Goal: Task Accomplishment & Management: Manage account settings

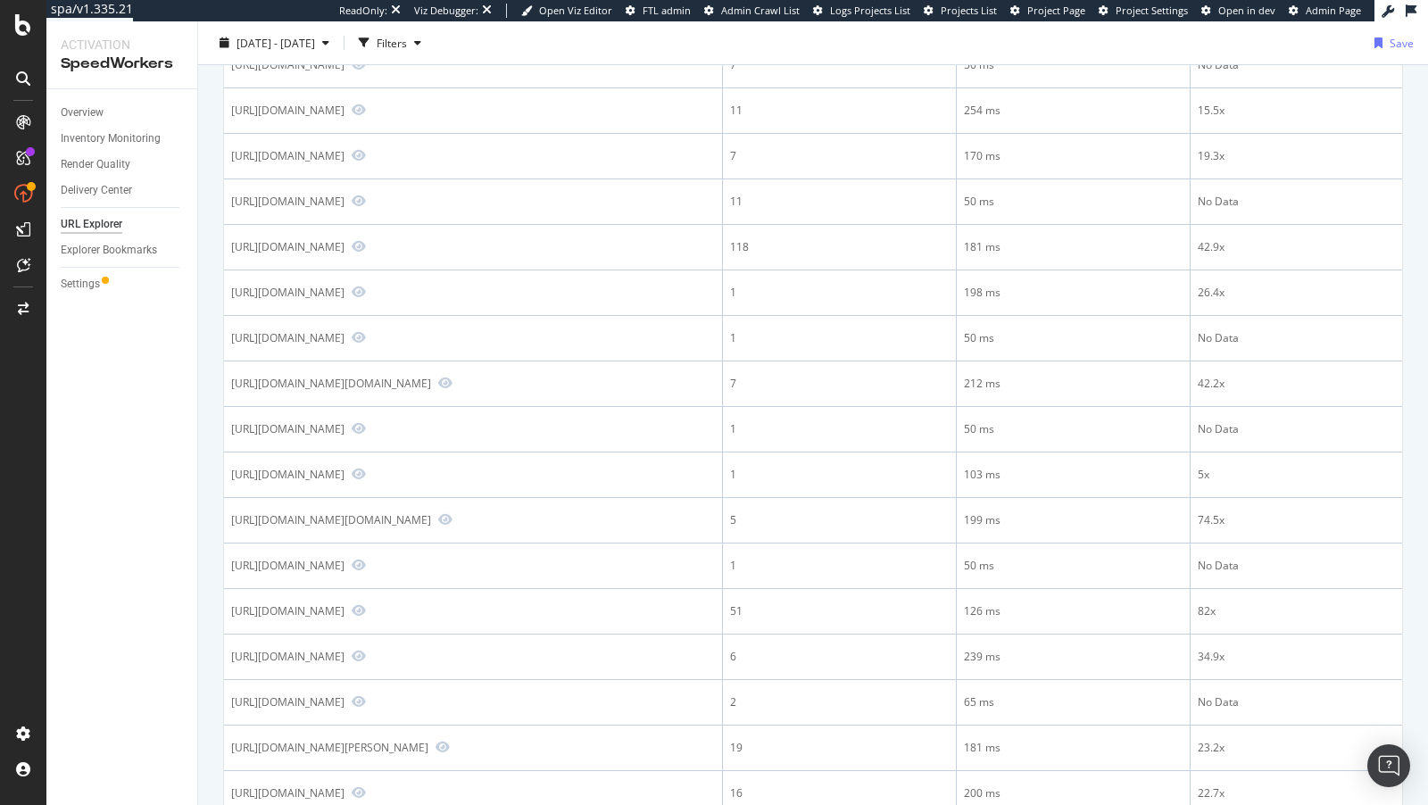
scroll to position [881, 0]
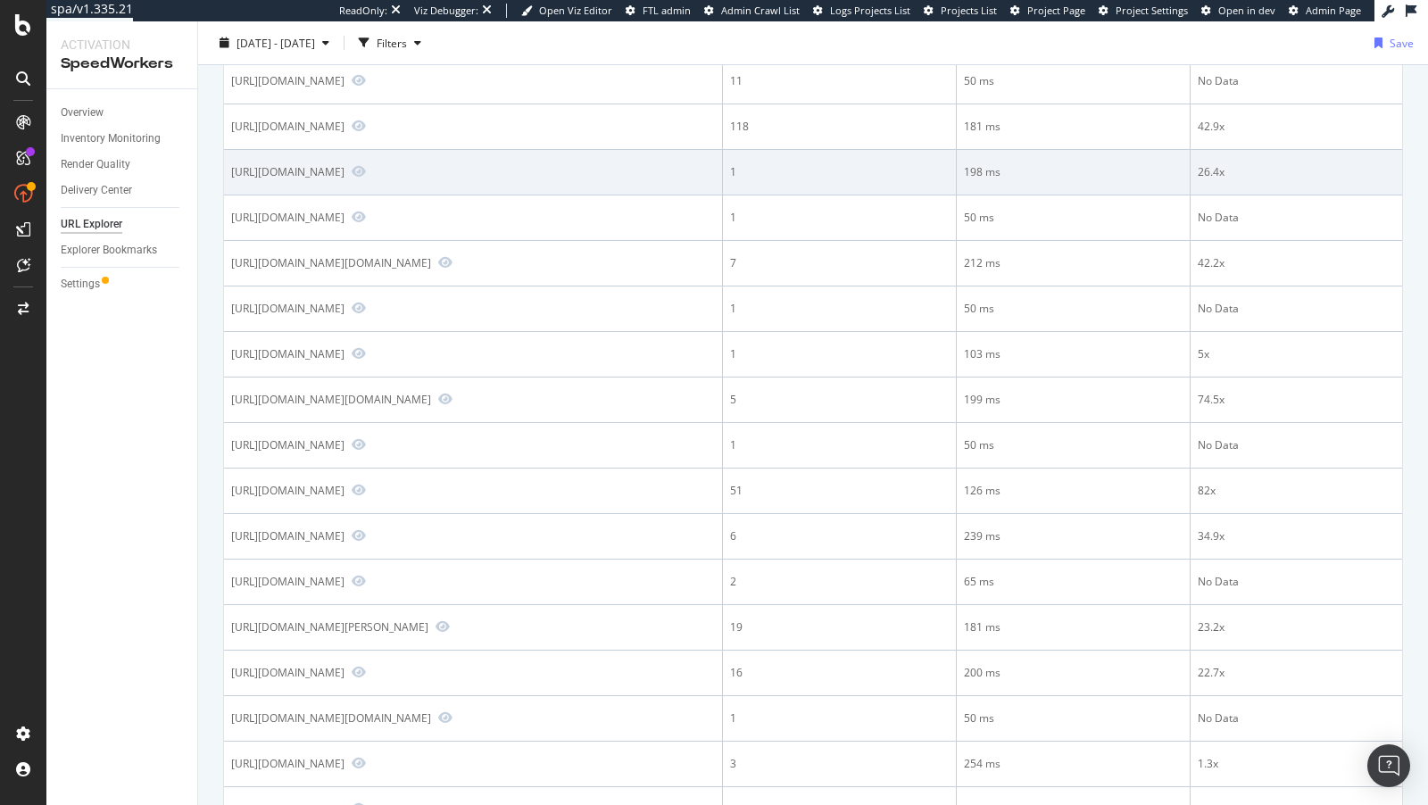
drag, startPoint x: 502, startPoint y: 330, endPoint x: 524, endPoint y: 328, distance: 21.5
click at [524, 180] on div "https://www.bestbuy.com/site/minuteman-pro-lcd-700-va-desktop-ups/4649567.p?sku…" at bounding box center [473, 172] width 484 height 16
click at [366, 178] on icon "Preview https://www.bestbuy.com/site/minuteman-pro-lcd-700-va-desktop-ups/46495…" at bounding box center [359, 171] width 14 height 12
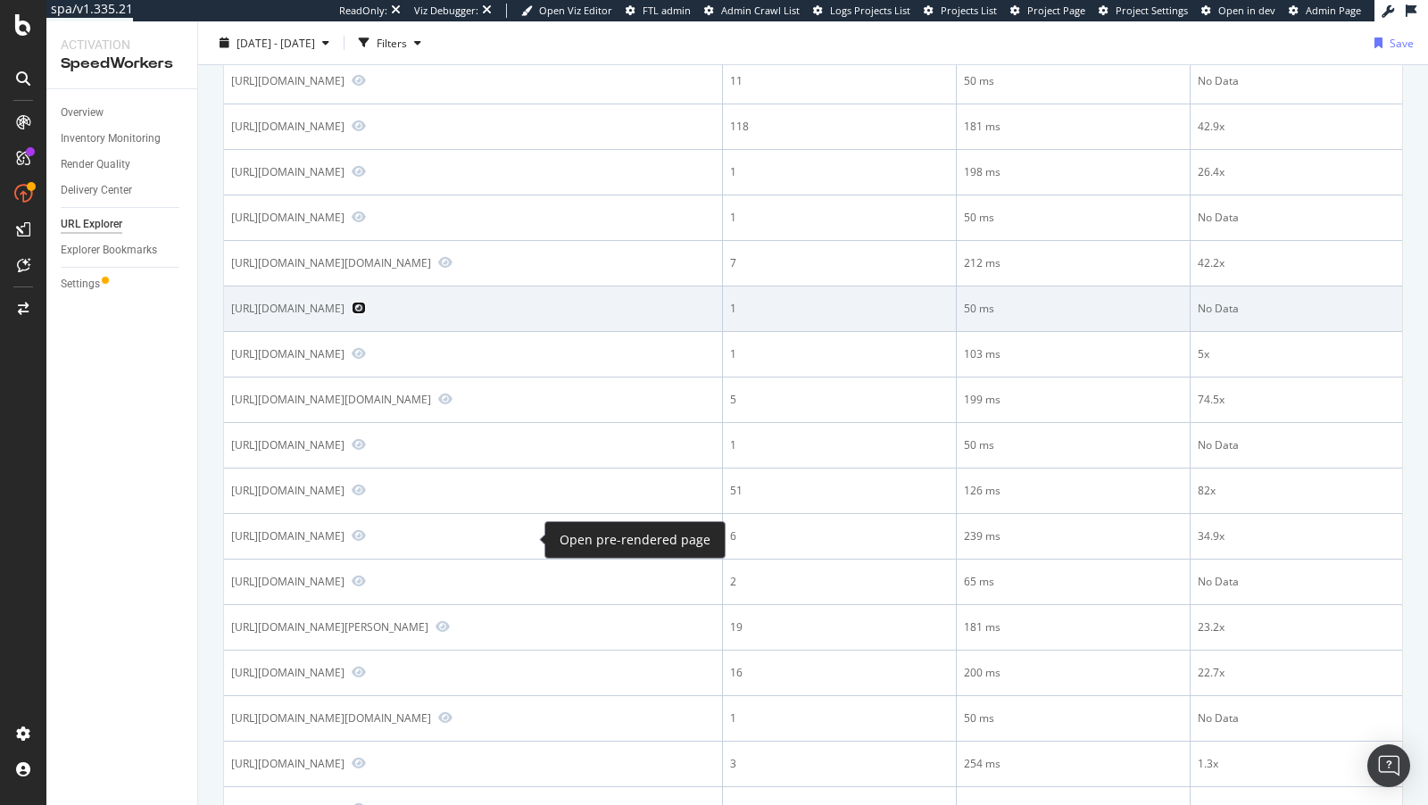
click at [366, 314] on icon "Preview https://www.bestbuy.com/bf?type=js3&sn=v_4_srv_-2D38_sn_1HQA07Q5G5DP0DK…" at bounding box center [359, 308] width 14 height 12
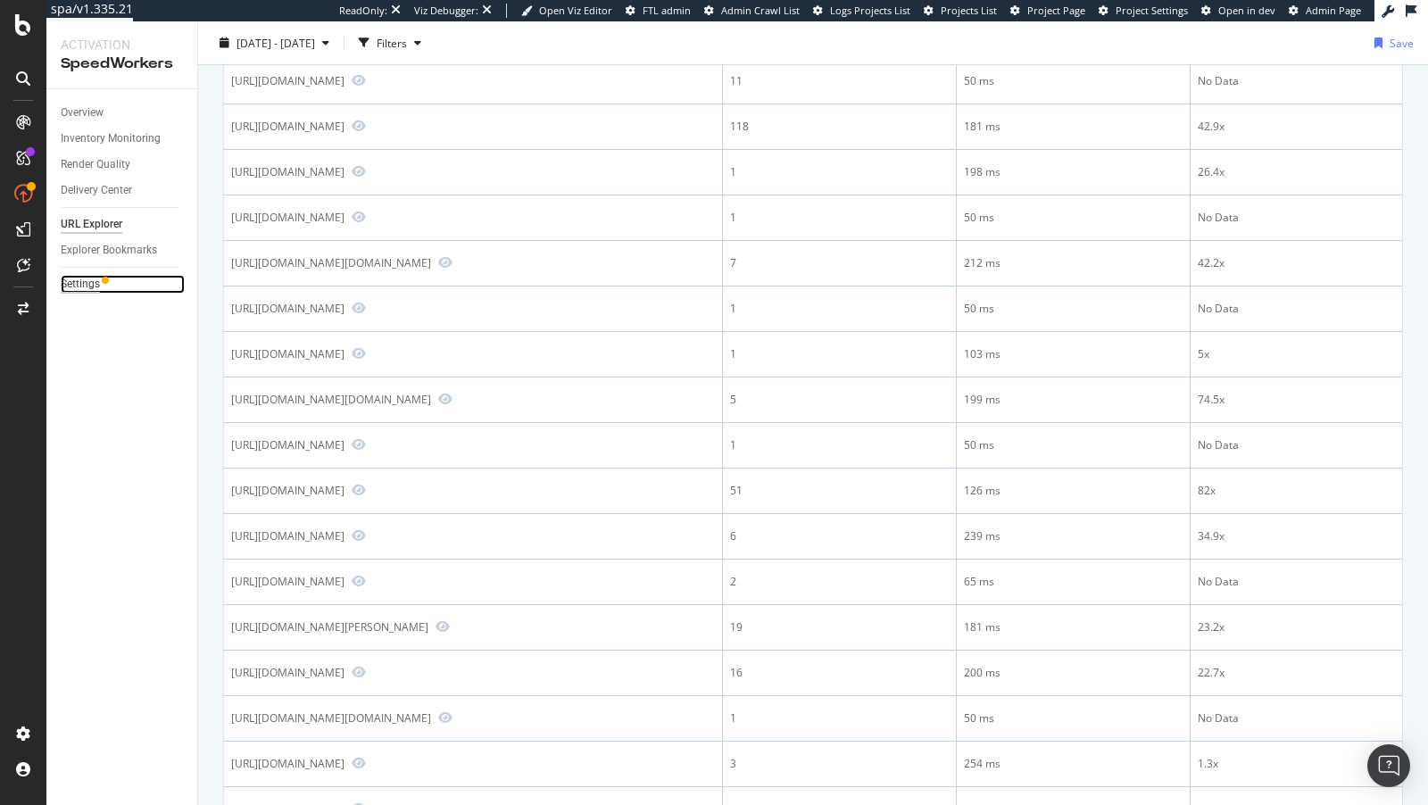
click at [69, 277] on div "Settings" at bounding box center [80, 284] width 39 height 19
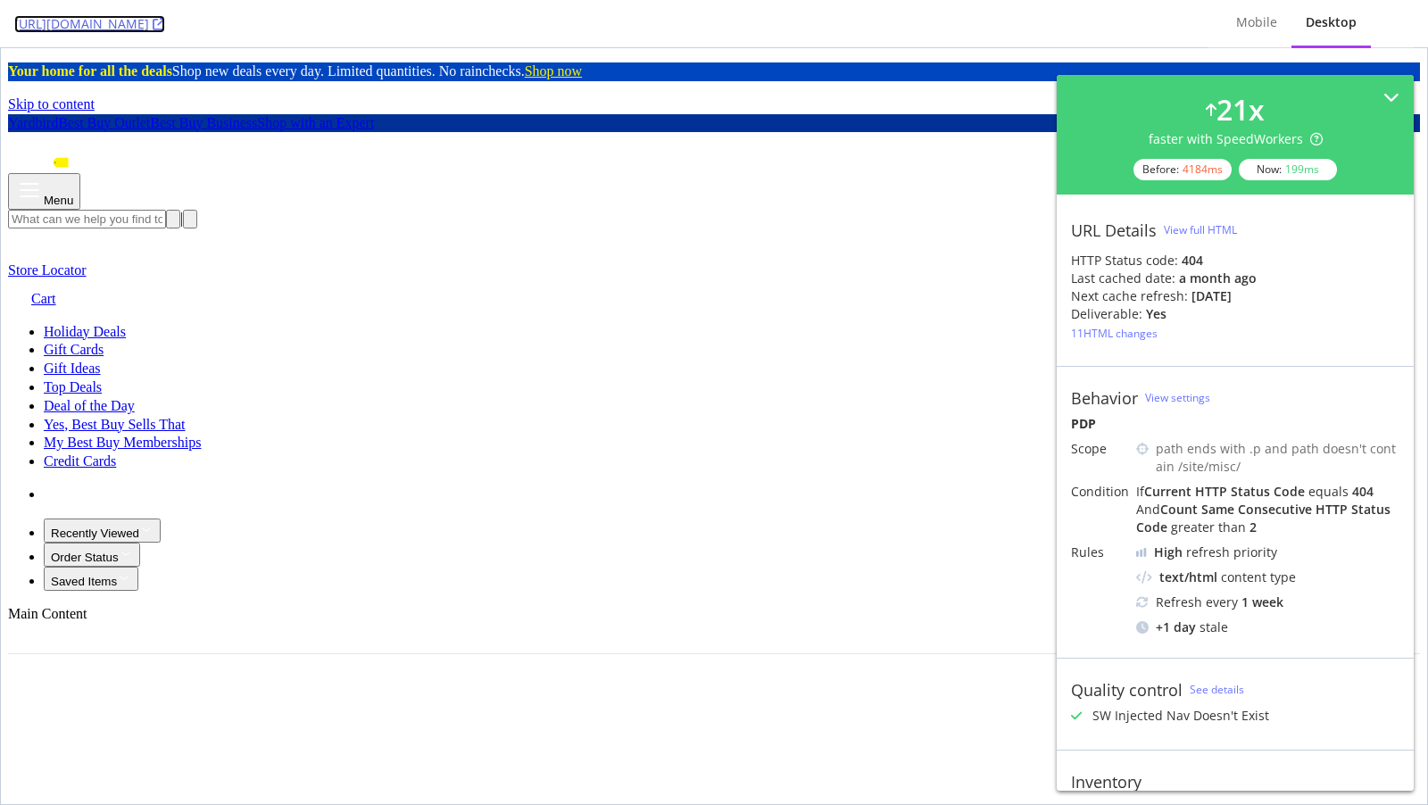
click at [165, 26] on icon at bounding box center [159, 24] width 12 height 12
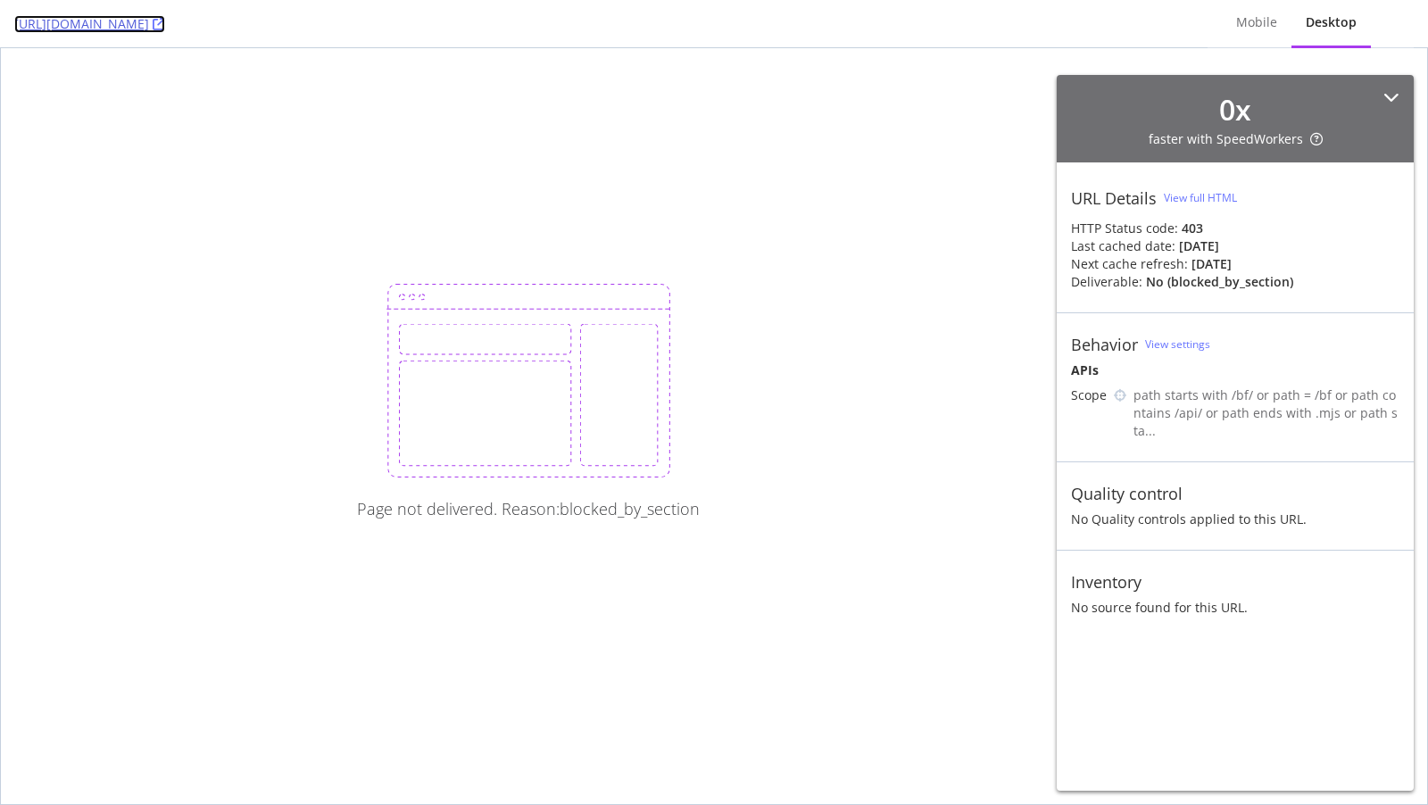
click at [165, 29] on link "https://www.bestbuy.com/bf?type=js3&sn=v_4_srv_-2D38_sn_1HQA07Q5G5DP0DKB2G7NCHK…" at bounding box center [89, 24] width 151 height 18
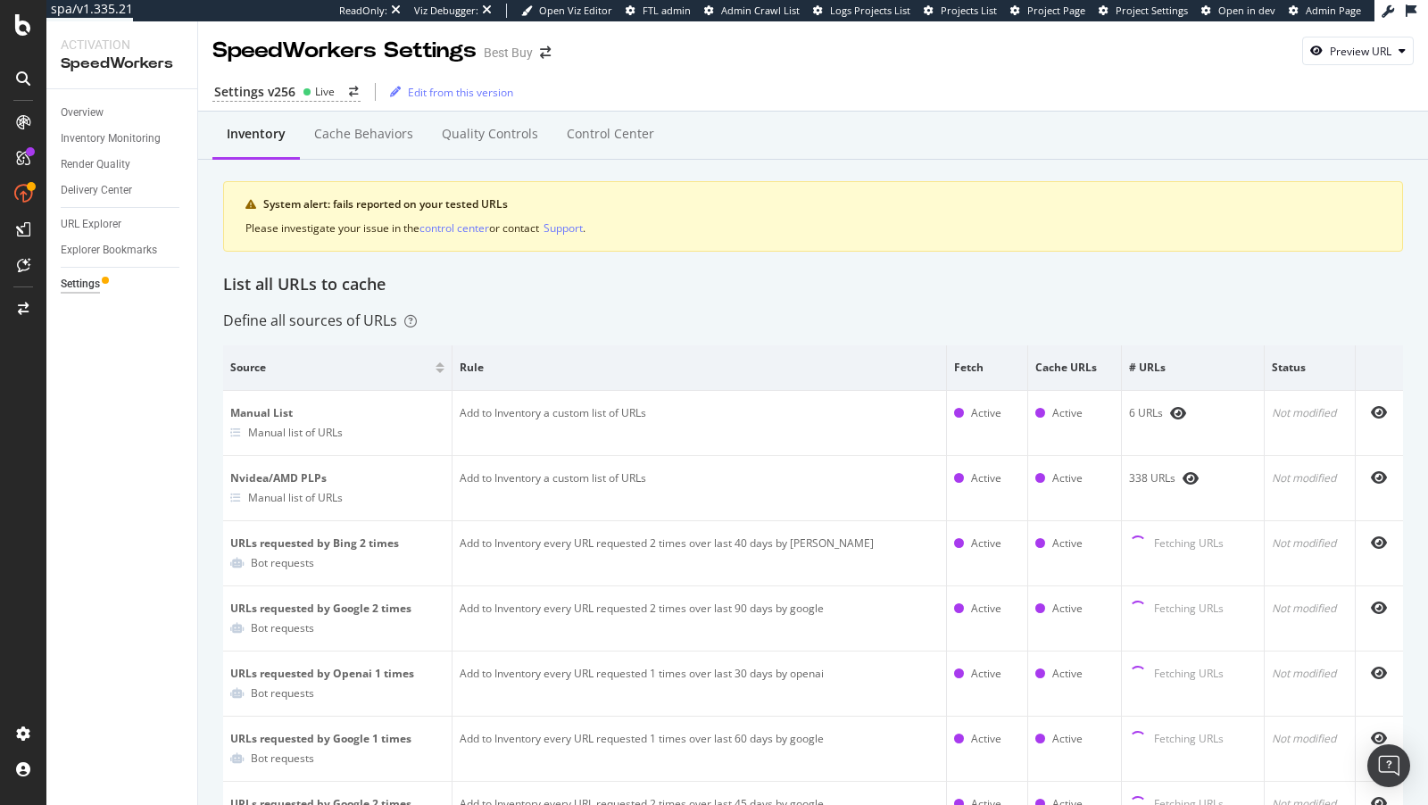
click at [351, 110] on div "Settings v256 Live Edit from this version" at bounding box center [813, 91] width 1230 height 37
click at [352, 128] on div "Cache behaviors" at bounding box center [363, 134] width 99 height 18
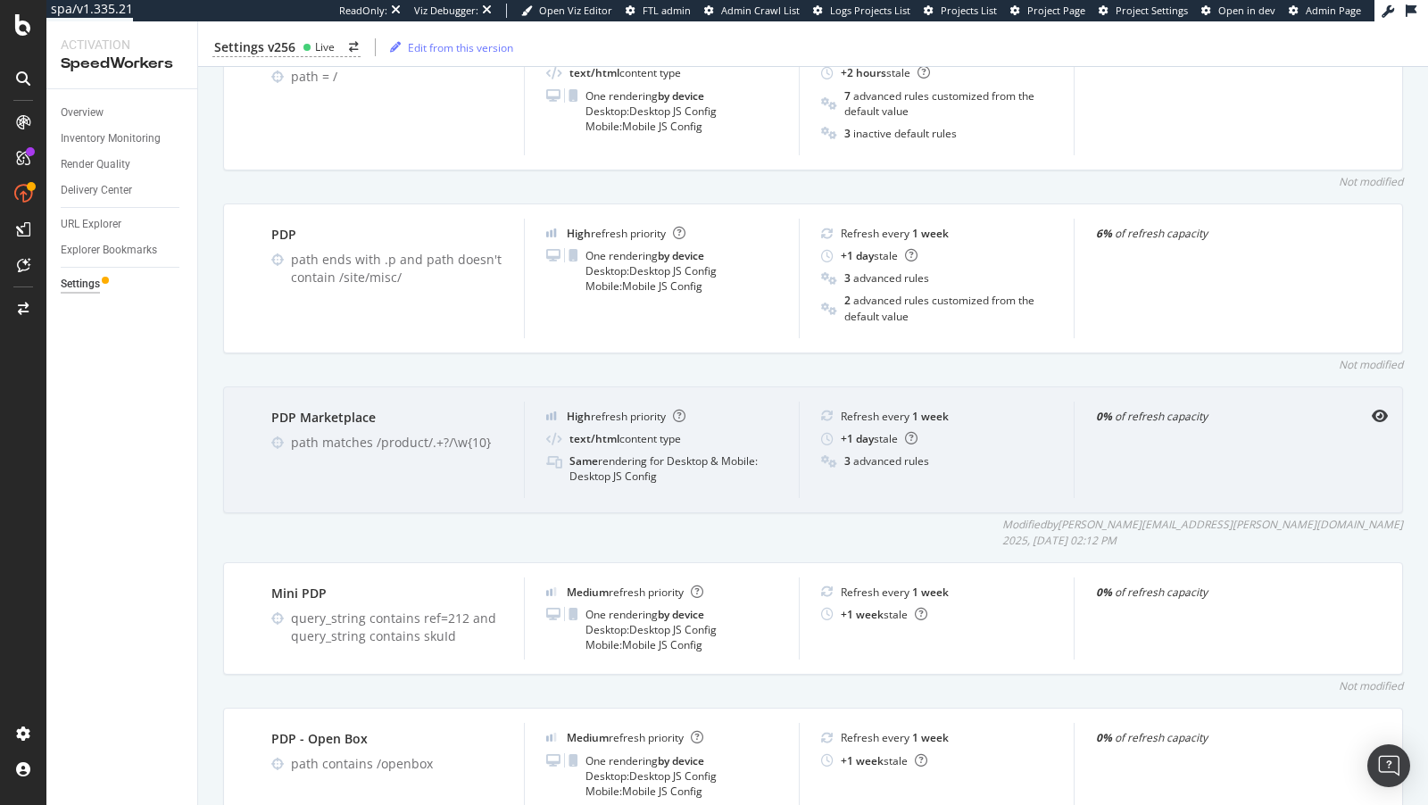
scroll to position [1135, 0]
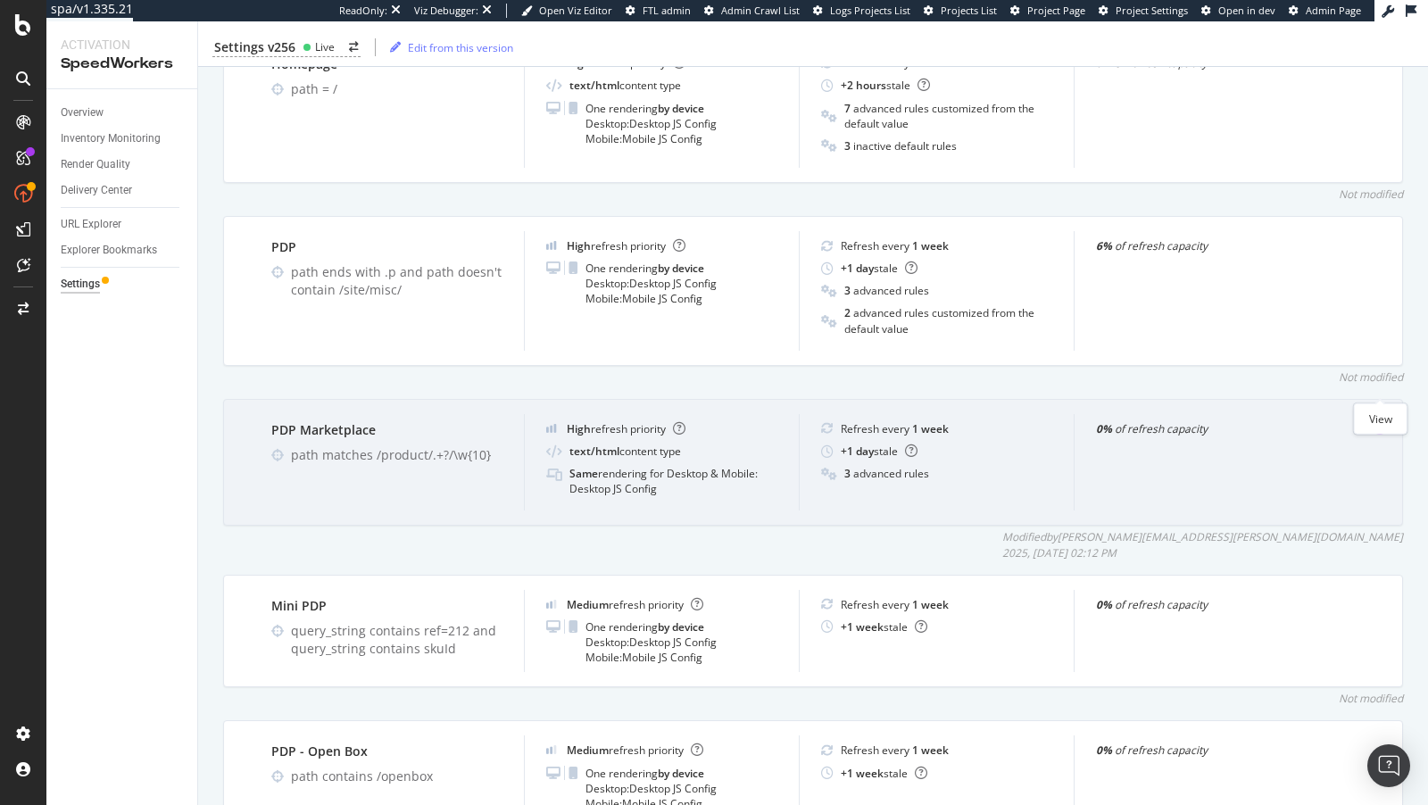
click at [1377, 421] on icon "eye" at bounding box center [1380, 428] width 16 height 14
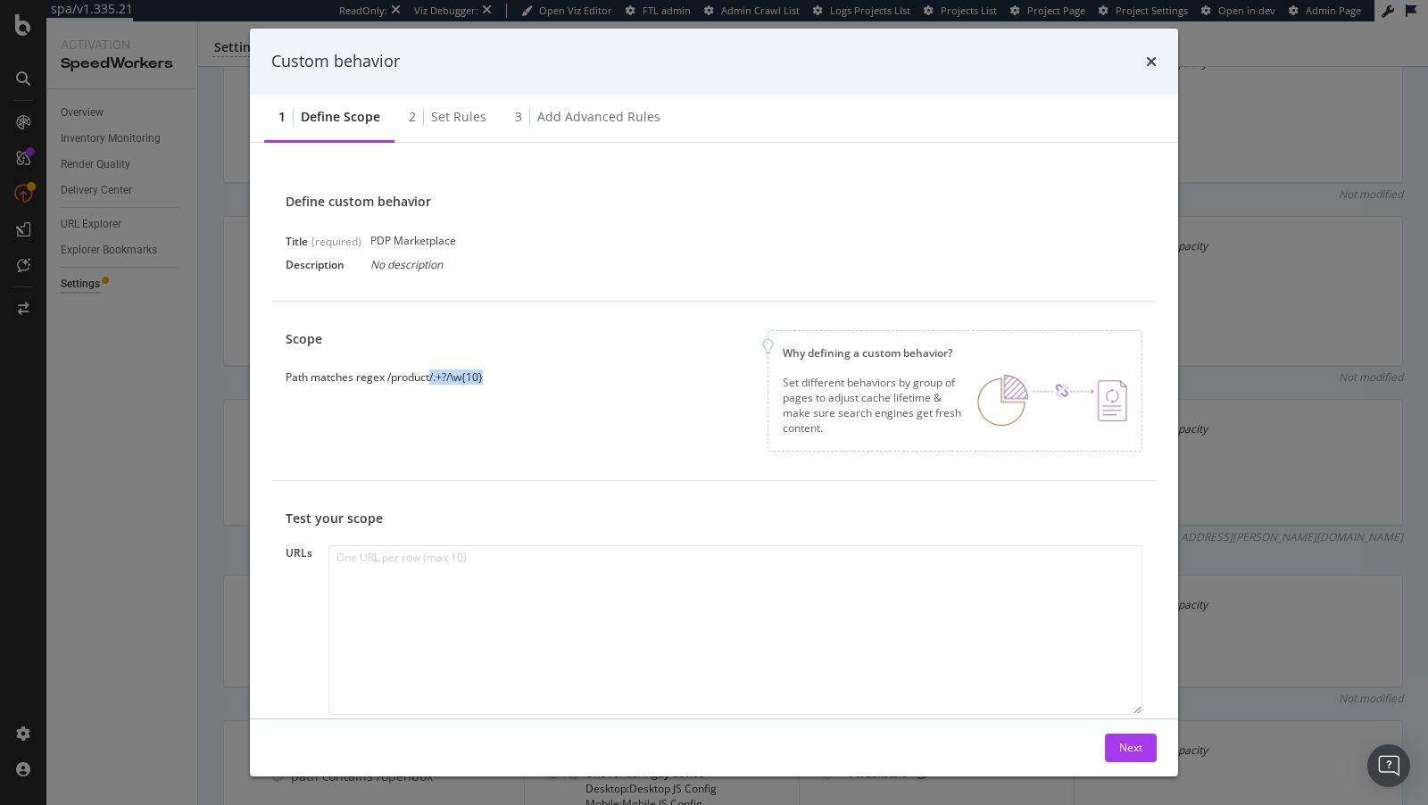
drag, startPoint x: 431, startPoint y: 380, endPoint x: 459, endPoint y: 385, distance: 28.2
click at [459, 385] on div "Scope Path matches regex /product/.+?/\w{10} Why defining a custom behavior? Se…" at bounding box center [714, 390] width 857 height 121
click at [1149, 64] on icon "times" at bounding box center [1151, 61] width 11 height 14
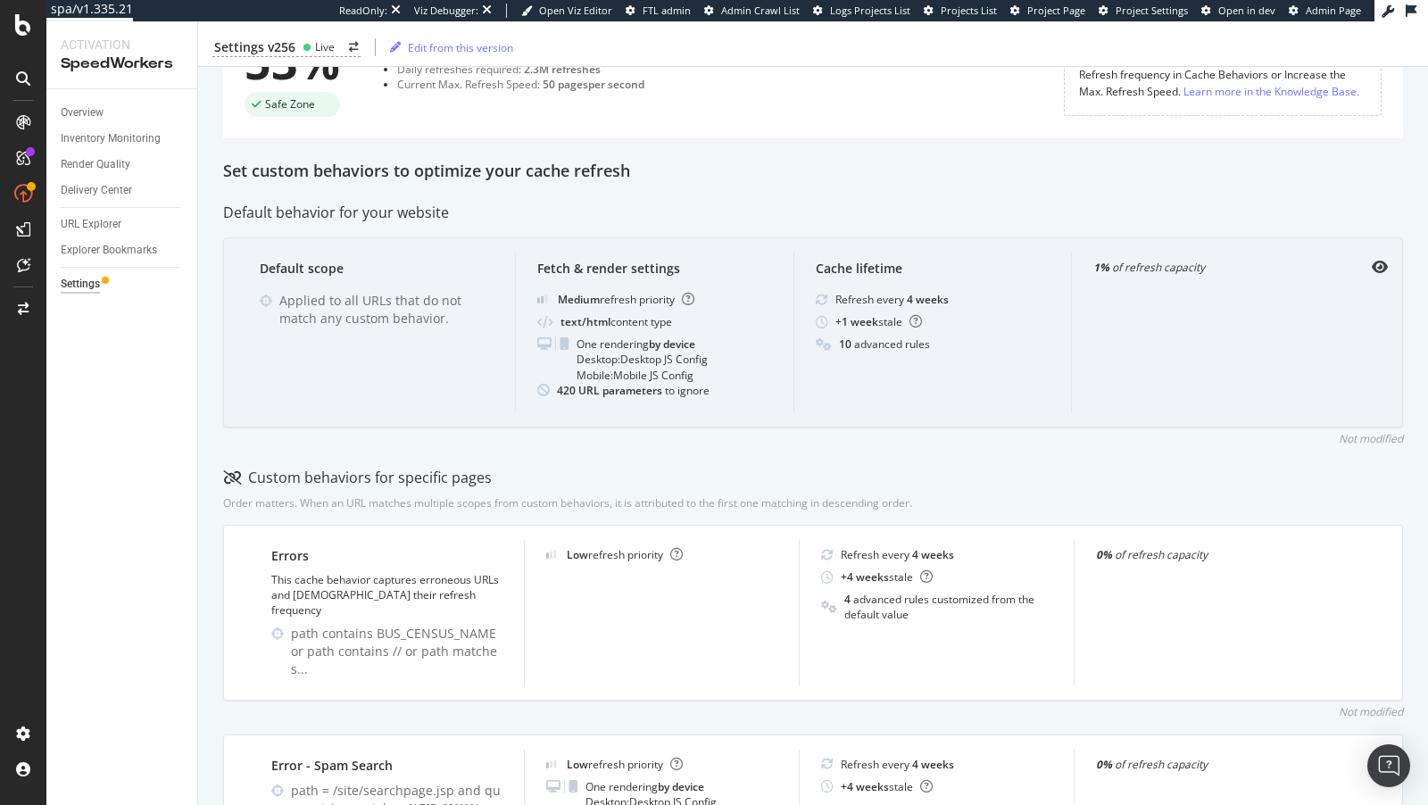
scroll to position [233, 0]
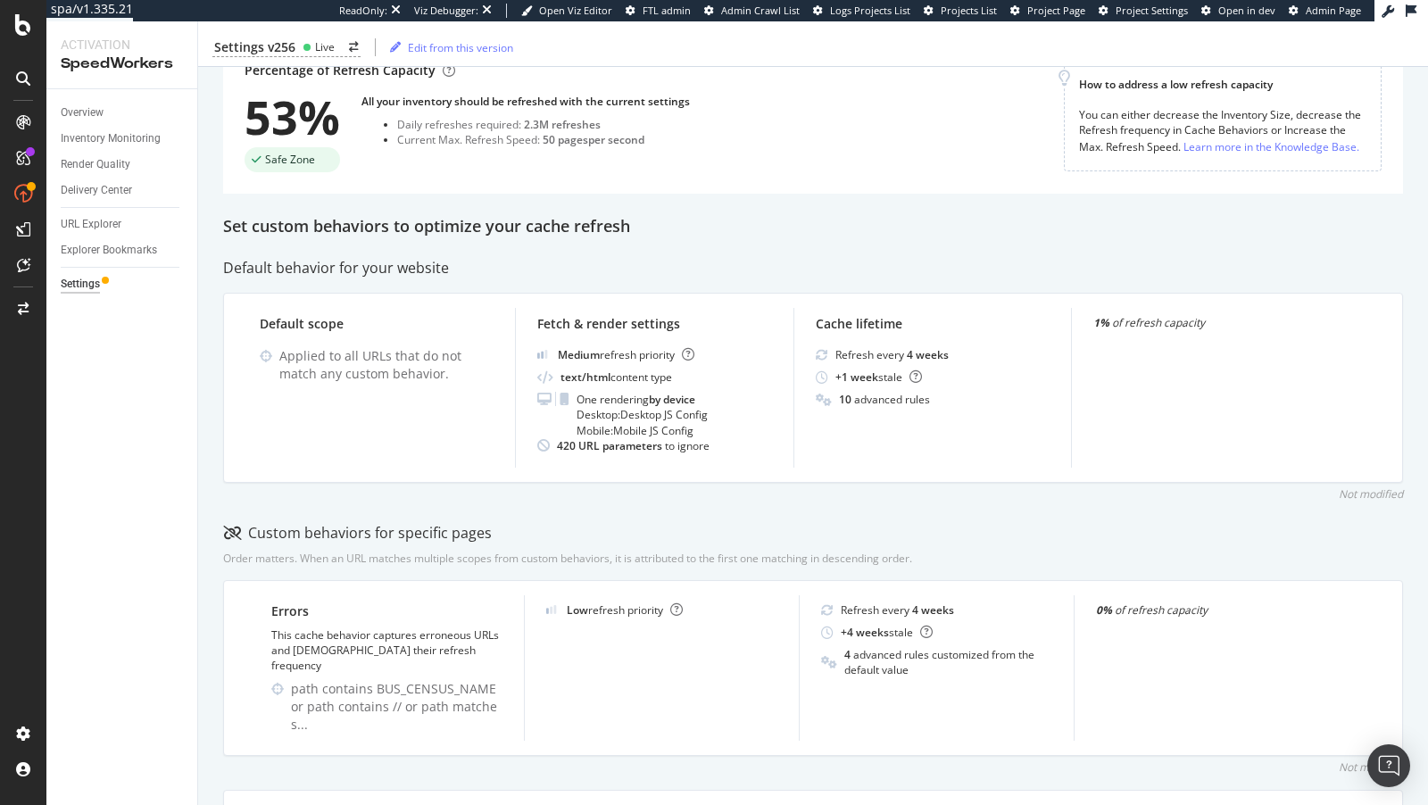
click at [102, 239] on div "Explorer Bookmarks" at bounding box center [129, 250] width 137 height 26
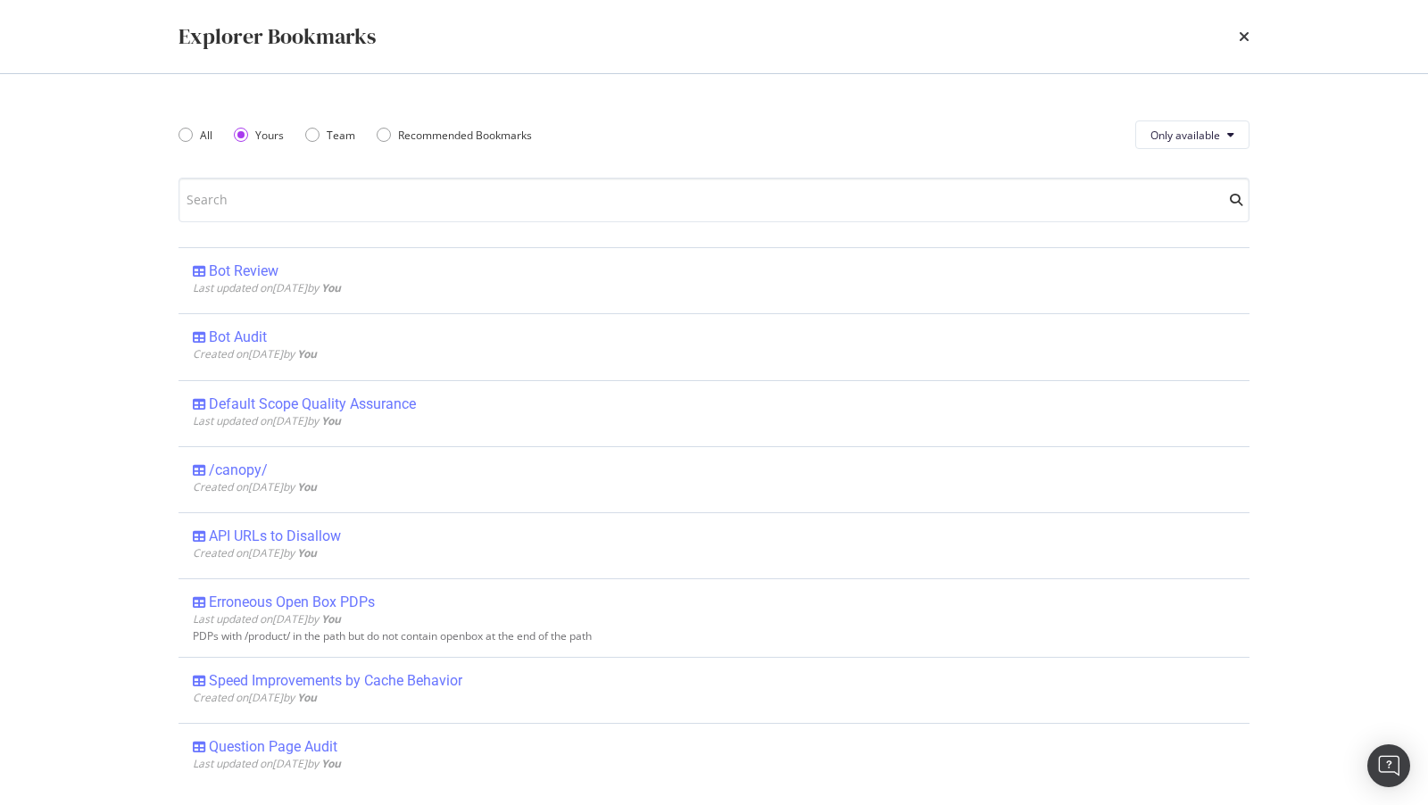
click at [102, 245] on div "Explorer Bookmarks All Yours Team Recommended Bookmarks Only available Bot Revi…" at bounding box center [714, 402] width 1428 height 805
click at [442, 148] on div "All Yours Team Recommended Bookmarks" at bounding box center [365, 135] width 375 height 50
click at [436, 130] on div "Recommended Bookmarks" at bounding box center [465, 135] width 134 height 15
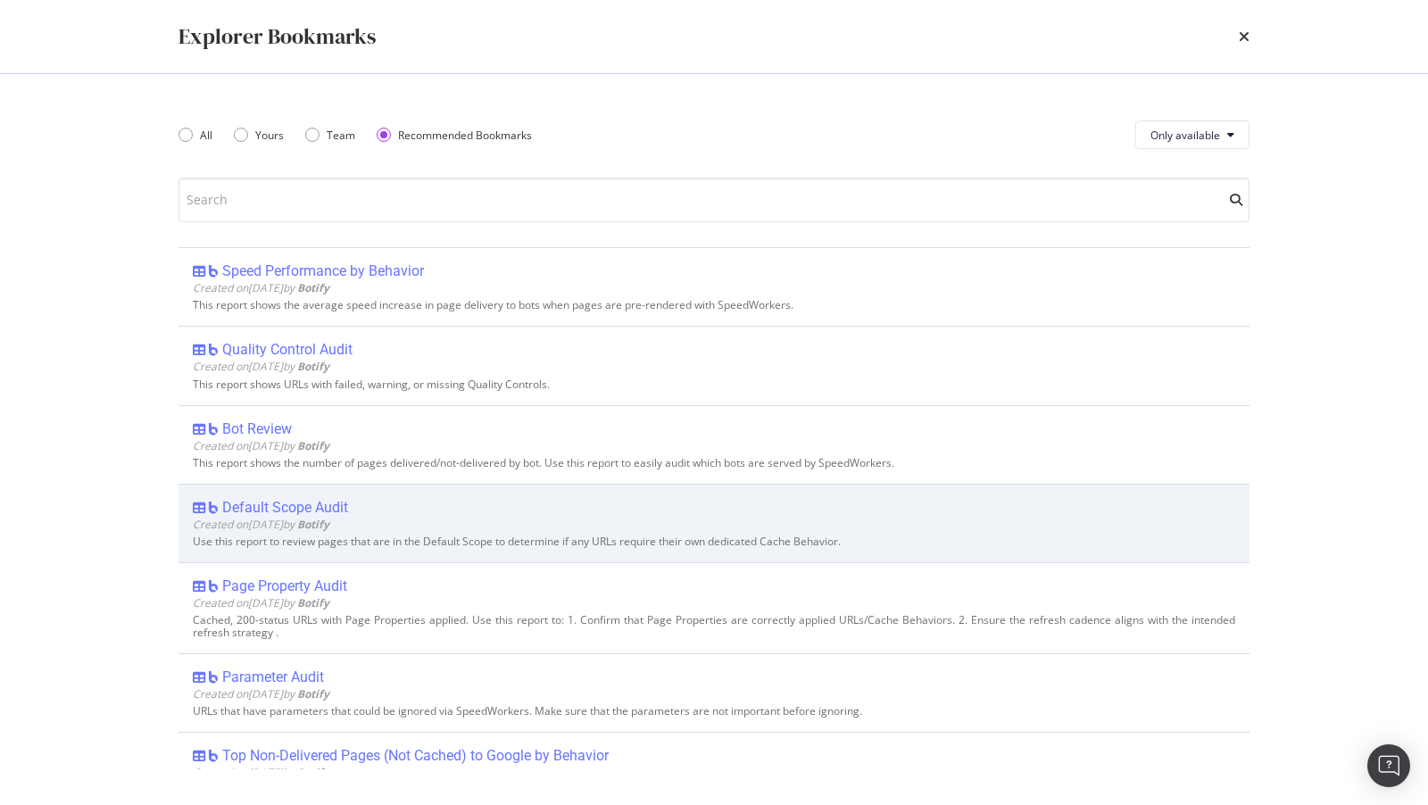
click at [299, 524] on span "Created on 2025 Jul 15th by Botify" at bounding box center [261, 524] width 137 height 15
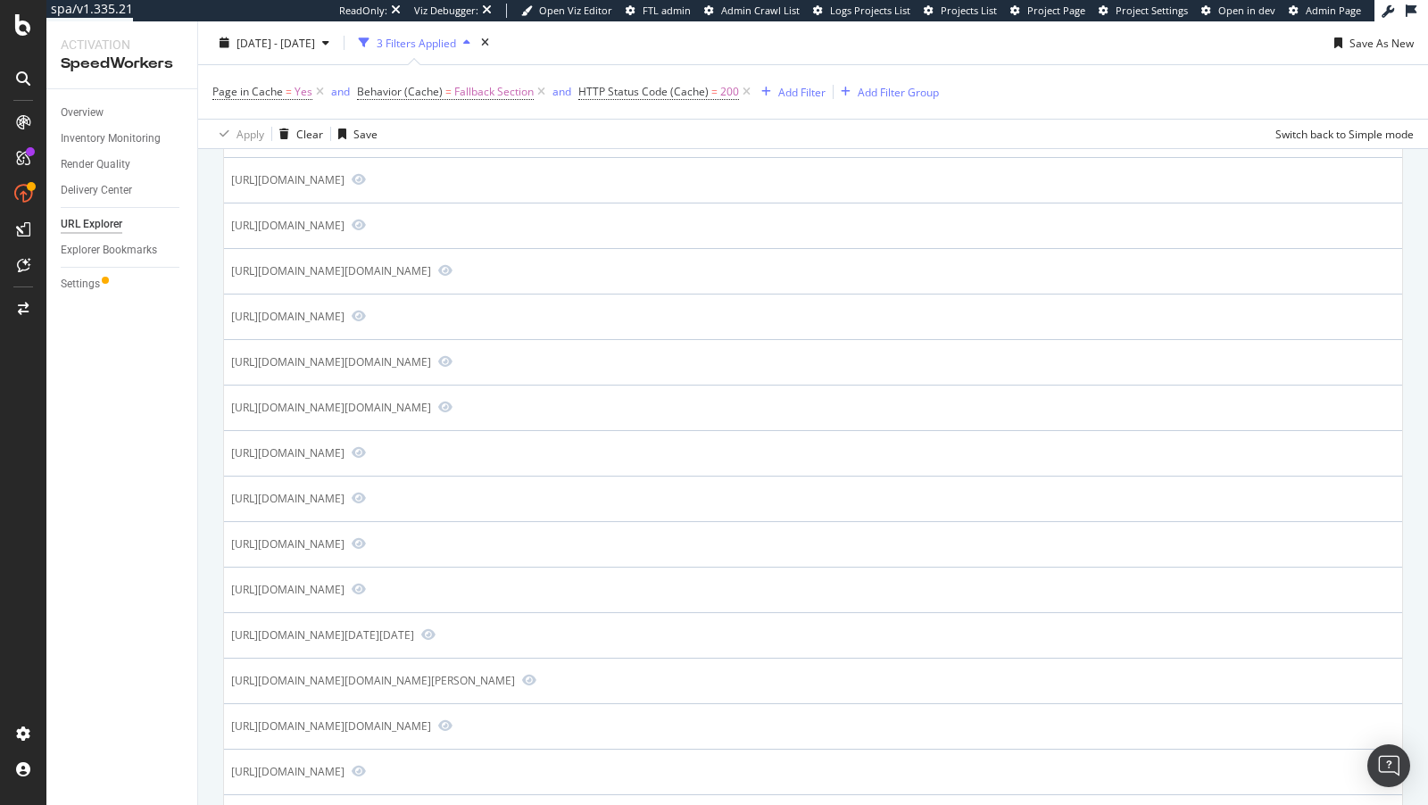
scroll to position [1892, 0]
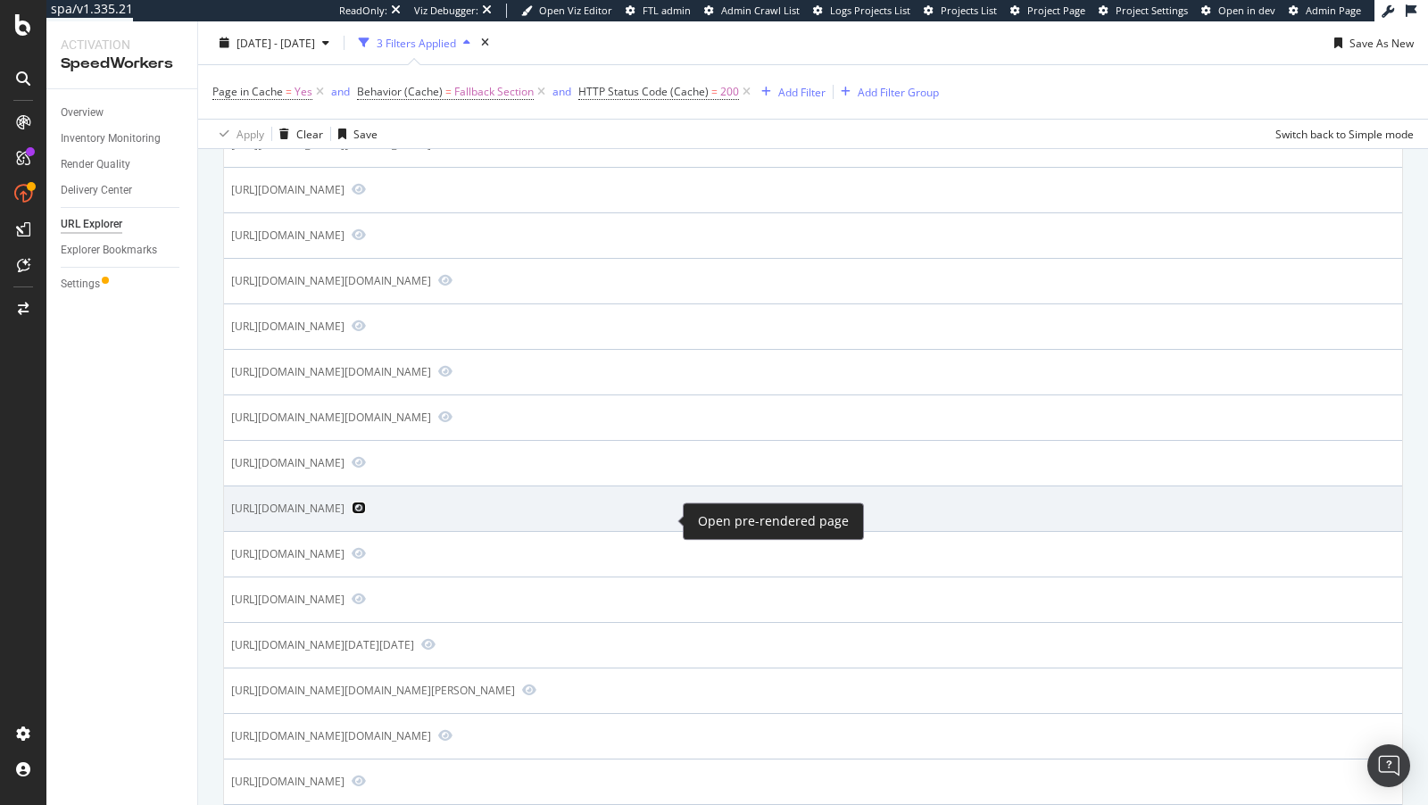
click at [366, 514] on icon "Preview https://www.bestbuy.com/site/misc/9999186300050011.p?skuId=999918630005…" at bounding box center [359, 507] width 14 height 12
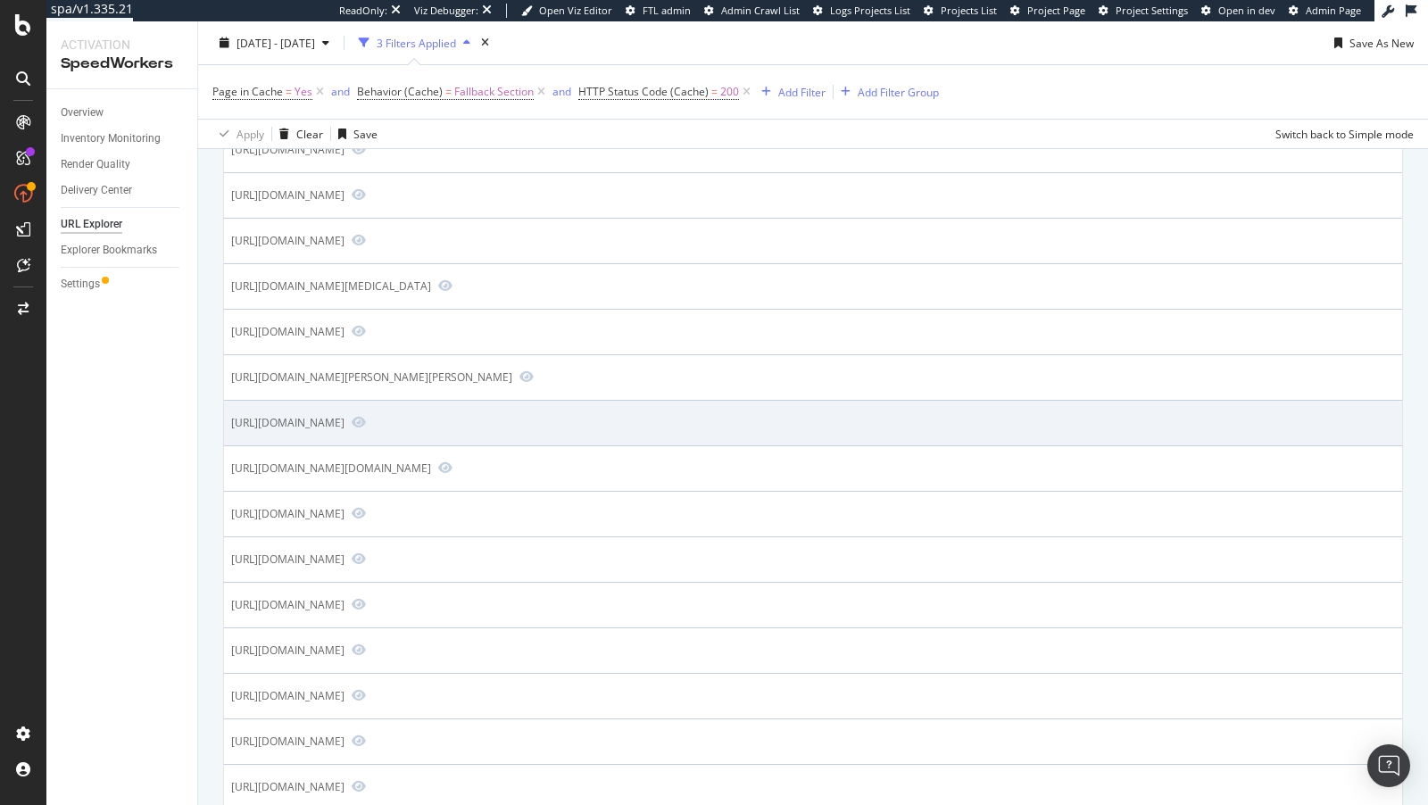
scroll to position [649, 0]
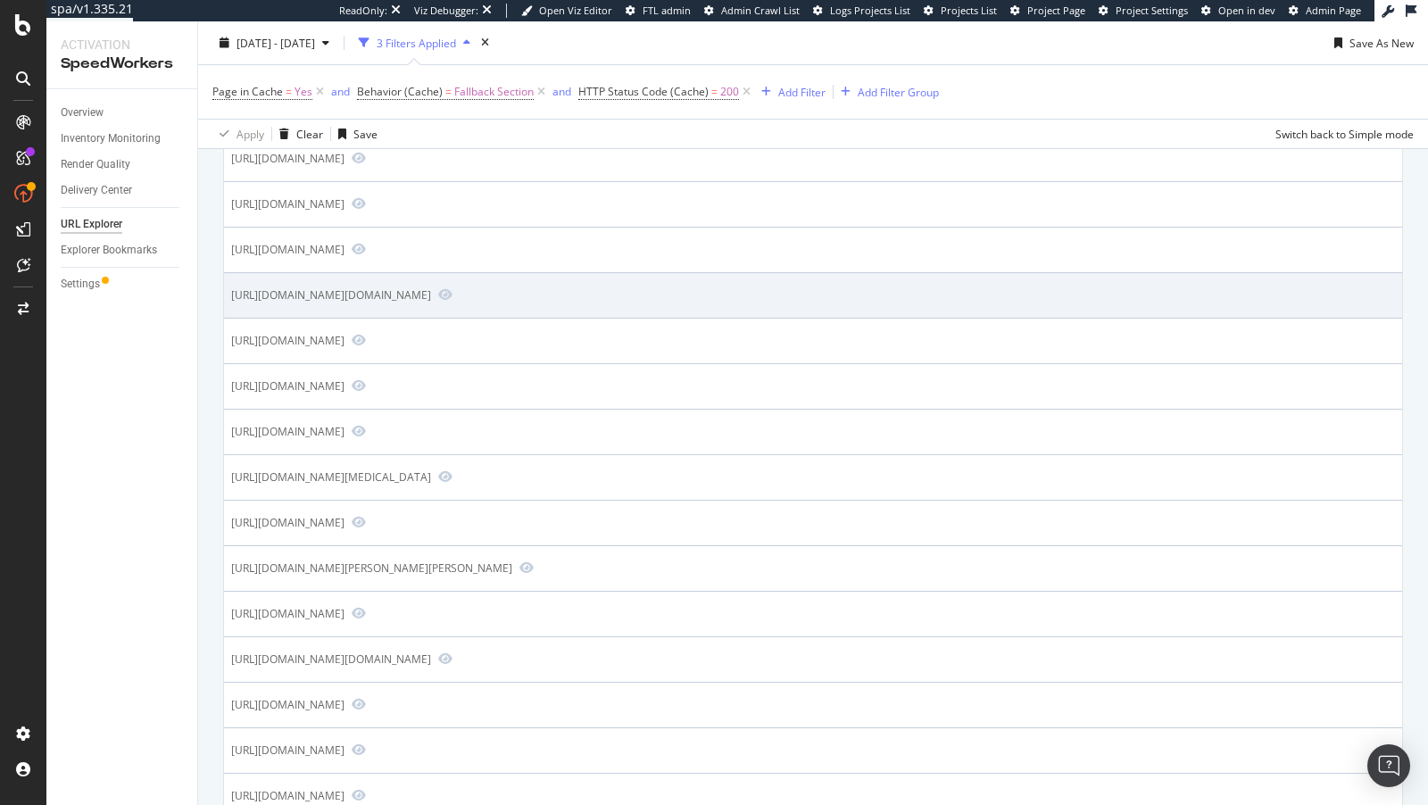
drag, startPoint x: 360, startPoint y: 291, endPoint x: 512, endPoint y: 290, distance: 152.6
click at [431, 290] on div "https://www.bestbuy.com/site/searchpage.jsp?qp=parent_tvscreensizeplus_facet%3D…" at bounding box center [331, 294] width 200 height 15
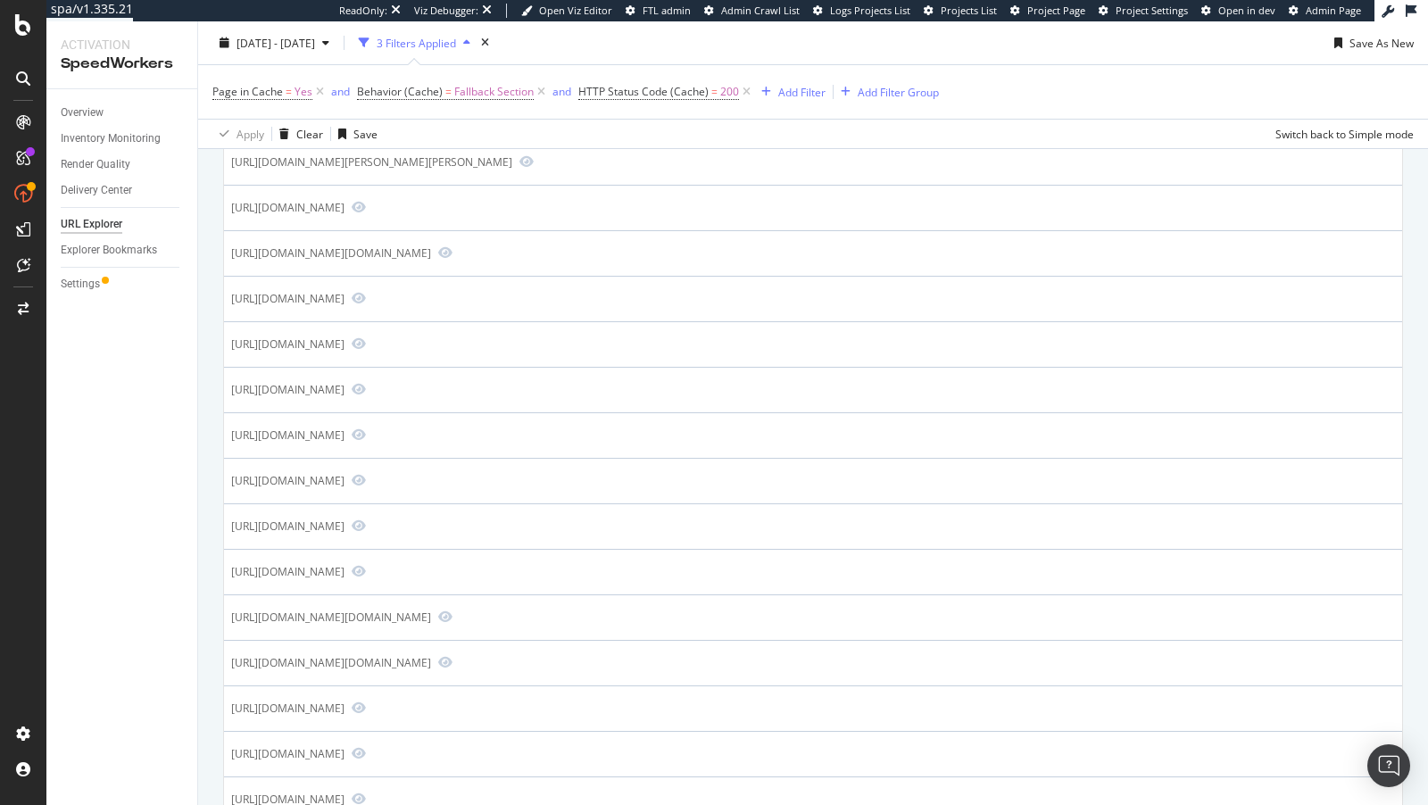
scroll to position [892, 0]
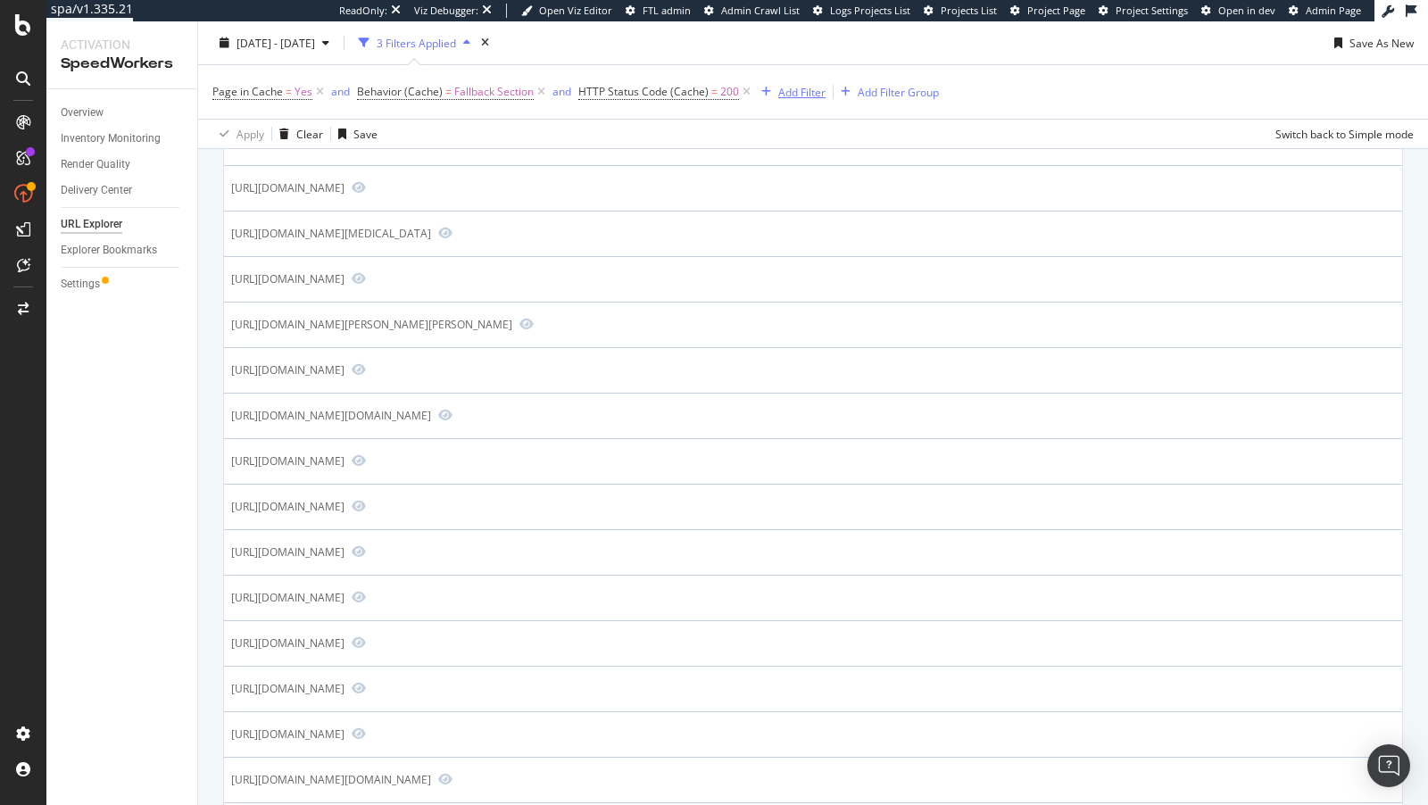
click at [788, 84] on div "Add Filter" at bounding box center [801, 91] width 47 height 15
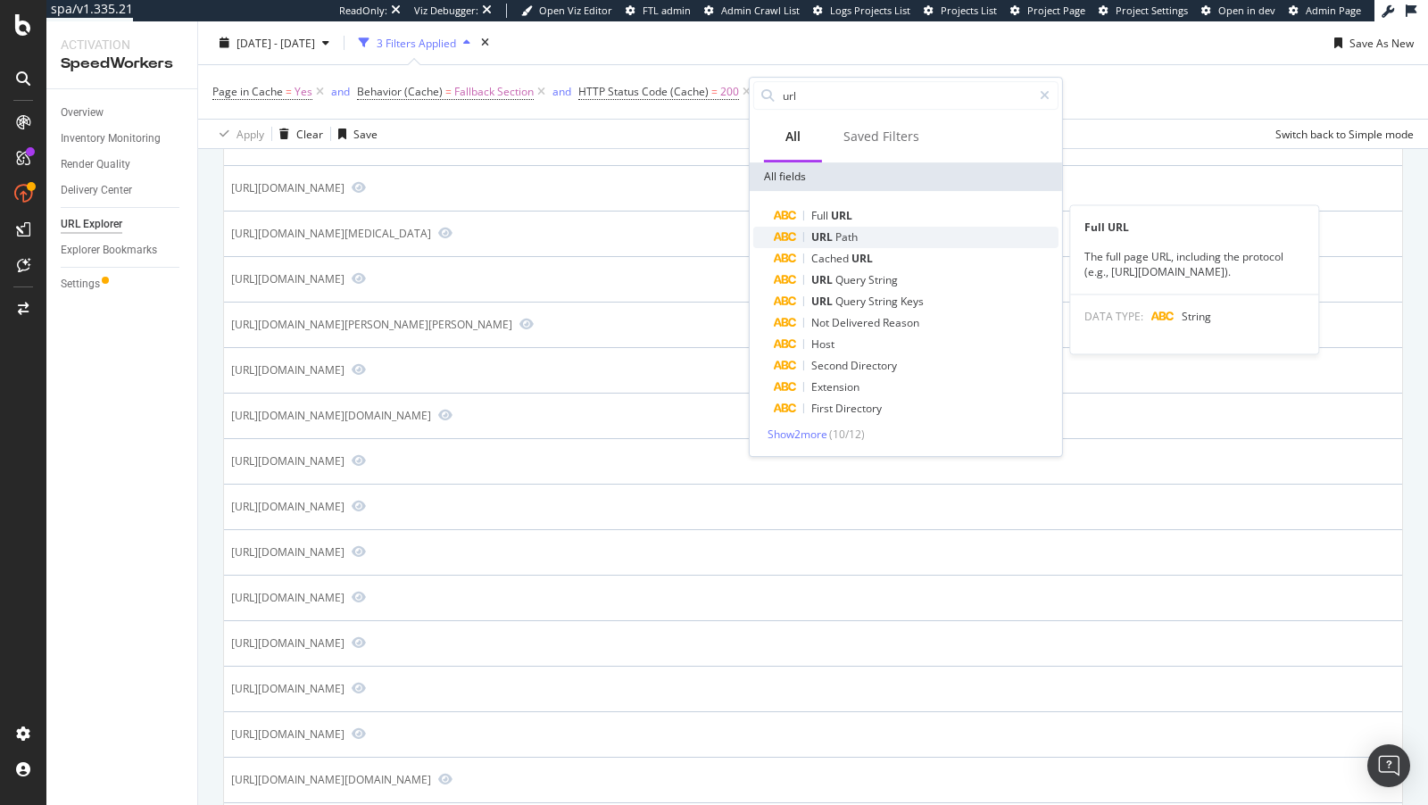
type input "url"
click at [823, 227] on div "URL Path" at bounding box center [917, 237] width 284 height 21
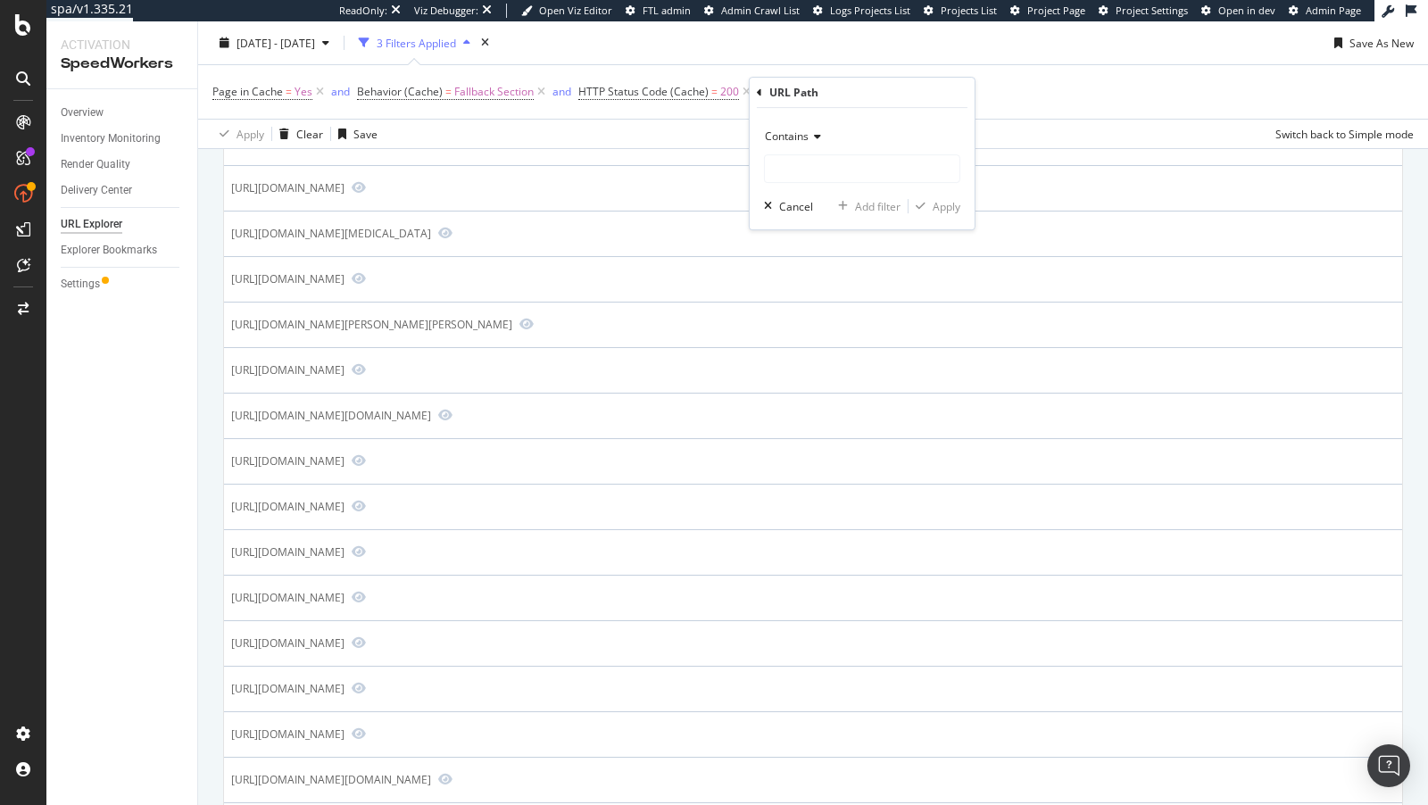
click at [753, 94] on div "URL Path Contains Cancel Add filter Apply" at bounding box center [862, 154] width 225 height 152
click at [783, 171] on input "text" at bounding box center [862, 168] width 195 height 29
click at [810, 128] on div "Contains" at bounding box center [862, 136] width 196 height 29
click at [825, 335] on span "Doesn't contain" at bounding box center [812, 335] width 78 height 15
click at [819, 167] on input "text" at bounding box center [862, 168] width 195 height 29
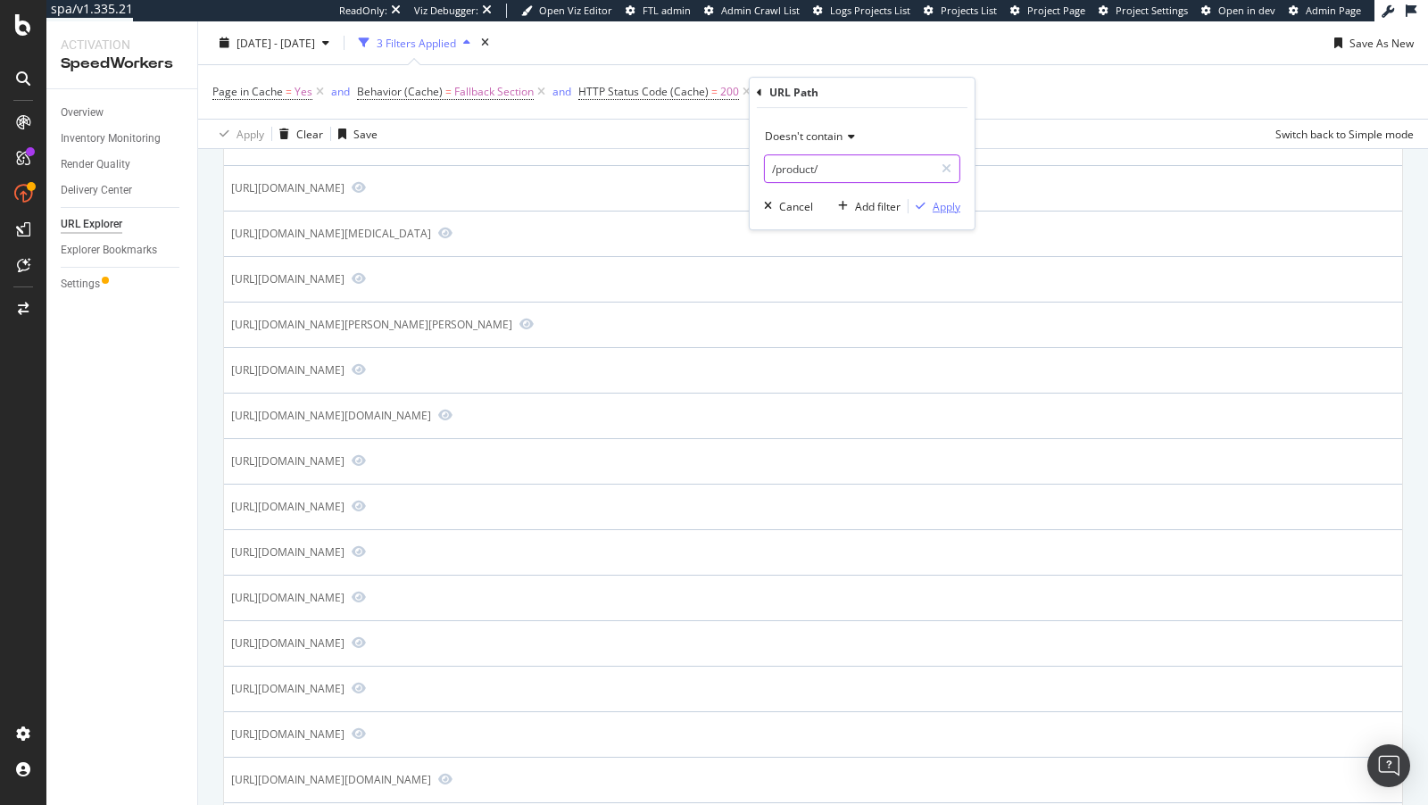
type input "/product/"
click at [949, 205] on div "Apply" at bounding box center [946, 206] width 28 height 15
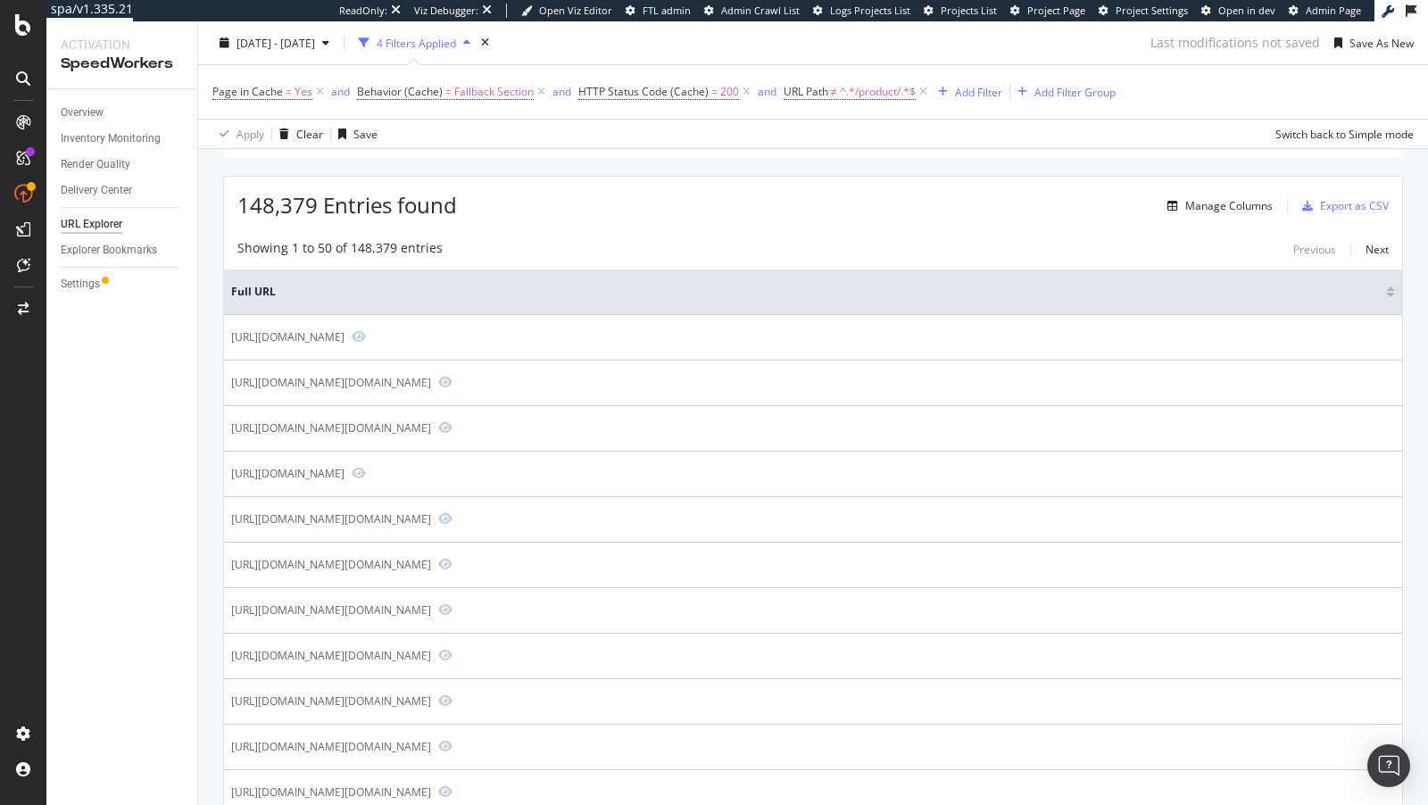
scroll to position [634, 0]
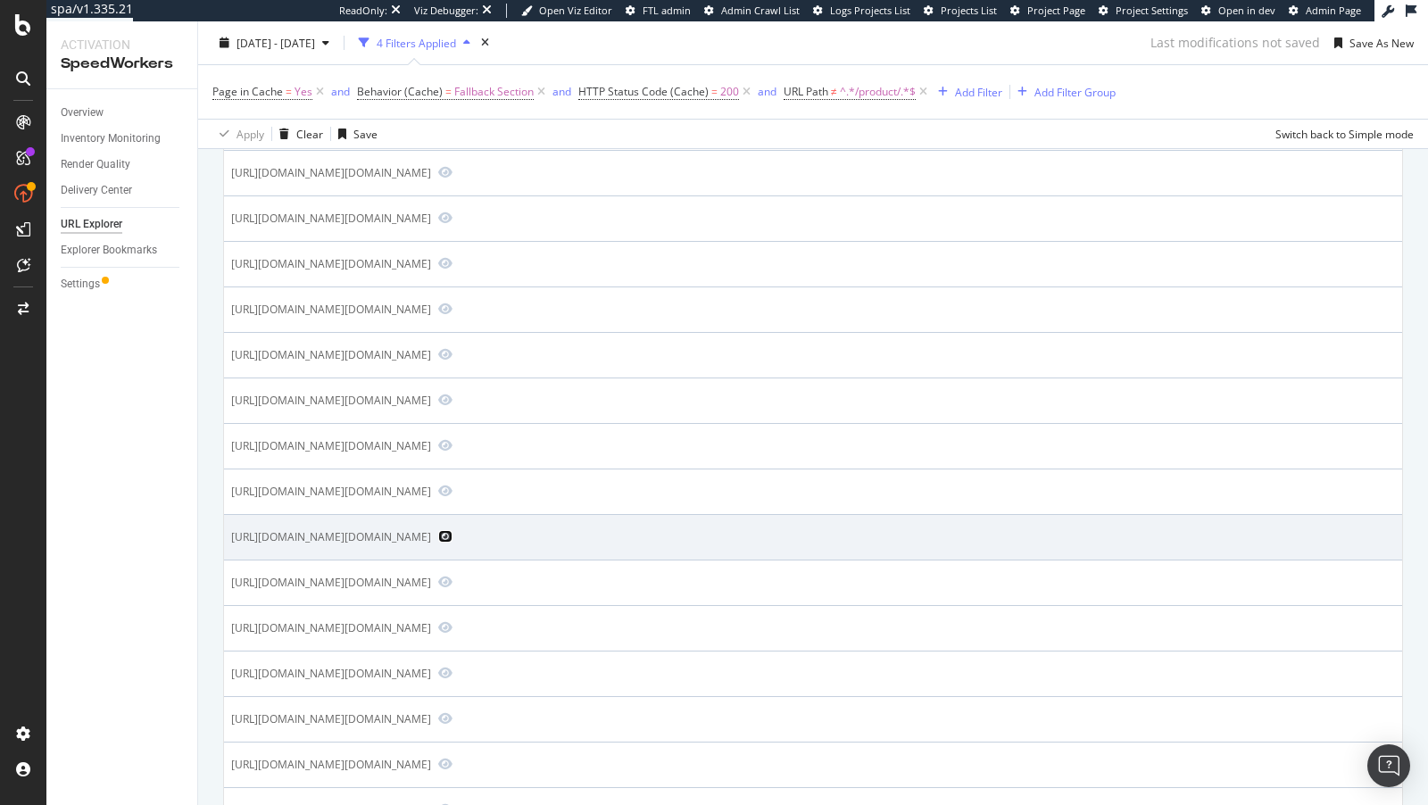
click at [452, 543] on icon "Preview https://www.bestbuy.com/site/searchpage.jsp?qp=storagetype_facet%3DStor…" at bounding box center [445, 536] width 14 height 12
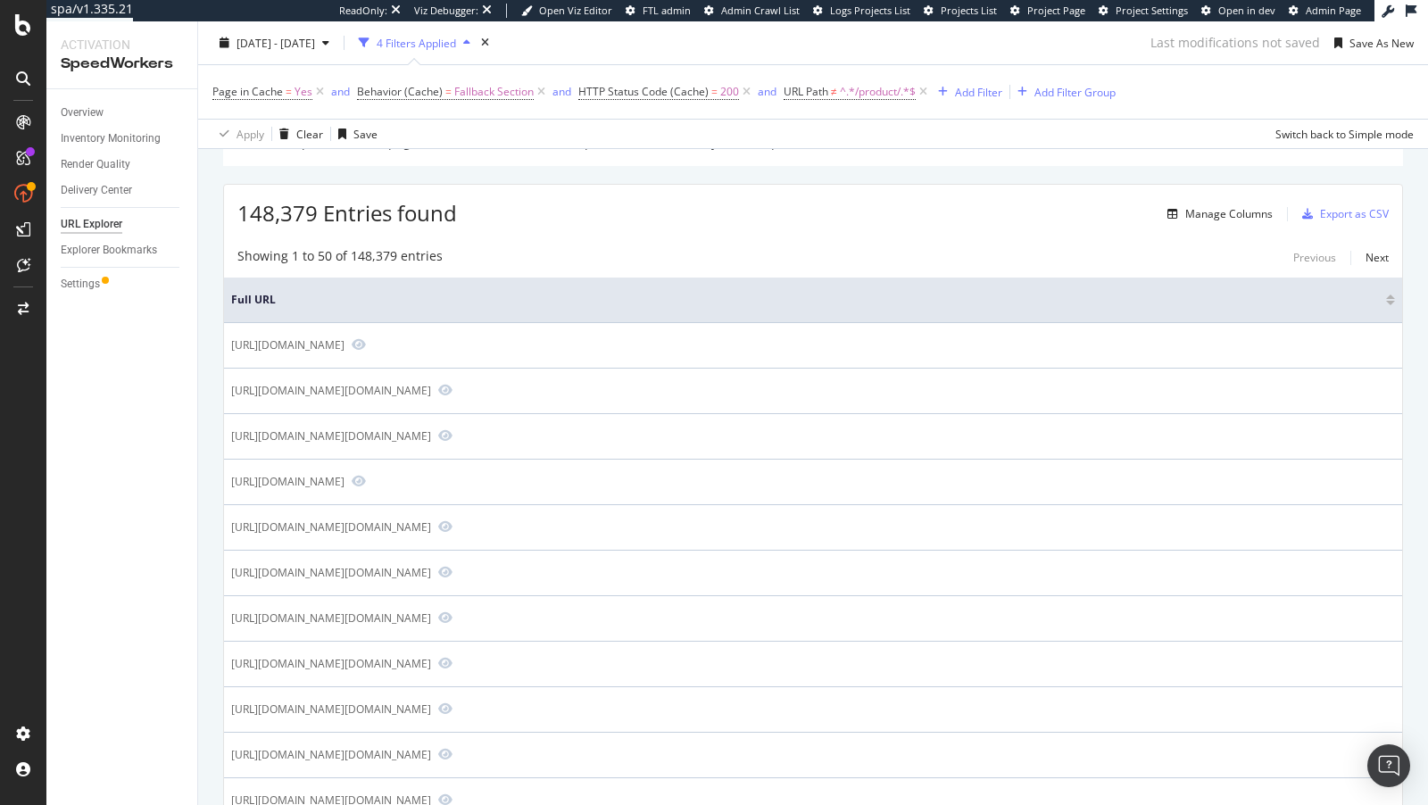
scroll to position [34, 0]
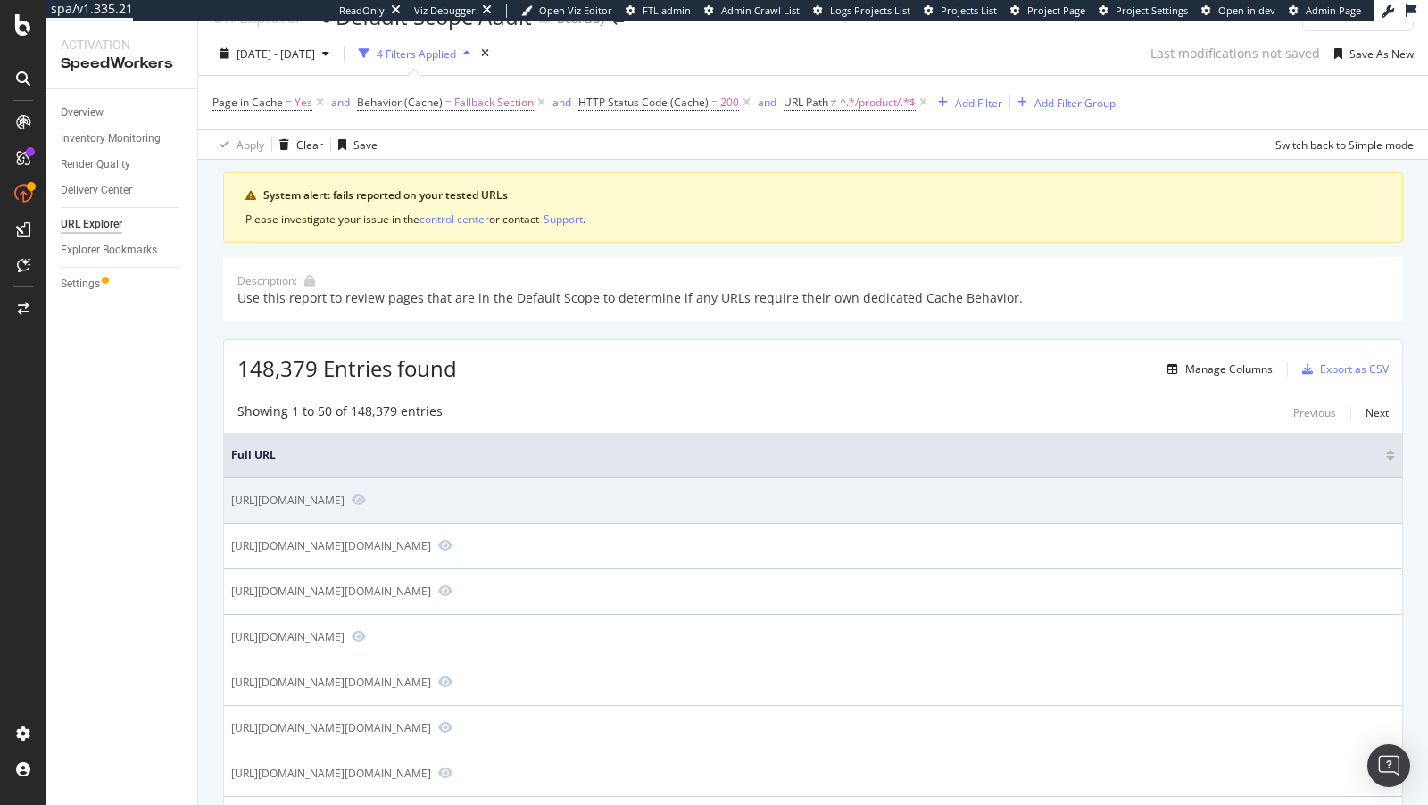
click at [344, 501] on div "https://www.bestbuy.com/site/misc/4499900.p?skuId=4499900" at bounding box center [287, 500] width 113 height 15
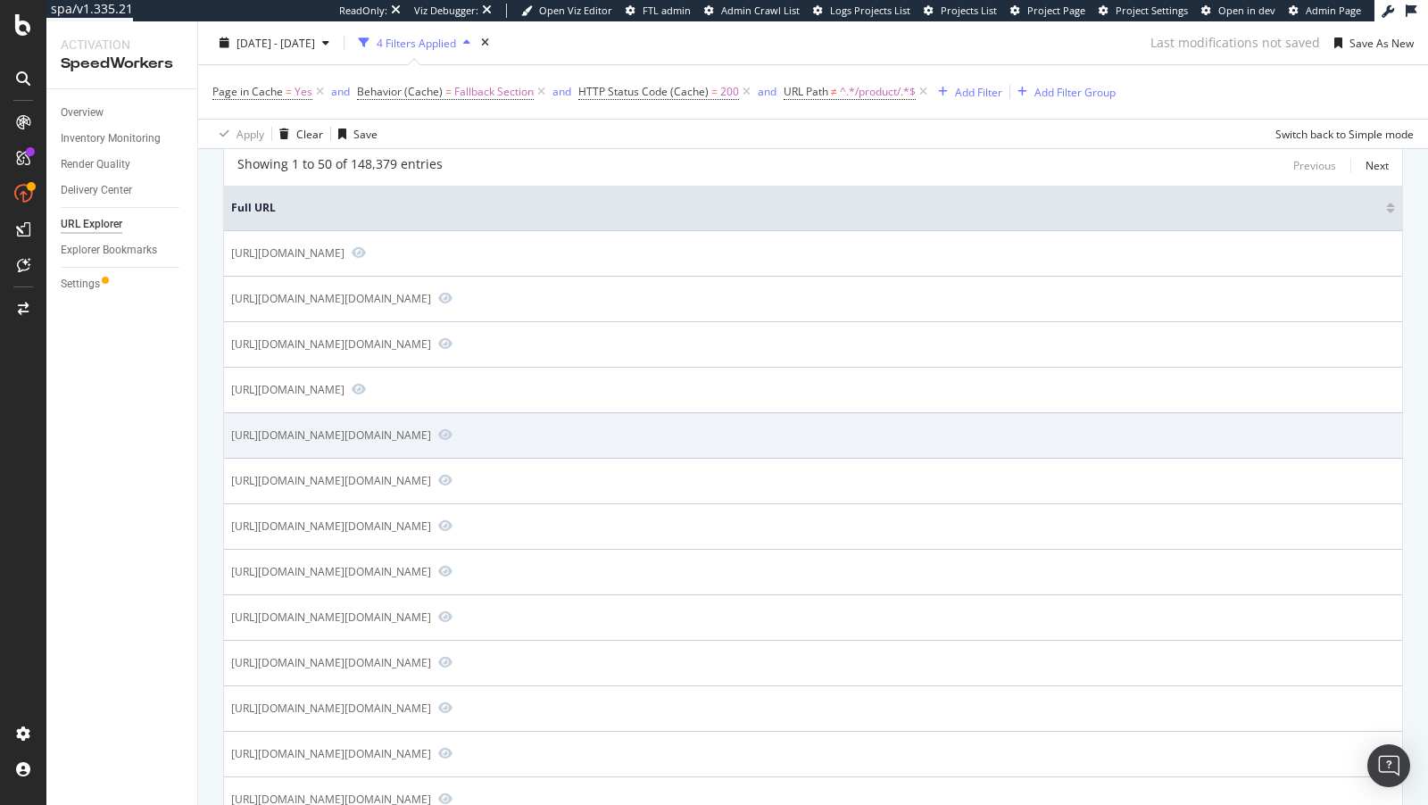
scroll to position [282, 0]
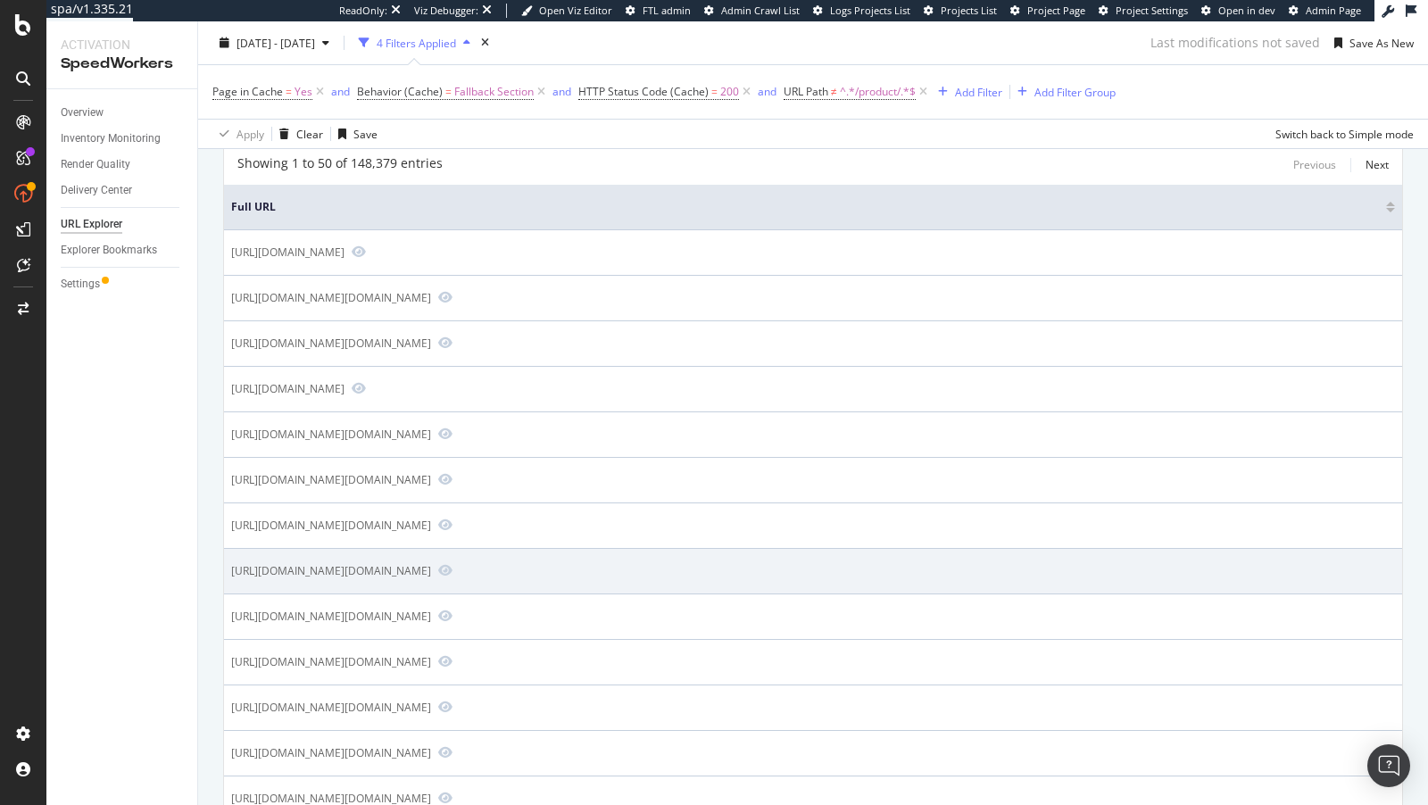
drag, startPoint x: 456, startPoint y: 597, endPoint x: 358, endPoint y: 601, distance: 98.3
click at [358, 578] on div "https://www.bestbuy.com/site/searchpage.jsp?qp=brandcharacter_facet%3DFranchise…" at bounding box center [331, 570] width 200 height 15
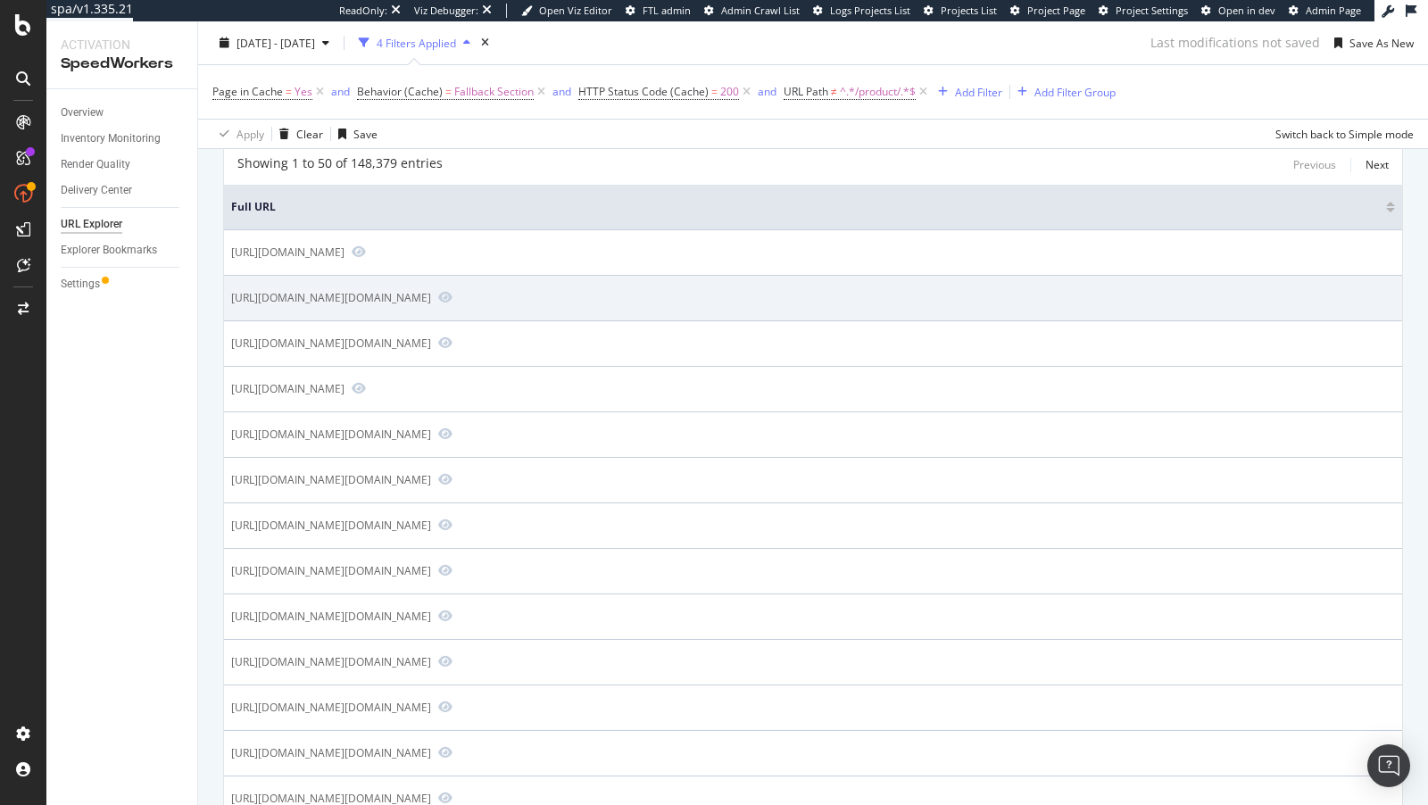
copy div "/site/searchpage.jsp"
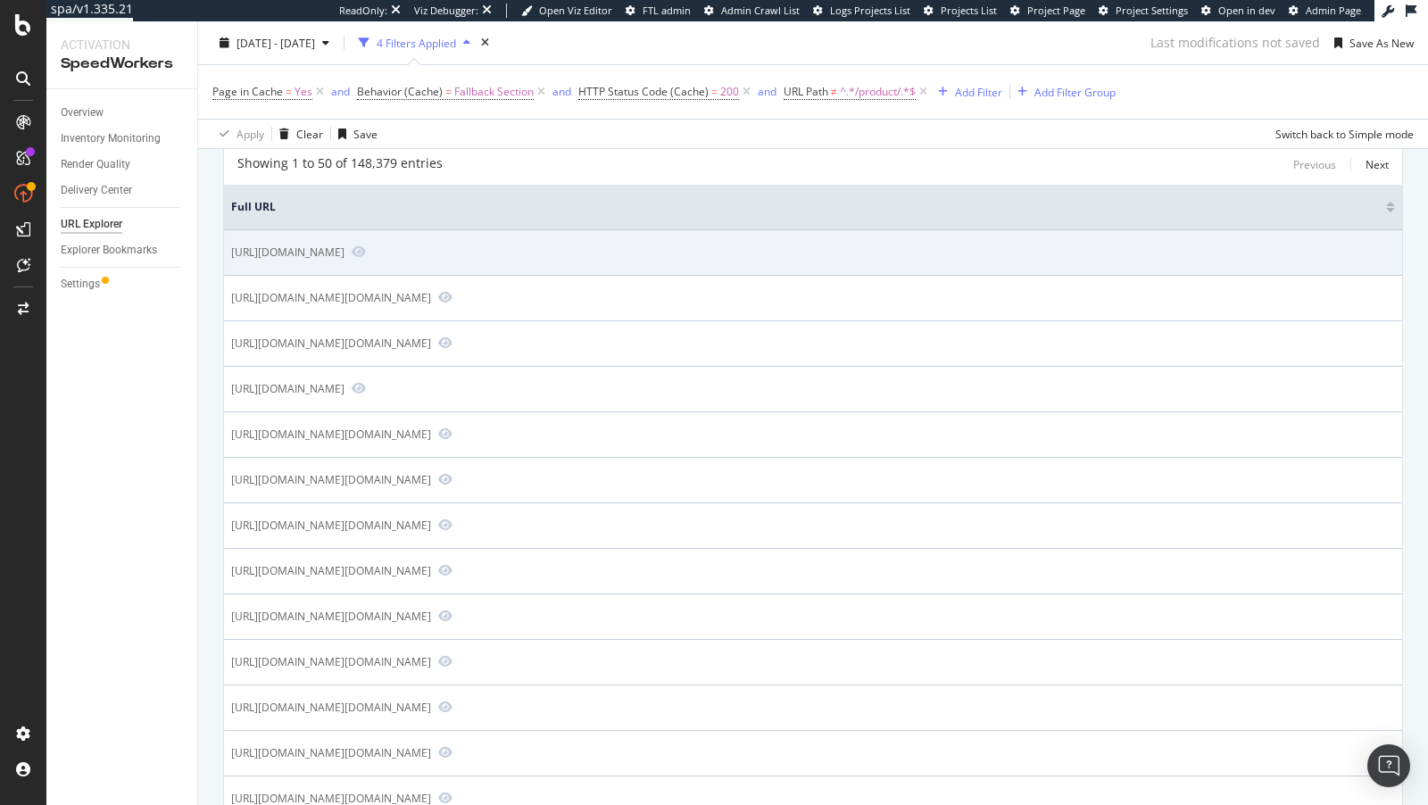
scroll to position [2, 0]
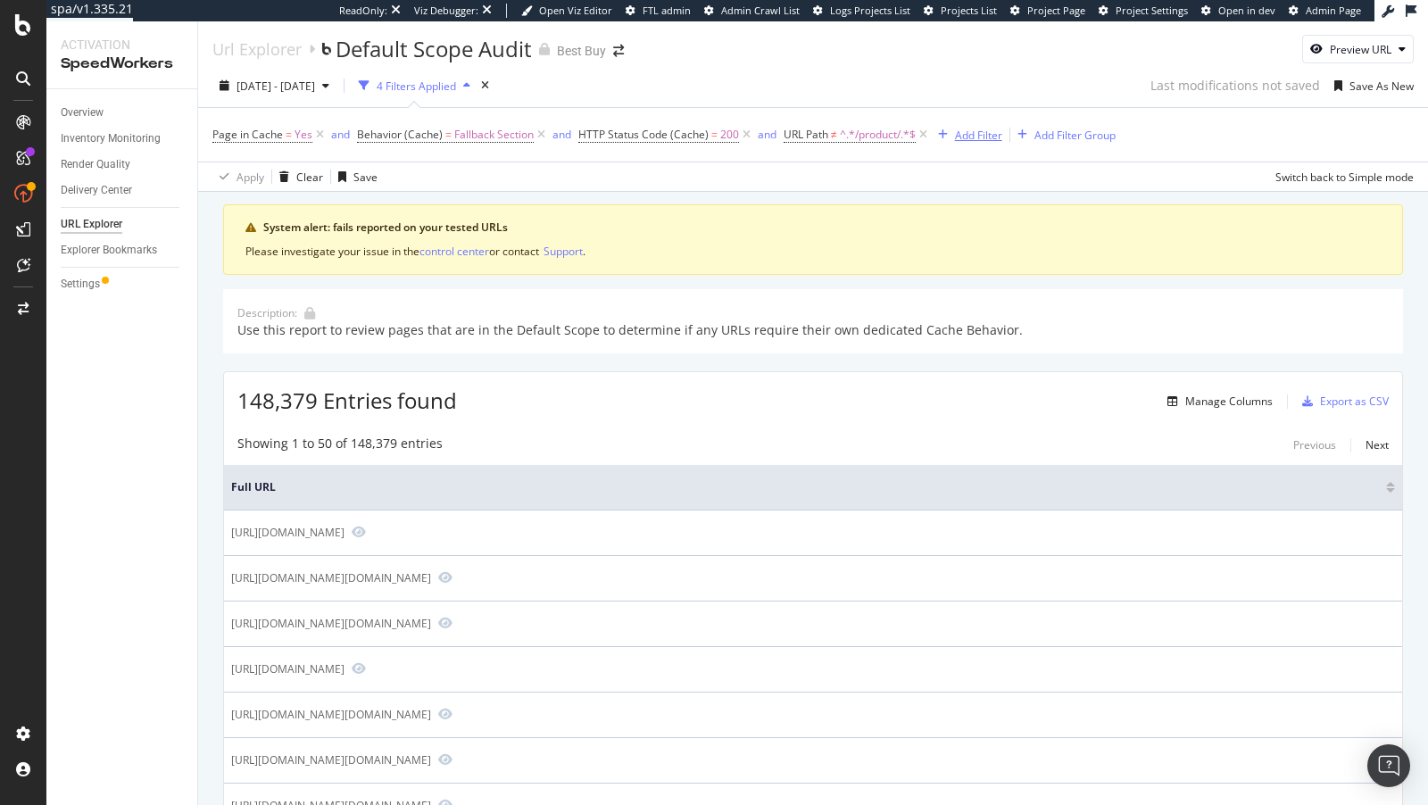
click at [966, 128] on div "Add Filter" at bounding box center [978, 135] width 47 height 15
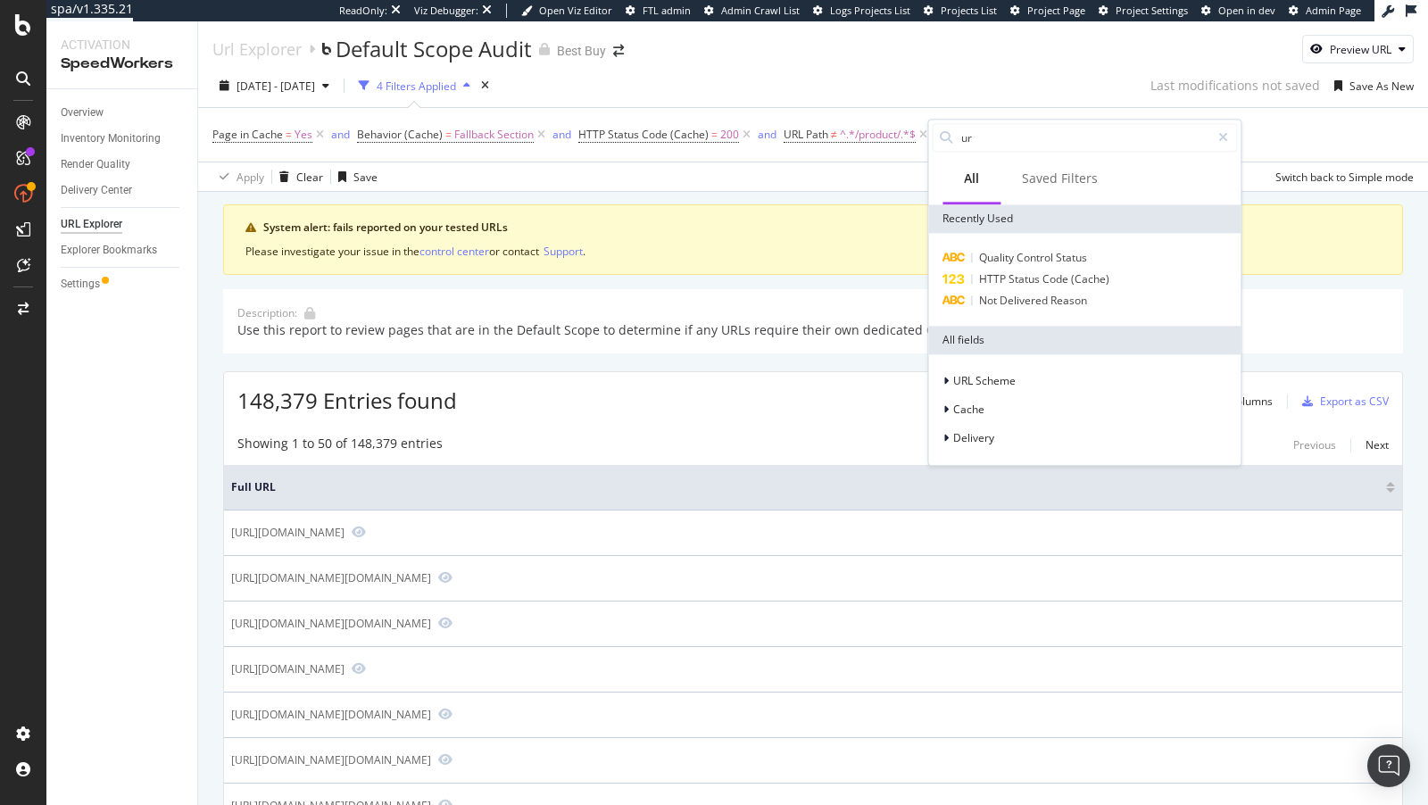
type input "url"
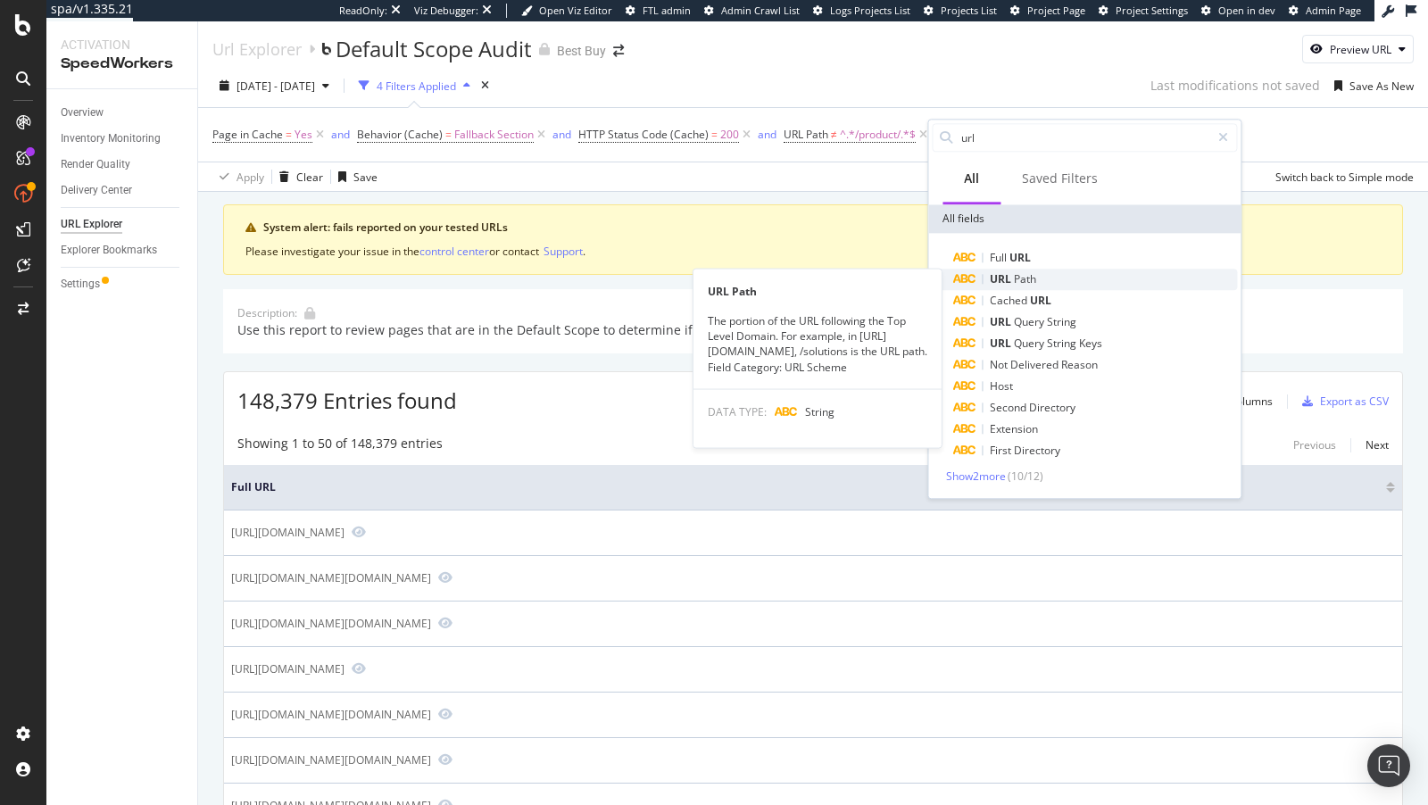
click at [1009, 278] on span "URL" at bounding box center [1002, 278] width 24 height 15
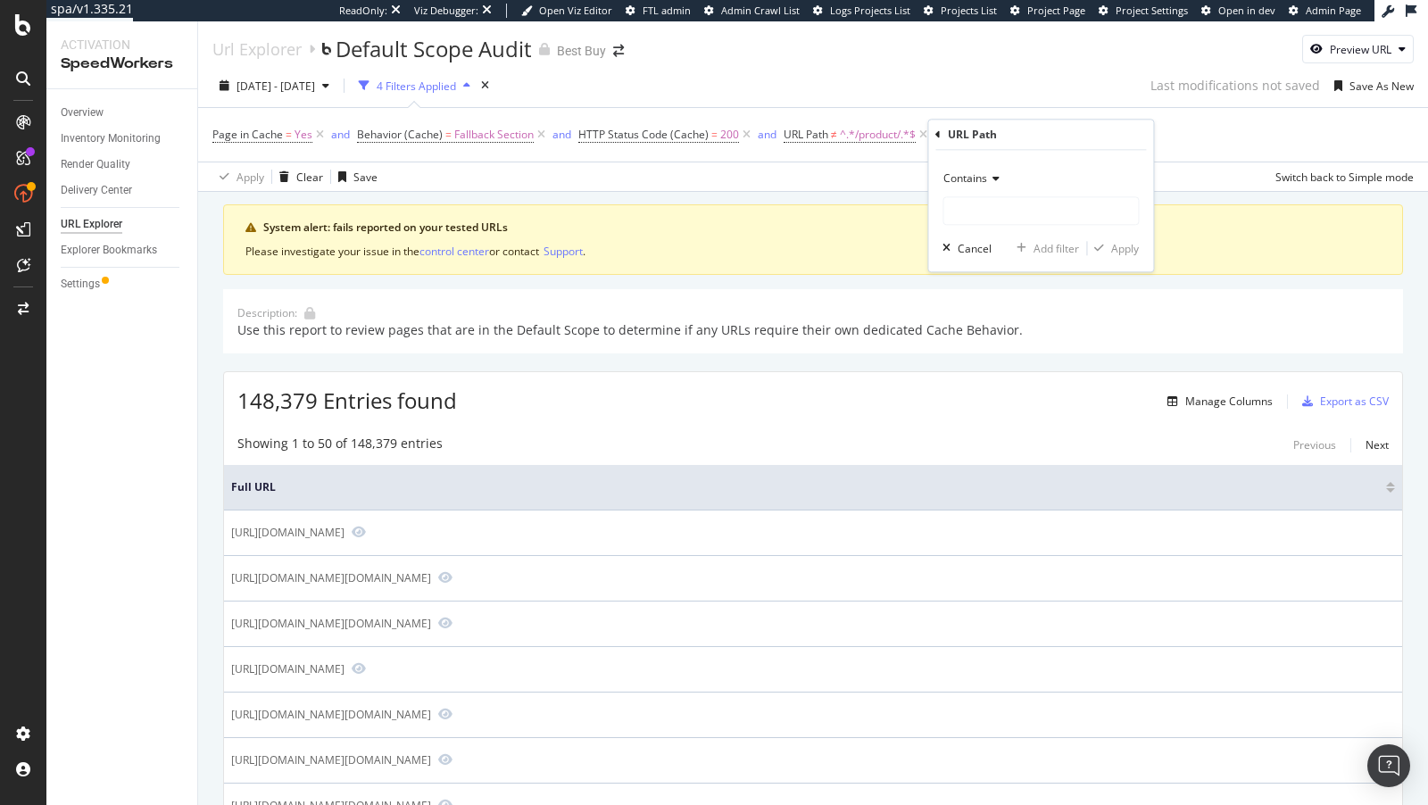
click at [988, 190] on div "Contains" at bounding box center [1040, 178] width 196 height 29
click at [995, 379] on span "Doesn't contain" at bounding box center [990, 377] width 78 height 15
click at [984, 220] on input "text" at bounding box center [1040, 210] width 195 height 29
paste input "/site/searchpage.jsp"
type input "/site/searchpage.jsp"
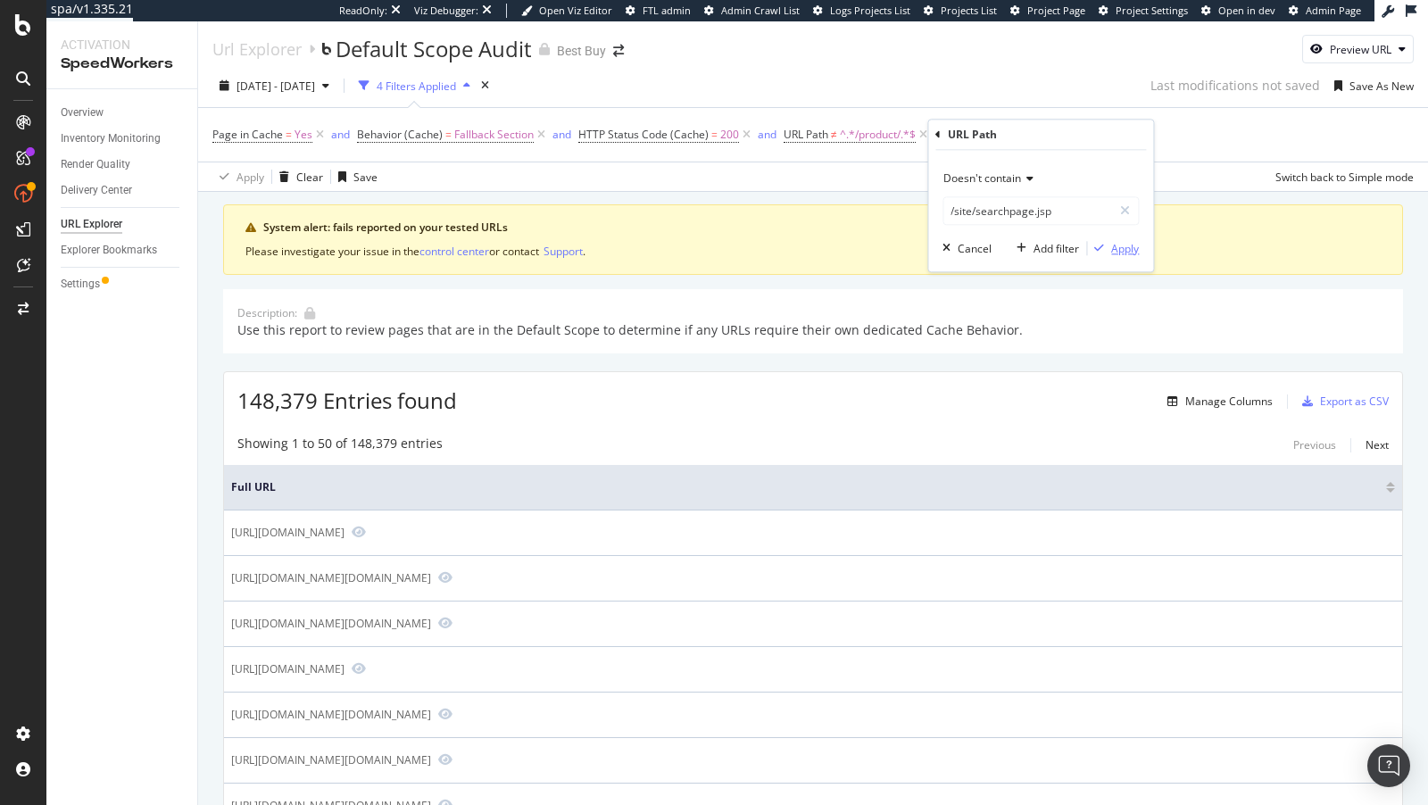
click at [1116, 245] on div "Apply" at bounding box center [1125, 248] width 28 height 15
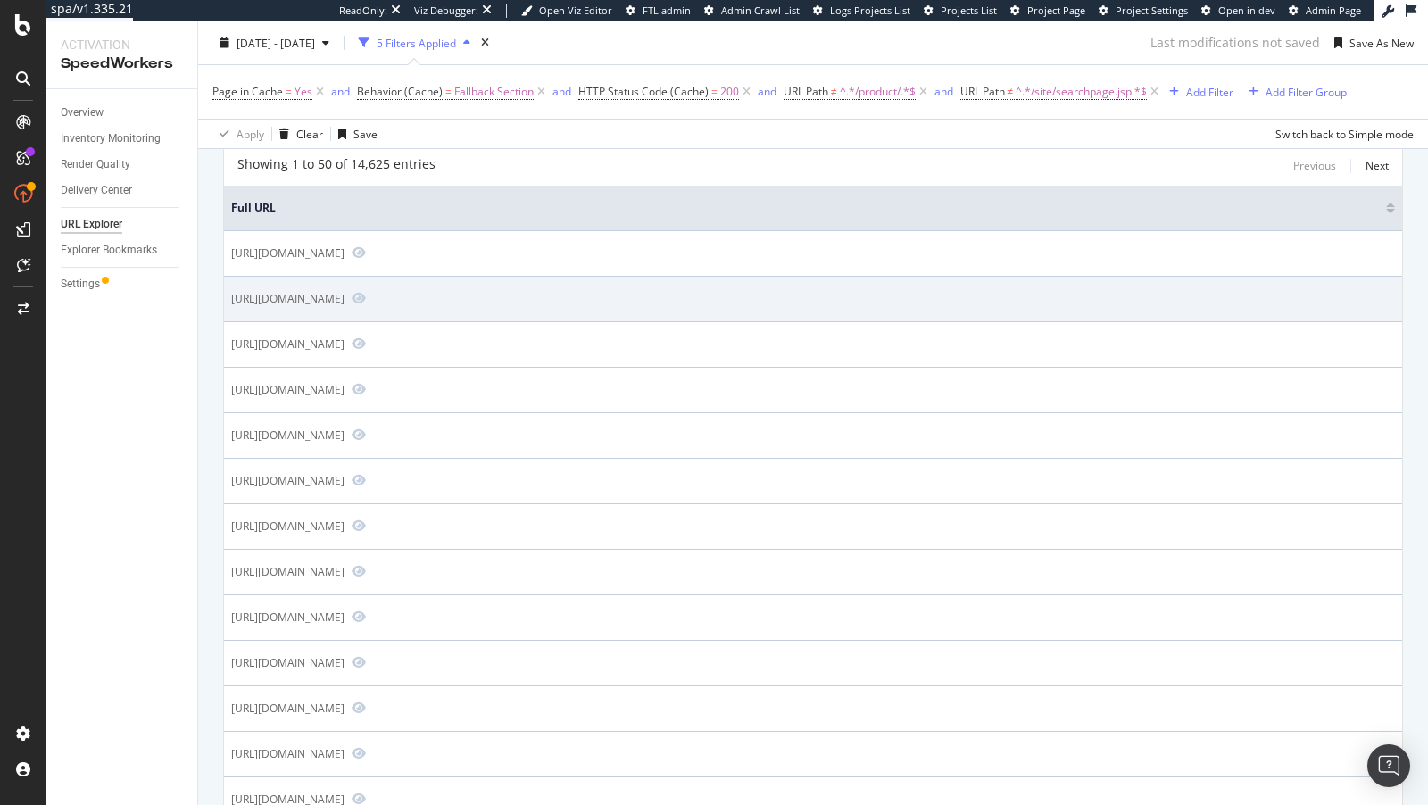
scroll to position [346, 0]
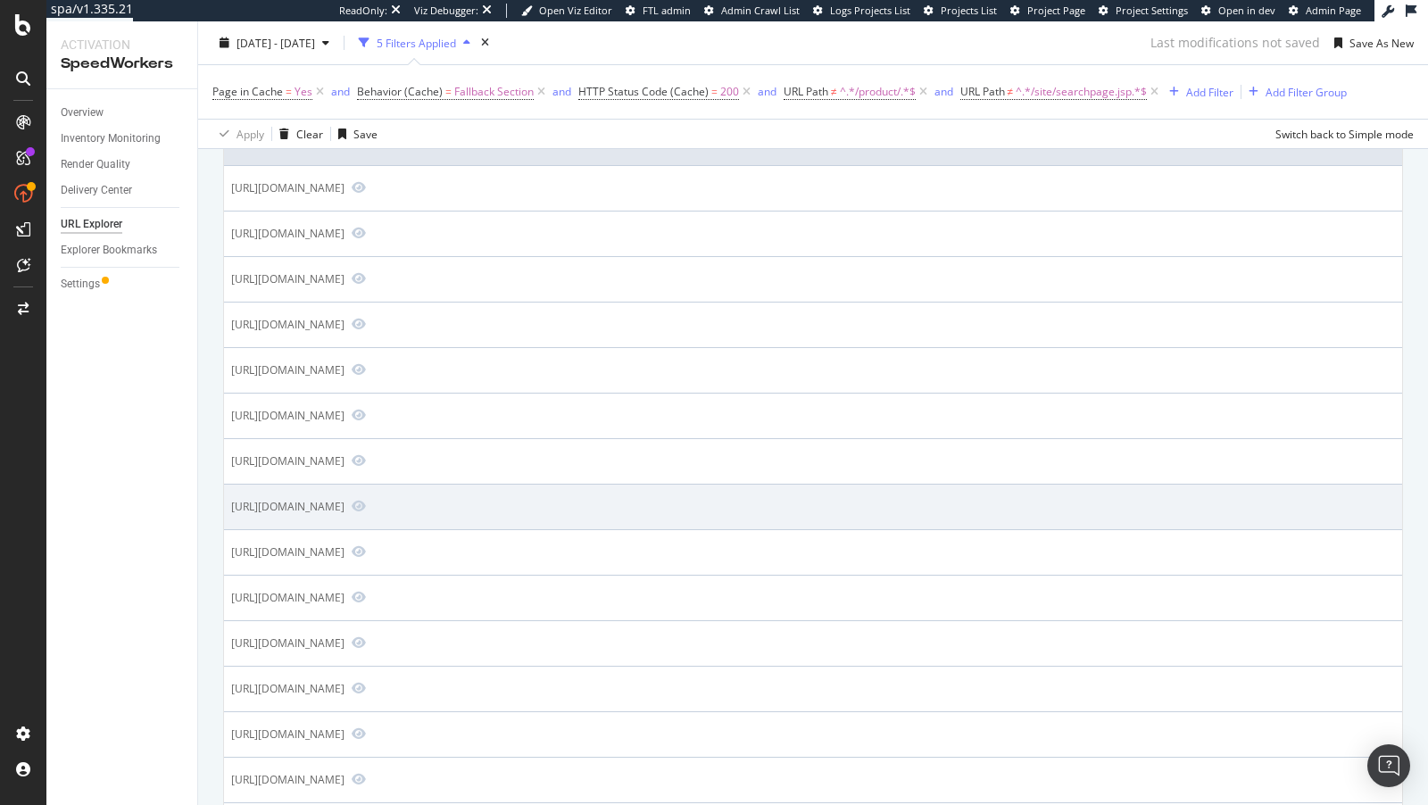
drag, startPoint x: 380, startPoint y: 503, endPoint x: 416, endPoint y: 503, distance: 35.7
click at [344, 503] on div "https://www.bestbuy.com/site/promo/samsung-gaming-tvs?page=1" at bounding box center [287, 506] width 113 height 15
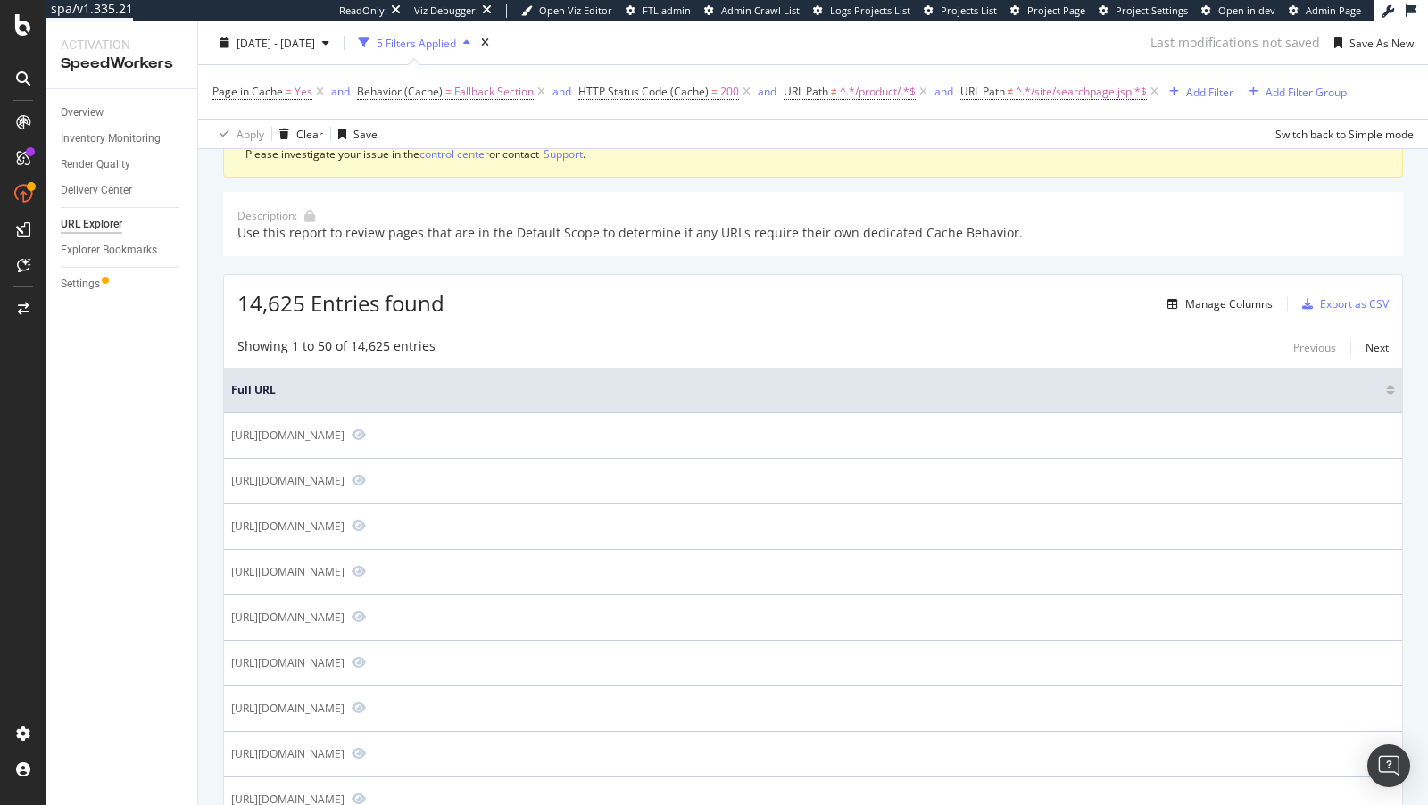
scroll to position [80, 0]
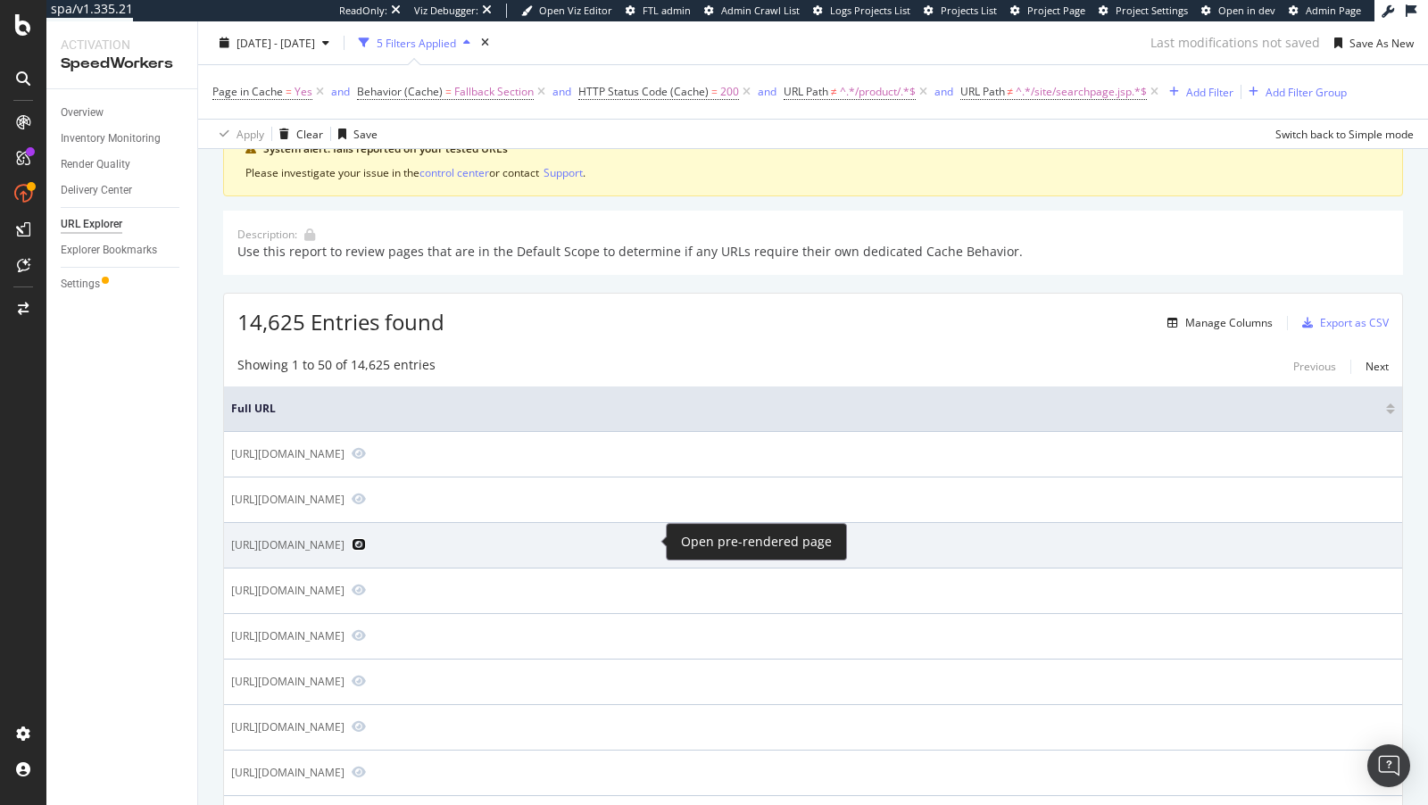
click at [366, 542] on icon "Preview https://www.bestbuy.com/site/promo/macbook-air-m4-13?st=macbook-air-m4-…" at bounding box center [359, 544] width 14 height 12
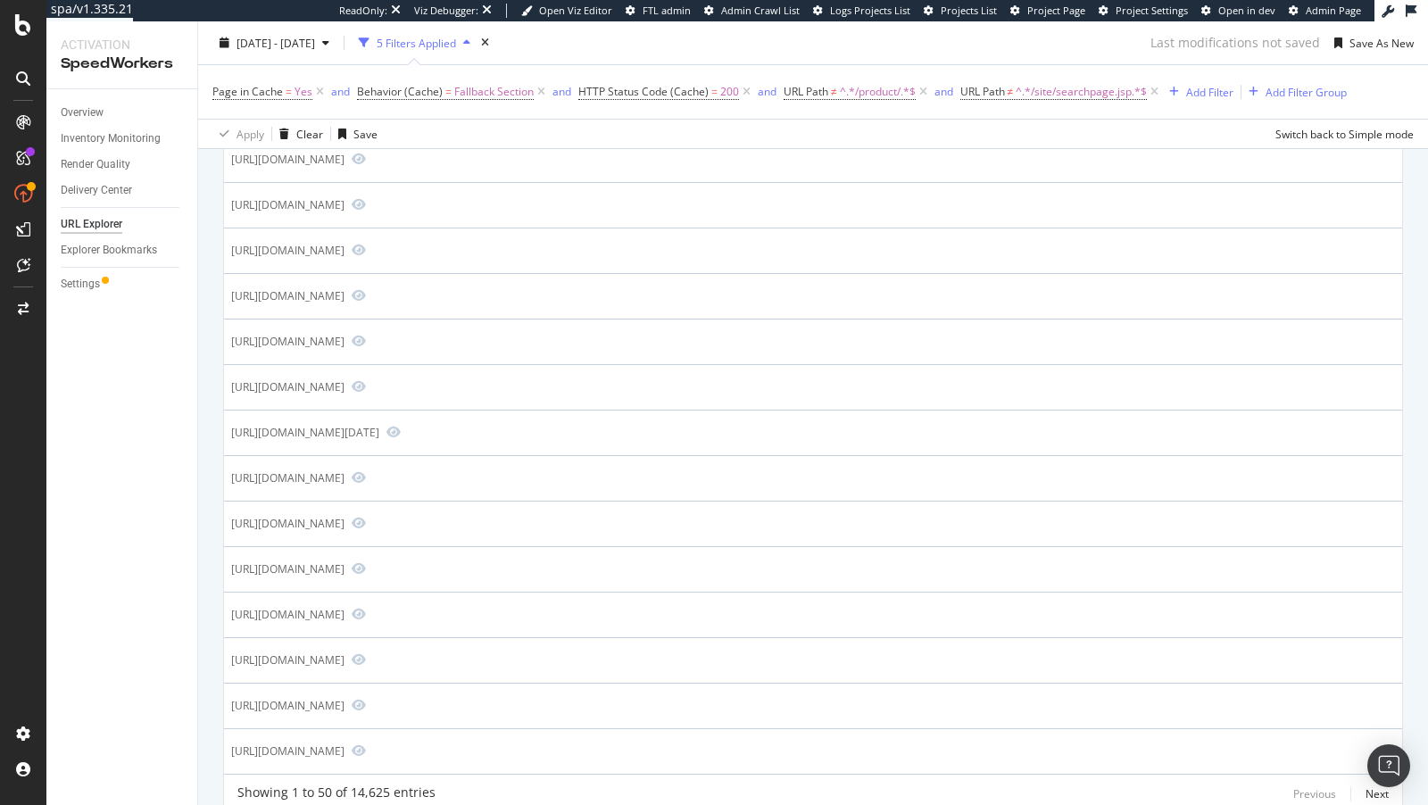
scroll to position [2061, 0]
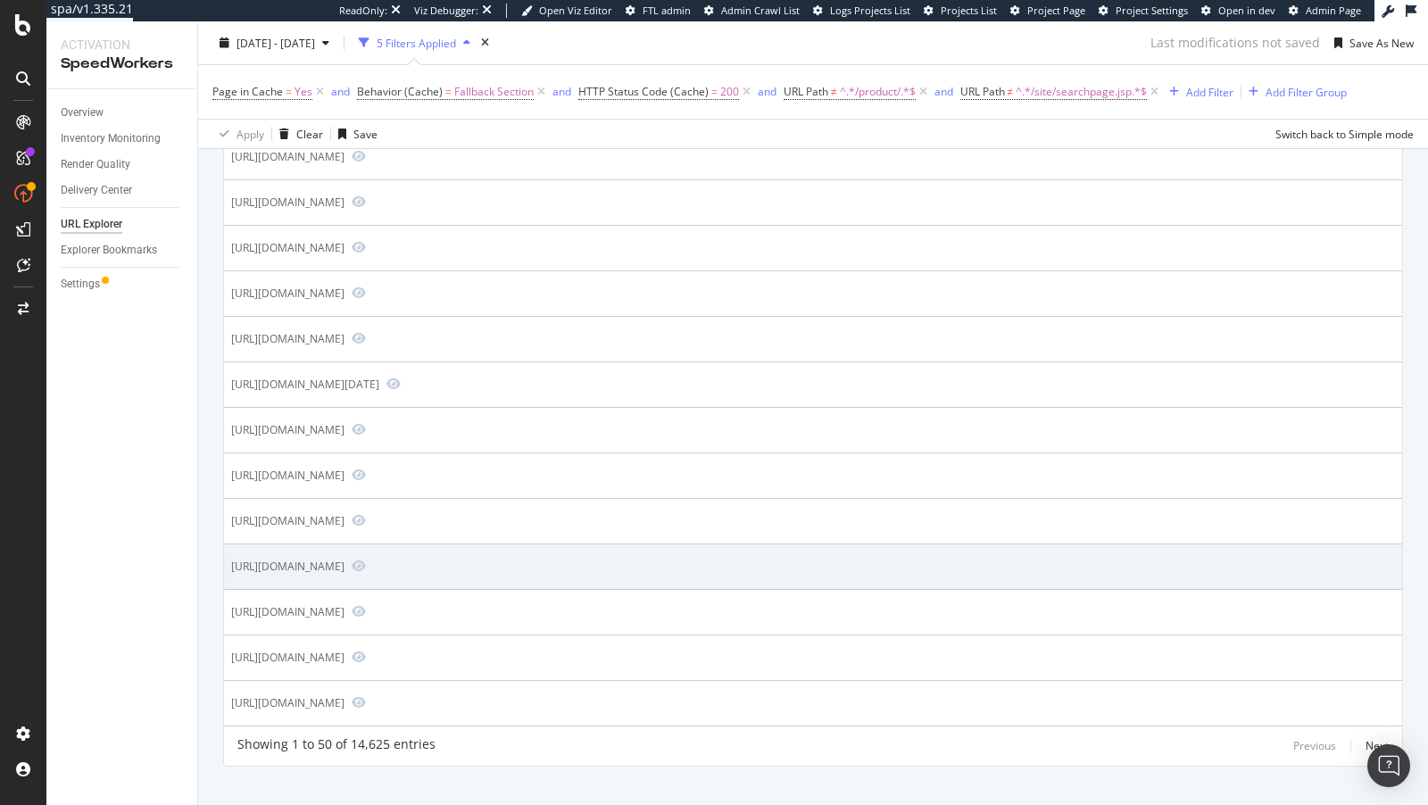
drag, startPoint x: 358, startPoint y: 545, endPoint x: 423, endPoint y: 546, distance: 65.1
click at [344, 559] on div "https://www.bestbuy.com/site/promo/lego-star-wars-offer?st=lego-star-wars-offer" at bounding box center [287, 566] width 113 height 15
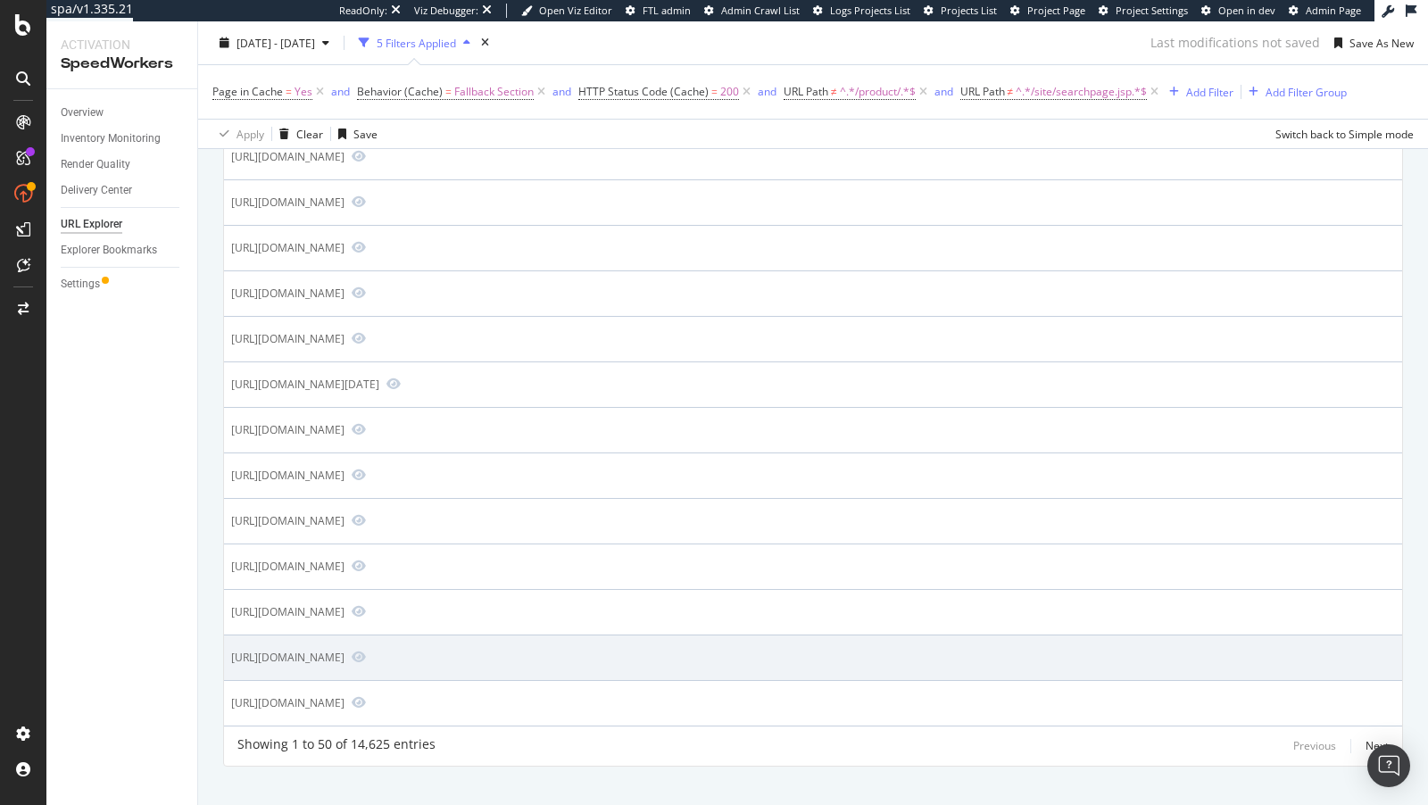
copy div "/site/promo/"
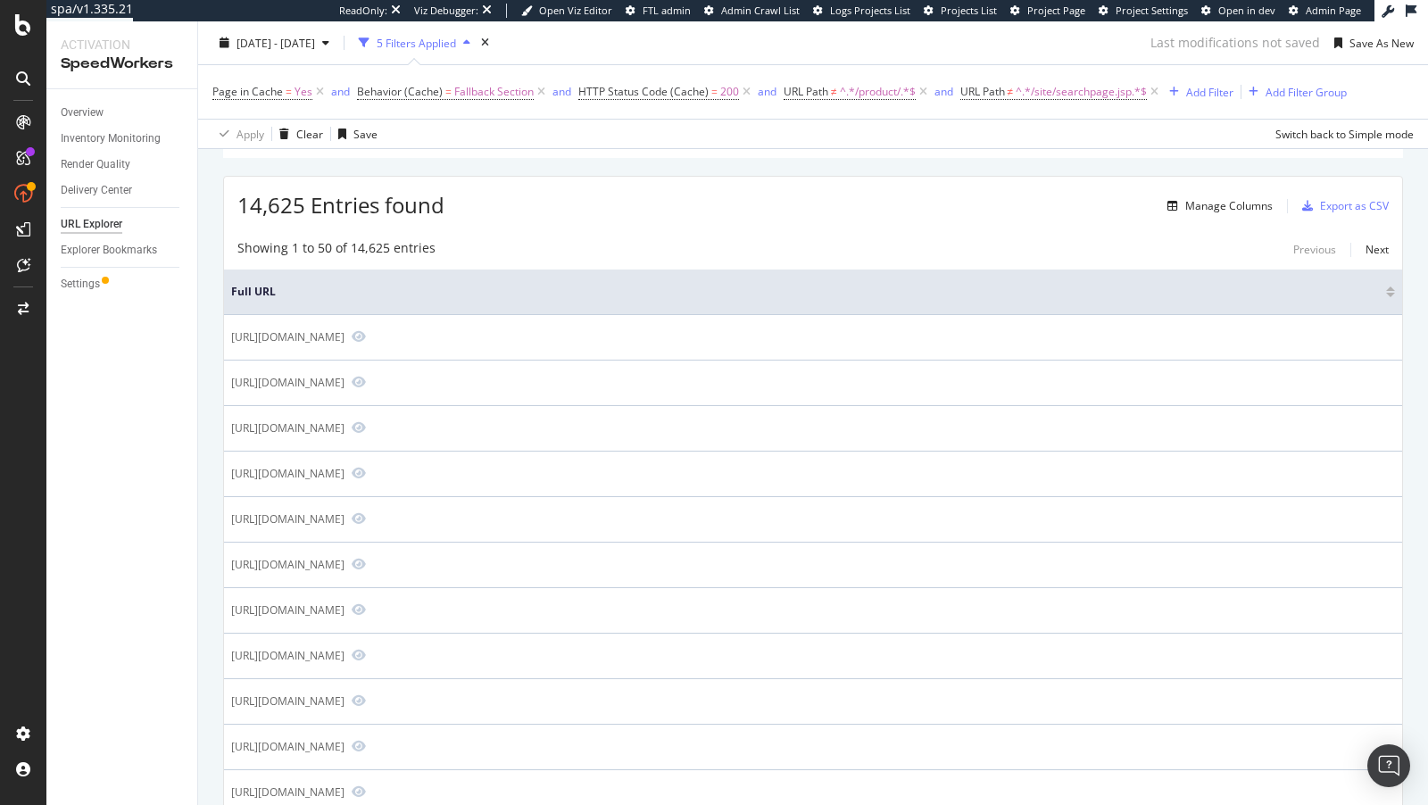
scroll to position [0, 0]
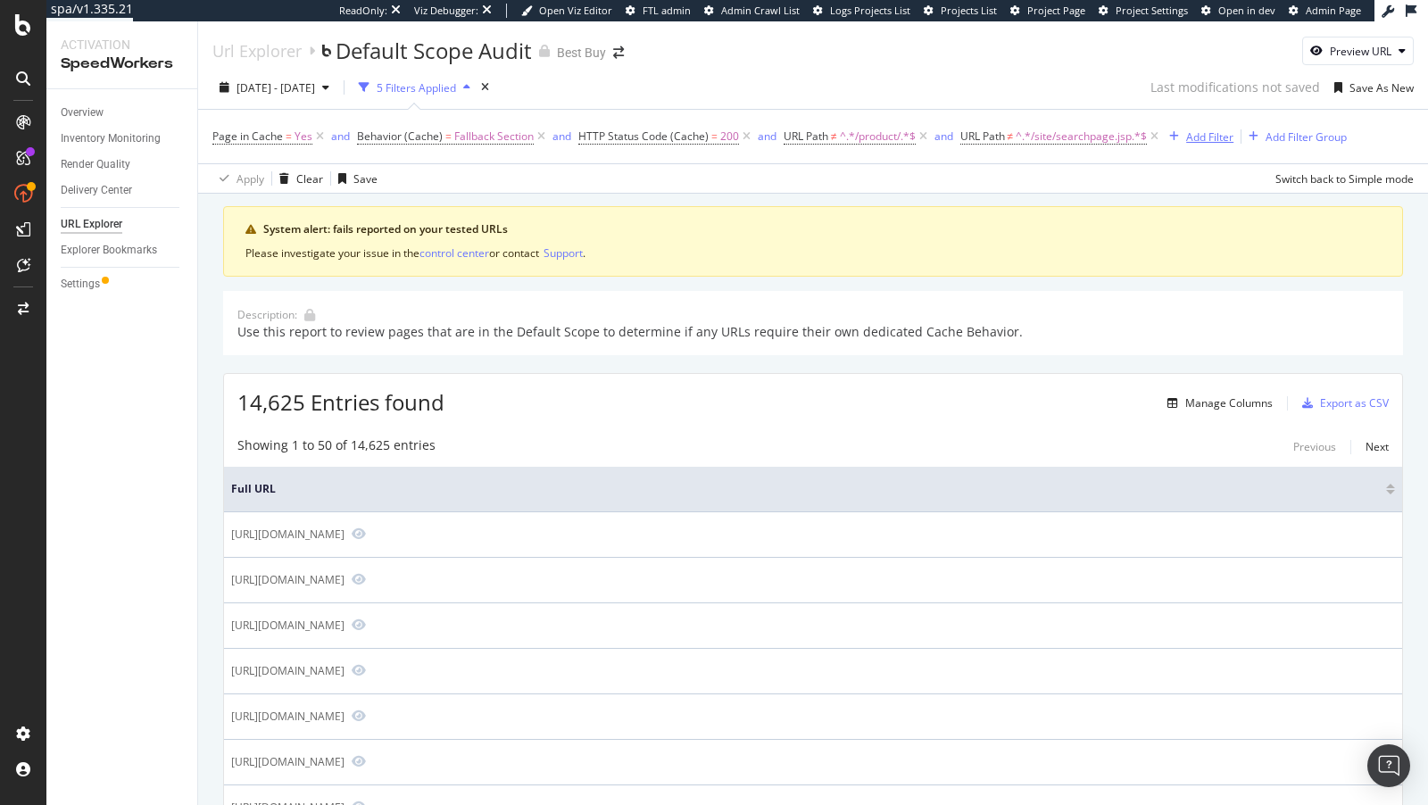
click at [1191, 134] on div "Add Filter" at bounding box center [1209, 136] width 47 height 15
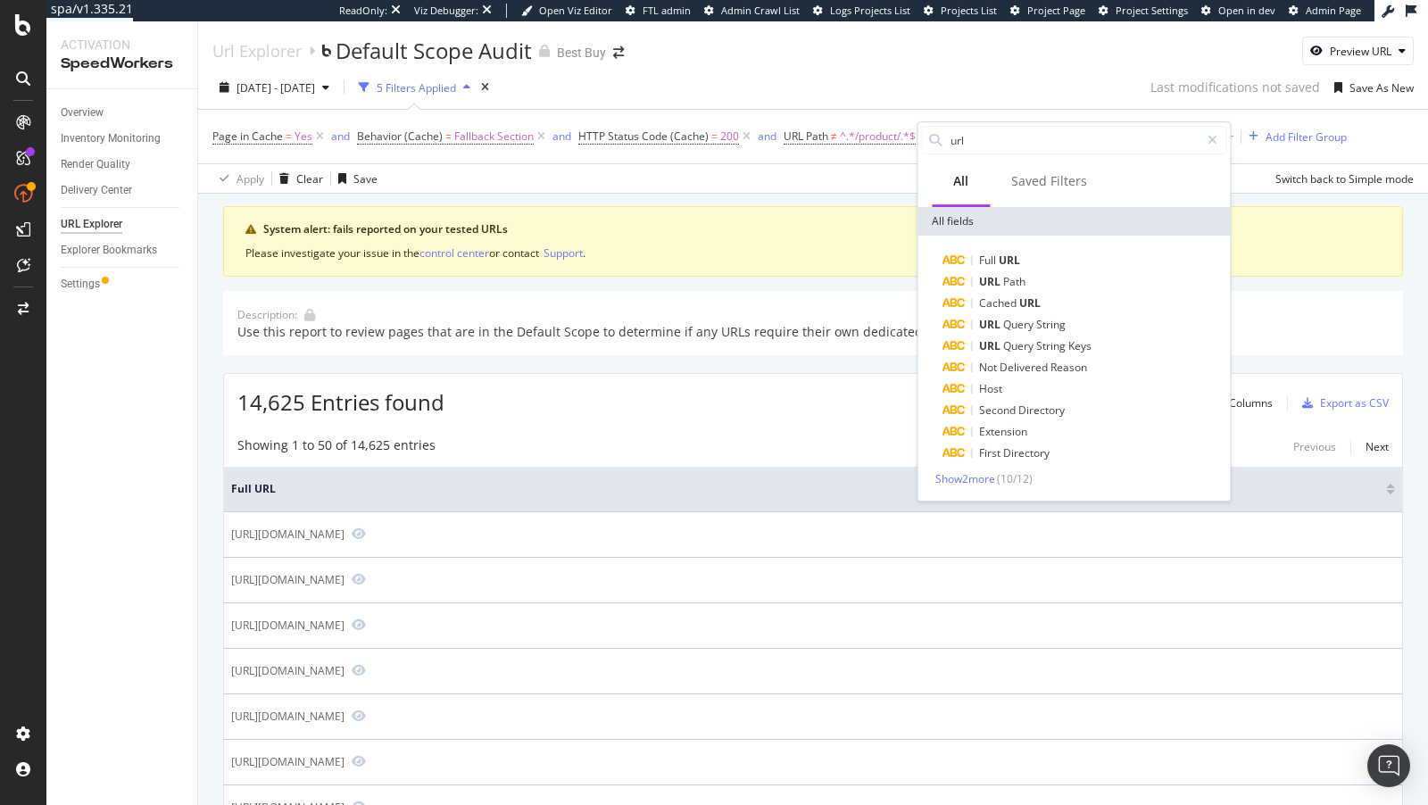
click at [1009, 242] on div "Full URL URL Path Cached URL URL Query String URL Query String Keys Not Deliver…" at bounding box center [1073, 368] width 312 height 265
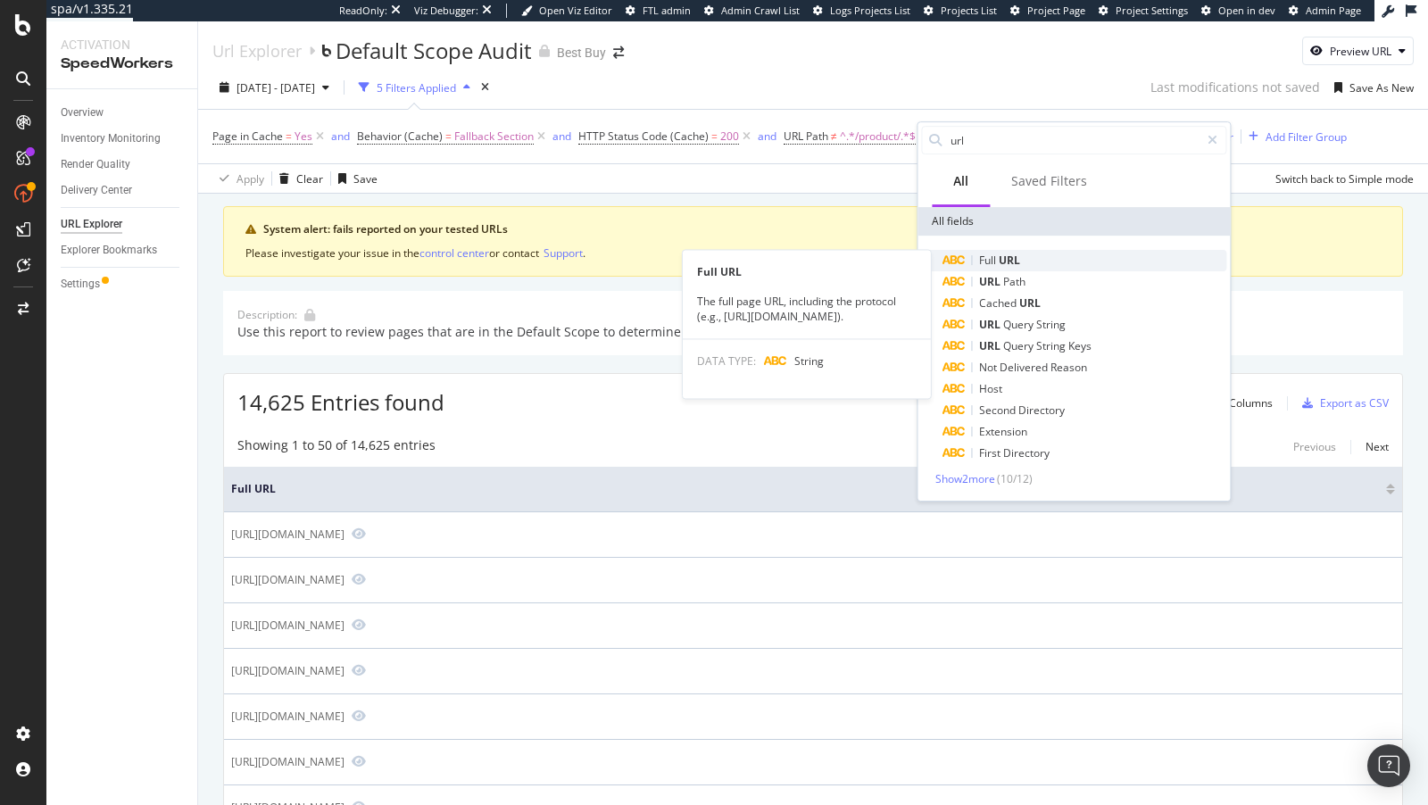
click at [1007, 251] on div "Full URL" at bounding box center [1084, 260] width 284 height 21
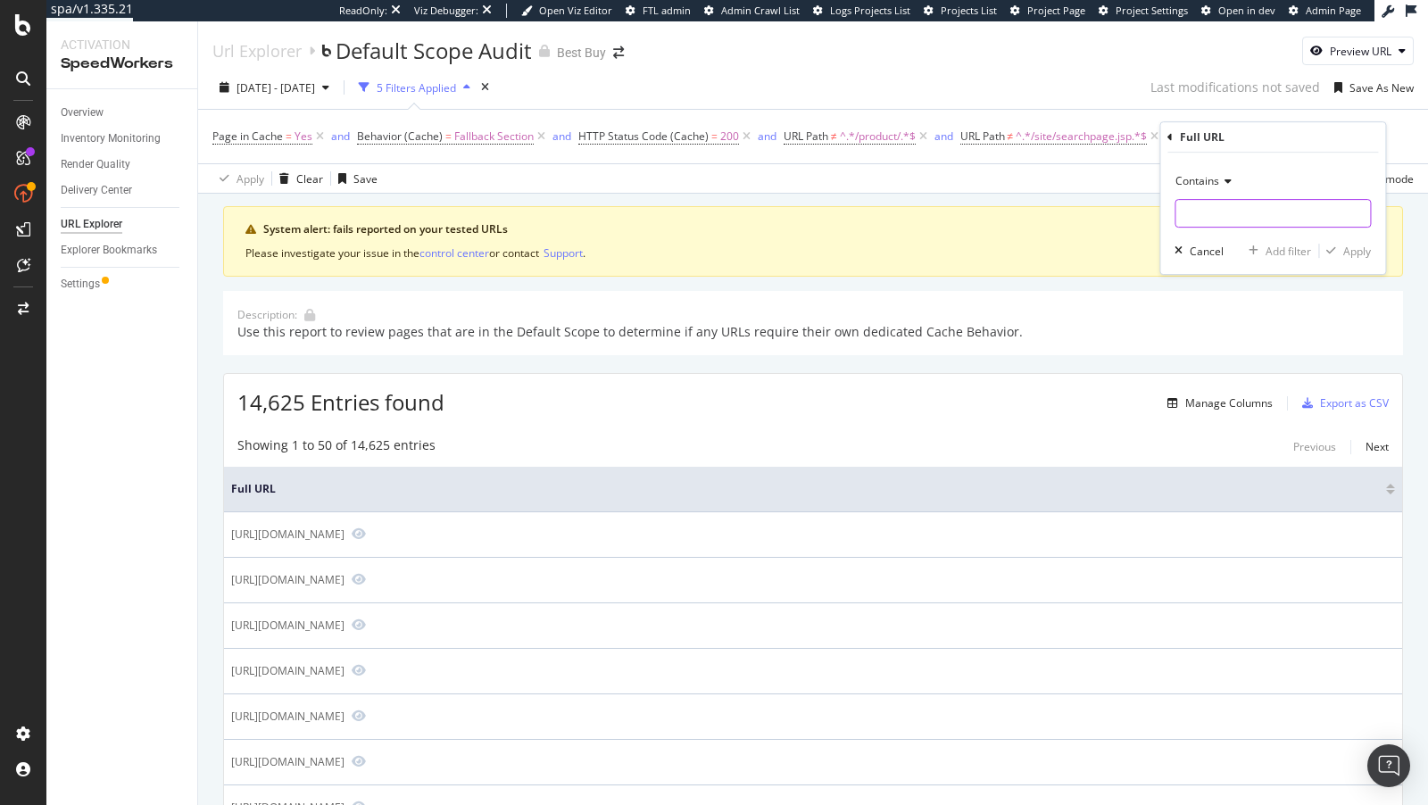
click at [1251, 212] on input "text" at bounding box center [1272, 213] width 195 height 29
paste input "/site/promo/"
type input "/site/promo/"
click at [1207, 170] on div "Contains" at bounding box center [1272, 181] width 196 height 29
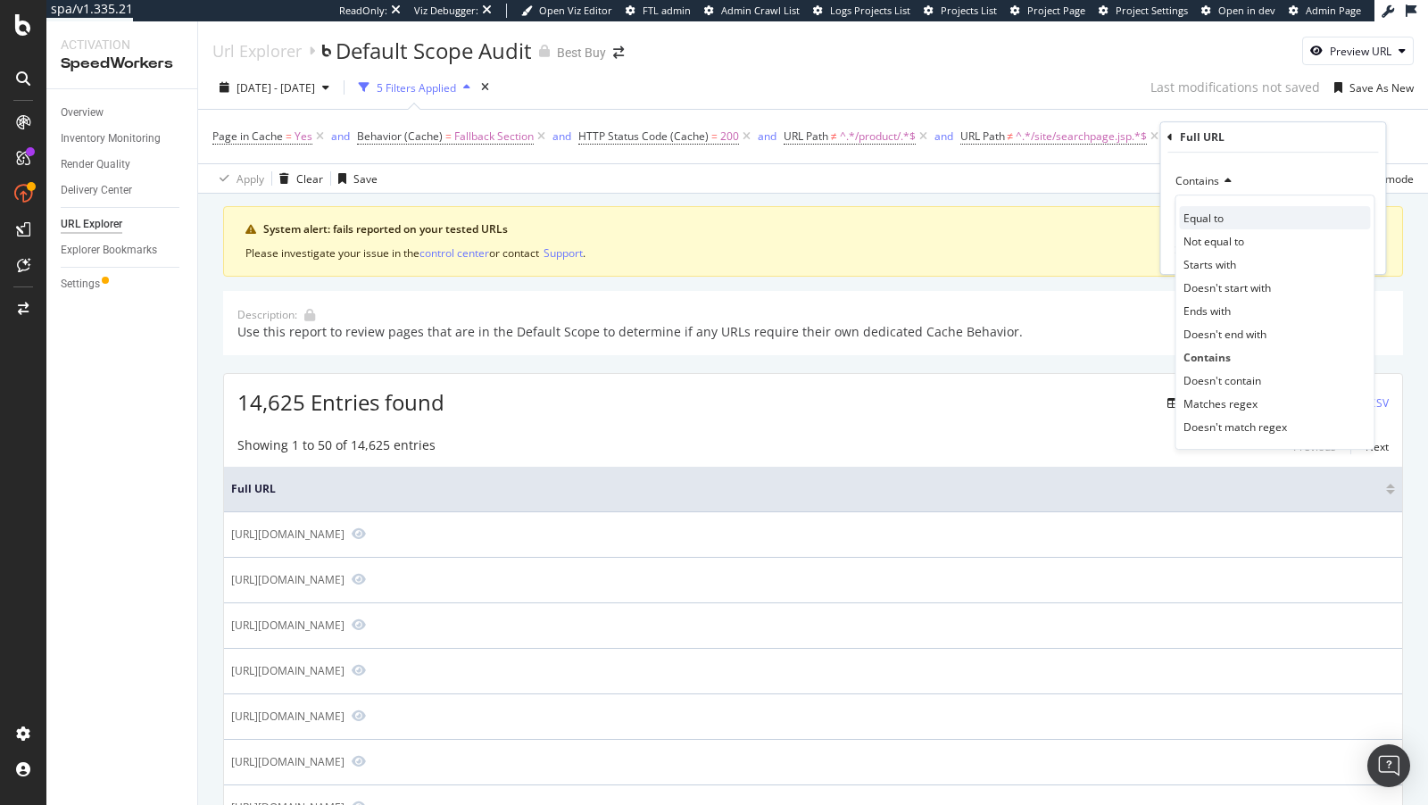
click at [1221, 221] on span "Equal to" at bounding box center [1203, 218] width 40 height 15
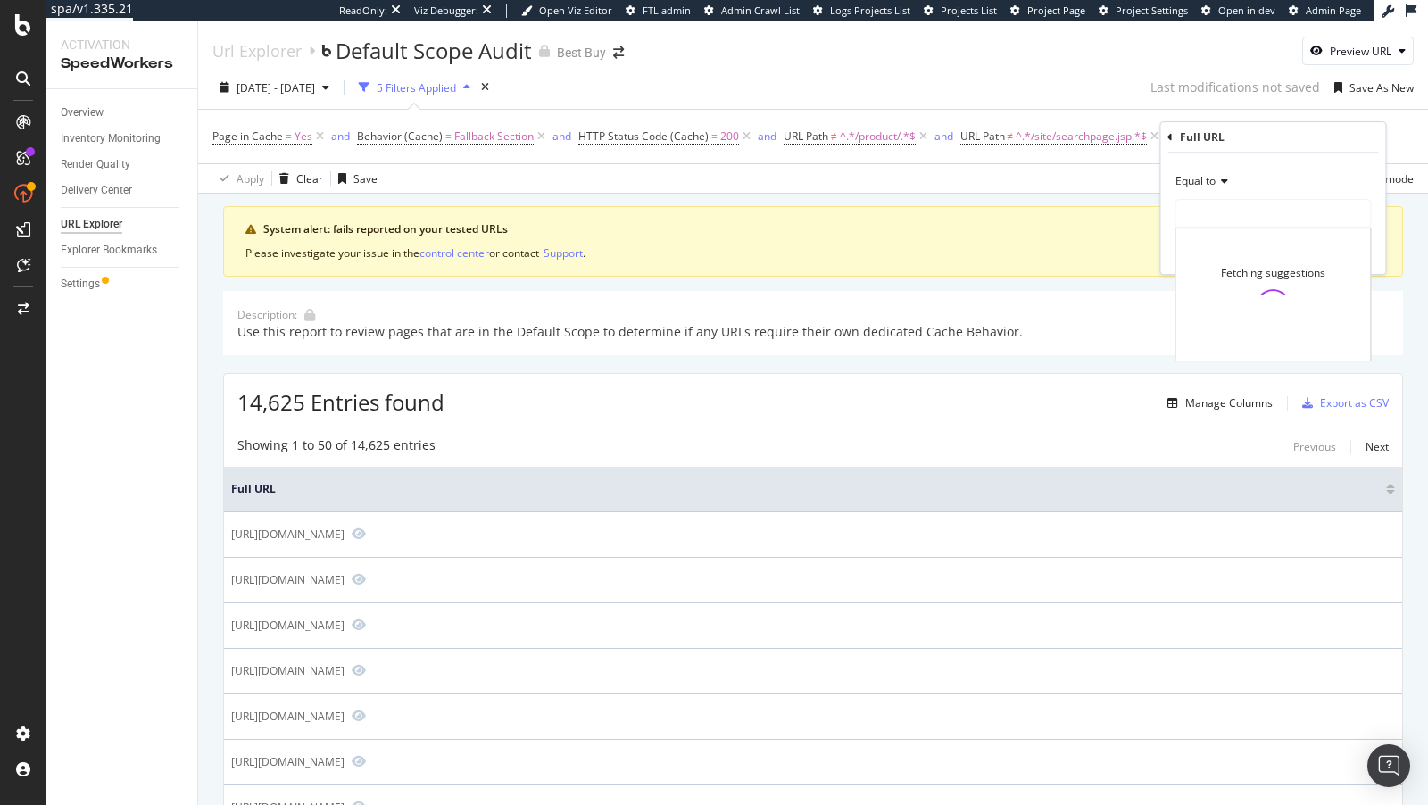
click at [1221, 221] on input "text" at bounding box center [1272, 213] width 195 height 29
click at [1212, 191] on div "Equal to" at bounding box center [1272, 181] width 196 height 29
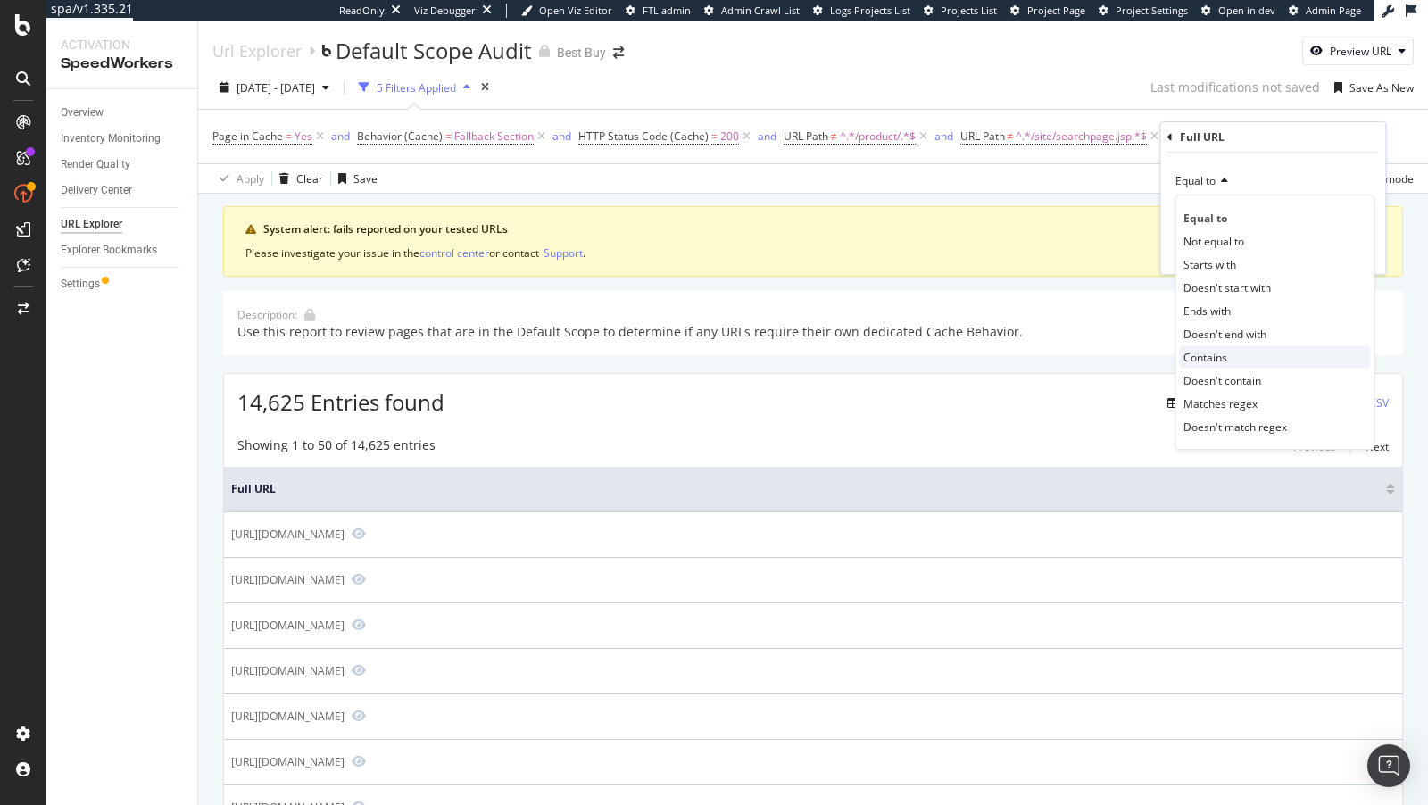
click at [1198, 351] on span "Contains" at bounding box center [1205, 357] width 44 height 15
click at [1225, 189] on div "Contains" at bounding box center [1272, 181] width 196 height 29
click at [1260, 187] on div "Contains" at bounding box center [1272, 181] width 196 height 29
click at [1252, 207] on input "text" at bounding box center [1272, 213] width 195 height 29
paste input "/site/promo/"
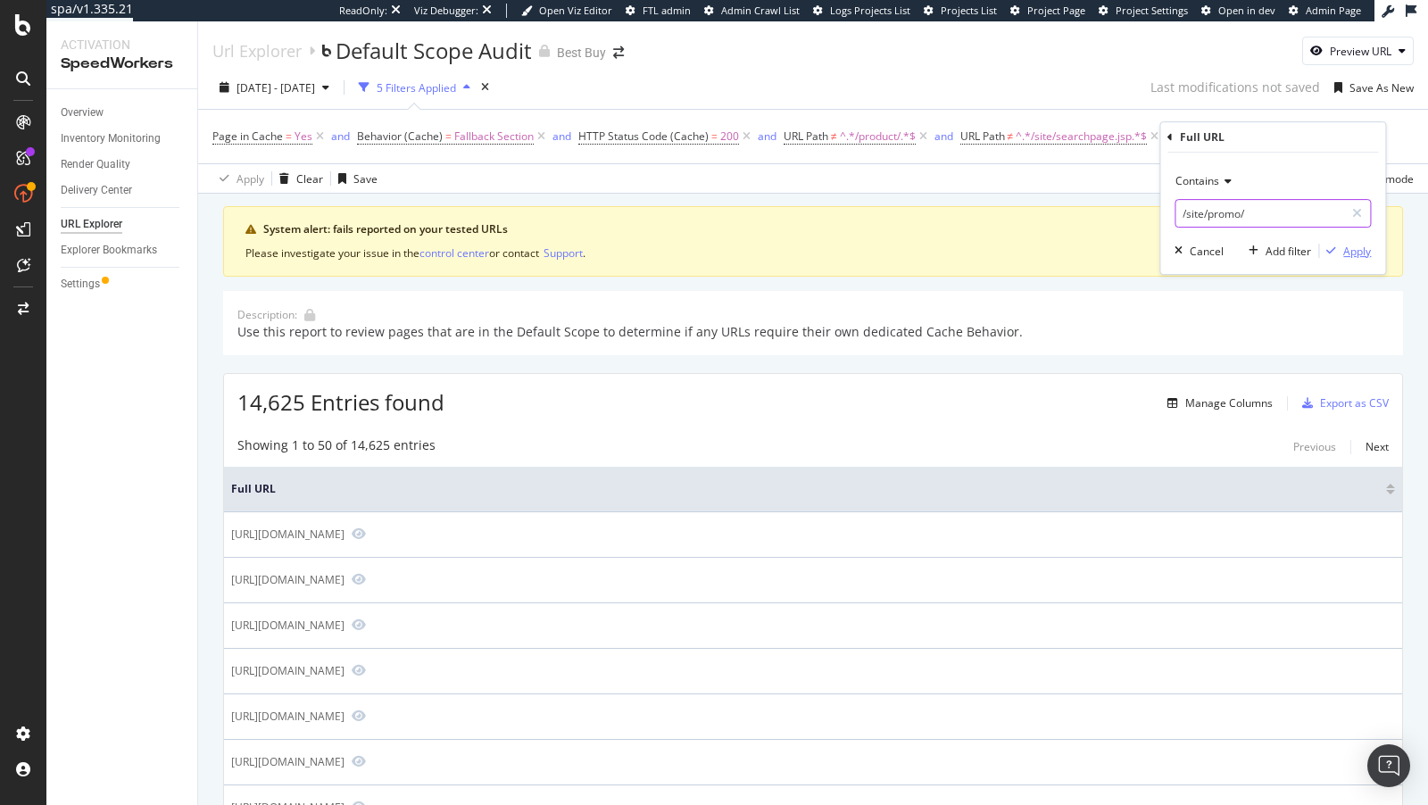
type input "/site/promo/"
click at [1349, 250] on div "Apply" at bounding box center [1357, 251] width 28 height 15
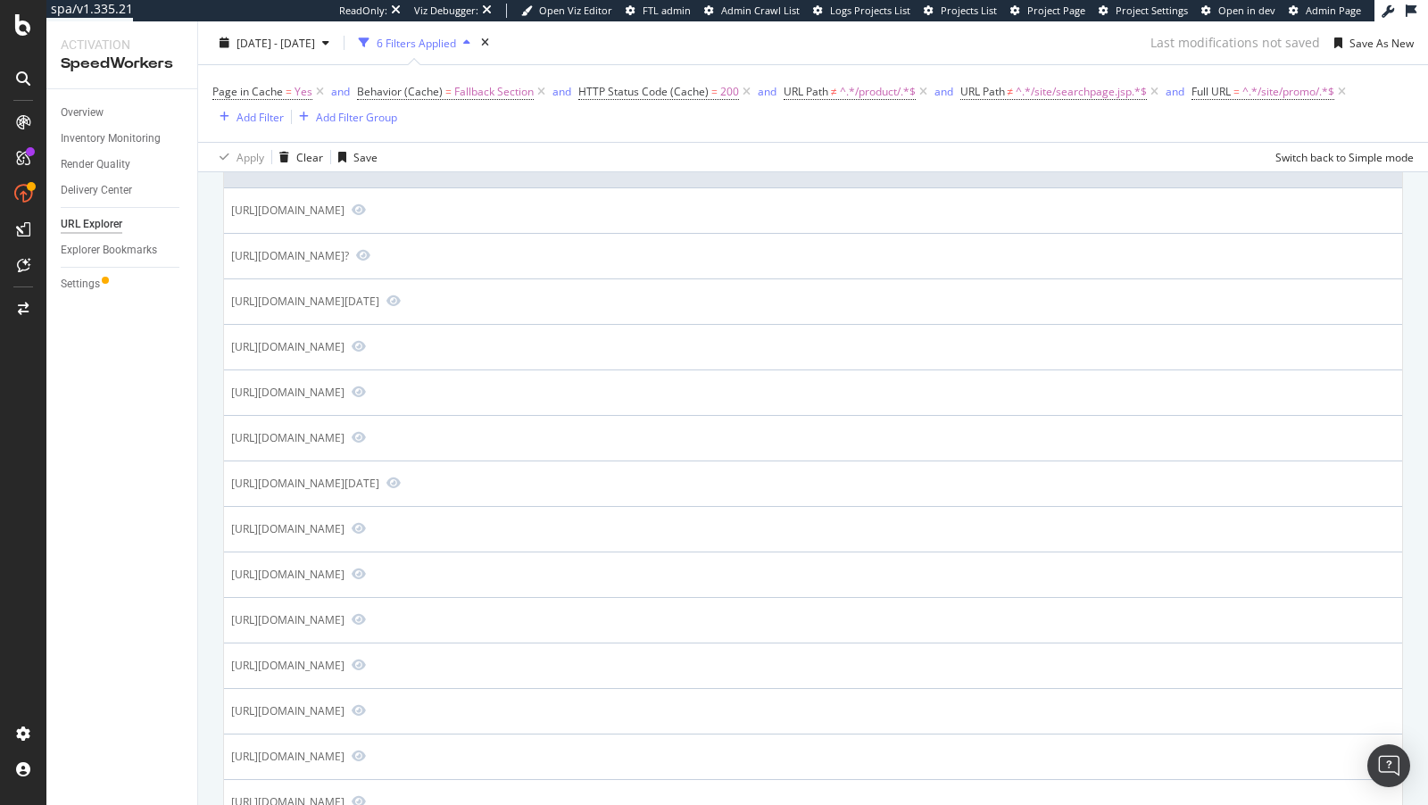
scroll to position [132, 0]
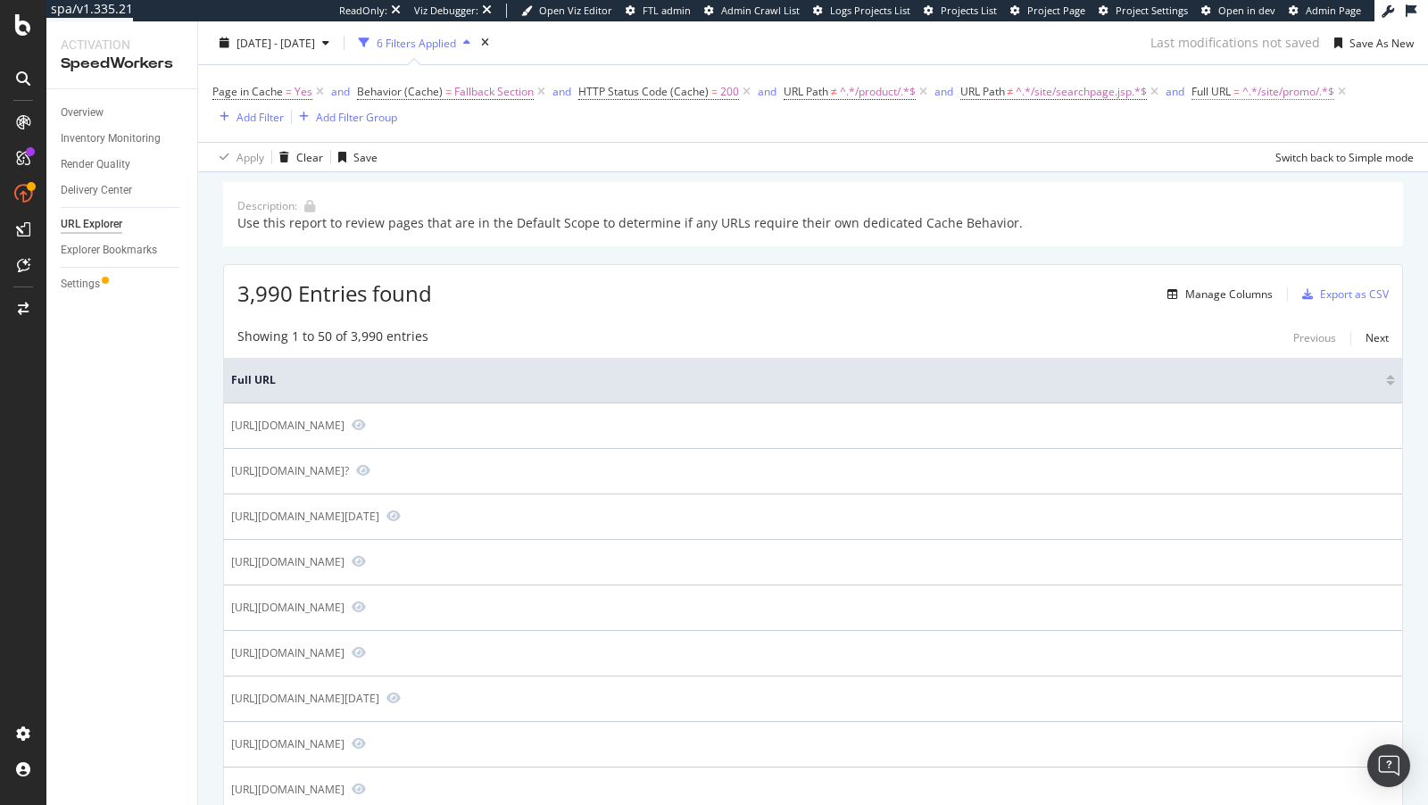
click at [1247, 96] on span "^.*/site/promo/.*$" at bounding box center [1288, 91] width 92 height 25
click at [1238, 136] on span "Contains" at bounding box center [1228, 132] width 44 height 15
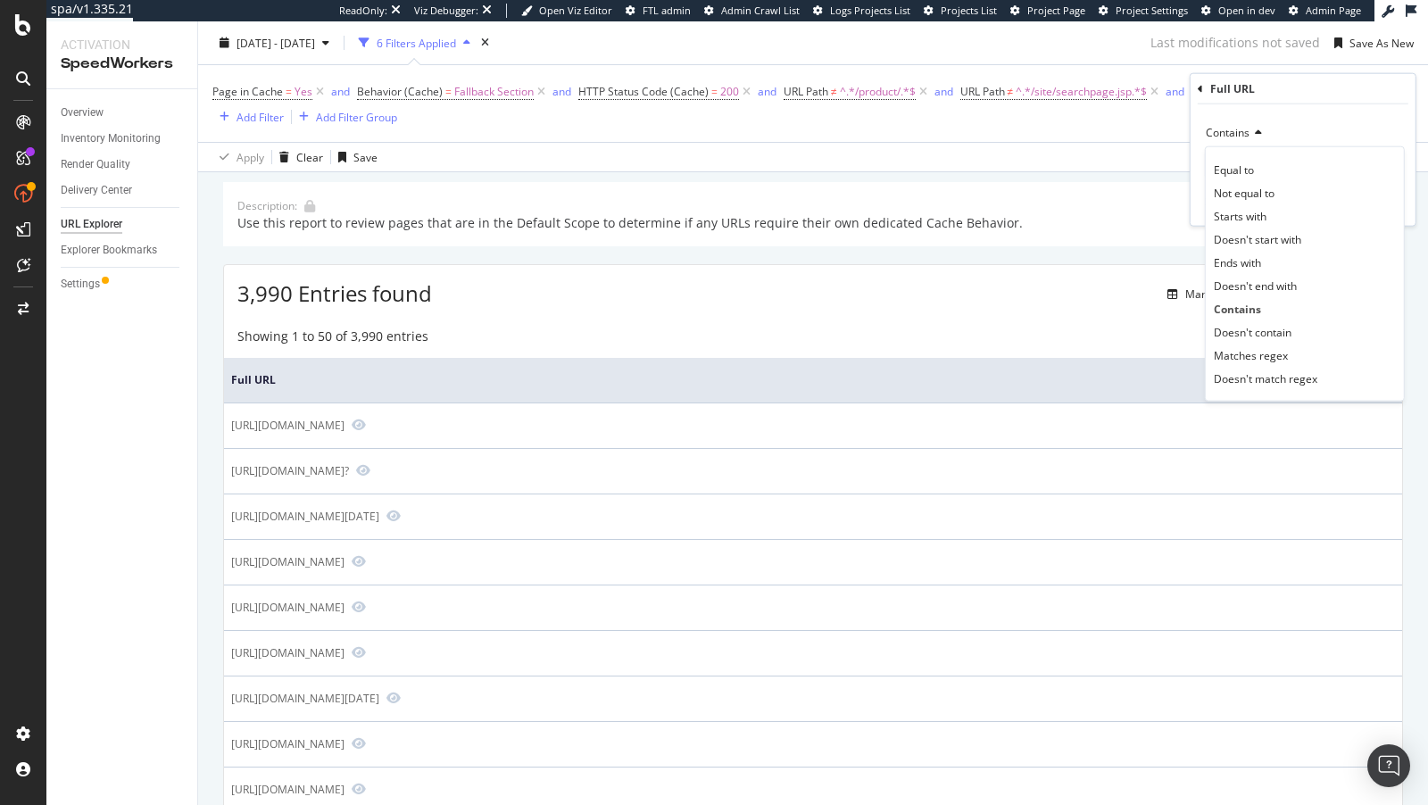
click at [1252, 324] on span "Doesn't contain" at bounding box center [1253, 331] width 78 height 15
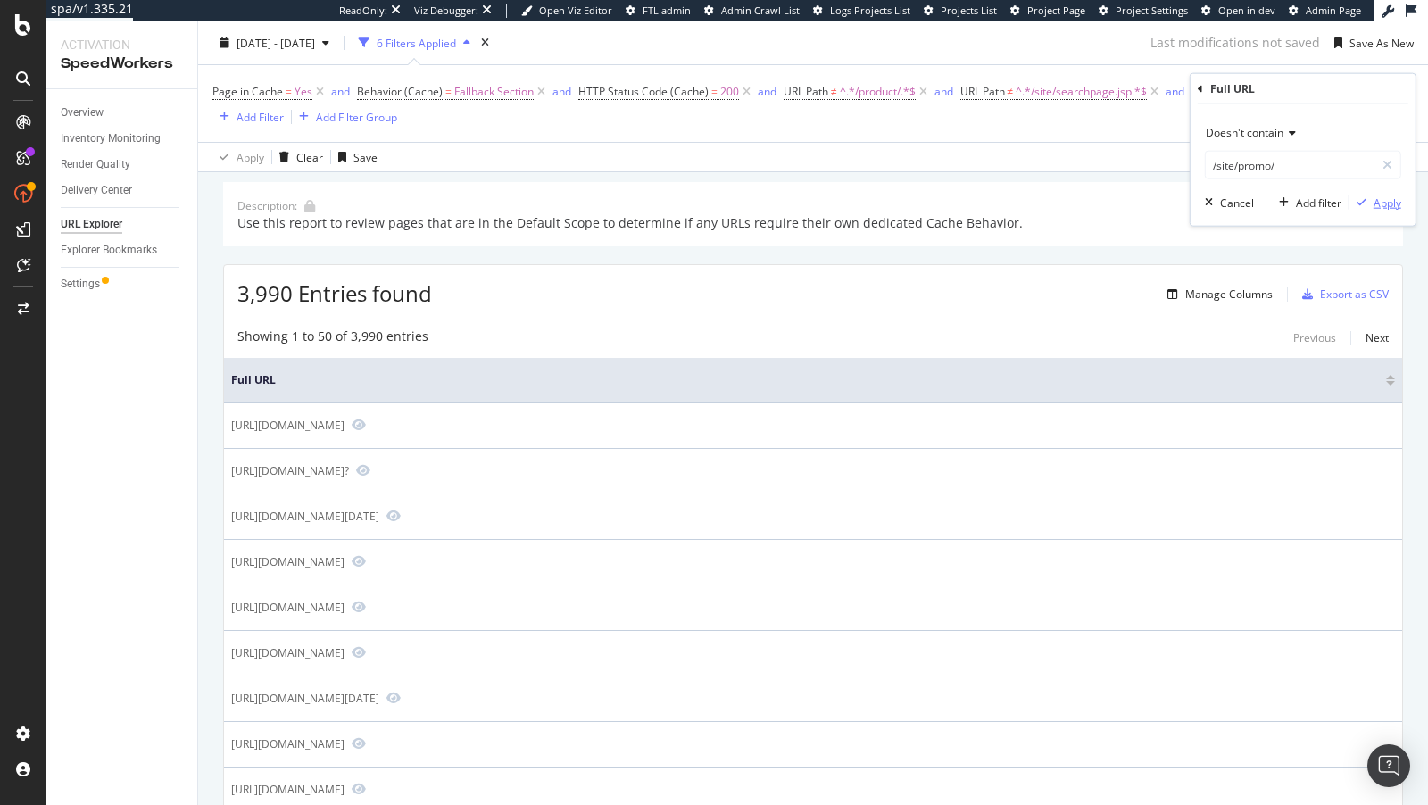
click at [1380, 202] on div "Apply" at bounding box center [1387, 202] width 28 height 15
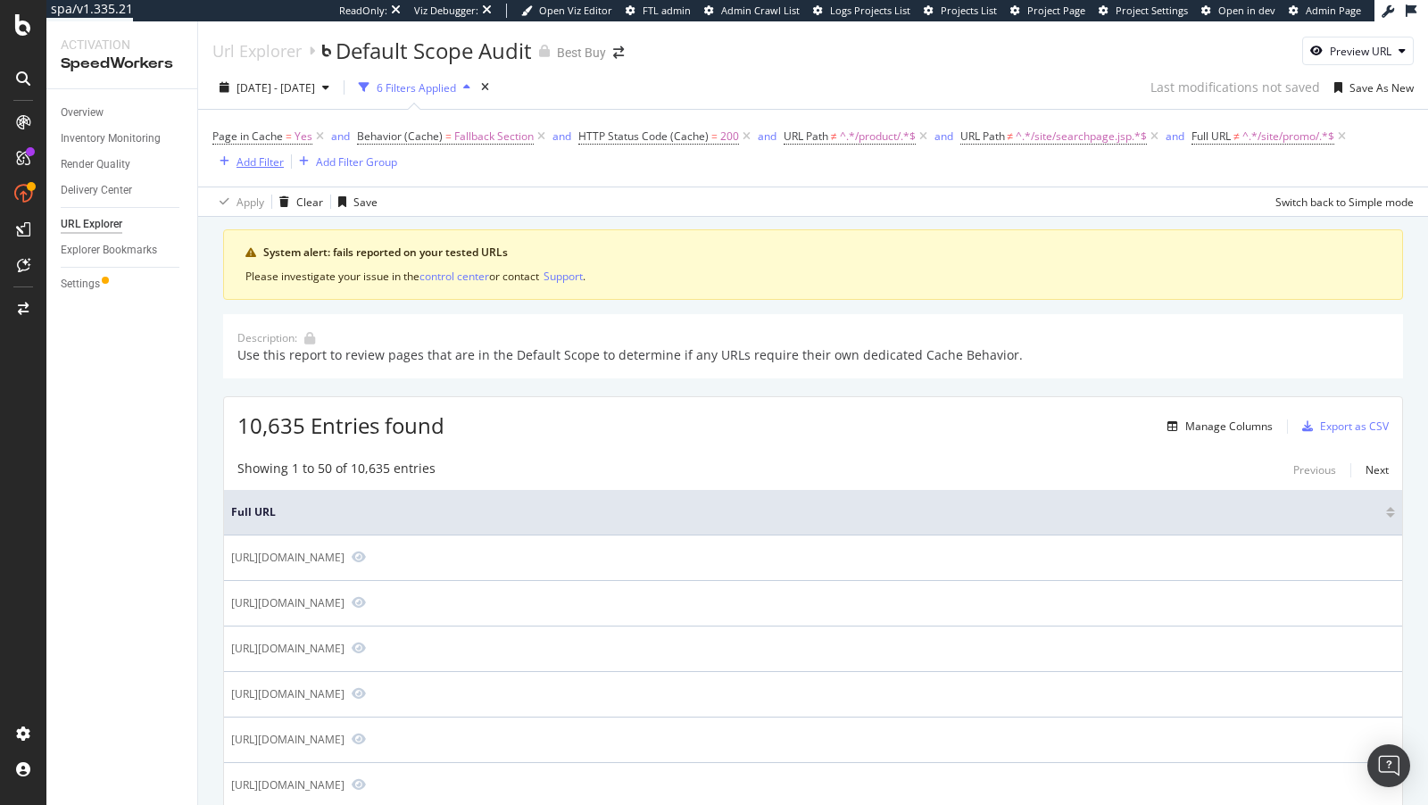
click at [258, 158] on div "Add Filter" at bounding box center [259, 161] width 47 height 15
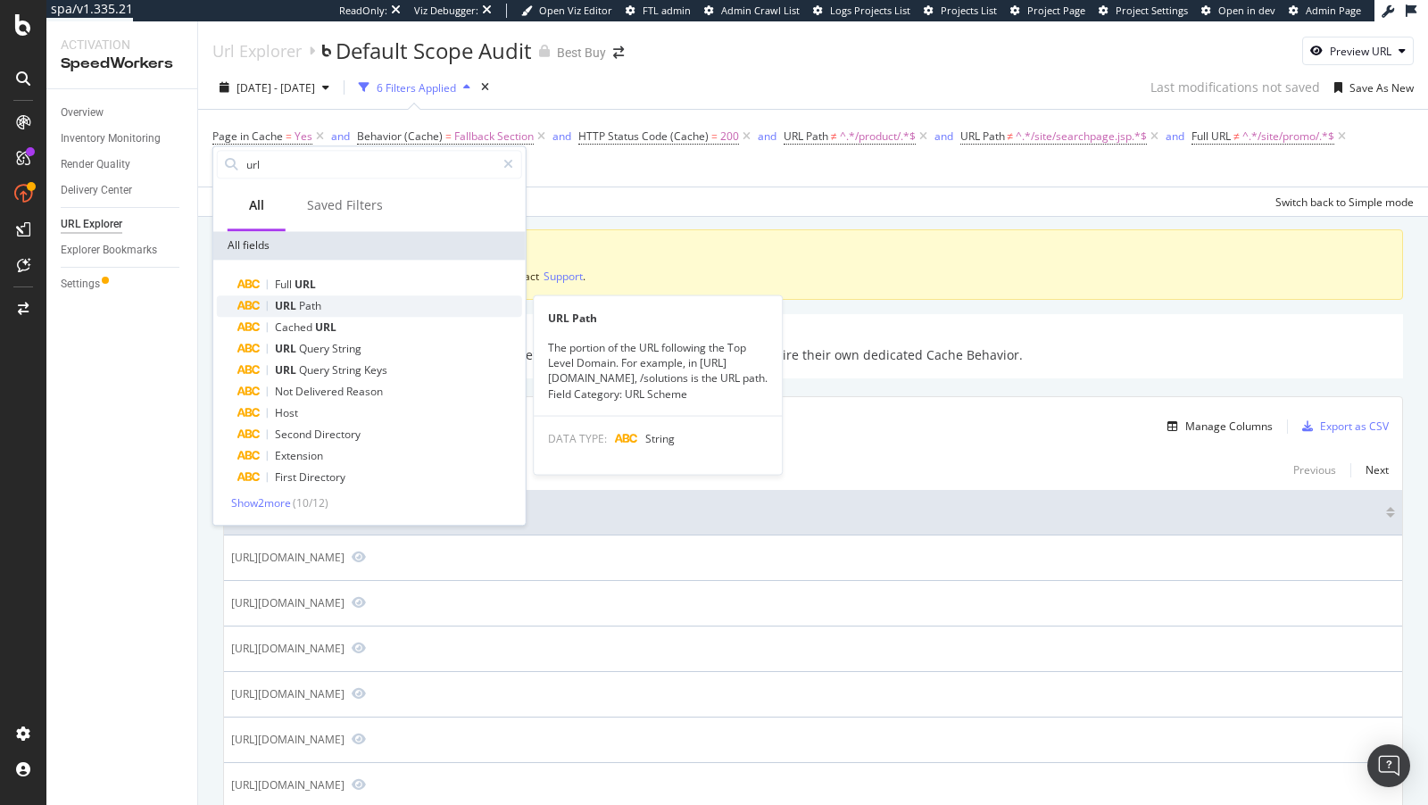
click at [306, 298] on span "Path" at bounding box center [310, 305] width 22 height 15
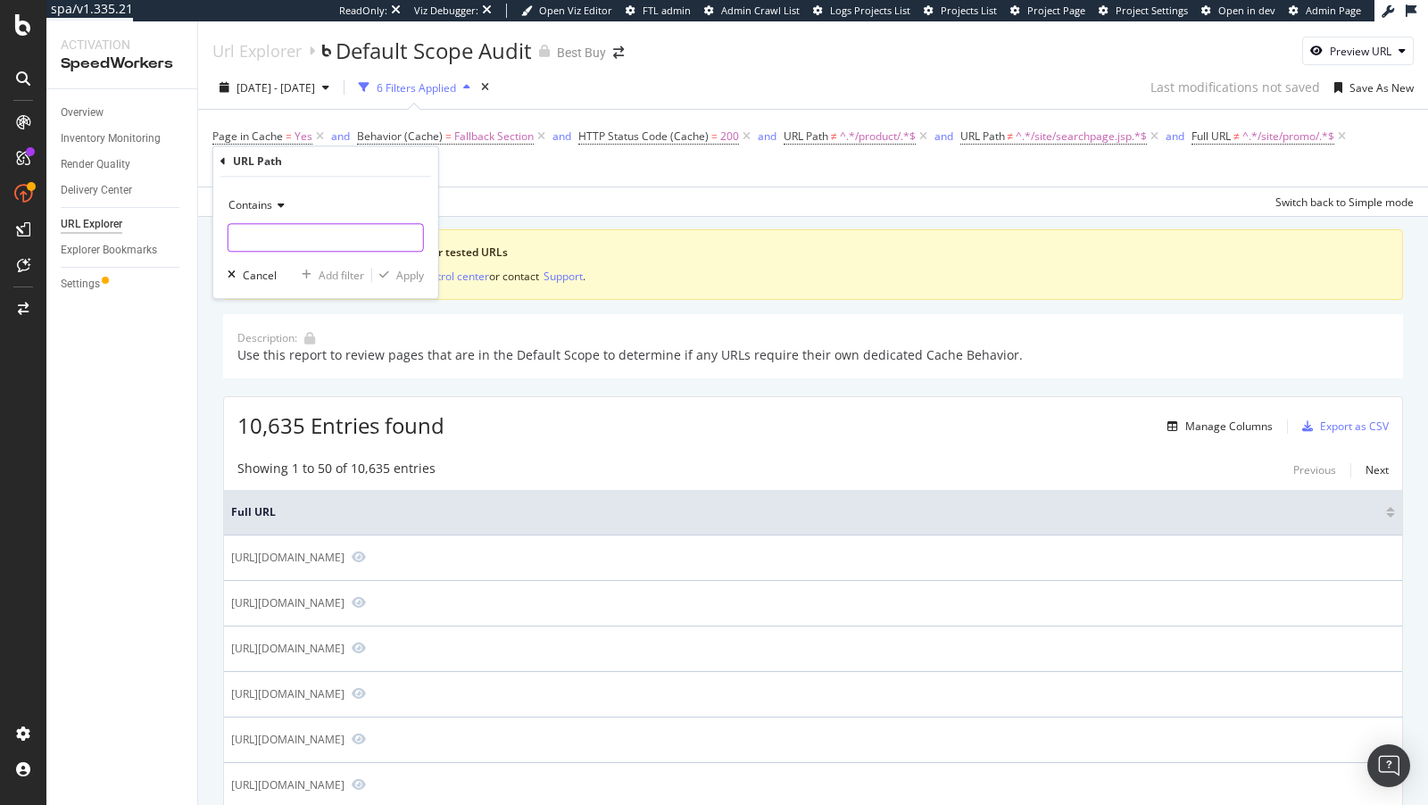
click at [262, 237] on input "text" at bounding box center [325, 237] width 195 height 29
type input ".p"
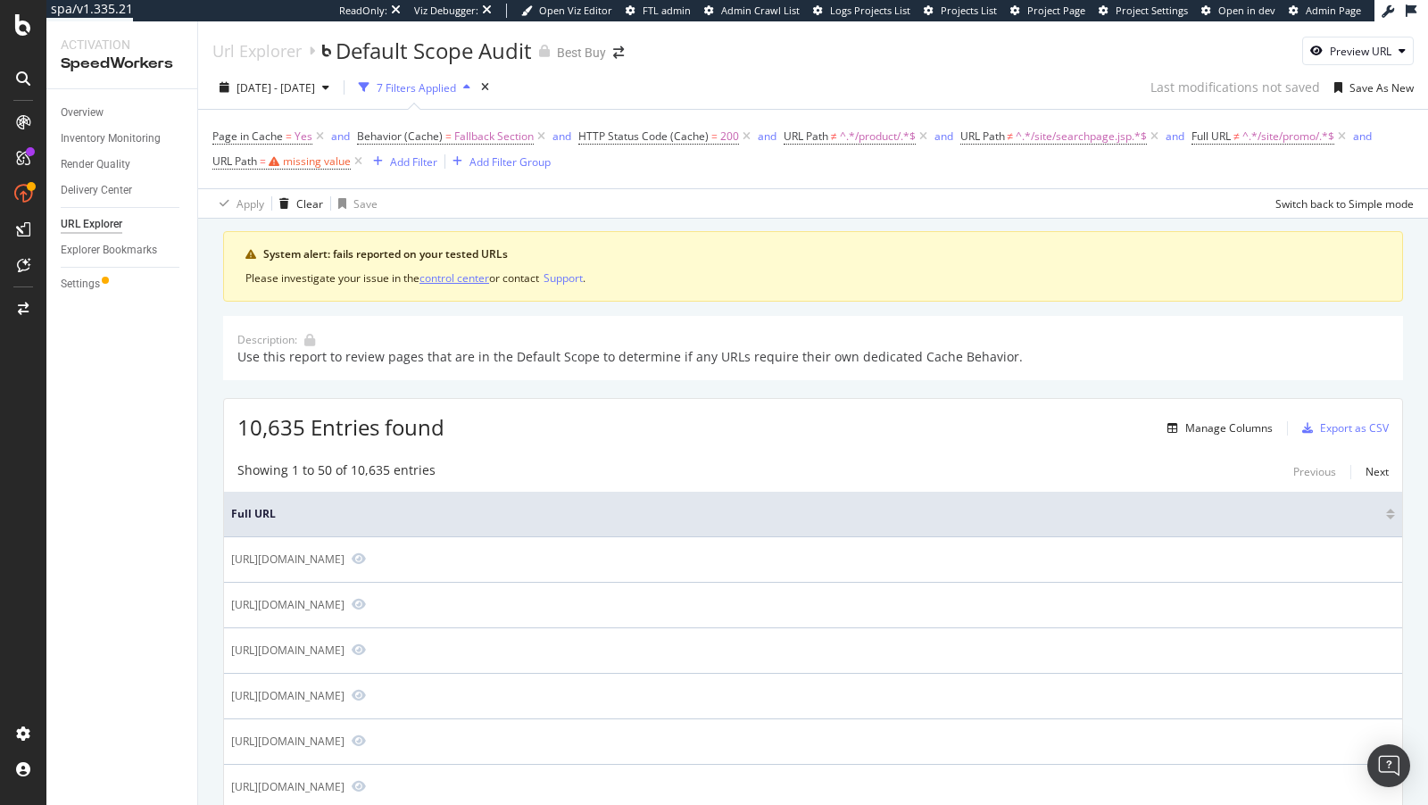
click at [439, 277] on div "control center" at bounding box center [454, 277] width 70 height 15
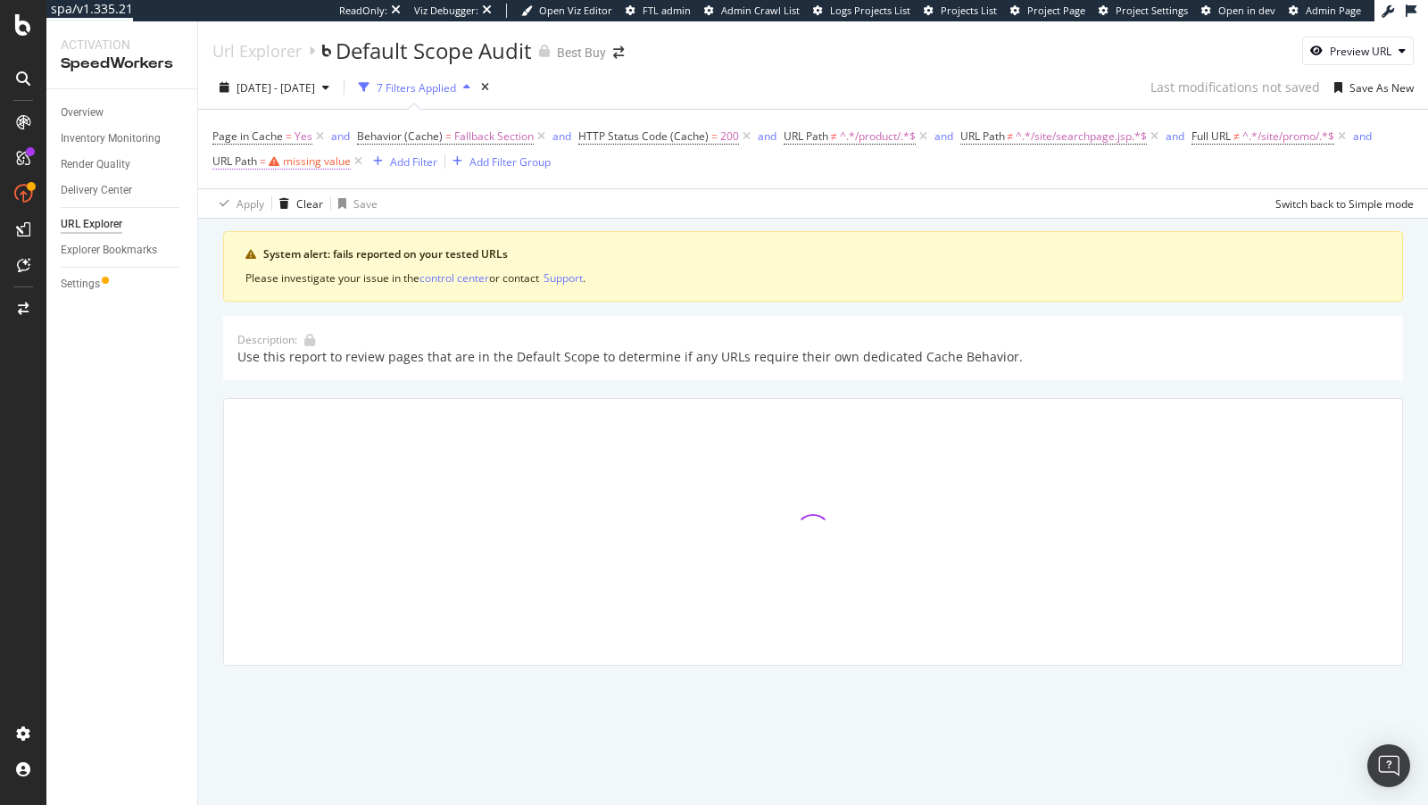
click at [290, 164] on div "missing value" at bounding box center [317, 160] width 68 height 15
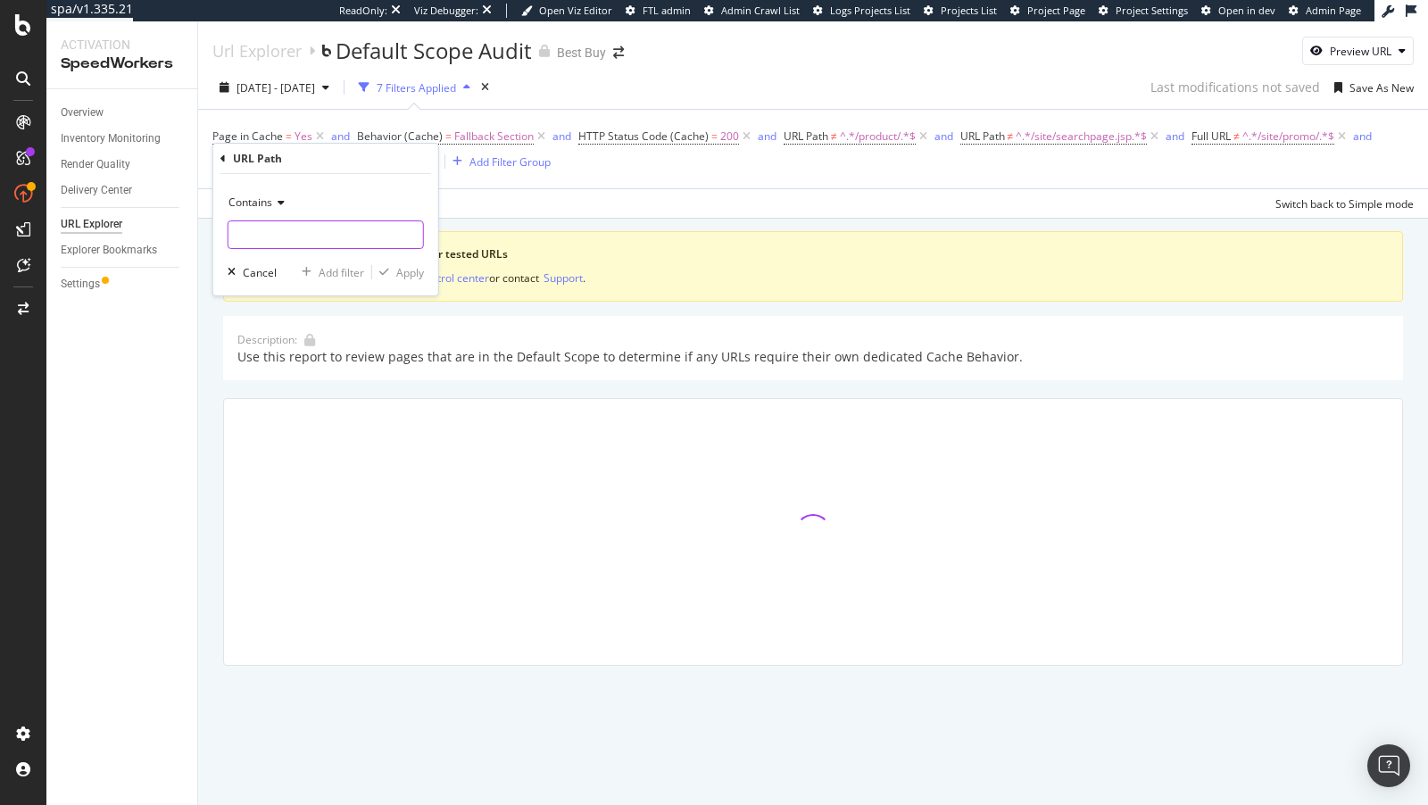
click at [264, 233] on input "text" at bounding box center [325, 234] width 195 height 29
click at [272, 203] on icon at bounding box center [278, 202] width 12 height 11
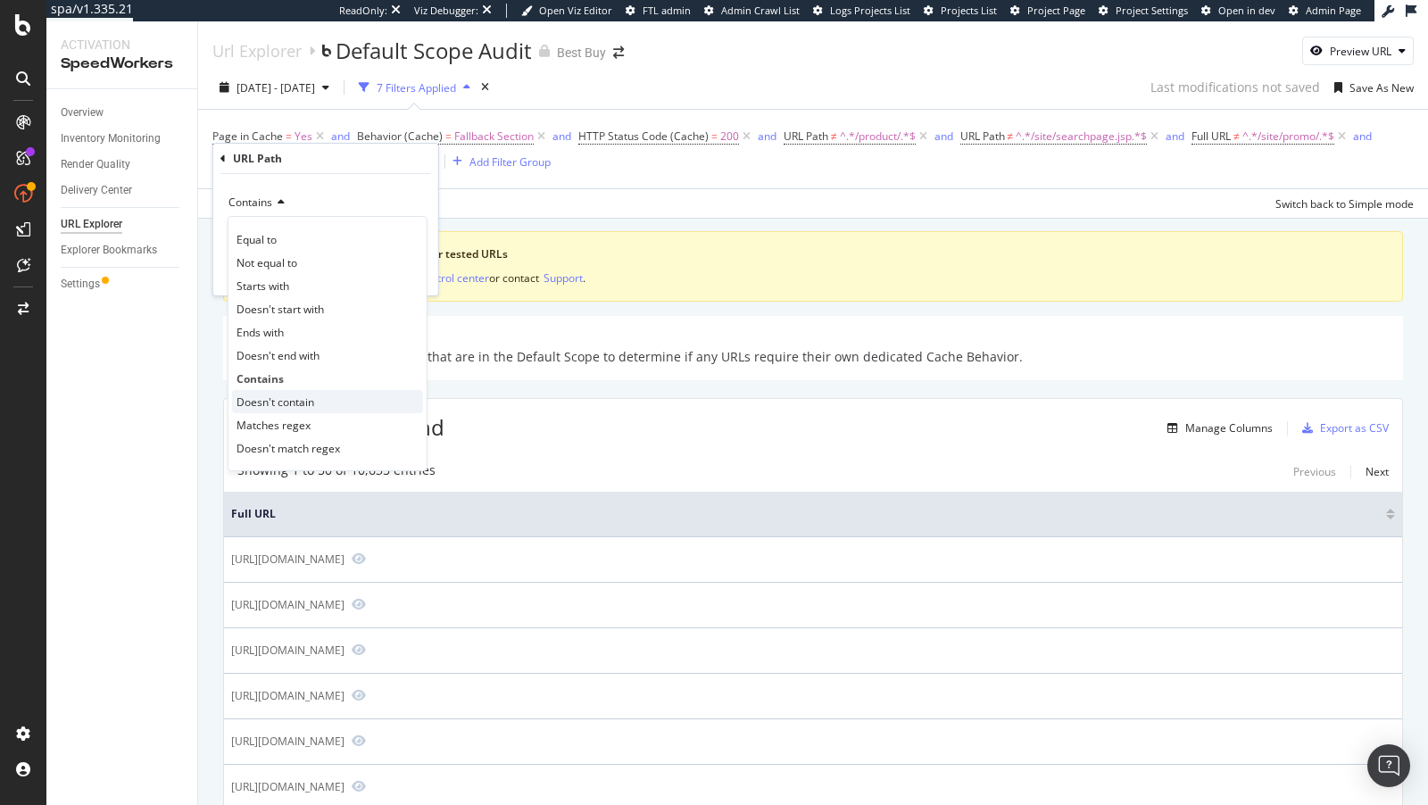
click at [287, 395] on span "Doesn't contain" at bounding box center [275, 401] width 78 height 15
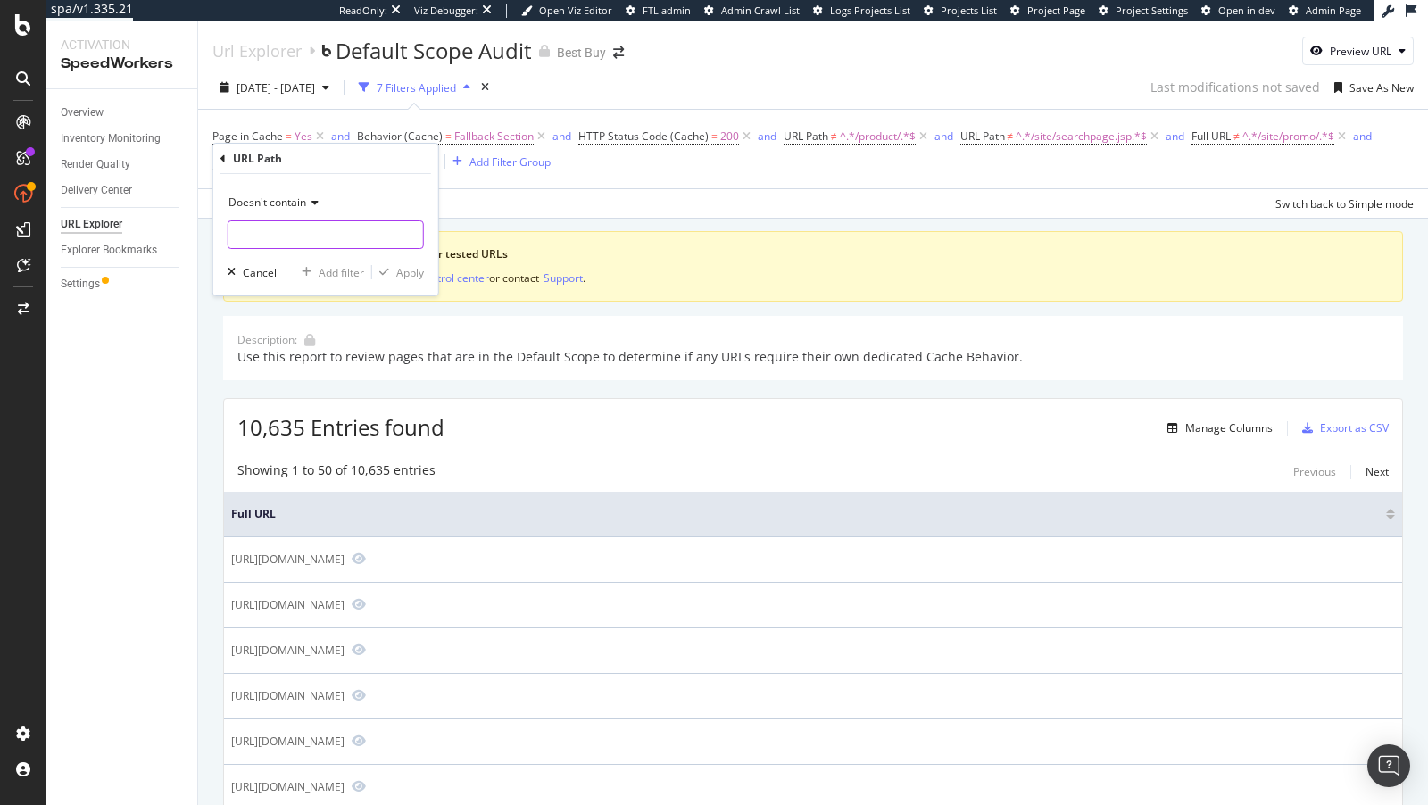
click at [291, 231] on input "text" at bounding box center [325, 234] width 195 height 29
type input ".p"
click at [416, 270] on div "Apply" at bounding box center [410, 272] width 28 height 15
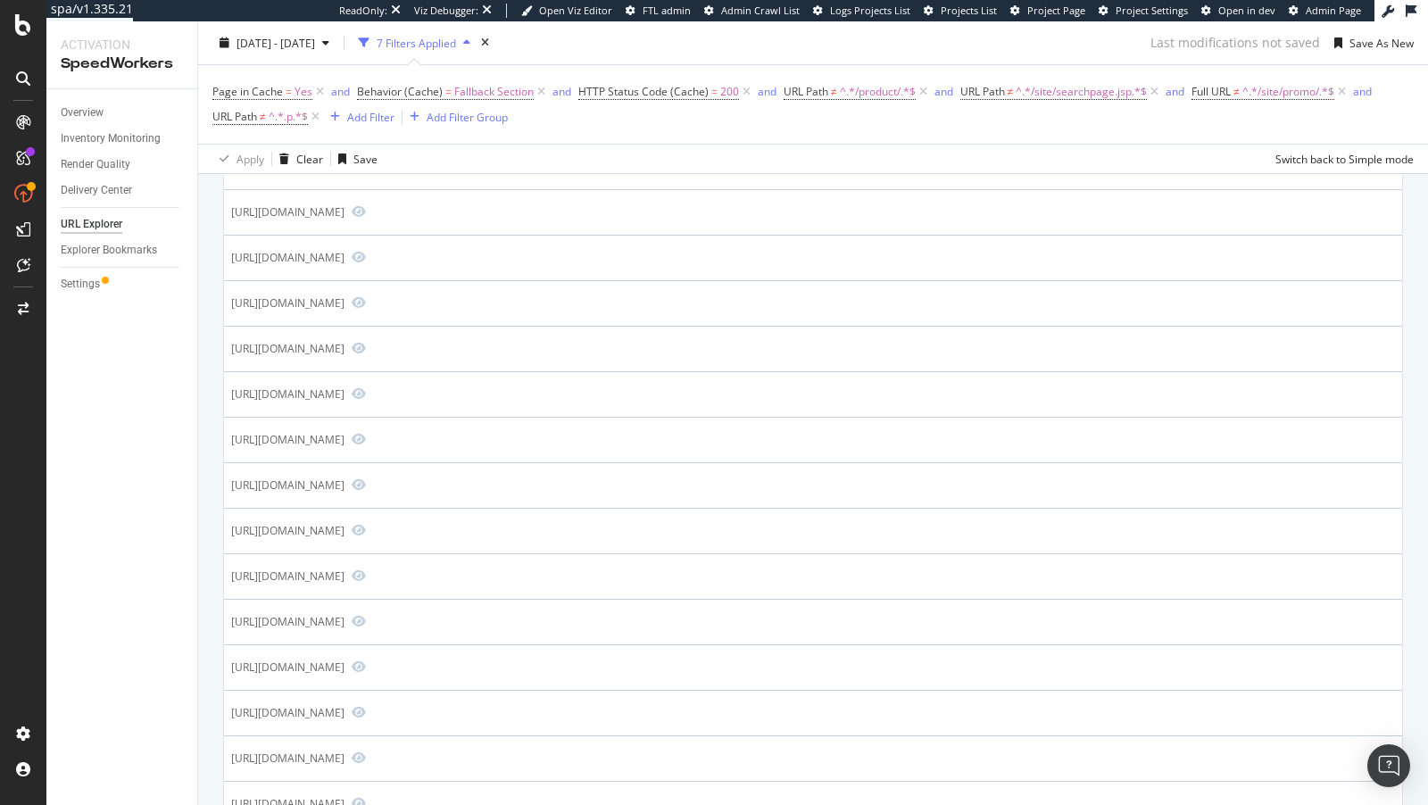
scroll to position [2086, 0]
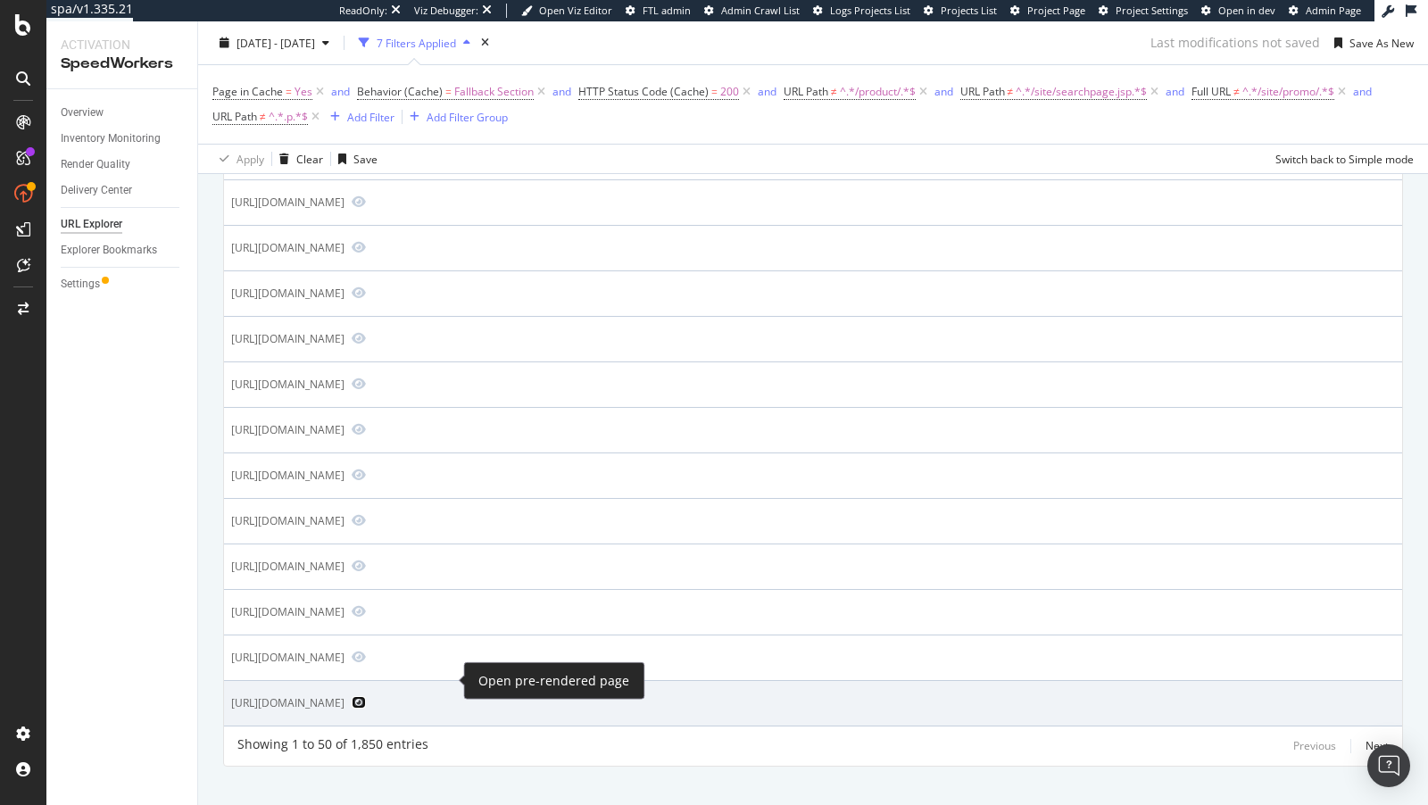
click at [366, 696] on icon "Preview https://www.bestbuy.com/shop/buy-ipad" at bounding box center [359, 702] width 14 height 12
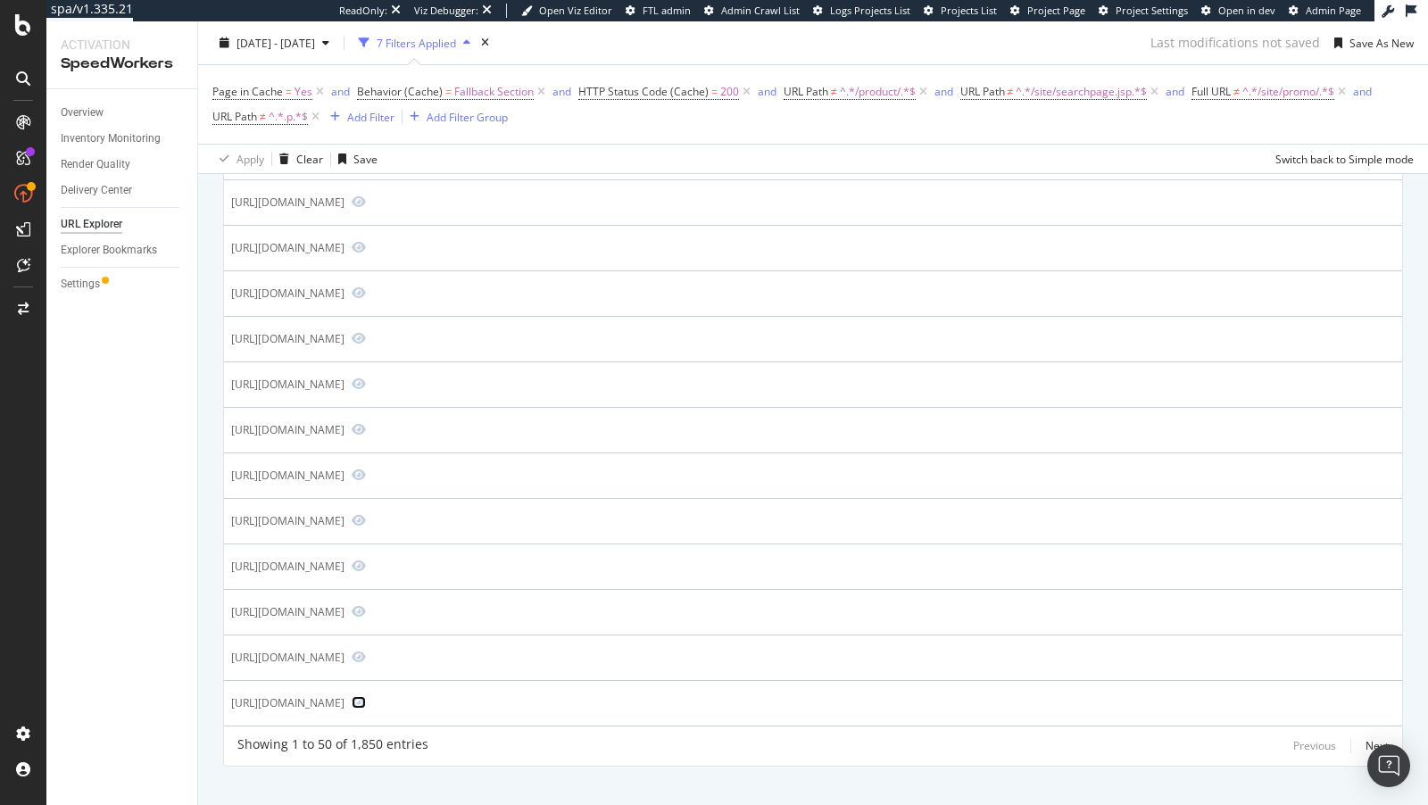
scroll to position [2082, 0]
click at [1365, 742] on div "Next" at bounding box center [1376, 749] width 23 height 15
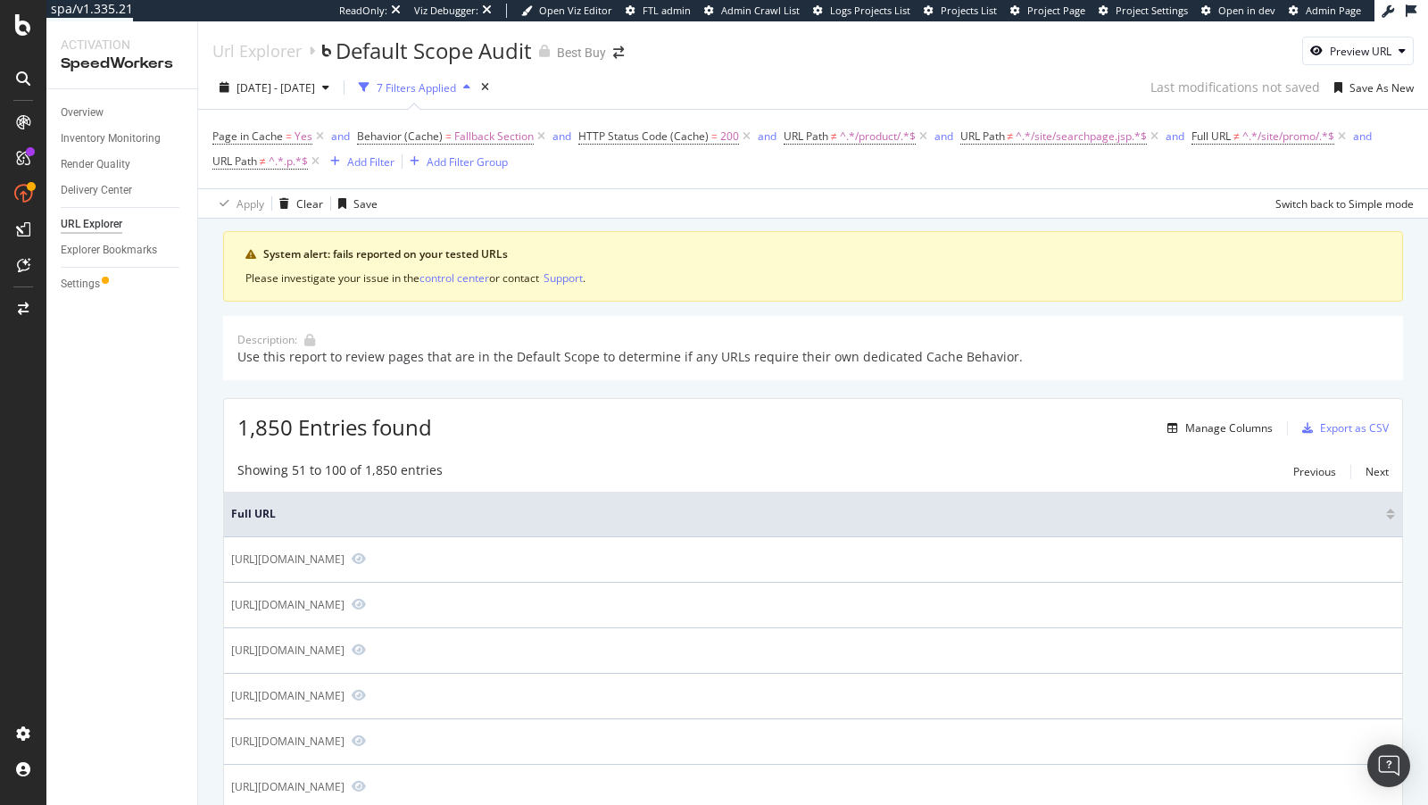
scroll to position [497, 0]
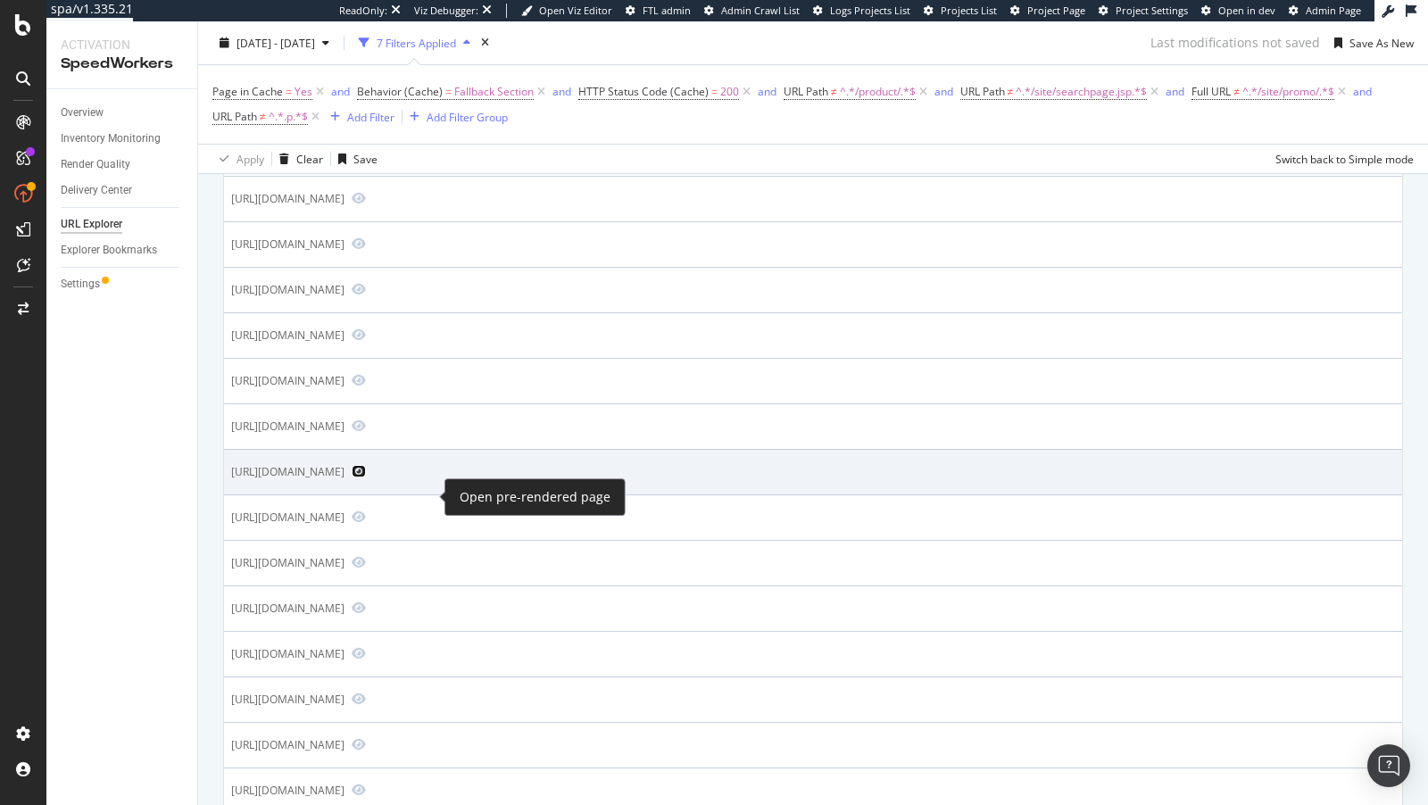
click at [366, 477] on icon "Preview https://www.bestbuy.com/shop/zune" at bounding box center [359, 471] width 14 height 12
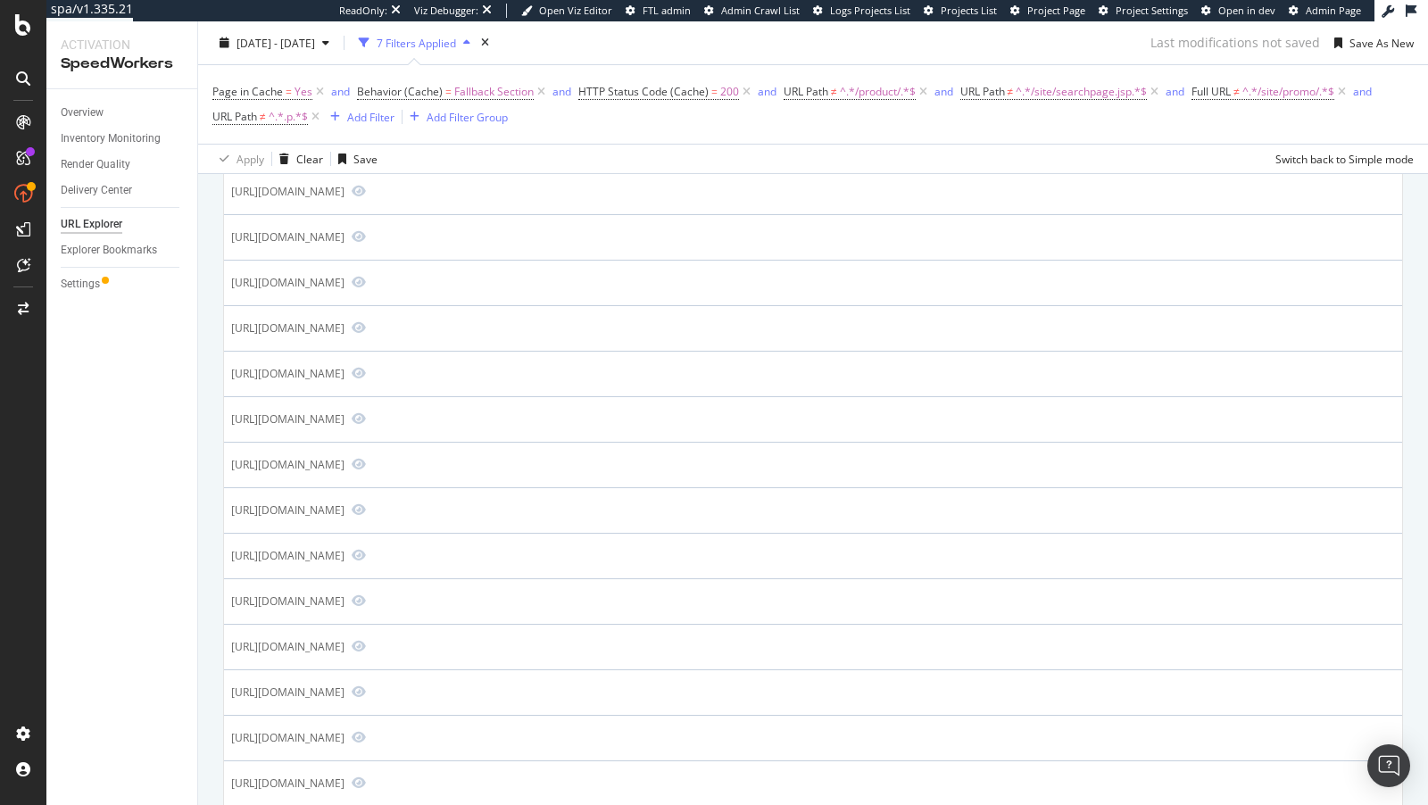
scroll to position [2118, 0]
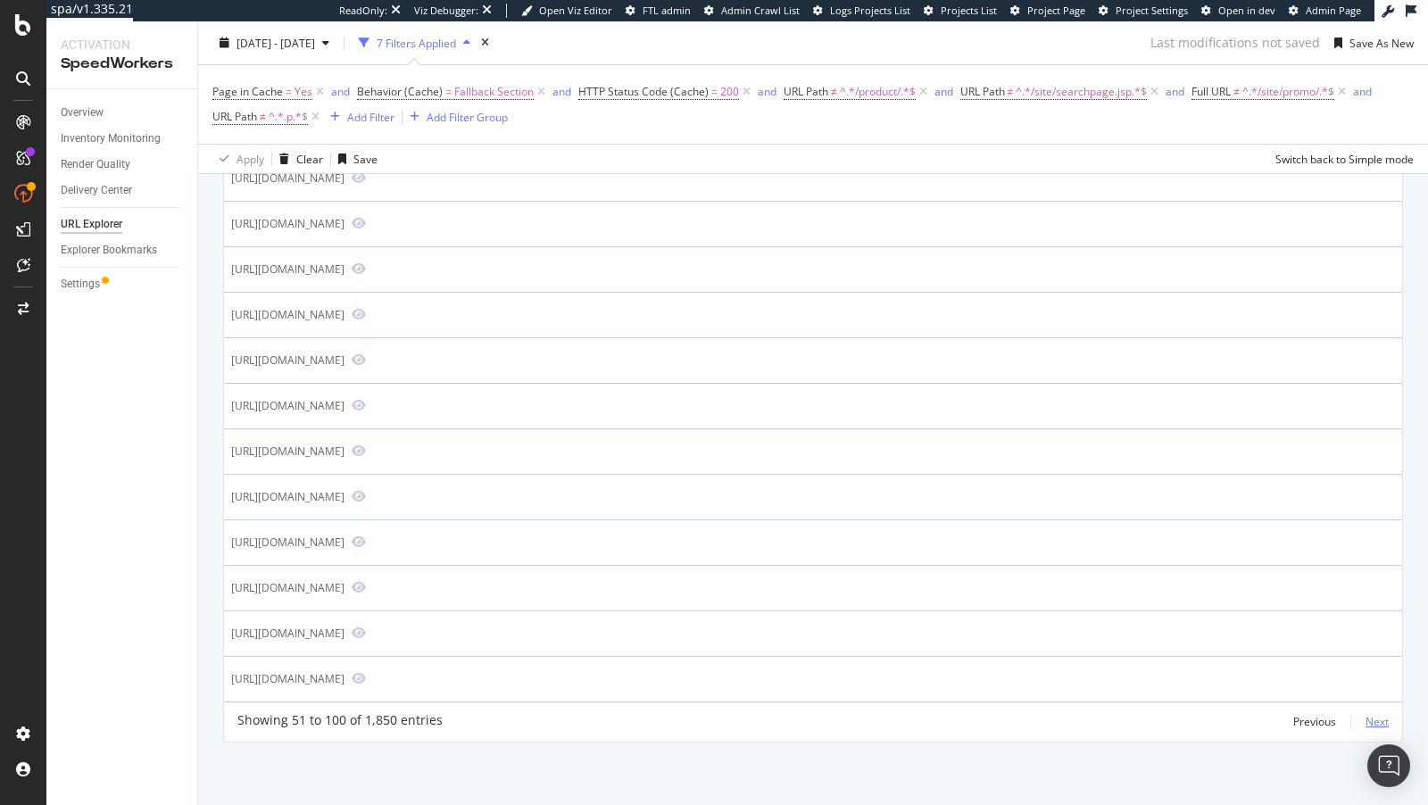
click at [1376, 723] on div "Next" at bounding box center [1376, 721] width 23 height 15
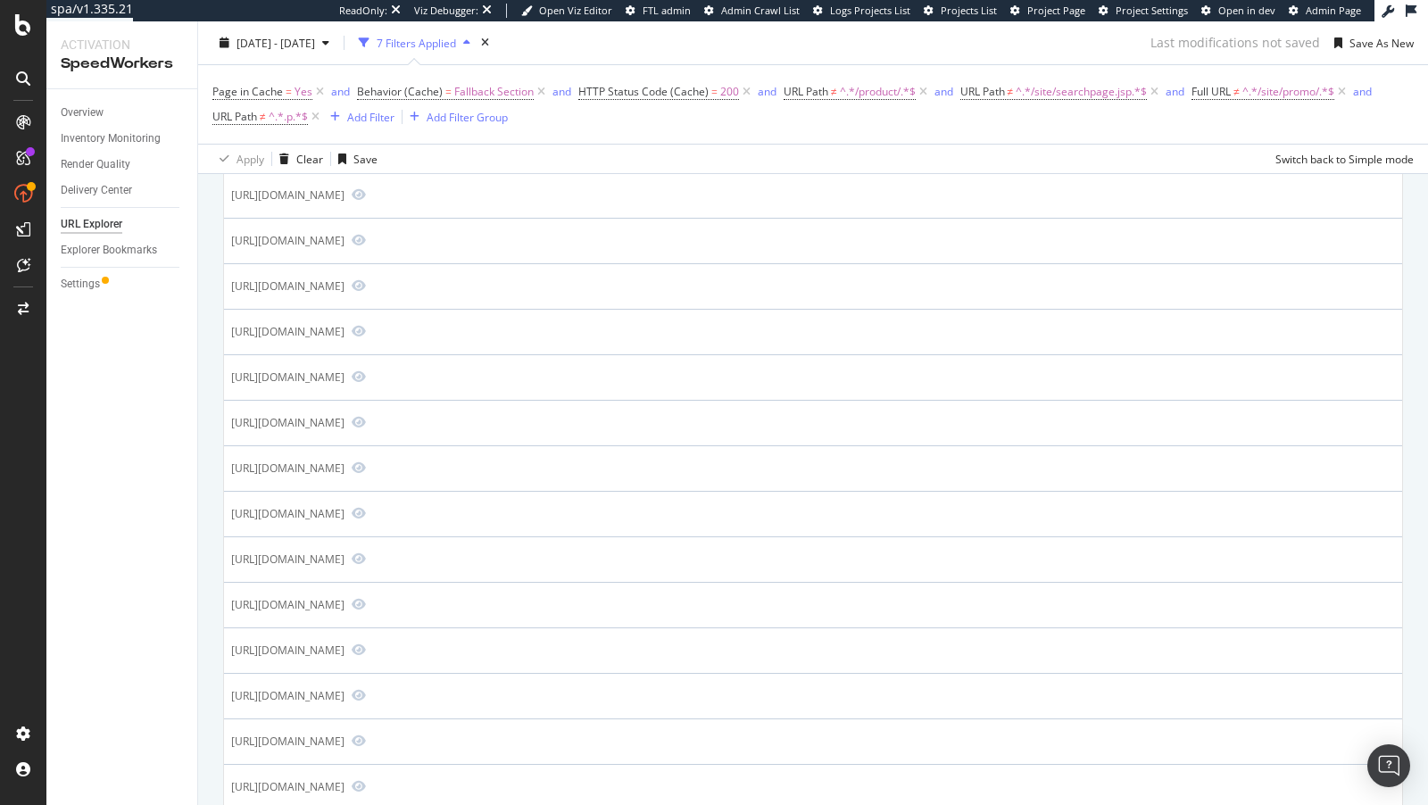
scroll to position [2102, 0]
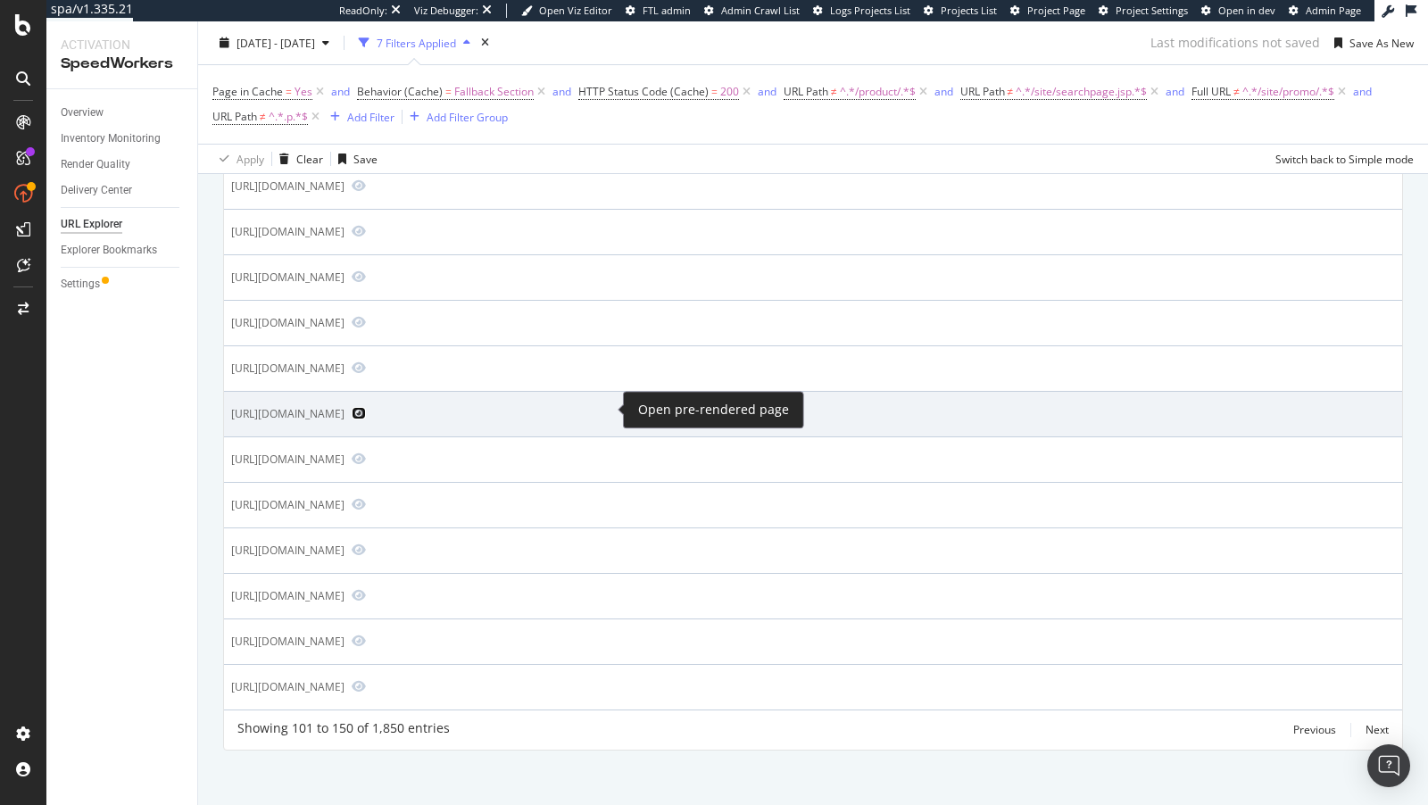
click at [366, 408] on icon "Preview https://www.bestbuy.com/site/regional-services/atlanta-ga/iphone-repair" at bounding box center [359, 413] width 14 height 12
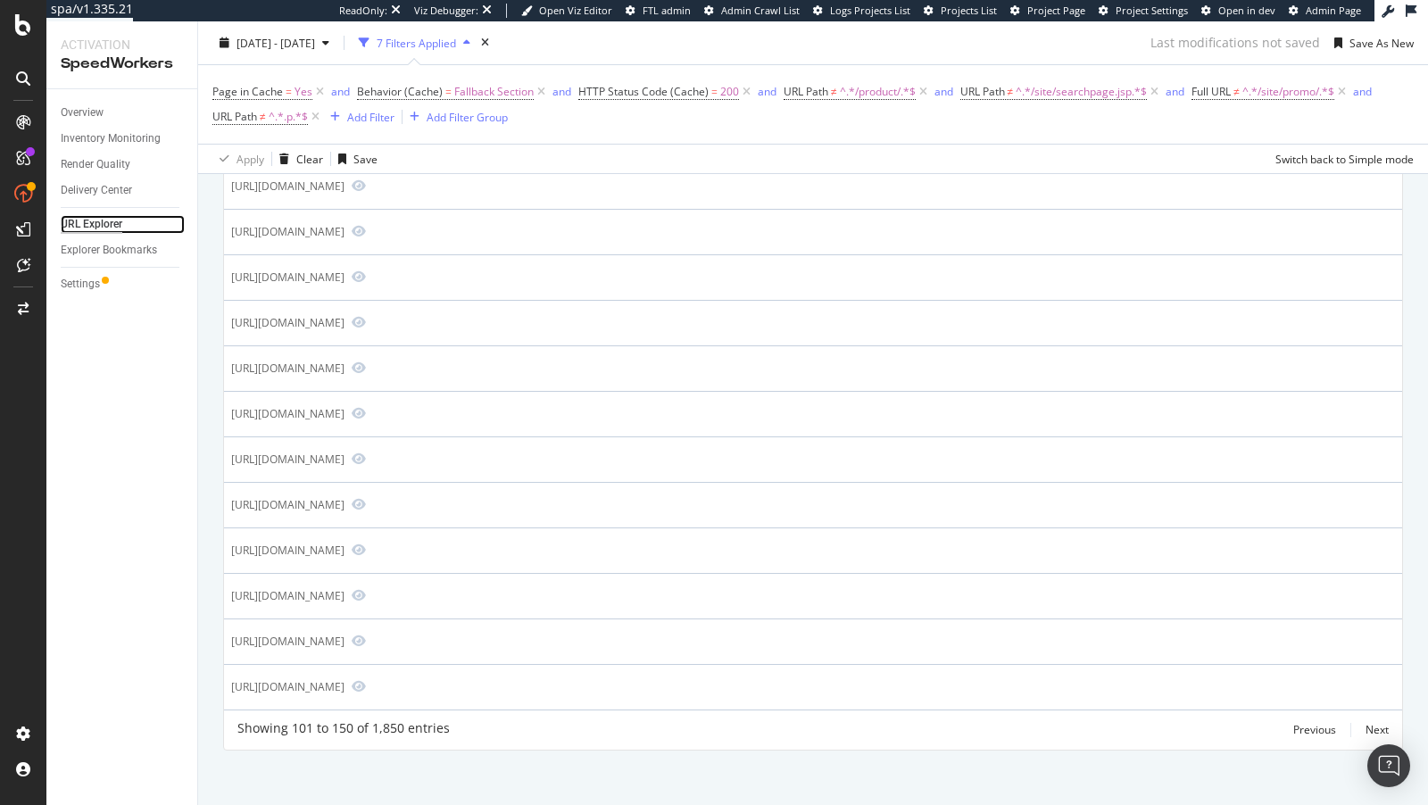
click at [95, 225] on div "URL Explorer" at bounding box center [92, 224] width 62 height 19
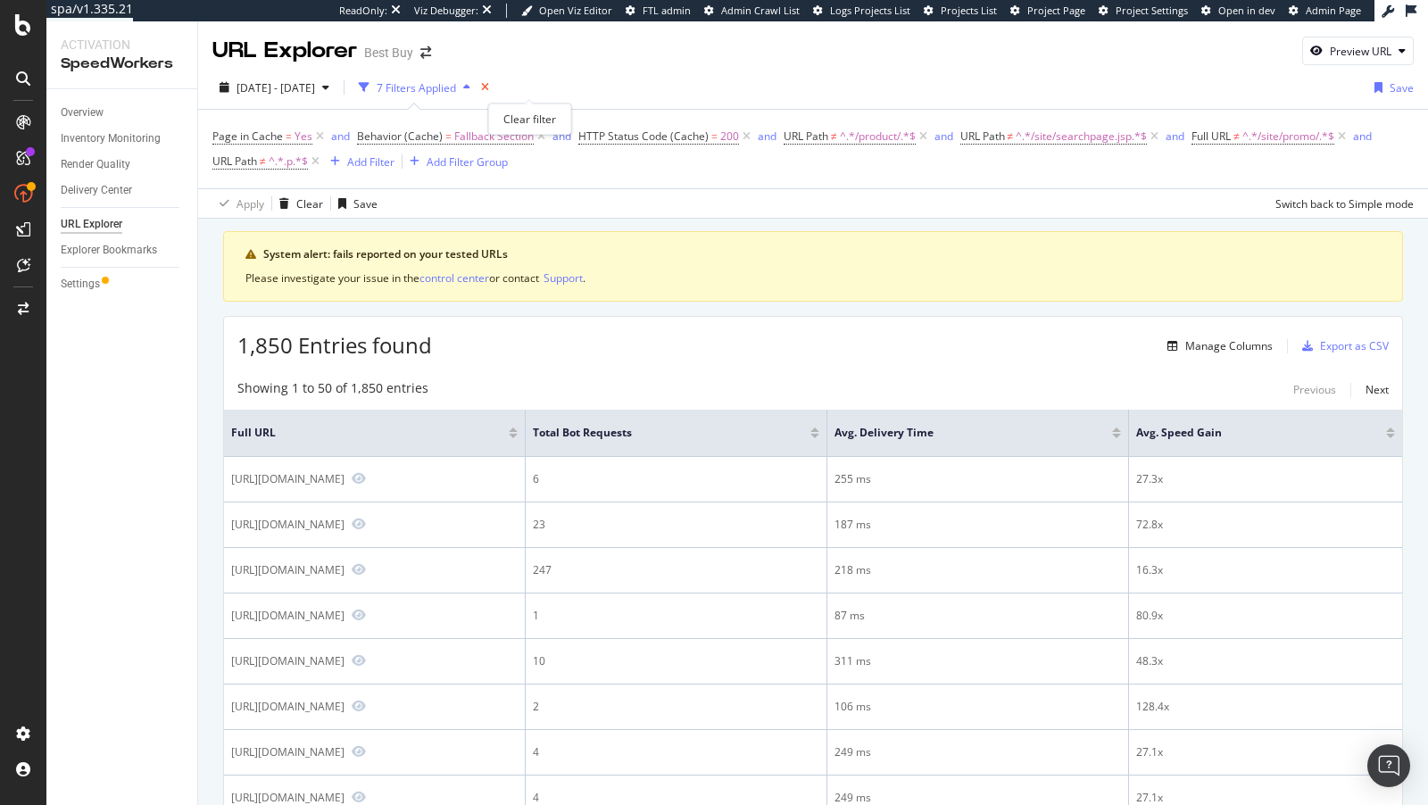
click at [489, 86] on icon "times" at bounding box center [485, 87] width 8 height 11
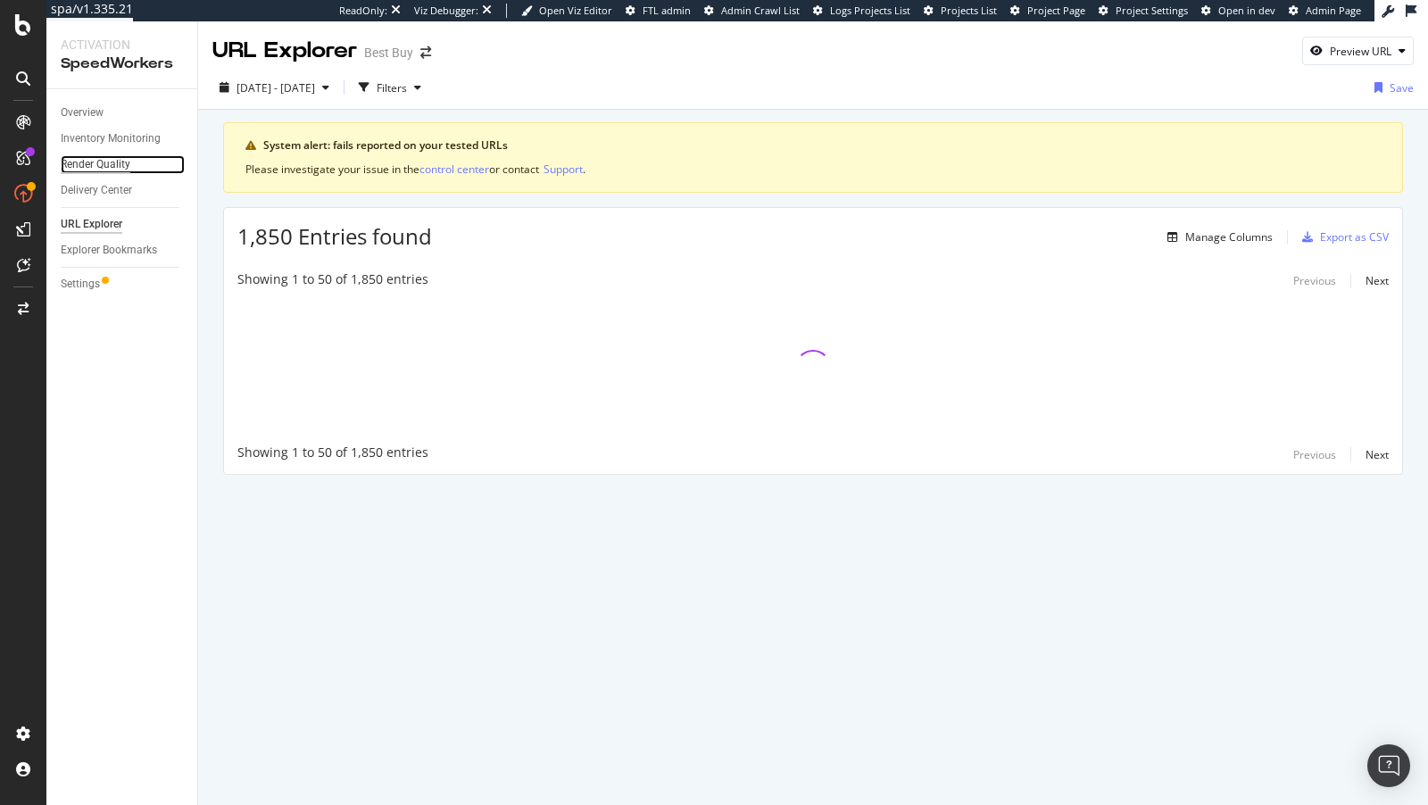
click at [87, 158] on div "Render Quality" at bounding box center [96, 164] width 70 height 19
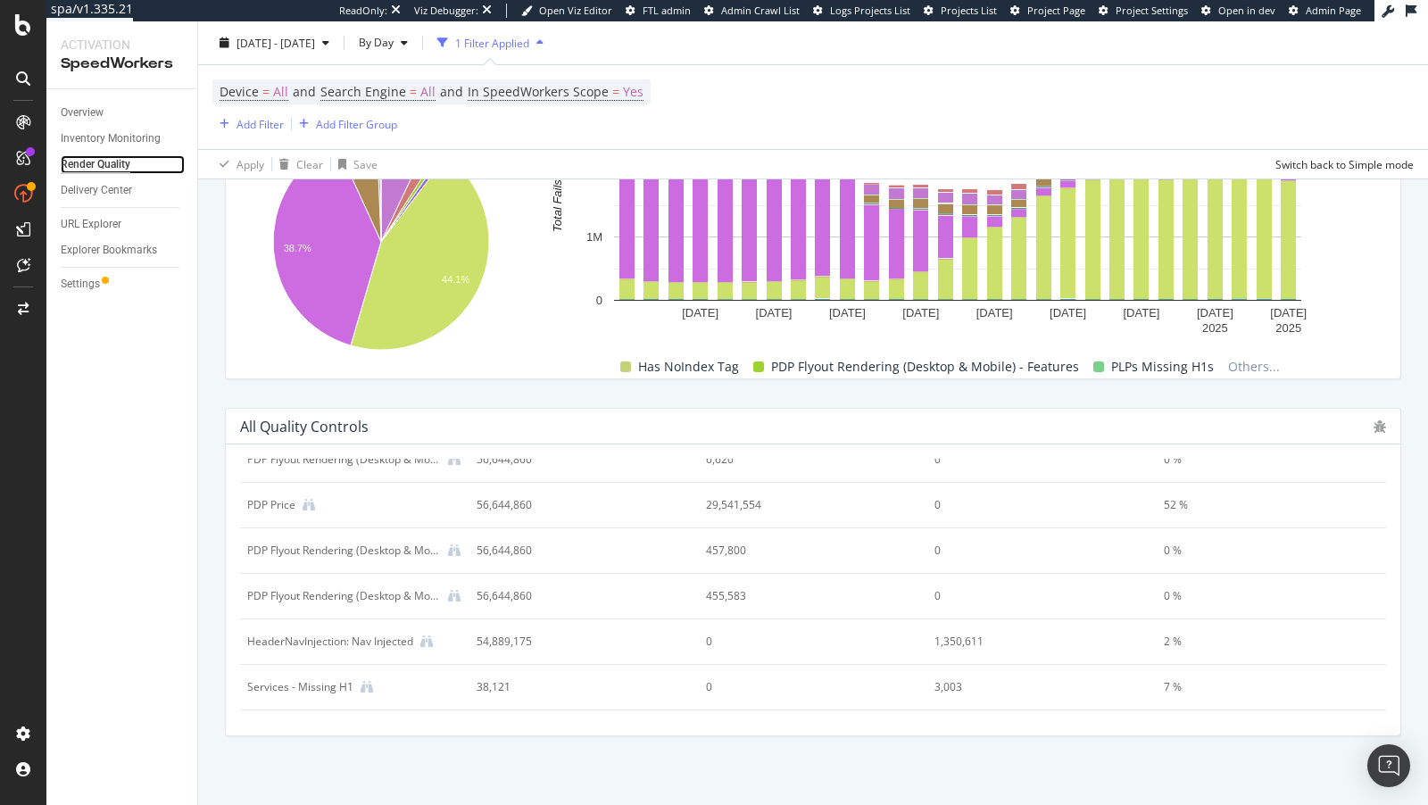
scroll to position [535, 0]
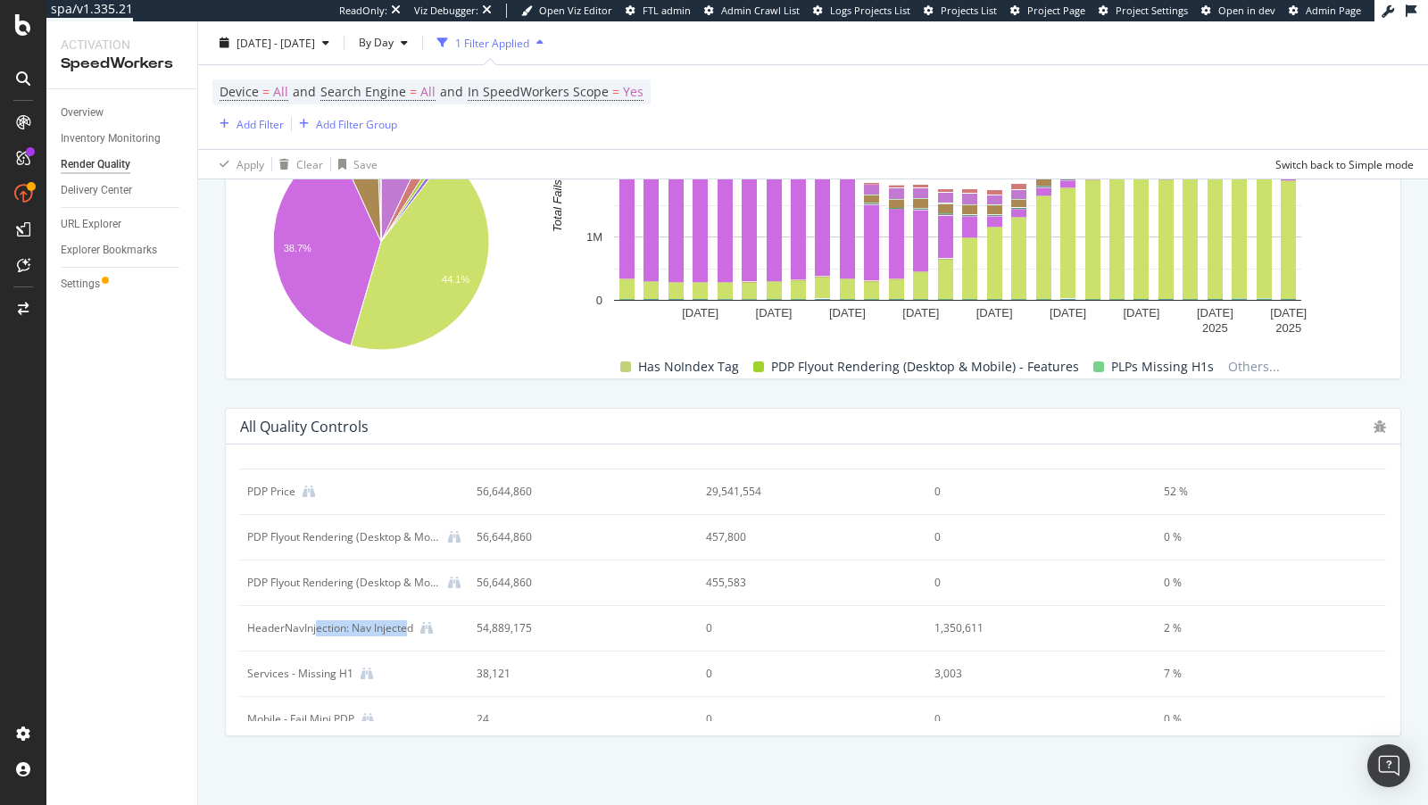
drag, startPoint x: 316, startPoint y: 620, endPoint x: 404, endPoint y: 626, distance: 88.5
click at [404, 626] on div "HeaderNavInjection: Nav Injected" at bounding box center [330, 628] width 166 height 16
click at [402, 623] on div "HeaderNavInjection: Nav Injected" at bounding box center [330, 628] width 166 height 16
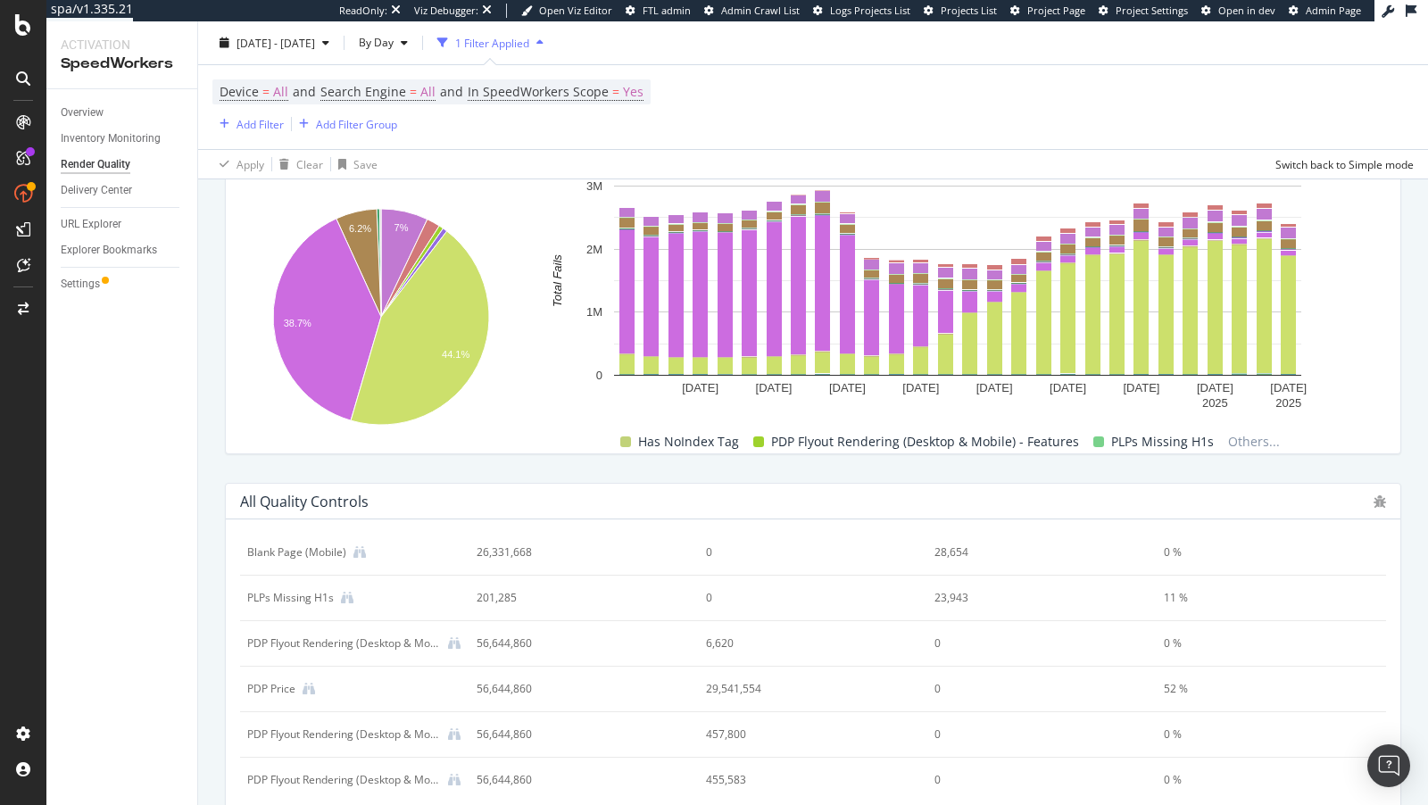
scroll to position [549, 0]
drag, startPoint x: 946, startPoint y: 684, endPoint x: 989, endPoint y: 684, distance: 42.8
click at [989, 684] on div "1,350,611" at bounding box center [1031, 690] width 194 height 16
drag, startPoint x: 993, startPoint y: 684, endPoint x: 874, endPoint y: 681, distance: 118.7
click at [874, 681] on tr "HeaderNavInjection: Nav Injected 54,889,175 0 1,350,611 2 %" at bounding box center [813, 690] width 1146 height 46
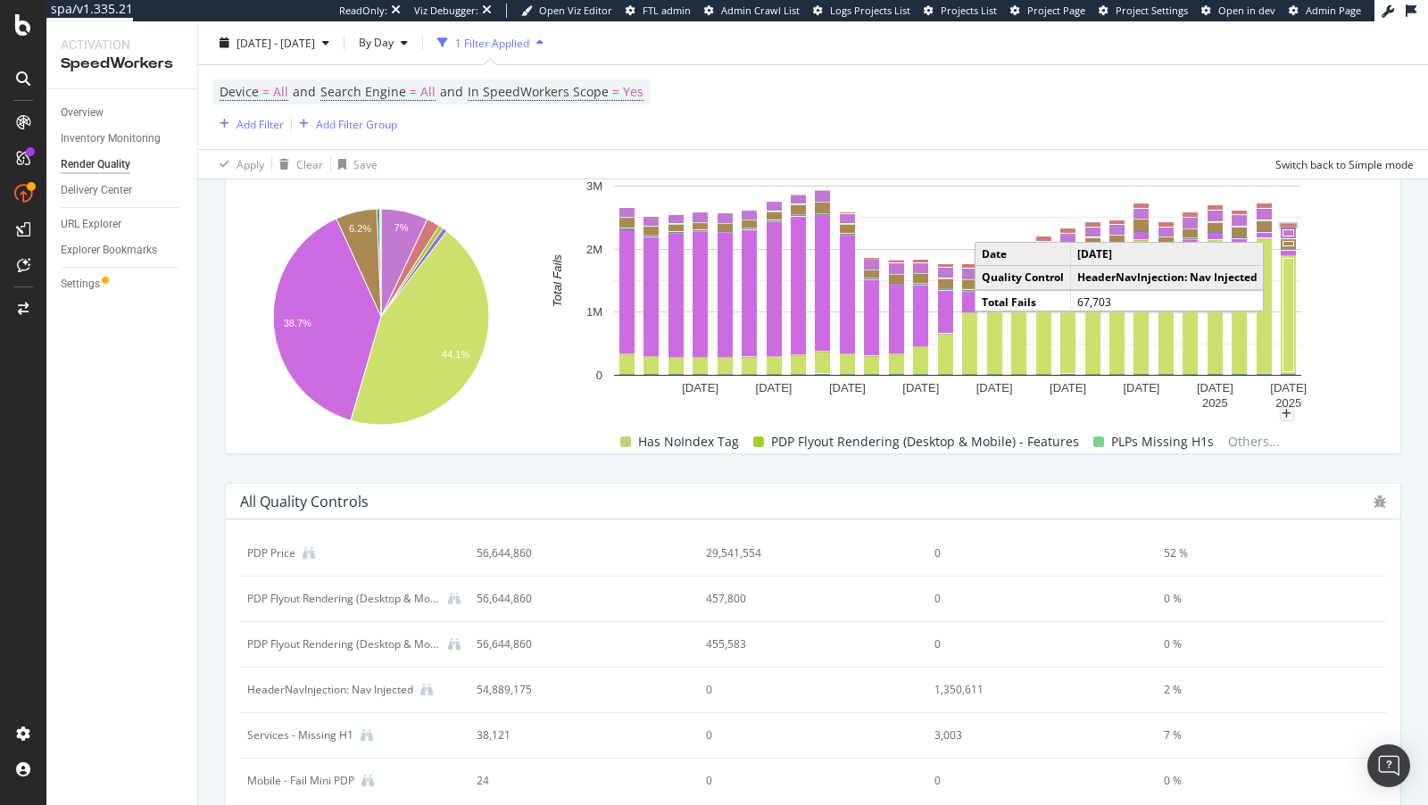
click at [1284, 224] on rect "A chart." at bounding box center [1288, 225] width 15 height 3
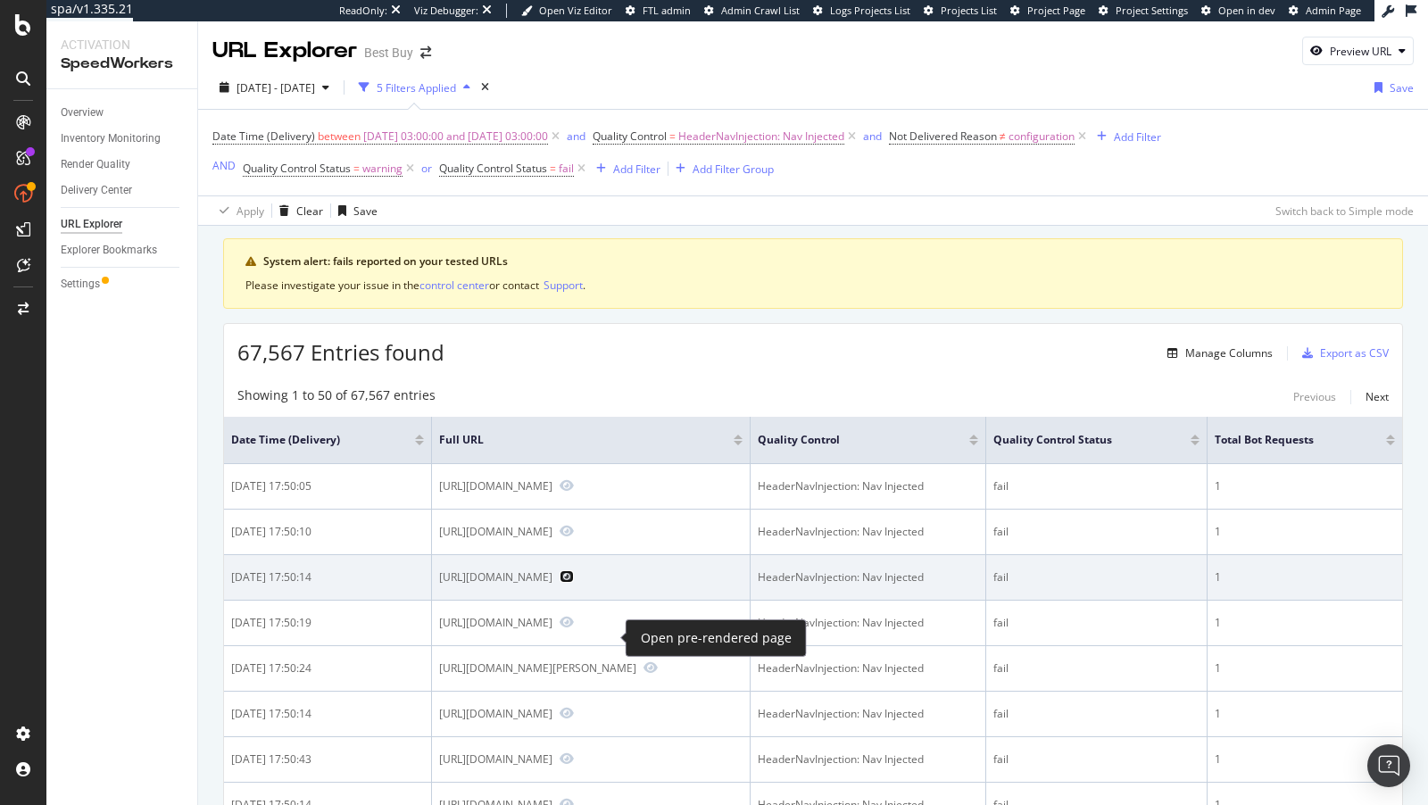
click at [574, 583] on icon "Preview https://www.bestbuy.com/site/mount-it-full-motion-display-wall-mount-up…" at bounding box center [566, 576] width 14 height 12
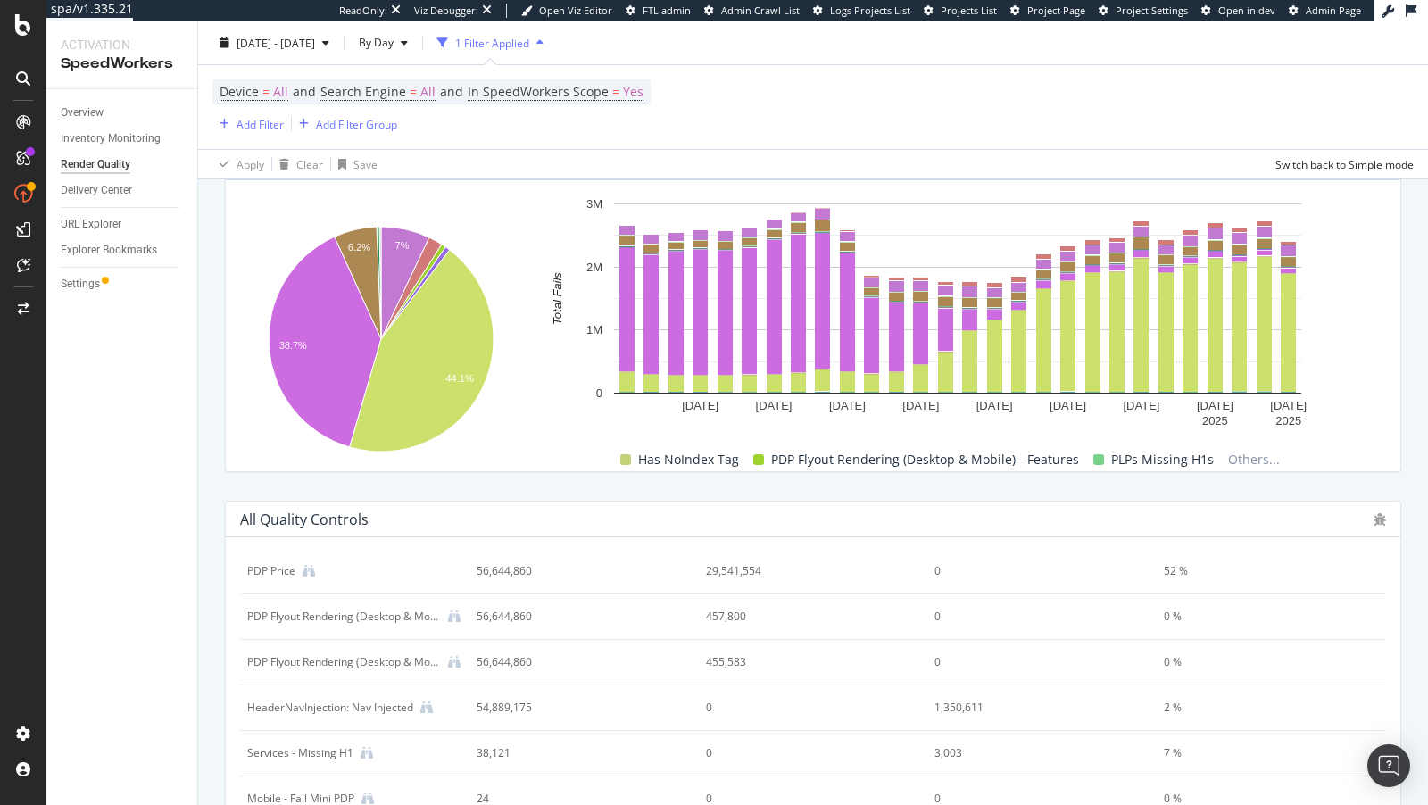
scroll to position [787, 0]
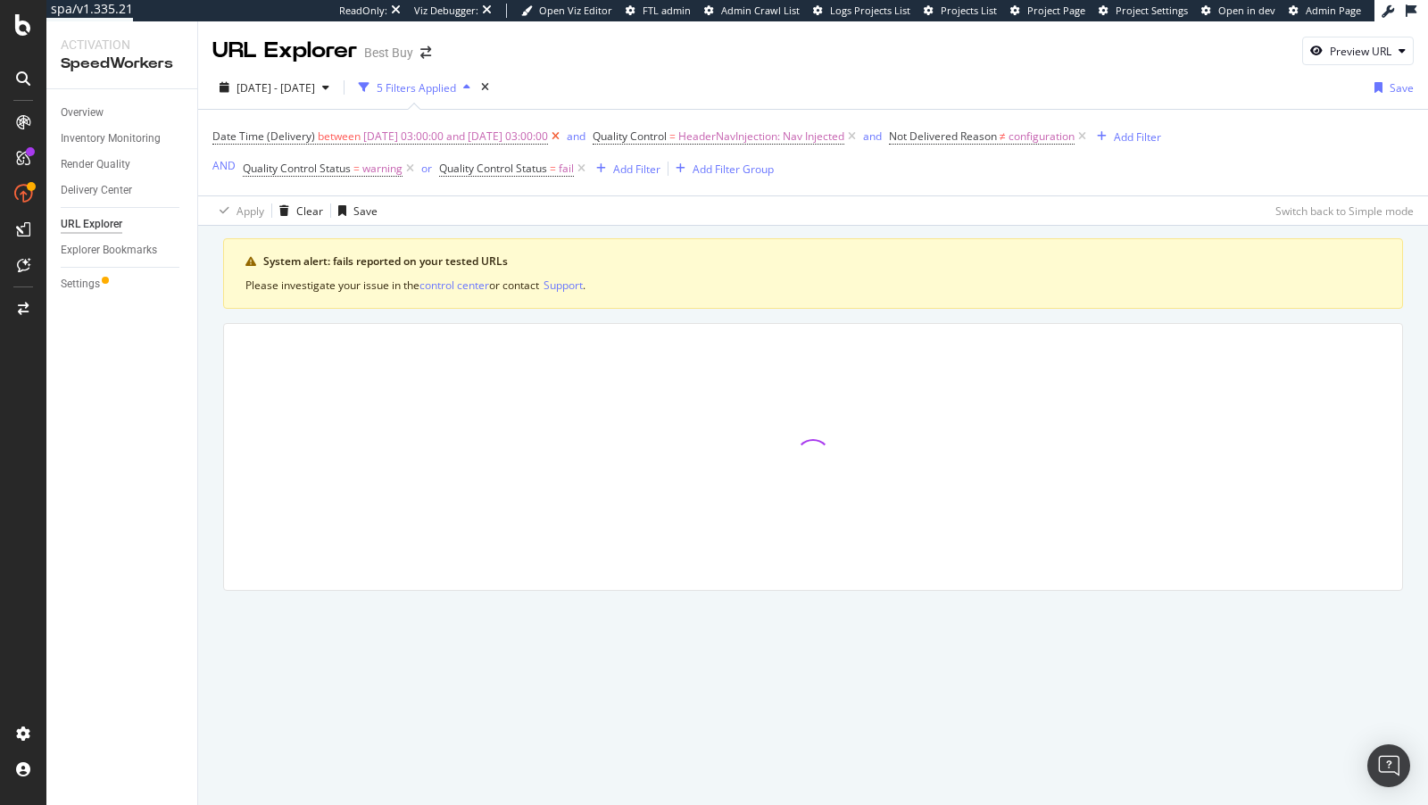
click at [563, 130] on icon at bounding box center [555, 137] width 15 height 18
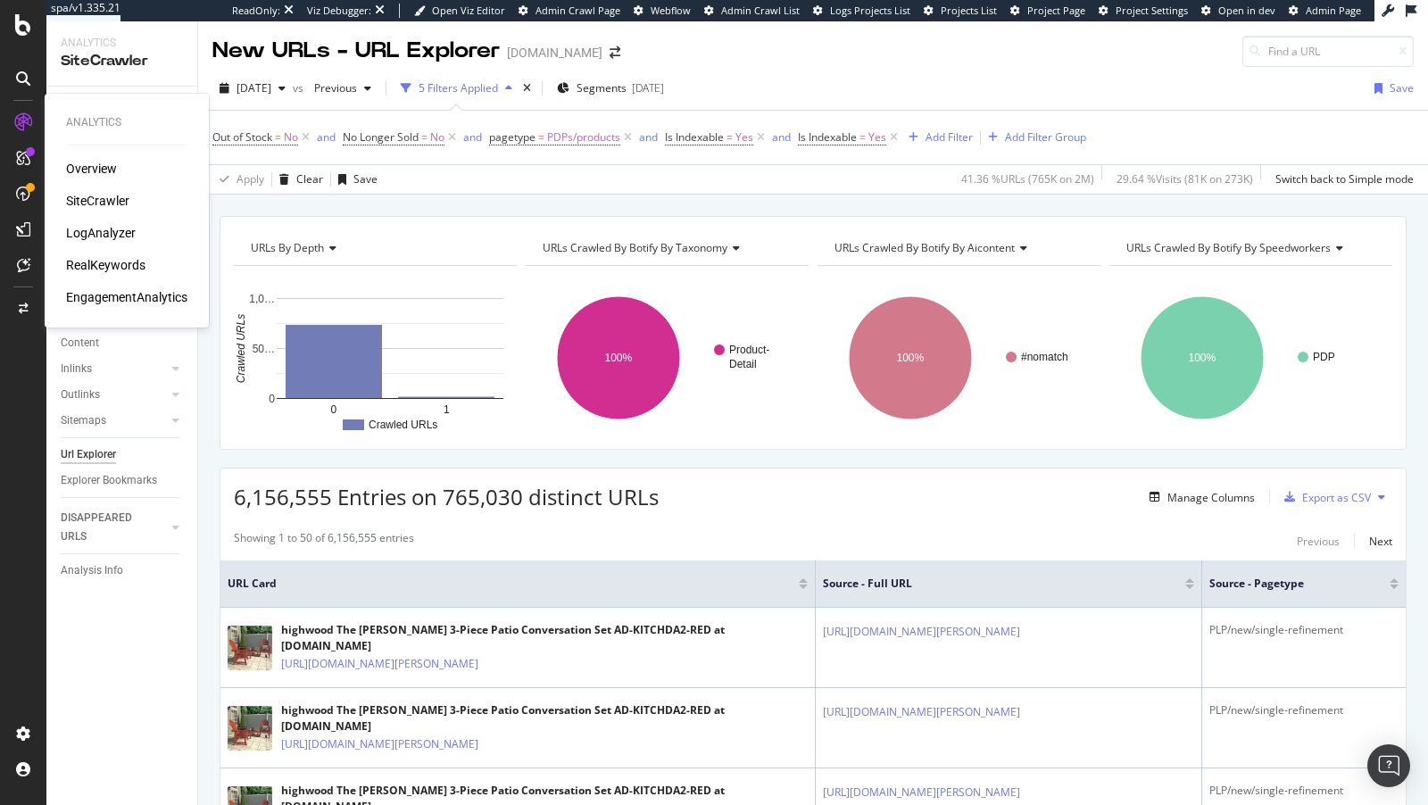
click at [110, 232] on div "LogAnalyzer" at bounding box center [101, 233] width 70 height 18
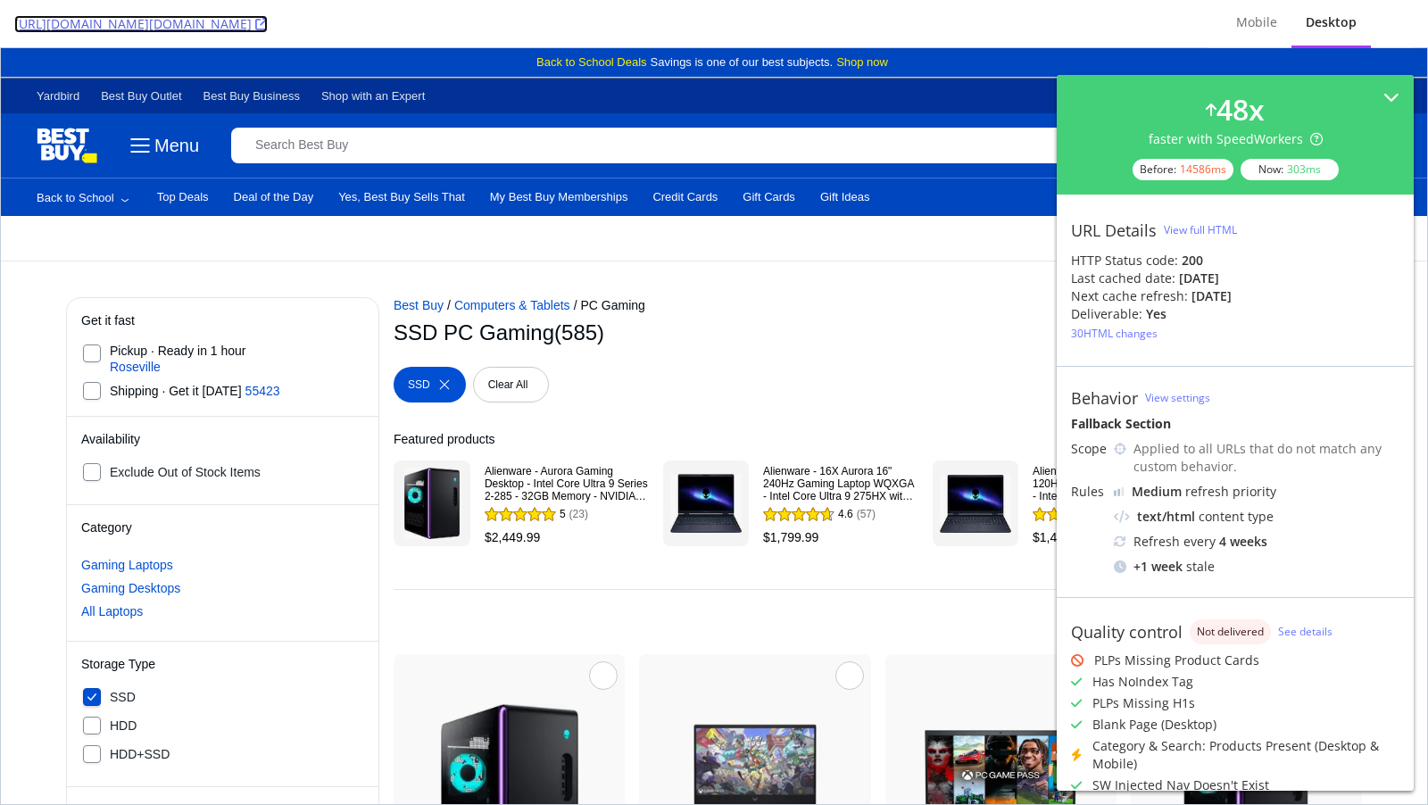
click at [268, 27] on link "https://www.bestbuy.com/site/searchpage.jsp?qp=storagetype_facet%3DStorage+Type…" at bounding box center [140, 24] width 253 height 18
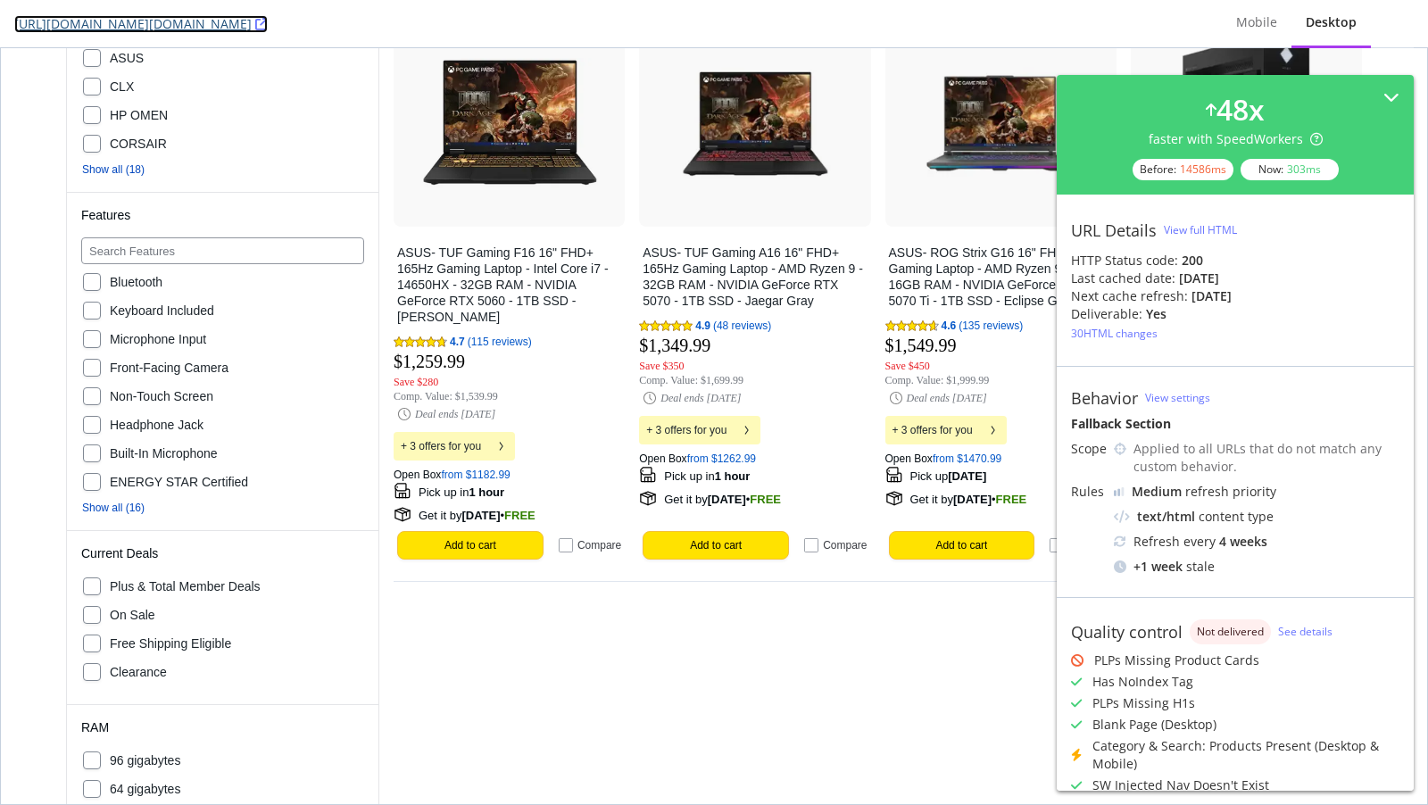
scroll to position [1544, 0]
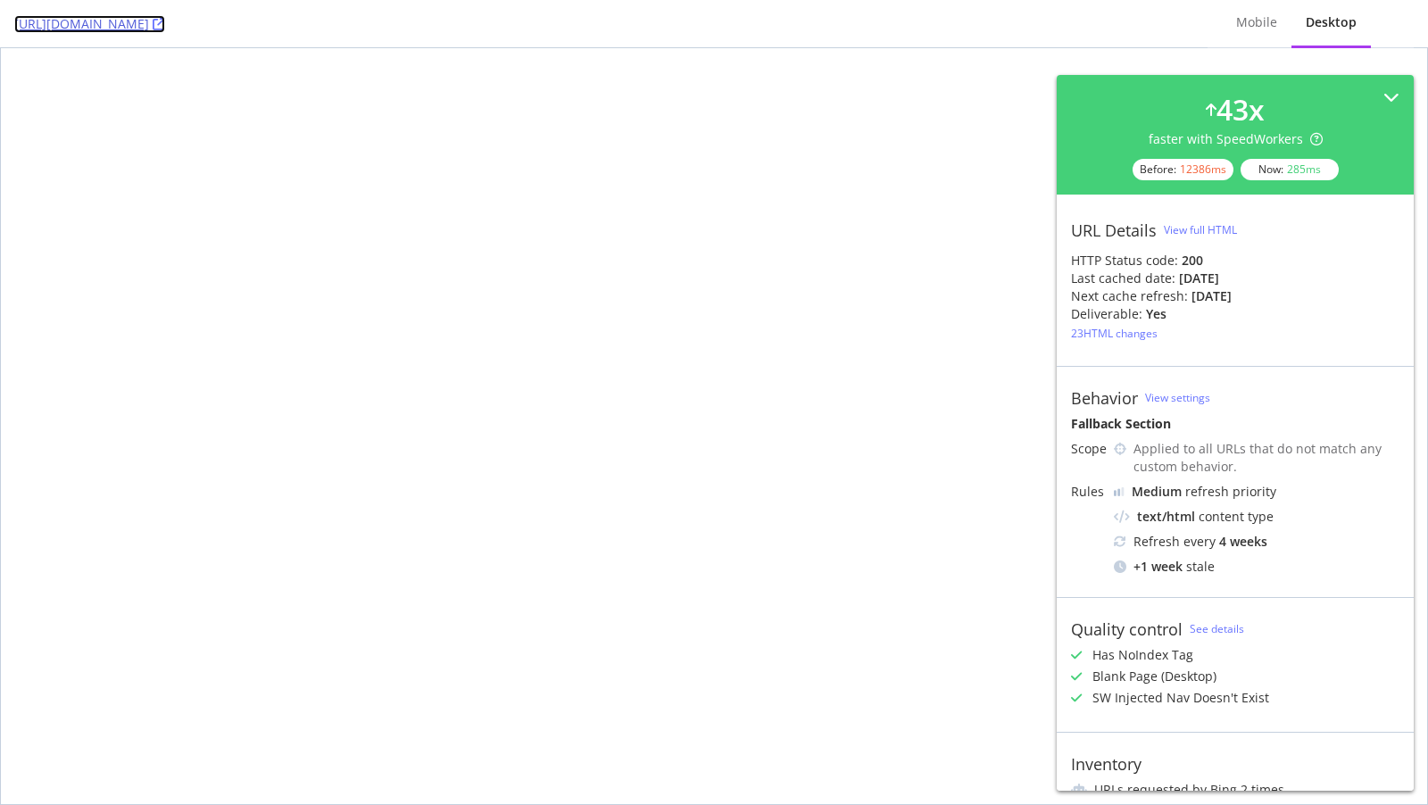
click at [165, 24] on icon at bounding box center [159, 24] width 12 height 12
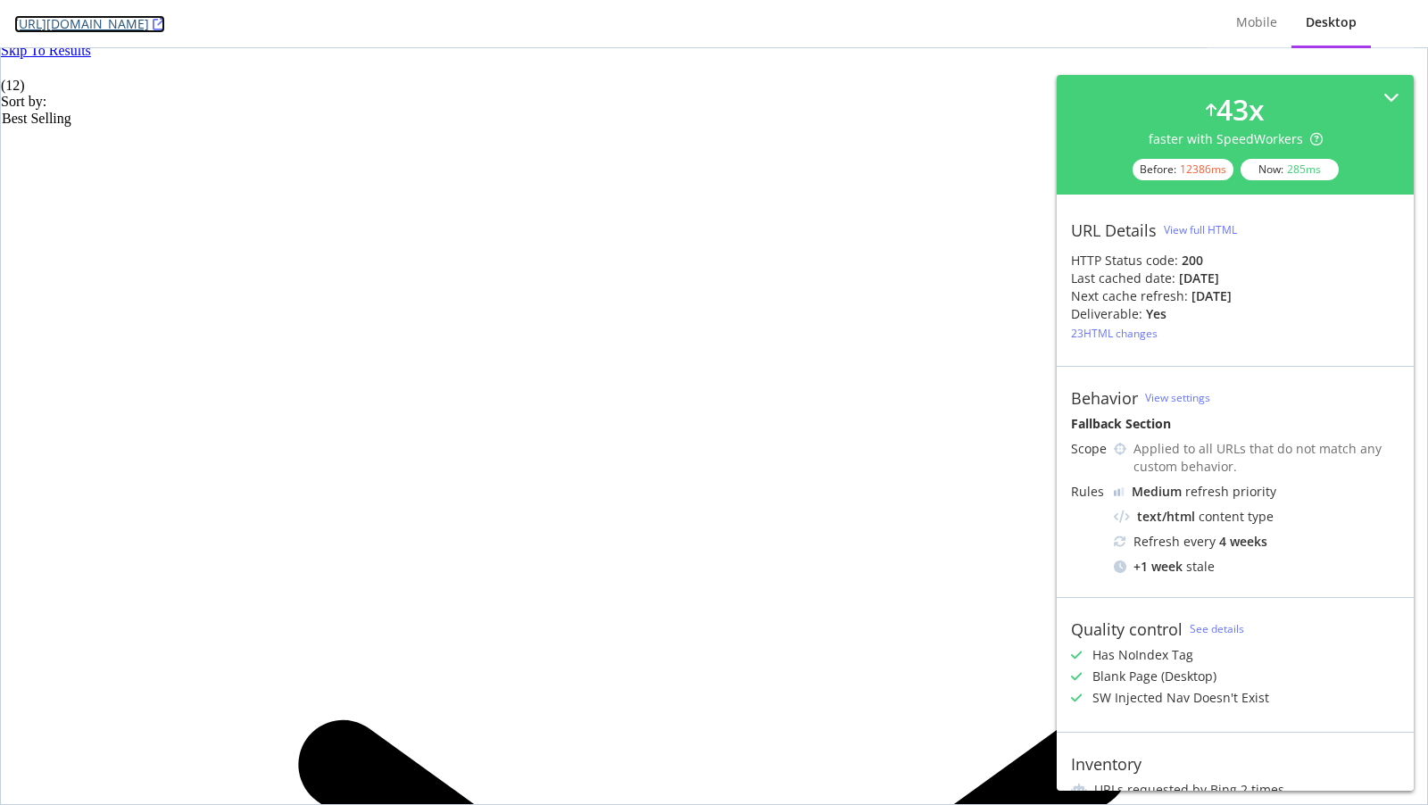
scroll to position [617, 0]
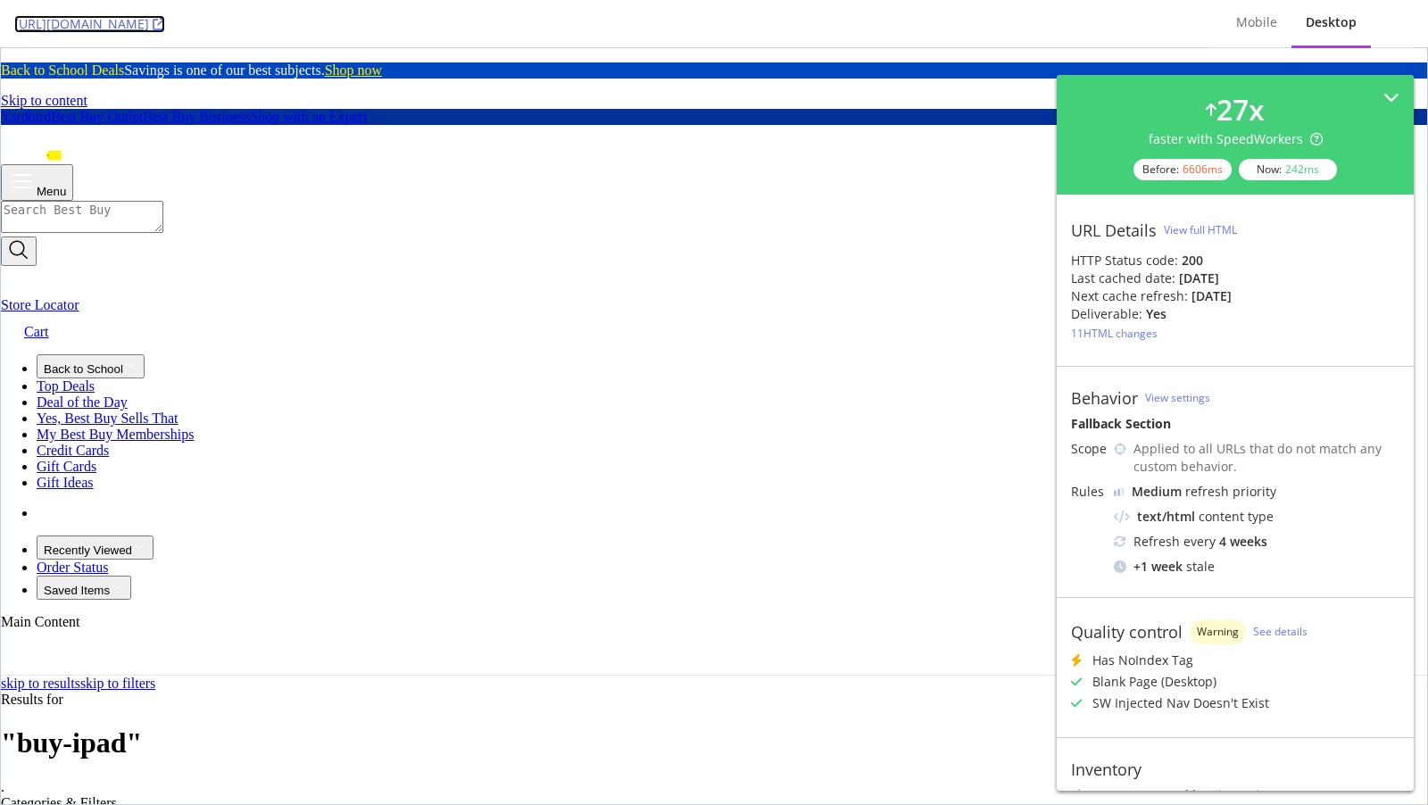
click at [165, 18] on icon at bounding box center [159, 24] width 12 height 12
click at [165, 21] on icon at bounding box center [159, 24] width 12 height 12
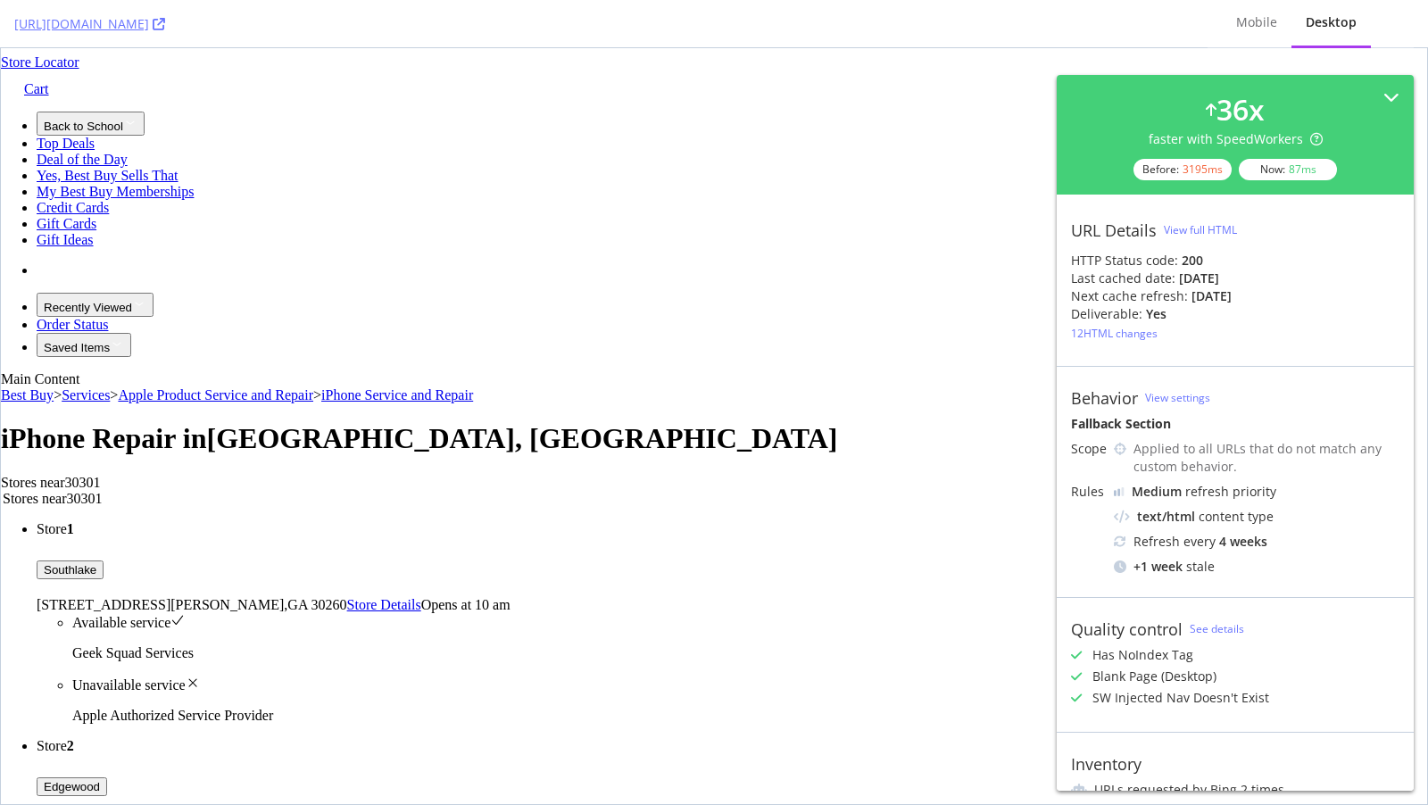
scroll to position [586, 0]
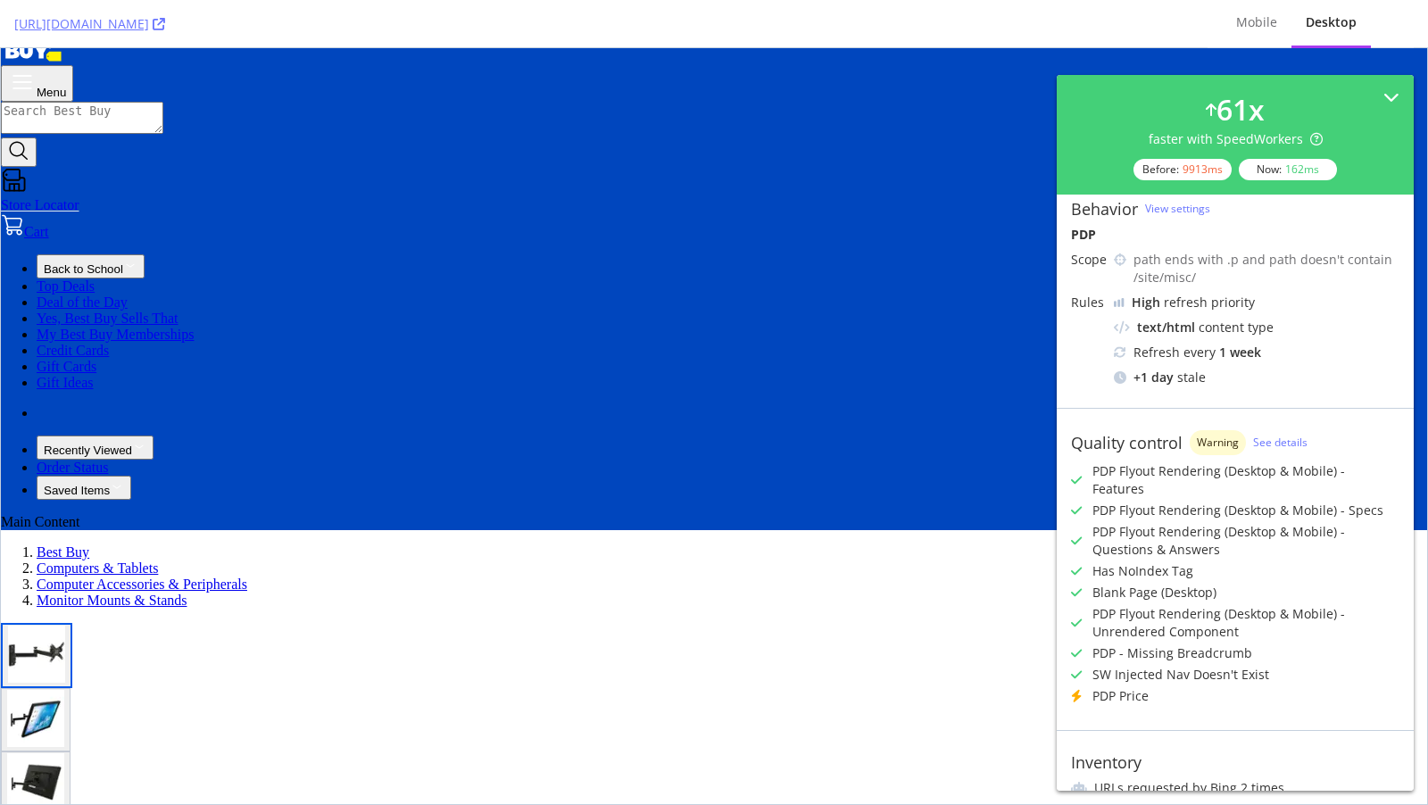
scroll to position [180, 0]
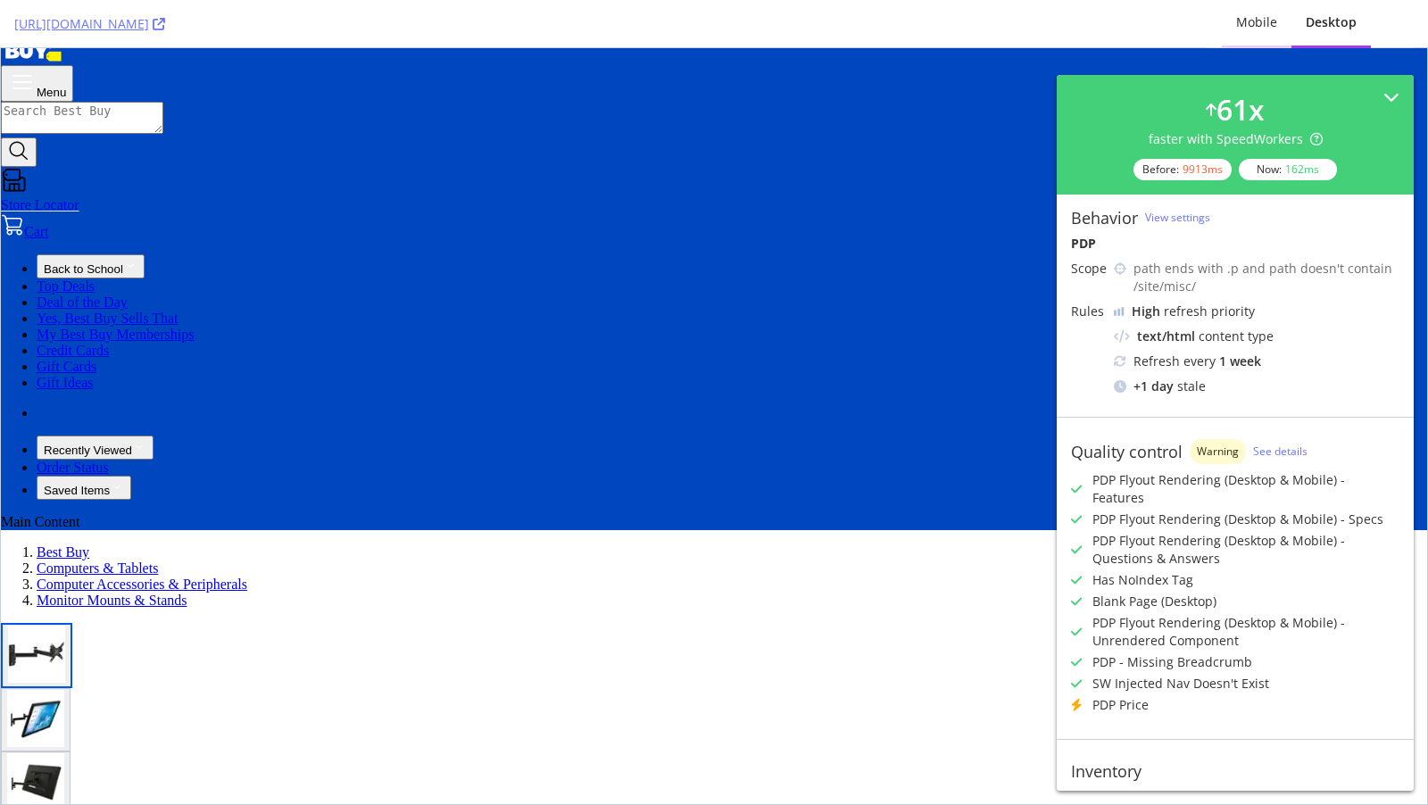
click at [1252, 15] on div "Mobile" at bounding box center [1256, 22] width 41 height 18
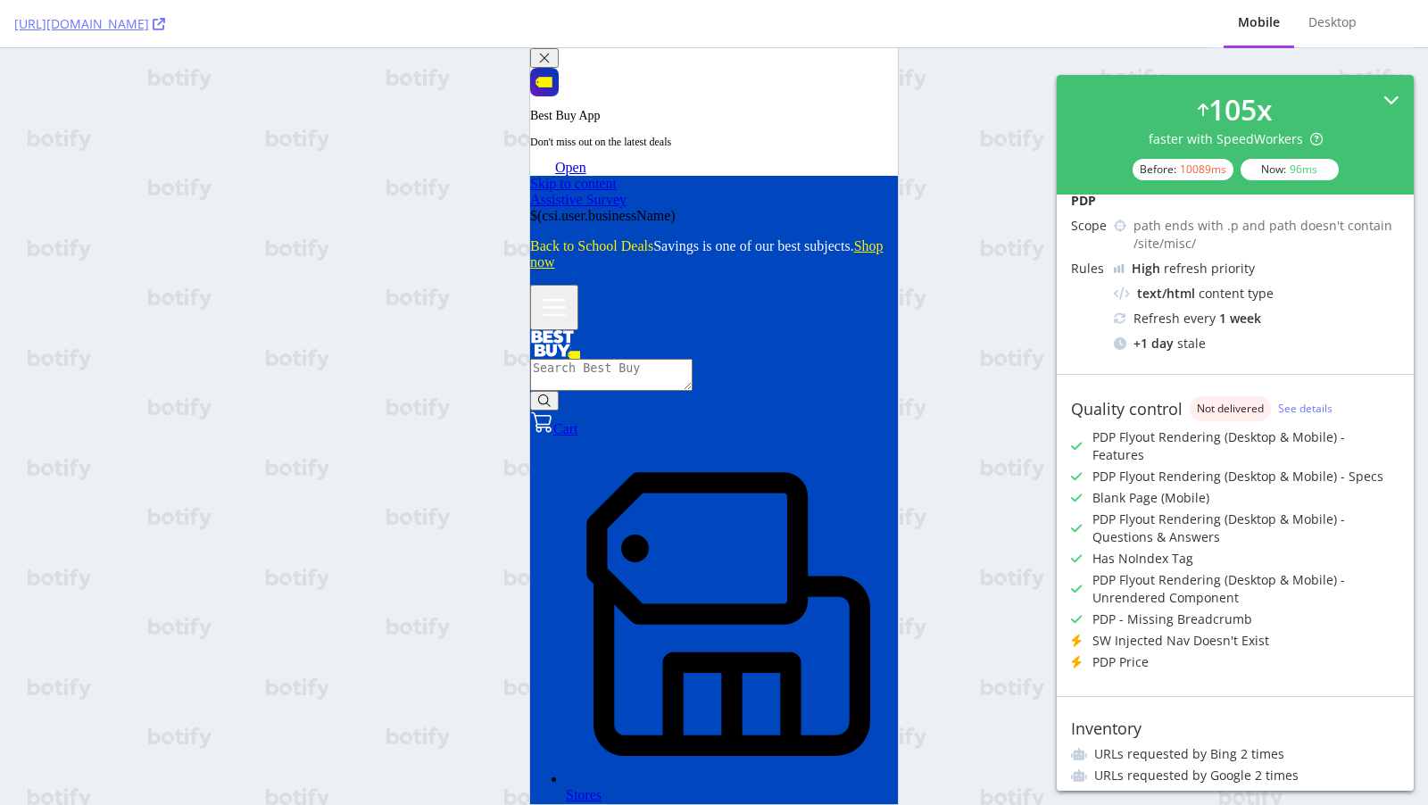
scroll to position [0, 0]
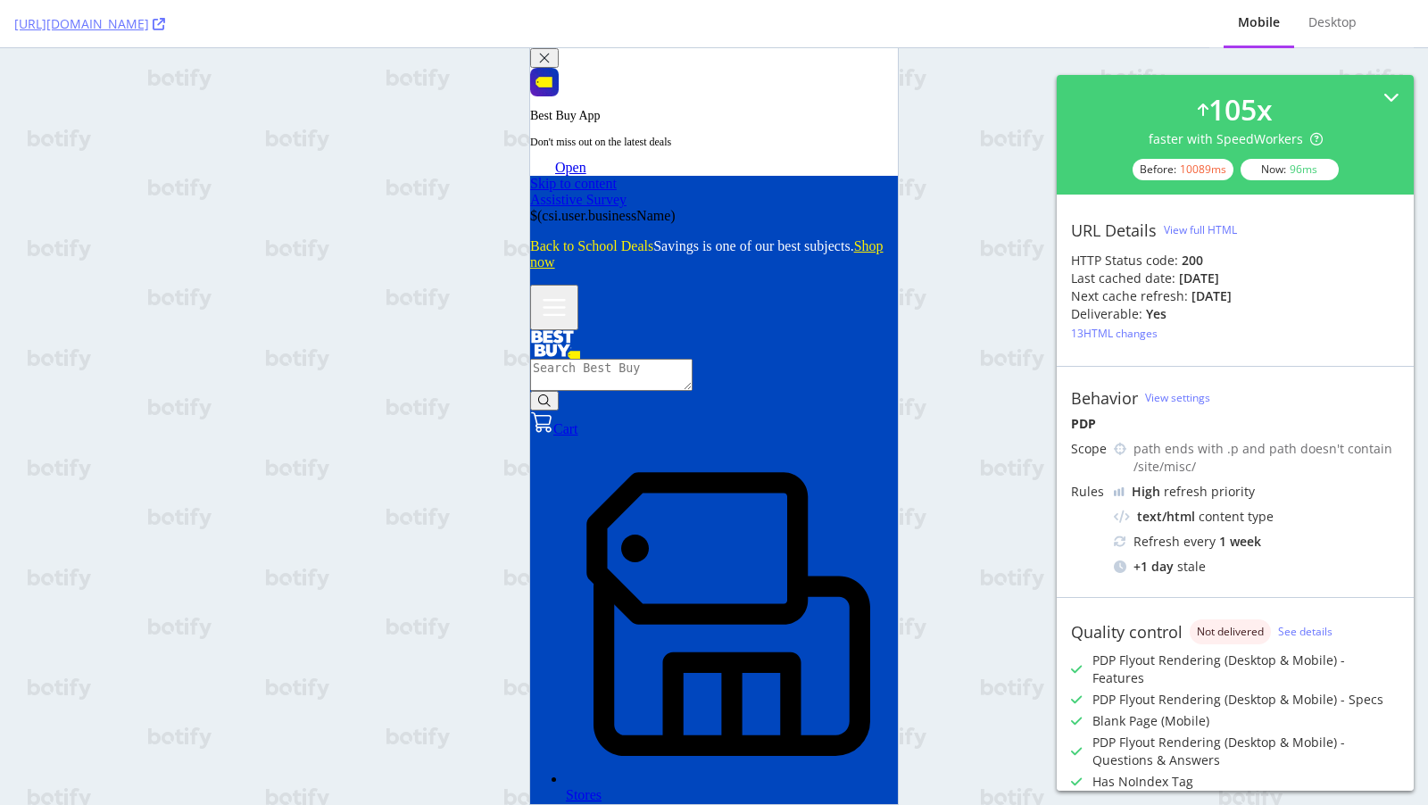
click at [1216, 630] on span "Not delivered" at bounding box center [1230, 631] width 67 height 11
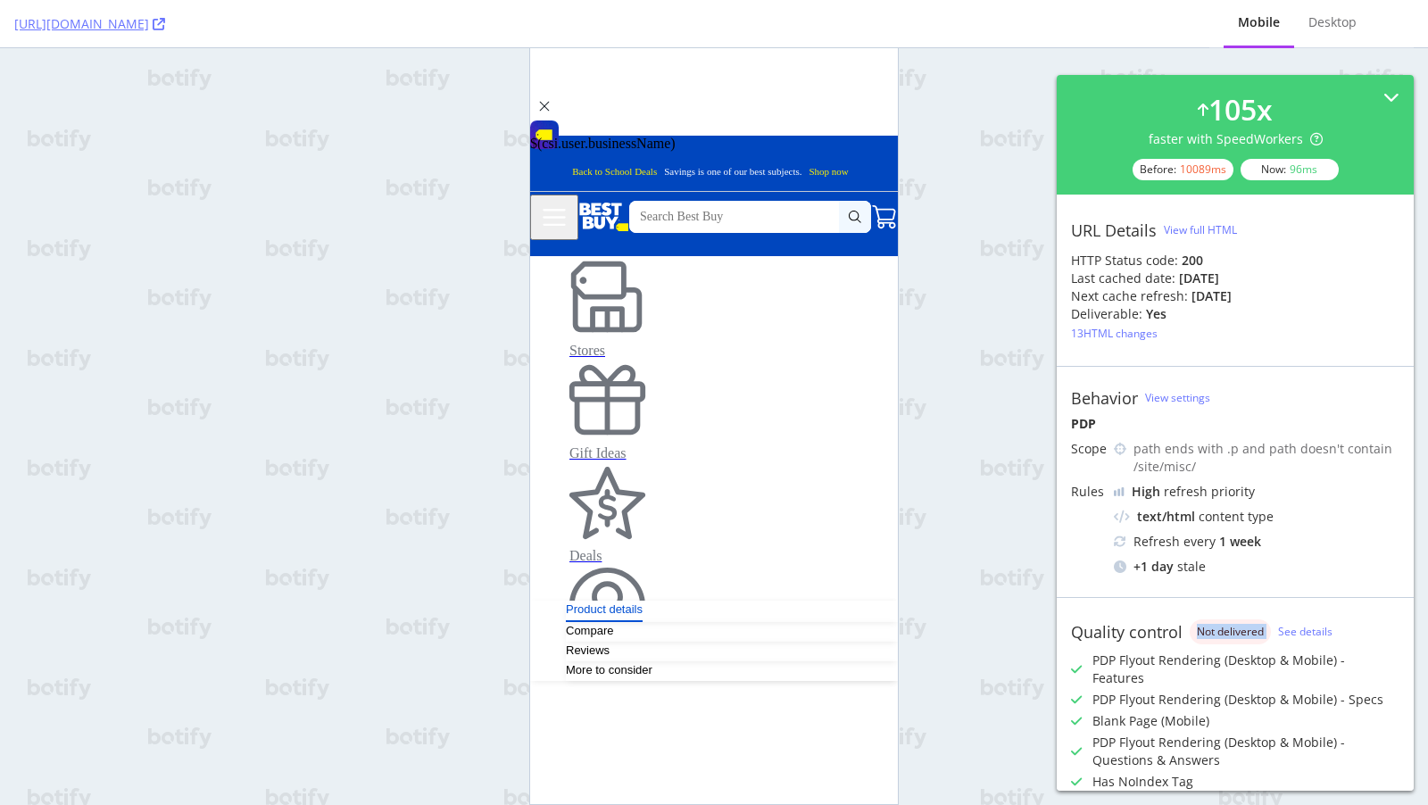
click at [1216, 630] on span "Not delivered" at bounding box center [1230, 631] width 67 height 11
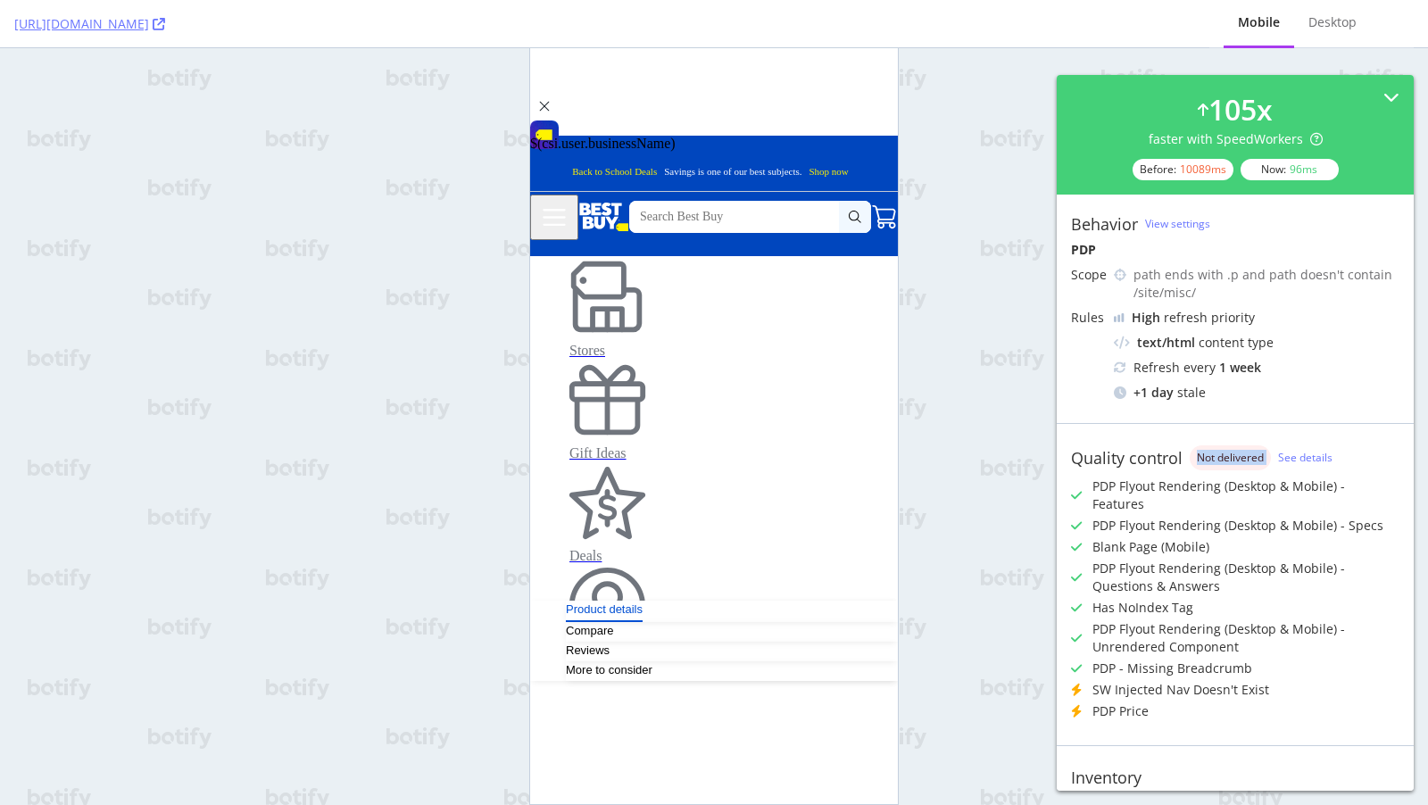
scroll to position [180, 0]
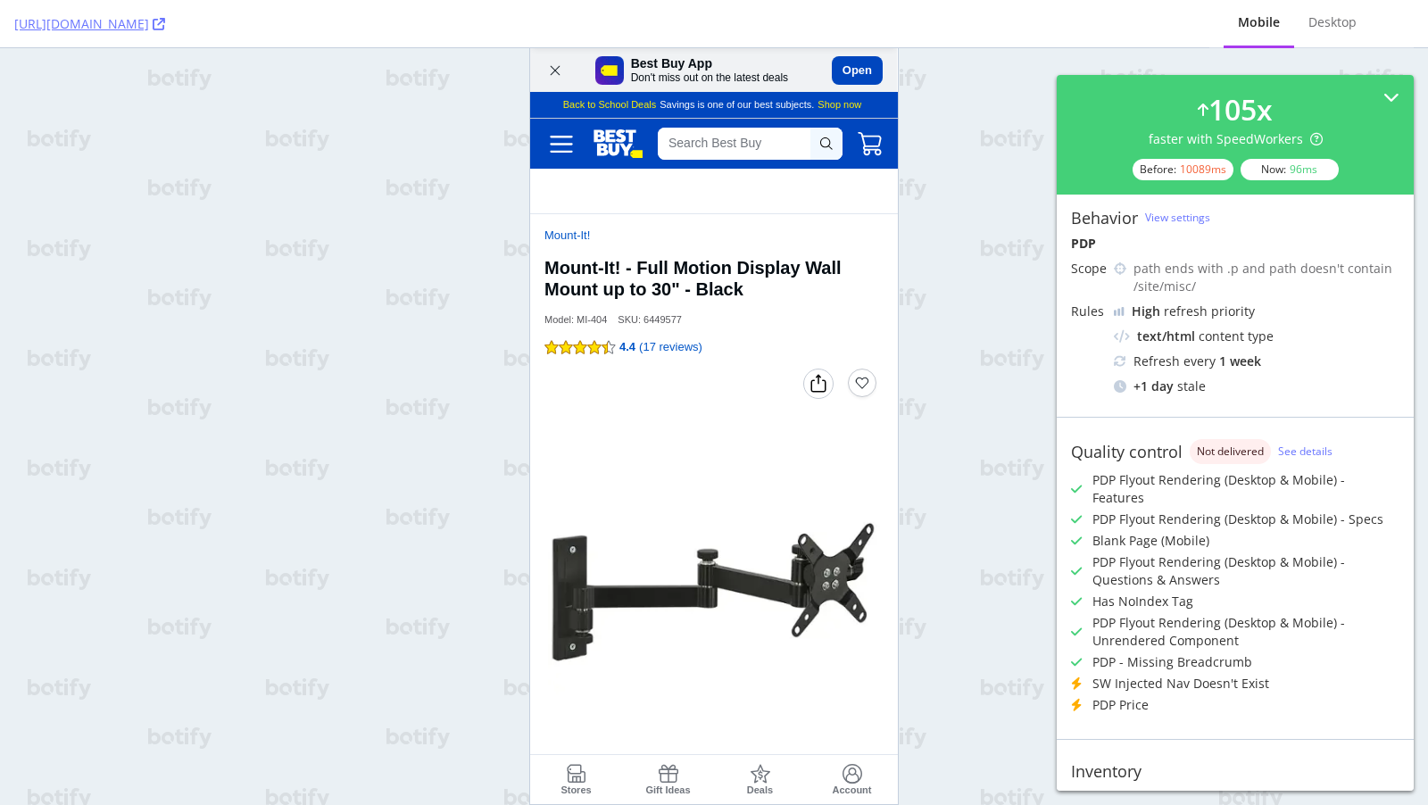
click at [1108, 675] on div "SW Injected Nav Doesn't Exist" at bounding box center [1180, 684] width 177 height 18
click at [1147, 696] on div "PDP Price" at bounding box center [1120, 705] width 56 height 18
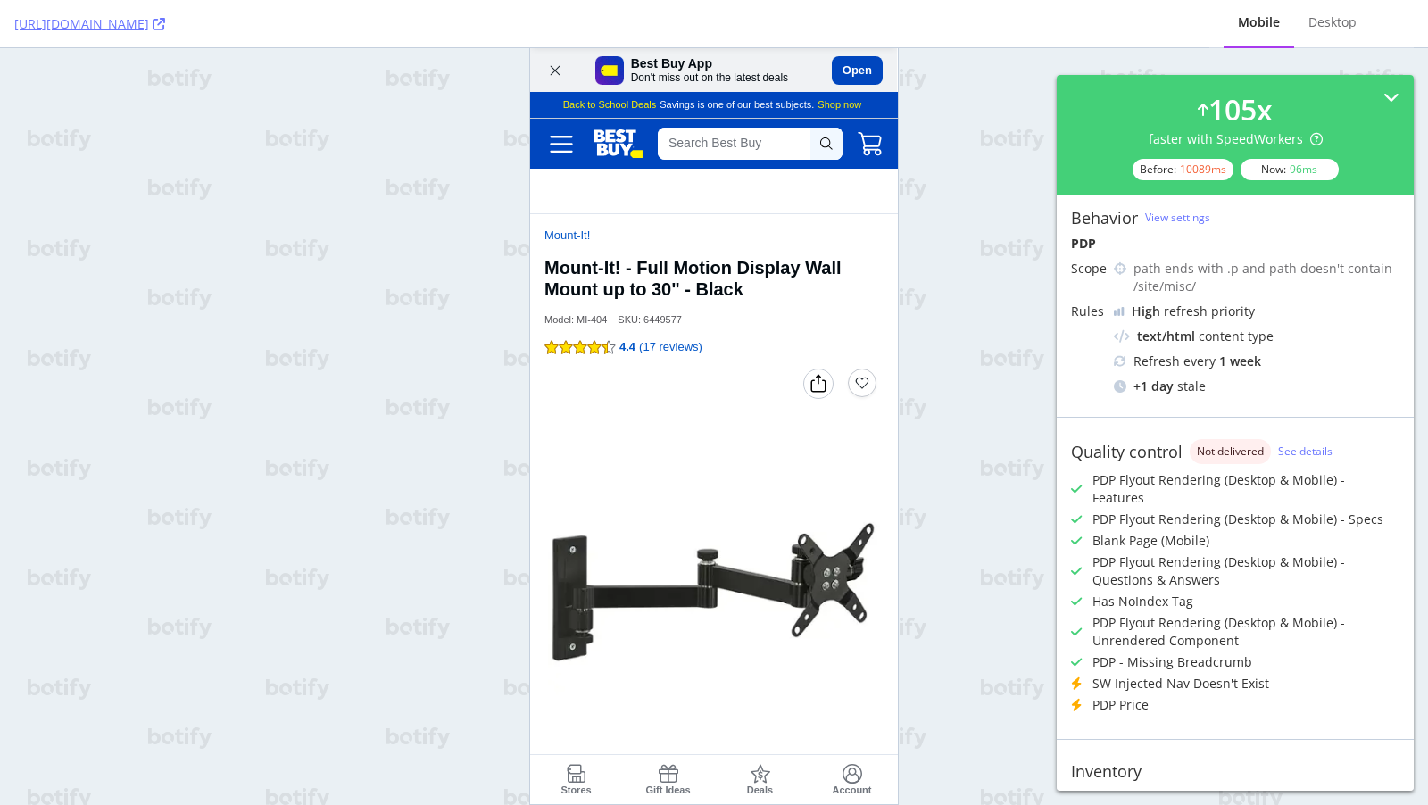
click at [1140, 696] on div "PDP Price" at bounding box center [1120, 705] width 56 height 18
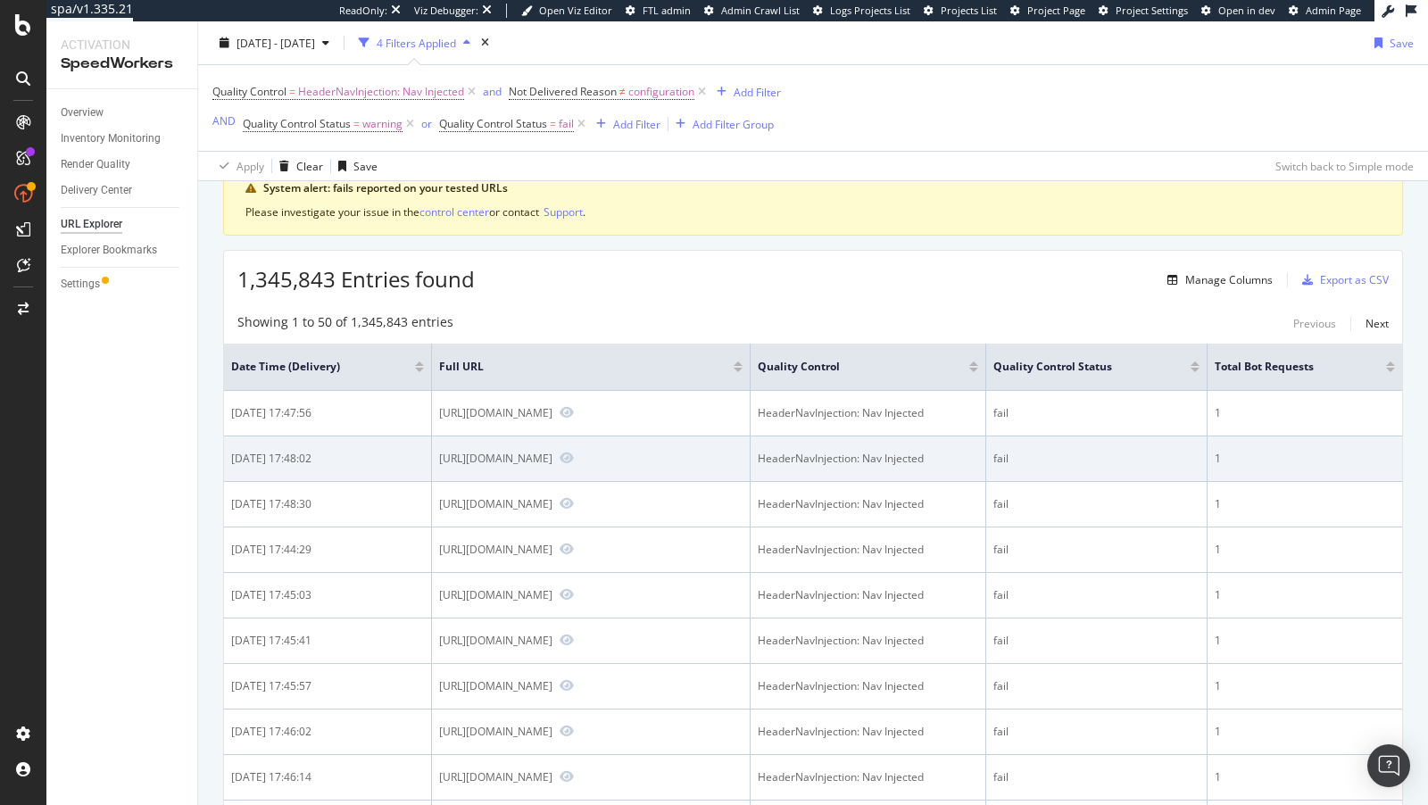
scroll to position [72, 0]
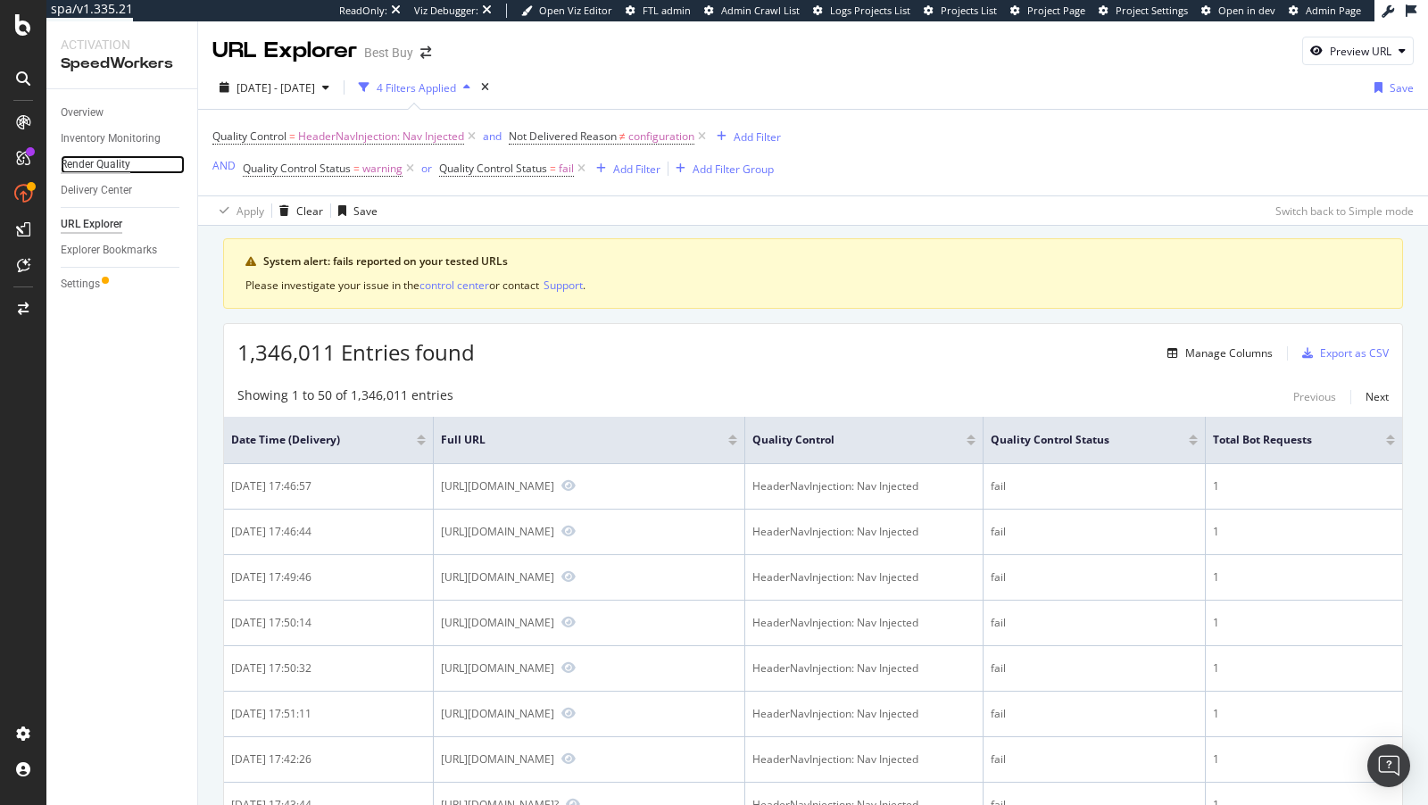
click at [95, 162] on div "Render Quality" at bounding box center [96, 164] width 70 height 19
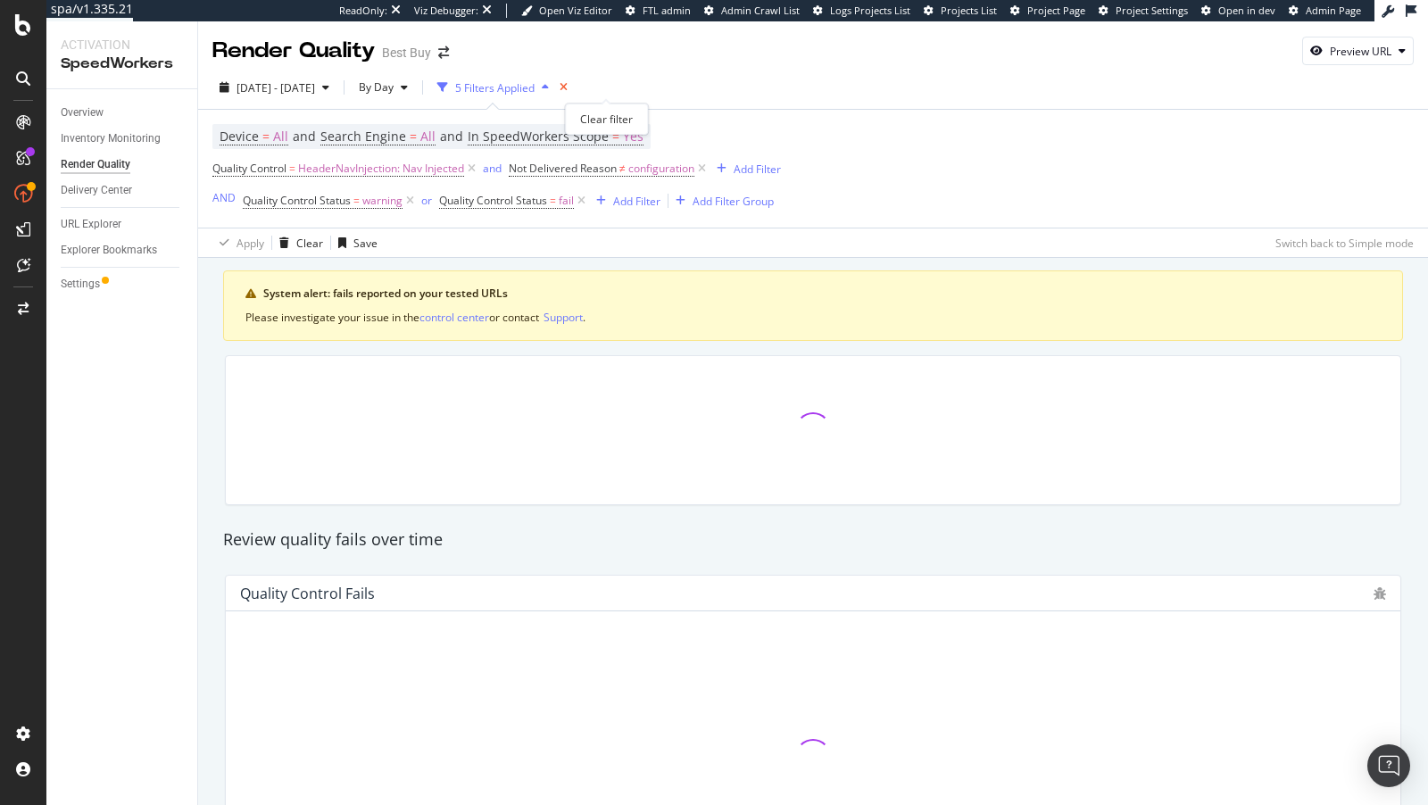
click at [568, 87] on icon "times" at bounding box center [563, 87] width 8 height 11
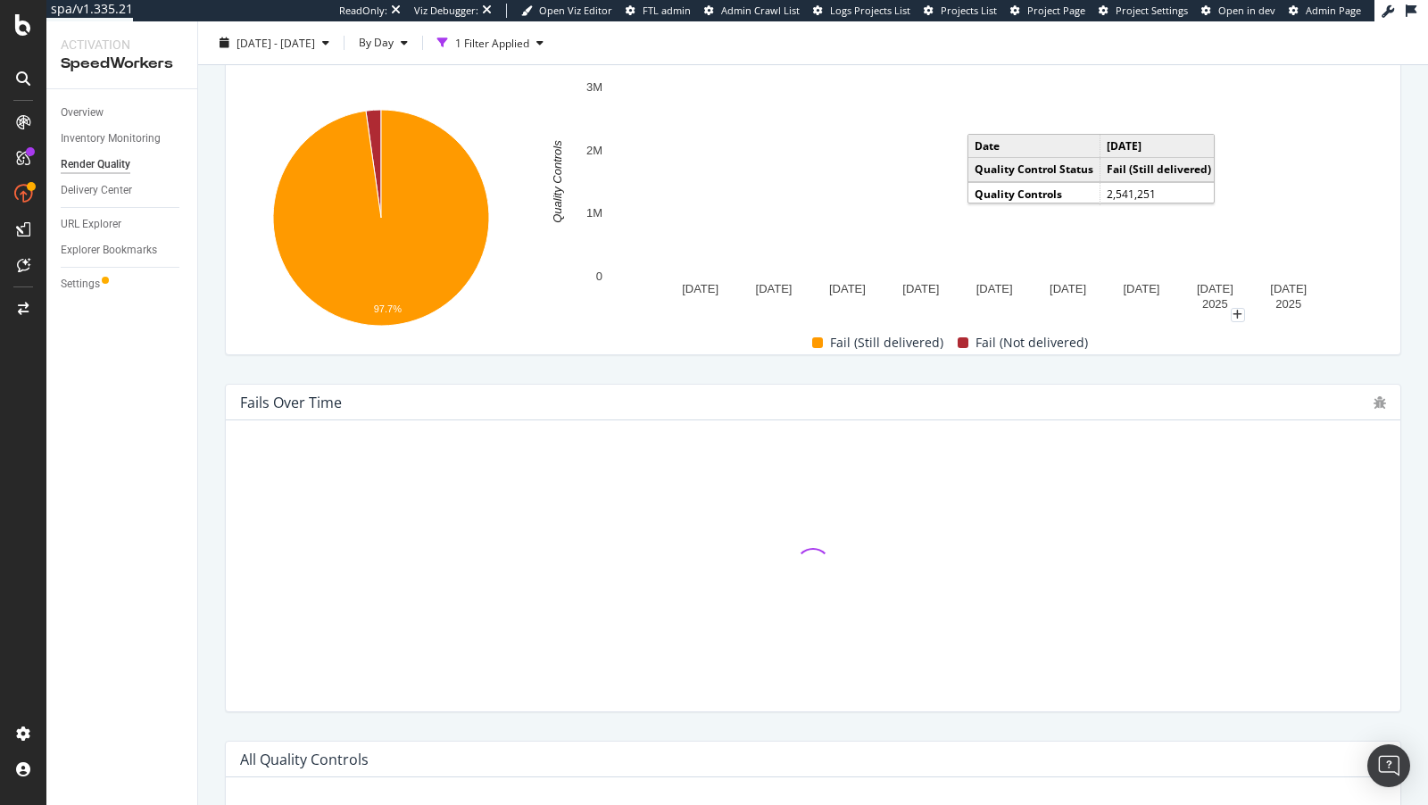
scroll to position [402, 0]
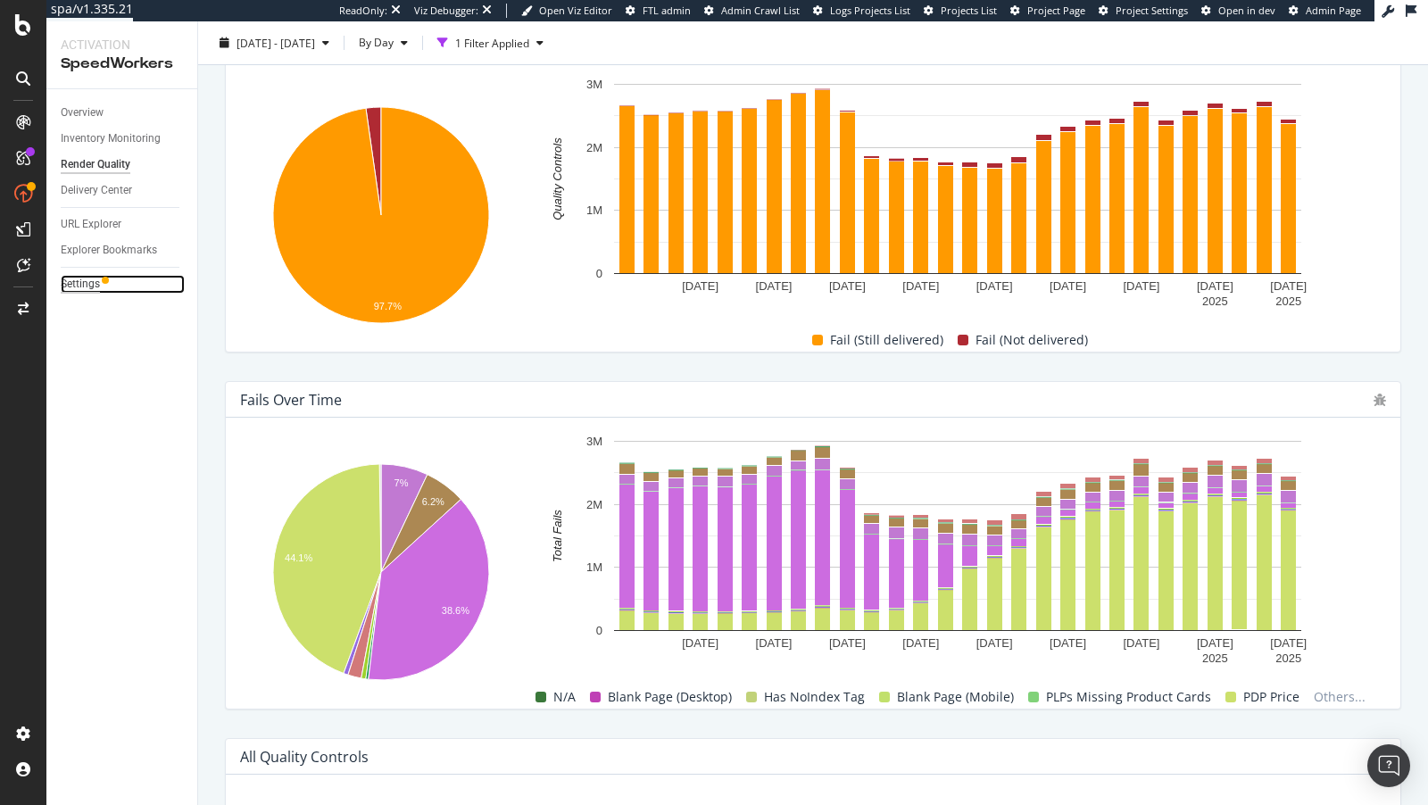
click at [70, 281] on div "Settings" at bounding box center [80, 284] width 39 height 19
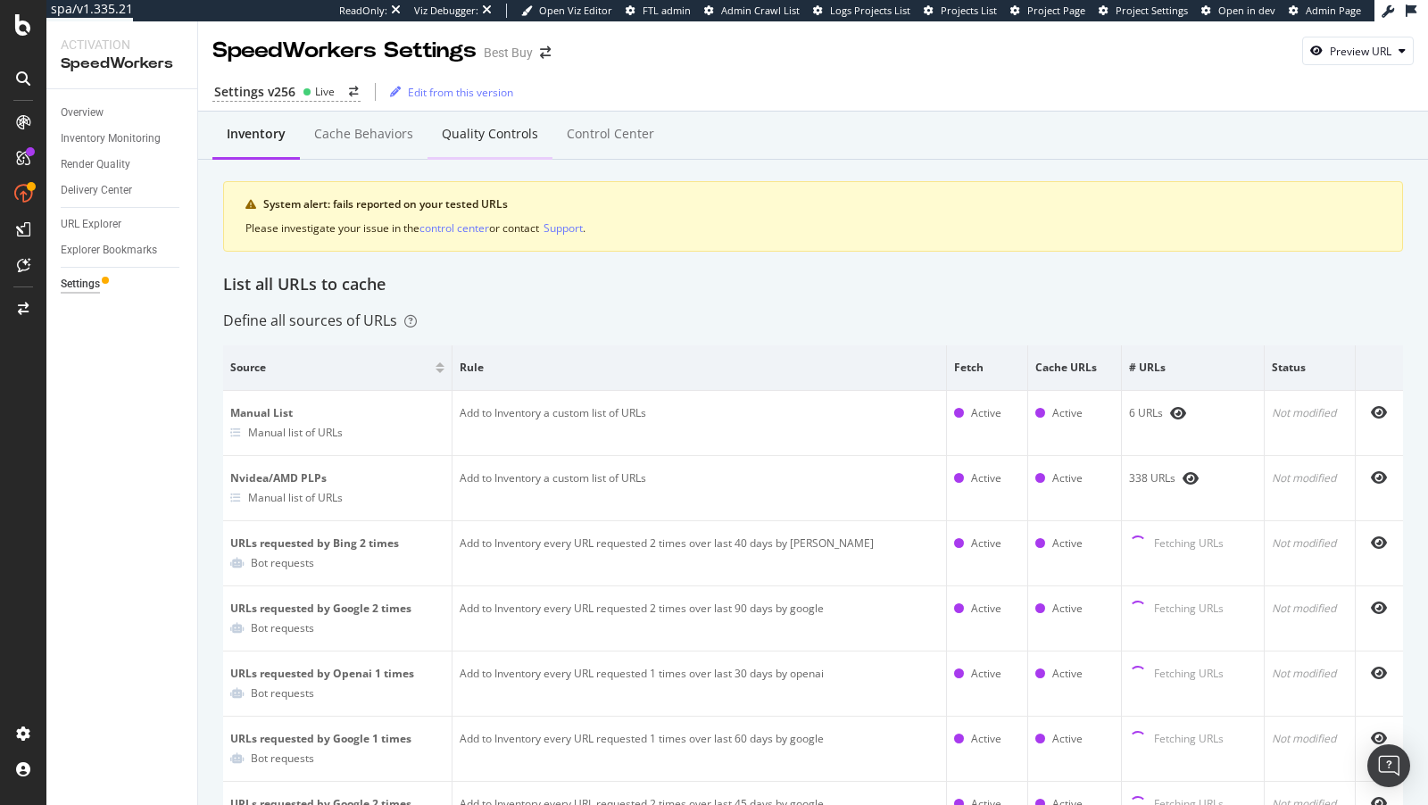
click at [494, 136] on div "Quality Controls" at bounding box center [490, 134] width 96 height 18
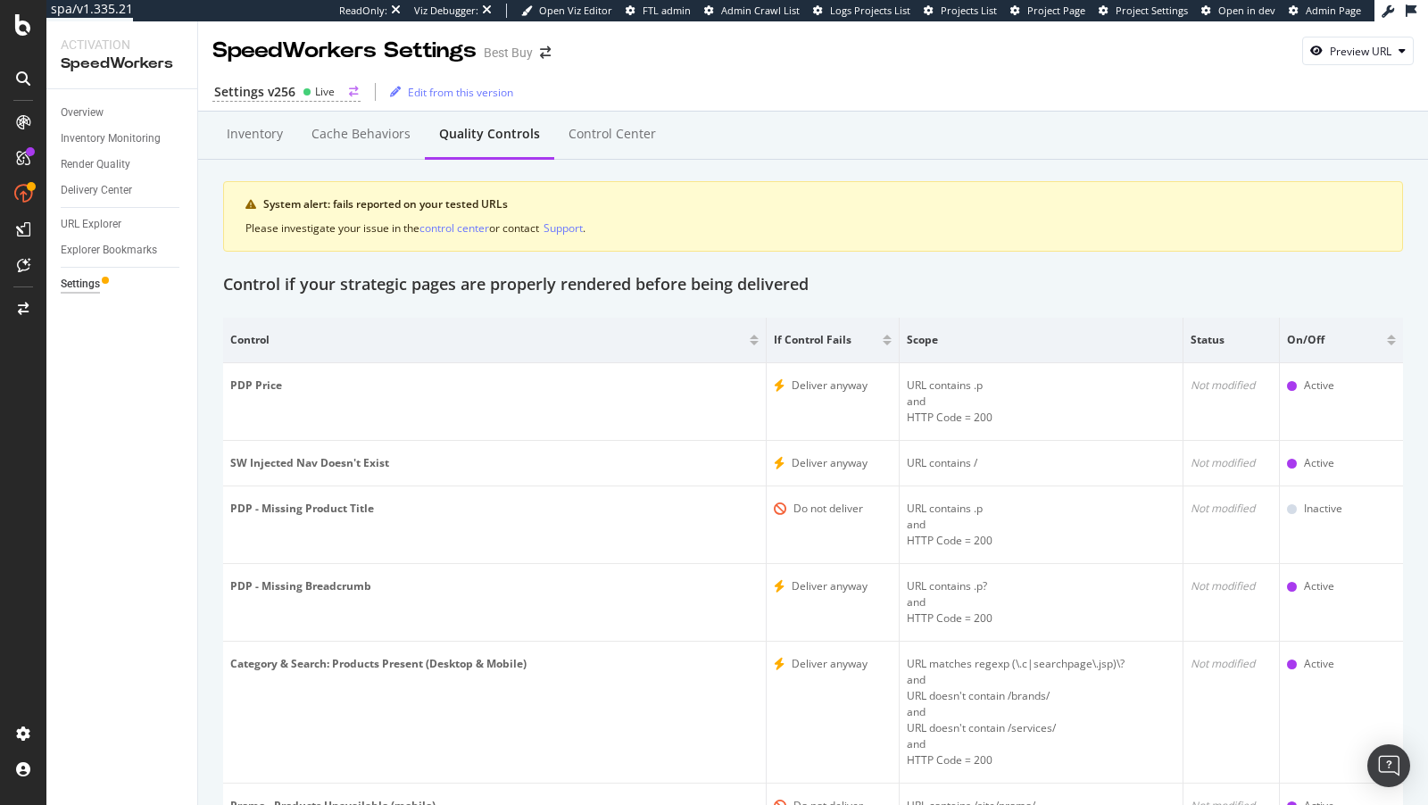
click at [308, 92] on icon at bounding box center [307, 91] width 9 height 9
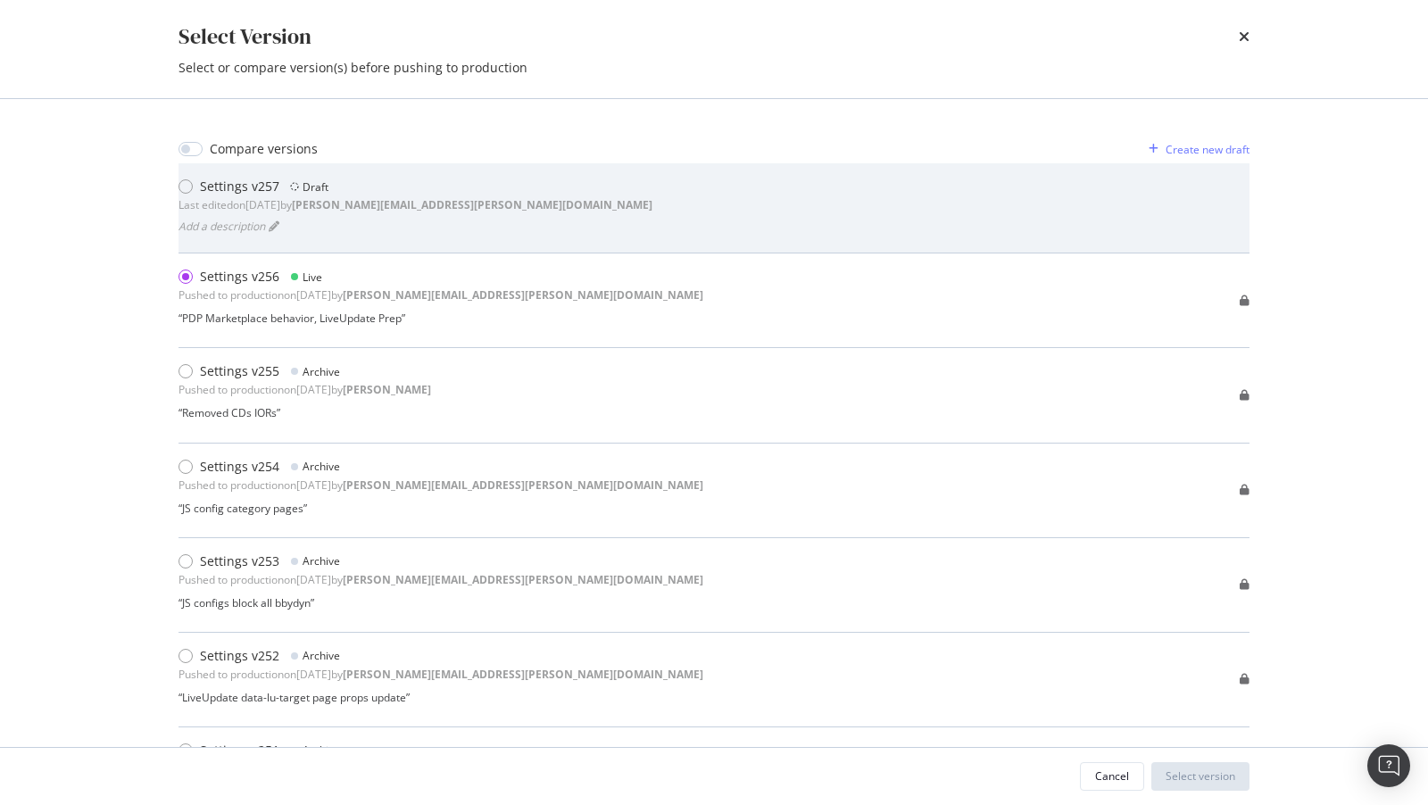
click at [300, 203] on div "Last edited on [DATE] by [PERSON_NAME][EMAIL_ADDRESS][PERSON_NAME][DOMAIN_NAME]" at bounding box center [415, 204] width 474 height 15
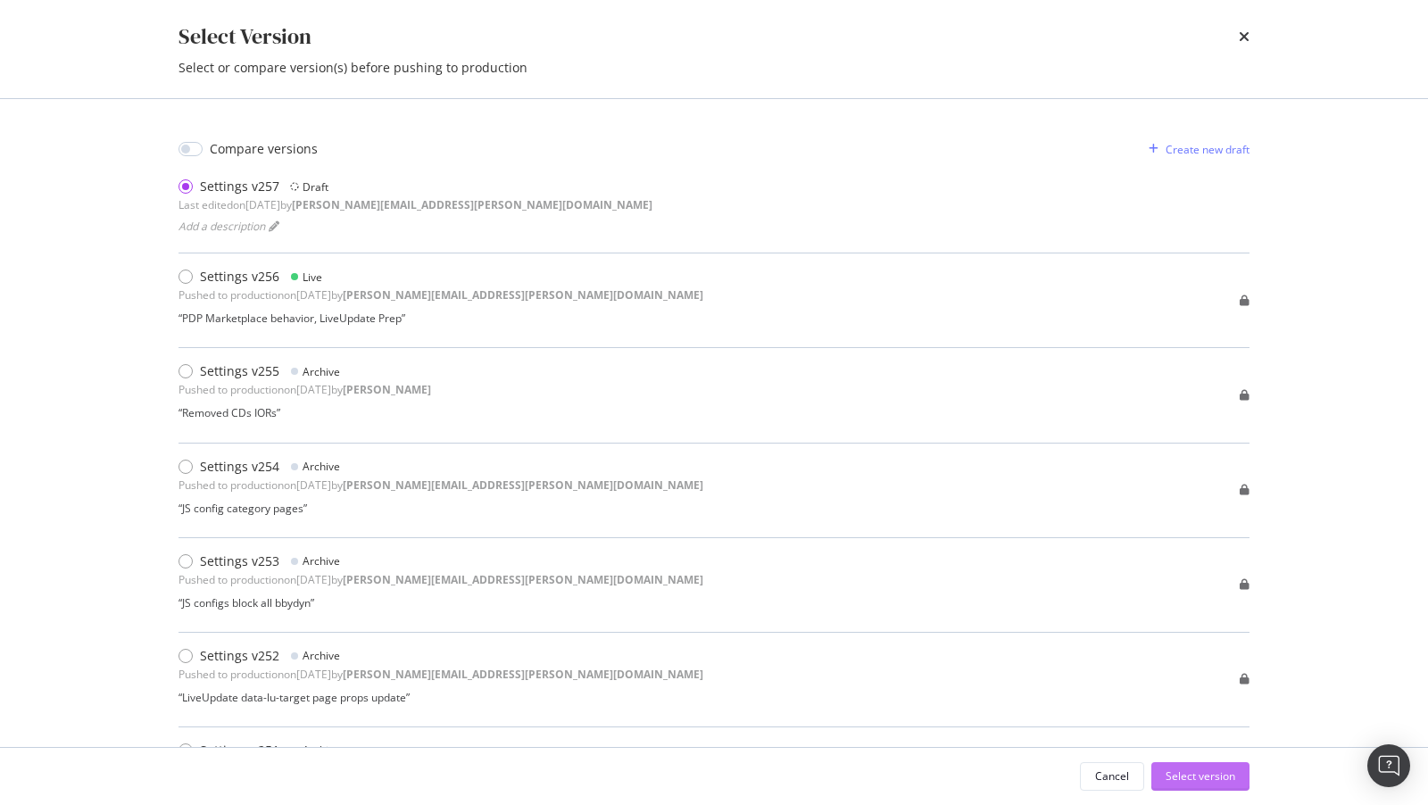
click at [1211, 768] on div "Select version" at bounding box center [1200, 775] width 70 height 15
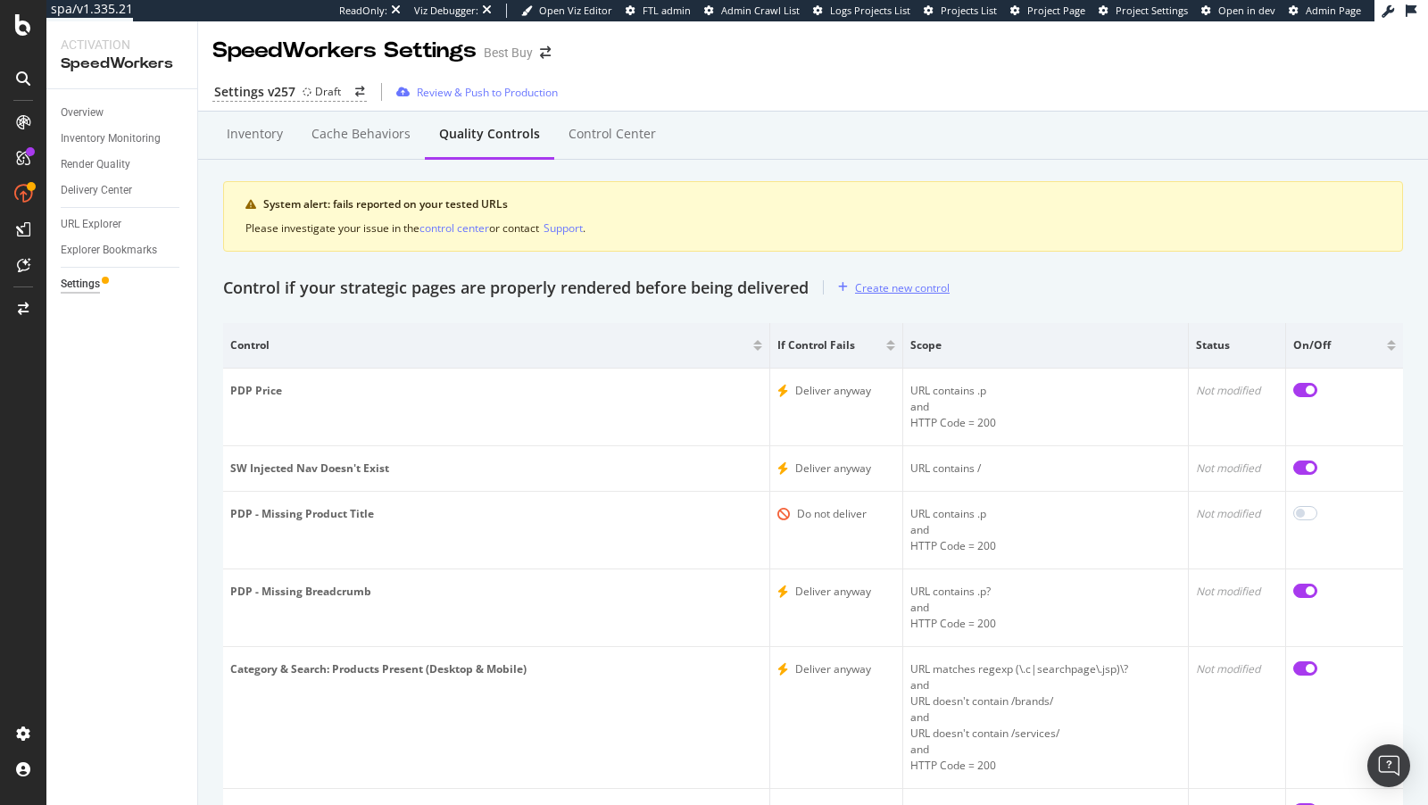
click at [897, 275] on div "Create new control" at bounding box center [890, 287] width 119 height 27
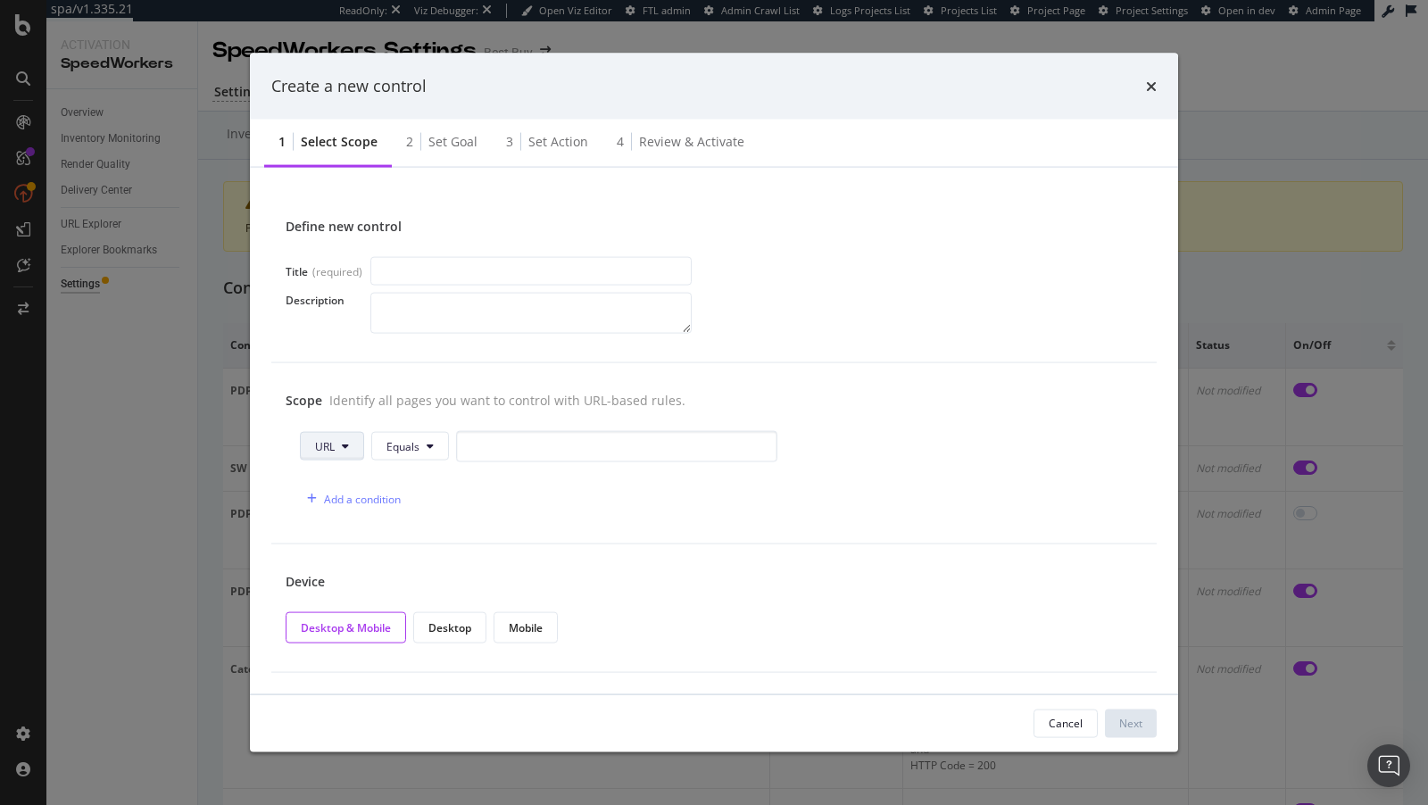
click at [321, 457] on button "URL" at bounding box center [332, 446] width 64 height 29
click at [463, 496] on div "Add a condition" at bounding box center [714, 498] width 828 height 31
click at [377, 496] on div "Add a condition" at bounding box center [362, 498] width 77 height 15
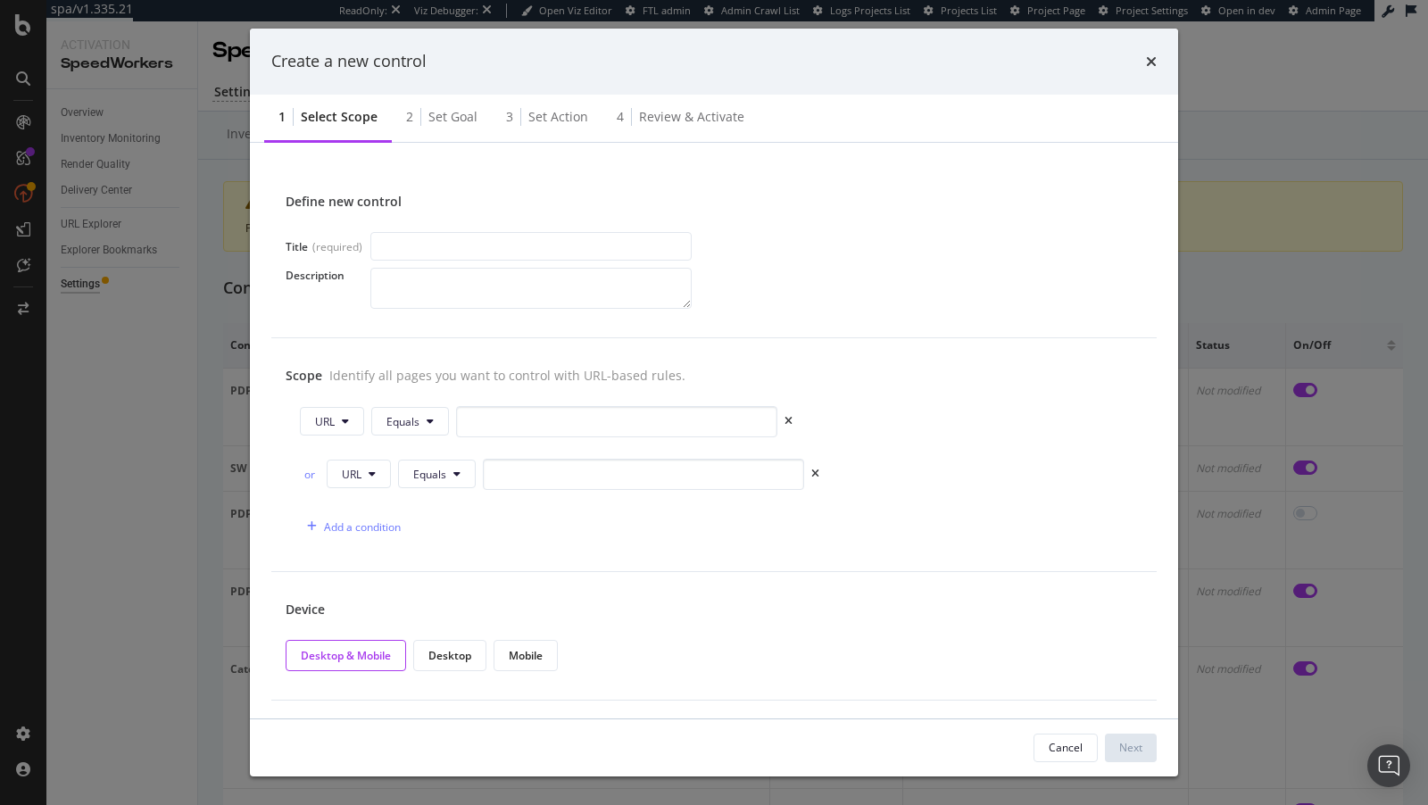
click at [313, 468] on div "or" at bounding box center [310, 474] width 20 height 15
click at [350, 469] on span "URL" at bounding box center [352, 474] width 20 height 15
click at [361, 546] on span "HTTP Code" at bounding box center [369, 541] width 55 height 16
click at [576, 459] on input "0" at bounding box center [678, 474] width 321 height 31
type input "200"
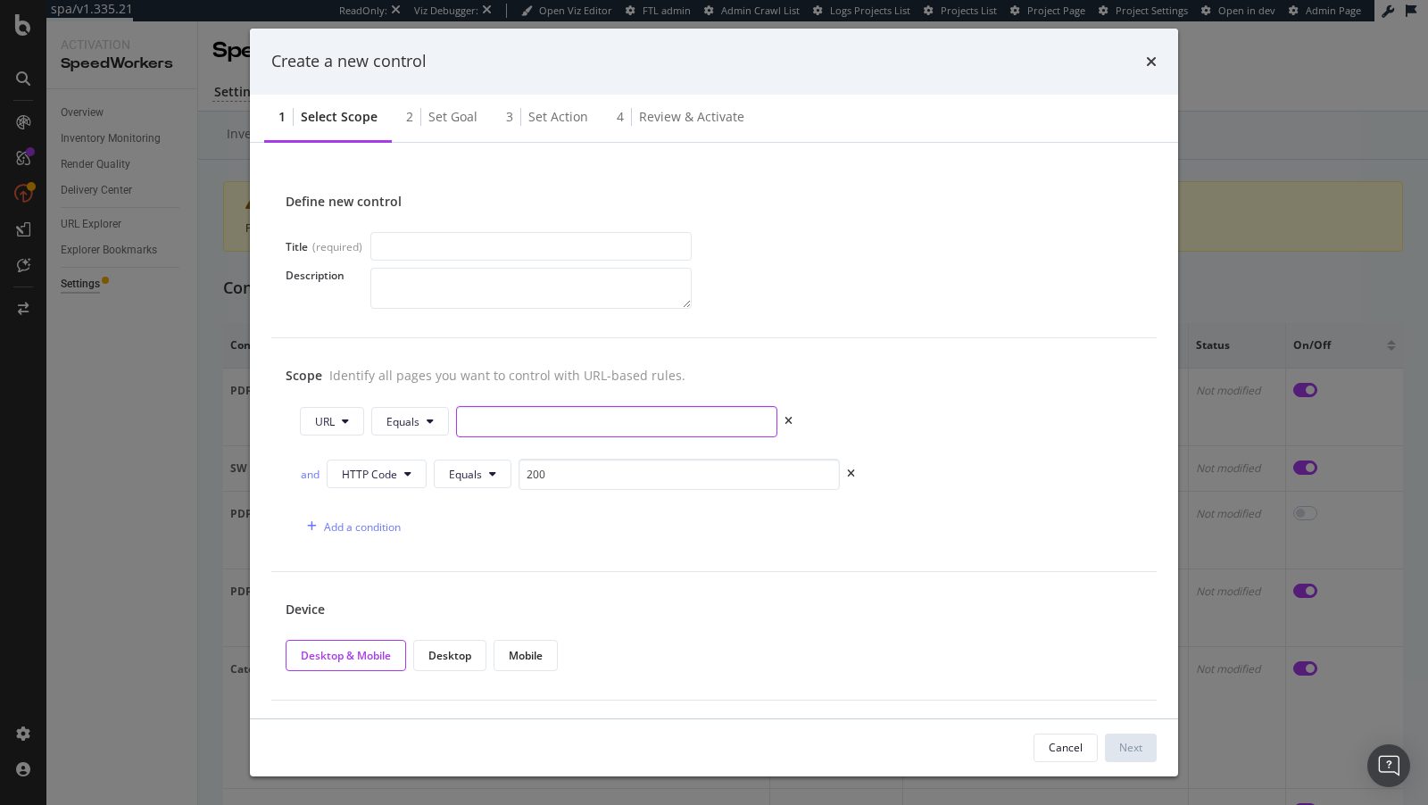
click at [504, 425] on input "modal" at bounding box center [616, 421] width 321 height 31
type input "/"
click at [427, 424] on icon "modal" at bounding box center [430, 421] width 7 height 11
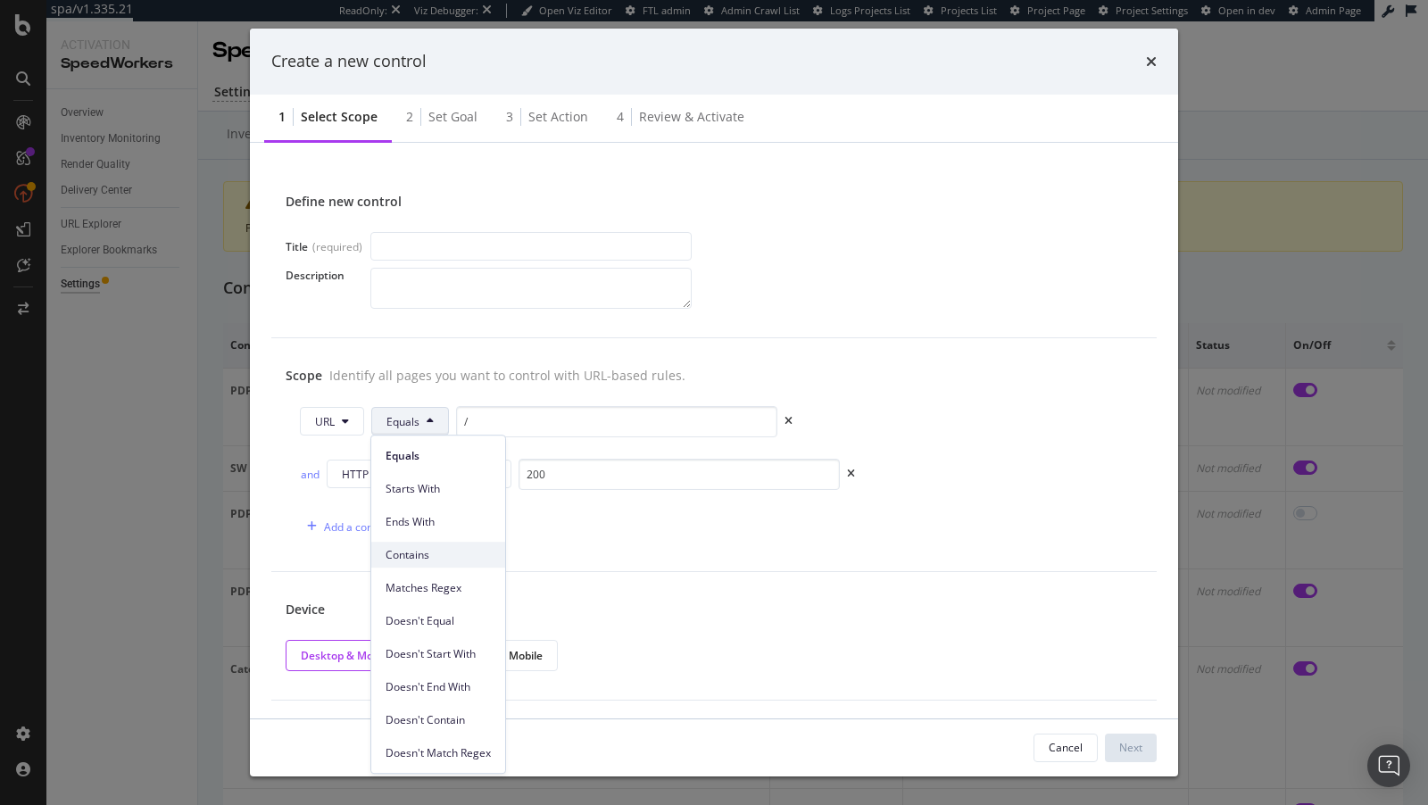
click at [420, 548] on span "Contains" at bounding box center [437, 555] width 105 height 16
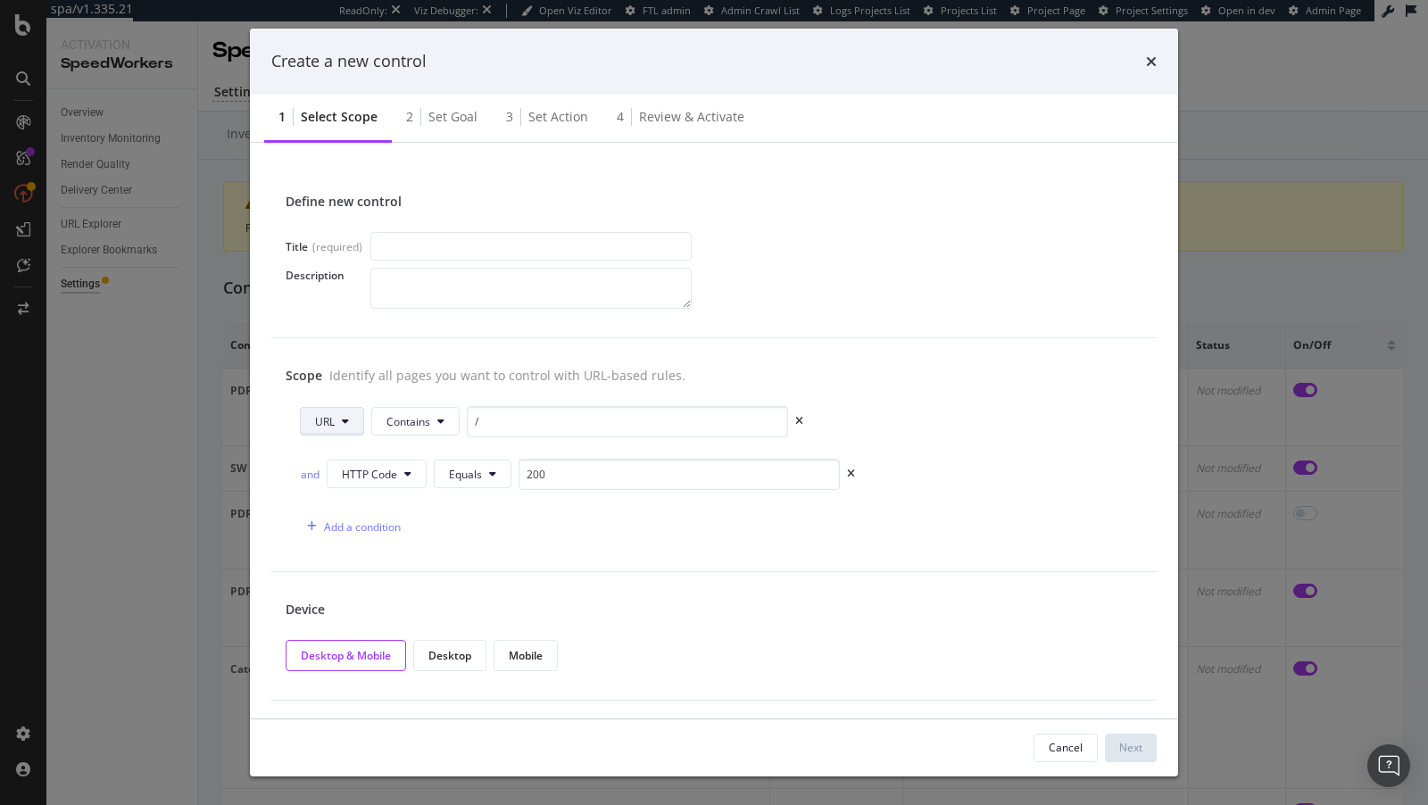
click at [347, 423] on icon "modal" at bounding box center [345, 421] width 7 height 11
click at [761, 614] on div "Device" at bounding box center [714, 610] width 857 height 18
click at [463, 242] on input "modal" at bounding box center [530, 246] width 321 height 29
type input "T"
type input "Missing Footer"
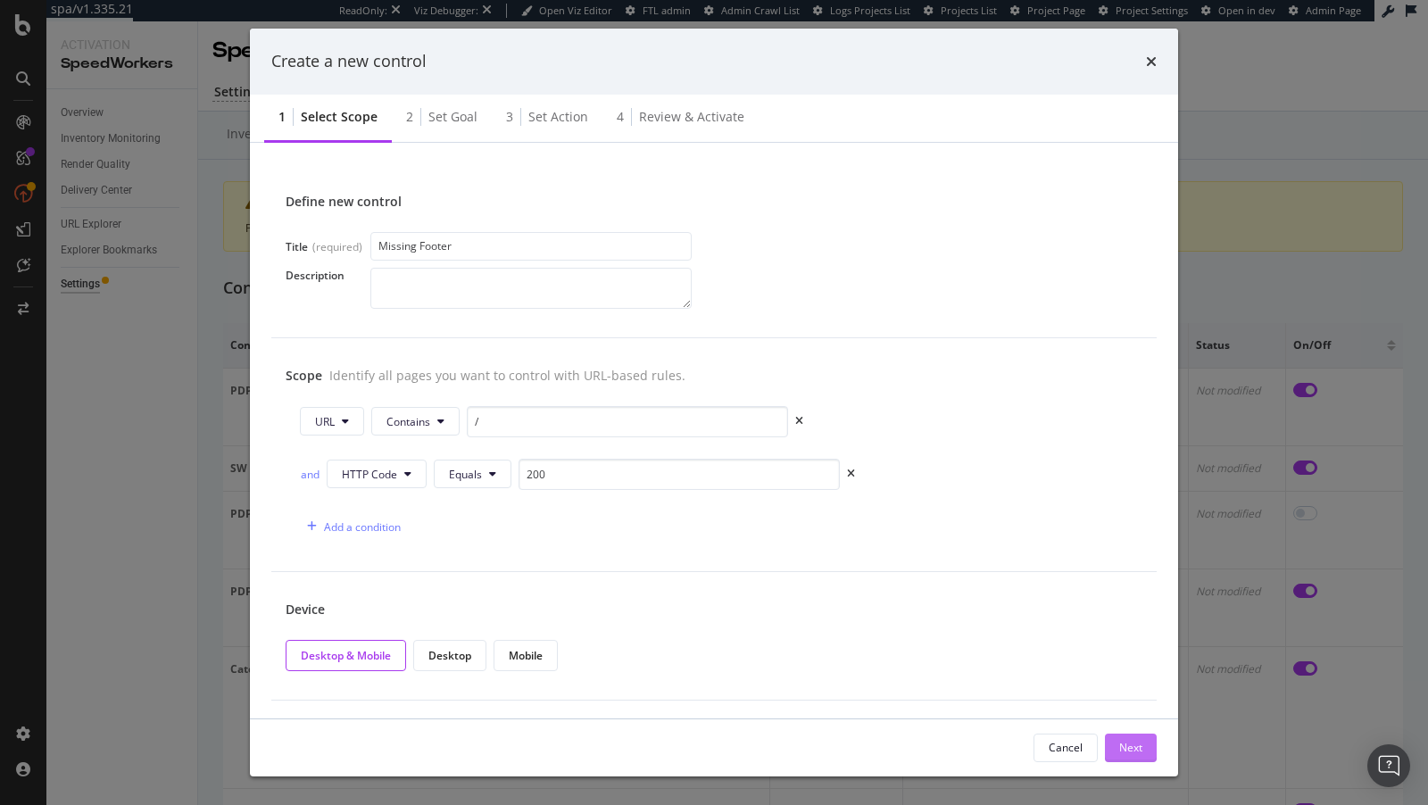
click at [1122, 738] on div "Next" at bounding box center [1130, 747] width 23 height 27
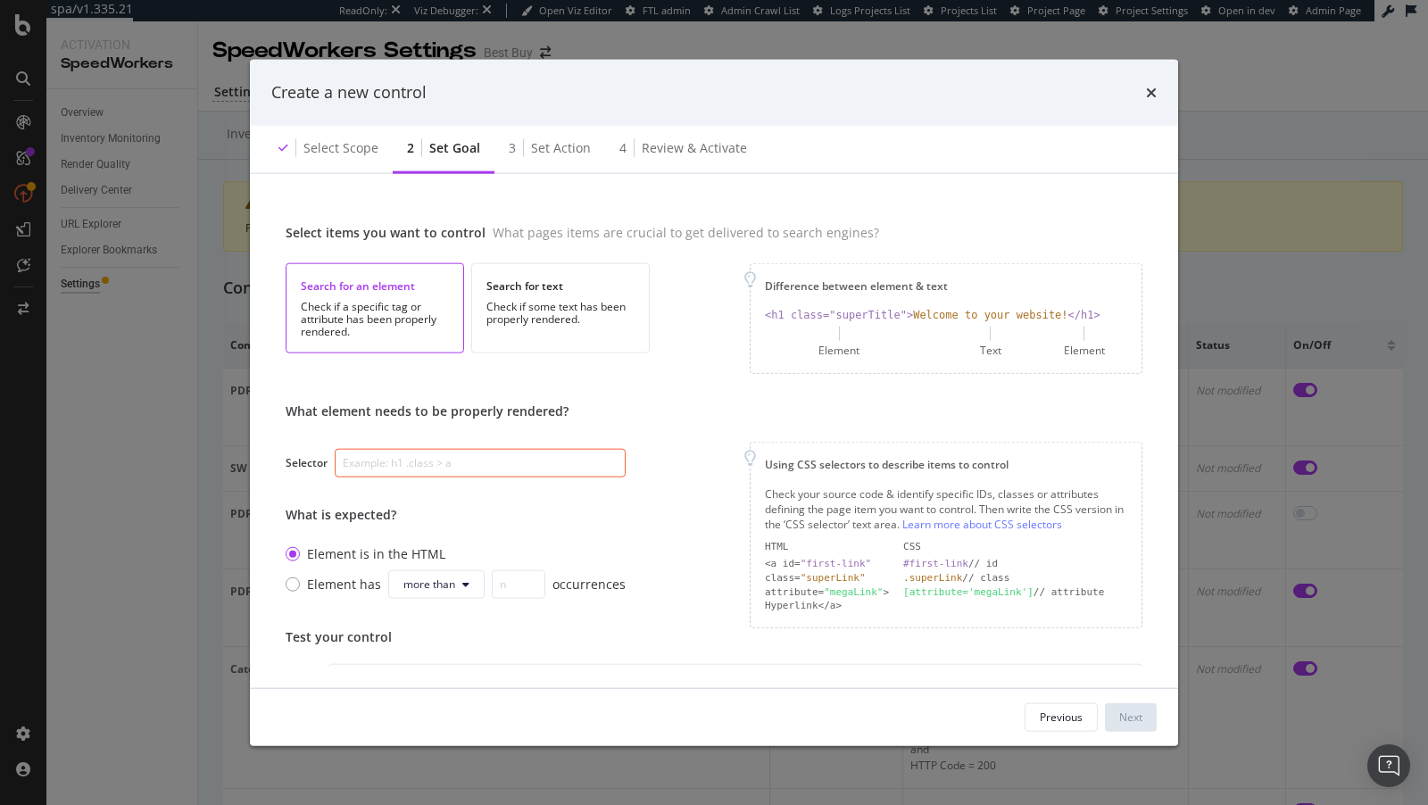
click at [396, 472] on input "modal" at bounding box center [480, 463] width 291 height 29
paste input ".shop-footer"
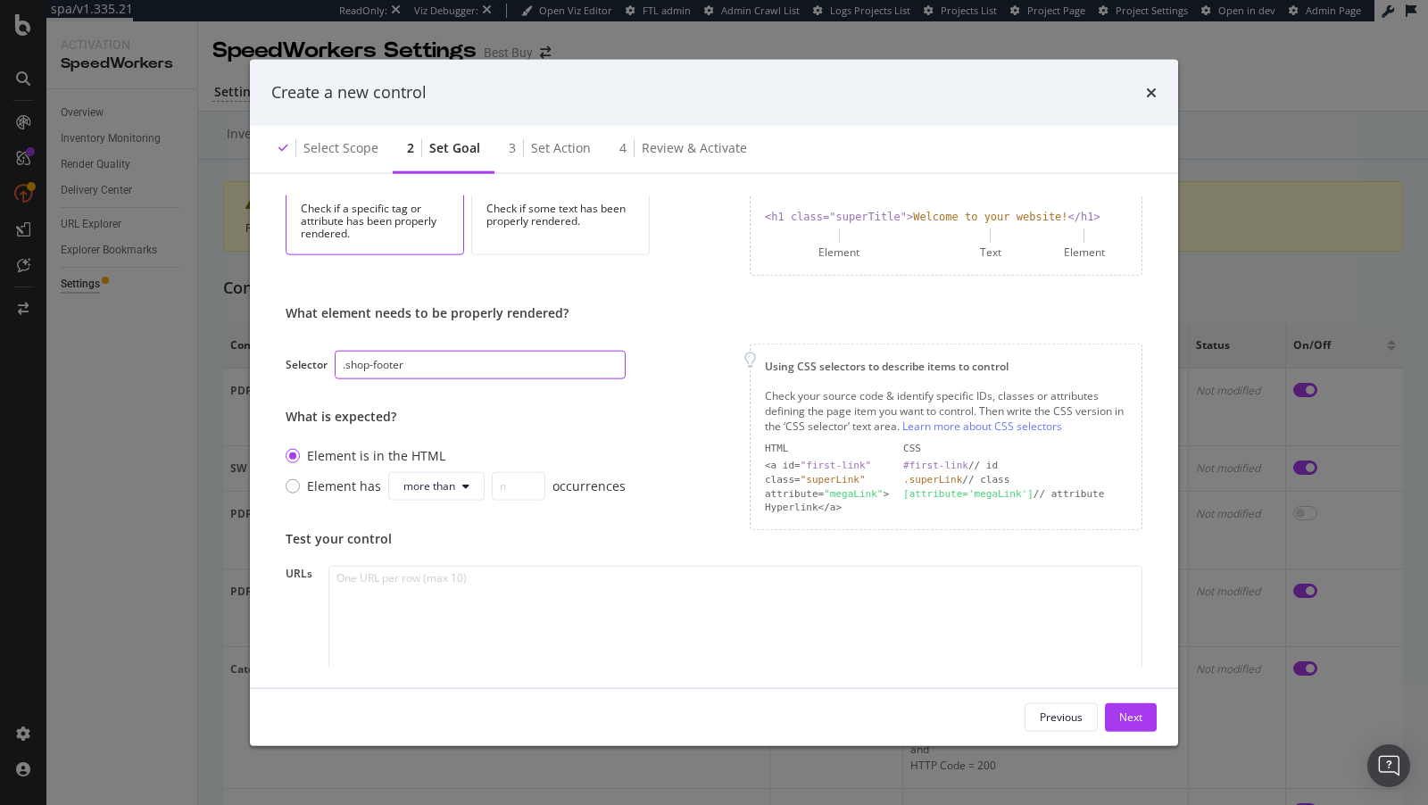
scroll to position [157, 0]
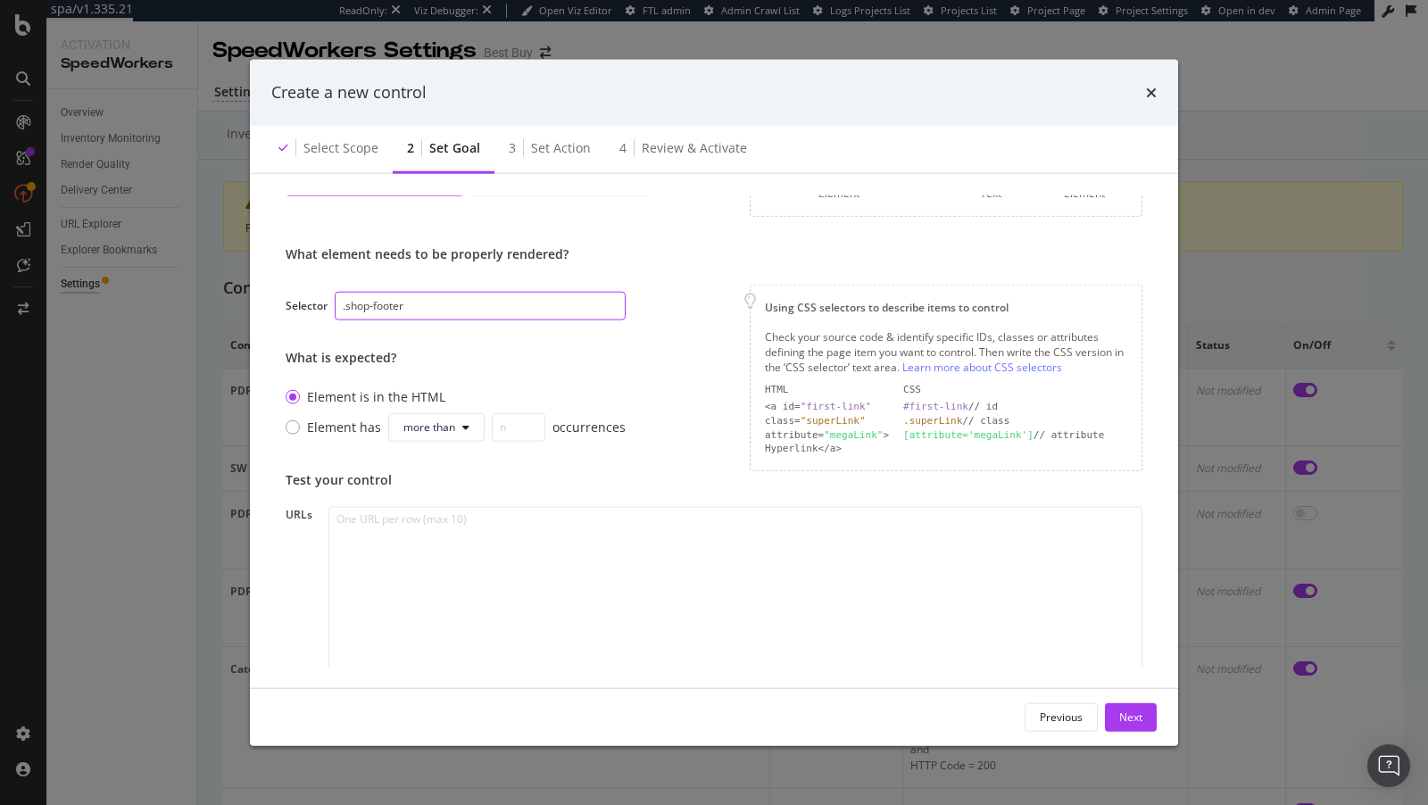
type input ".shop-footer"
click at [428, 543] on textarea "modal" at bounding box center [735, 592] width 814 height 170
paste textarea "[URL][DOMAIN_NAME]"
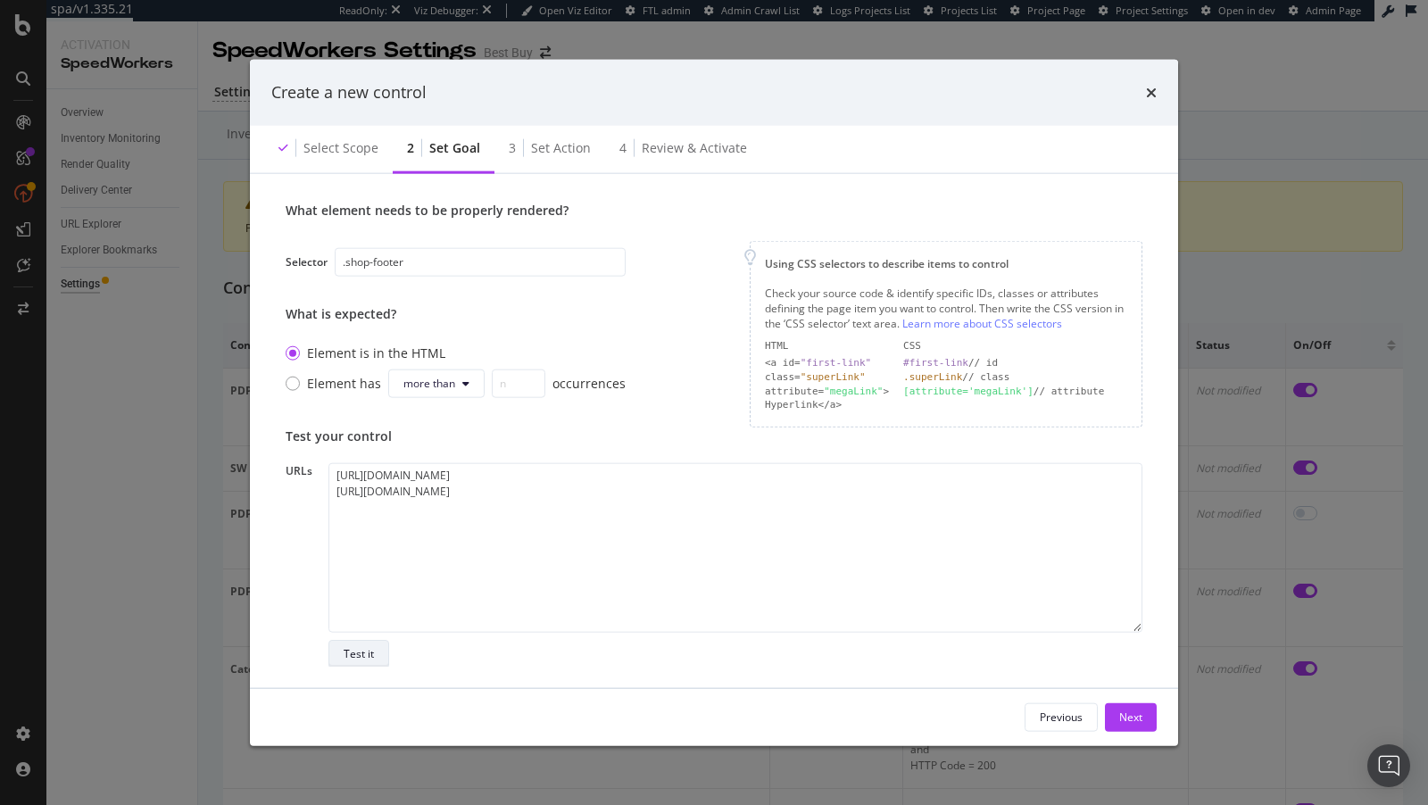
click at [346, 660] on div "Test it" at bounding box center [359, 654] width 30 height 25
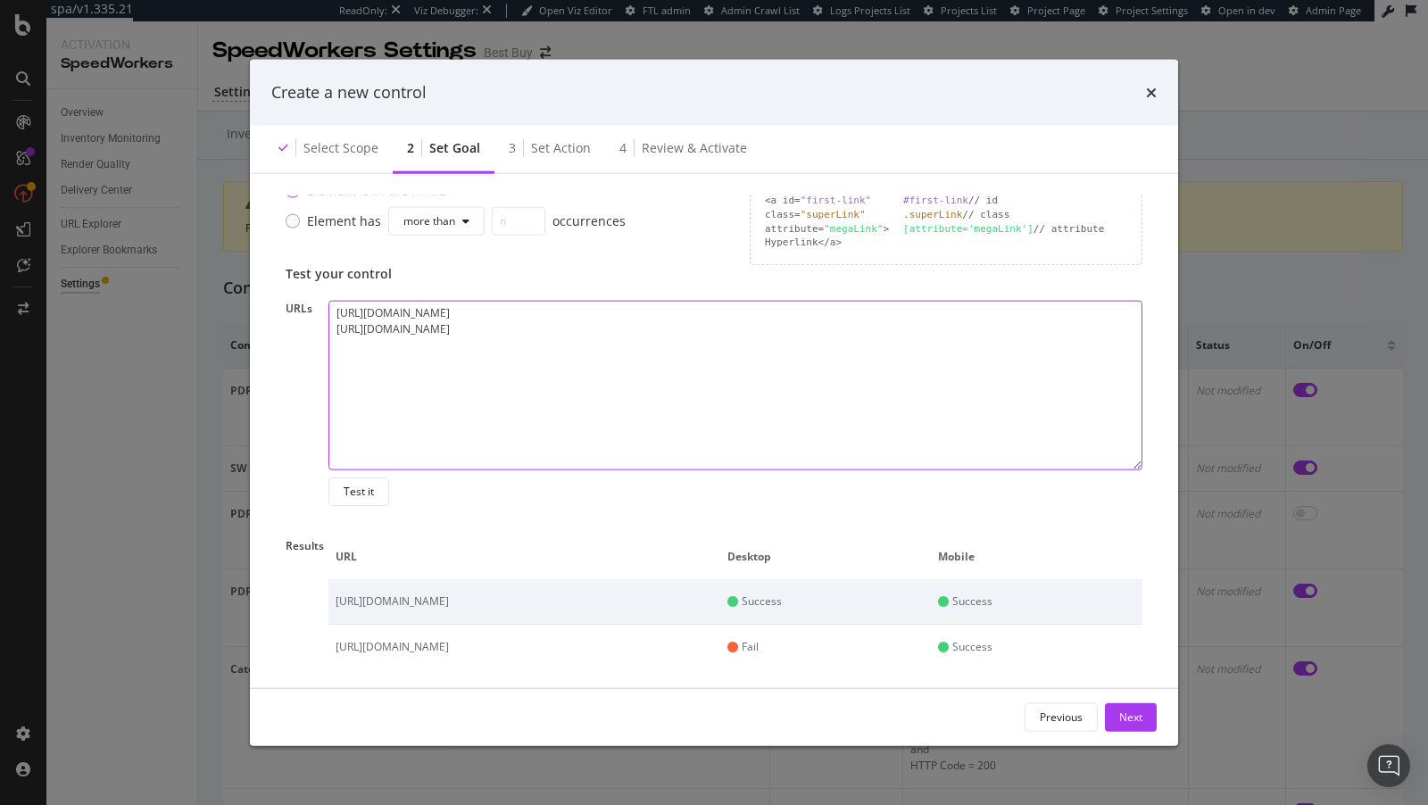
click at [946, 352] on textarea "[URL][DOMAIN_NAME] [URL][DOMAIN_NAME]" at bounding box center [735, 386] width 814 height 170
paste textarea "[URL][DOMAIN_NAME]"
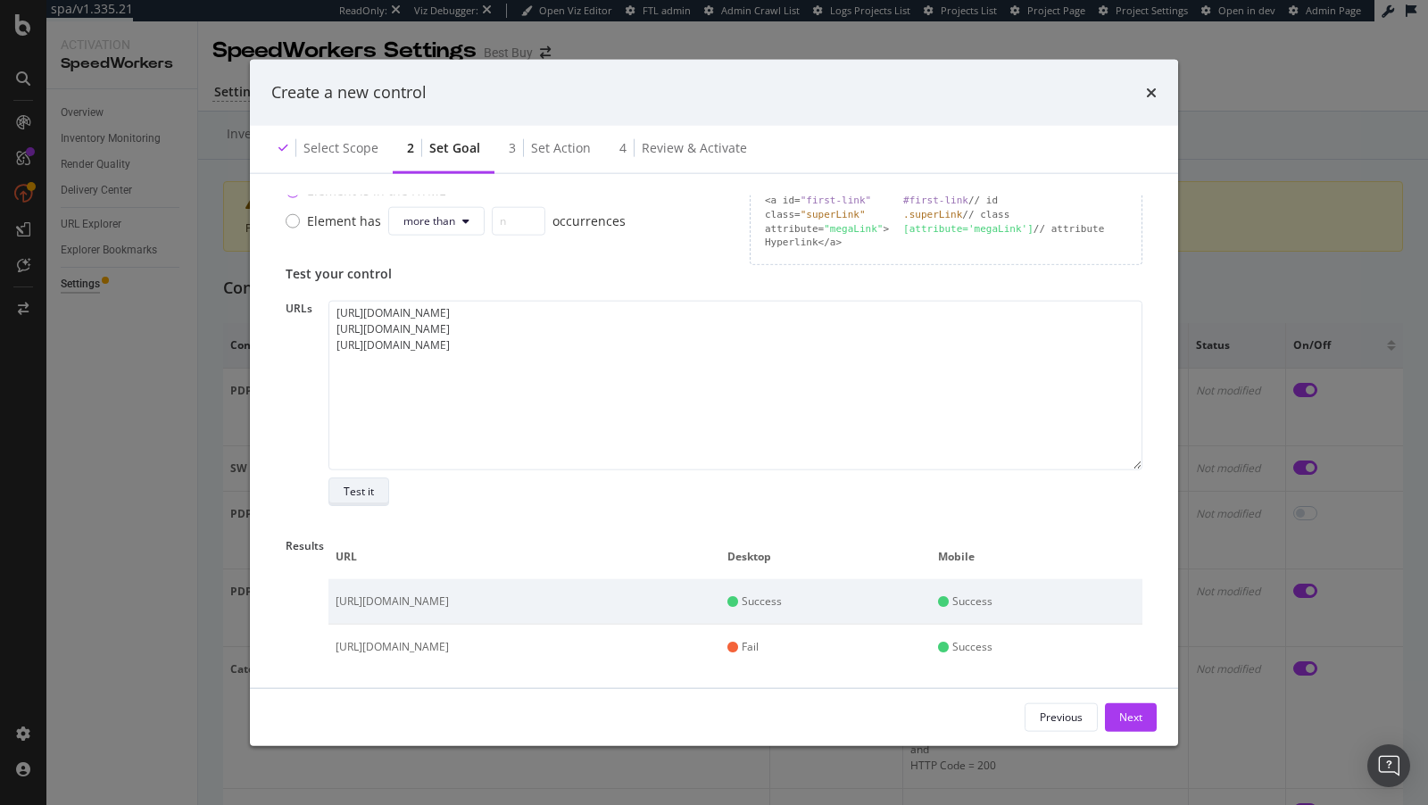
click at [367, 485] on div "Test it" at bounding box center [359, 491] width 30 height 15
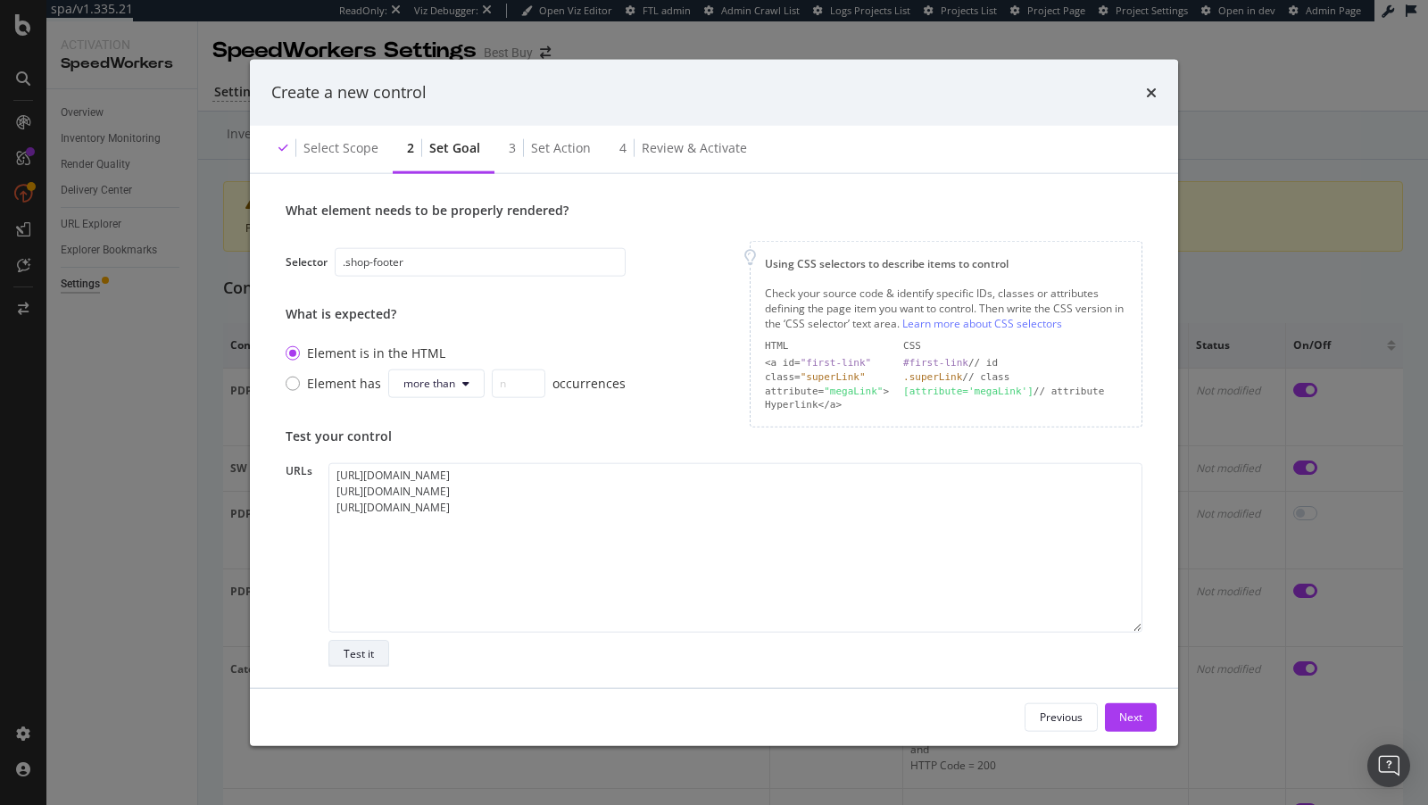
scroll to position [409, 0]
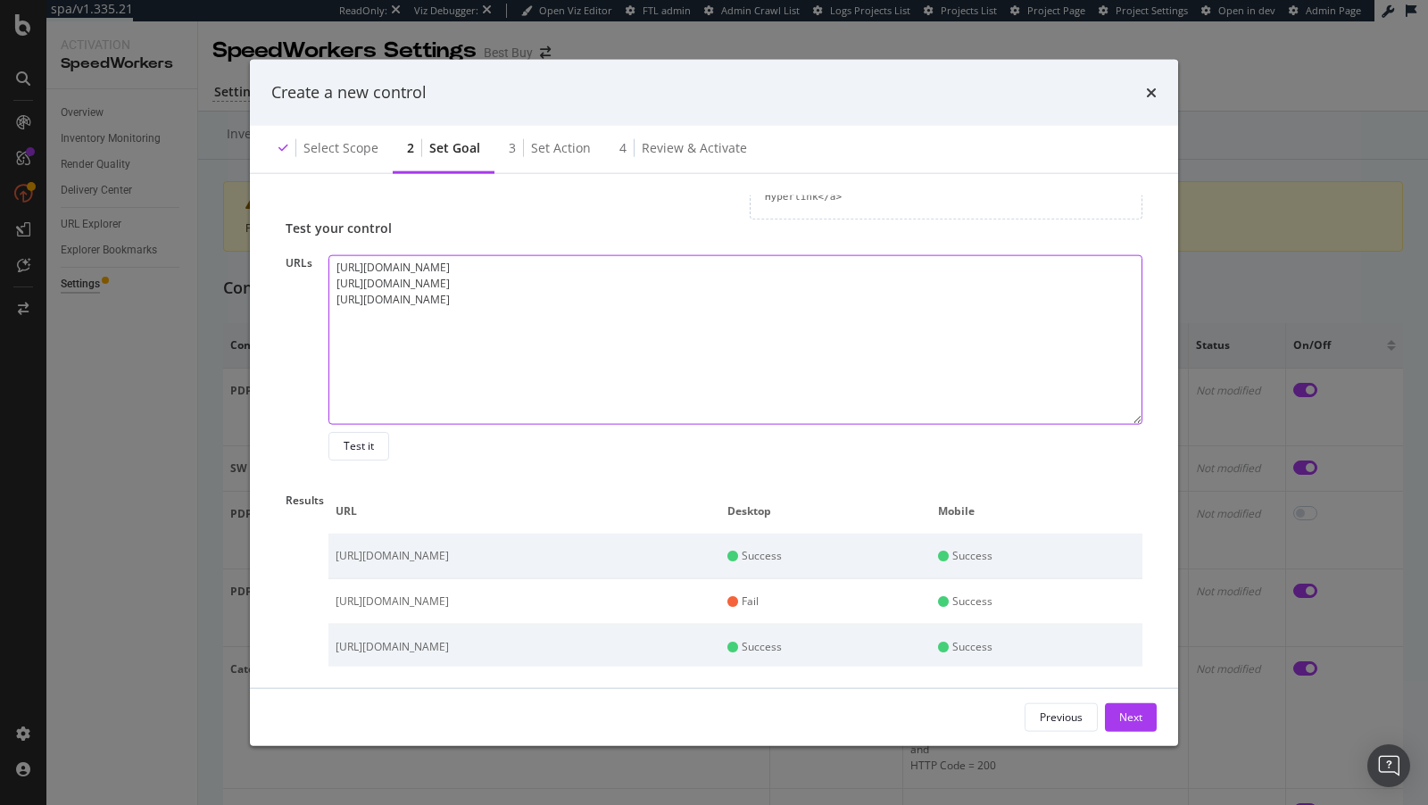
click at [825, 352] on textarea "https://www.bestbuy.com/ https://www.bestbuy.com/site/vacuums-floor-care/roboti…" at bounding box center [735, 340] width 814 height 170
paste textarea "https://www.bestbuy.com/site/brands/apple/pcmcat128500050005.c?id=pcmcat1285000…"
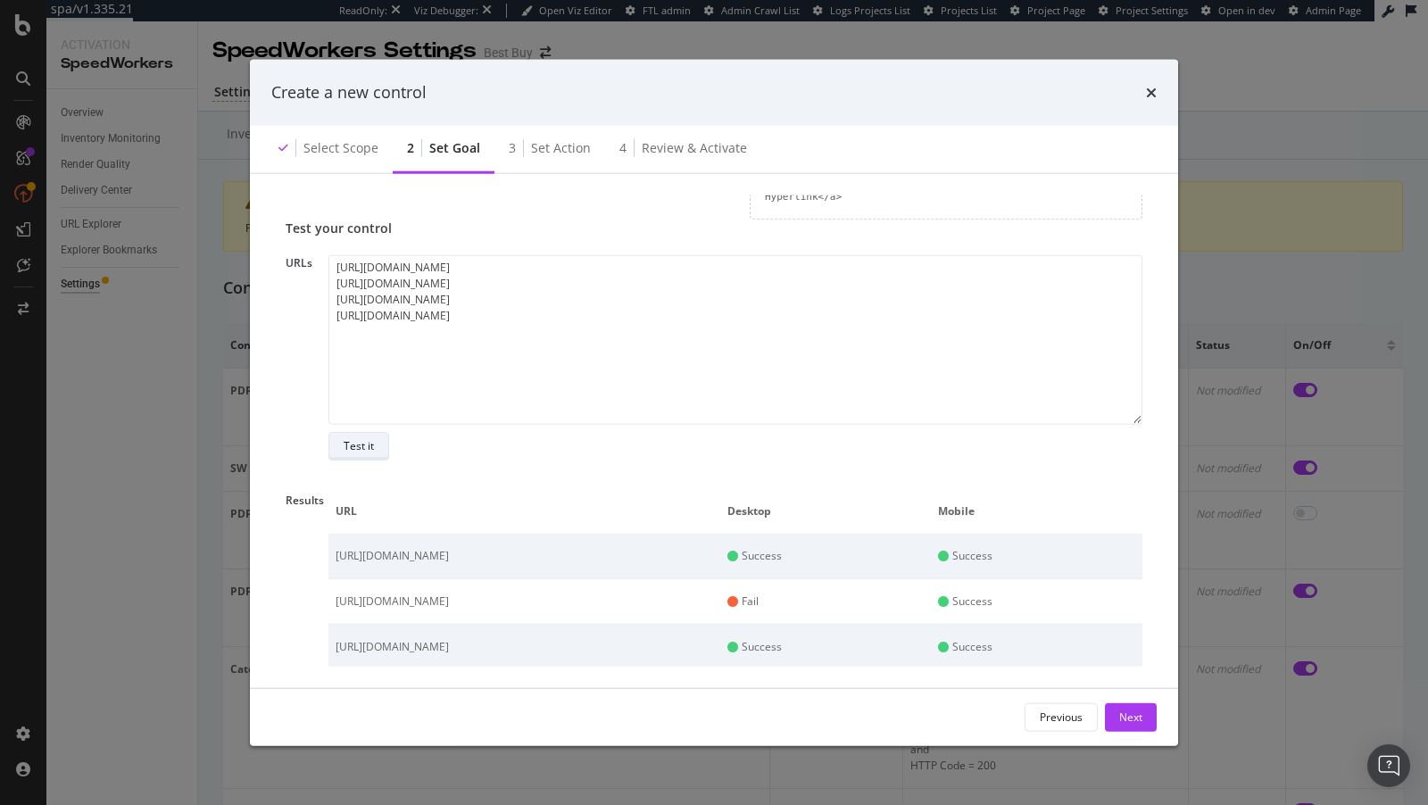
click at [362, 449] on div "Test it" at bounding box center [359, 445] width 30 height 15
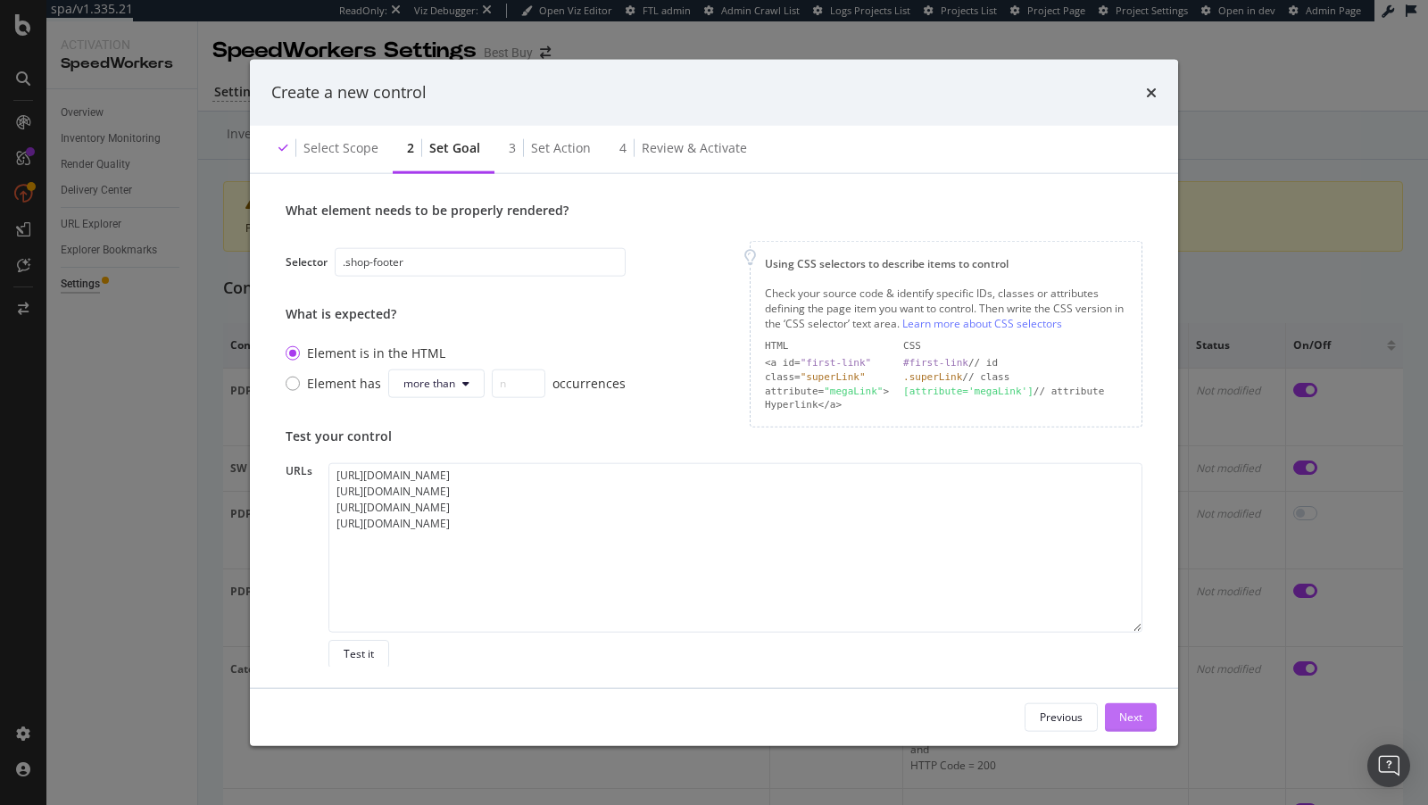
scroll to position [453, 0]
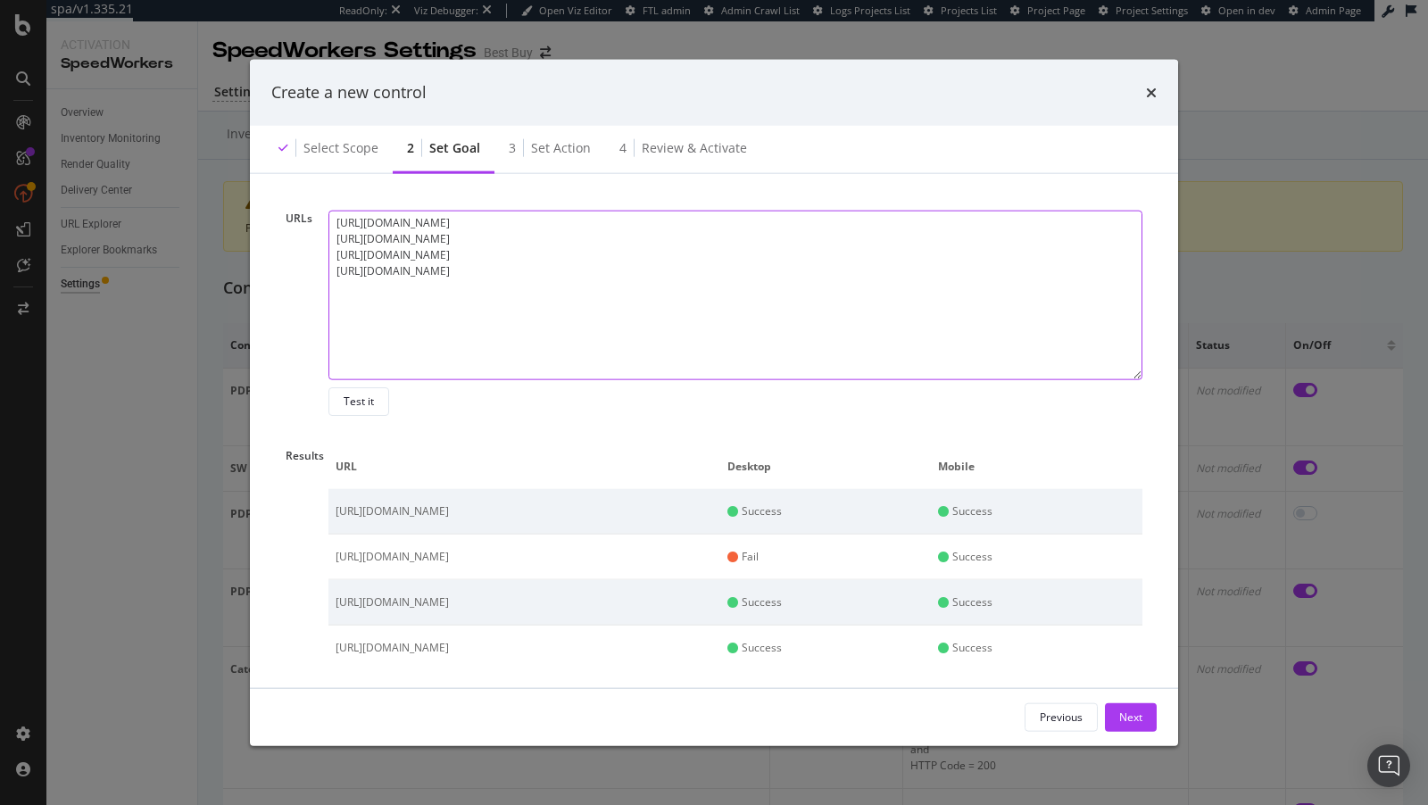
click at [920, 244] on textarea "https://www.bestbuy.com/ https://www.bestbuy.com/site/vacuums-floor-care/roboti…" at bounding box center [735, 296] width 814 height 170
click at [969, 242] on textarea "https://www.bestbuy.com/ https://www.bestbuy.com/site/vacuums-floor-care/roboti…" at bounding box center [735, 296] width 814 height 170
paste textarea "https://www.bestbuy.com/site/home-appliances/refrigerators/abcat0901000.c?id=ab…"
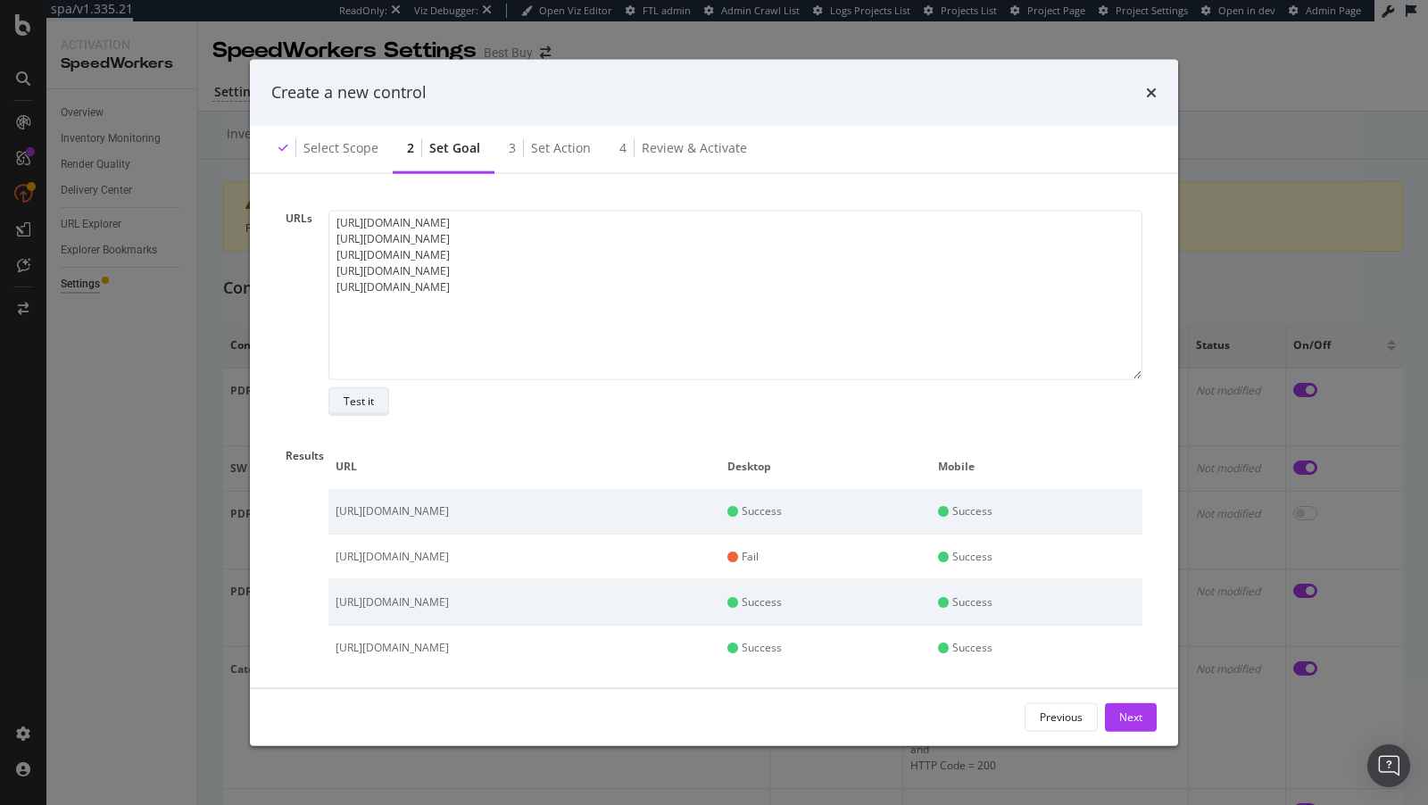
click at [360, 404] on div "Test it" at bounding box center [359, 401] width 30 height 15
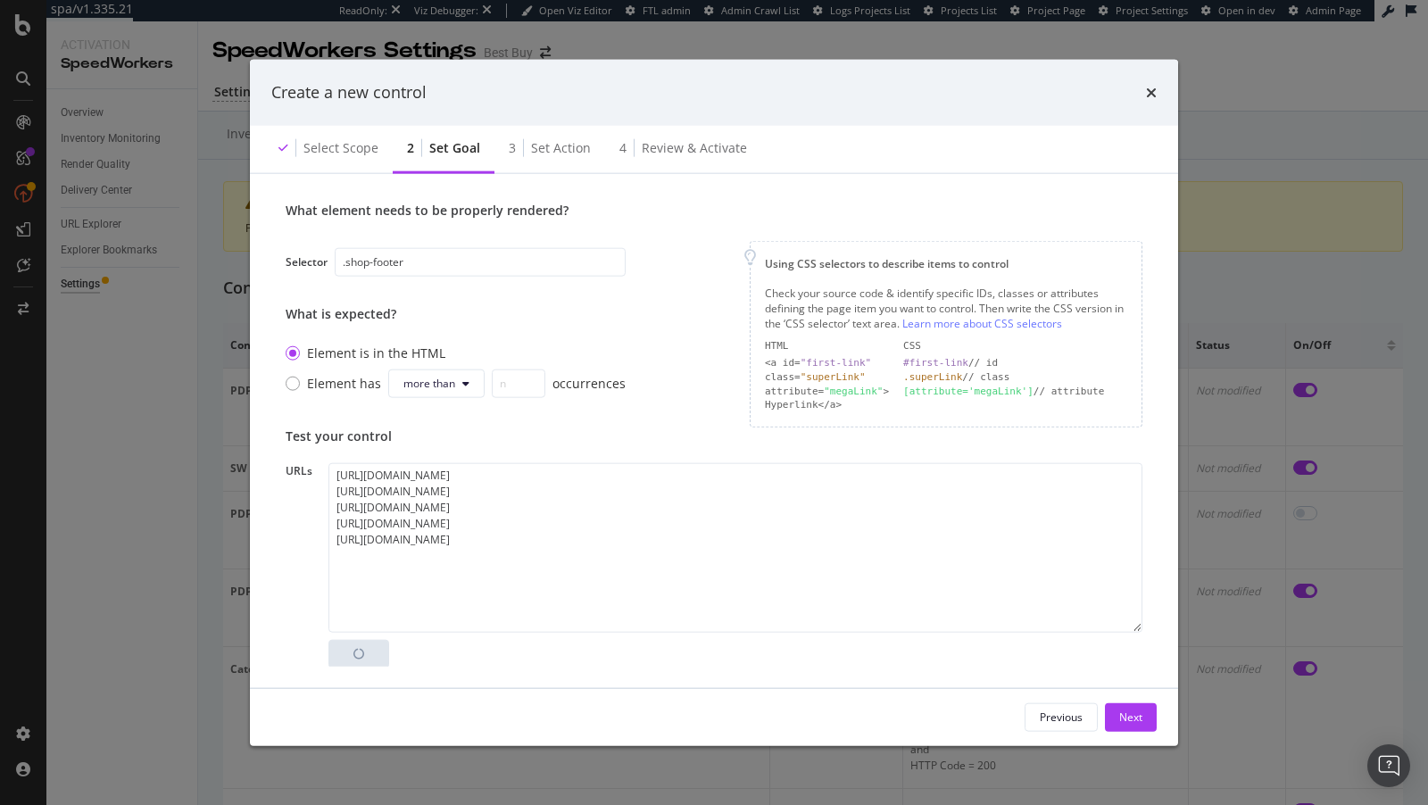
scroll to position [499, 0]
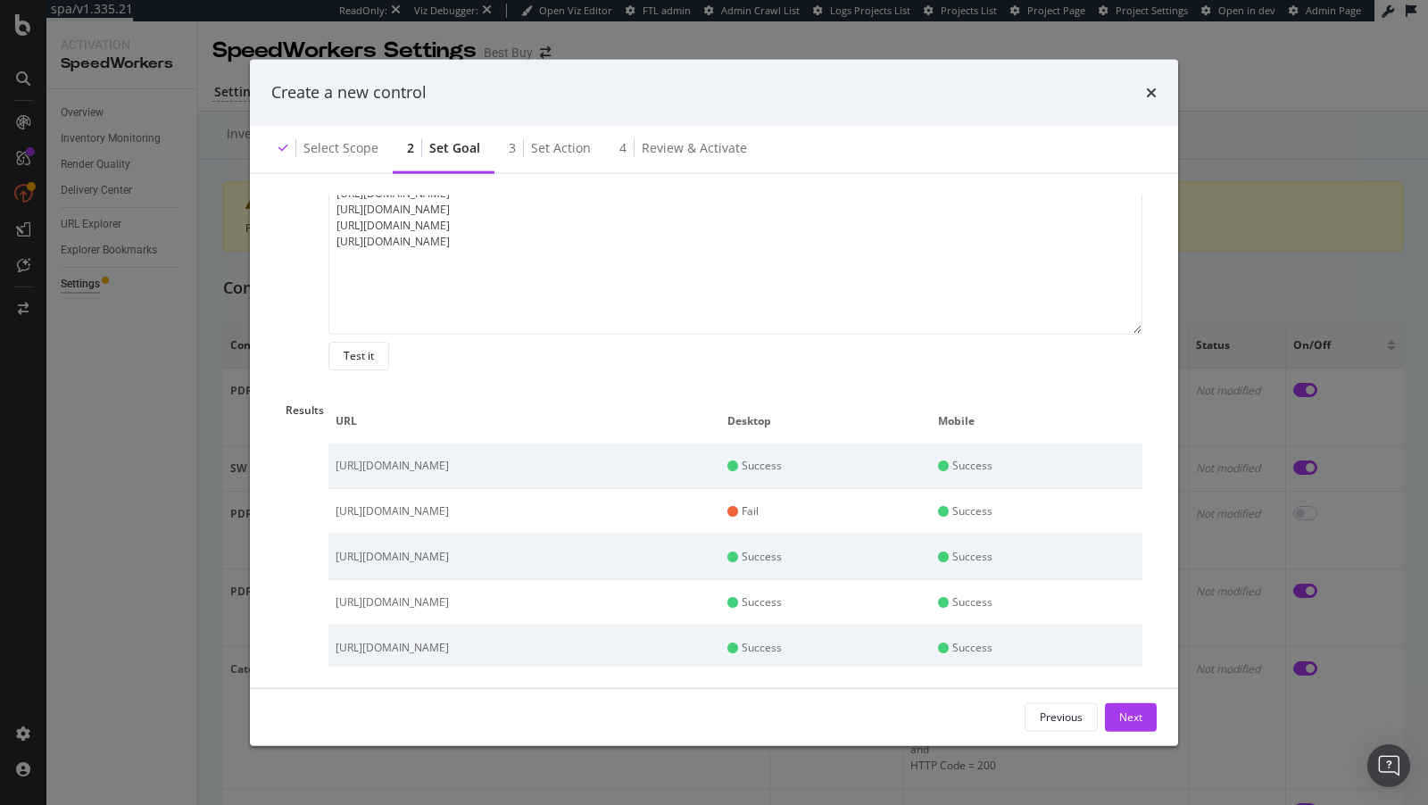
click at [924, 549] on div "Success" at bounding box center [825, 557] width 197 height 16
click at [805, 210] on textarea "https://www.bestbuy.com/ https://www.bestbuy.com/site/vacuums-floor-care/roboti…" at bounding box center [735, 250] width 814 height 170
click at [858, 250] on textarea "https://www.bestbuy.com/ https://www.bestbuy.com/site/vacuums-floor-care/roboti…" at bounding box center [735, 250] width 814 height 170
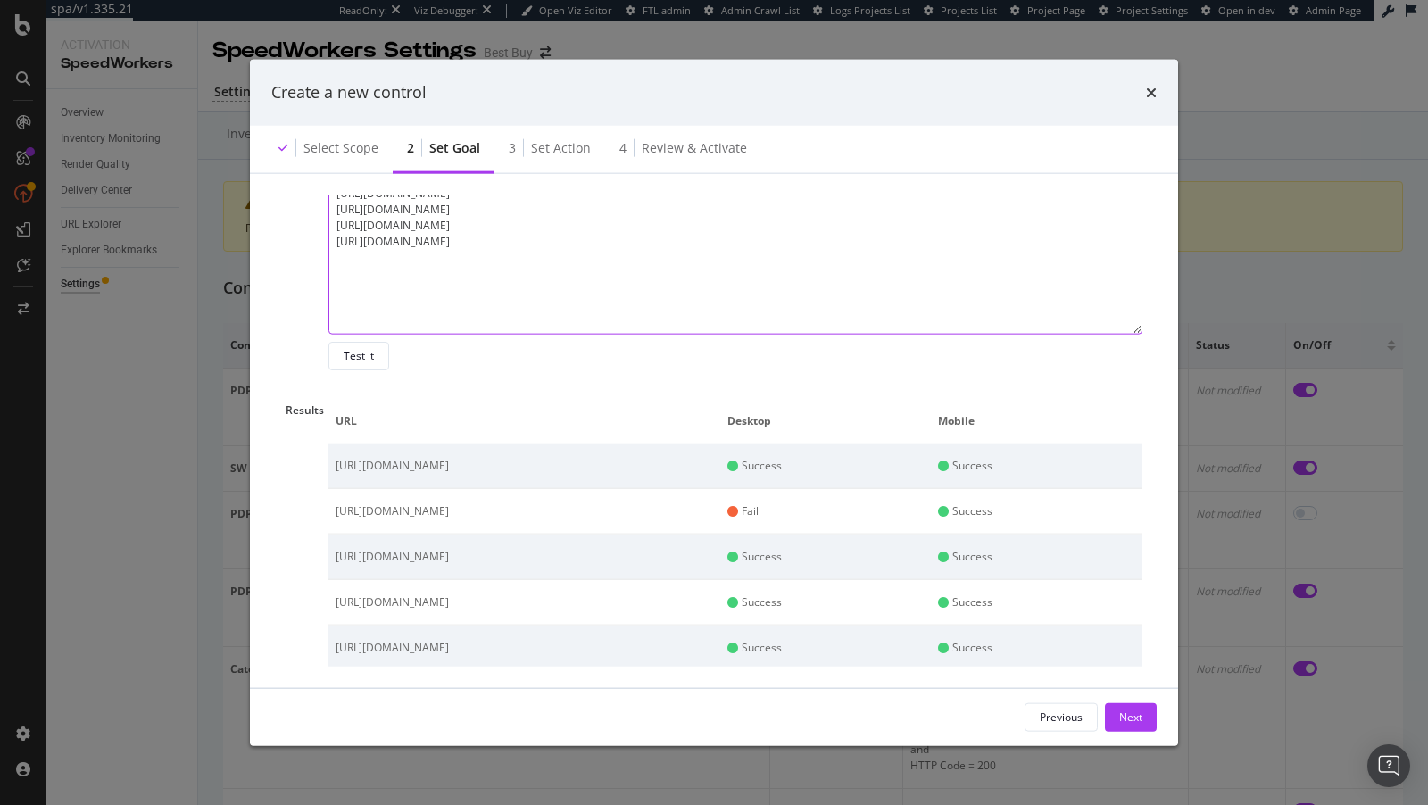
paste textarea "https://www.bestbuy.com/site/searchpage.jsp?browsedCategory=pcmcat287600050002&…"
type textarea "https://www.bestbuy.com/ https://www.bestbuy.com/site/vacuums-floor-care/roboti…"
click at [352, 357] on div "Test it" at bounding box center [359, 355] width 30 height 15
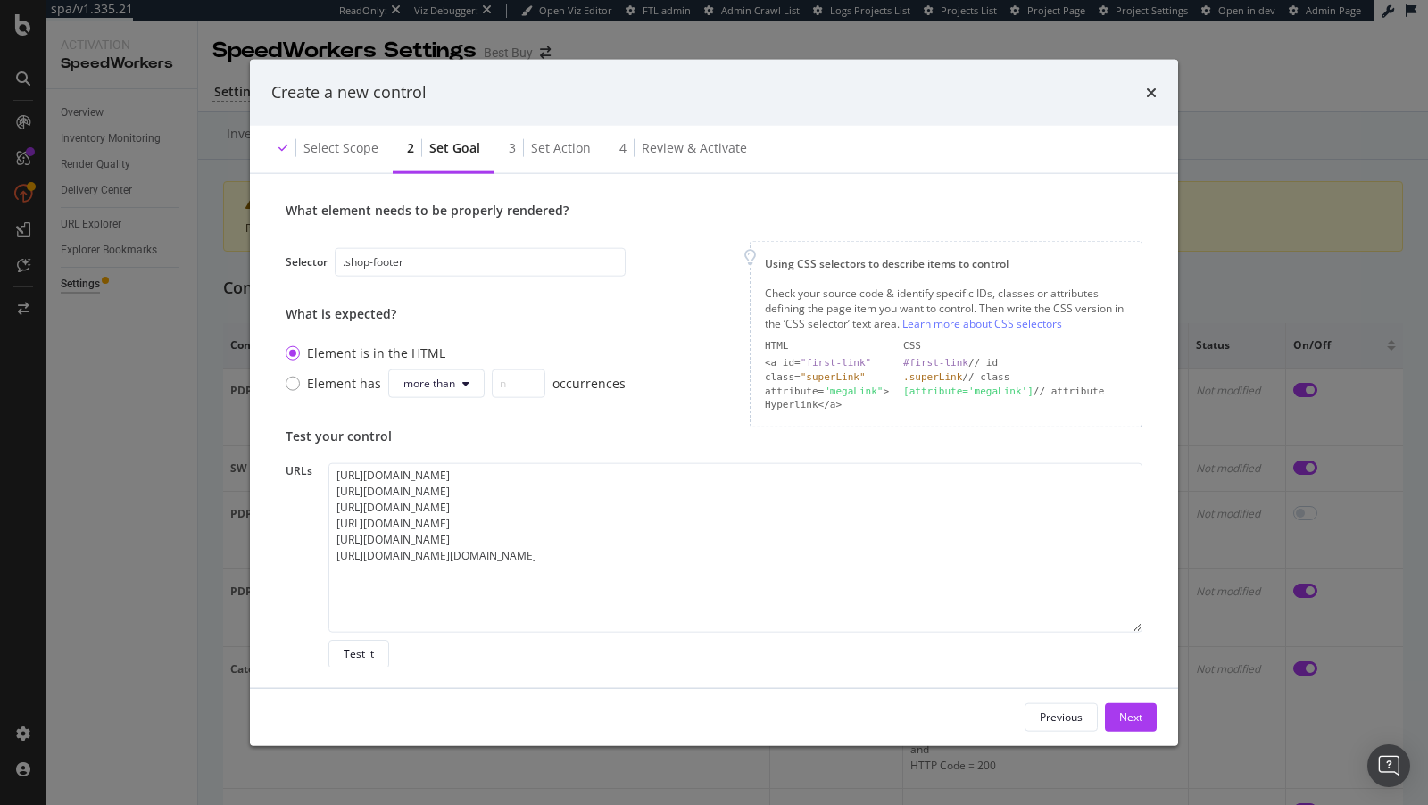
scroll to position [544, 0]
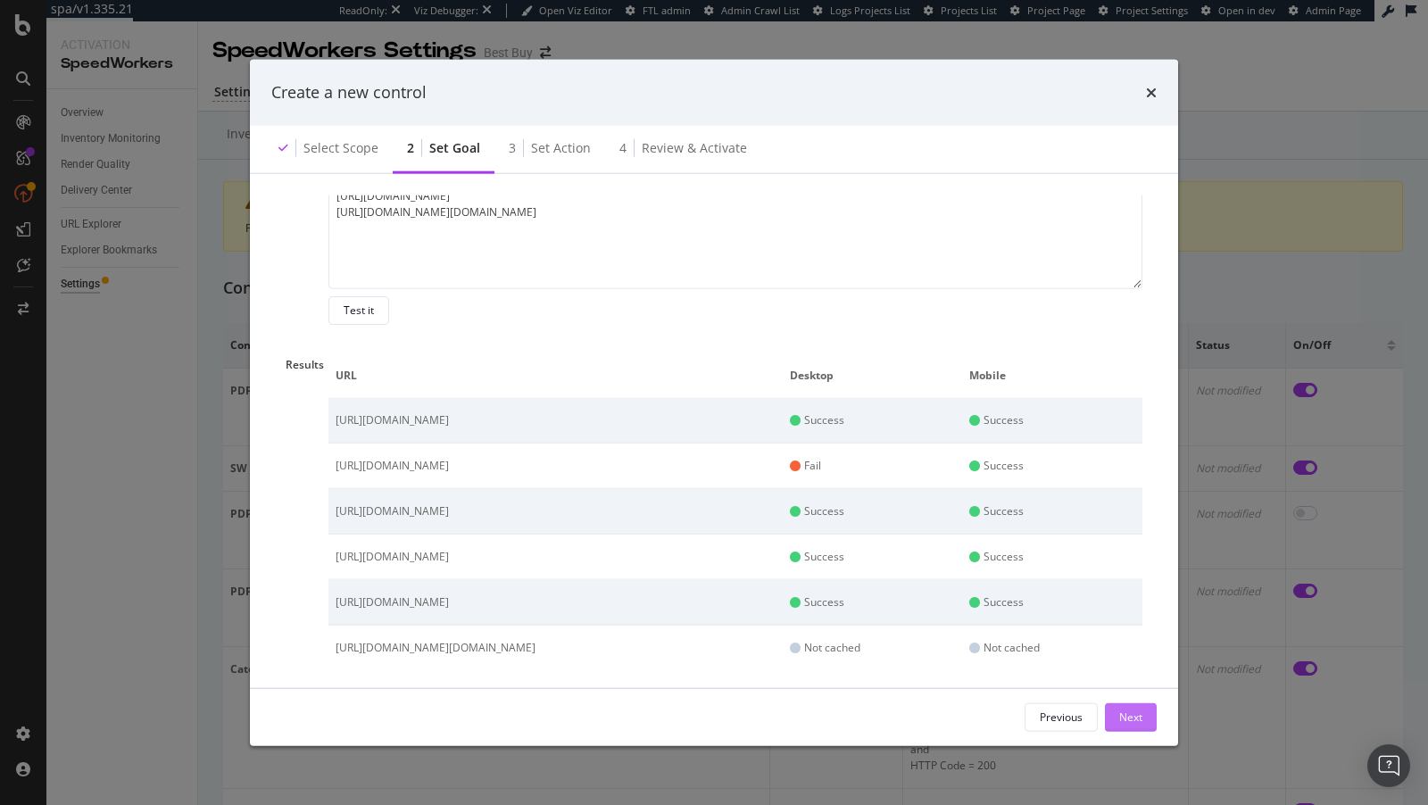
click at [1129, 709] on div "Next" at bounding box center [1130, 716] width 23 height 15
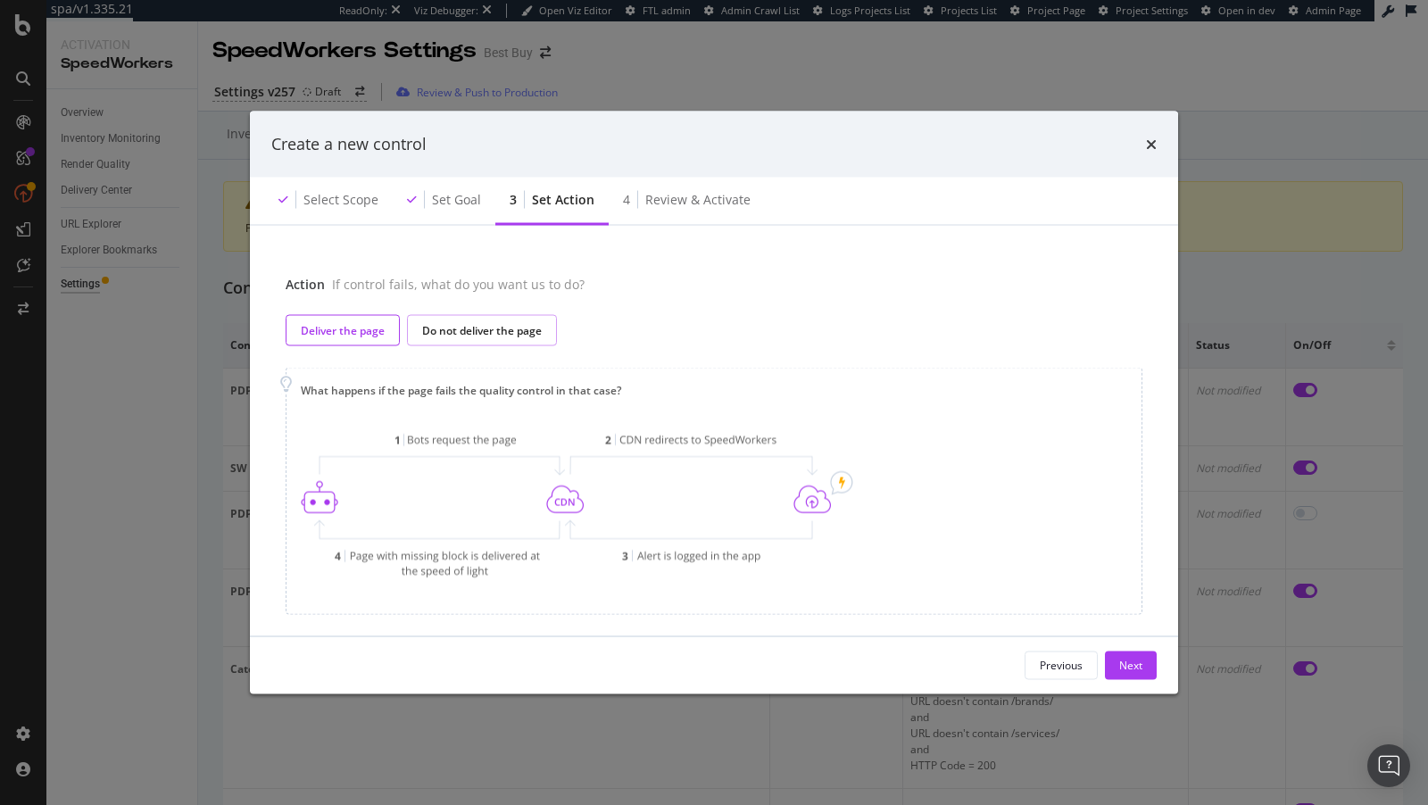
click at [484, 327] on div "Do not deliver the page" at bounding box center [482, 329] width 120 height 15
click at [334, 323] on div "Deliver the page" at bounding box center [343, 329] width 84 height 15
click at [471, 327] on div "Do not deliver the page" at bounding box center [482, 329] width 120 height 15
click at [1121, 658] on div "Next" at bounding box center [1130, 665] width 23 height 15
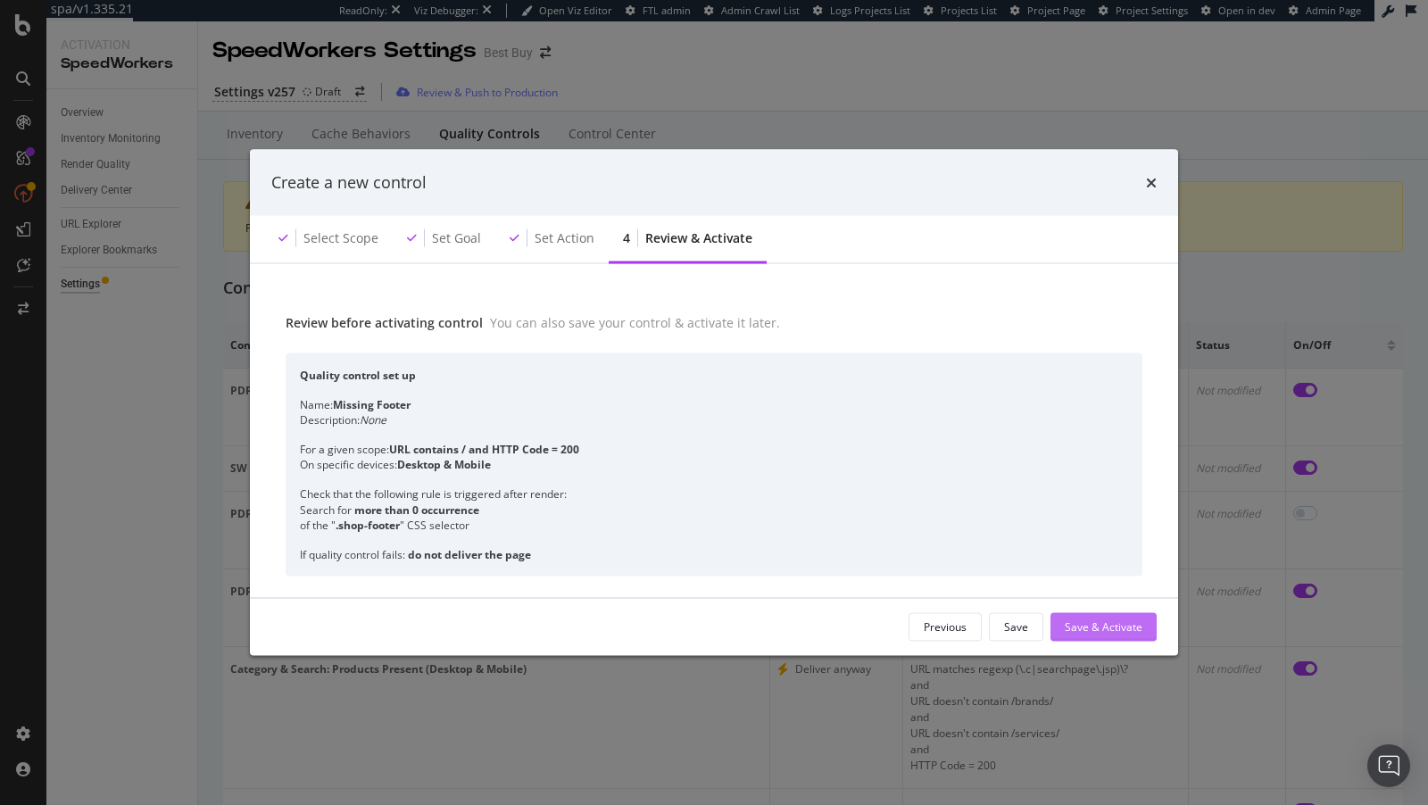
click at [1093, 626] on div "Save & Activate" at bounding box center [1104, 626] width 78 height 15
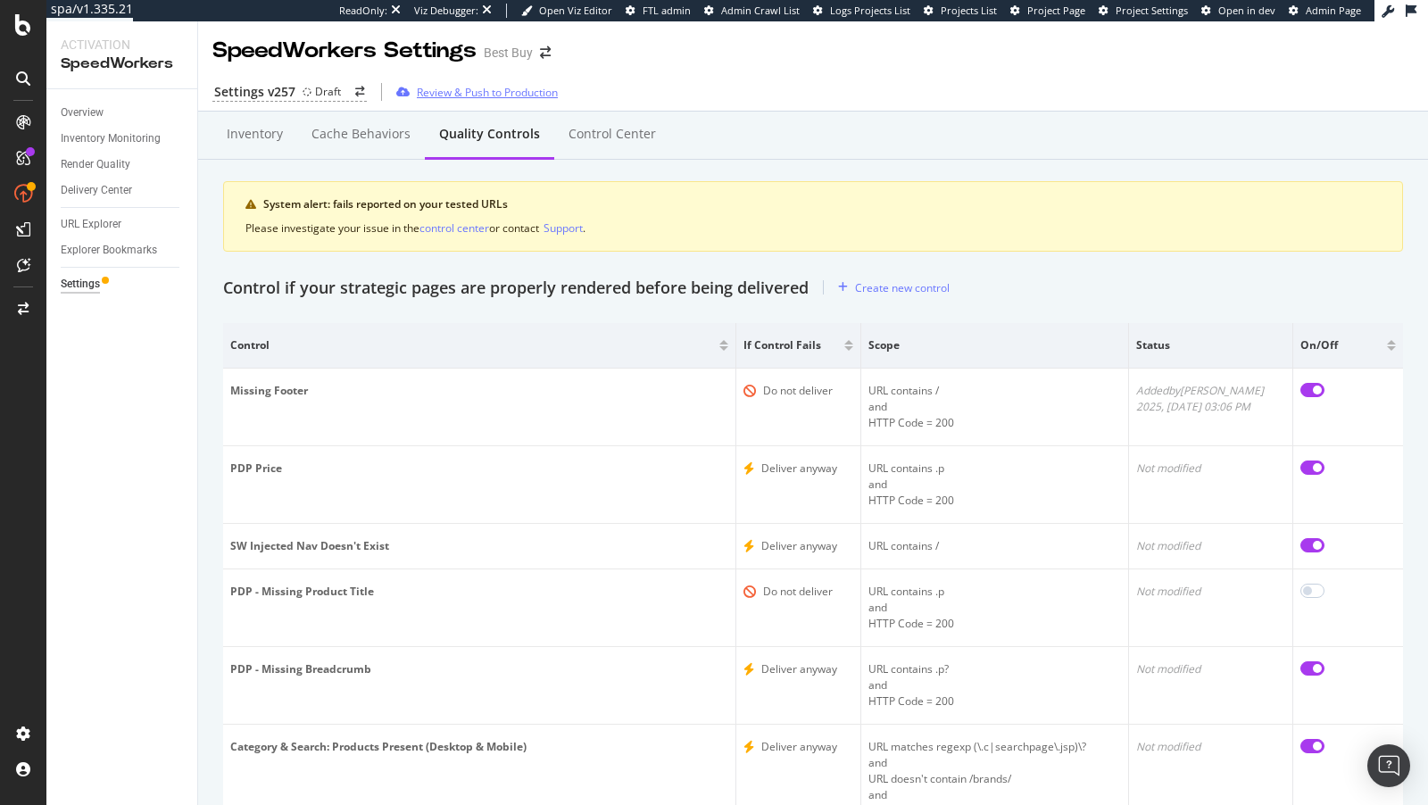
click at [484, 92] on div "Review & Push to Production" at bounding box center [487, 92] width 141 height 15
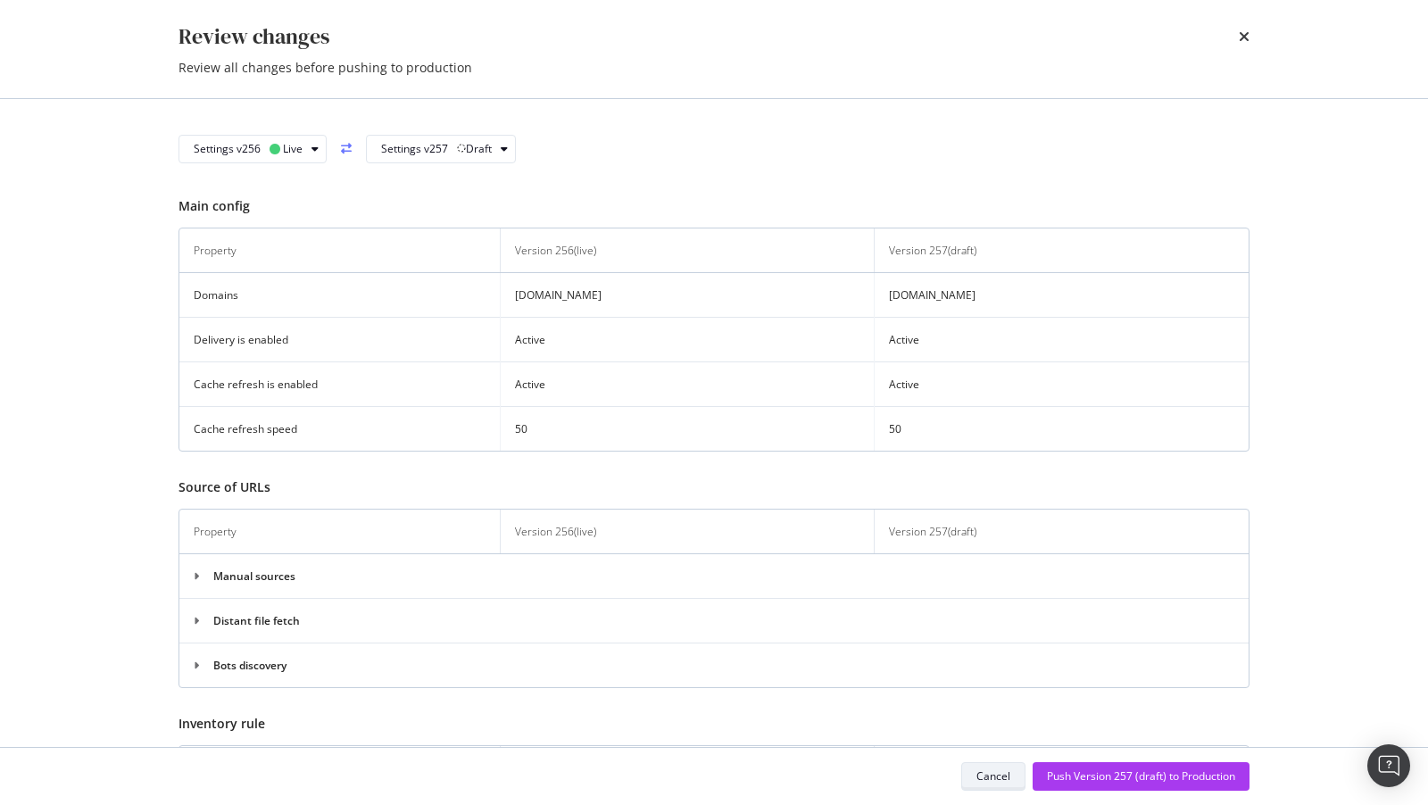
click at [986, 771] on div "Cancel" at bounding box center [993, 775] width 34 height 15
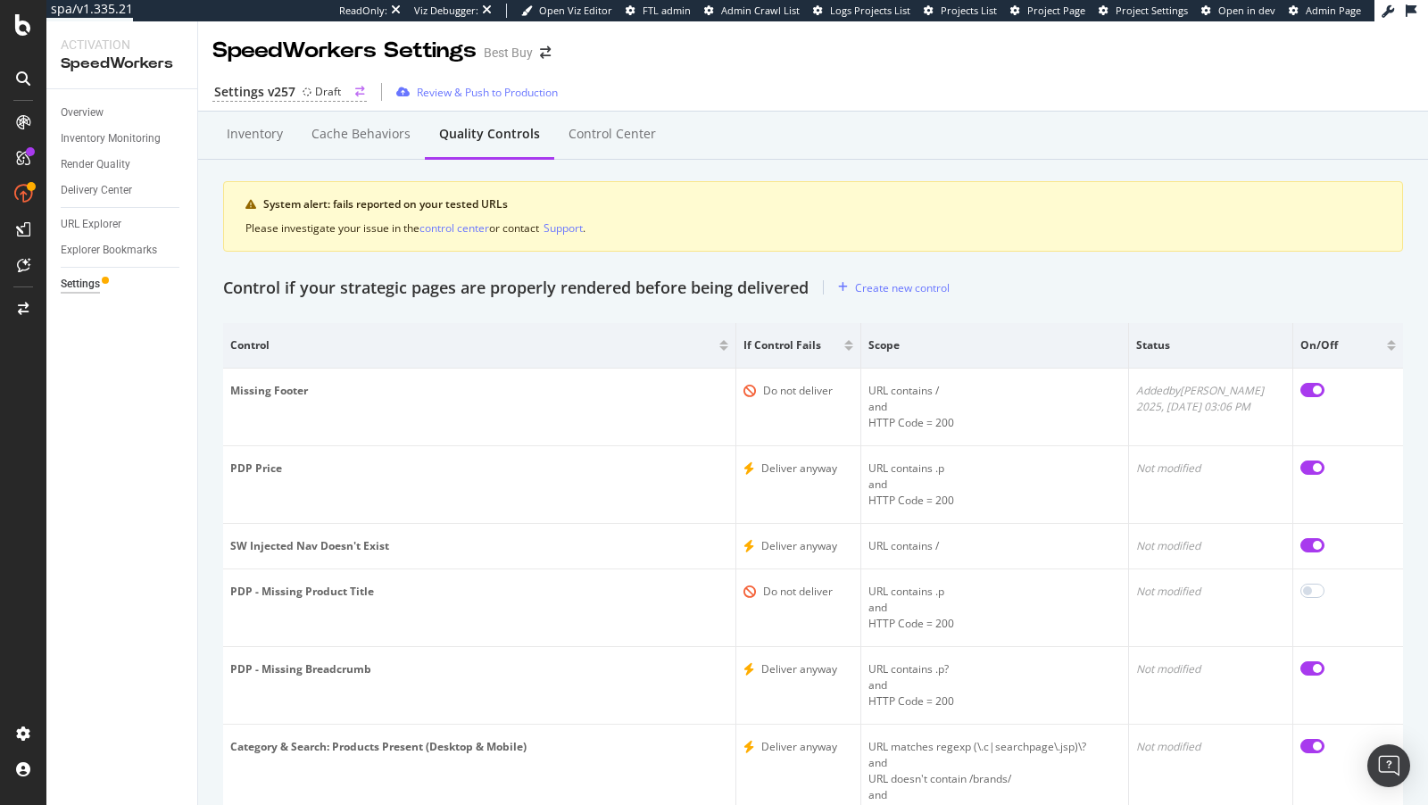
click at [303, 83] on div "Settings v257 Draft" at bounding box center [289, 92] width 154 height 19
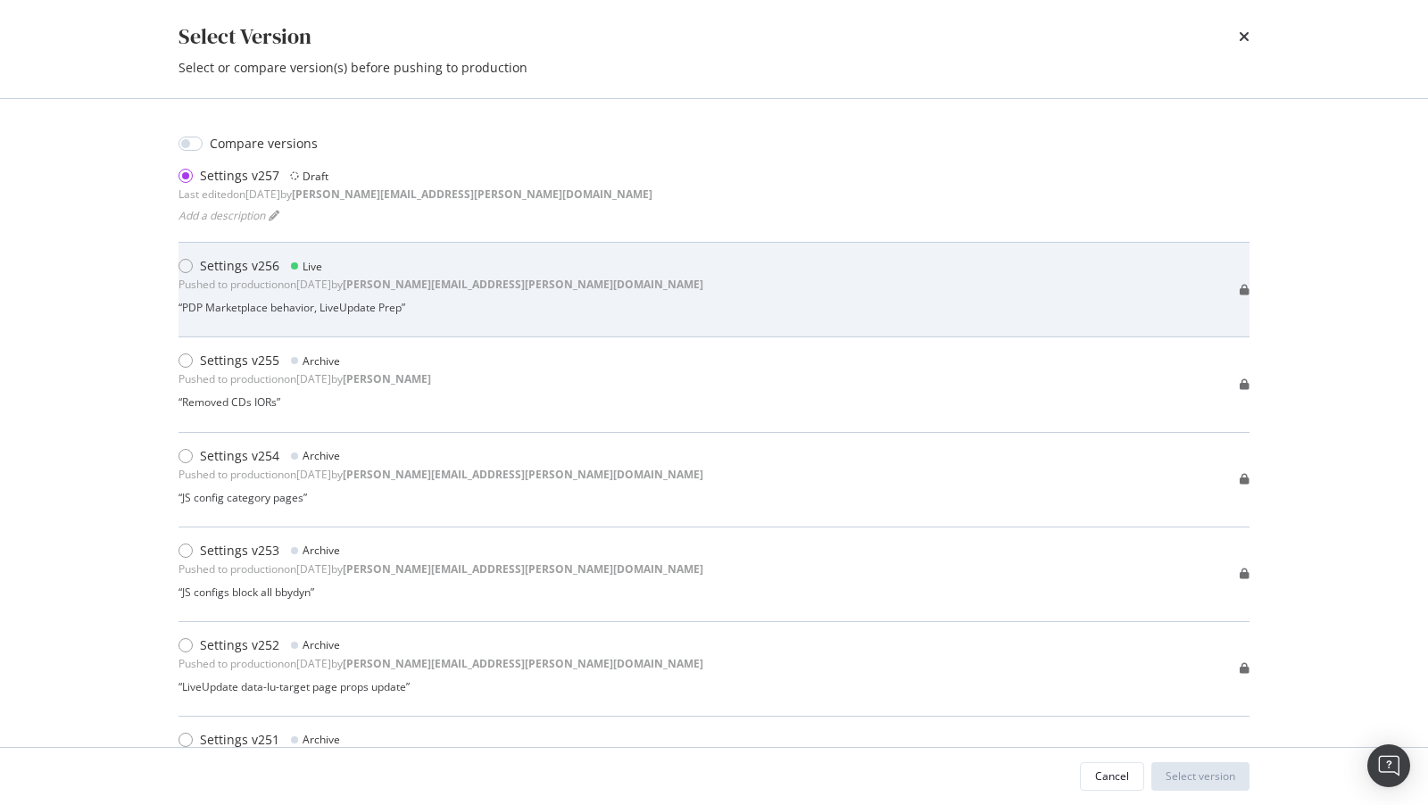
click at [549, 251] on div "Settings v256 Live Pushed to production on 2025 Aug 13th by paul.reny@botify.co…" at bounding box center [713, 290] width 1071 height 95
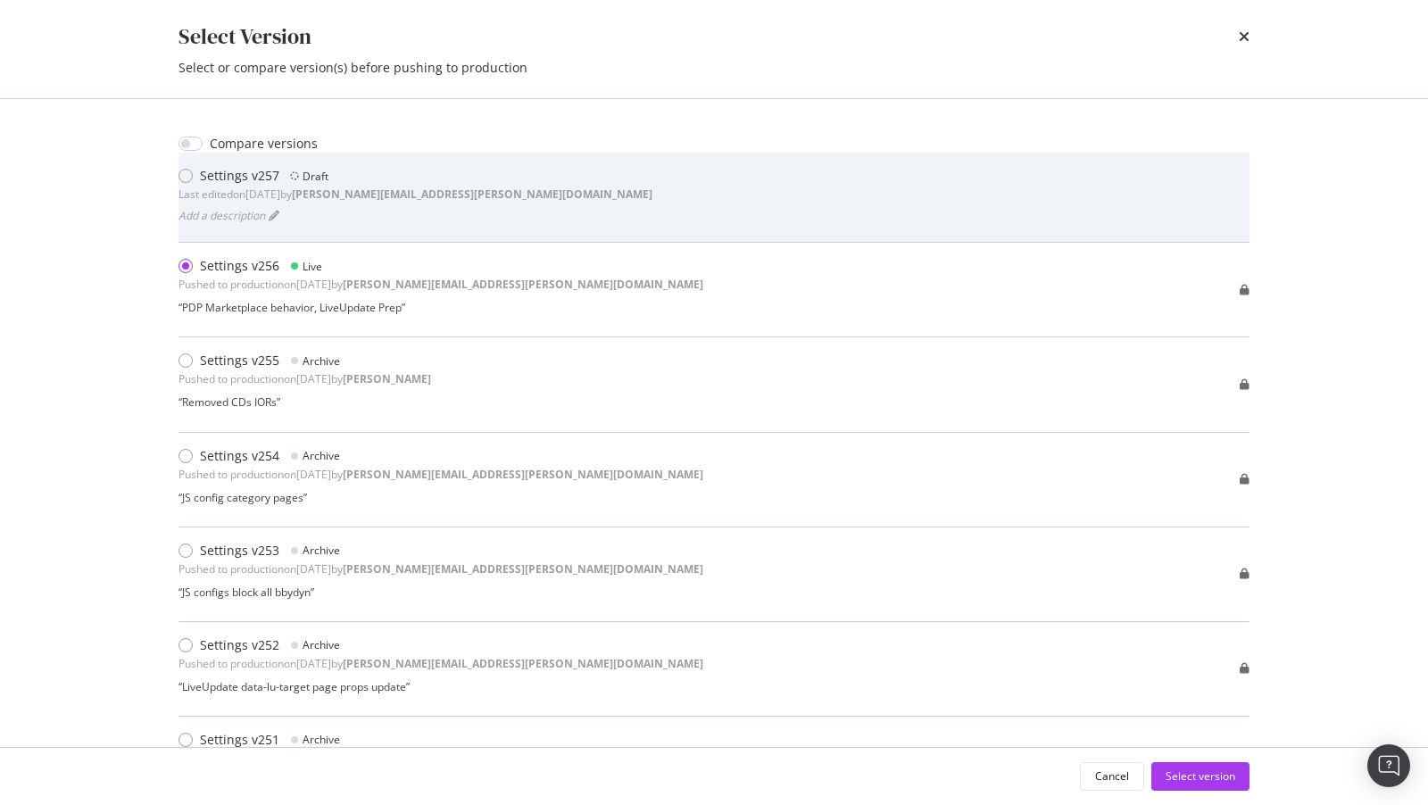
click at [547, 206] on div "Settings v257 Draft Last edited on 2025 Aug 13th by paul.reny@botify.com Add a …" at bounding box center [713, 197] width 1071 height 61
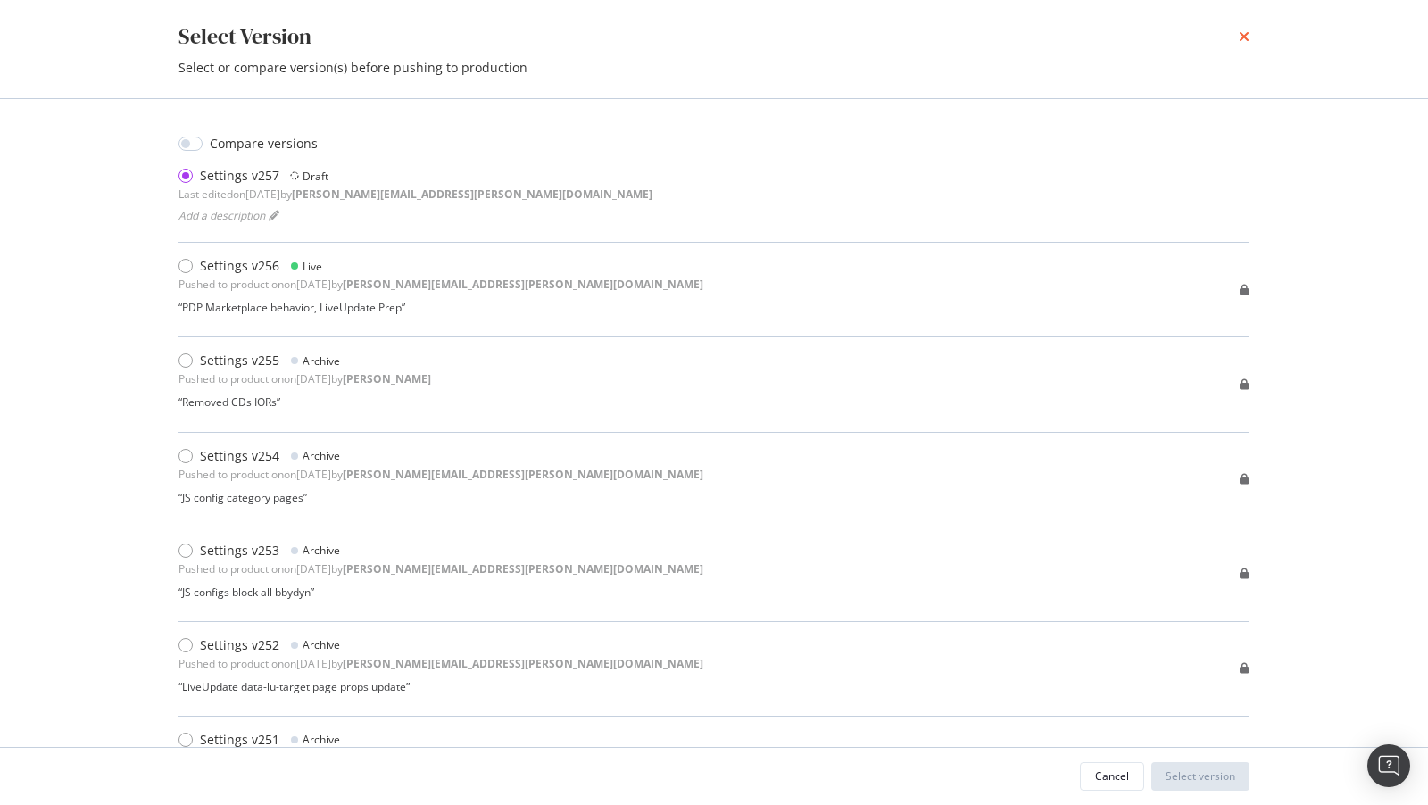
click at [1241, 35] on icon "times" at bounding box center [1244, 36] width 11 height 14
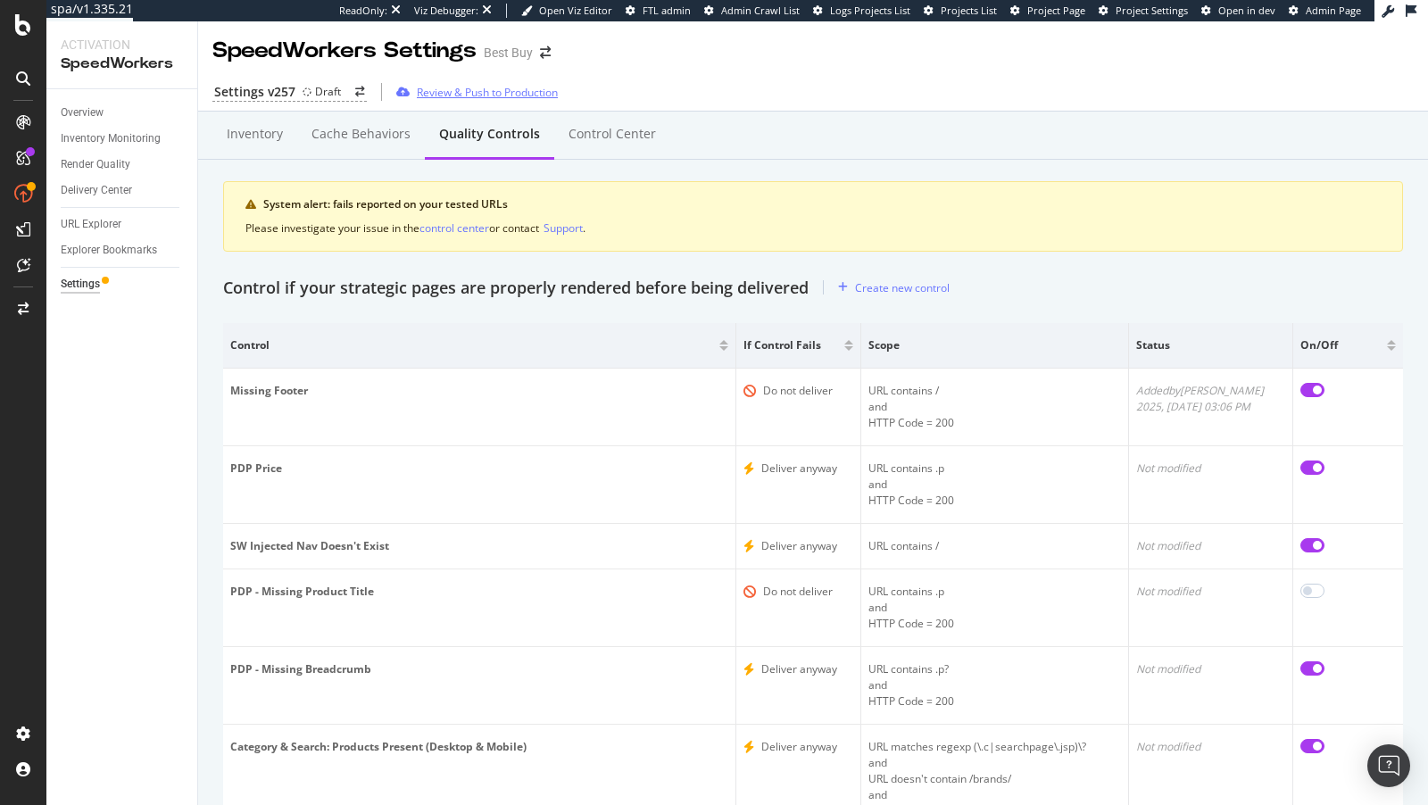
click at [417, 87] on div "Review & Push to Production" at bounding box center [487, 92] width 141 height 15
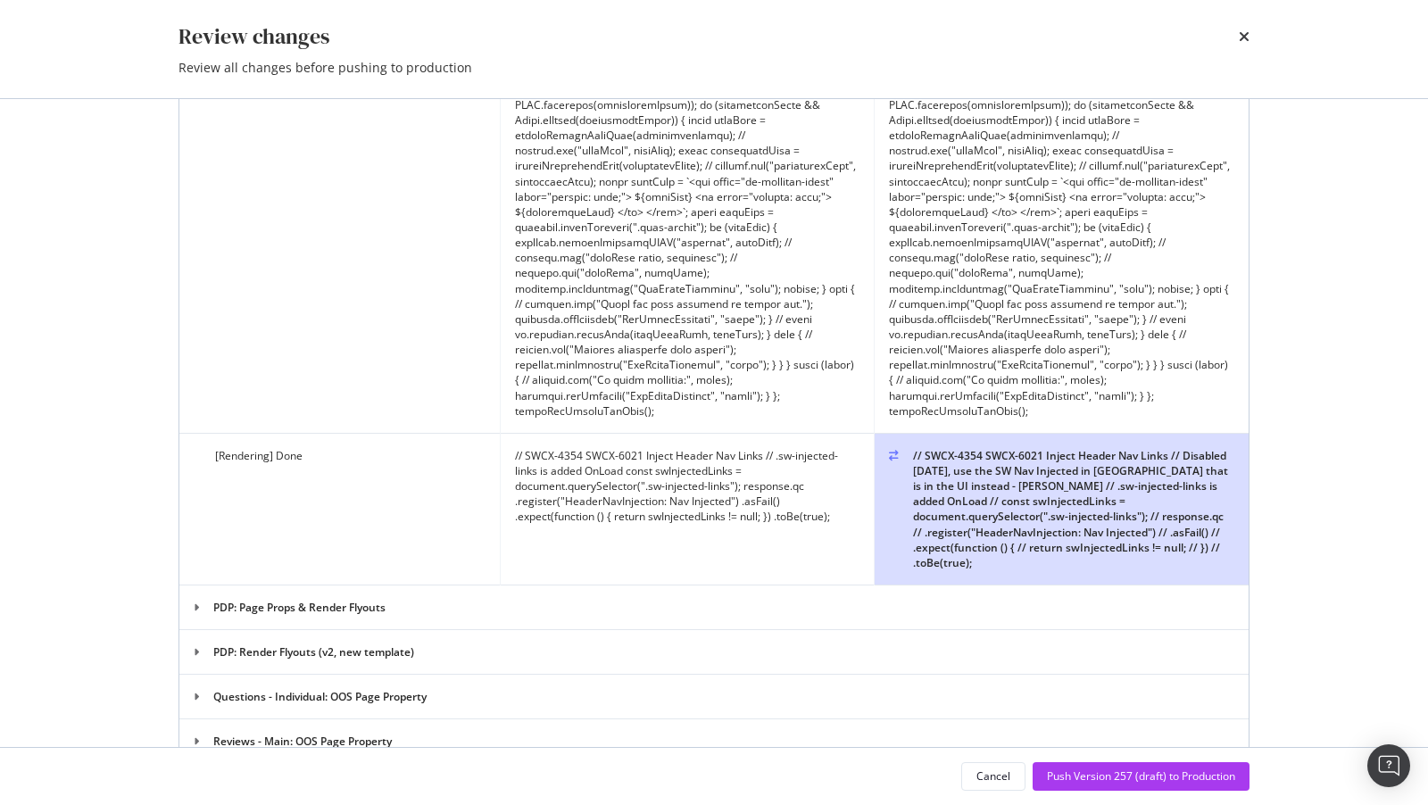
scroll to position [4590, 0]
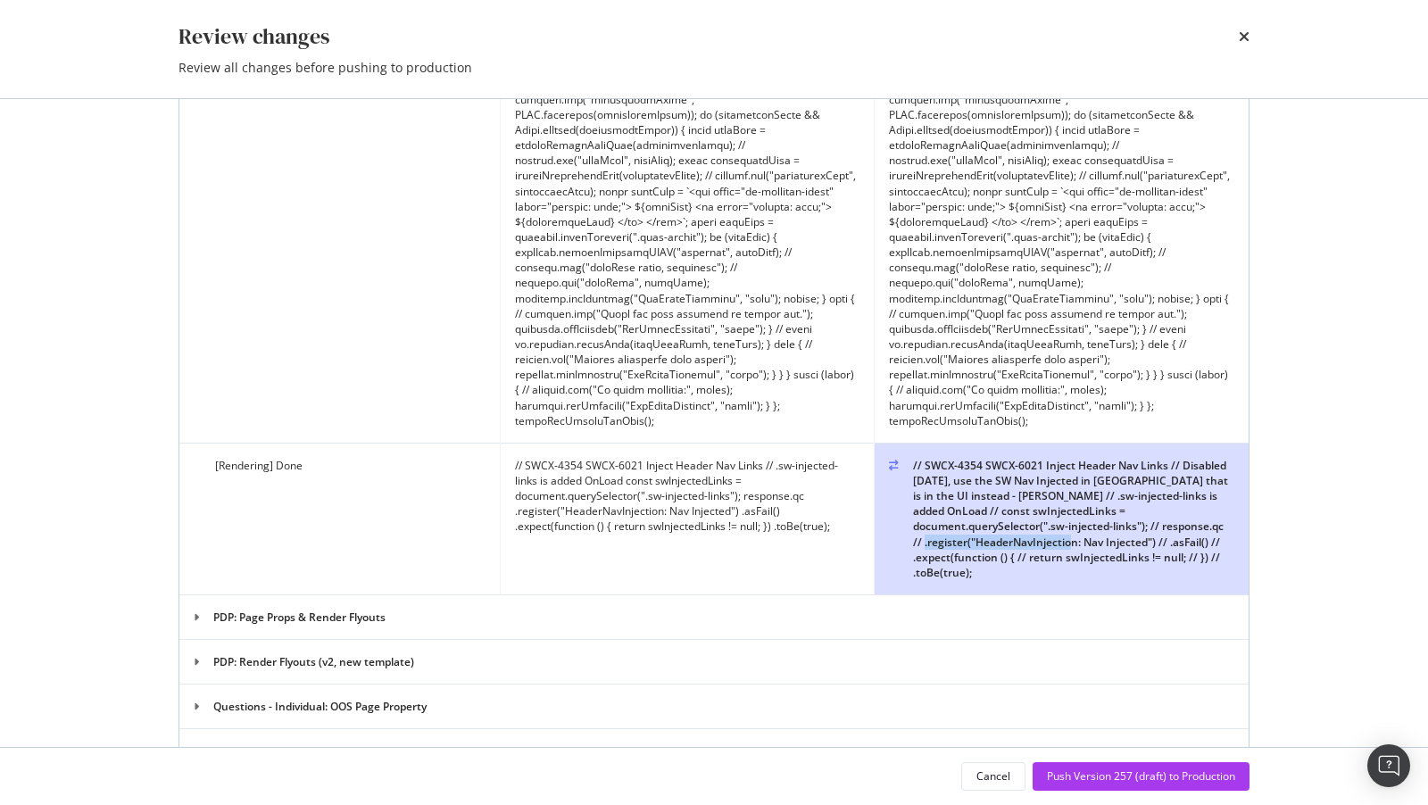
drag, startPoint x: 965, startPoint y: 461, endPoint x: 1136, endPoint y: 455, distance: 171.4
click at [1136, 458] on div "// SWCX-4354 SWCX-6021 Inject Header Nav Links // Disabled 2025-08-13, use the …" at bounding box center [1061, 519] width 345 height 122
copy div "HeaderNavInjection: Nav Injected"
click at [1133, 776] on div "Push Version 257 (draft) to Production" at bounding box center [1141, 775] width 188 height 15
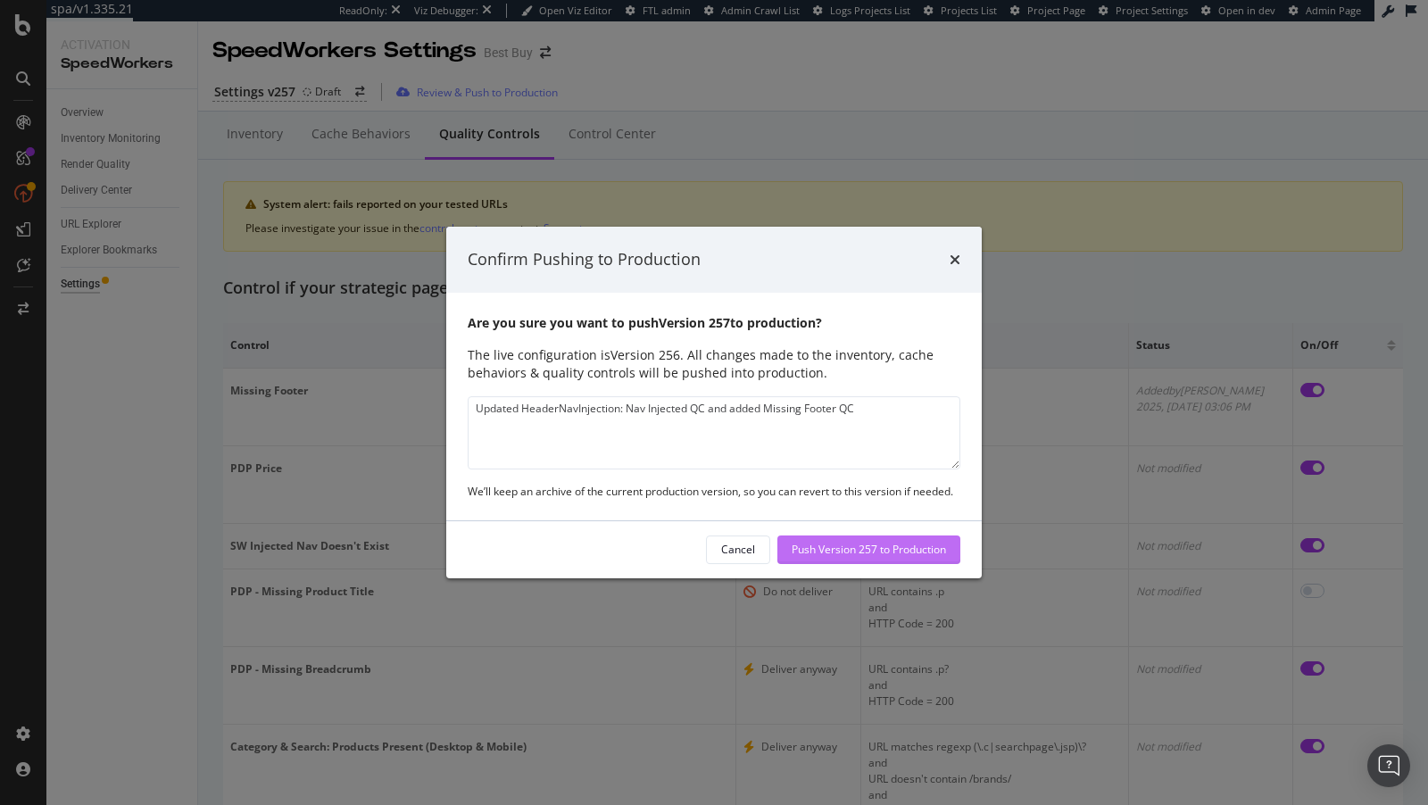
type textarea "Updated HeaderNavInjection: Nav Injected QC and added Missing Footer QC"
click at [858, 552] on div "Push Version 257 to Production" at bounding box center [869, 549] width 154 height 15
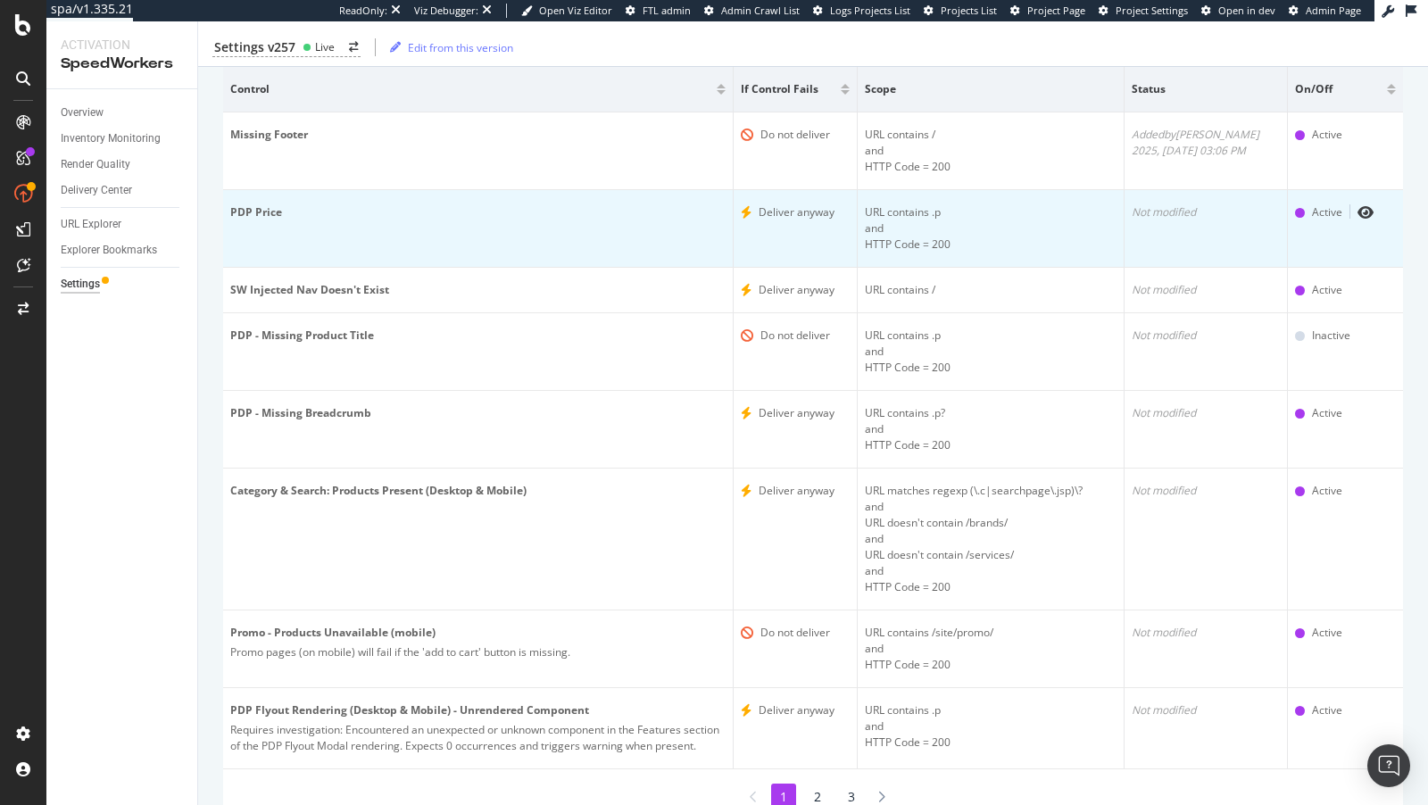
scroll to position [0, 0]
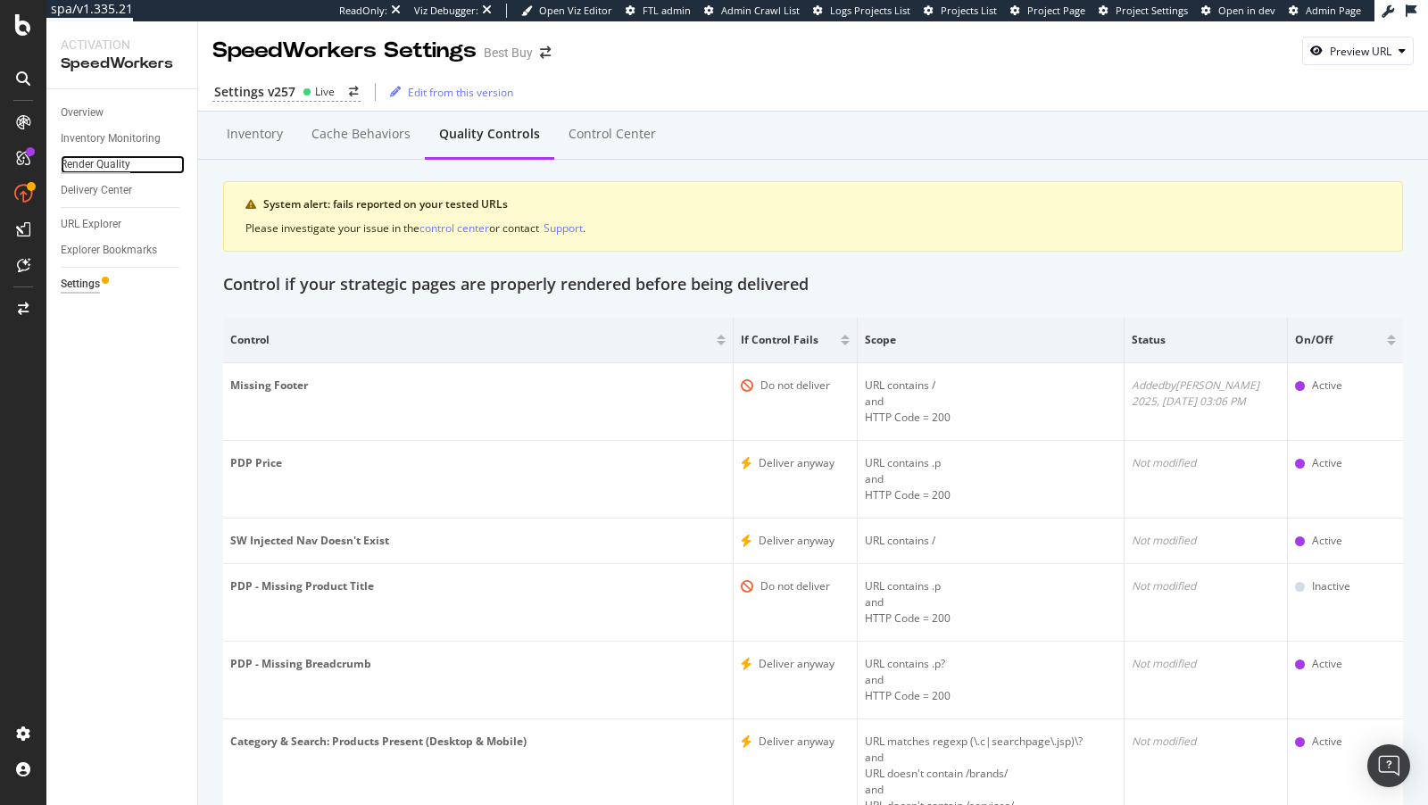
click at [99, 159] on div "Render Quality" at bounding box center [96, 164] width 70 height 19
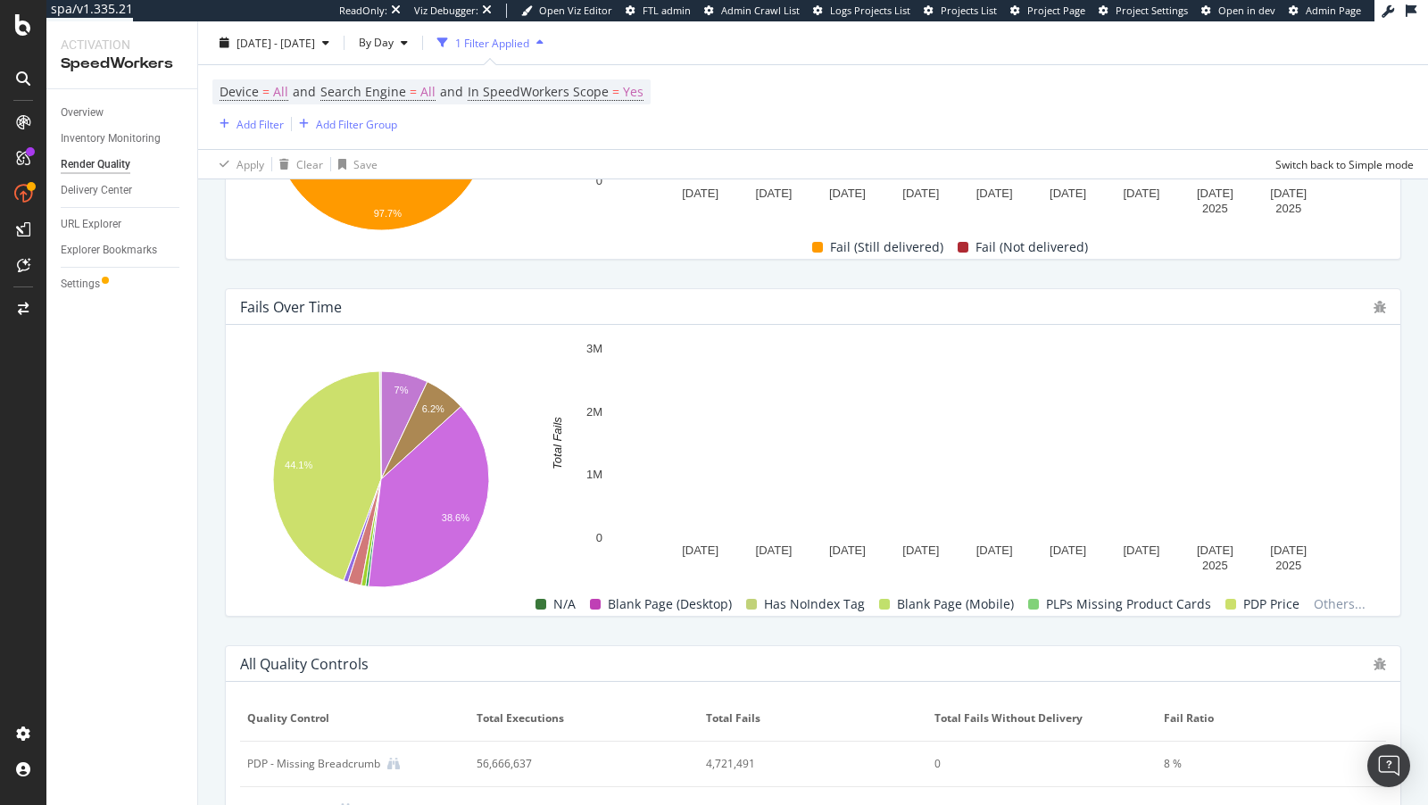
scroll to position [502, 0]
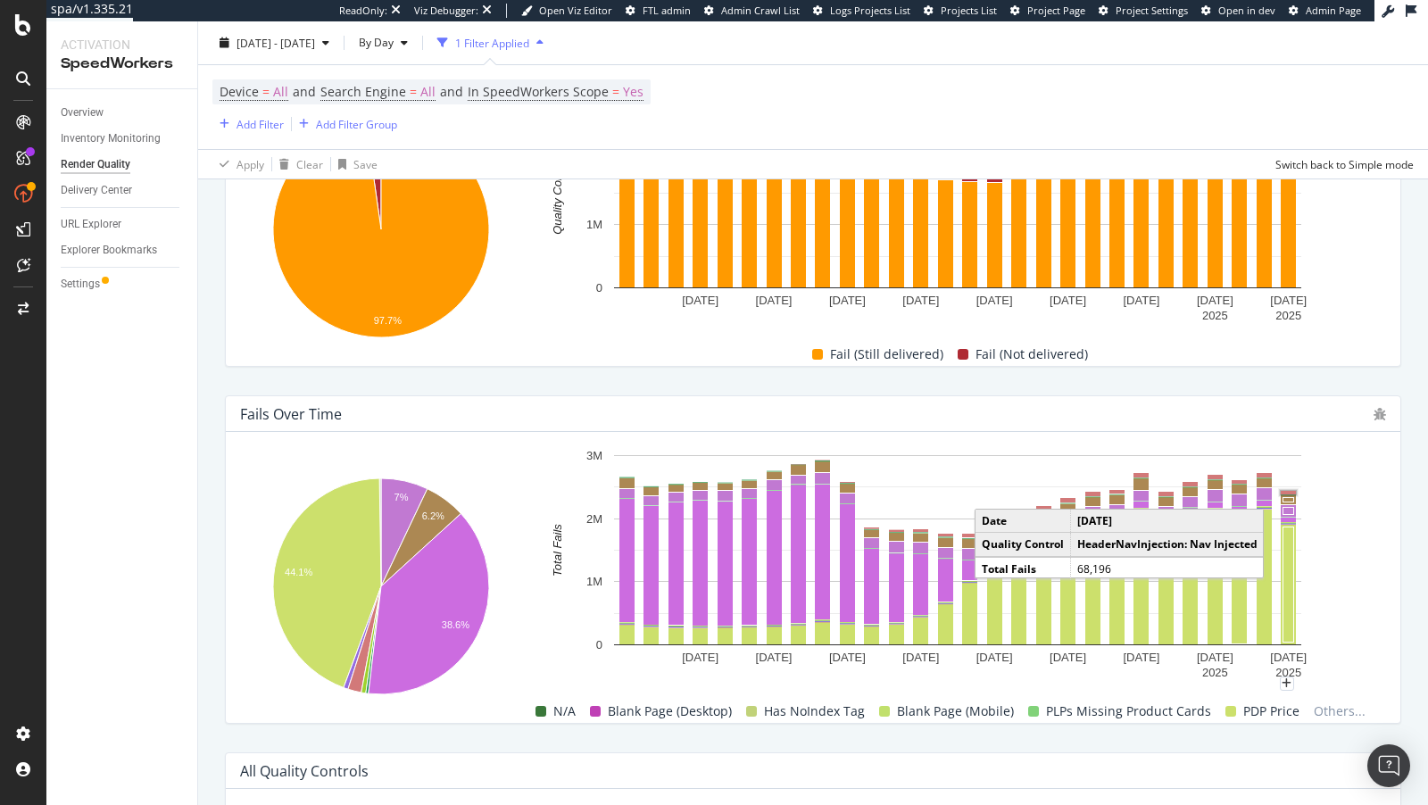
click at [1286, 491] on rect "A chart." at bounding box center [1289, 493] width 16 height 4
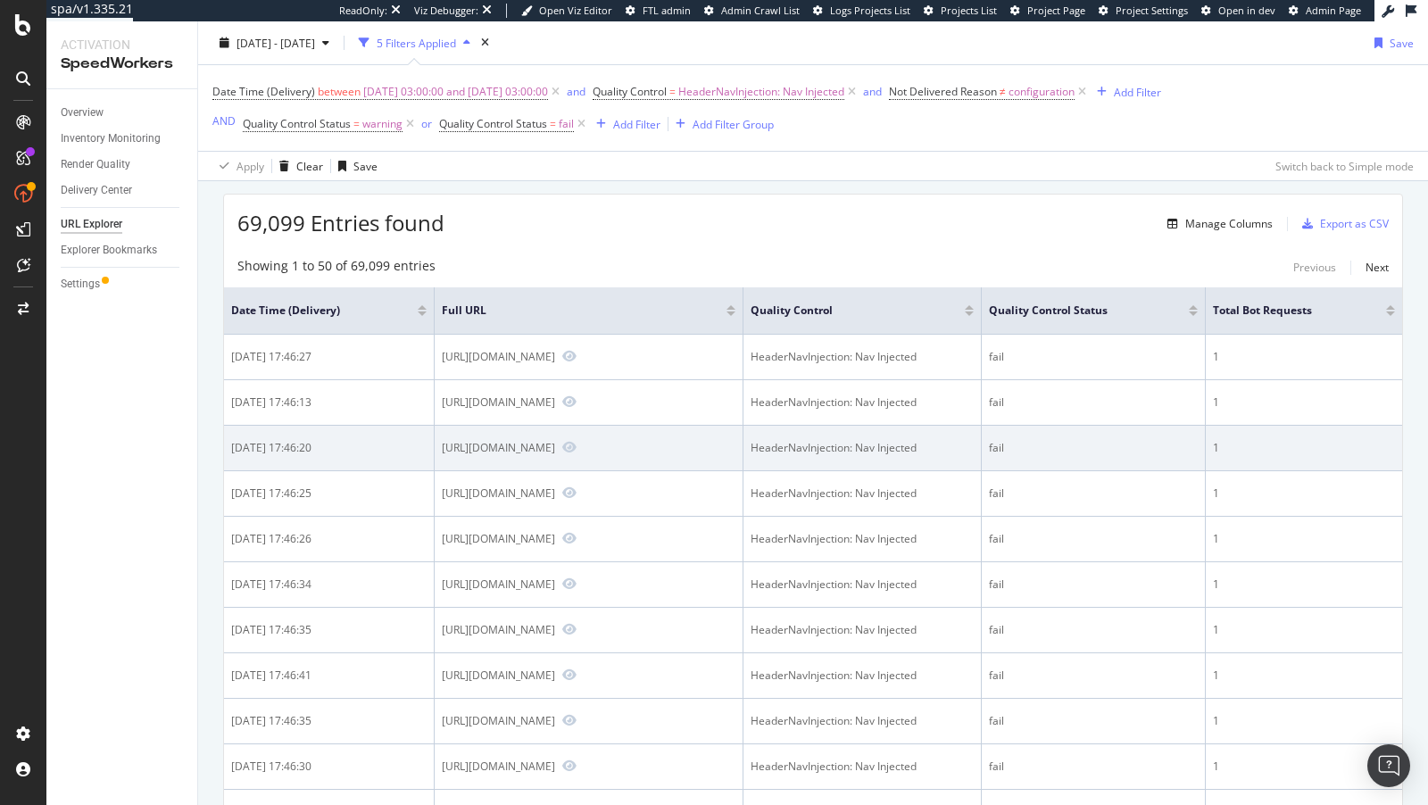
scroll to position [128, 0]
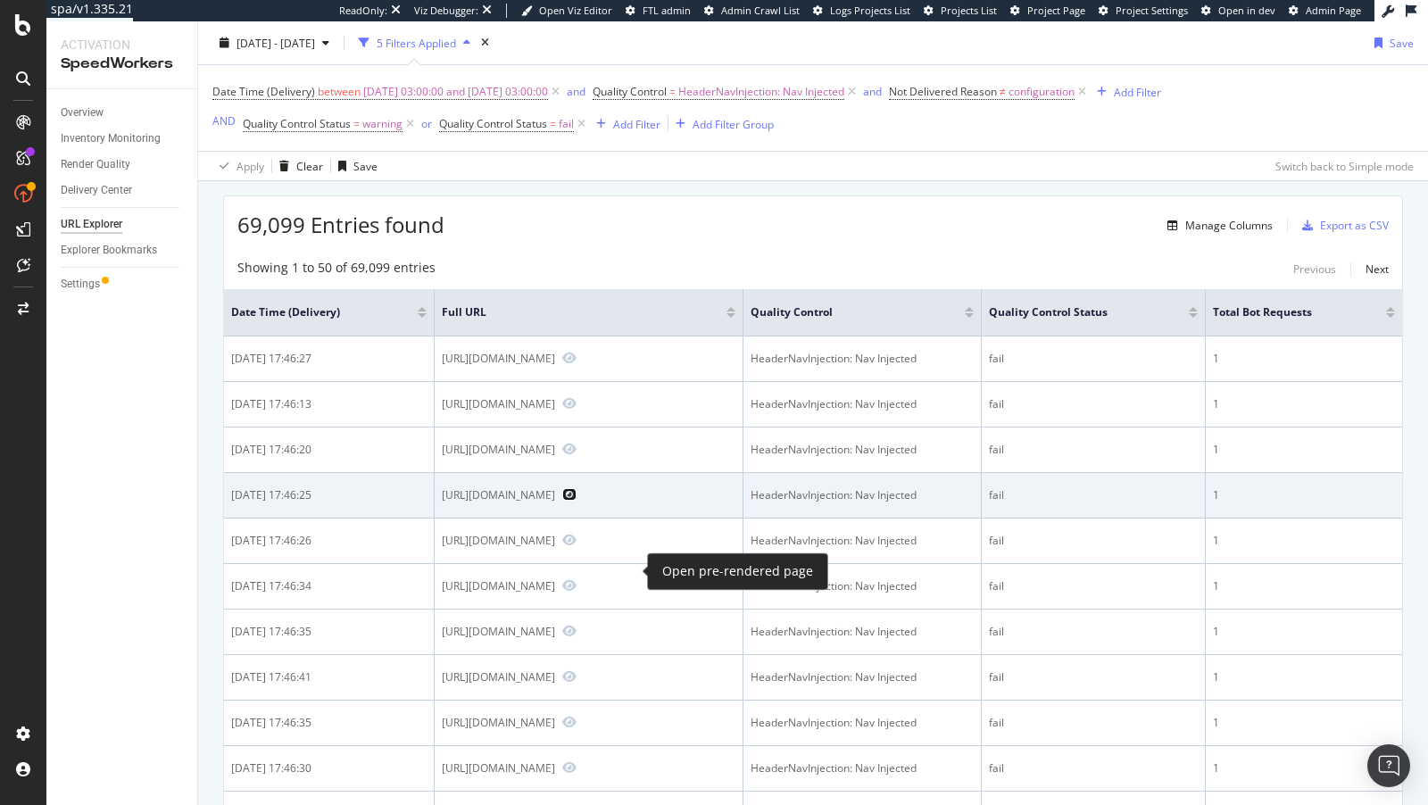
click at [576, 501] on icon "Preview https://www.bestbuy.com/site/lg-4-1-cu-ft-high-efficiency-top-load-wash…" at bounding box center [569, 494] width 14 height 12
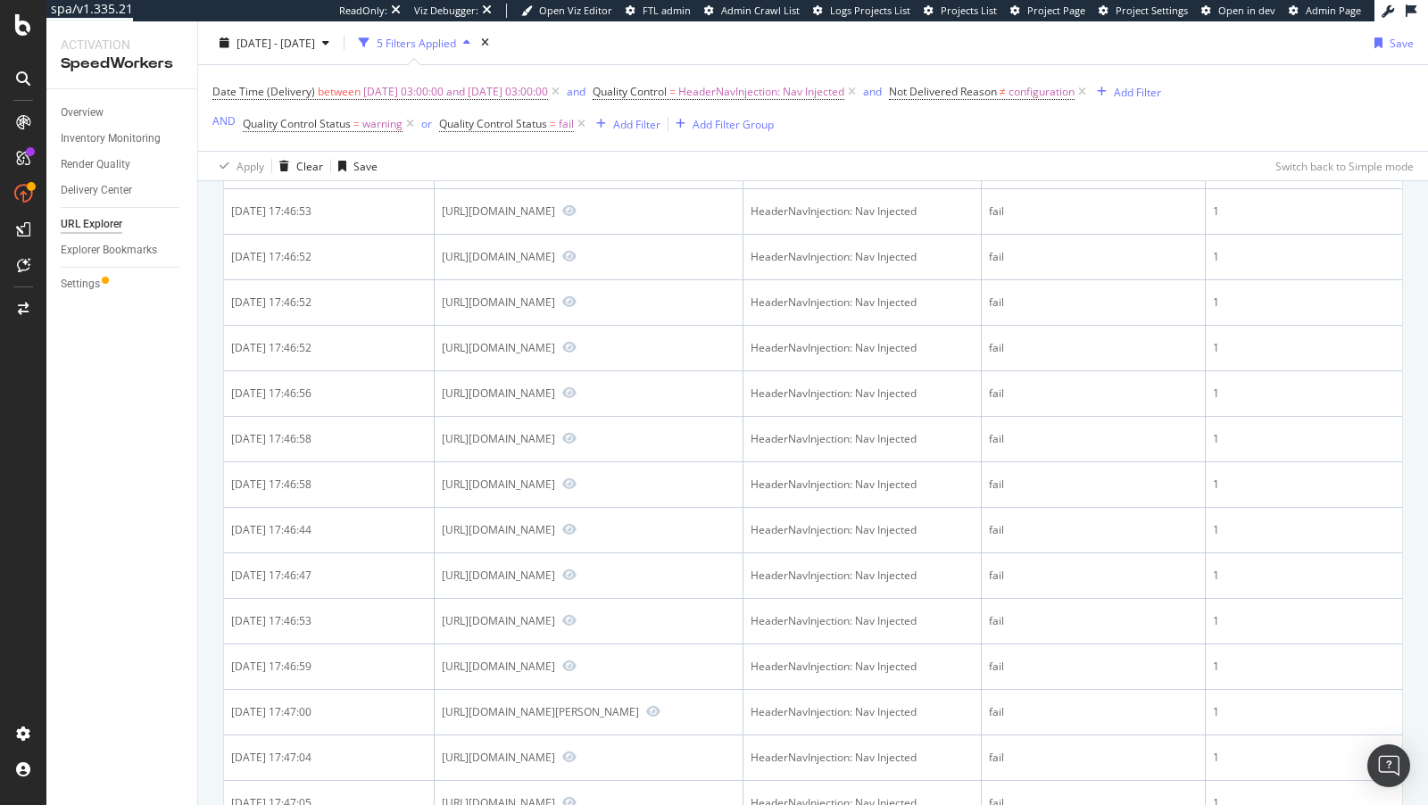
scroll to position [906, 0]
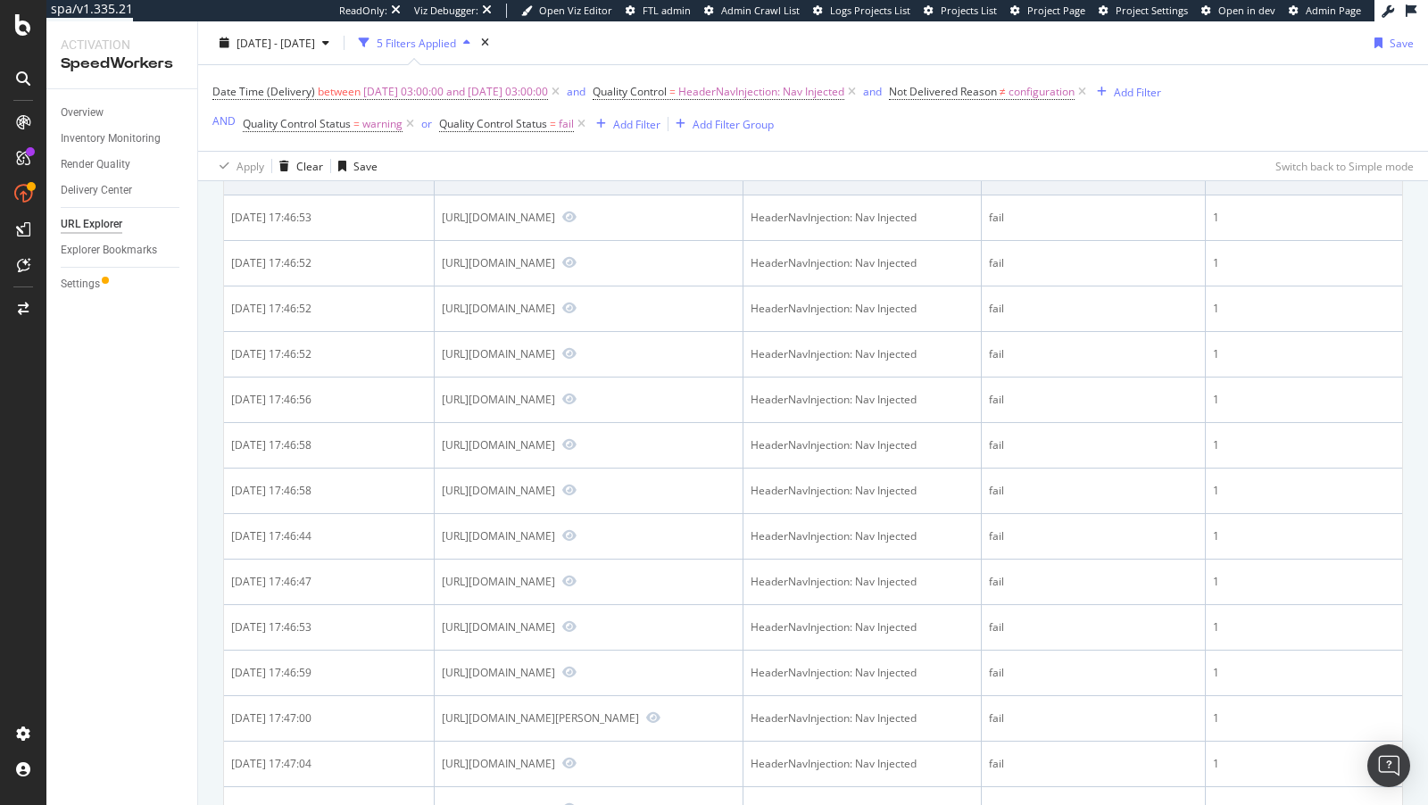
drag, startPoint x: 1010, startPoint y: 459, endPoint x: 902, endPoint y: 441, distance: 109.4
click at [903, 195] on td "HeaderNavInjection: Nav Injected" at bounding box center [862, 173] width 239 height 46
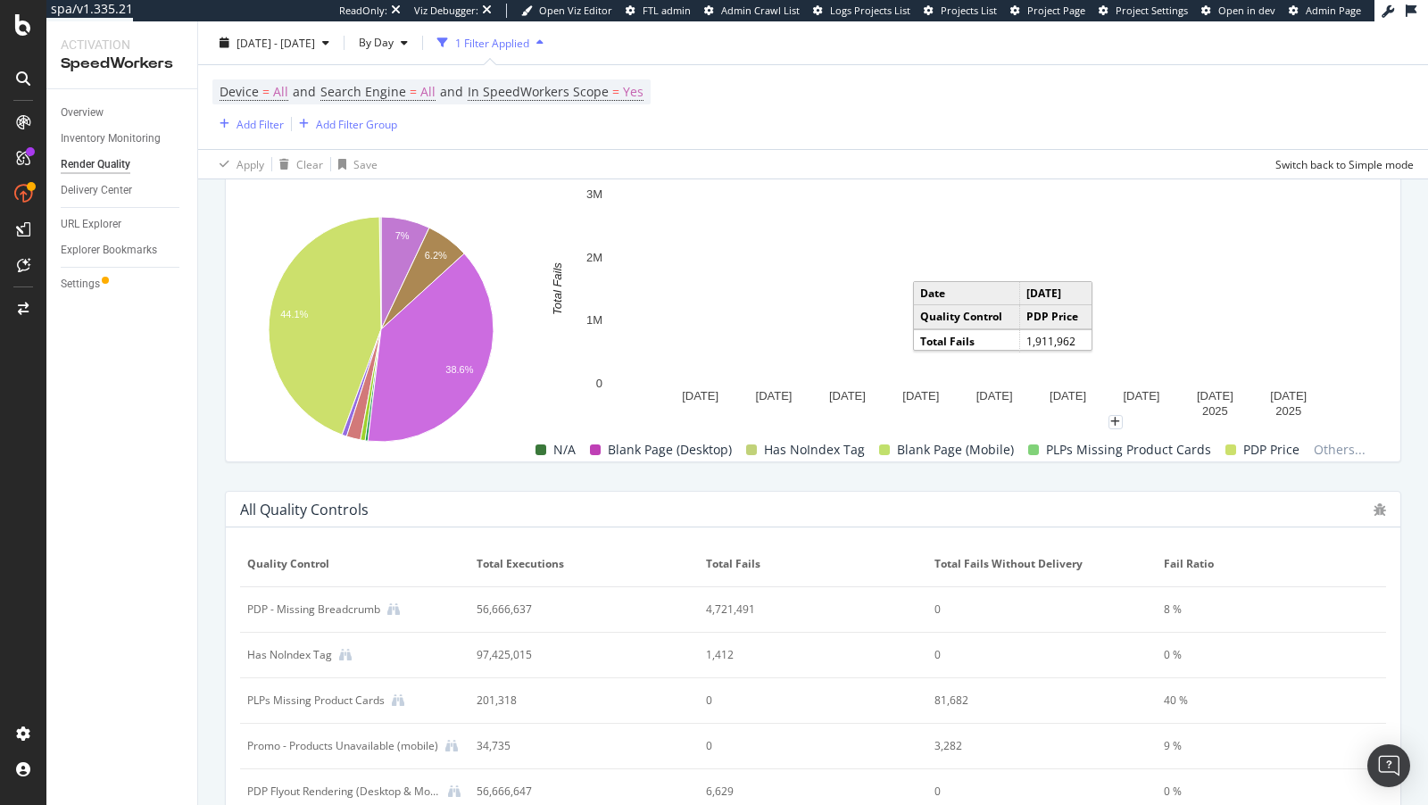
scroll to position [683, 0]
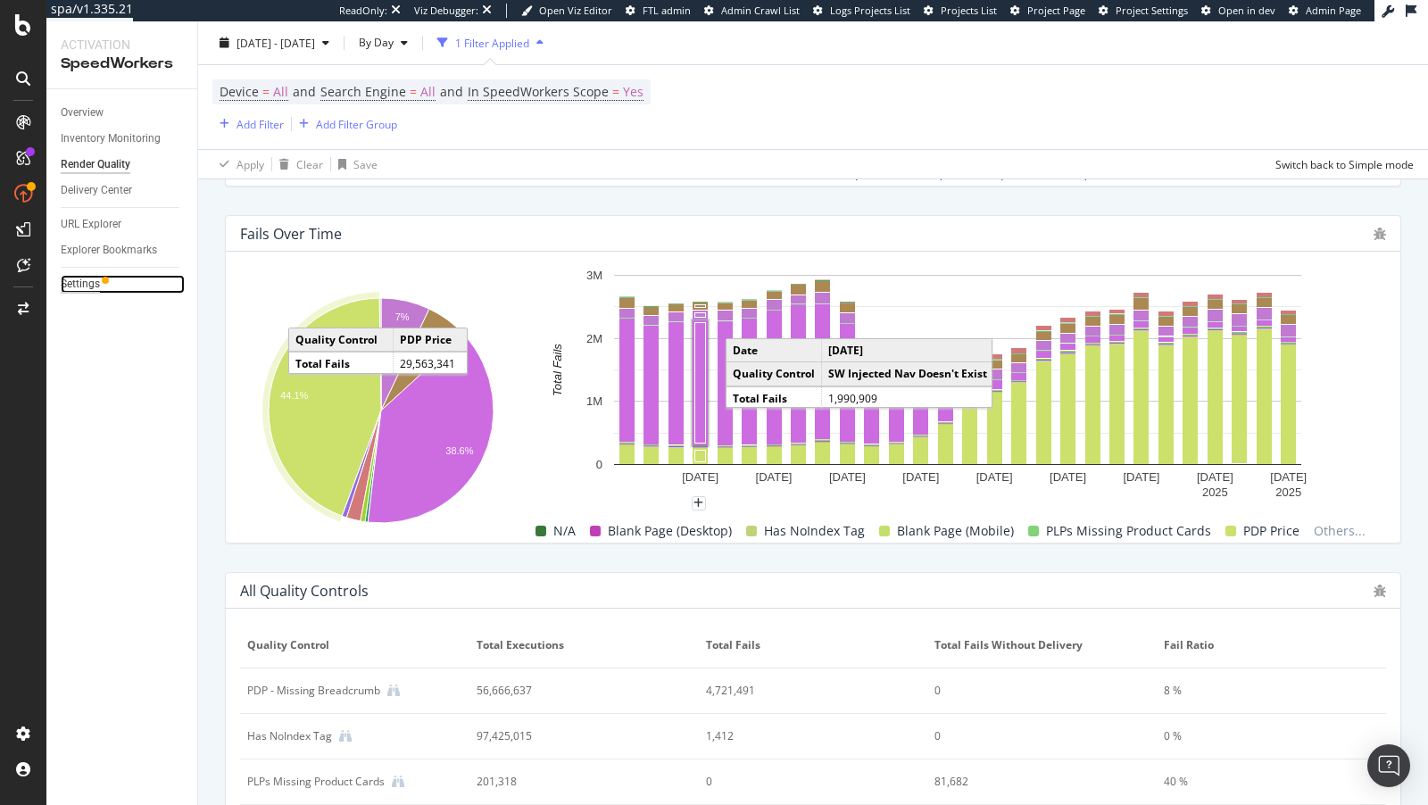
click at [74, 284] on div "Settings" at bounding box center [80, 284] width 39 height 19
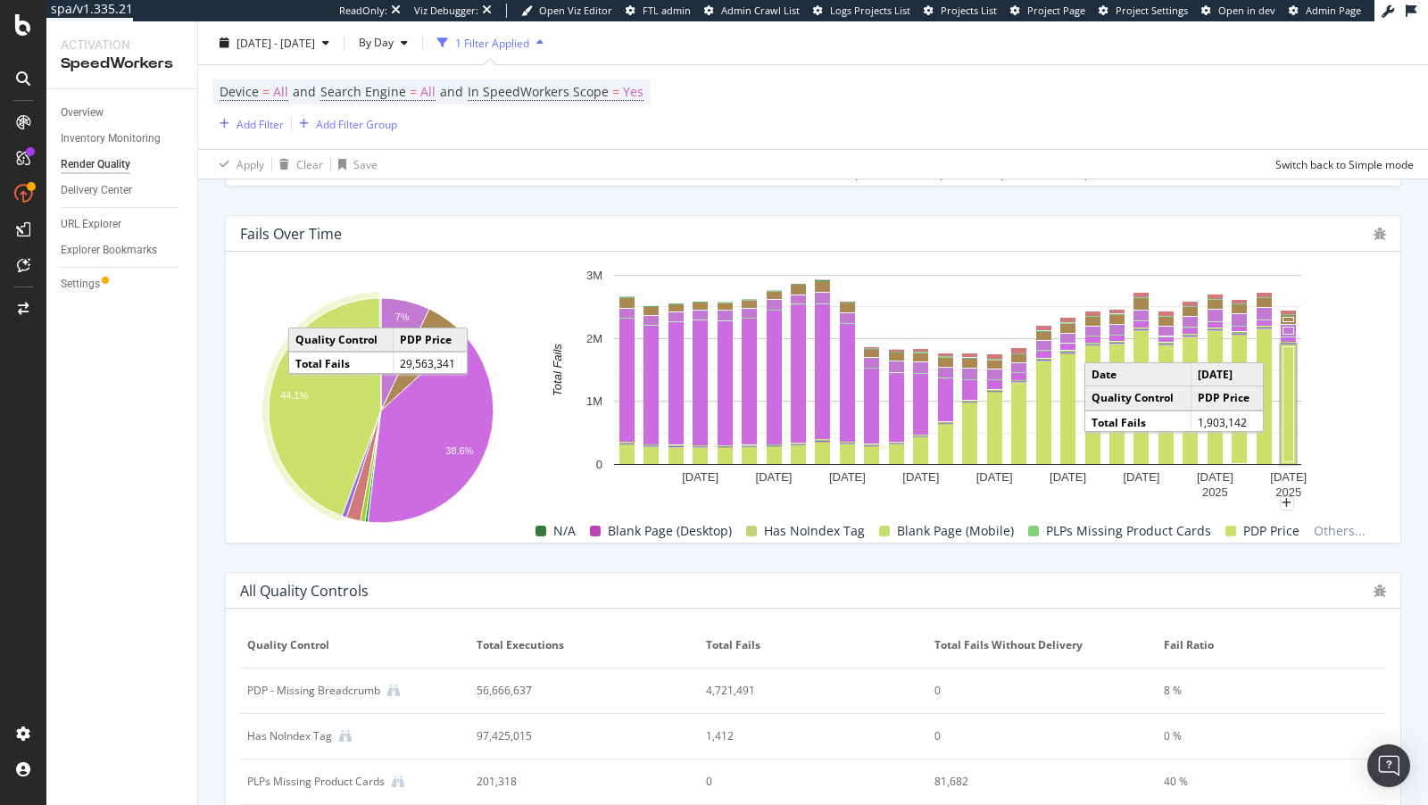
click at [1287, 383] on rect "A chart." at bounding box center [1288, 404] width 11 height 115
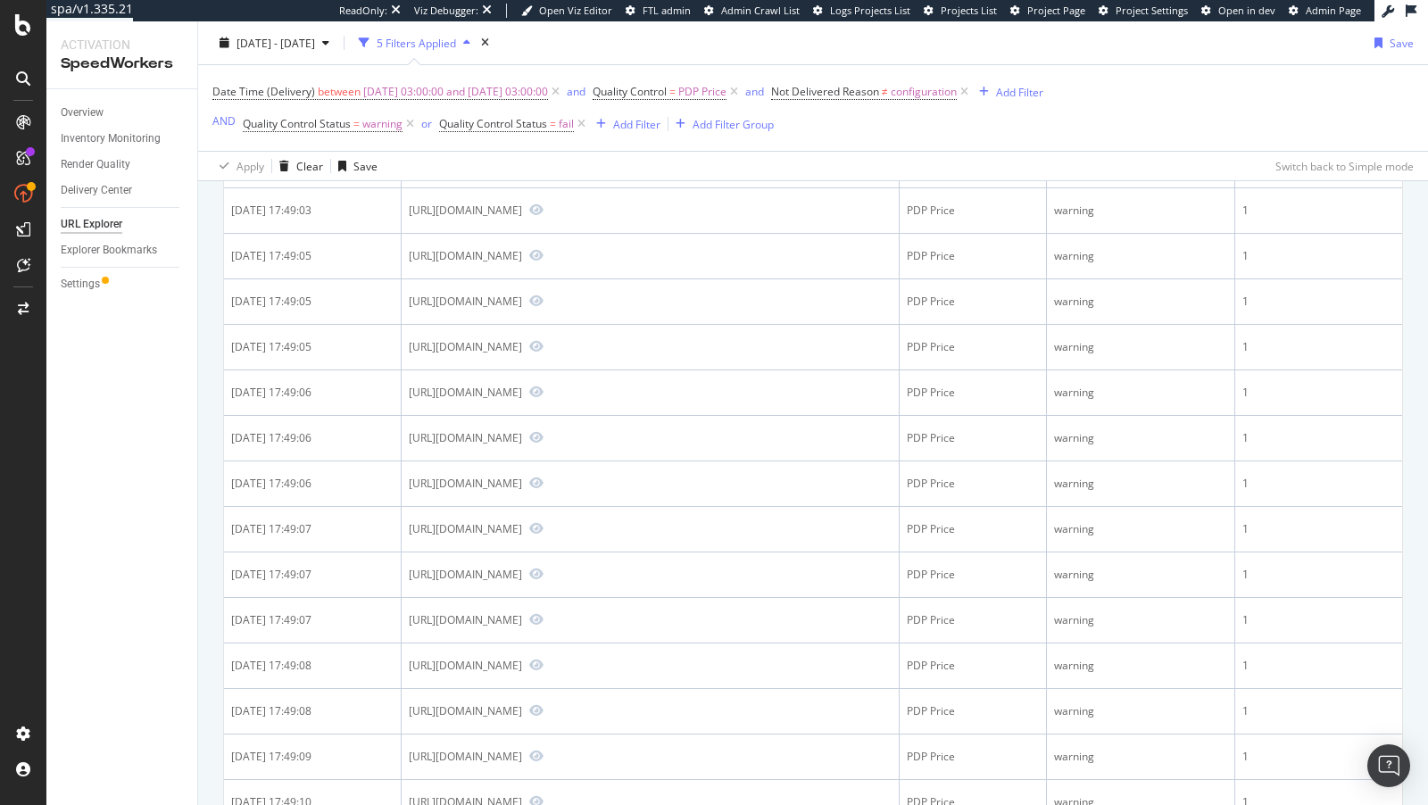
scroll to position [616, 0]
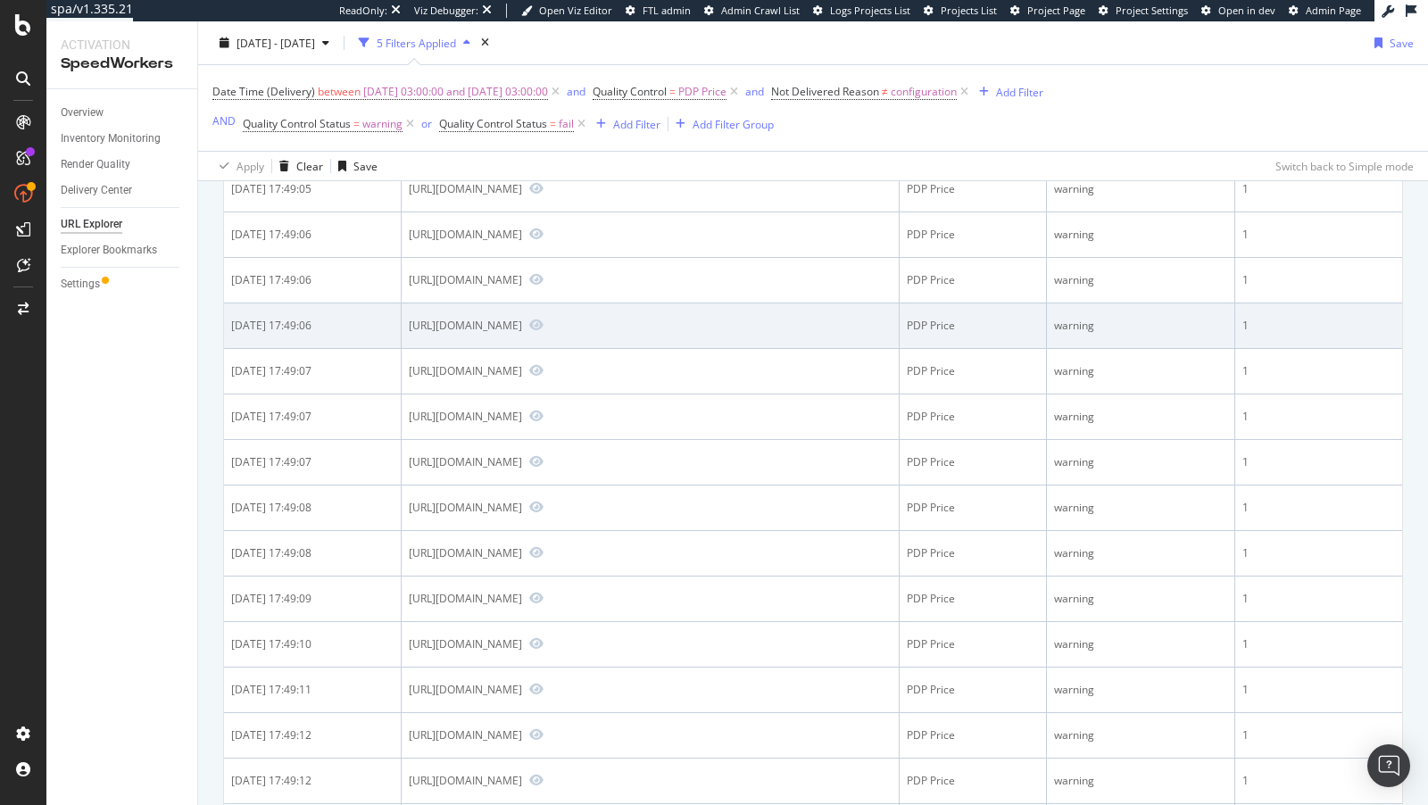
click at [522, 333] on div "https://www.bestbuy.com/site/targus-work-in-essentials-case-for-11-6-chromebook…" at bounding box center [465, 325] width 113 height 15
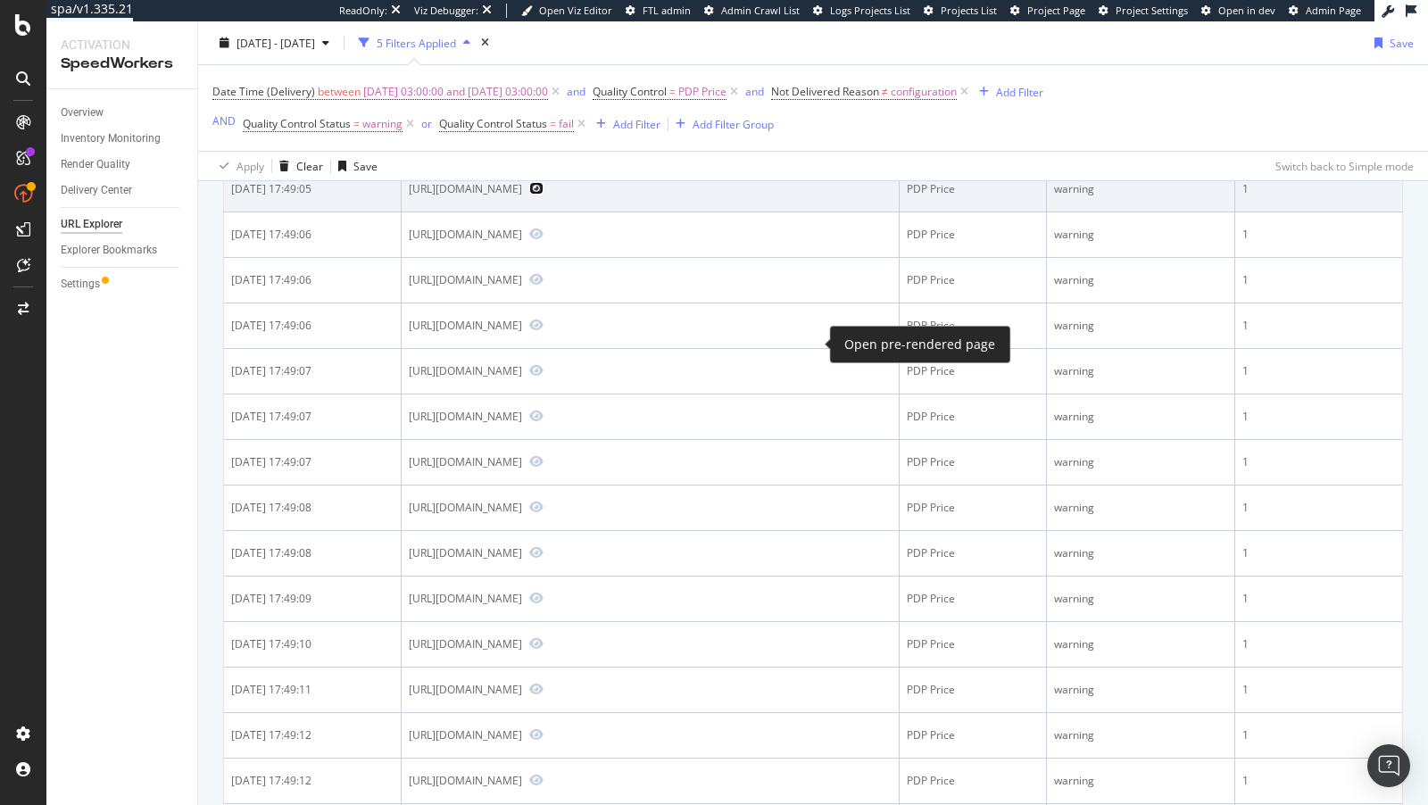
click at [543, 195] on icon "Preview https://www.bestbuy.com/site/poster-girl-lp-vinyl/35190186.p?skuId=3519…" at bounding box center [536, 188] width 14 height 12
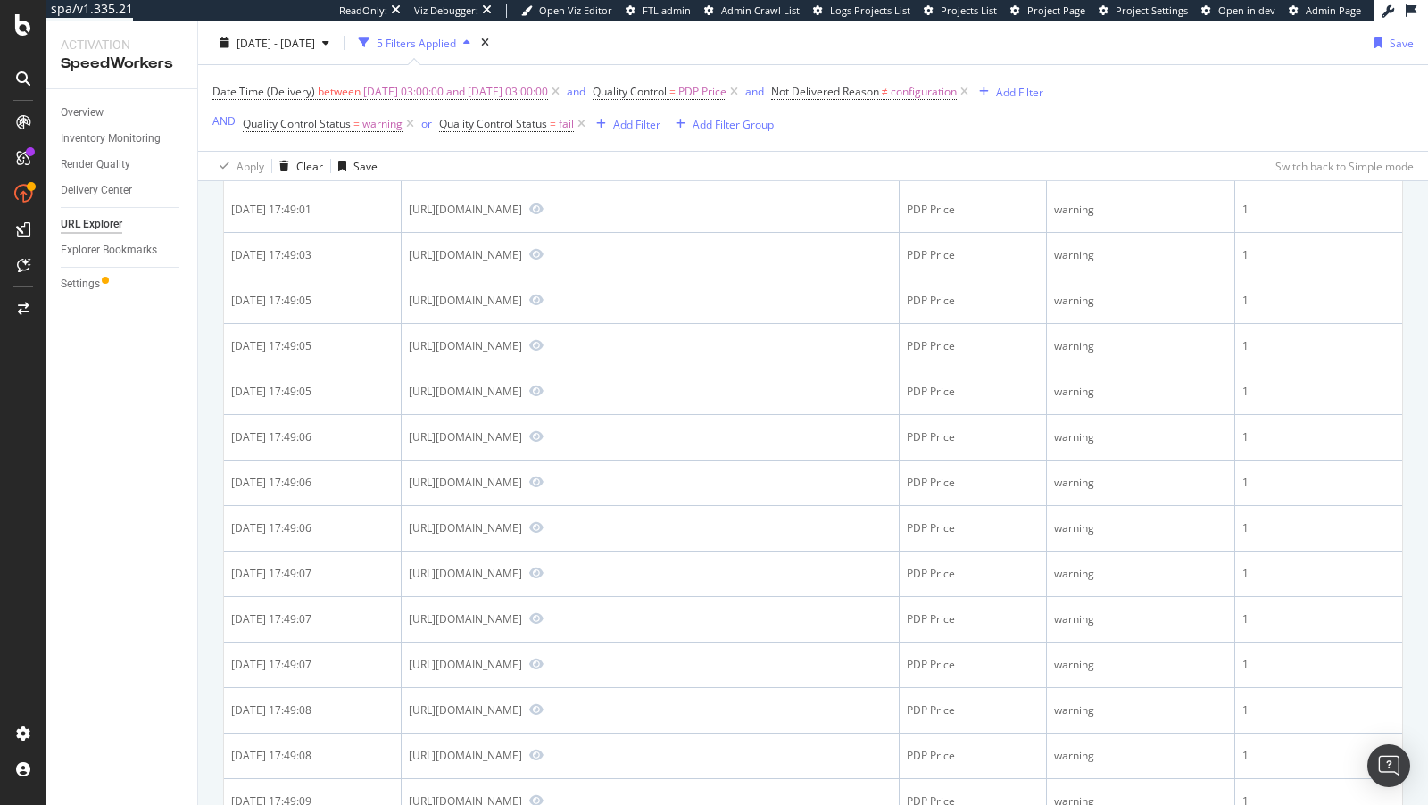
scroll to position [0, 0]
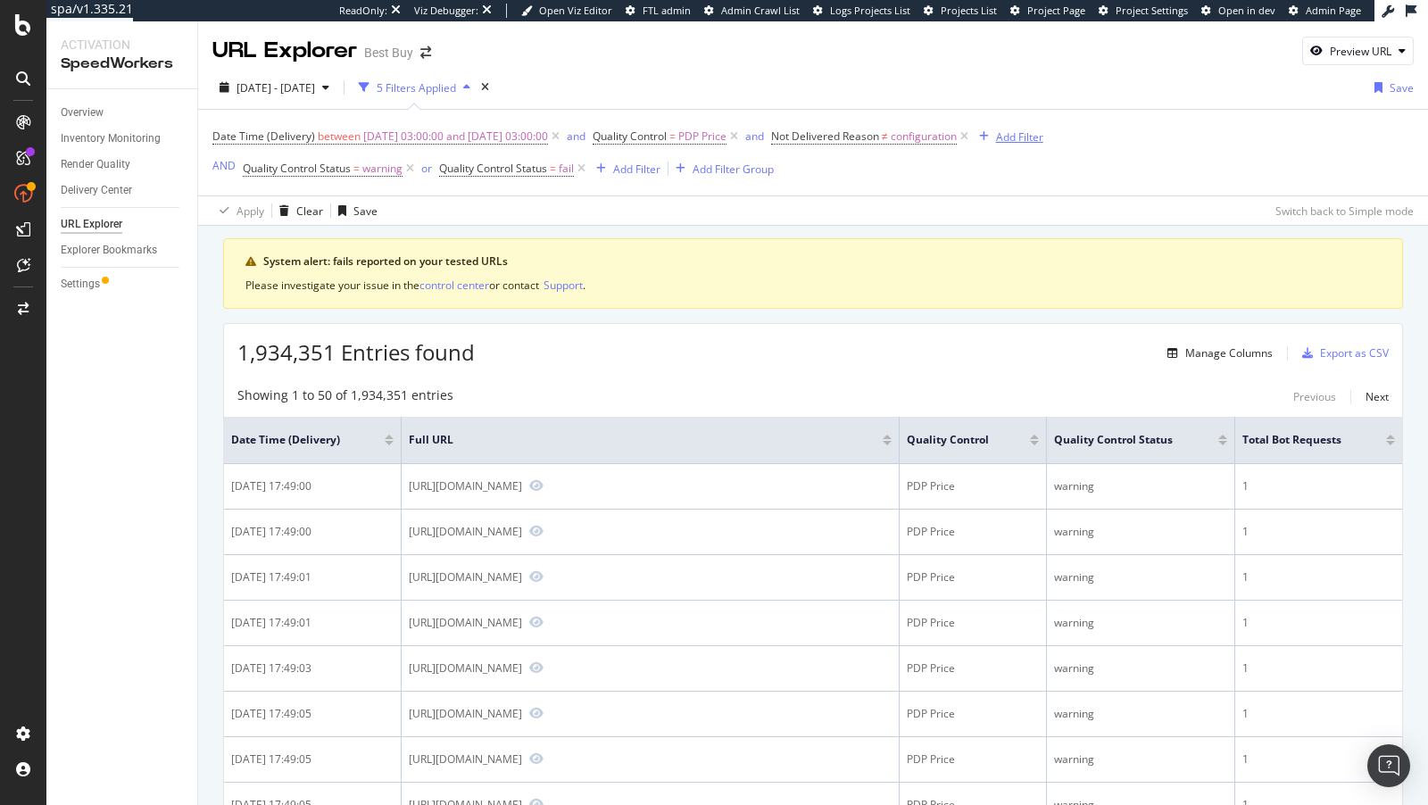
click at [1043, 137] on div "Add Filter" at bounding box center [1019, 136] width 47 height 15
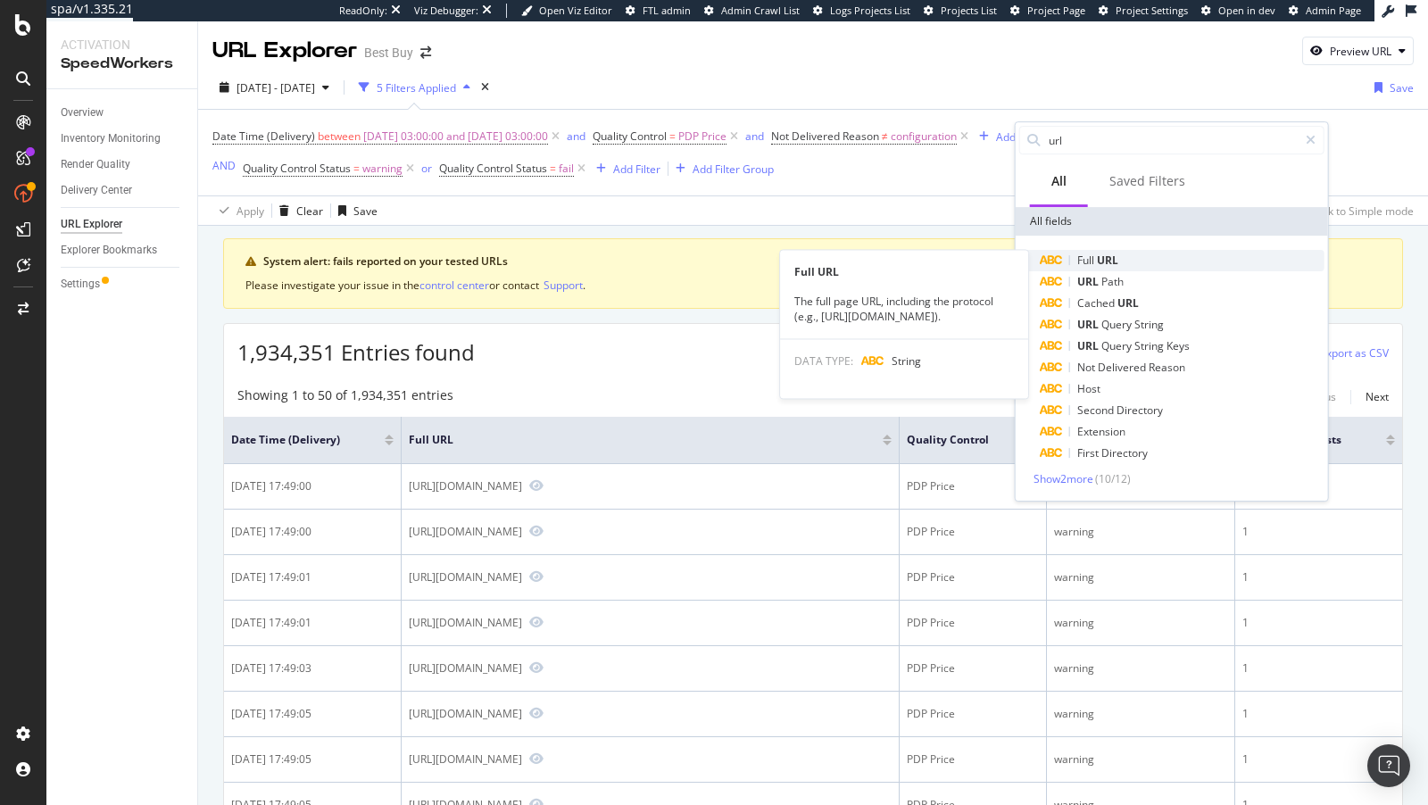
type input "url"
click at [1094, 257] on span "Full" at bounding box center [1087, 260] width 20 height 15
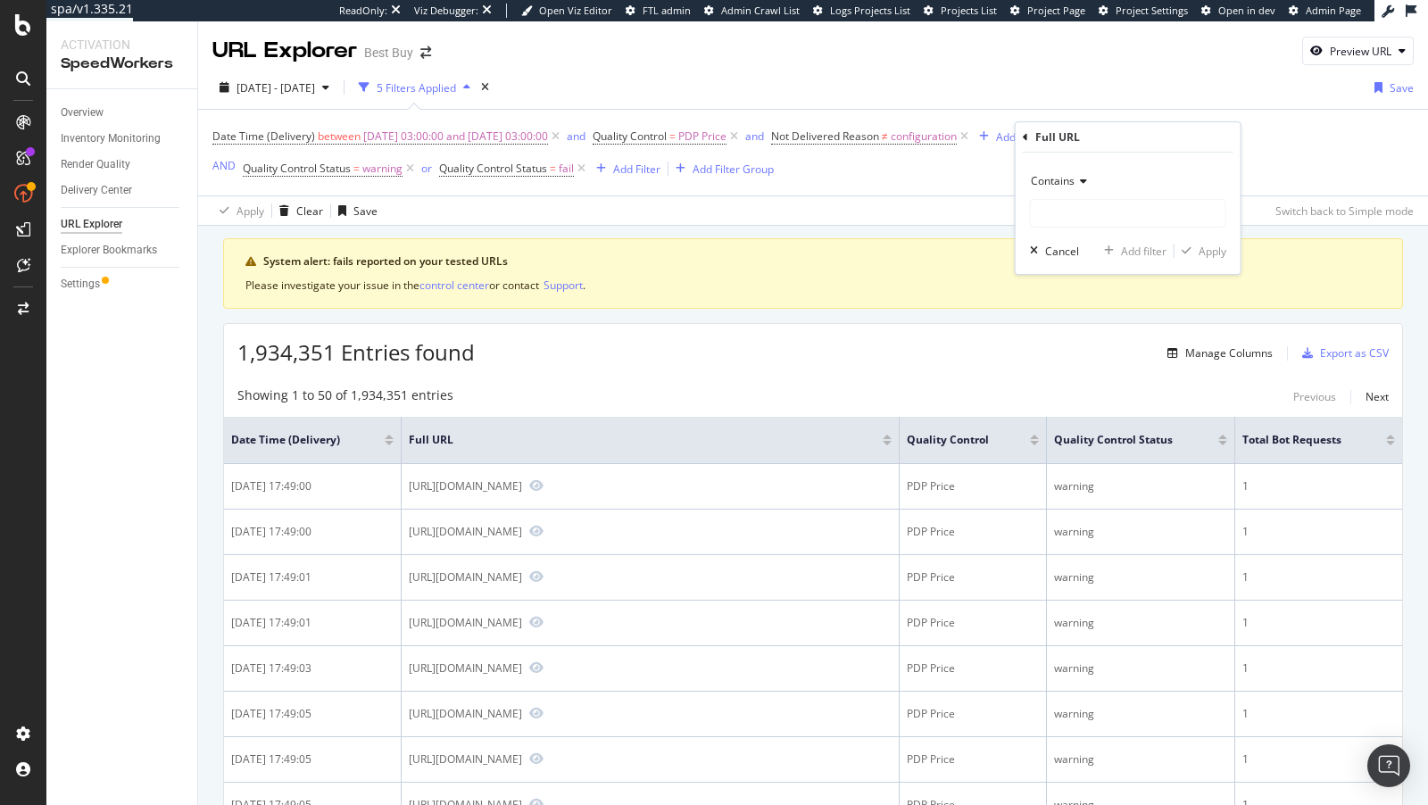
click at [1020, 137] on div "Full URL Contains Cancel Add filter Apply" at bounding box center [1127, 198] width 225 height 152
click at [1023, 137] on icon at bounding box center [1025, 137] width 5 height 11
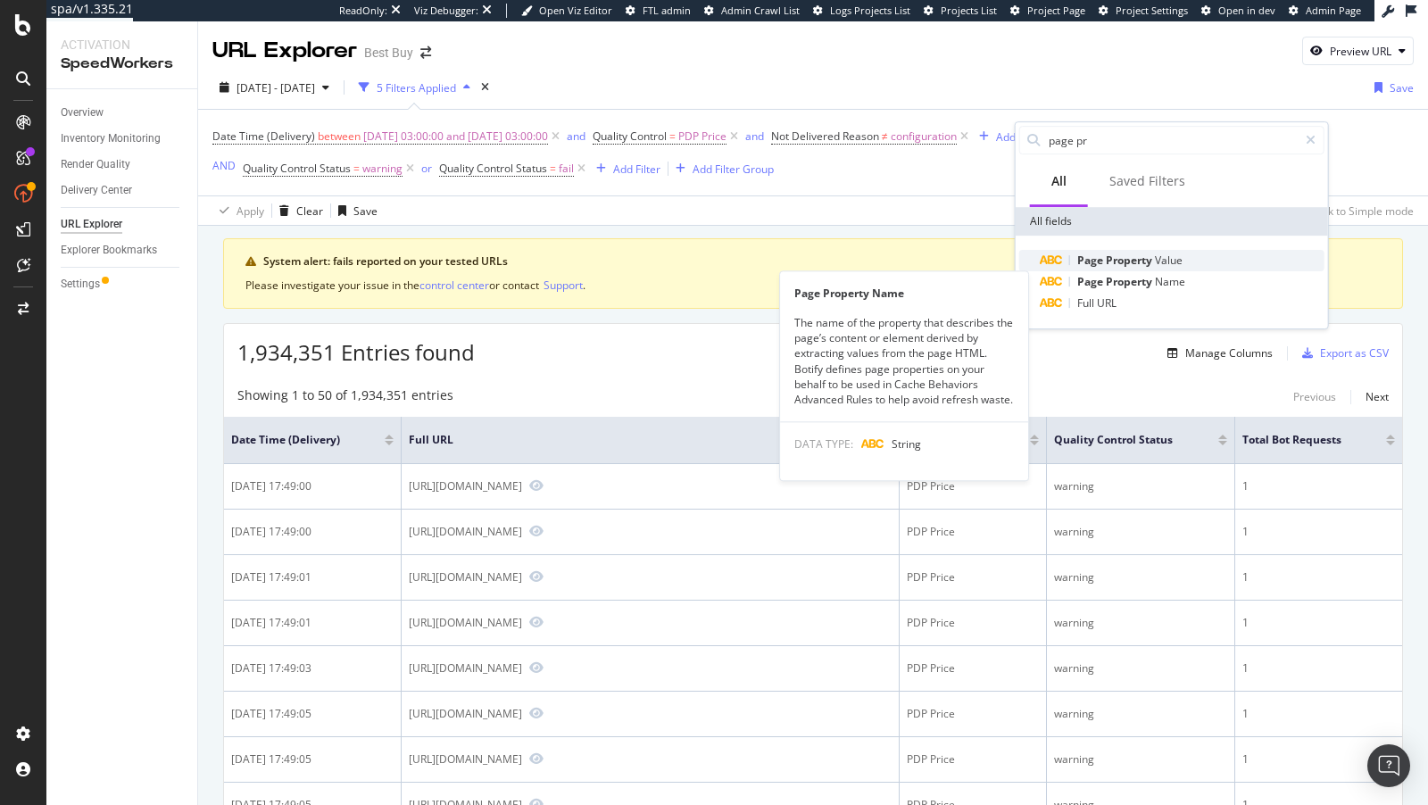
type input "page pr"
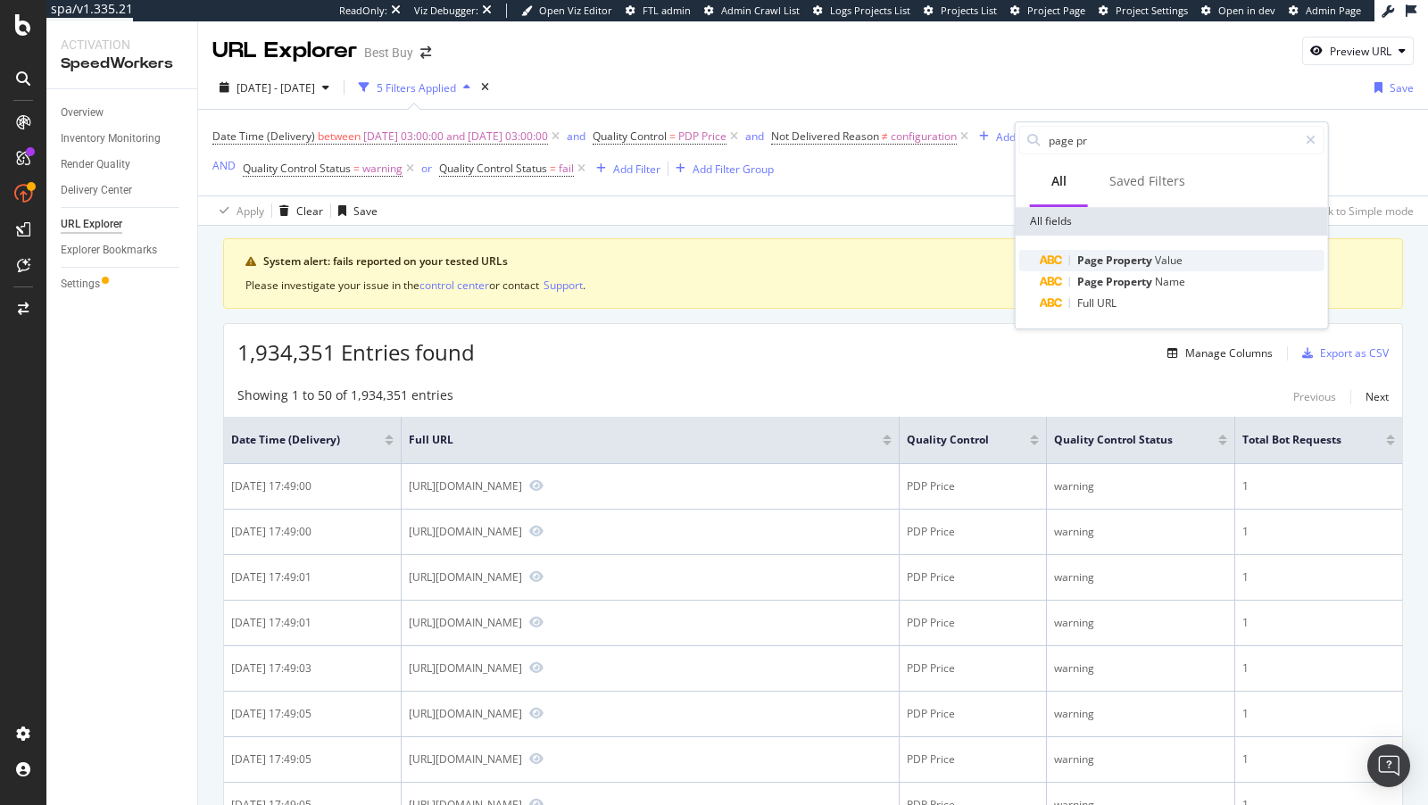
click at [1145, 268] on div "Page Property Value" at bounding box center [1182, 260] width 284 height 21
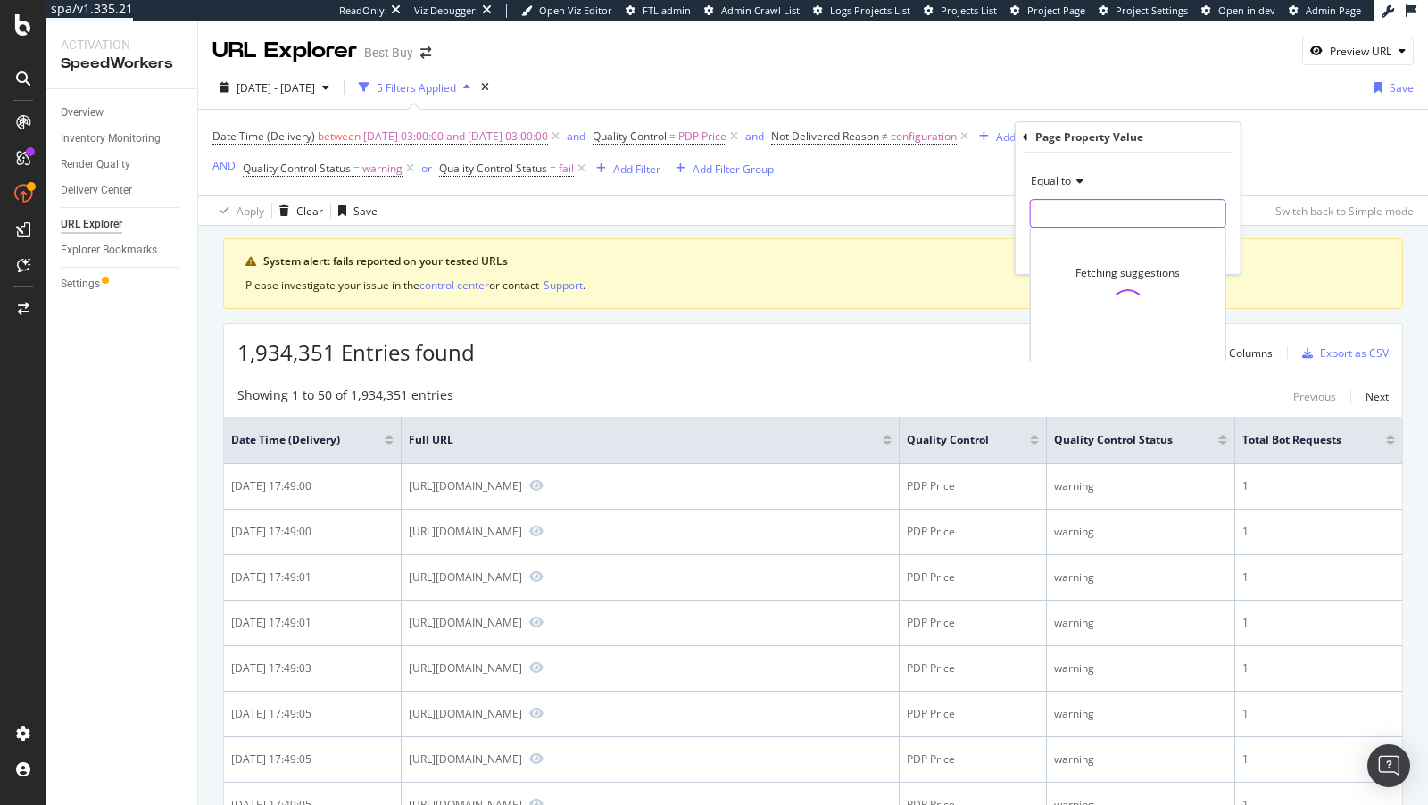
click at [1115, 221] on input "text" at bounding box center [1128, 213] width 195 height 29
click at [1027, 137] on div "Page Property Value" at bounding box center [1128, 137] width 211 height 30
click at [1059, 180] on span "Equal to" at bounding box center [1051, 180] width 40 height 15
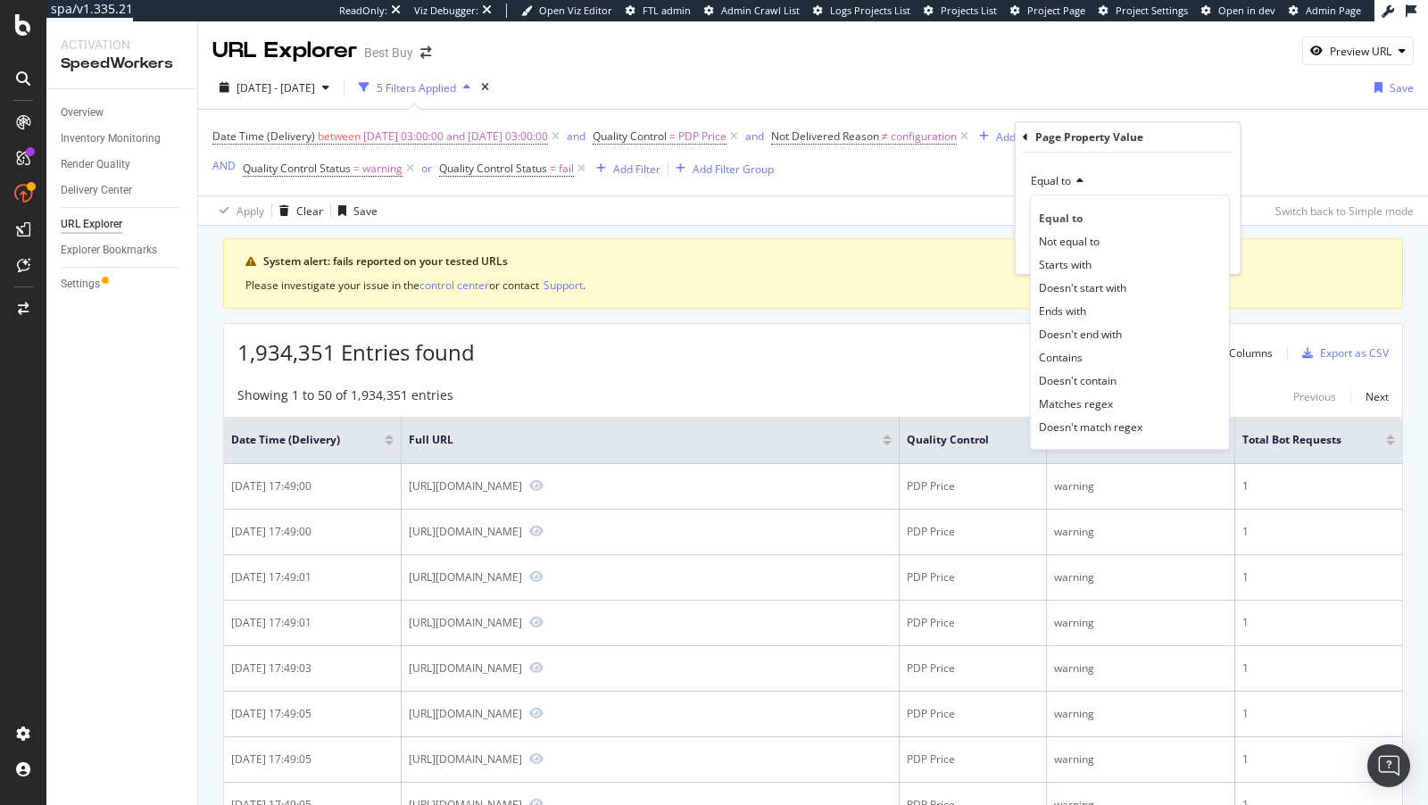
click at [1108, 141] on div "Page Property Value" at bounding box center [1089, 136] width 108 height 15
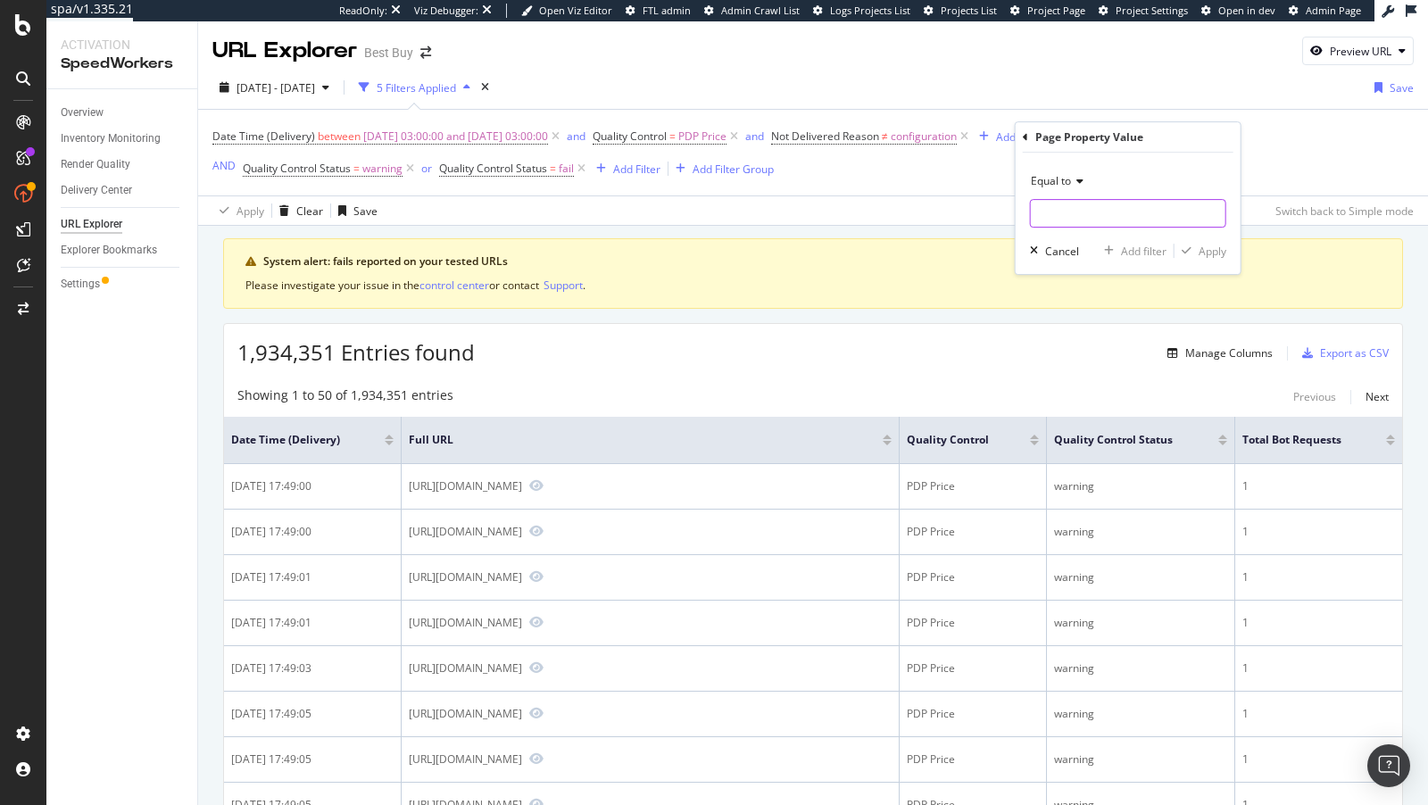
click at [1110, 218] on input "text" at bounding box center [1128, 213] width 195 height 29
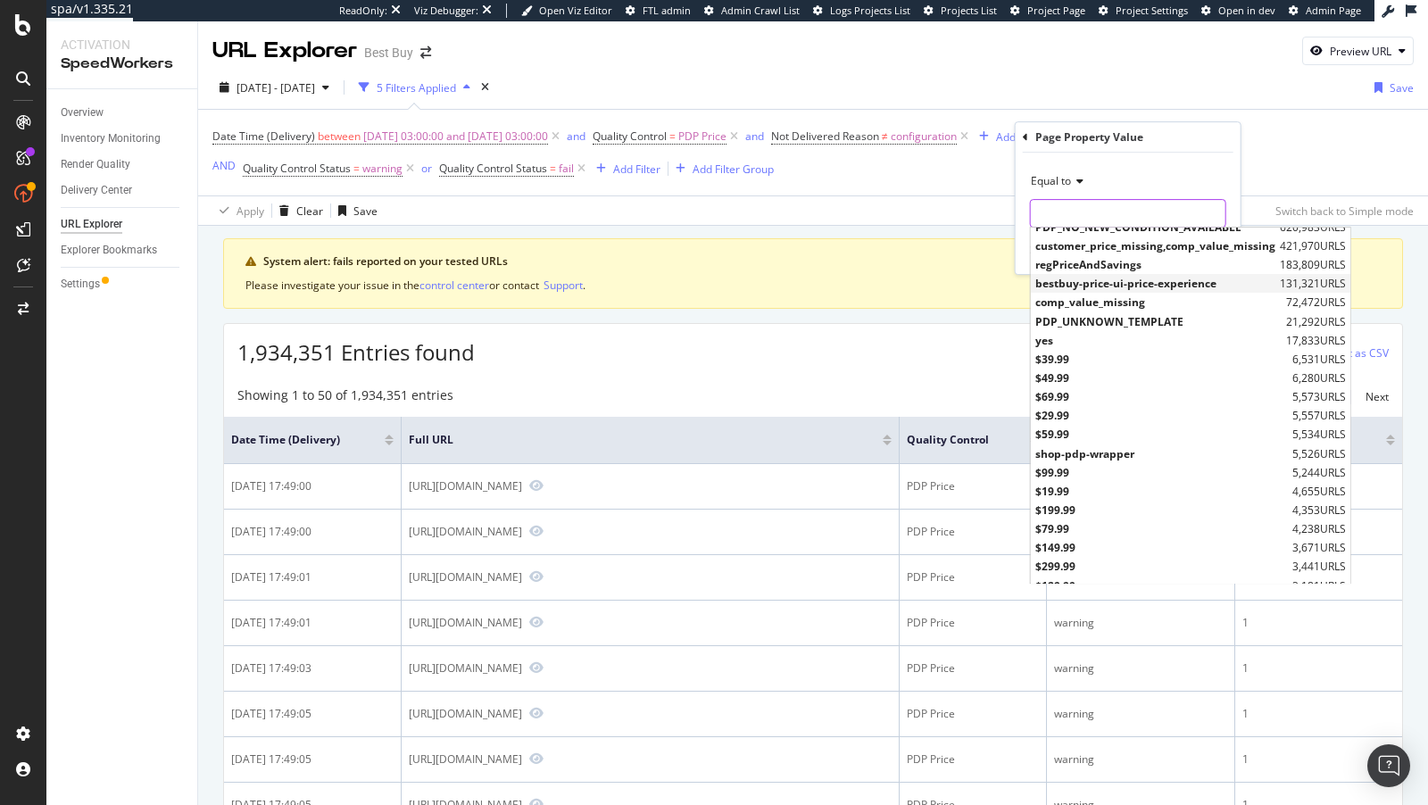
scroll to position [263, 0]
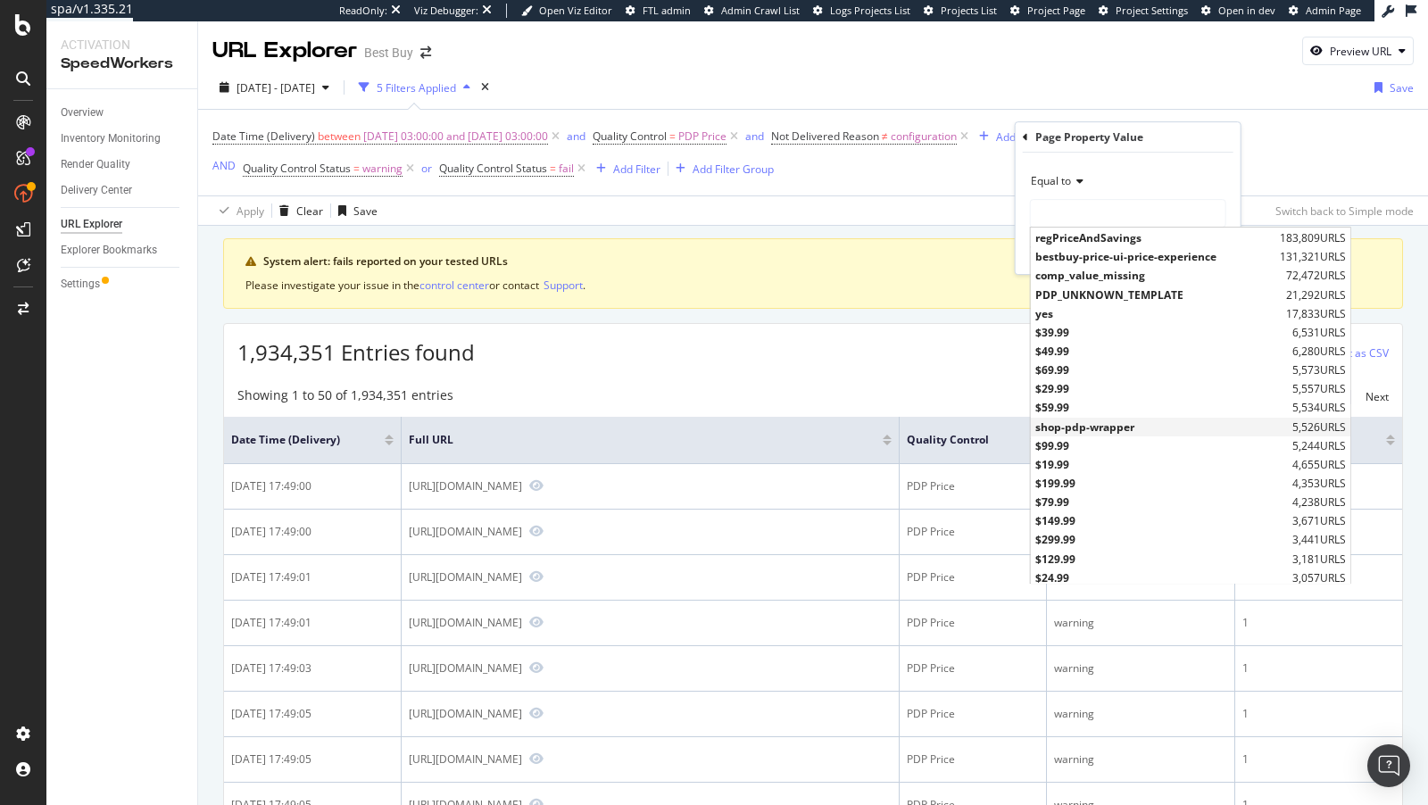
click at [1096, 426] on span "shop-pdp-wrapper" at bounding box center [1161, 426] width 253 height 15
type input "shop-pdp-wrapper"
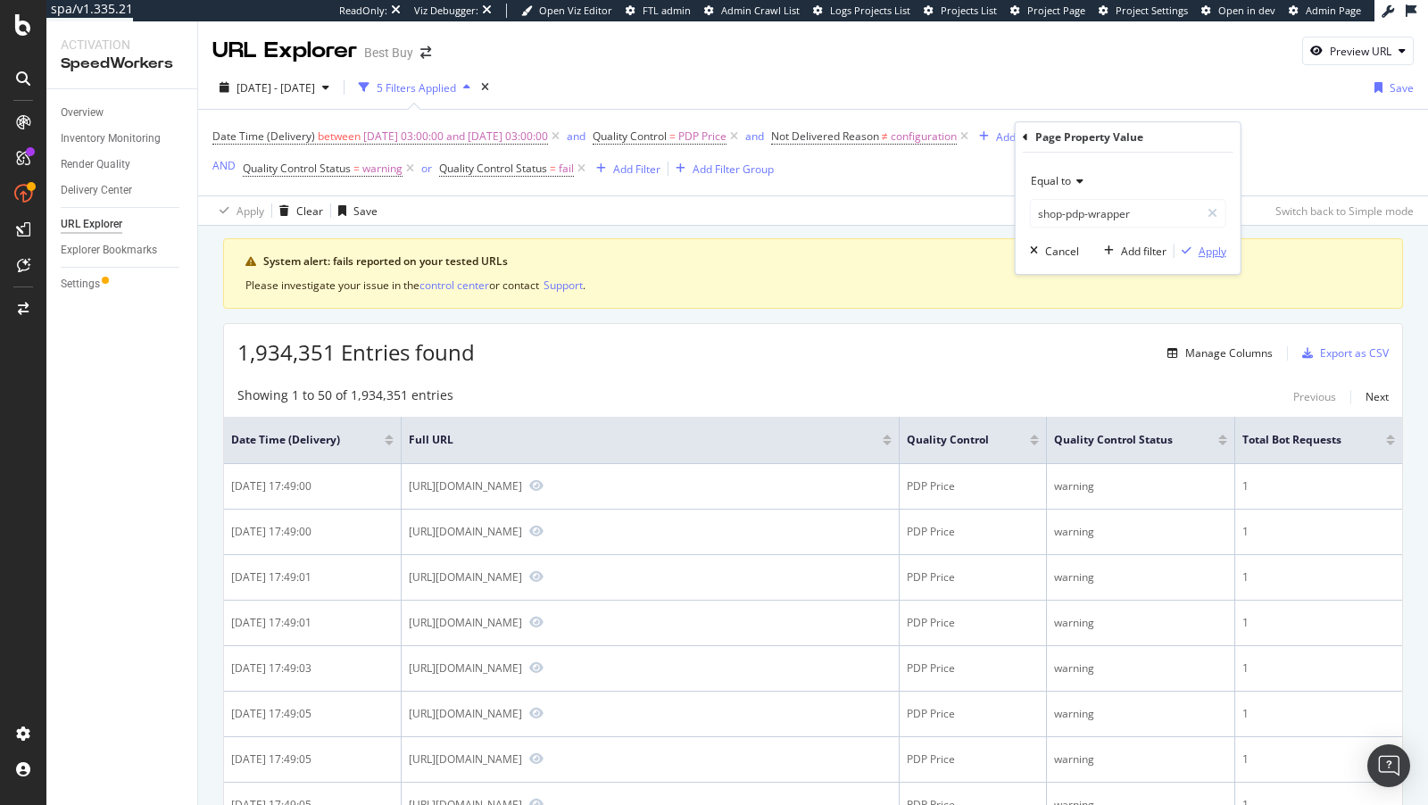
click at [1207, 248] on div "Apply" at bounding box center [1212, 251] width 28 height 15
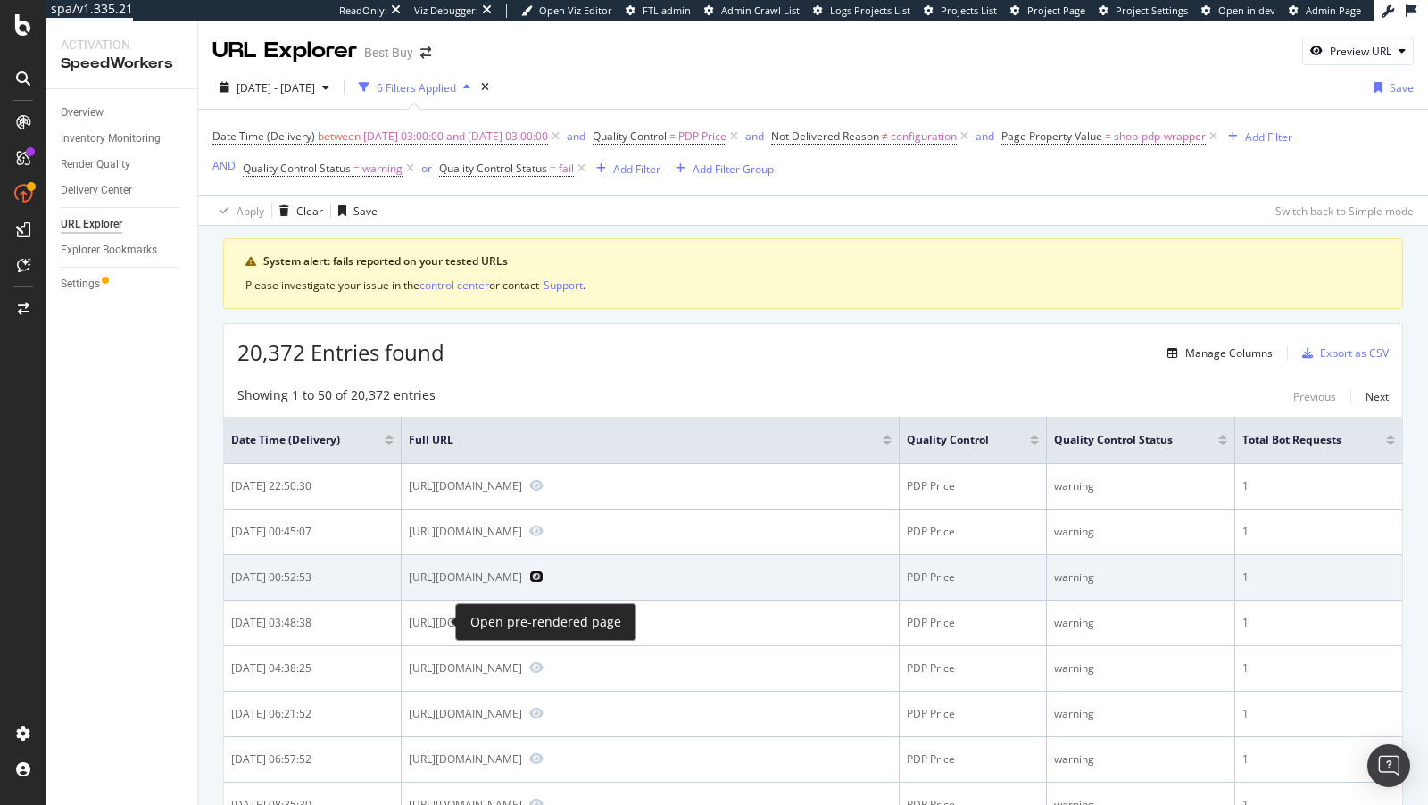
click at [529, 583] on icon "Preview https://www.bestbuy.com/site/rocketfish-bluetooth-audio-receiver-black/…" at bounding box center [536, 576] width 14 height 12
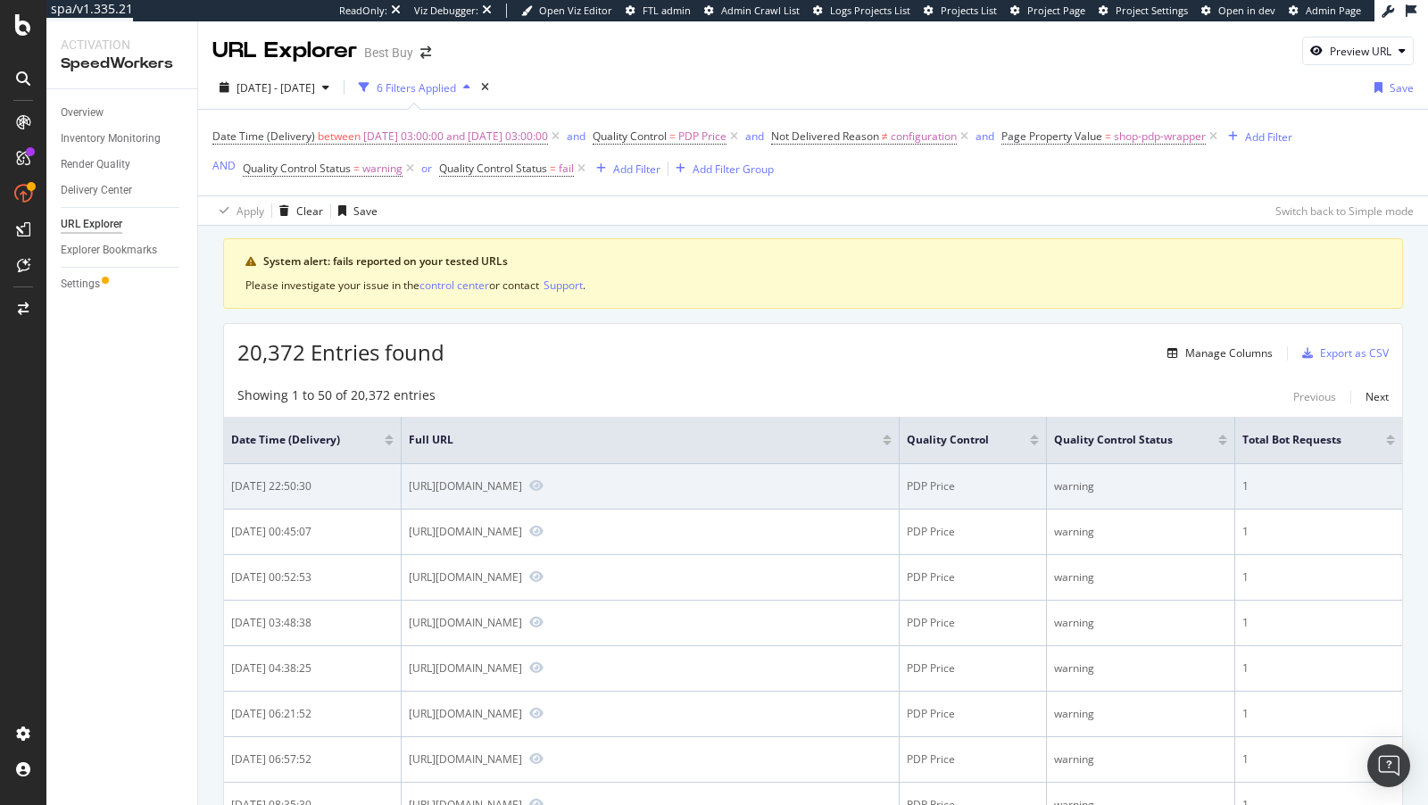
drag, startPoint x: 520, startPoint y: 501, endPoint x: 435, endPoint y: 490, distance: 85.4
click at [435, 490] on div "https://www.bestbuy.com/site/metra-dash-kit-for-select-2003-2006-jeep-wrangler-…" at bounding box center [465, 485] width 113 height 15
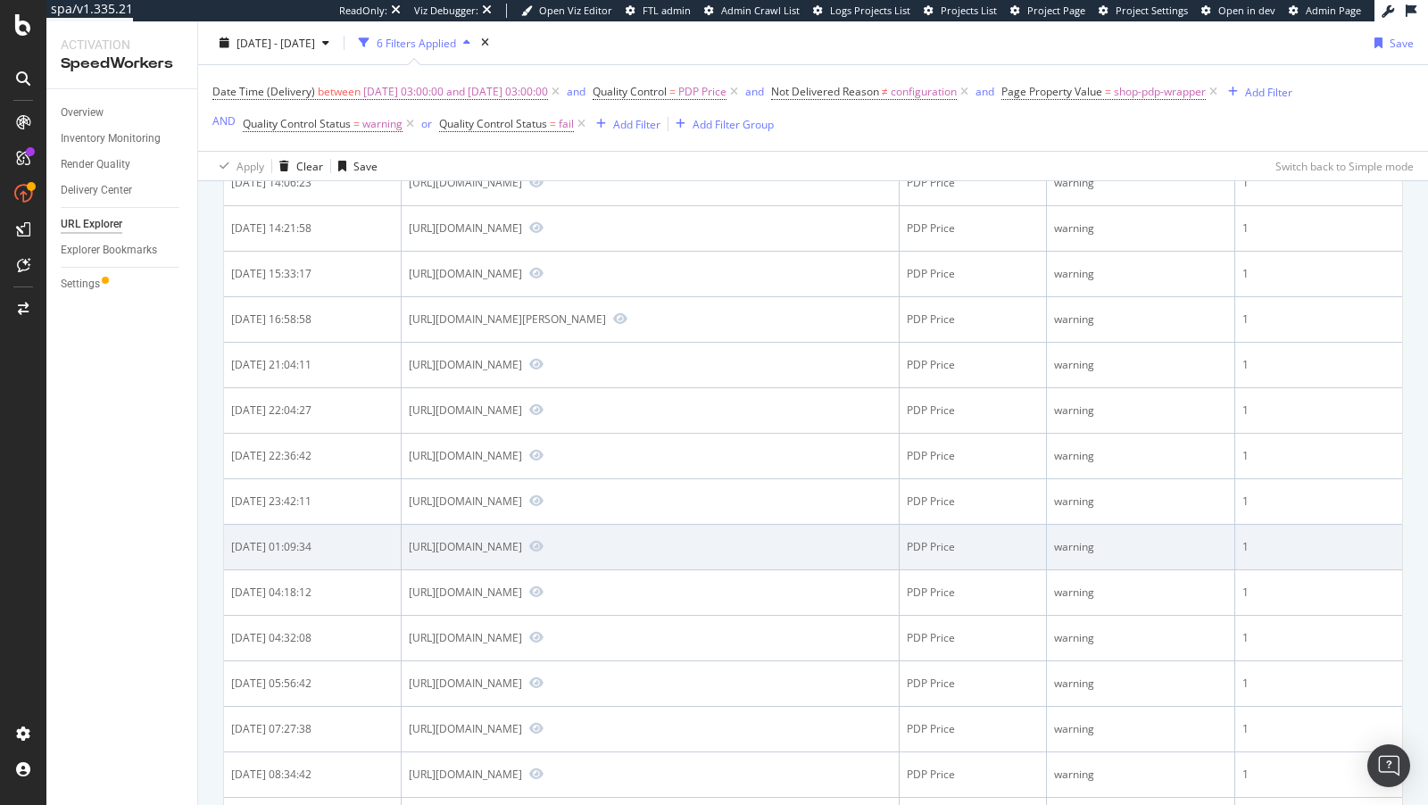
scroll to position [1087, 0]
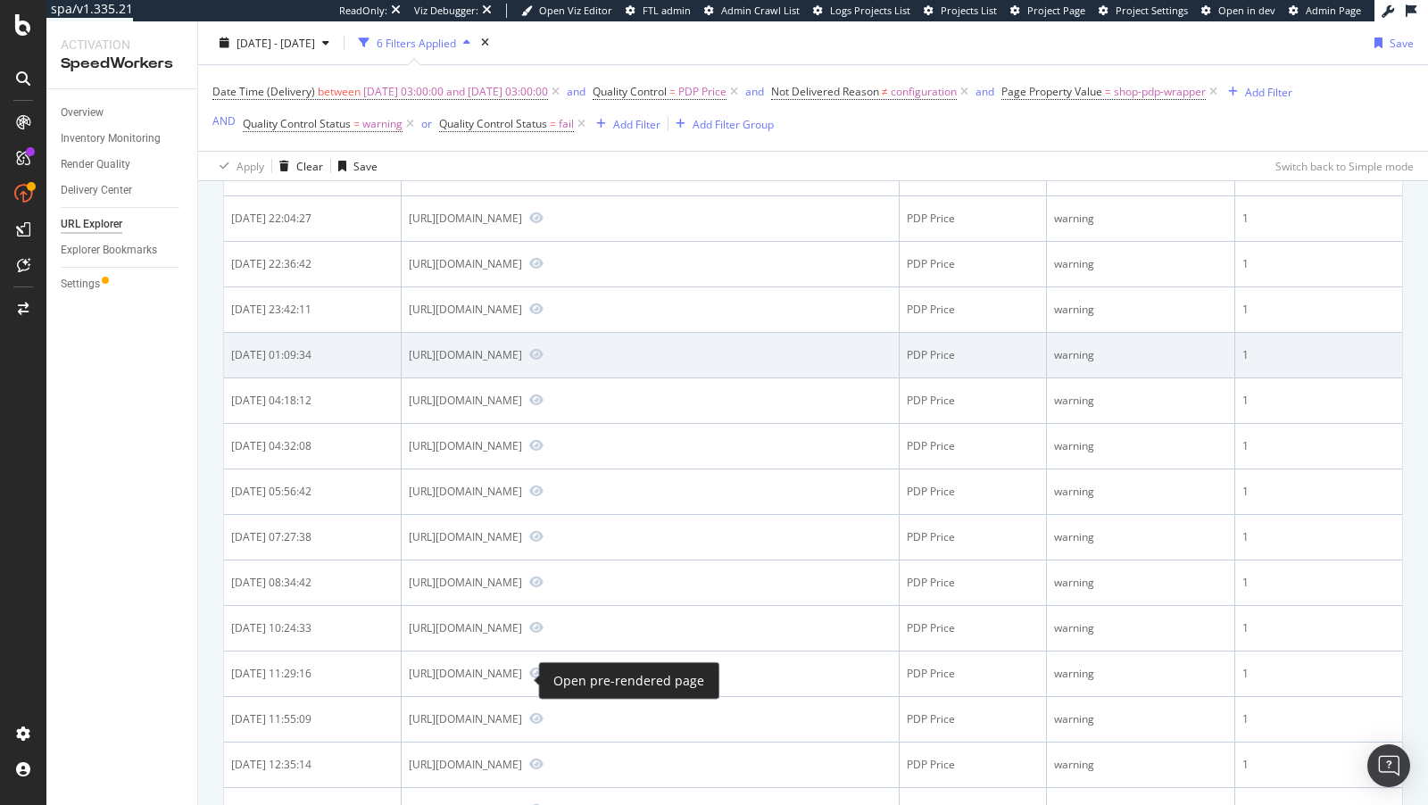
drag, startPoint x: 406, startPoint y: 665, endPoint x: 514, endPoint y: 681, distance: 109.2
click at [515, 378] on td "https://www.bestbuy.com/site/tp-link-tapo-smart-wi-fi-plug-mini-with-matter-3-p…" at bounding box center [651, 356] width 498 height 46
copy div "https://www.bestbuy.com/site/tp-link-tapo-smart-wi-fi-plug-mini-with-matter-3-p…"
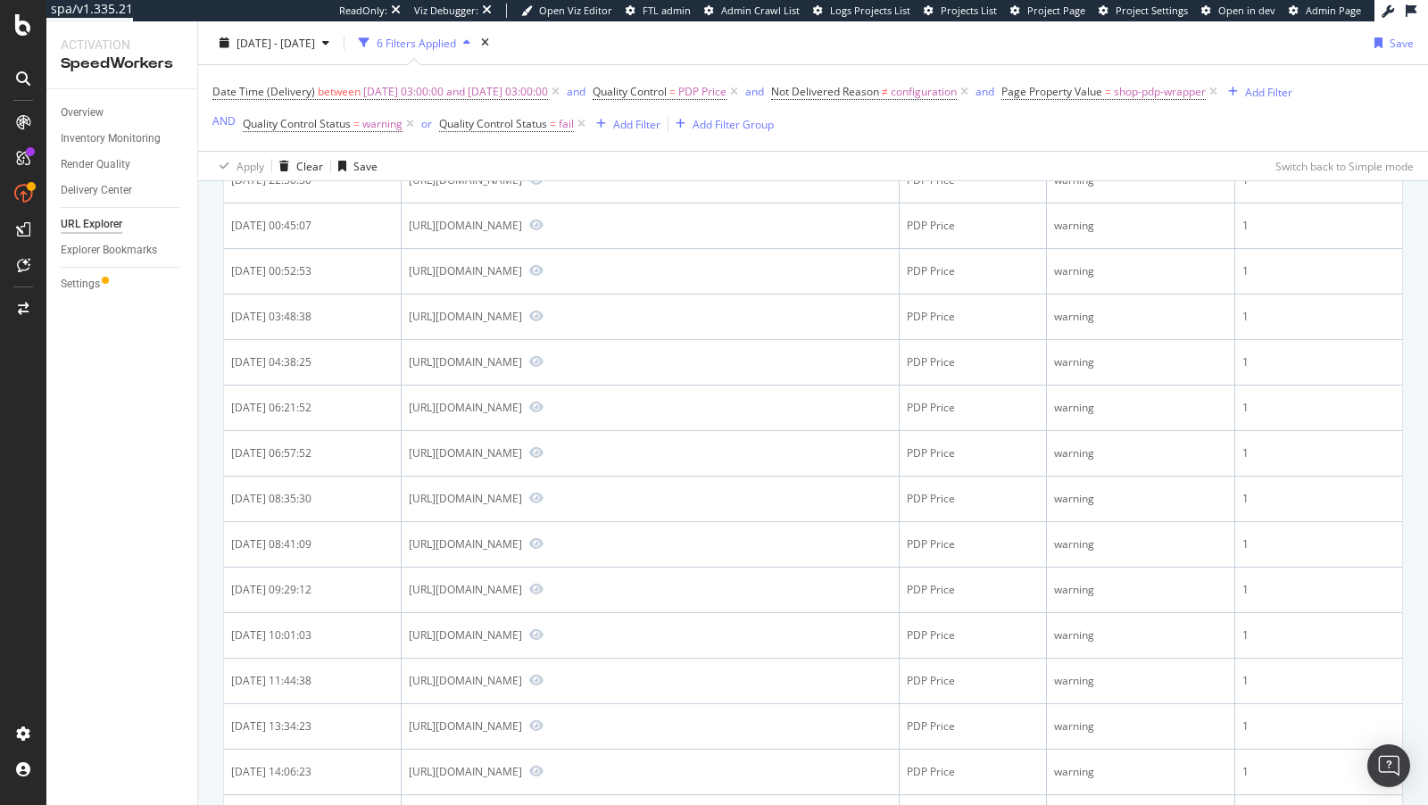
scroll to position [0, 0]
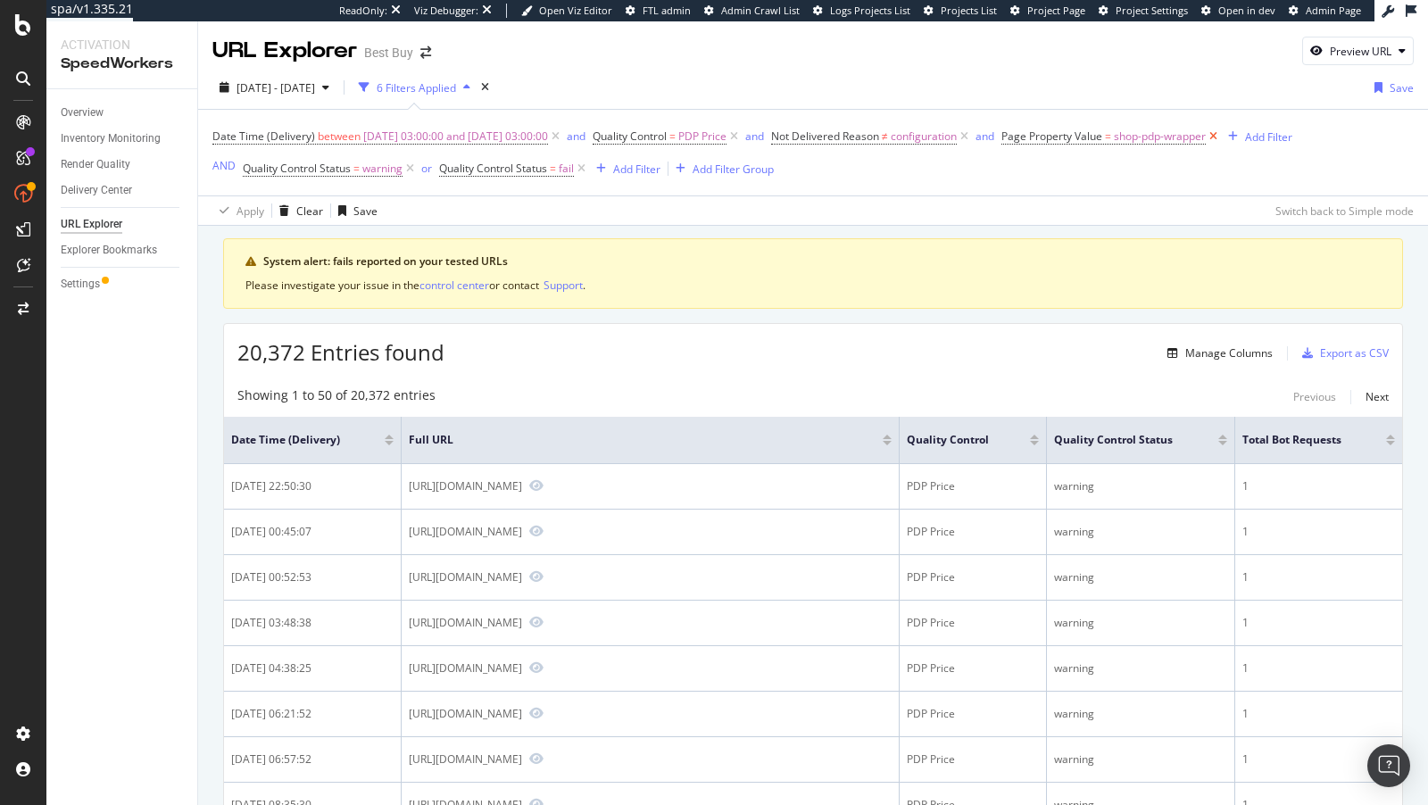
click at [1221, 140] on icon at bounding box center [1213, 137] width 15 height 18
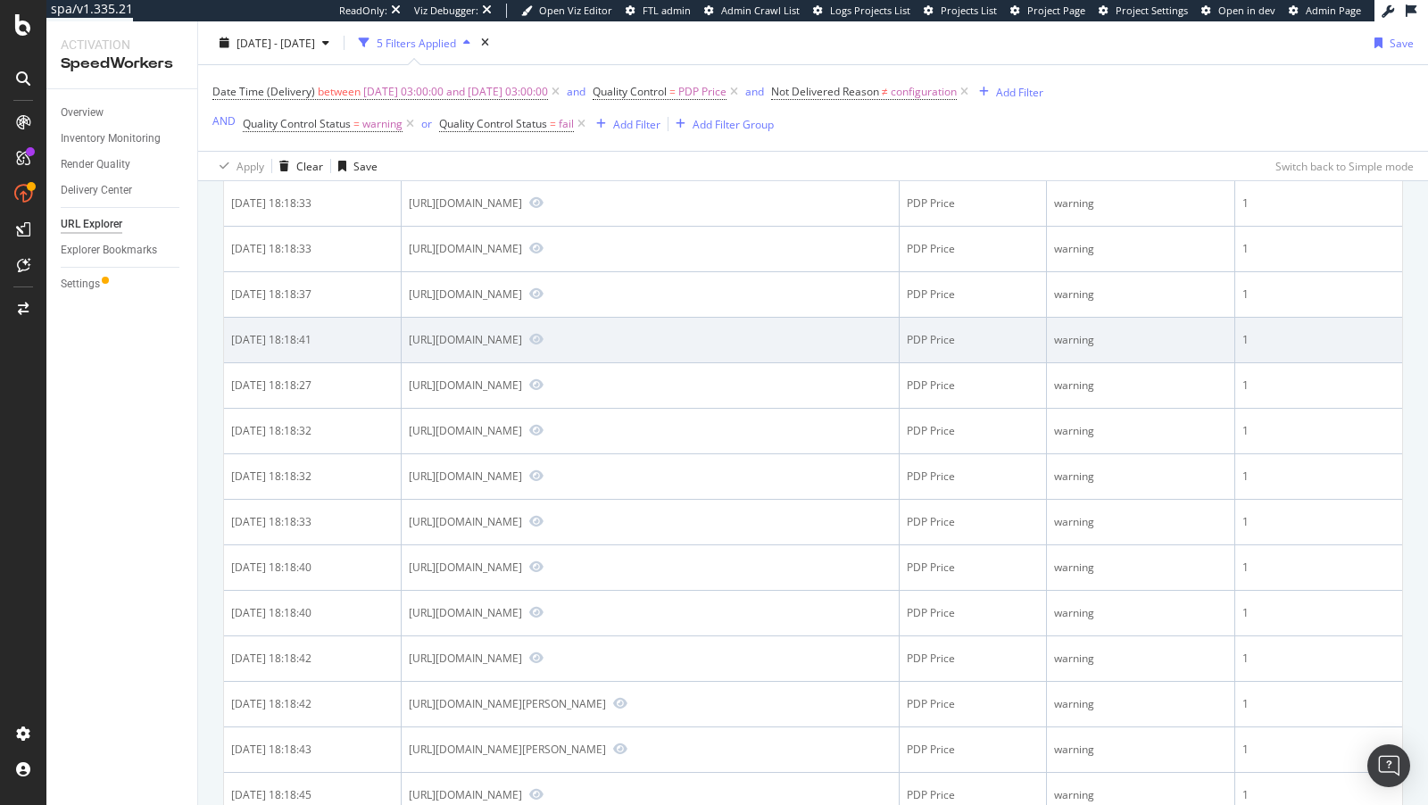
scroll to position [886, 0]
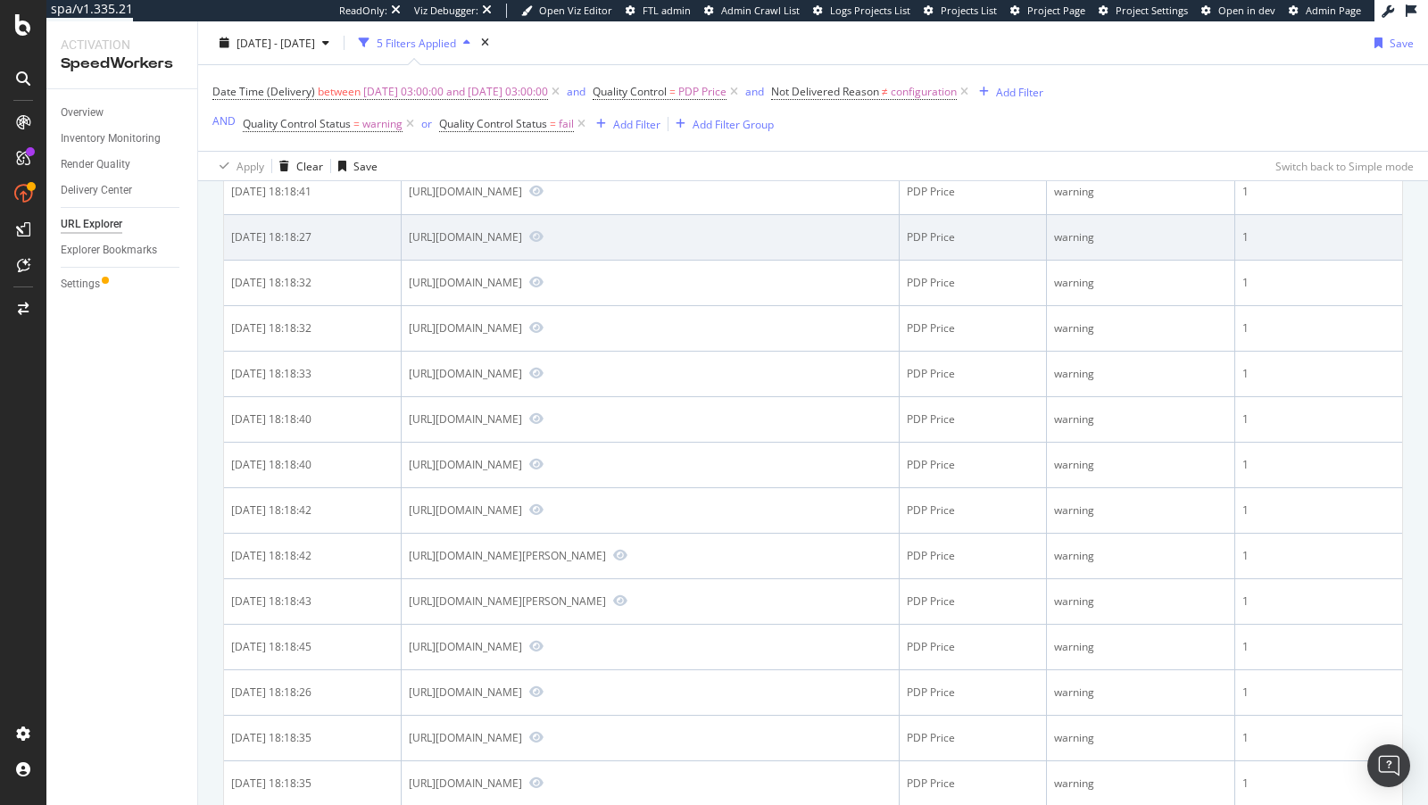
click at [522, 245] on div "https://www.bestbuy.com/site/corsair-rme-series-rm1000e-80-plus-gold-fully-modu…" at bounding box center [465, 236] width 113 height 15
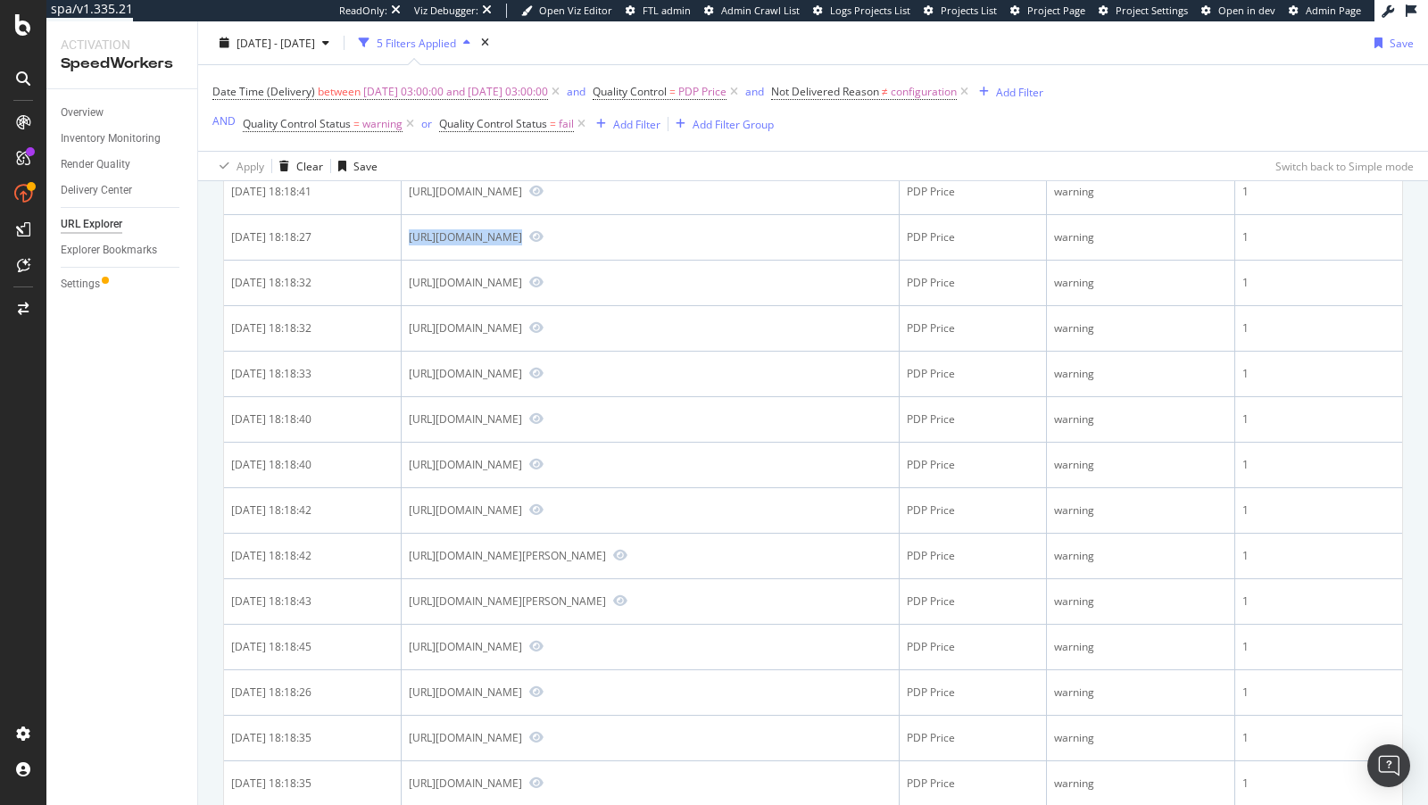
copy div "https://www.bestbuy.com/site/corsair-rme-series-rm1000e-80-plus-gold-fully-modu…"
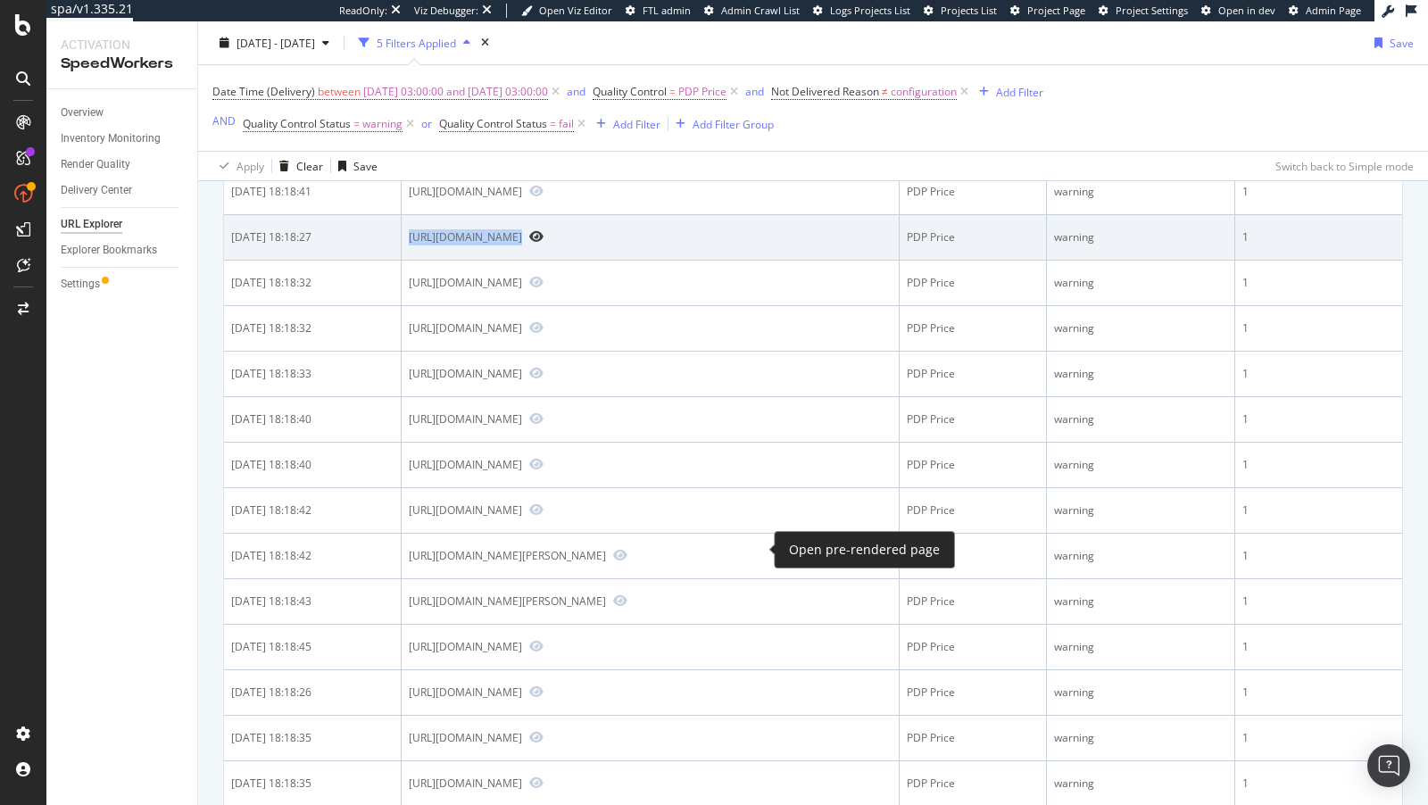
click at [543, 243] on icon "Preview https://www.bestbuy.com/site/corsair-rme-series-rm1000e-80-plus-gold-fu…" at bounding box center [536, 236] width 14 height 12
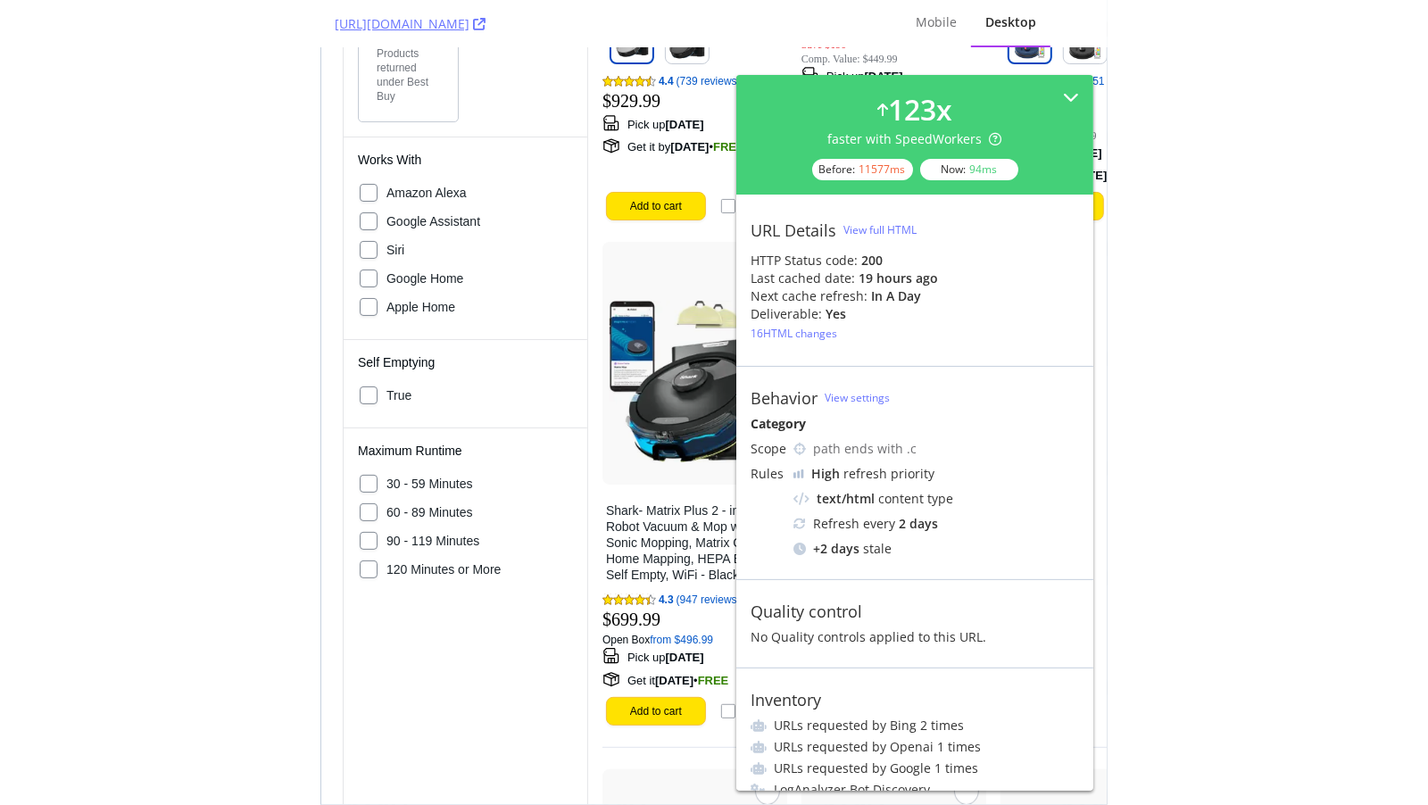
scroll to position [2402, 0]
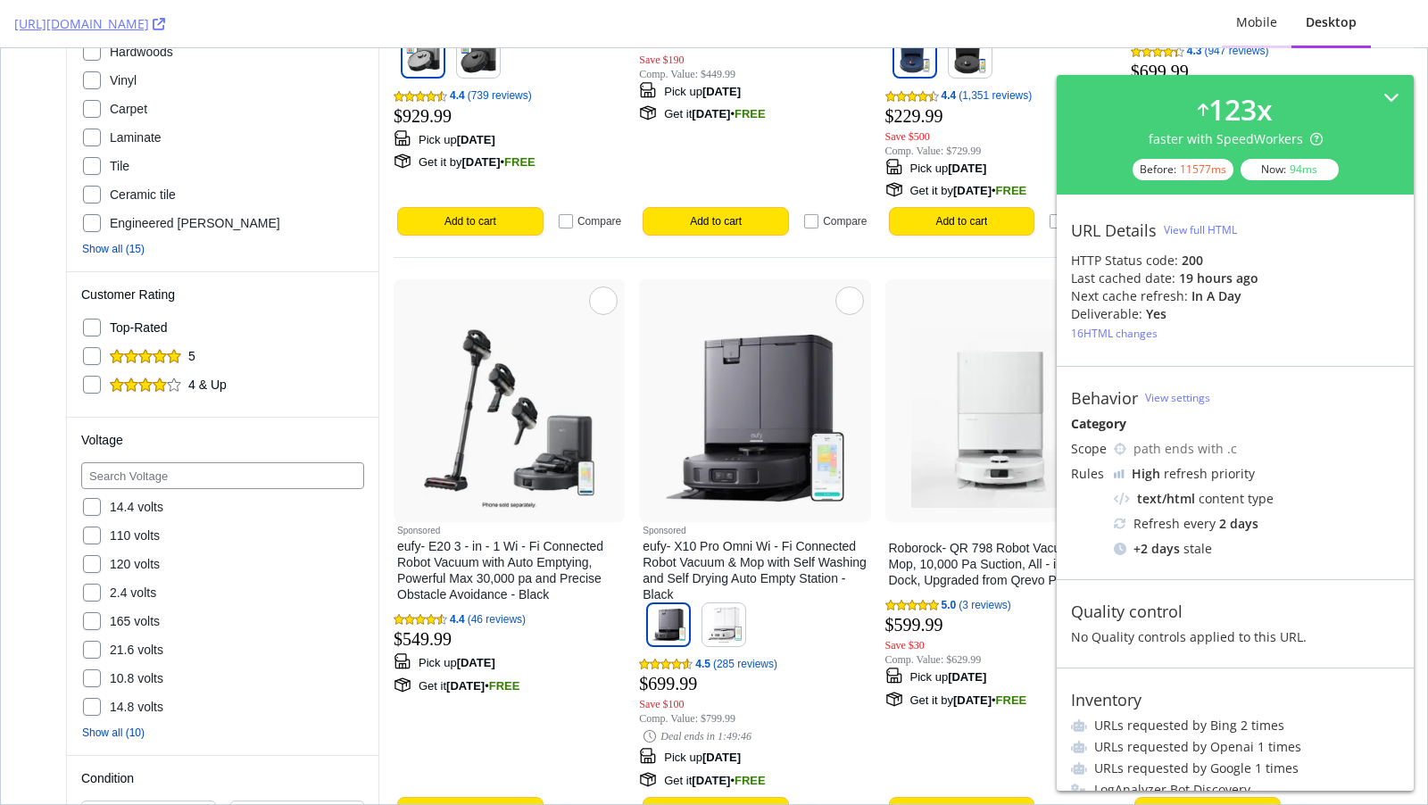
click at [1260, 24] on div "Mobile" at bounding box center [1256, 22] width 41 height 18
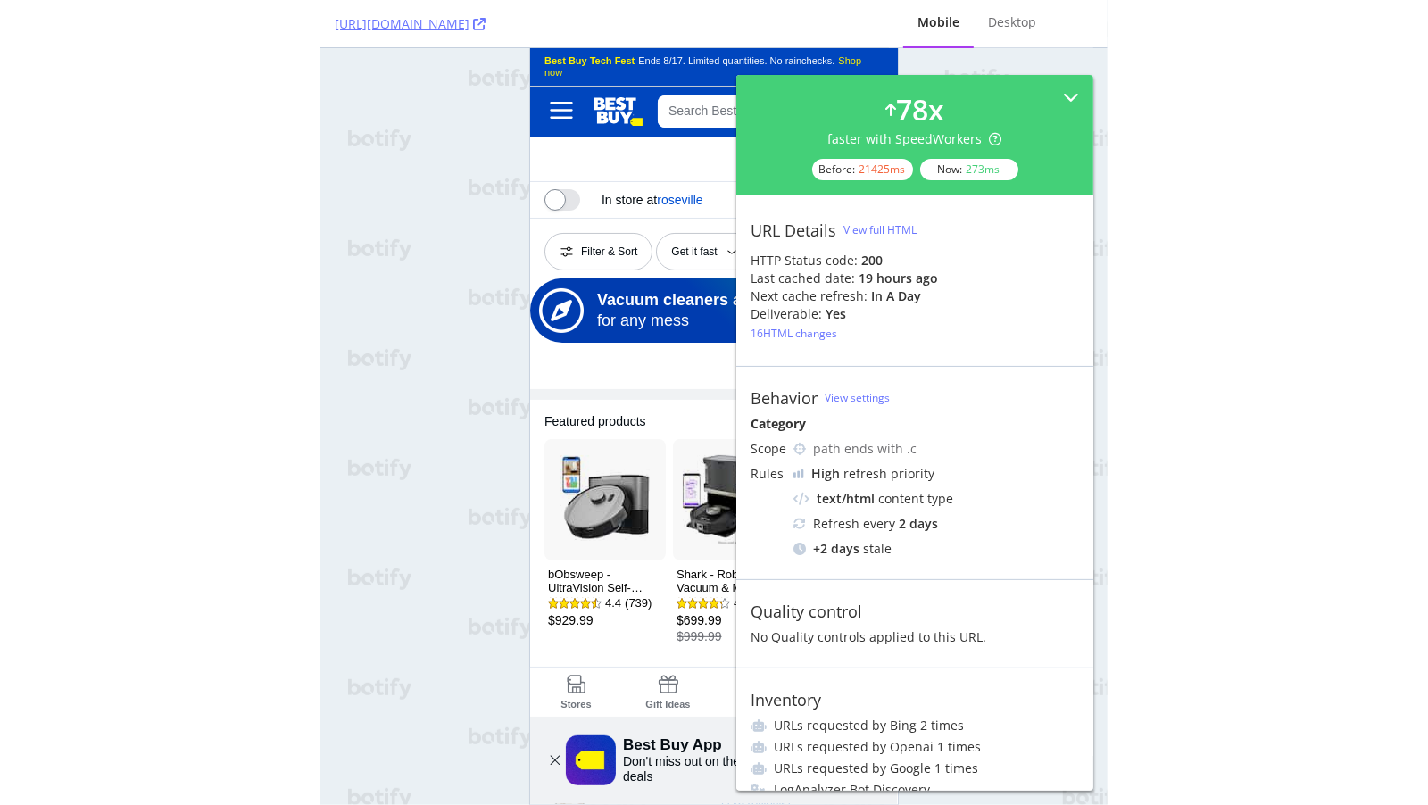
scroll to position [10290, 0]
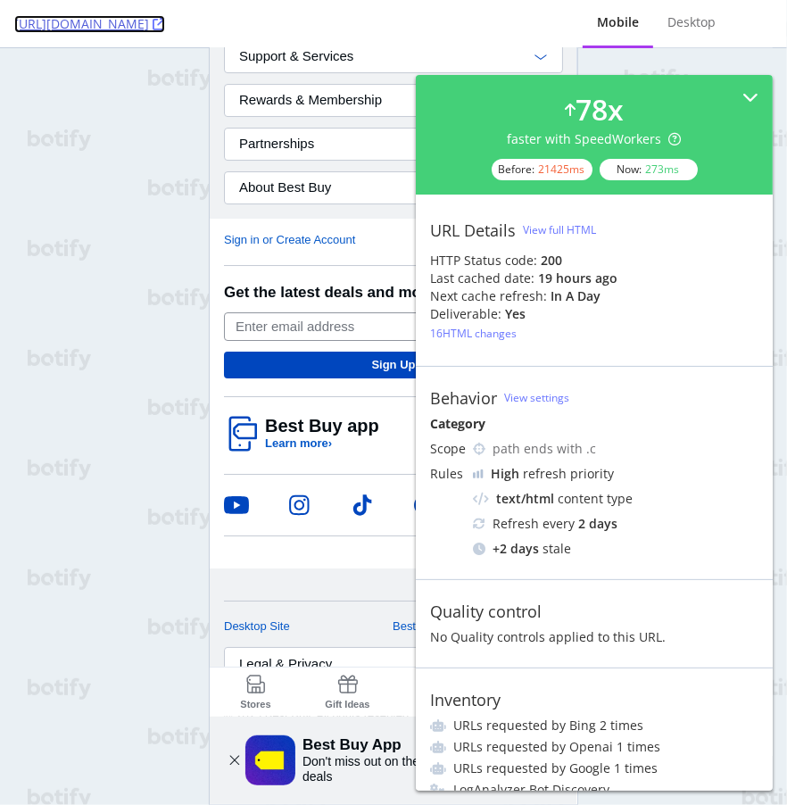
click at [165, 28] on link "https://www.bestbuy.com/site/vacuums-floor-care/robotic-vacuums/pcmcat164800050…" at bounding box center [89, 24] width 151 height 18
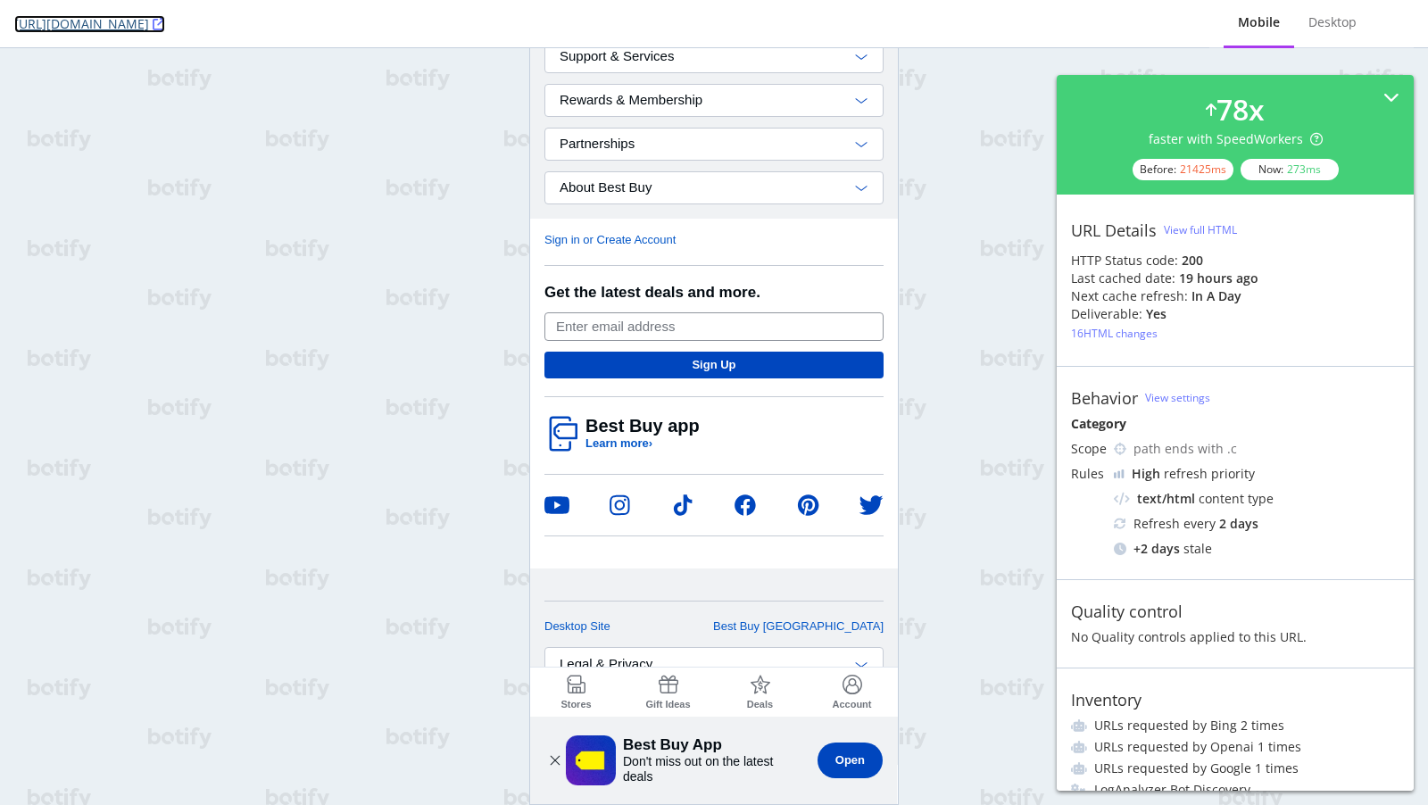
scroll to position [28, 0]
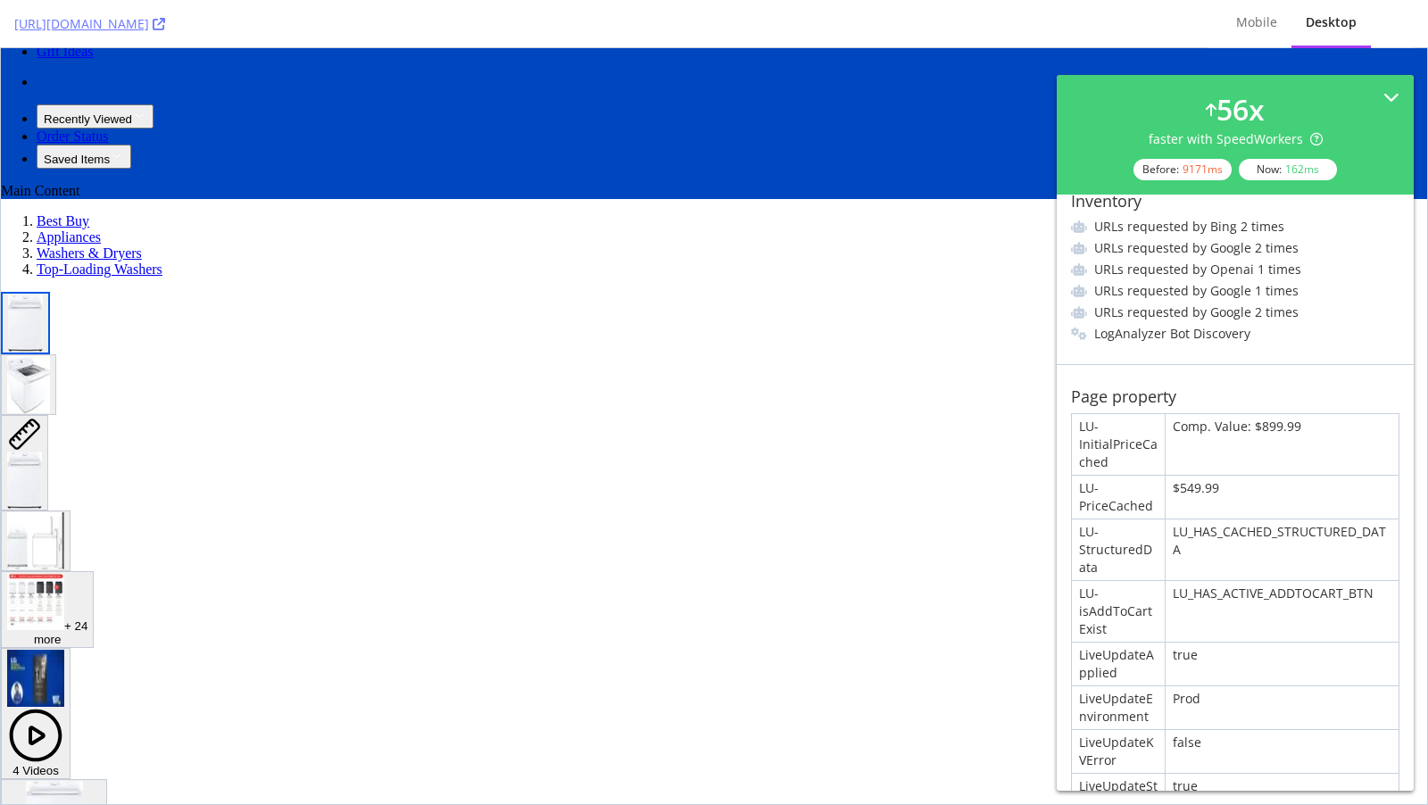
scroll to position [752, 0]
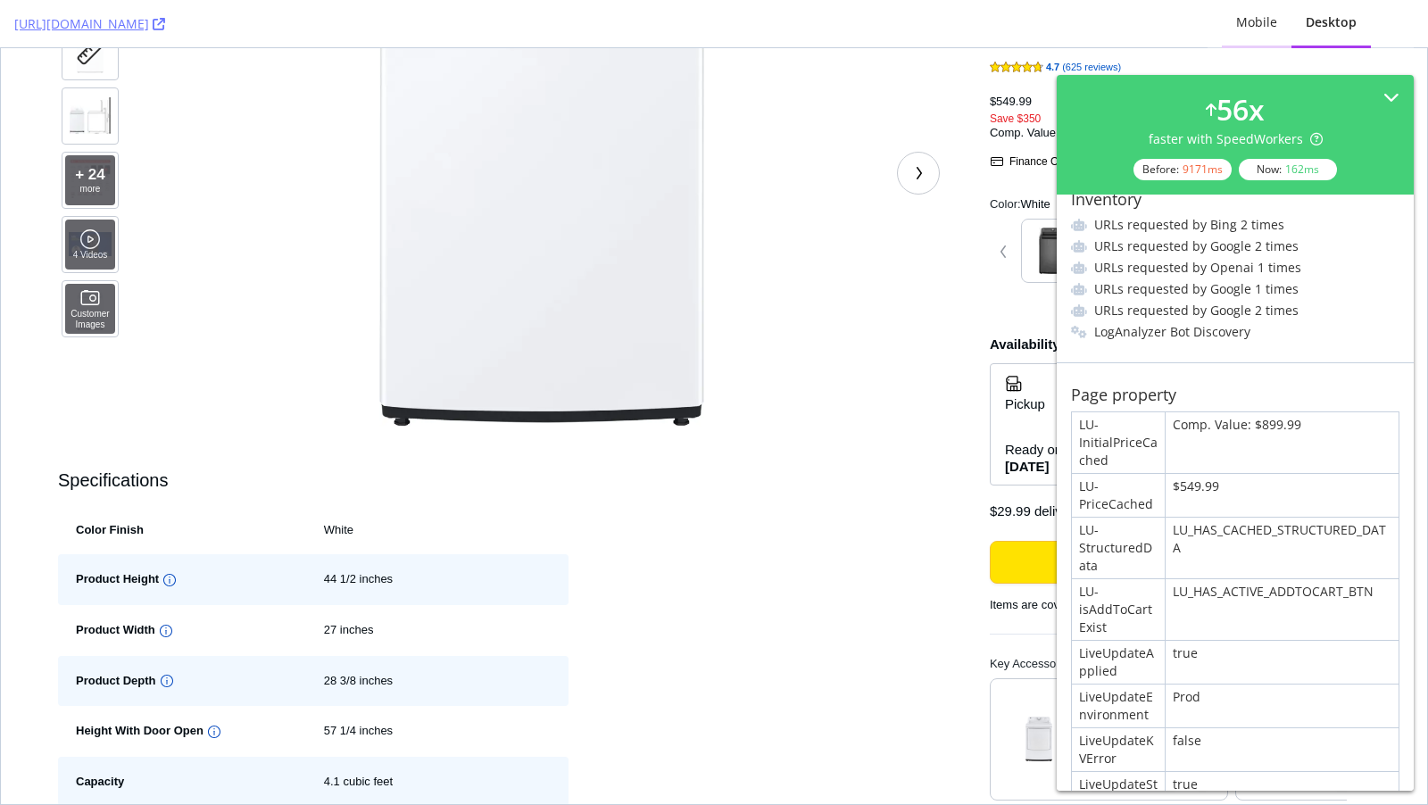
click at [1258, 29] on div "Mobile" at bounding box center [1256, 22] width 41 height 18
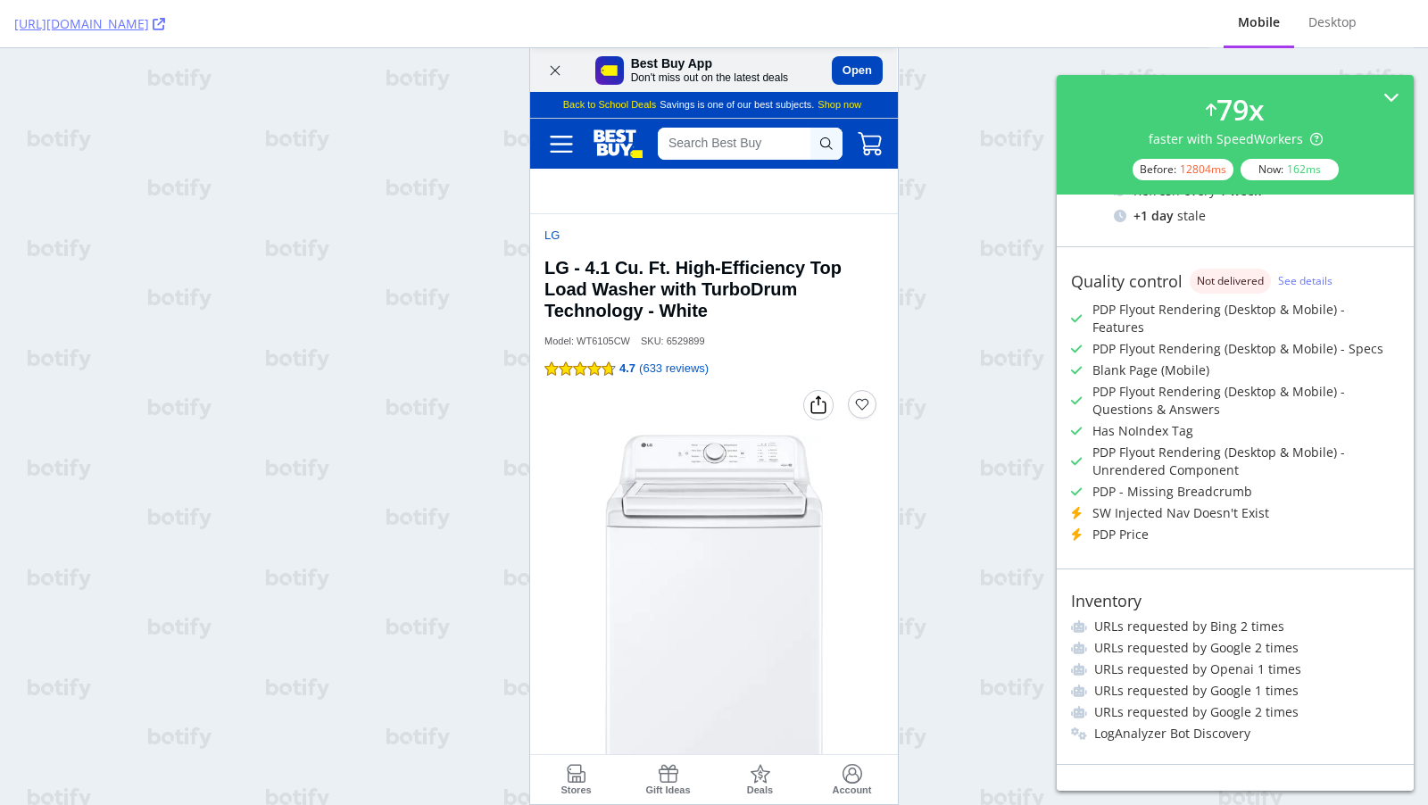
scroll to position [411, 0]
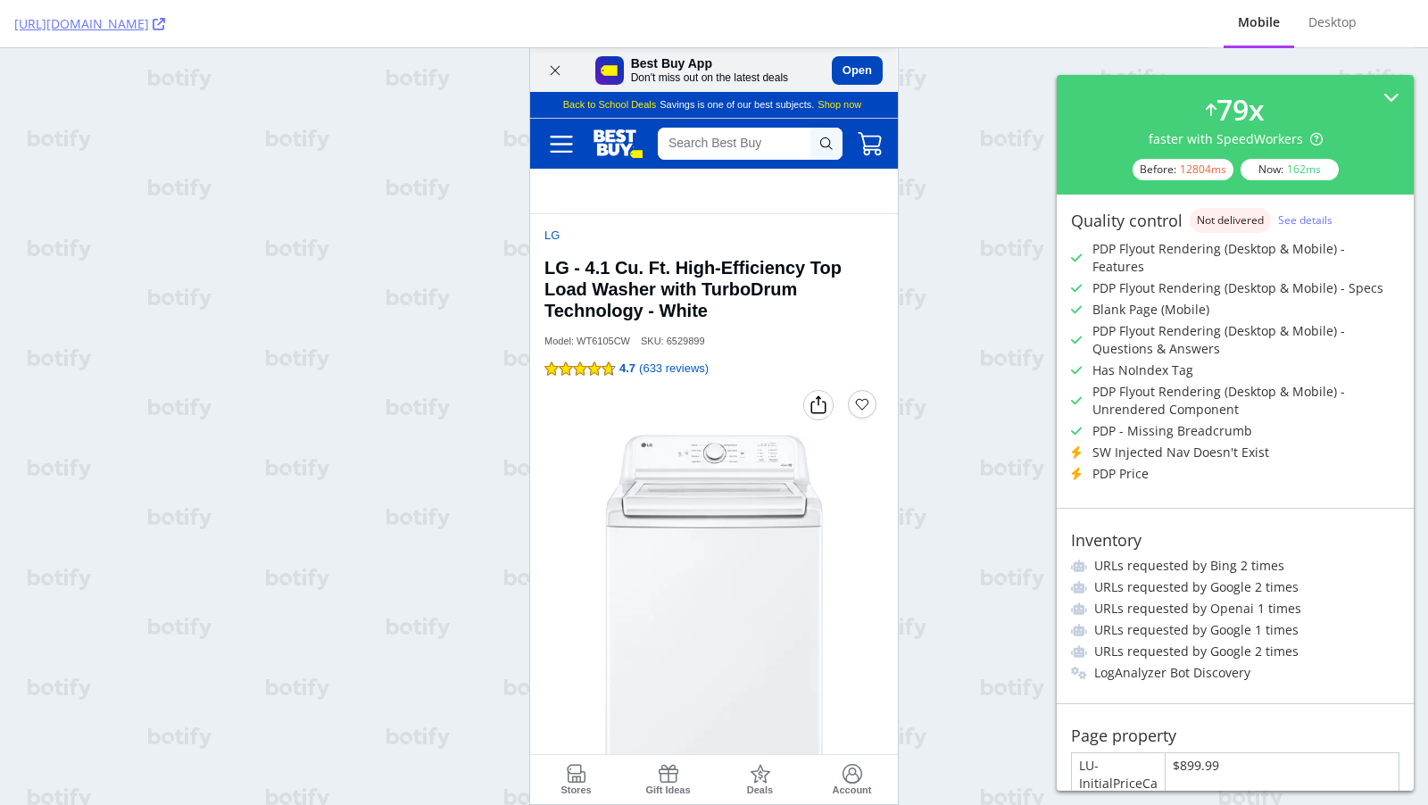
click at [1206, 443] on div "SW Injected Nav Doesn't Exist" at bounding box center [1180, 452] width 177 height 18
click at [1076, 423] on div "PDP Flyout Rendering (Desktop & Mobile) - Features PDP Flyout Rendering (Deskto…" at bounding box center [1235, 361] width 328 height 243
click at [1070, 426] on div "Quality control Not delivered See details PDP Flyout Rendering (Desktop & Mobil…" at bounding box center [1235, 347] width 357 height 322
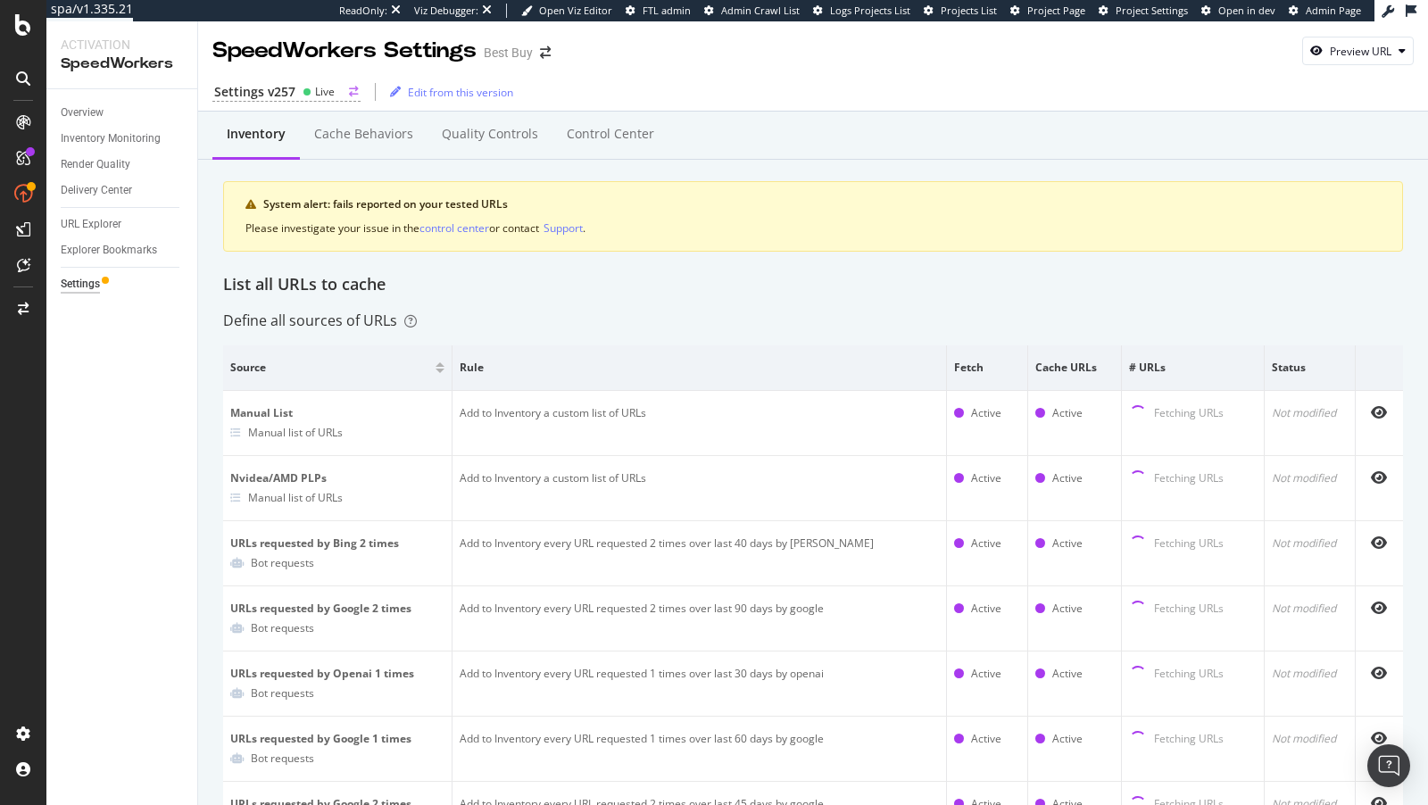
click at [295, 85] on div "Settings v257 Live" at bounding box center [286, 92] width 148 height 19
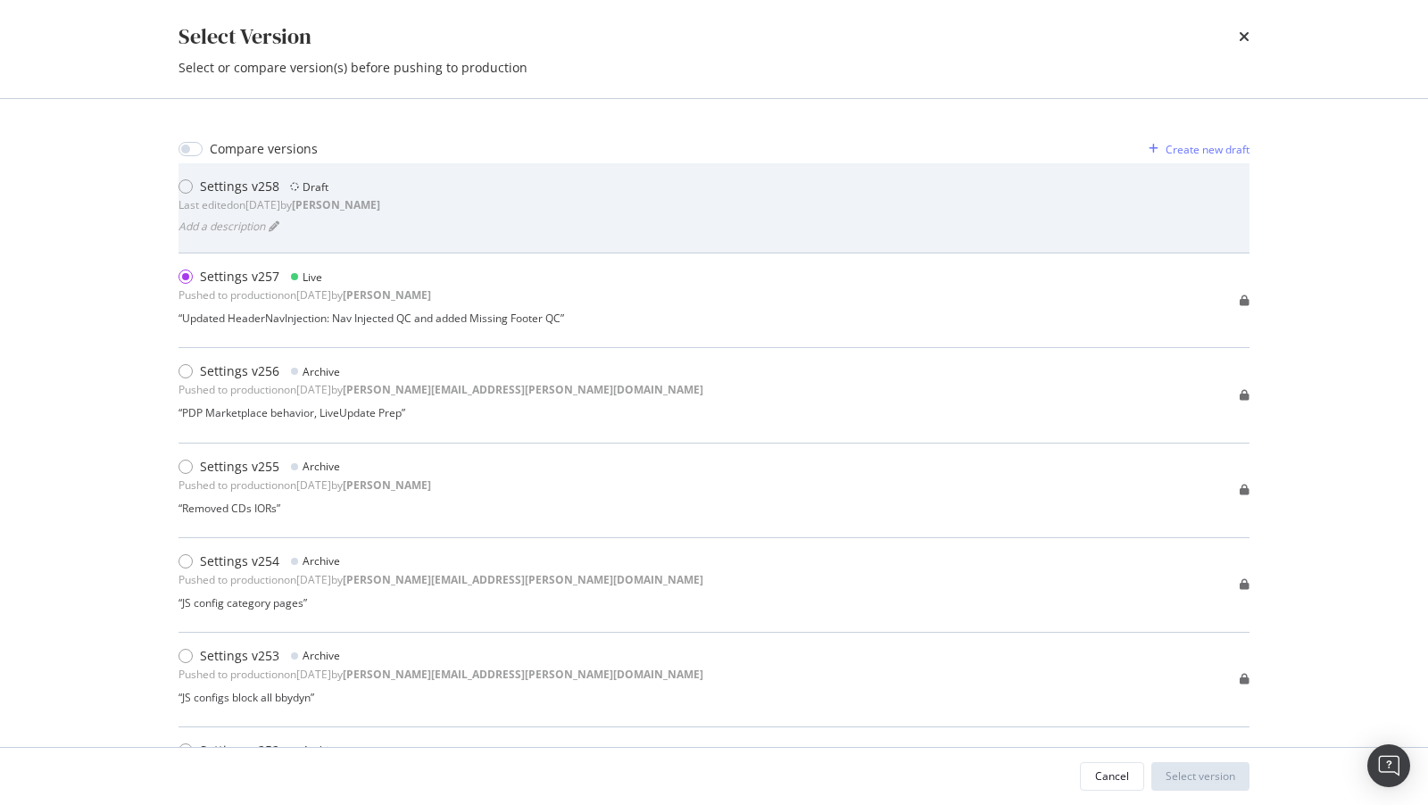
click at [290, 212] on div "Settings v258 Draft Last edited on [DATE] by [PERSON_NAME]" at bounding box center [279, 196] width 202 height 36
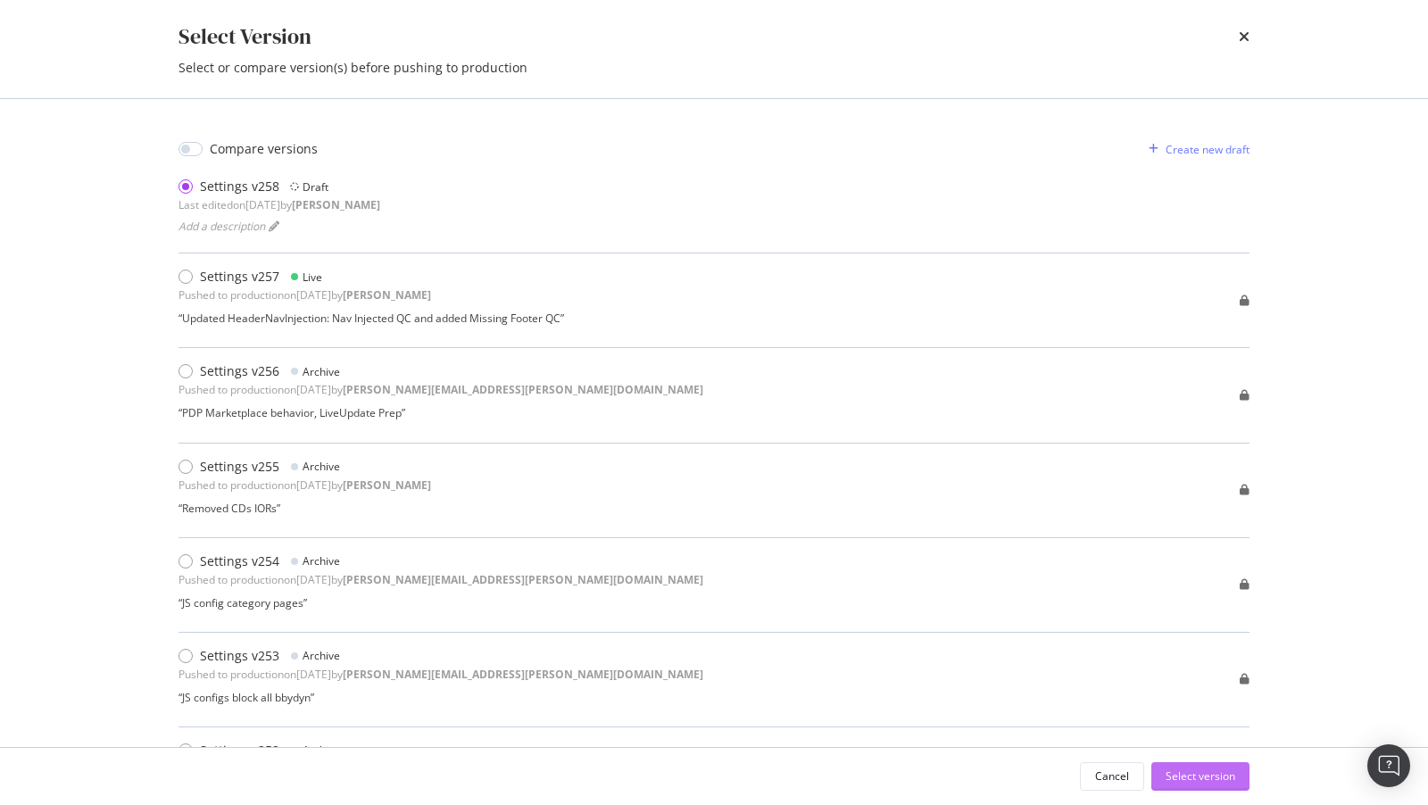
click at [1212, 777] on div "Select version" at bounding box center [1200, 775] width 70 height 15
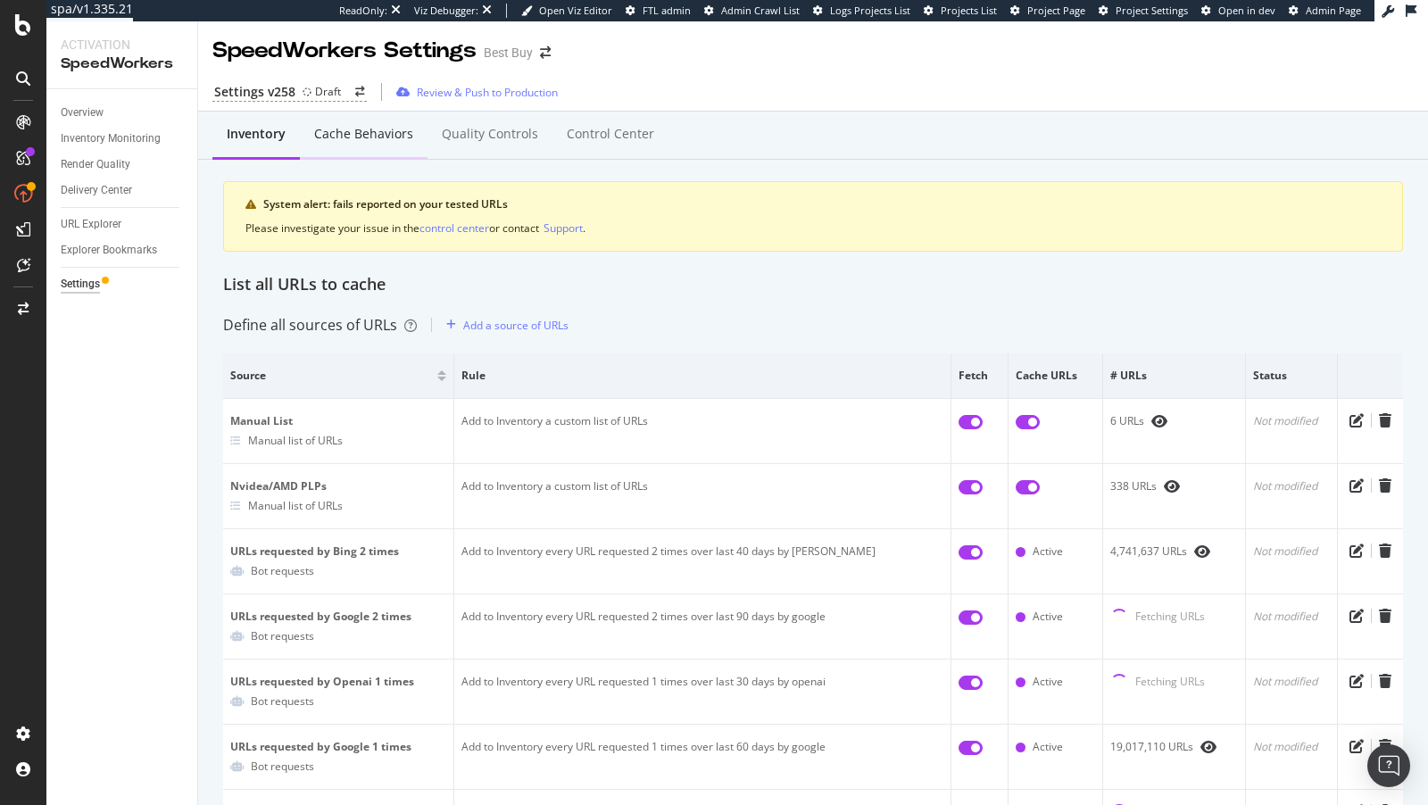
click at [343, 121] on div "Cache behaviors" at bounding box center [364, 135] width 128 height 49
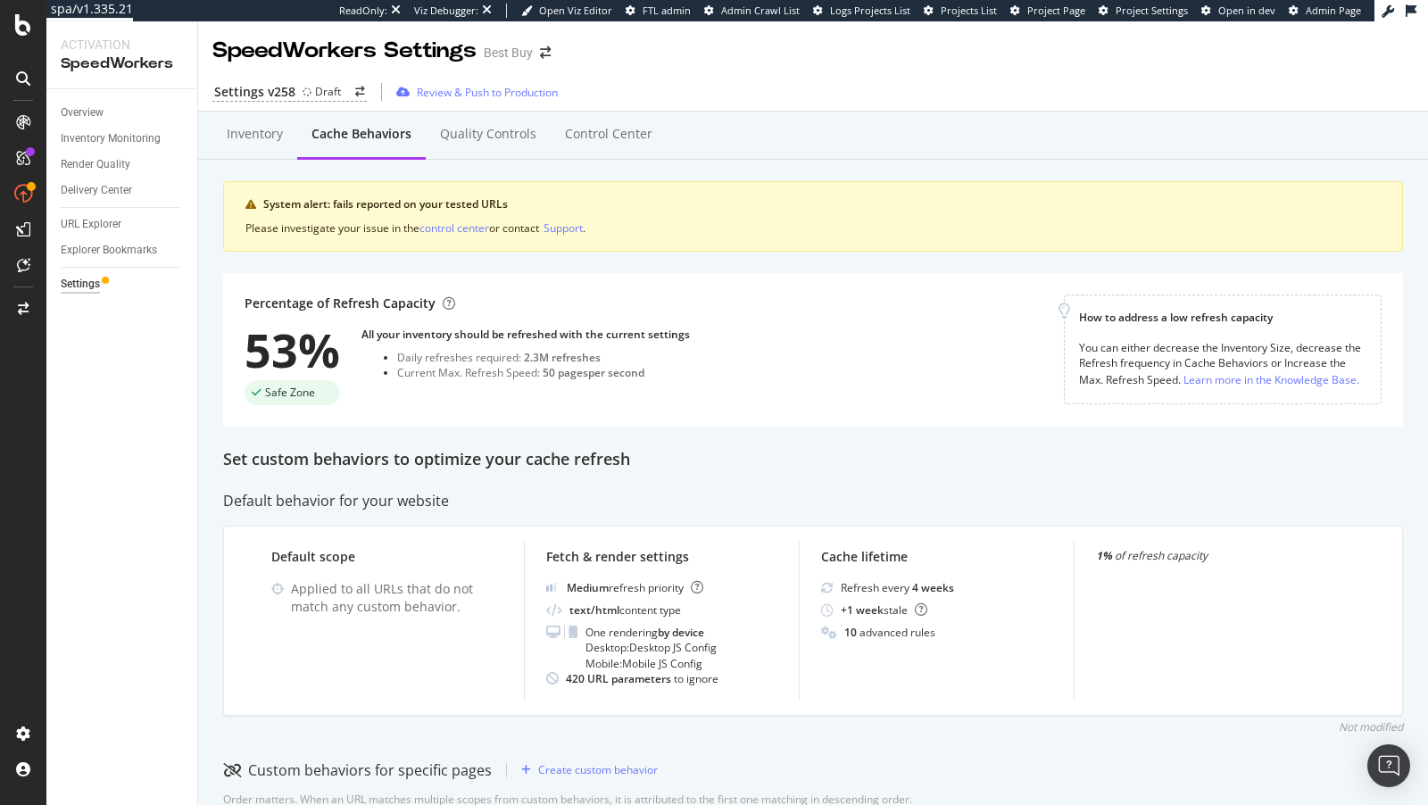
click at [288, 76] on div "Settings v258 Draft Review & Push to Production" at bounding box center [813, 91] width 1230 height 37
click at [285, 91] on div "Settings v258" at bounding box center [254, 92] width 81 height 18
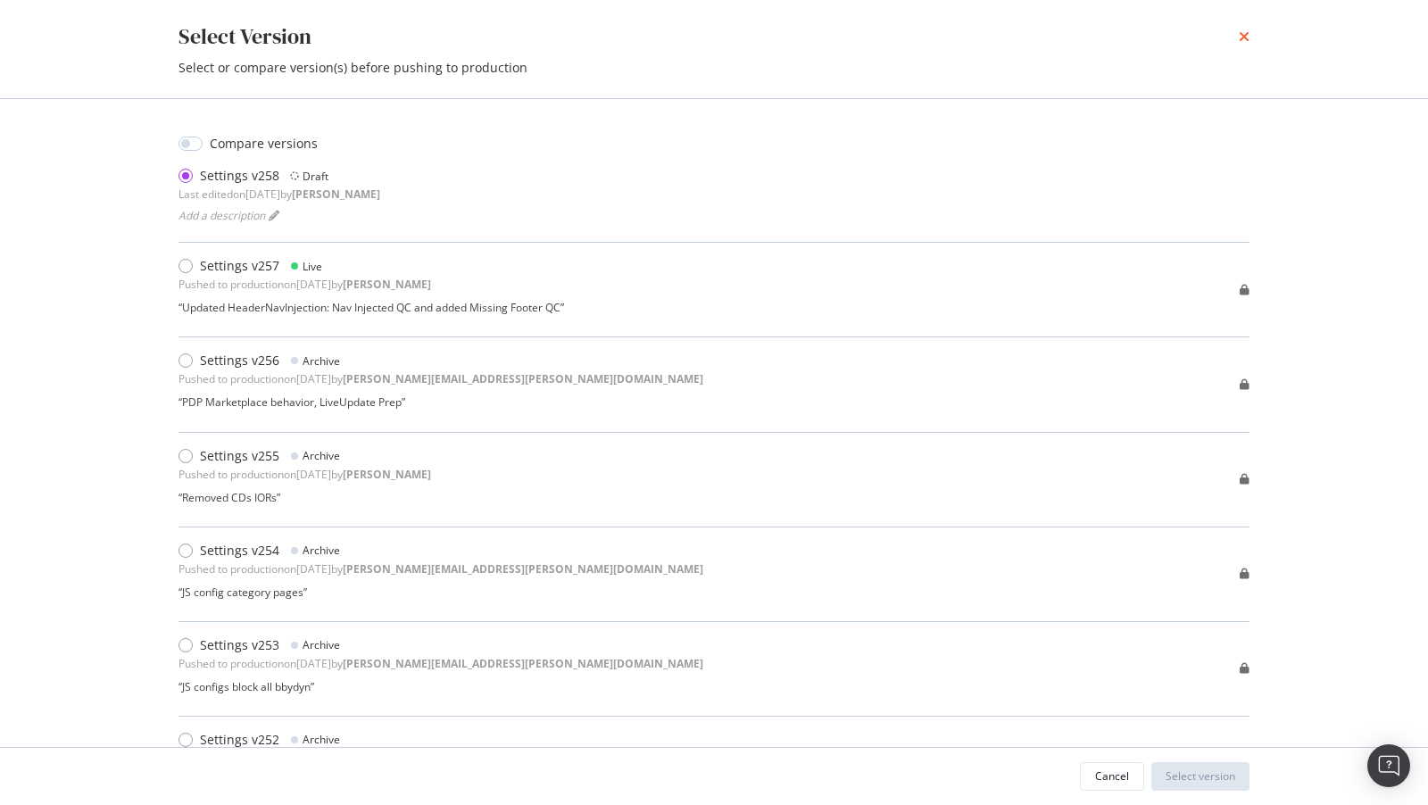
click at [1242, 34] on icon "times" at bounding box center [1244, 36] width 11 height 14
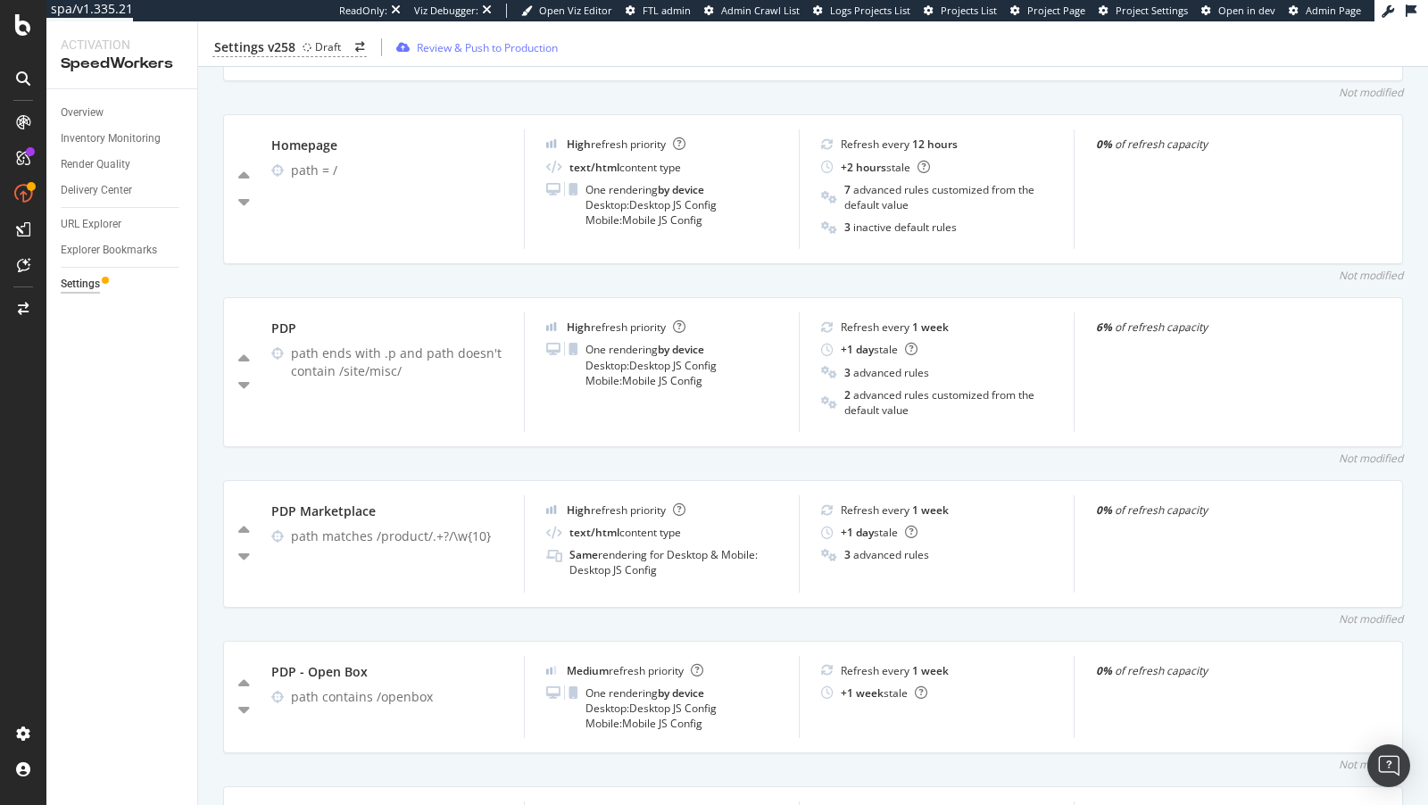
scroll to position [1053, 0]
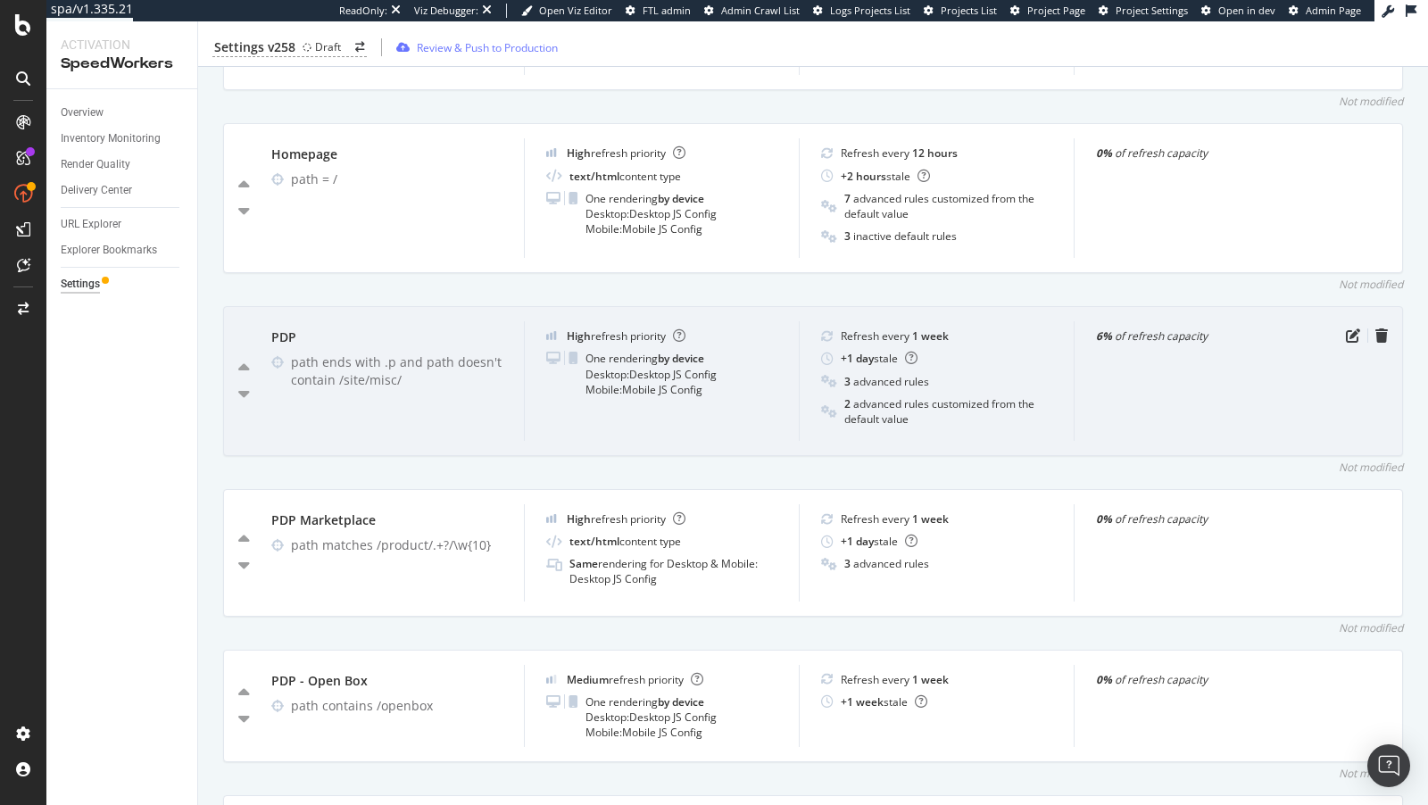
click at [1350, 306] on div "PDP path ends with .p and path doesn't contain /site/misc/ High refresh priorit…" at bounding box center [813, 381] width 1180 height 150
click at [1350, 328] on icon "pen-to-square" at bounding box center [1353, 335] width 14 height 14
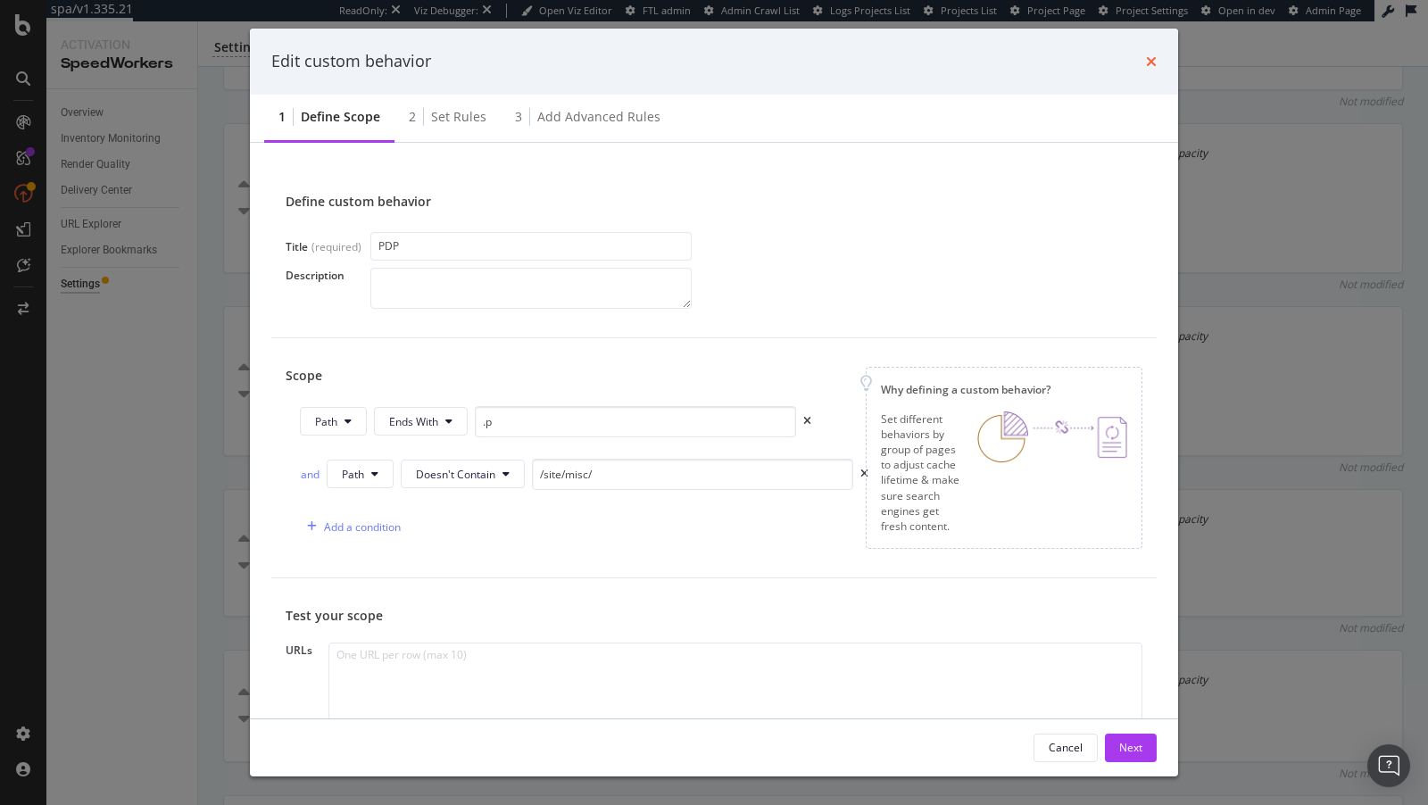
click at [1149, 57] on icon "times" at bounding box center [1151, 61] width 11 height 14
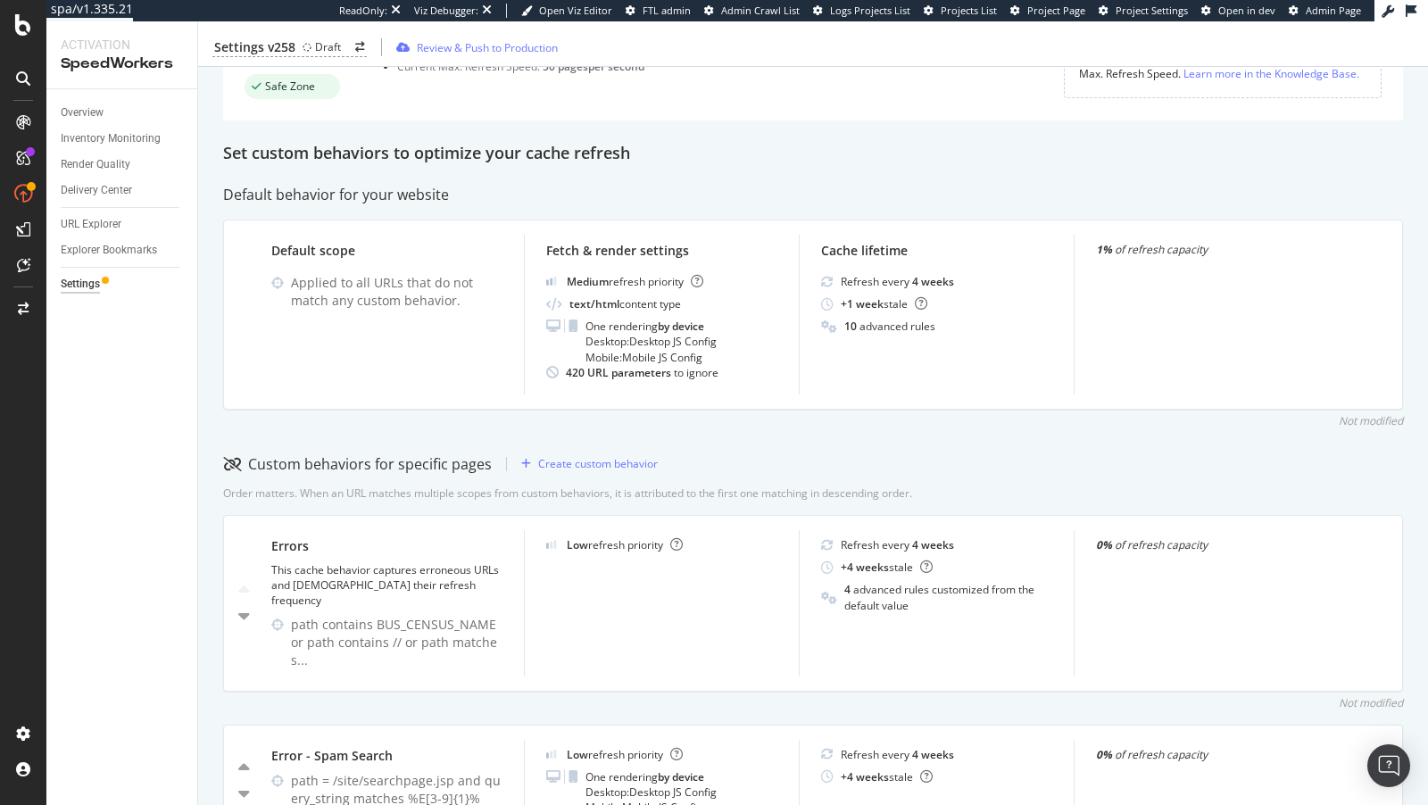
scroll to position [0, 0]
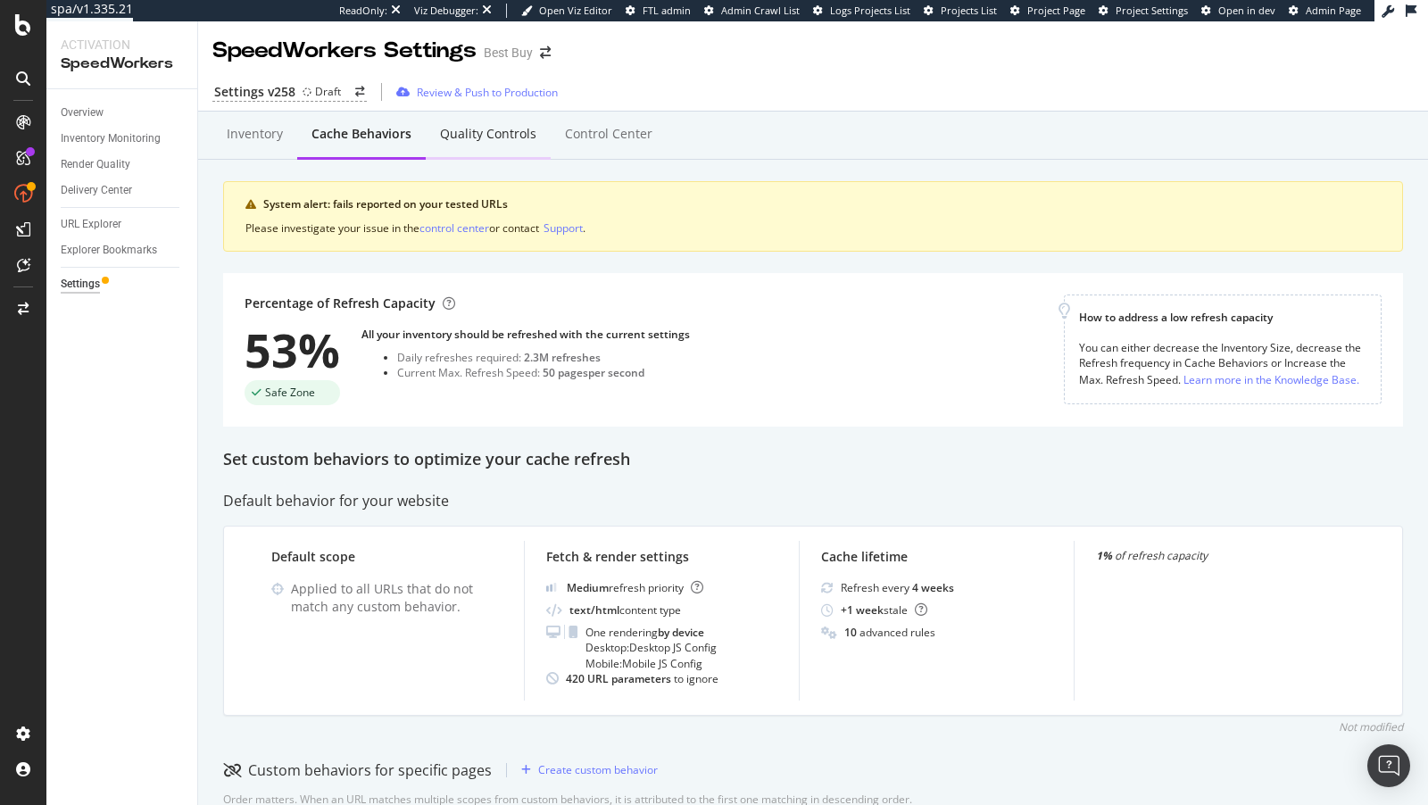
click at [460, 149] on div "Quality Controls" at bounding box center [488, 135] width 125 height 49
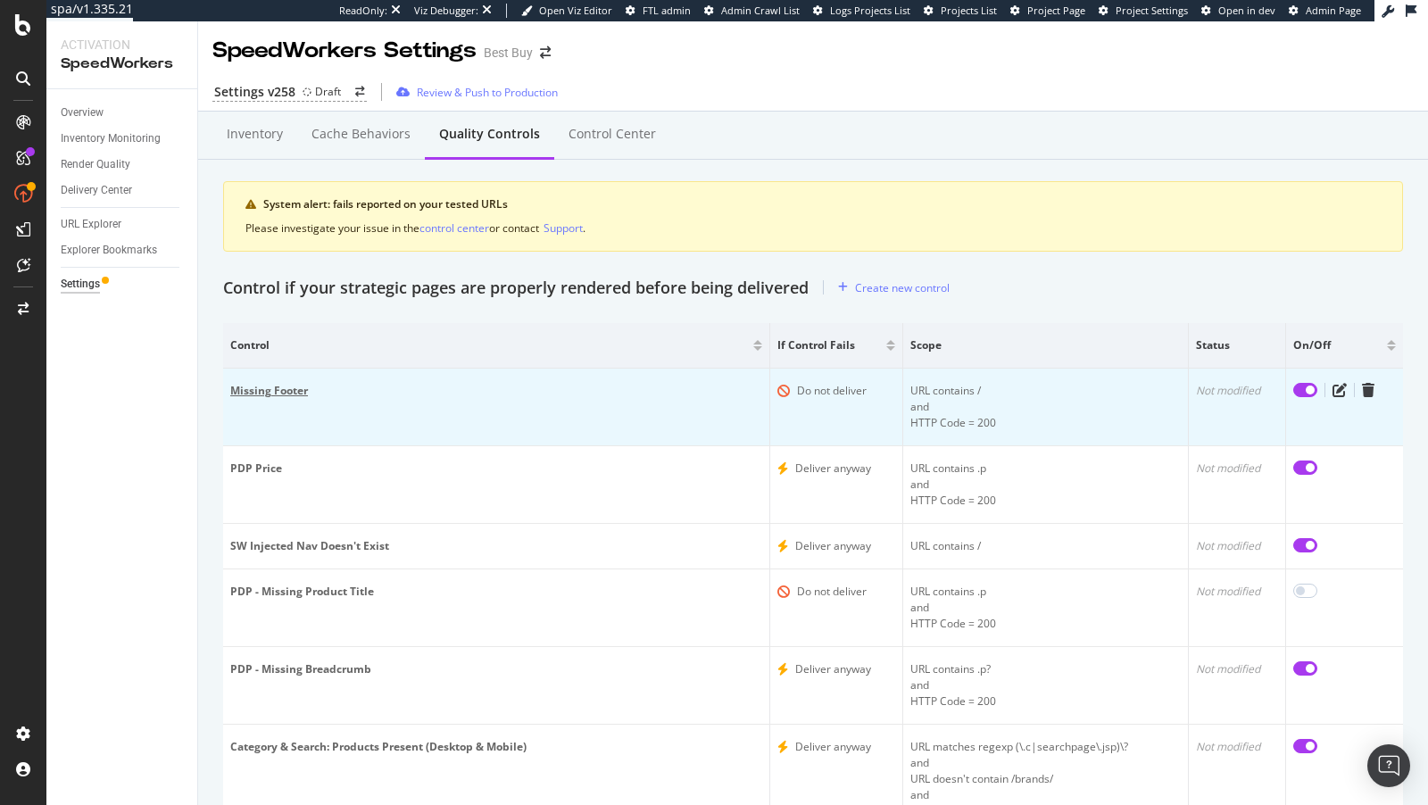
scroll to position [130, 0]
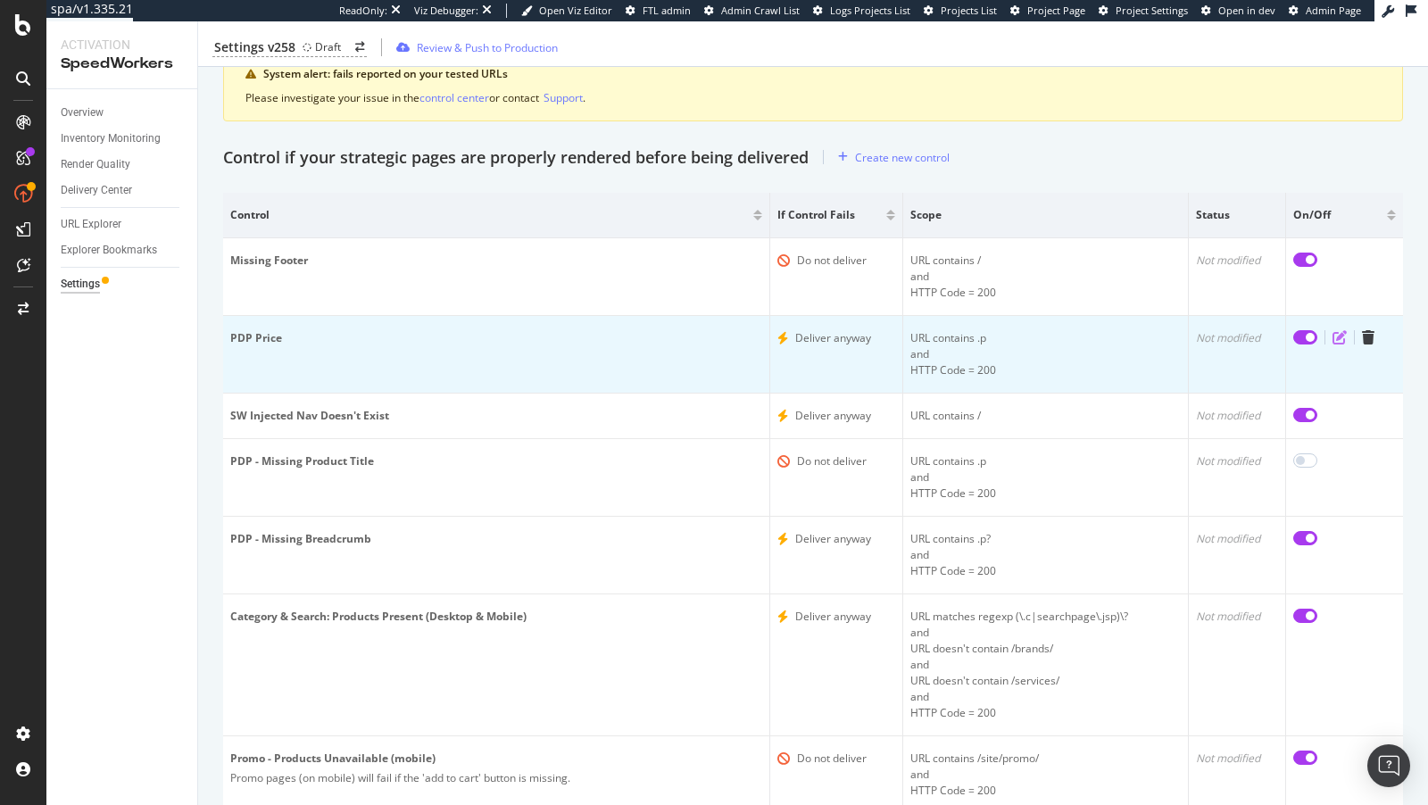
click at [1339, 331] on icon "edit" at bounding box center [1339, 337] width 14 height 14
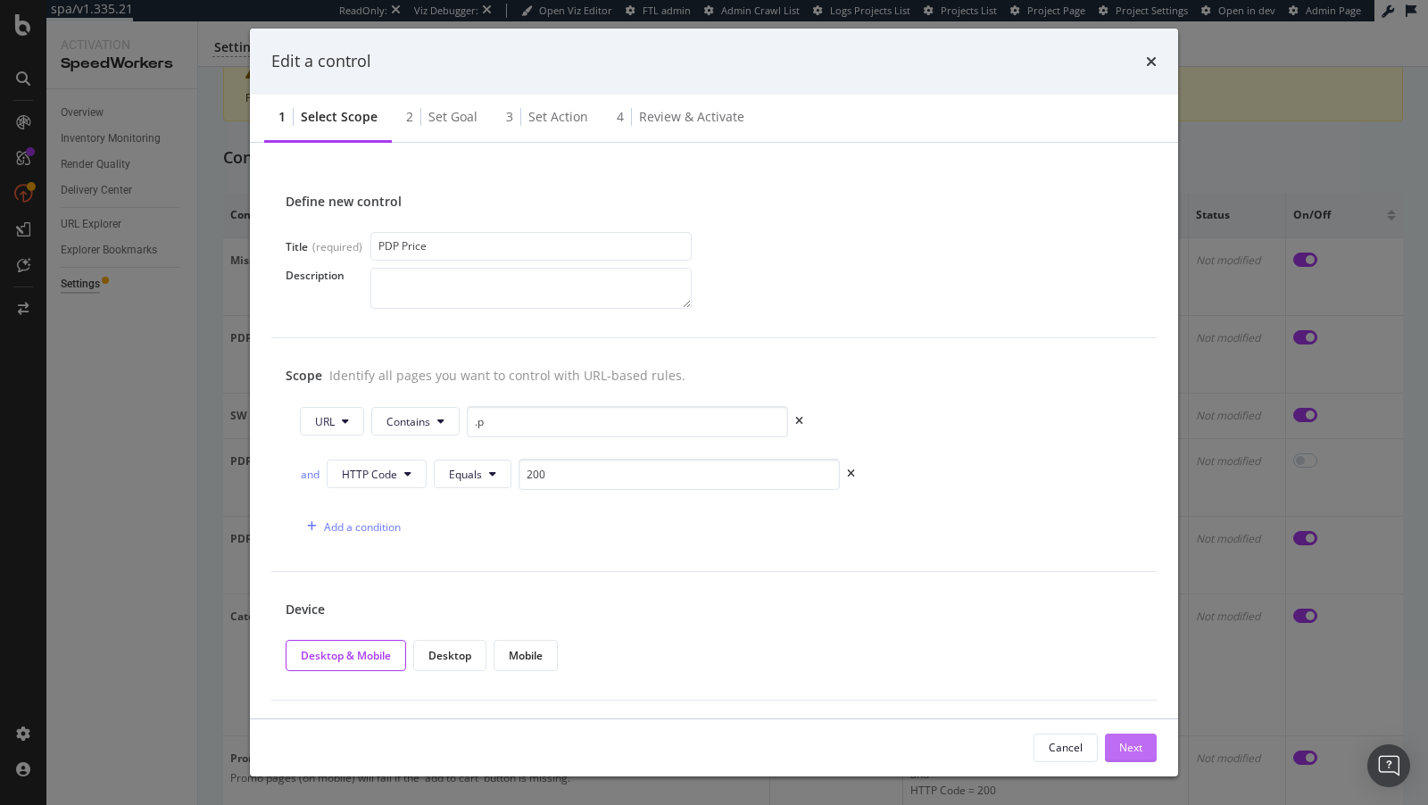
click at [1137, 750] on div "Next" at bounding box center [1130, 747] width 23 height 15
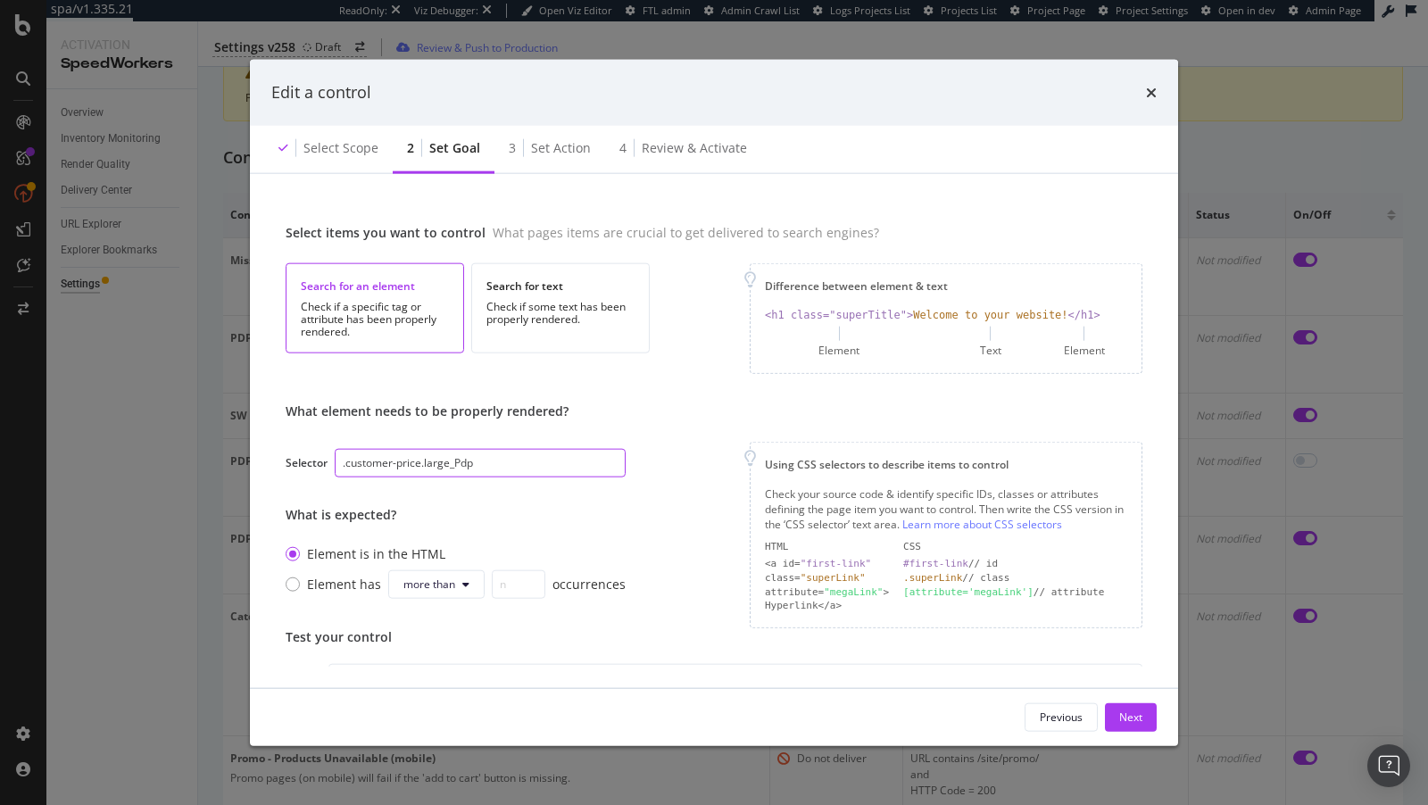
click at [501, 463] on input ".customer-price.large_Pdp" at bounding box center [480, 463] width 291 height 29
click at [452, 464] on input ".customer-price.large_Pdp" at bounding box center [480, 463] width 291 height 29
drag, startPoint x: 494, startPoint y: 464, endPoint x: 422, endPoint y: 463, distance: 72.3
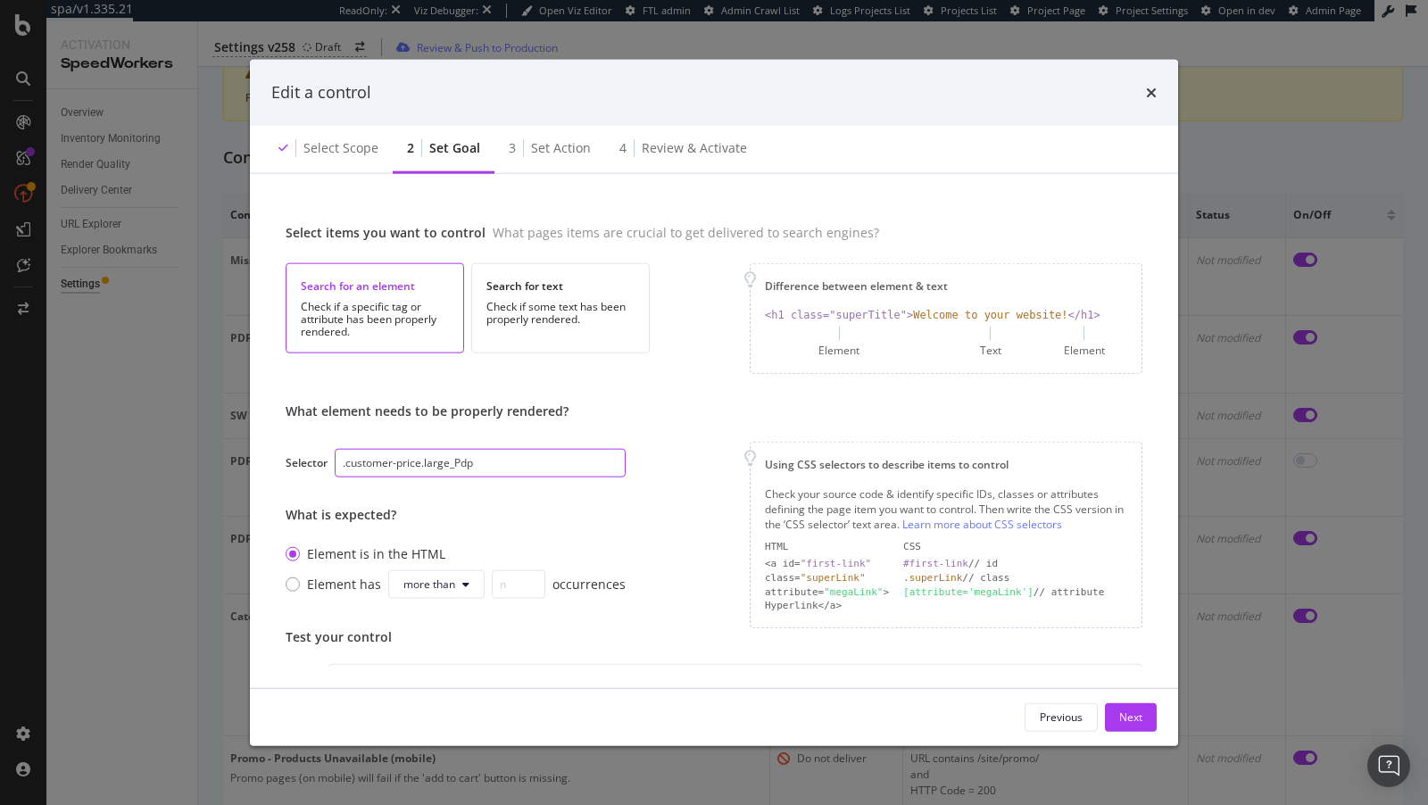
click at [422, 463] on input ".customer-price.large_Pdp" at bounding box center [480, 463] width 291 height 29
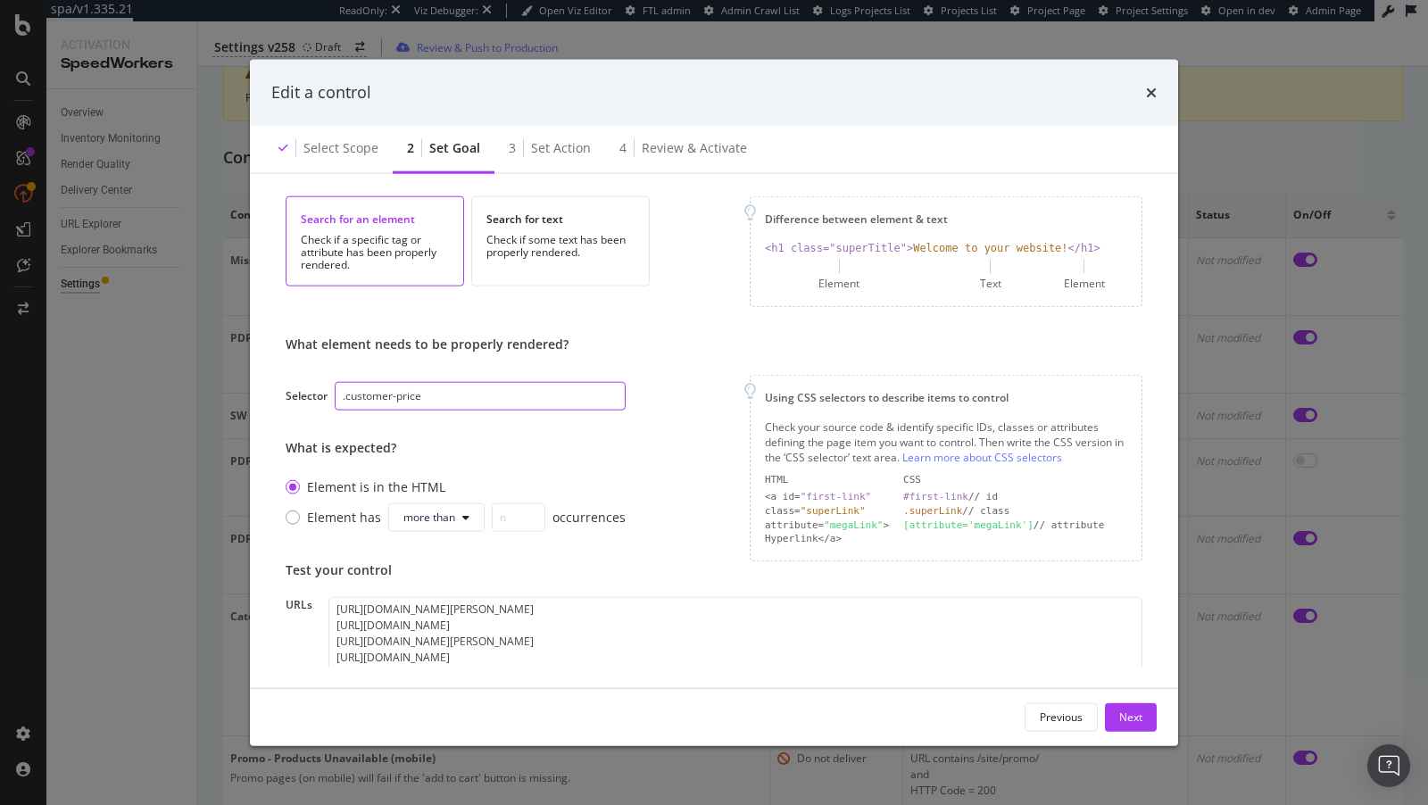
scroll to position [201, 0]
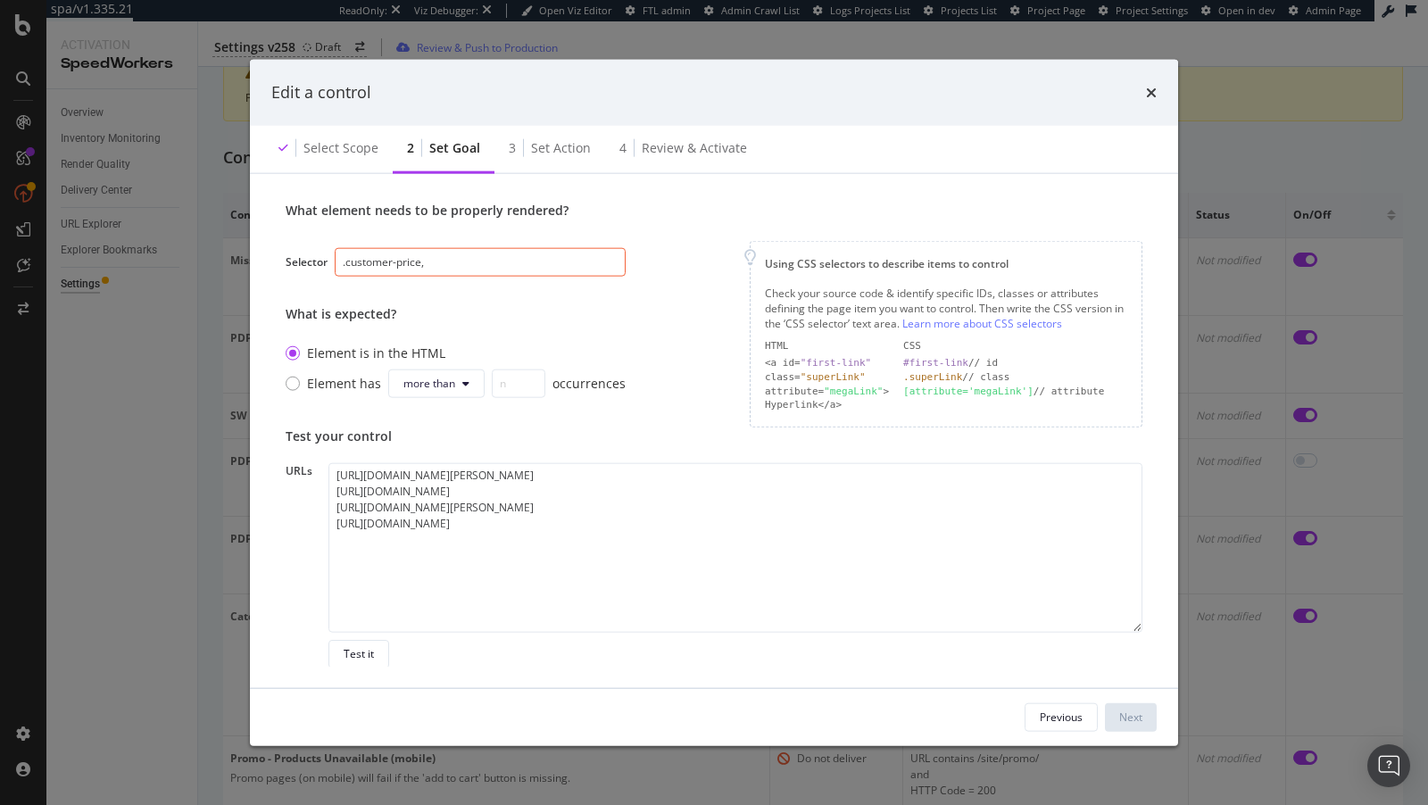
paste input ".priceView-layout-large .priceView-customer-price,.priceView-layout-medium .pri…"
type input ".customer-price,.priceView-layout-large .priceView-customer-price,.priceView-la…"
click at [458, 268] on input ".customer-price,.priceView-layout-large .priceView-customer-price,.priceView-la…" at bounding box center [480, 262] width 291 height 29
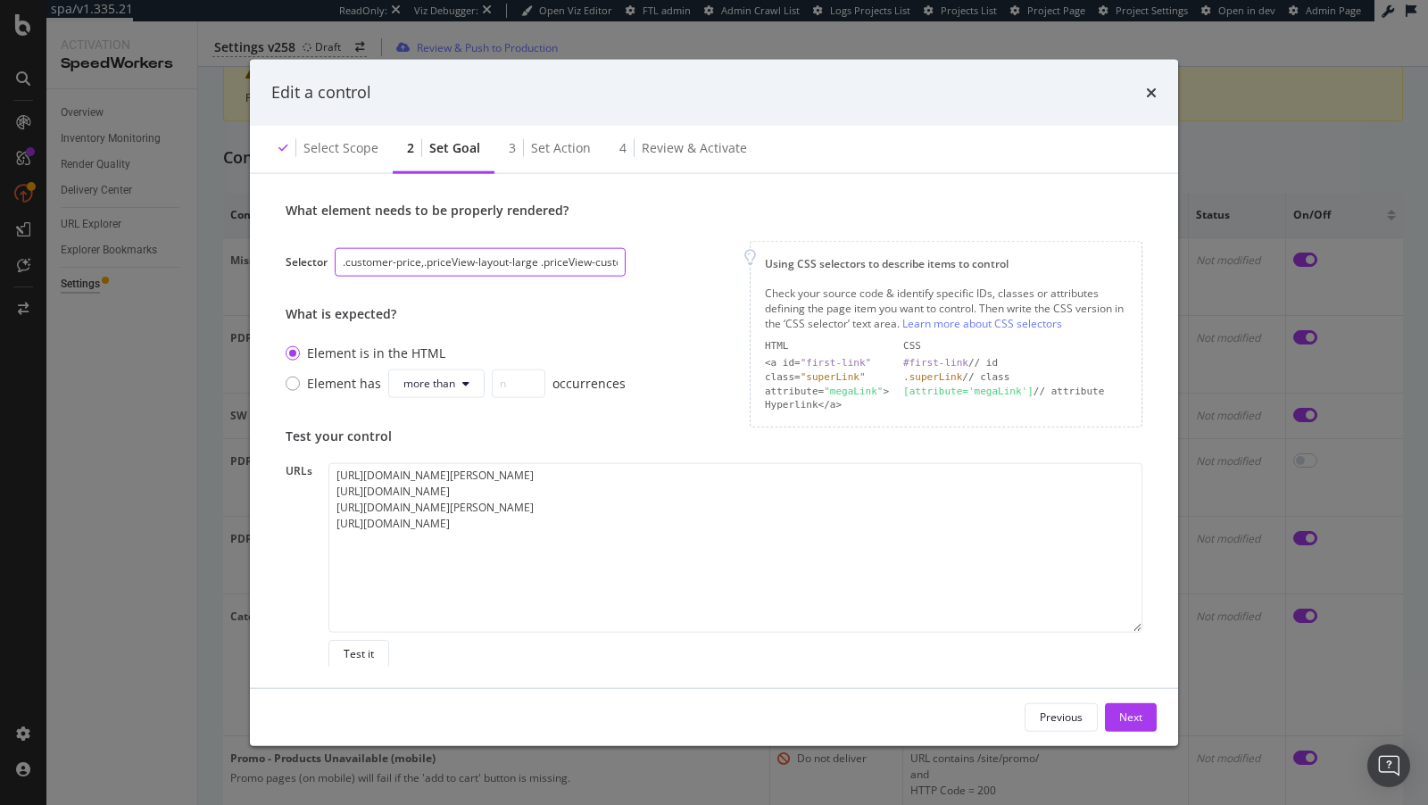
click at [394, 263] on input ".customer-price,.priceView-layout-large .priceView-customer-price,.priceView-la…" at bounding box center [480, 262] width 291 height 29
click at [417, 263] on input ".customer-price,.priceView-layout-large .priceView-customer-price,.priceView-la…" at bounding box center [480, 262] width 291 height 29
paste input ".priceView-layout-large .priceView-customer-price,.priceView-layout-medium .pri…"
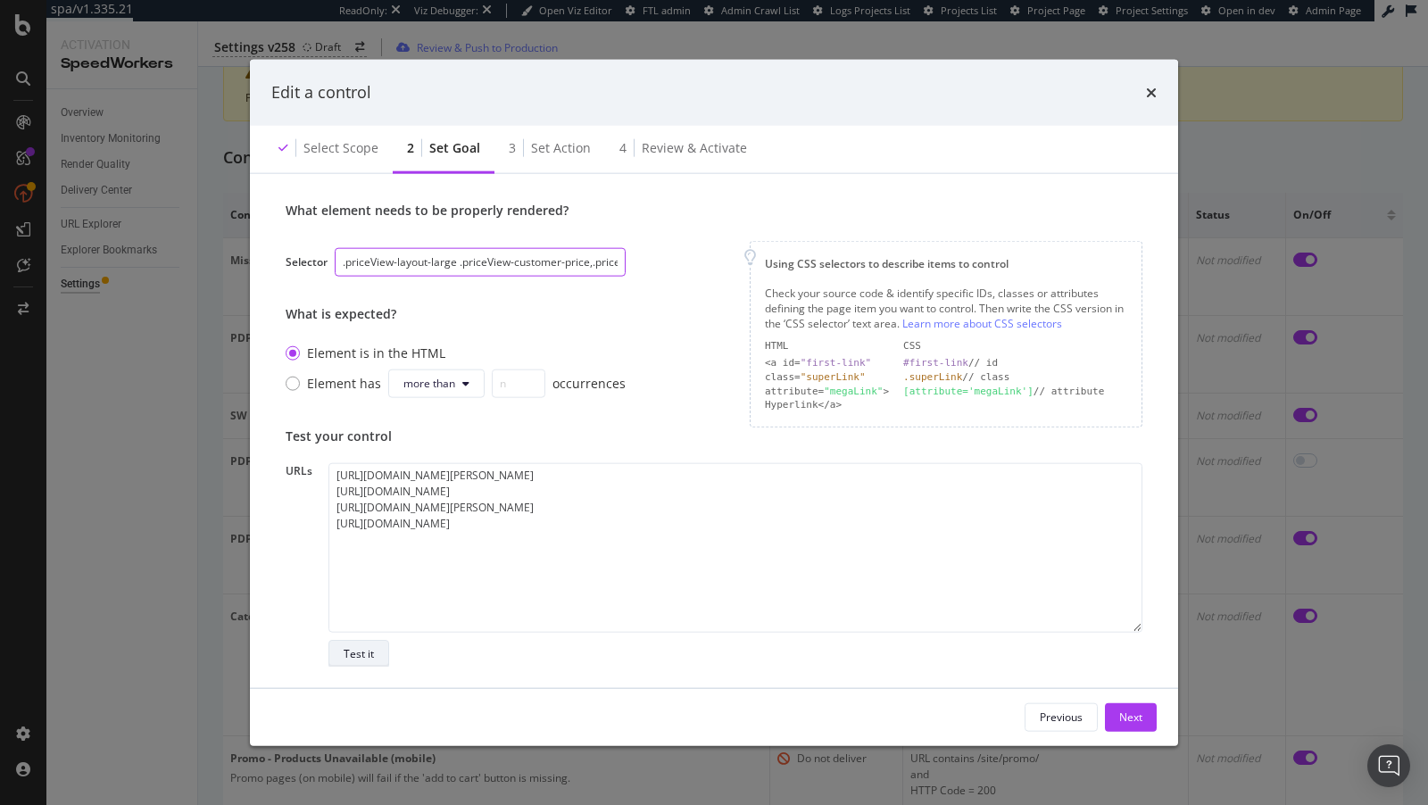
type input ".priceView-layout-large .priceView-customer-price,.priceView-layout-medium .pri…"
click at [370, 654] on div "Test it" at bounding box center [359, 653] width 30 height 15
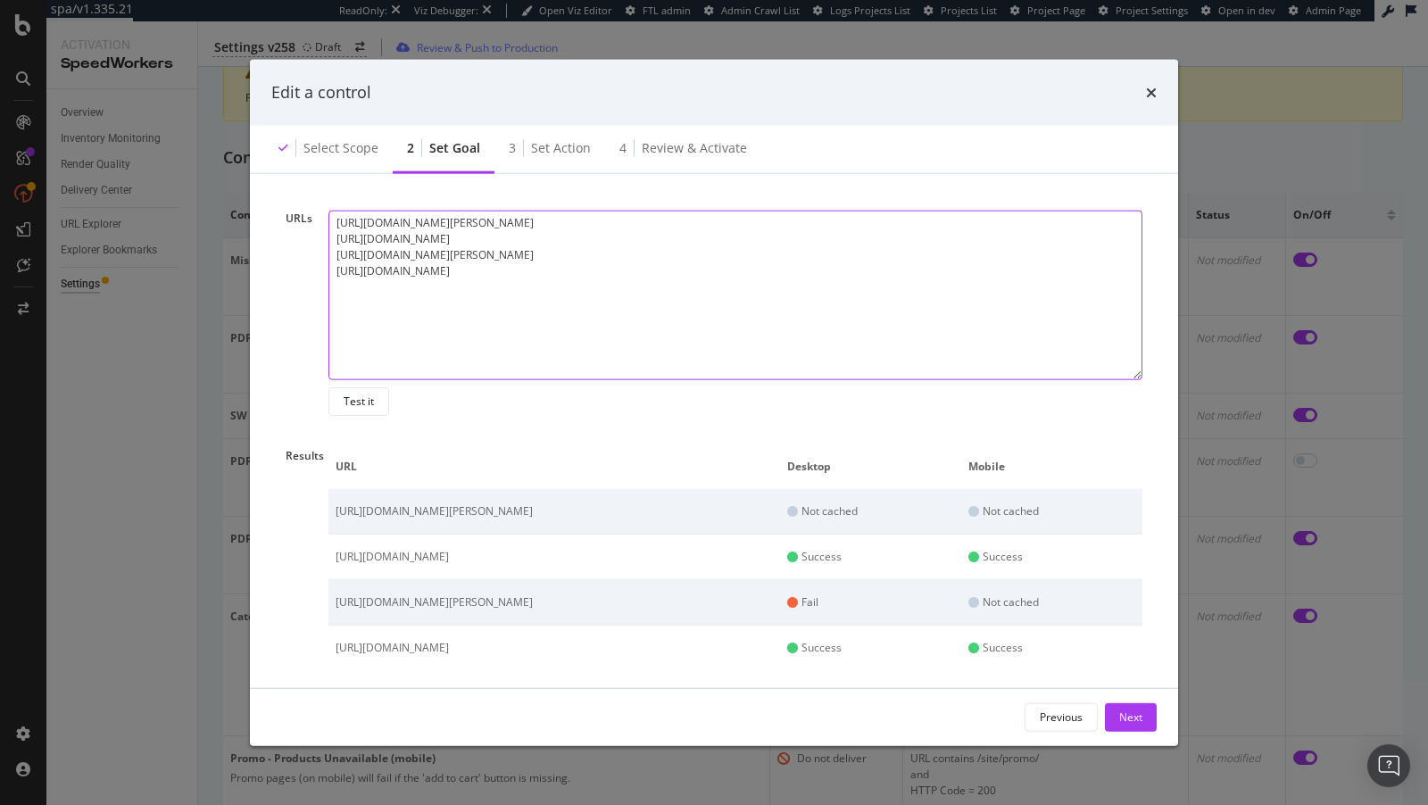
click at [642, 320] on textarea "https://www.bestbuy.com/site/la-cornue-cornufe-induction-90-range-ocean-with-ss…" at bounding box center [735, 296] width 814 height 170
paste textarea "https://www.bestbuy.com/site/rocketfish-bluetooth-audio-receiver-black/6357221.…"
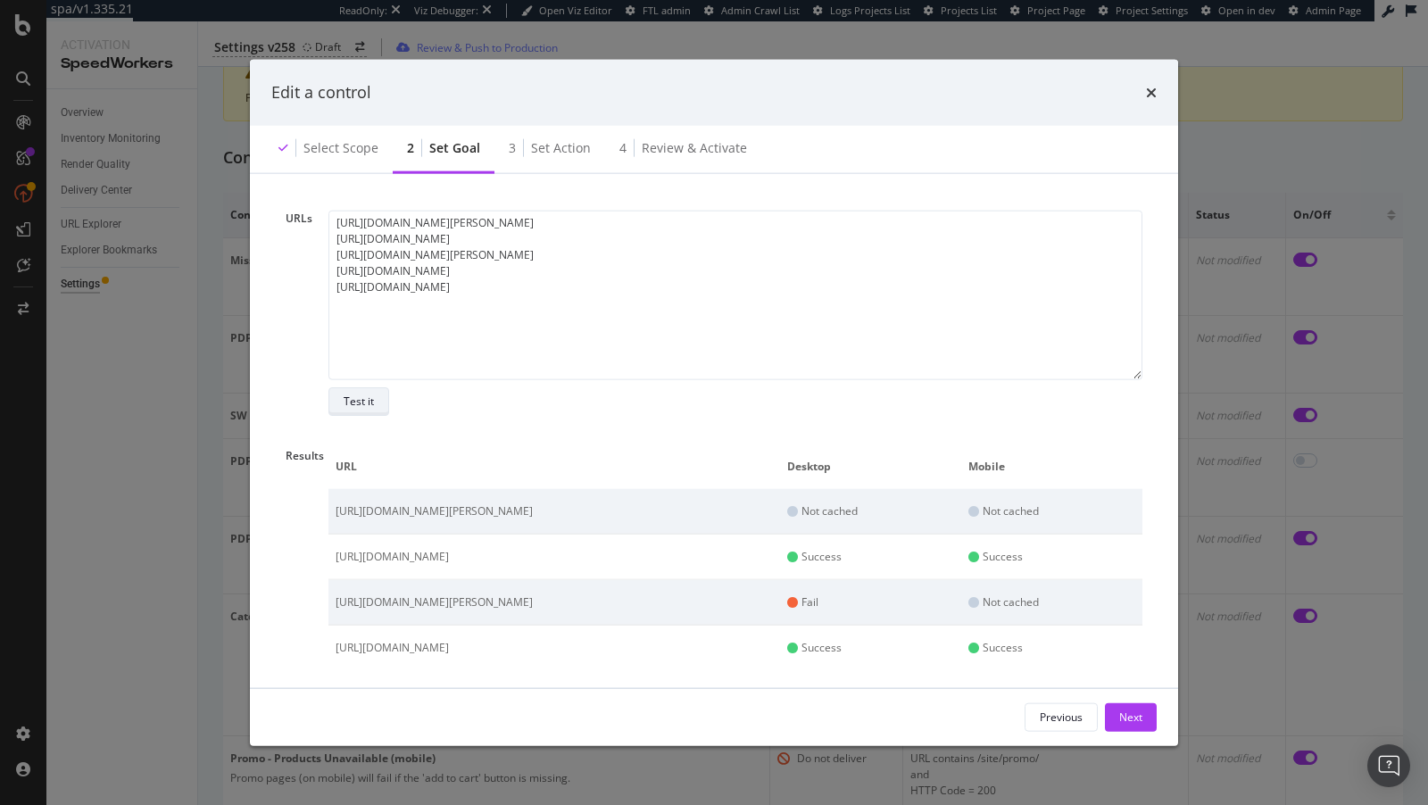
click at [360, 396] on div "Test it" at bounding box center [359, 401] width 30 height 15
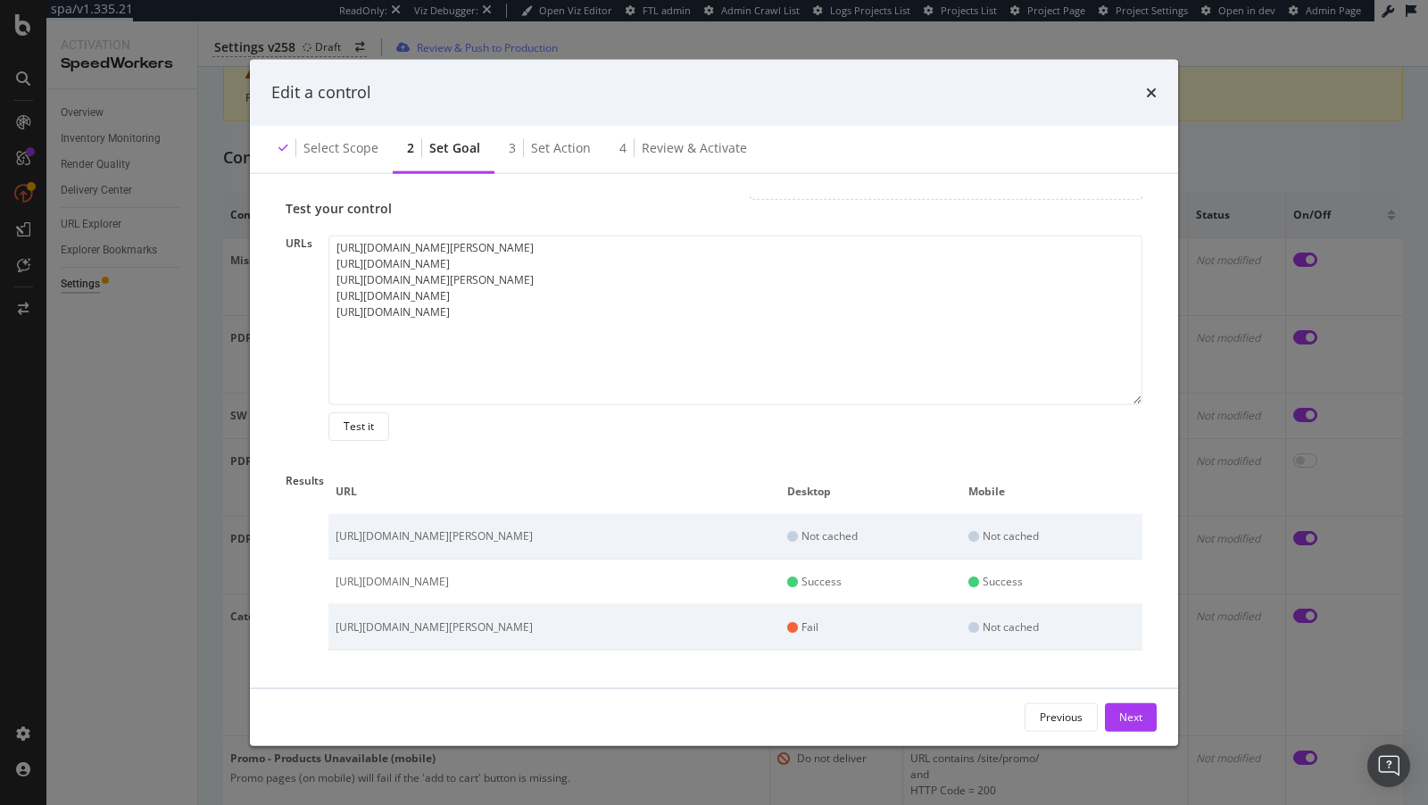
scroll to position [320, 0]
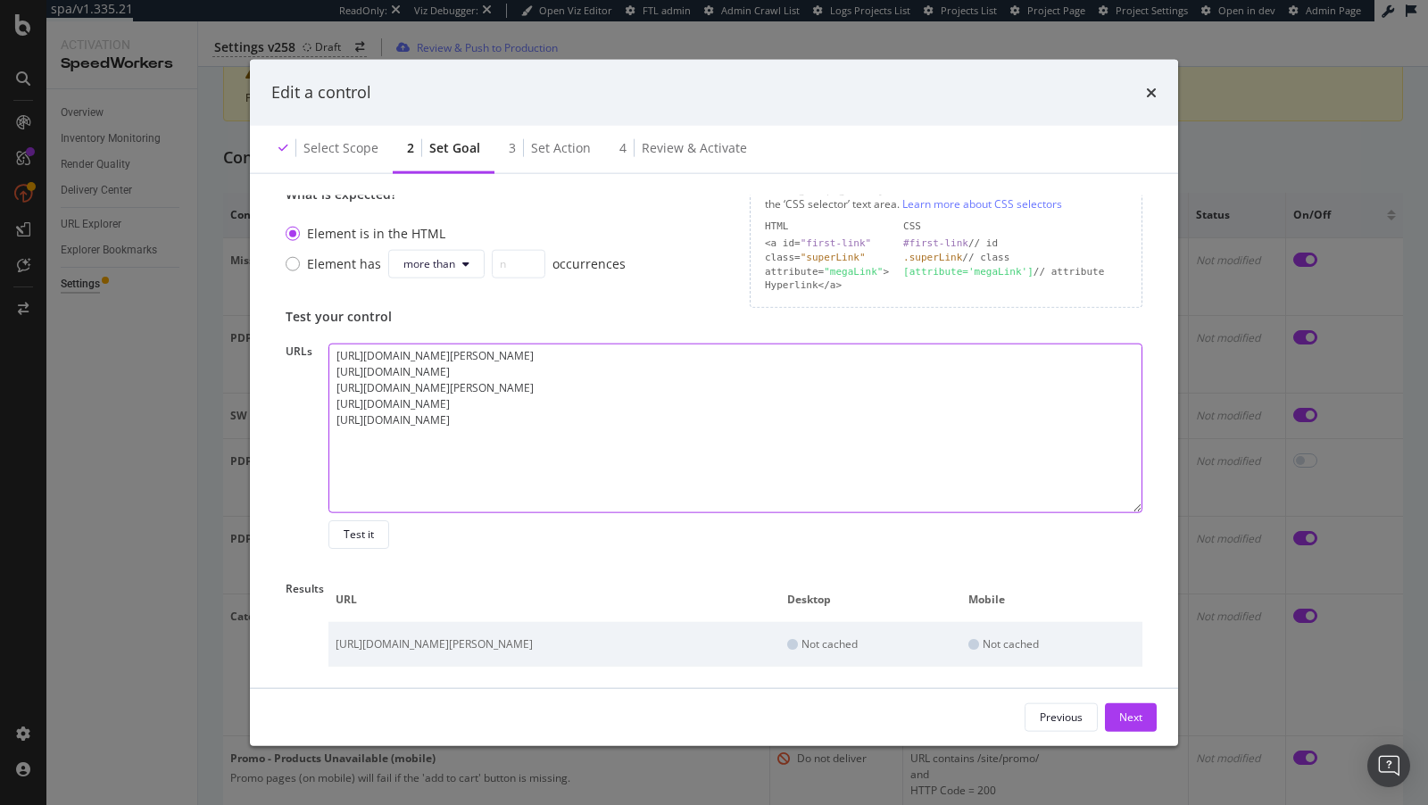
drag, startPoint x: 963, startPoint y: 348, endPoint x: 317, endPoint y: 332, distance: 646.3
click at [315, 332] on div "Test your control URLs https://www.bestbuy.com/site/la-cornue-cornufe-induction…" at bounding box center [714, 579] width 857 height 542
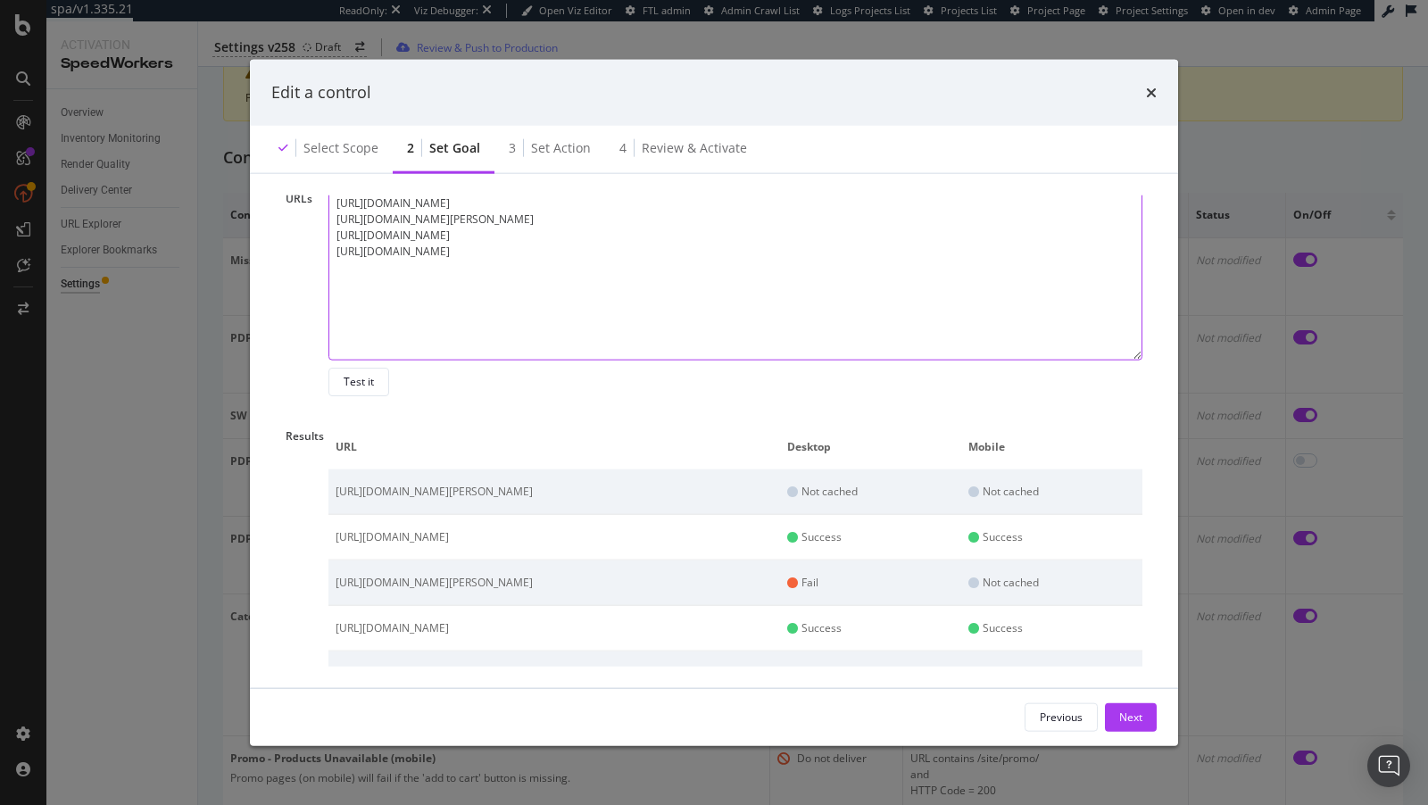
scroll to position [471, 0]
click at [883, 253] on textarea "https://www.bestbuy.com/site/glo-tech-bluetooth-selfie-mirror-white/6517382.p?s…" at bounding box center [735, 278] width 814 height 170
paste textarea "https://www.bestbuy.com/site/tp-link-tapo-smart-wi-fi-plug-mini-with-matter-3-p…"
click at [353, 378] on div "Test it" at bounding box center [359, 383] width 30 height 15
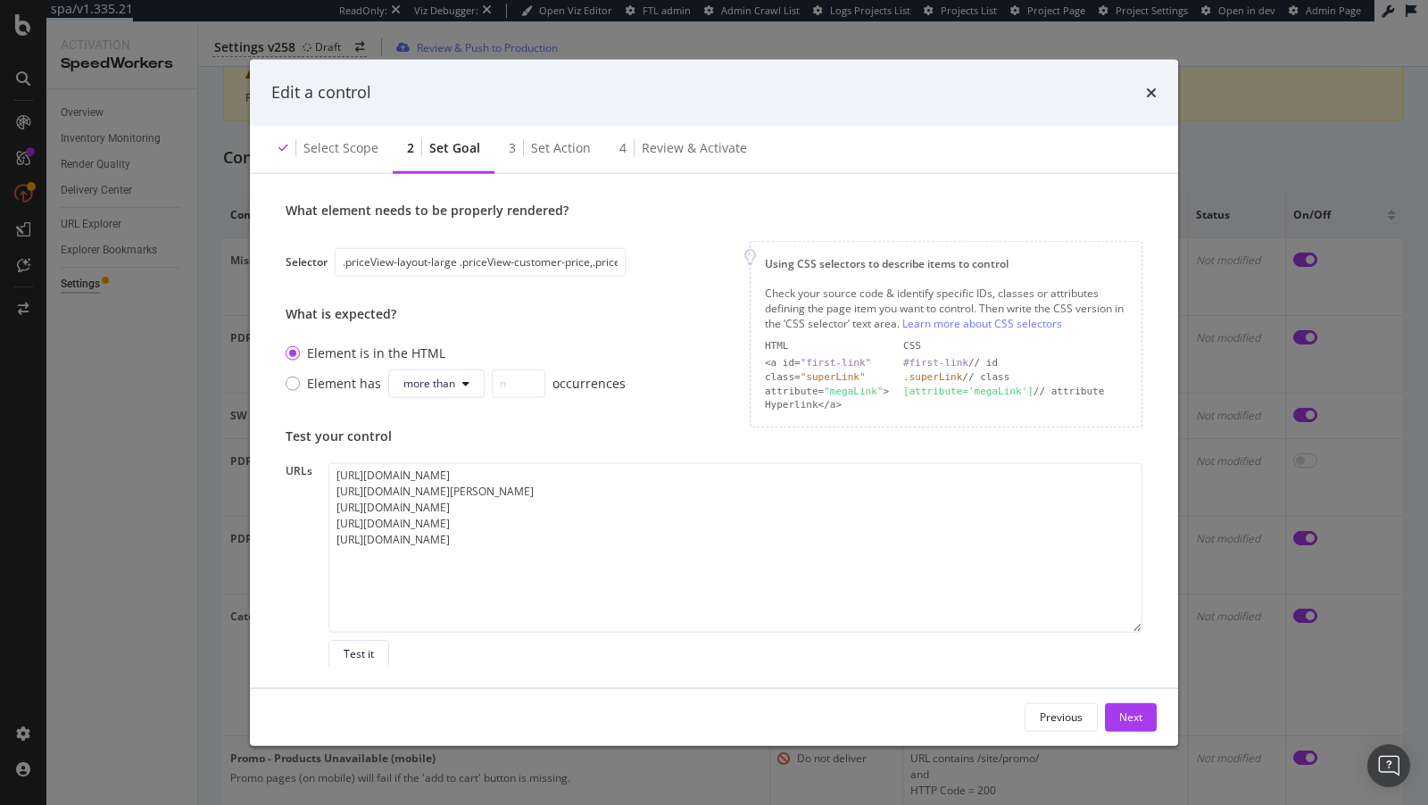
scroll to position [499, 0]
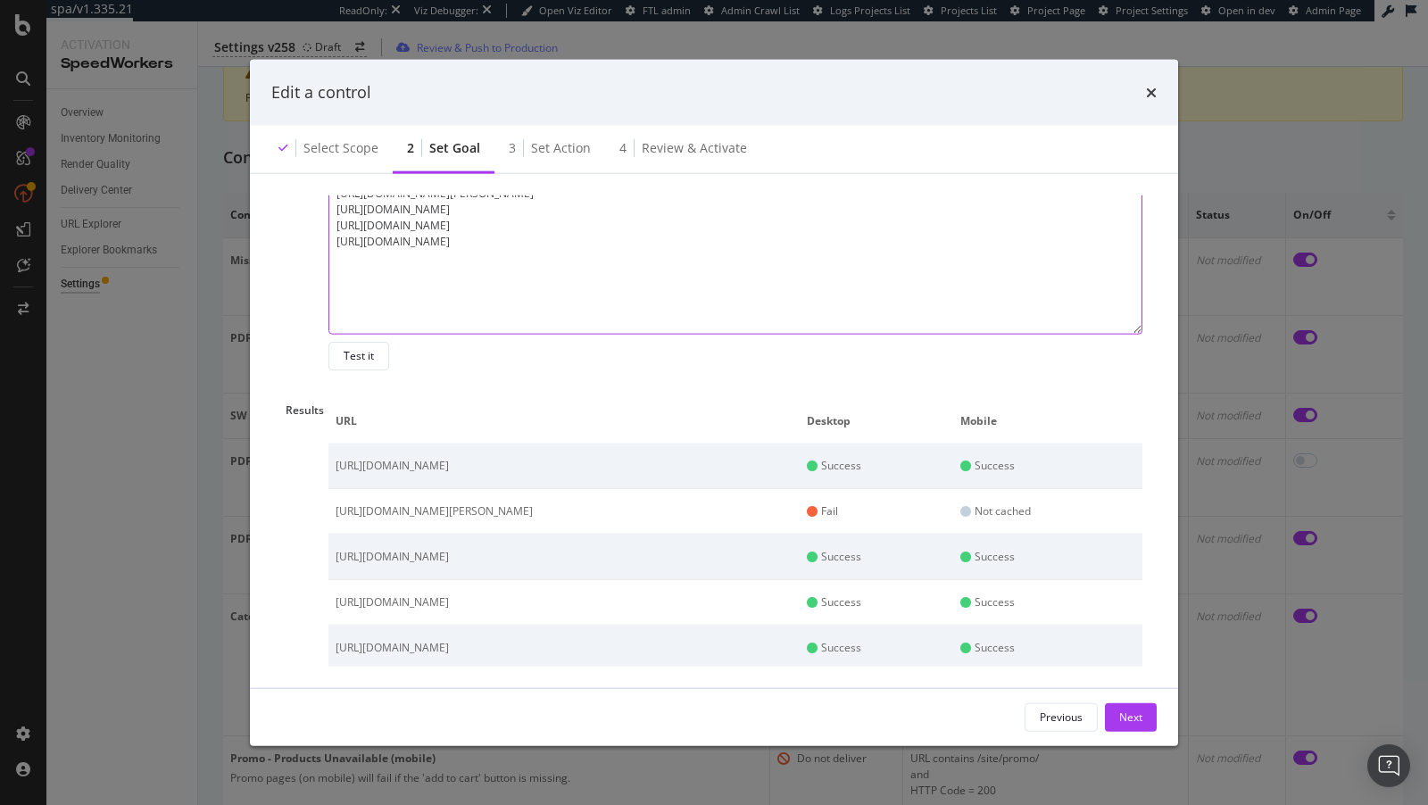
click at [1009, 259] on textarea "https://www.bestbuy.com/site/glo-tech-bluetooth-selfie-mirror-white/6517382.p?s…" at bounding box center [735, 250] width 814 height 170
paste textarea "[URL][DOMAIN_NAME]"
click at [371, 349] on div "Test it" at bounding box center [359, 355] width 30 height 15
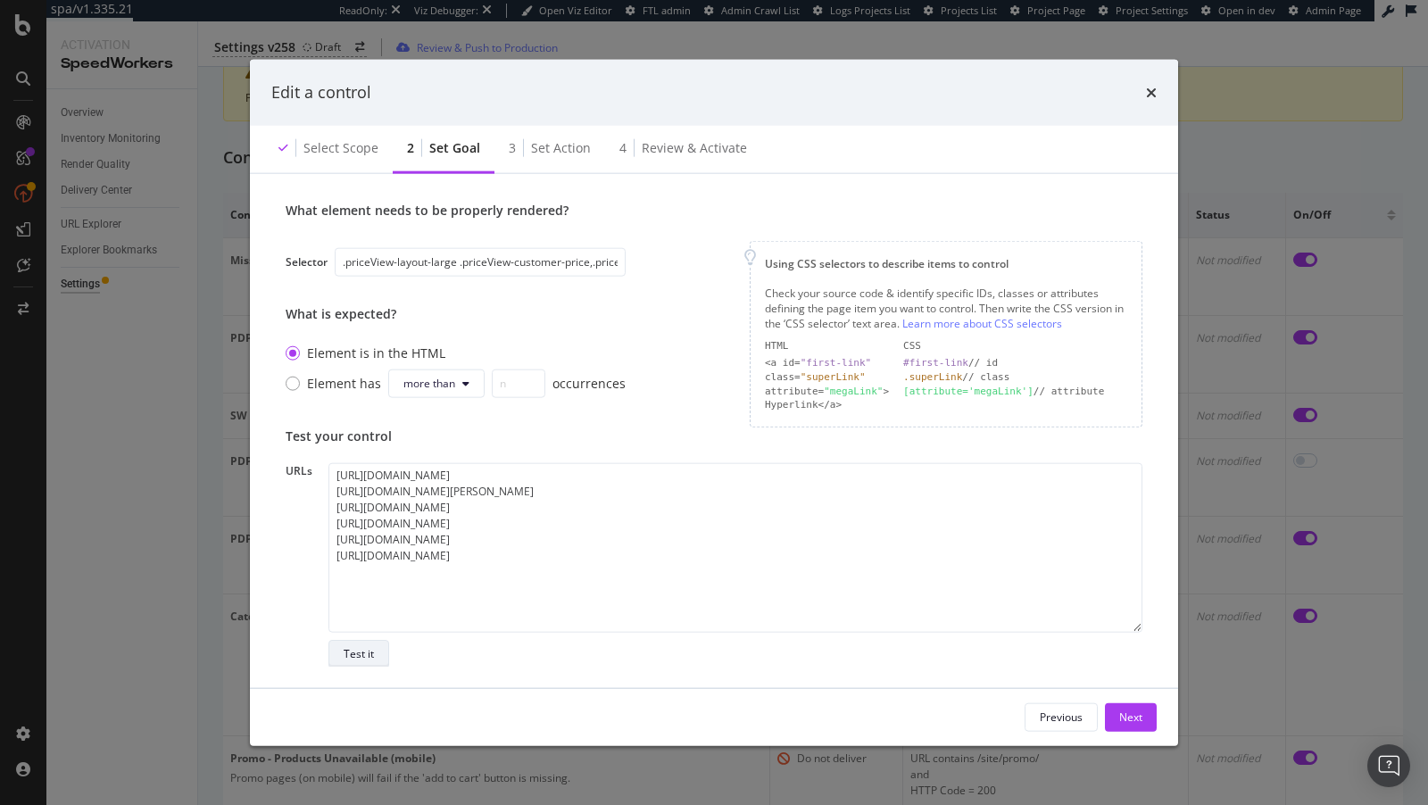
click at [352, 656] on div "Test it" at bounding box center [359, 653] width 30 height 15
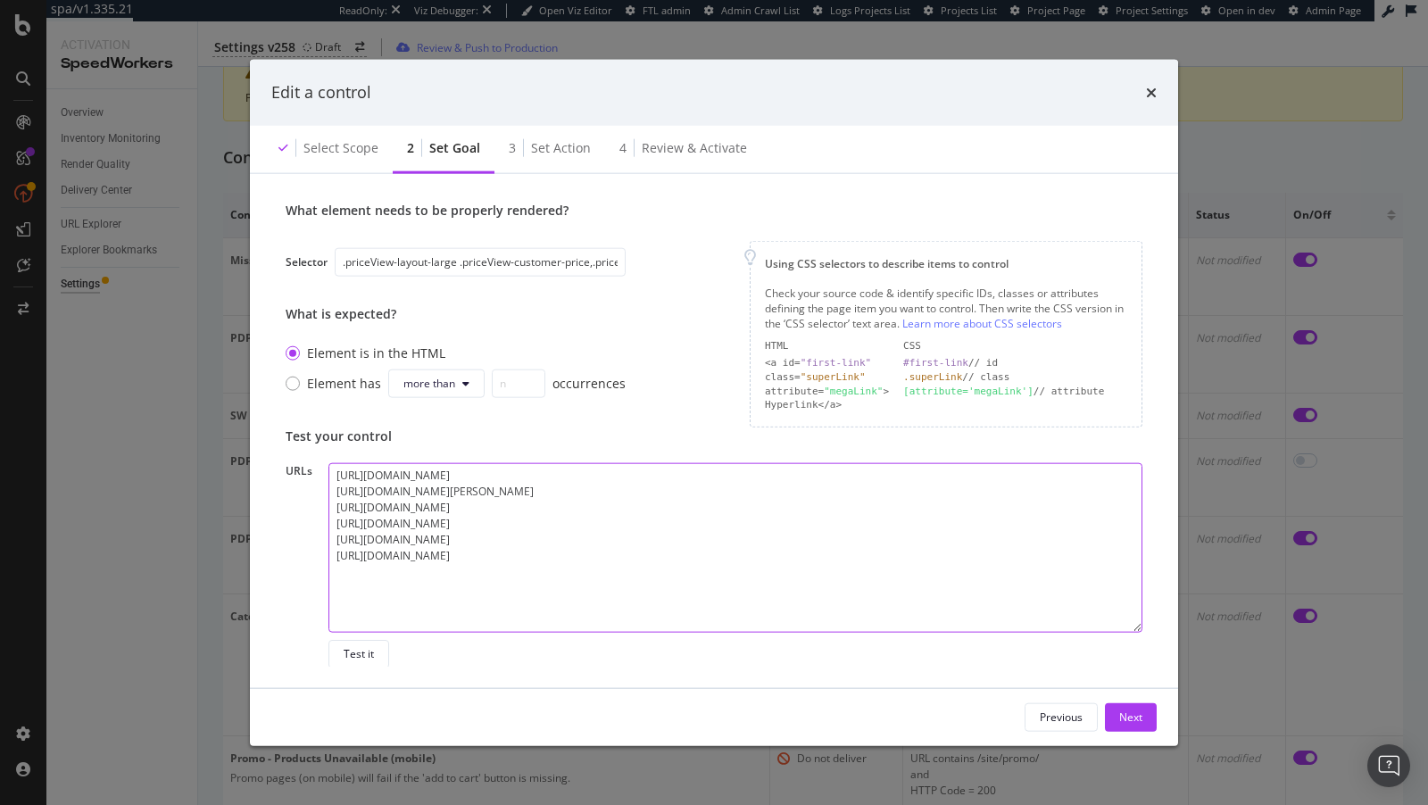
click at [1098, 505] on textarea "https://www.bestbuy.com/site/glo-tech-bluetooth-selfie-mirror-white/6517382.p?s…" at bounding box center [735, 548] width 814 height 170
type textarea "[URL][DOMAIN_NAME] [URL][DOMAIN_NAME][PERSON_NAME] [URL][DOMAIN_NAME] [URL][DOM…"
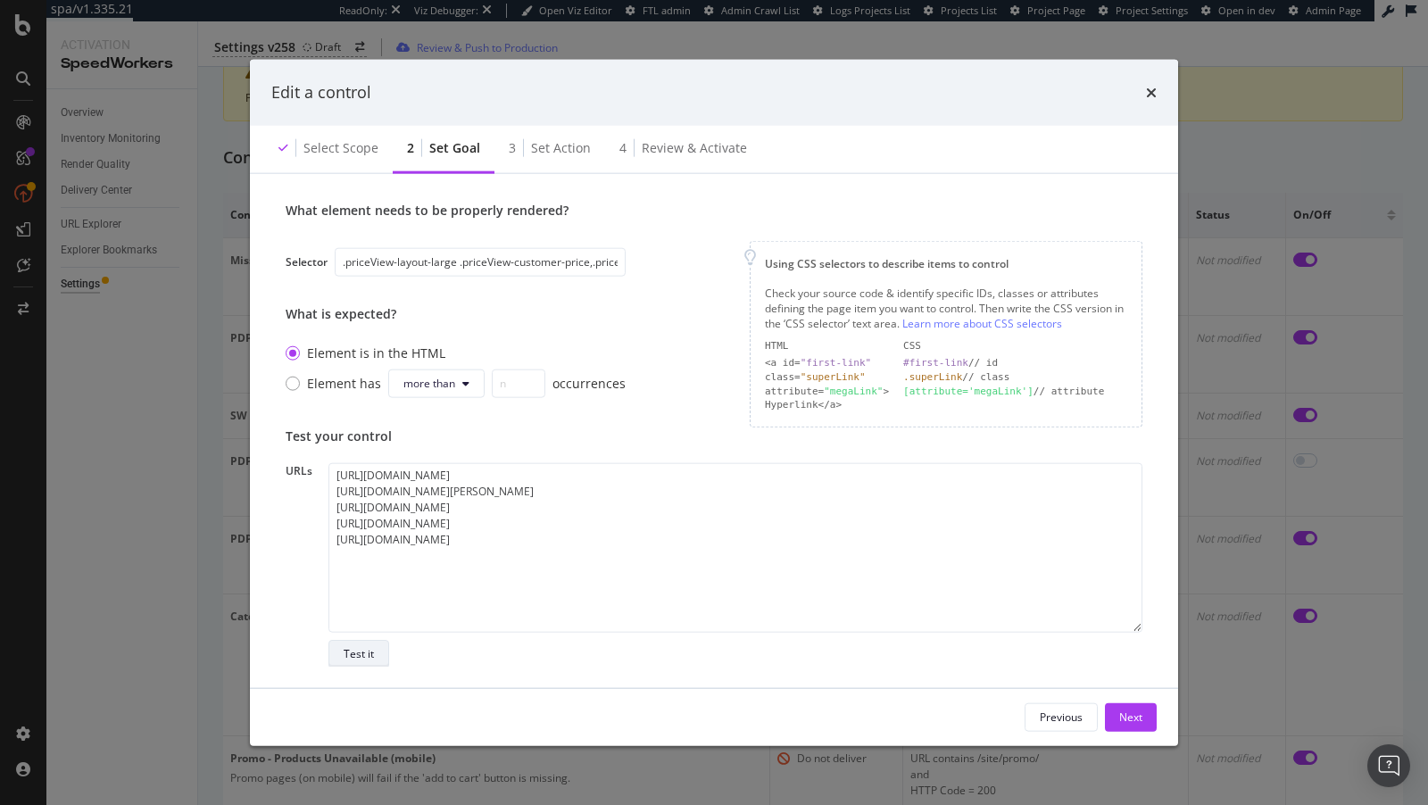
click at [382, 657] on button "Test it" at bounding box center [358, 654] width 61 height 29
click at [1131, 713] on div "Next" at bounding box center [1130, 716] width 23 height 15
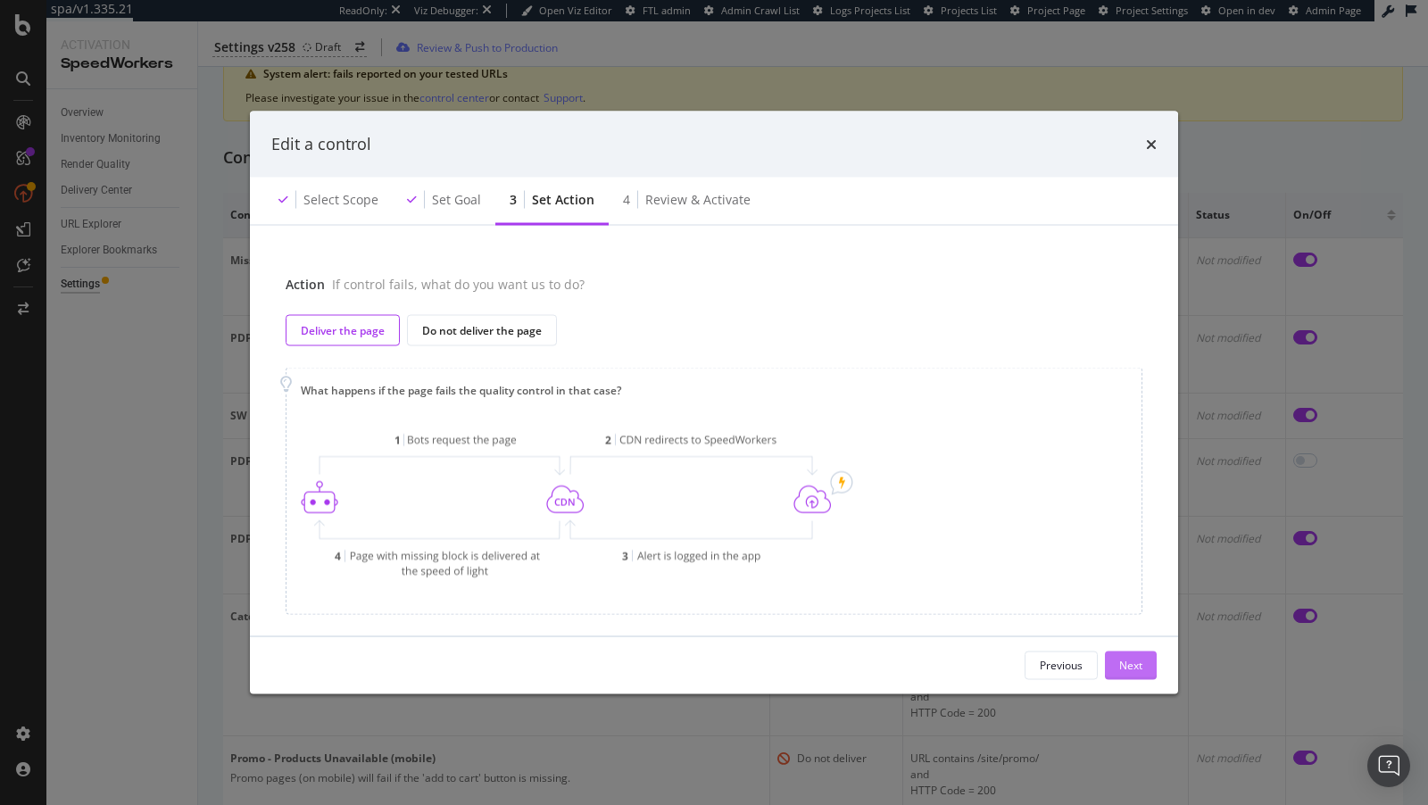
click at [1123, 662] on div "Next" at bounding box center [1130, 665] width 23 height 15
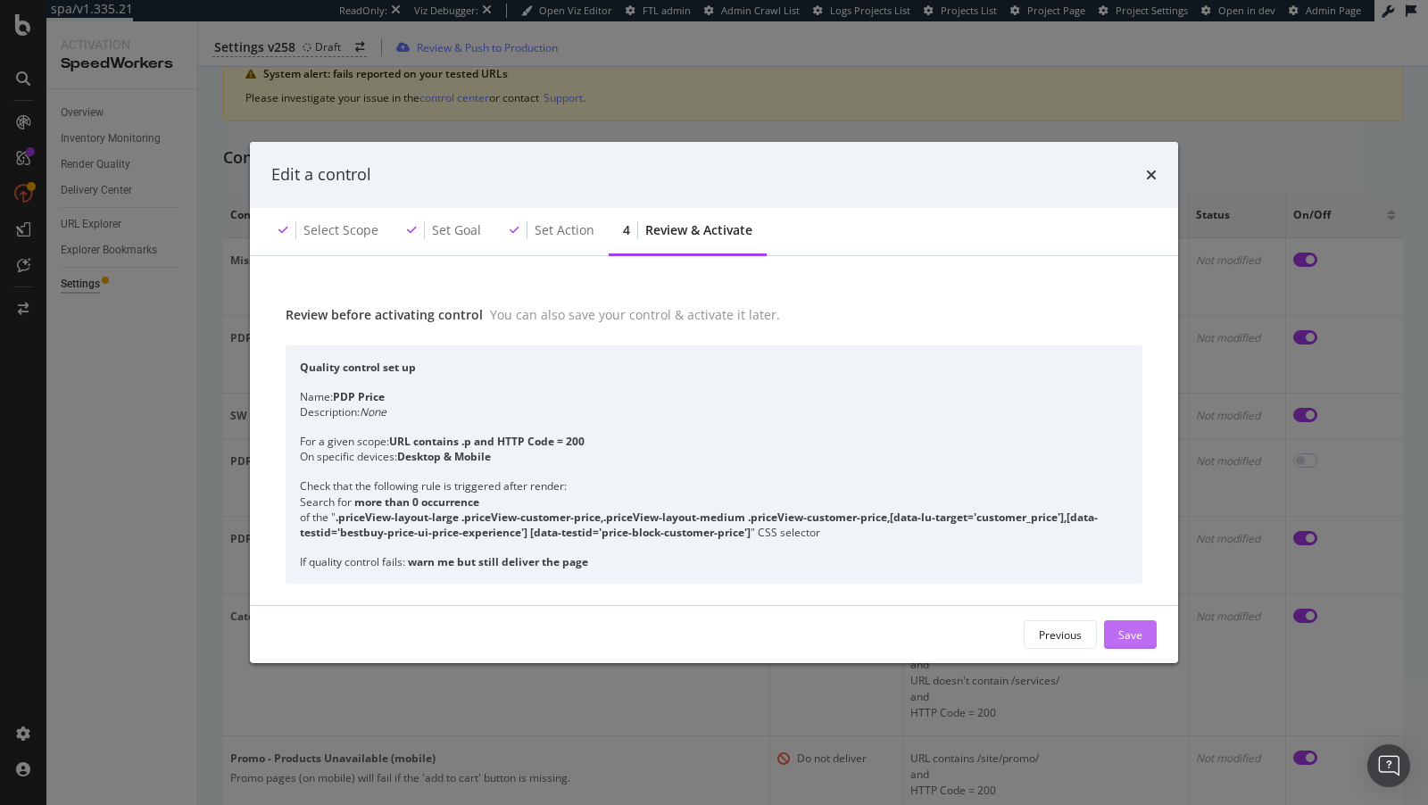
click at [1131, 621] on div "Save" at bounding box center [1130, 634] width 24 height 27
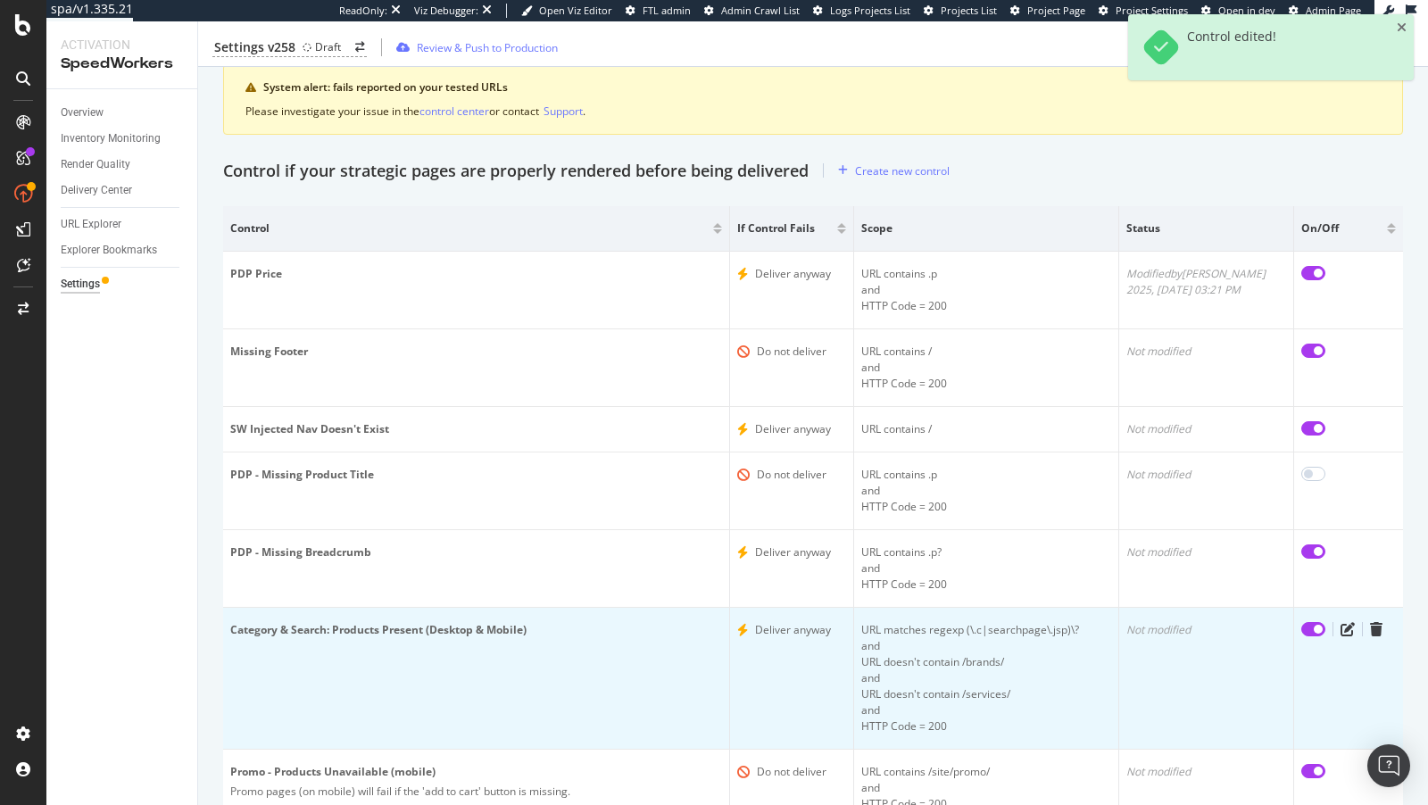
scroll to position [0, 0]
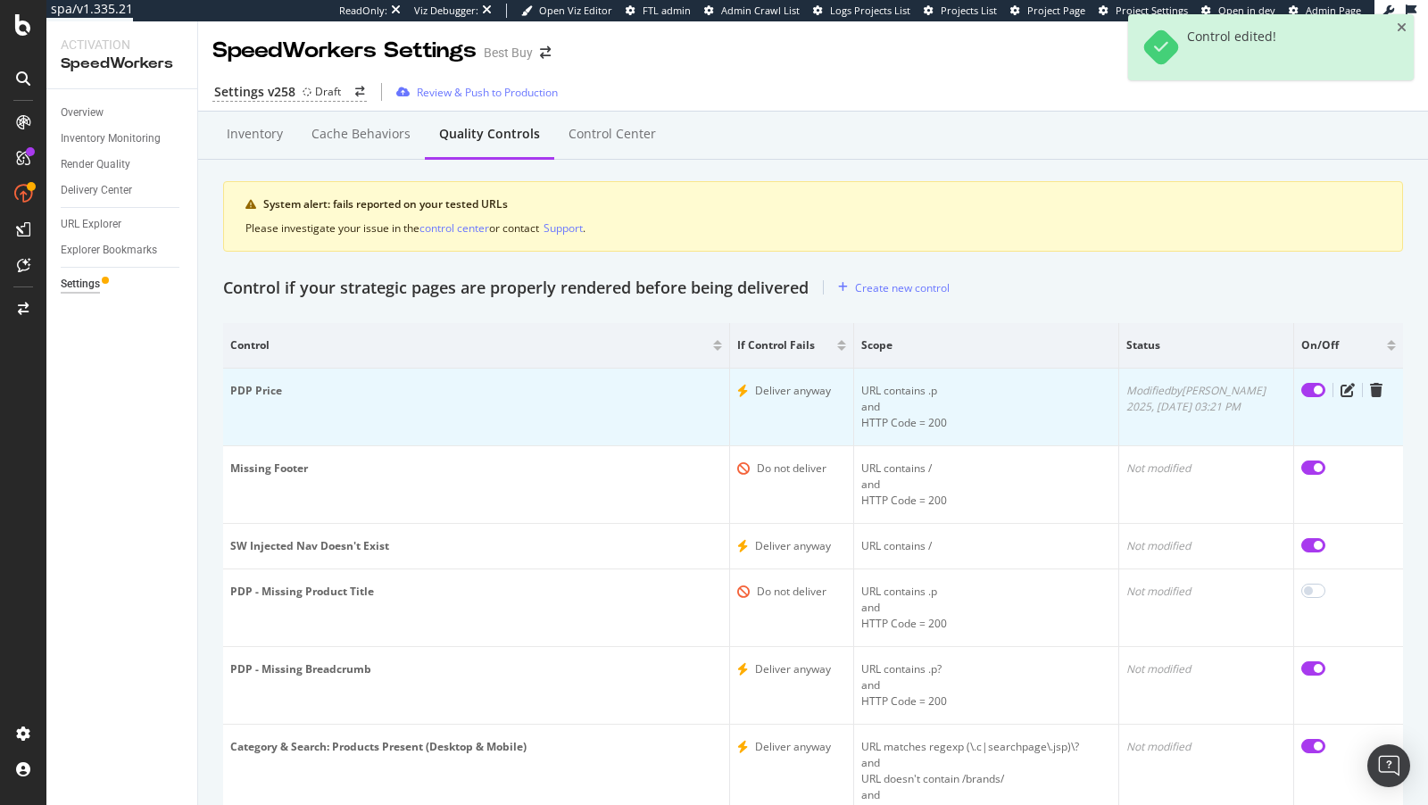
click at [1351, 379] on td at bounding box center [1348, 408] width 109 height 78
click at [1349, 383] on icon "edit" at bounding box center [1347, 390] width 14 height 14
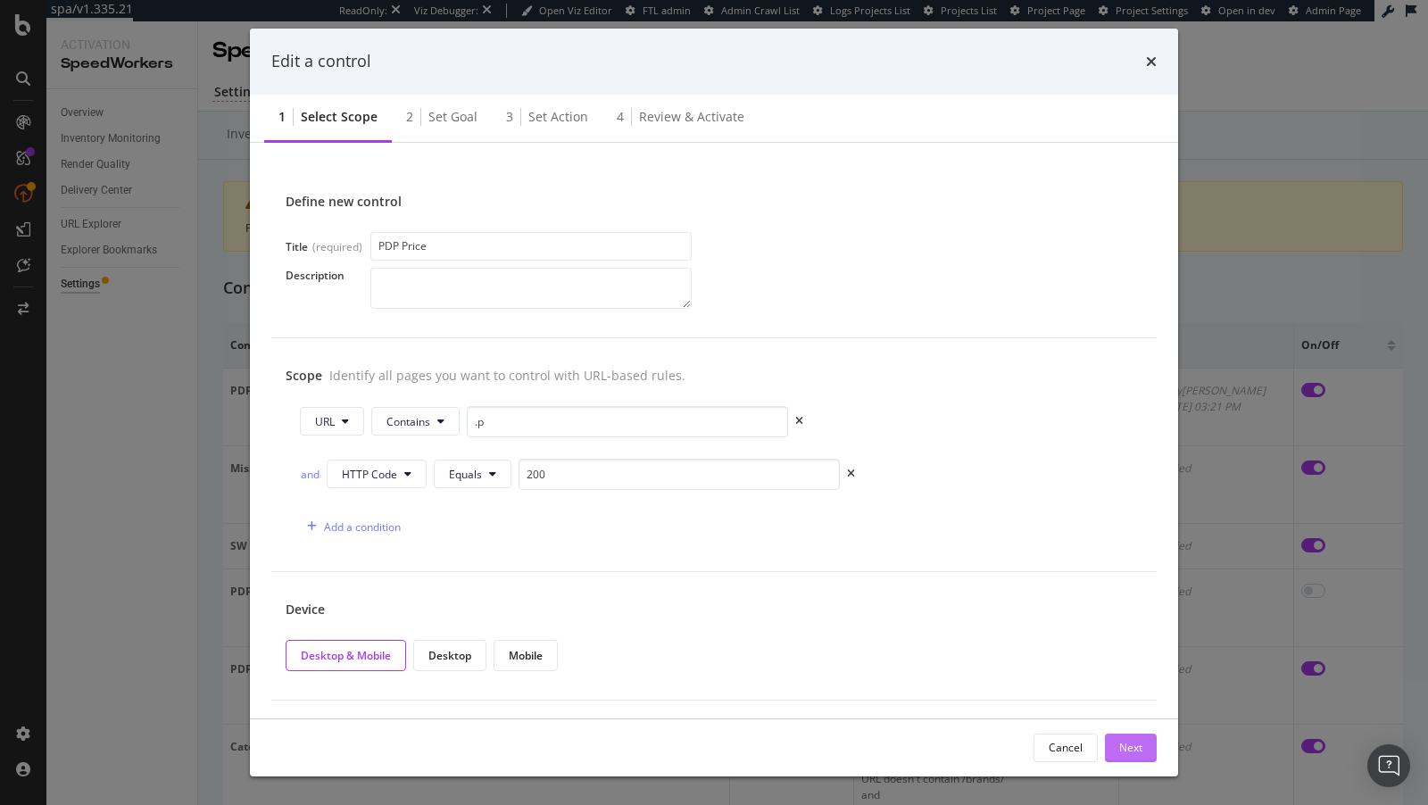
click at [1131, 750] on div "Next" at bounding box center [1130, 747] width 23 height 15
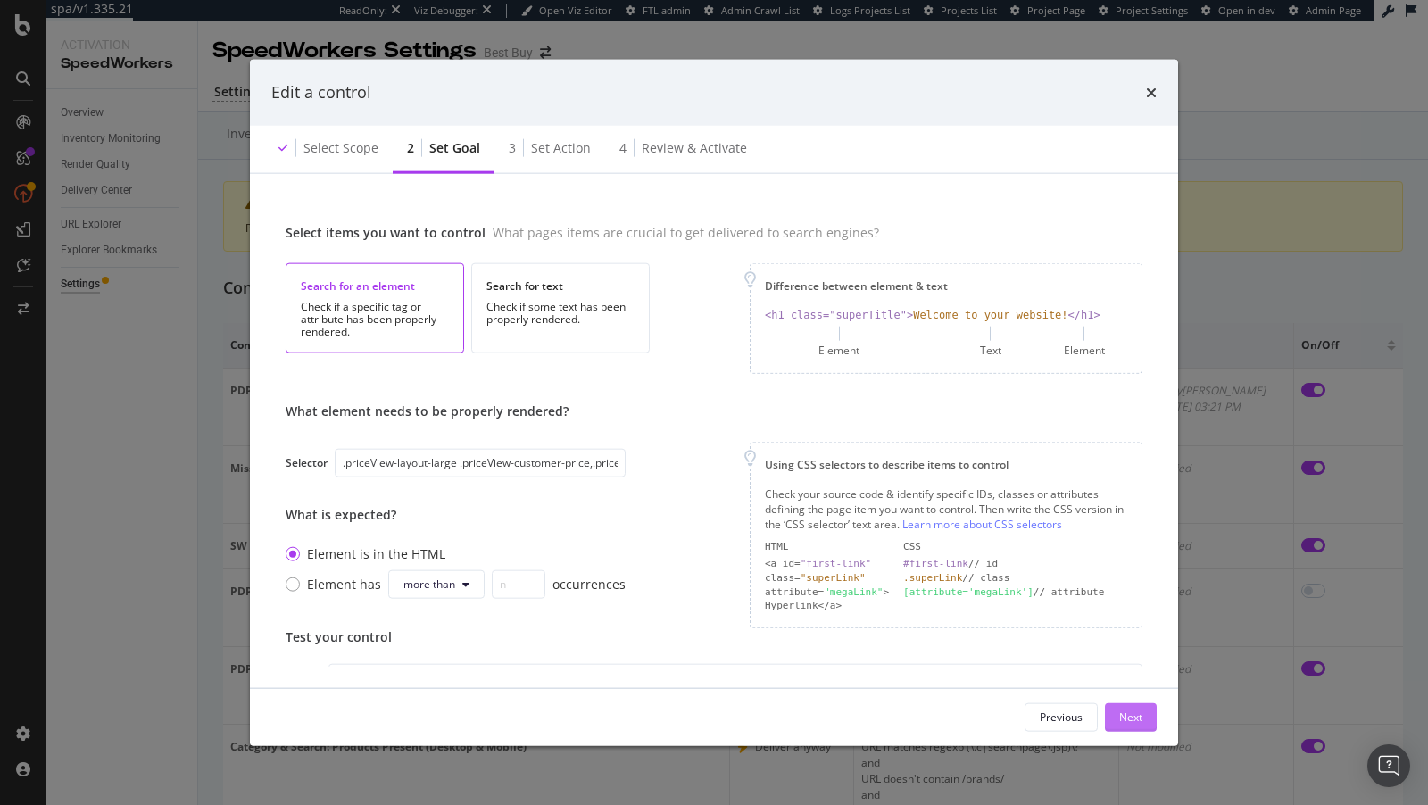
click at [1135, 717] on div "Next" at bounding box center [1130, 716] width 23 height 15
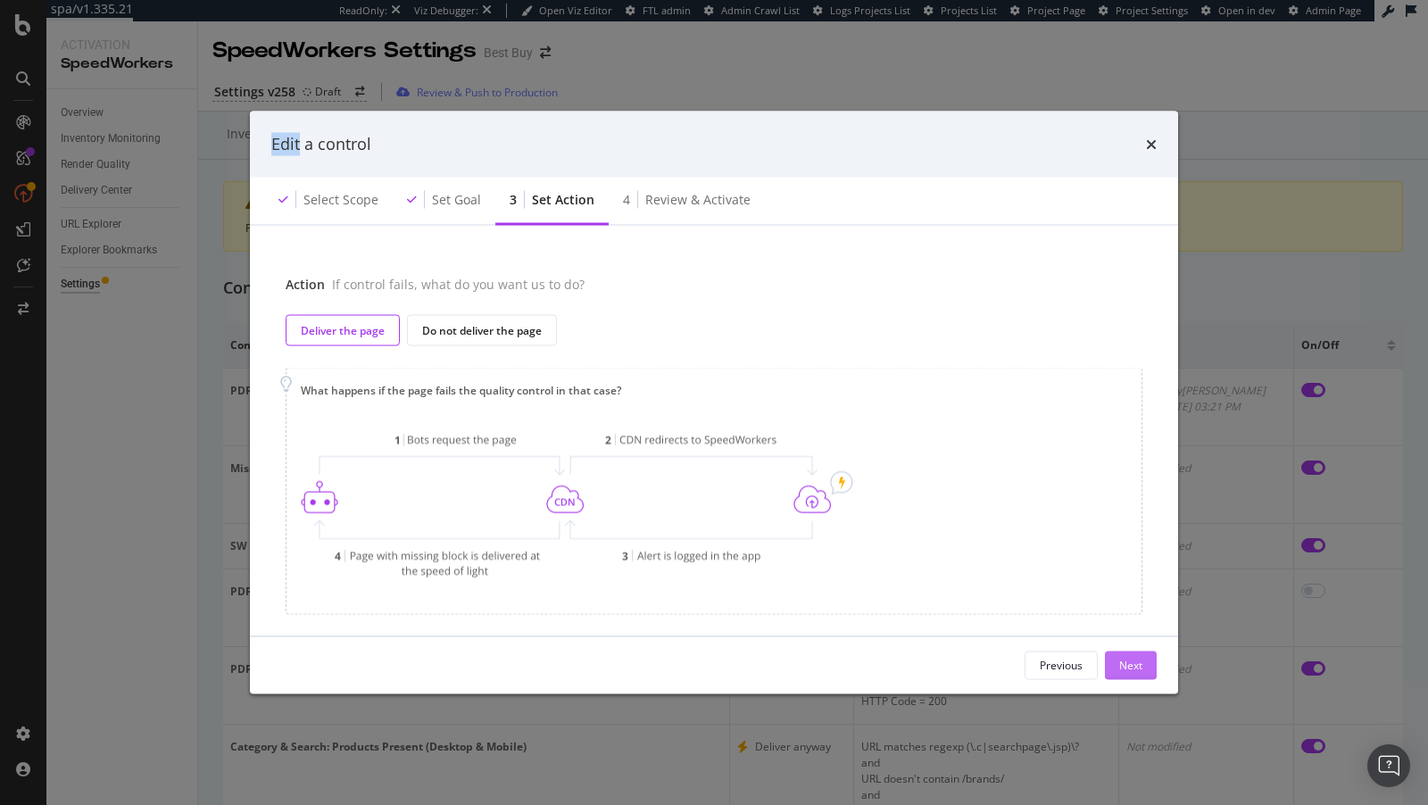
click at [1135, 717] on div "Edit a control Select scope Set goal 3 Set action 4 Review & Activate Action If…" at bounding box center [714, 402] width 1428 height 805
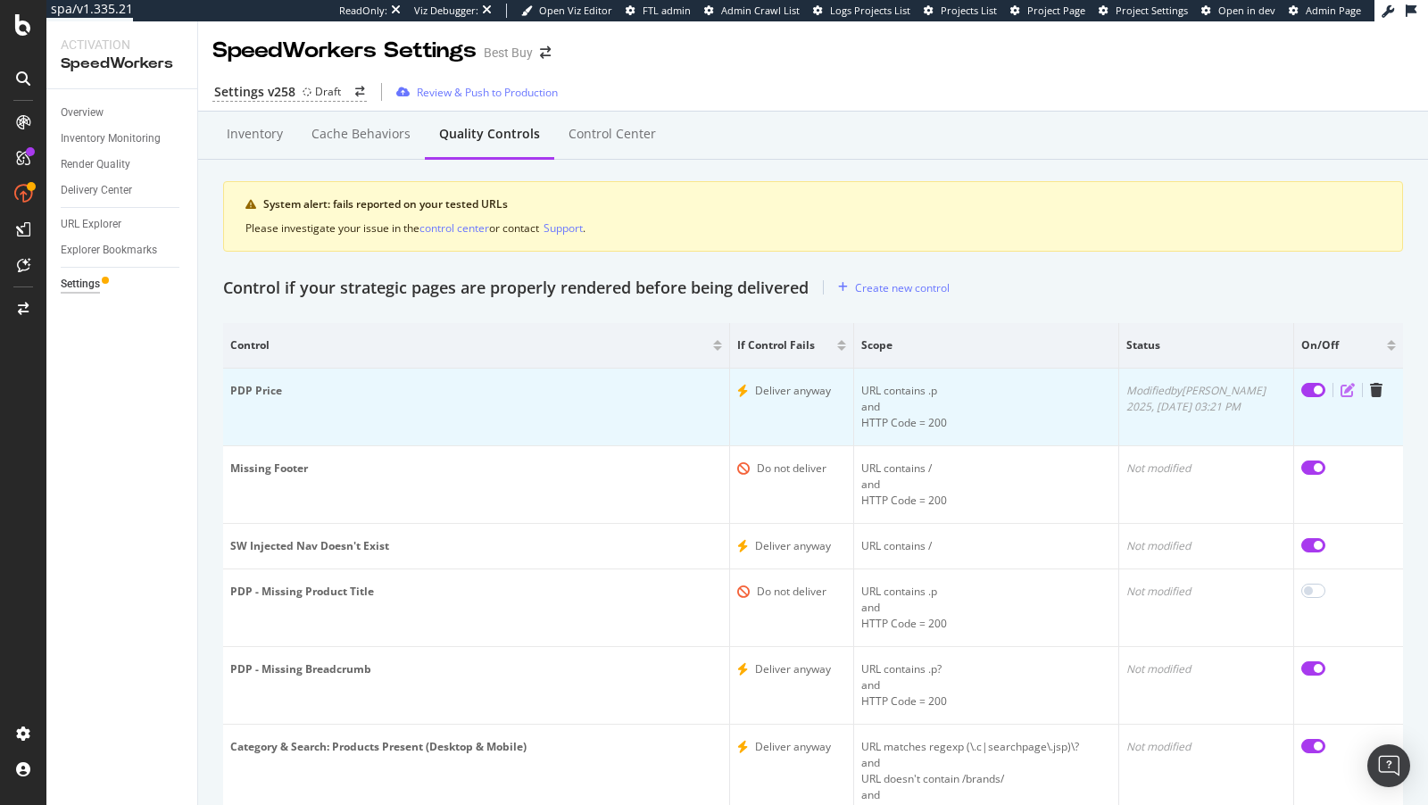
click at [1348, 390] on icon "edit" at bounding box center [1347, 390] width 14 height 14
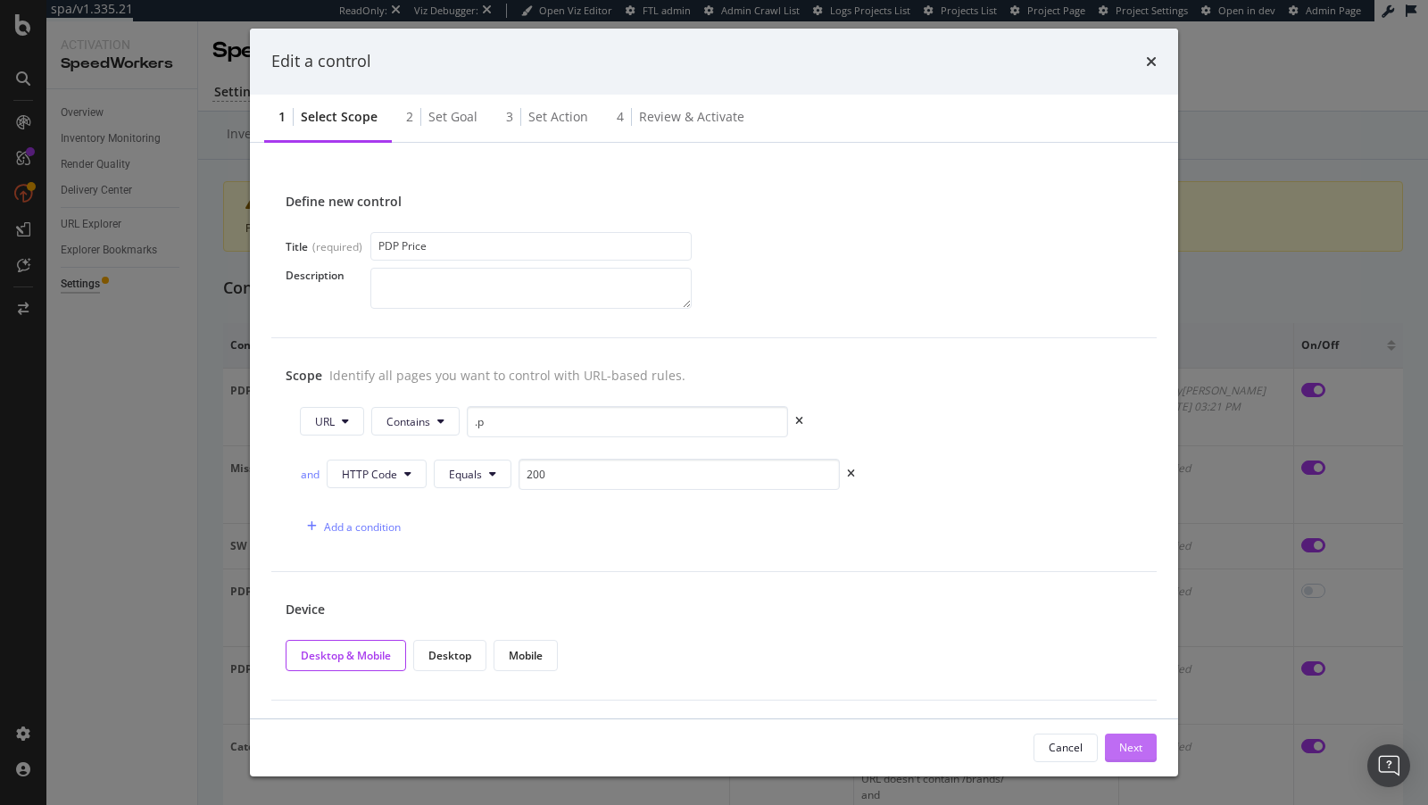
click at [1135, 750] on div "Next" at bounding box center [1130, 747] width 23 height 15
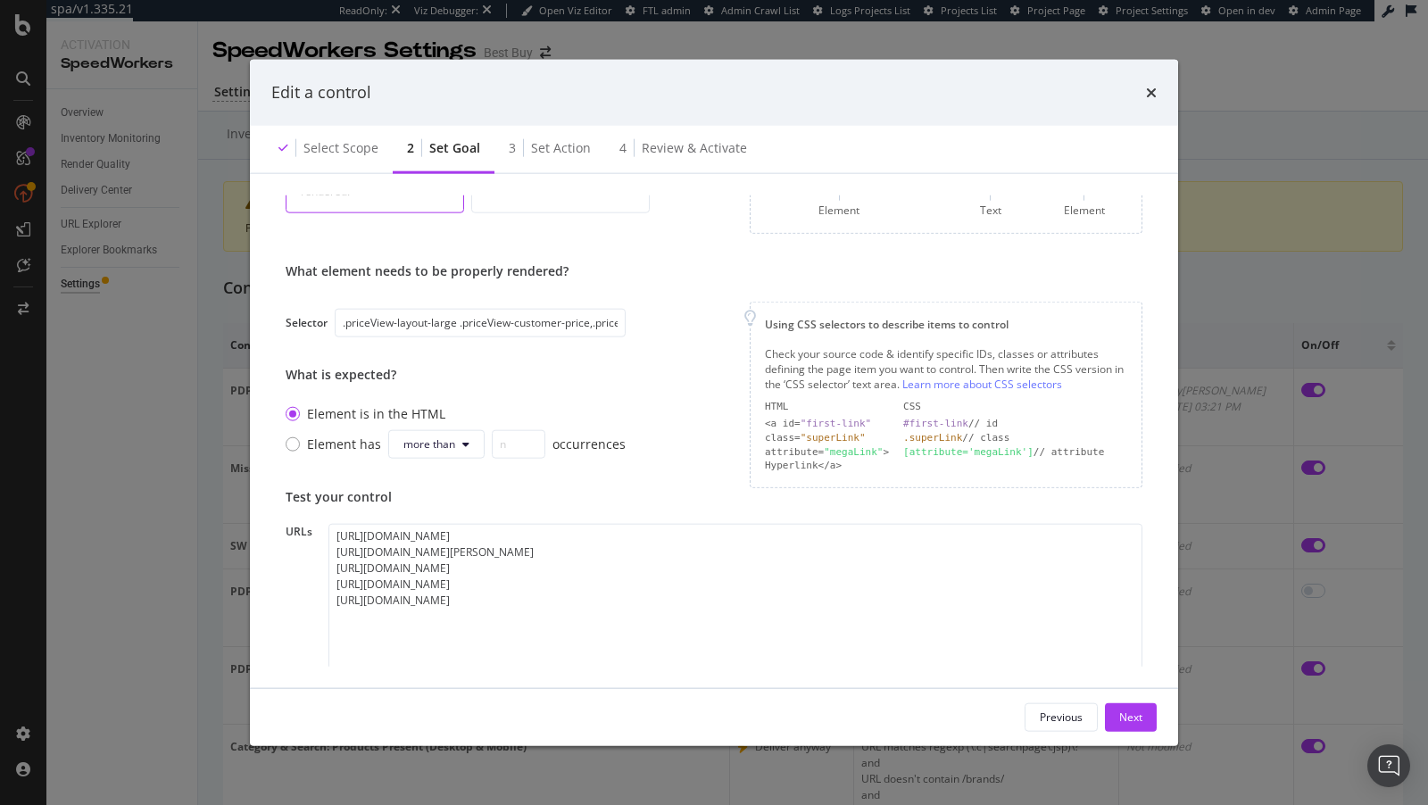
scroll to position [193, 0]
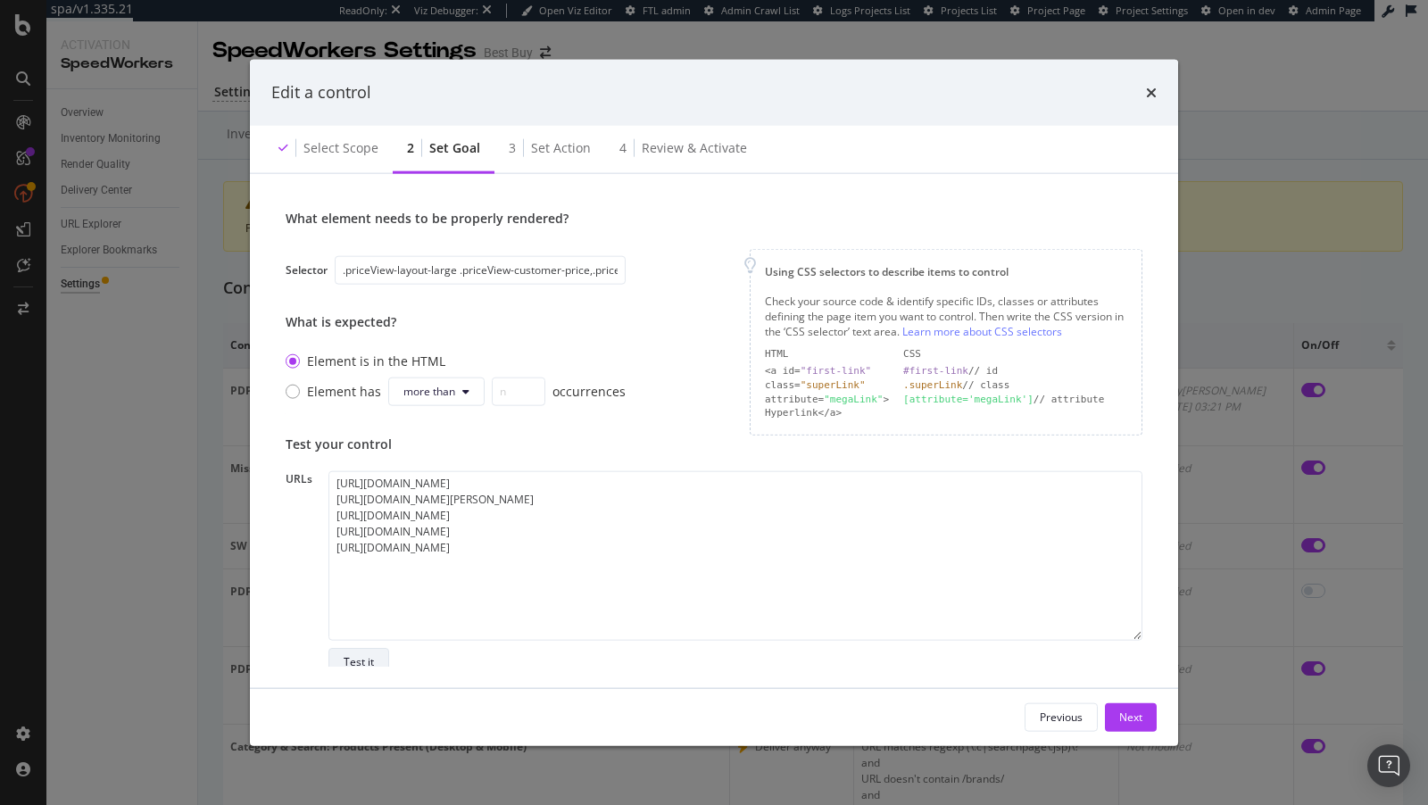
click at [367, 665] on div "Test it" at bounding box center [359, 661] width 30 height 15
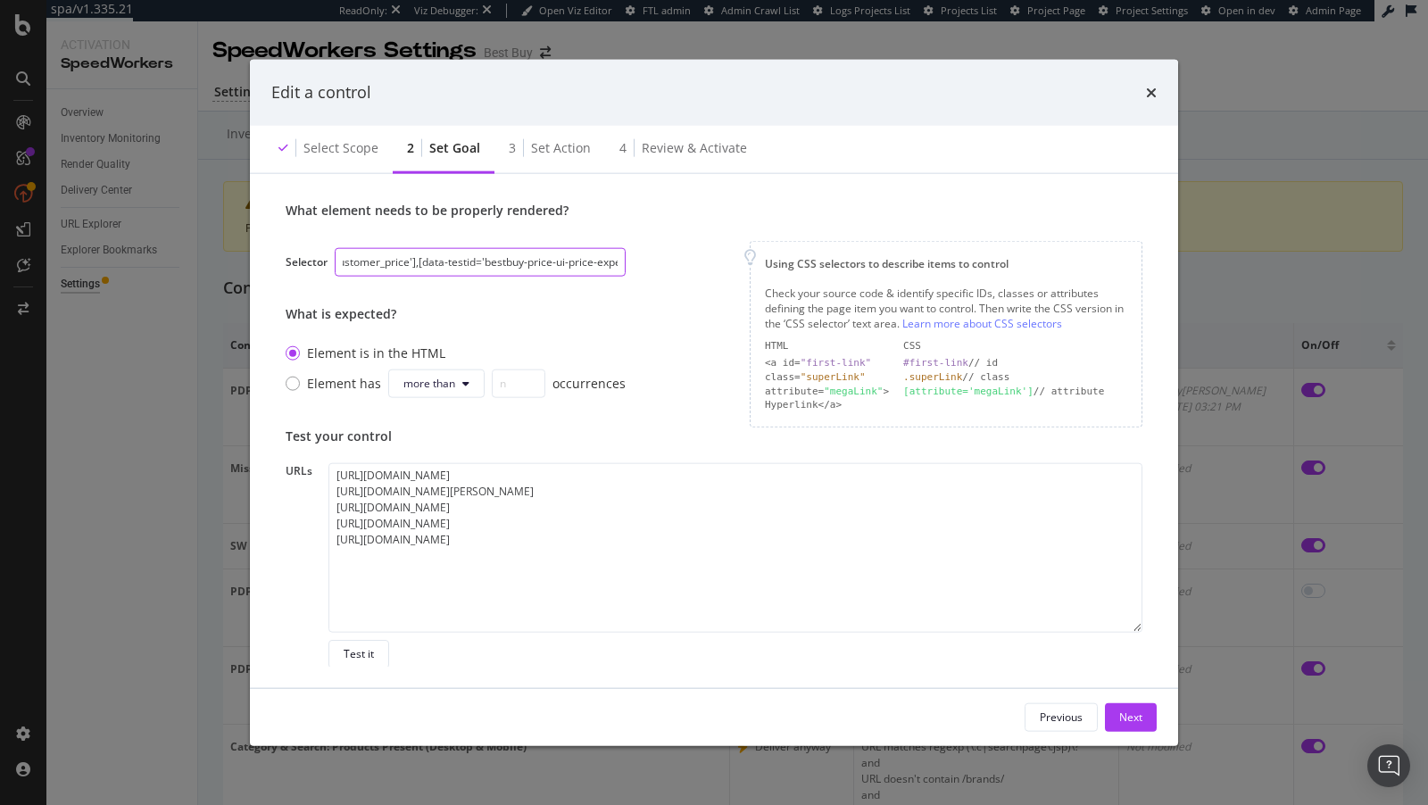
scroll to position [0, 857]
drag, startPoint x: 471, startPoint y: 266, endPoint x: 684, endPoint y: 259, distance: 212.5
click at [684, 259] on div "What element needs to be properly rendered? Selector .priceView-layout-large .p…" at bounding box center [714, 315] width 857 height 226
click at [336, 385] on div "Element has more than occurrences" at bounding box center [466, 383] width 319 height 29
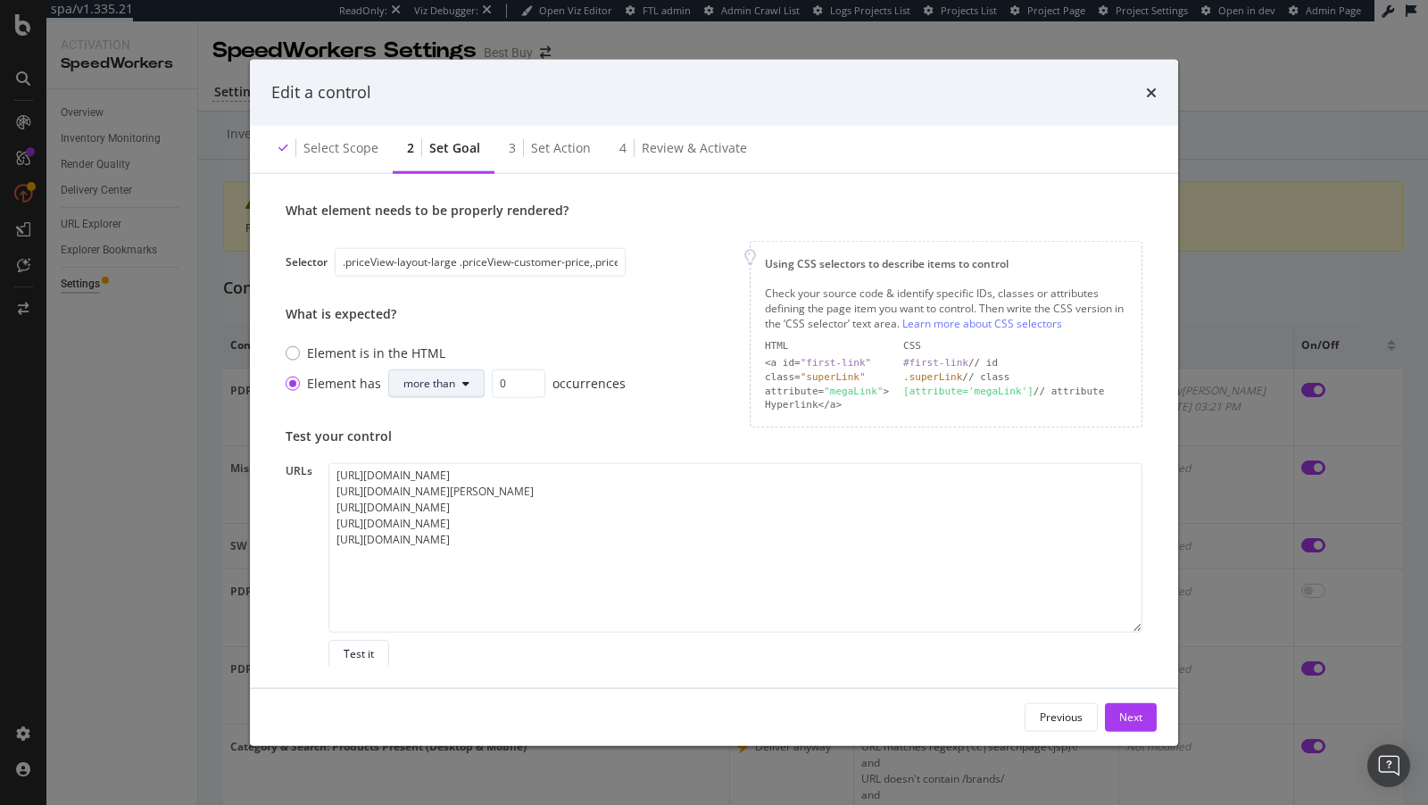
click at [469, 377] on button "more than" at bounding box center [436, 383] width 96 height 29
click at [437, 414] on span "exactly" at bounding box center [428, 418] width 54 height 16
click at [514, 373] on input "0" at bounding box center [502, 383] width 54 height 29
click at [450, 257] on input ".priceView-layout-large .priceView-customer-price,.priceView-layout-medium .pri…" at bounding box center [472, 262] width 274 height 29
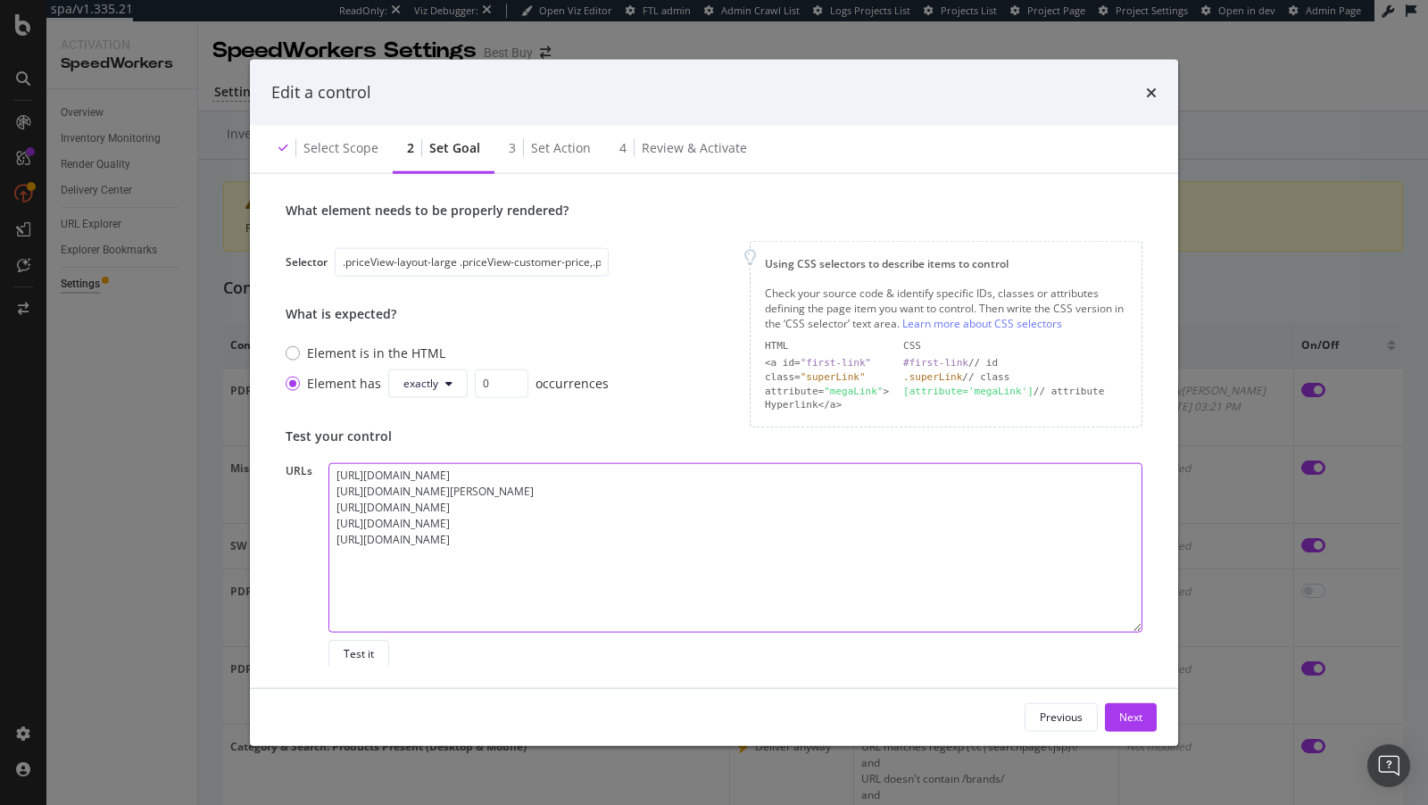
drag, startPoint x: 439, startPoint y: 568, endPoint x: 253, endPoint y: 383, distance: 262.5
click at [253, 383] on div "Select items you want to control What pages items are crucial to get delivered …" at bounding box center [714, 430] width 928 height 514
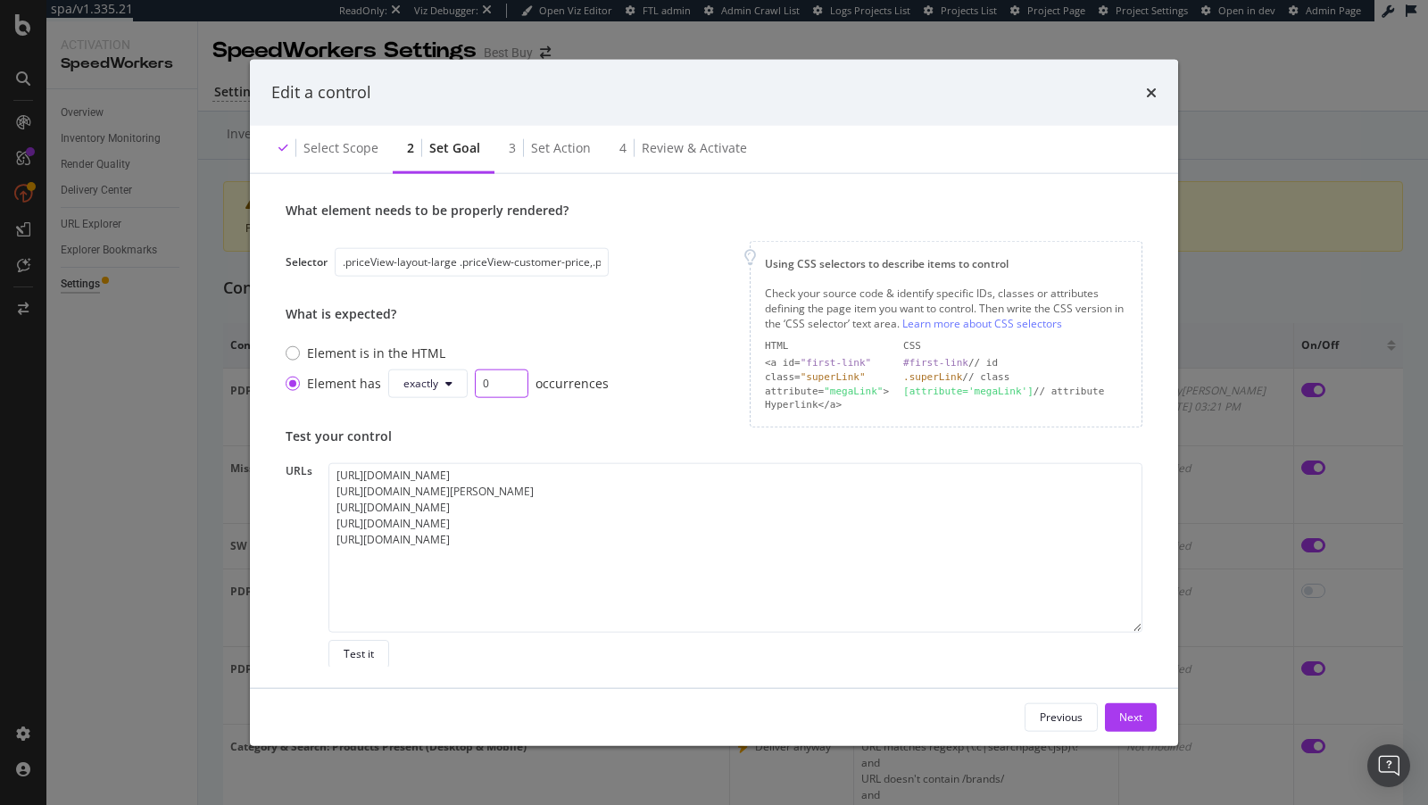
click at [499, 379] on input "0" at bounding box center [502, 383] width 54 height 29
type input "1"
click at [512, 378] on input "1" at bounding box center [502, 383] width 54 height 29
click at [363, 654] on div "Test it" at bounding box center [359, 653] width 30 height 15
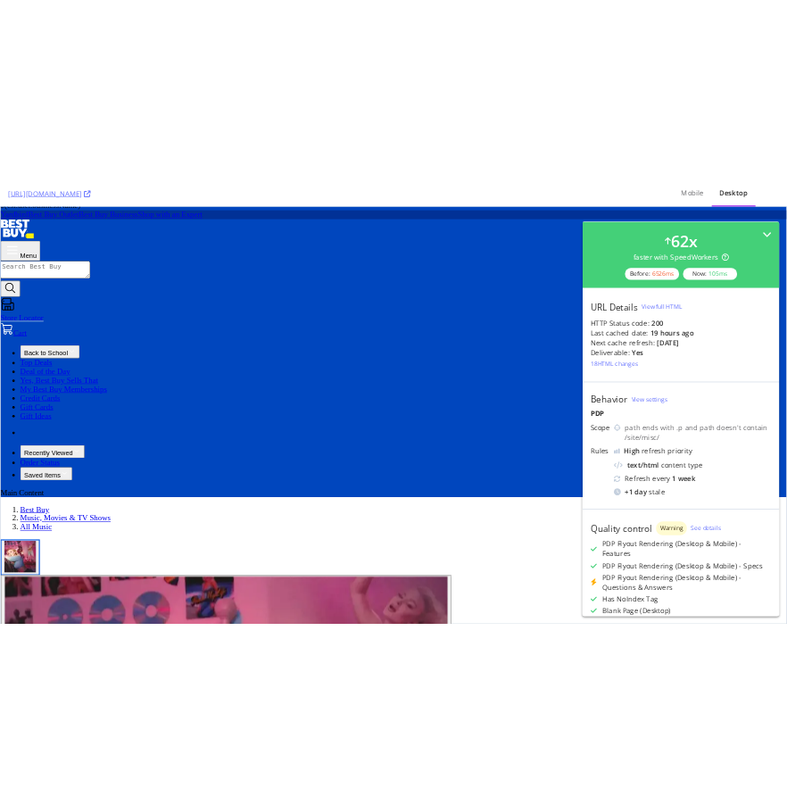
scroll to position [406, 0]
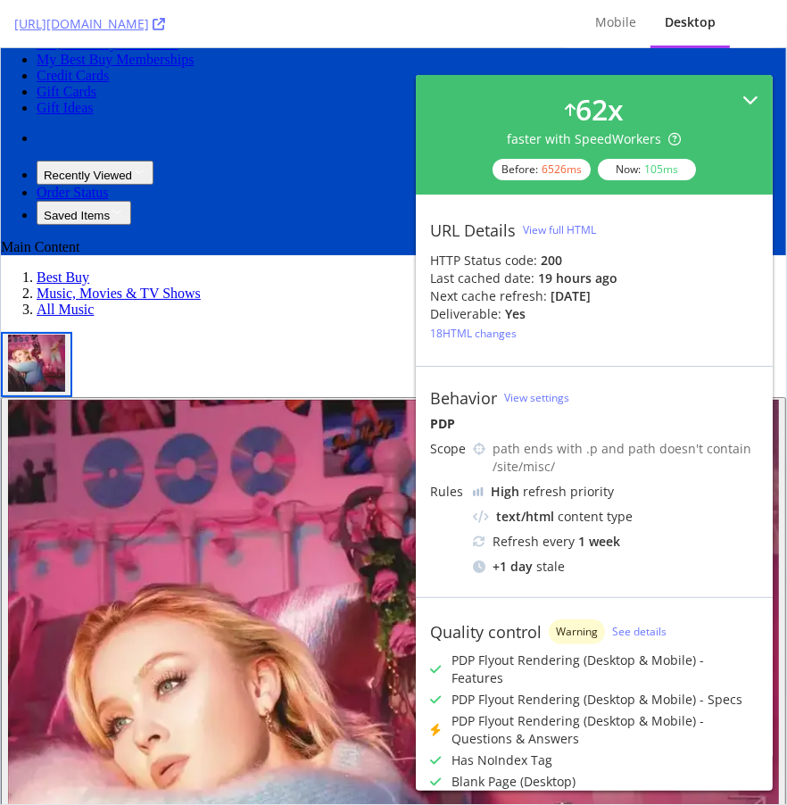
click at [758, 101] on icon at bounding box center [750, 100] width 16 height 16
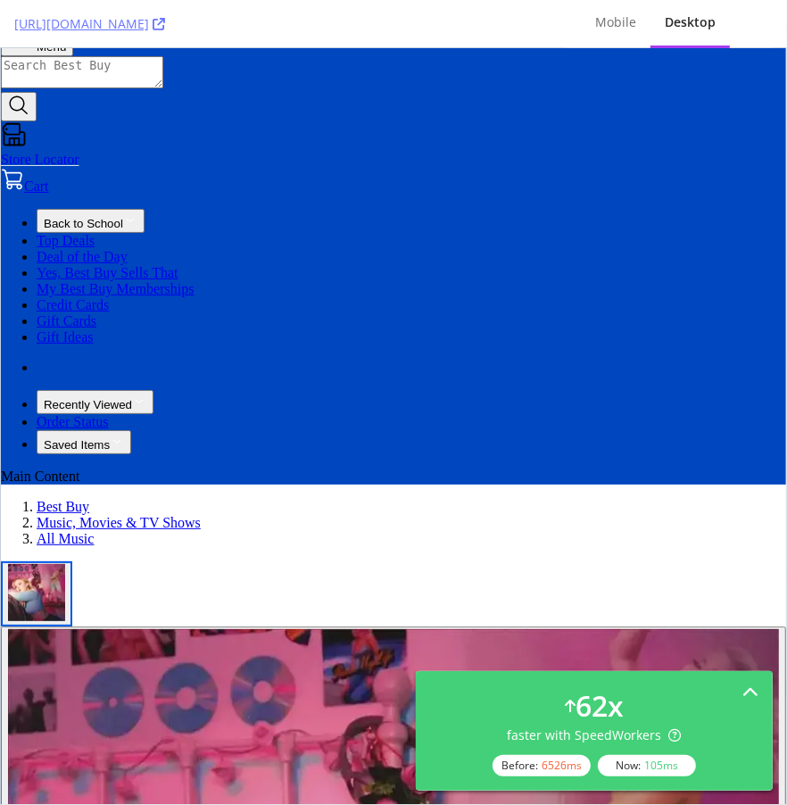
scroll to position [173, 0]
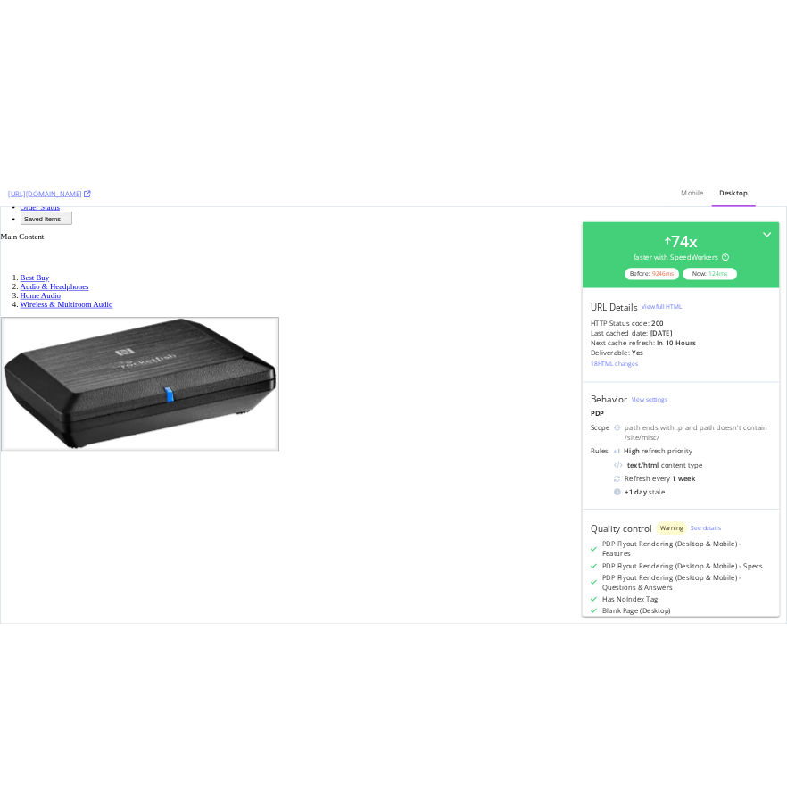
scroll to position [307, 0]
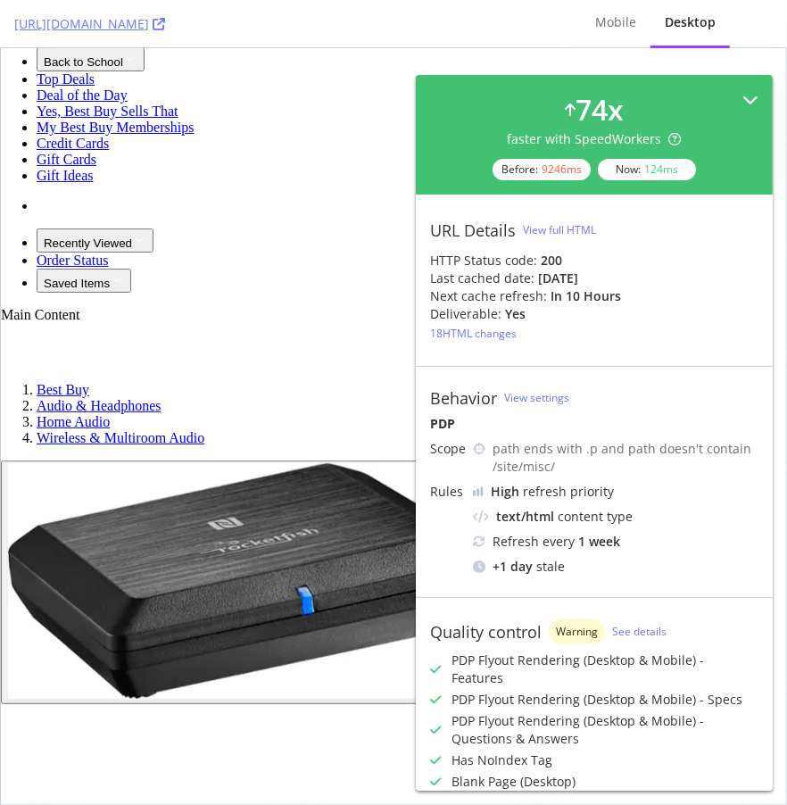
click at [749, 97] on icon at bounding box center [750, 100] width 16 height 16
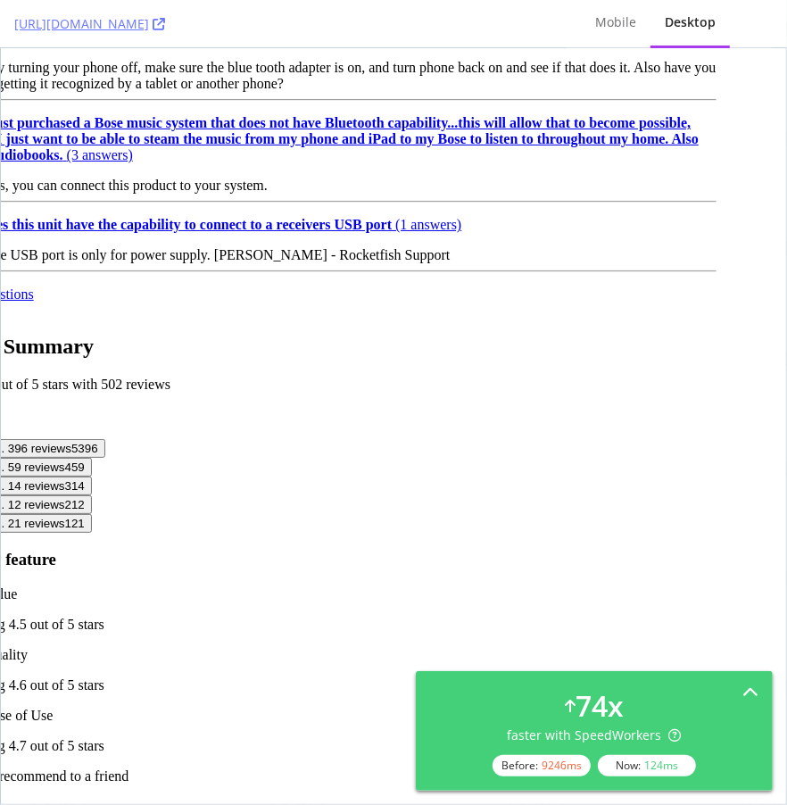
scroll to position [0, 70]
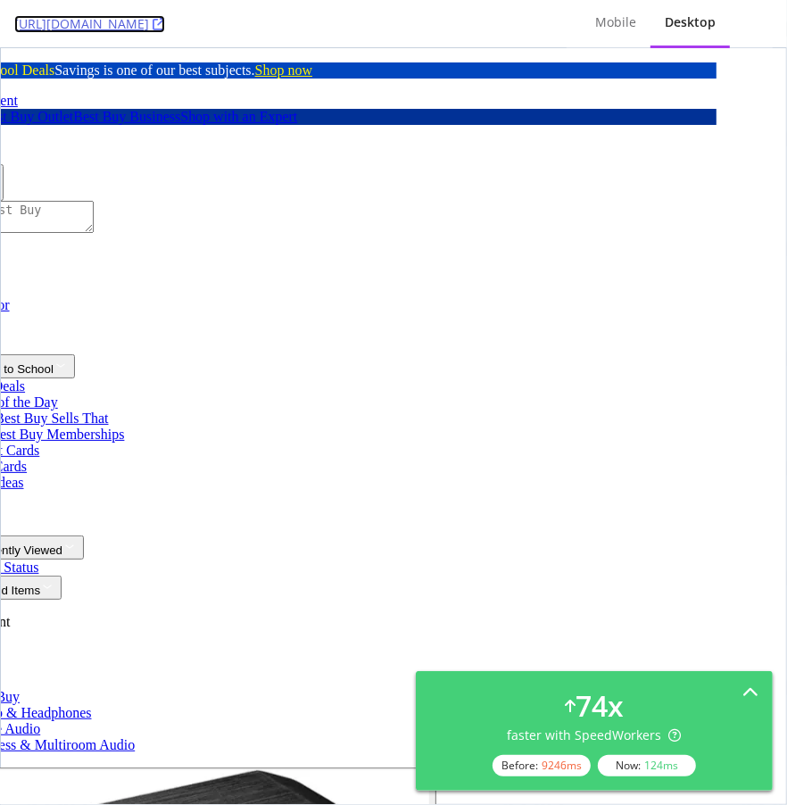
click at [165, 32] on link "[URL][DOMAIN_NAME]" at bounding box center [89, 24] width 151 height 18
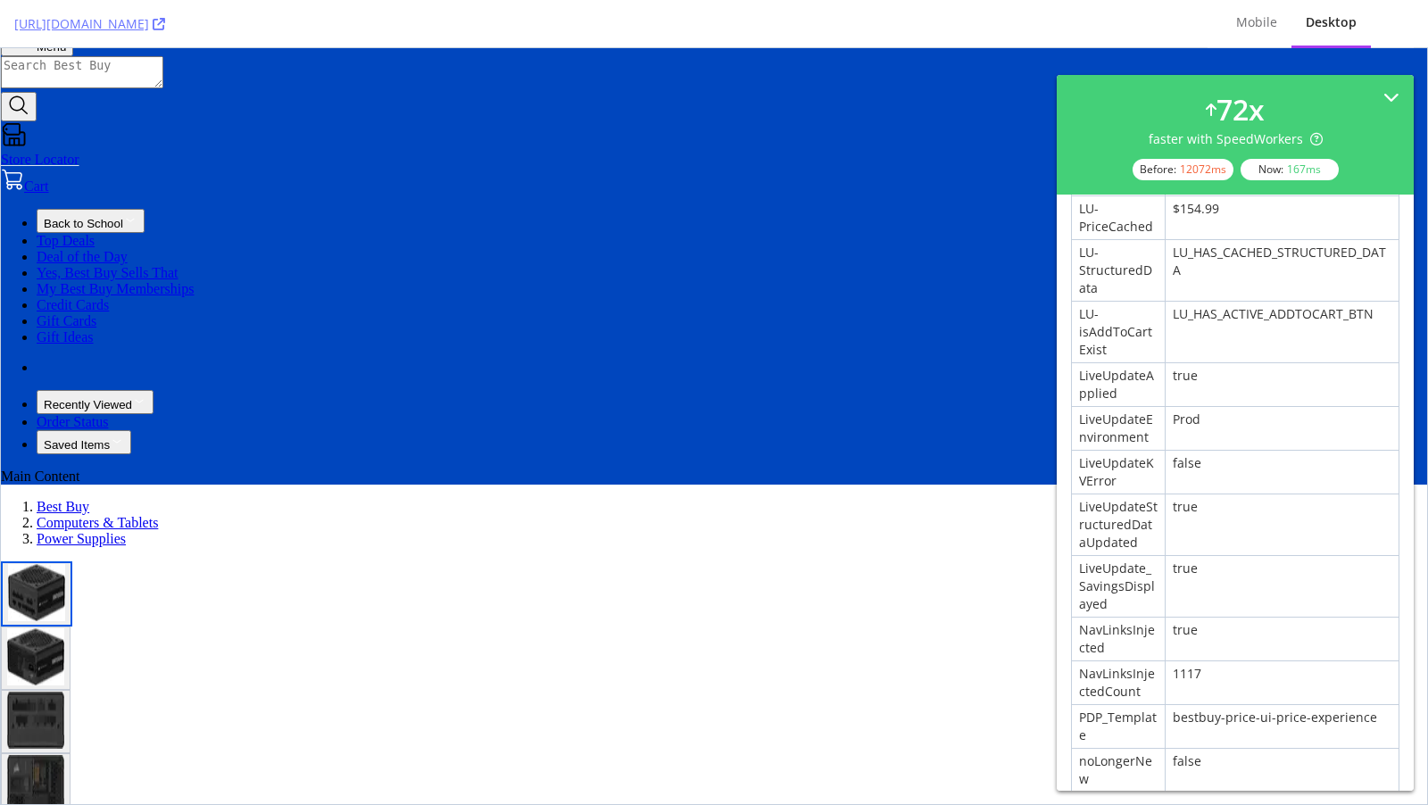
scroll to position [1010, 0]
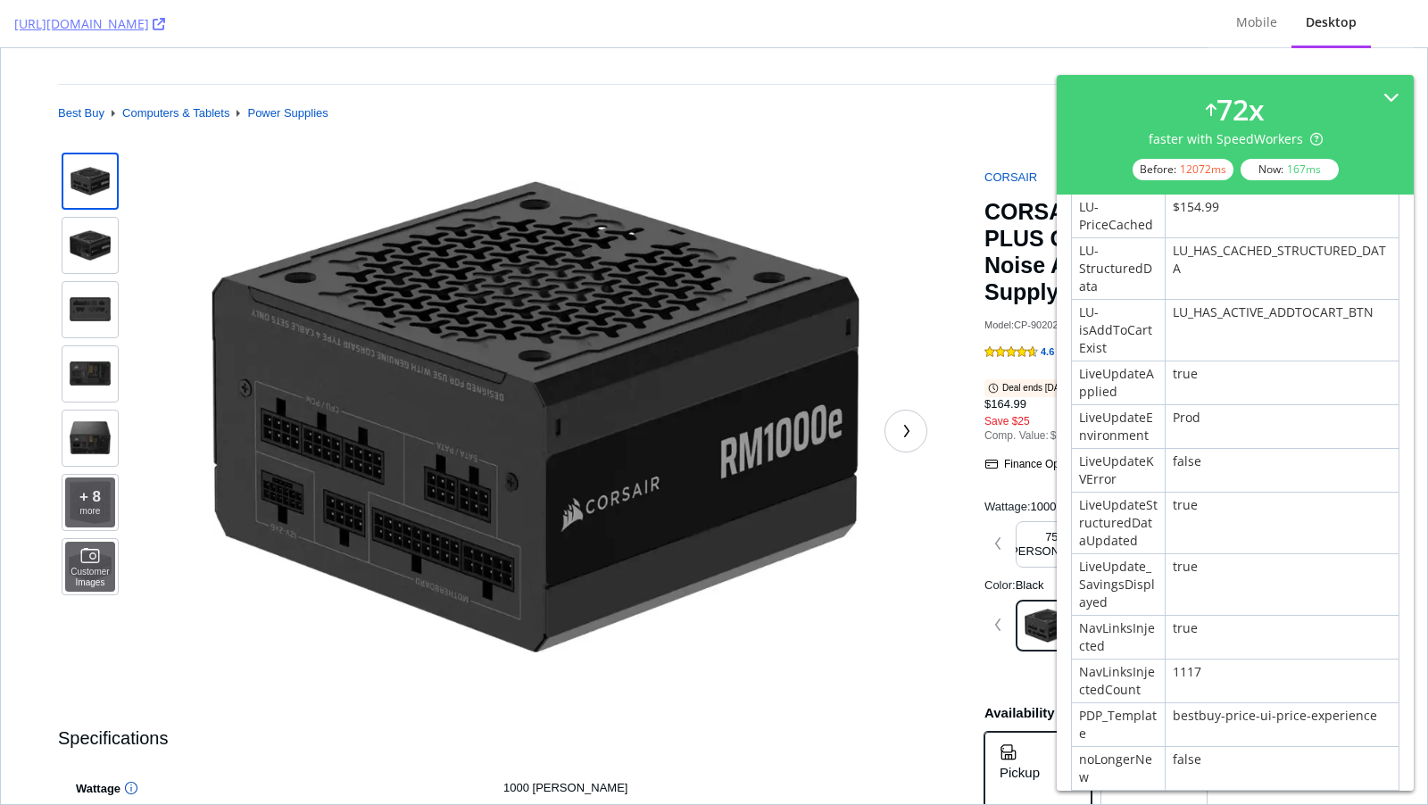
click at [1222, 703] on div "bestbuy-price-ui-price-experience" at bounding box center [1281, 724] width 233 height 43
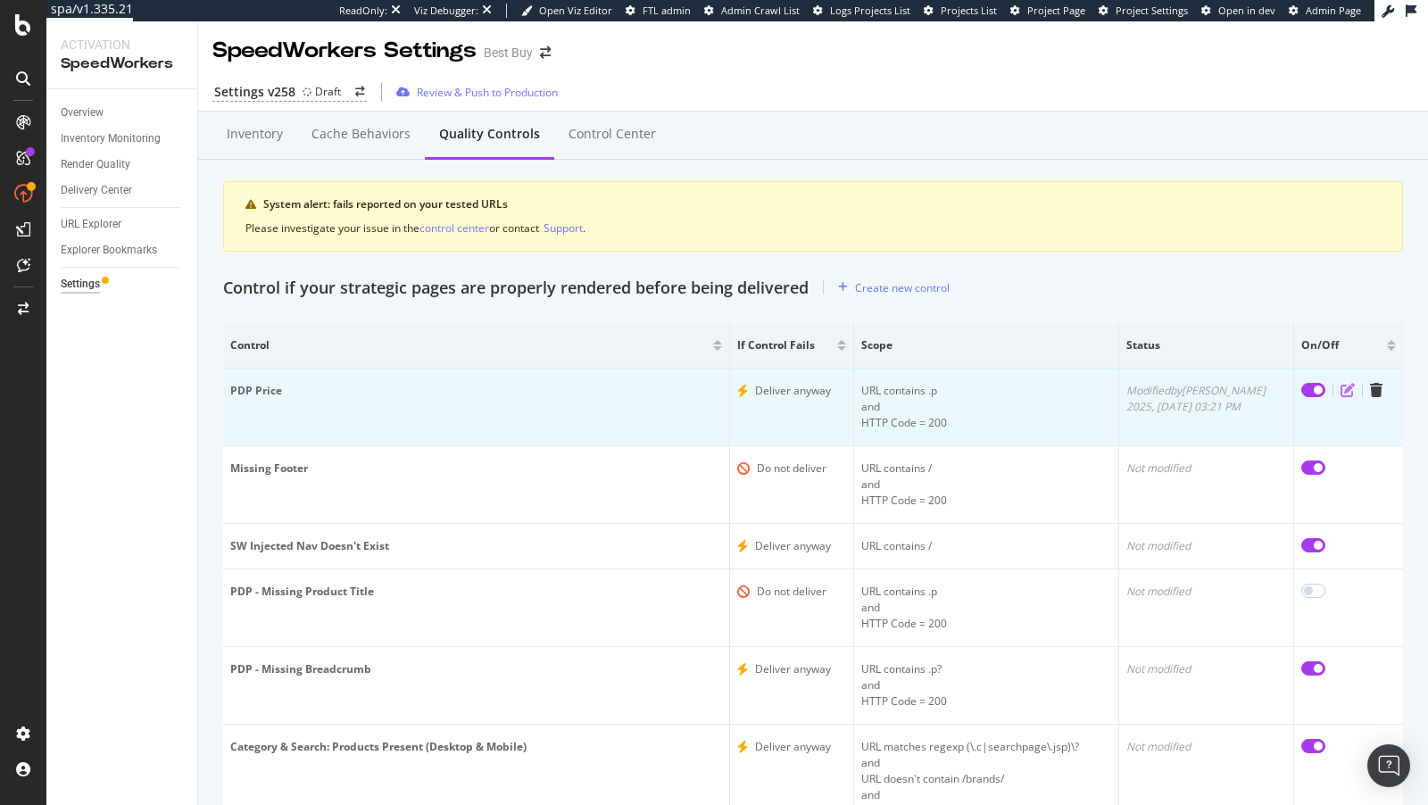
click at [1345, 388] on icon "edit" at bounding box center [1347, 390] width 14 height 14
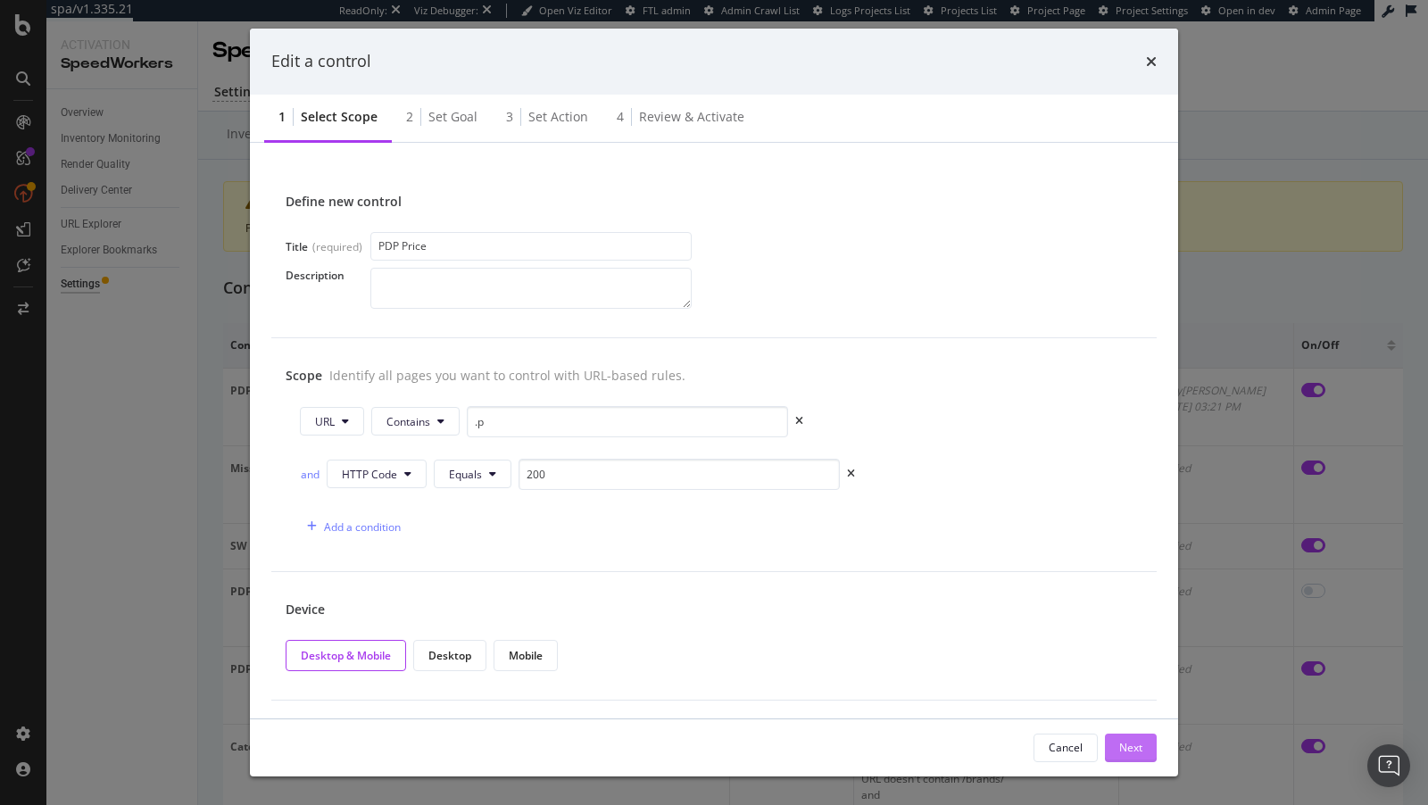
click at [1123, 749] on div "Next" at bounding box center [1130, 747] width 23 height 15
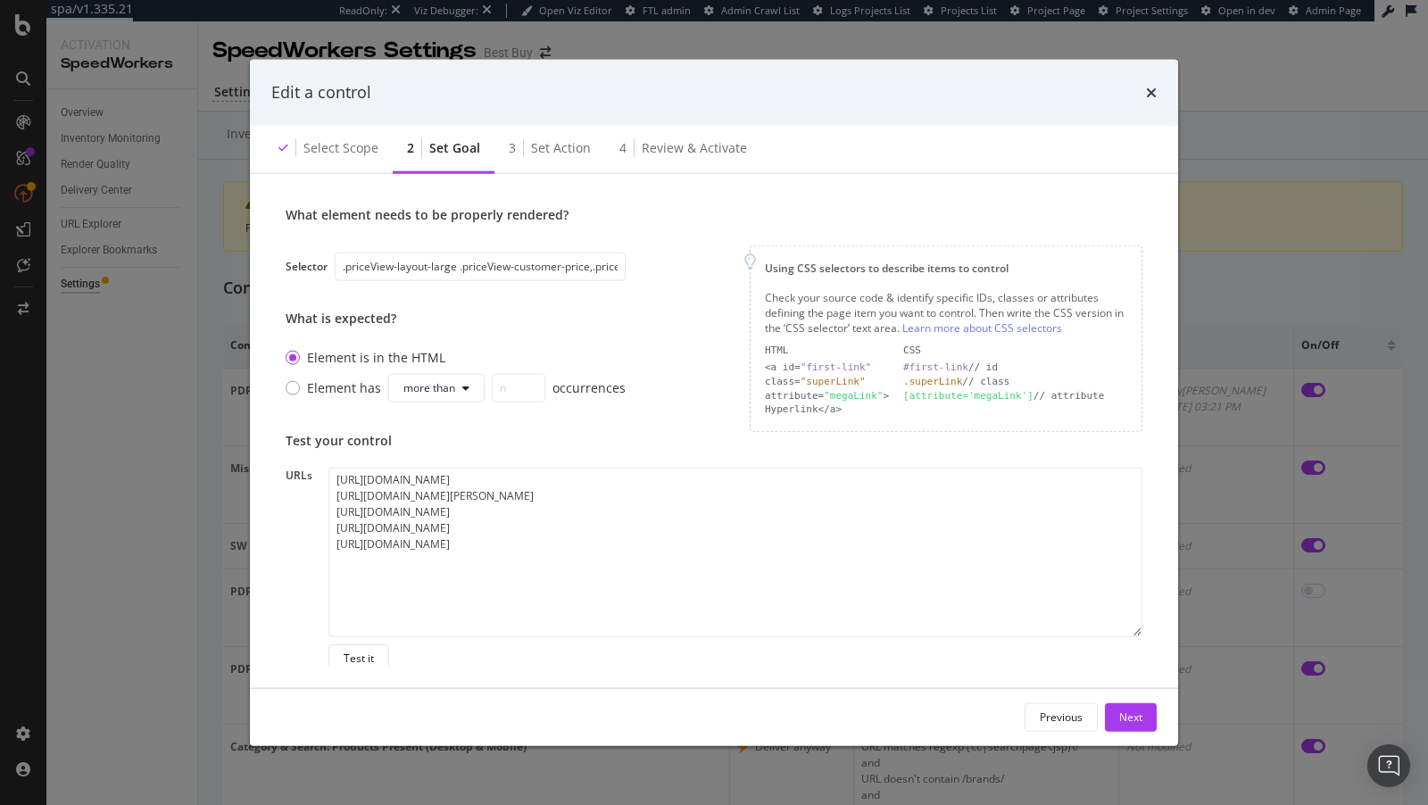
scroll to position [201, 0]
click at [368, 654] on div "Test it" at bounding box center [359, 653] width 30 height 15
click at [344, 658] on div "Test it" at bounding box center [359, 653] width 30 height 15
click at [358, 648] on div "Test it" at bounding box center [359, 653] width 30 height 15
click at [1144, 91] on div "Edit a control" at bounding box center [713, 92] width 885 height 23
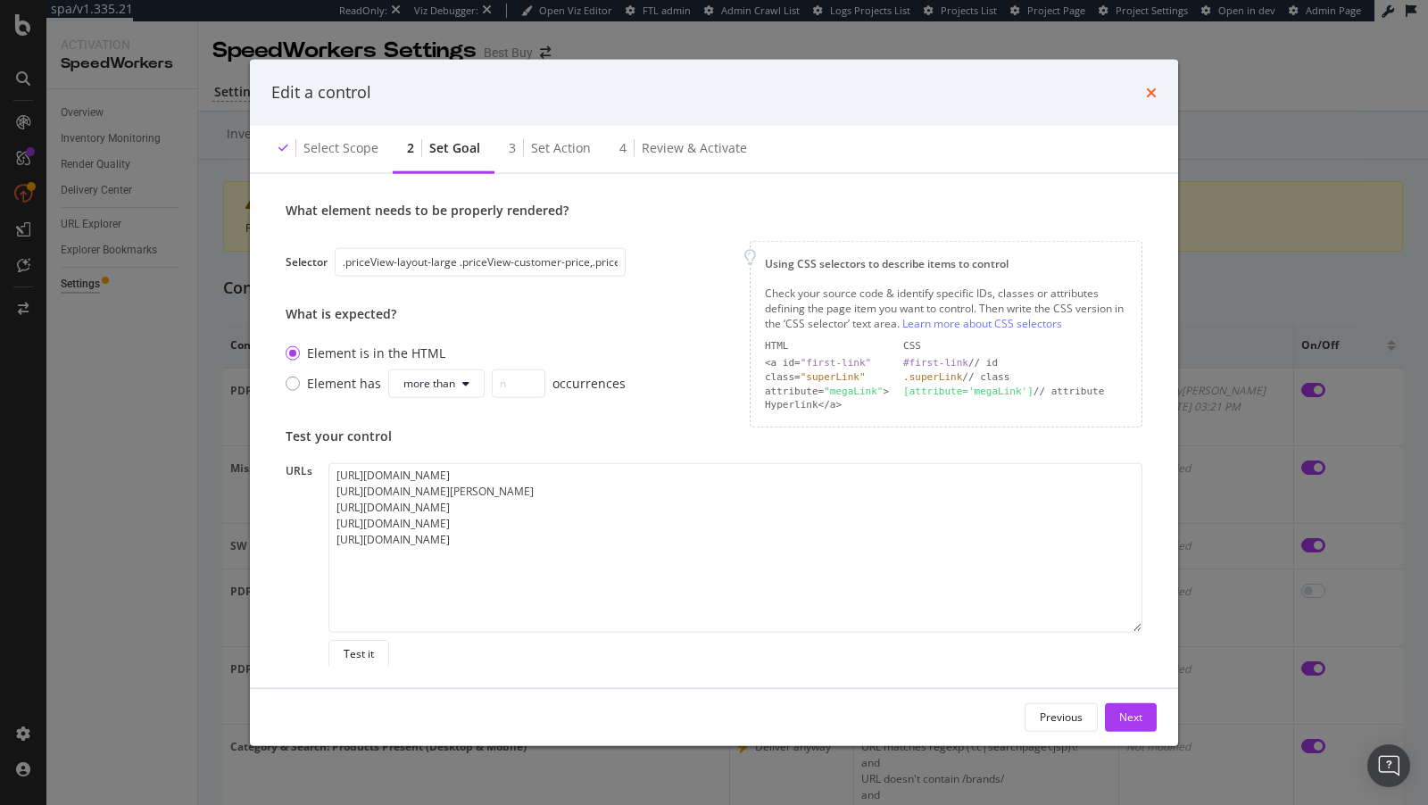
click at [1148, 92] on icon "times" at bounding box center [1151, 92] width 11 height 14
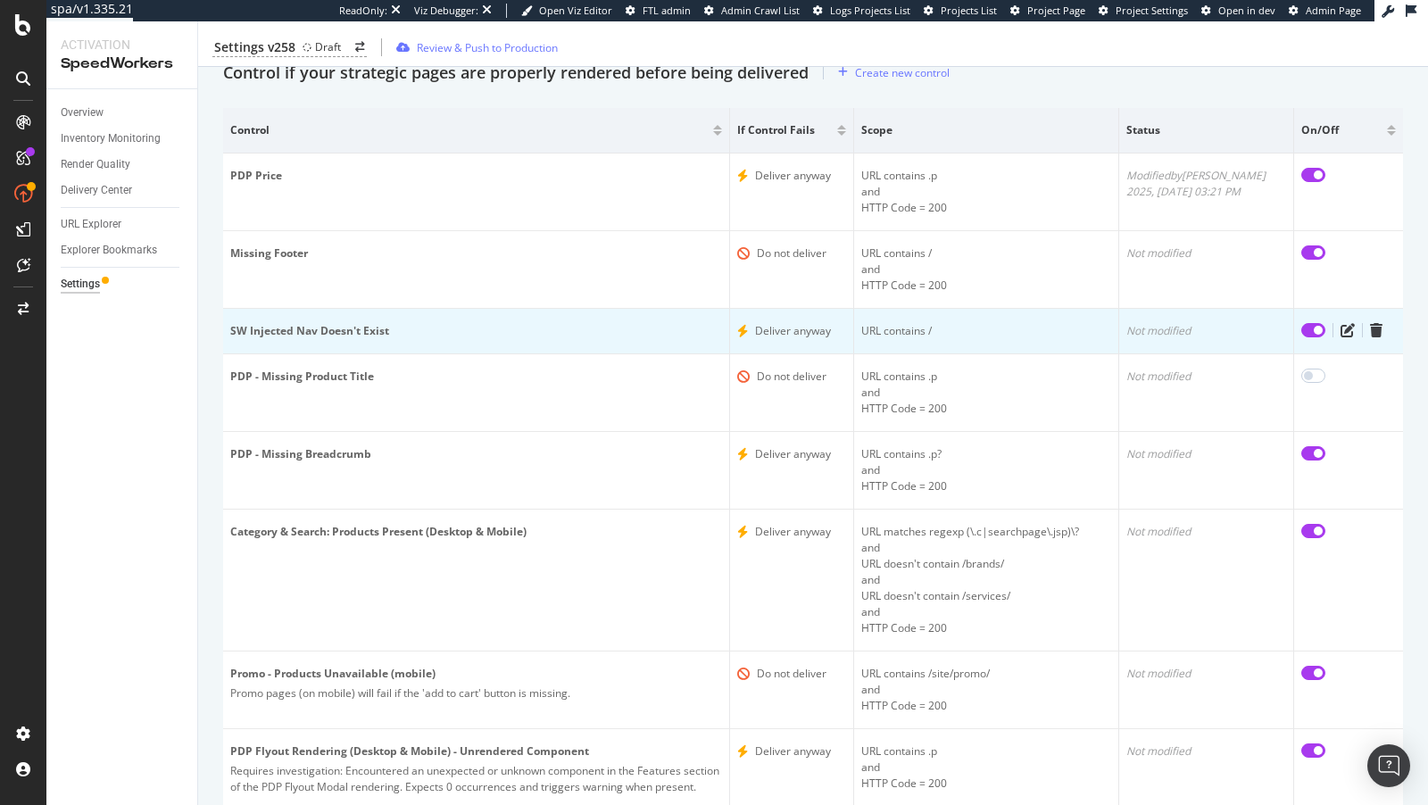
scroll to position [0, 0]
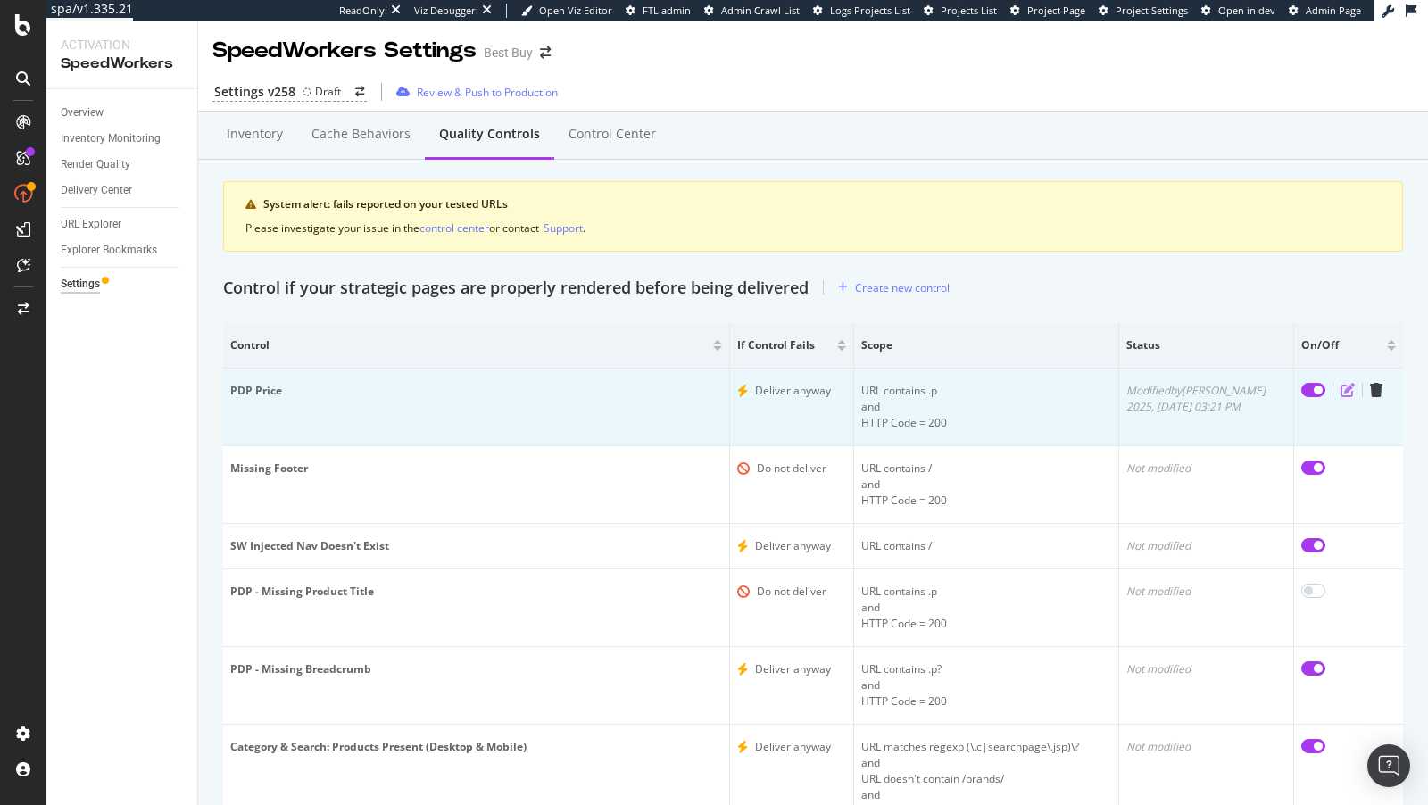
click at [1344, 390] on icon "edit" at bounding box center [1347, 390] width 14 height 14
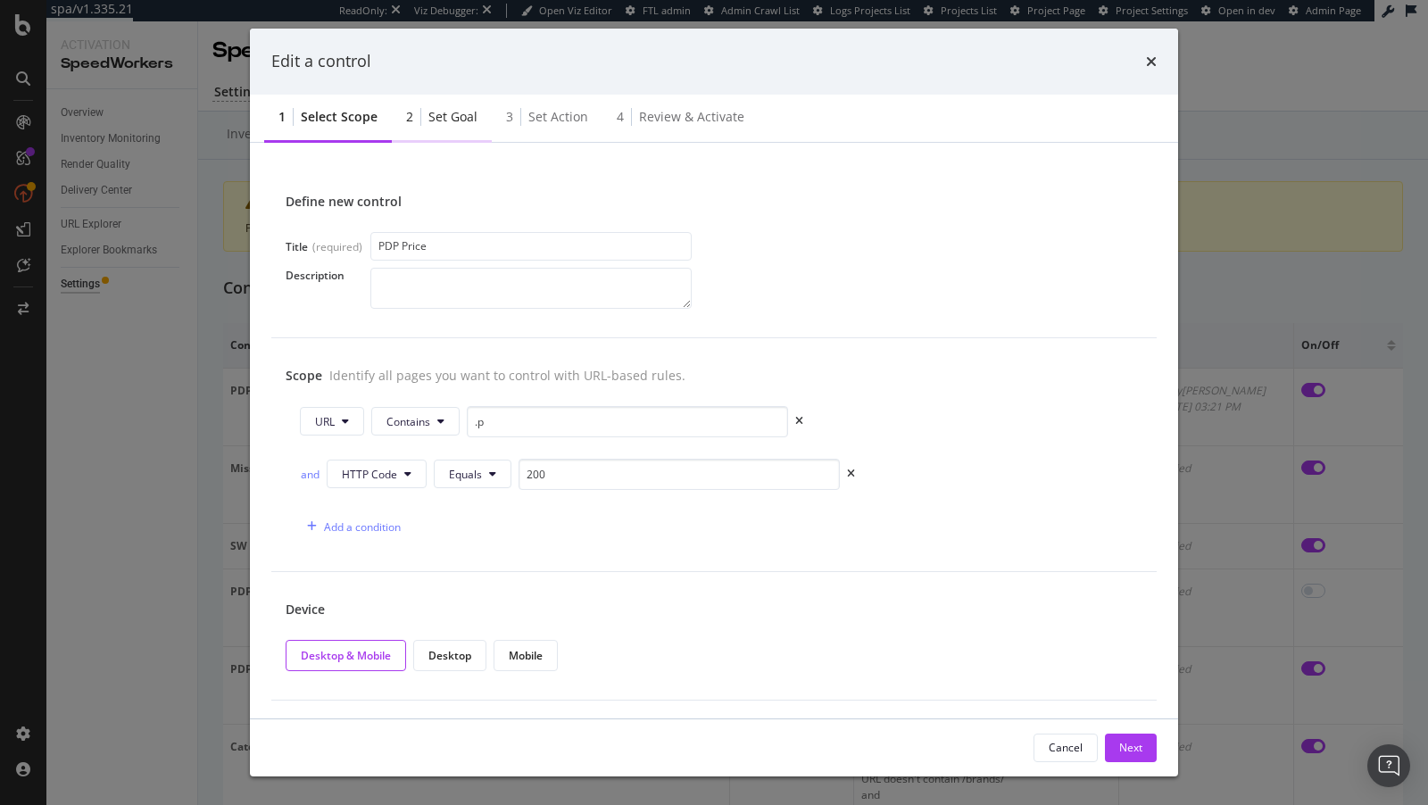
click at [444, 114] on div "Set goal" at bounding box center [452, 117] width 49 height 18
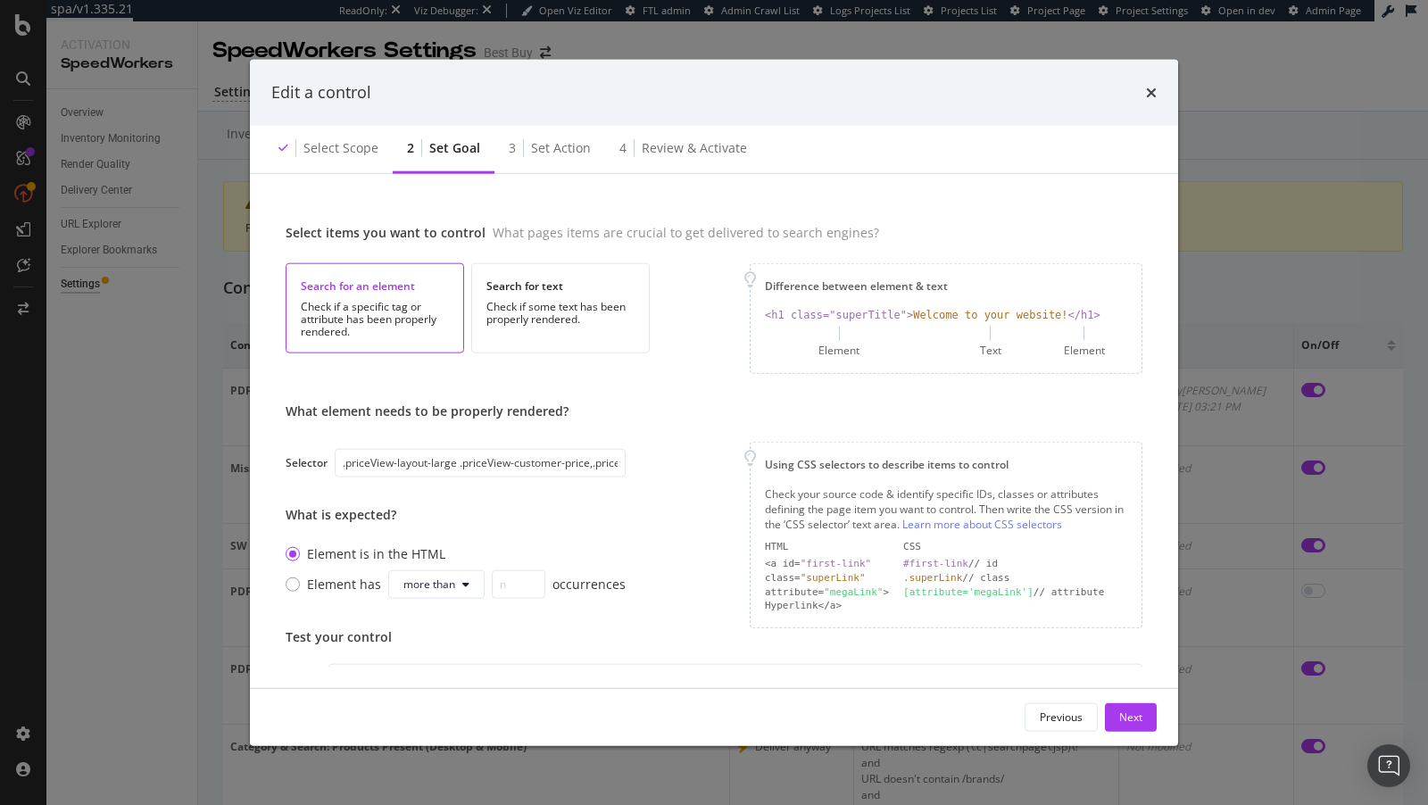
click at [80, 294] on div "Edit a control Select scope 2 Set goal 3 Set action 4 Review & Activate Select …" at bounding box center [714, 402] width 1428 height 805
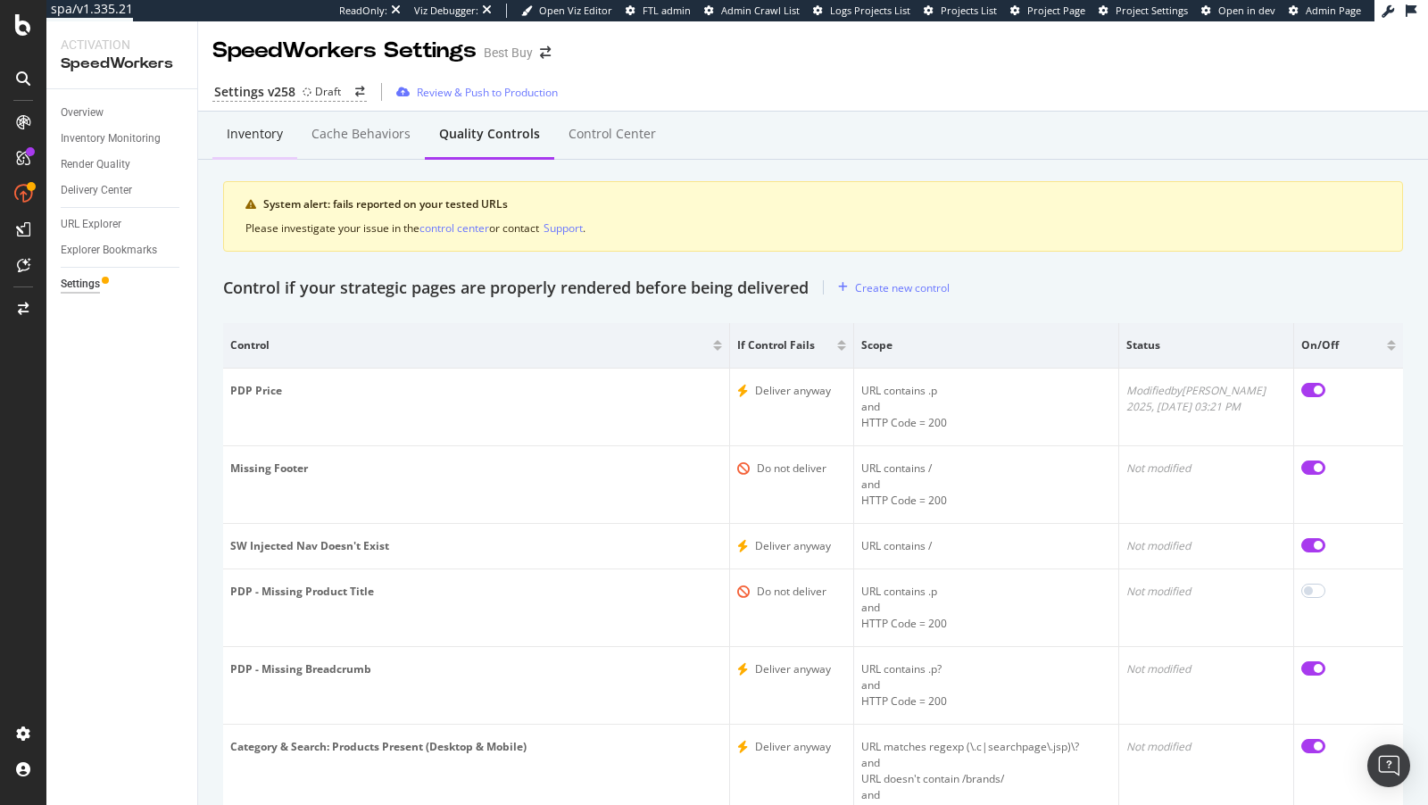
click at [257, 126] on div "Inventory" at bounding box center [255, 134] width 56 height 18
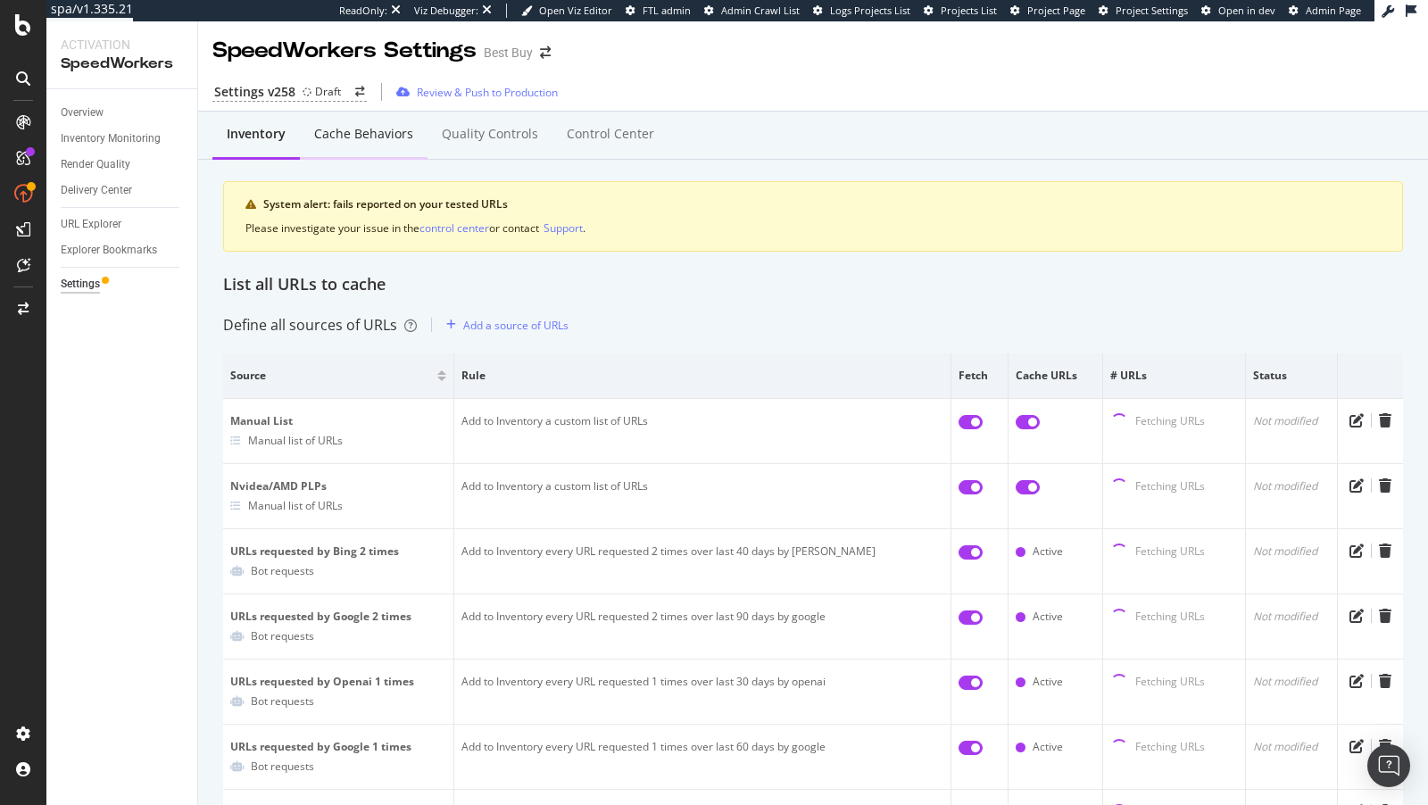
click at [366, 140] on div "Cache behaviors" at bounding box center [363, 134] width 99 height 18
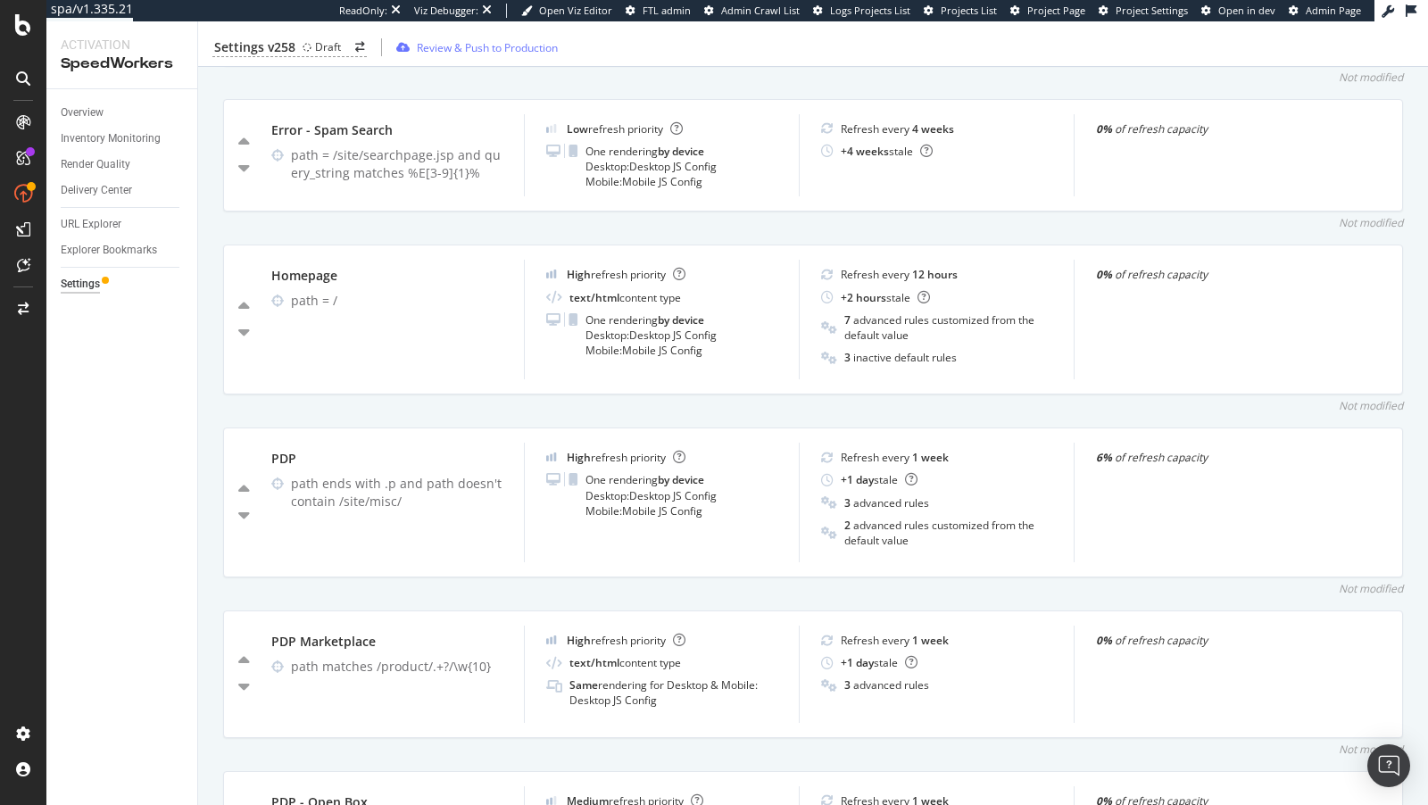
scroll to position [933, 0]
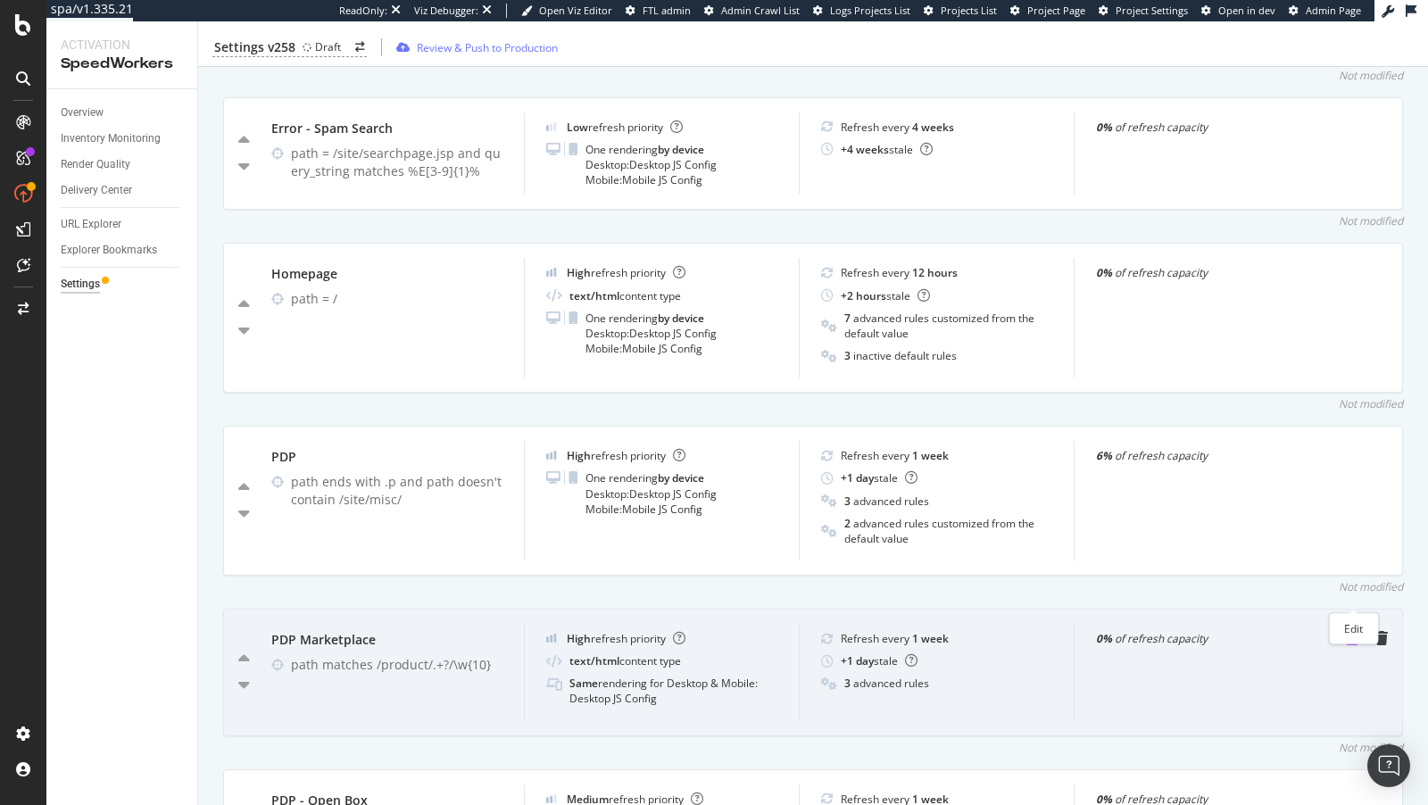
click at [1351, 631] on icon "pen-to-square" at bounding box center [1353, 638] width 14 height 14
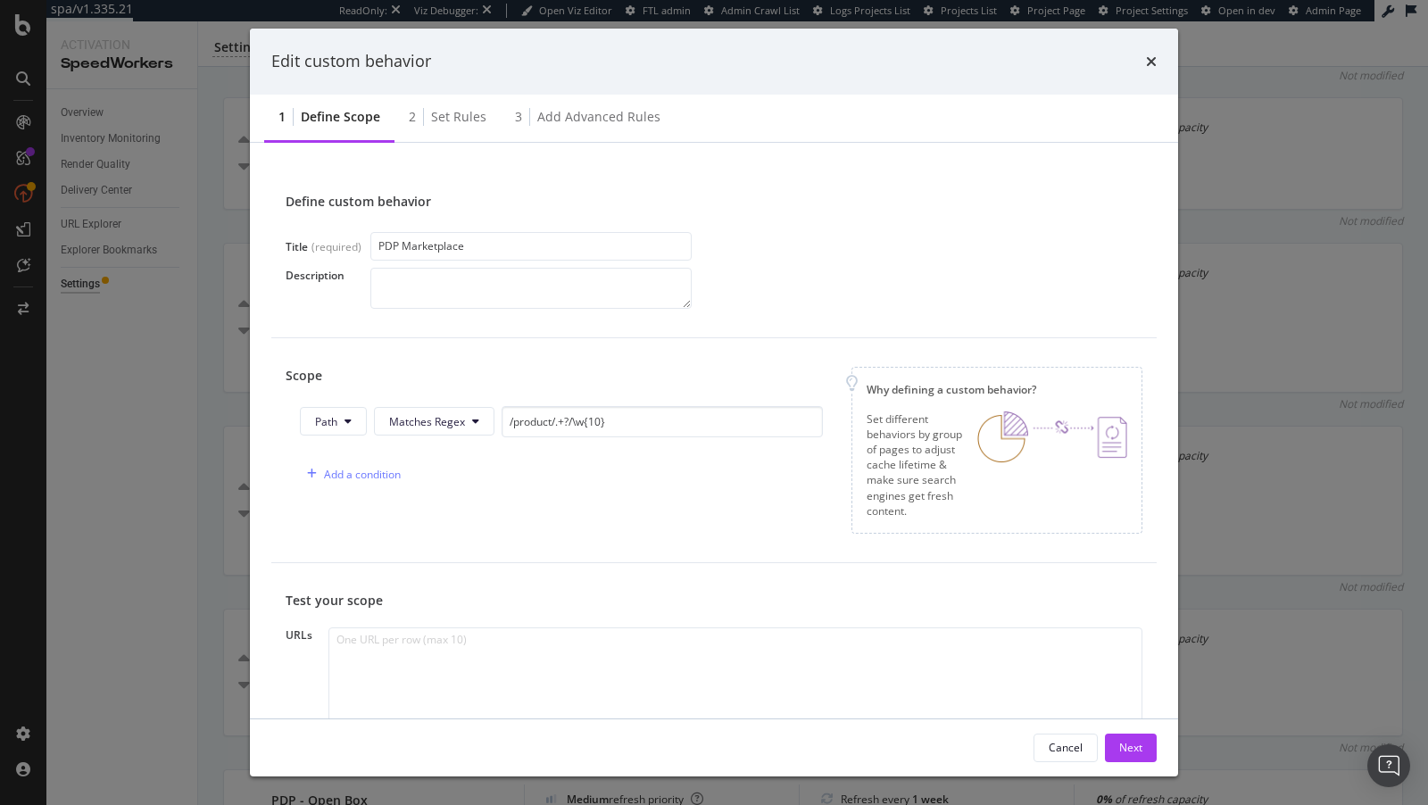
click at [40, 369] on div "Edit custom behavior 1 Define scope 2 Set rules 3 Add advanced rules Define cus…" at bounding box center [714, 402] width 1428 height 805
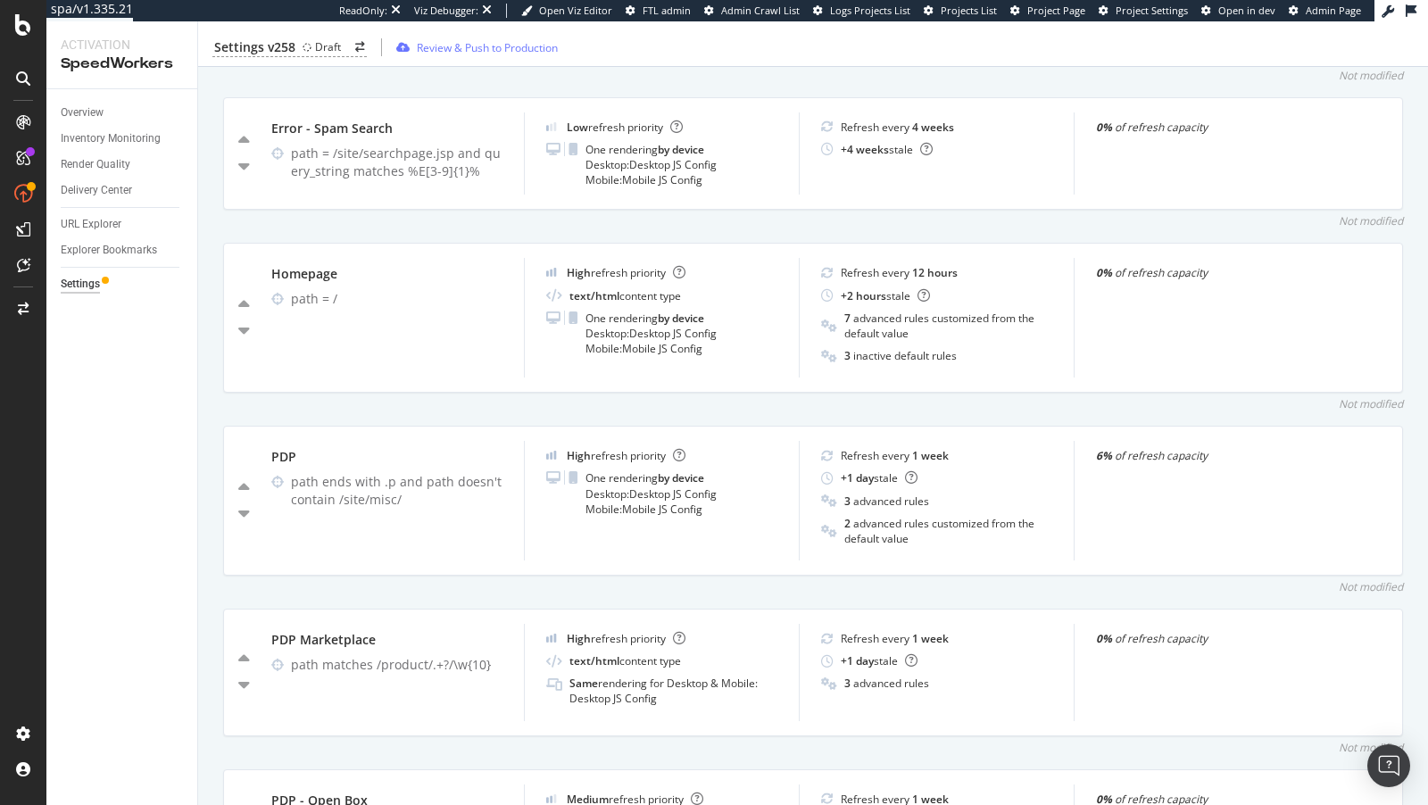
scroll to position [0, 0]
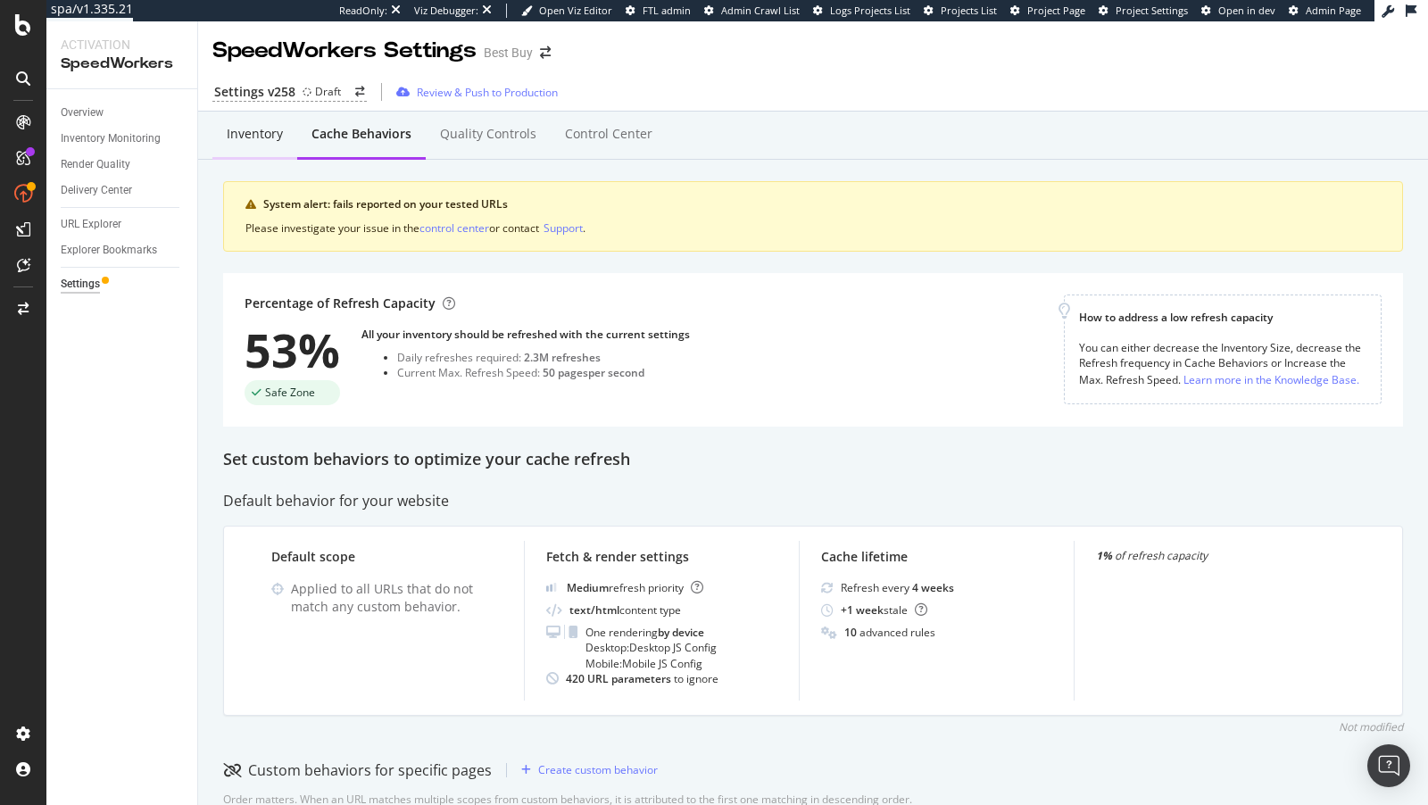
click at [266, 138] on div "Inventory" at bounding box center [255, 134] width 56 height 18
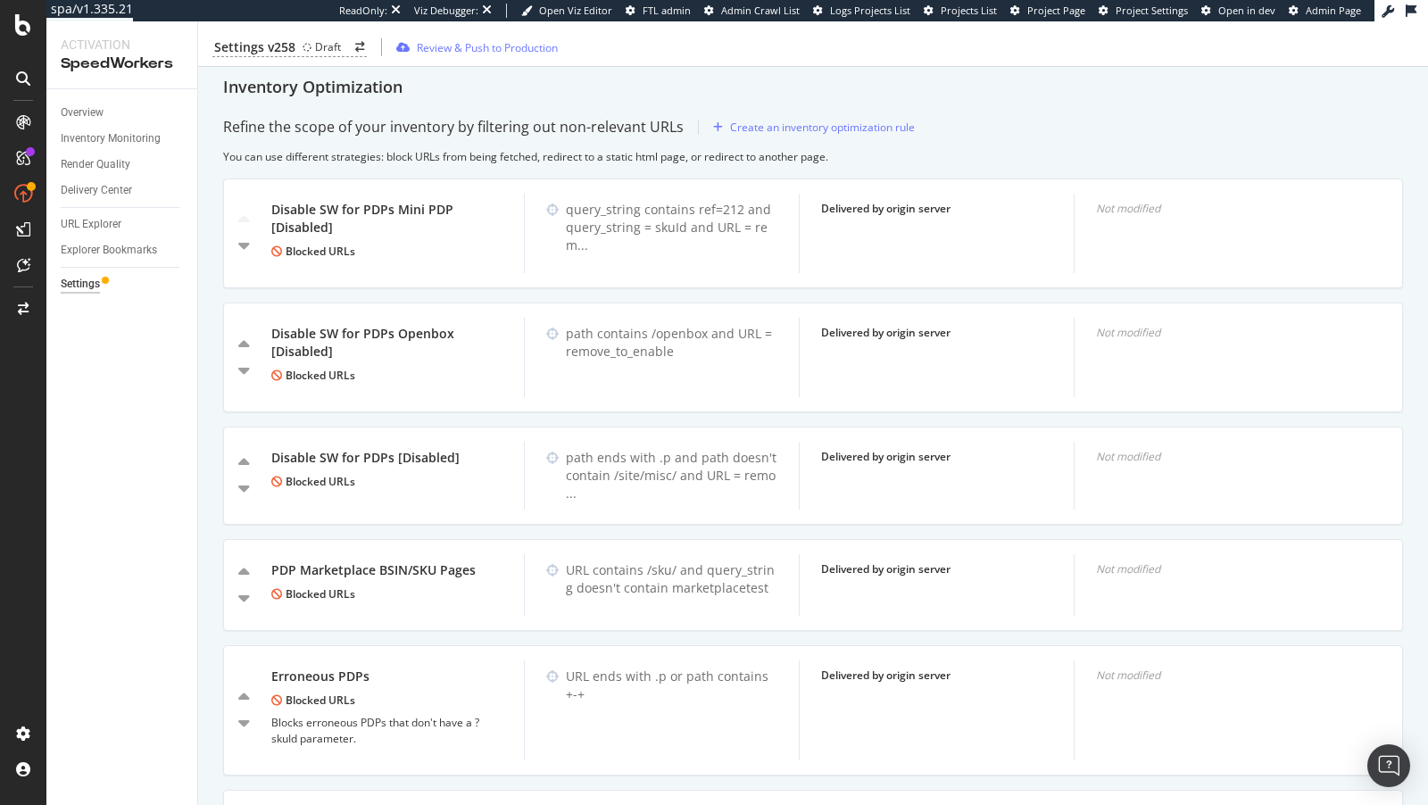
scroll to position [1054, 0]
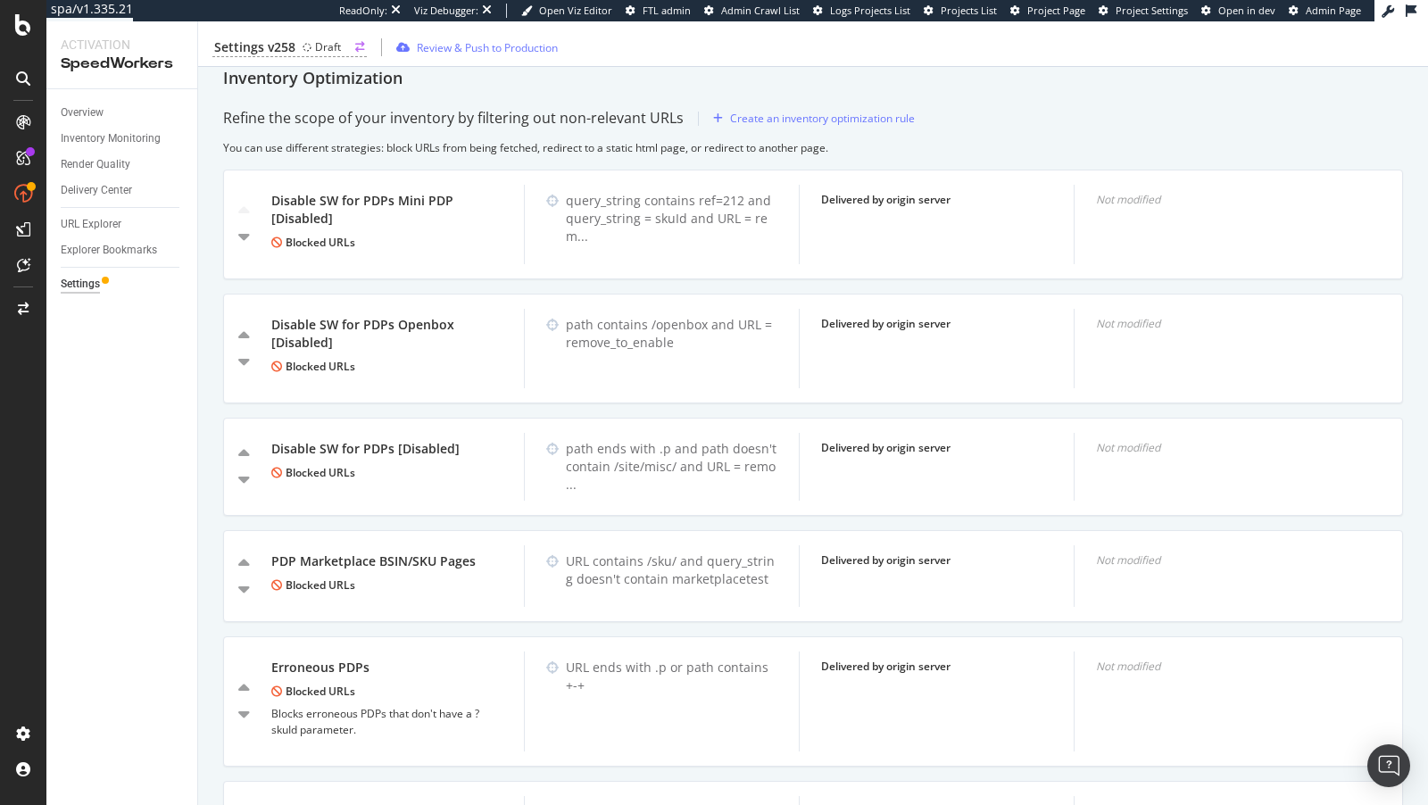
click at [286, 48] on div "Settings v258" at bounding box center [254, 47] width 81 height 18
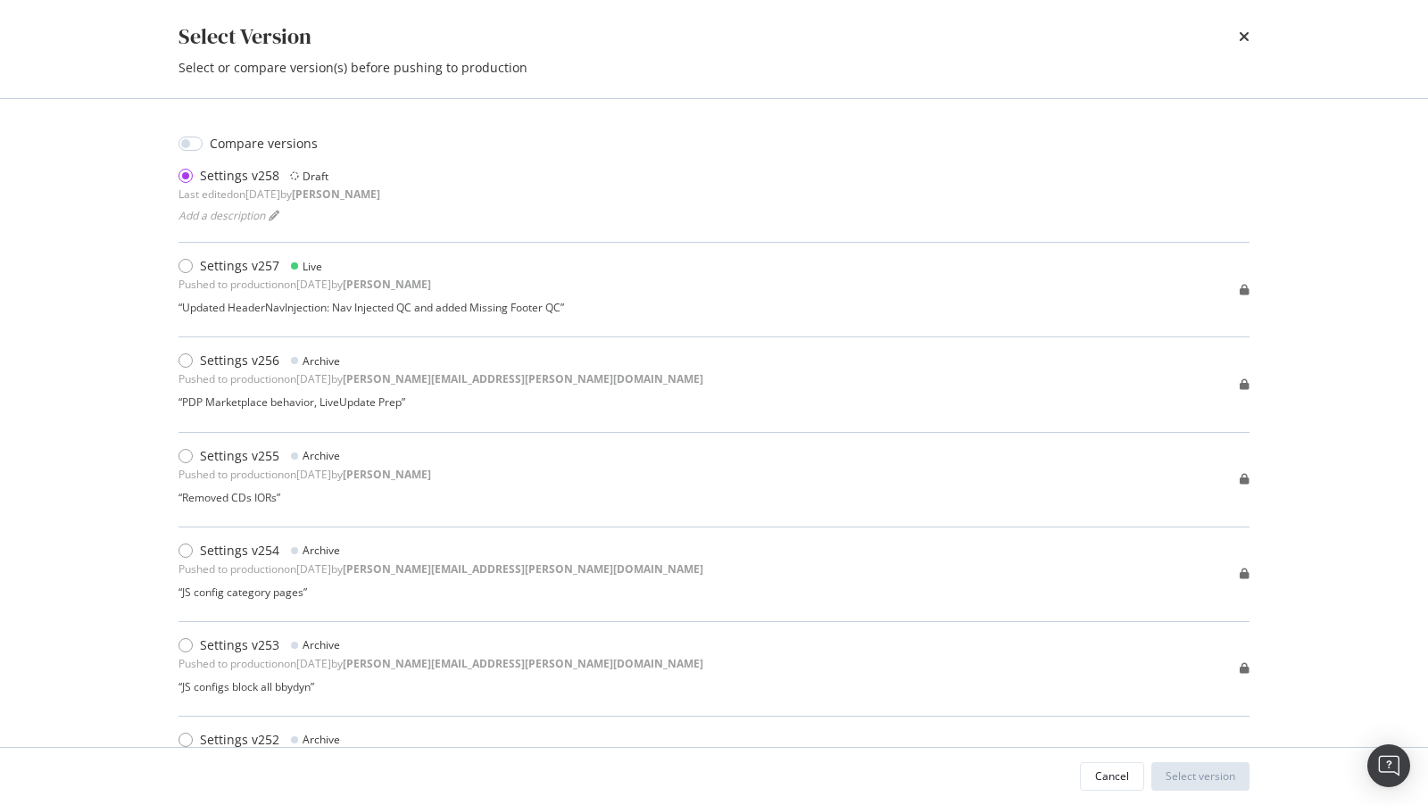
click at [1247, 27] on div "times" at bounding box center [1244, 36] width 11 height 30
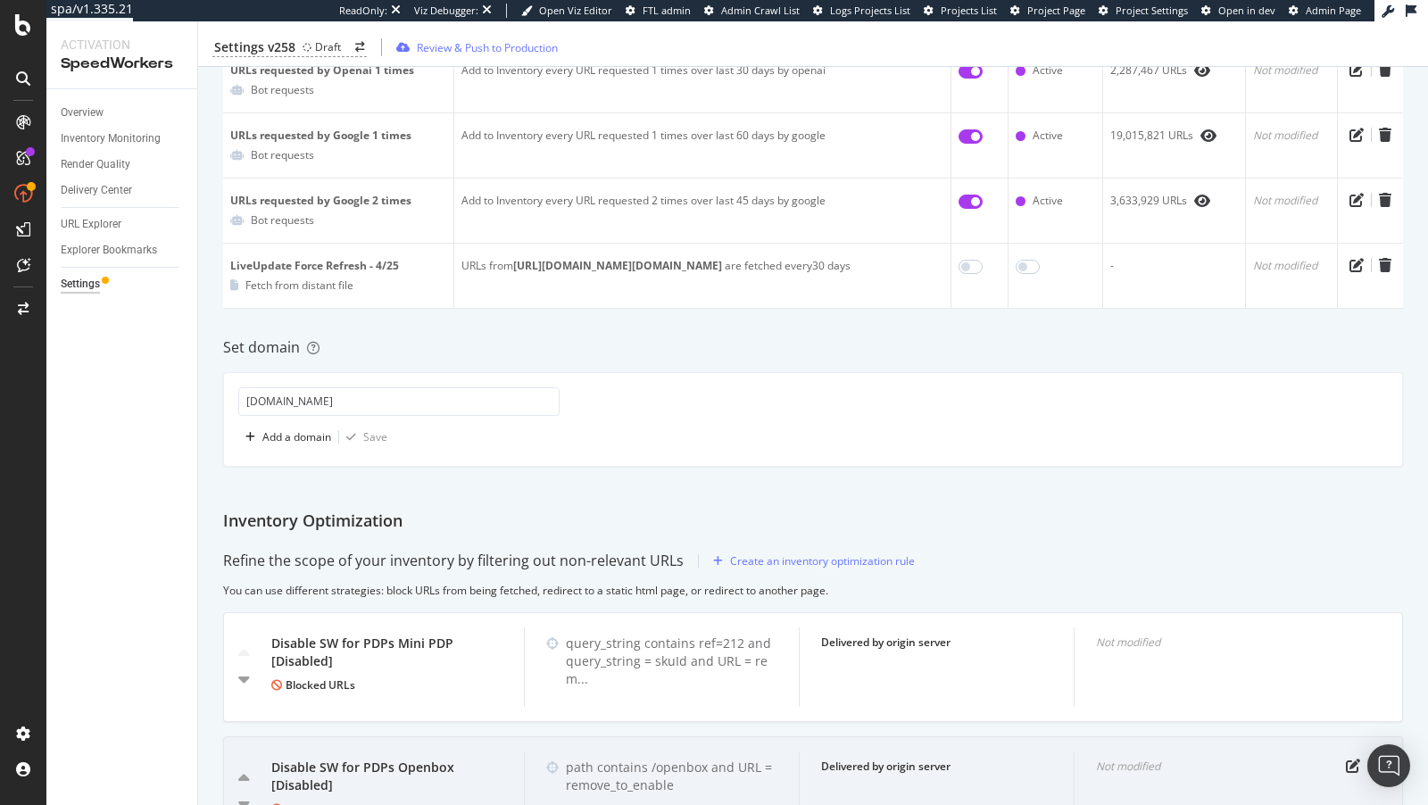
scroll to position [0, 0]
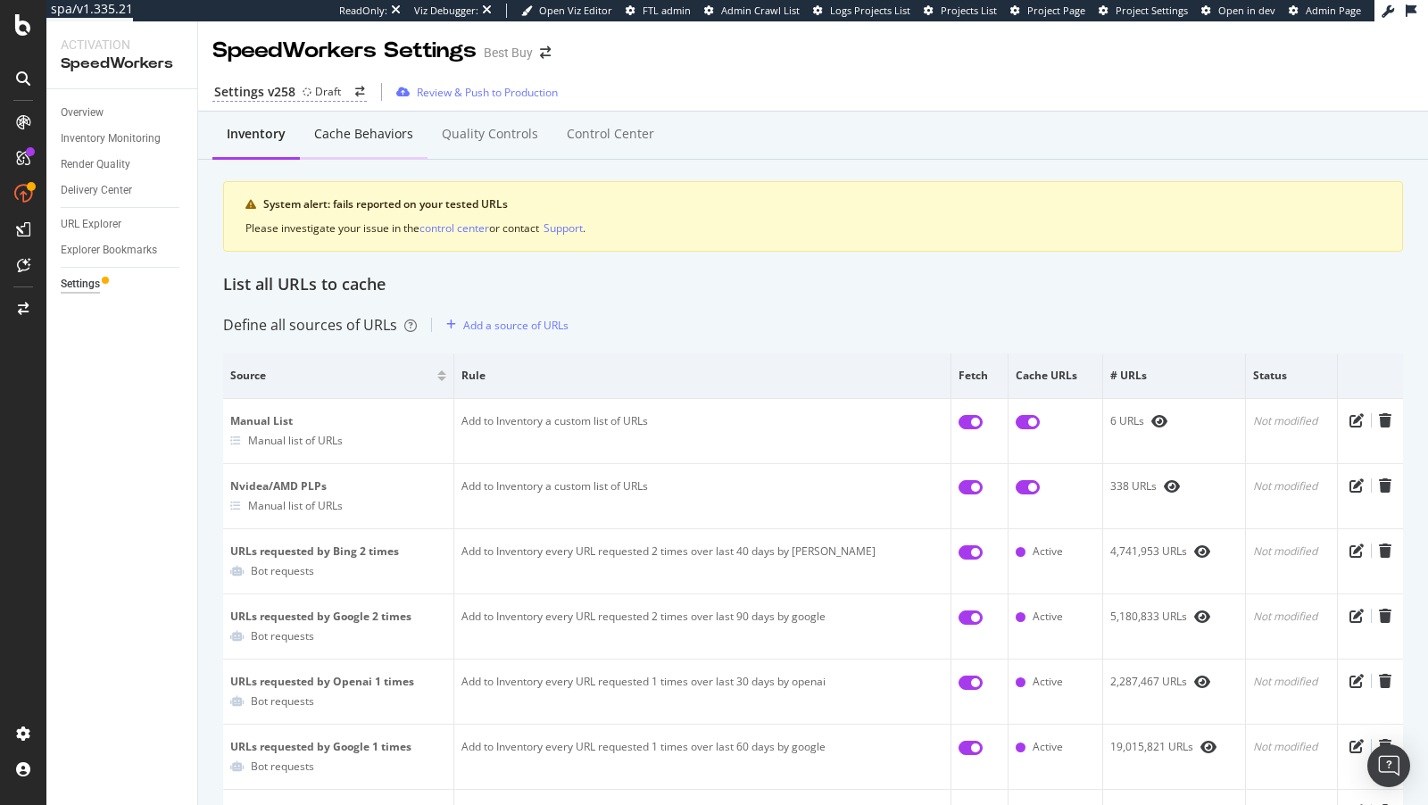
click at [367, 138] on div "Cache behaviors" at bounding box center [363, 134] width 99 height 18
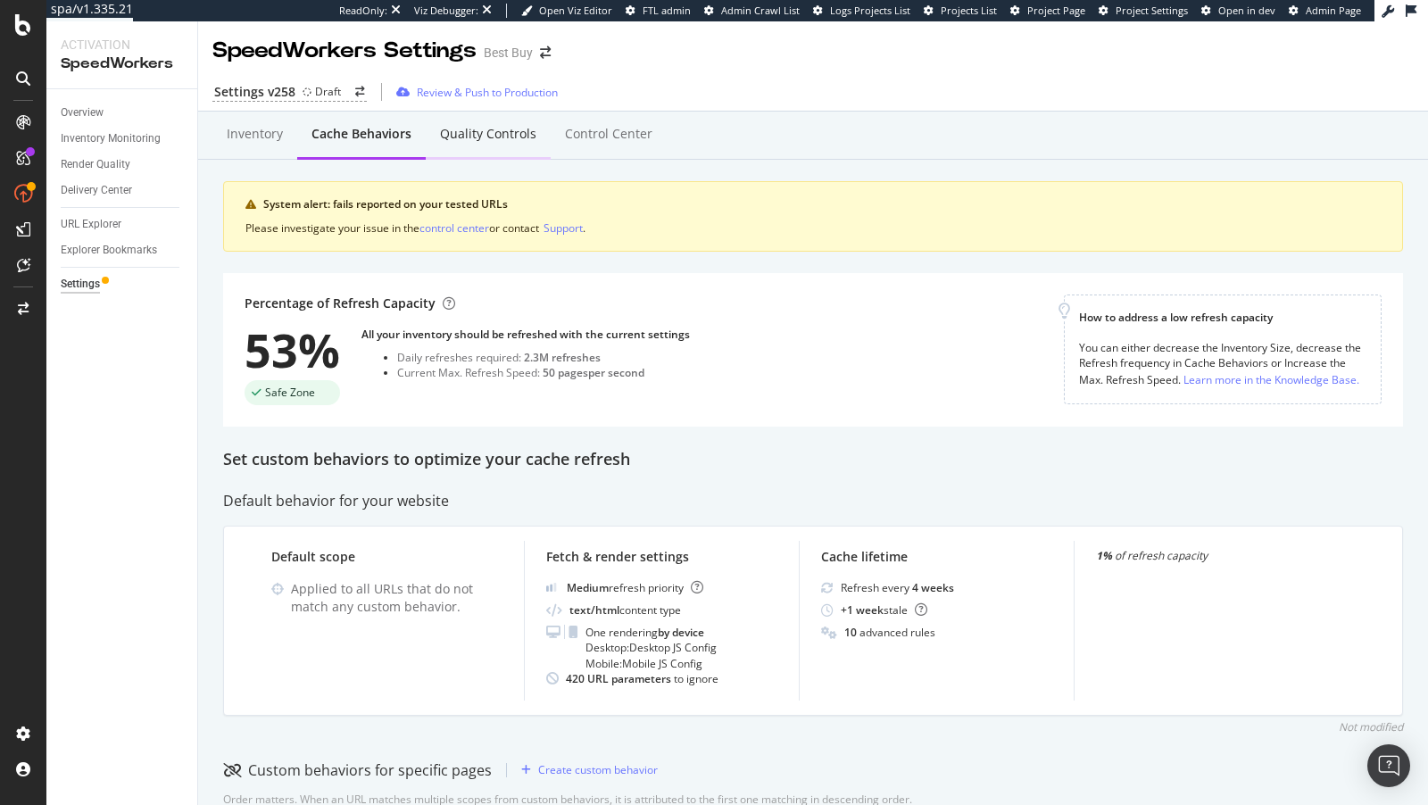
click at [449, 143] on div "Quality Controls" at bounding box center [488, 135] width 125 height 49
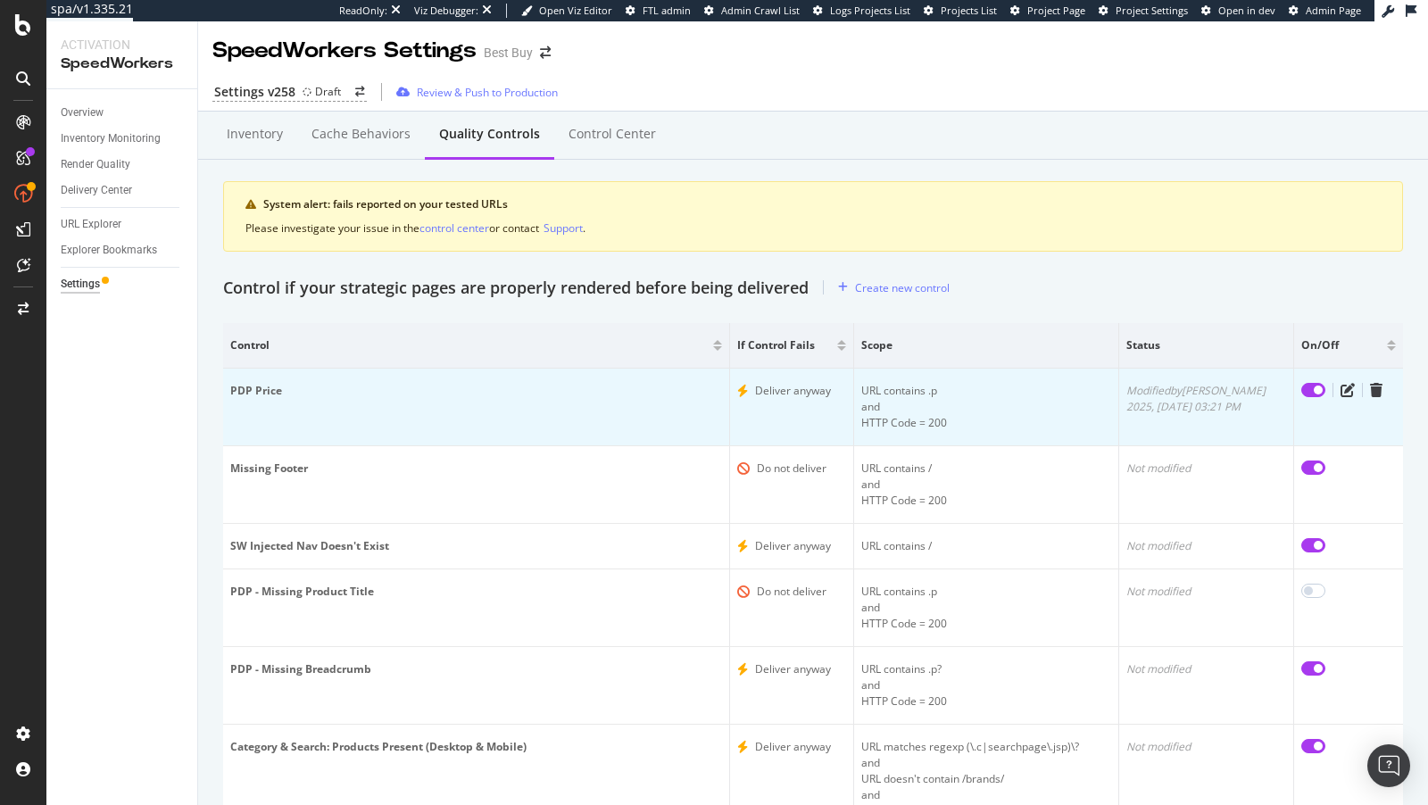
click at [1319, 389] on input "checkbox" at bounding box center [1313, 390] width 24 height 14
checkbox input "false"
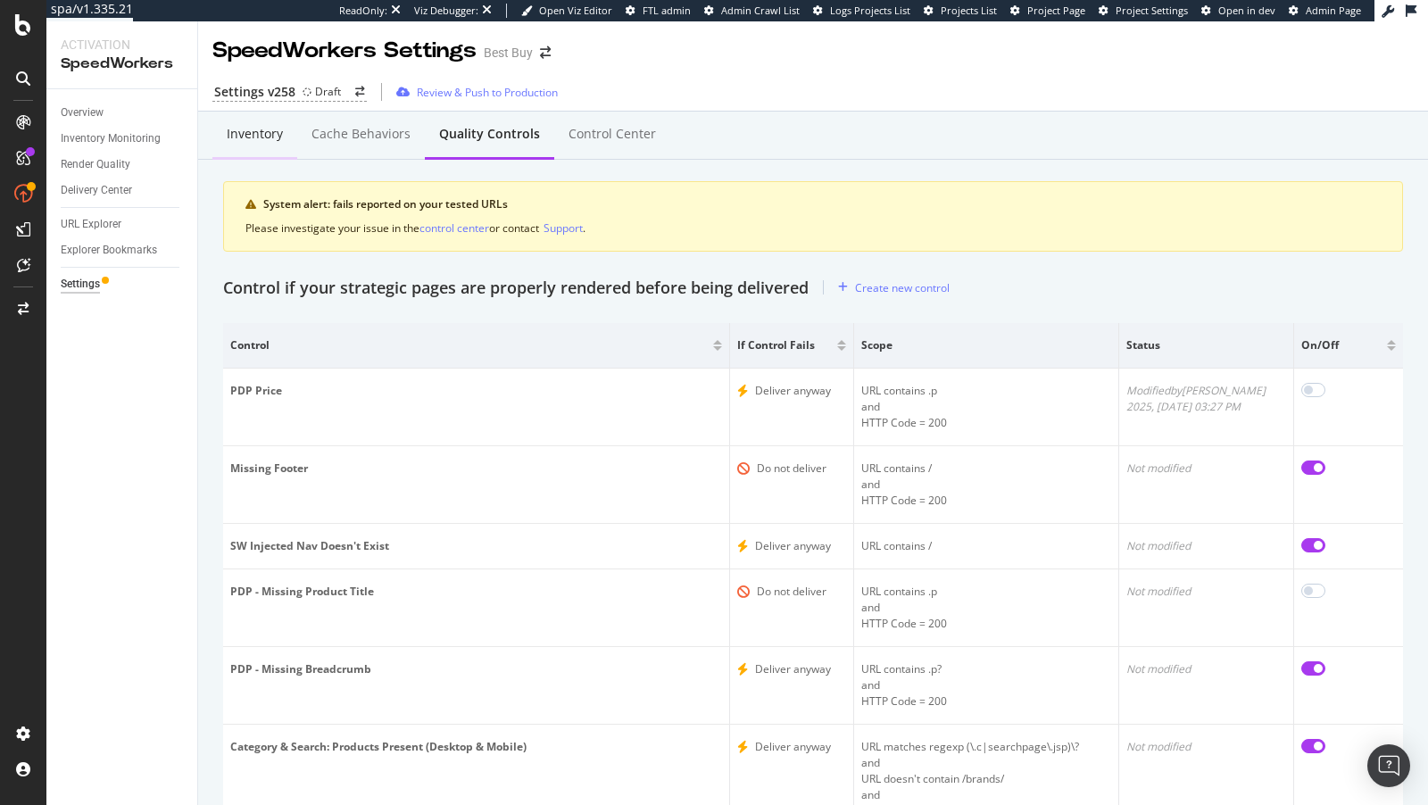
click at [269, 143] on div "Inventory" at bounding box center [254, 135] width 85 height 49
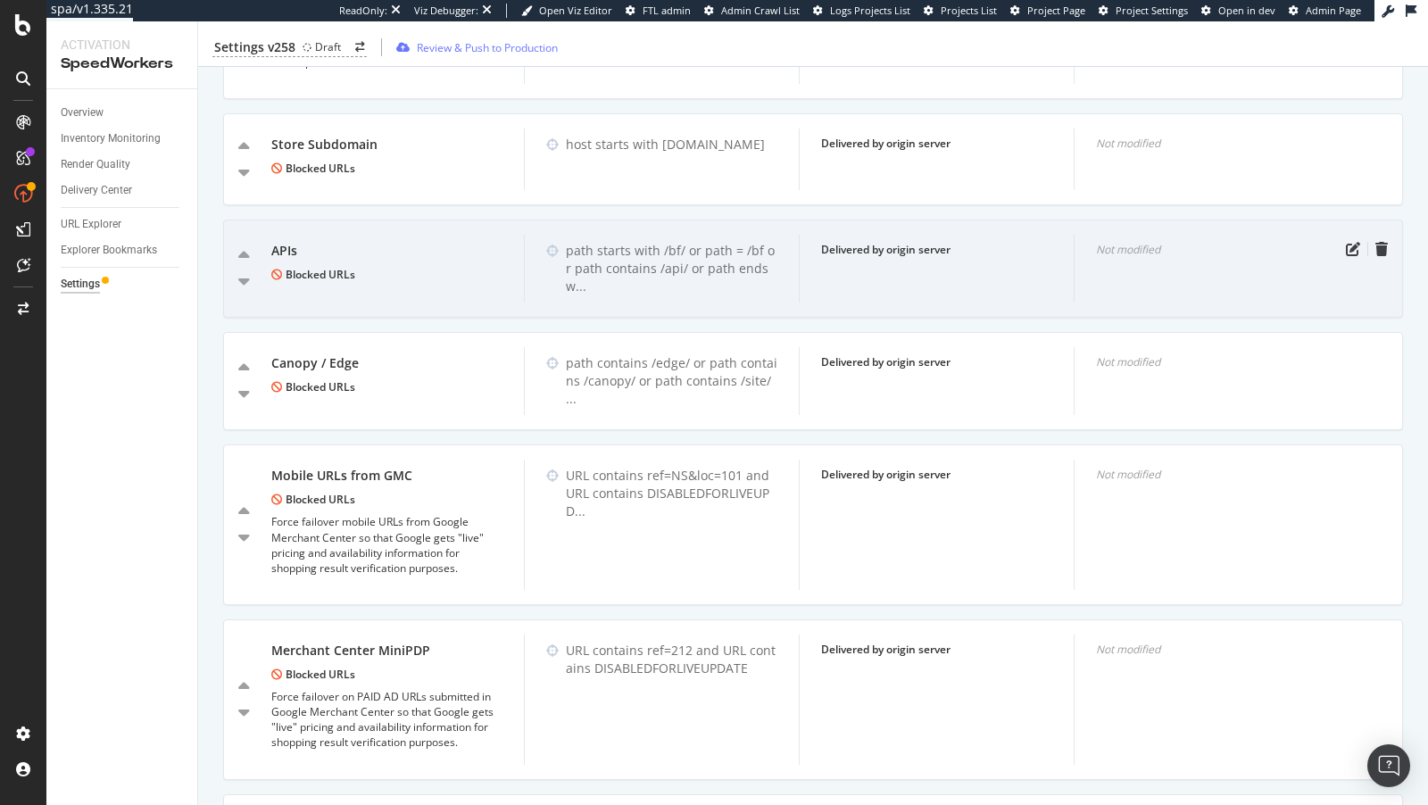
scroll to position [1436, 0]
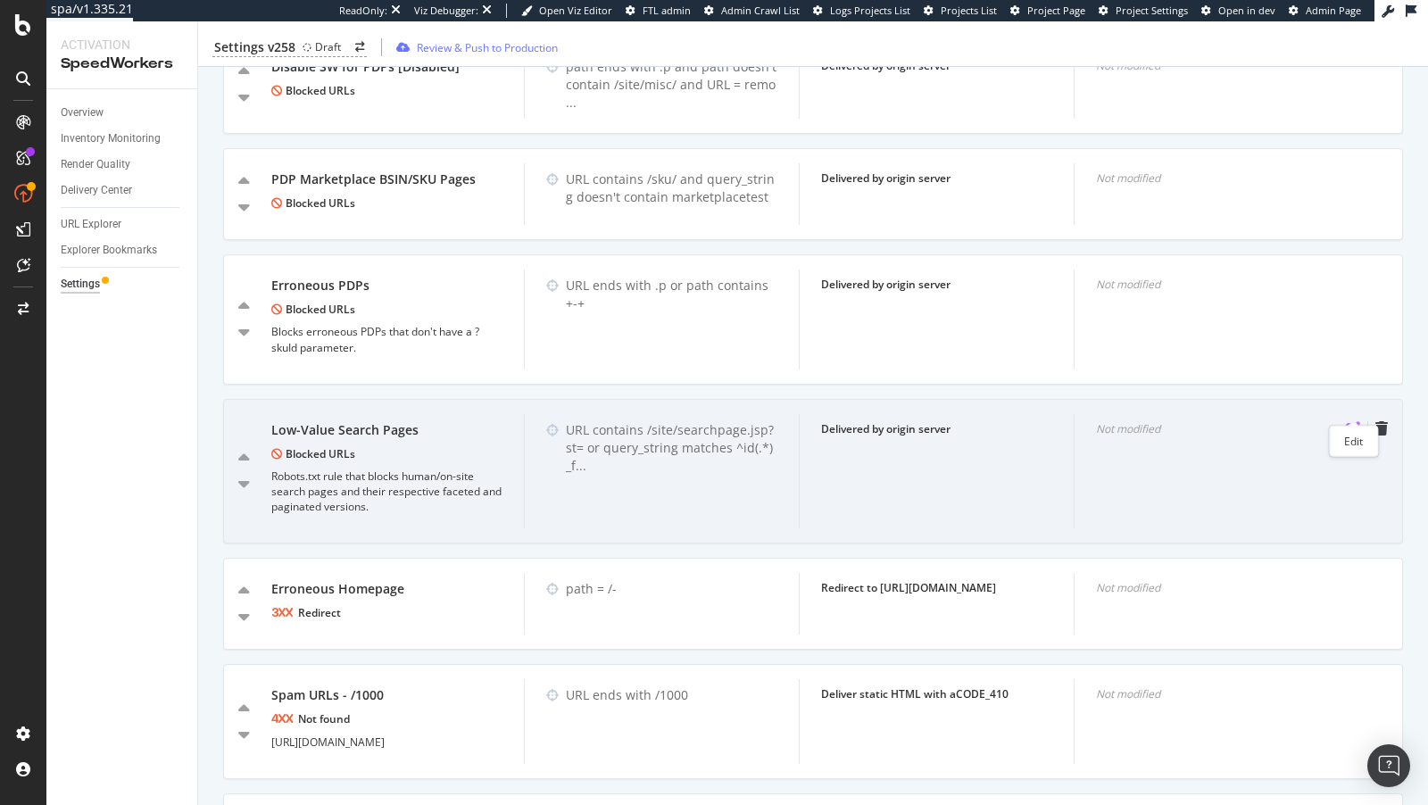
click at [1355, 421] on icon "pen-to-square" at bounding box center [1353, 428] width 14 height 14
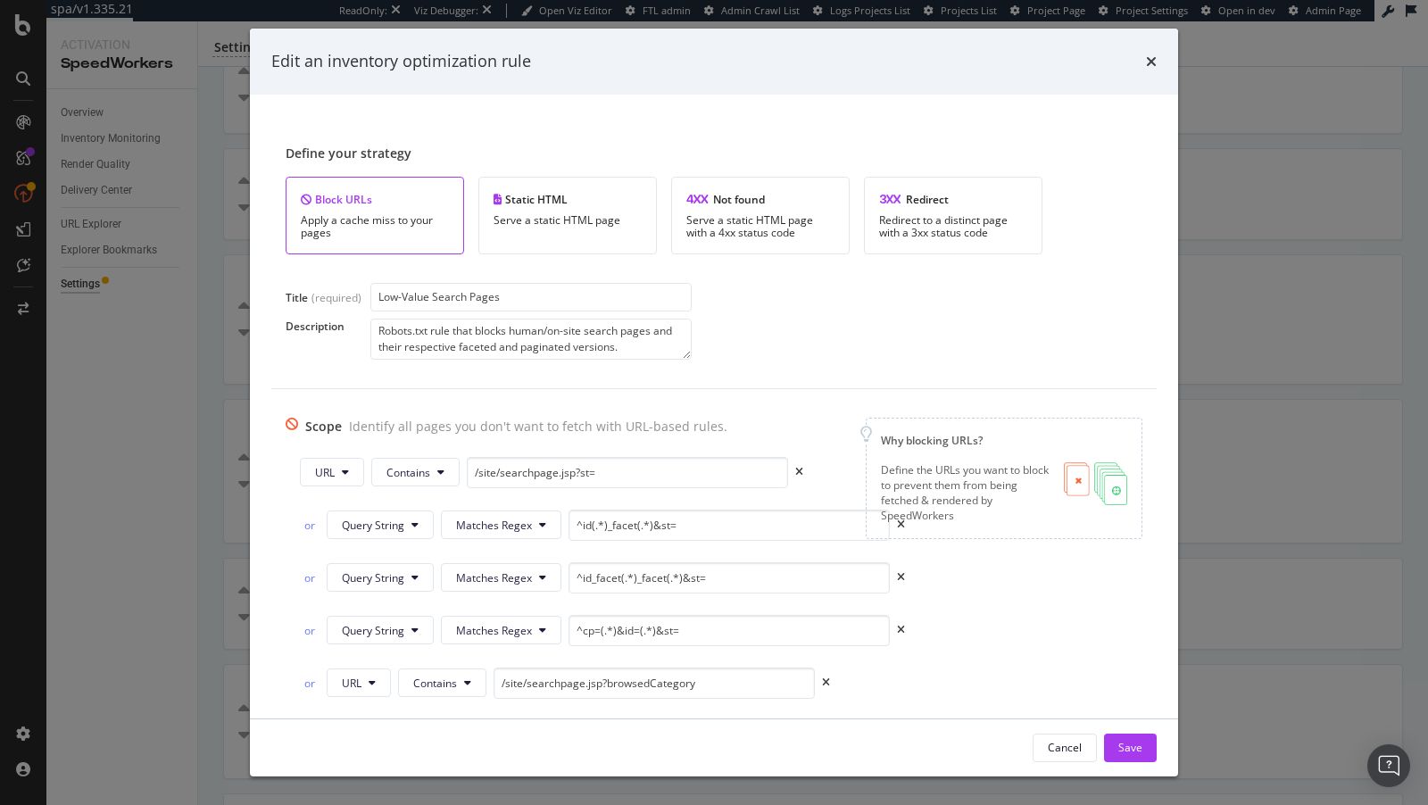
scroll to position [15, 0]
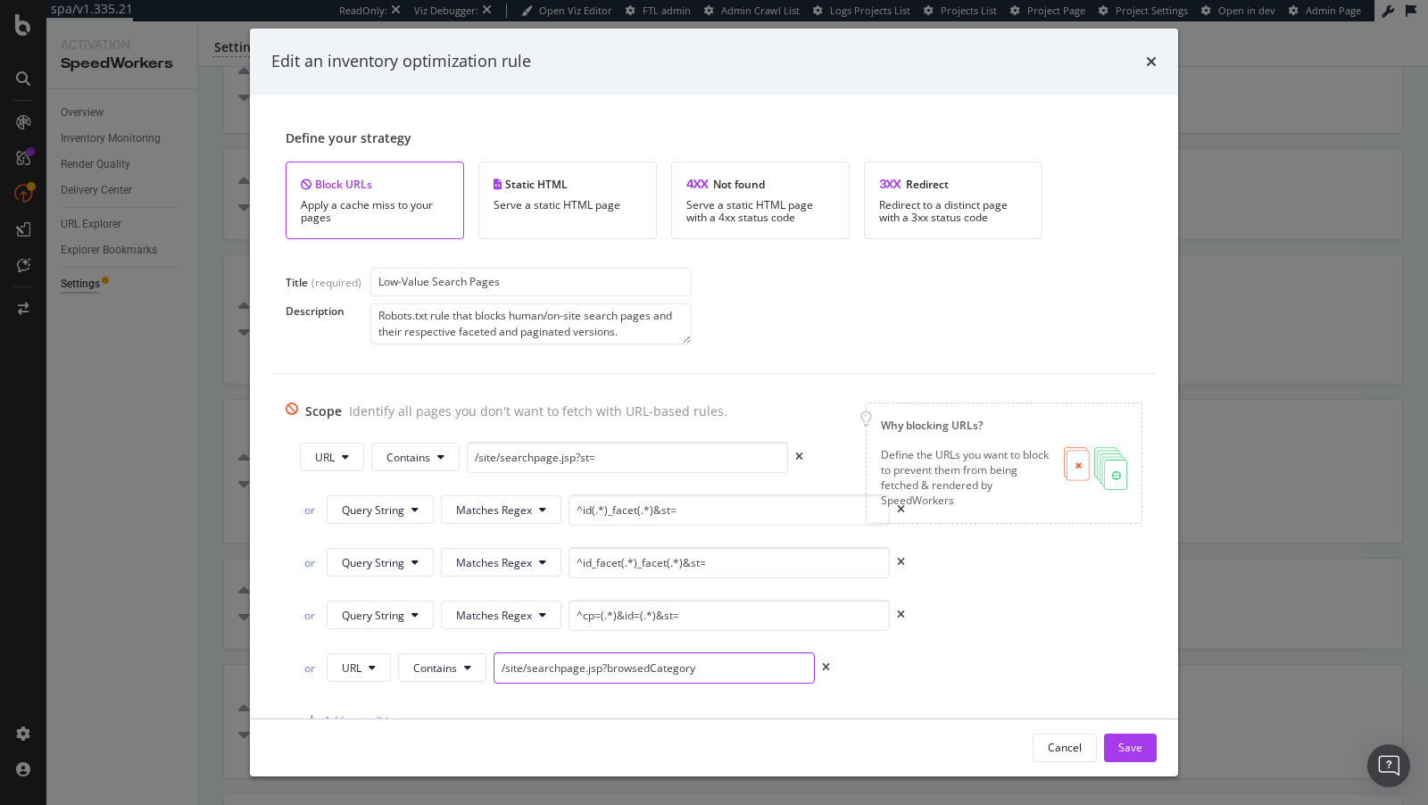
click at [664, 667] on input "/site/searchpage.jsp?browsedCategory" at bounding box center [653, 667] width 321 height 31
click at [824, 662] on icon "times" at bounding box center [826, 667] width 8 height 11
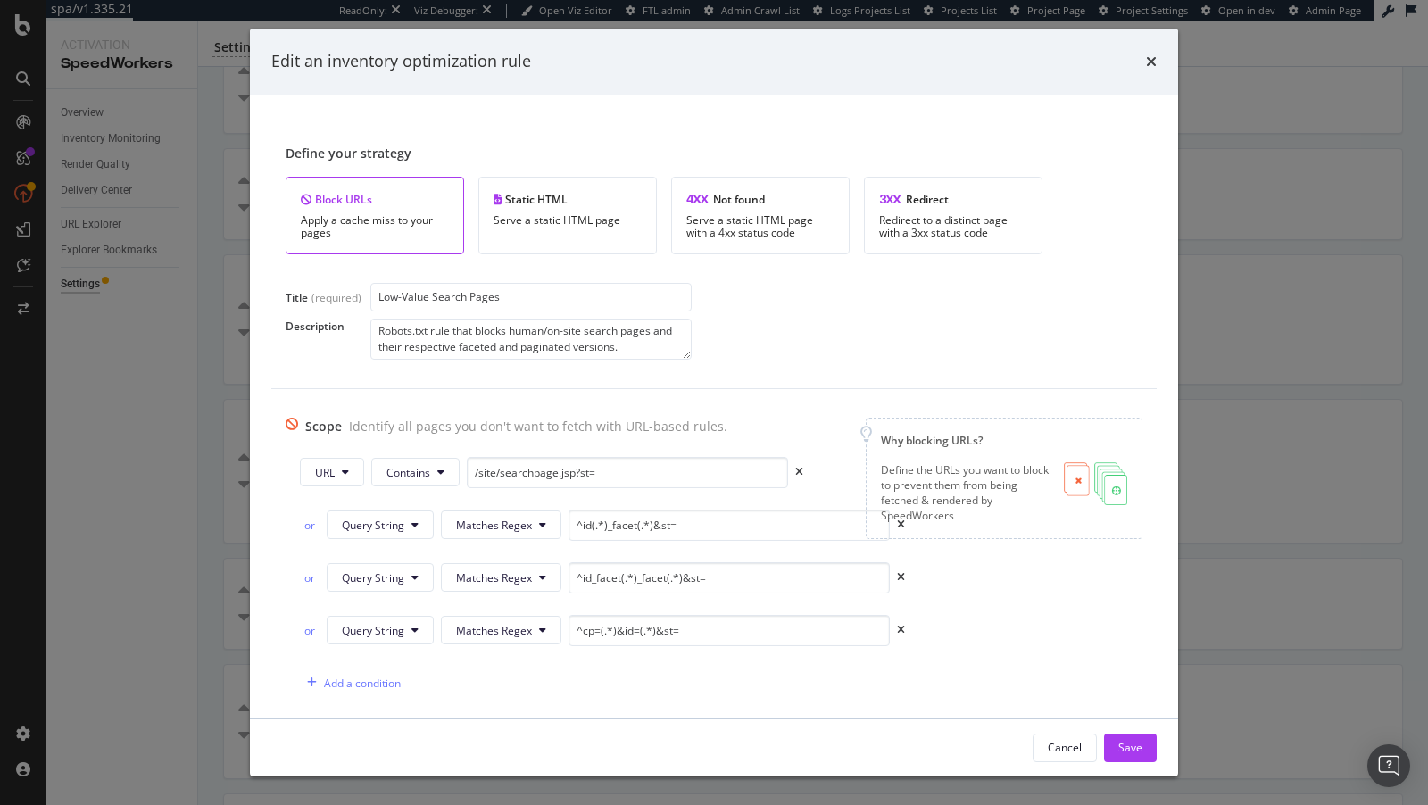
scroll to position [0, 0]
click at [1132, 753] on div "Save" at bounding box center [1130, 747] width 24 height 15
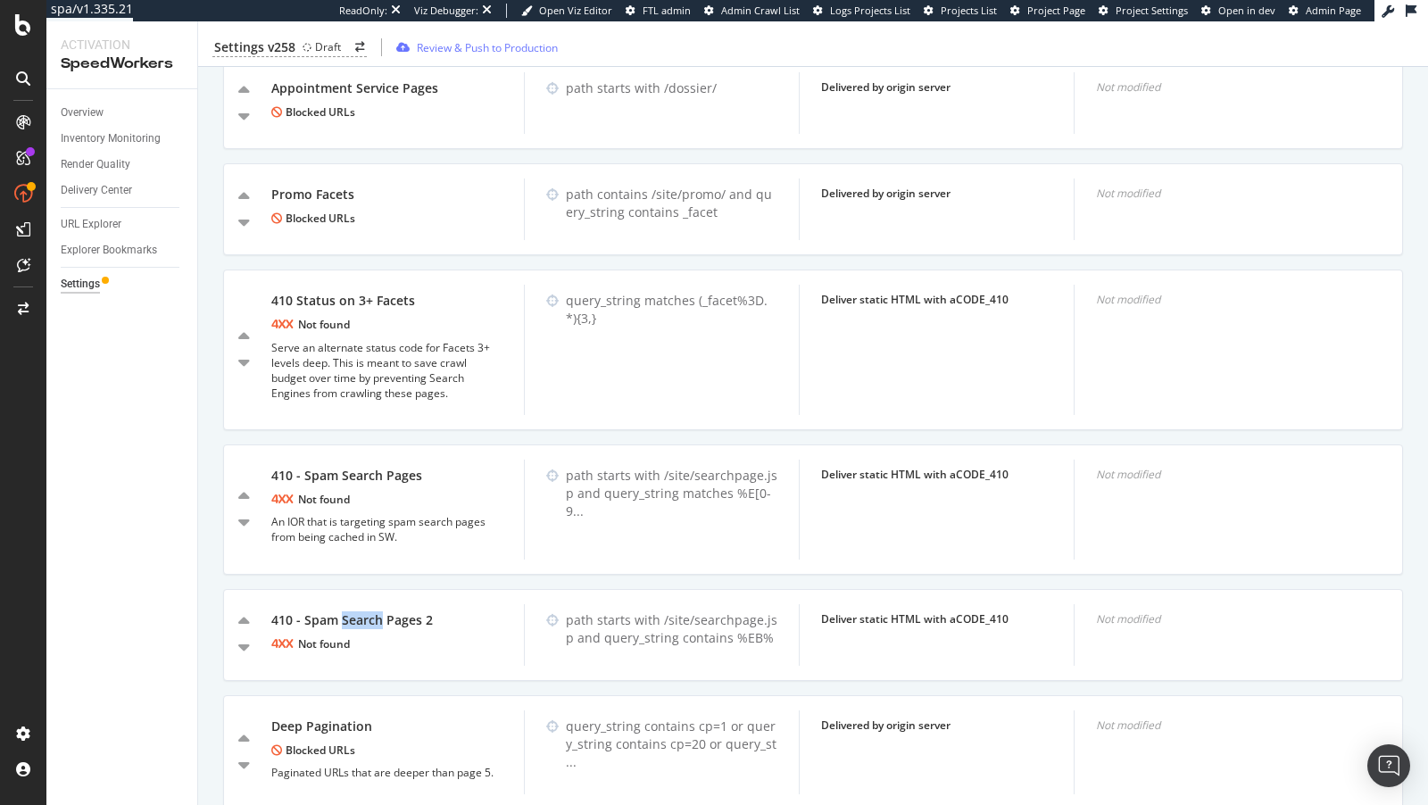
scroll to position [3229, 0]
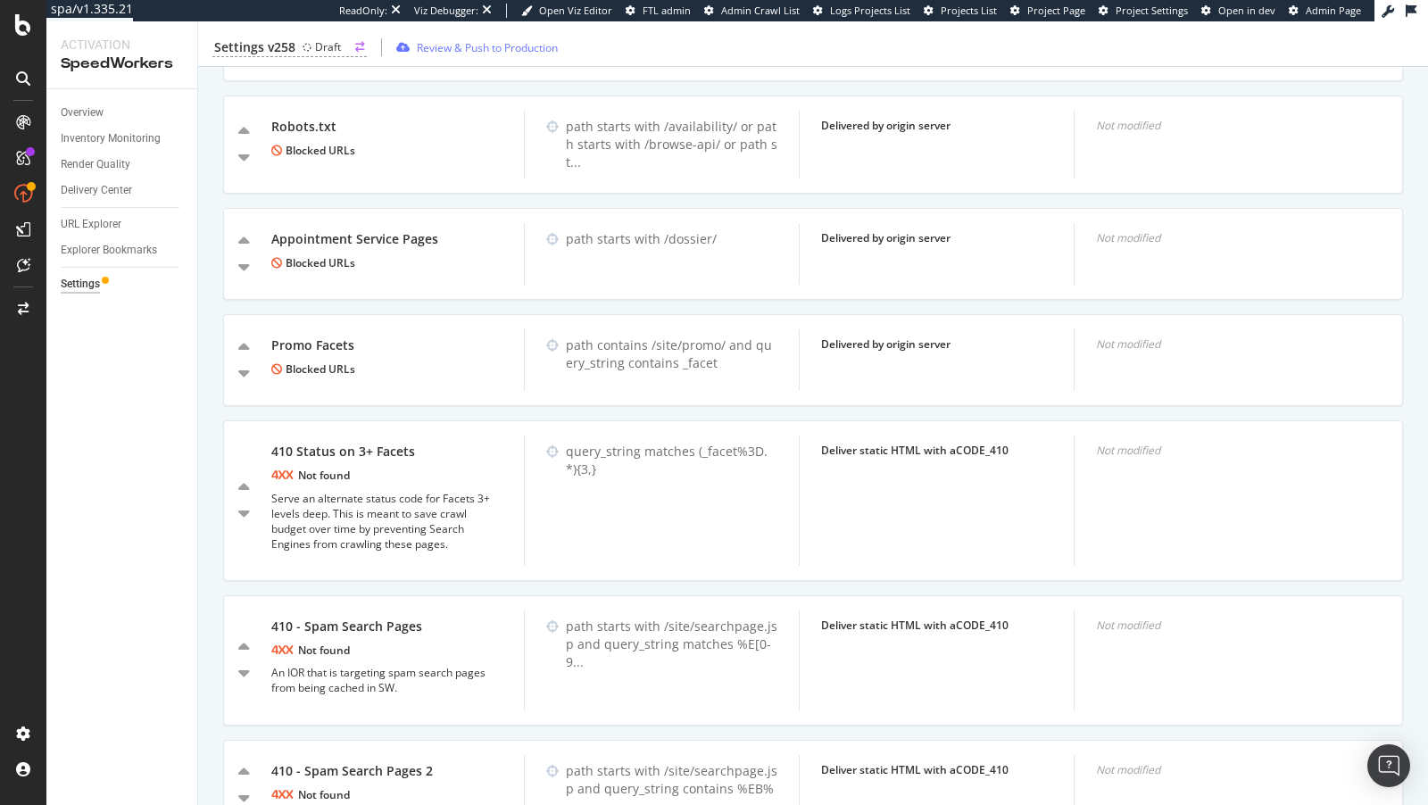
click at [299, 38] on div "Settings v258 Draft" at bounding box center [289, 47] width 154 height 19
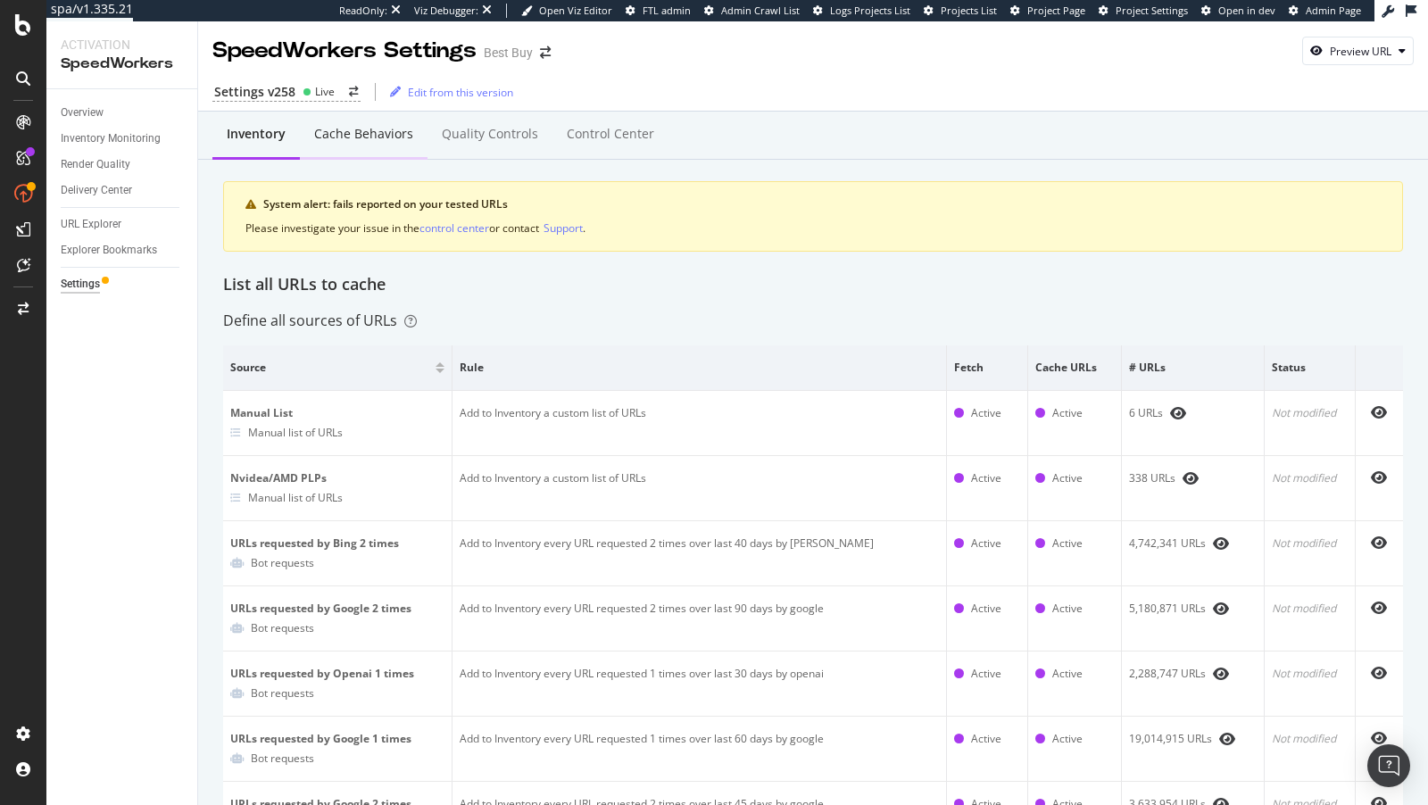
click at [358, 131] on div "Cache behaviors" at bounding box center [363, 134] width 99 height 18
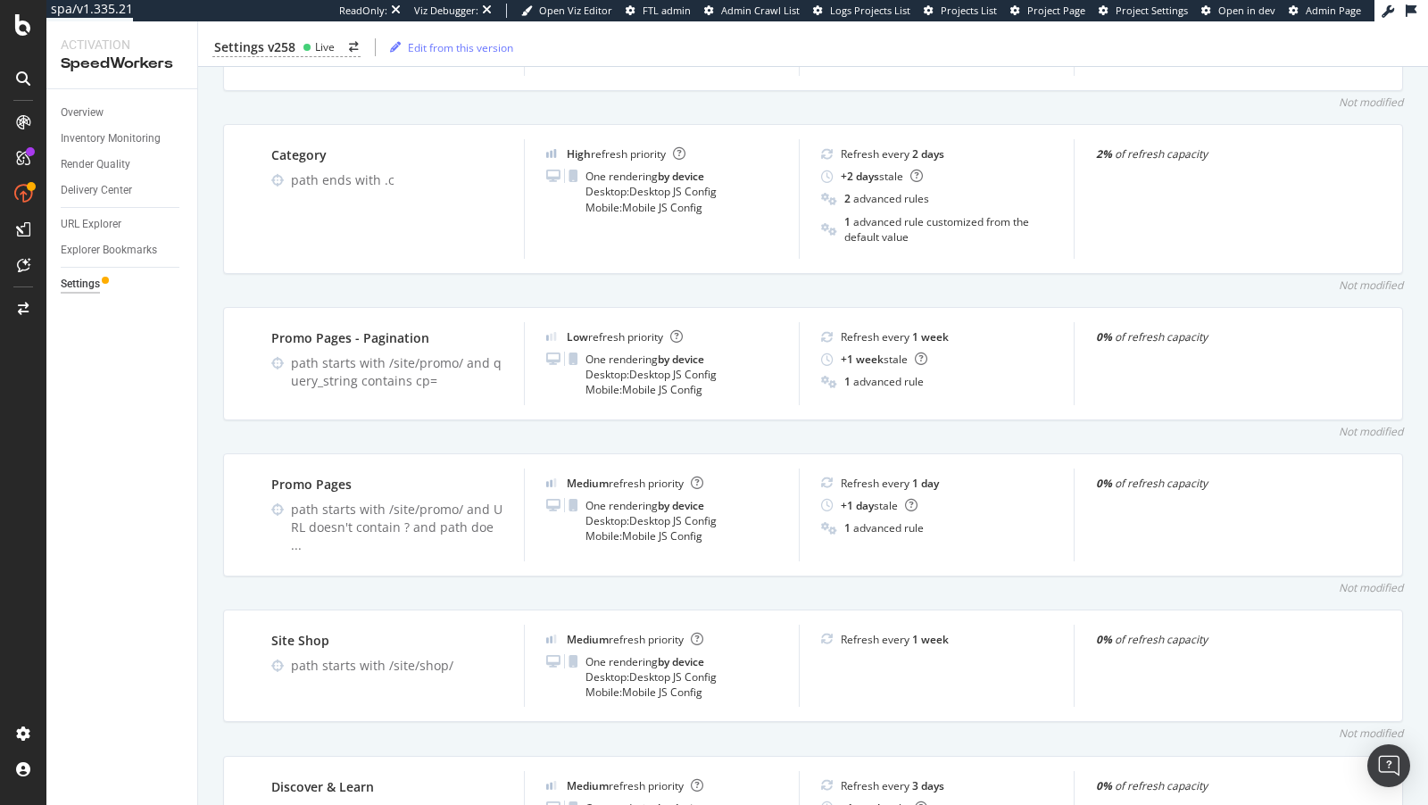
scroll to position [2308, 0]
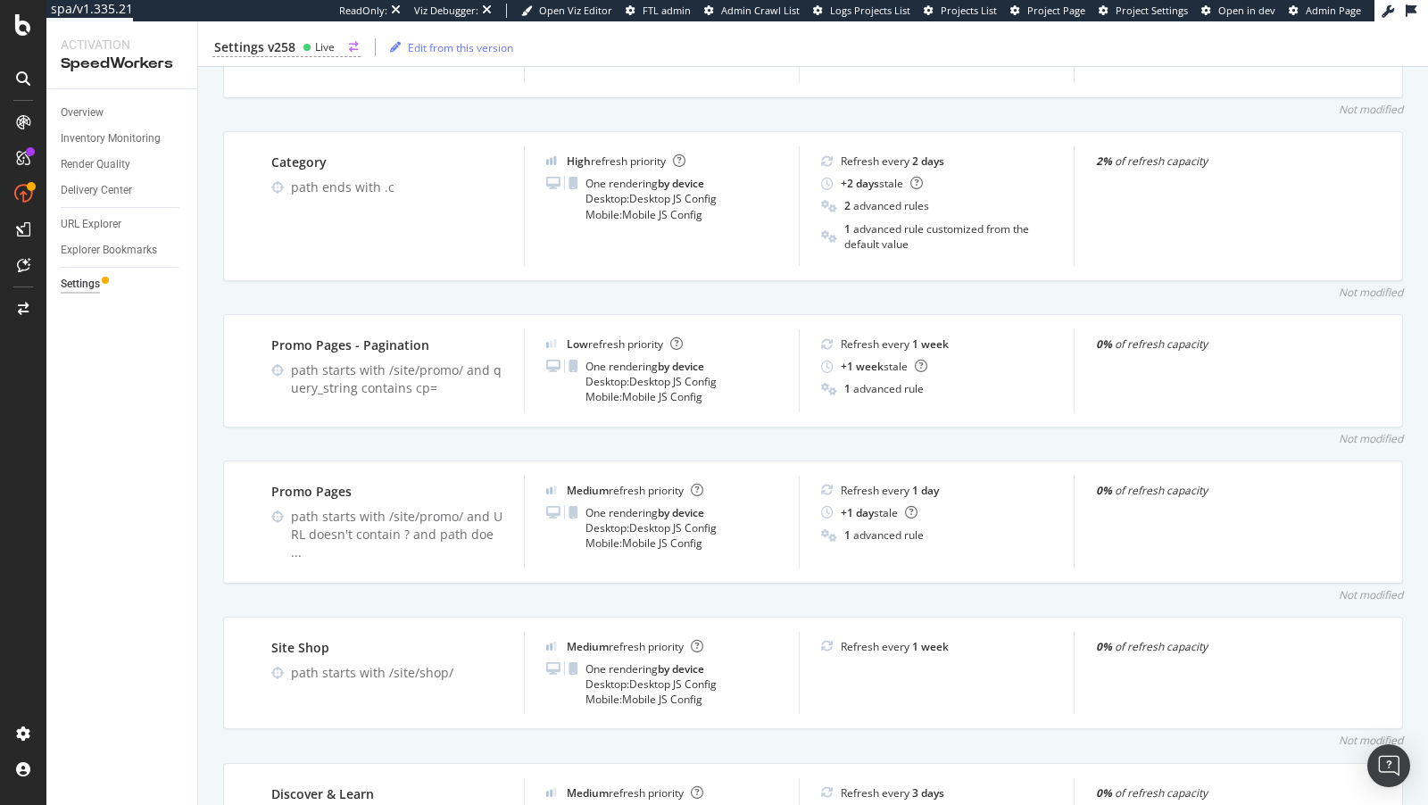
click at [323, 44] on div "Live" at bounding box center [325, 46] width 20 height 15
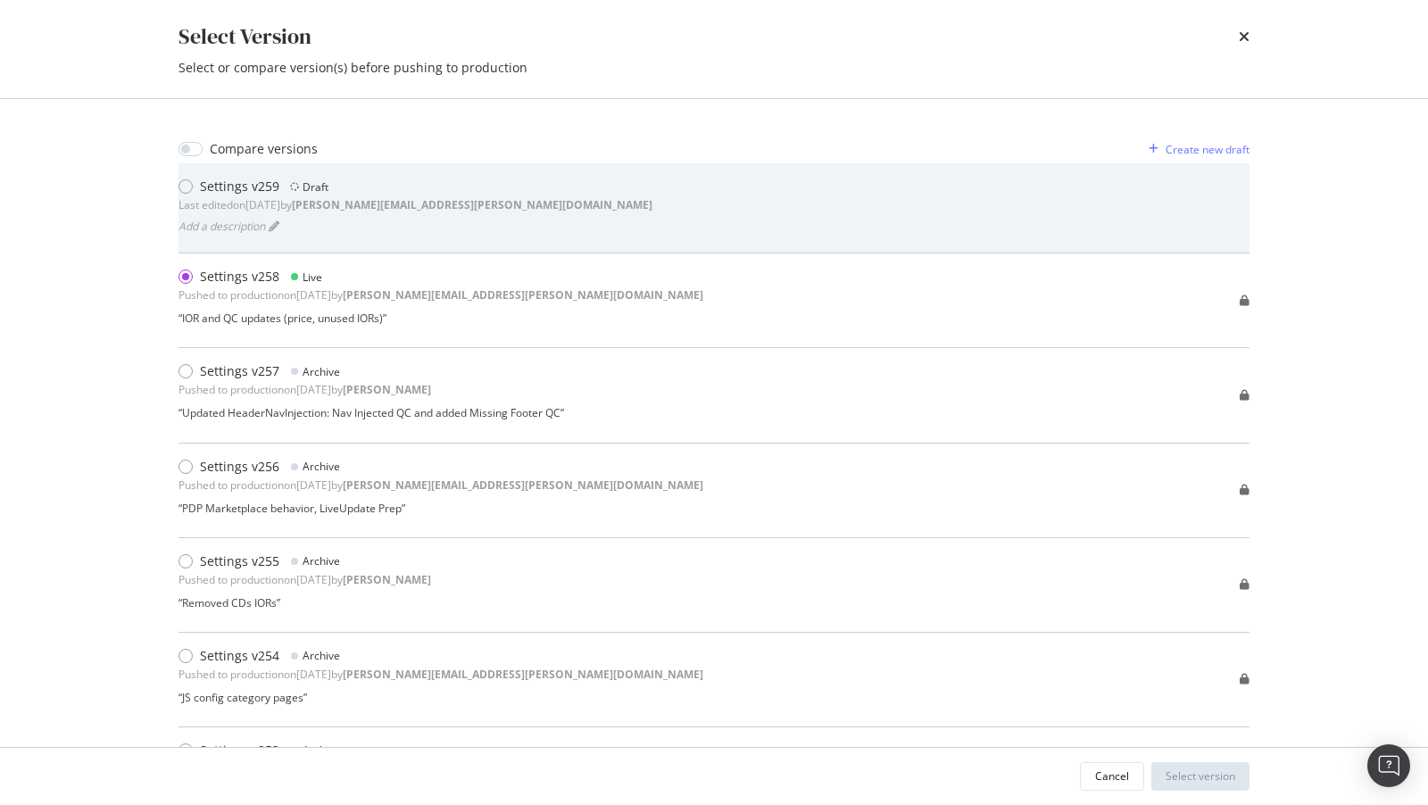
click at [417, 205] on b "[PERSON_NAME][EMAIL_ADDRESS][PERSON_NAME][DOMAIN_NAME]" at bounding box center [472, 204] width 361 height 15
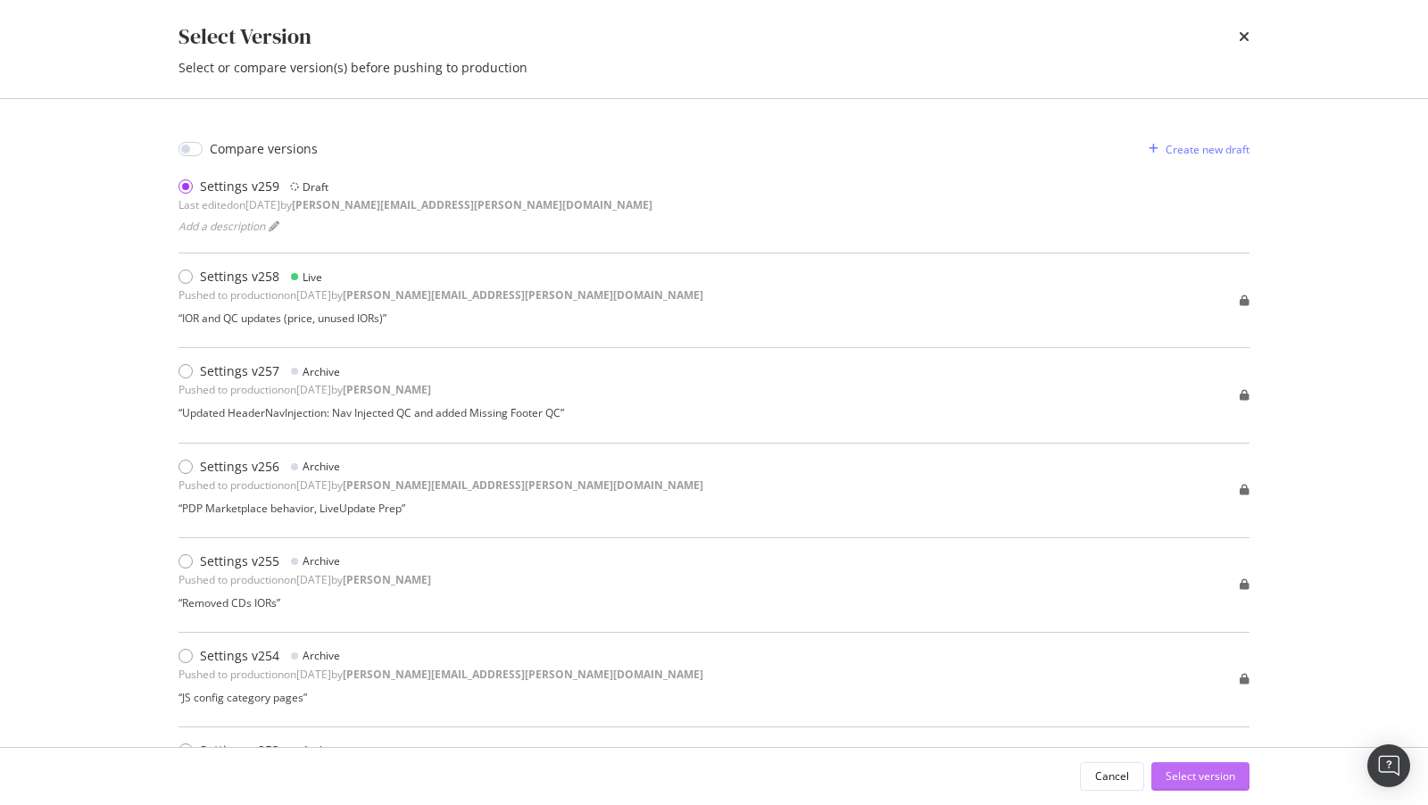
click at [1183, 772] on div "Select version" at bounding box center [1200, 775] width 70 height 15
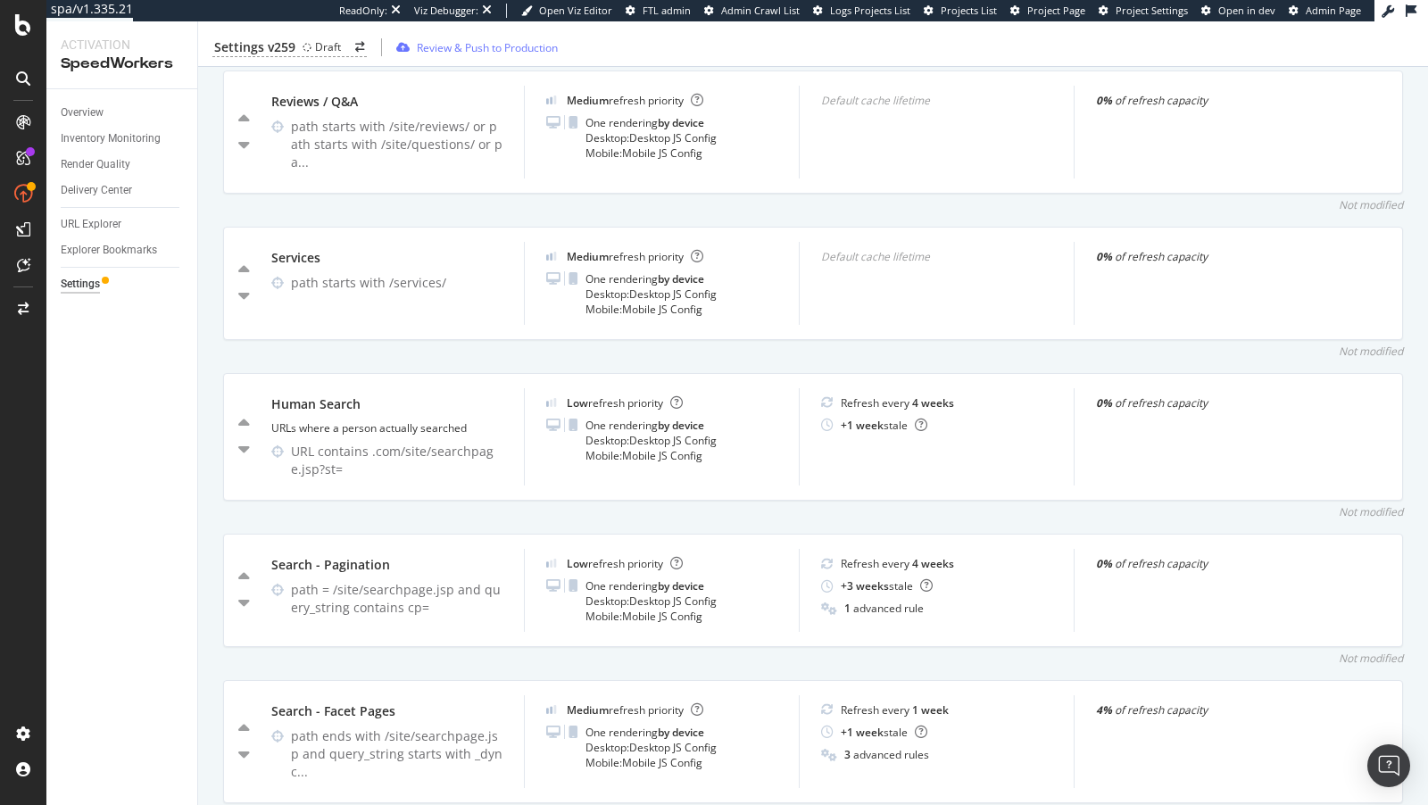
scroll to position [4108, 0]
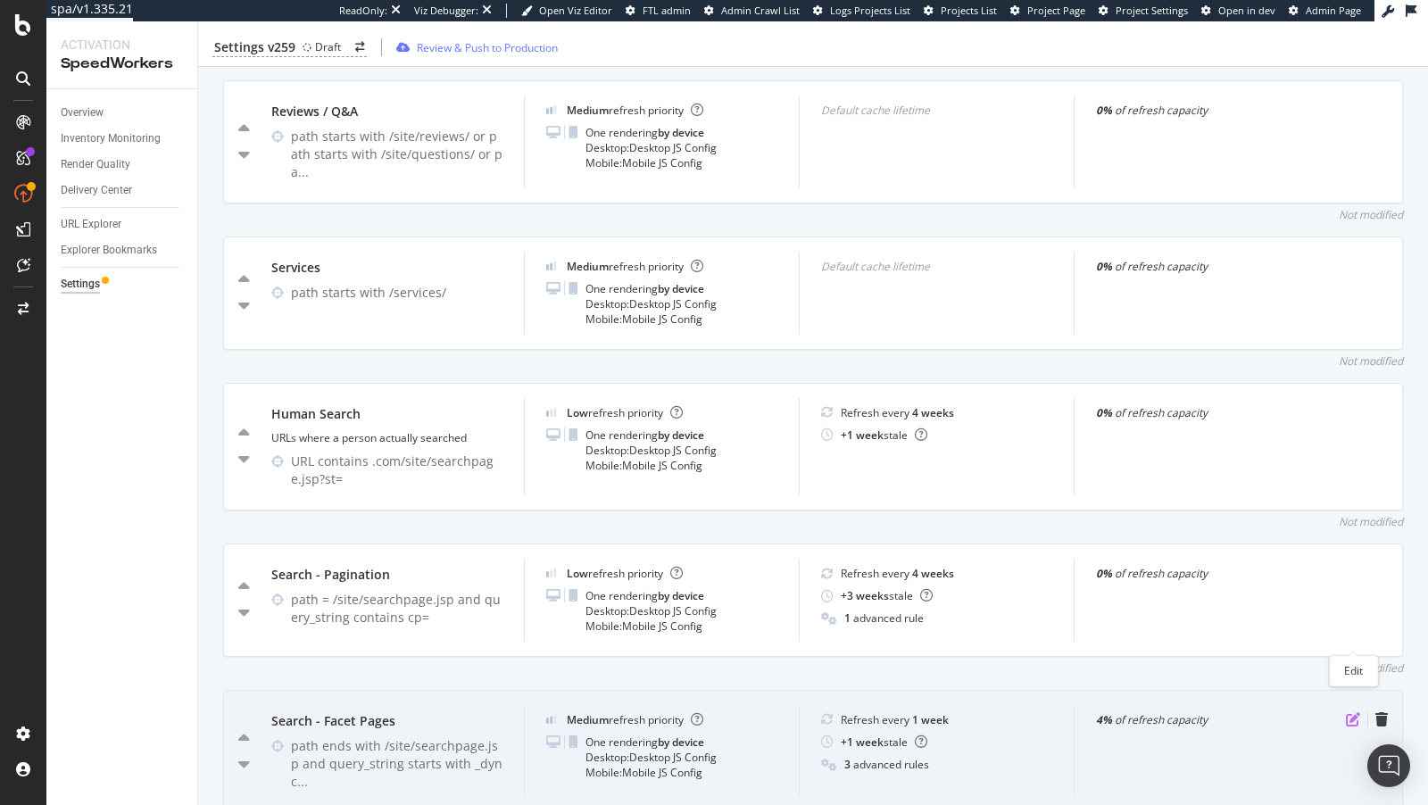
click at [1353, 712] on icon "pen-to-square" at bounding box center [1353, 719] width 14 height 14
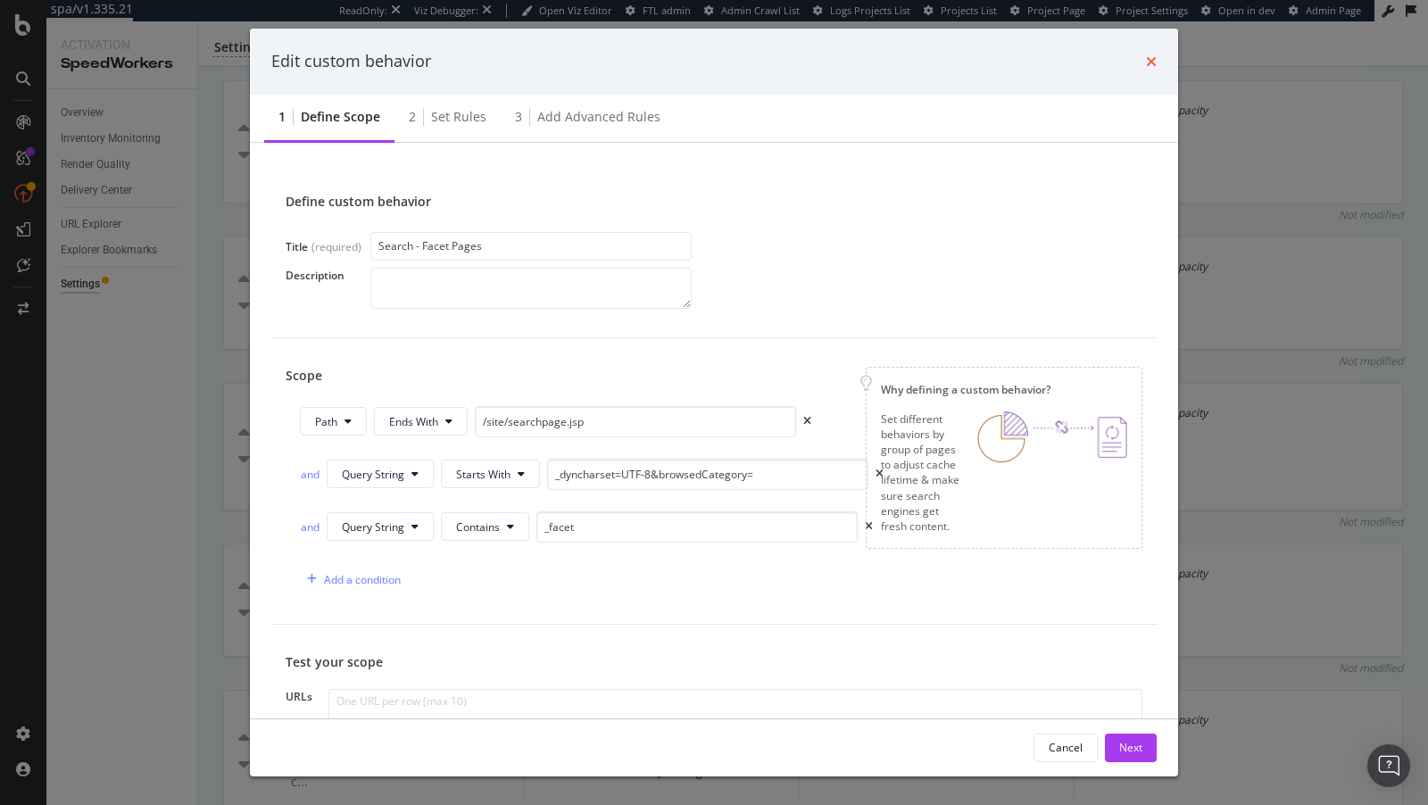
click at [1148, 59] on icon "times" at bounding box center [1151, 61] width 11 height 14
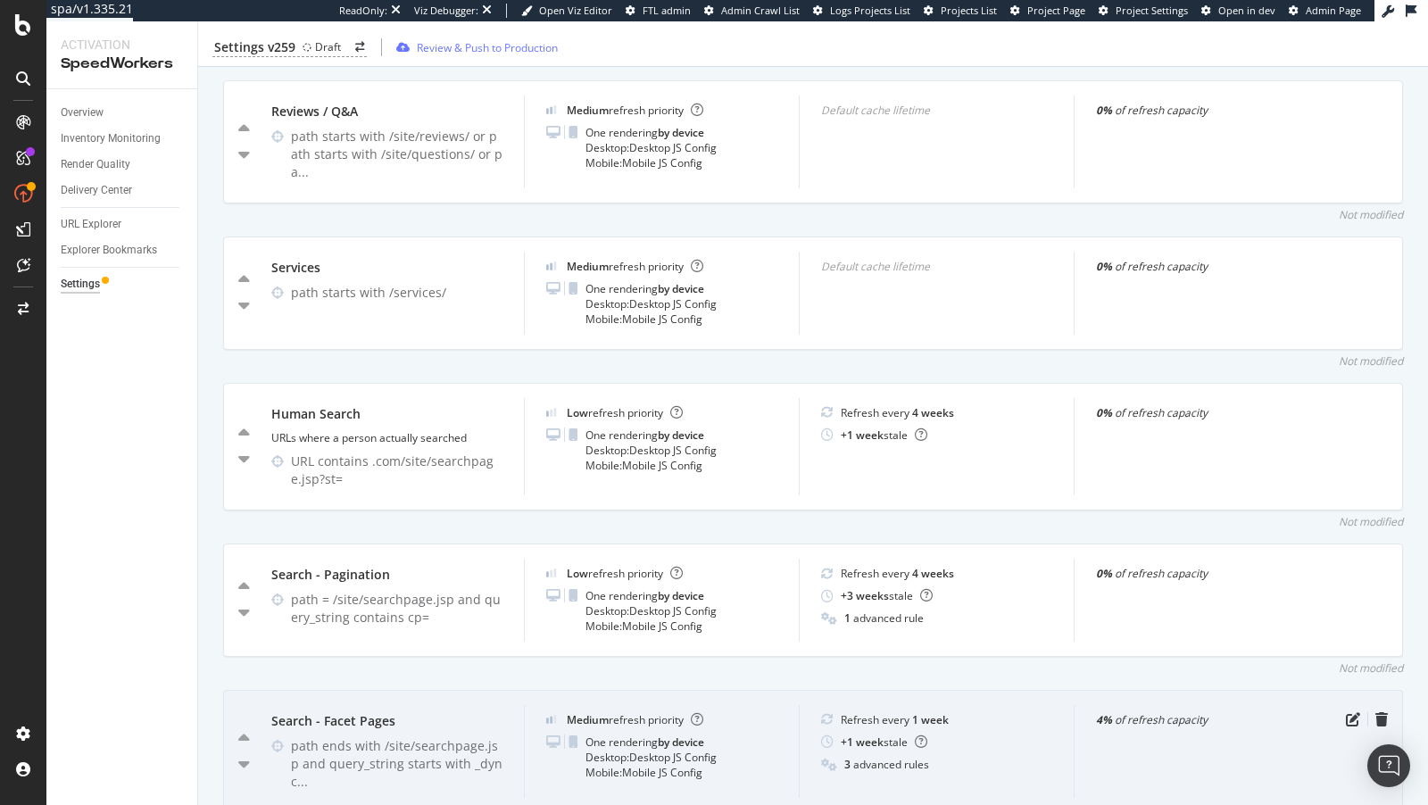
scroll to position [4171, 0]
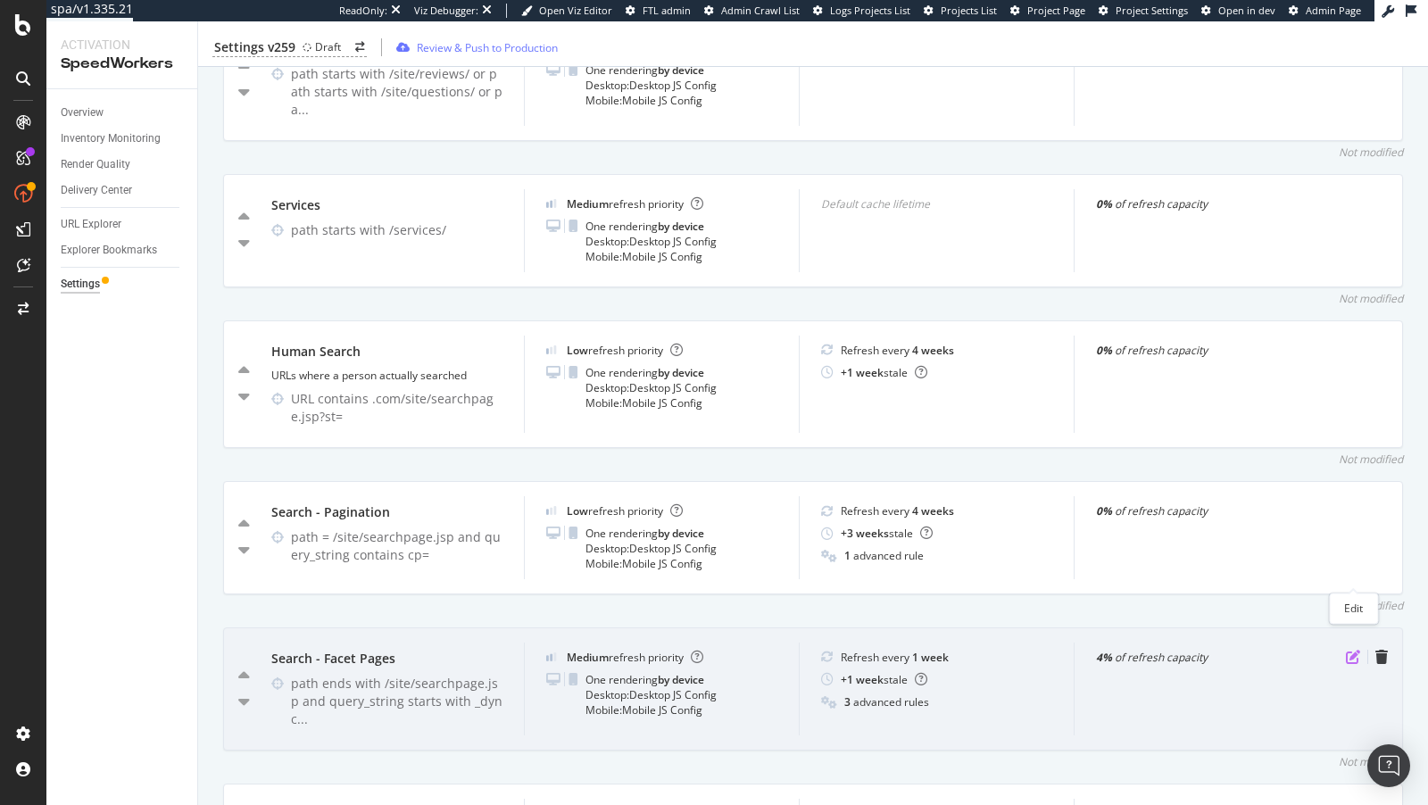
click at [1350, 650] on icon "pen-to-square" at bounding box center [1353, 657] width 14 height 14
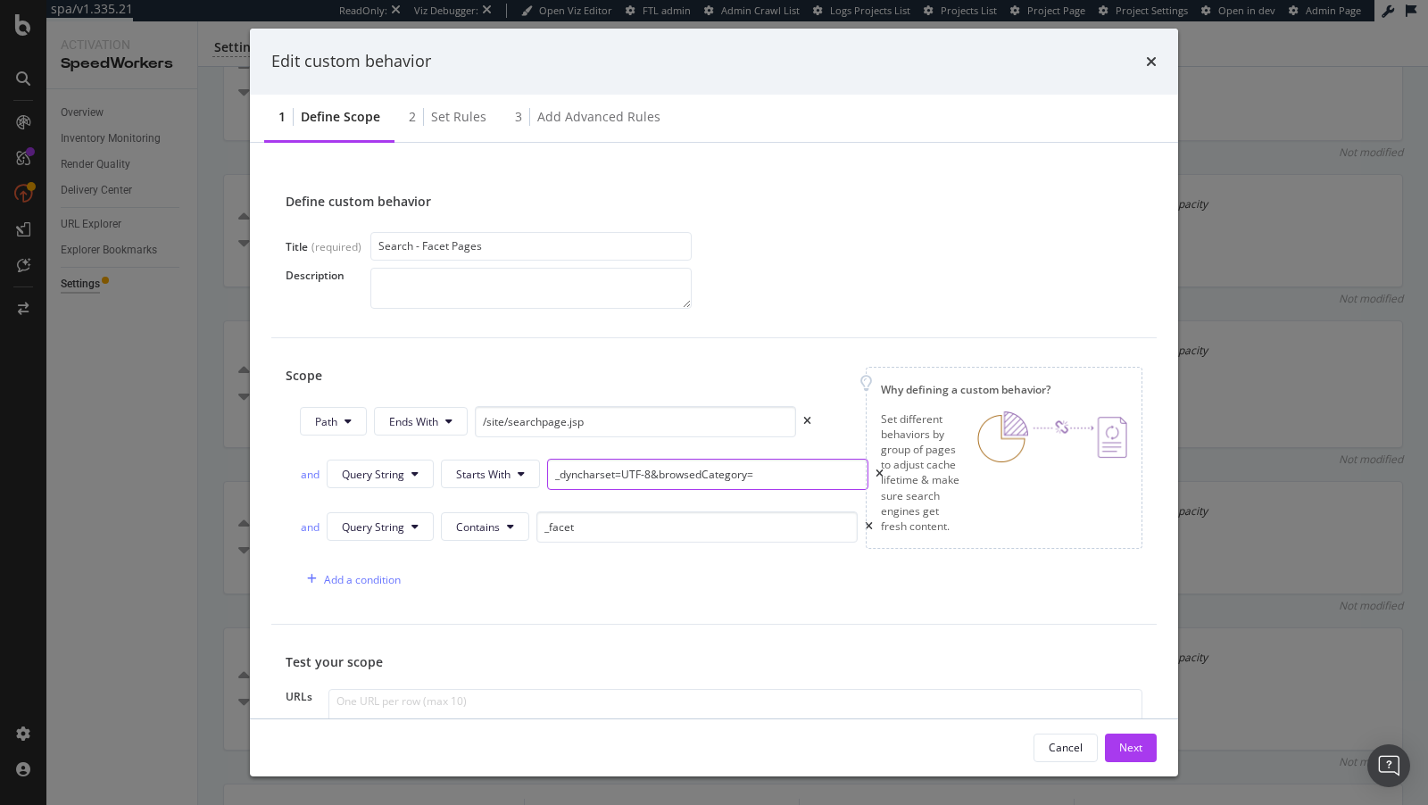
drag, startPoint x: 766, startPoint y: 475, endPoint x: 370, endPoint y: 450, distance: 396.1
click at [369, 450] on div "Path Ends With /site/searchpage.jsp and Query String Starts With _dyncharset=UT…" at bounding box center [569, 500] width 566 height 189
click at [876, 465] on div "Why defining a custom behavior? Set different behaviors by group of pages to ad…" at bounding box center [1004, 458] width 277 height 182
click at [874, 471] on div "Why defining a custom behavior? Set different behaviors by group of pages to ad…" at bounding box center [1004, 458] width 277 height 182
click at [876, 470] on div "Why defining a custom behavior? Set different behaviors by group of pages to ad…" at bounding box center [1004, 458] width 277 height 182
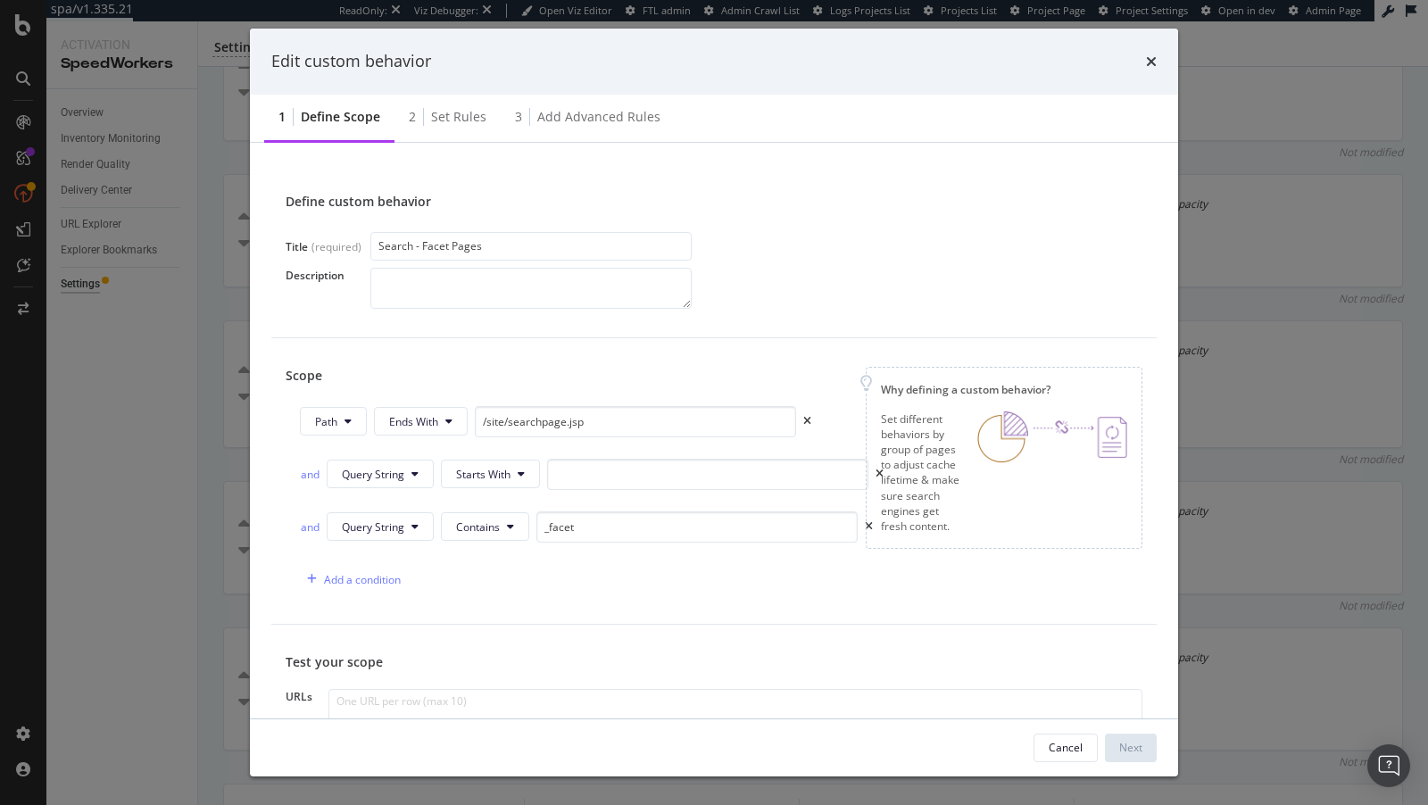
click at [871, 470] on div "Why defining a custom behavior? Set different behaviors by group of pages to ad…" at bounding box center [1004, 458] width 277 height 182
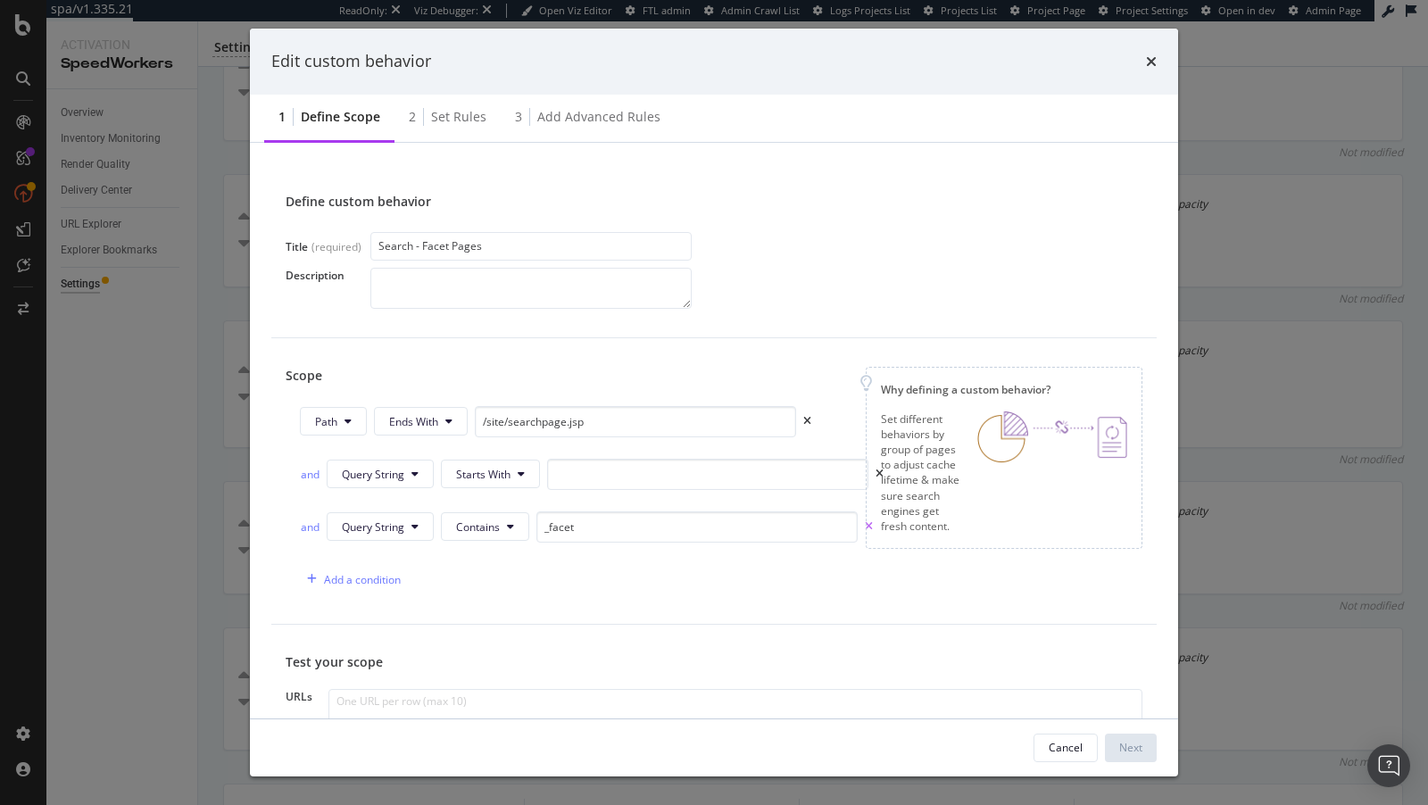
click at [865, 522] on icon "times" at bounding box center [869, 526] width 8 height 11
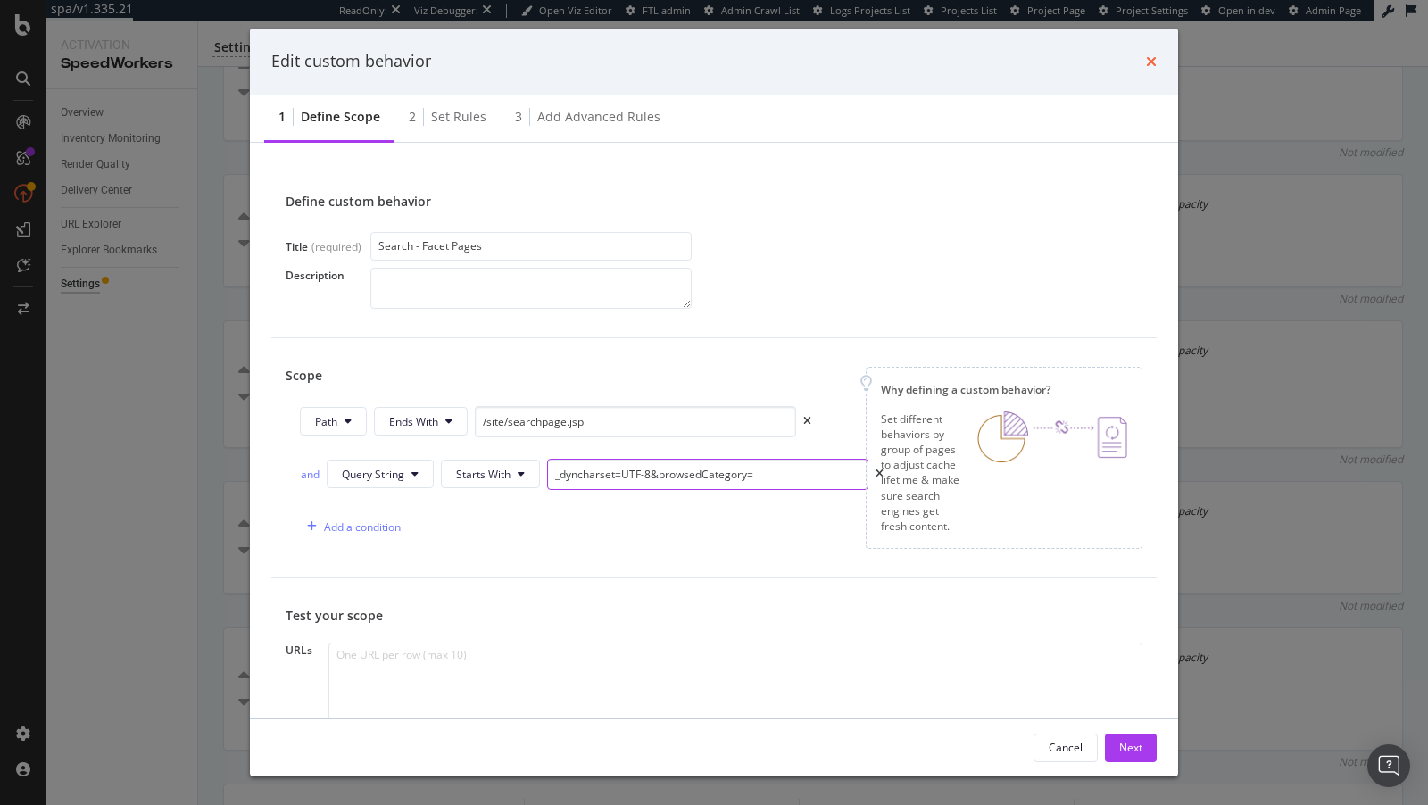
type input "_dyncharset=UTF-8&browsedCategory="
click at [1148, 64] on icon "times" at bounding box center [1151, 61] width 11 height 14
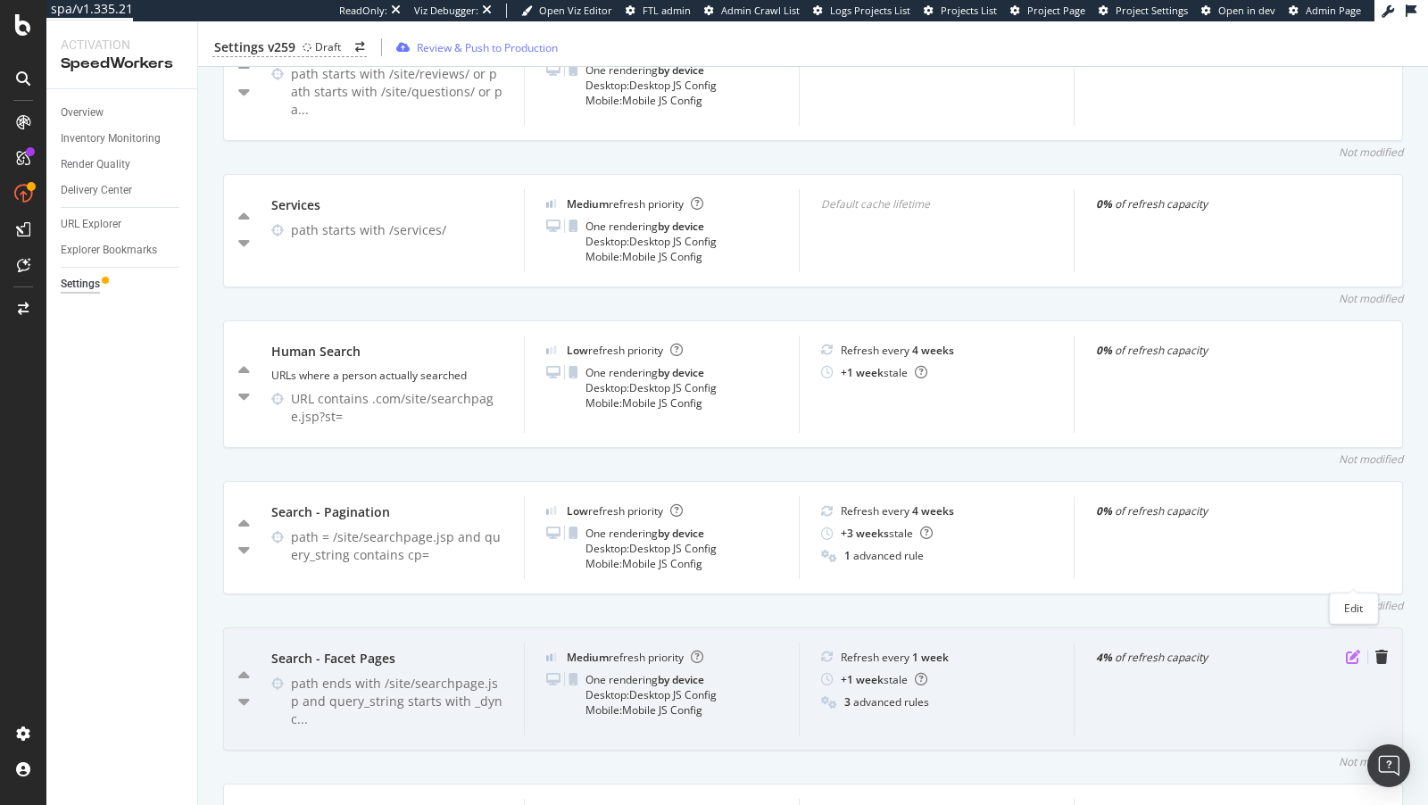
click at [1355, 650] on icon "pen-to-square" at bounding box center [1353, 657] width 14 height 14
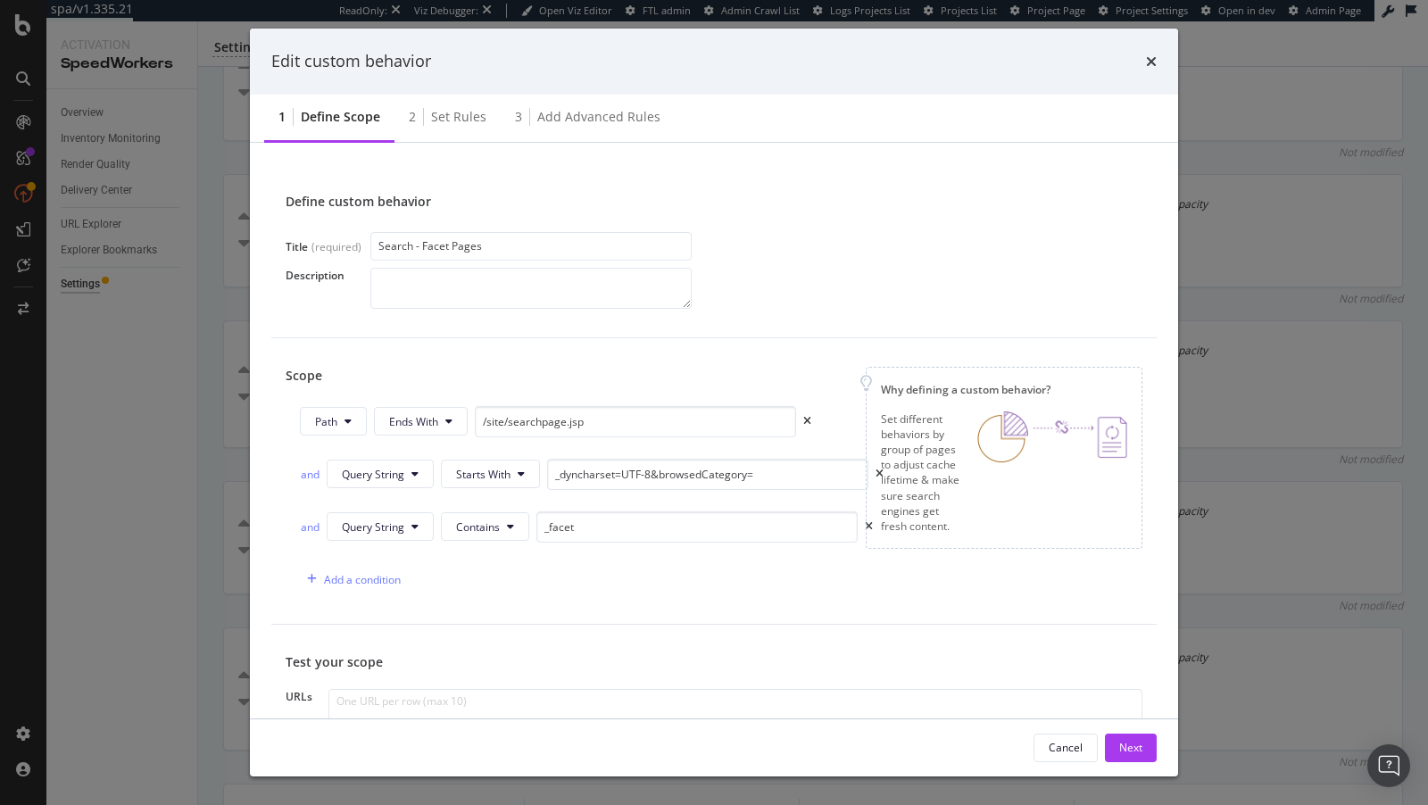
click at [874, 473] on div "Why defining a custom behavior? Set different behaviors by group of pages to ad…" at bounding box center [1004, 458] width 277 height 182
click at [878, 472] on div "Why defining a custom behavior? Set different behaviors by group of pages to ad…" at bounding box center [1004, 458] width 277 height 182
click at [769, 476] on input "_dyncharset=UTF-8&browsedCategory=" at bounding box center [707, 474] width 321 height 31
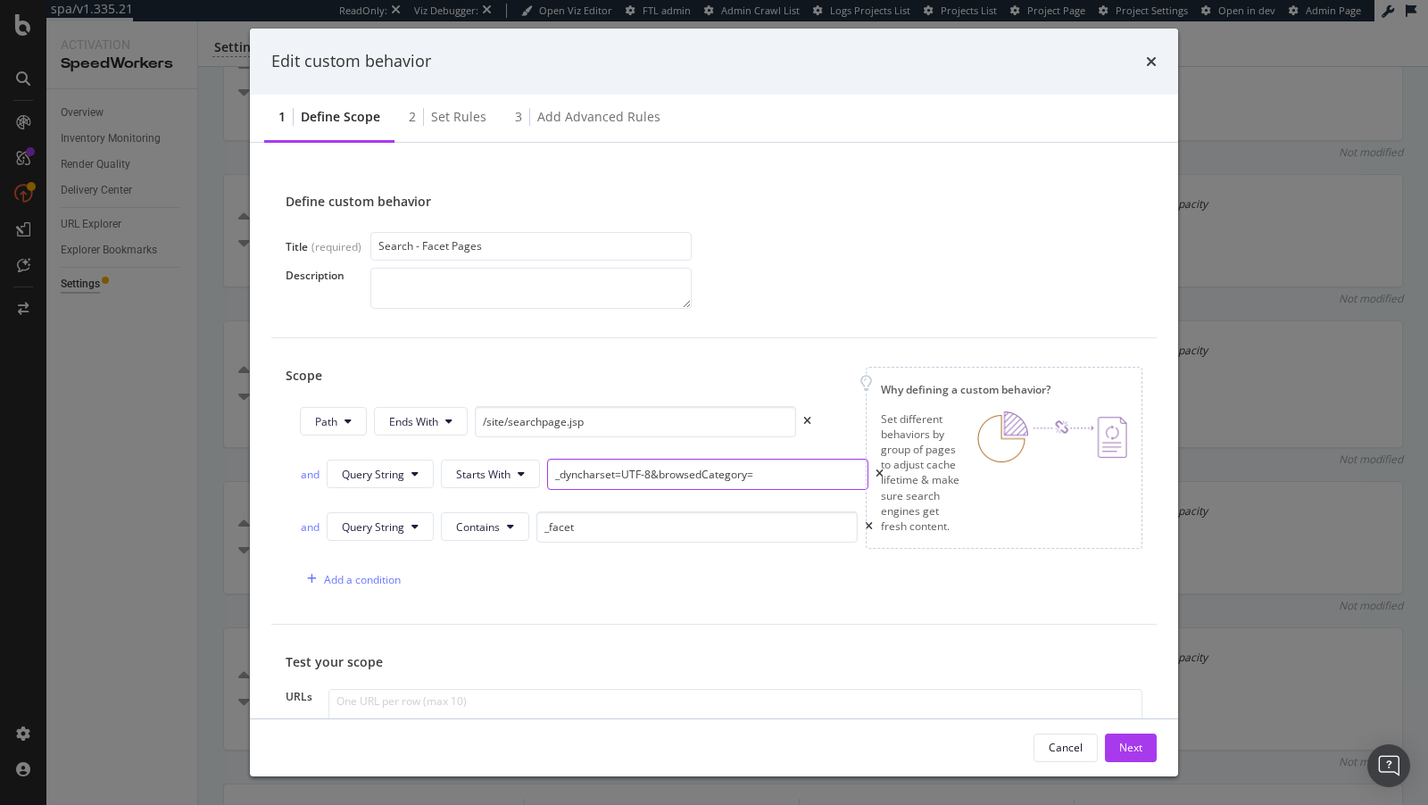
click at [769, 476] on input "_dyncharset=UTF-8&browsedCategory=" at bounding box center [707, 474] width 321 height 31
click at [499, 476] on span "Starts With" at bounding box center [483, 474] width 54 height 15
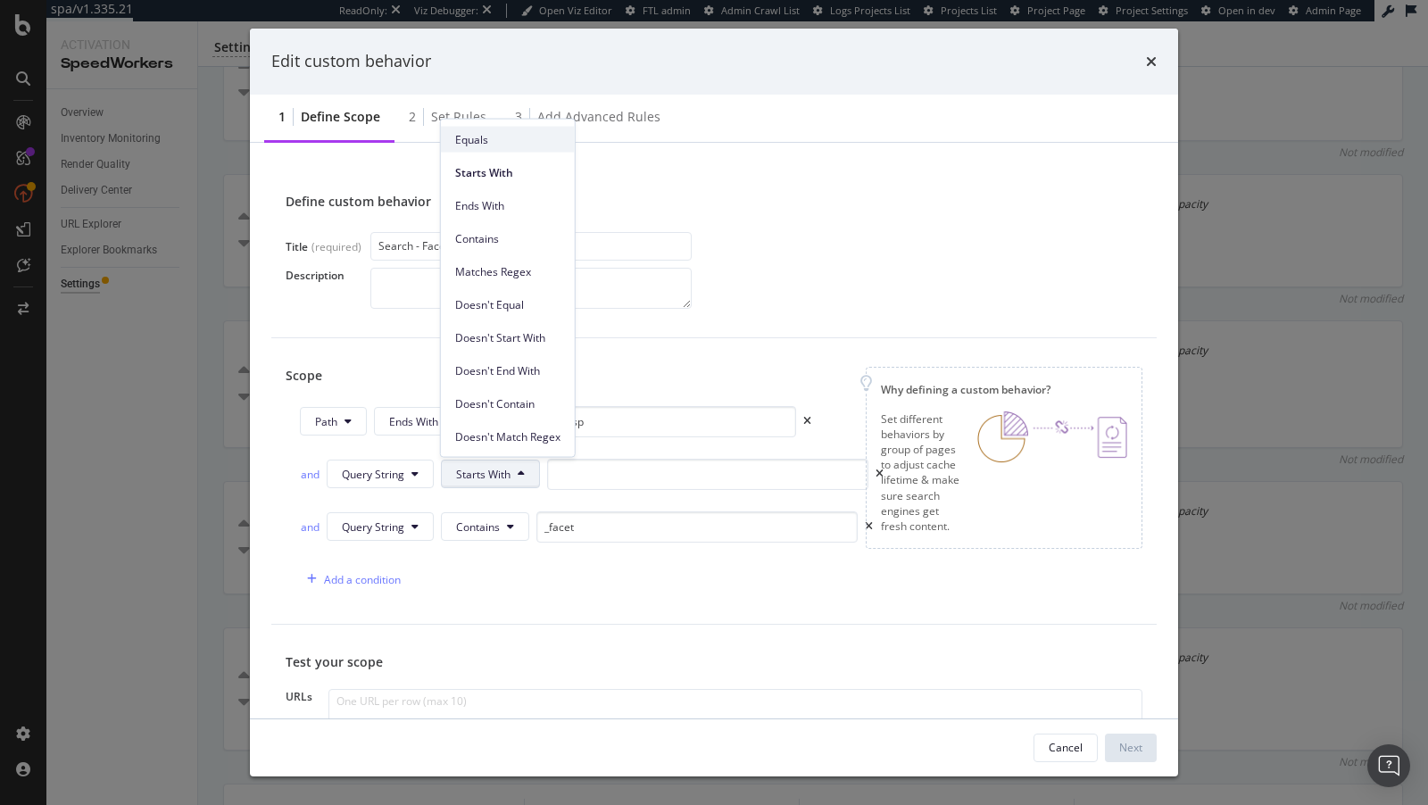
click at [473, 142] on span "Equals" at bounding box center [507, 139] width 105 height 16
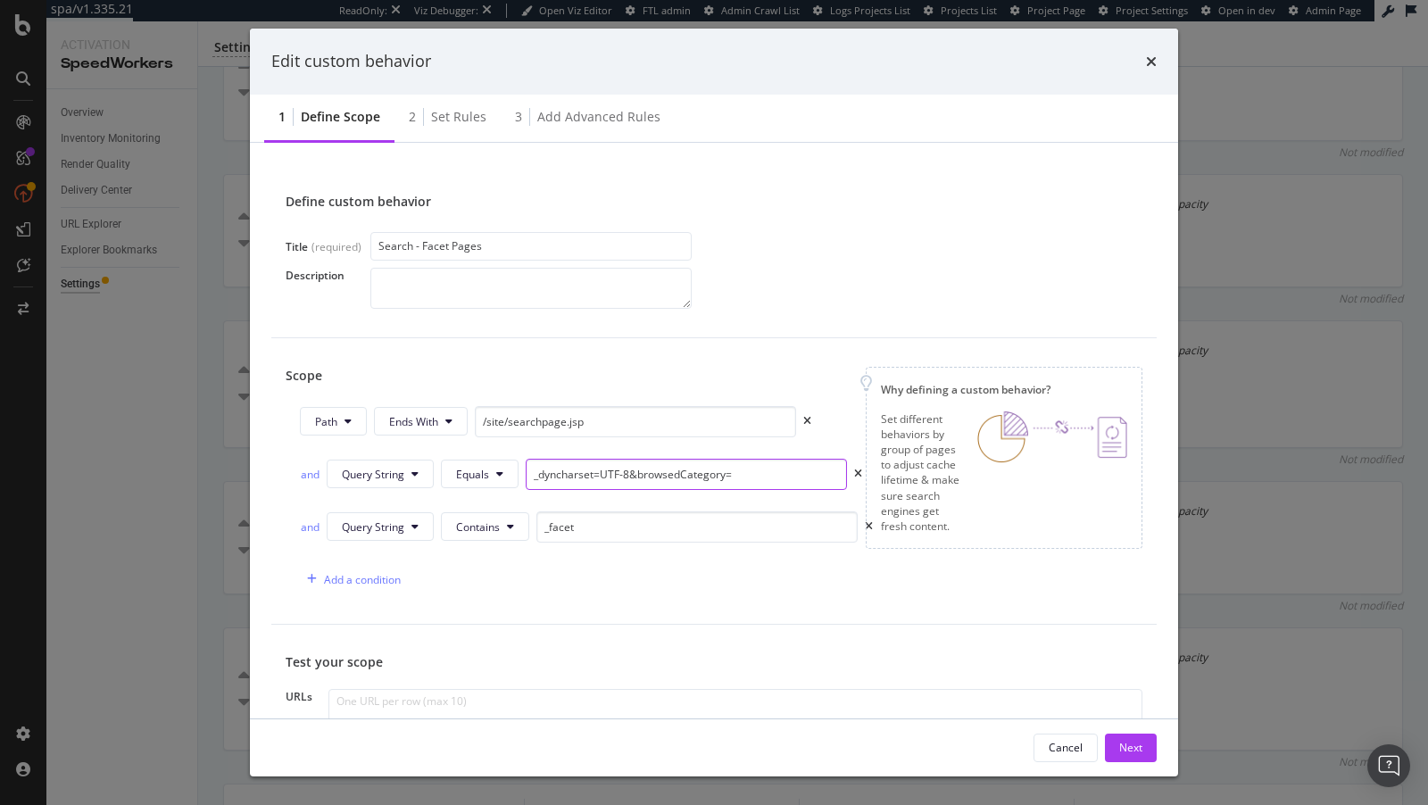
click at [862, 469] on div "and Query String Equals _dyncharset=UTF-8&browsedCategory=" at bounding box center [586, 478] width 573 height 38
click at [809, 594] on div "Scope Path Ends With /site/searchpage.jsp and Query String Equals _dyncharset=U…" at bounding box center [713, 481] width 885 height 286
click at [470, 485] on button "Equals" at bounding box center [480, 474] width 78 height 29
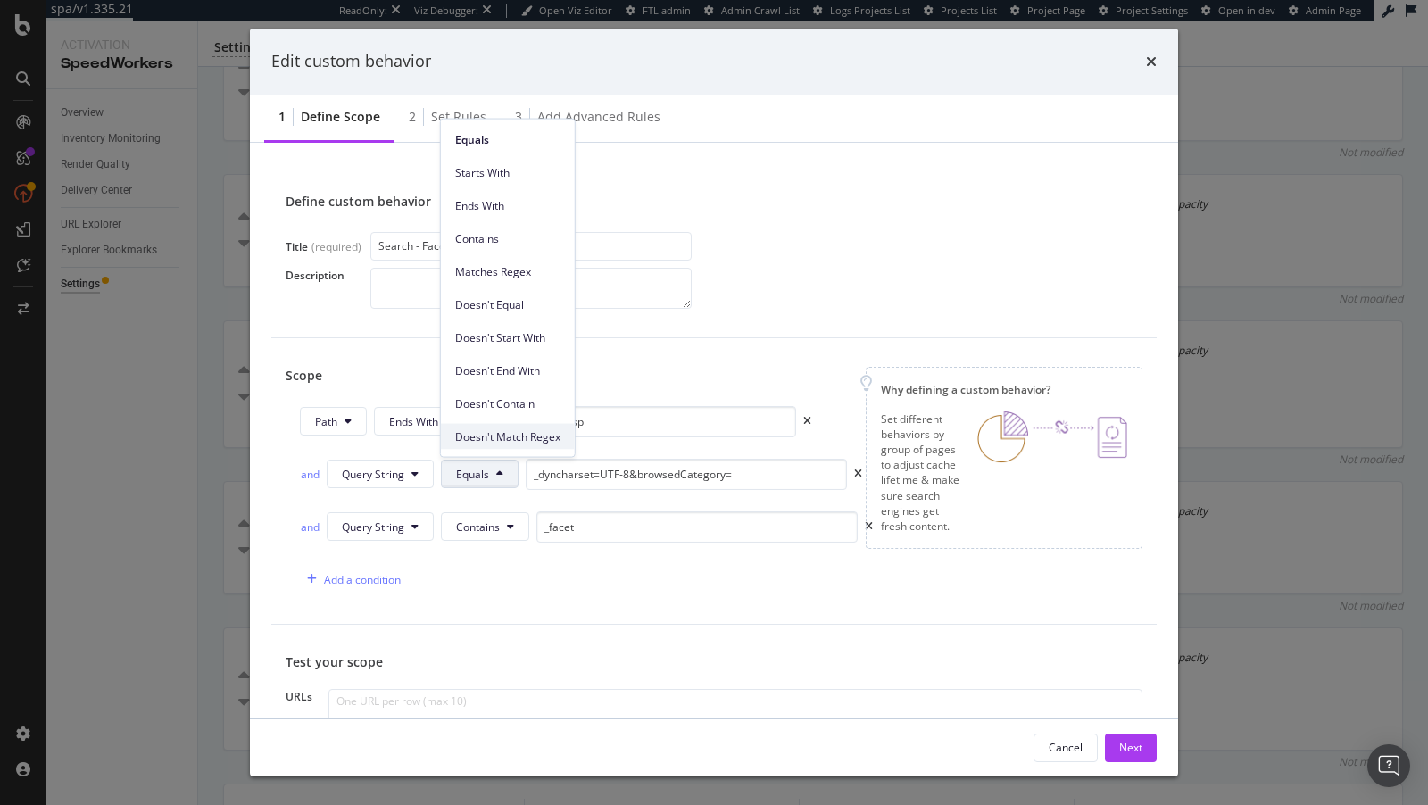
click at [518, 432] on span "Doesn't Match Regex" at bounding box center [507, 436] width 105 height 16
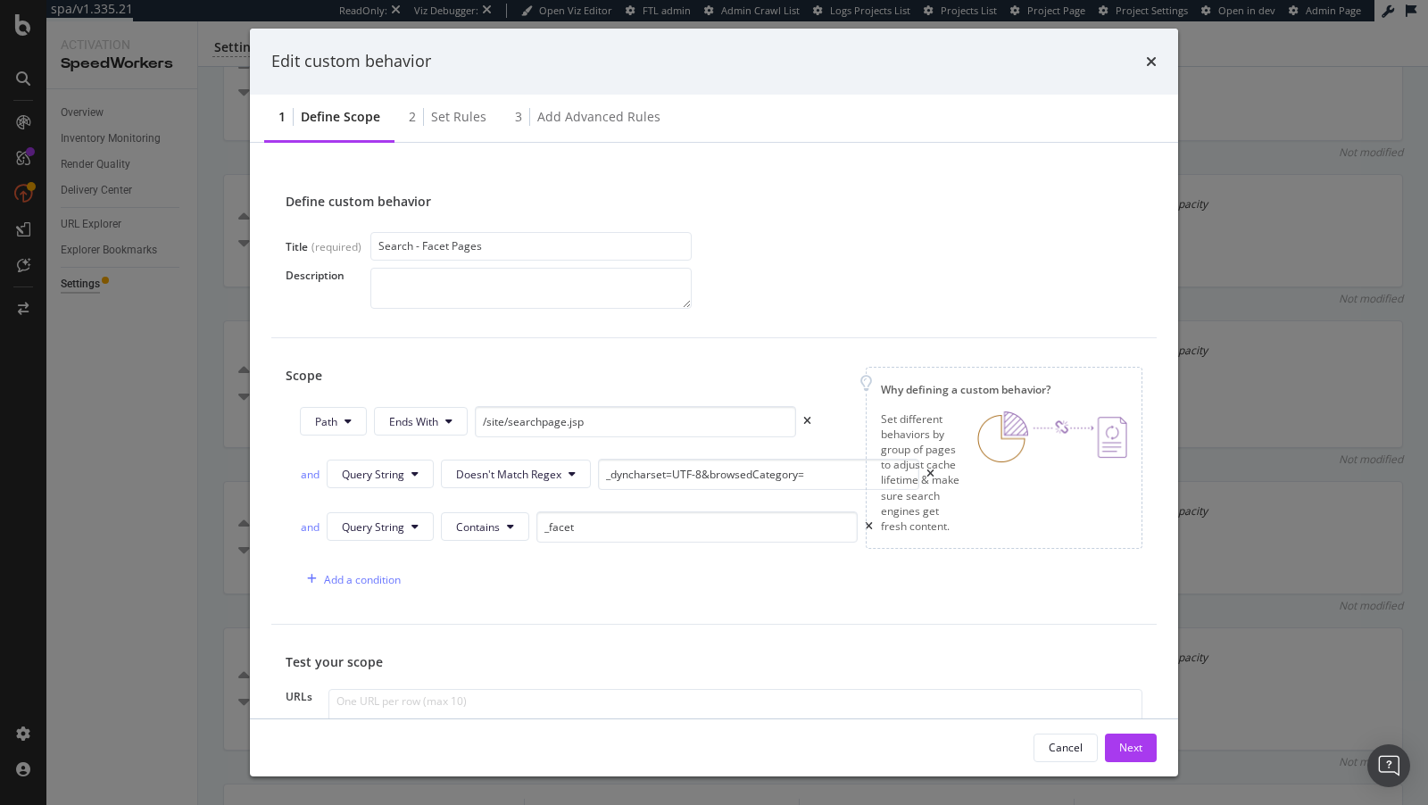
click at [926, 470] on div "Set different behaviors by group of pages to adjust cache lifetime & make sure …" at bounding box center [922, 472] width 82 height 122
click at [926, 476] on div "Set different behaviors by group of pages to adjust cache lifetime & make sure …" at bounding box center [922, 472] width 82 height 122
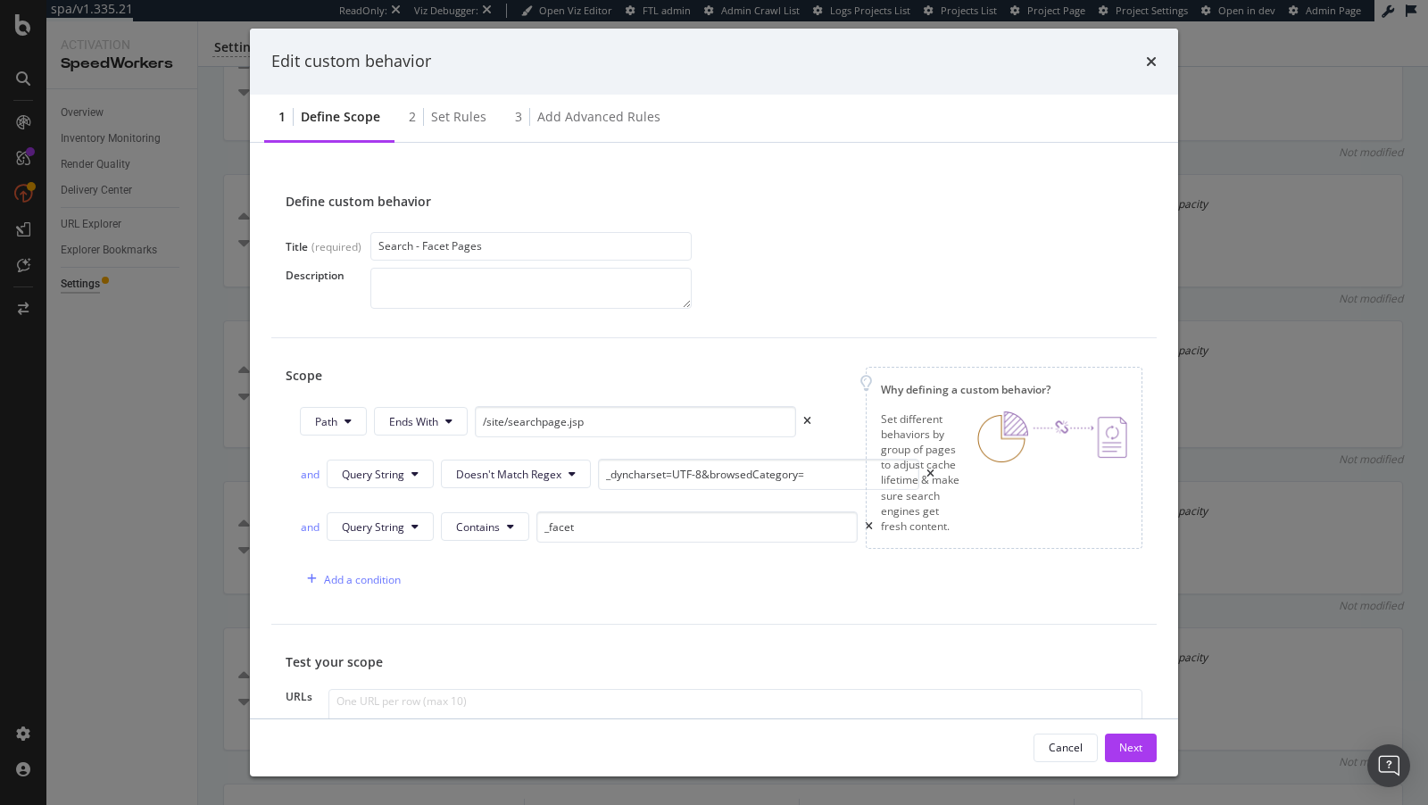
click at [918, 473] on div "Set different behaviors by group of pages to adjust cache lifetime & make sure …" at bounding box center [922, 472] width 82 height 122
click at [926, 473] on div "Set different behaviors by group of pages to adjust cache lifetime & make sure …" at bounding box center [922, 472] width 82 height 122
click at [507, 468] on span "Doesn't Match Regex" at bounding box center [508, 474] width 105 height 15
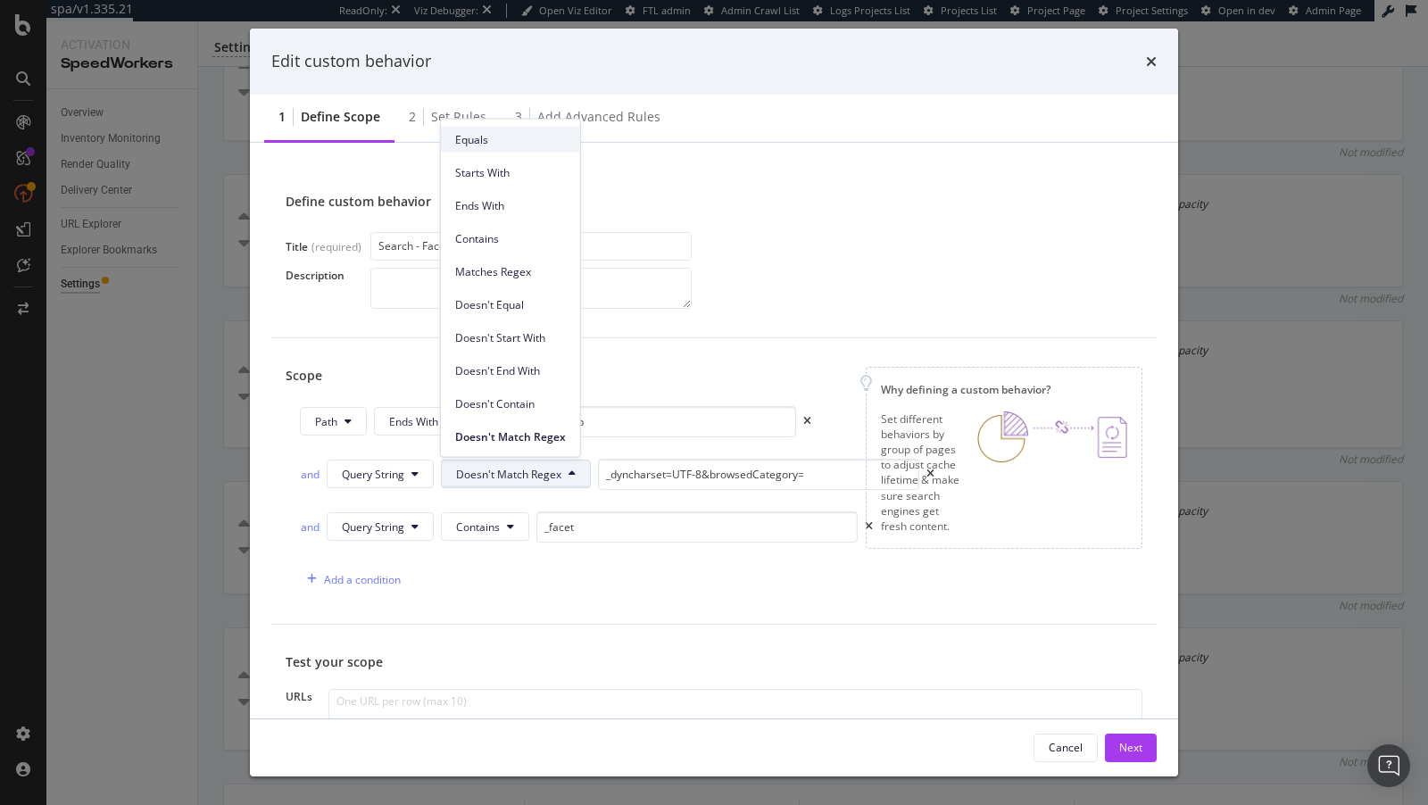
click at [498, 147] on span "Equals" at bounding box center [510, 139] width 111 height 16
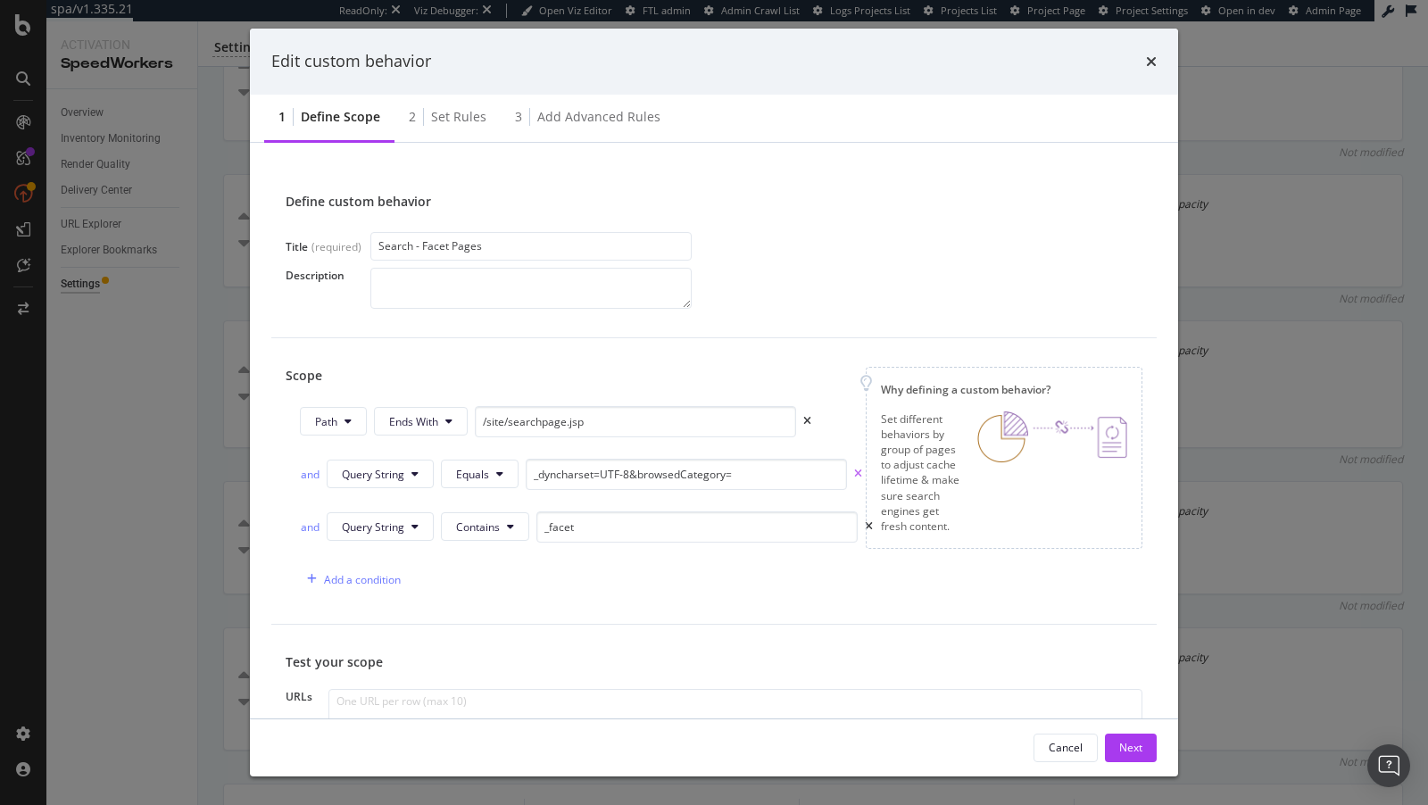
click at [854, 470] on icon "times" at bounding box center [858, 473] width 8 height 11
type input "_facet"
click at [1133, 743] on div "Next" at bounding box center [1130, 747] width 23 height 15
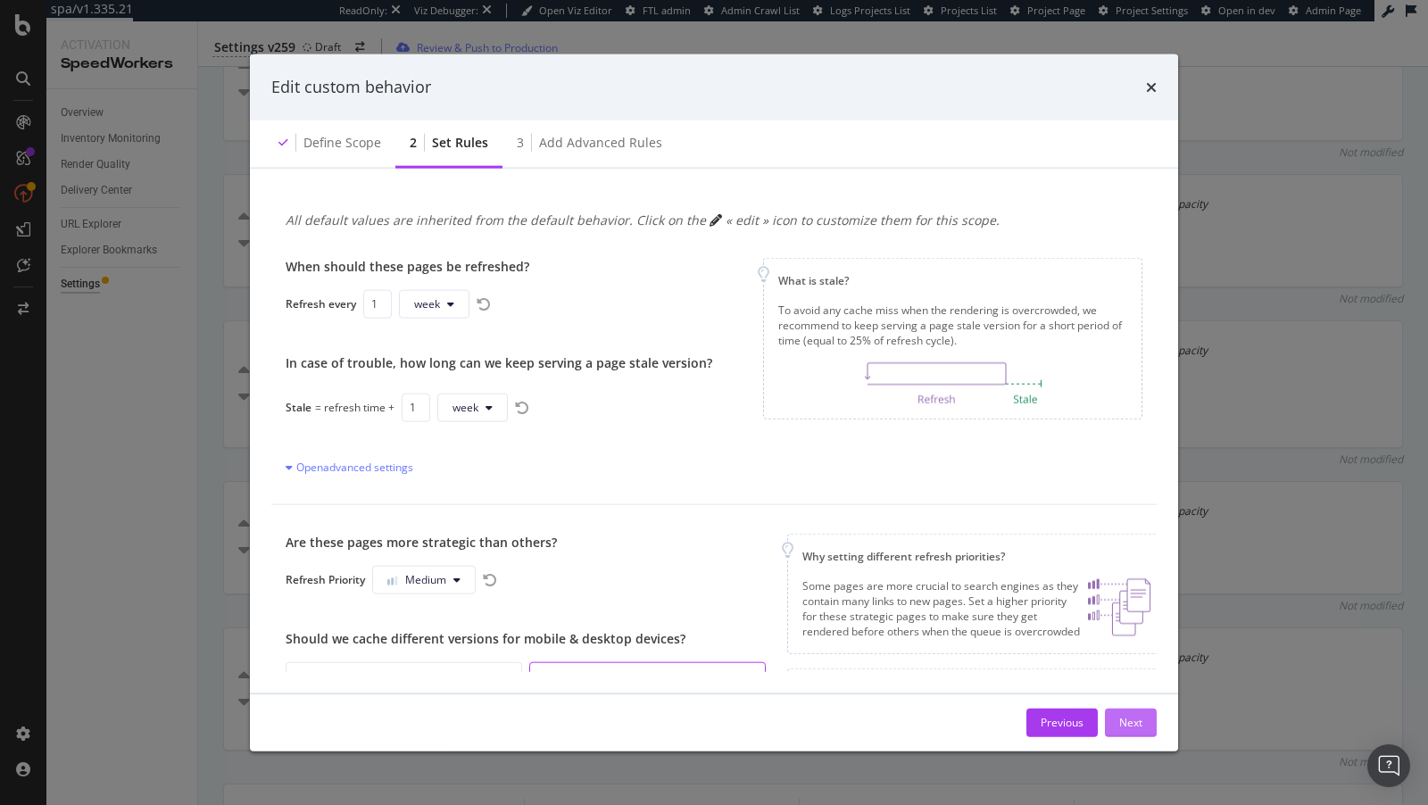
click at [1132, 712] on div "Next" at bounding box center [1130, 722] width 23 height 27
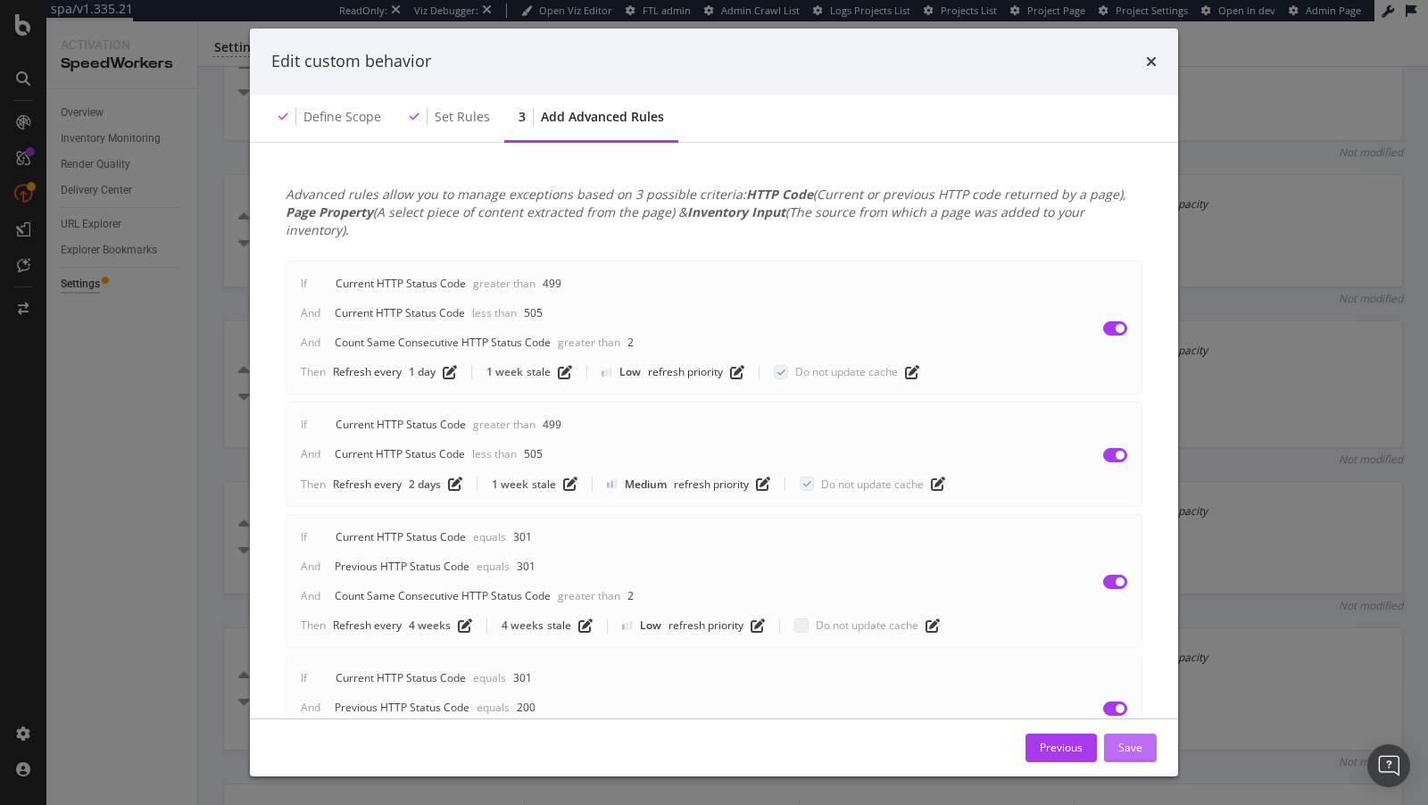
click at [1124, 744] on div "Save" at bounding box center [1130, 747] width 24 height 15
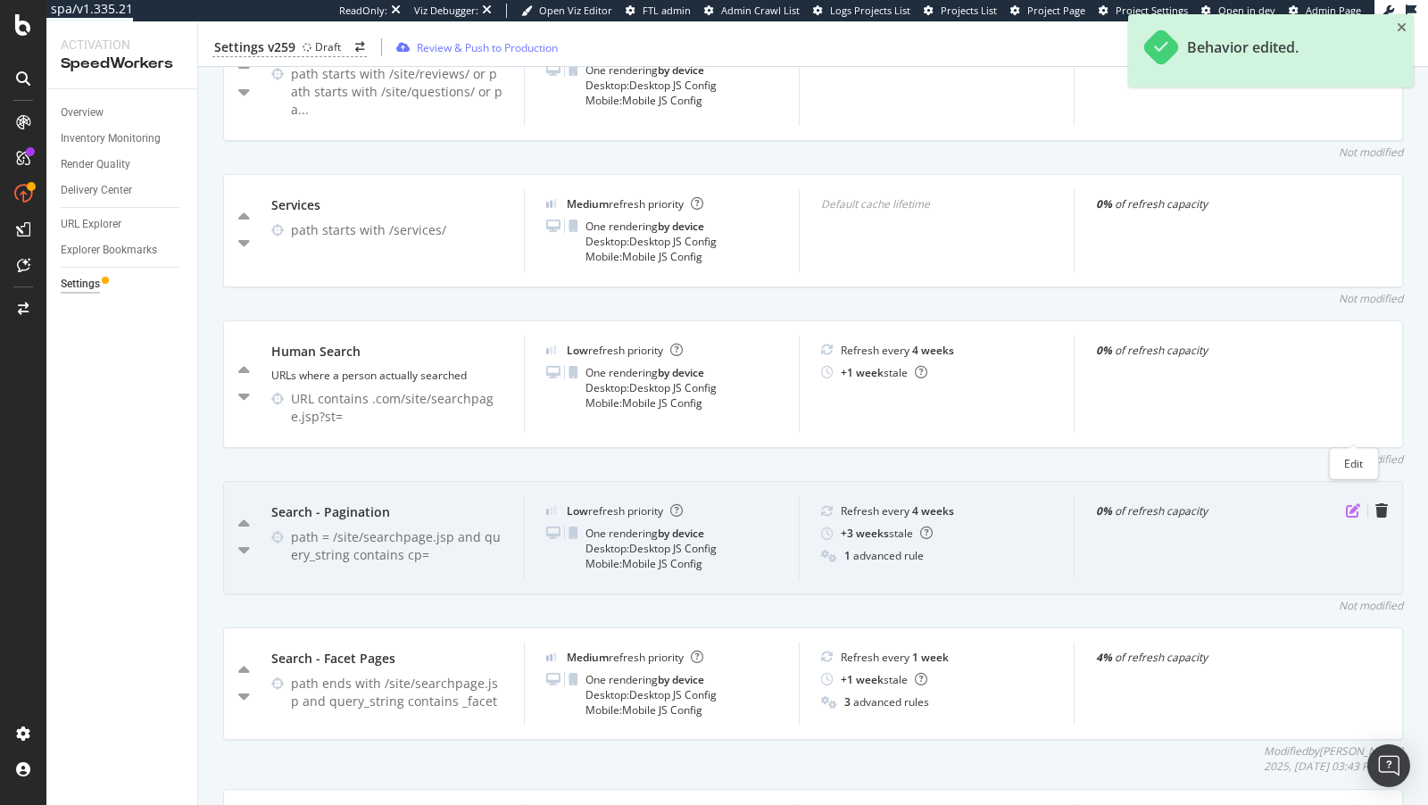
click at [1351, 503] on icon "pen-to-square" at bounding box center [1353, 510] width 14 height 14
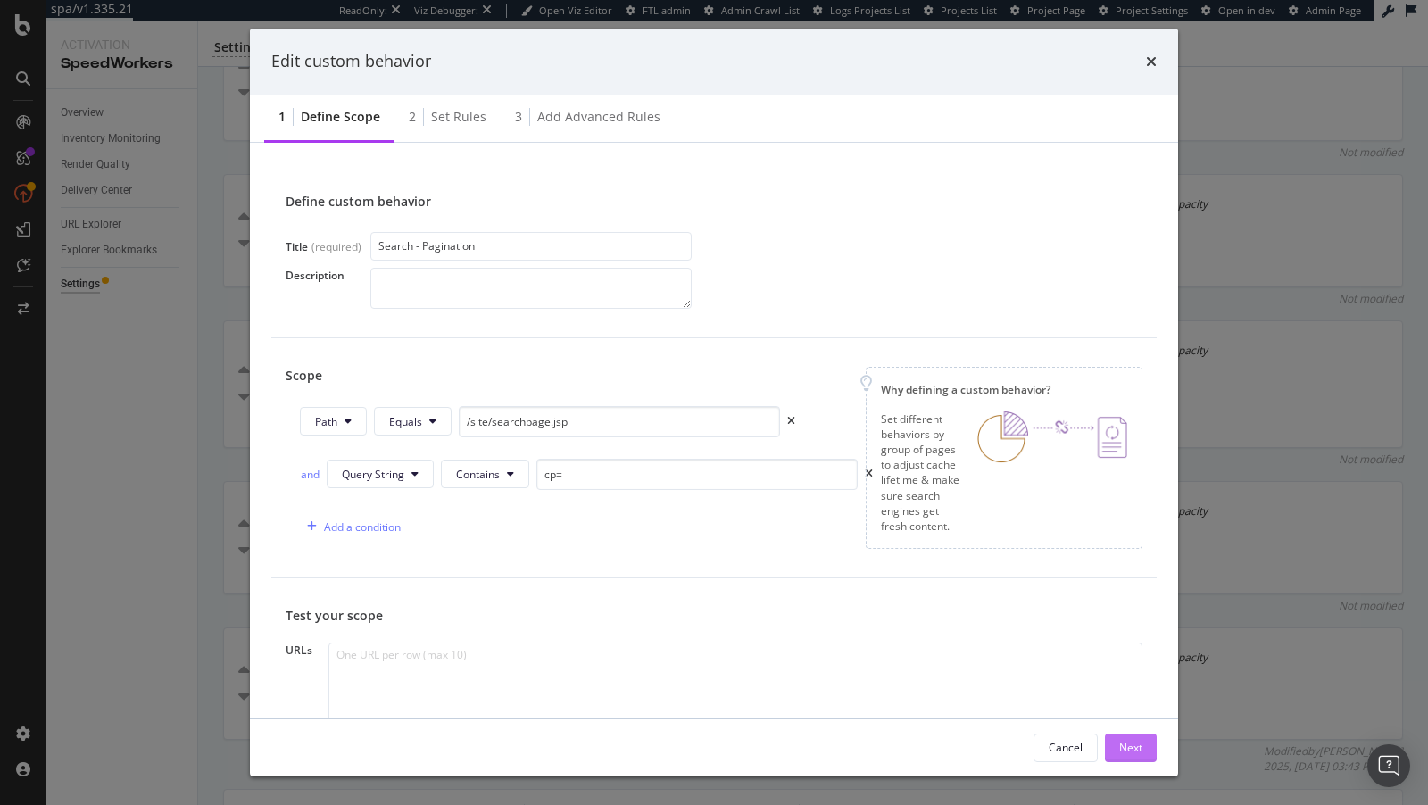
click at [1144, 743] on button "Next" at bounding box center [1131, 748] width 52 height 29
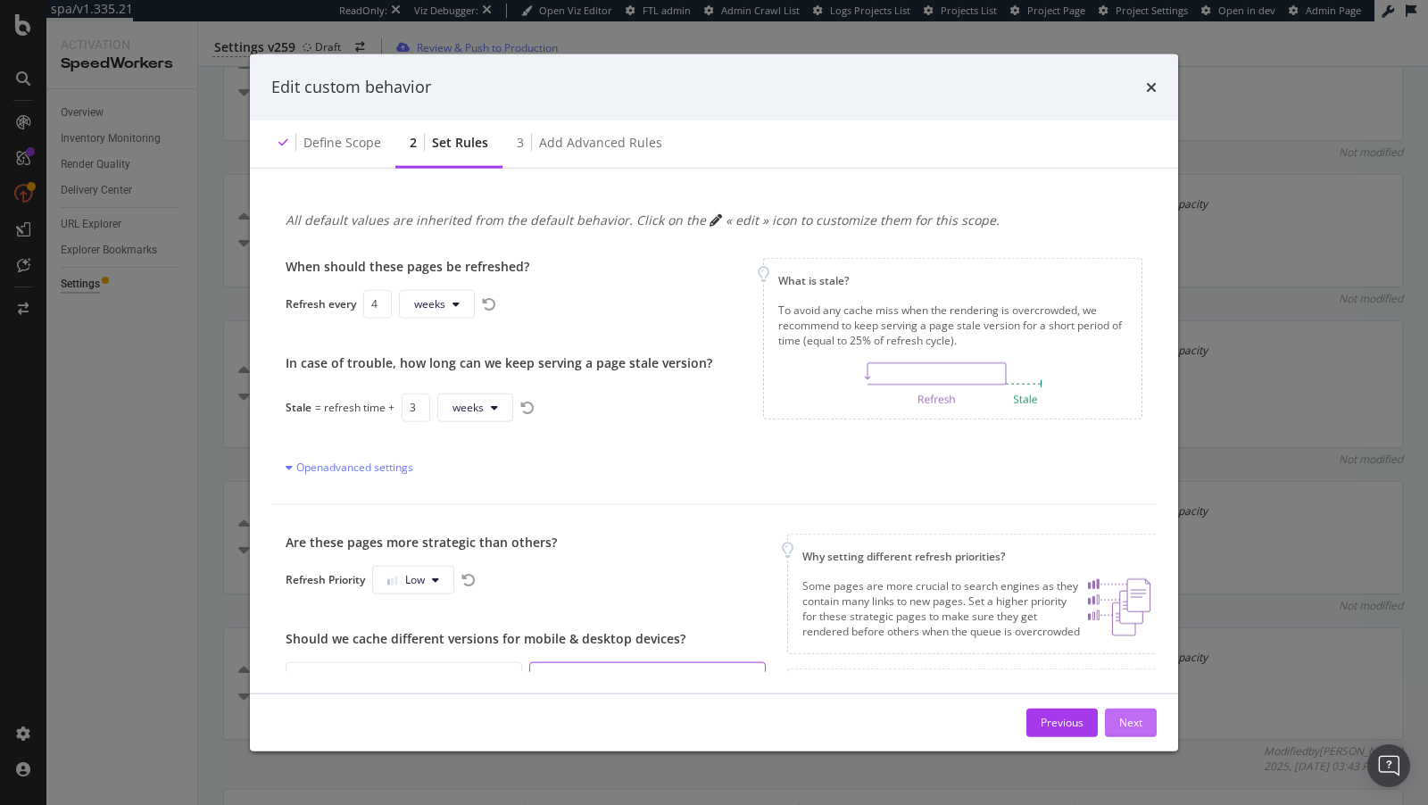
click at [1128, 720] on div "Next" at bounding box center [1130, 722] width 23 height 15
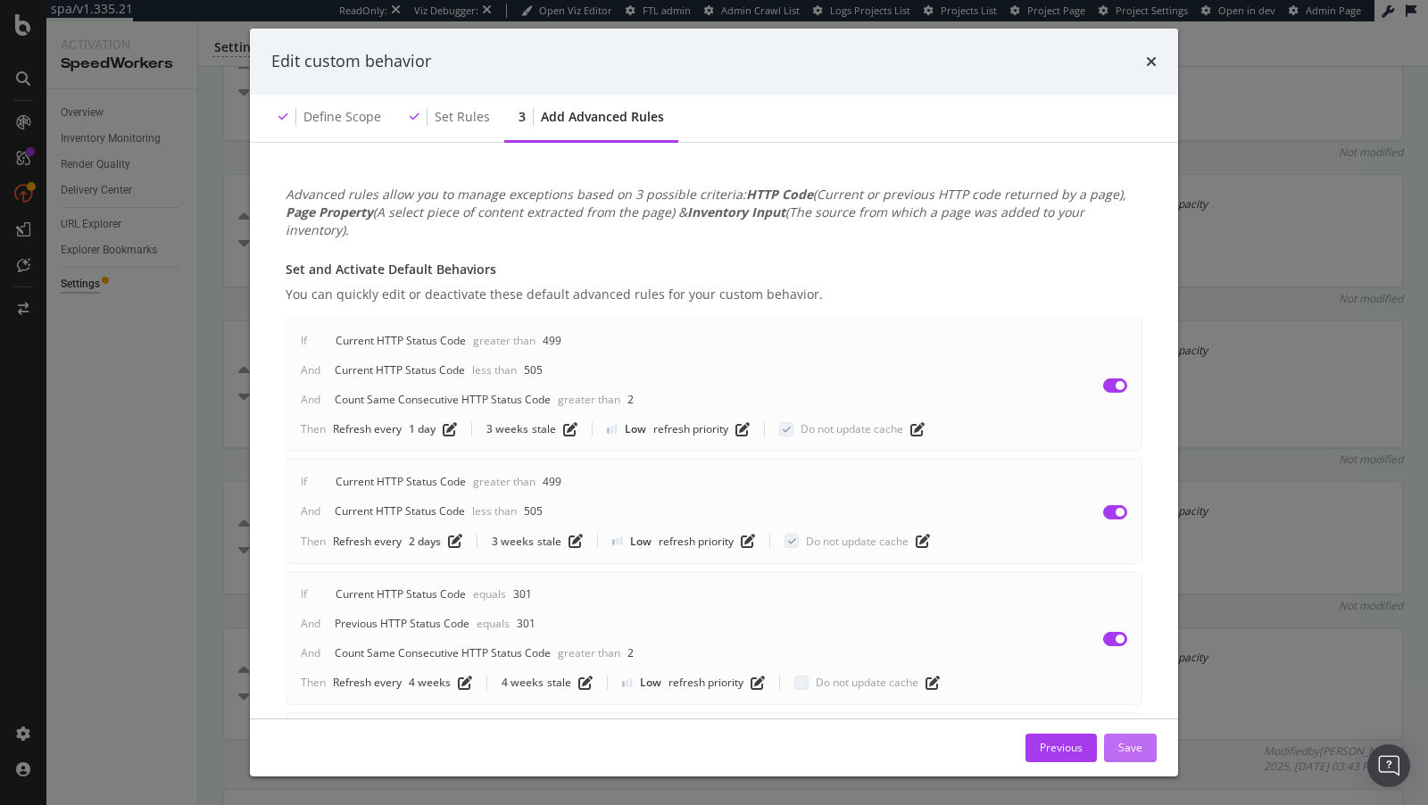
click at [1129, 743] on div "Save" at bounding box center [1130, 747] width 24 height 15
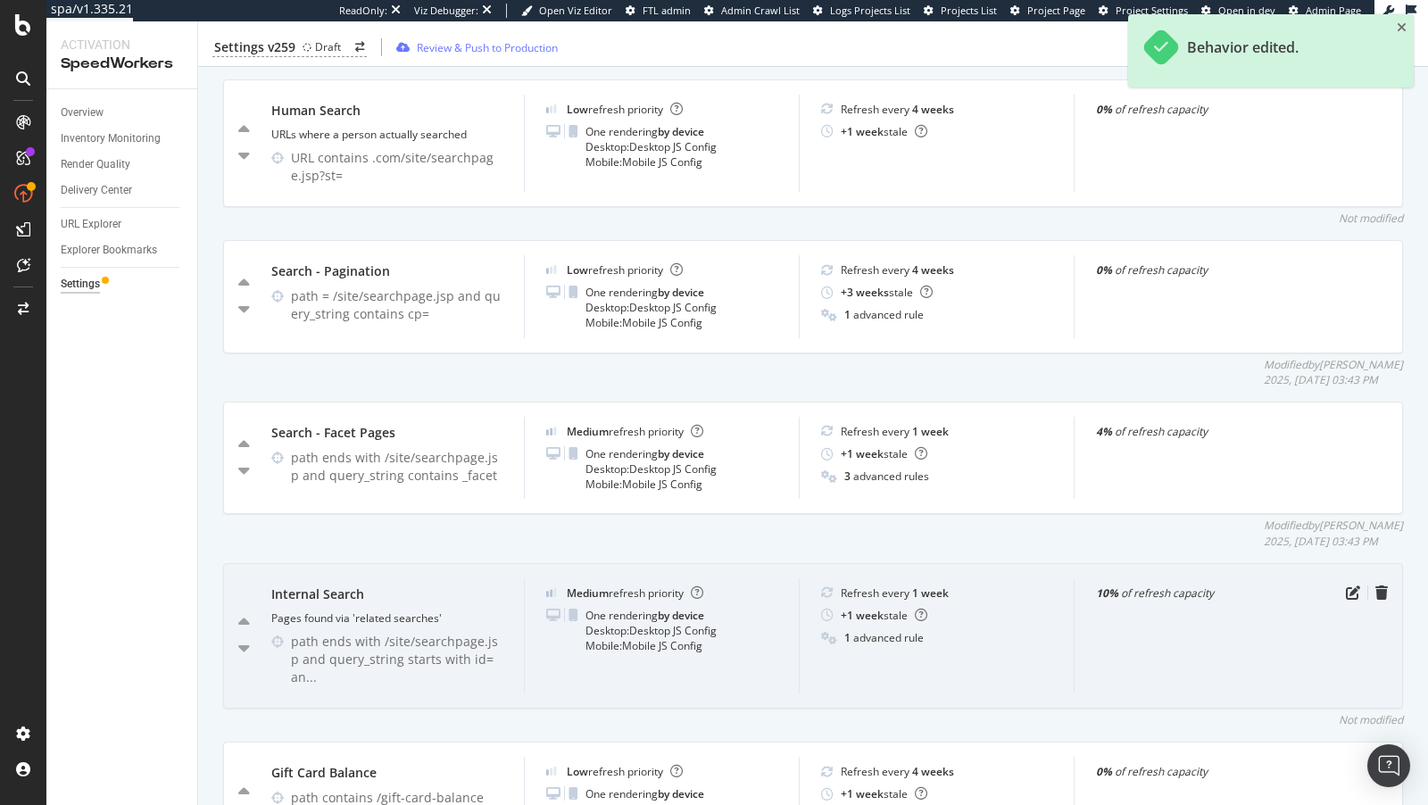
scroll to position [4417, 0]
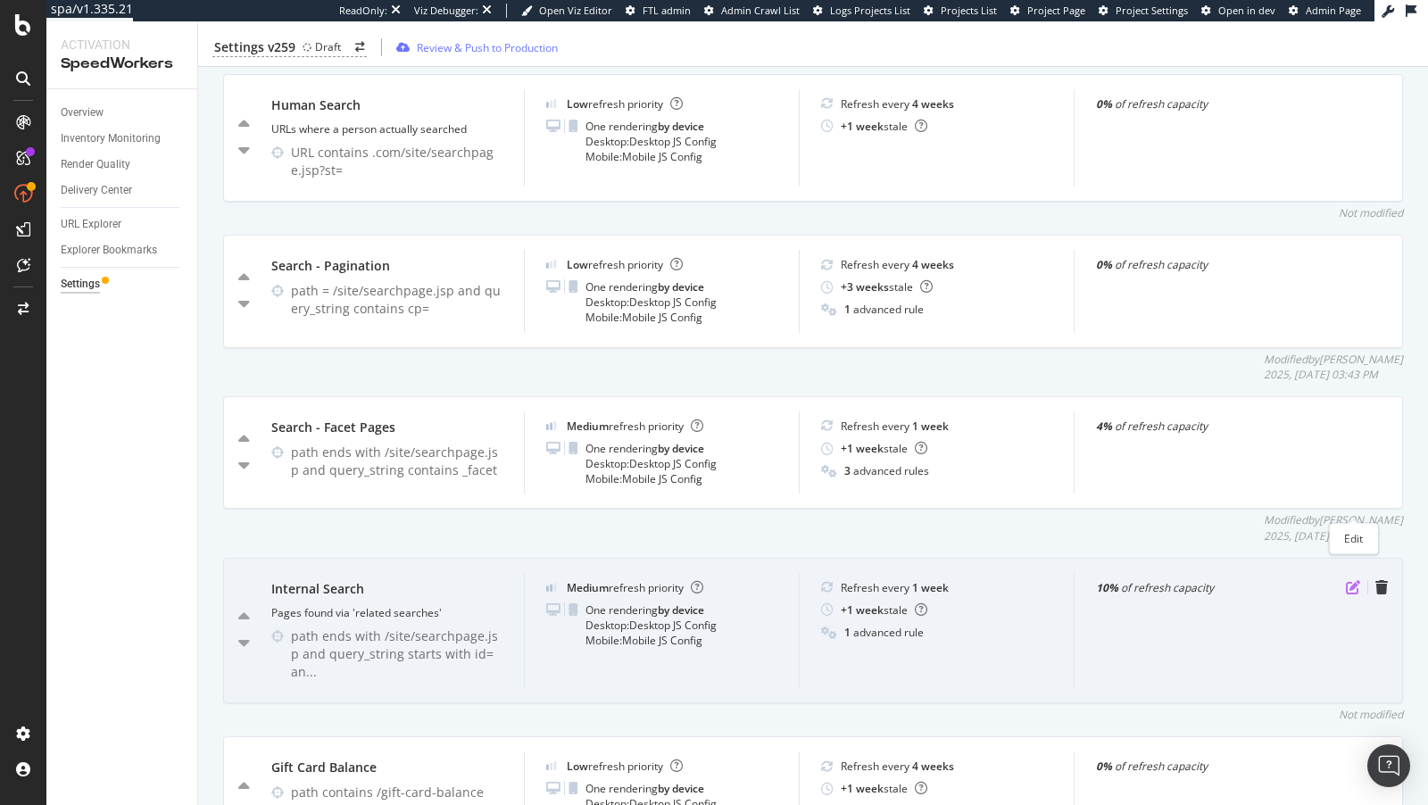
click at [1355, 580] on icon "pen-to-square" at bounding box center [1353, 587] width 14 height 14
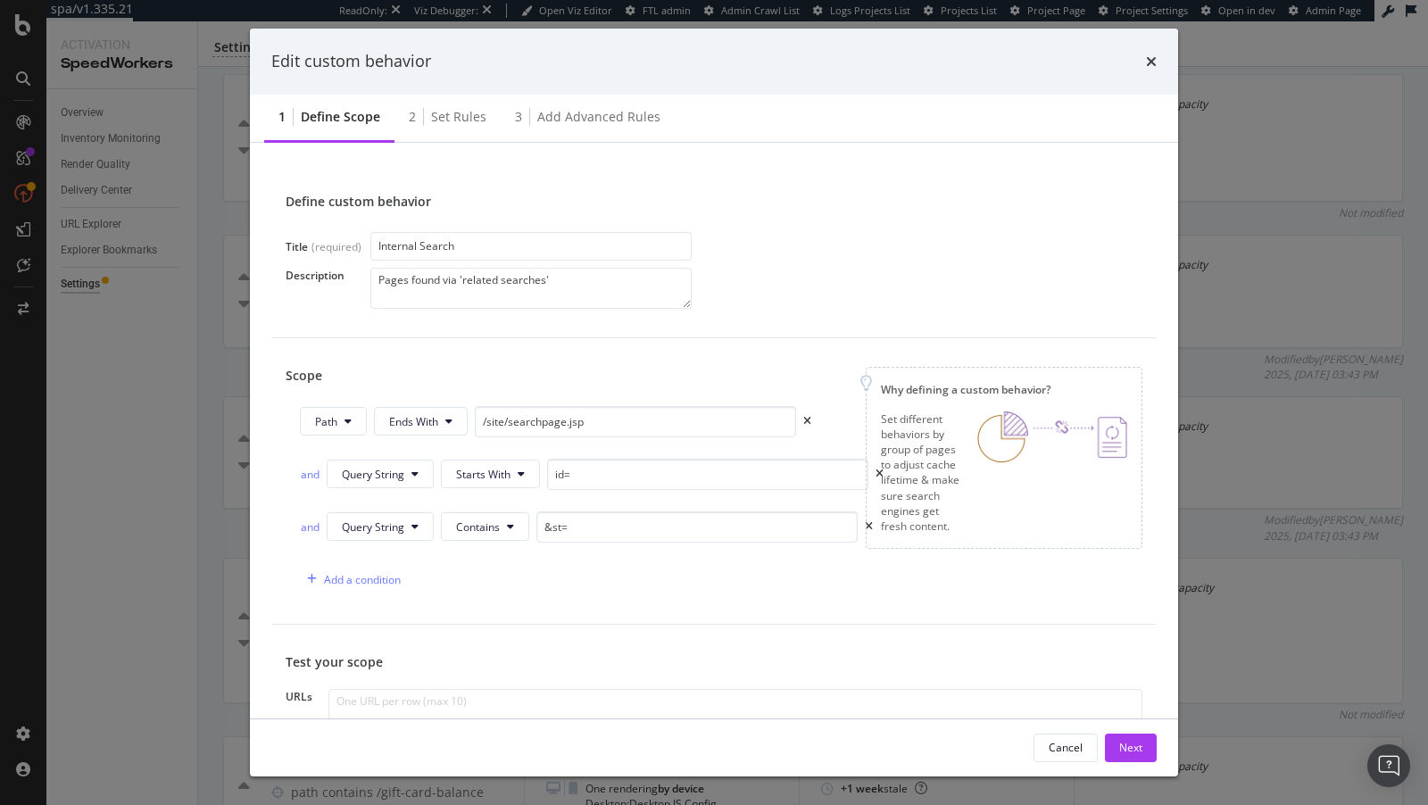
click at [139, 399] on div "Edit custom behavior 1 Define scope 2 Set rules 3 Add advanced rules Define cus…" at bounding box center [714, 402] width 1428 height 805
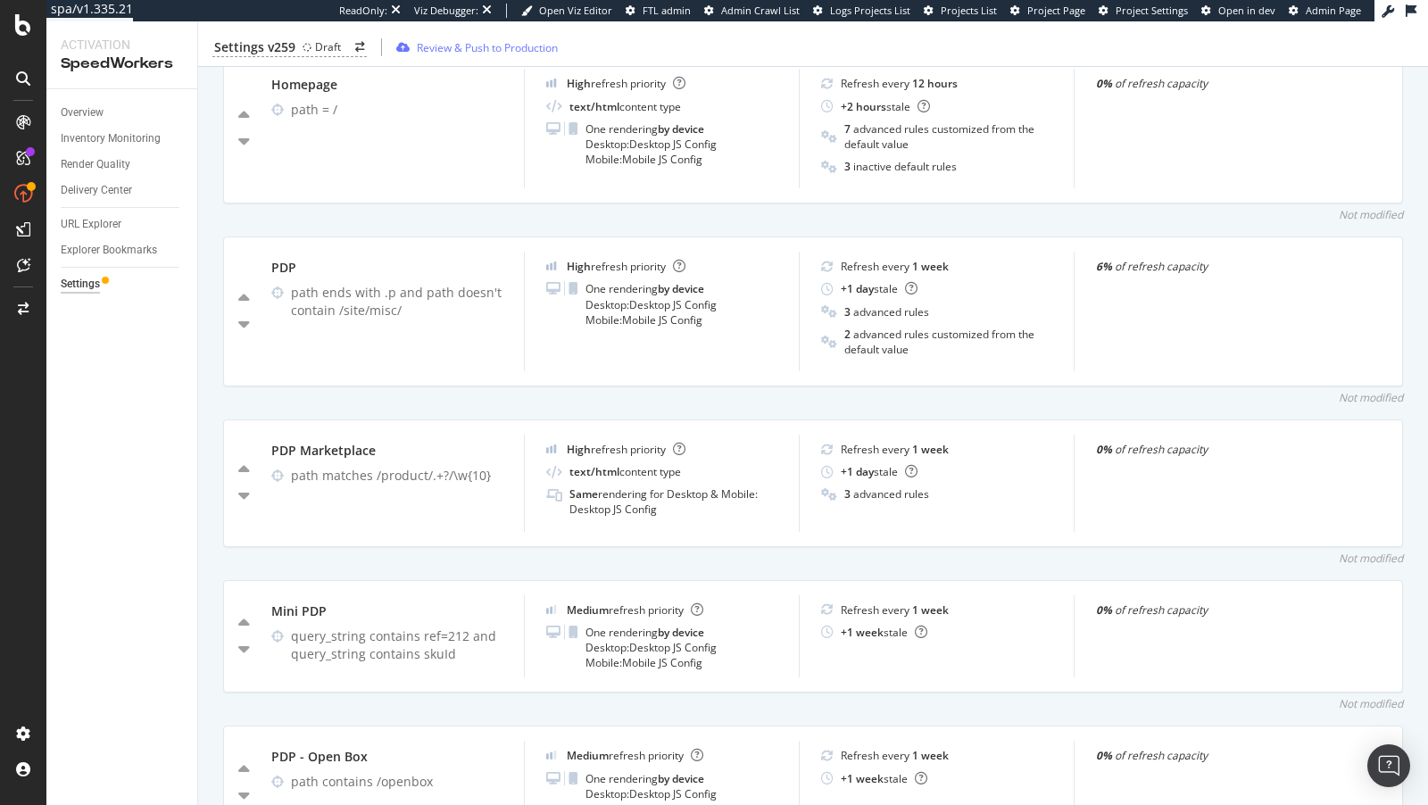
scroll to position [1076, 0]
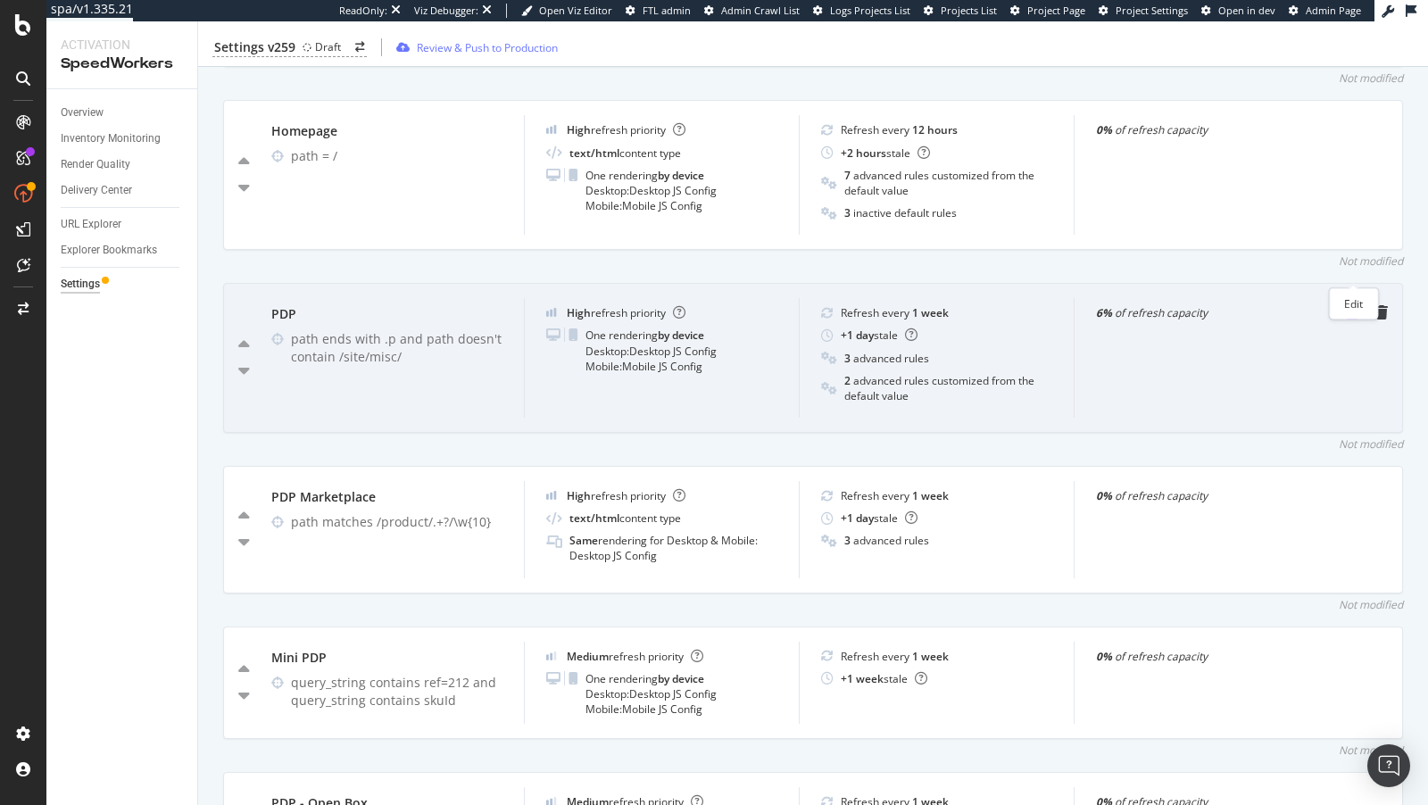
click at [1350, 305] on icon "pen-to-square" at bounding box center [1353, 312] width 14 height 14
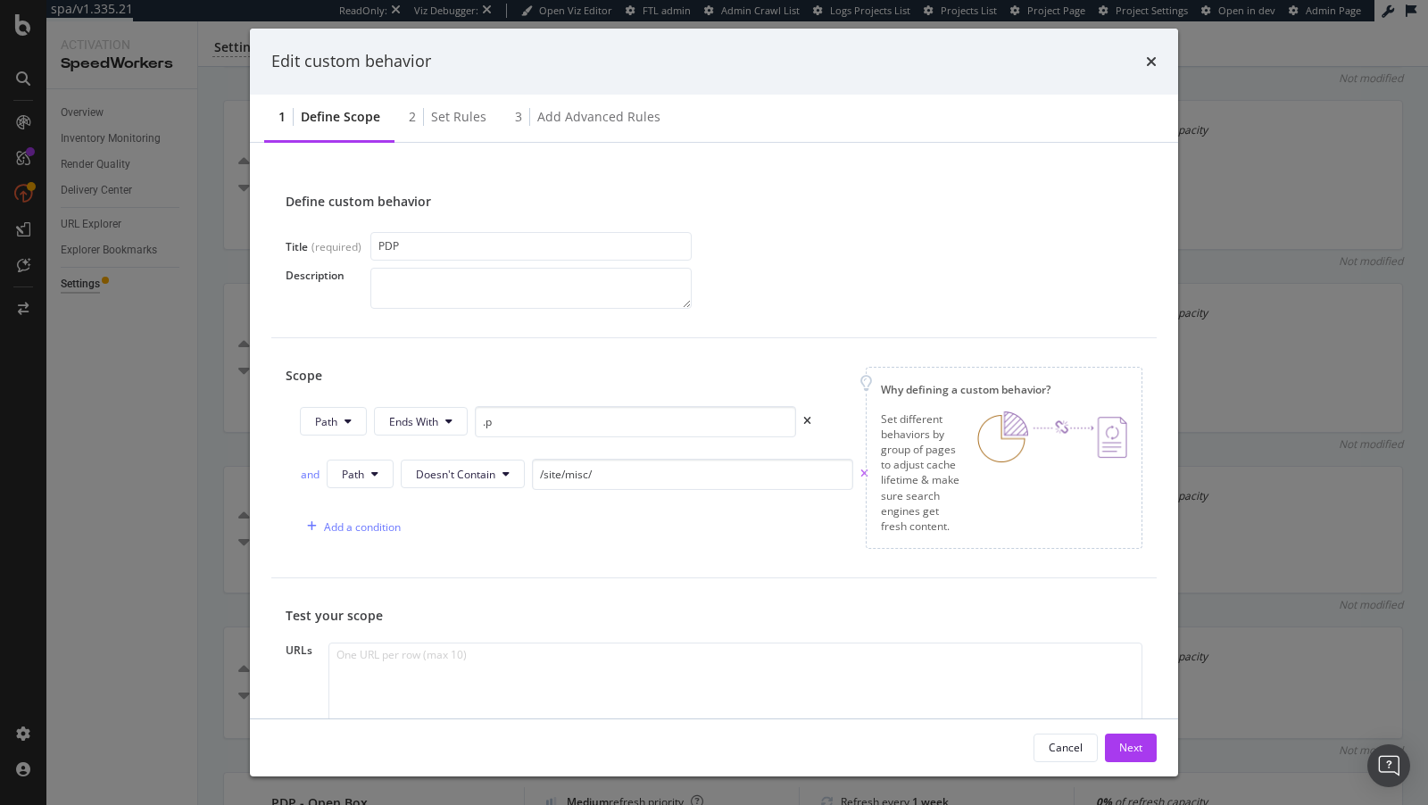
click at [861, 468] on icon "times" at bounding box center [864, 473] width 8 height 11
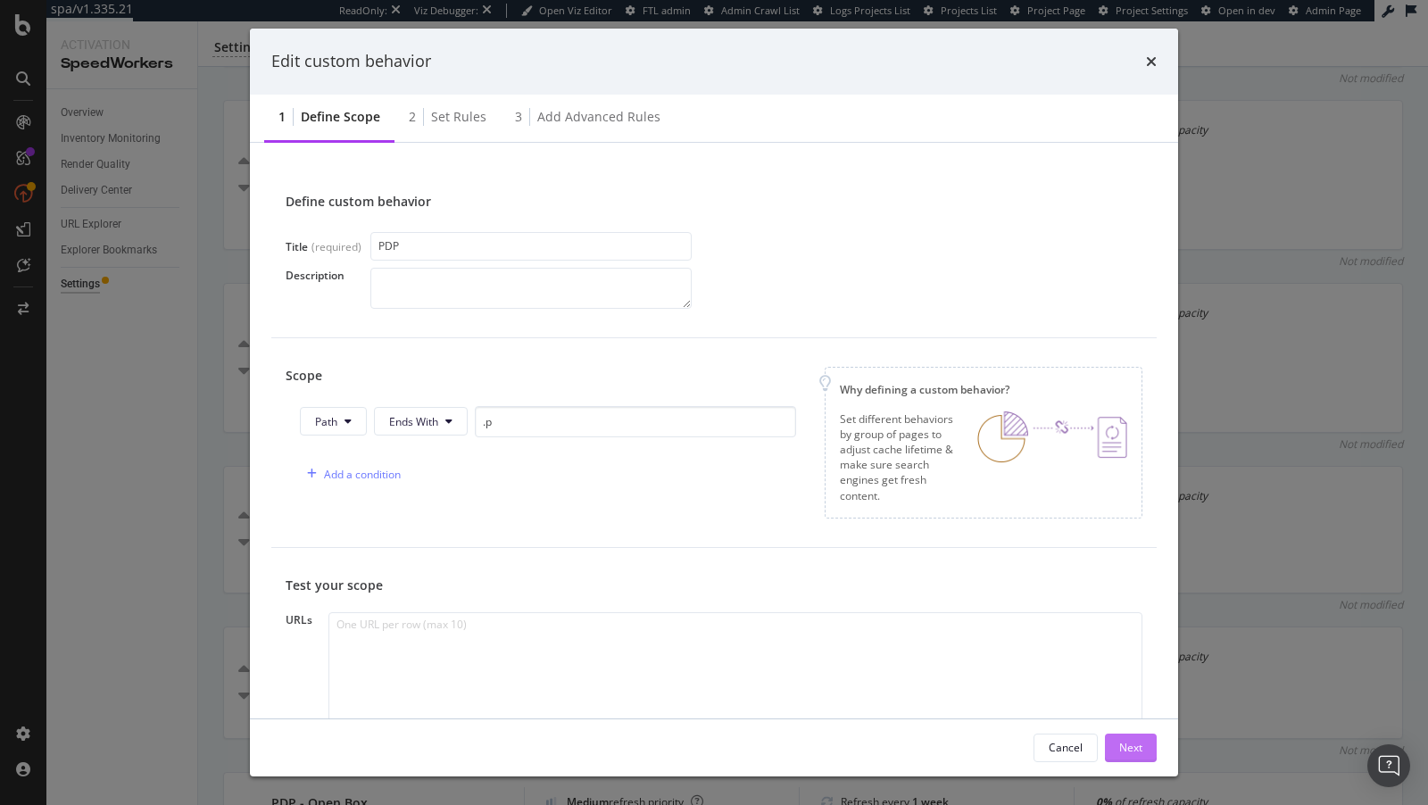
click at [1132, 748] on div "Next" at bounding box center [1130, 747] width 23 height 15
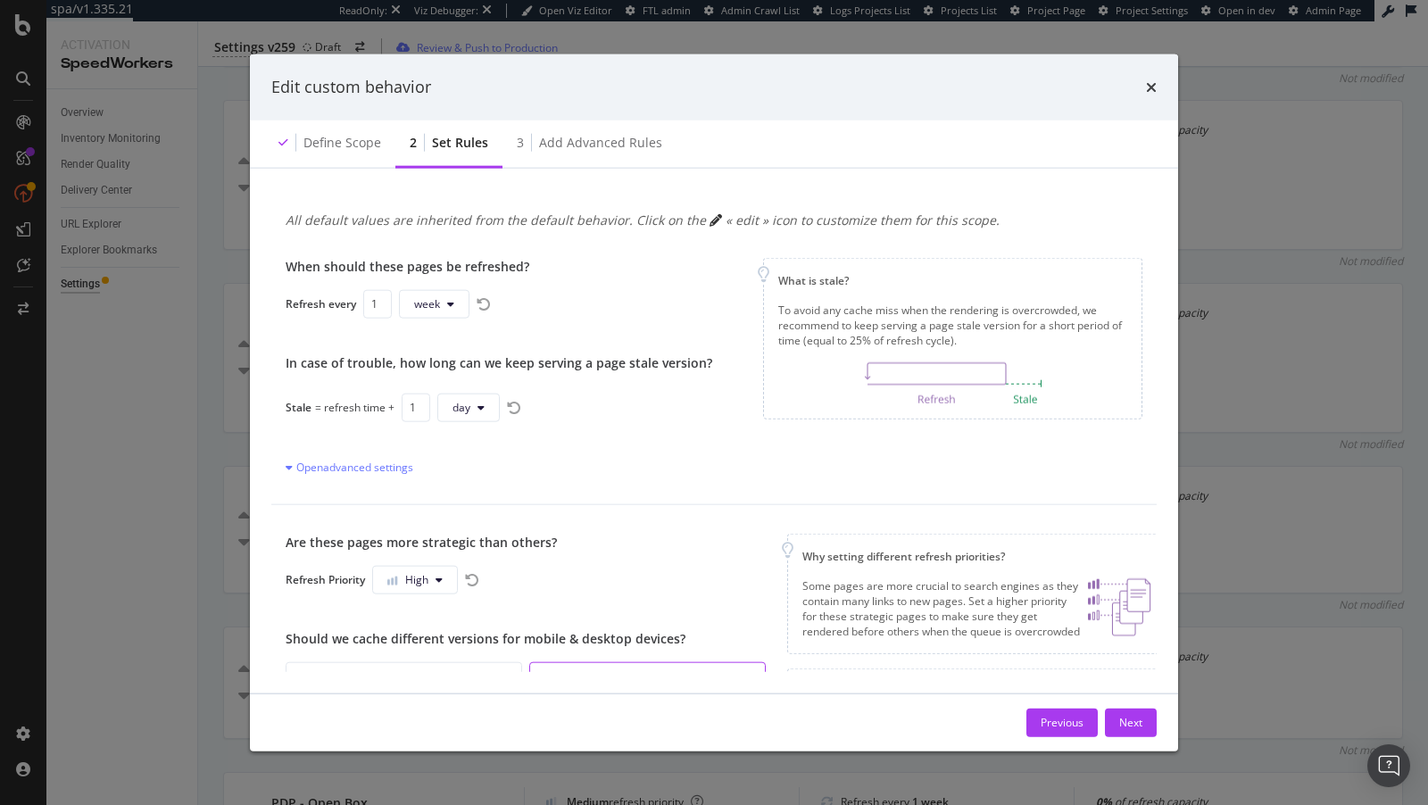
click at [1130, 700] on div "Previous Next" at bounding box center [714, 721] width 928 height 57
click at [1126, 724] on div "Next" at bounding box center [1130, 722] width 23 height 15
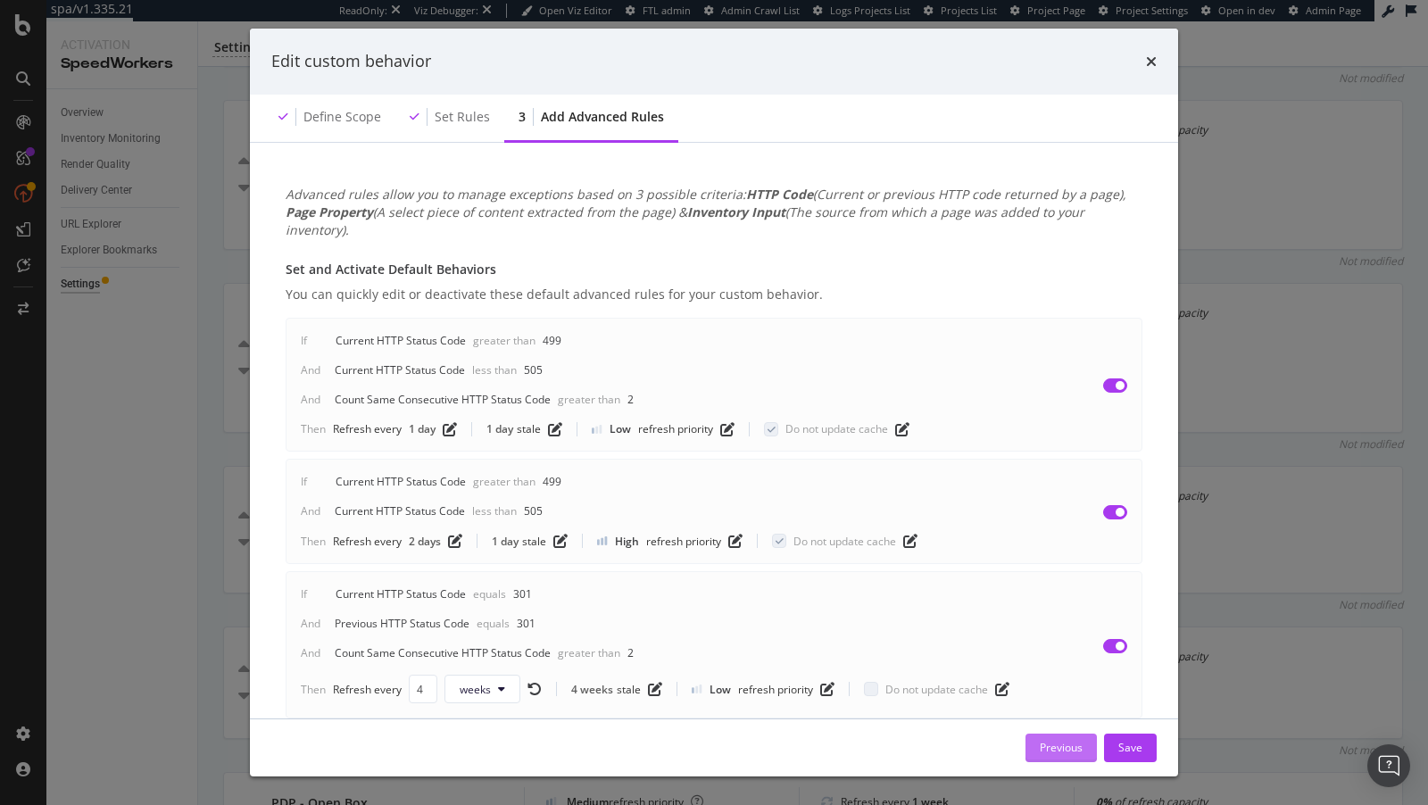
click at [1058, 742] on div "Previous" at bounding box center [1061, 747] width 43 height 15
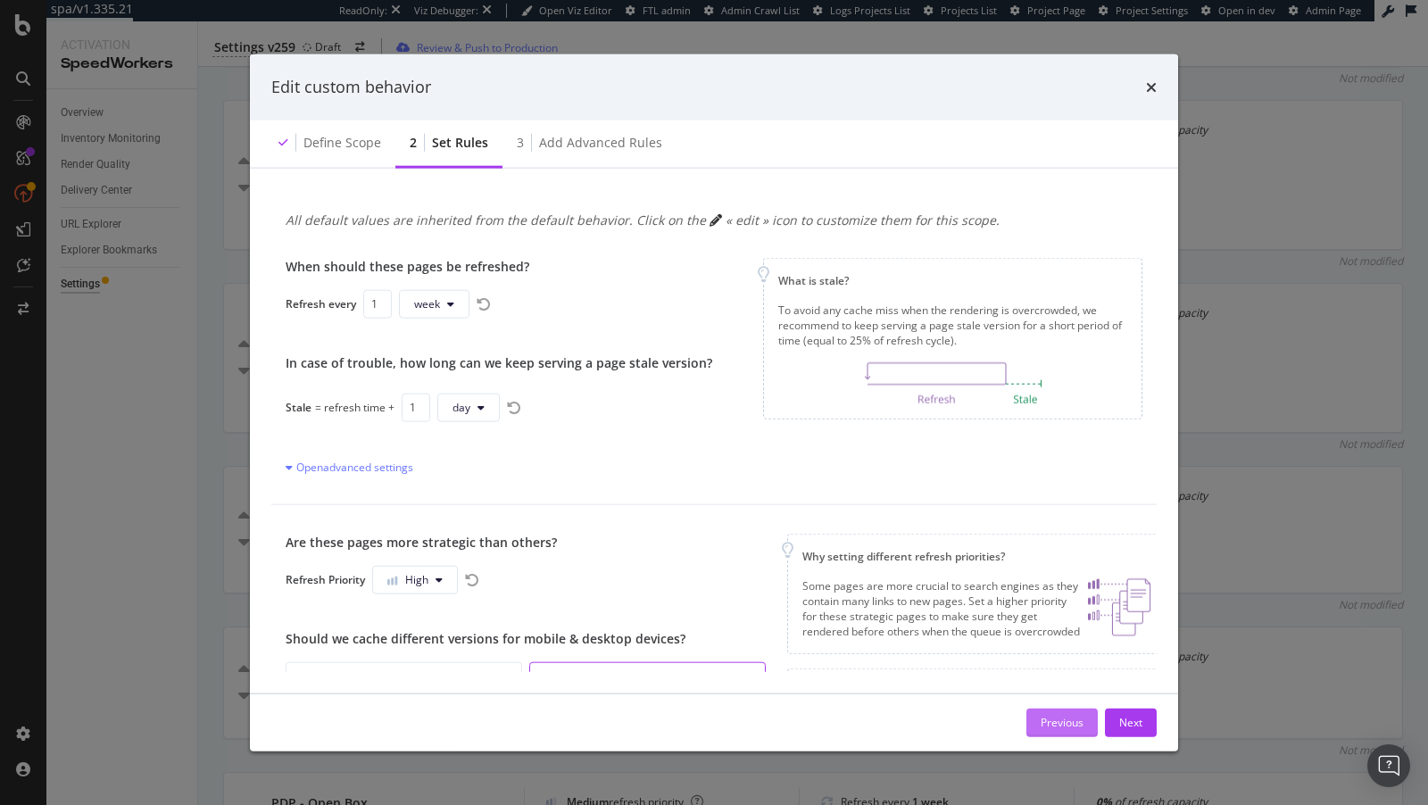
click at [1058, 742] on div "Previous Next" at bounding box center [714, 721] width 928 height 57
click at [1063, 721] on div "Previous" at bounding box center [1061, 722] width 43 height 15
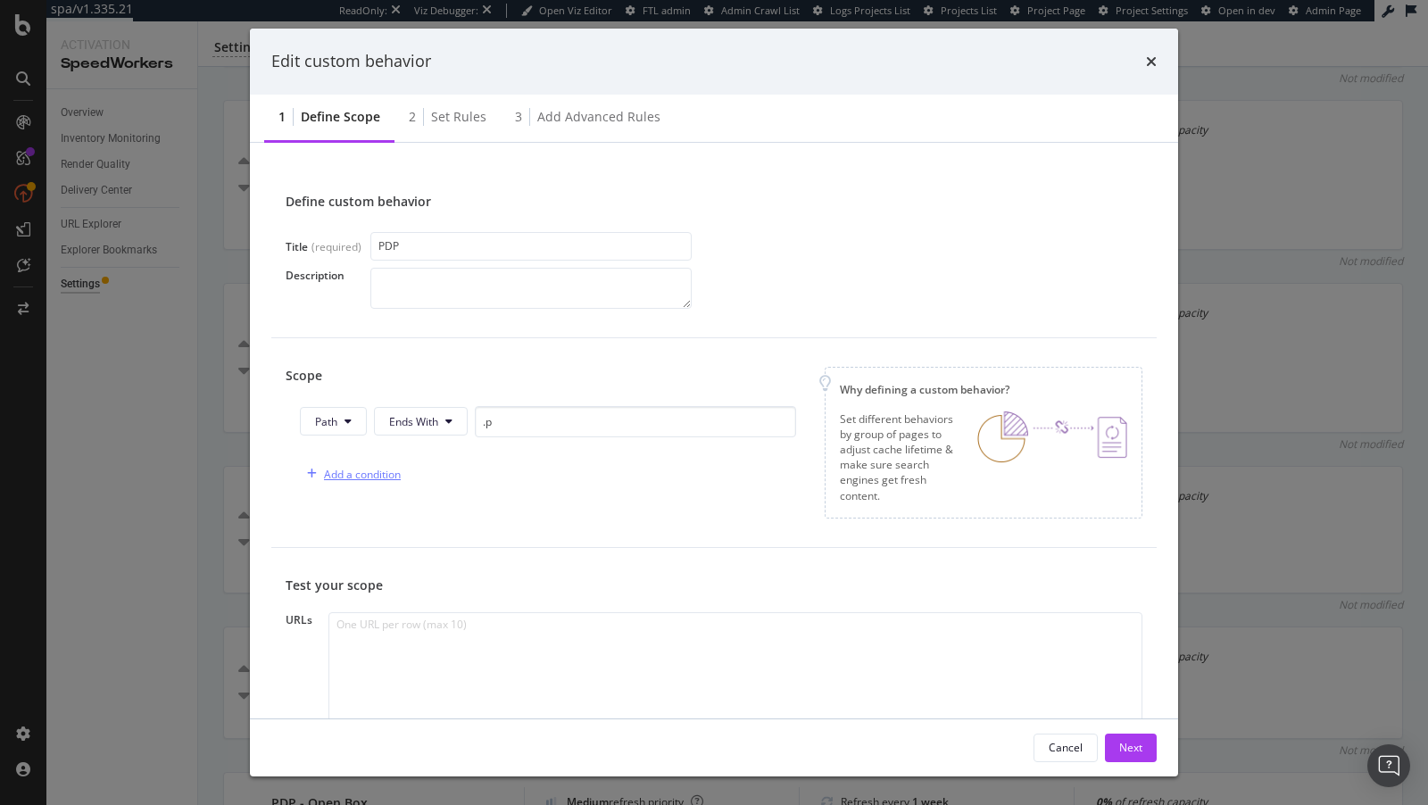
click at [382, 461] on div "Add a condition" at bounding box center [350, 473] width 101 height 27
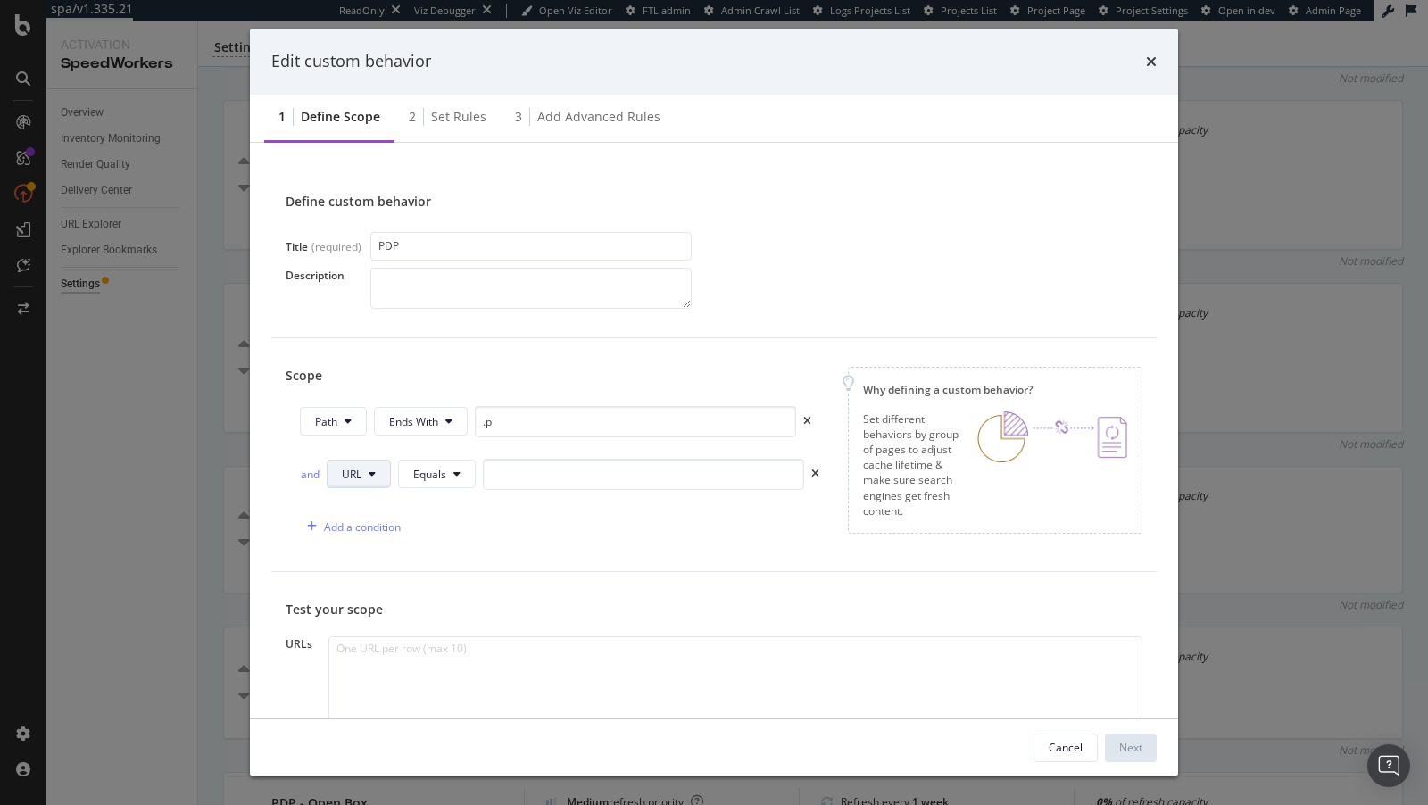
click at [387, 468] on button "URL" at bounding box center [359, 474] width 64 height 29
click at [393, 637] on span "Query String" at bounding box center [373, 639] width 62 height 16
click at [483, 470] on span "Equals" at bounding box center [472, 474] width 33 height 15
click at [400, 471] on span "Query String" at bounding box center [373, 474] width 62 height 15
click at [366, 508] on span "URL" at bounding box center [374, 507] width 65 height 16
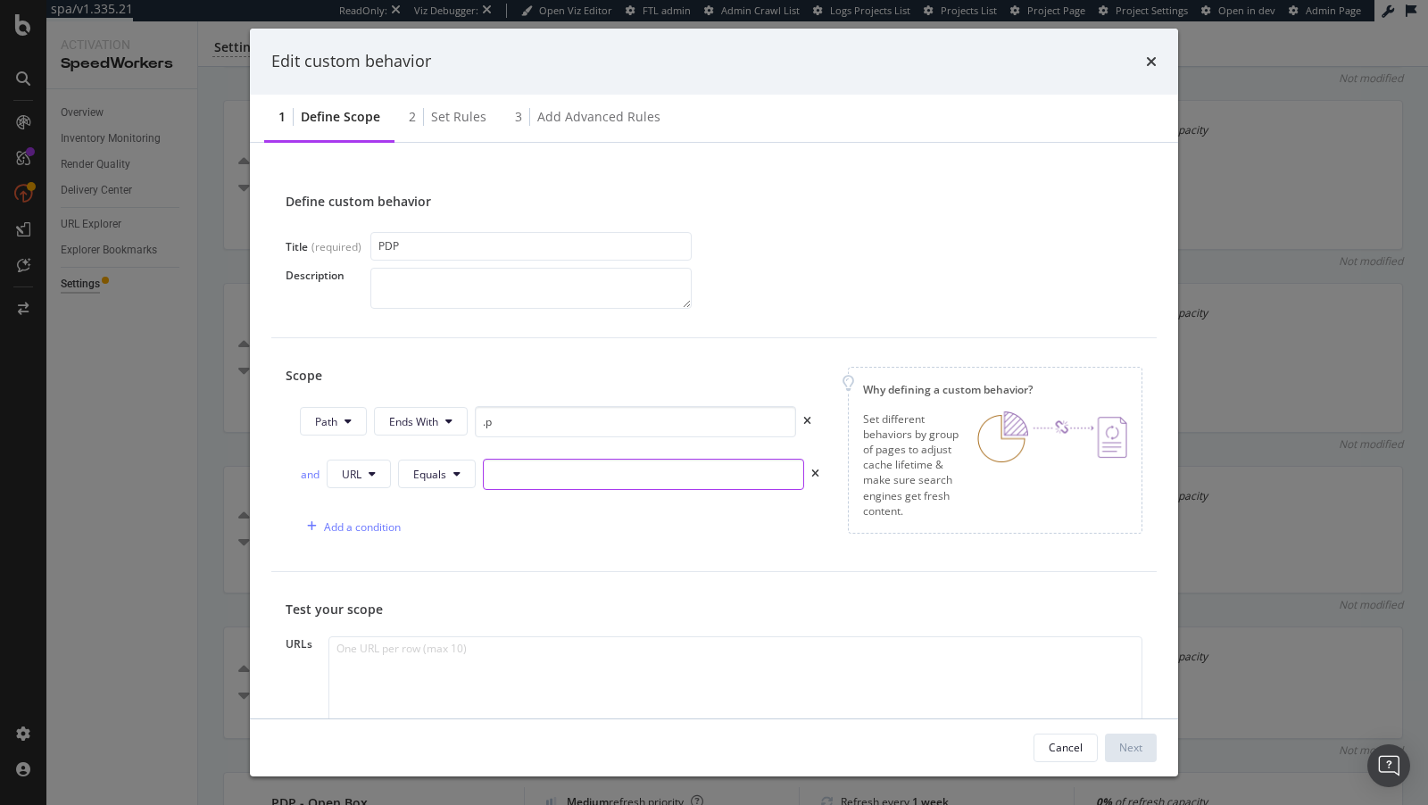
click at [622, 479] on input "modal" at bounding box center [643, 474] width 321 height 31
paste input "?skuId"
type input "?skuId"
click at [453, 473] on icon "modal" at bounding box center [456, 473] width 7 height 11
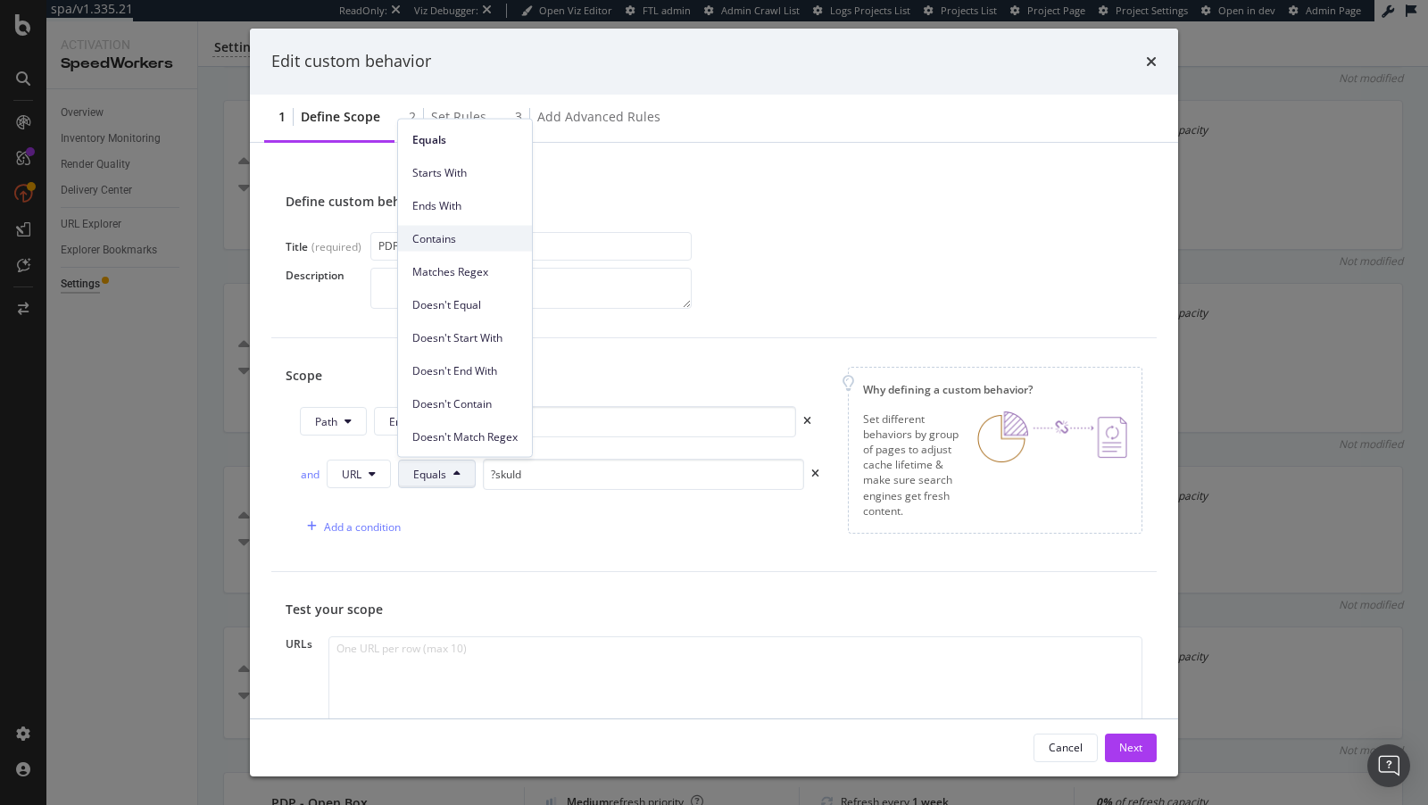
click at [464, 235] on span "Contains" at bounding box center [464, 238] width 105 height 16
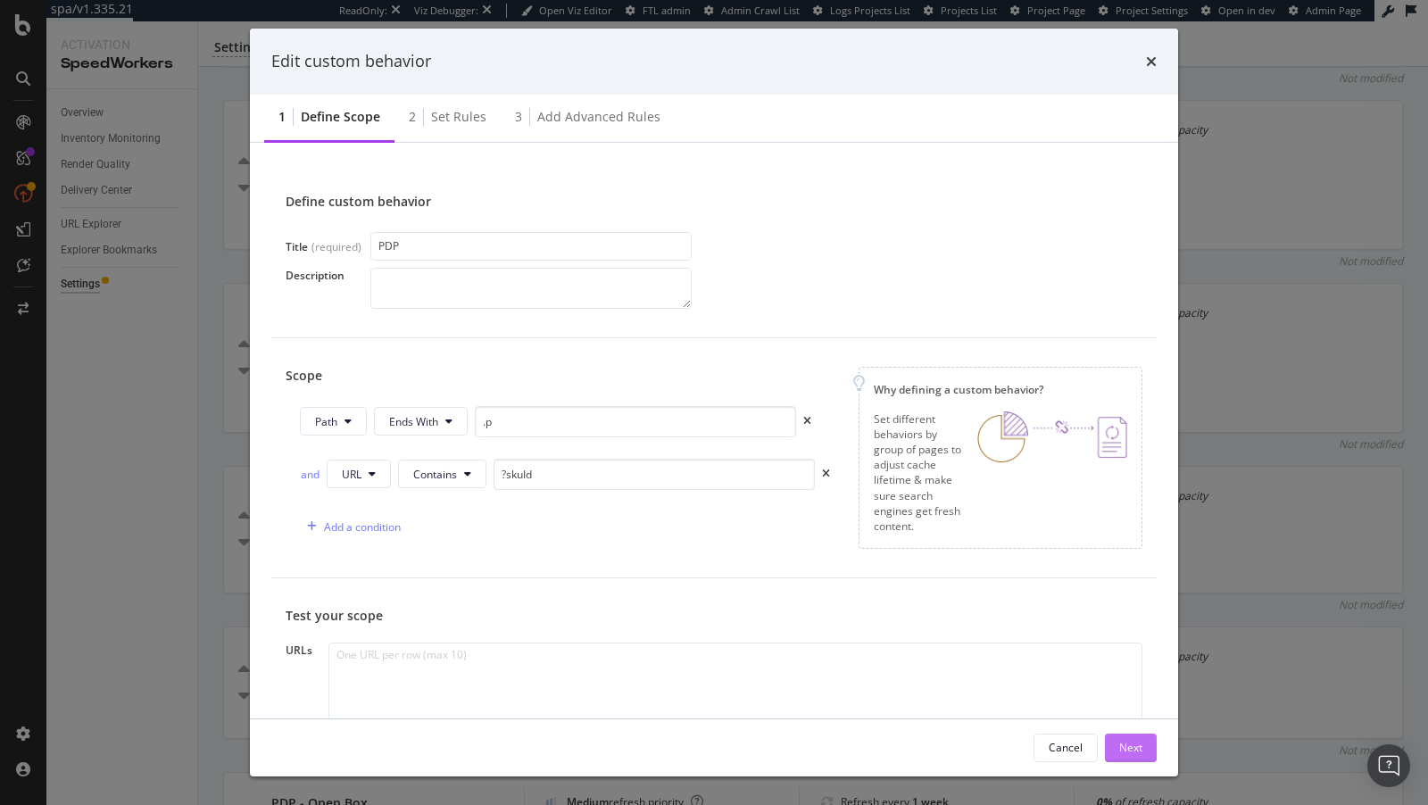
click at [1130, 749] on div "Next" at bounding box center [1130, 747] width 23 height 15
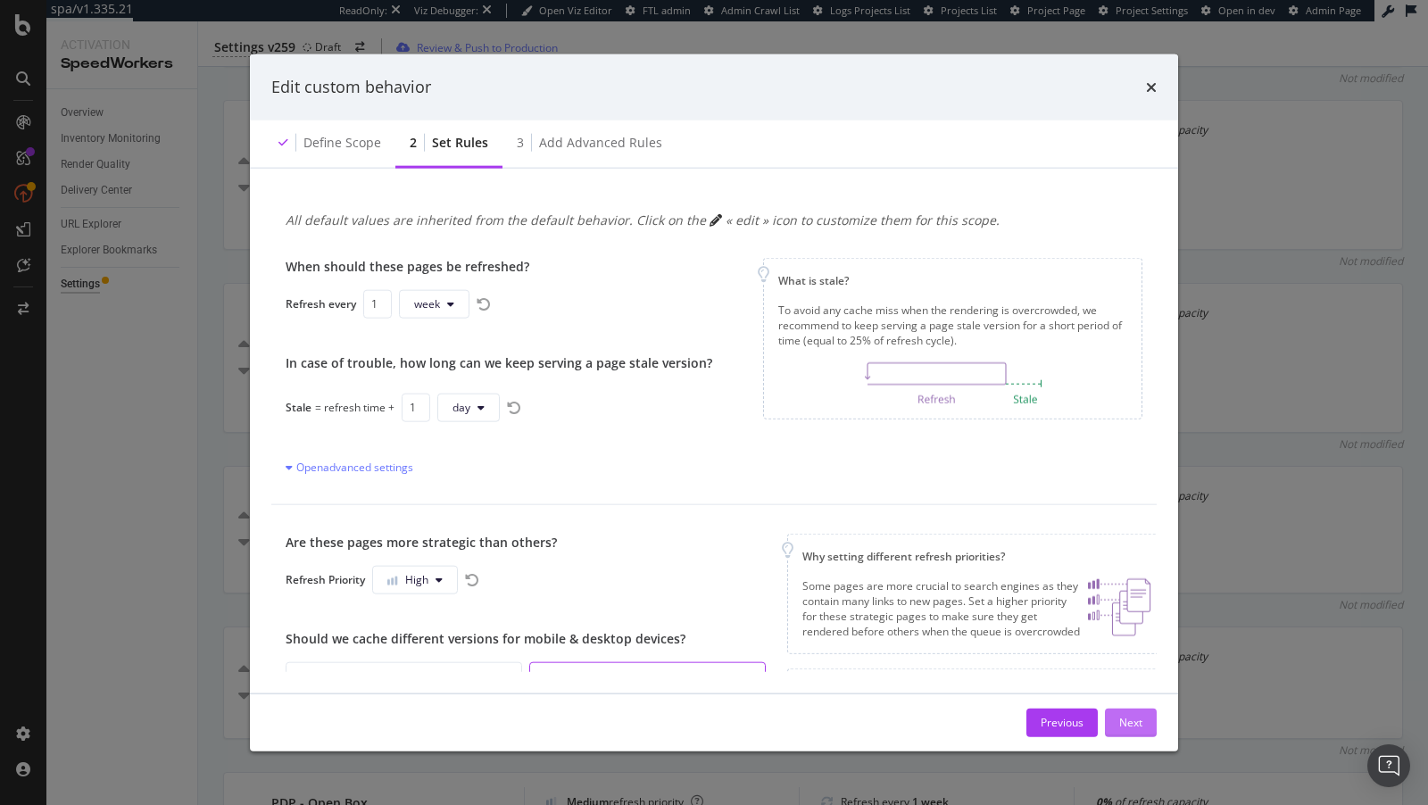
click at [1131, 718] on div "Next" at bounding box center [1130, 722] width 23 height 15
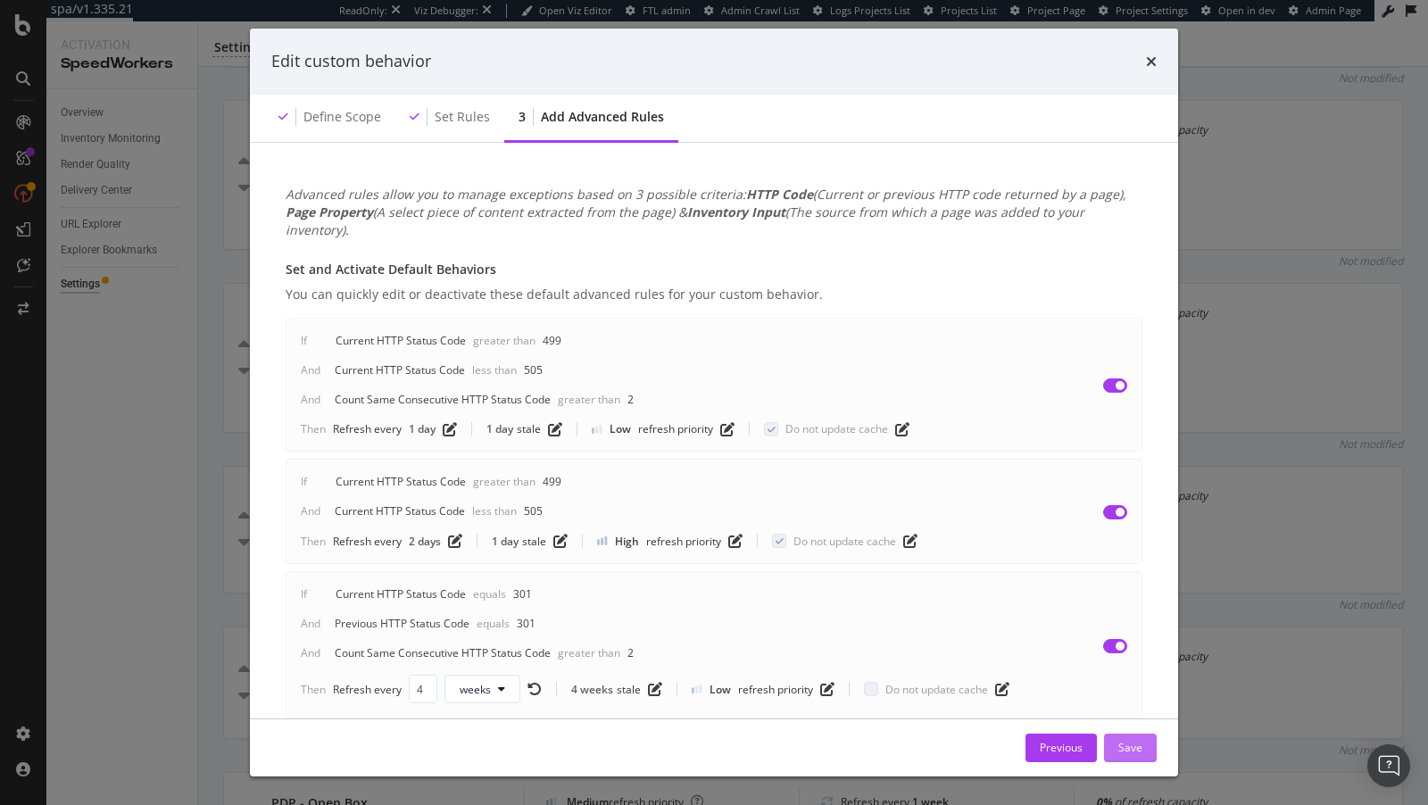
click at [1122, 746] on div "Save" at bounding box center [1130, 747] width 24 height 15
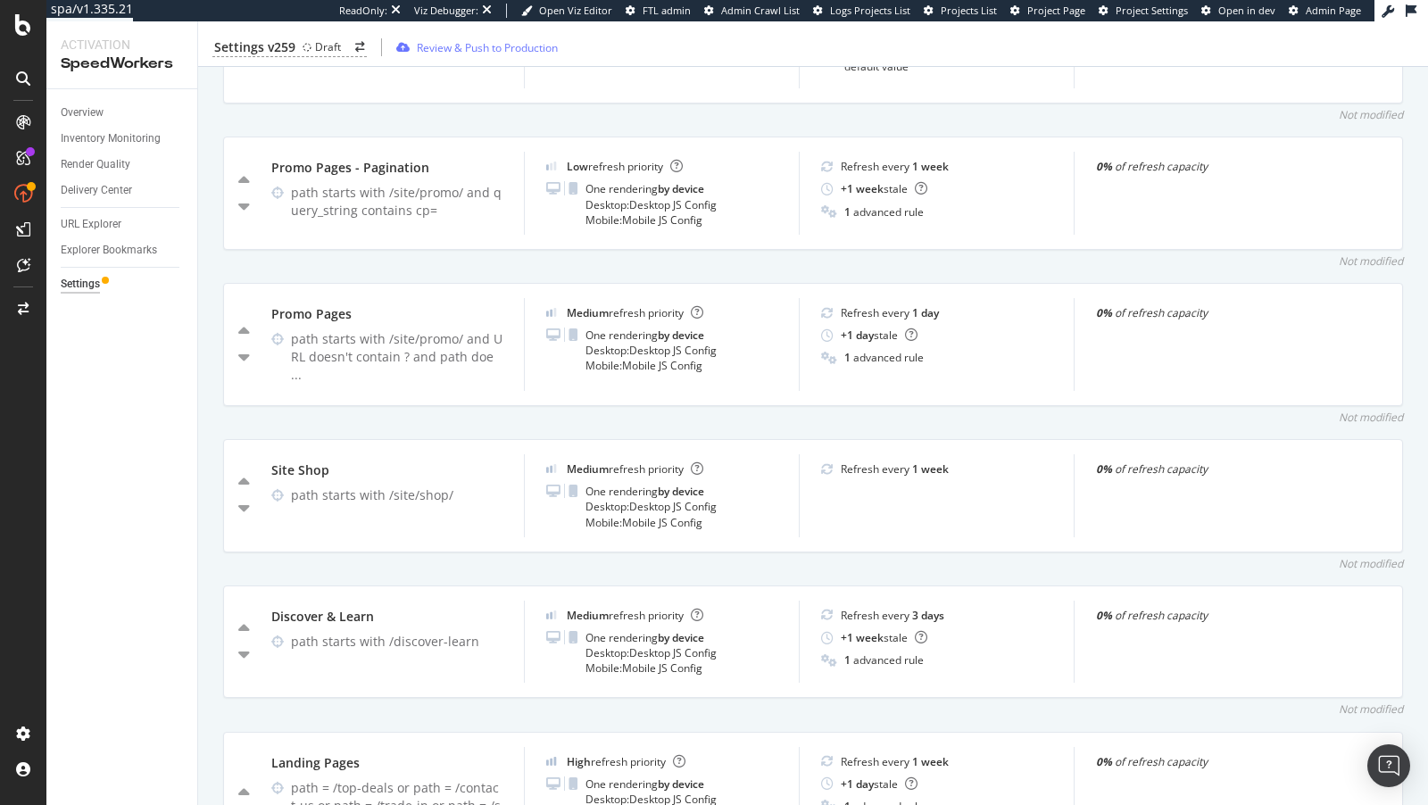
scroll to position [2482, 0]
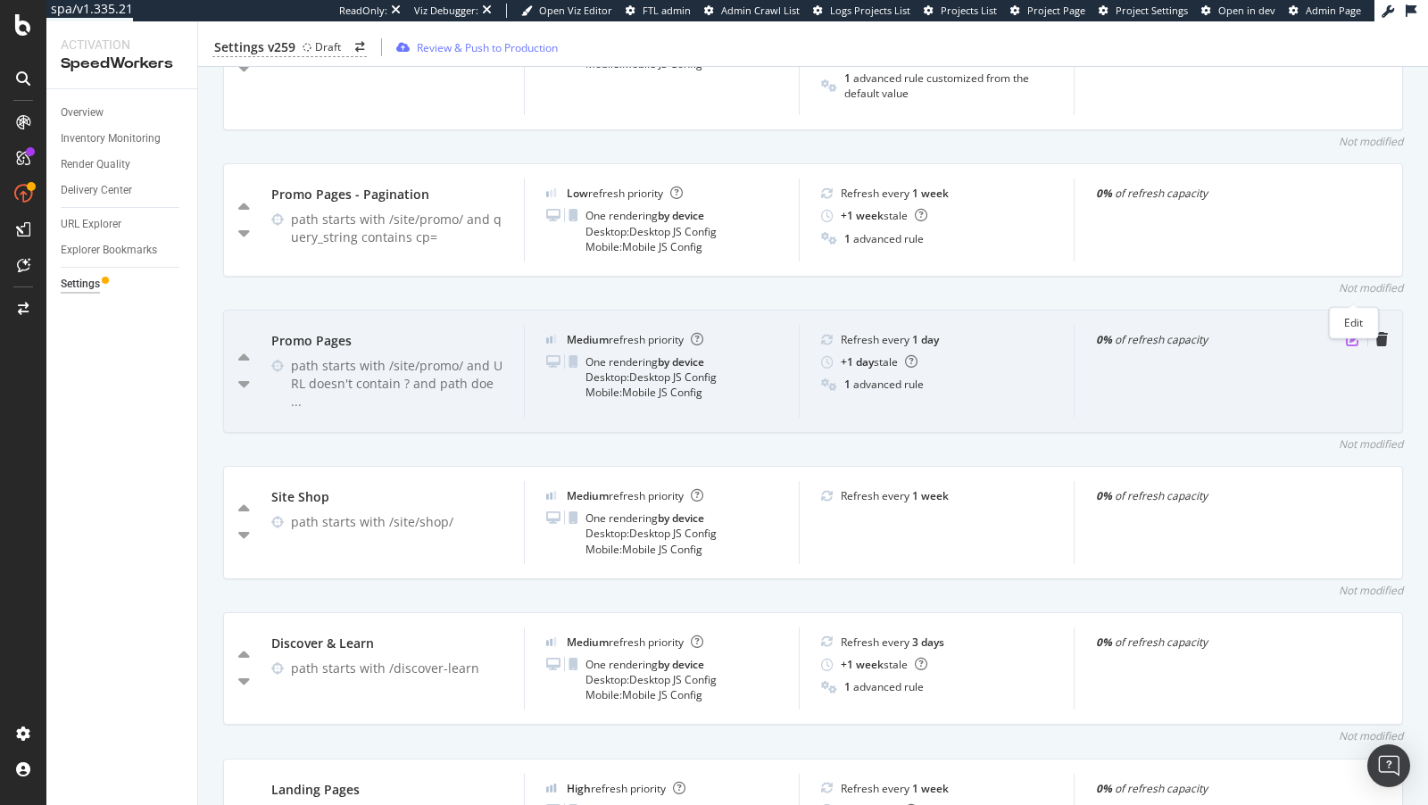
click at [1356, 332] on icon "pen-to-square" at bounding box center [1353, 339] width 14 height 14
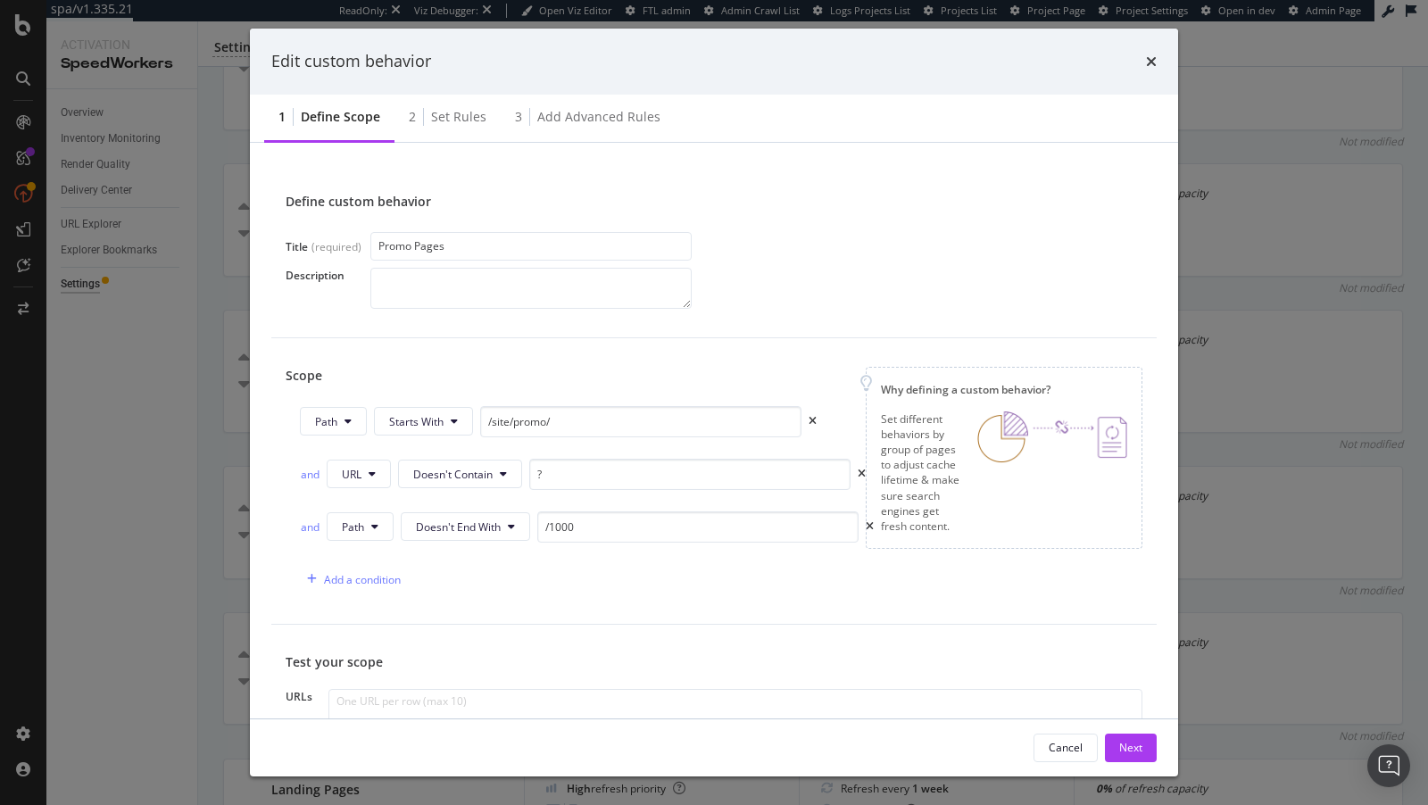
click at [1139, 65] on div "Edit custom behavior" at bounding box center [713, 61] width 885 height 23
click at [1148, 63] on icon "times" at bounding box center [1151, 61] width 11 height 14
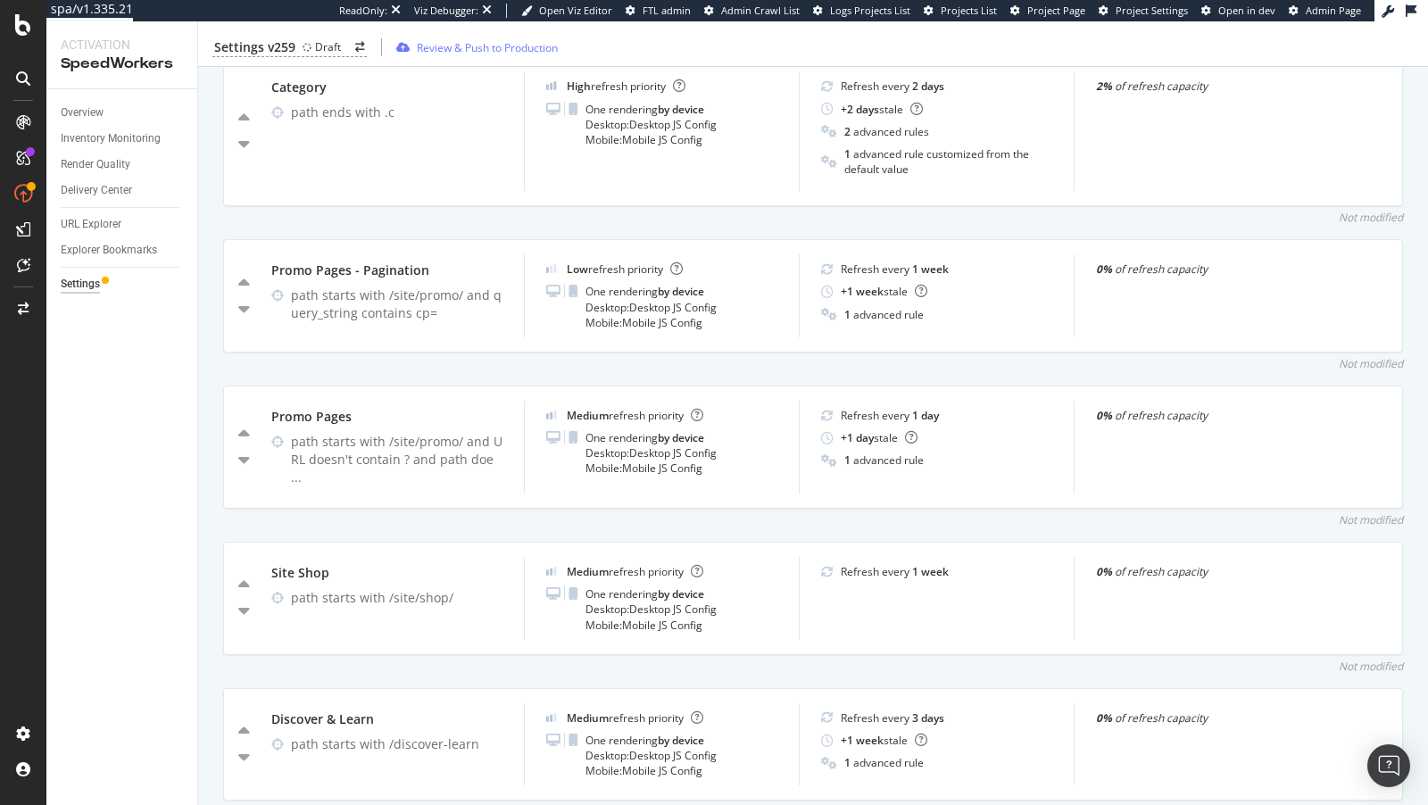
scroll to position [2377, 0]
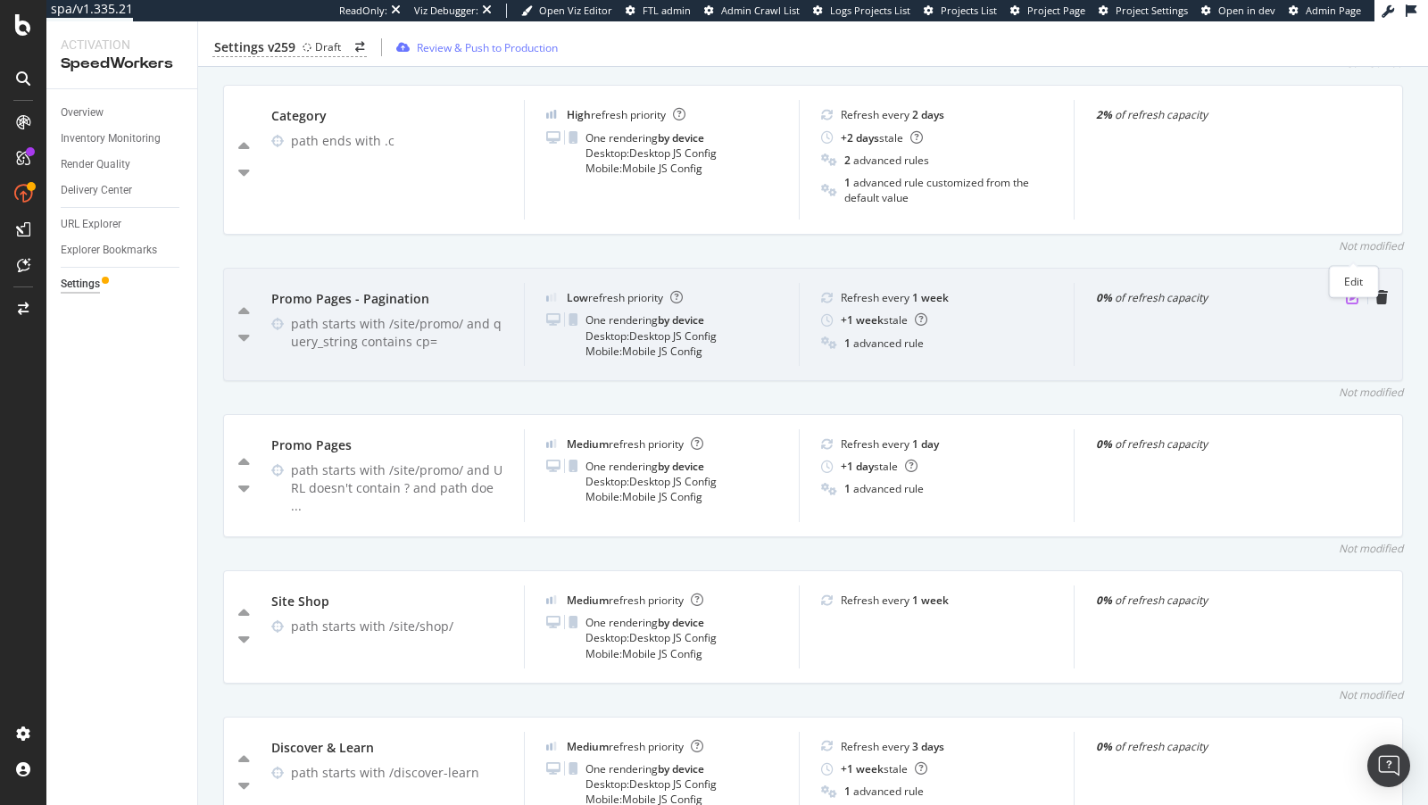
click at [1348, 290] on icon "pen-to-square" at bounding box center [1353, 297] width 14 height 14
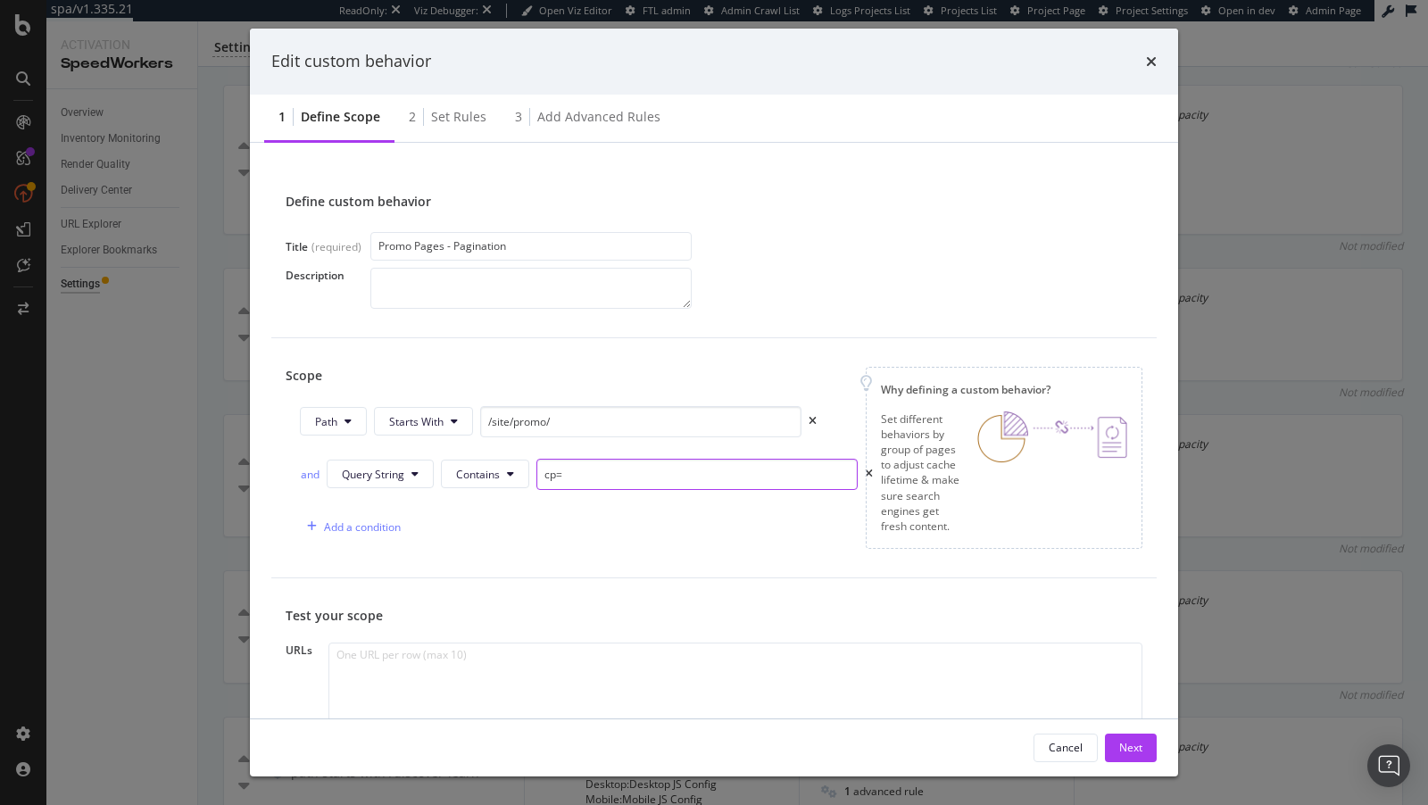
click at [547, 474] on input "cp=" at bounding box center [696, 474] width 321 height 31
type input "page="
click at [1127, 746] on div "Next" at bounding box center [1130, 747] width 23 height 15
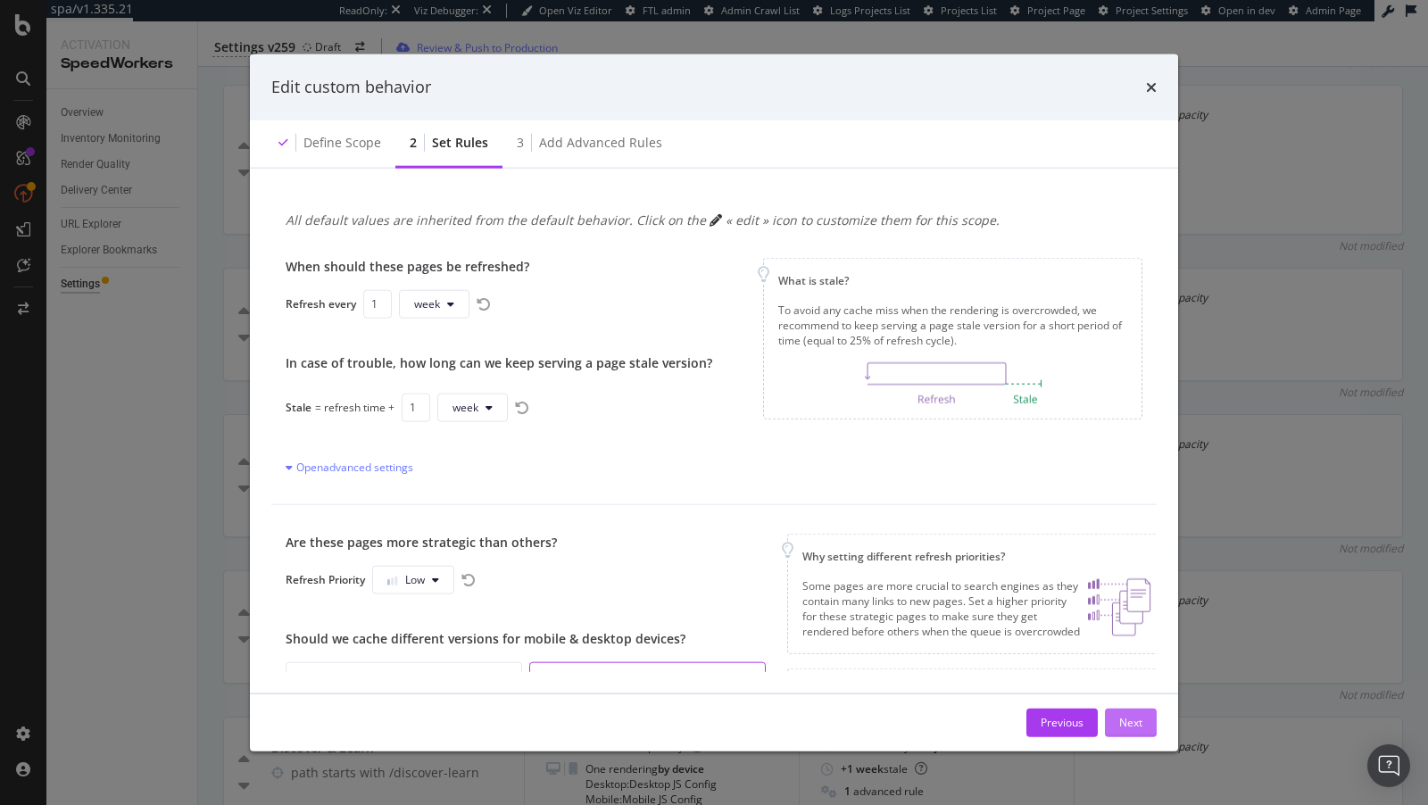
click at [1142, 724] on button "Next" at bounding box center [1131, 722] width 52 height 29
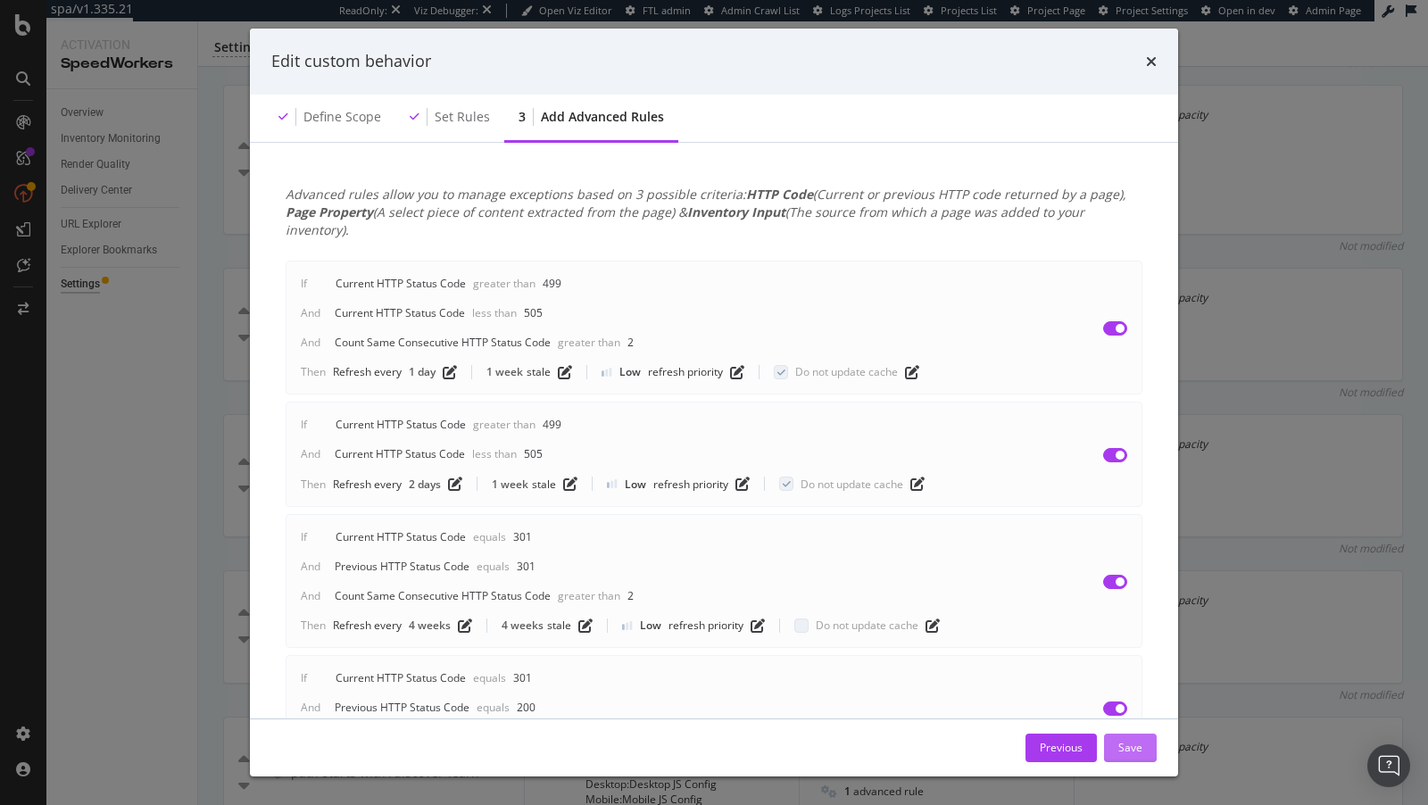
click at [1134, 742] on div "Save" at bounding box center [1130, 747] width 24 height 15
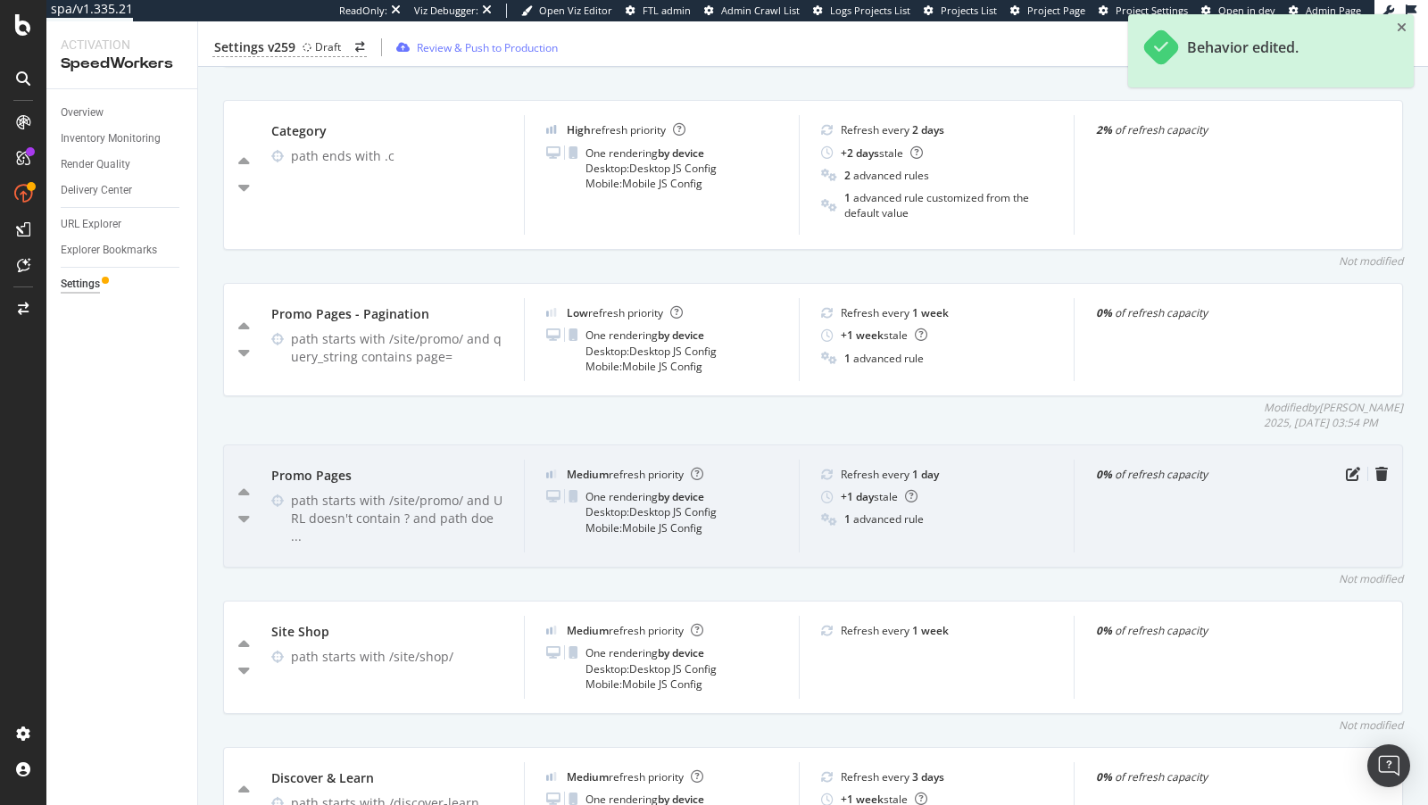
scroll to position [2360, 0]
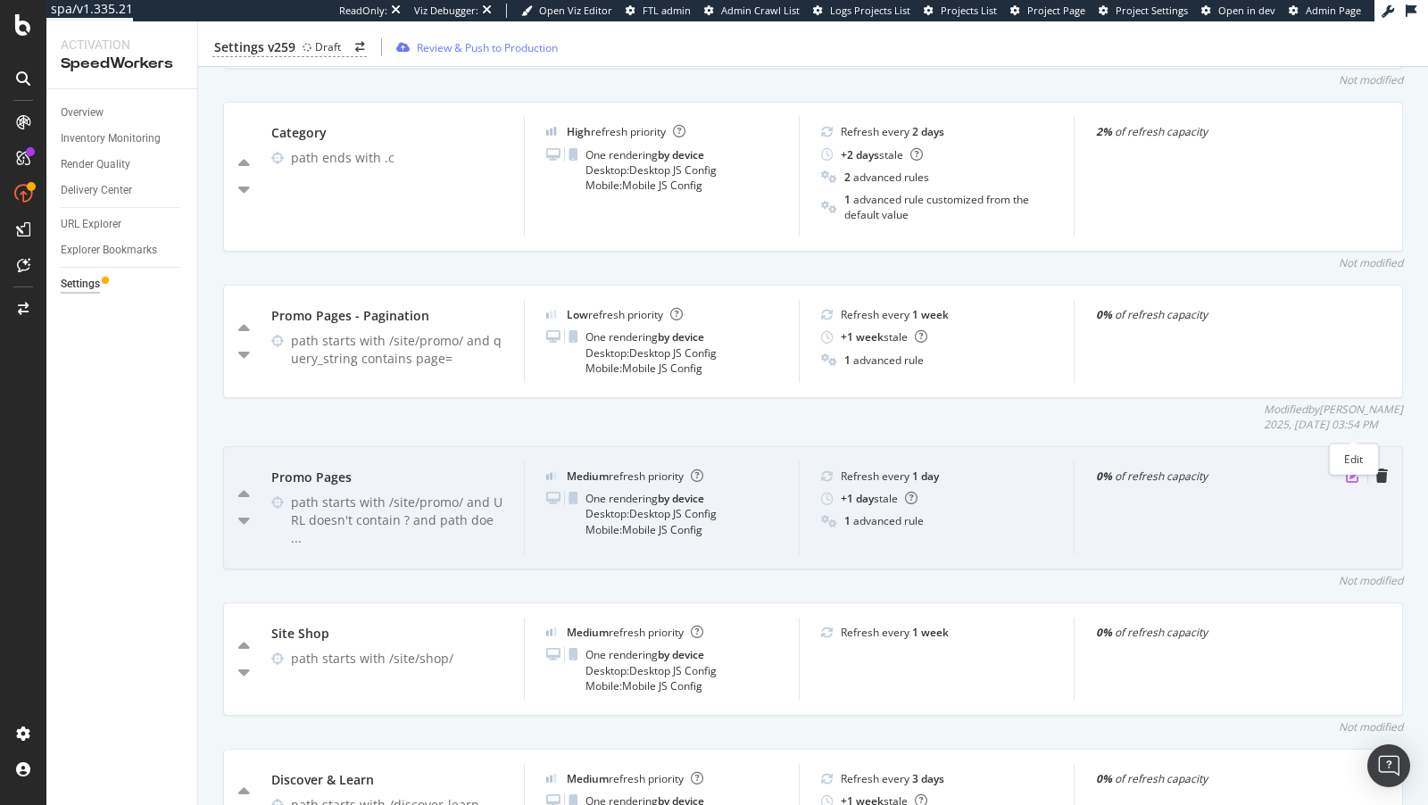
click at [1360, 468] on icon "pen-to-square" at bounding box center [1353, 475] width 14 height 14
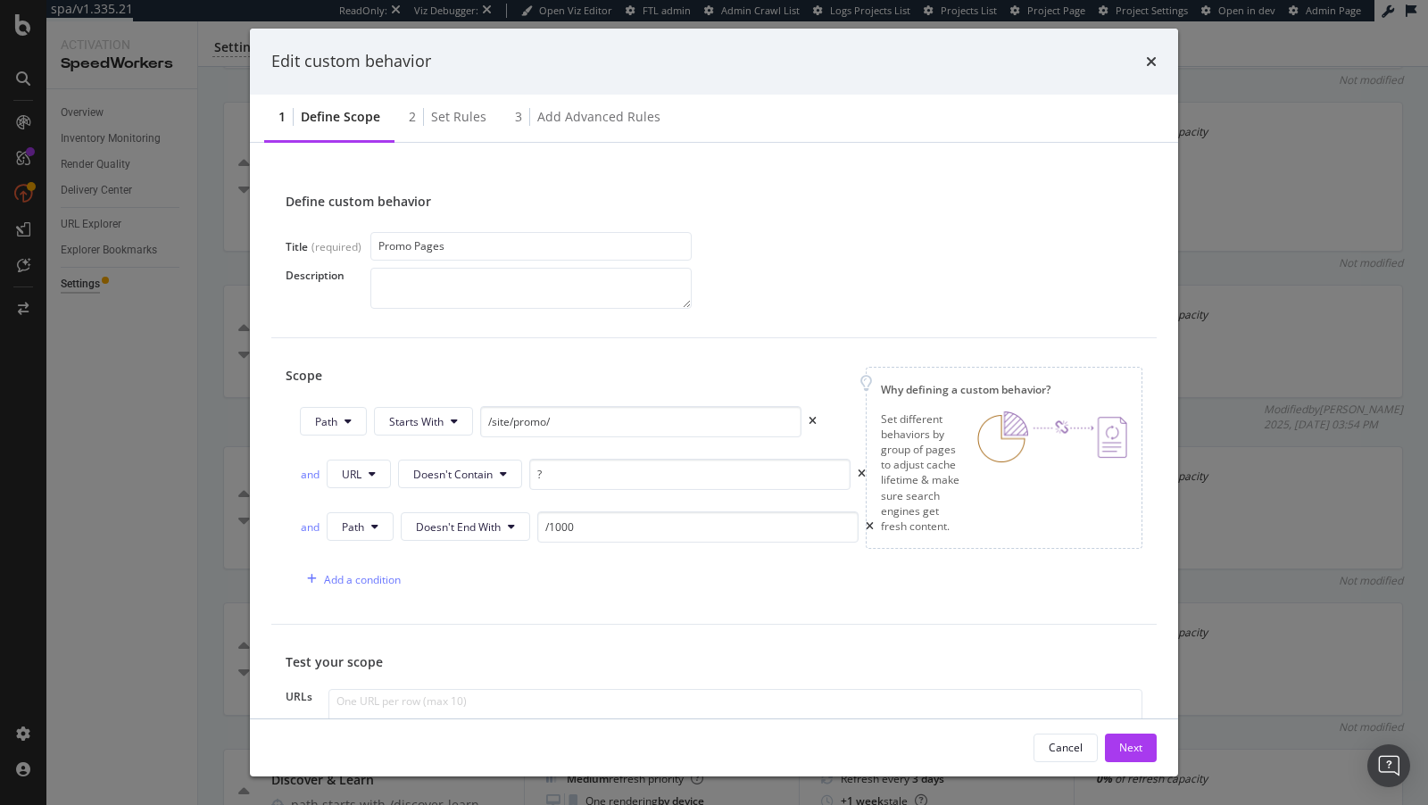
click at [193, 425] on div "Edit custom behavior 1 Define scope 2 Set rules 3 Add advanced rules Define cus…" at bounding box center [714, 402] width 1428 height 805
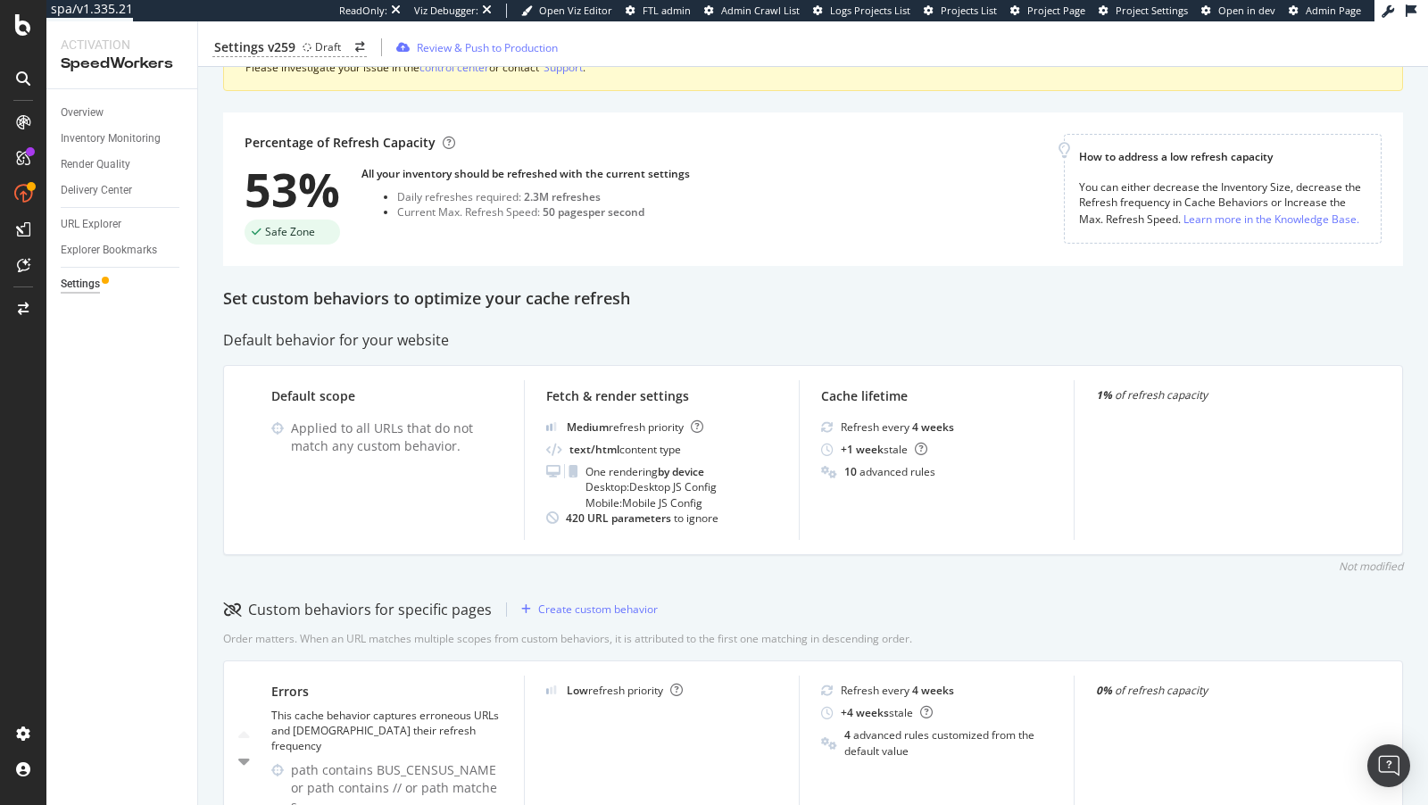
scroll to position [0, 0]
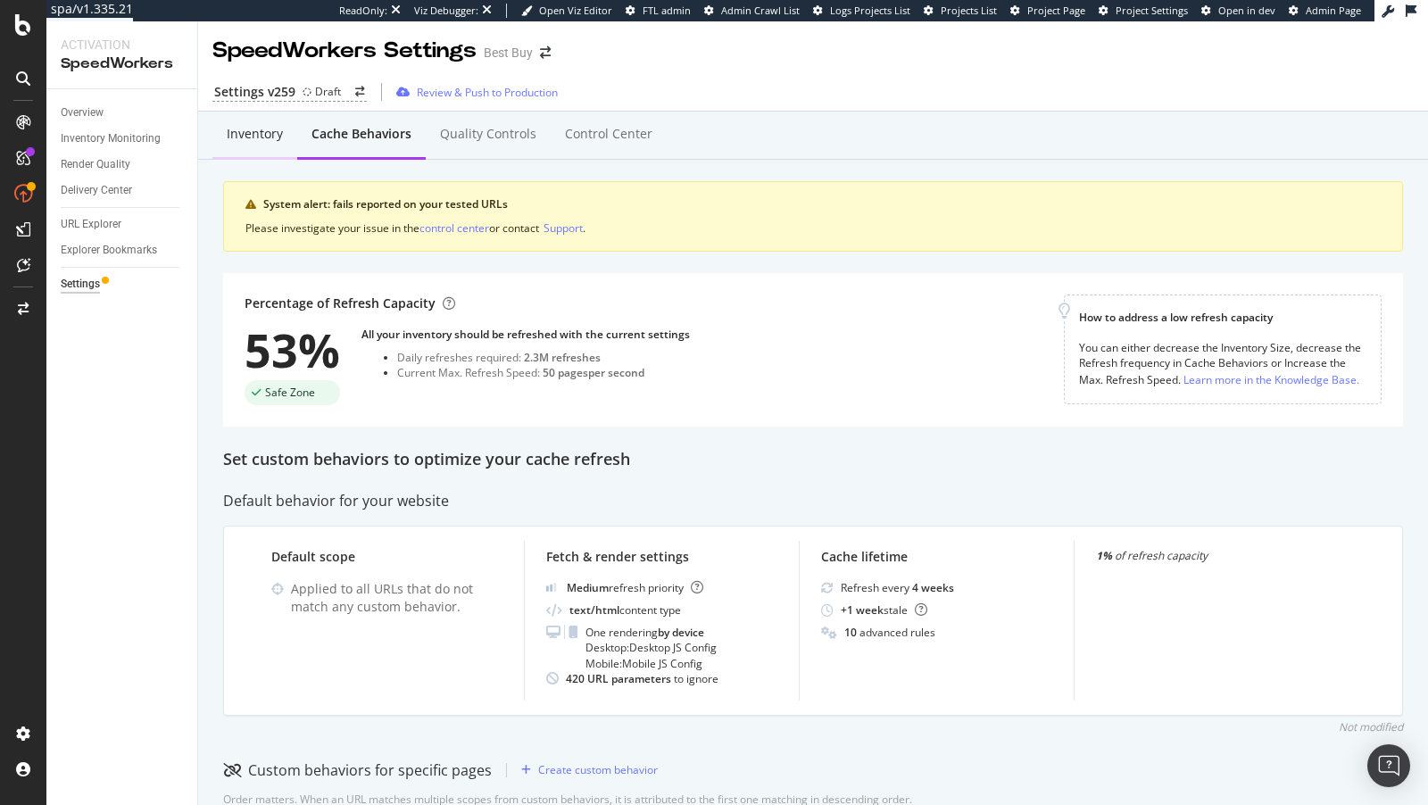
click at [252, 120] on div "Inventory" at bounding box center [254, 135] width 85 height 49
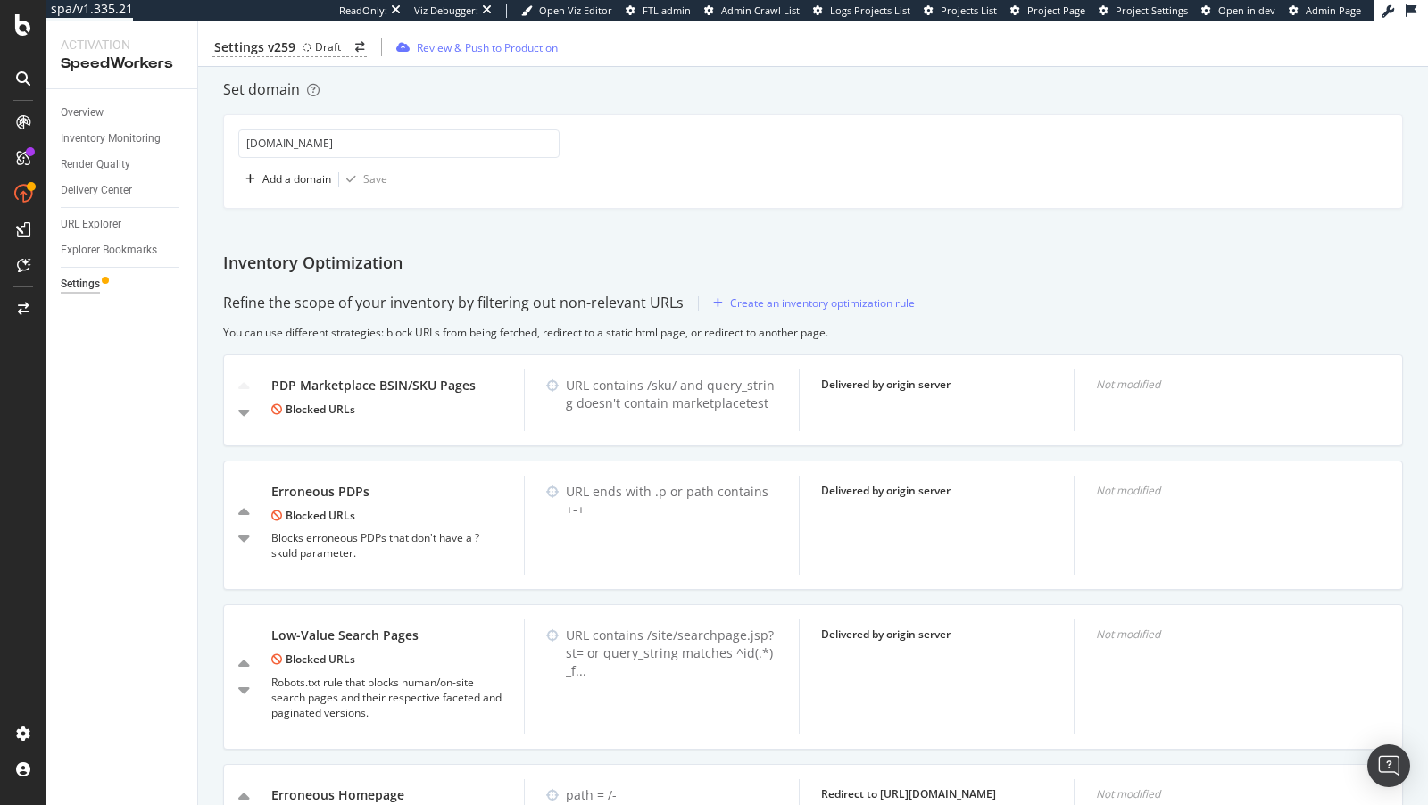
scroll to position [780, 0]
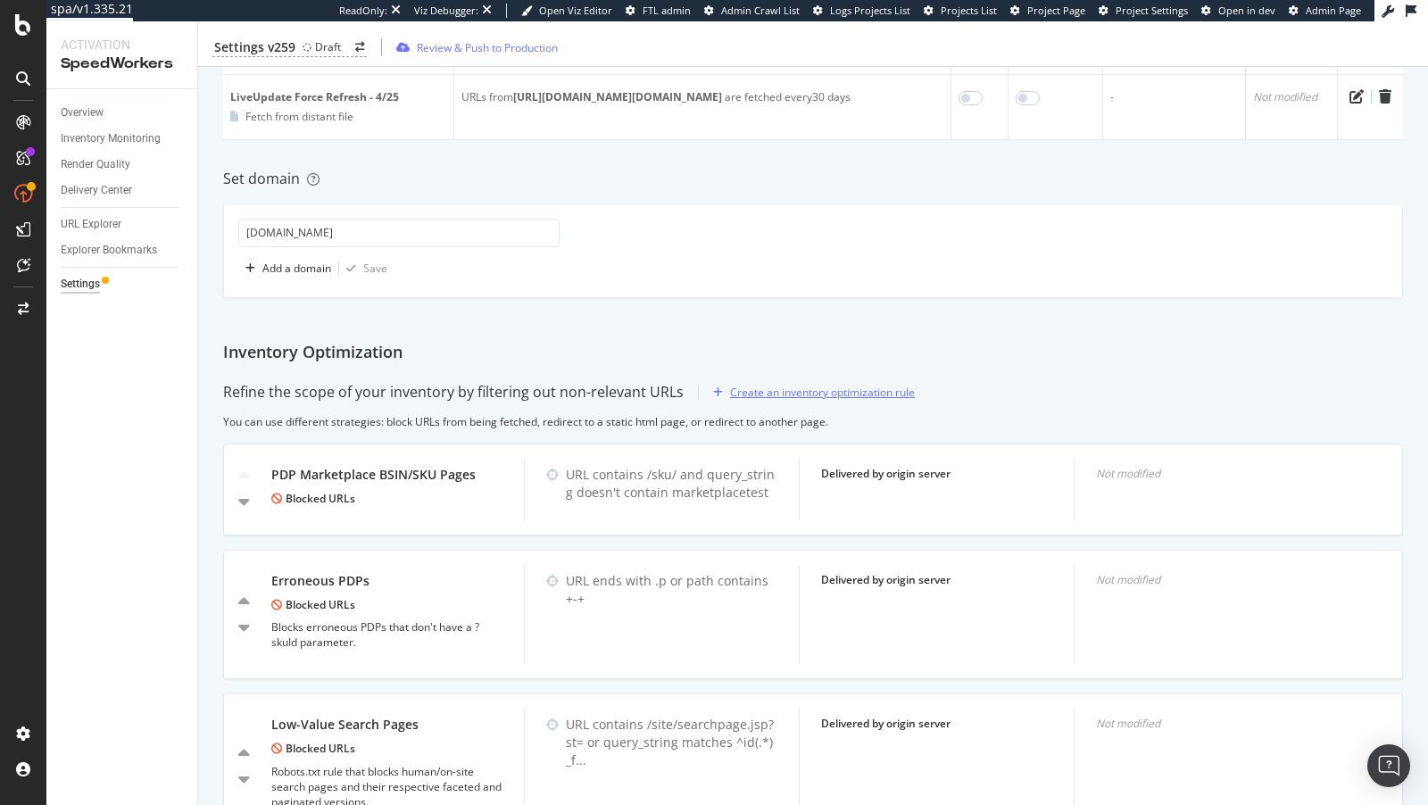
click at [774, 385] on div "Create an inventory optimization rule" at bounding box center [822, 392] width 185 height 15
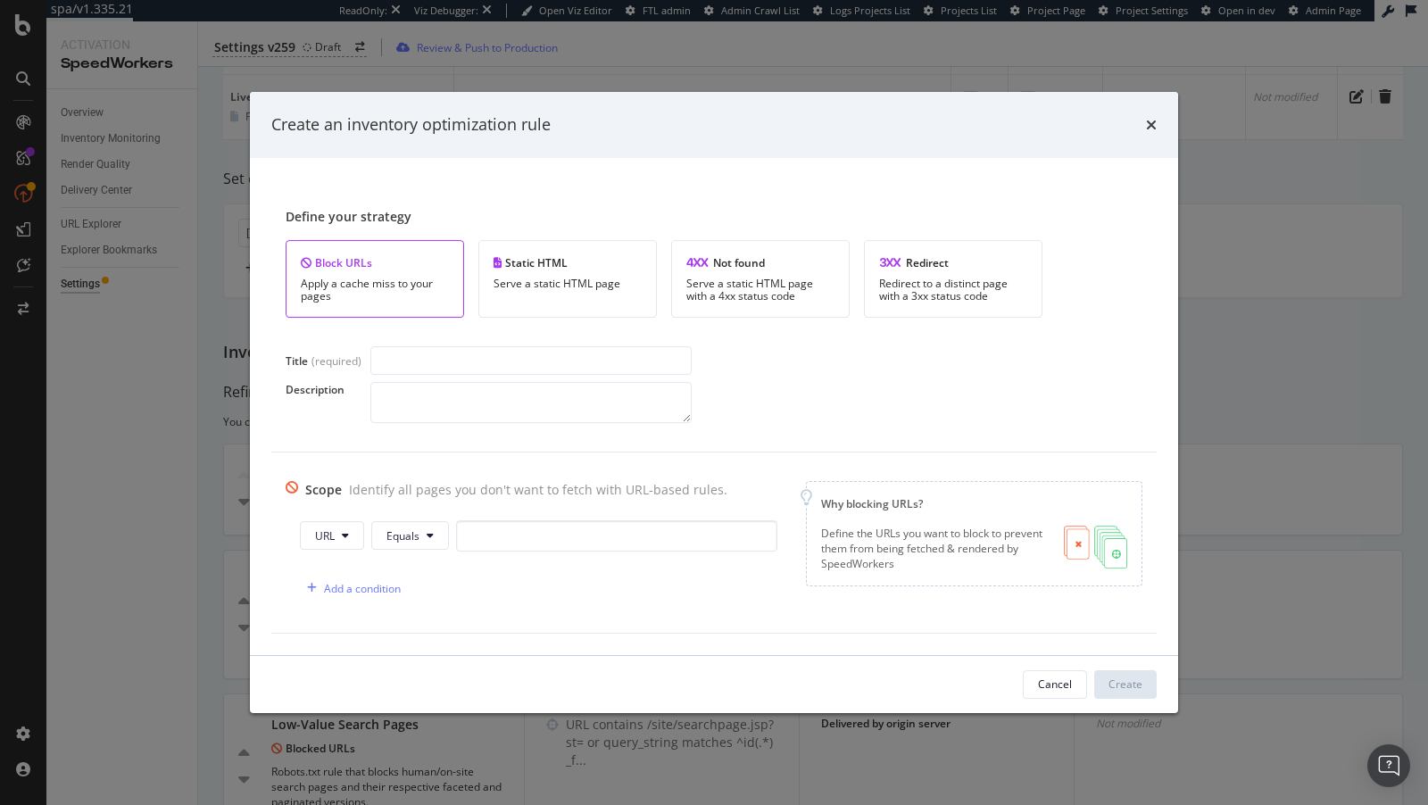
click at [1156, 125] on div "Create an inventory optimization rule" at bounding box center [714, 125] width 928 height 66
click at [1148, 125] on icon "times" at bounding box center [1151, 125] width 11 height 14
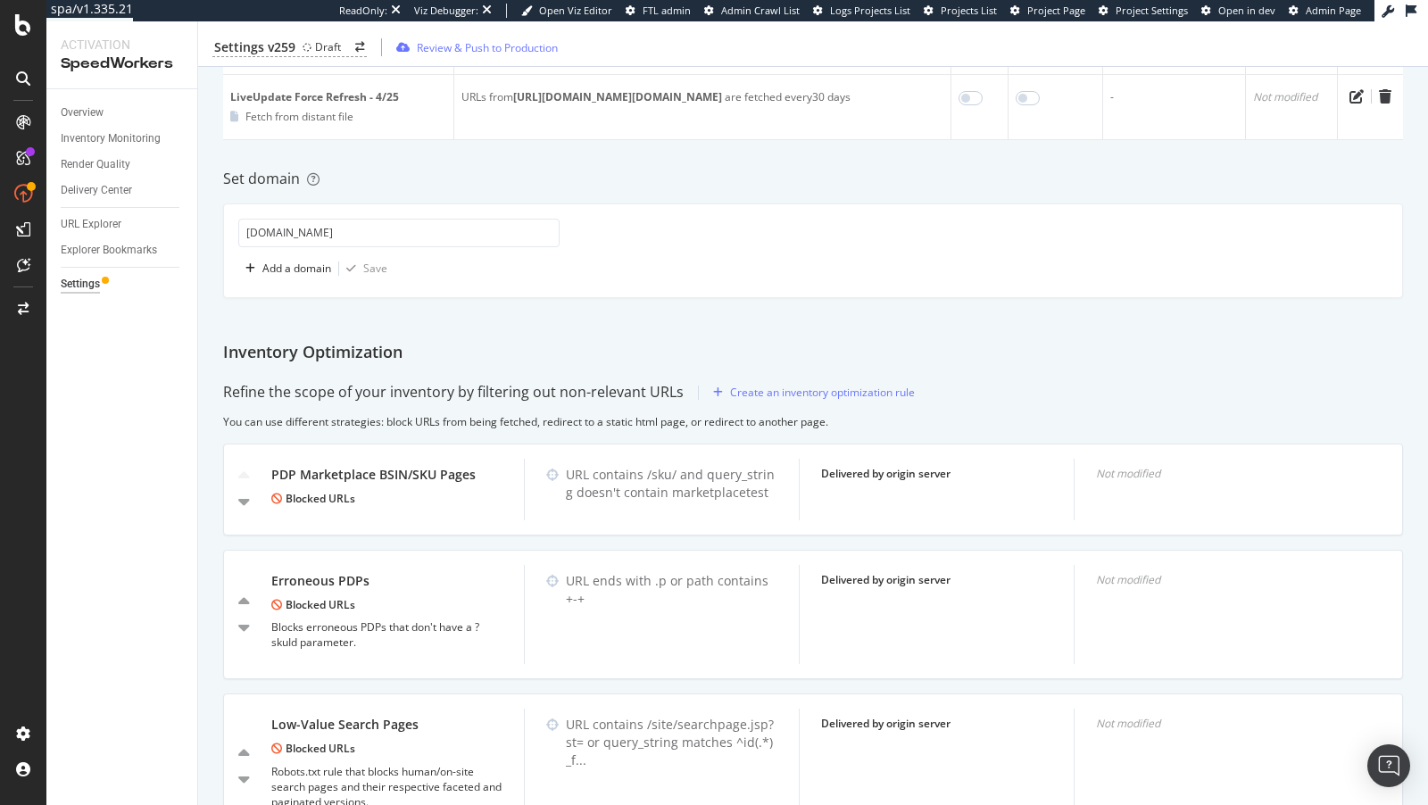
scroll to position [2789, 0]
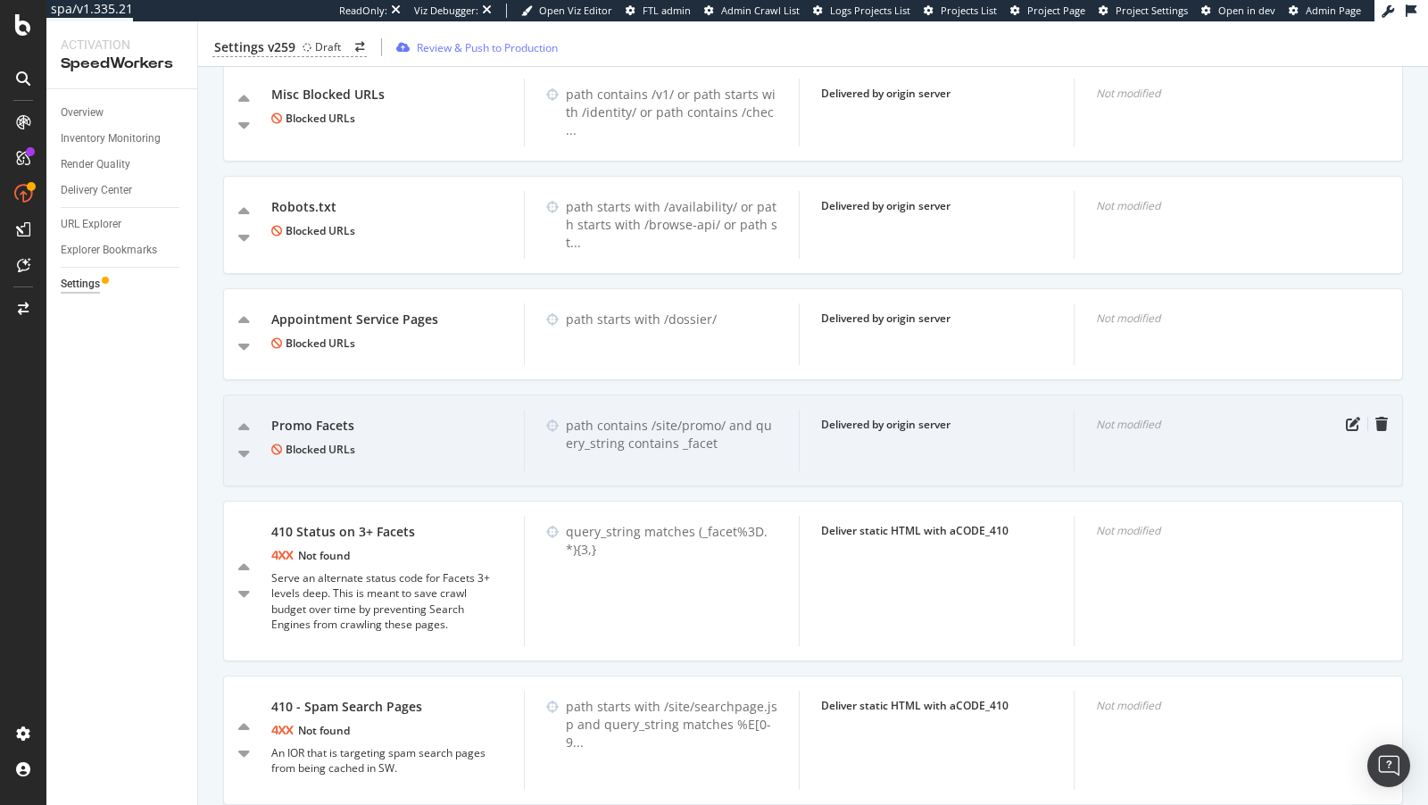
click at [1363, 417] on div at bounding box center [1367, 424] width 39 height 14
click at [1348, 417] on icon "pen-to-square" at bounding box center [1353, 424] width 14 height 14
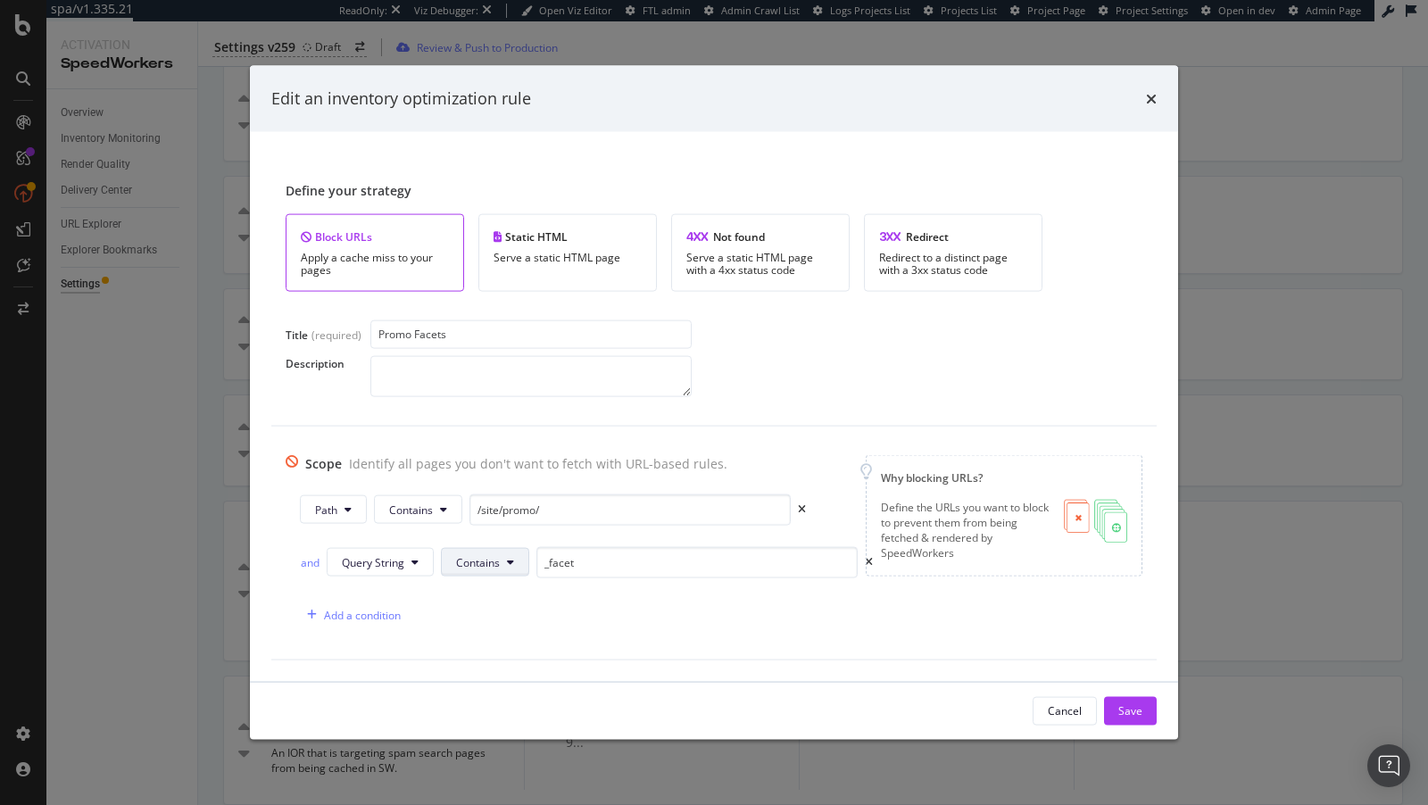
click at [497, 567] on span "Contains" at bounding box center [478, 561] width 44 height 15
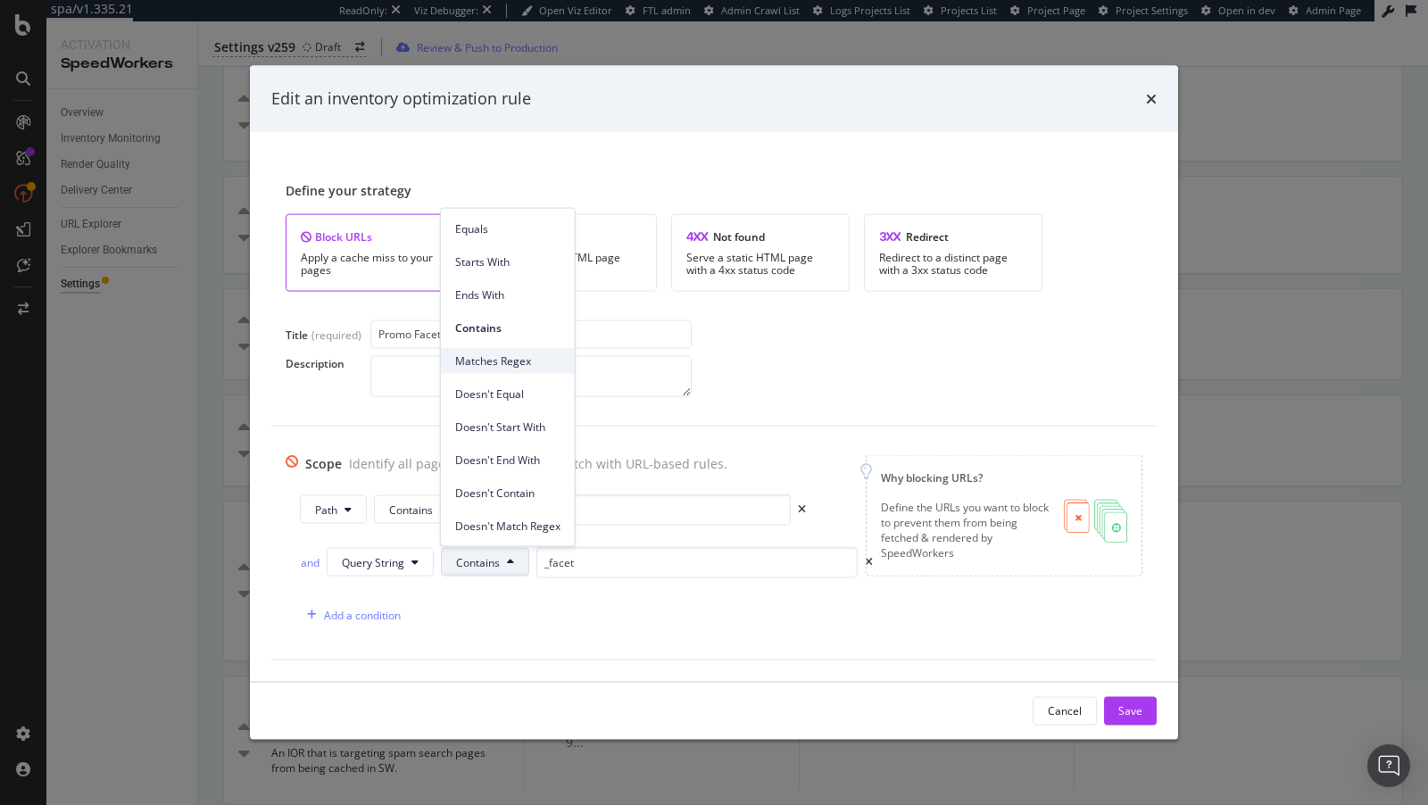
click at [498, 351] on div "Matches Regex" at bounding box center [508, 361] width 134 height 26
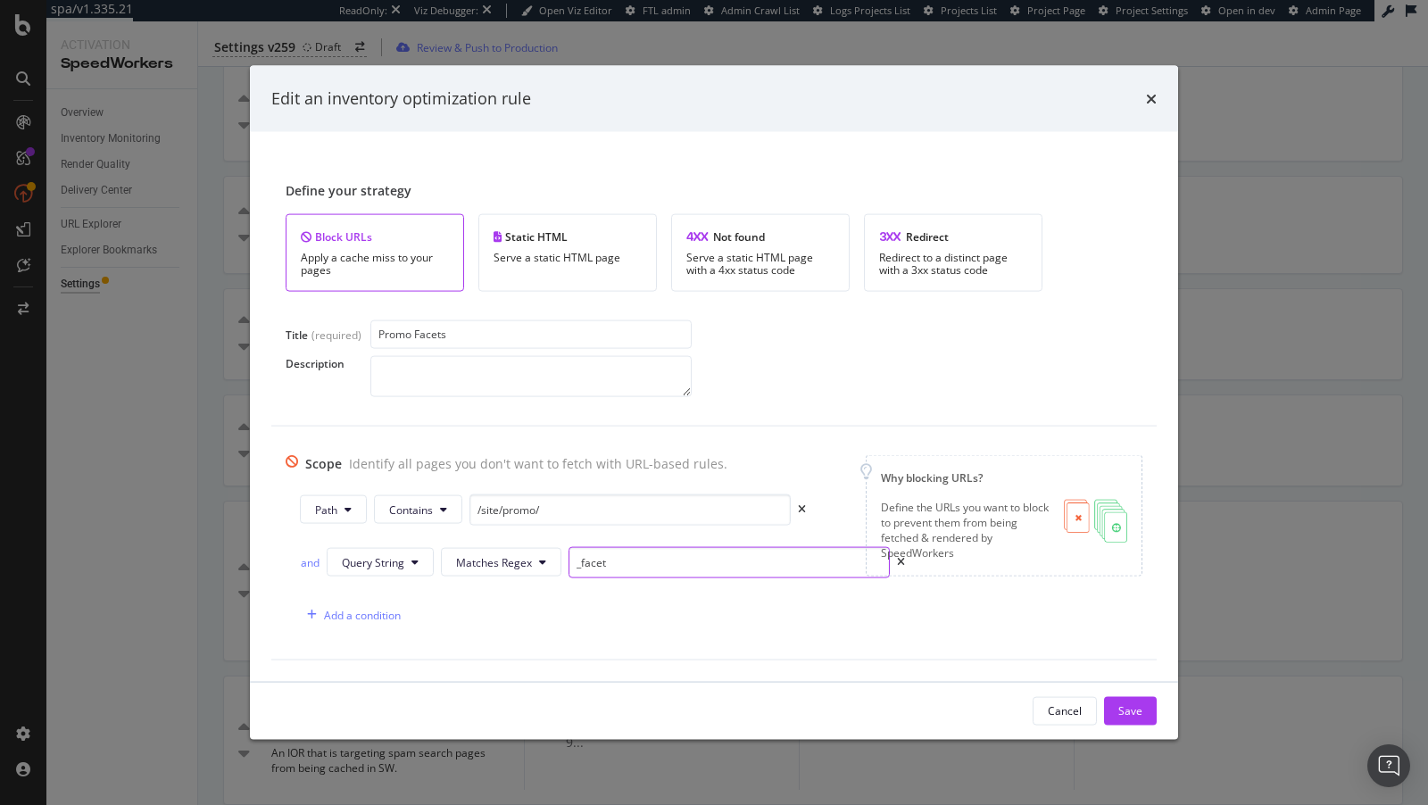
click at [573, 561] on input "_facet" at bounding box center [728, 561] width 321 height 31
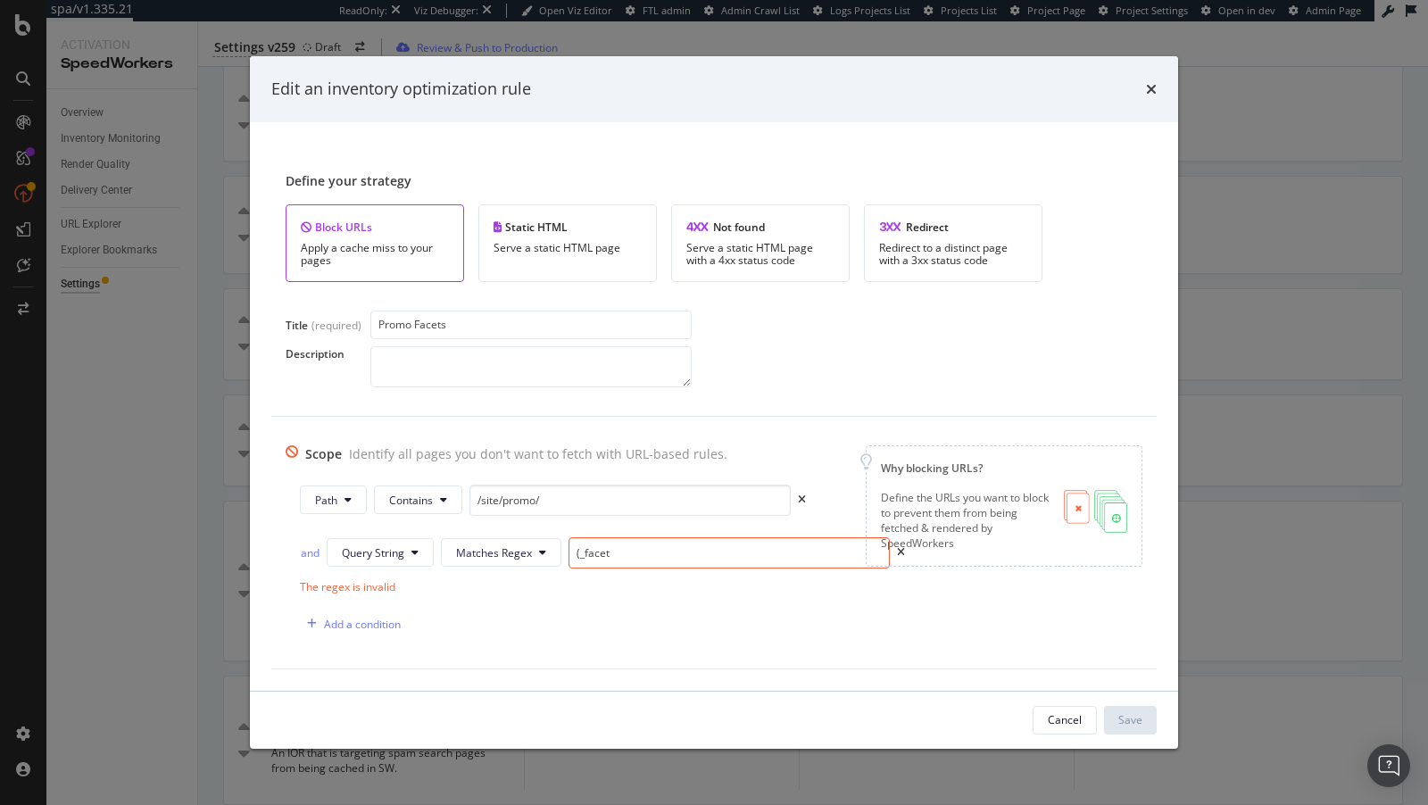
click at [665, 553] on input "(_facet" at bounding box center [728, 552] width 321 height 31
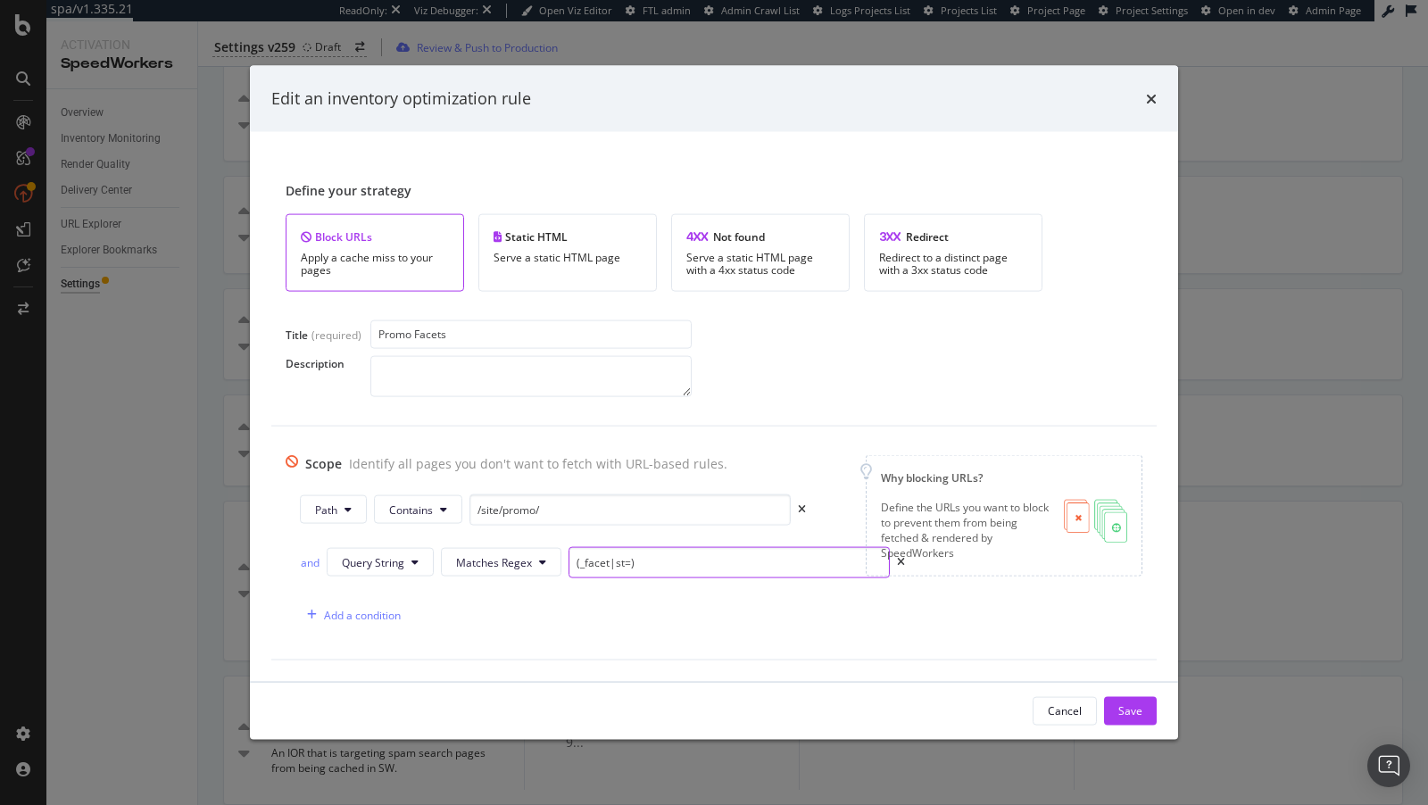
type input "(_facet|st=)"
click at [1130, 706] on div "Save" at bounding box center [1130, 710] width 24 height 15
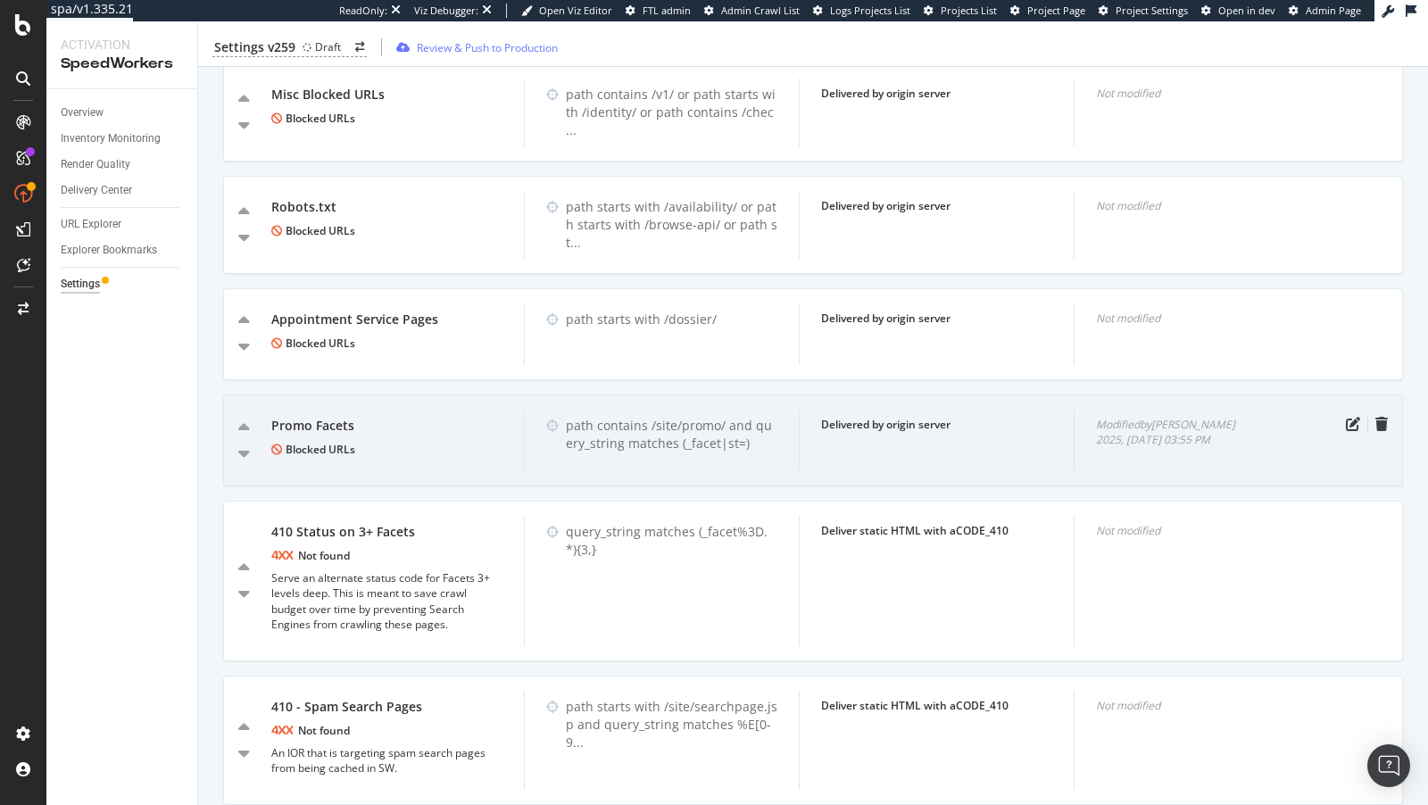
click at [1345, 410] on div "Modified by connor 2025, Aug. 13th 03:55 PM" at bounding box center [1210, 441] width 275 height 62
click at [1349, 417] on icon "pen-to-square" at bounding box center [1353, 424] width 14 height 14
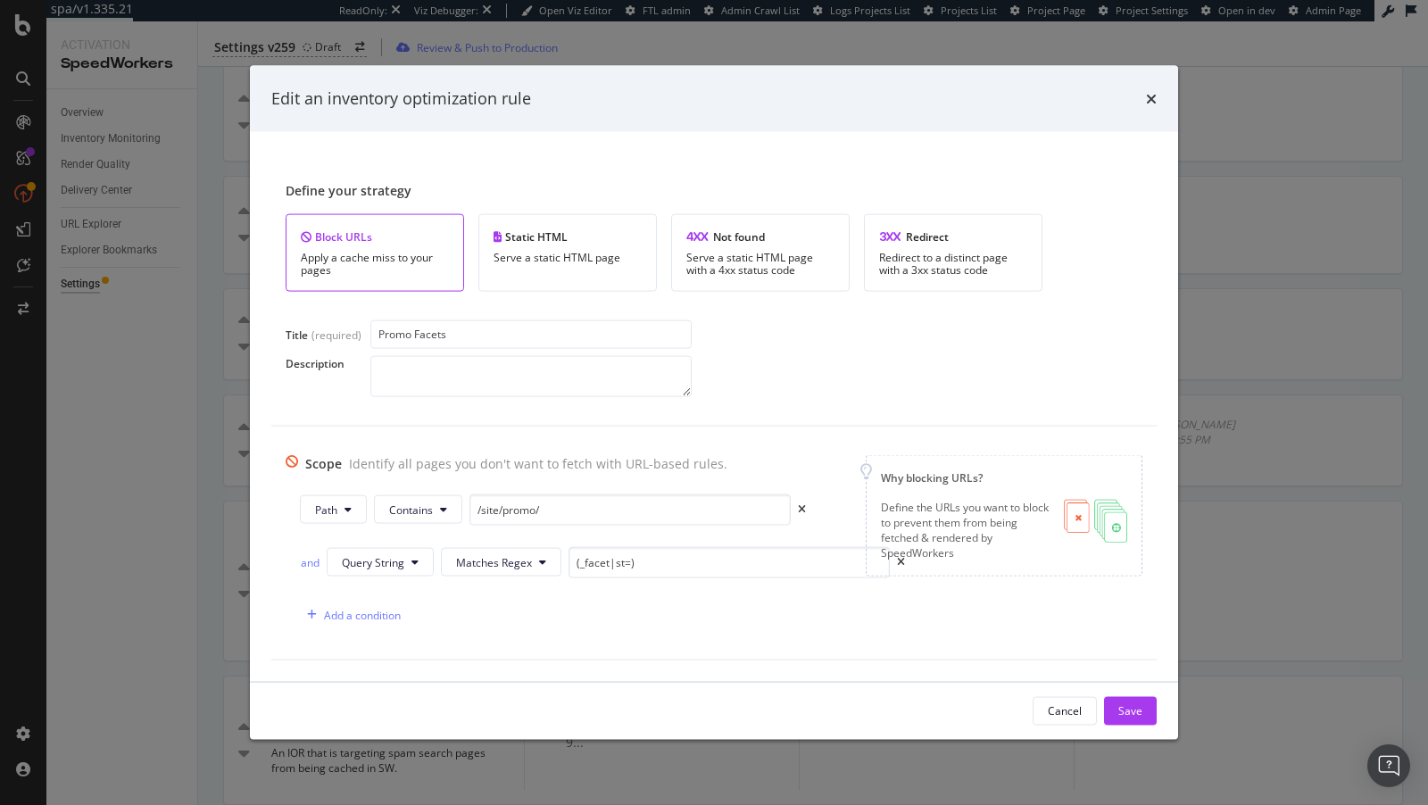
click at [430, 348] on input "Promo Facets" at bounding box center [530, 333] width 321 height 29
click at [1145, 100] on div "Edit an inventory optimization rule" at bounding box center [713, 98] width 885 height 23
click at [1152, 99] on icon "times" at bounding box center [1151, 98] width 11 height 14
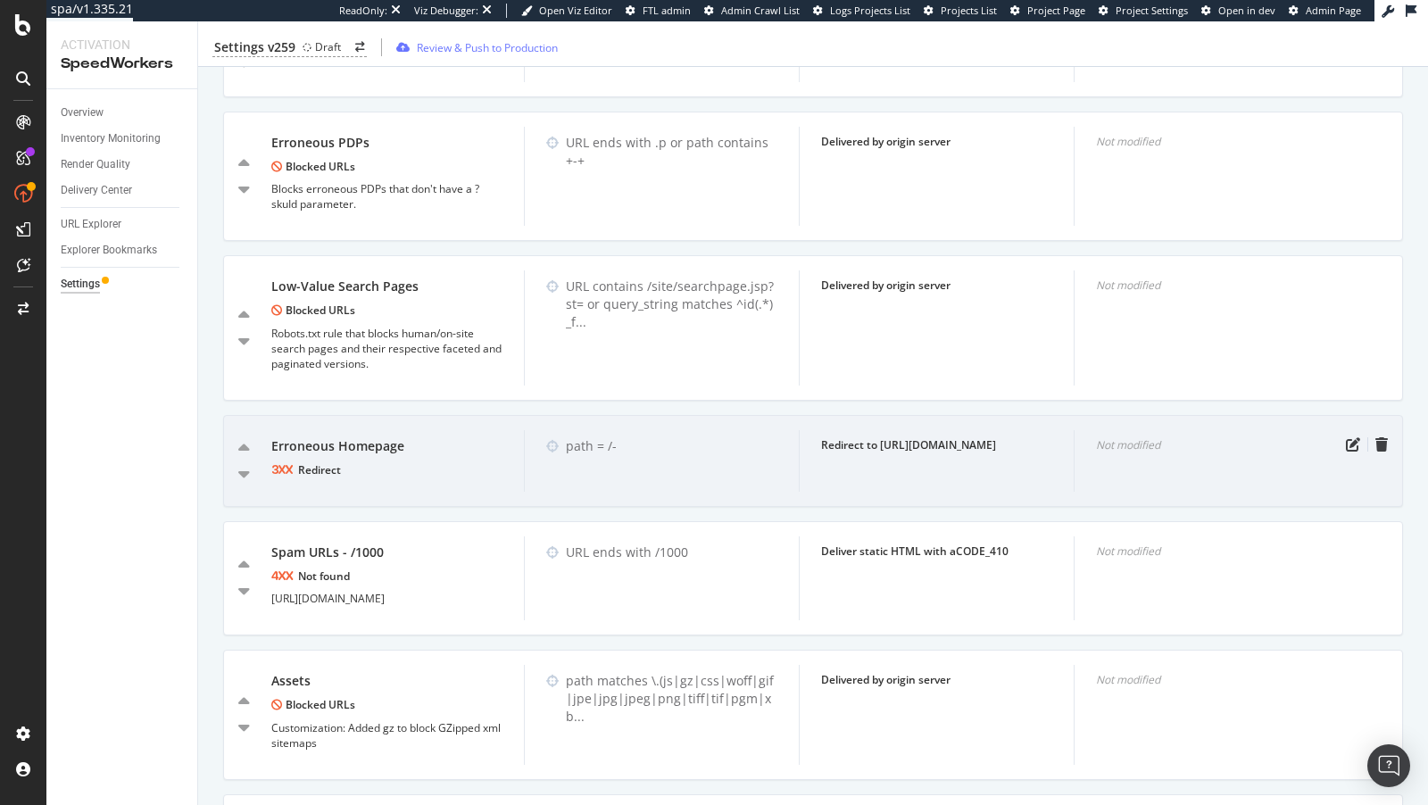
scroll to position [1139, 0]
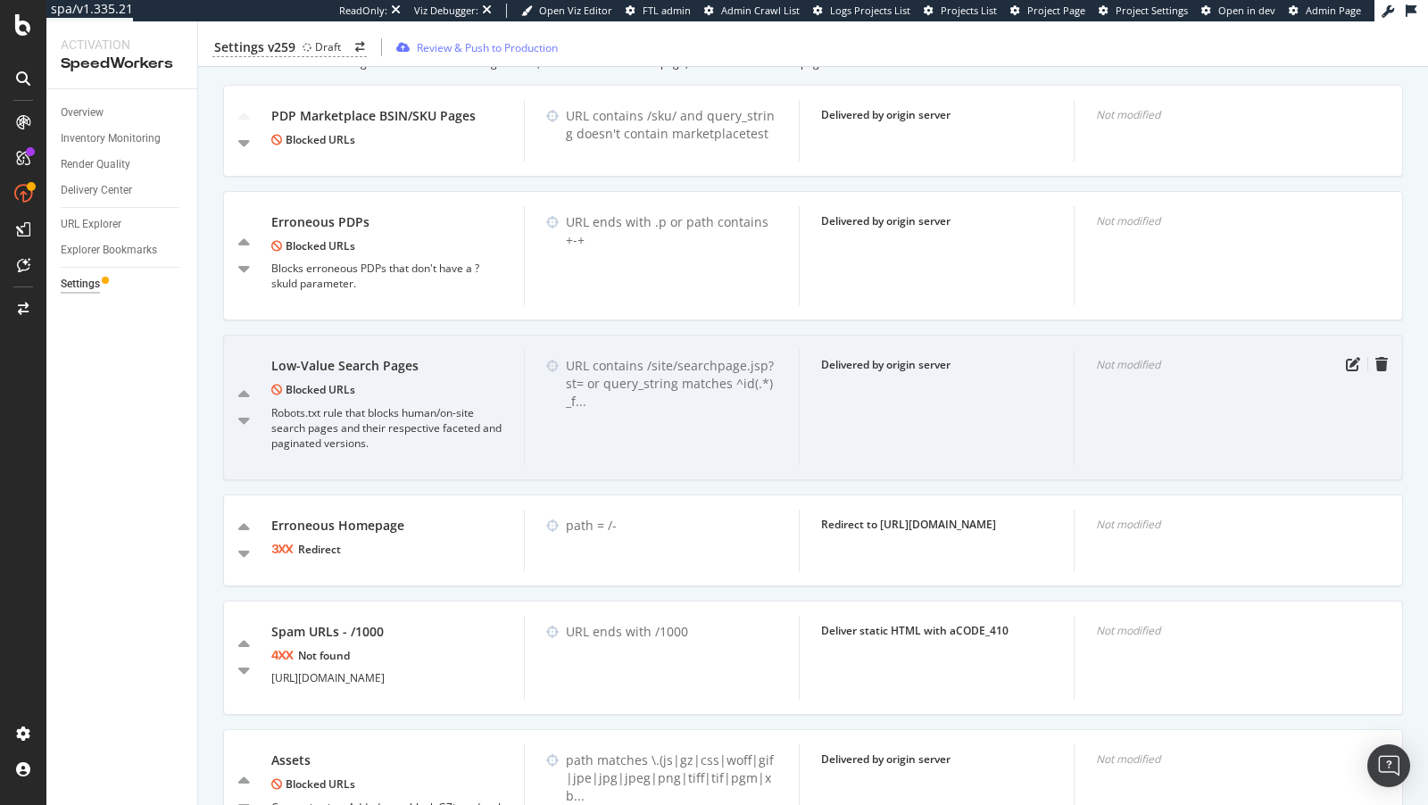
click at [366, 357] on div "Low-Value Search Pages" at bounding box center [386, 366] width 231 height 18
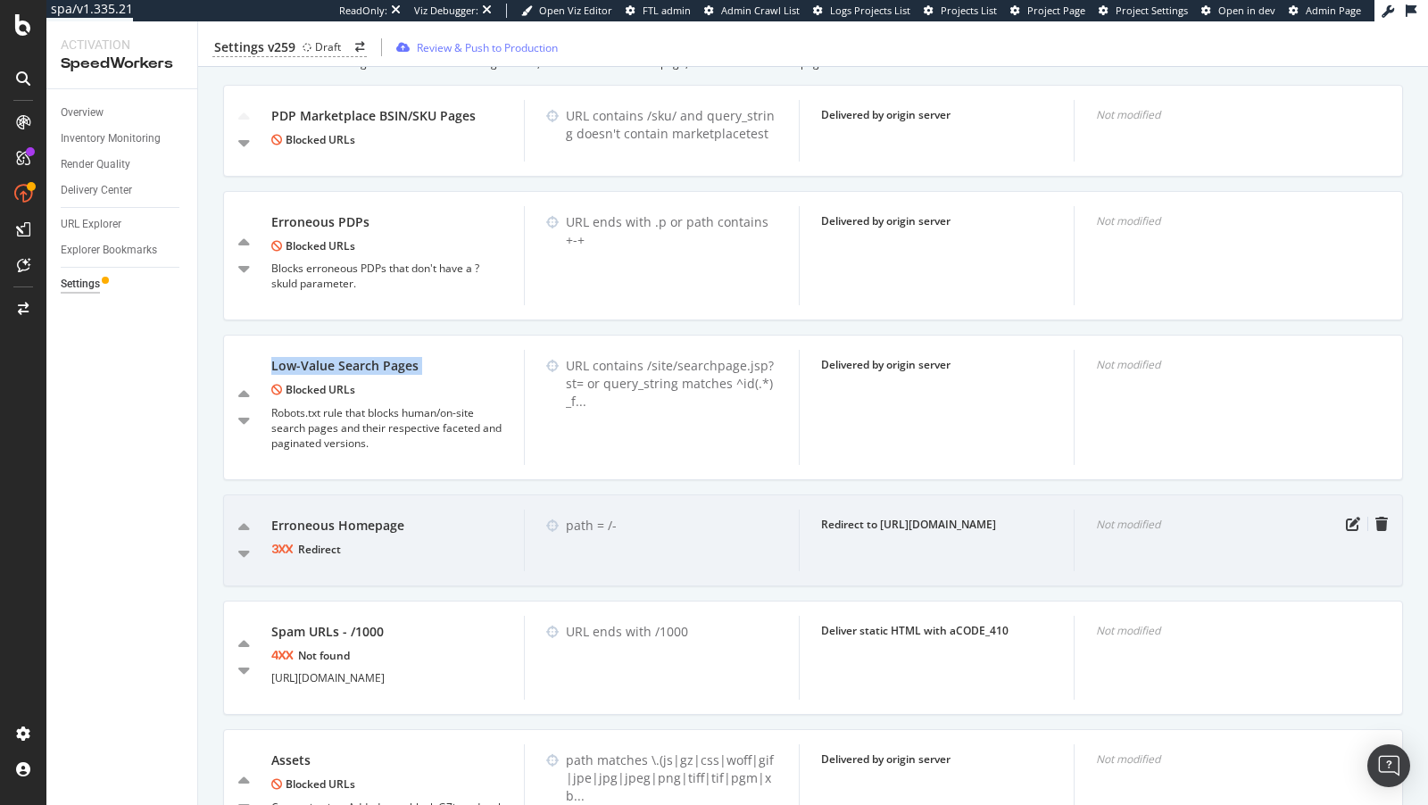
copy div "Low-Value Search Pages"
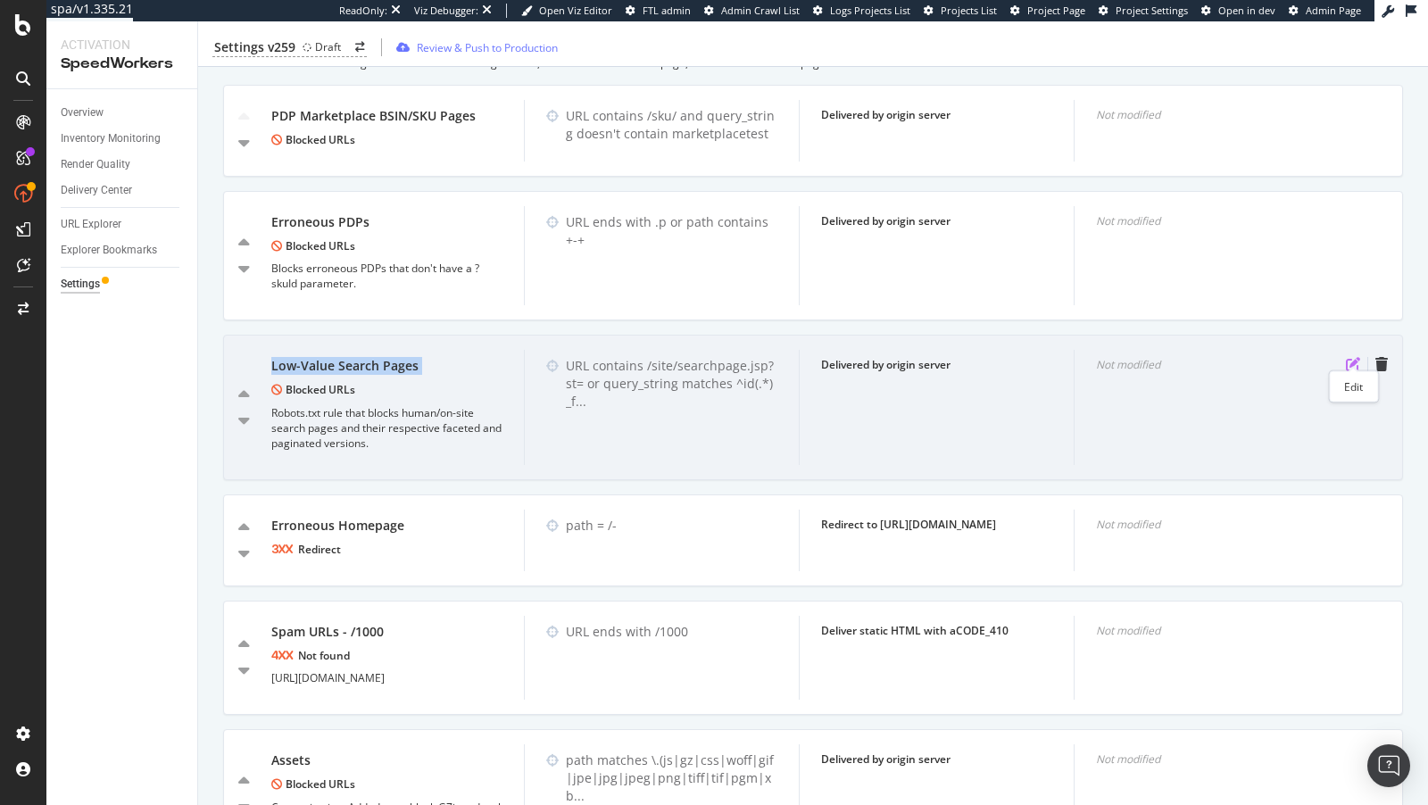
click at [1352, 361] on icon "pen-to-square" at bounding box center [1353, 364] width 14 height 14
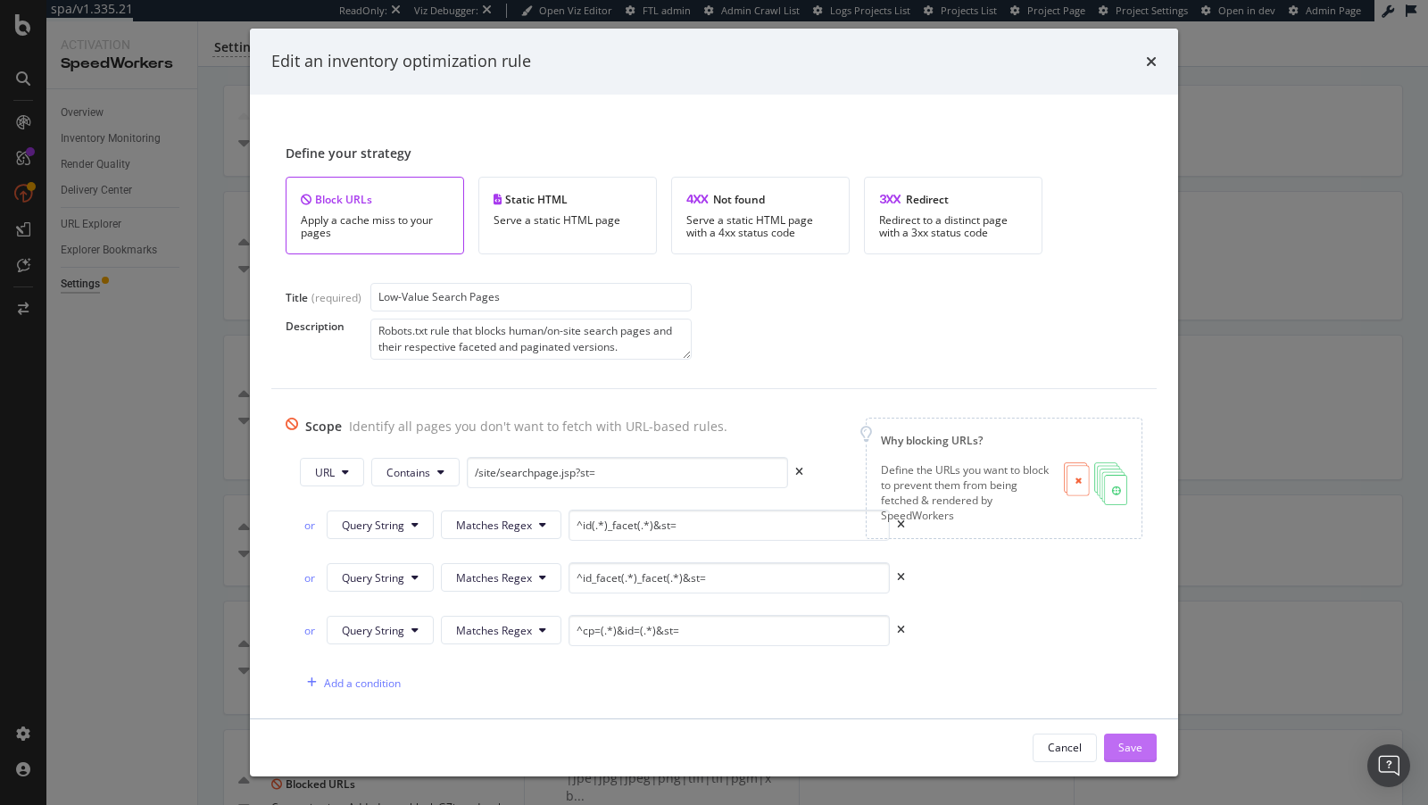
click at [1143, 757] on button "Save" at bounding box center [1130, 748] width 53 height 29
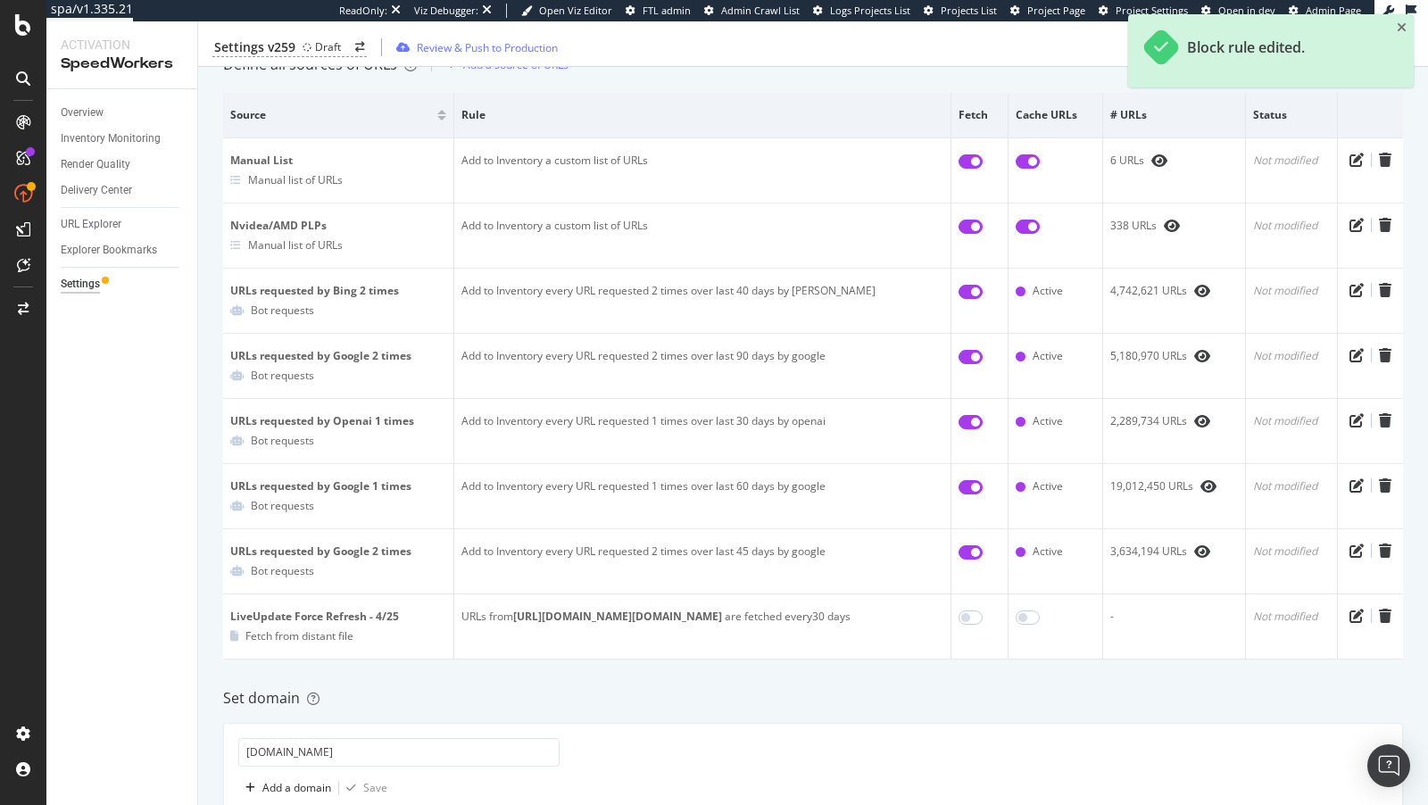
scroll to position [7, 0]
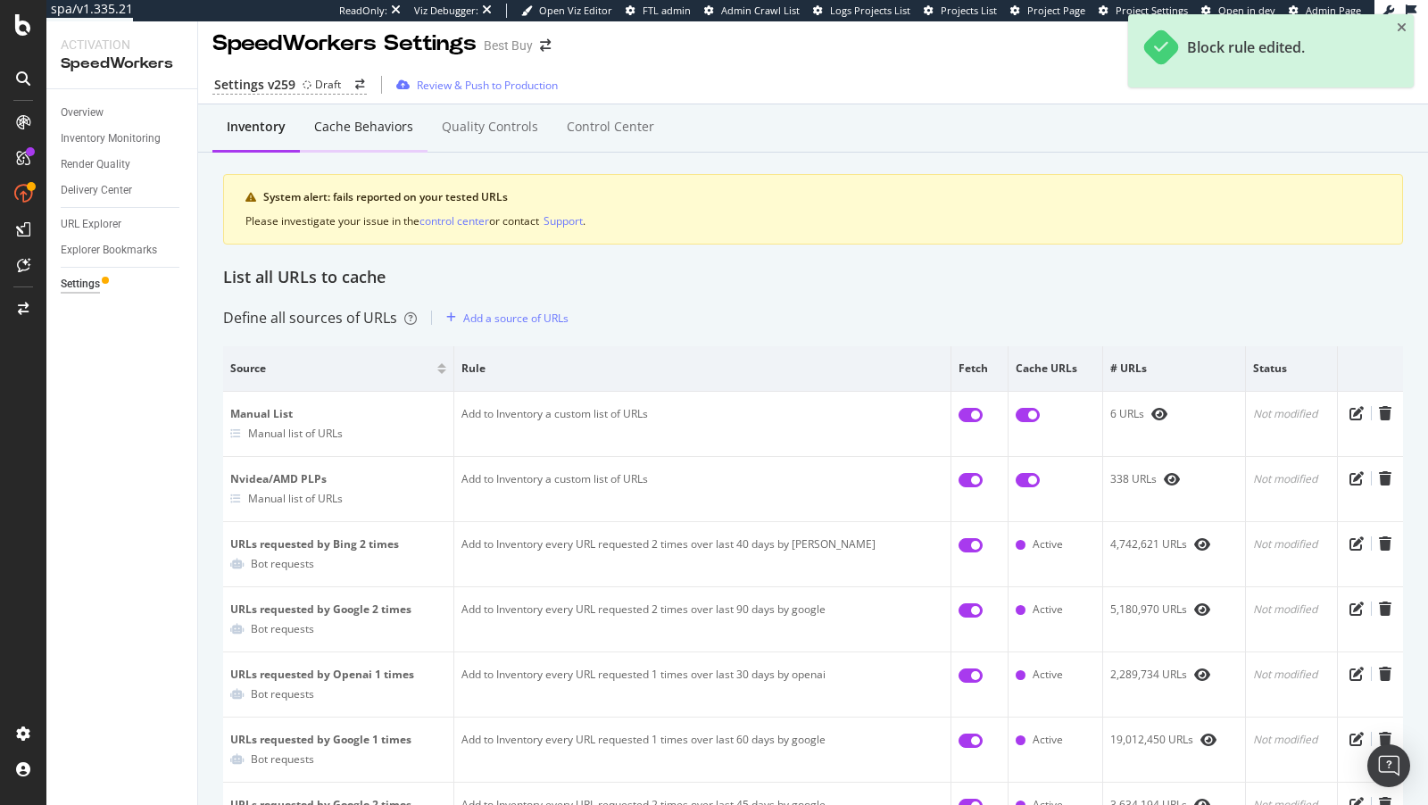
click at [327, 121] on div "Cache behaviors" at bounding box center [363, 127] width 99 height 18
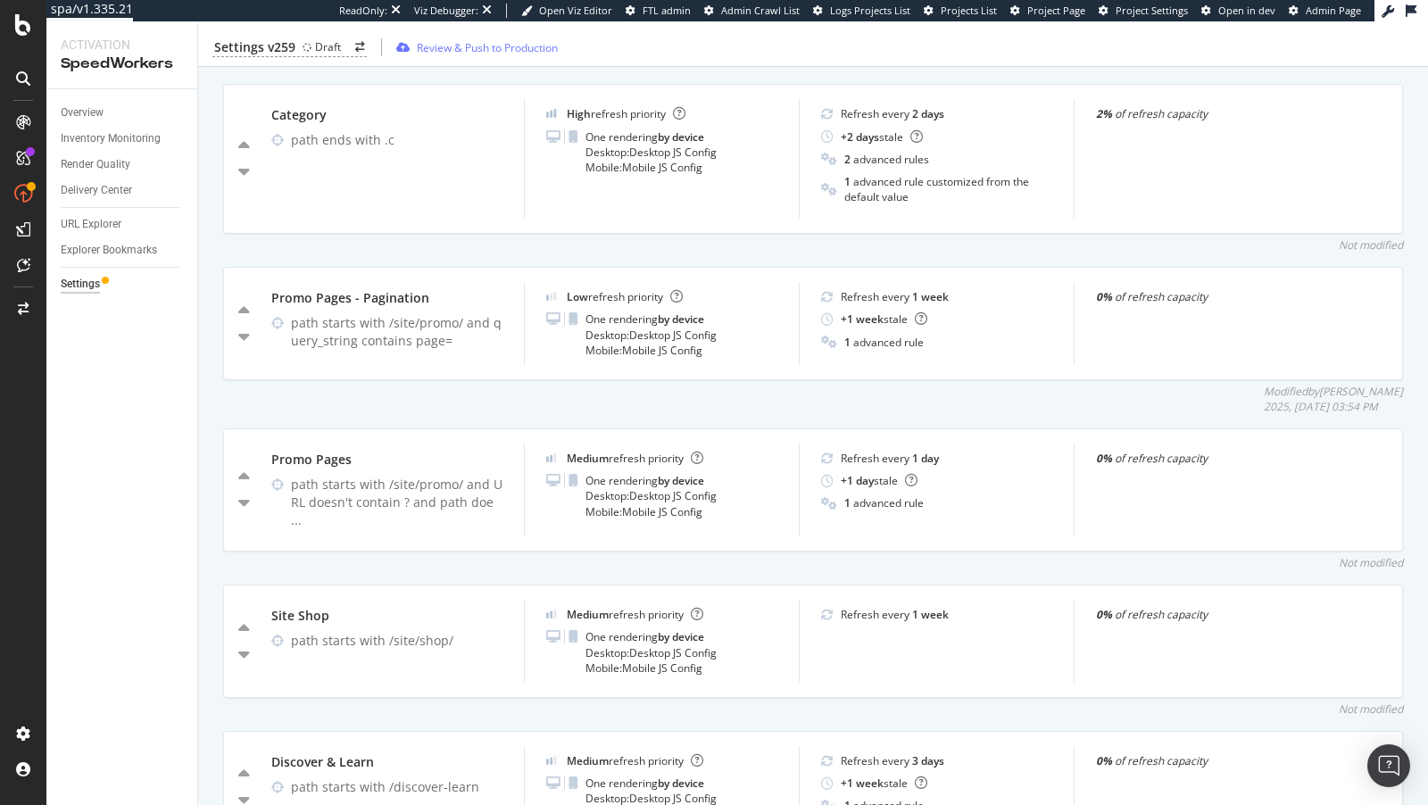
scroll to position [2357, 0]
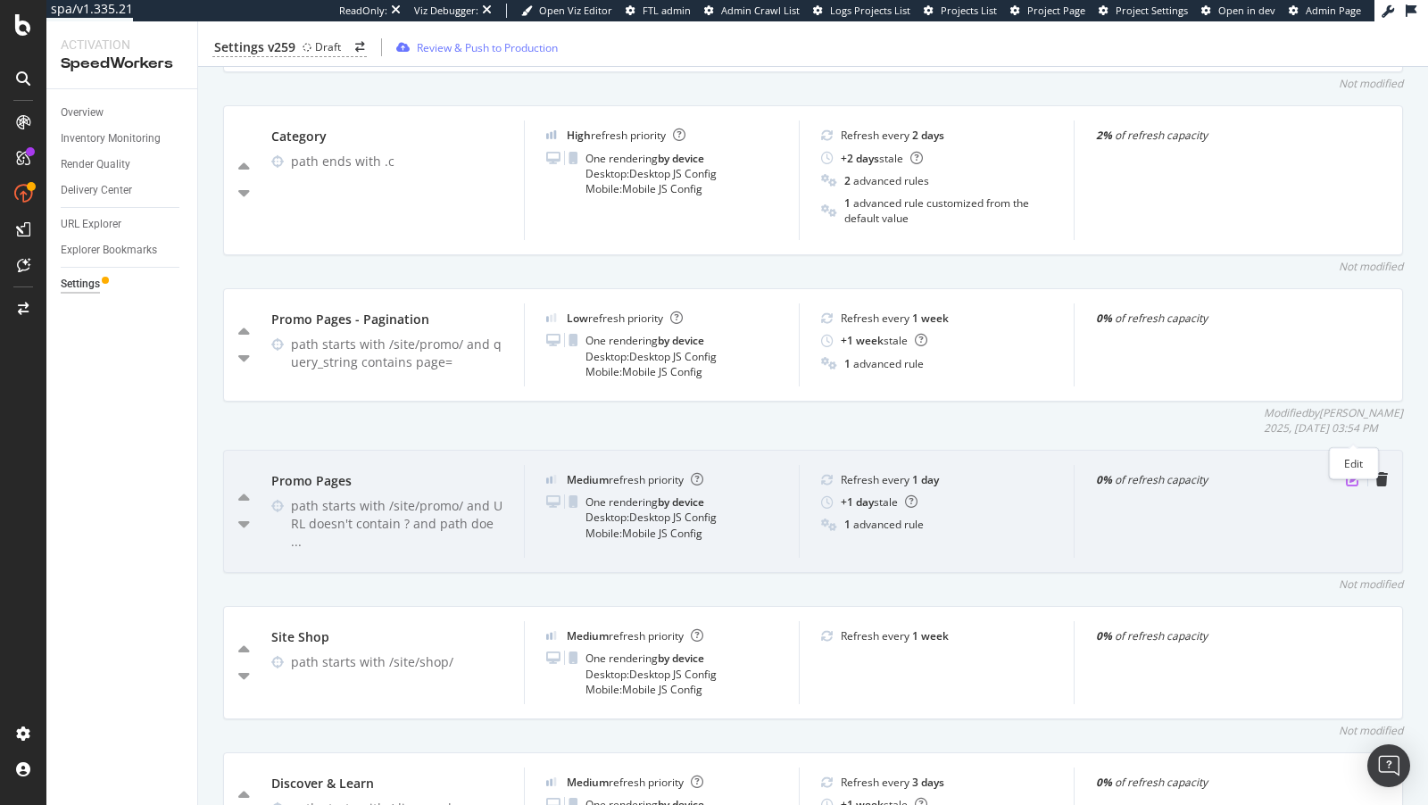
click at [1357, 472] on icon "pen-to-square" at bounding box center [1353, 479] width 14 height 14
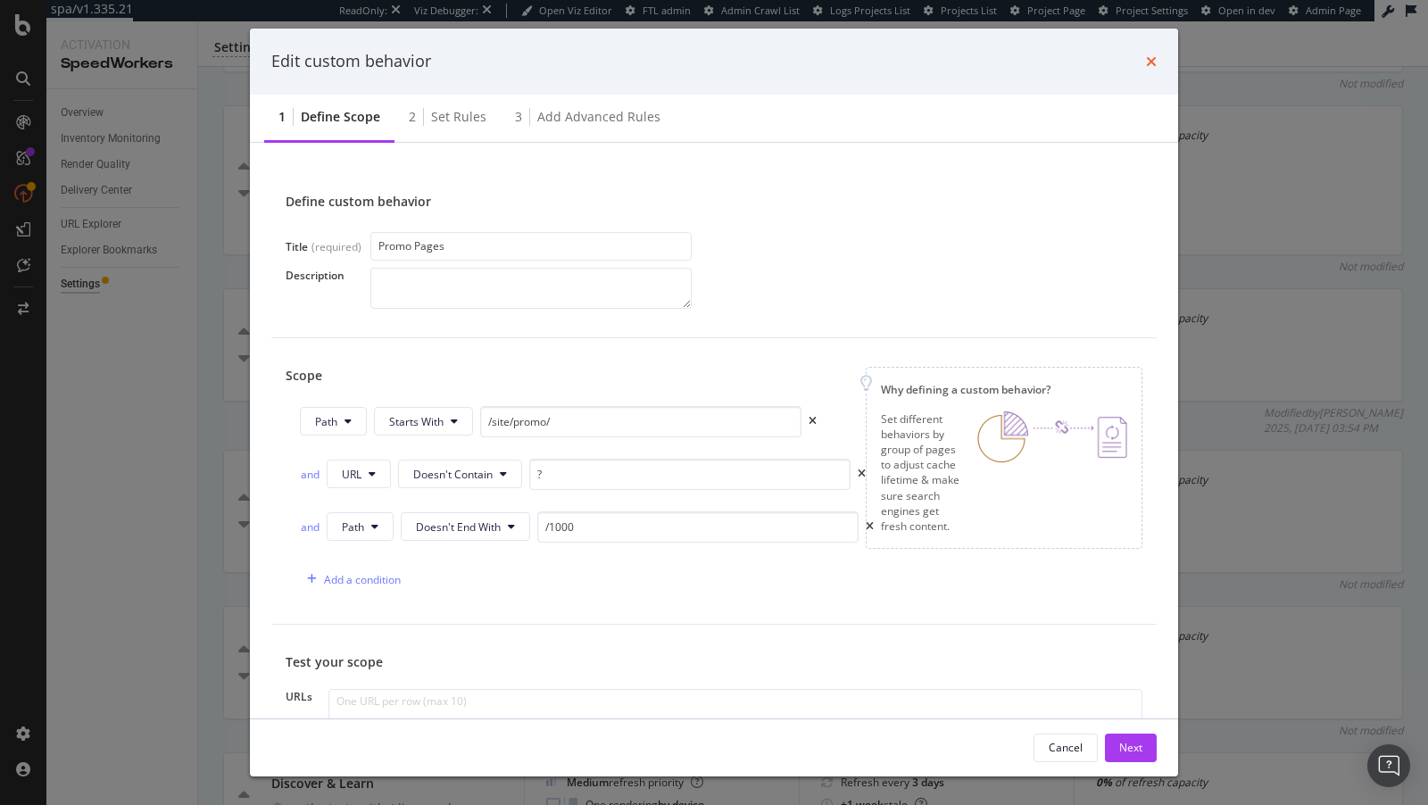
click at [1151, 64] on icon "times" at bounding box center [1151, 61] width 11 height 14
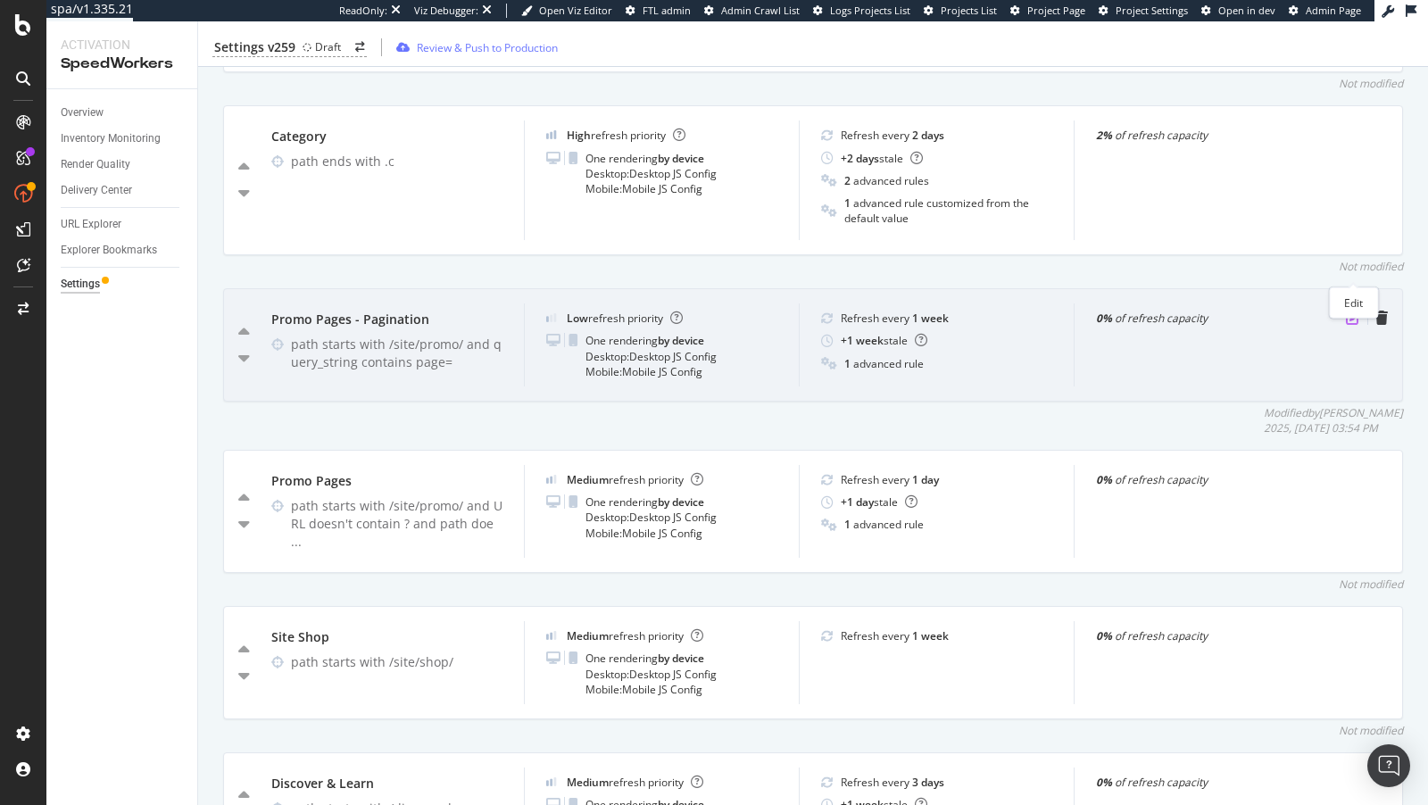
click at [1352, 311] on icon "pen-to-square" at bounding box center [1353, 318] width 14 height 14
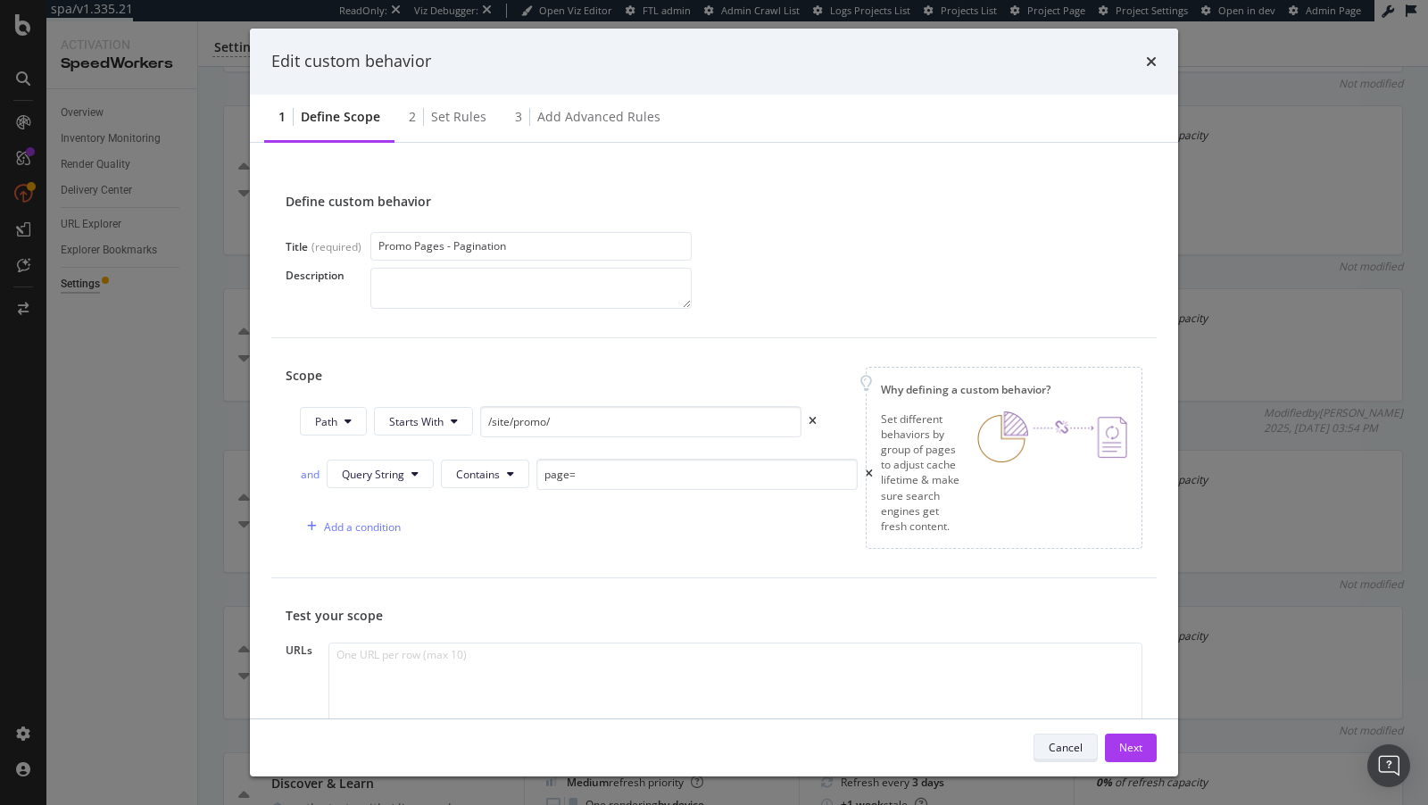
click at [1065, 748] on div "Cancel" at bounding box center [1065, 747] width 34 height 15
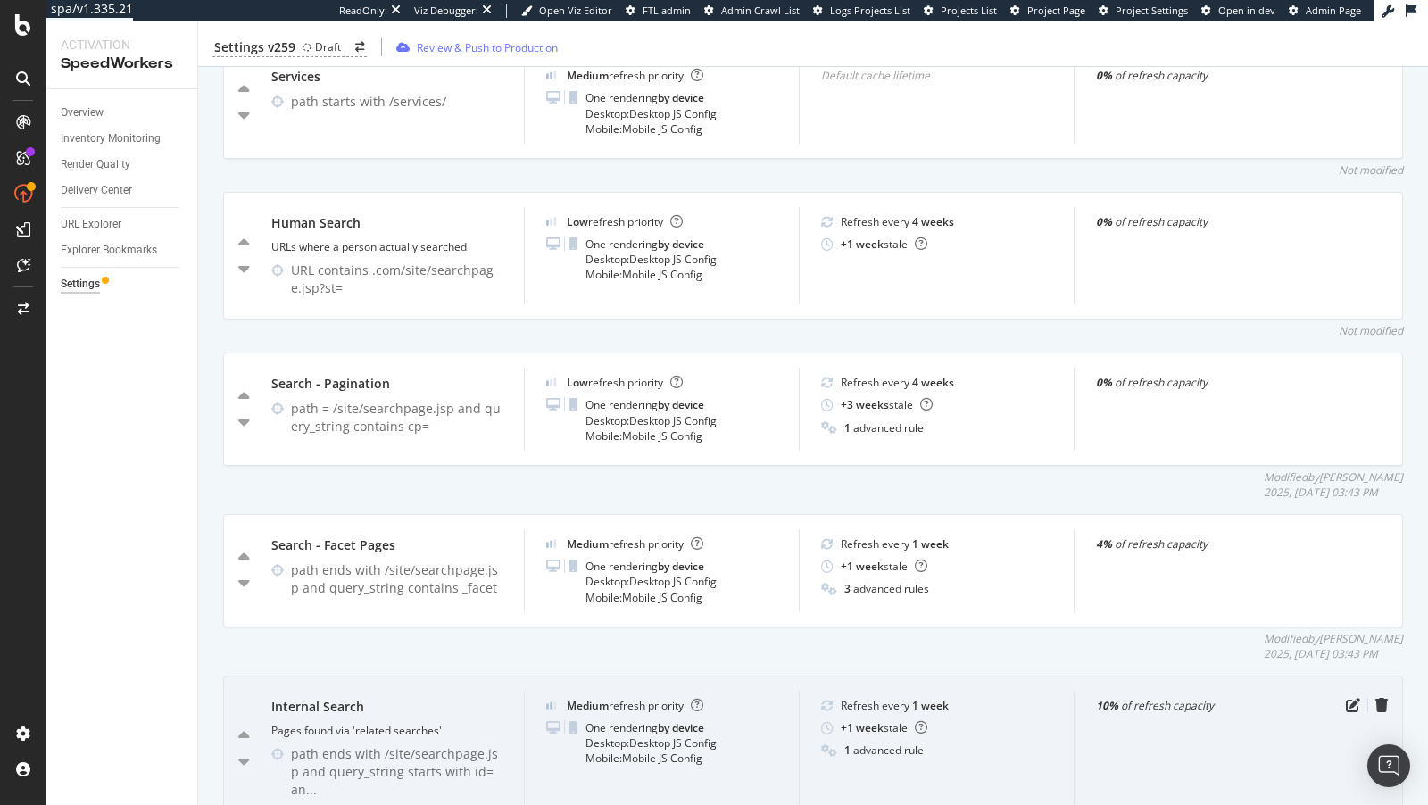
scroll to position [4306, 0]
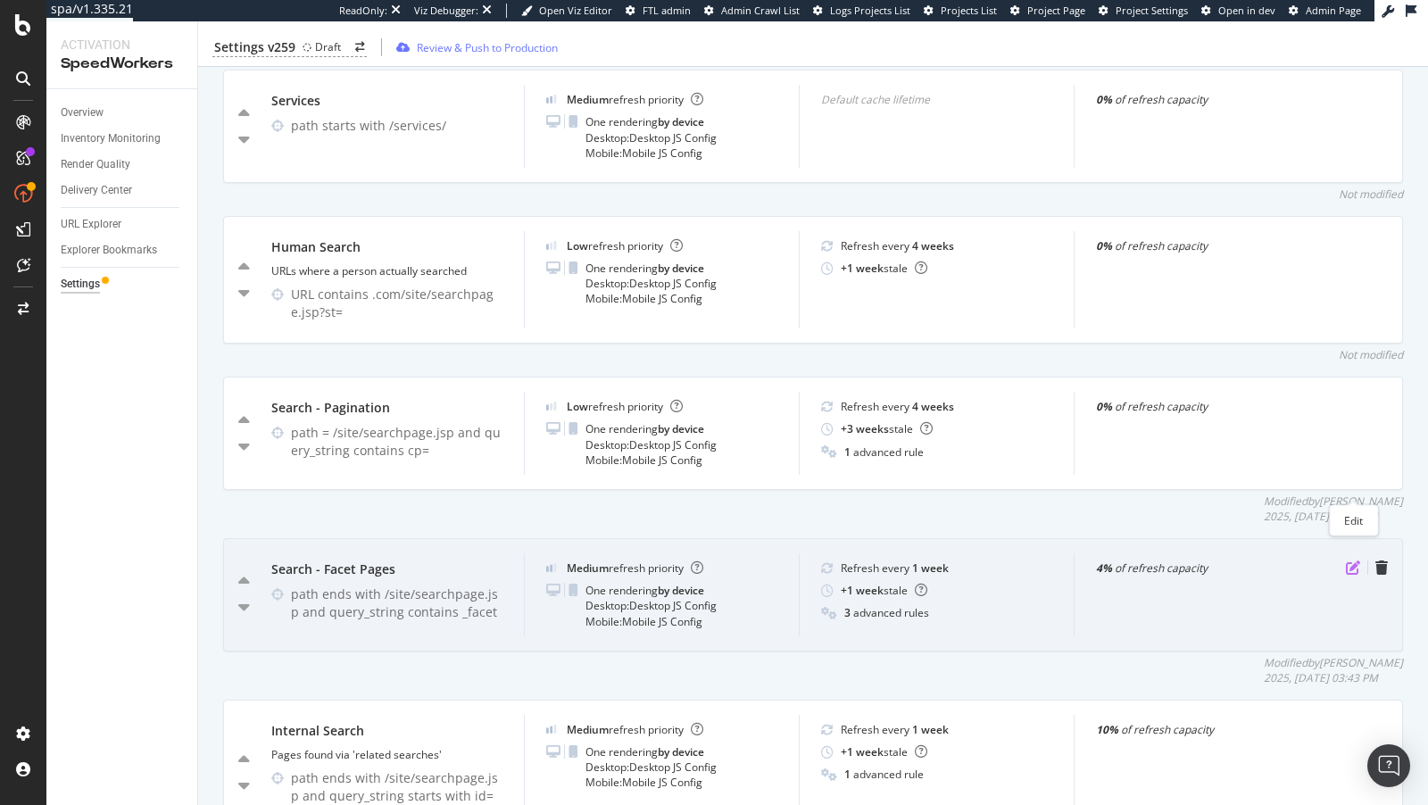
click at [1349, 560] on icon "pen-to-square" at bounding box center [1353, 567] width 14 height 14
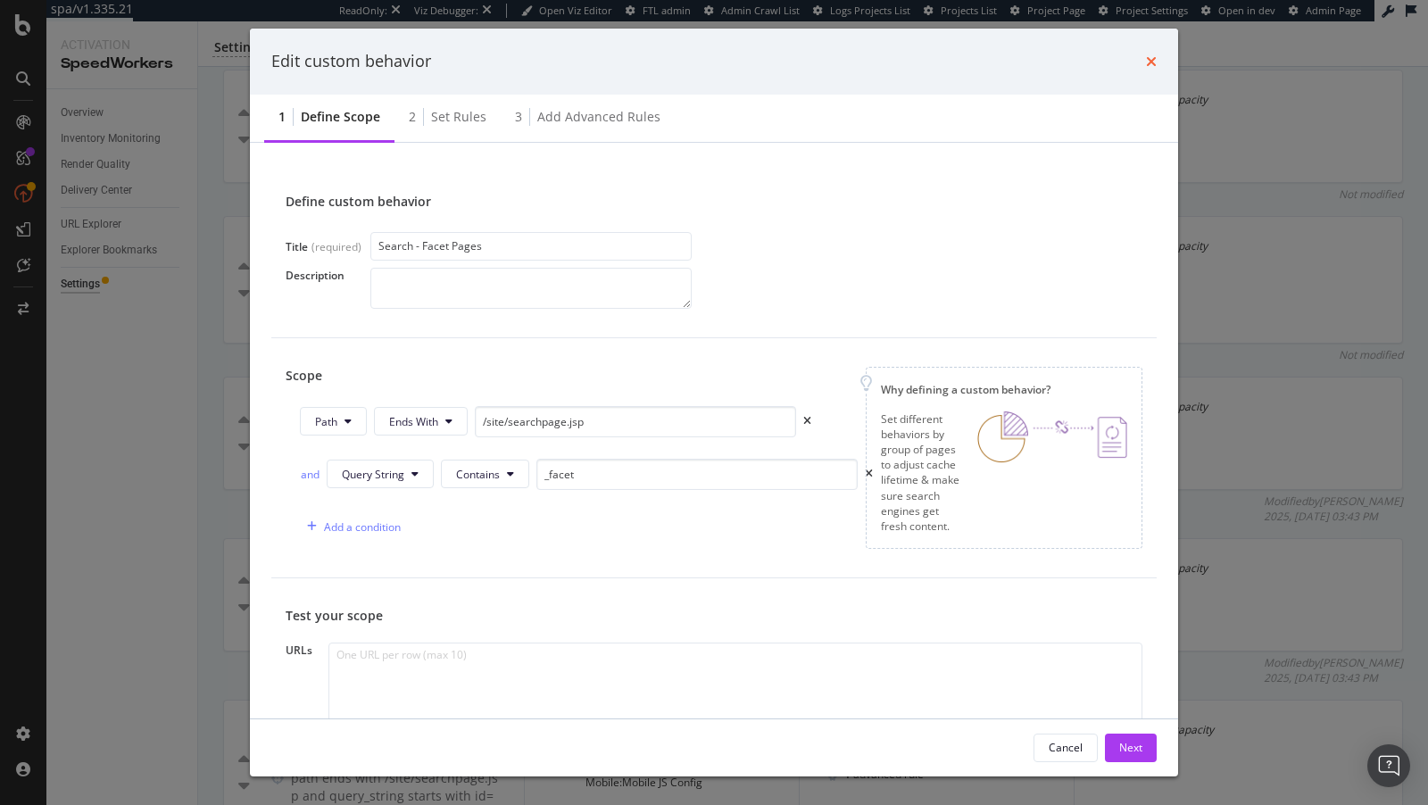
click at [1155, 62] on icon "times" at bounding box center [1151, 61] width 11 height 14
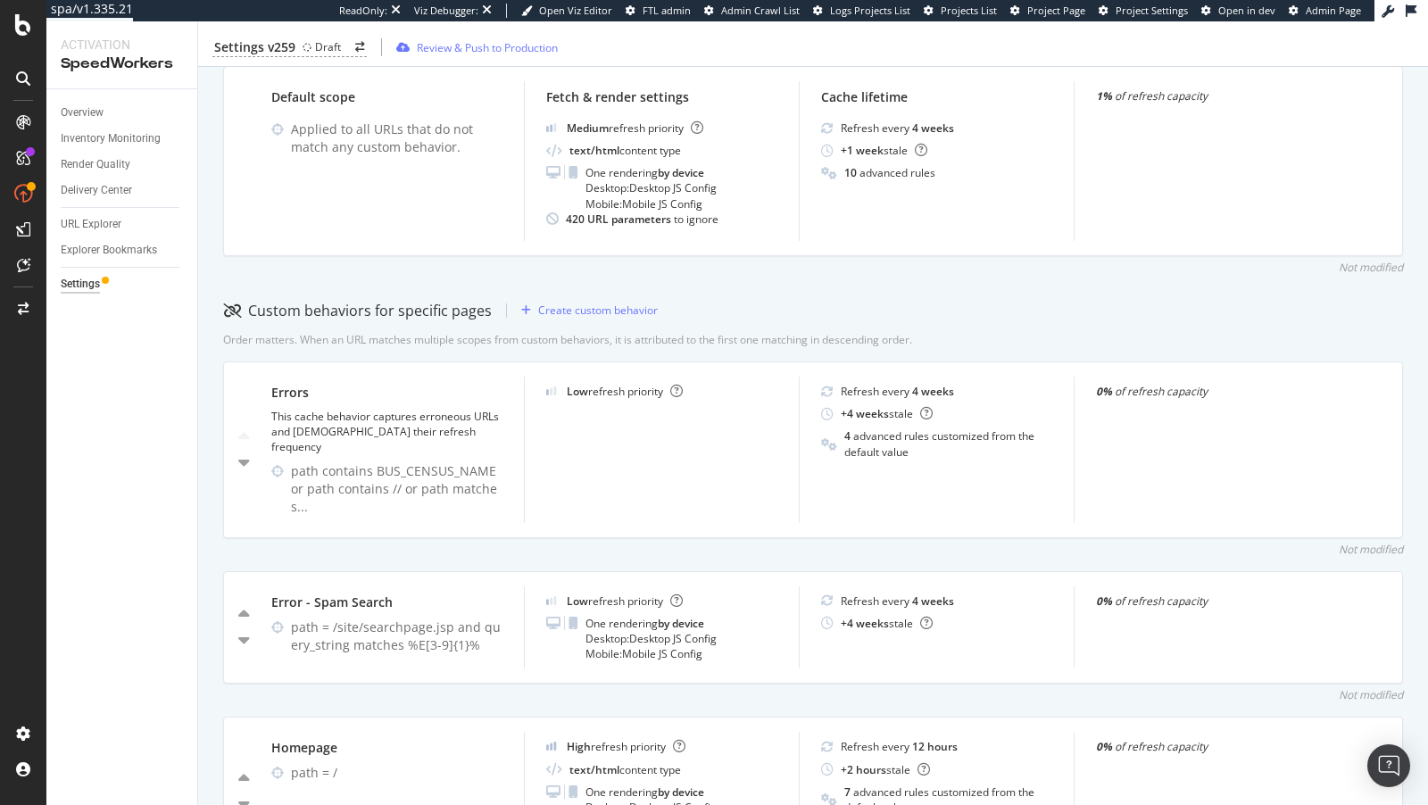
scroll to position [0, 0]
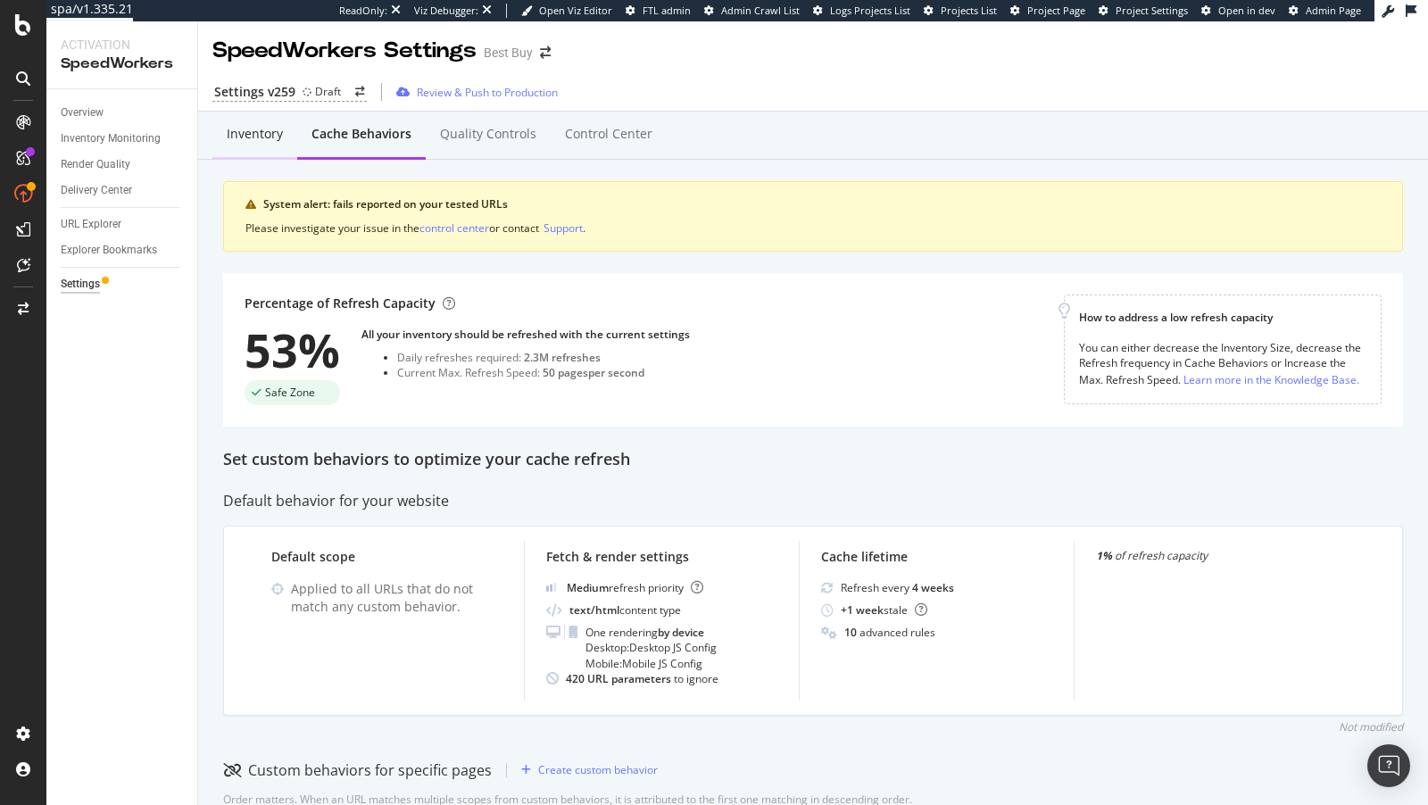
click at [275, 137] on div "Inventory" at bounding box center [255, 134] width 56 height 18
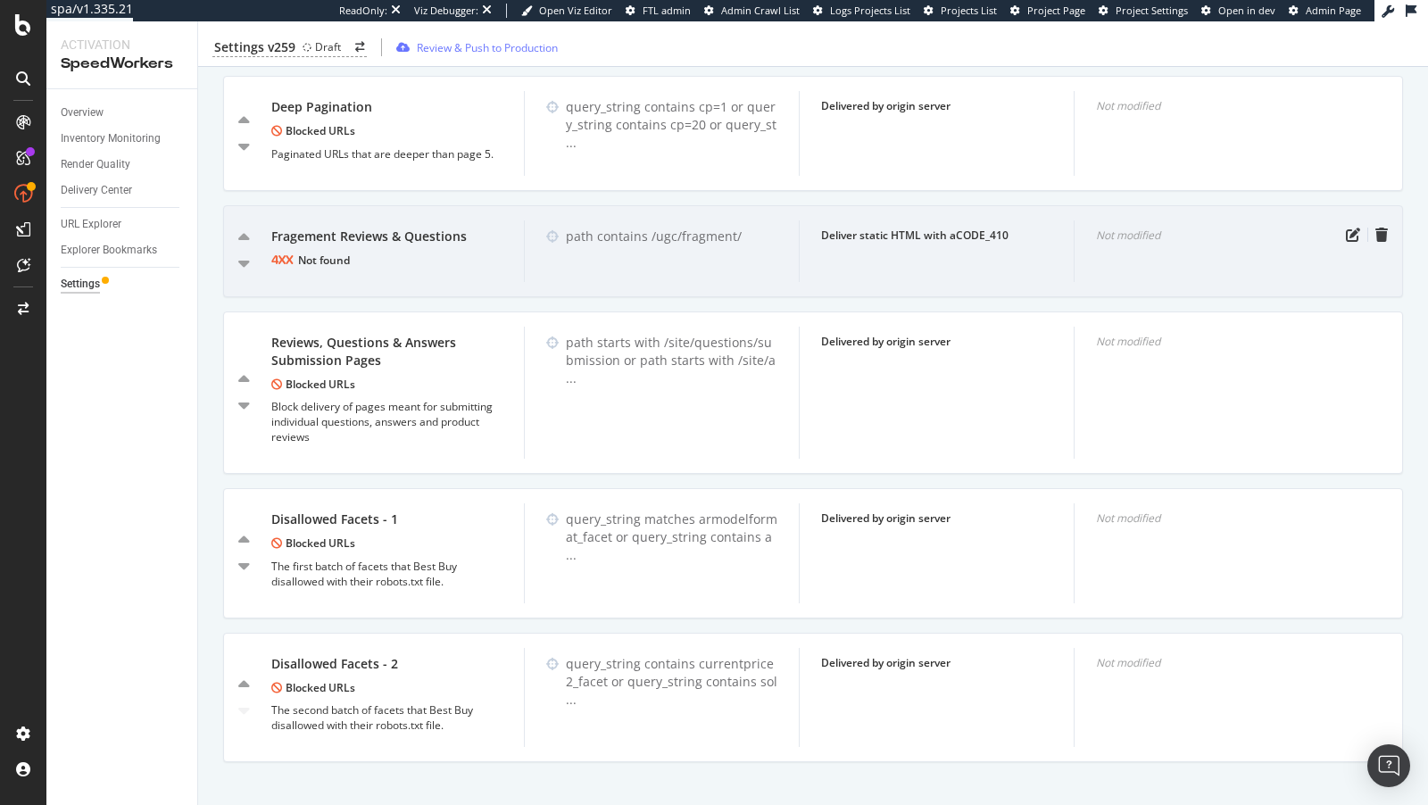
scroll to position [1083, 0]
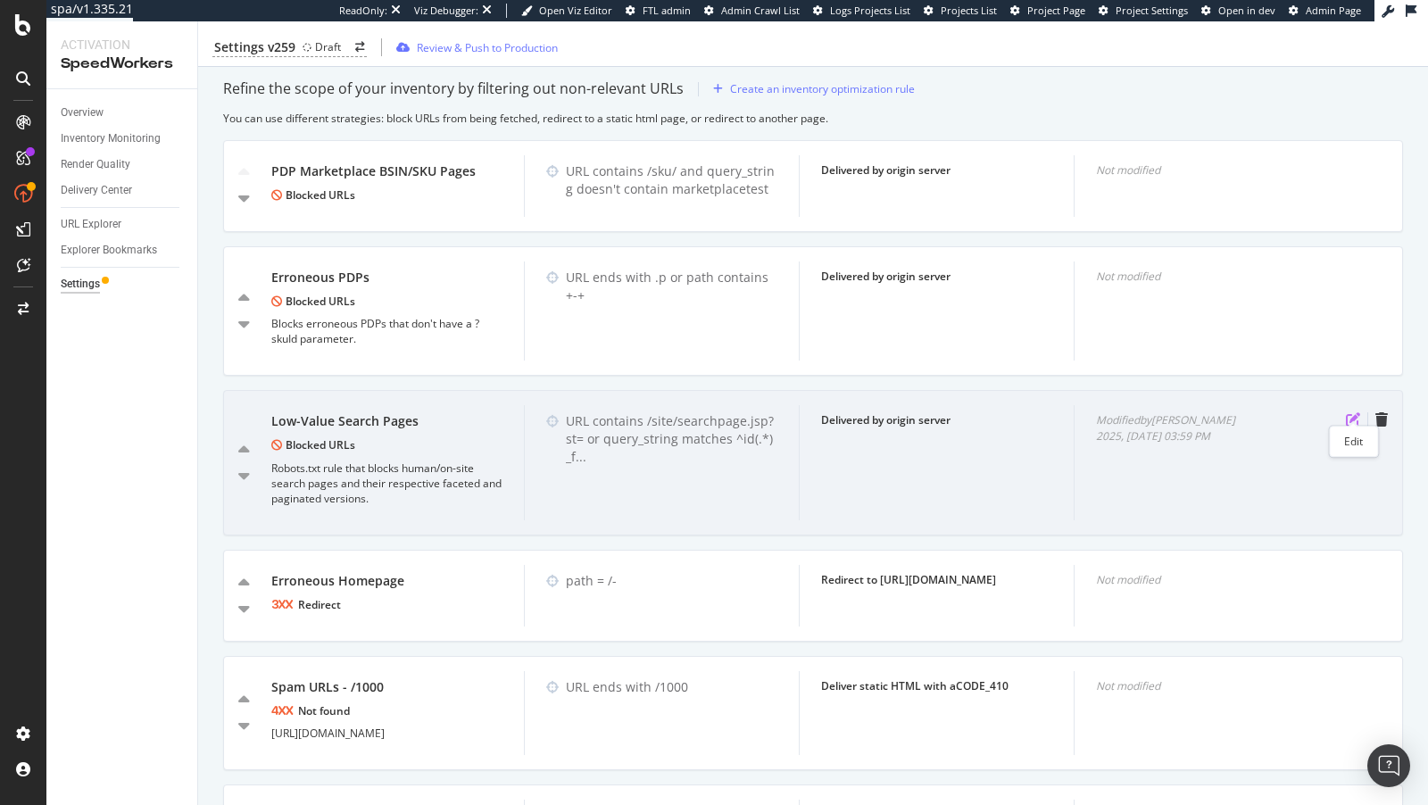
click at [1348, 412] on icon "pen-to-square" at bounding box center [1353, 419] width 14 height 14
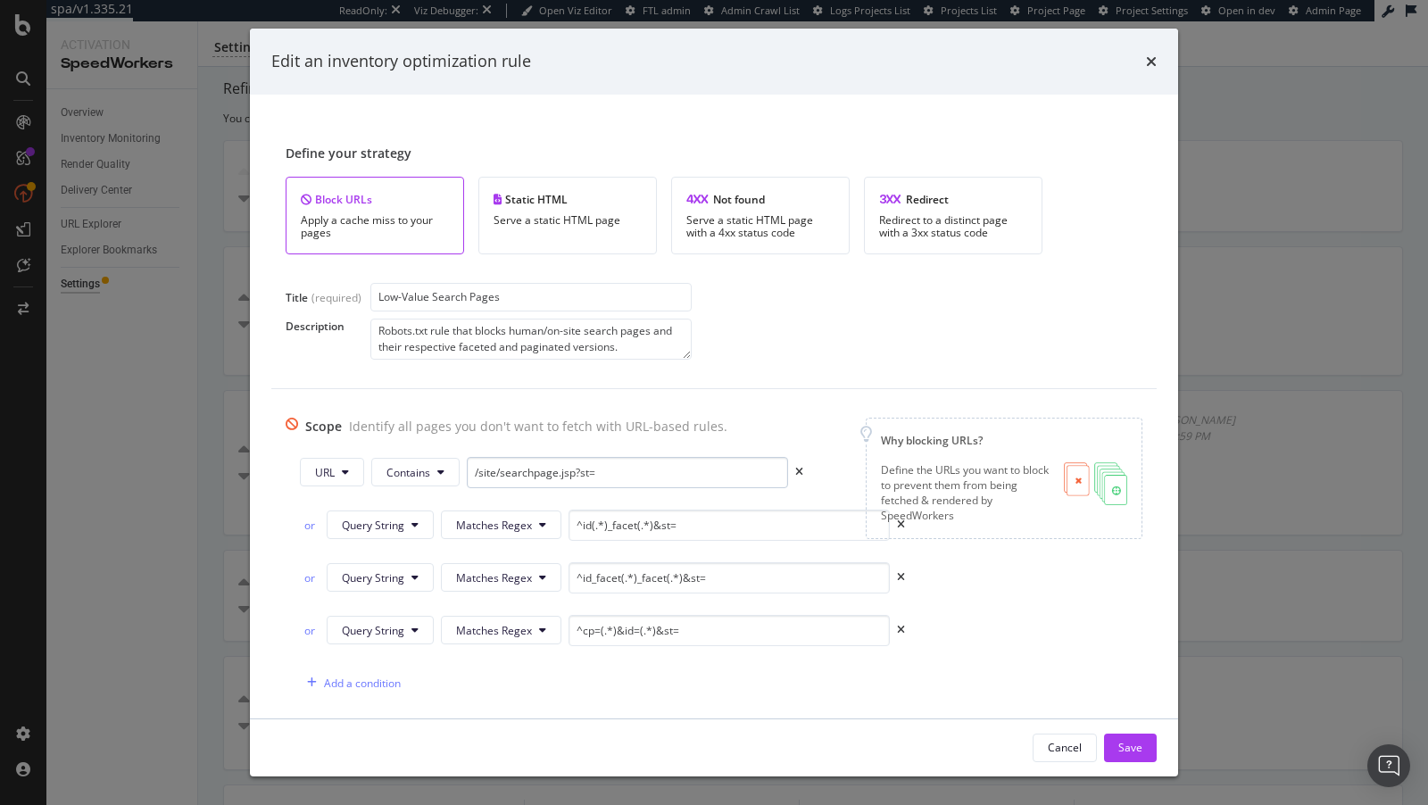
scroll to position [25, 0]
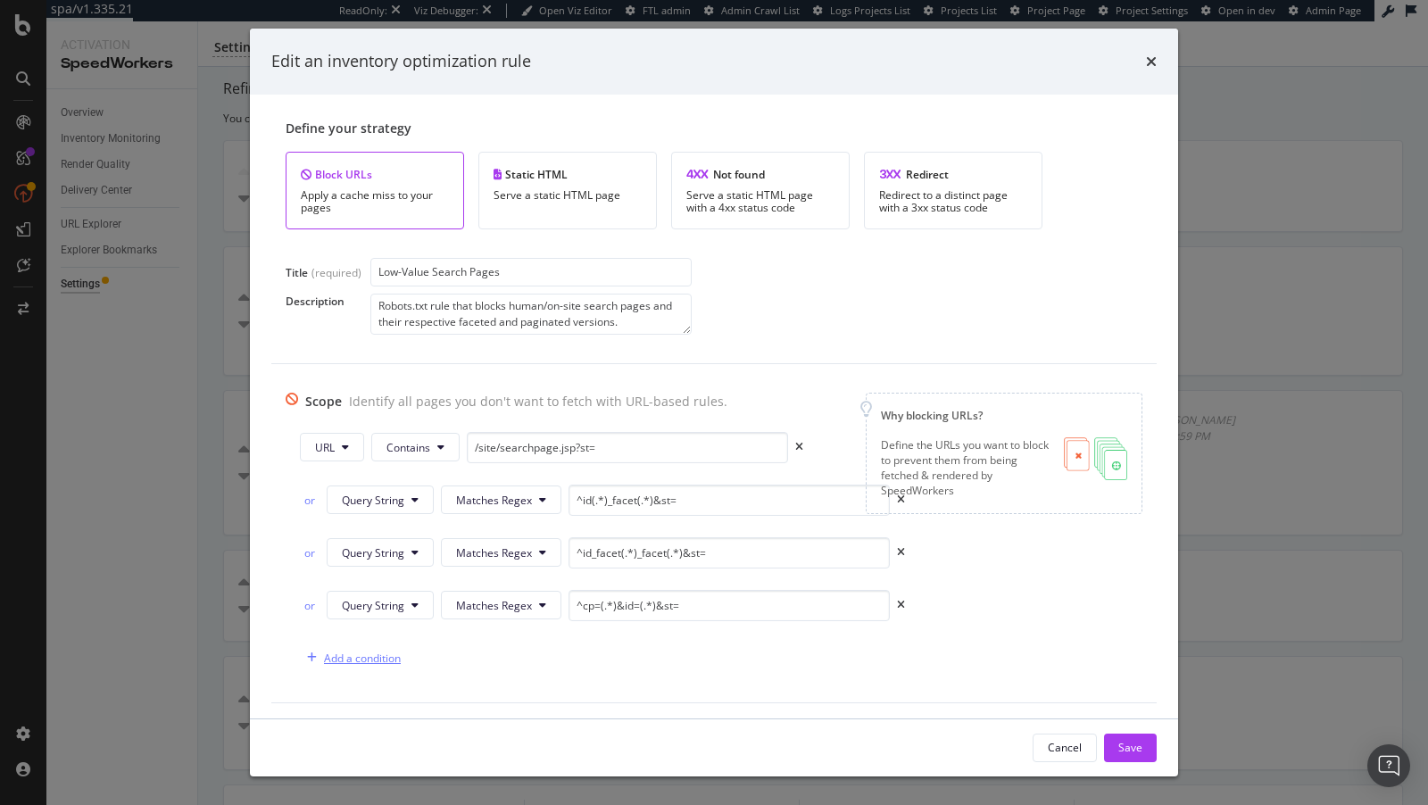
click at [374, 653] on div "Add a condition" at bounding box center [362, 658] width 77 height 15
click at [374, 653] on icon "modal" at bounding box center [372, 657] width 7 height 11
click at [369, 615] on span "Query String" at bounding box center [373, 617] width 62 height 16
click at [496, 652] on icon "modal" at bounding box center [499, 657] width 7 height 11
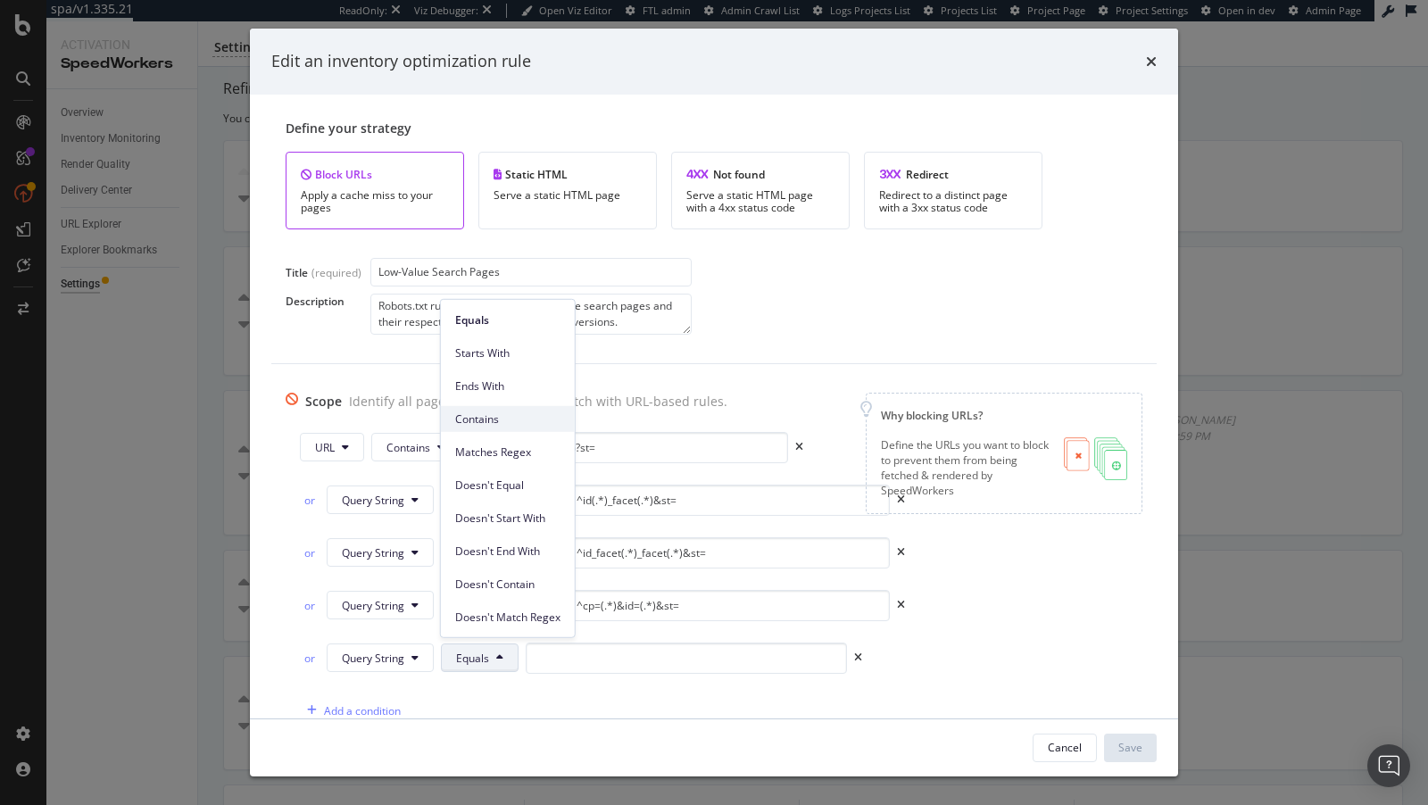
click at [486, 417] on span "Contains" at bounding box center [507, 418] width 105 height 16
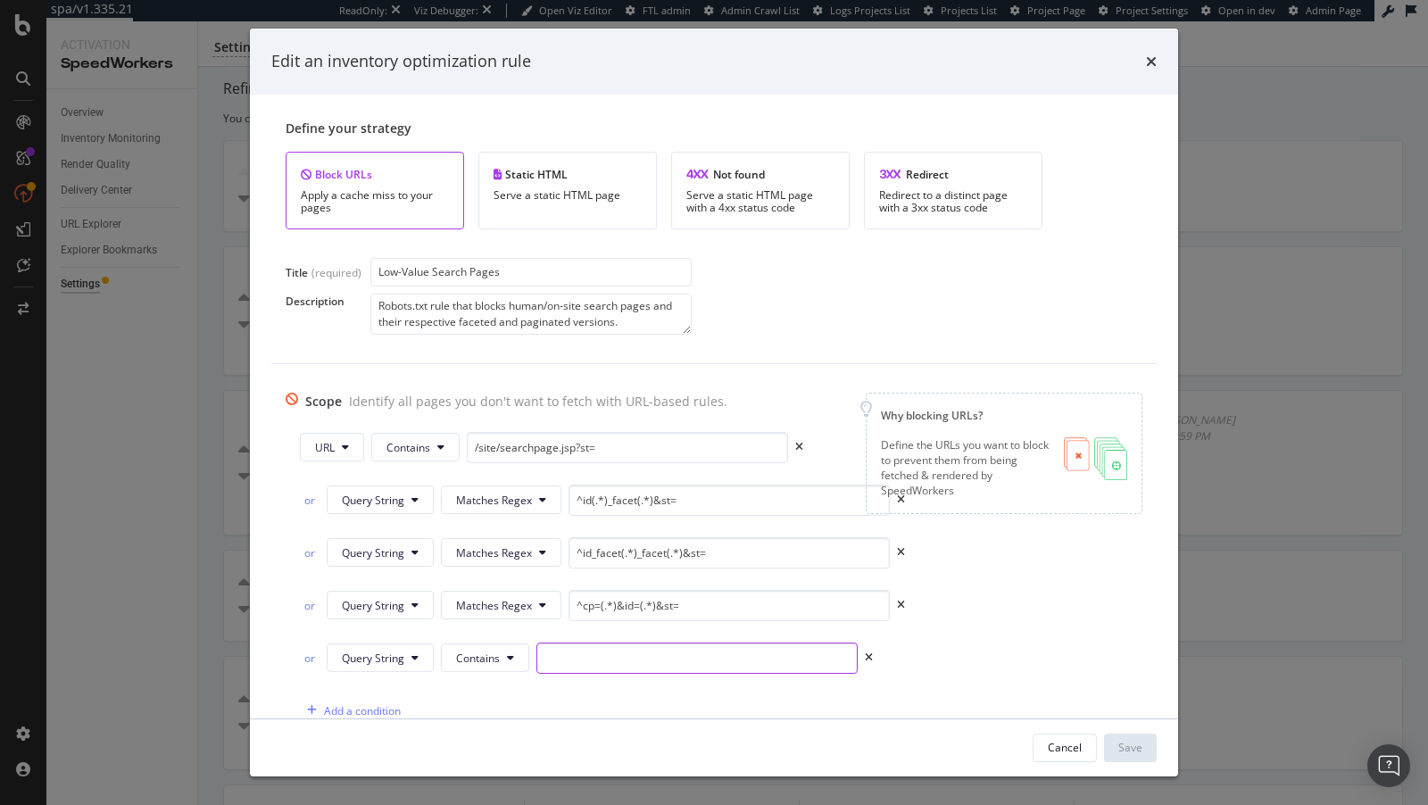
click at [593, 655] on input "modal" at bounding box center [696, 657] width 321 height 31
paste input "qp"
type input "qp"
paste input "/site/searchpage.jsp?qp"
click at [486, 657] on span "Contains" at bounding box center [478, 658] width 44 height 15
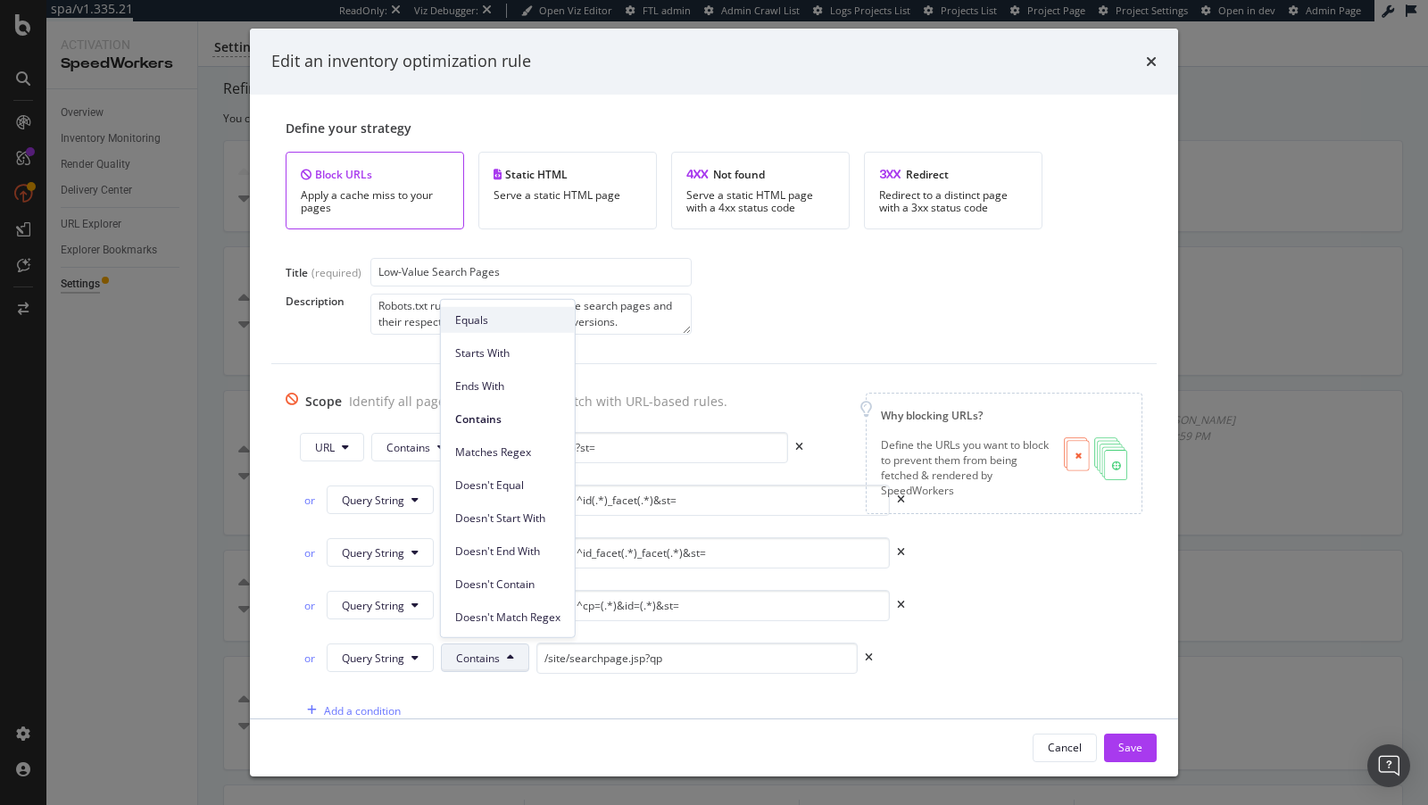
click at [484, 314] on span "Equals" at bounding box center [507, 319] width 105 height 16
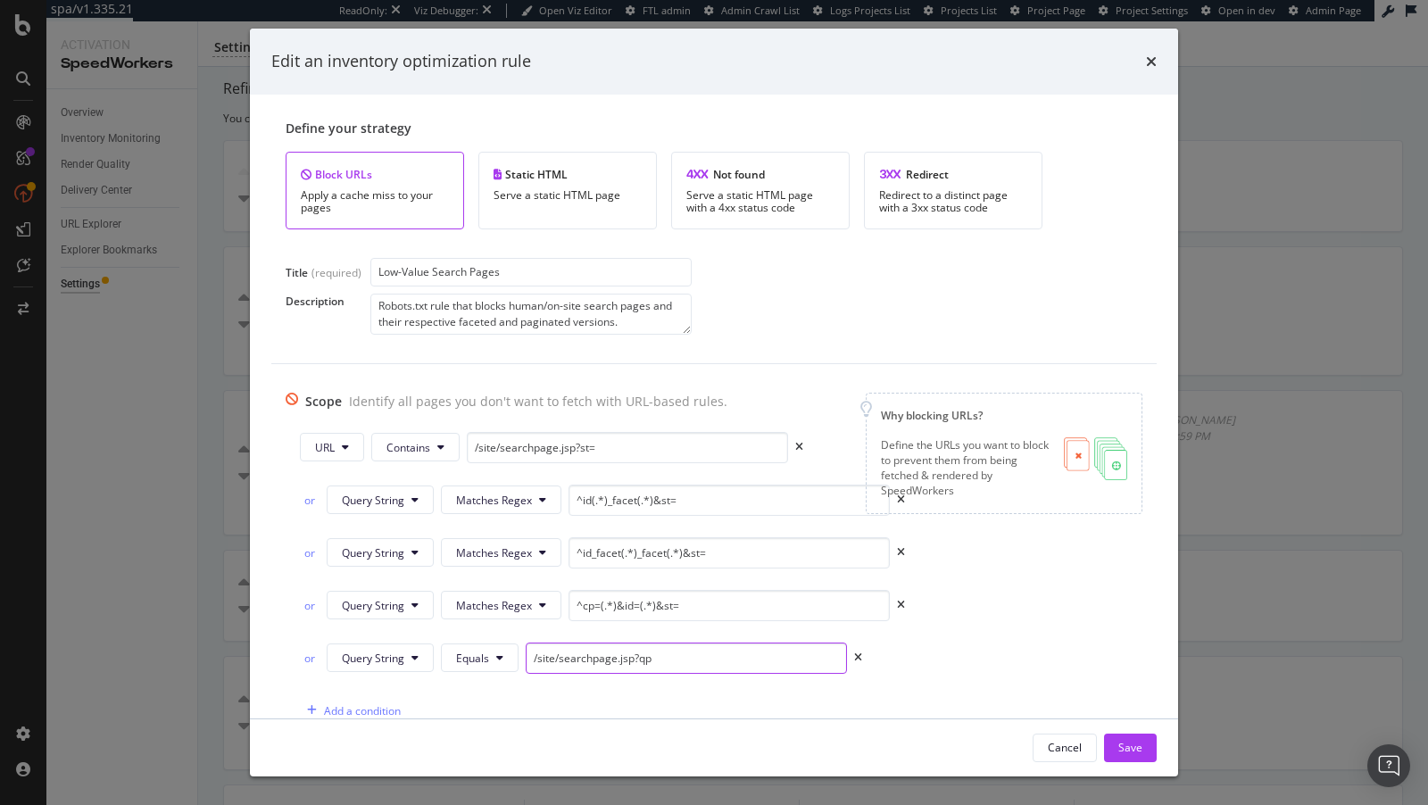
click at [687, 654] on input "/site/searchpage.jsp?qp" at bounding box center [686, 657] width 321 height 31
click at [467, 655] on span "Equals" at bounding box center [472, 658] width 33 height 15
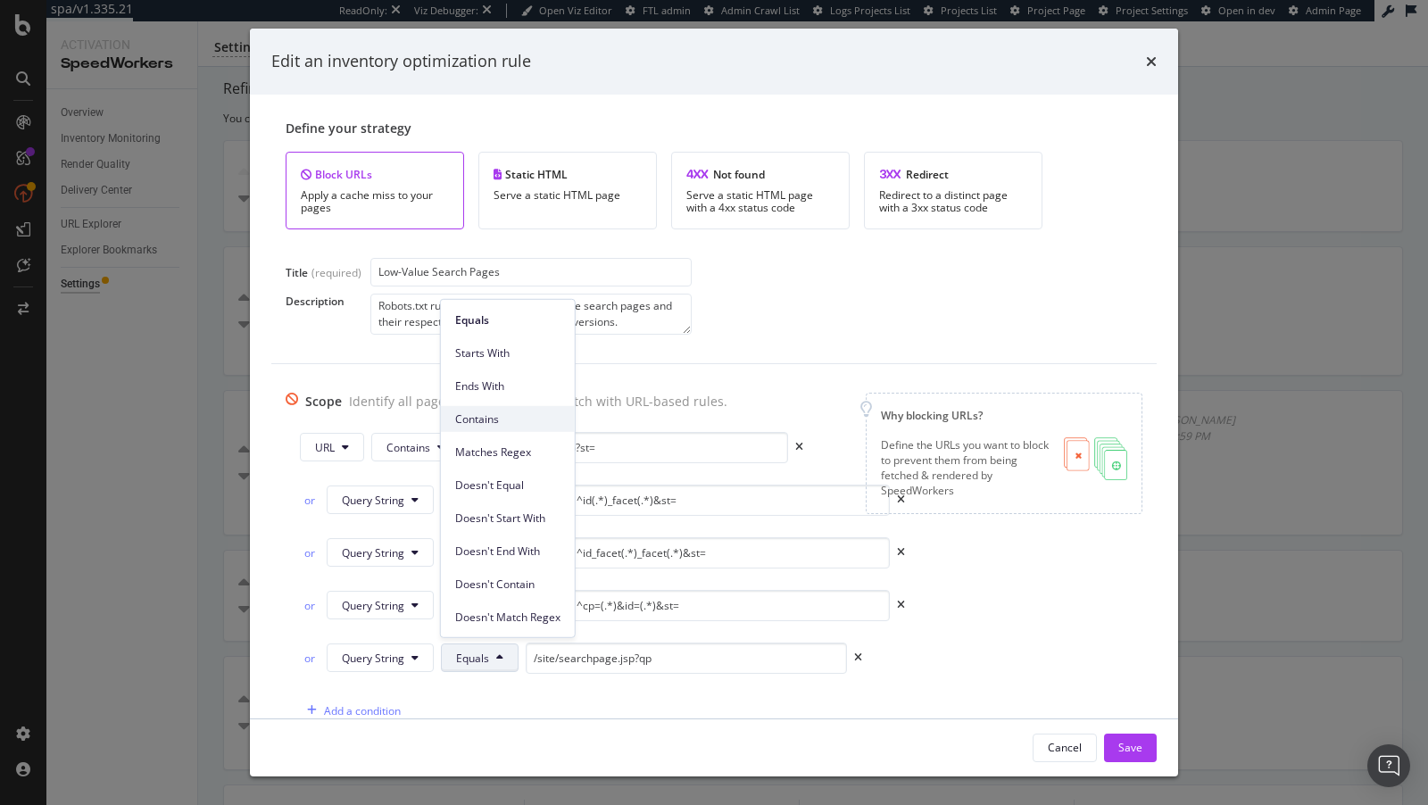
click at [482, 413] on span "Contains" at bounding box center [507, 418] width 105 height 16
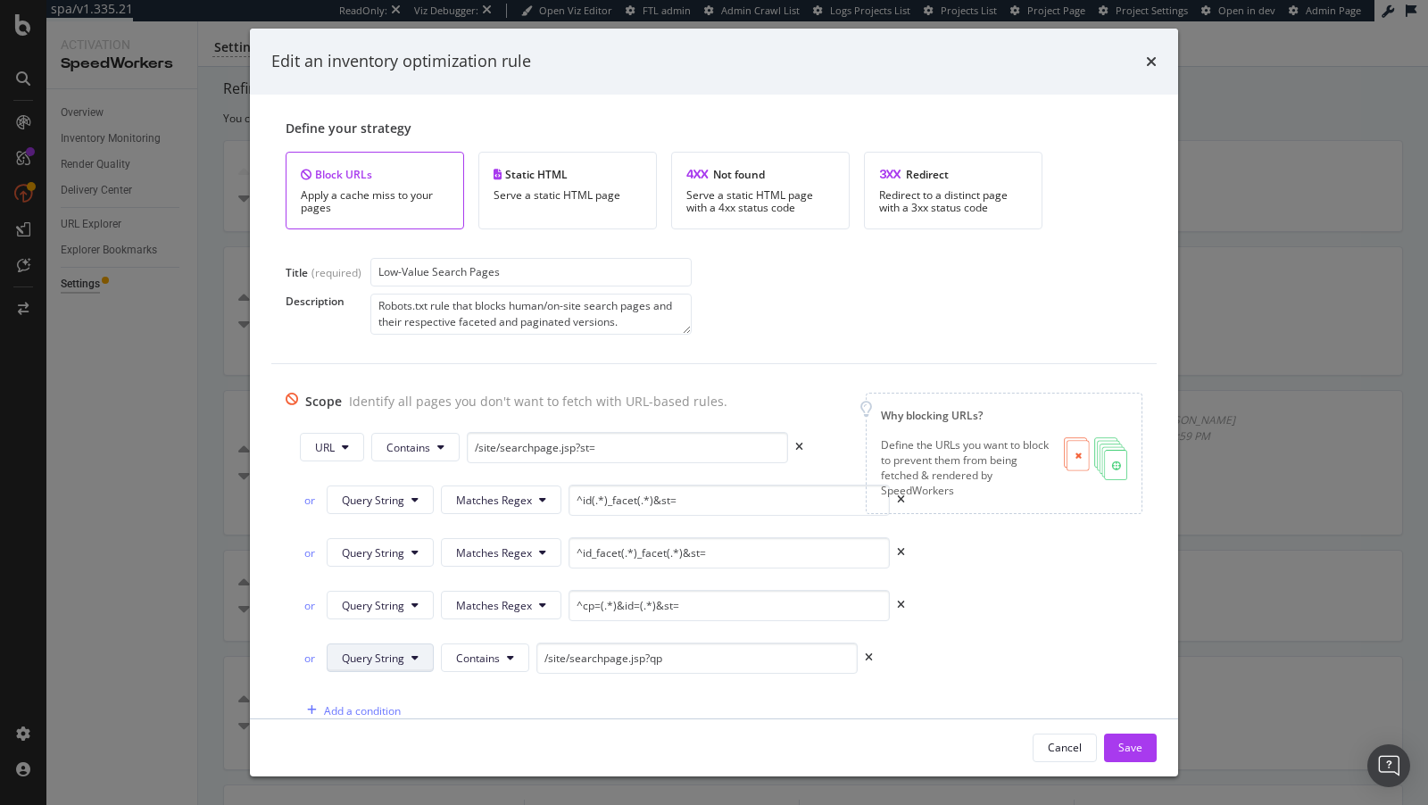
click at [406, 651] on button "Query String" at bounding box center [380, 657] width 107 height 29
click at [356, 493] on span "URL" at bounding box center [374, 485] width 65 height 16
click at [644, 656] on input "/site/searchpage.jsp?qp" at bounding box center [653, 657] width 321 height 31
click at [585, 656] on input "/site/searchpage.jsp?qp=" at bounding box center [653, 657] width 321 height 31
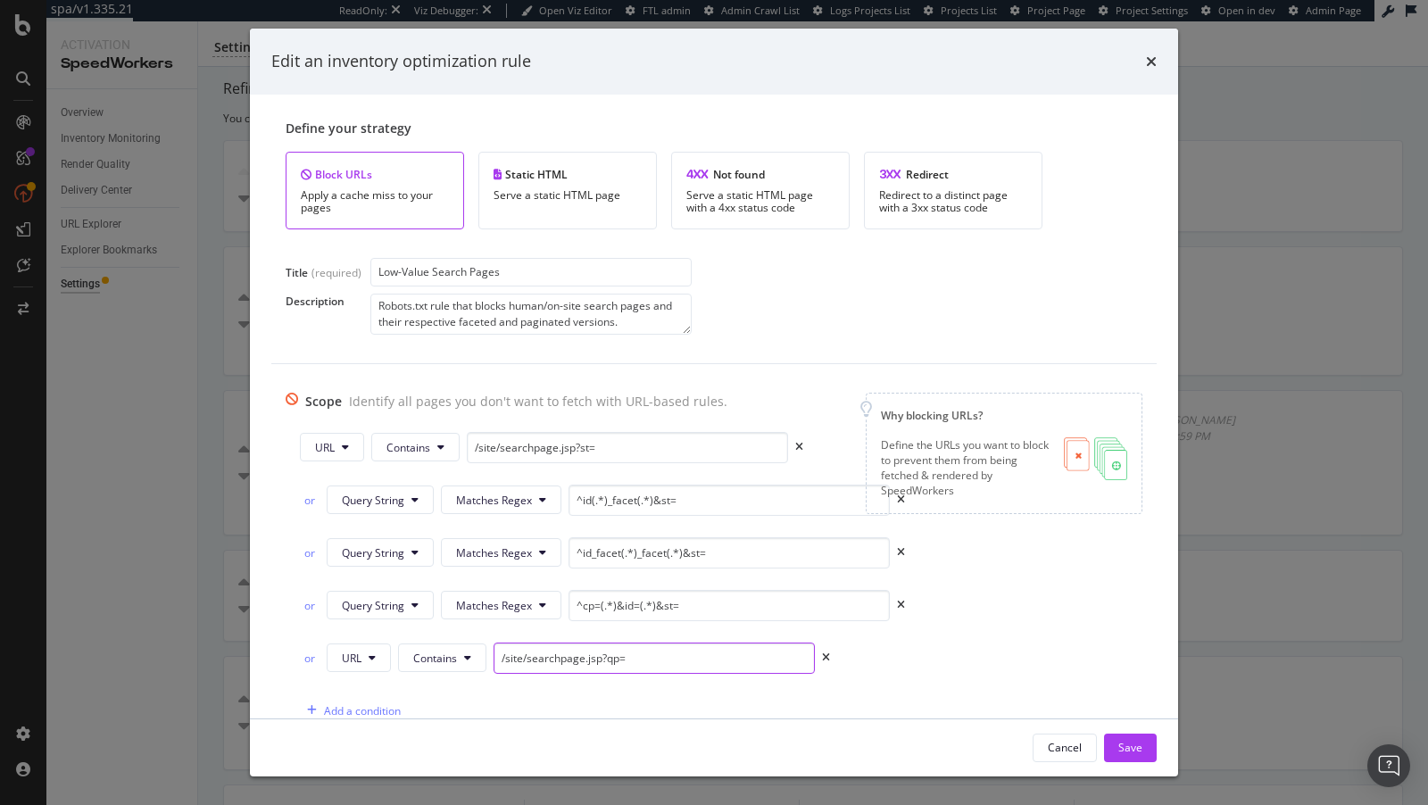
click at [585, 656] on input "/site/searchpage.jsp?qp=" at bounding box center [653, 657] width 321 height 31
type input "/site/searchpage.jsp?qp="
click at [1098, 754] on div "Cancel Save" at bounding box center [1094, 748] width 124 height 29
click at [1099, 754] on div "Cancel Save" at bounding box center [1094, 748] width 124 height 29
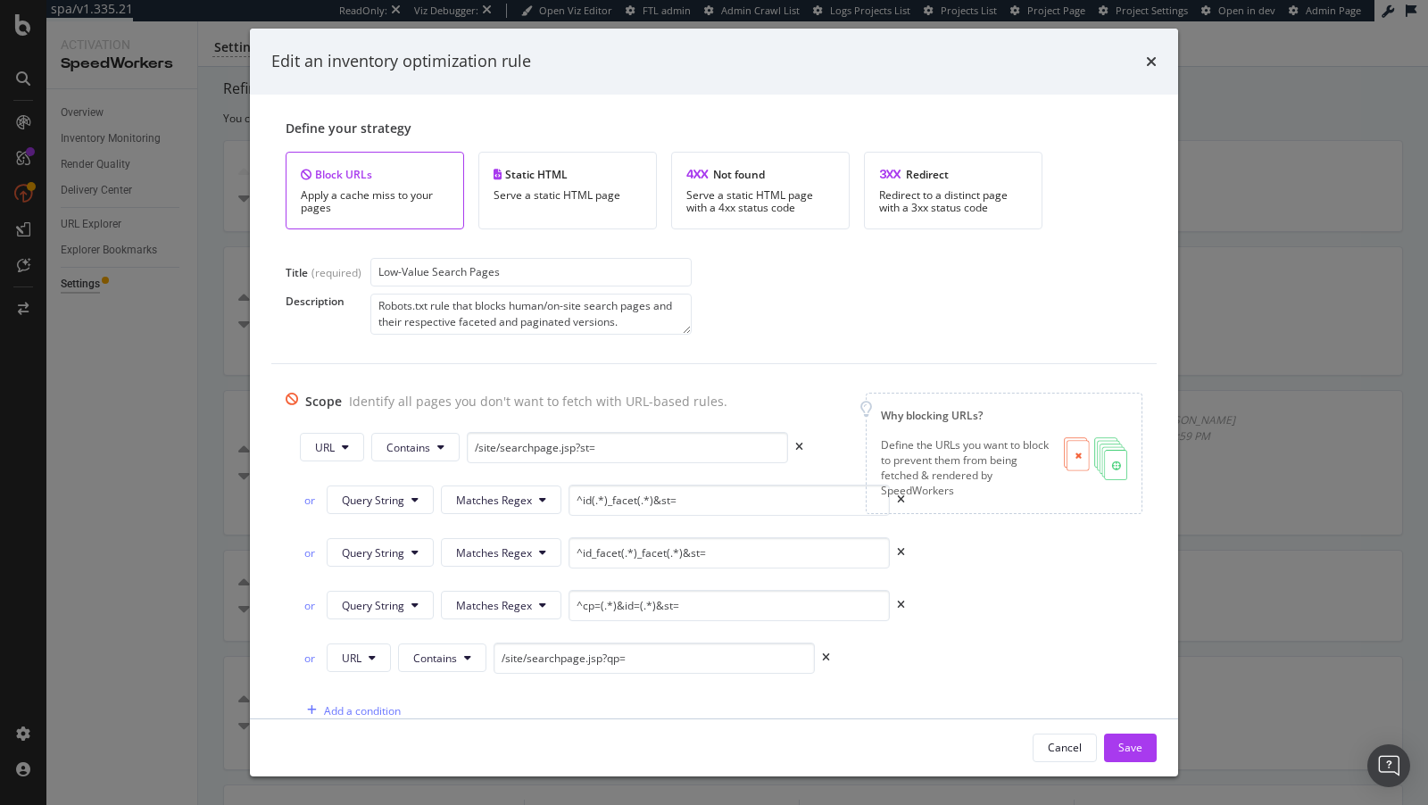
click at [1158, 750] on div "Cancel Save" at bounding box center [714, 747] width 928 height 57
click at [1121, 750] on div "Save" at bounding box center [1130, 747] width 24 height 15
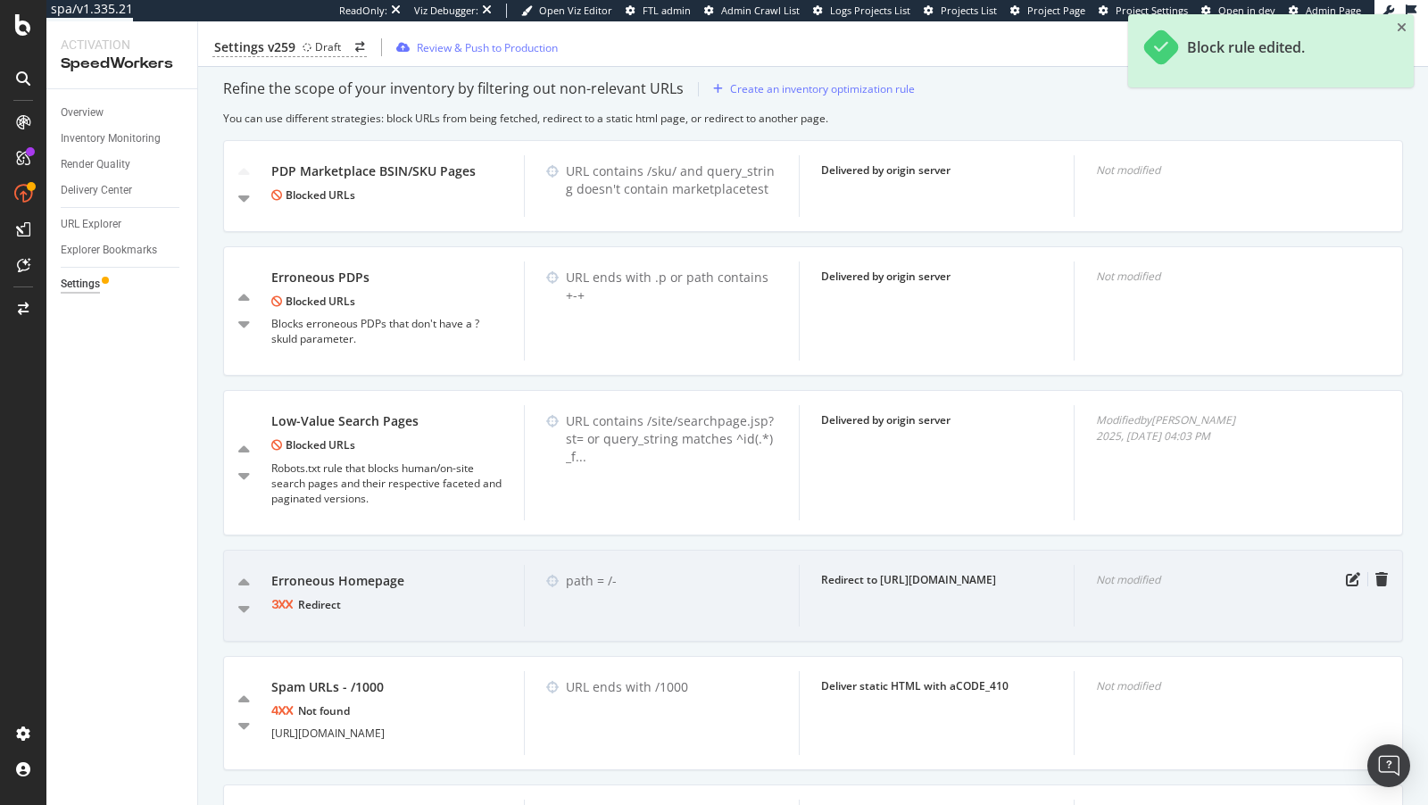
scroll to position [0, 0]
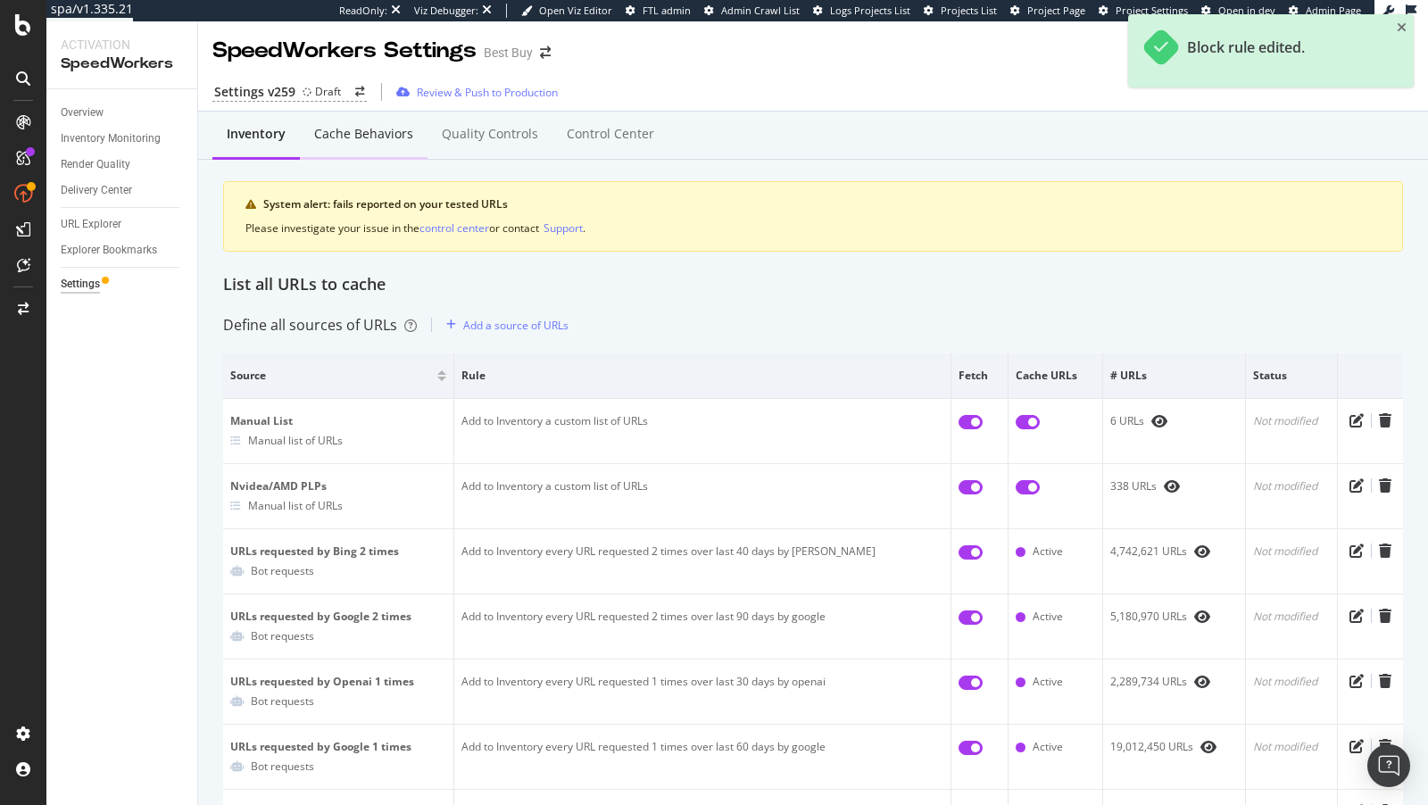
click at [358, 129] on div "Cache behaviors" at bounding box center [363, 134] width 99 height 18
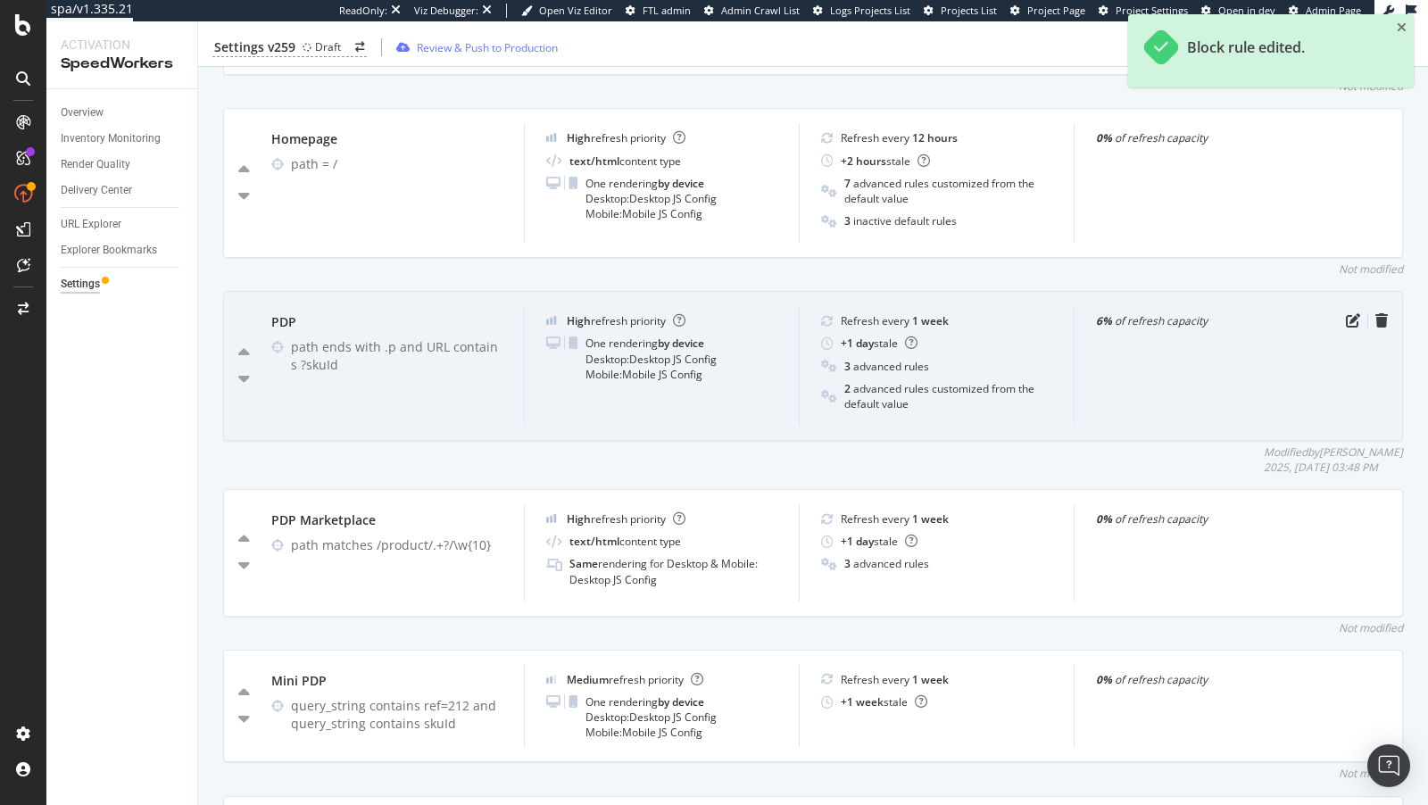
scroll to position [1054, 0]
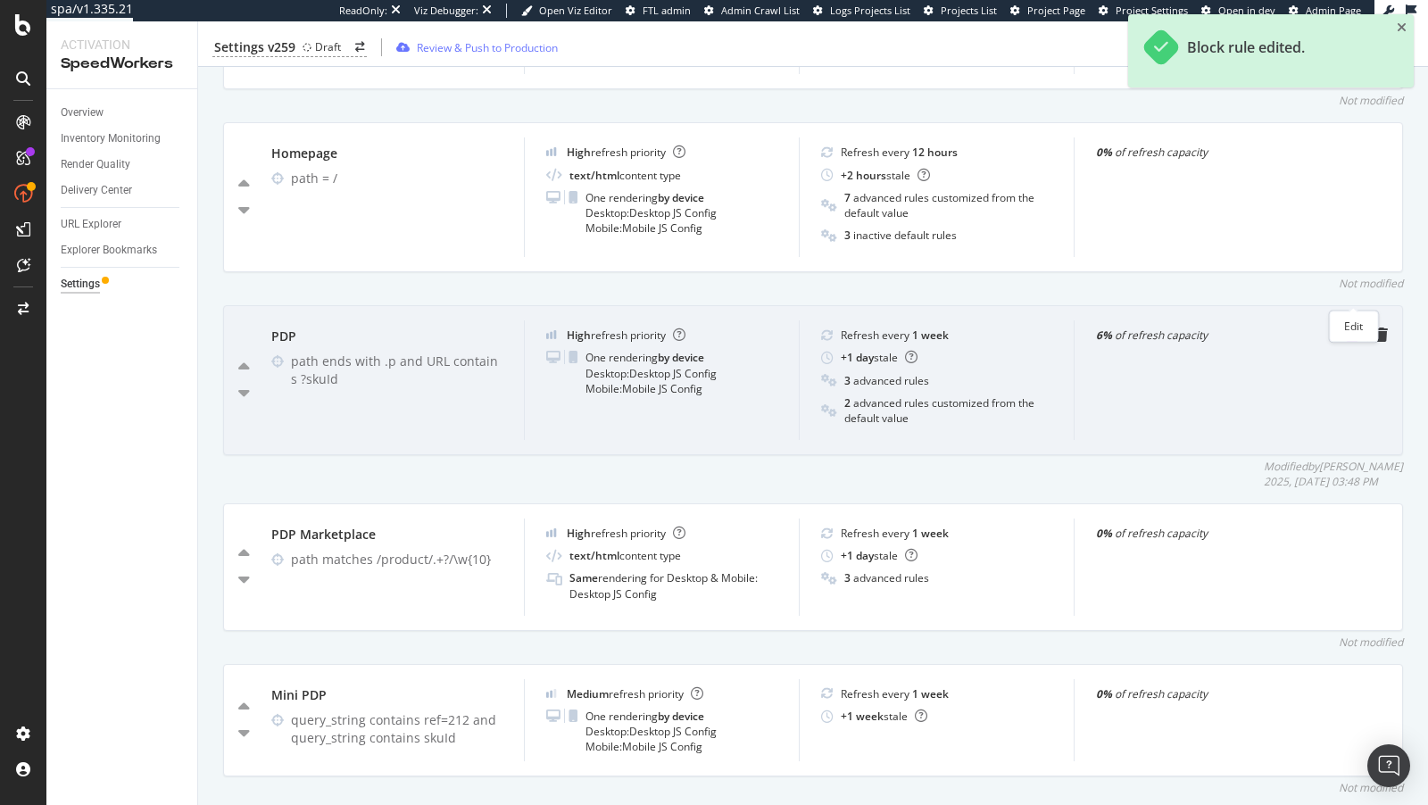
click at [1350, 327] on icon "pen-to-square" at bounding box center [1353, 334] width 14 height 14
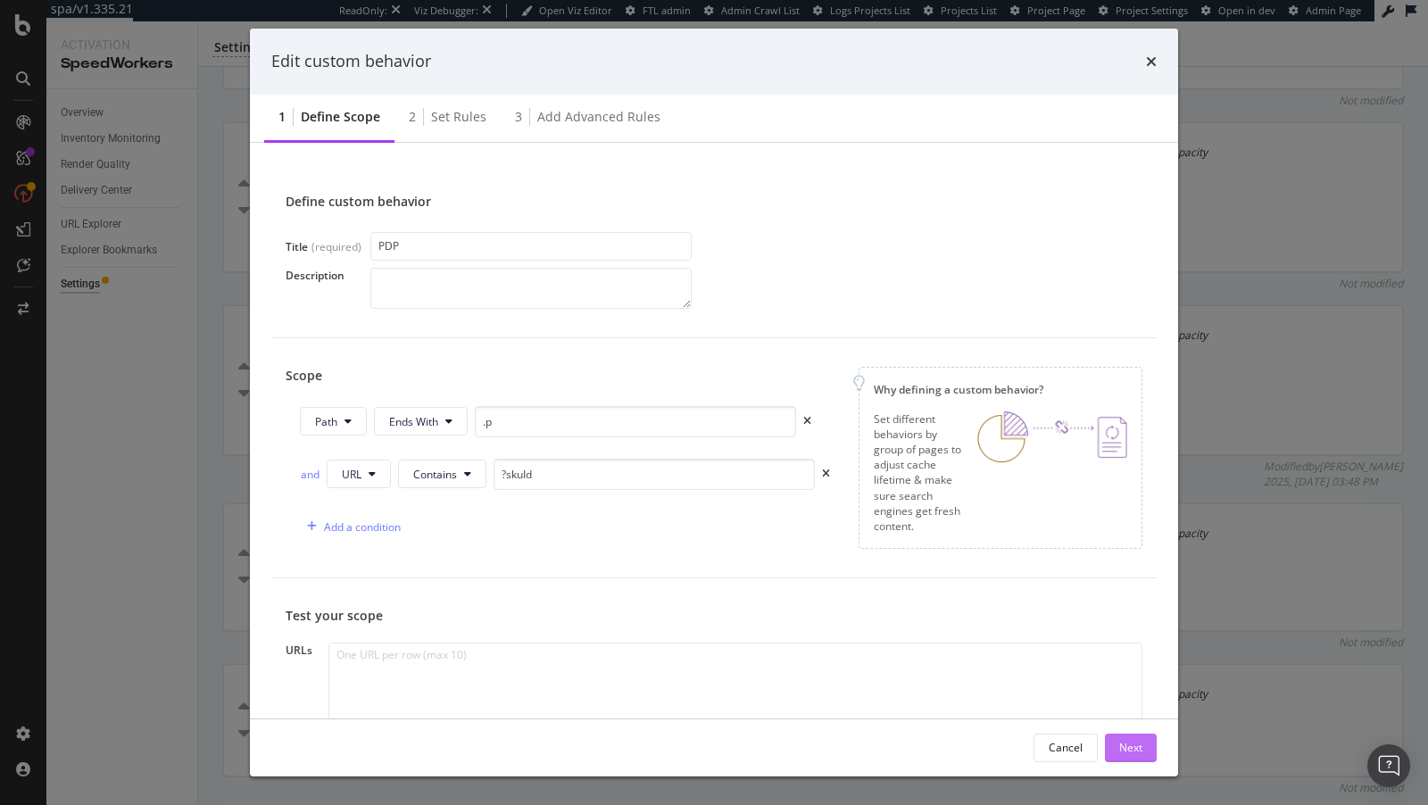
click at [1121, 745] on div "Next" at bounding box center [1130, 747] width 23 height 15
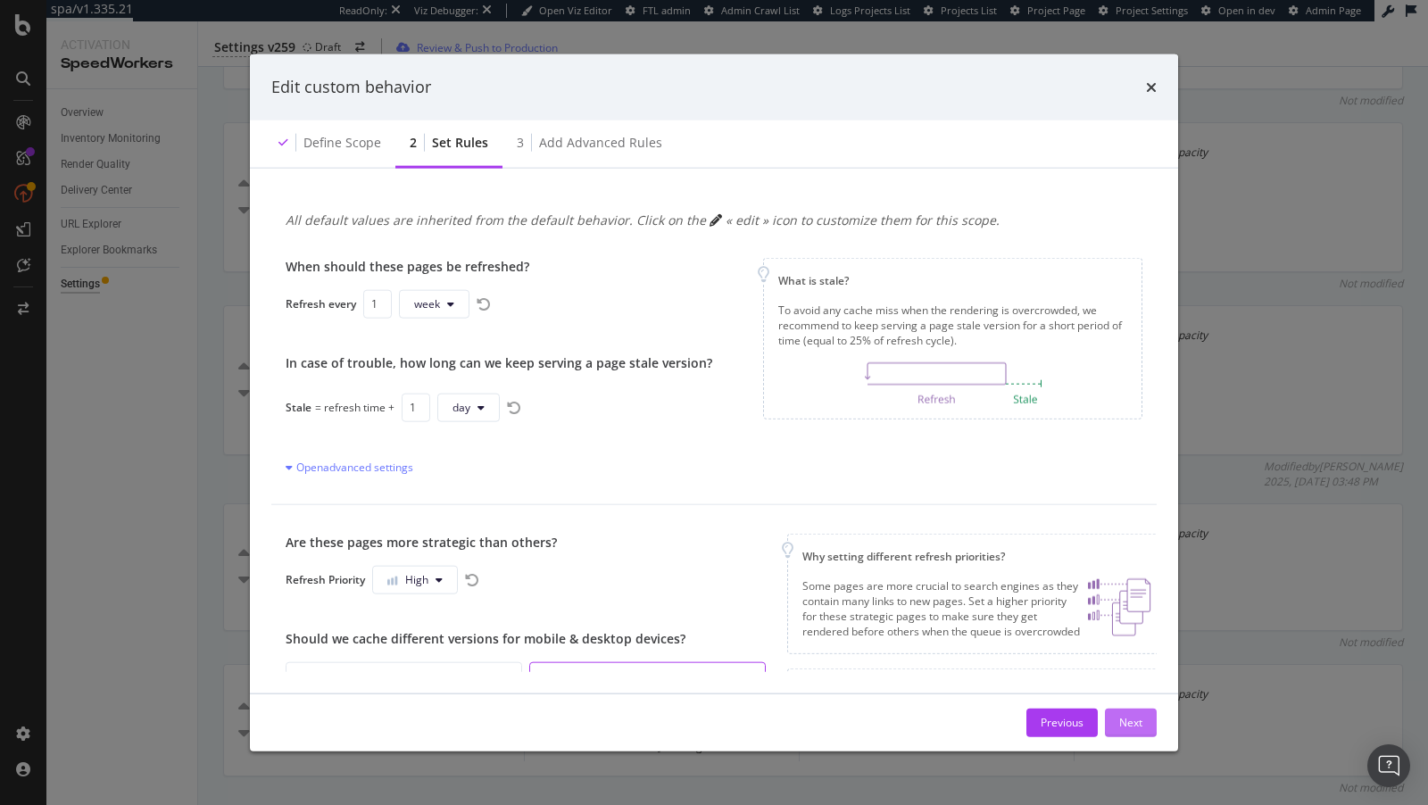
click at [1126, 728] on div "Next" at bounding box center [1130, 722] width 23 height 15
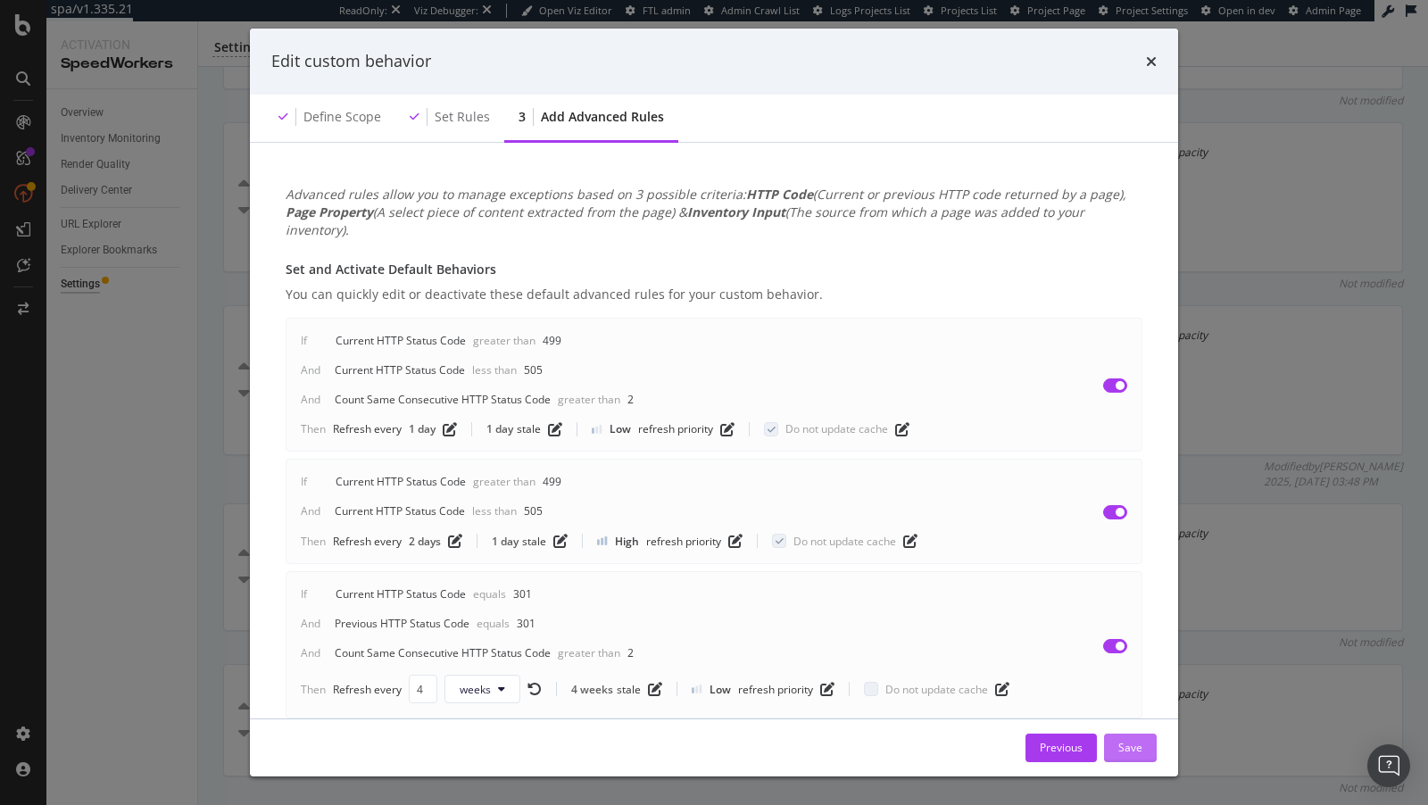
click at [1125, 752] on div "Save" at bounding box center [1130, 747] width 24 height 15
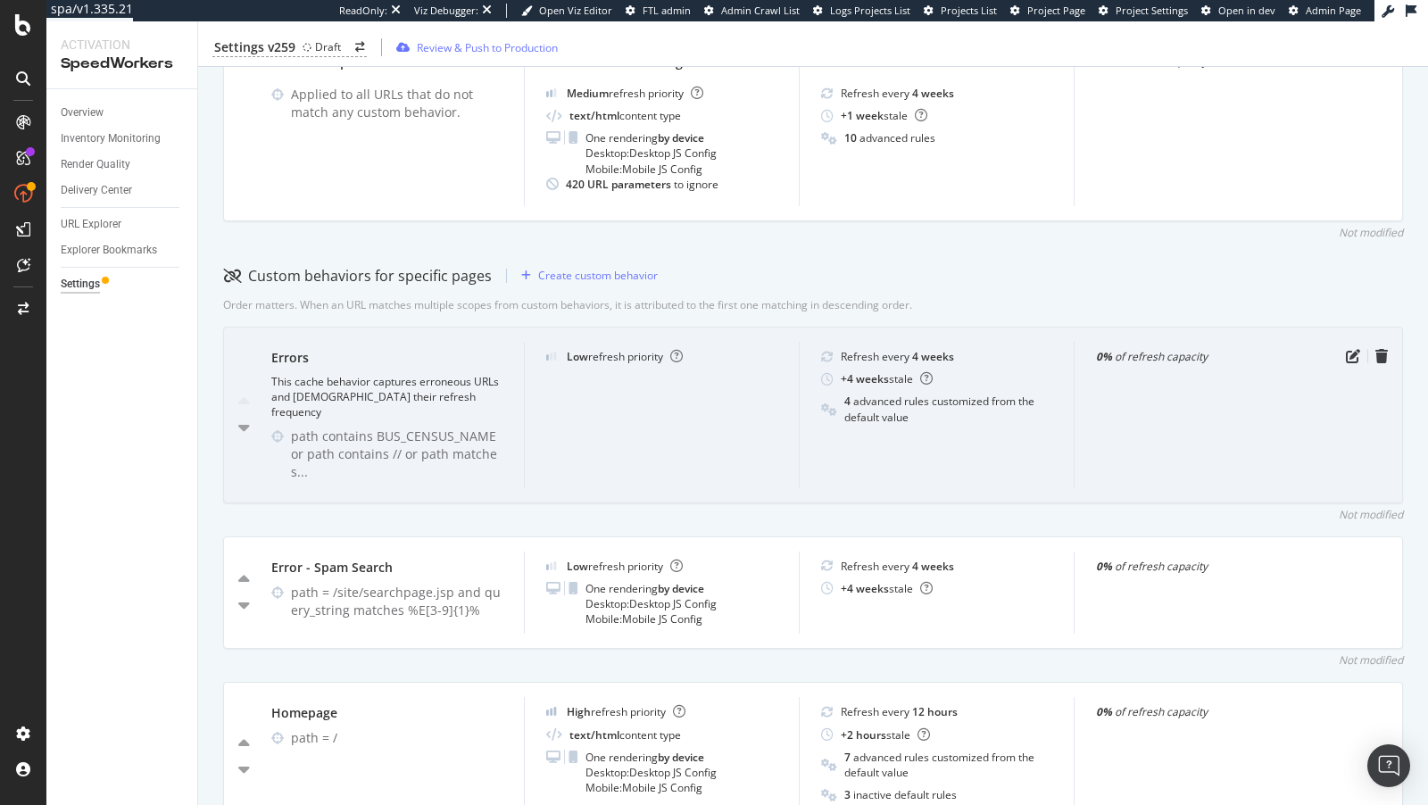
scroll to position [341, 0]
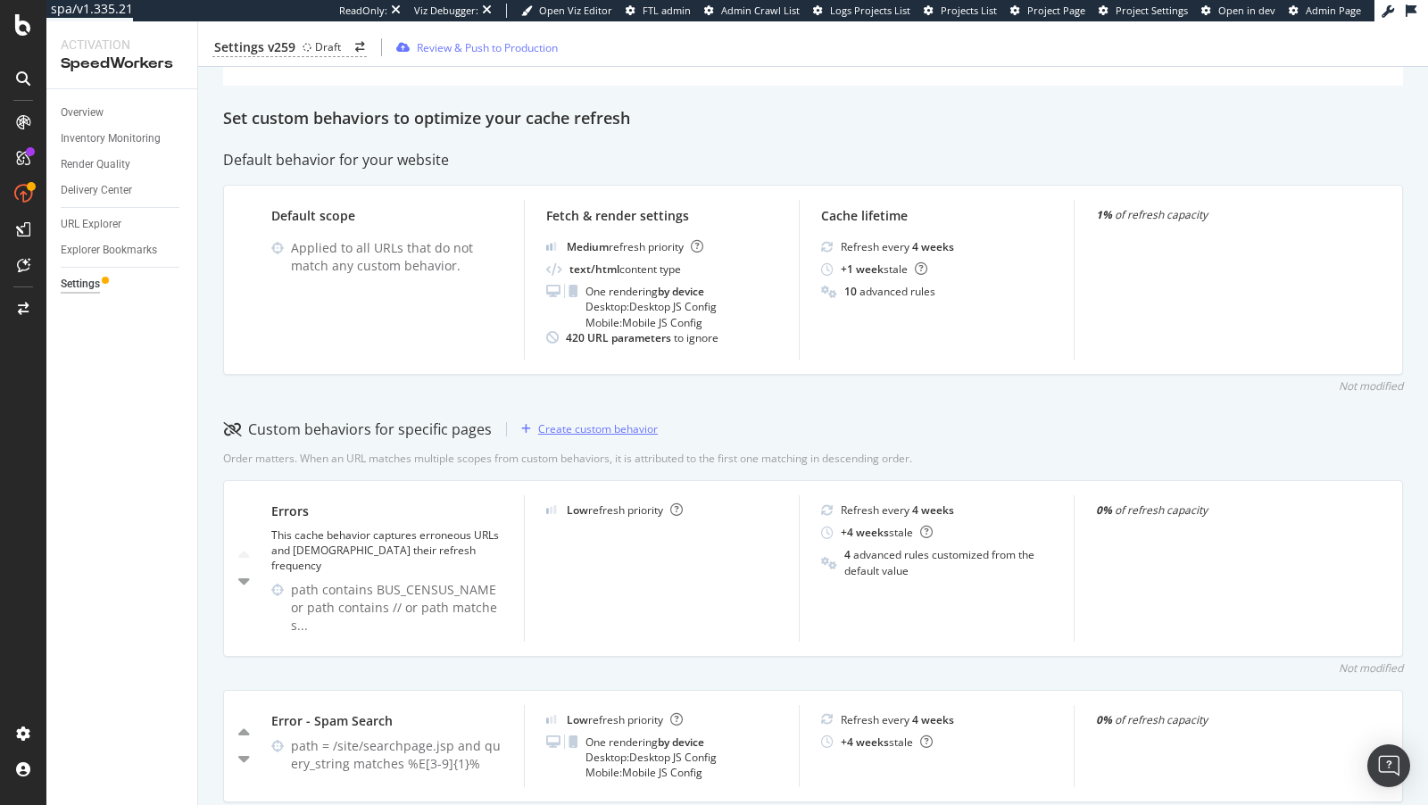
click at [590, 428] on div "Create custom behavior" at bounding box center [598, 428] width 120 height 15
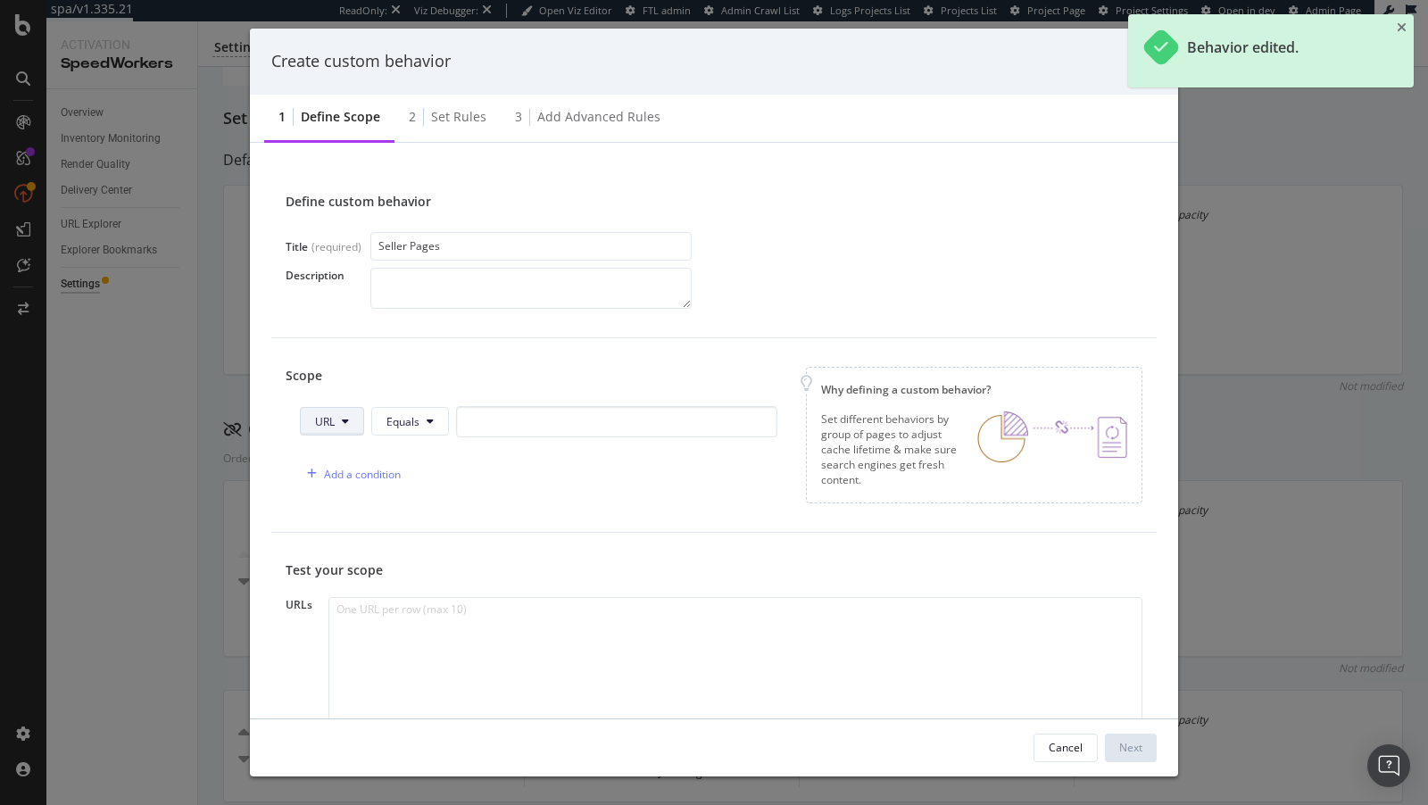
type input "Seller Pages"
click at [334, 419] on span "URL" at bounding box center [325, 421] width 20 height 15
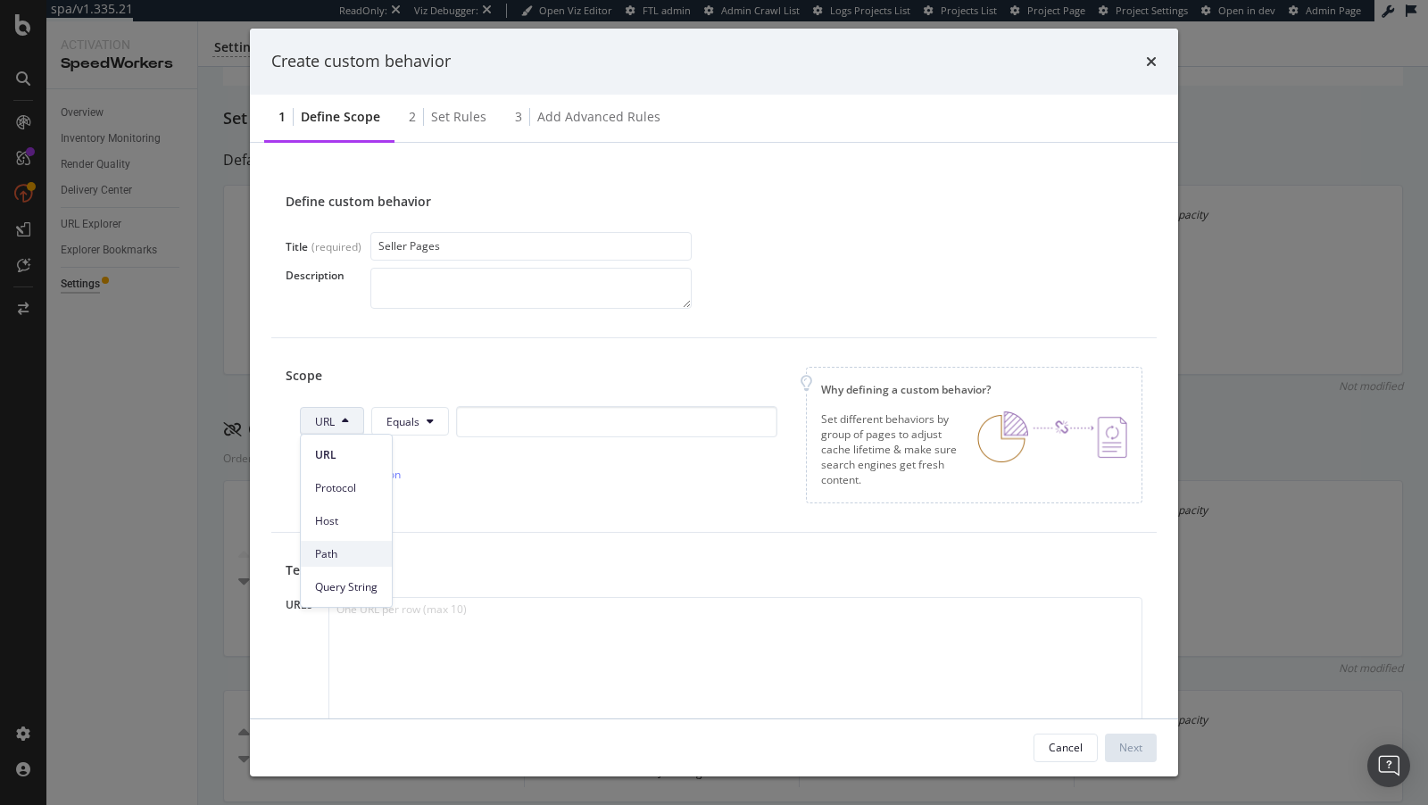
click at [361, 560] on span "Path" at bounding box center [346, 554] width 62 height 16
click at [515, 416] on input "modal" at bounding box center [619, 421] width 321 height 31
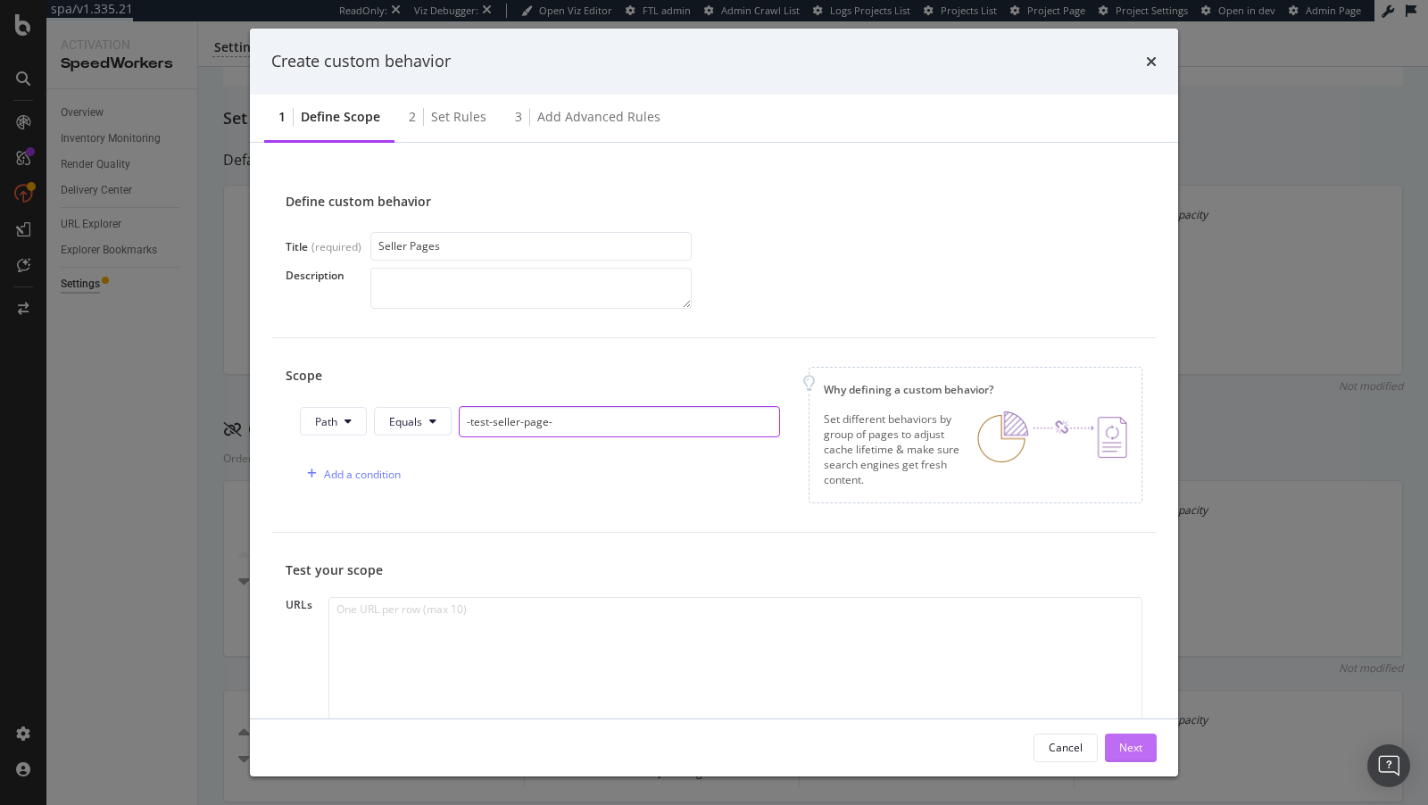
type input "-test-seller-page-"
click at [1129, 750] on div "Next" at bounding box center [1130, 747] width 23 height 15
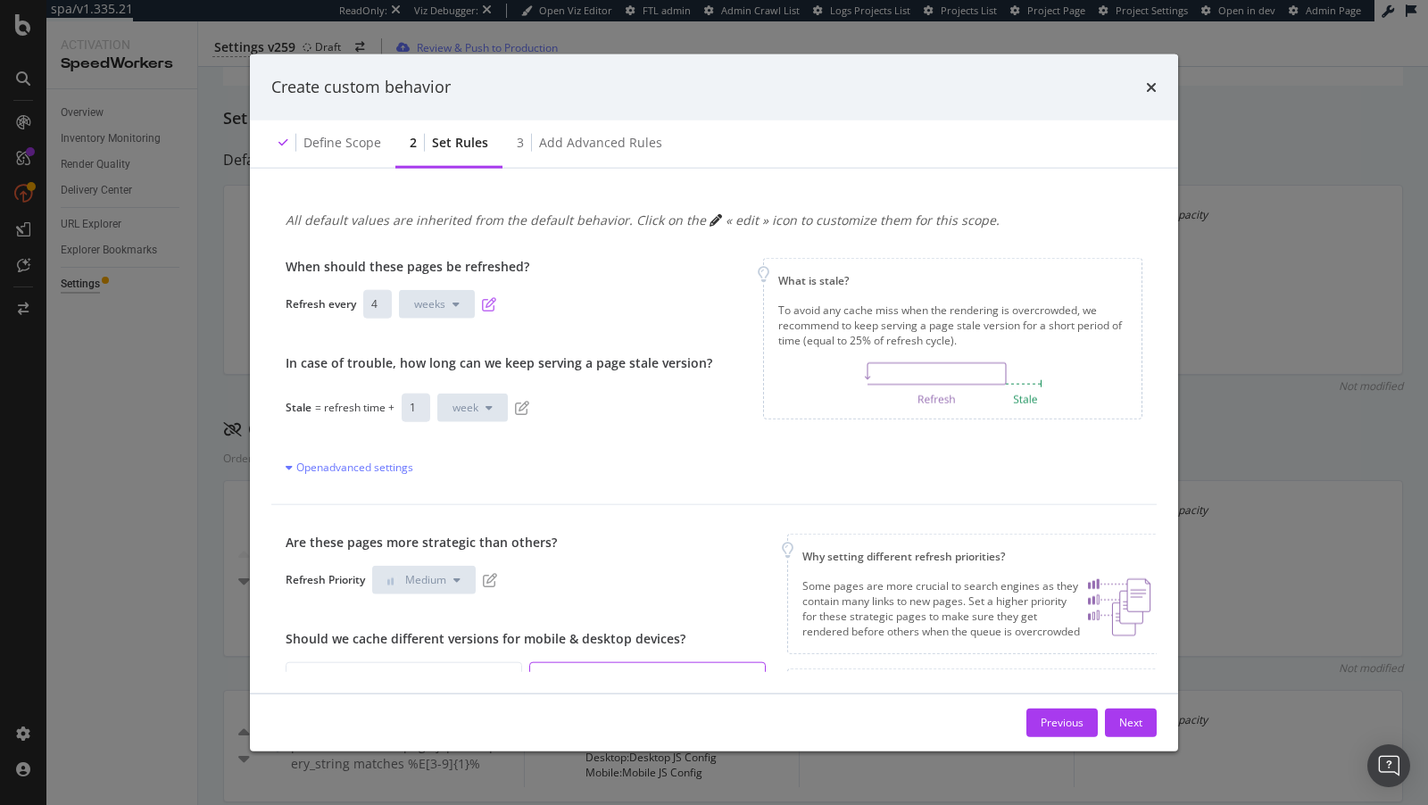
click at [493, 307] on icon "pen-to-square" at bounding box center [489, 303] width 14 height 14
click at [385, 300] on input "4" at bounding box center [377, 303] width 29 height 29
click at [371, 302] on input "4" at bounding box center [377, 303] width 29 height 29
type input "2"
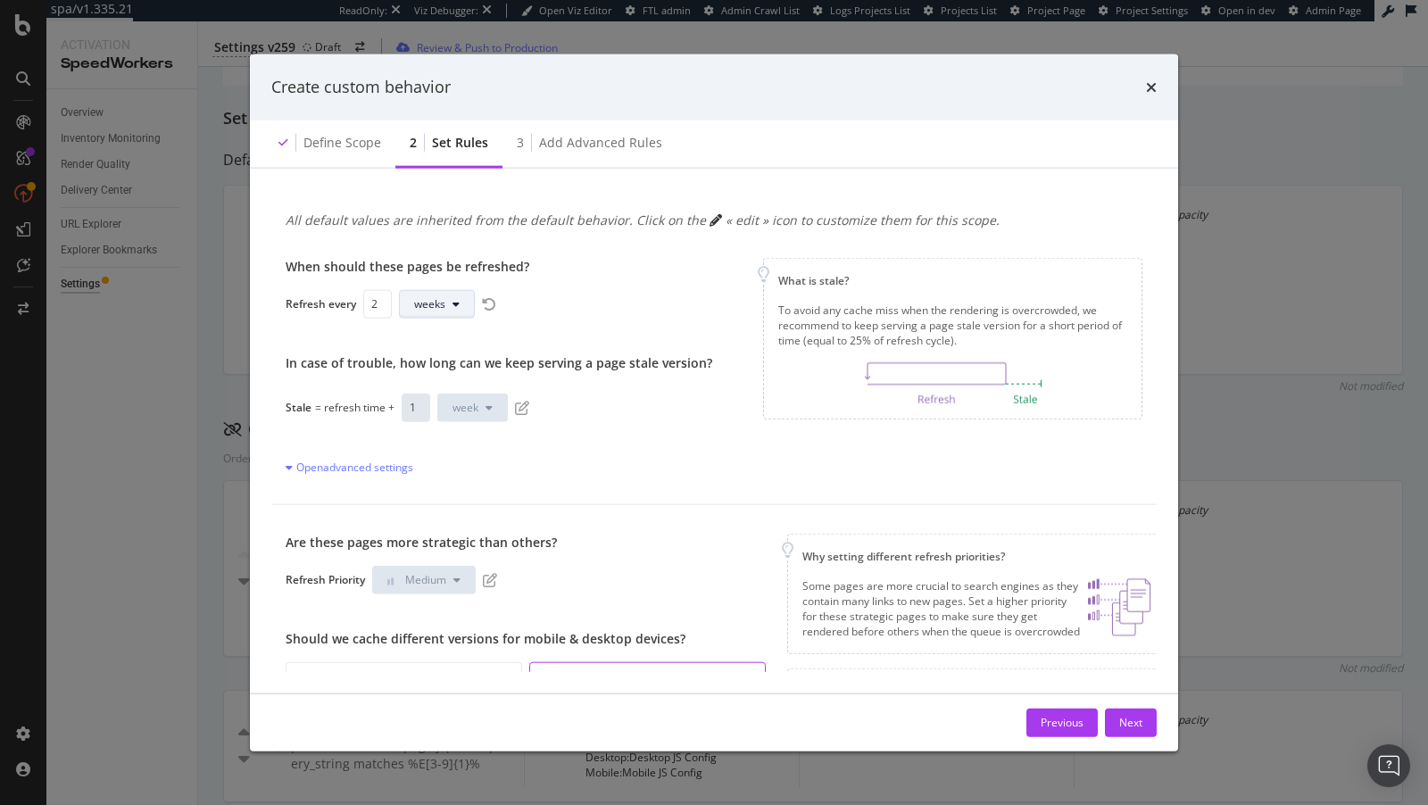
click at [435, 311] on button "weeks" at bounding box center [437, 303] width 76 height 29
click at [443, 404] on span "days" at bounding box center [434, 405] width 40 height 16
click at [518, 399] on div "Stale = refresh time + 1 week" at bounding box center [499, 407] width 427 height 29
click at [518, 402] on icon "pen-to-square" at bounding box center [522, 407] width 14 height 14
click at [456, 413] on span "week" at bounding box center [465, 407] width 26 height 15
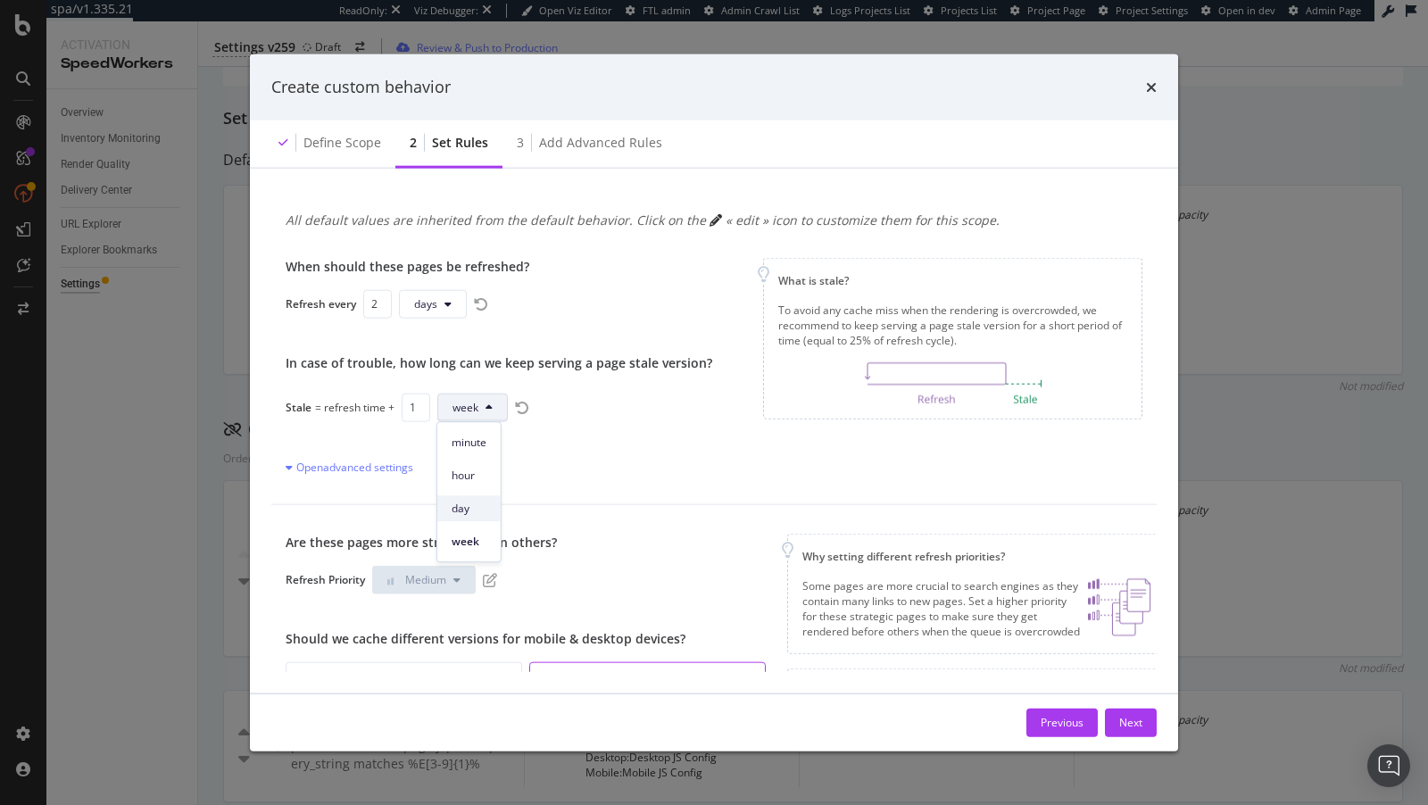
click at [468, 509] on span "day" at bounding box center [469, 509] width 35 height 16
click at [406, 407] on input "1" at bounding box center [416, 407] width 29 height 29
type input "2"
click at [496, 582] on icon "pen-to-square" at bounding box center [490, 579] width 14 height 14
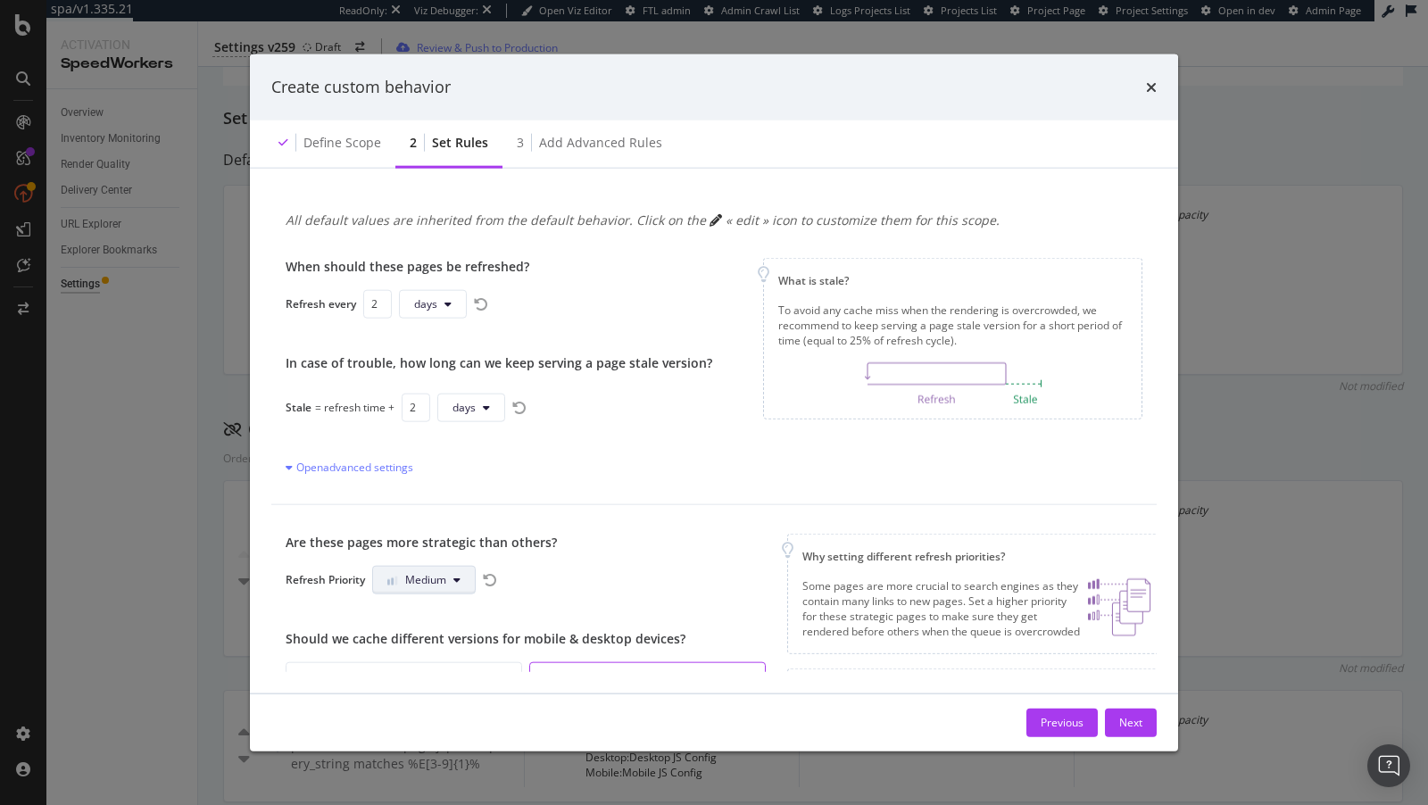
click at [459, 576] on icon "modal" at bounding box center [456, 579] width 7 height 11
click at [406, 685] on span "High" at bounding box center [409, 681] width 42 height 16
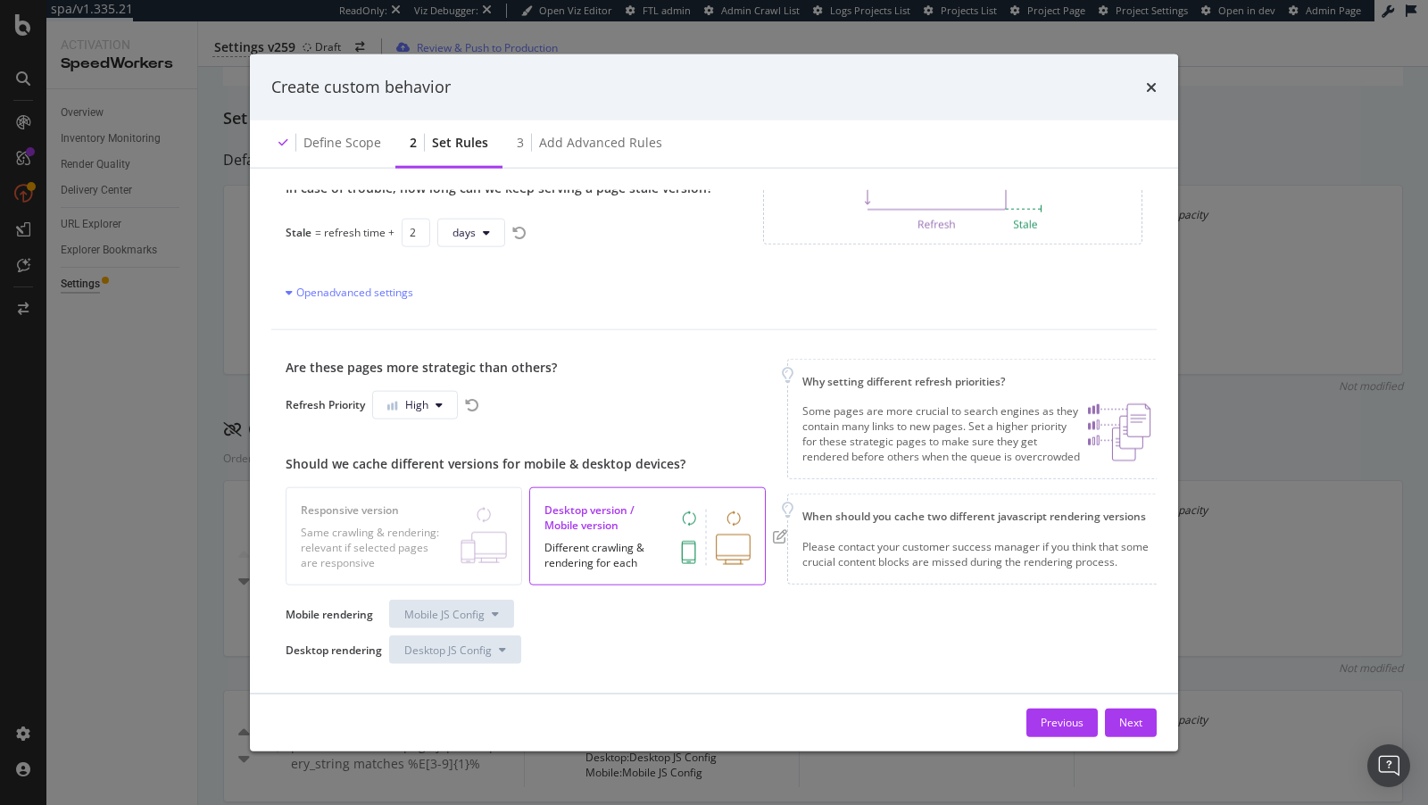
scroll to position [195, 0]
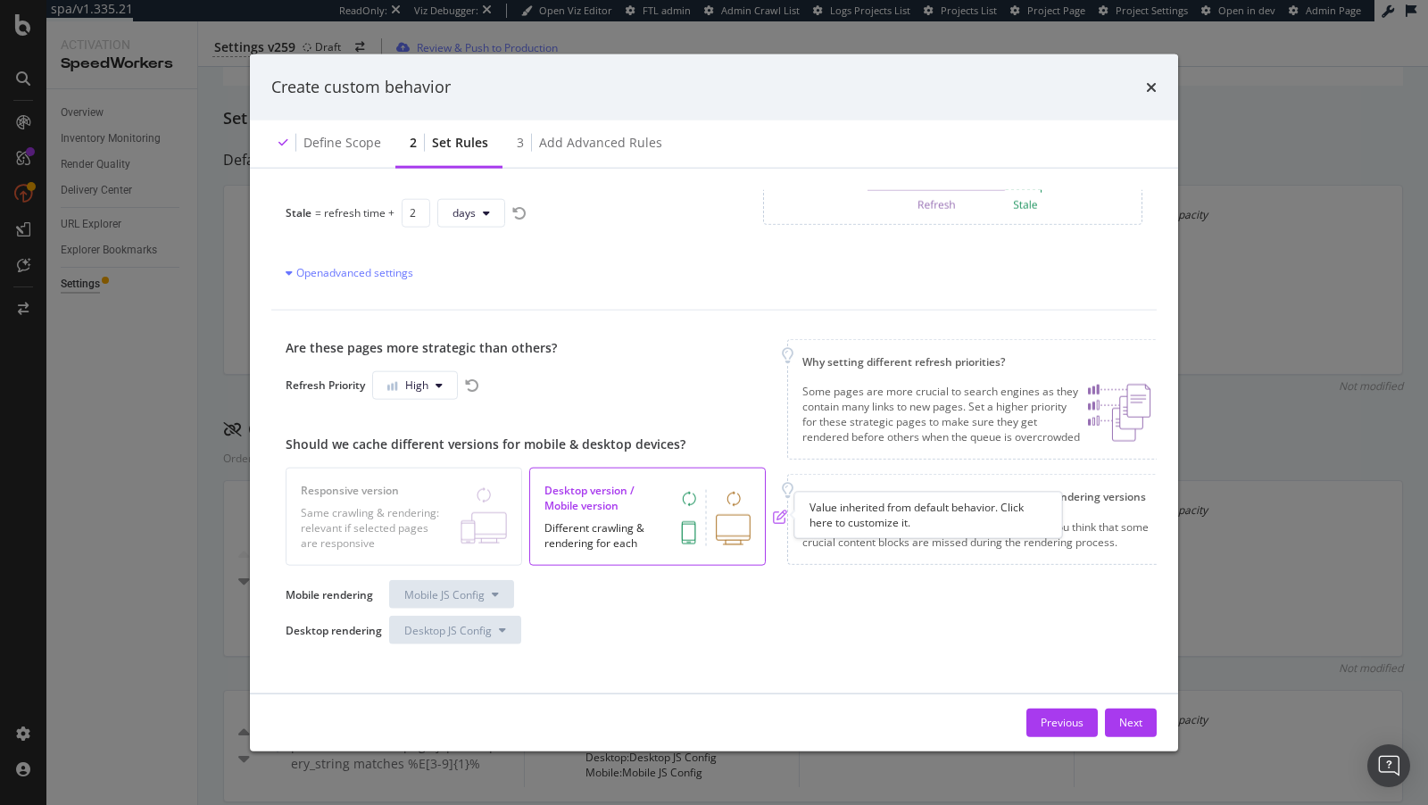
click at [773, 515] on icon "pen-to-square" at bounding box center [780, 517] width 14 height 14
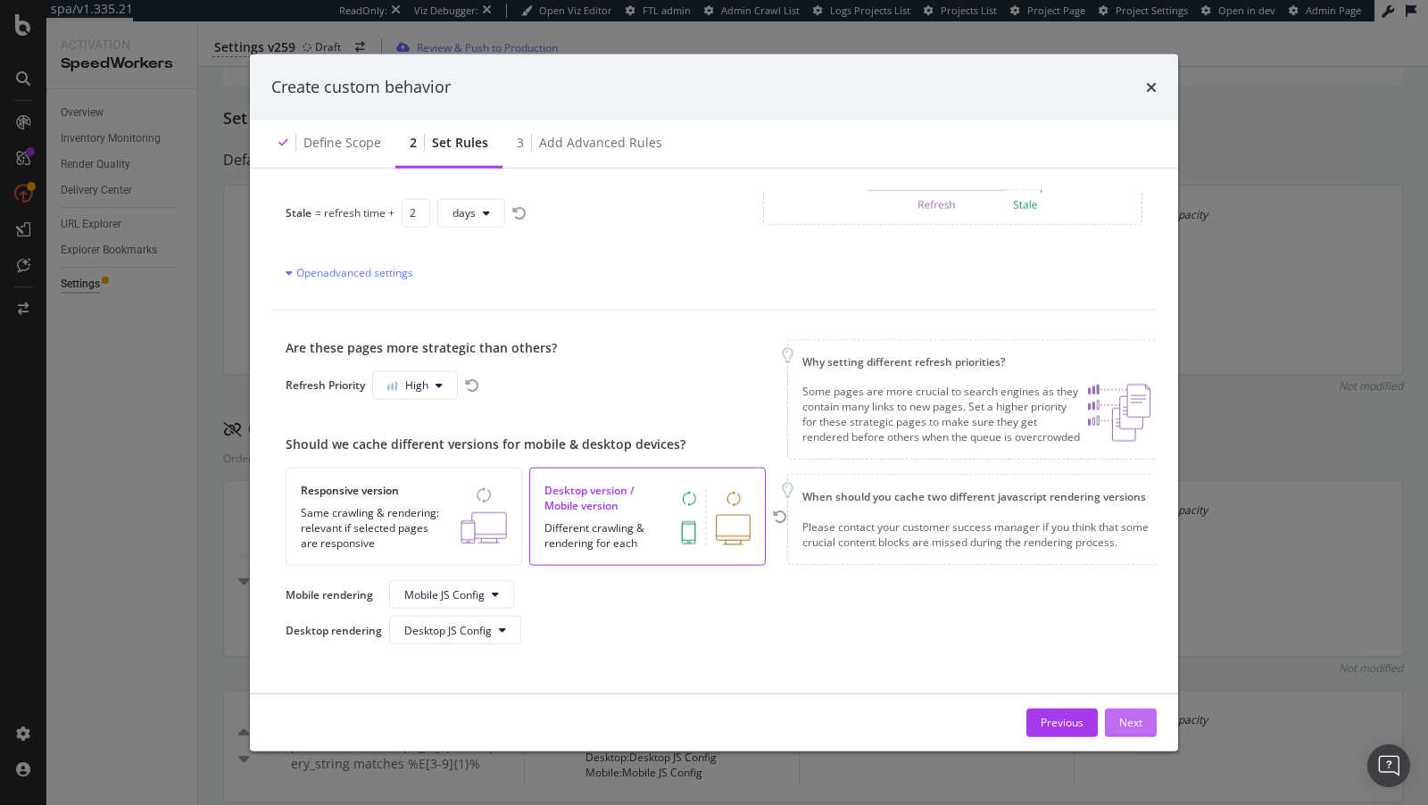
click at [1140, 728] on div "Next" at bounding box center [1130, 722] width 23 height 15
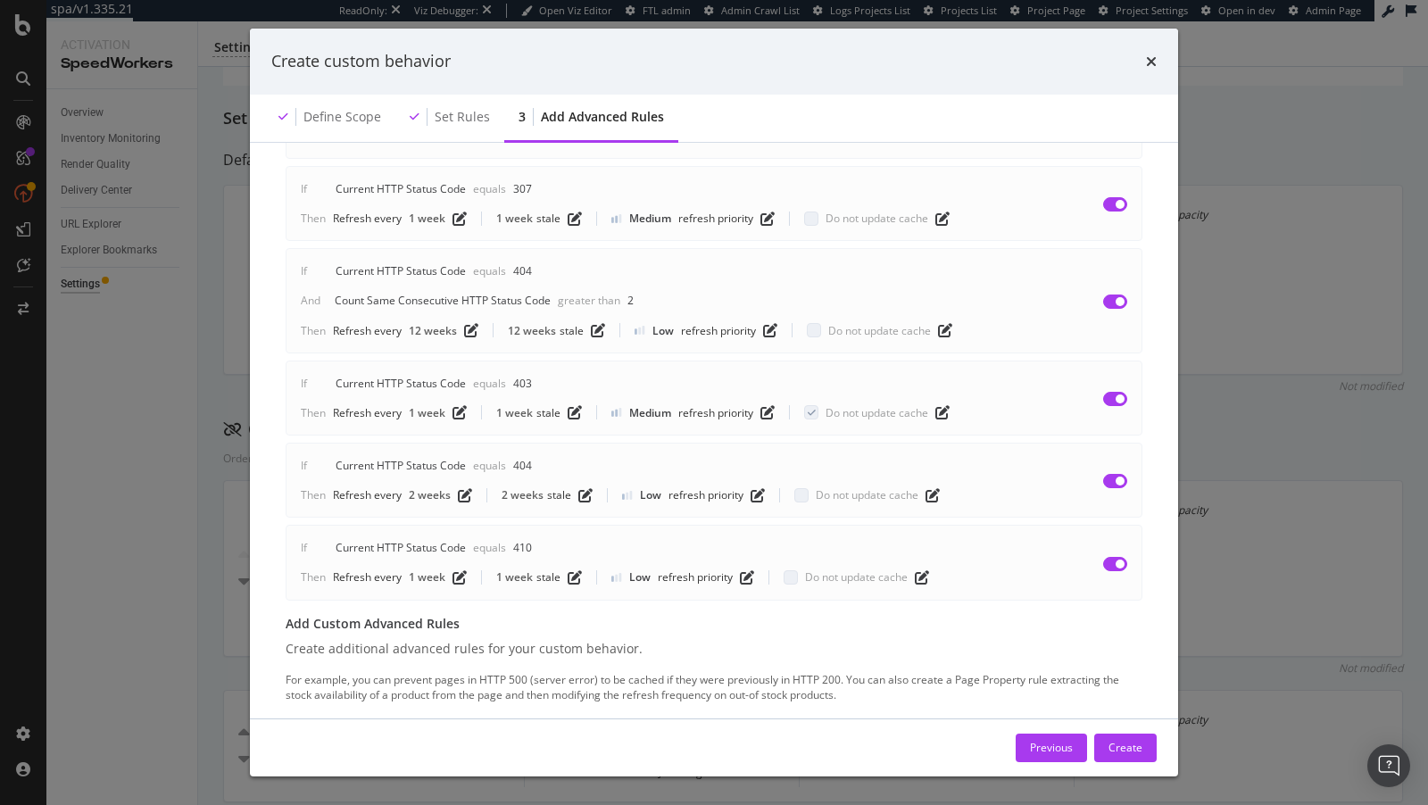
scroll to position [727, 0]
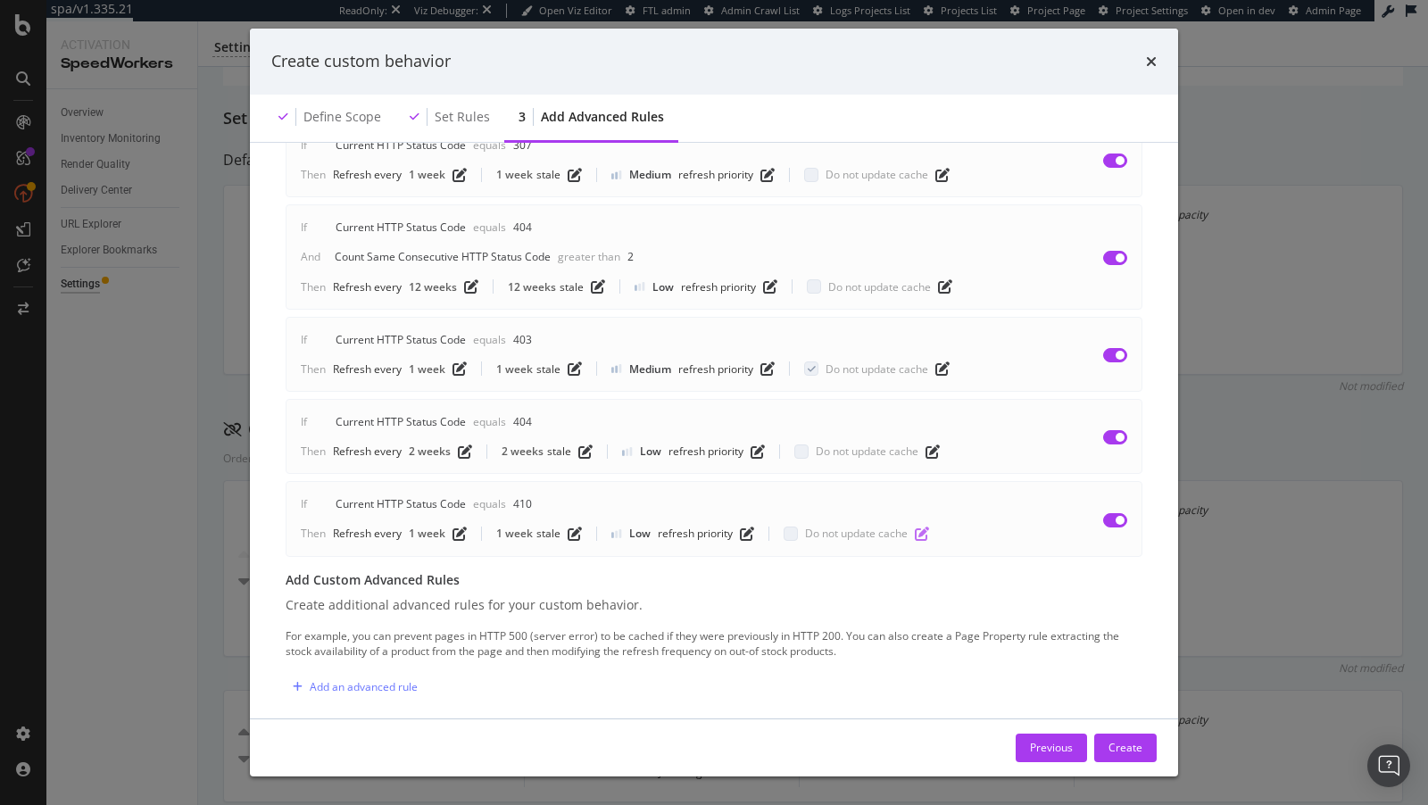
click at [919, 526] on icon "pen-to-square" at bounding box center [922, 533] width 14 height 14
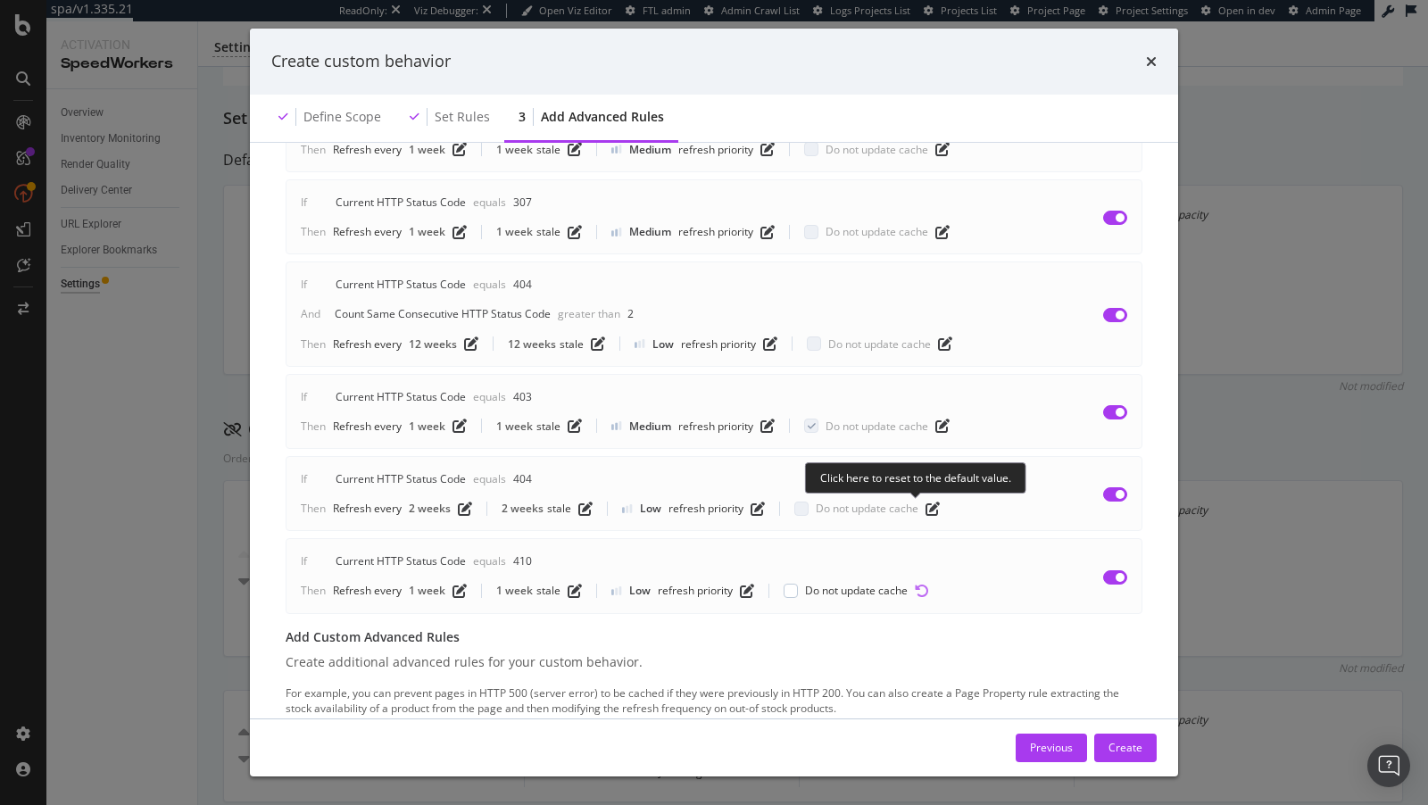
scroll to position [783, 0]
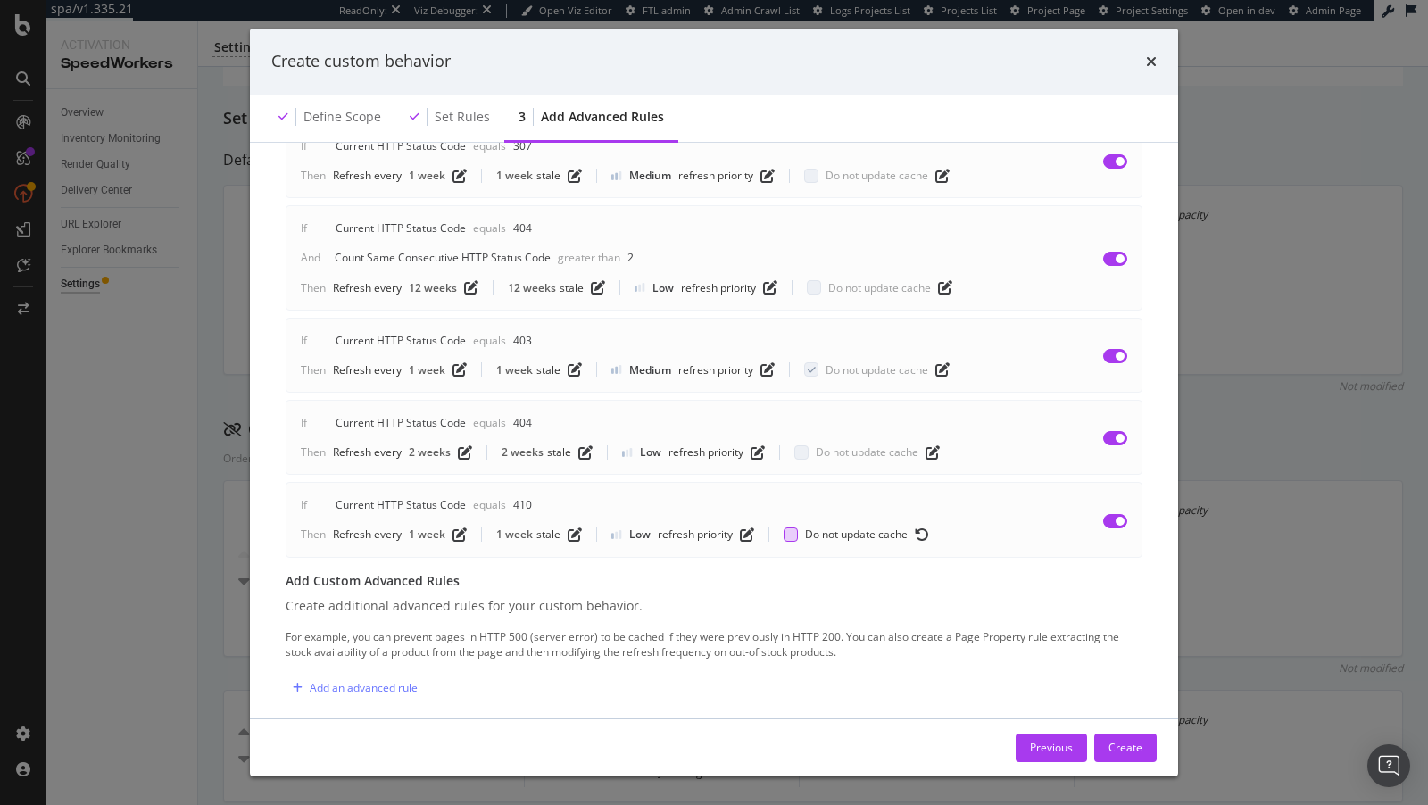
click at [792, 527] on div "modal" at bounding box center [790, 534] width 14 height 14
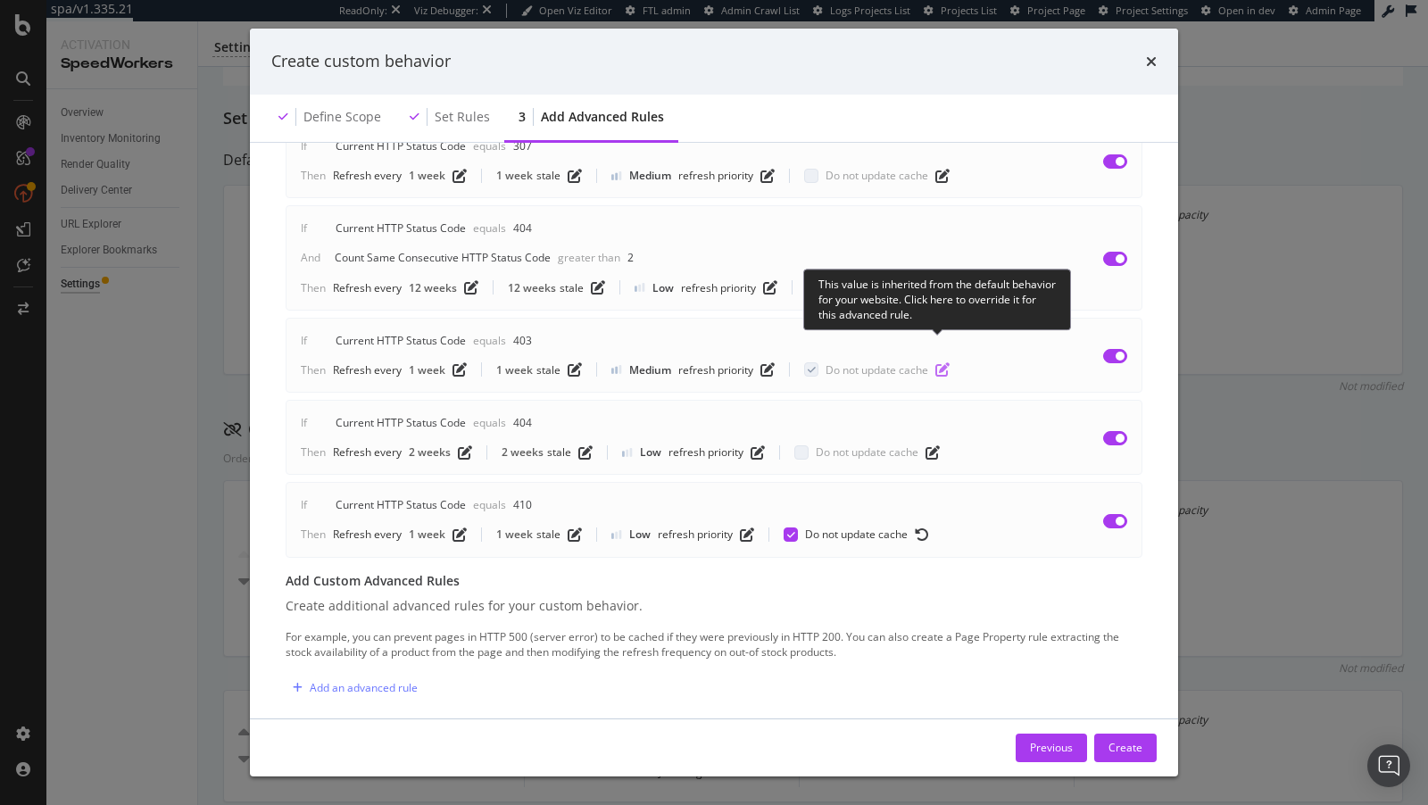
click at [937, 362] on icon "pen-to-square" at bounding box center [942, 369] width 14 height 14
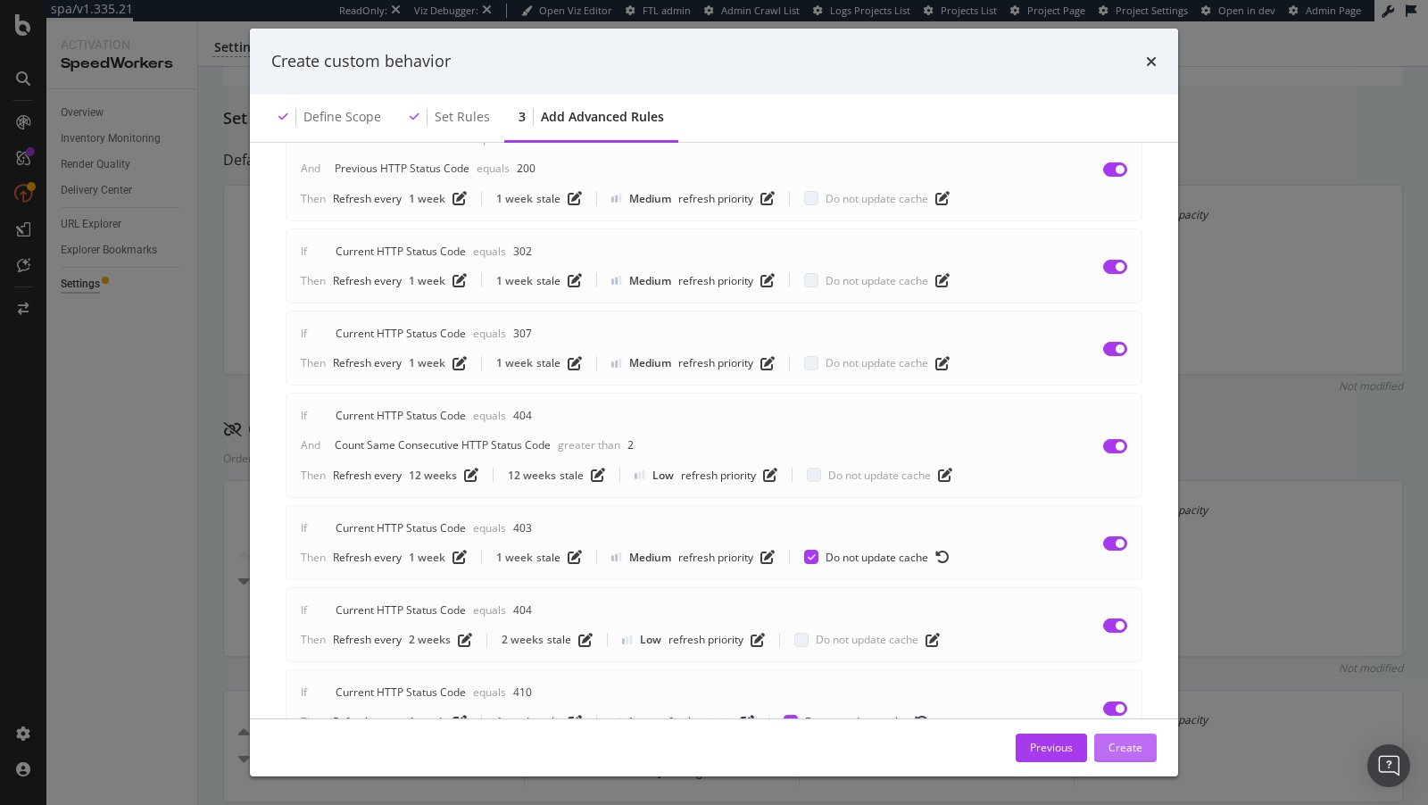
scroll to position [600, 0]
click at [1136, 755] on div "Create" at bounding box center [1125, 747] width 34 height 27
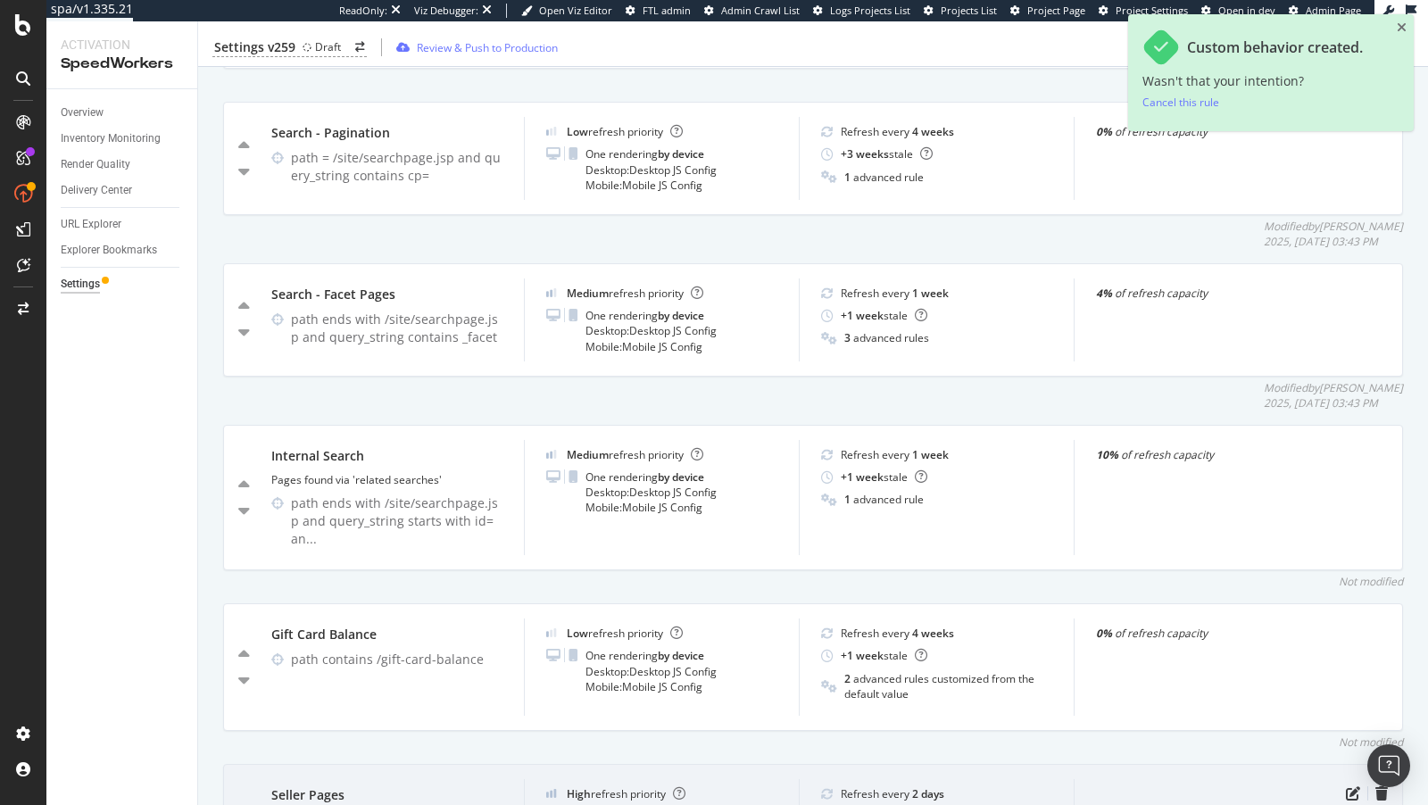
scroll to position [4664, 0]
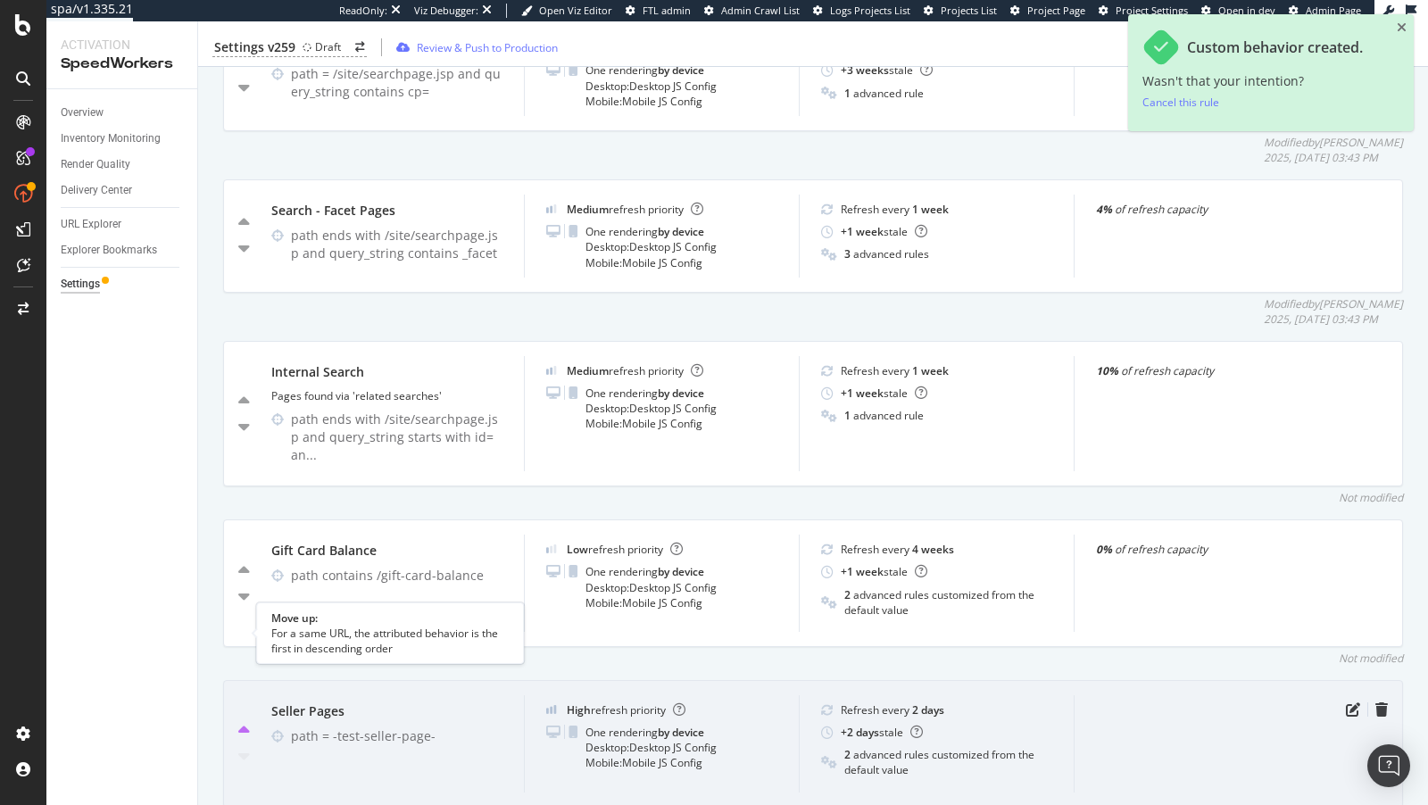
click at [244, 722] on icon "caret-up" at bounding box center [244, 731] width 12 height 18
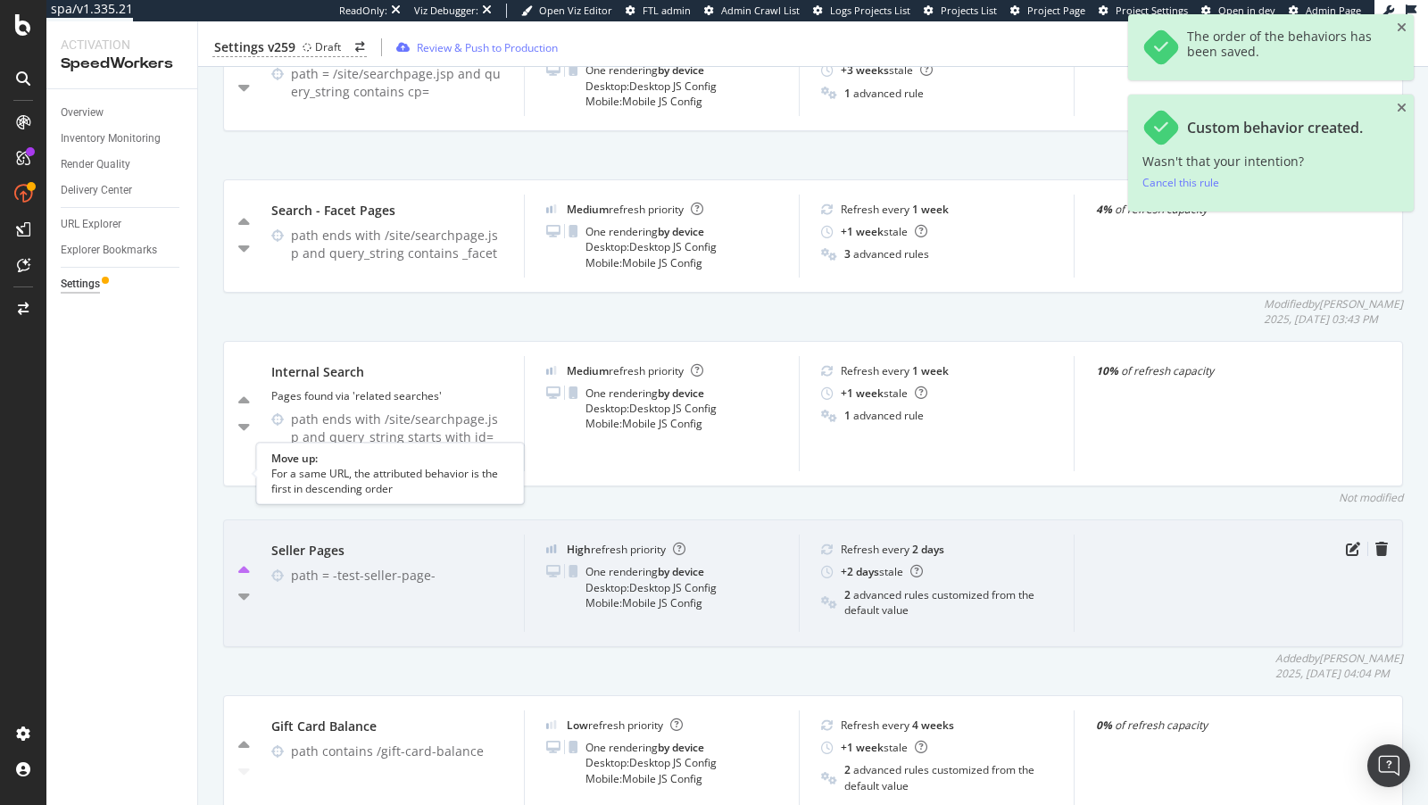
click at [242, 562] on icon "caret-up" at bounding box center [244, 571] width 12 height 18
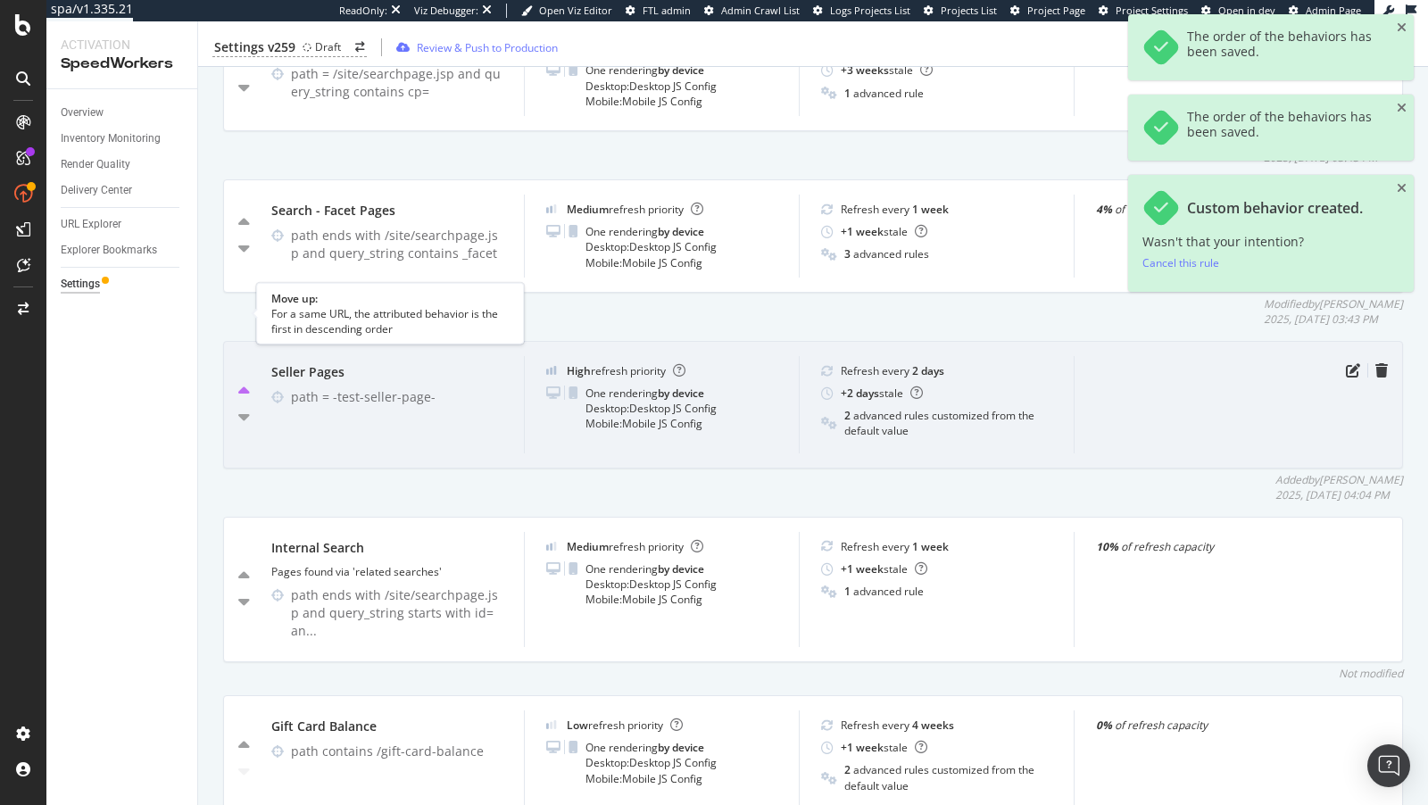
click at [244, 383] on icon "caret-up" at bounding box center [244, 392] width 12 height 18
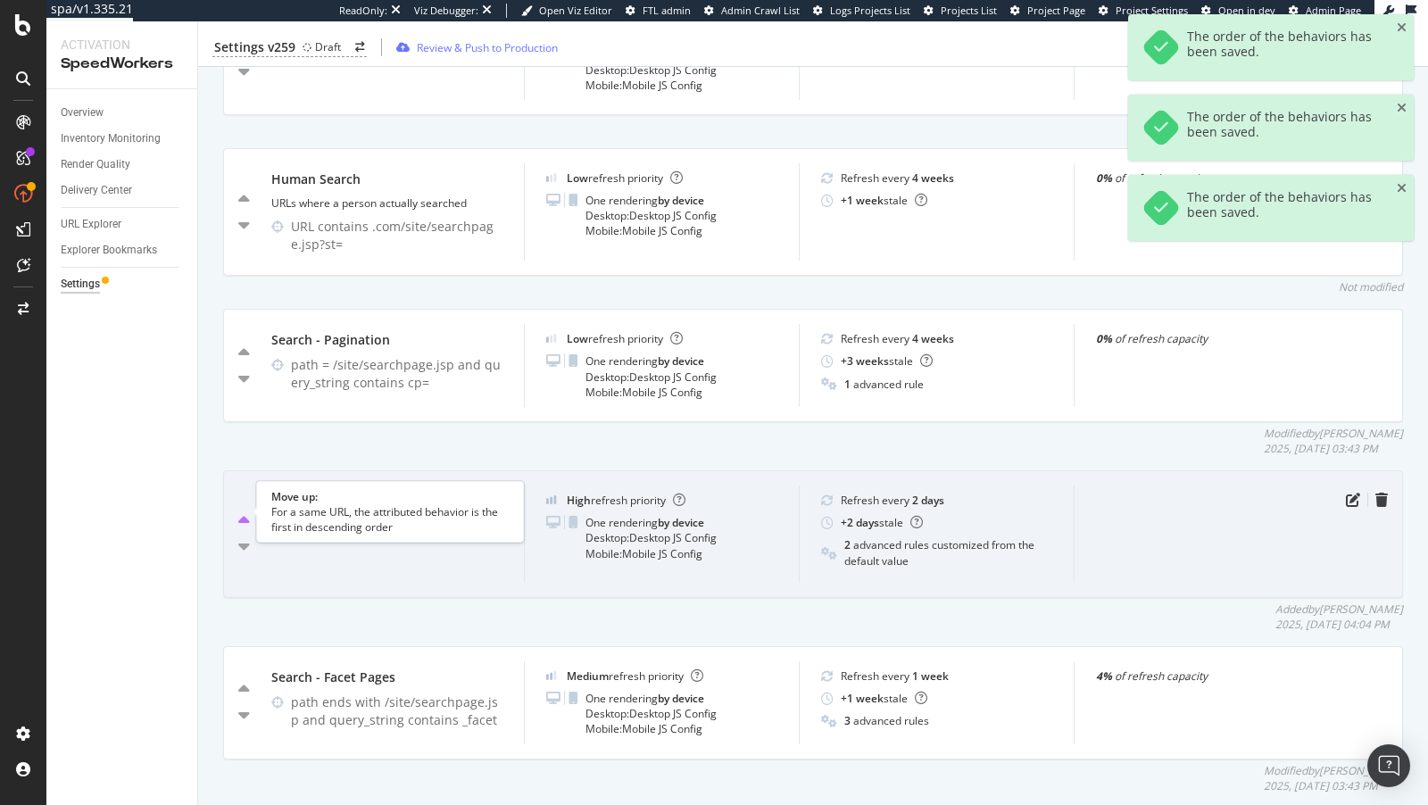
scroll to position [4242, 0]
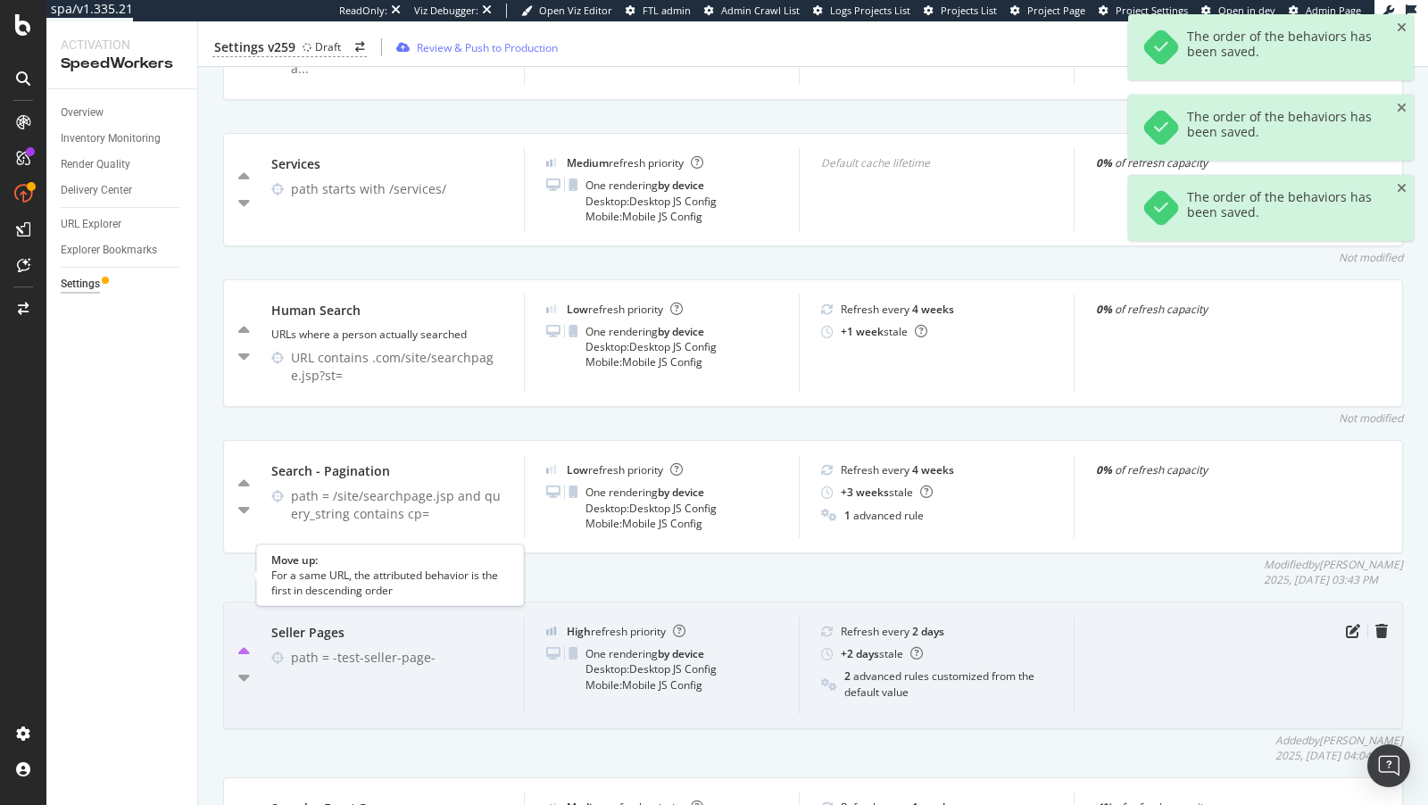
click at [239, 643] on icon "caret-up" at bounding box center [244, 652] width 12 height 18
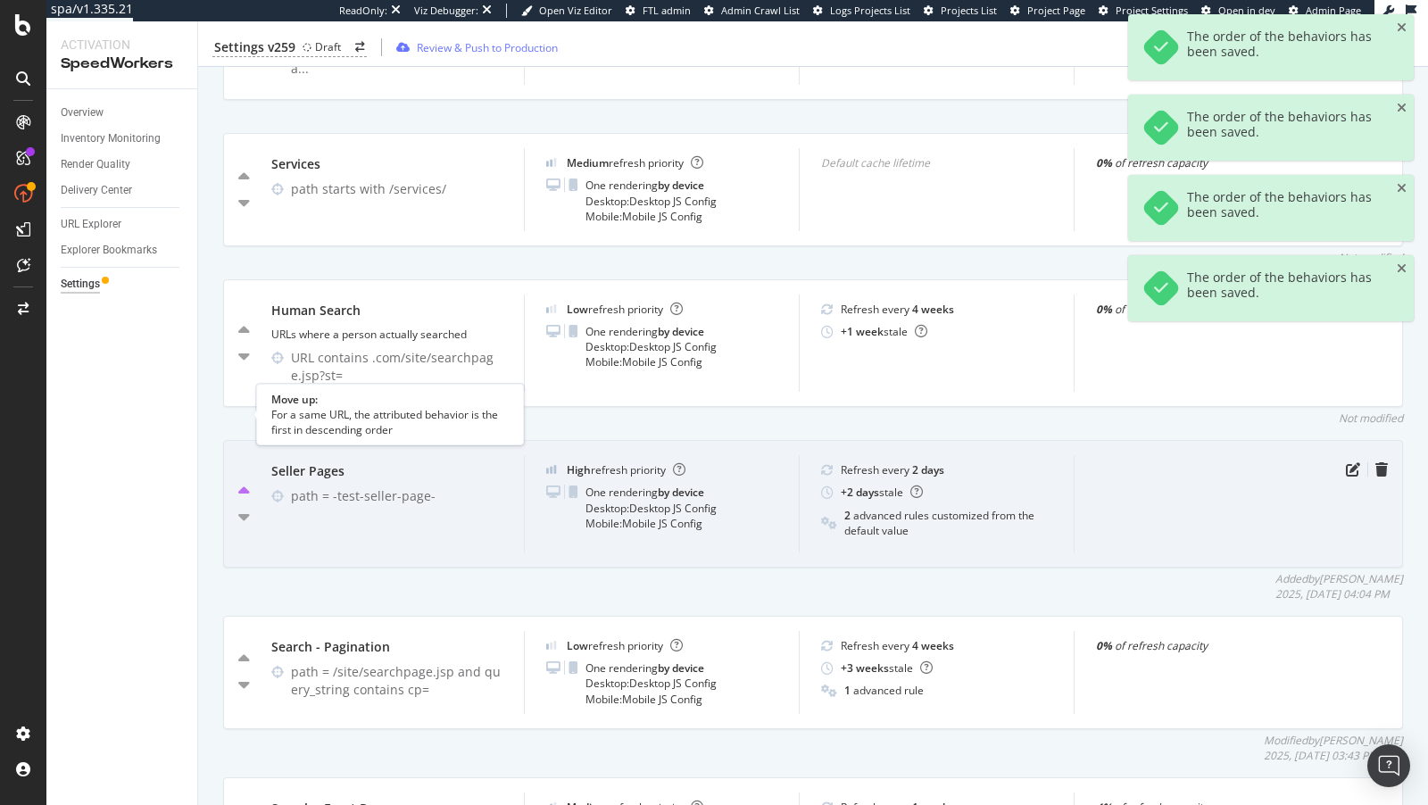
click at [247, 483] on icon "caret-up" at bounding box center [244, 492] width 12 height 18
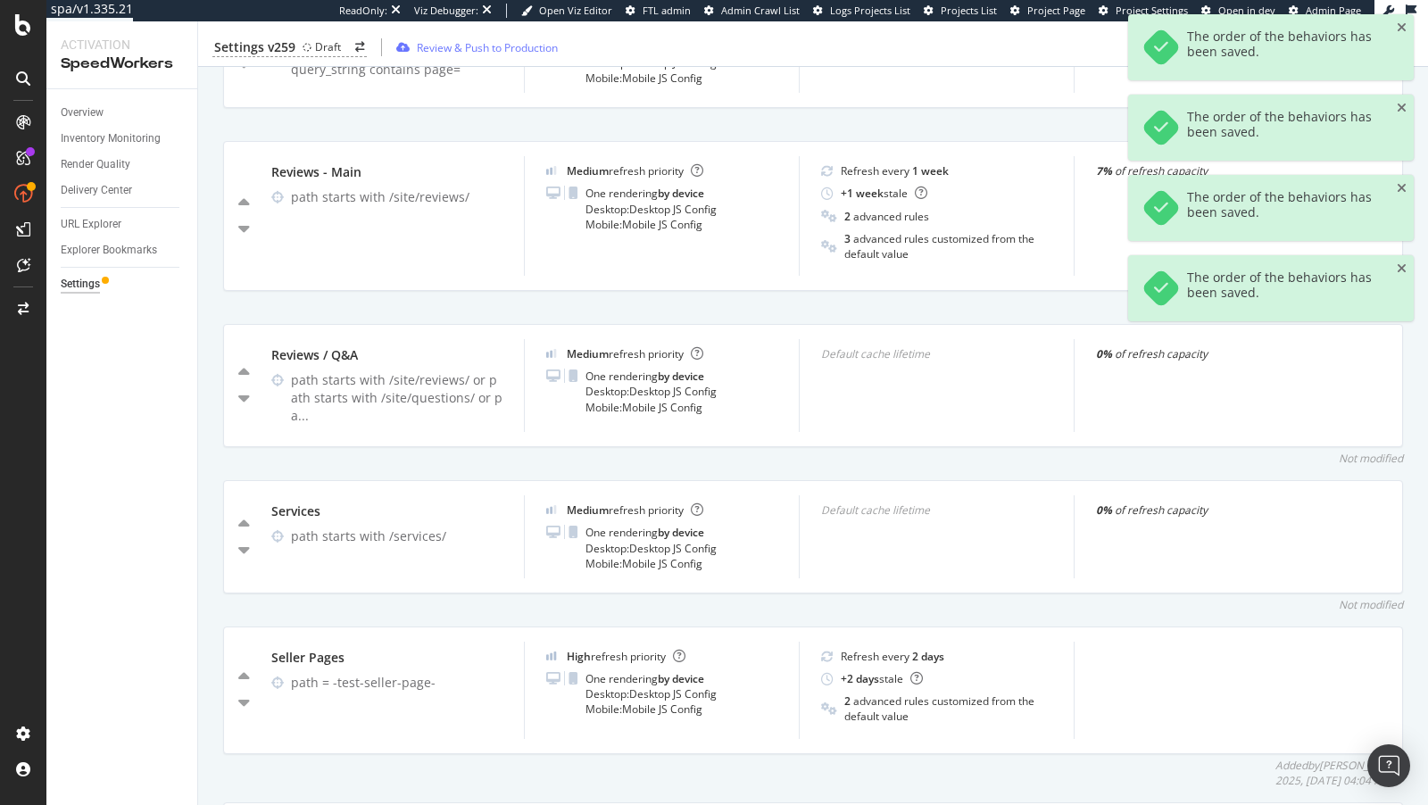
scroll to position [3842, 0]
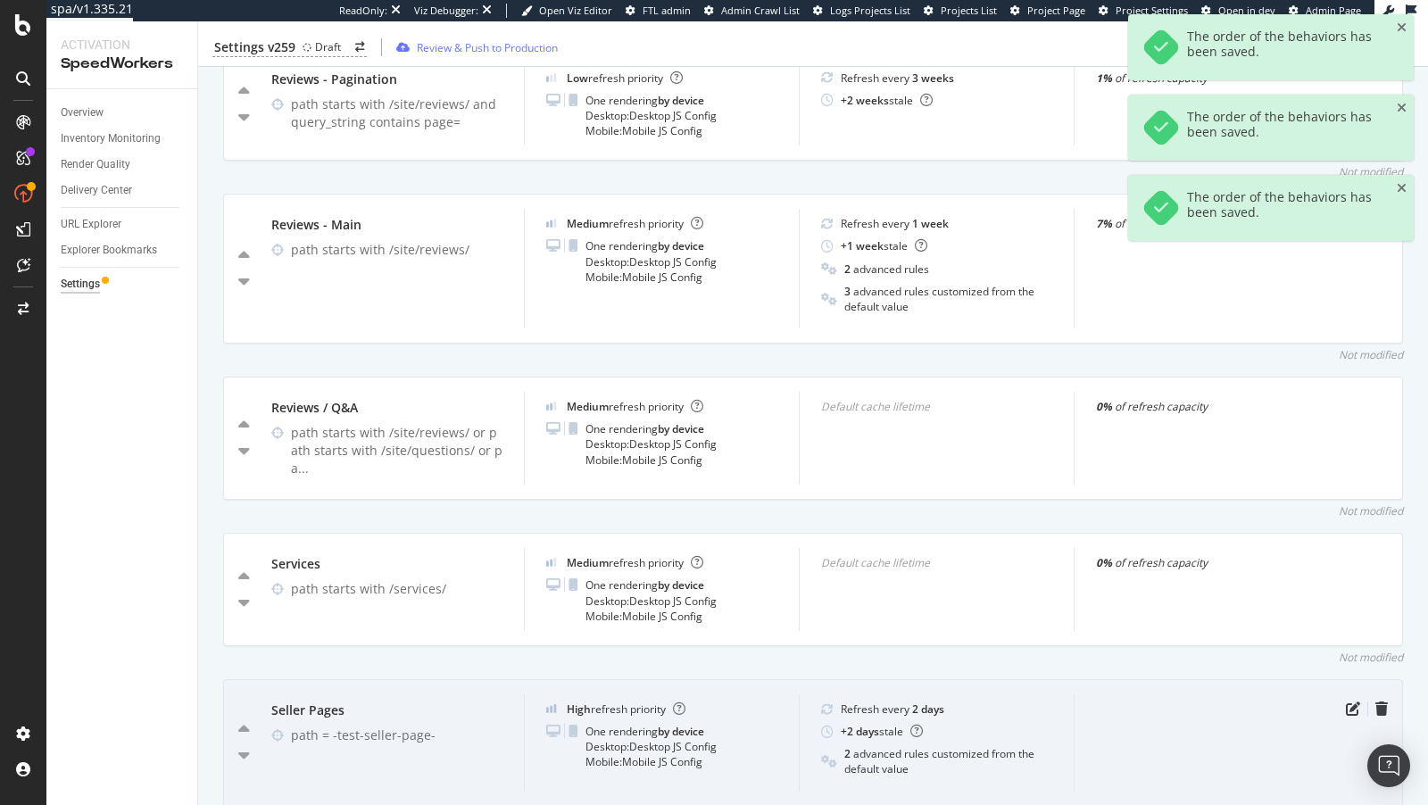
click at [236, 679] on div "Seller Pages path = -test-seller-page- High refresh priority One rendering by d…" at bounding box center [813, 743] width 1180 height 128
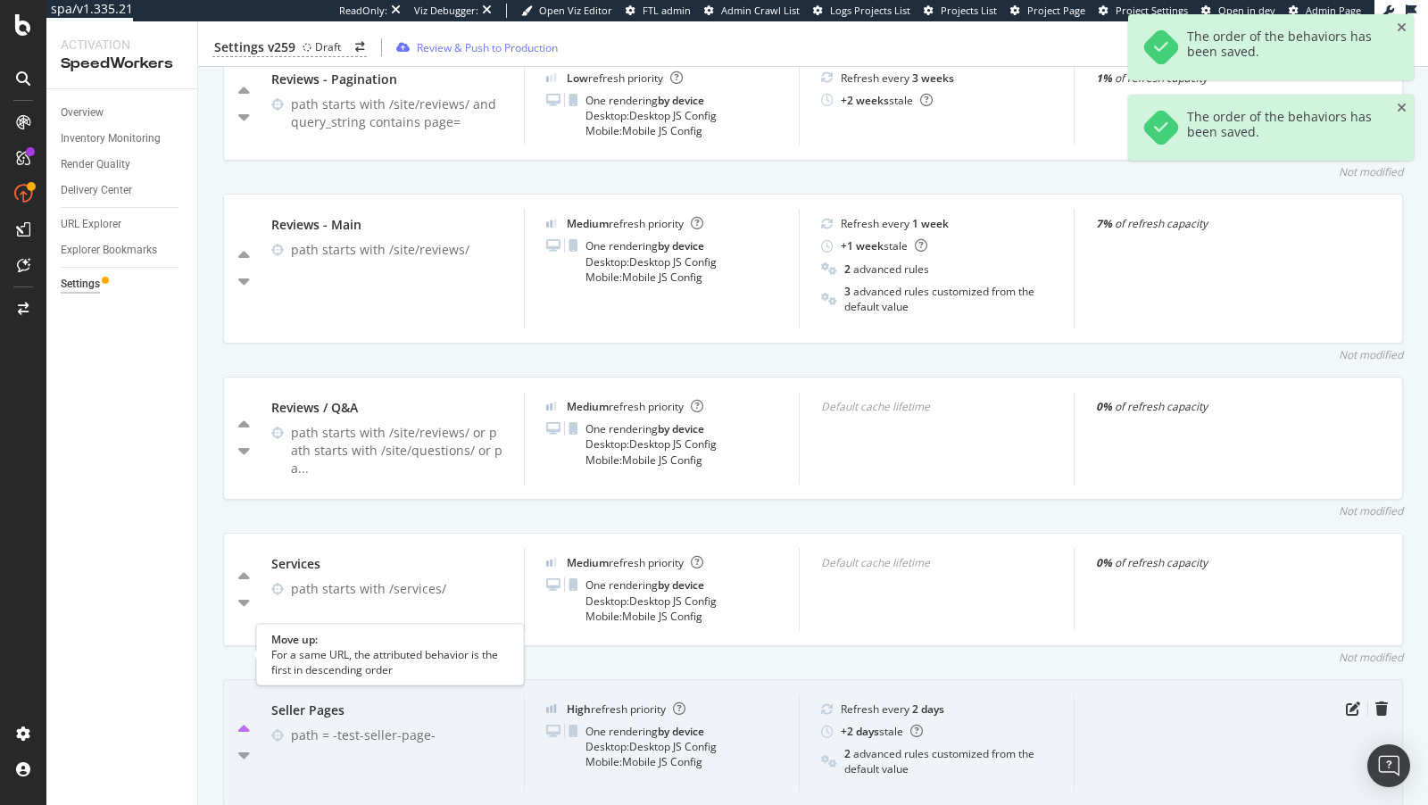
click at [238, 721] on icon "caret-up" at bounding box center [244, 730] width 12 height 18
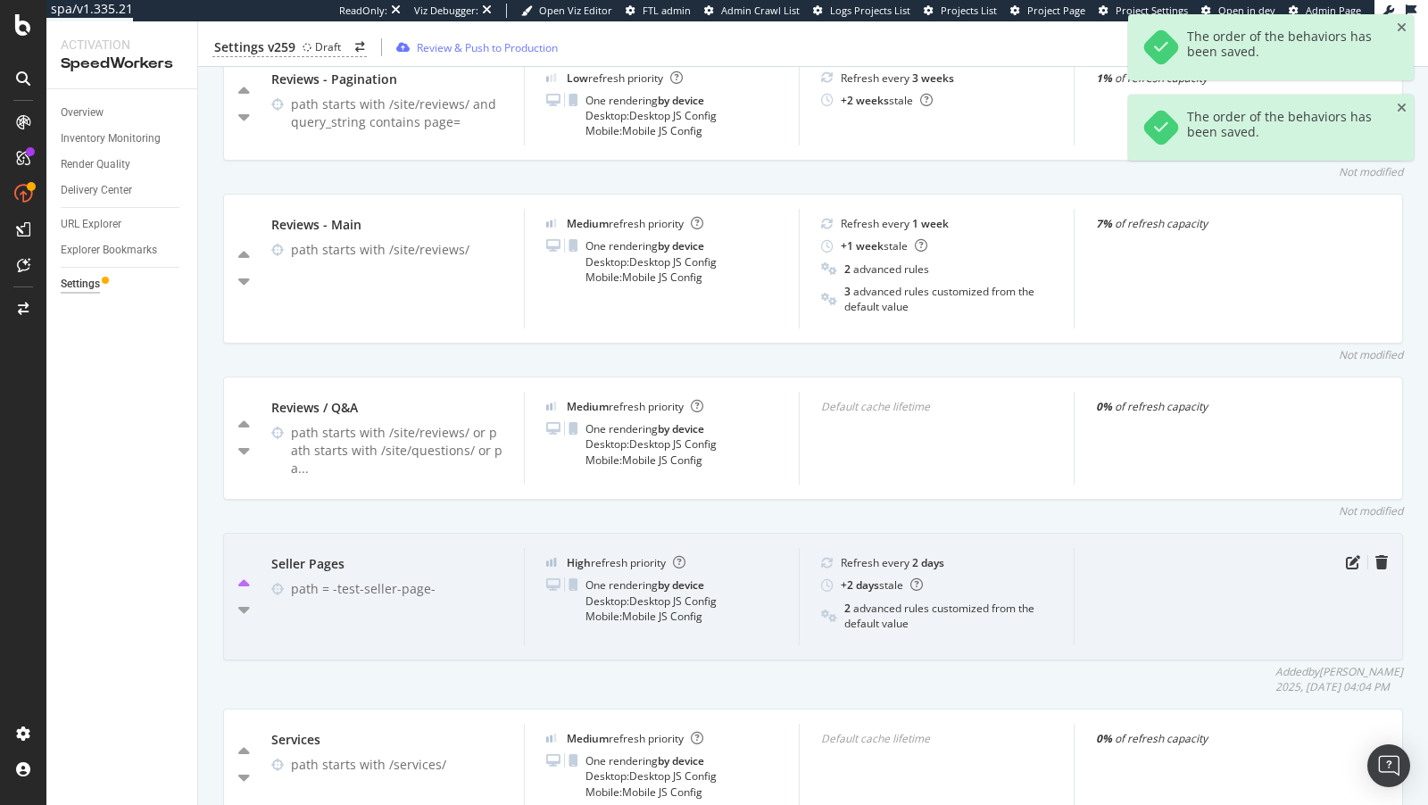
click at [247, 576] on icon "caret-up" at bounding box center [244, 585] width 12 height 18
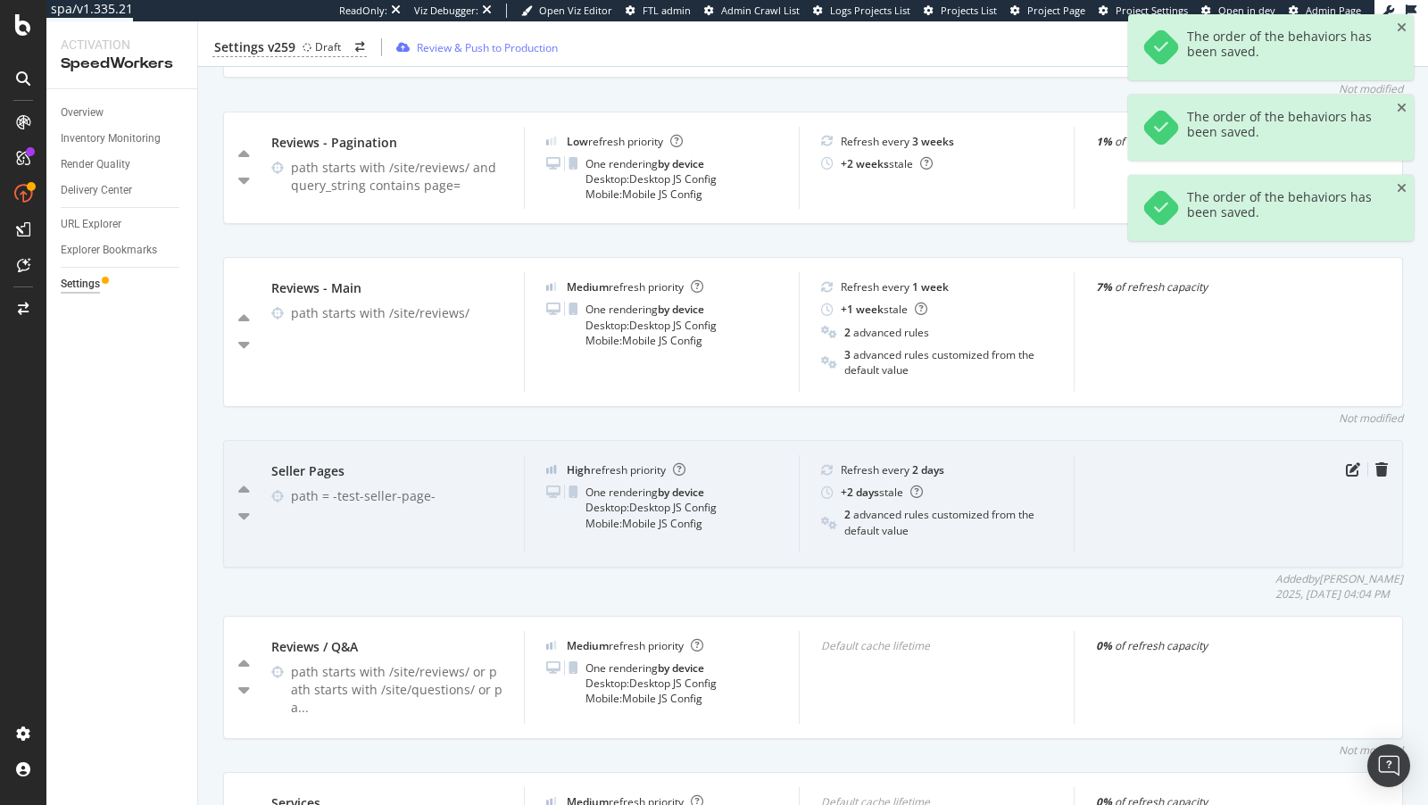
scroll to position [3674, 0]
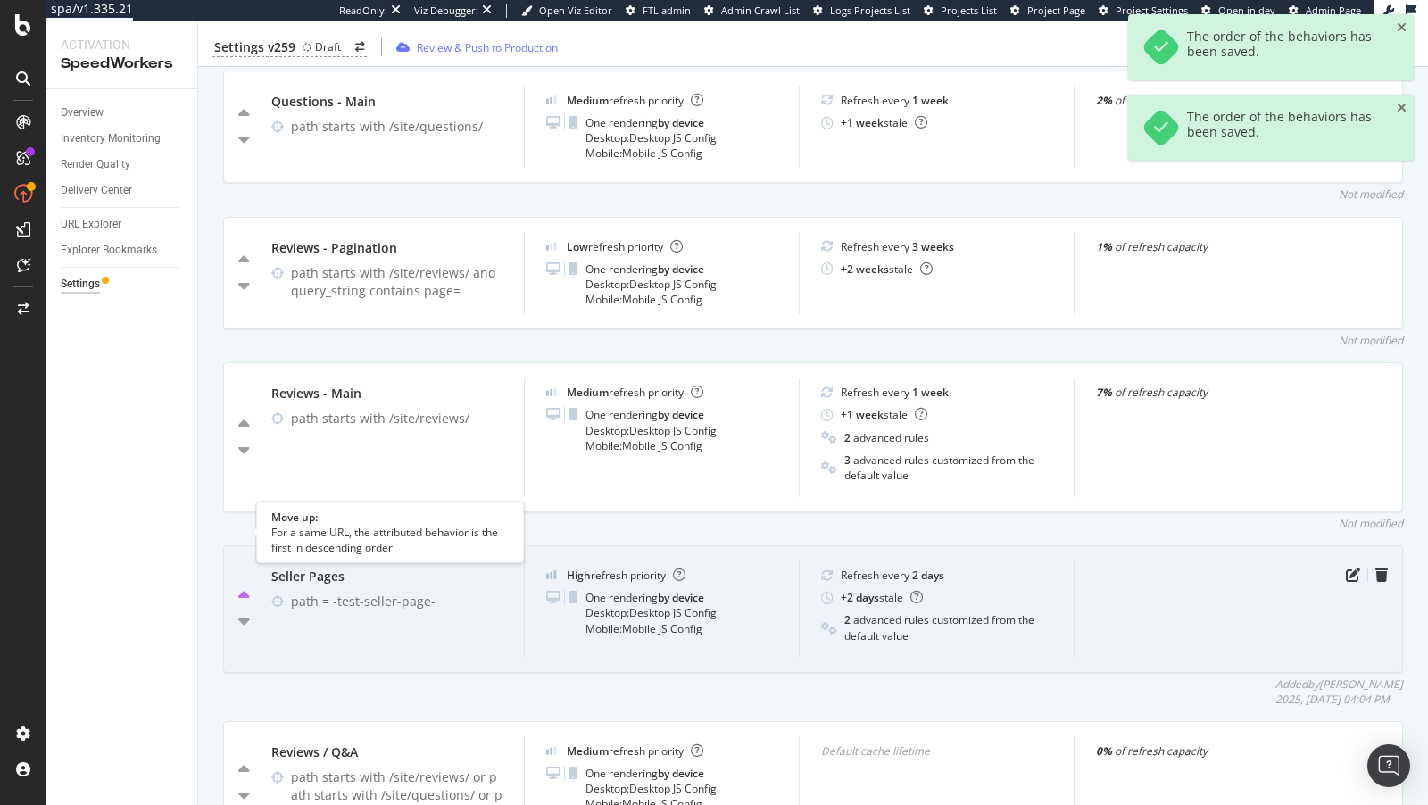
click at [240, 587] on icon "caret-up" at bounding box center [244, 596] width 12 height 18
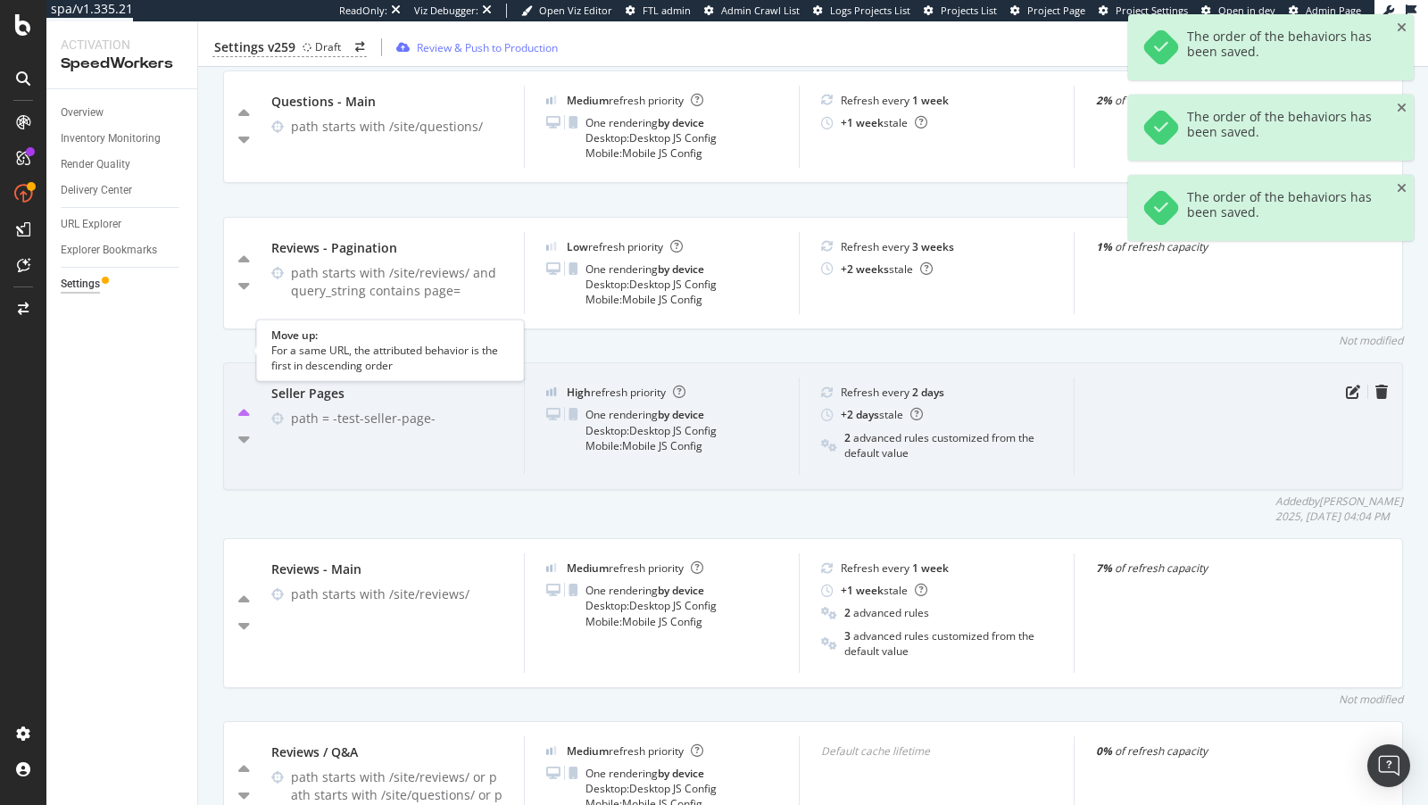
click at [238, 405] on icon "caret-up" at bounding box center [244, 414] width 12 height 18
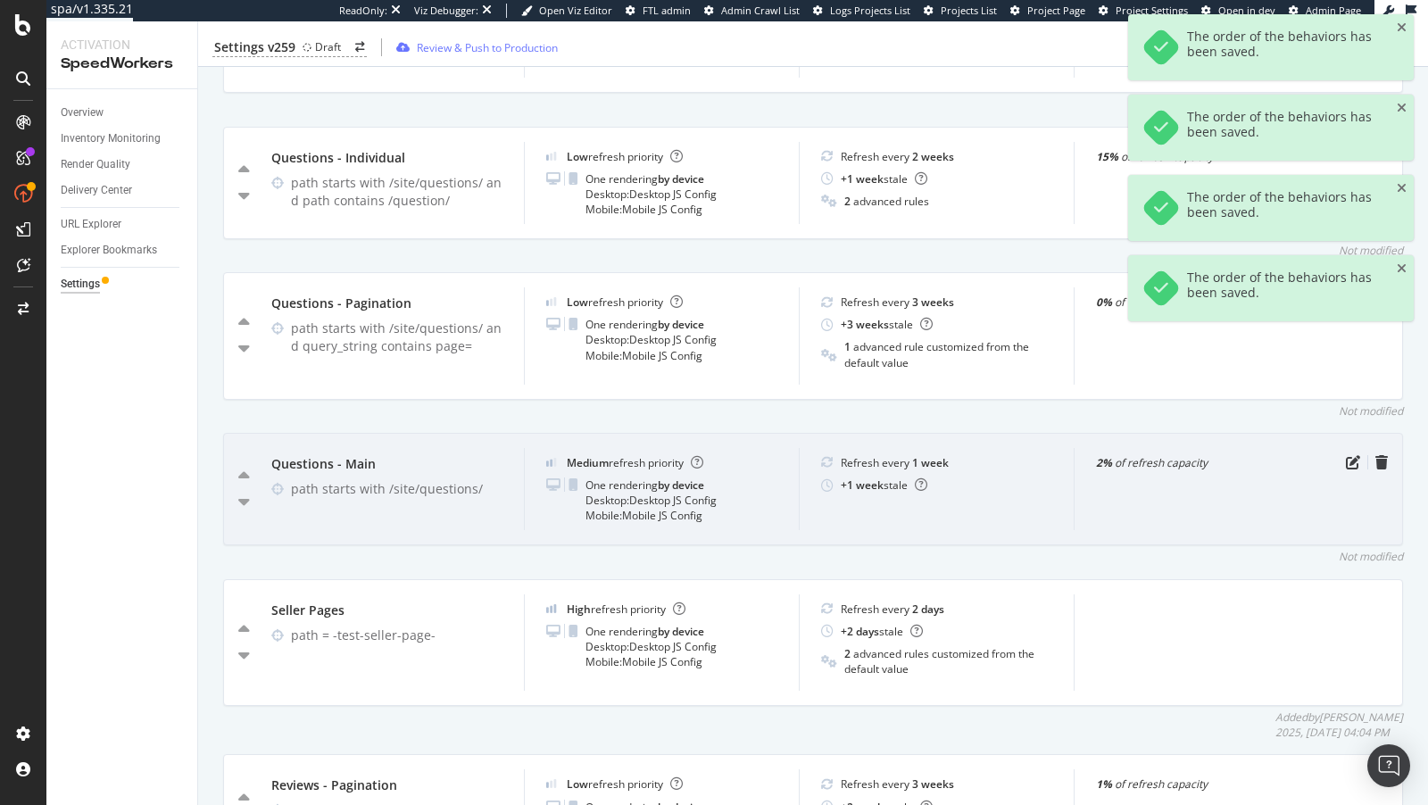
scroll to position [3303, 0]
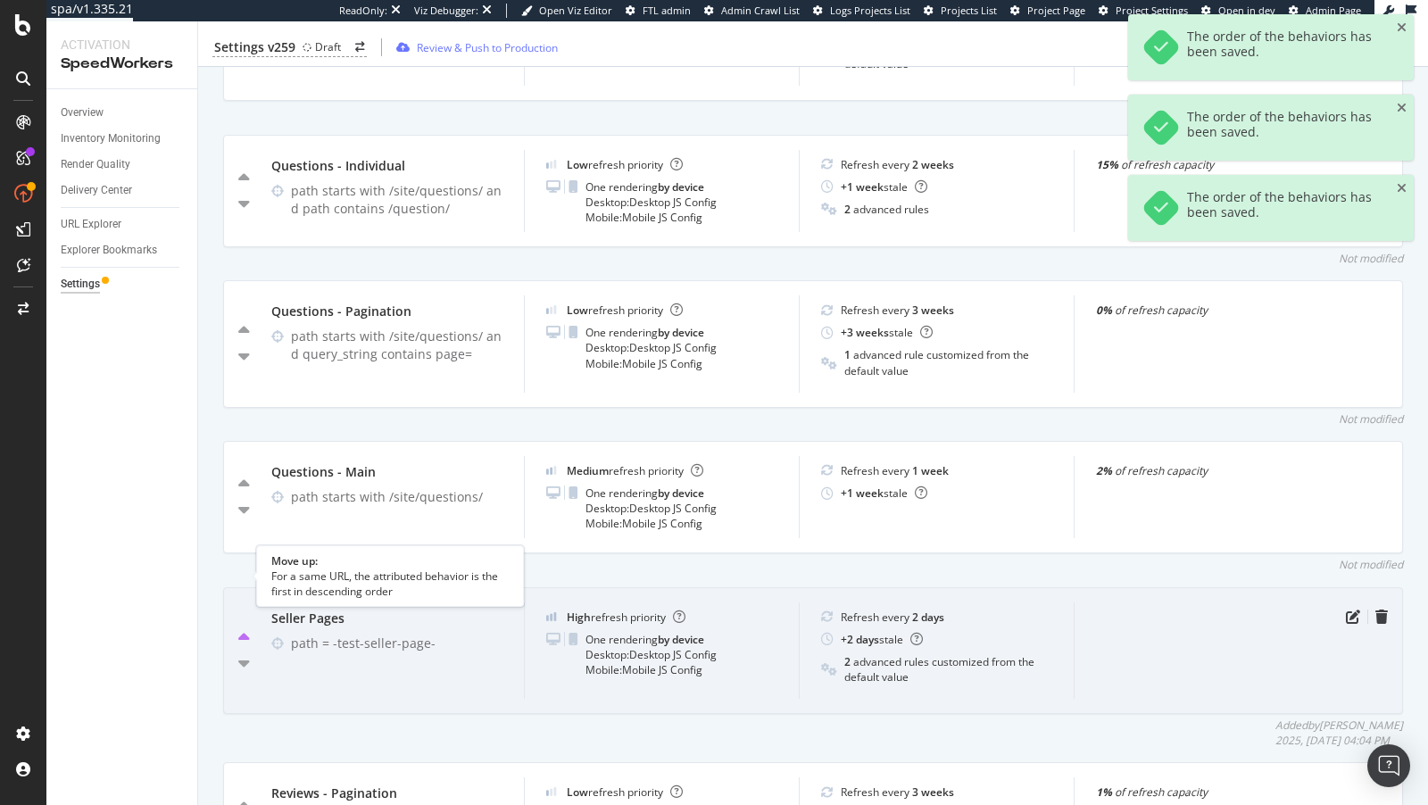
click at [243, 629] on icon "caret-up" at bounding box center [244, 638] width 12 height 18
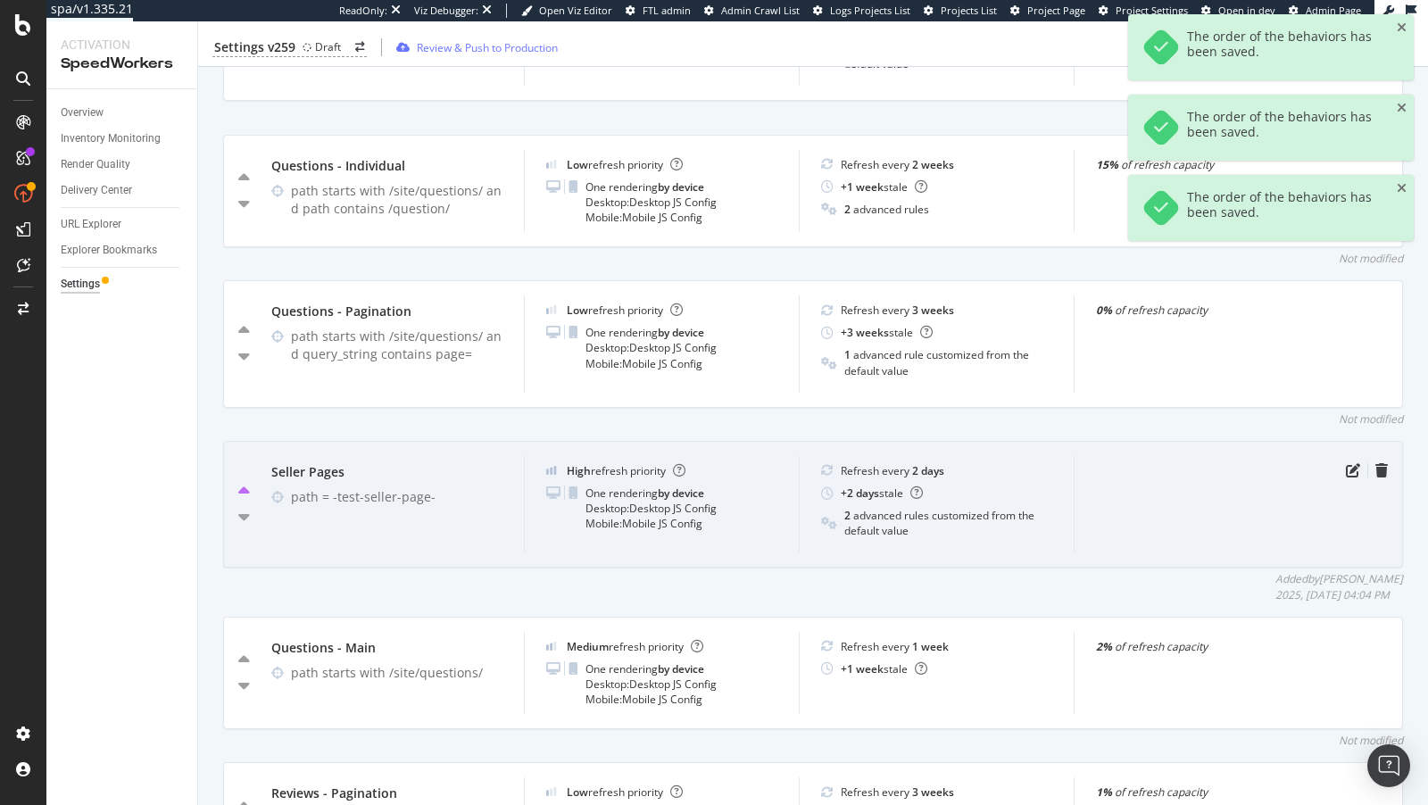
click at [245, 483] on icon "caret-up" at bounding box center [244, 492] width 12 height 18
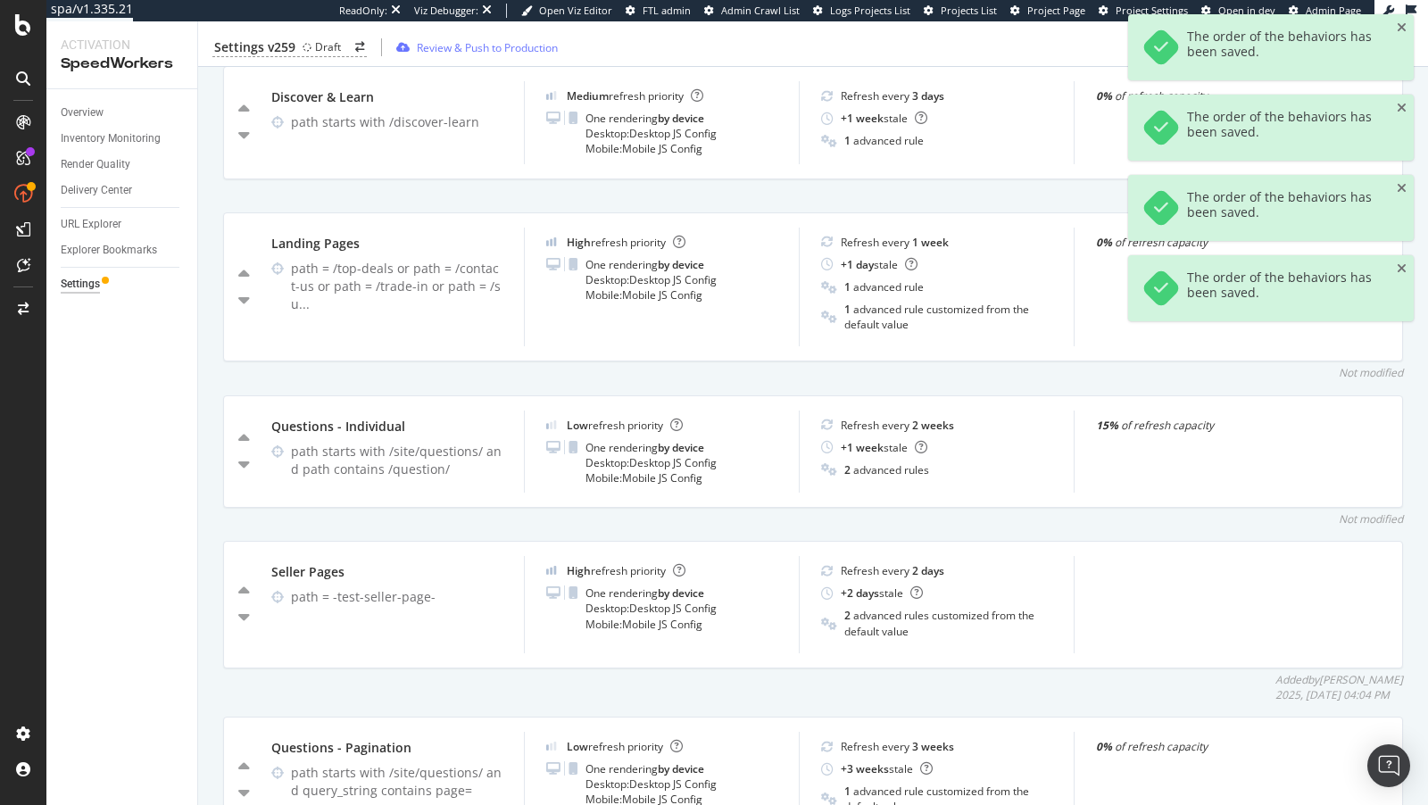
scroll to position [3022, 0]
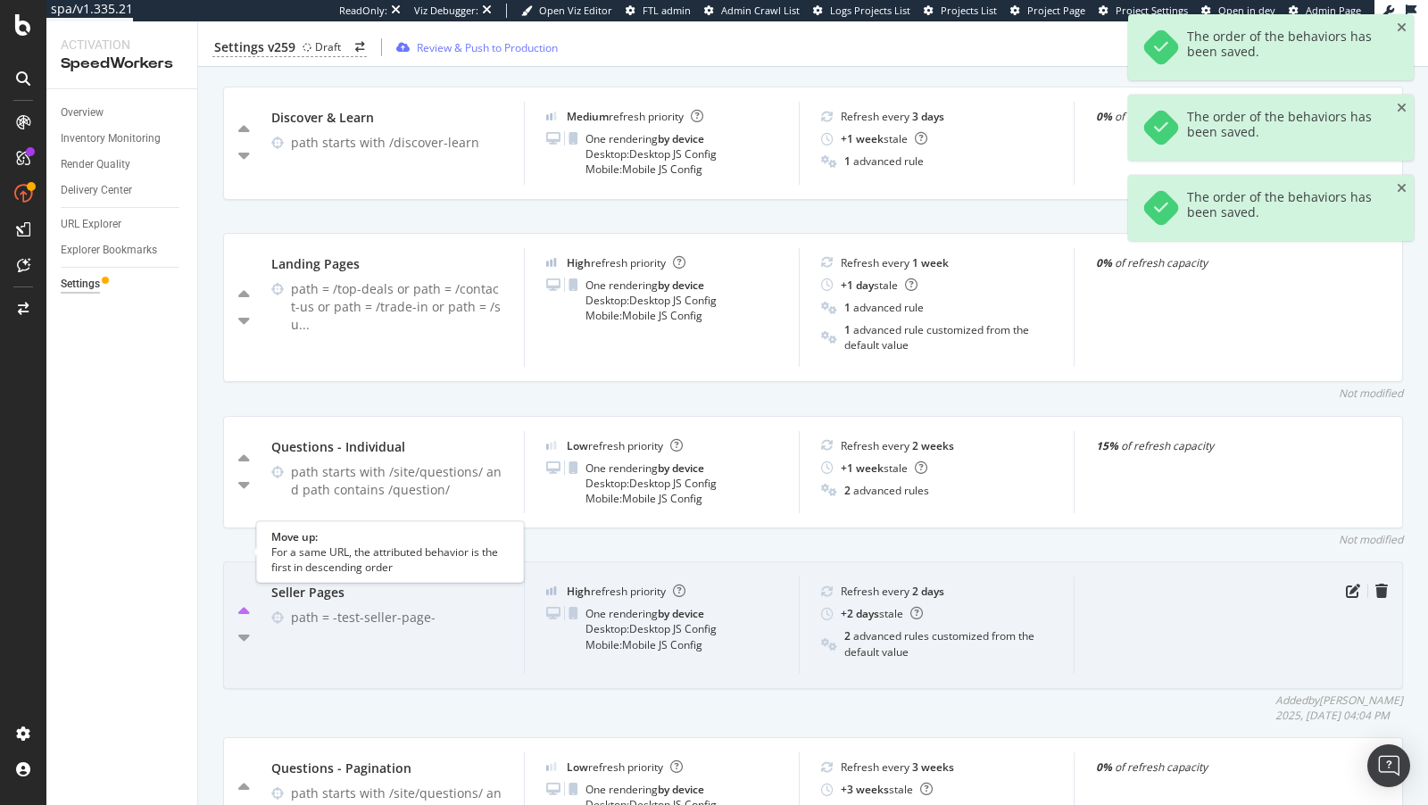
click at [246, 603] on icon "caret-up" at bounding box center [244, 612] width 12 height 18
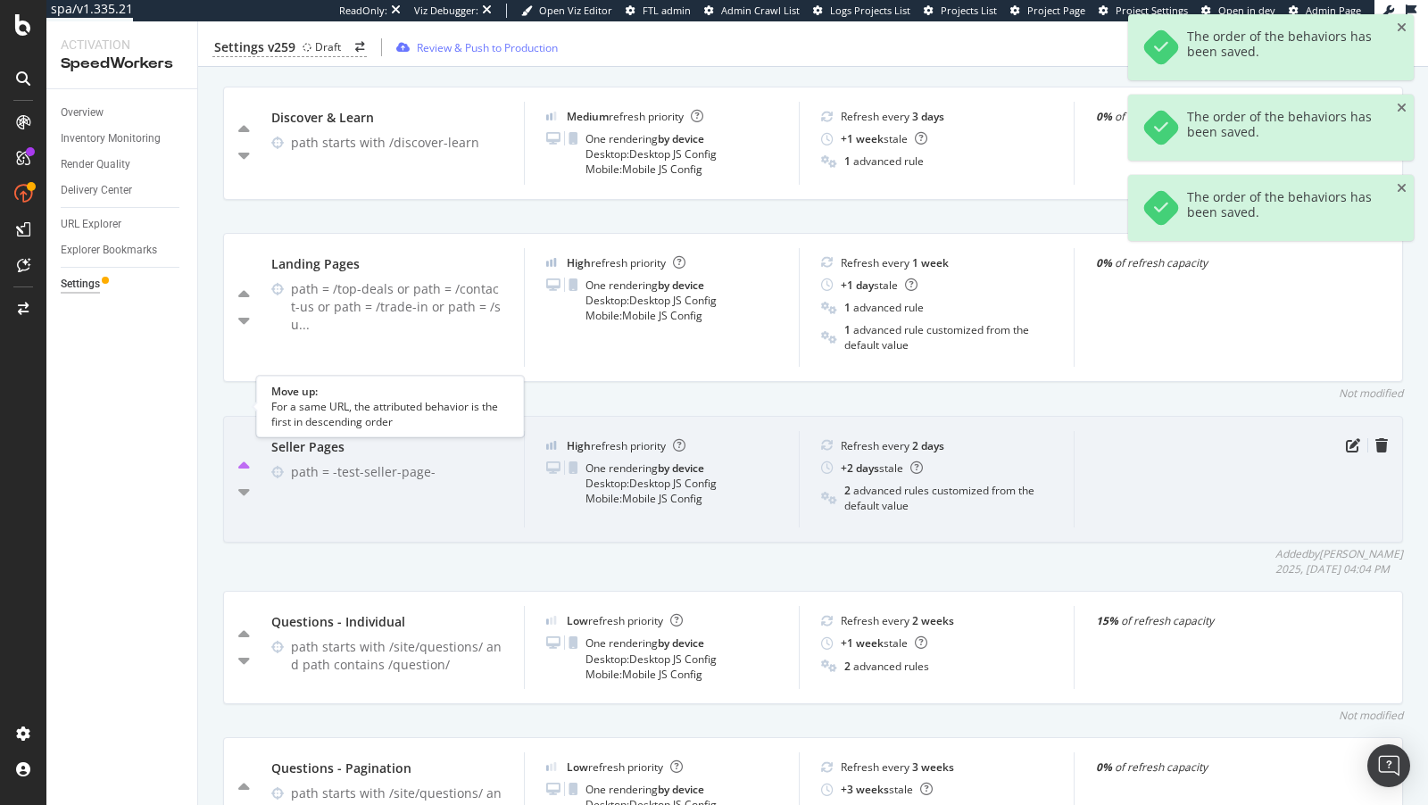
click at [245, 458] on icon "caret-up" at bounding box center [244, 467] width 12 height 18
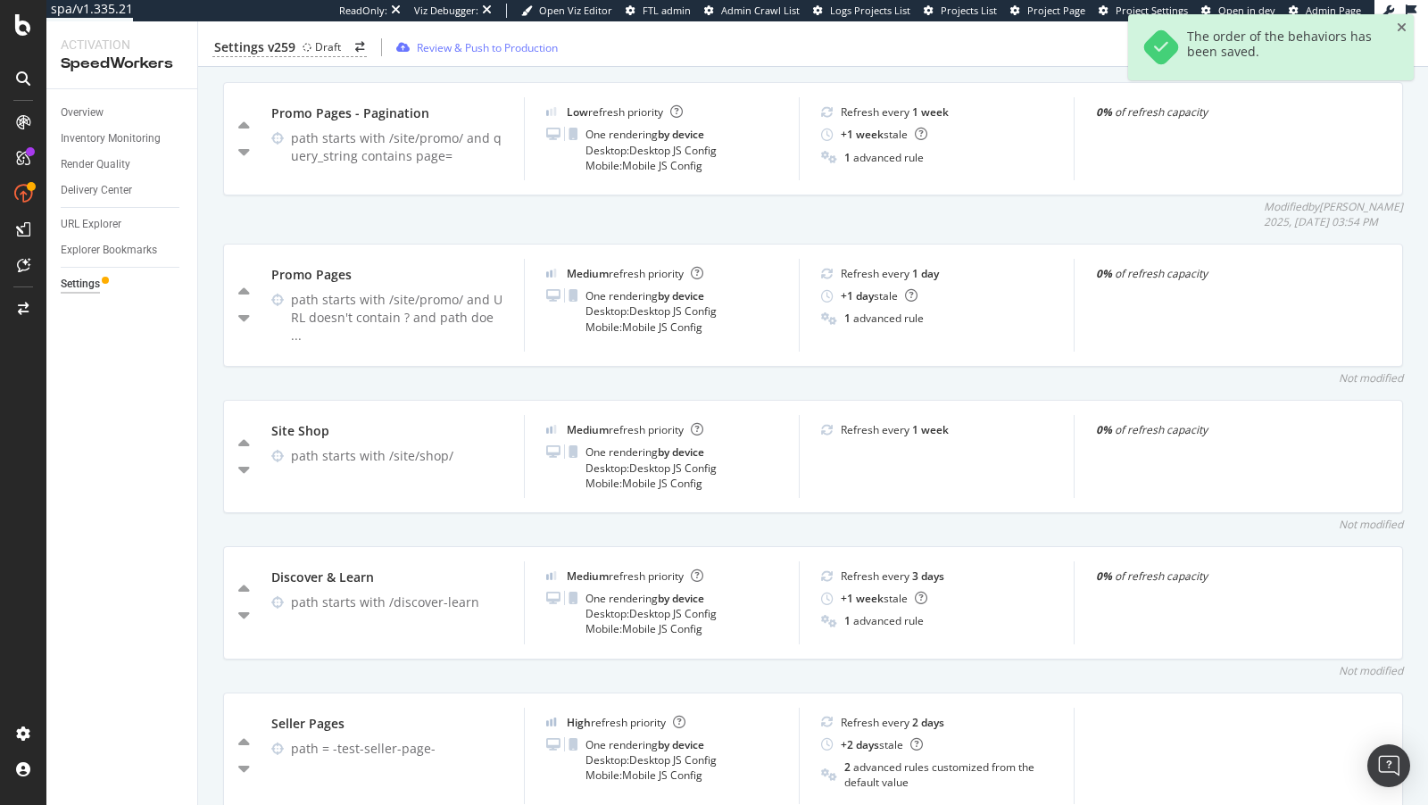
scroll to position [2588, 0]
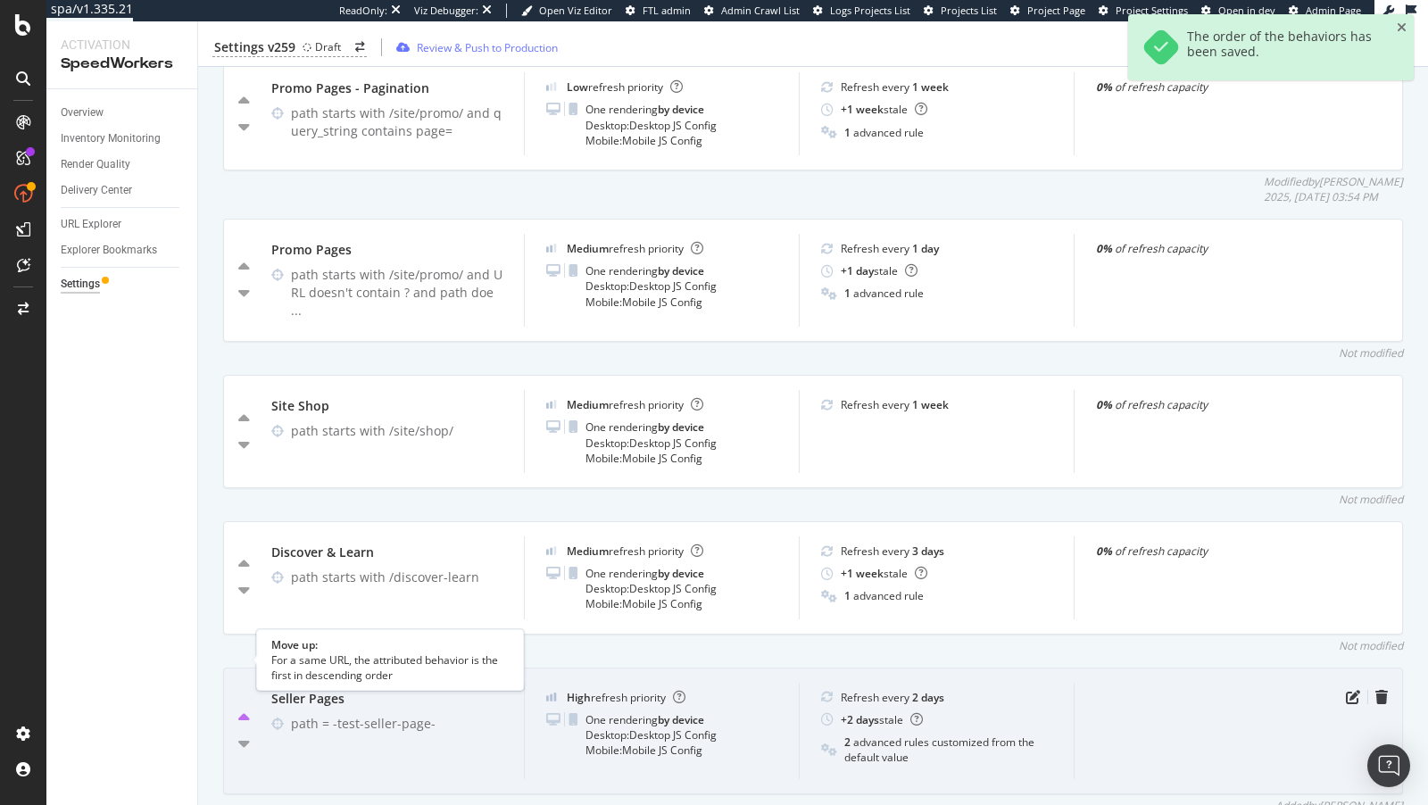
click at [241, 709] on icon "caret-up" at bounding box center [244, 718] width 12 height 18
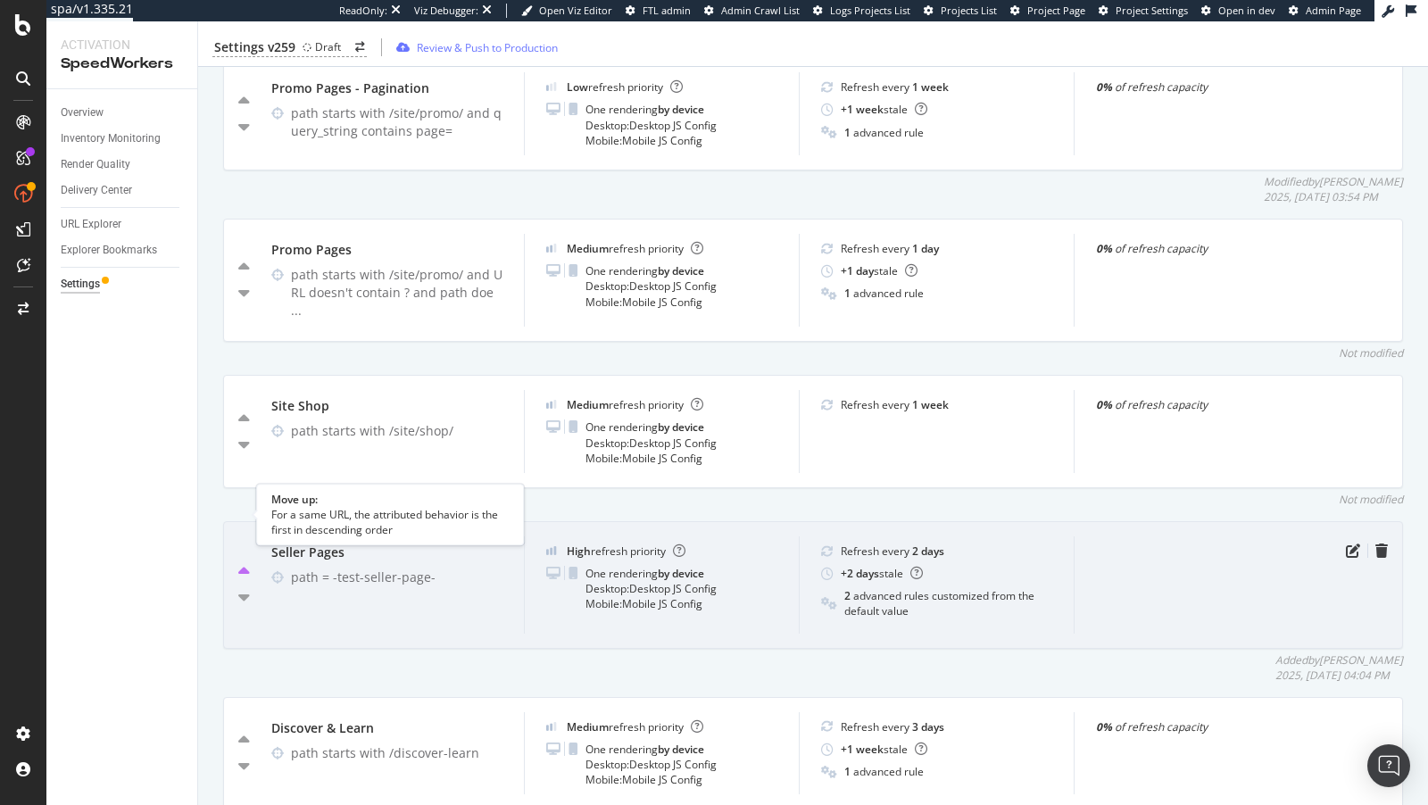
click at [238, 563] on icon "caret-up" at bounding box center [244, 572] width 12 height 18
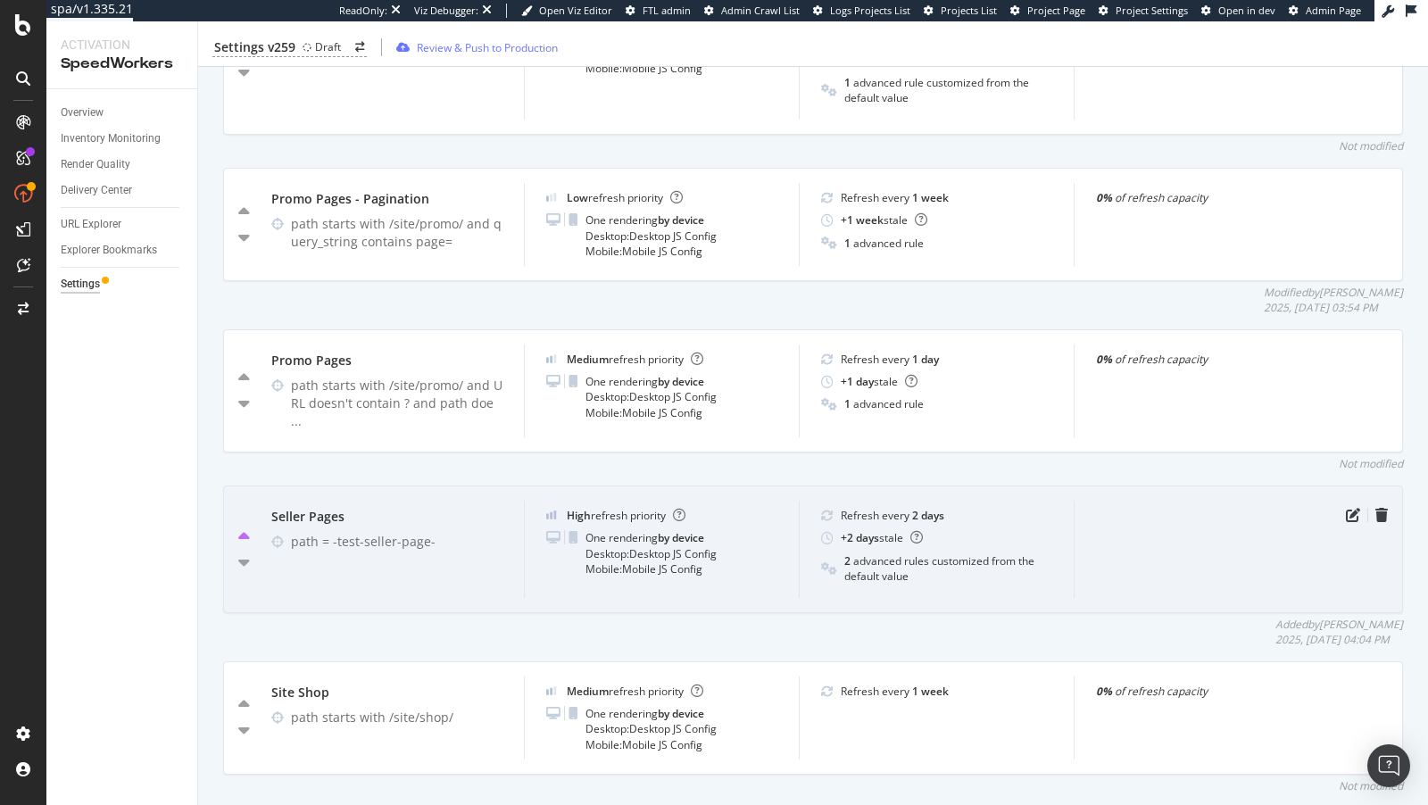
scroll to position [2451, 0]
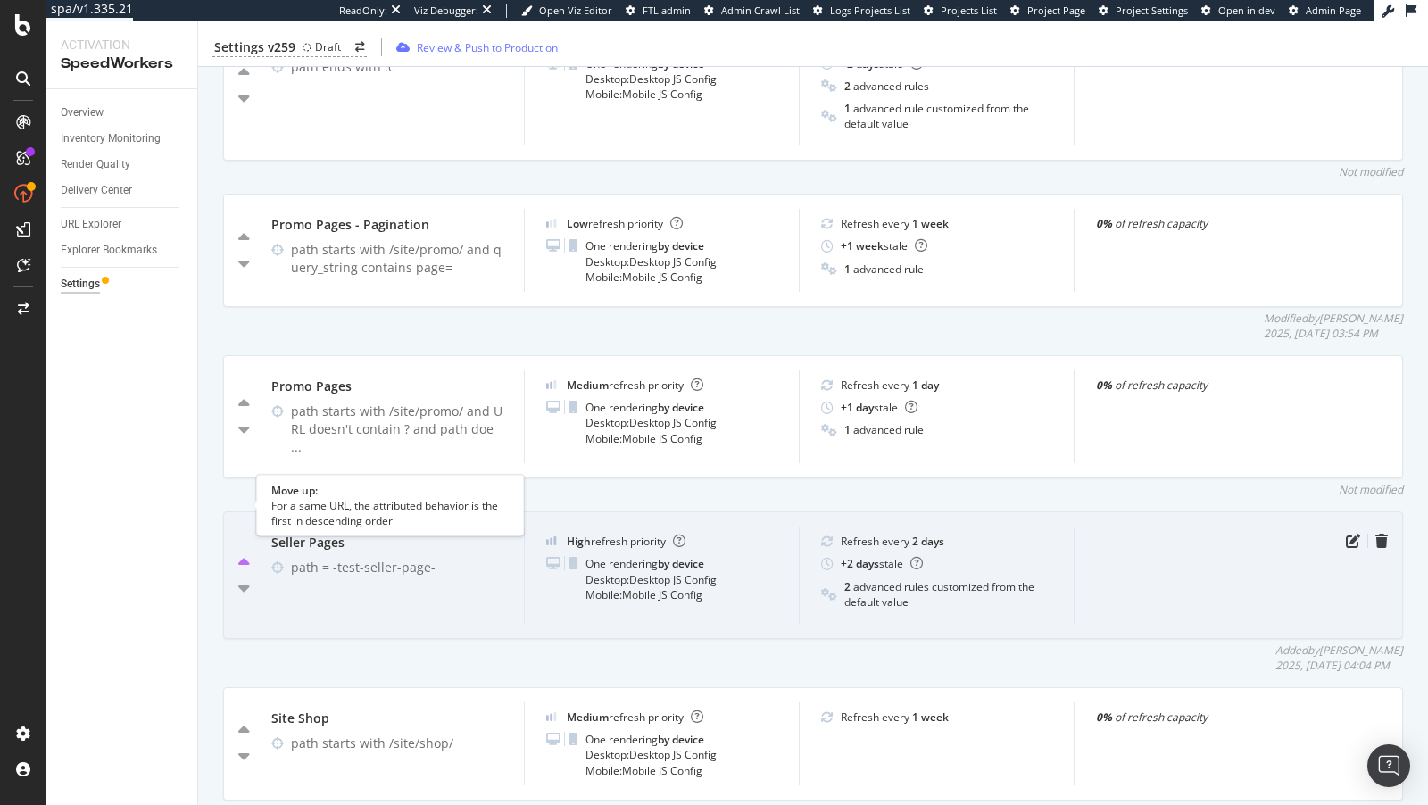
click at [243, 554] on icon "caret-up" at bounding box center [244, 563] width 12 height 18
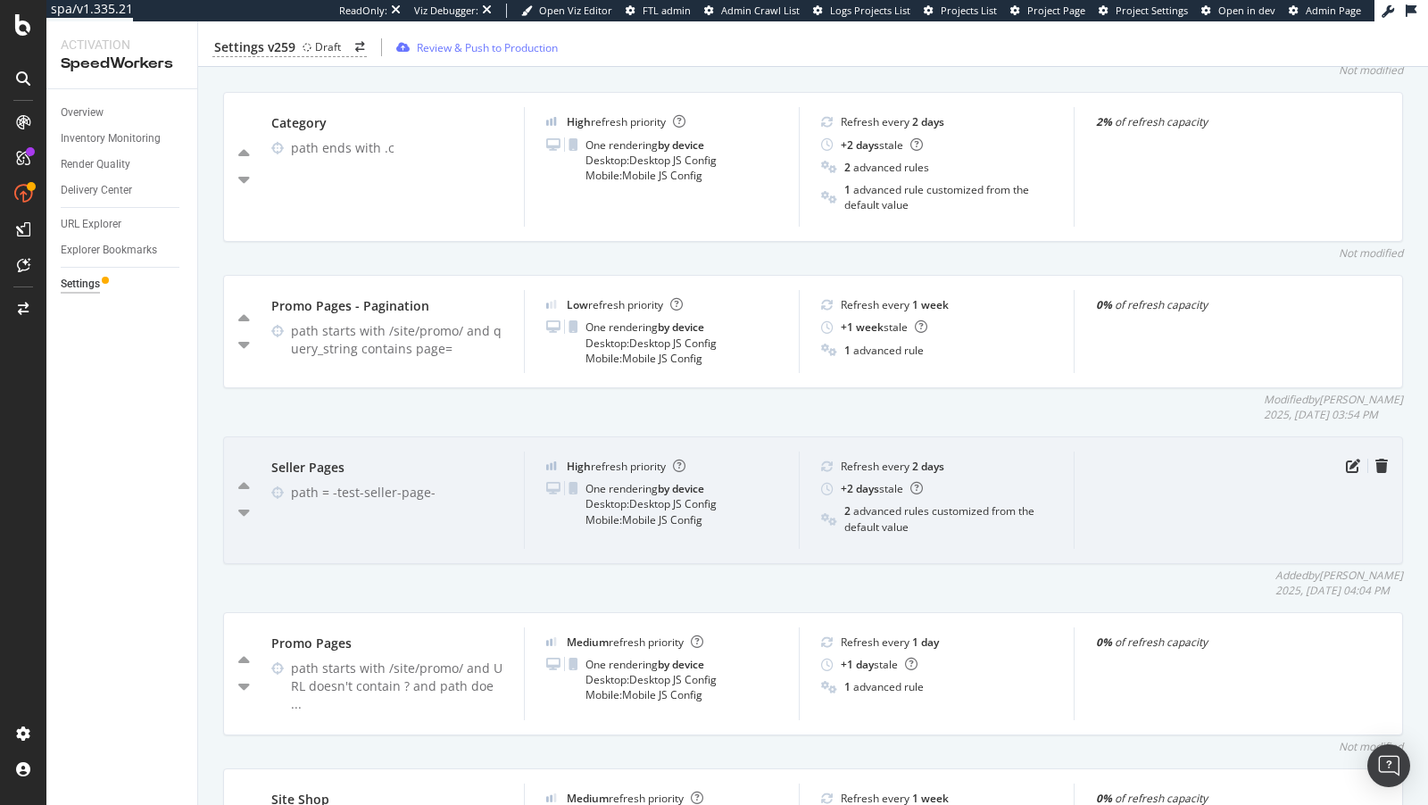
scroll to position [2369, 0]
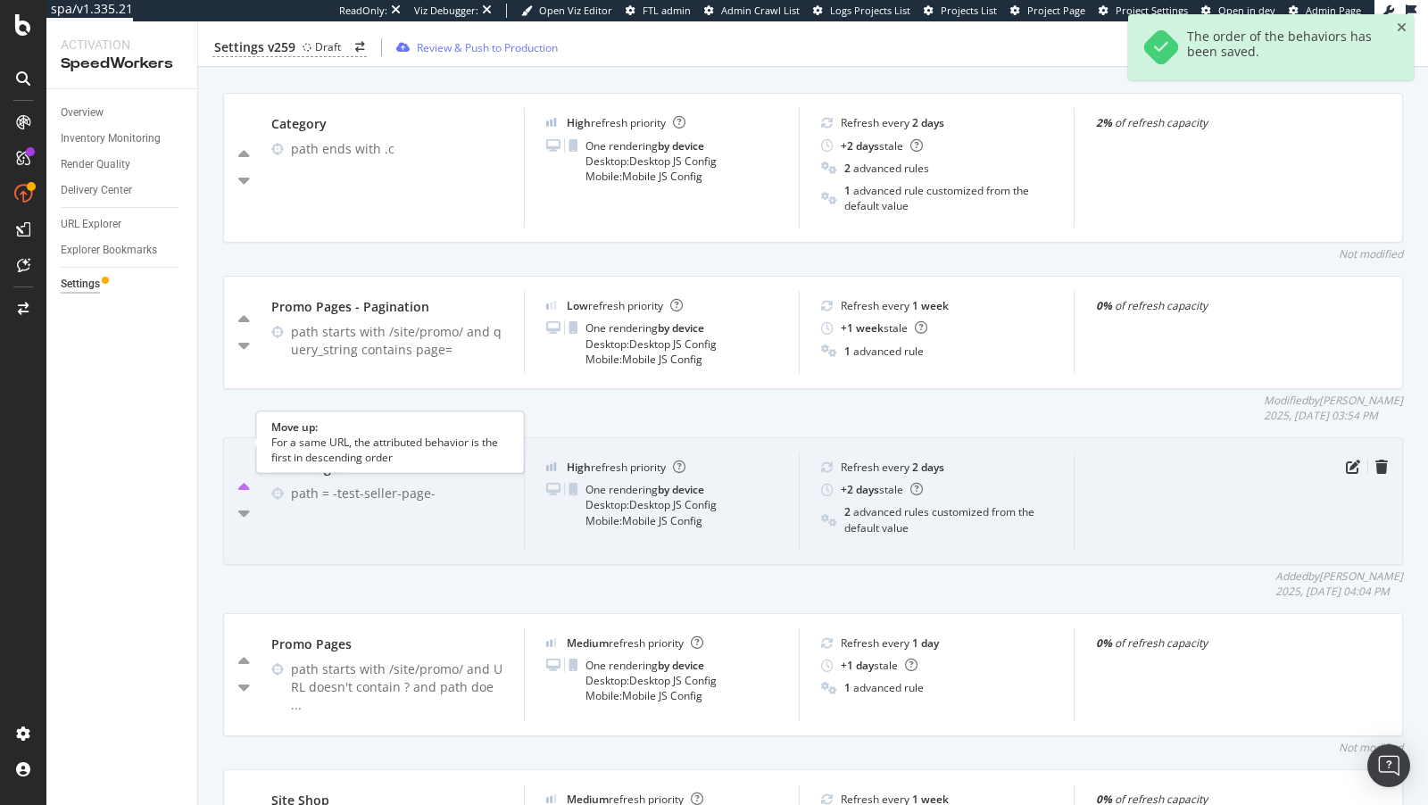
click at [239, 479] on icon "caret-up" at bounding box center [244, 488] width 12 height 18
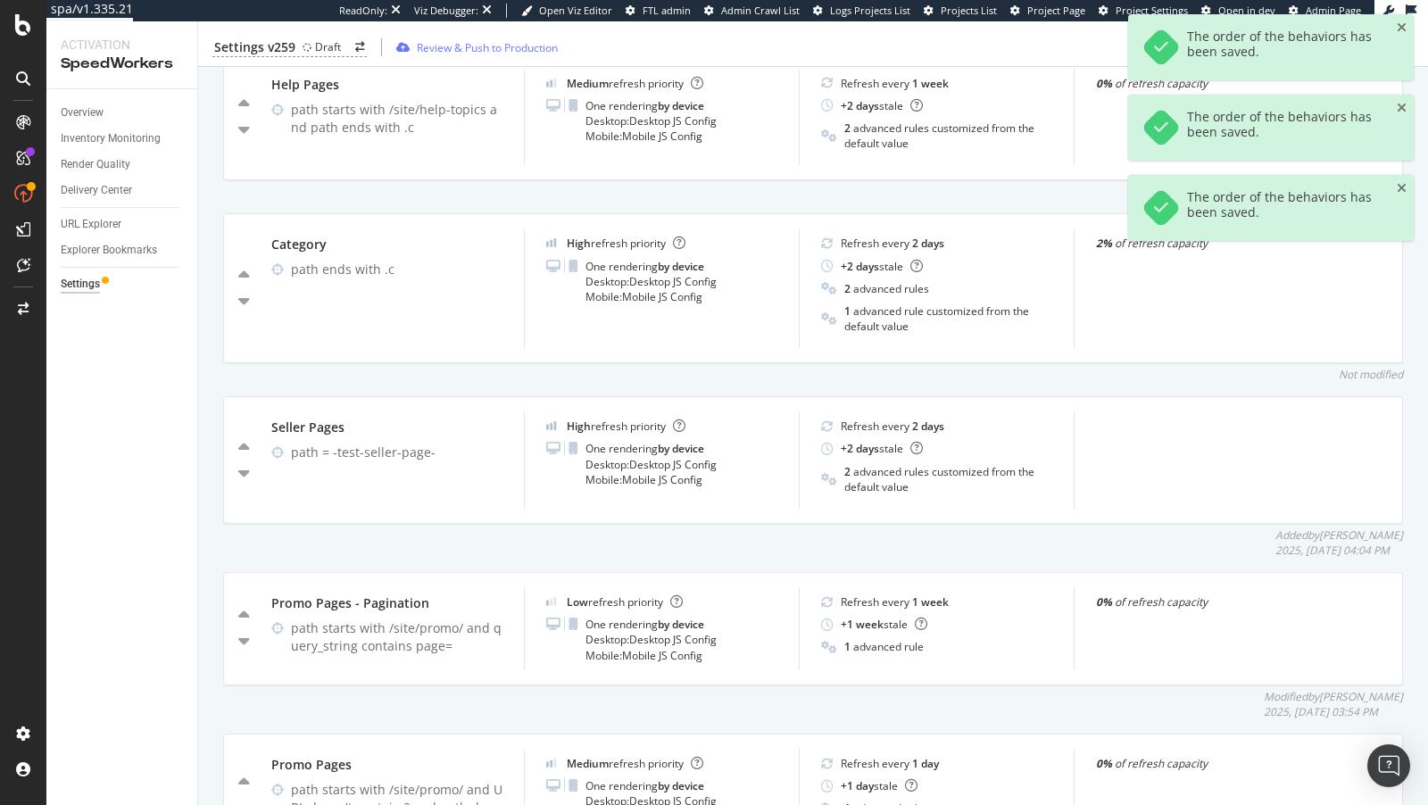
scroll to position [2233, 0]
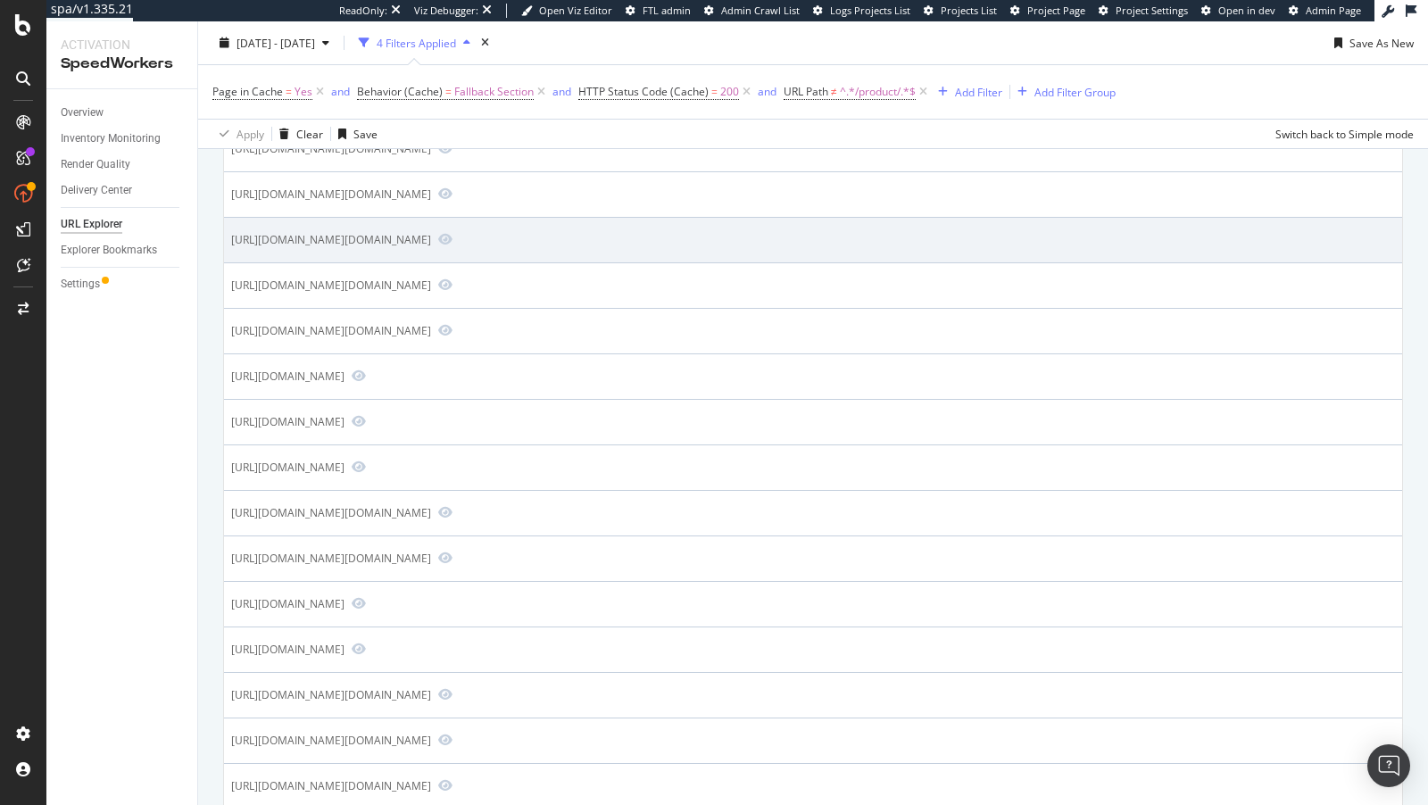
scroll to position [1876, 0]
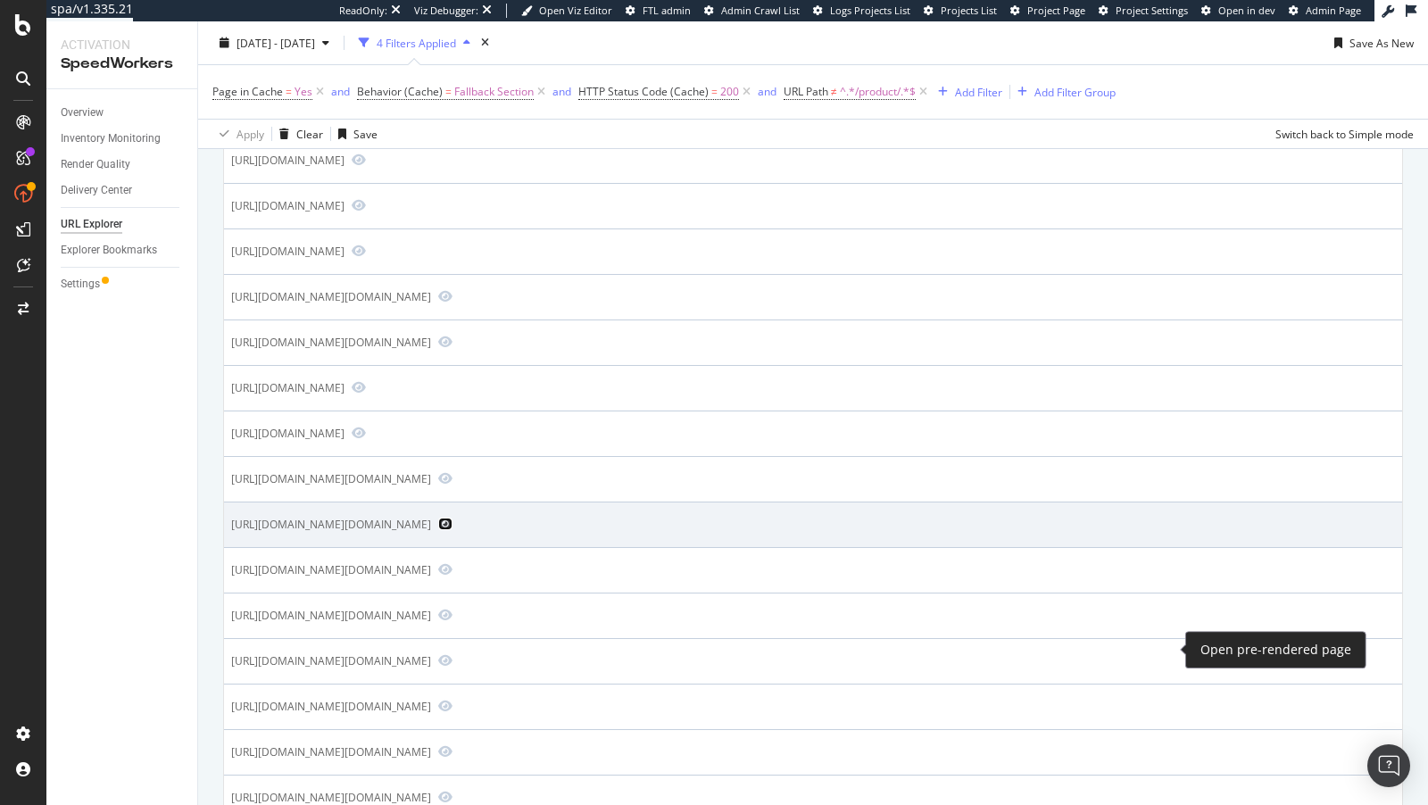
click at [452, 530] on icon "Preview https://www.bestbuy.com/site/searchpage.jsp?qp=brand_facet%3DBrand%7EHe…" at bounding box center [445, 524] width 14 height 12
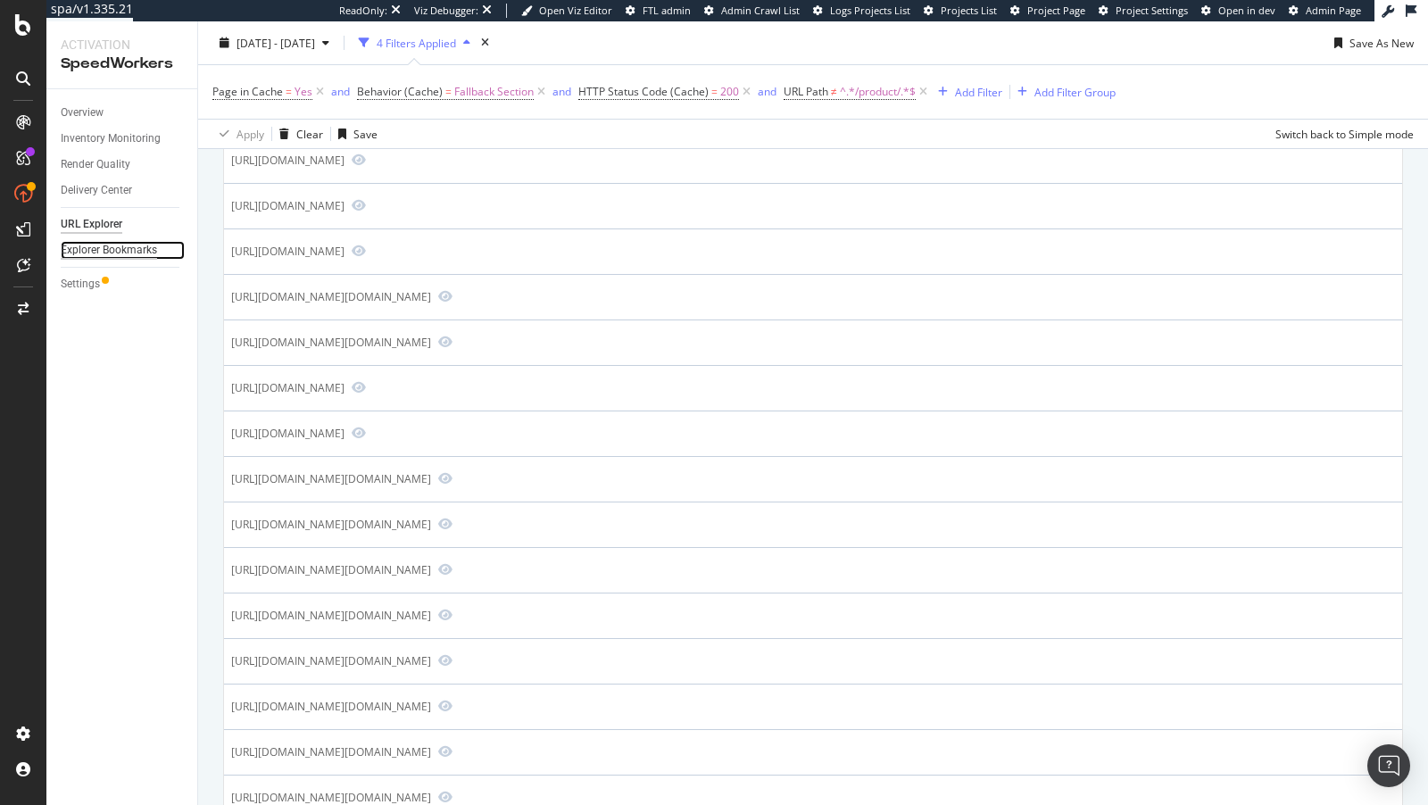
click at [85, 254] on div "Explorer Bookmarks" at bounding box center [109, 250] width 96 height 19
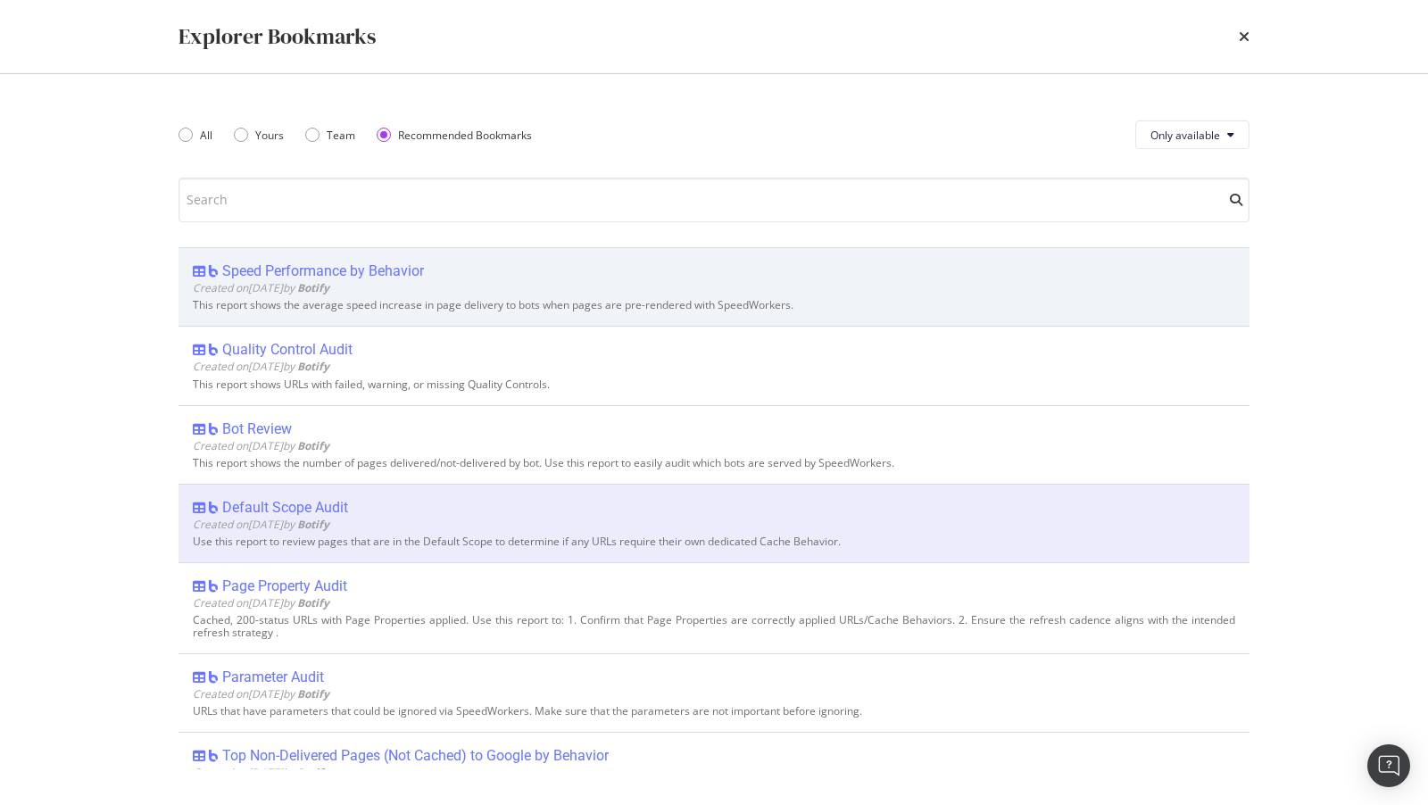
click at [421, 284] on div "Created on 2025 Aug 5th by Botify" at bounding box center [714, 287] width 1042 height 15
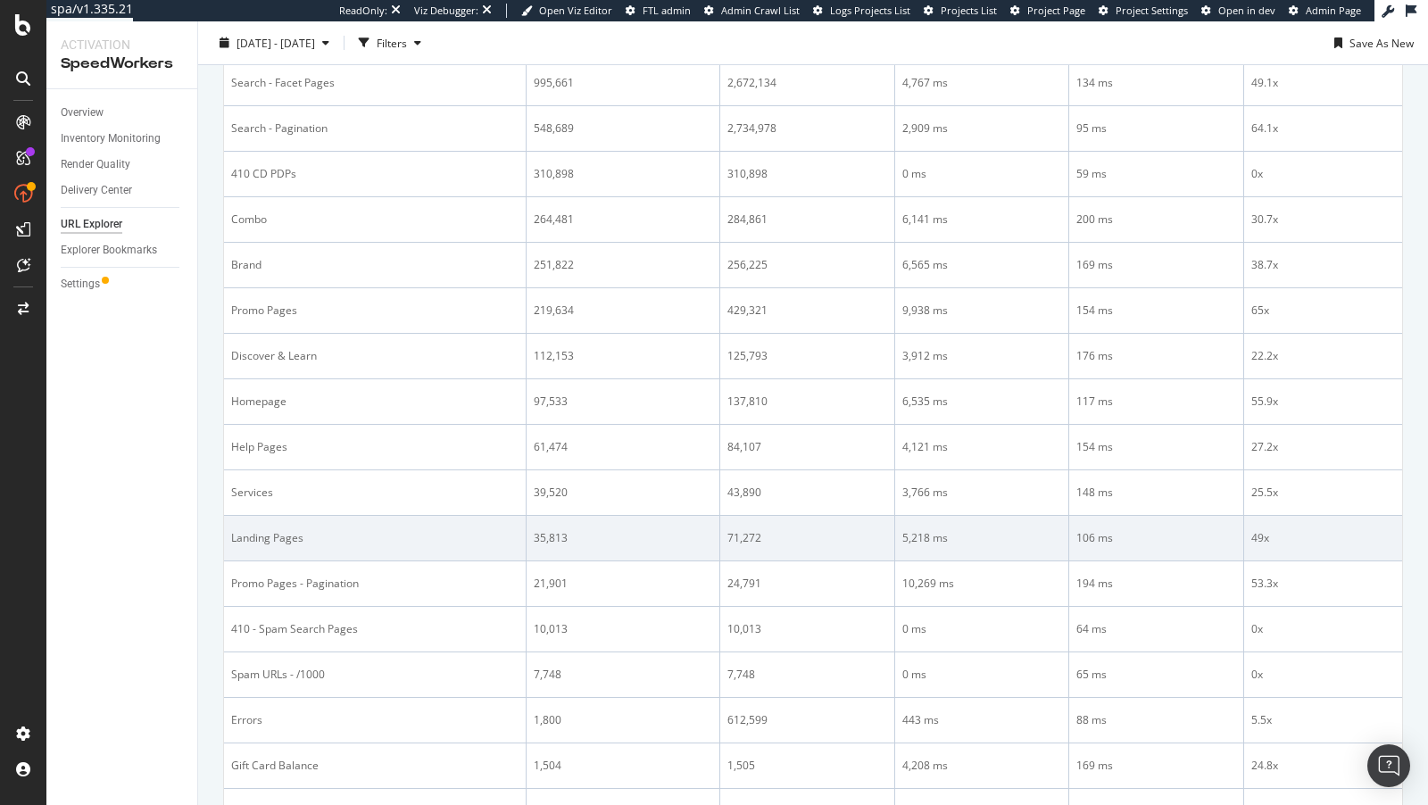
scroll to position [850, 0]
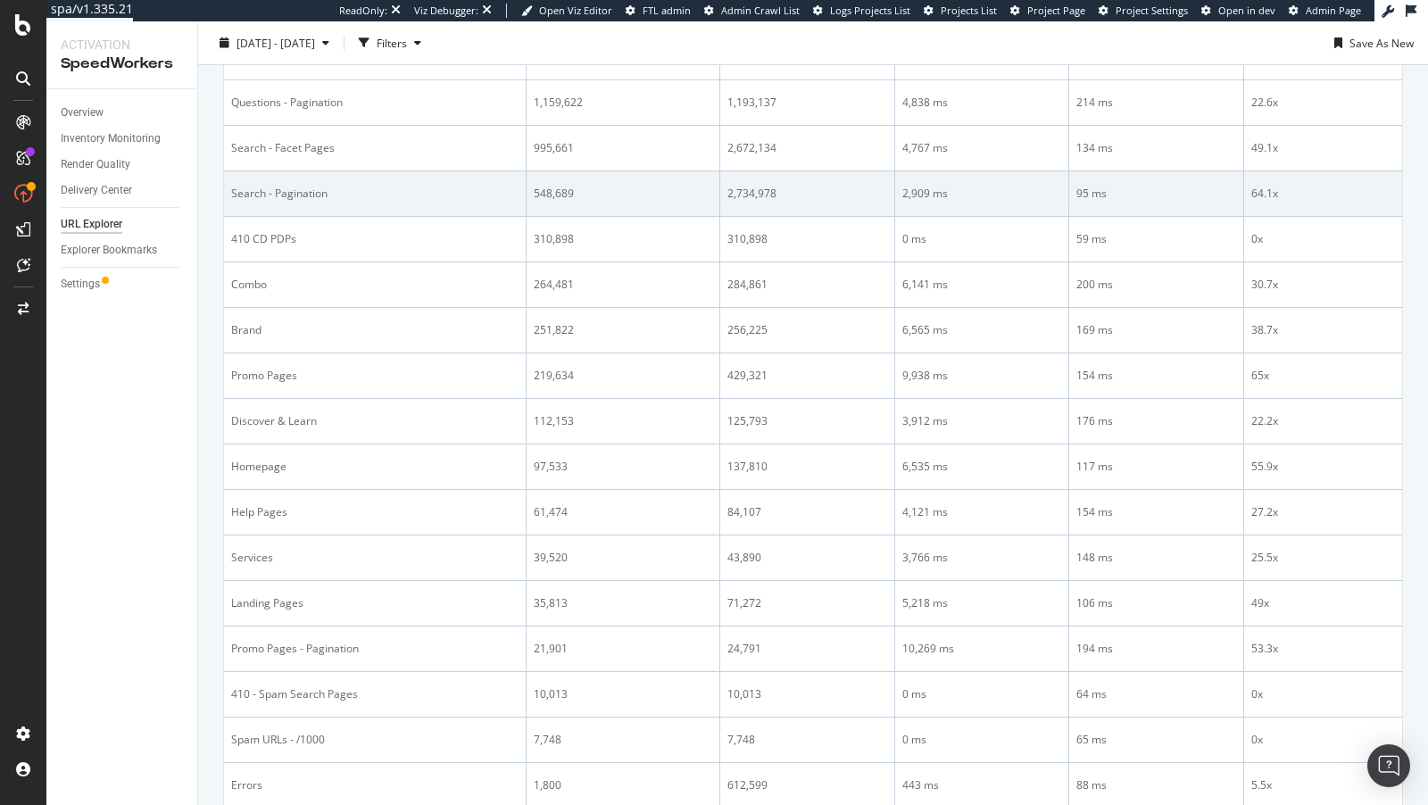
click at [302, 194] on td "Search - Pagination" at bounding box center [375, 194] width 303 height 46
click at [299, 186] on div "Search - Pagination" at bounding box center [374, 194] width 287 height 16
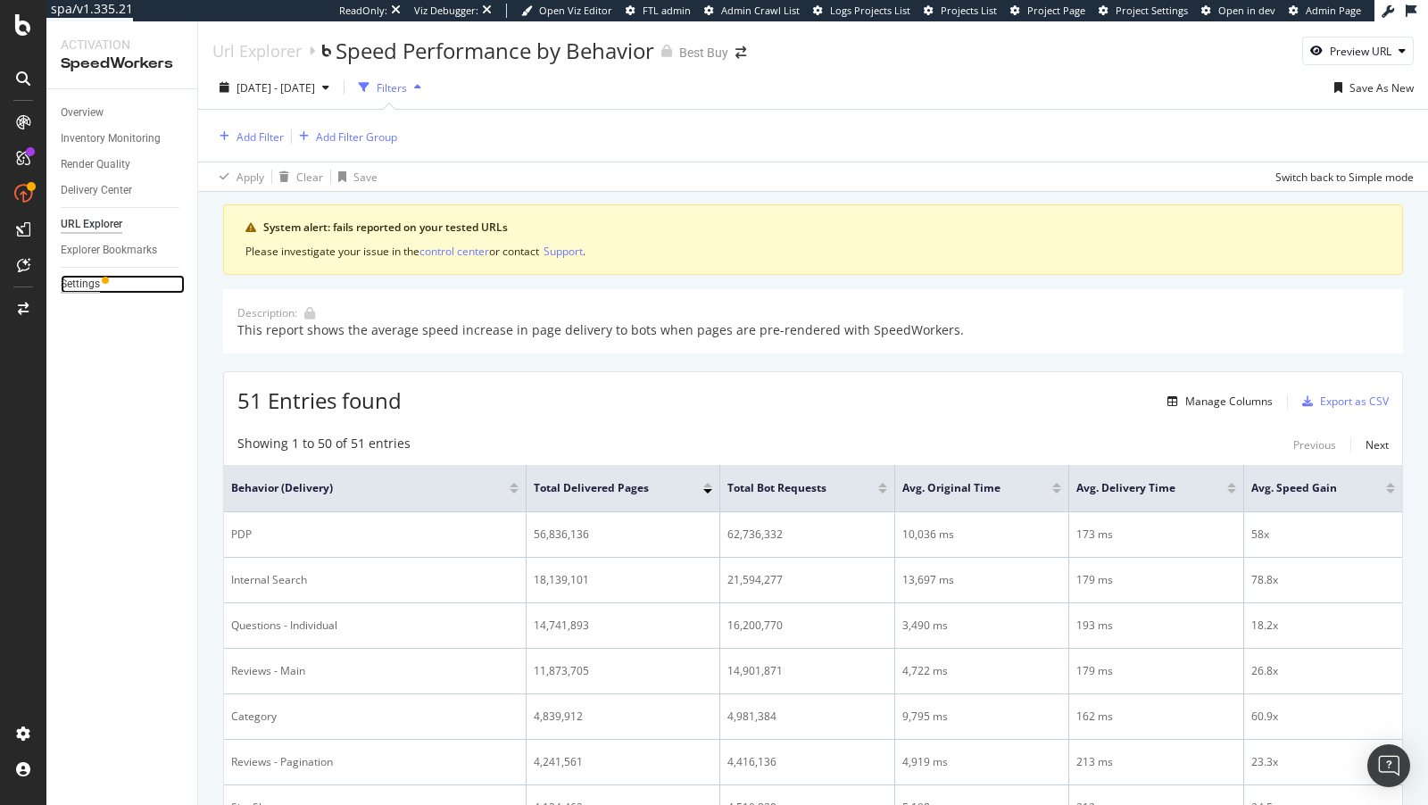
click at [78, 291] on div "Settings" at bounding box center [80, 284] width 39 height 19
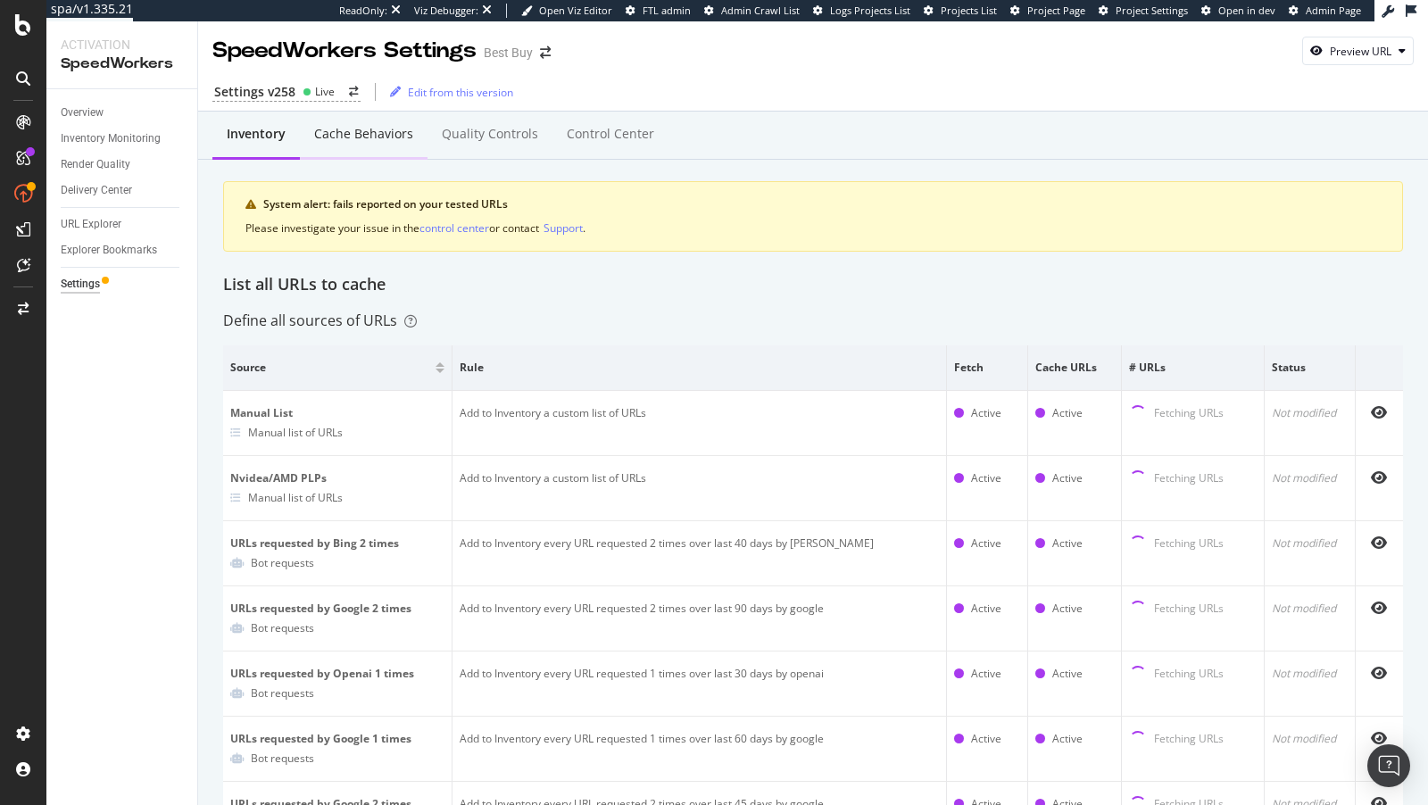
click at [363, 126] on div "Cache behaviors" at bounding box center [363, 134] width 99 height 18
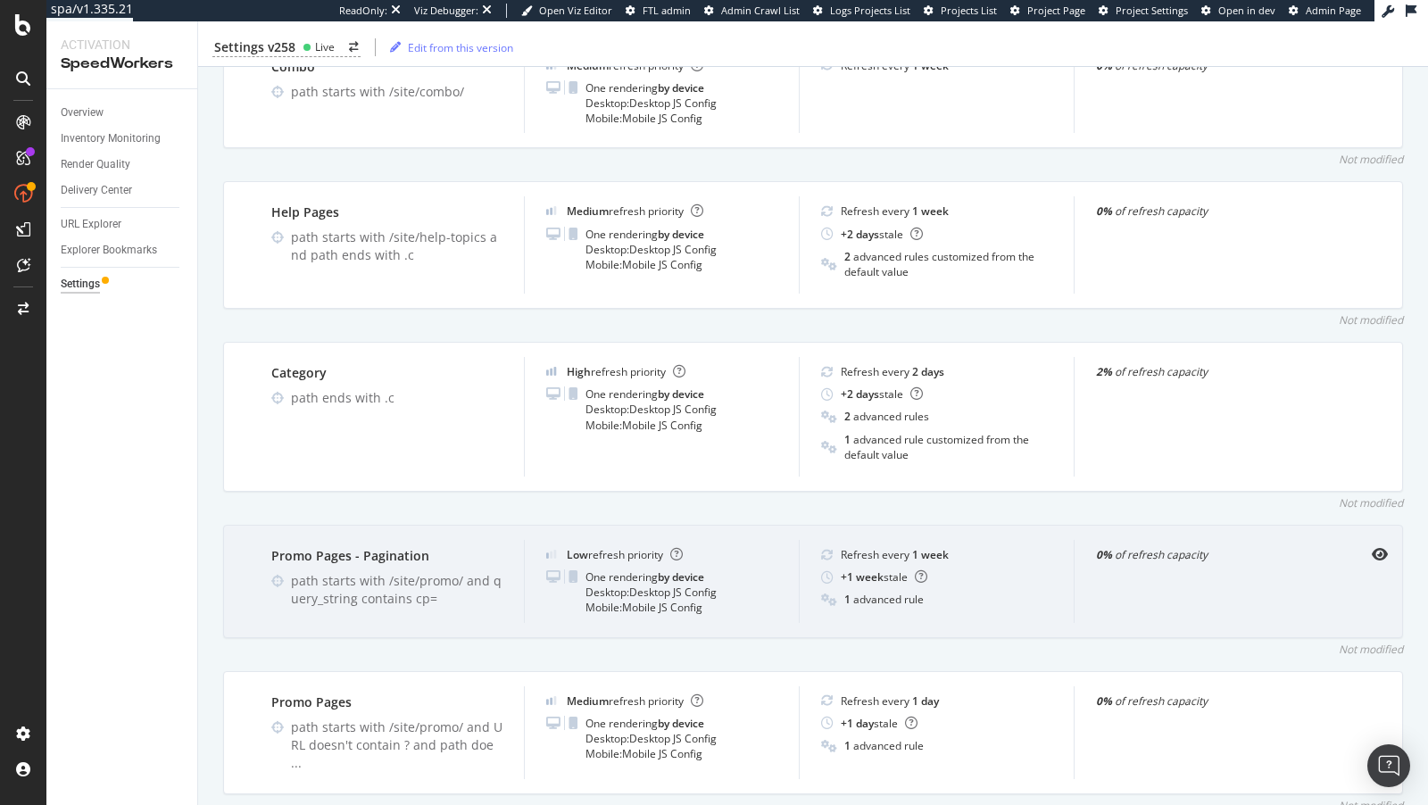
scroll to position [2216, 0]
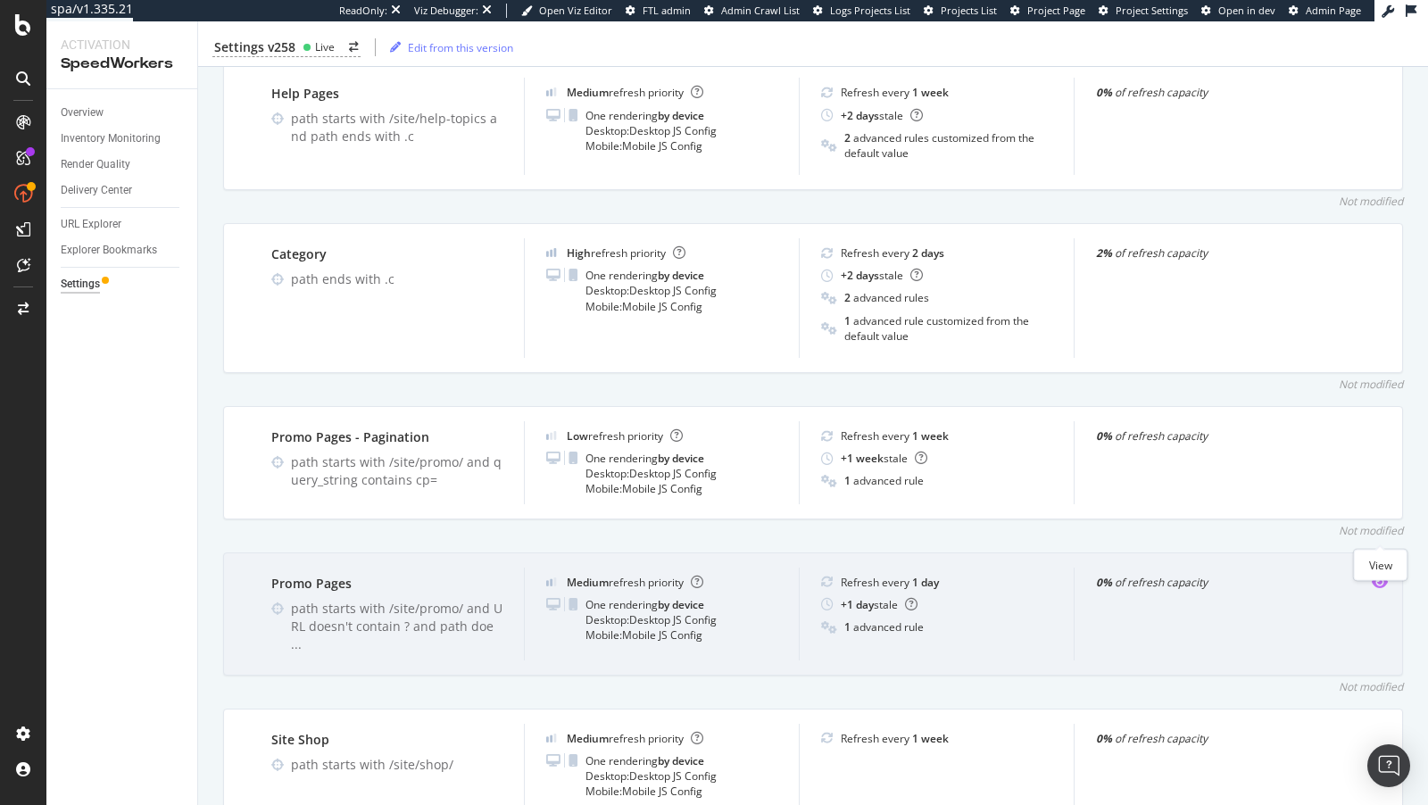
click at [1382, 575] on icon "eye" at bounding box center [1380, 582] width 16 height 14
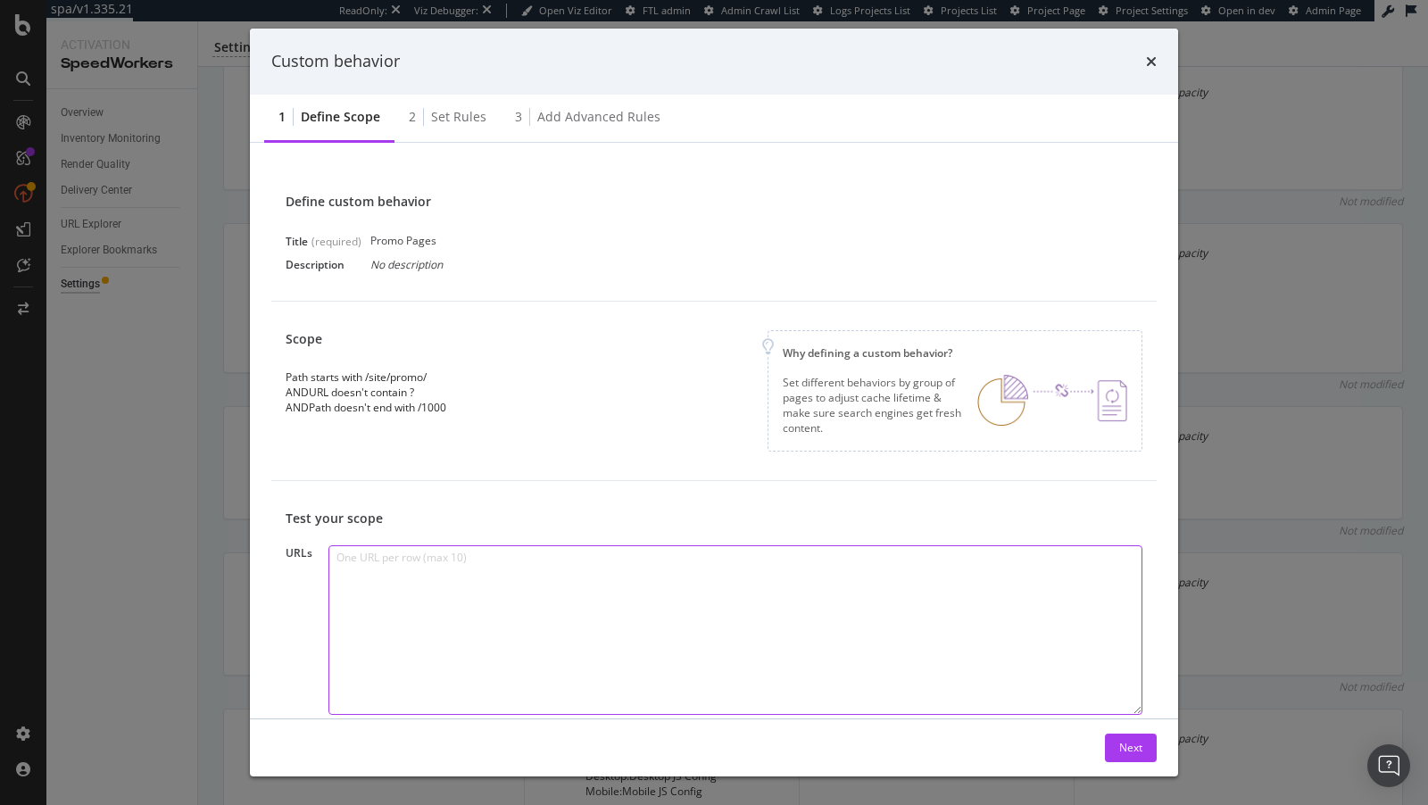
scroll to position [79, 0]
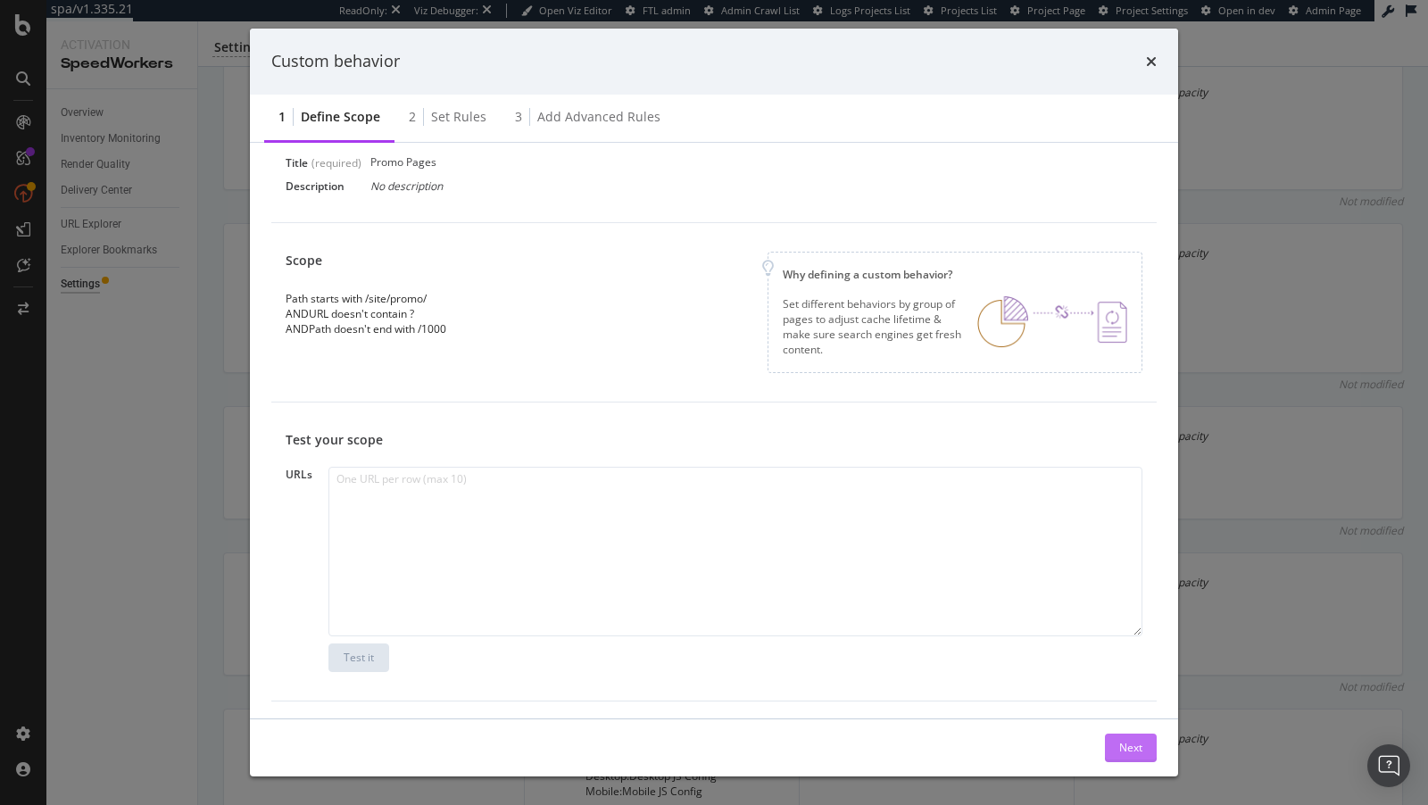
click at [1116, 757] on button "Next" at bounding box center [1131, 748] width 52 height 29
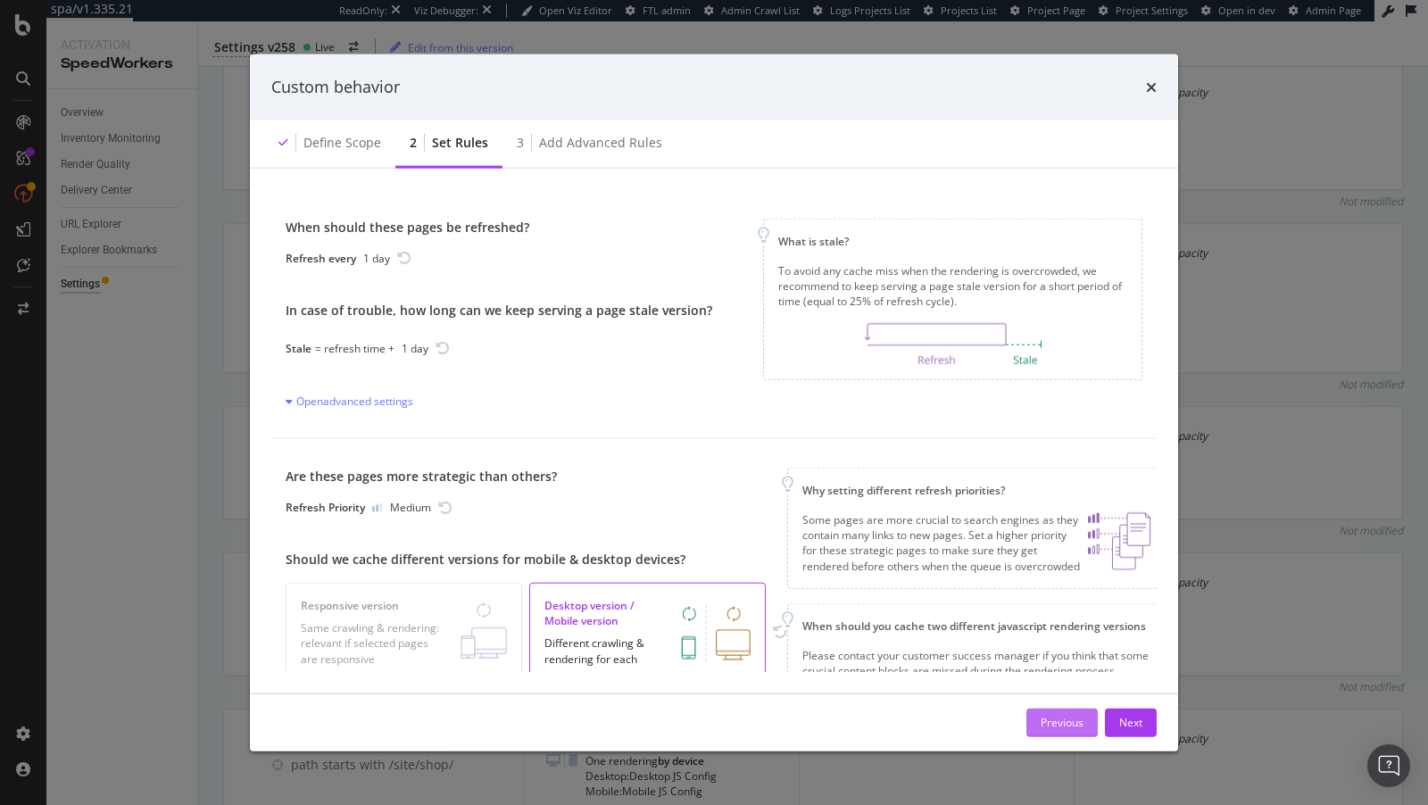
click at [1058, 717] on div "Previous" at bounding box center [1061, 722] width 43 height 15
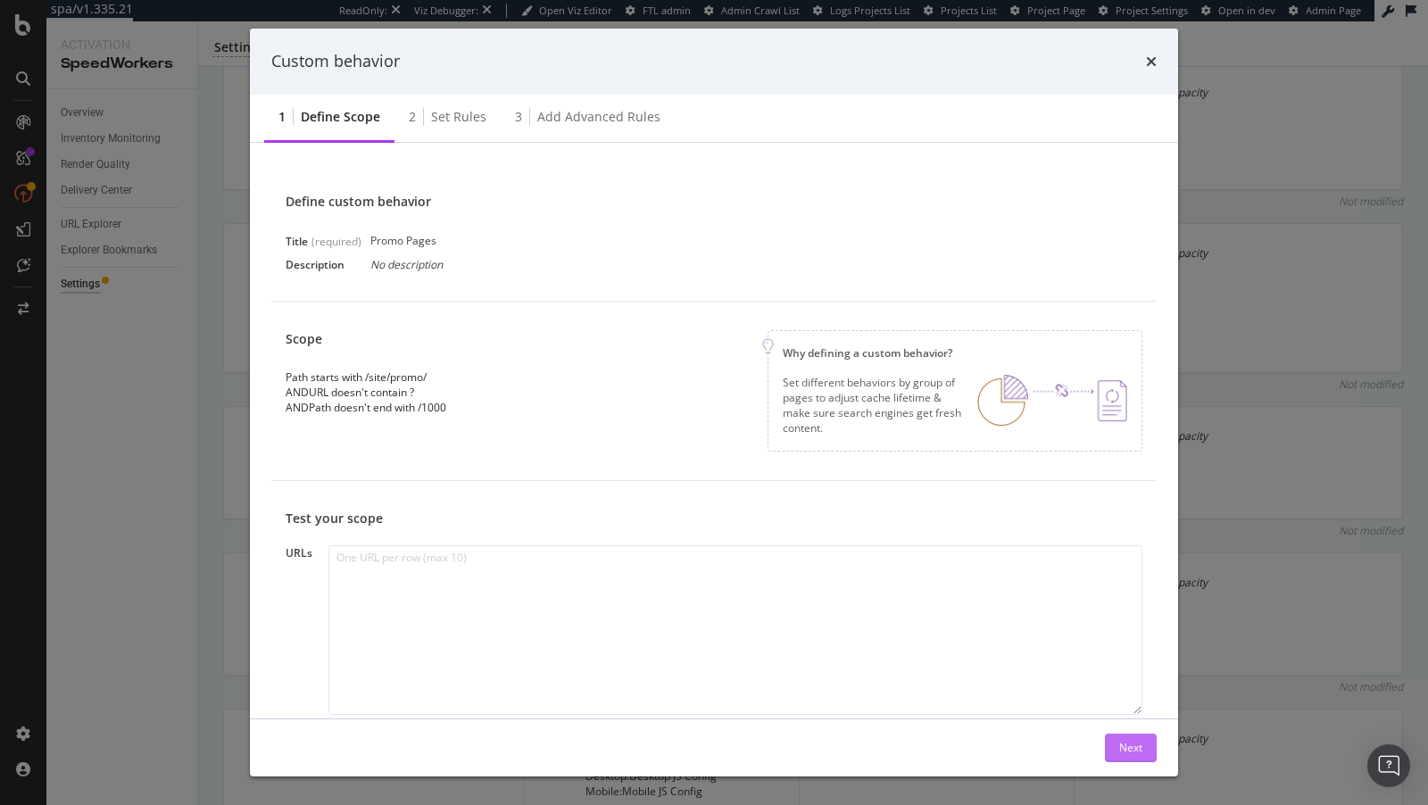
click at [1123, 744] on div "Next" at bounding box center [1130, 747] width 23 height 15
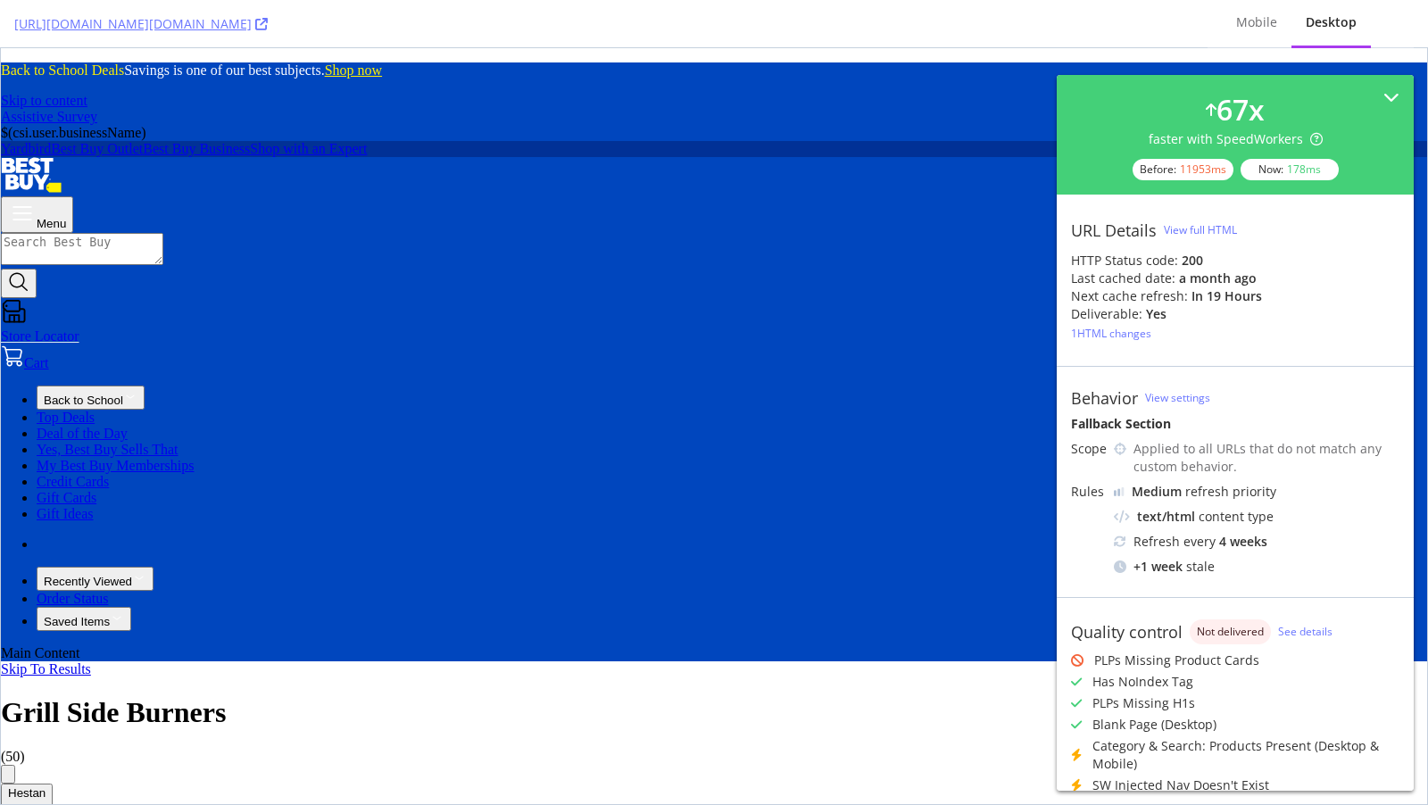
click at [980, 33] on div "[URL][DOMAIN_NAME][DOMAIN_NAME]" at bounding box center [603, 23] width 1179 height 47
click at [268, 18] on icon at bounding box center [261, 24] width 12 height 12
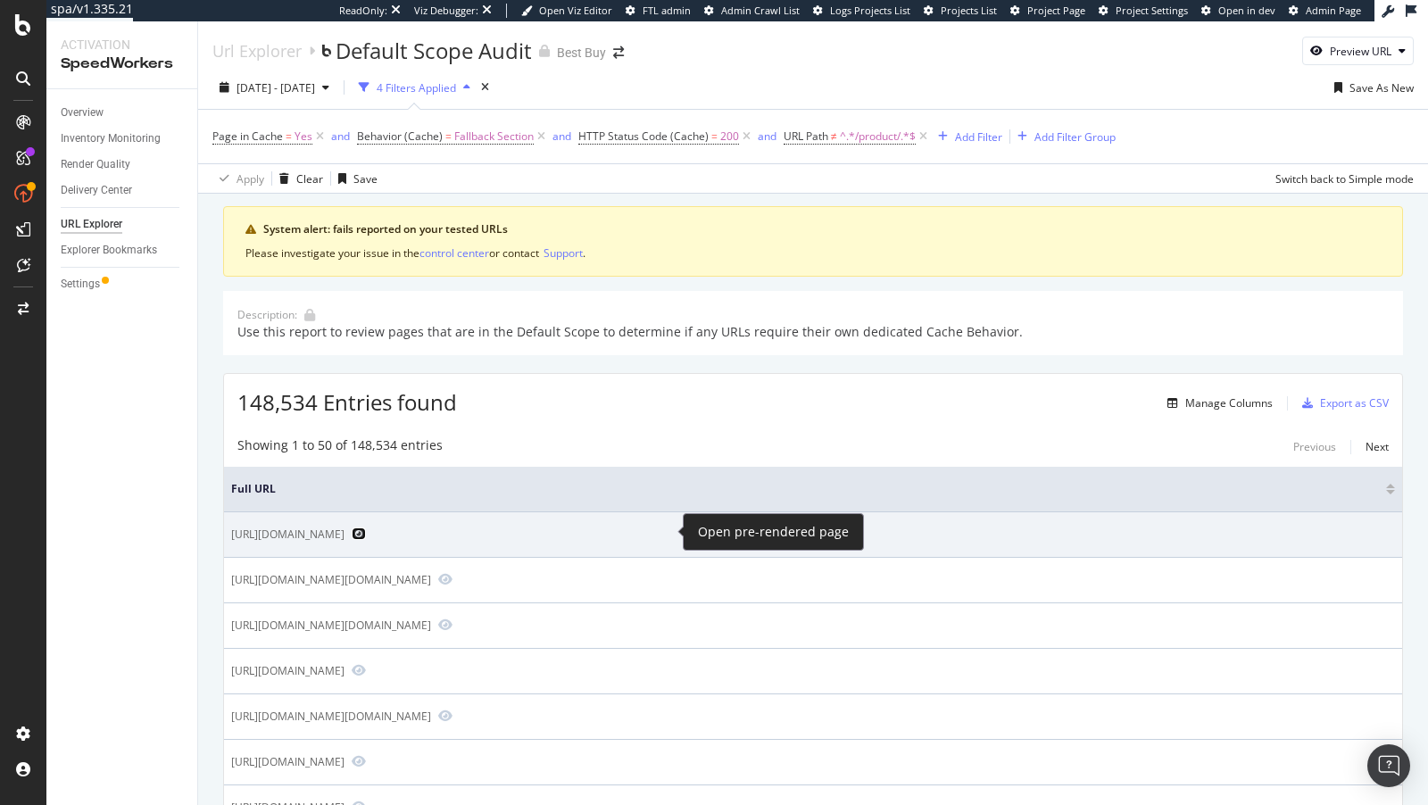
click at [366, 528] on icon "Preview https://www.bestbuy.com/site/misc/9999168800050004.p?skuId=999916880005…" at bounding box center [359, 533] width 14 height 12
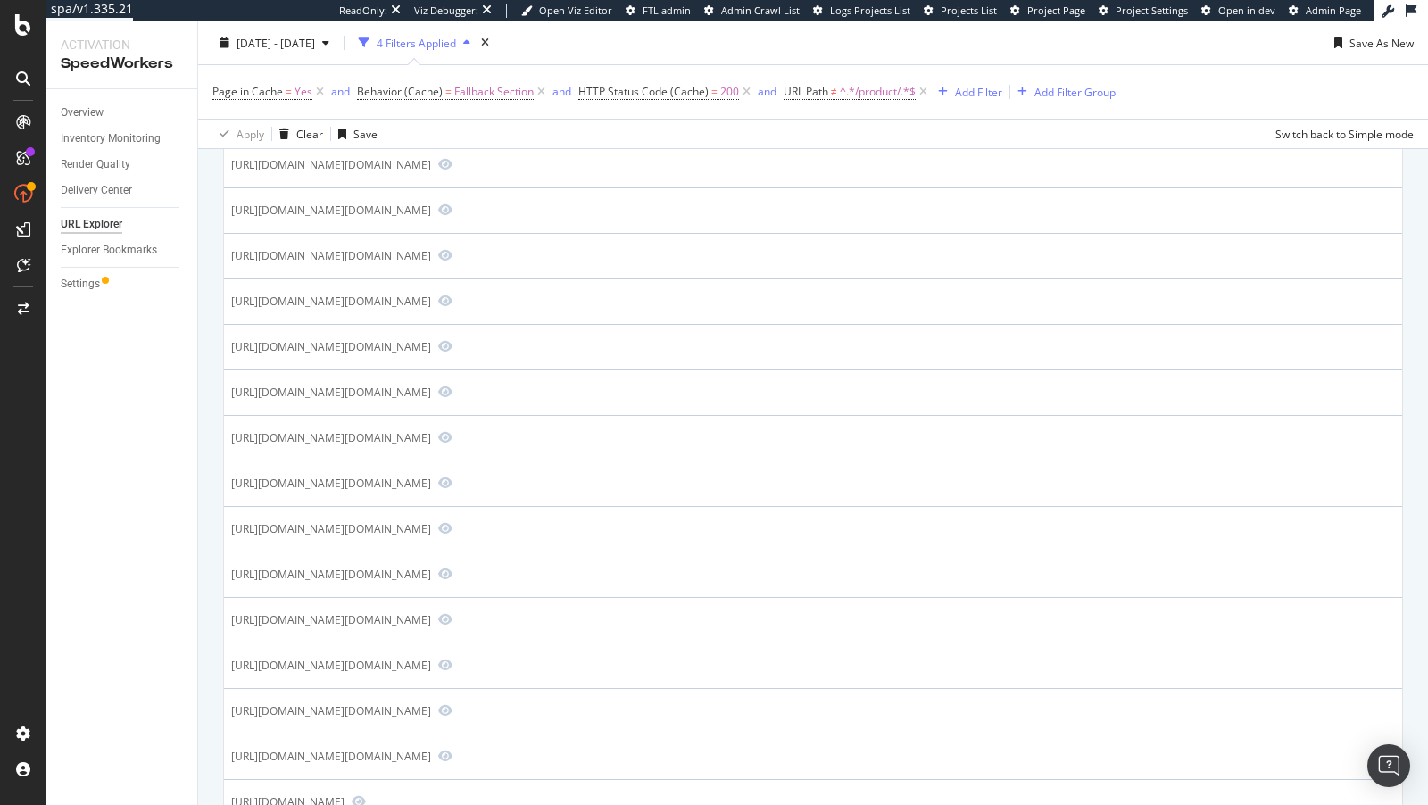
scroll to position [1876, 0]
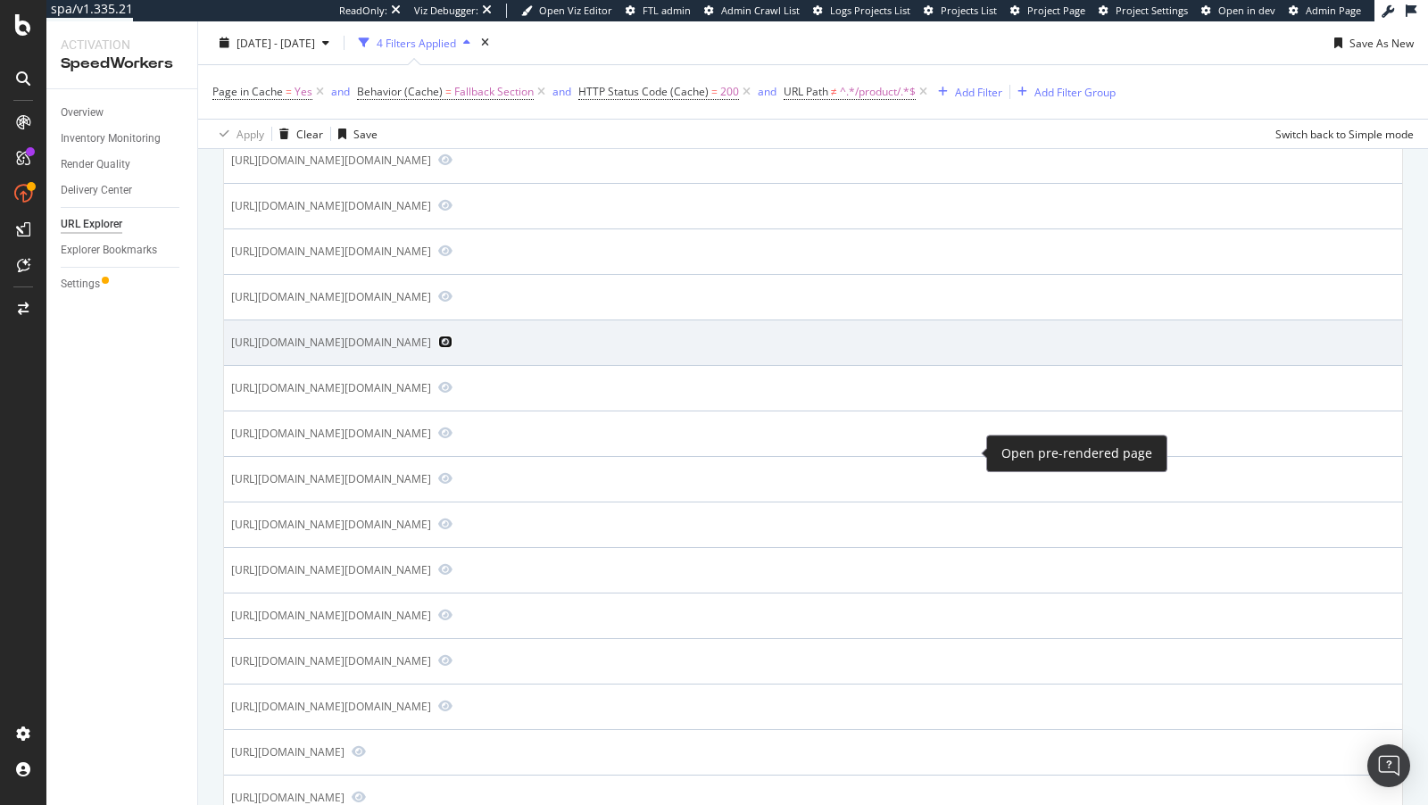
click at [452, 348] on icon "Preview https://www.bestbuy.com/site/searchpage.jsp?qp=icestoragecapacityrange_…" at bounding box center [445, 342] width 14 height 12
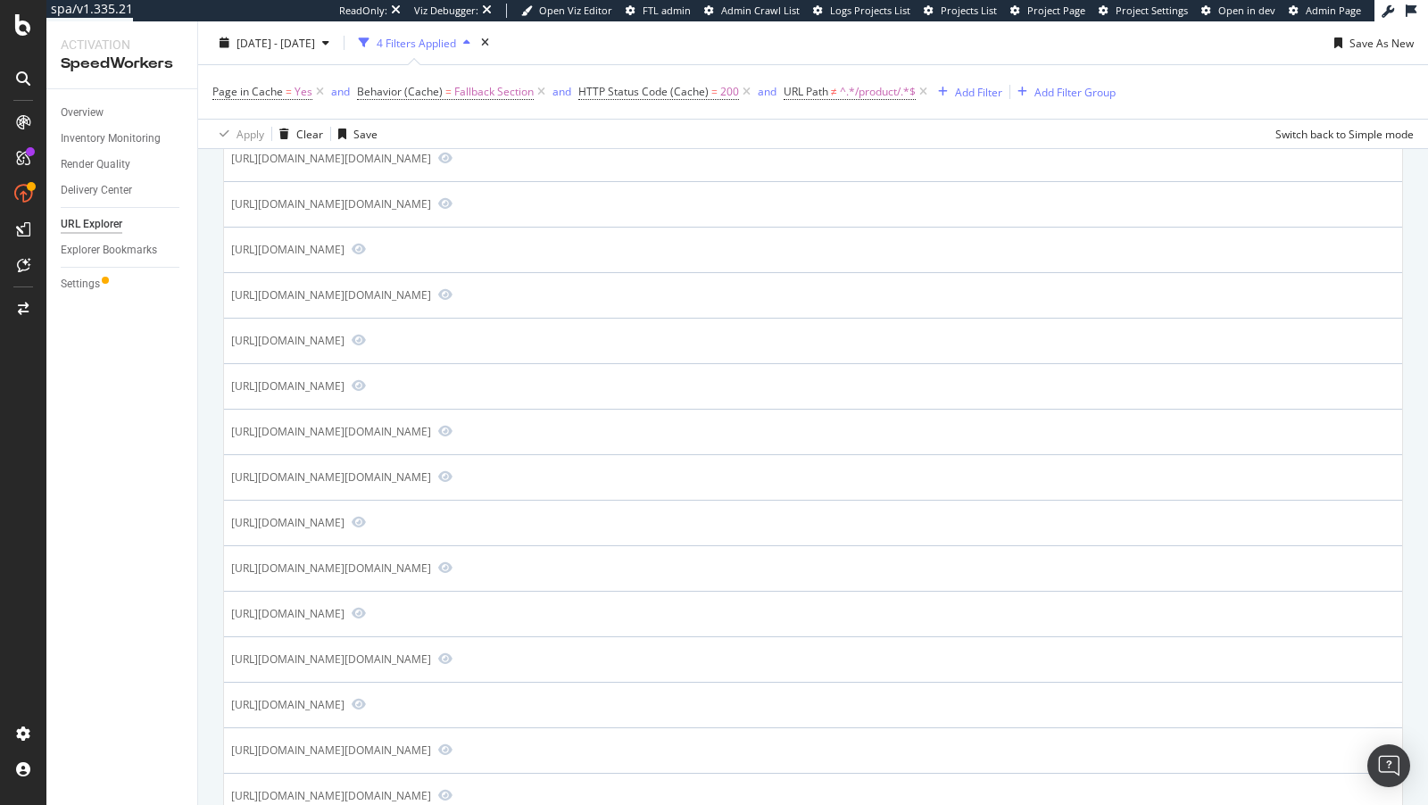
scroll to position [348, 0]
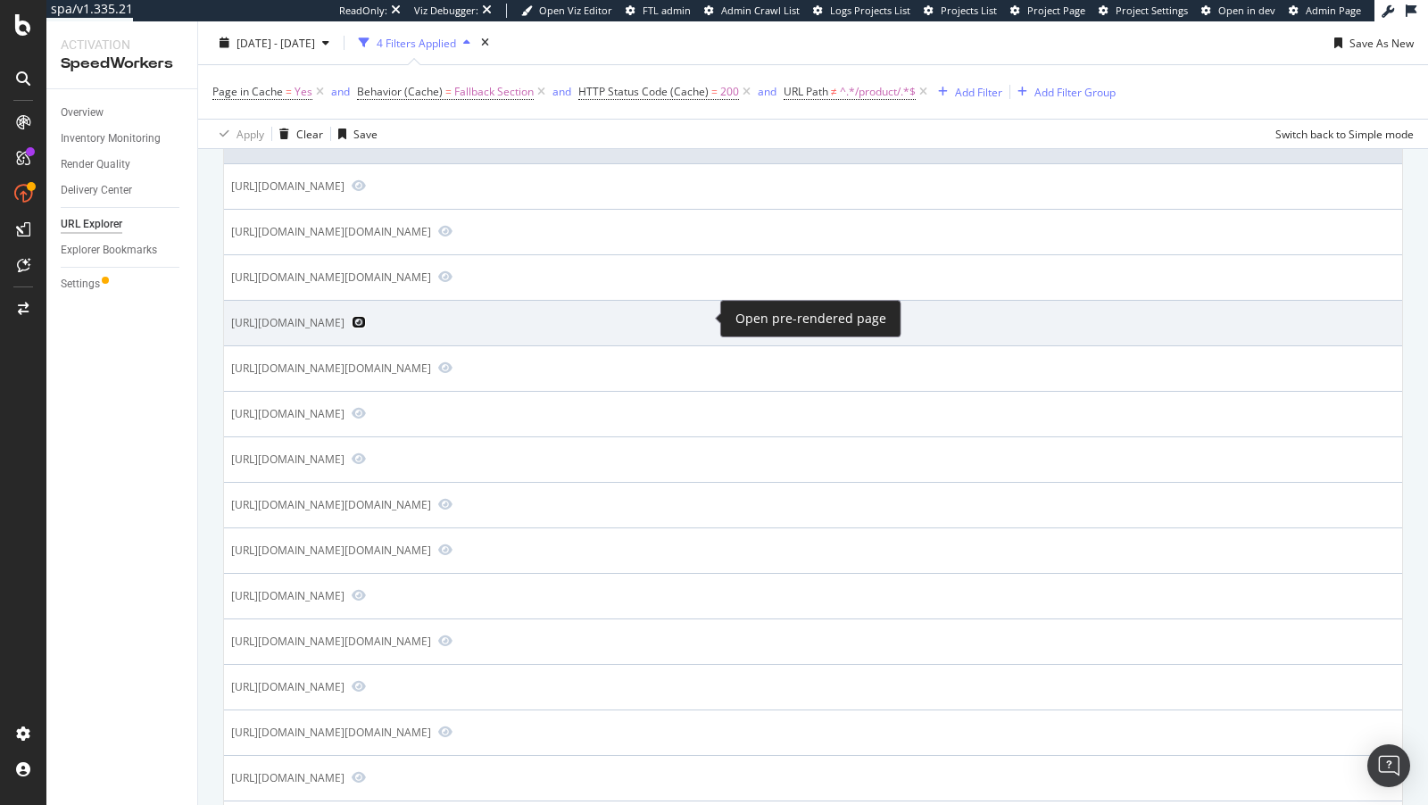
click at [366, 317] on icon "Preview https://www.bestbuy.com/site/promo/dji-wireless-microphones?st=dji-wire…" at bounding box center [359, 322] width 14 height 12
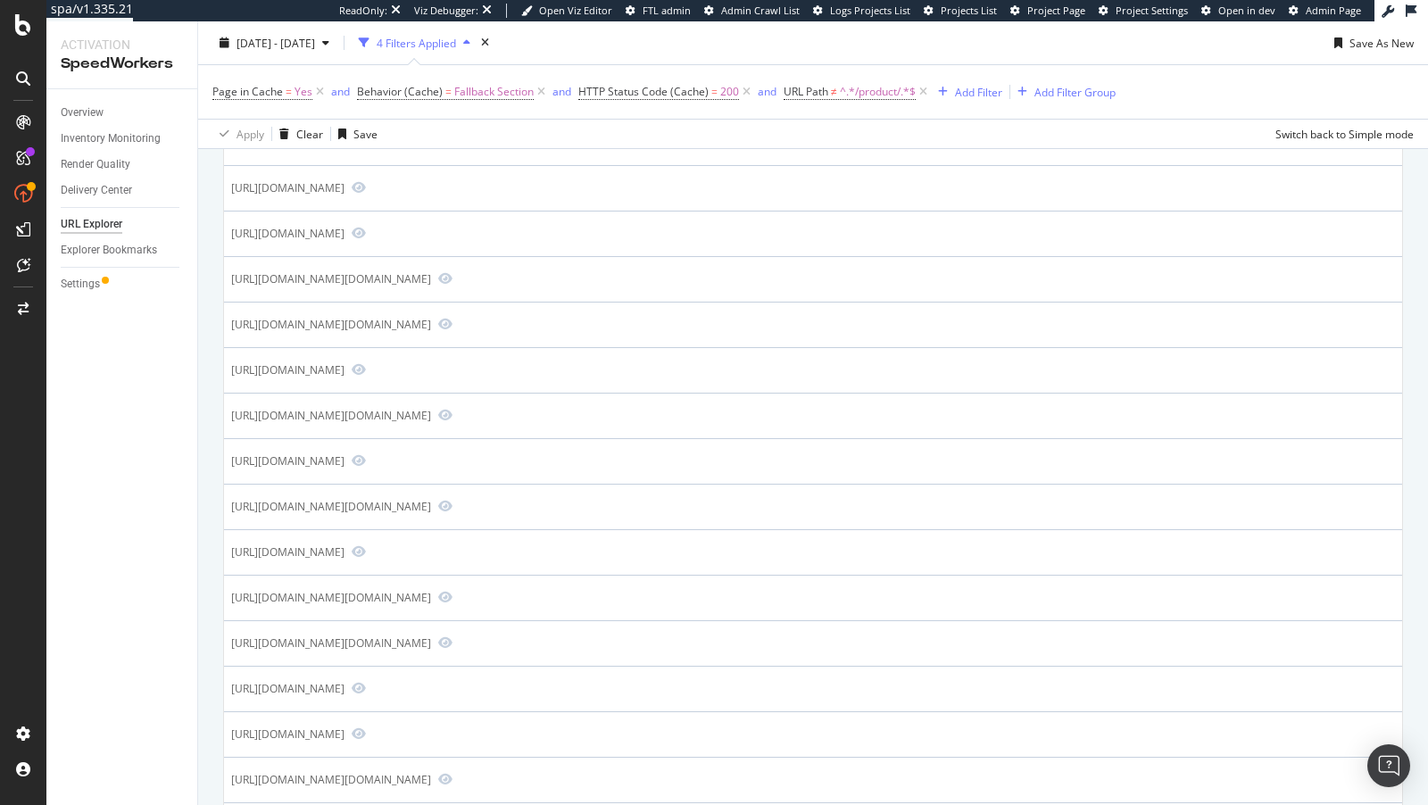
scroll to position [572, 0]
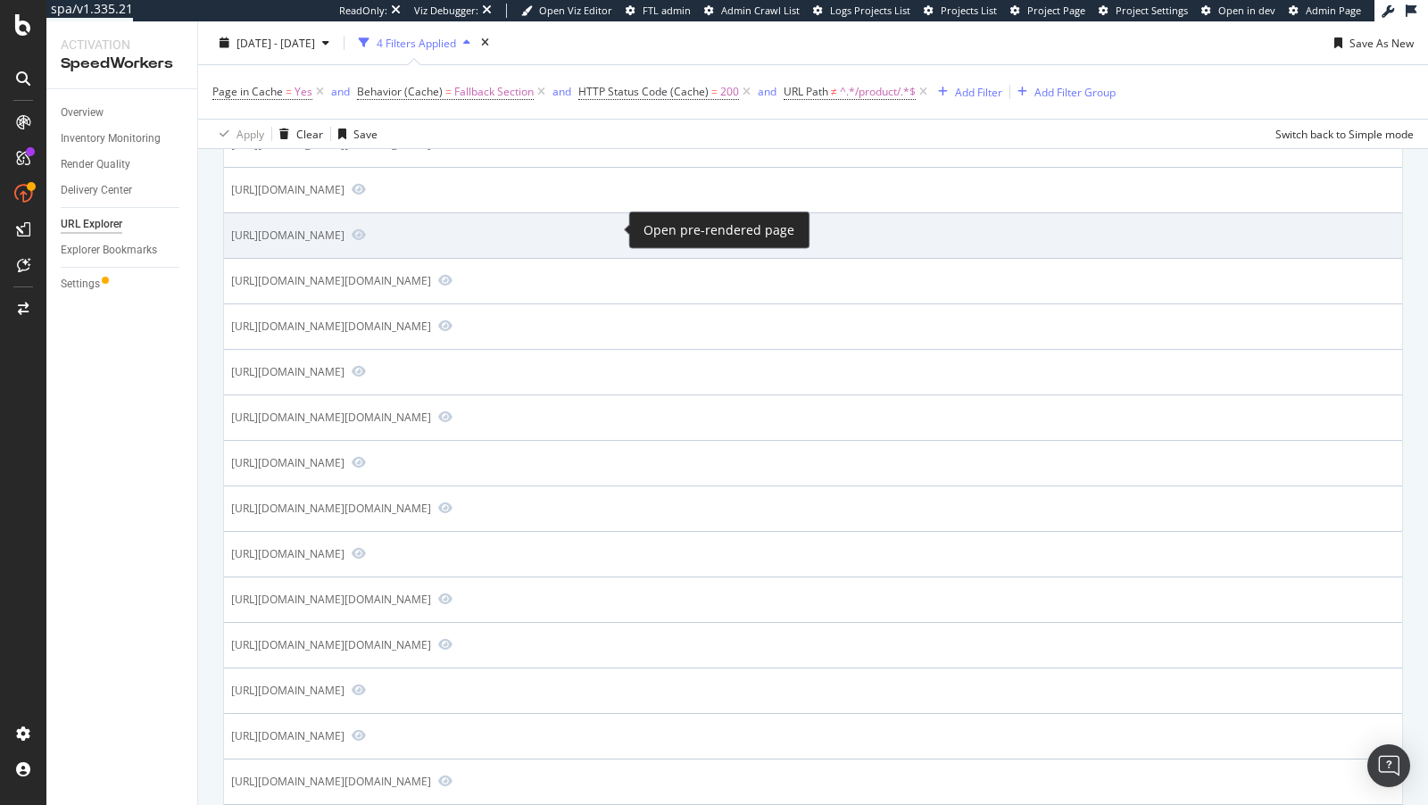
click at [366, 229] on span at bounding box center [354, 236] width 21 height 16
click at [366, 229] on icon "Preview https://www.bestbuy.com/site/promo/mv-content-creator-110424?page=2" at bounding box center [359, 234] width 14 height 12
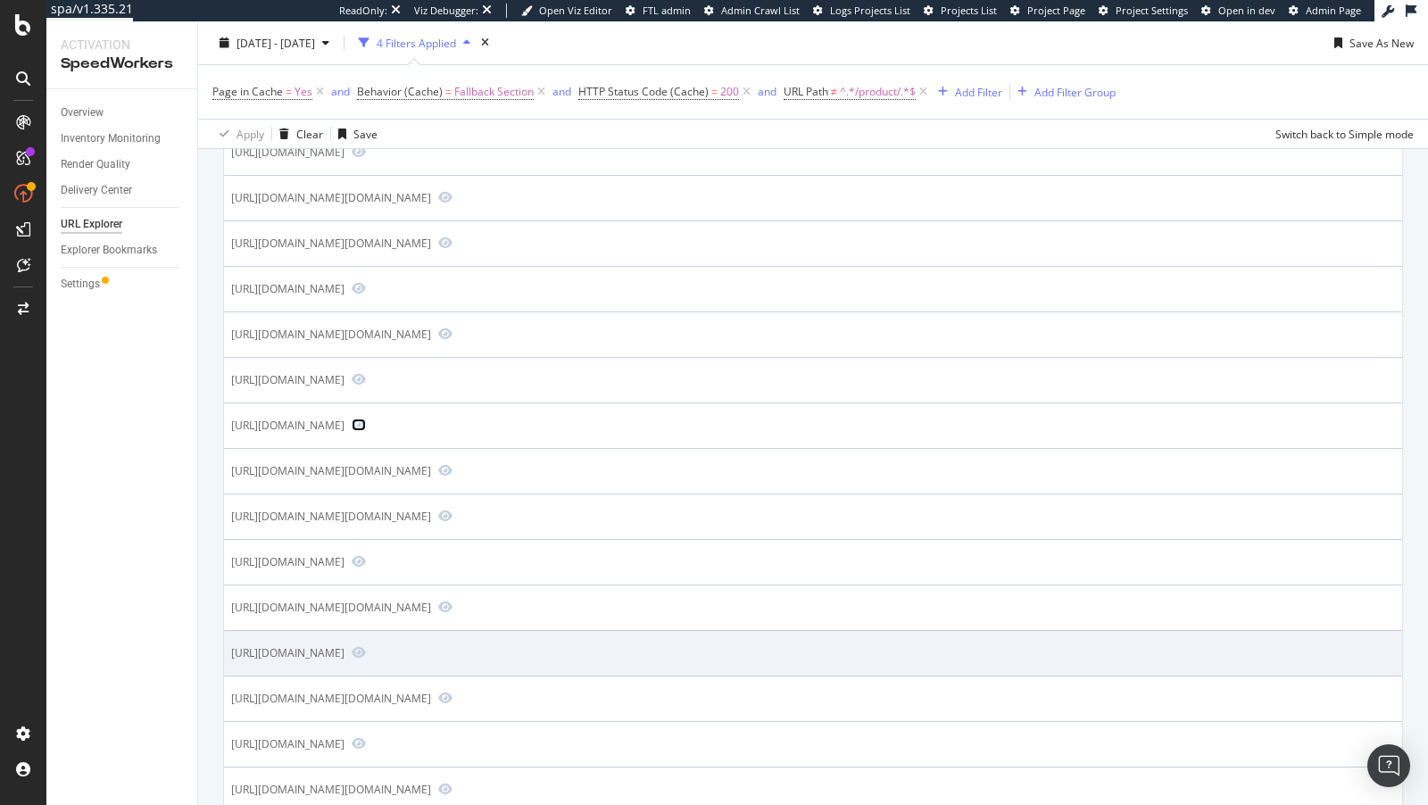
scroll to position [380, 0]
click at [366, 660] on icon "Preview https://www.bestbuy.com/site/promo/select-amd?st=select-amd" at bounding box center [359, 654] width 14 height 12
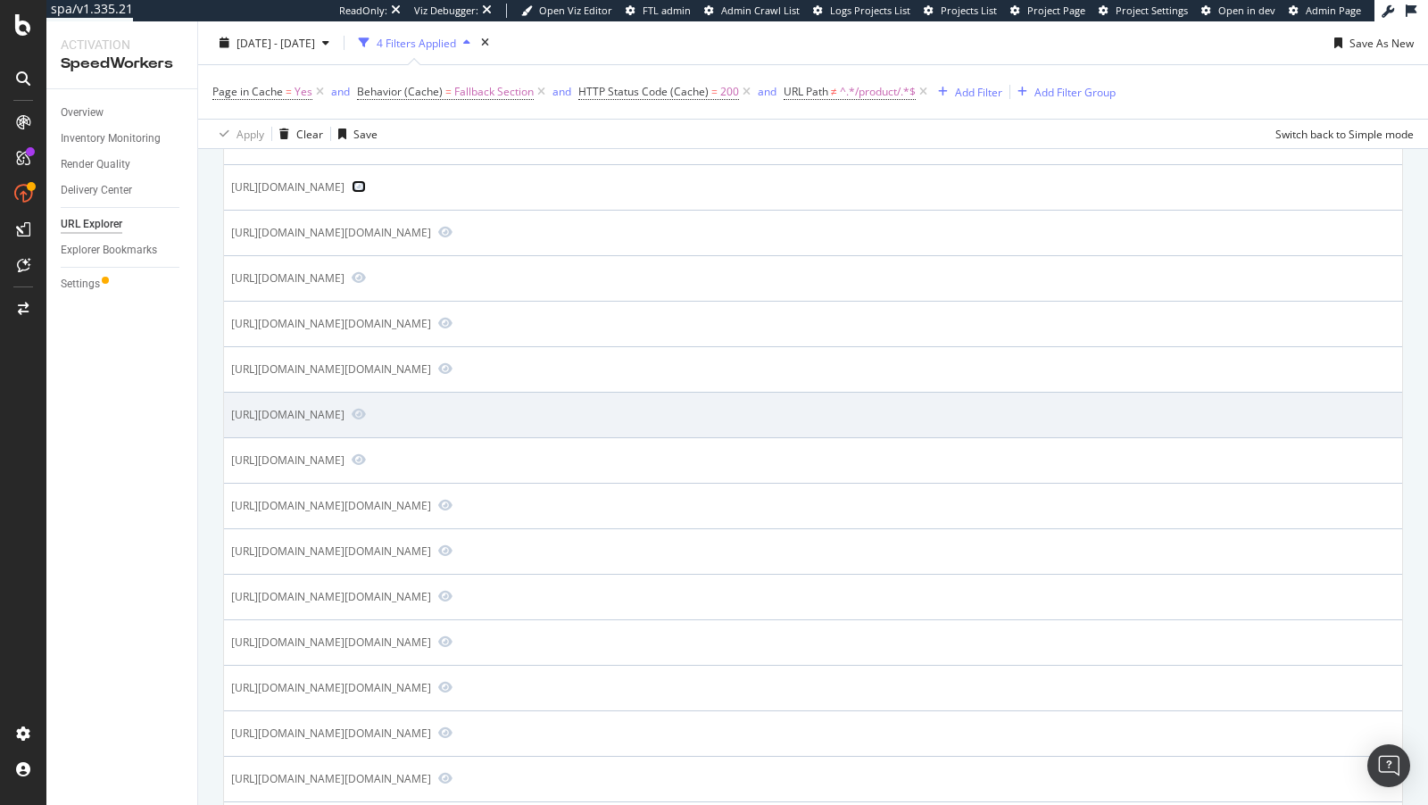
scroll to position [850, 0]
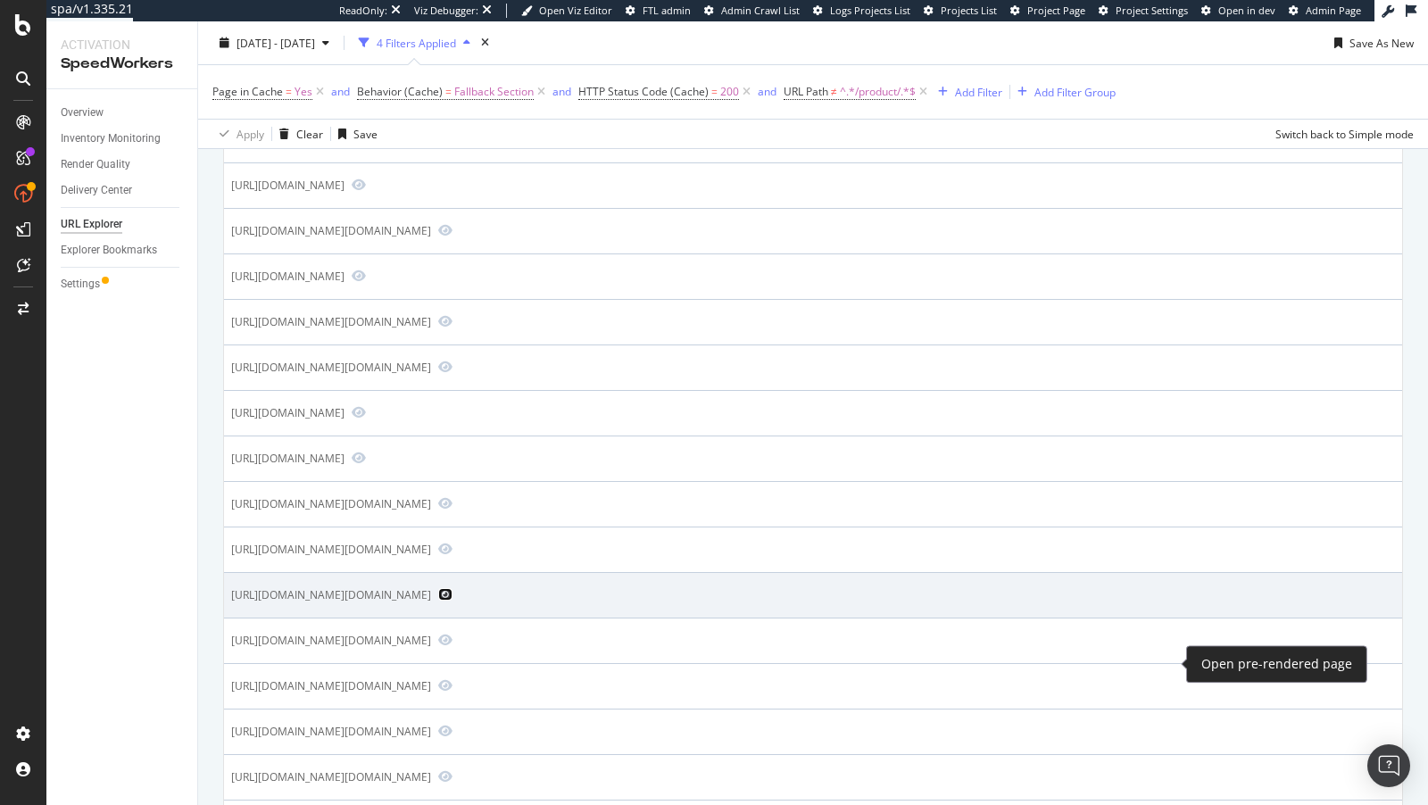
click at [452, 601] on icon "Preview https://www.bestbuy.com/site/searchpage.jsp?qp=brand_facet%3DBrand%7EHy…" at bounding box center [445, 594] width 14 height 12
click at [431, 602] on div "[URL][DOMAIN_NAME][DOMAIN_NAME]" at bounding box center [331, 594] width 200 height 15
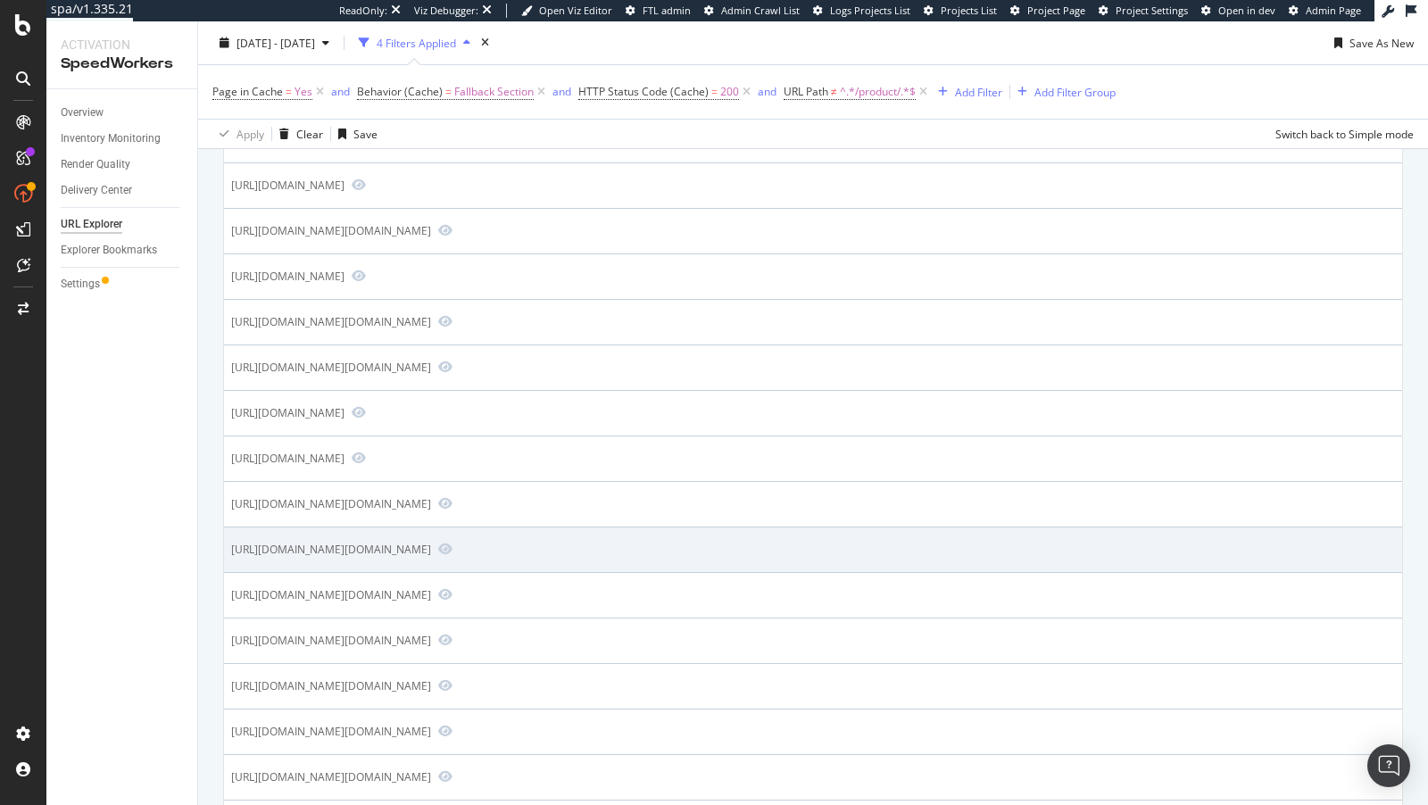
copy div "qp"
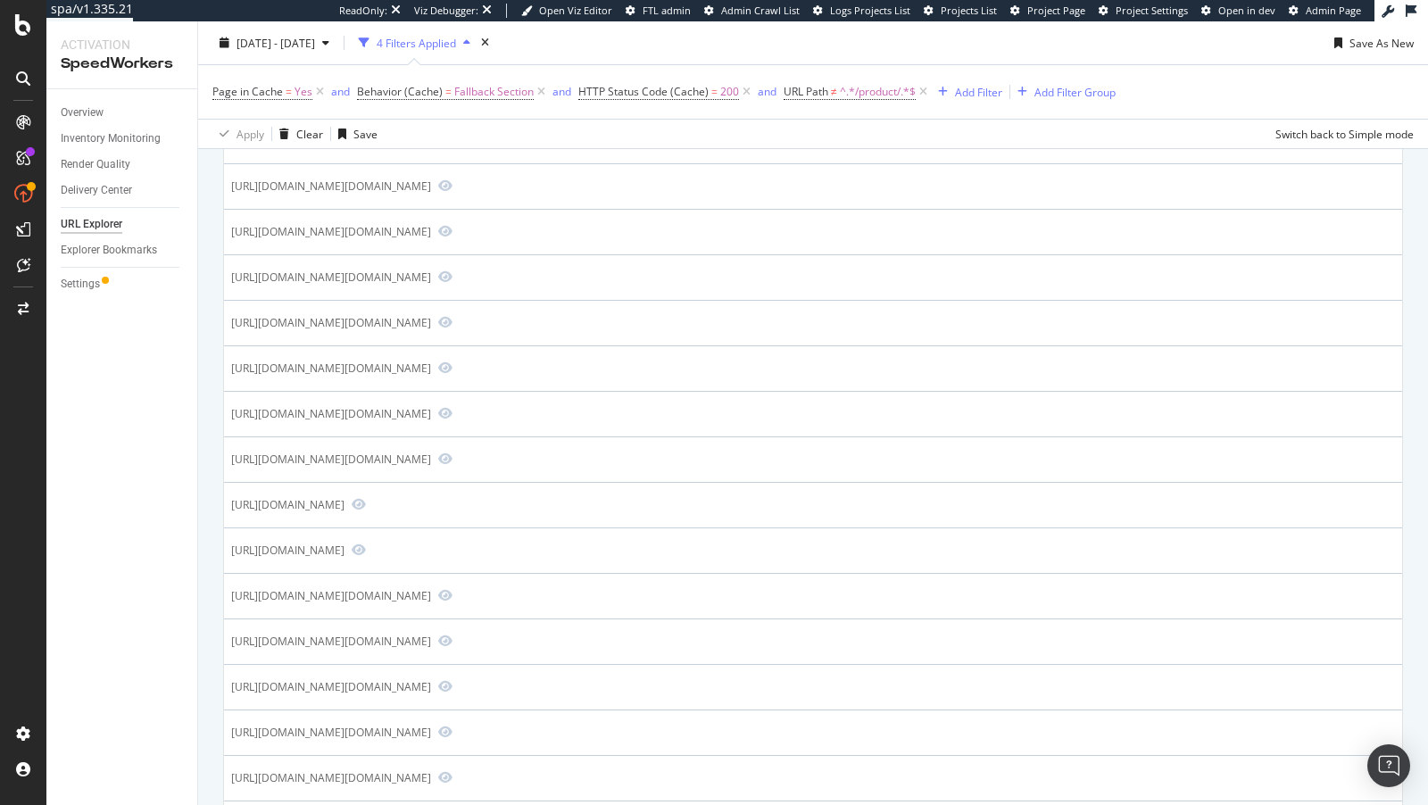
scroll to position [2238, 0]
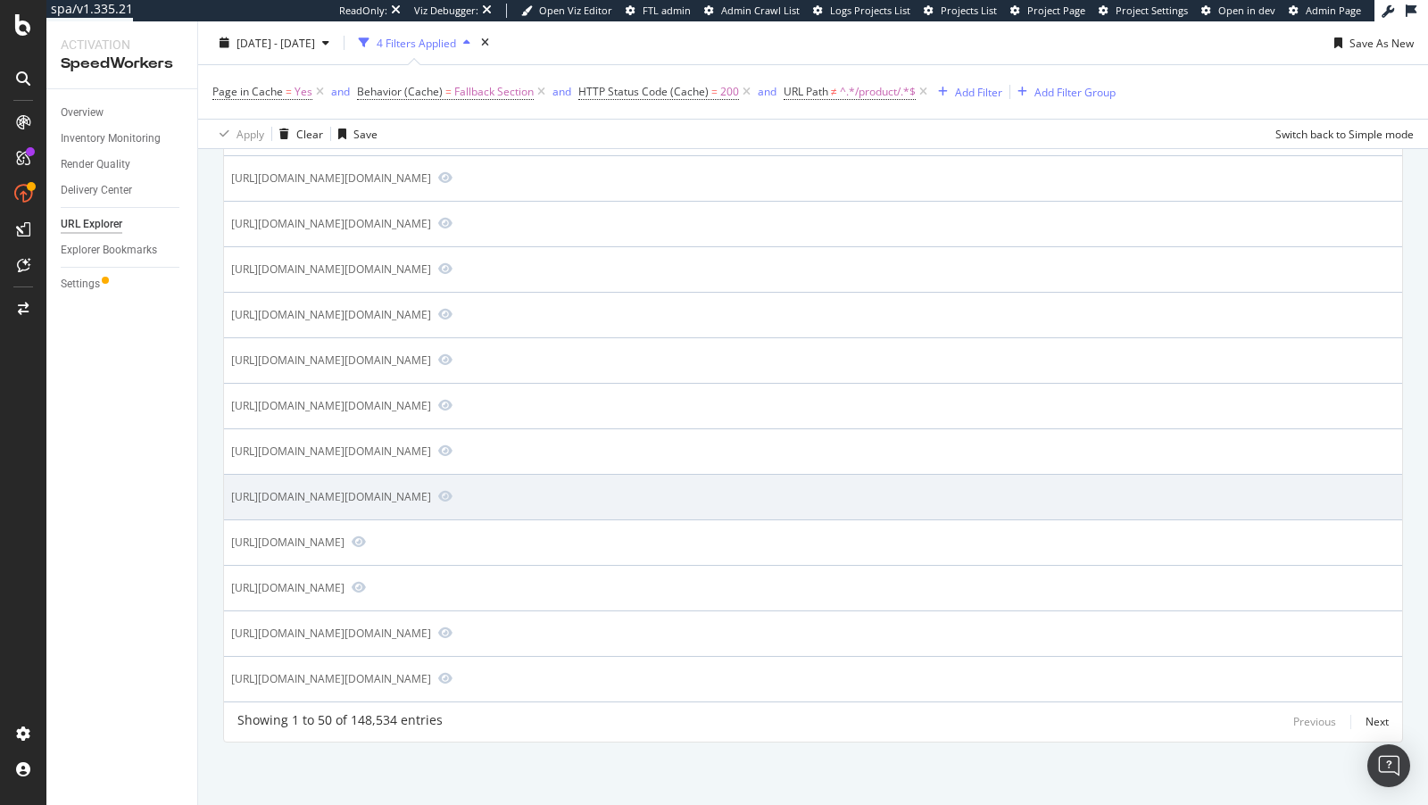
drag, startPoint x: 477, startPoint y: 488, endPoint x: 358, endPoint y: 478, distance: 120.0
click at [358, 489] on div "[URL][DOMAIN_NAME][DOMAIN_NAME]" at bounding box center [331, 496] width 200 height 15
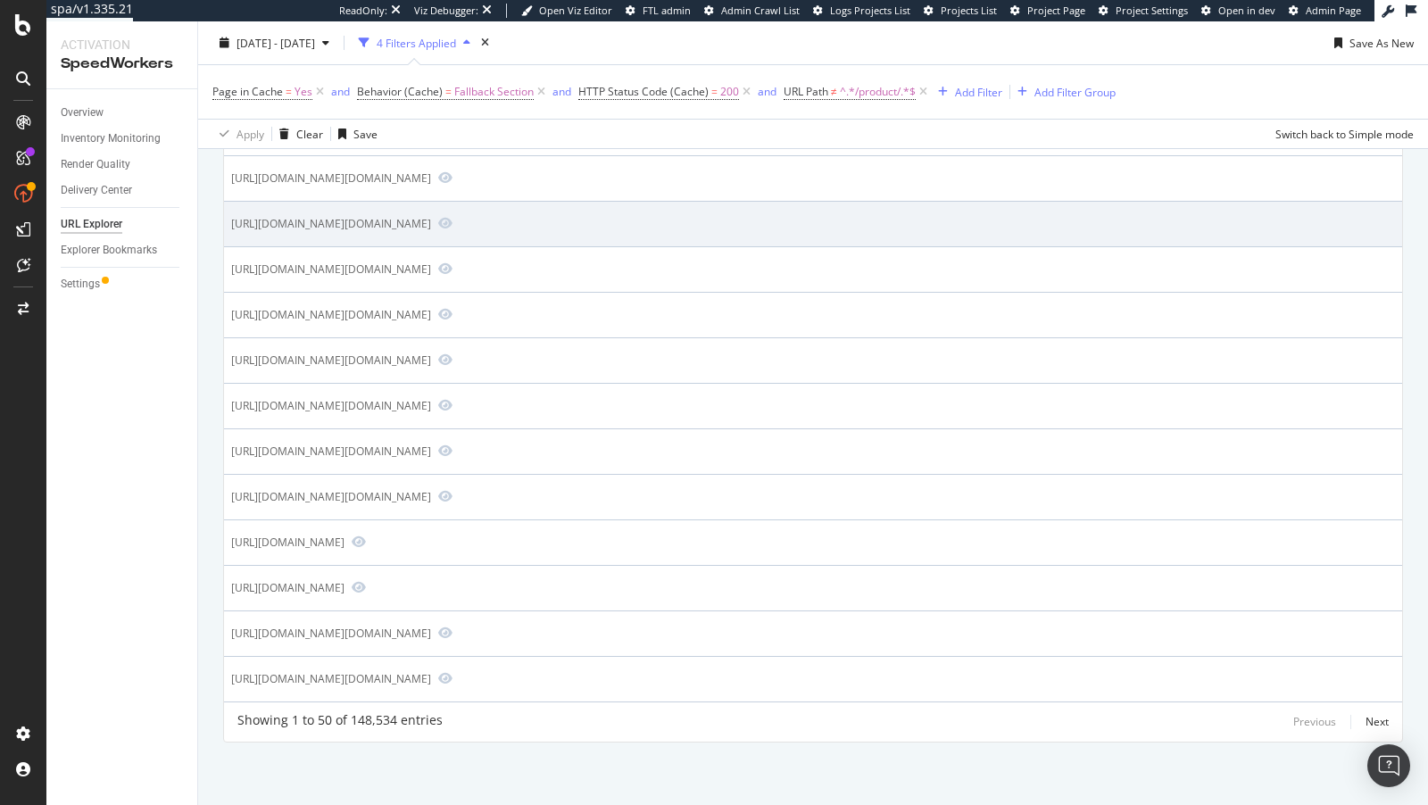
copy div "/site/searchpage.jsp?qp"
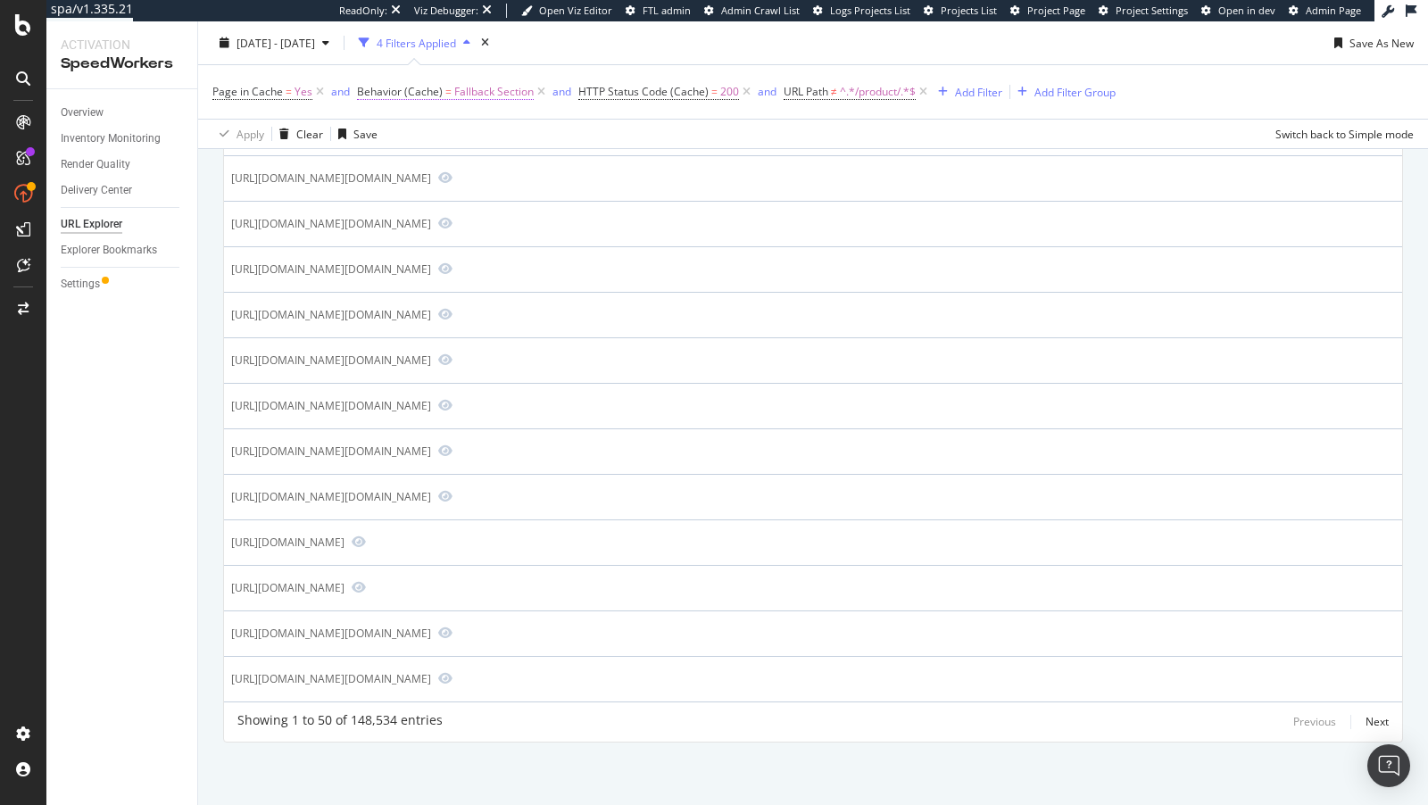
click at [467, 95] on span "Fallback Section" at bounding box center [493, 91] width 79 height 25
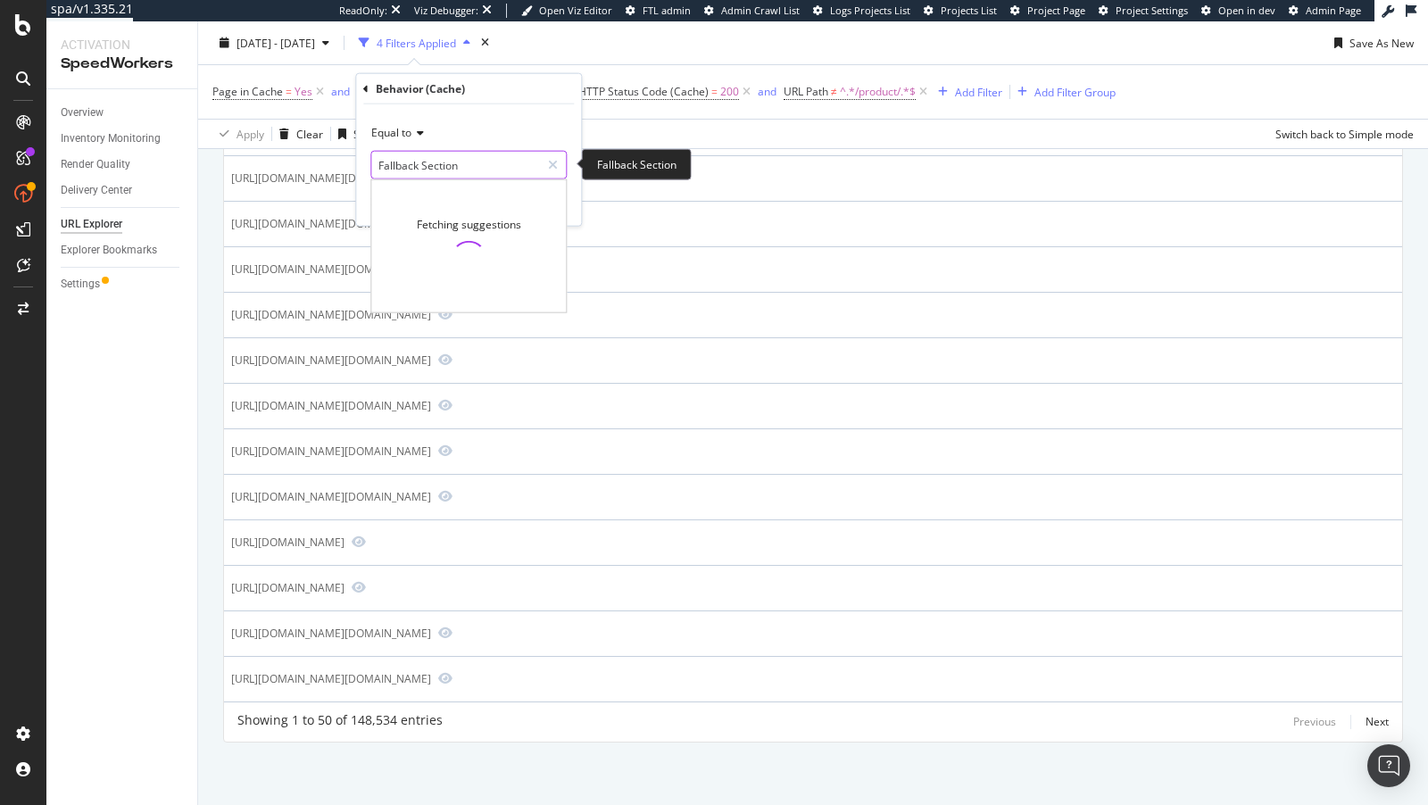
click at [427, 168] on input "Fallback Section" at bounding box center [455, 165] width 169 height 29
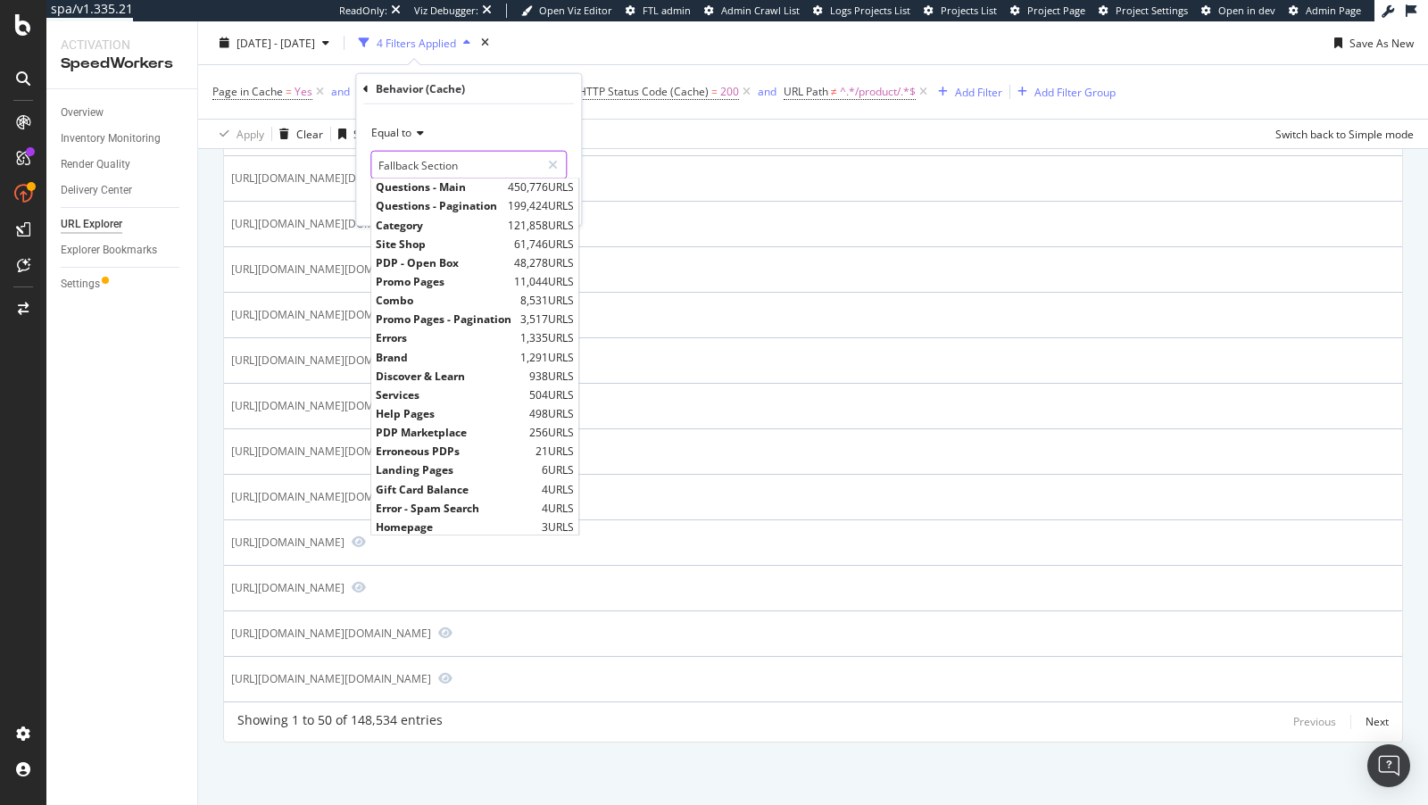
scroll to position [153, 0]
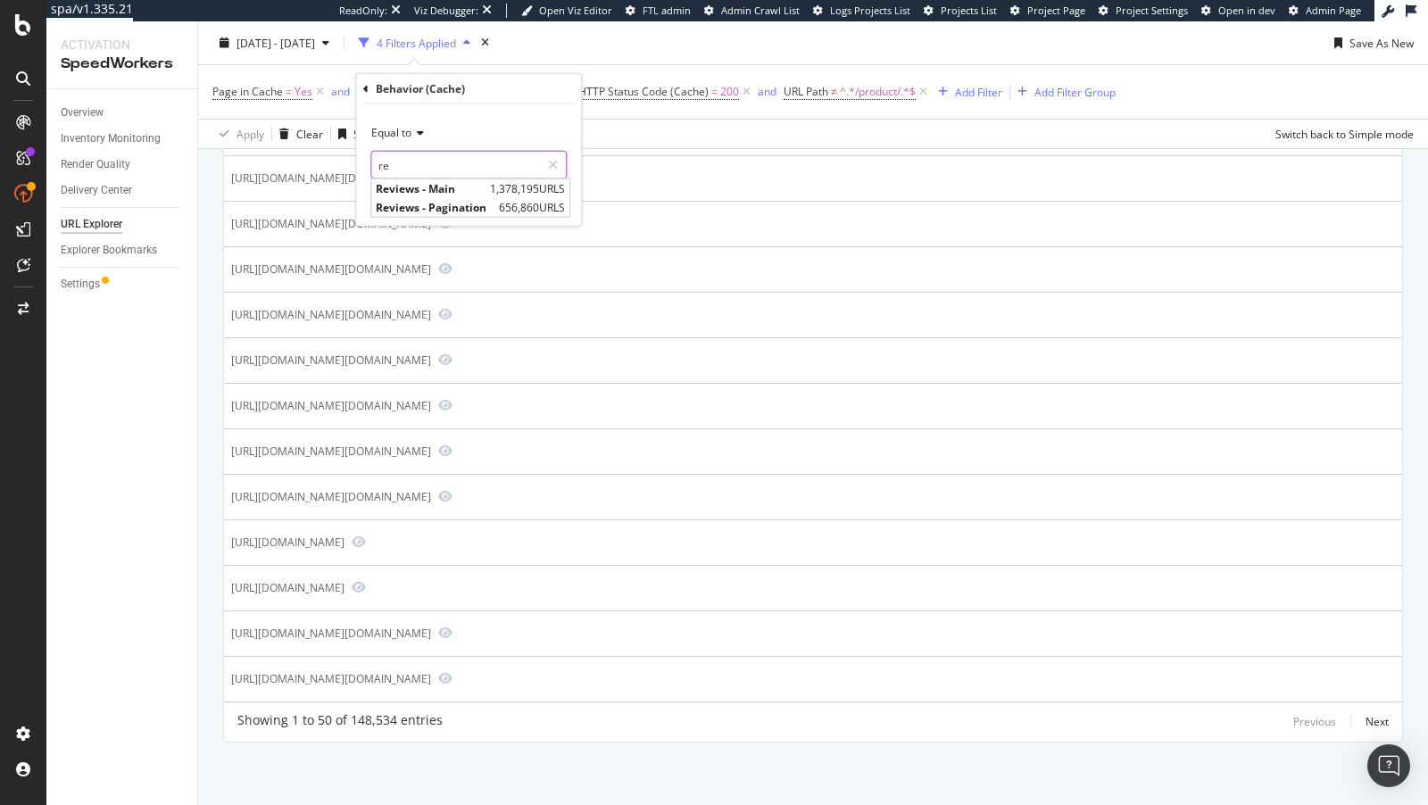
type input "re"
click at [999, 76] on div "Page in Cache = Yes and Behavior (Cache) = Fallback Section and HTTP Status Cod…" at bounding box center [812, 92] width 1201 height 54
click at [982, 84] on div "Add Filter" at bounding box center [978, 91] width 47 height 15
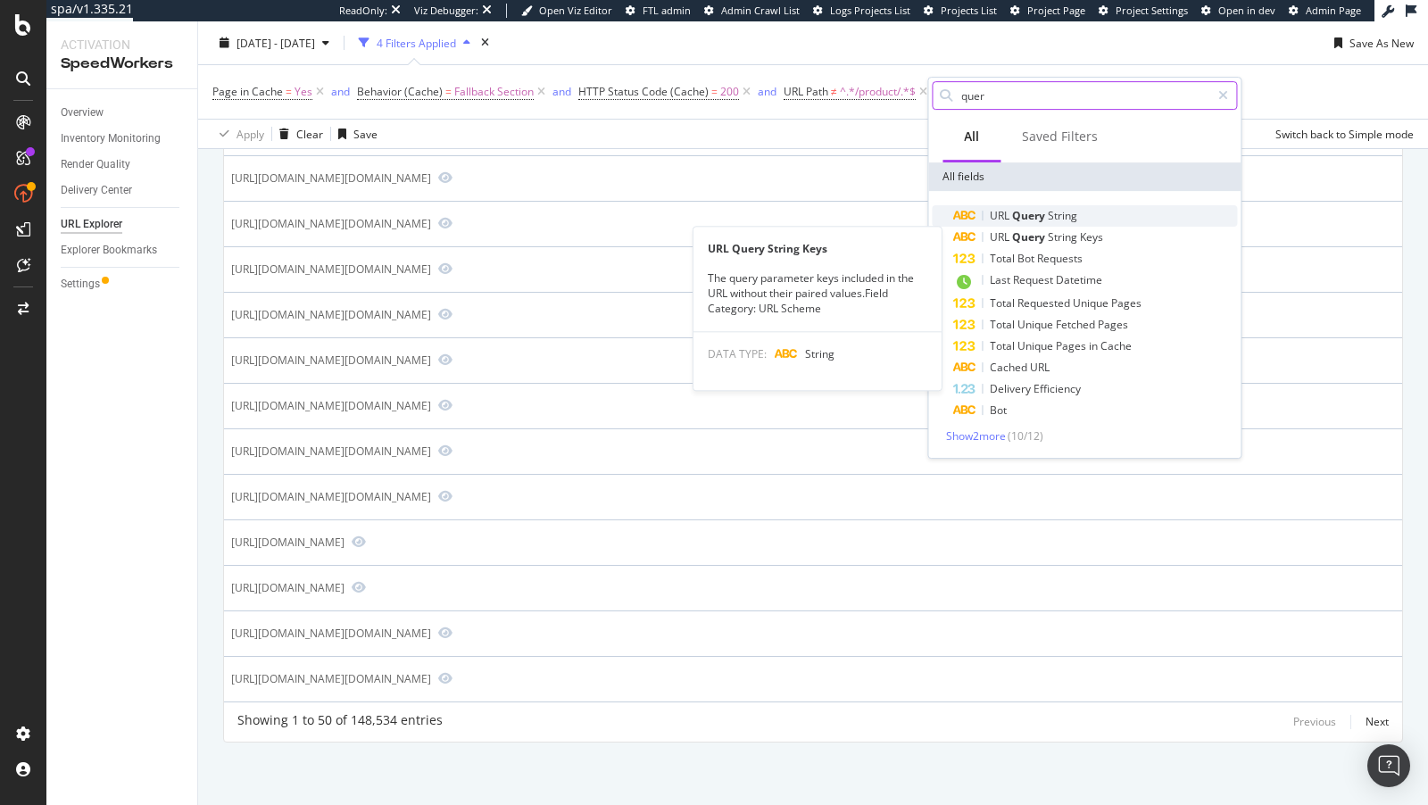
type input "quer"
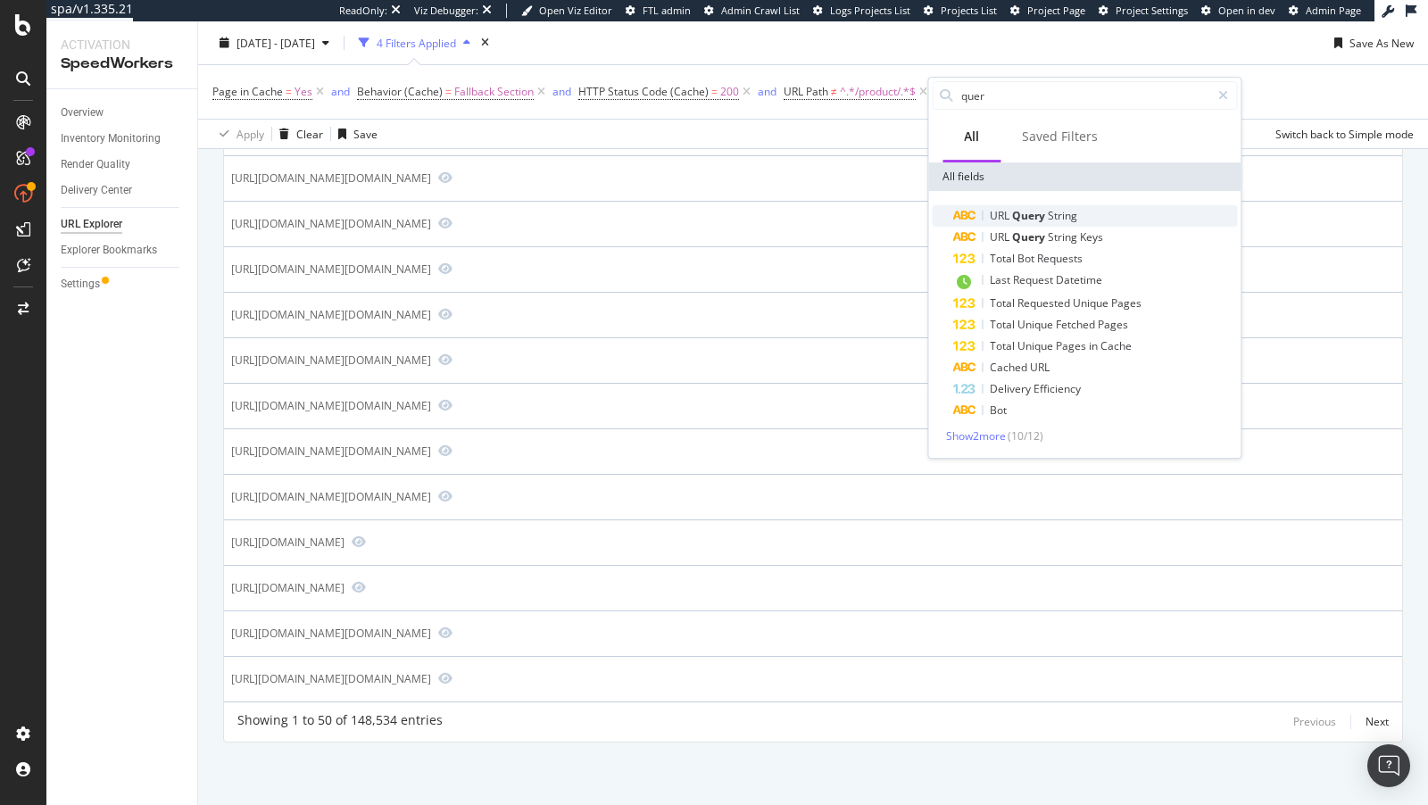
click at [1055, 213] on span "String" at bounding box center [1062, 215] width 29 height 15
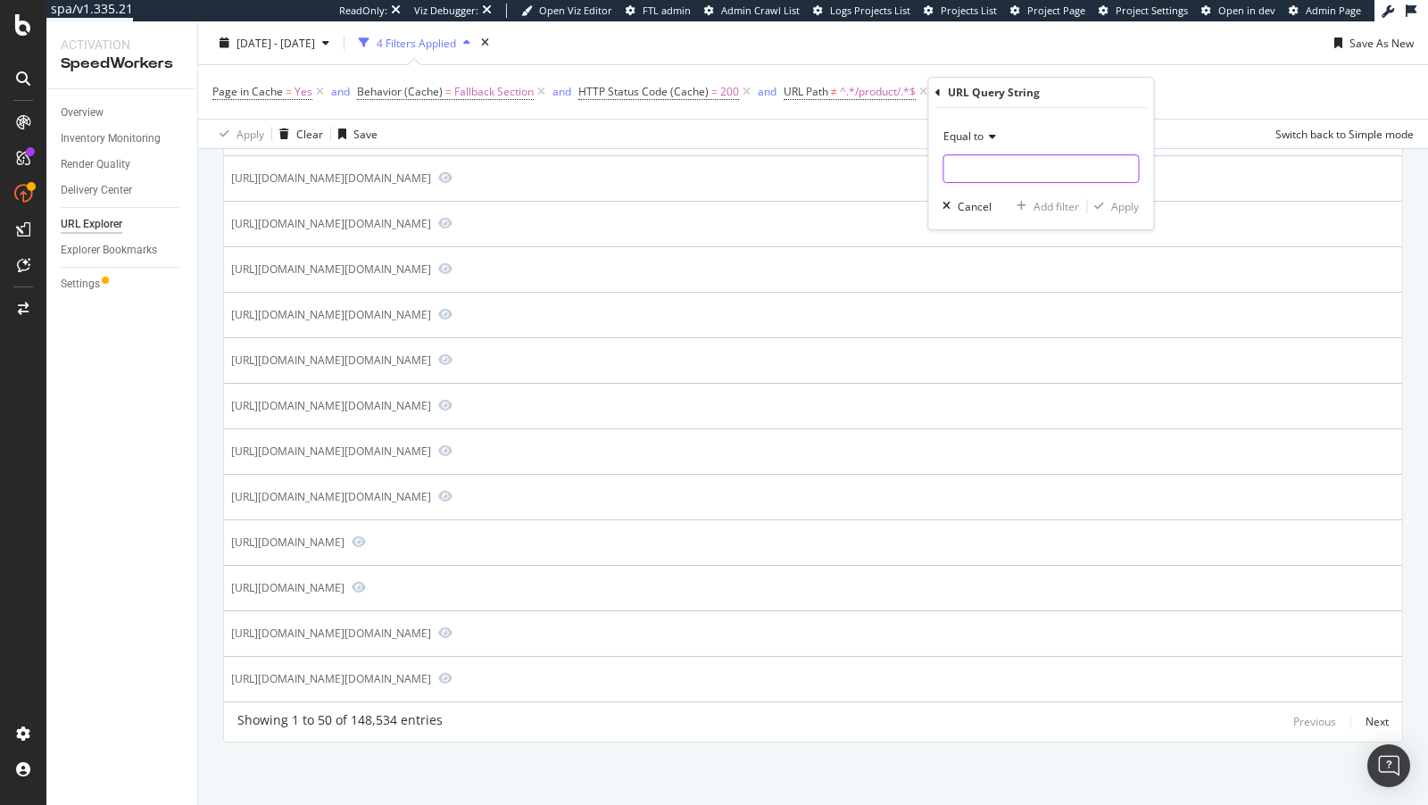
click at [971, 154] on input "text" at bounding box center [1040, 168] width 195 height 29
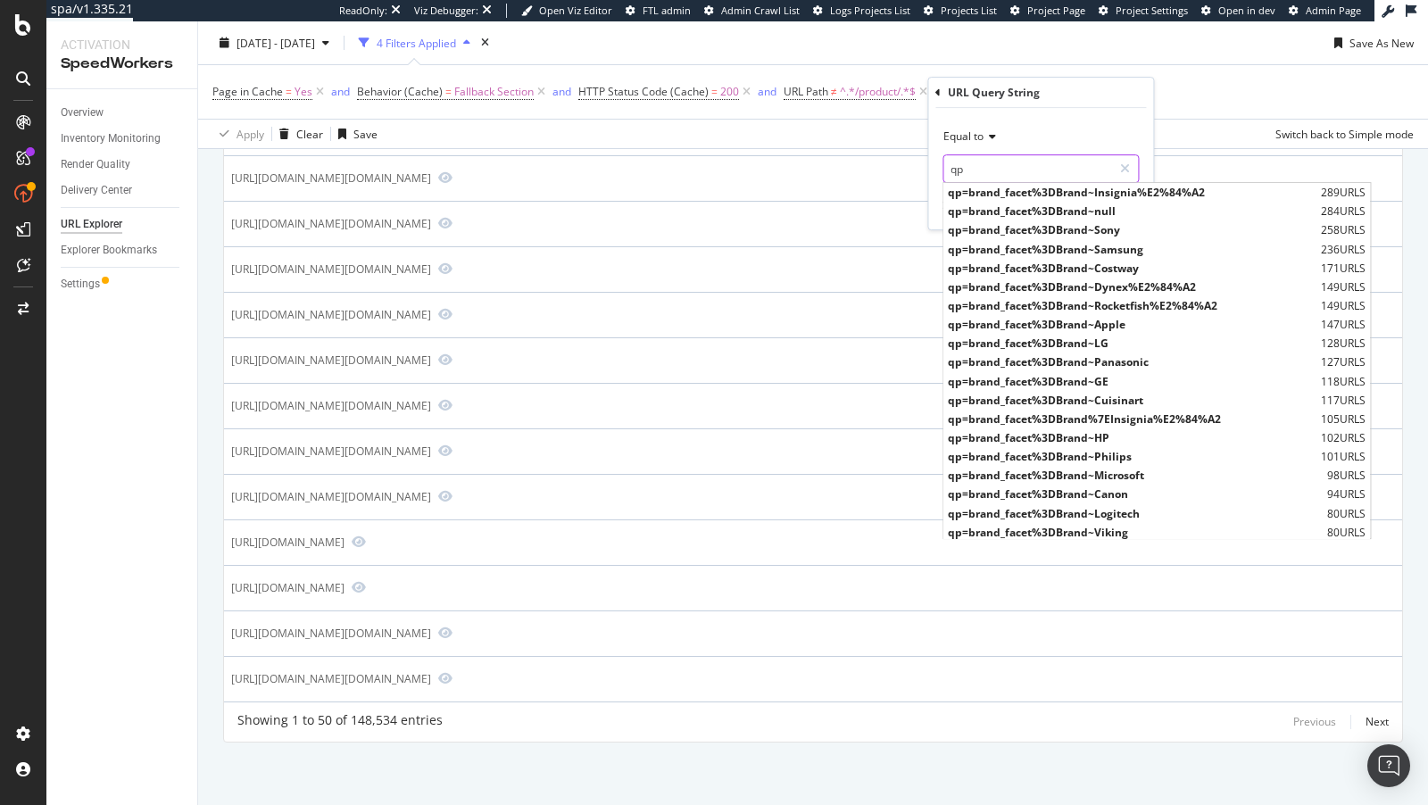
type input "qp"
click at [984, 138] on icon at bounding box center [989, 136] width 12 height 11
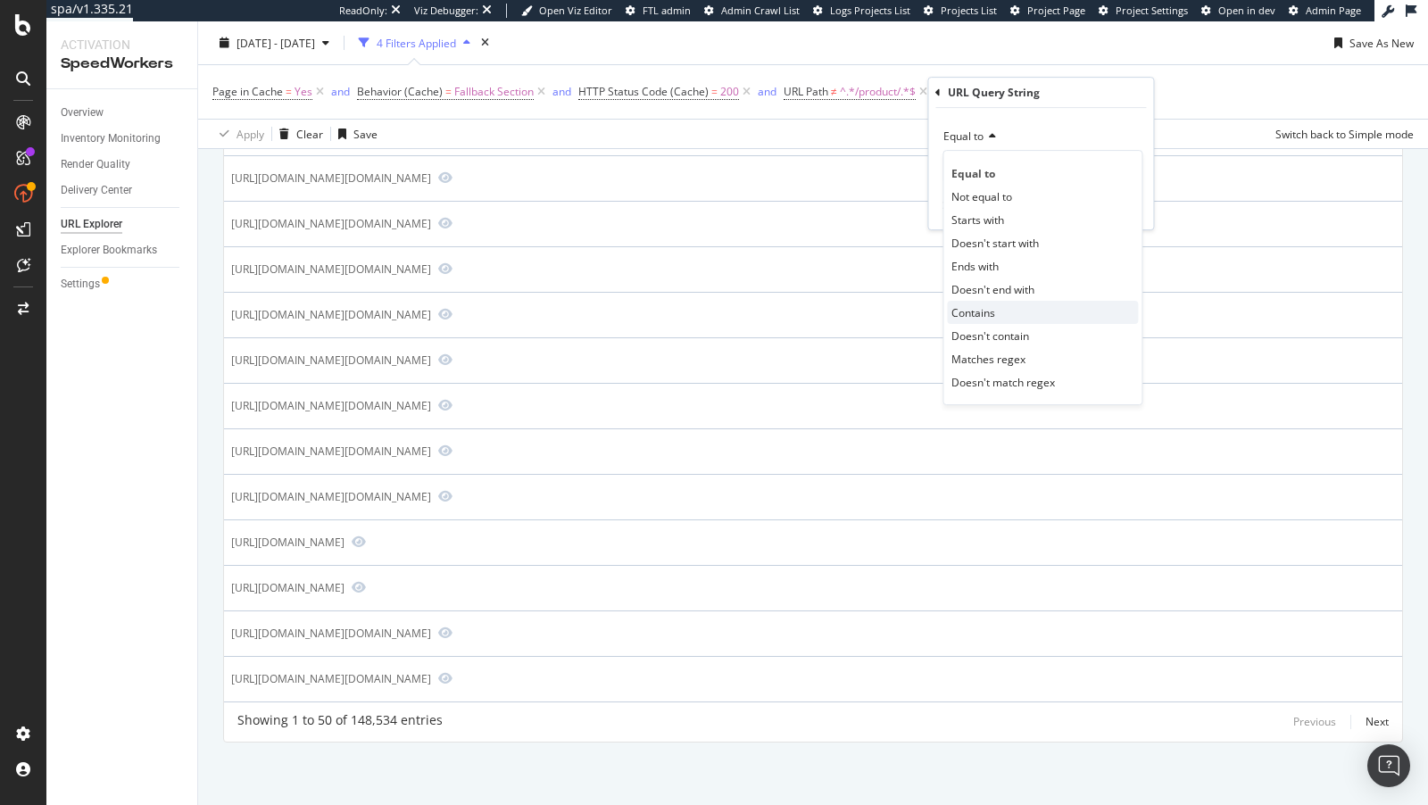
click at [986, 307] on span "Contains" at bounding box center [973, 312] width 44 height 15
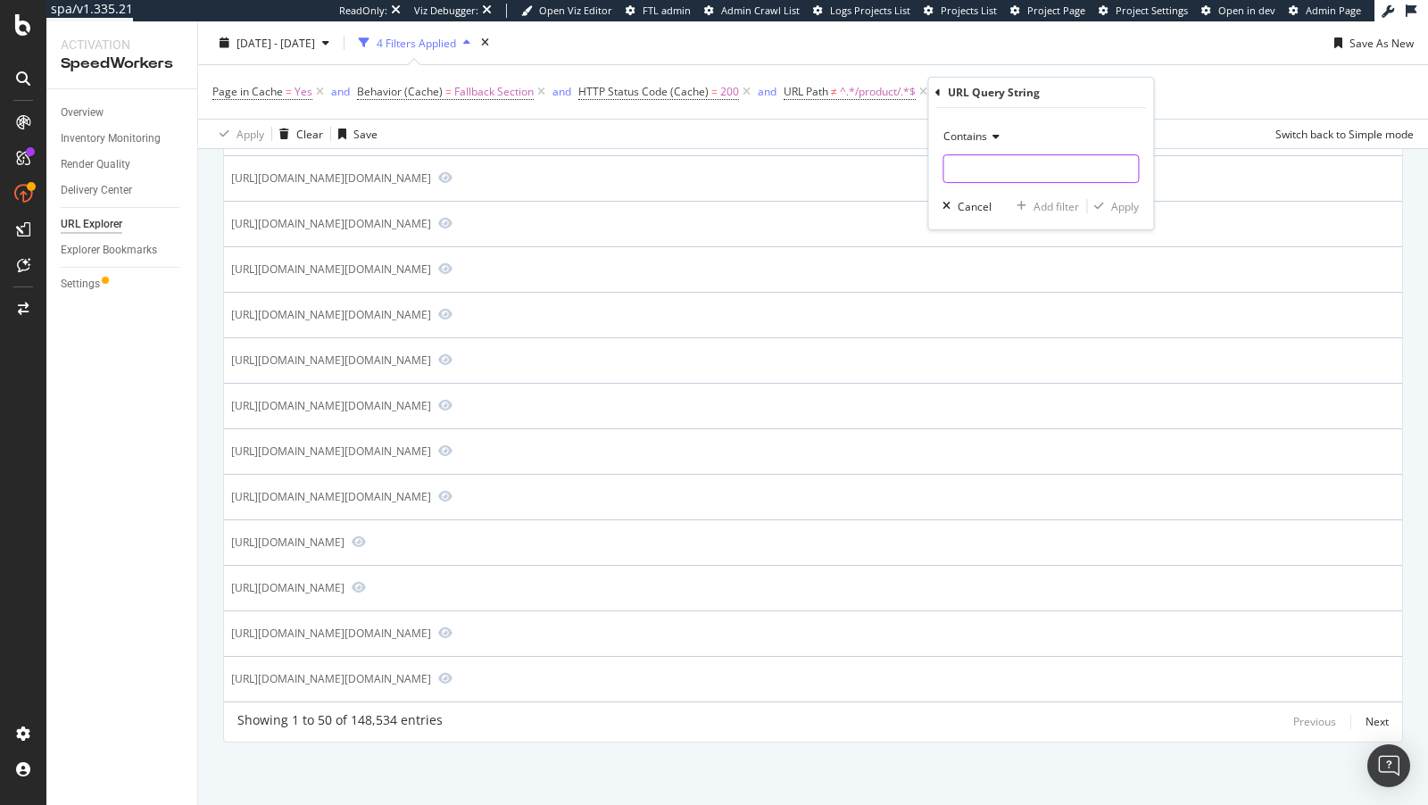
click at [982, 170] on input "text" at bounding box center [1040, 168] width 195 height 29
type input "qp="
click at [980, 143] on div "Contains" at bounding box center [1040, 136] width 196 height 29
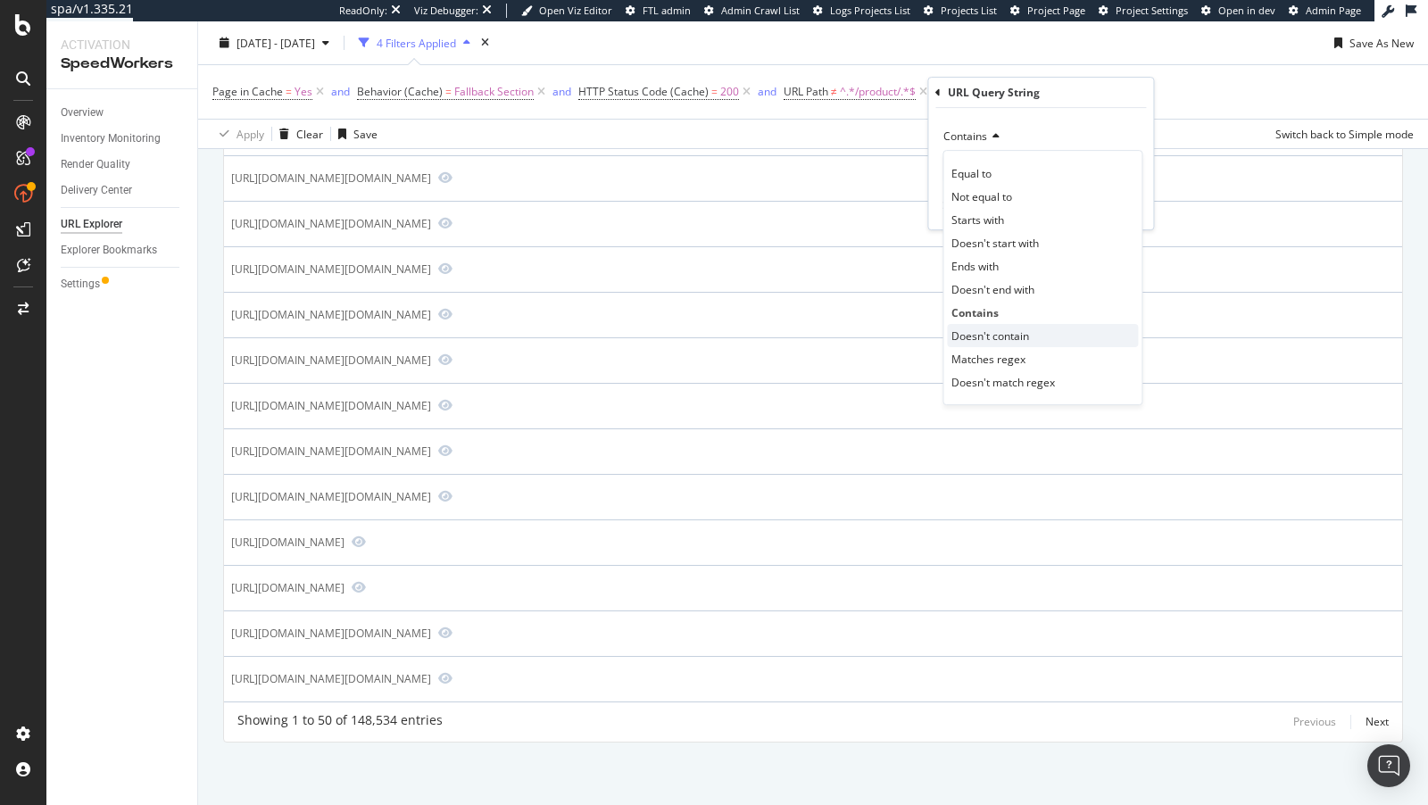
click at [962, 334] on span "Doesn't contain" at bounding box center [990, 335] width 78 height 15
click at [1123, 203] on div "Apply" at bounding box center [1125, 206] width 28 height 15
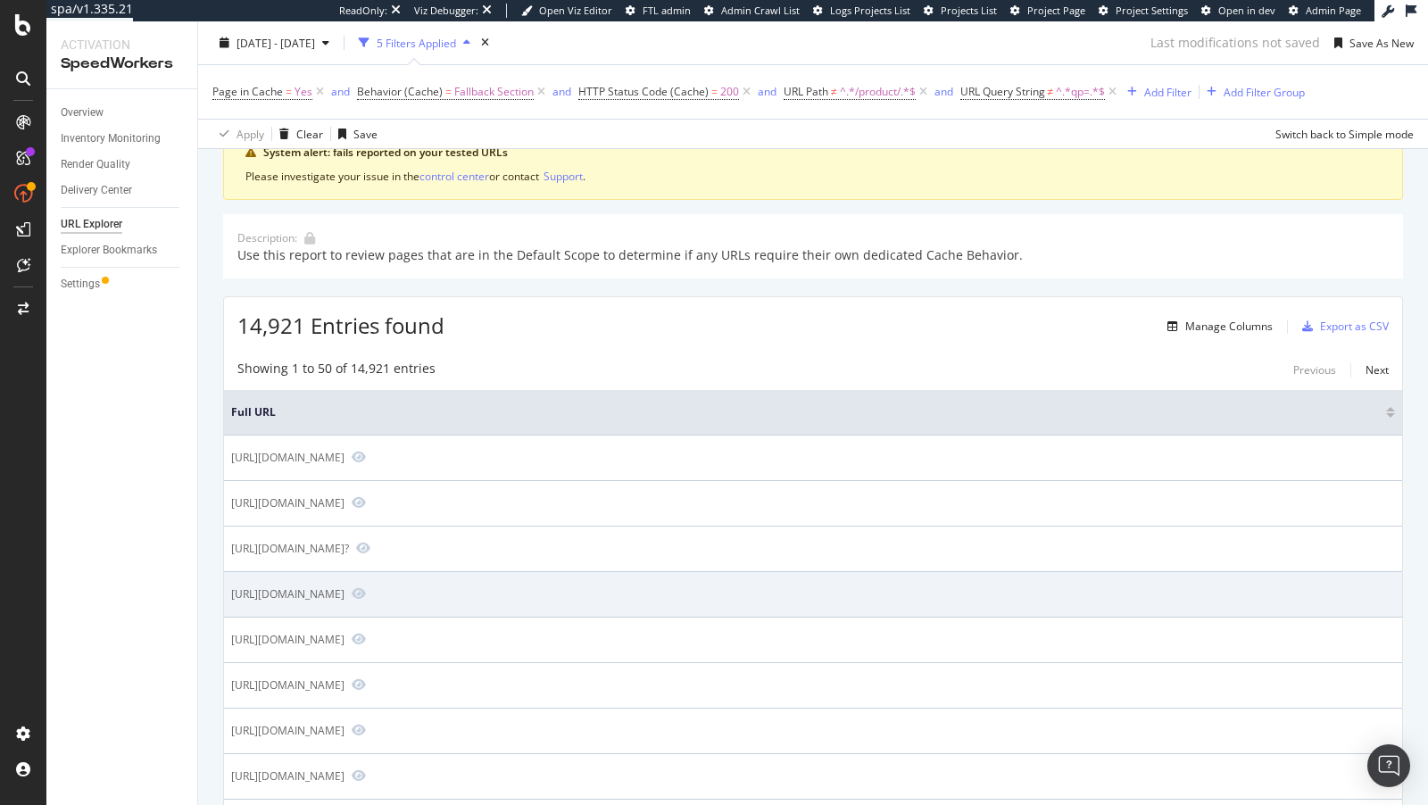
scroll to position [120, 0]
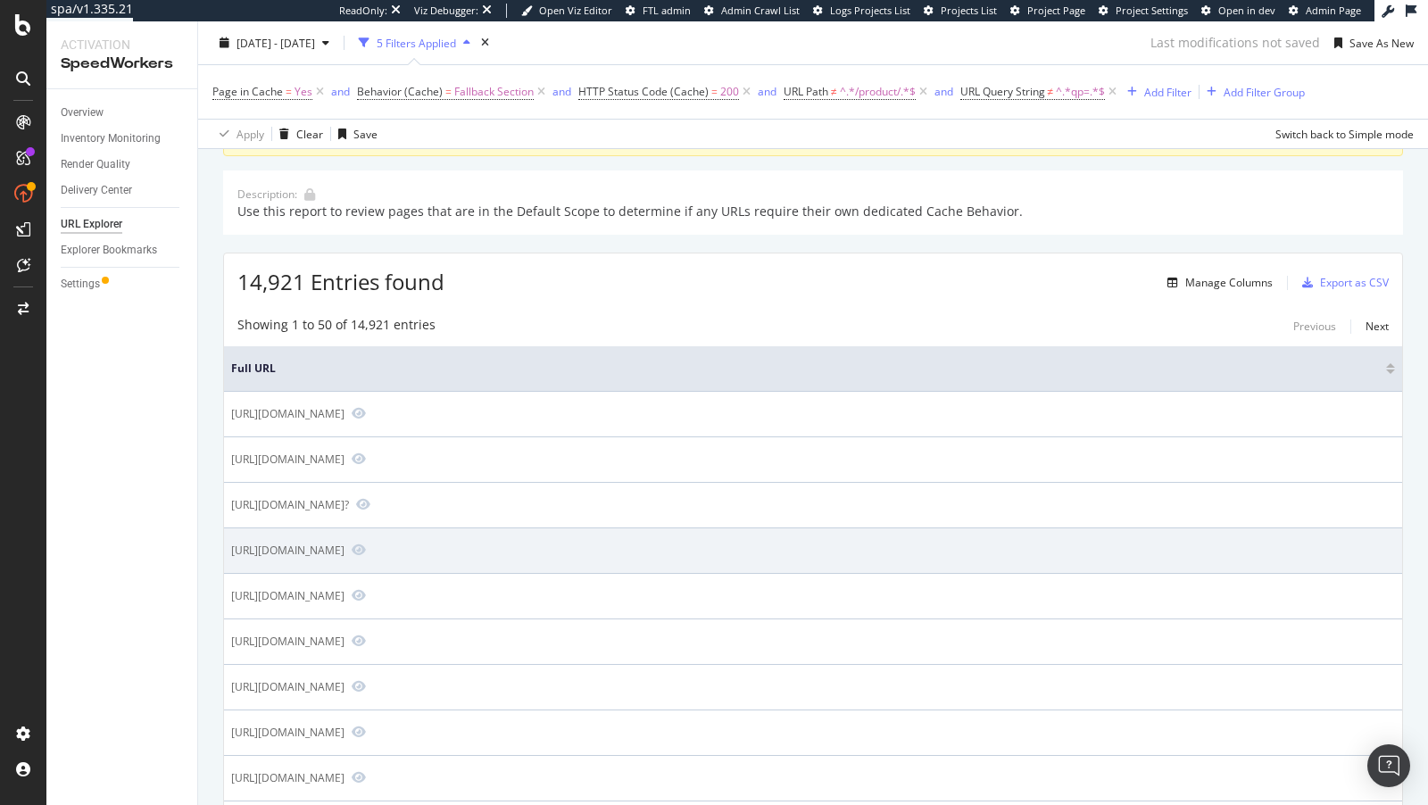
drag, startPoint x: 360, startPoint y: 546, endPoint x: 412, endPoint y: 551, distance: 52.8
click at [344, 551] on div "[URL][DOMAIN_NAME]" at bounding box center [287, 550] width 113 height 15
copy div "/site/misc/"
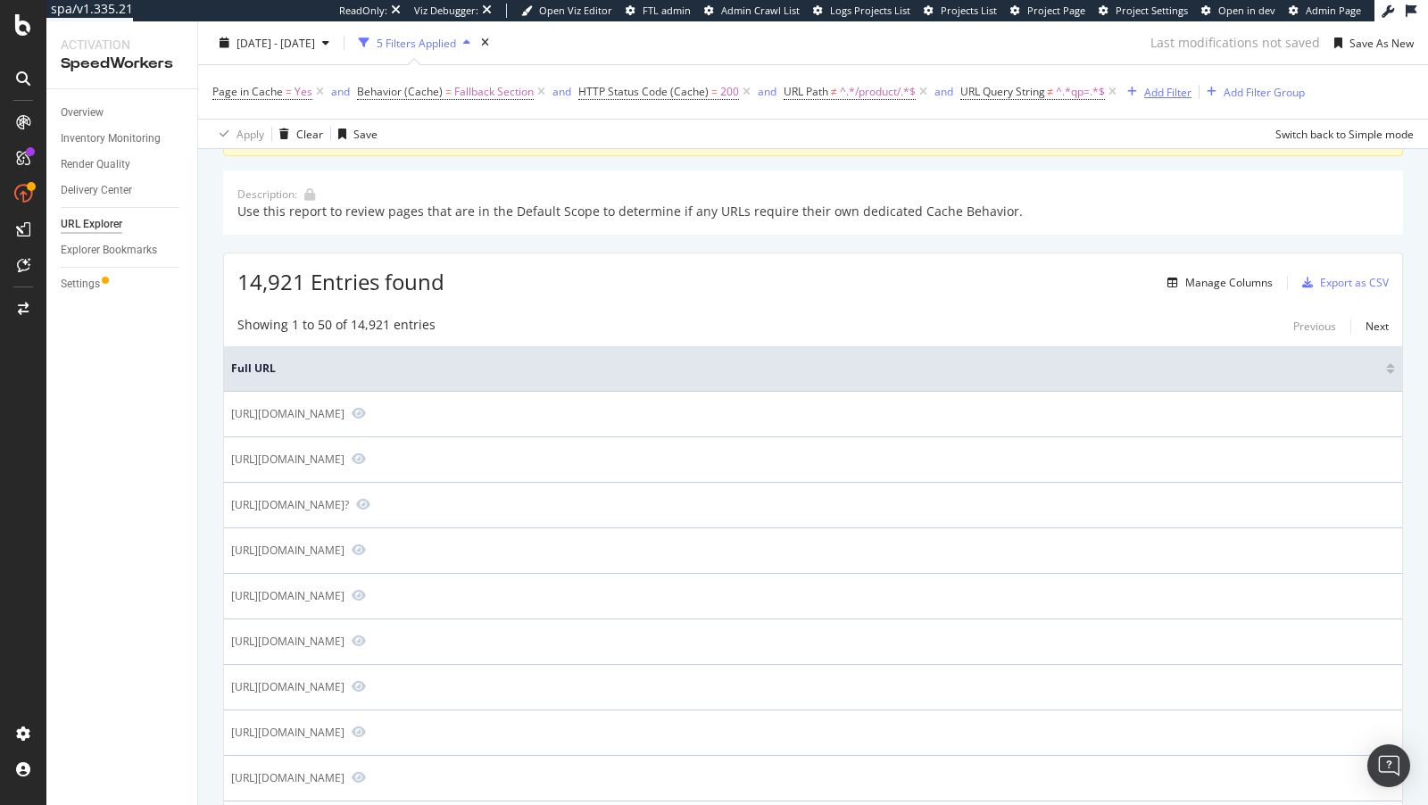
click at [1148, 91] on div "Add Filter" at bounding box center [1167, 91] width 47 height 15
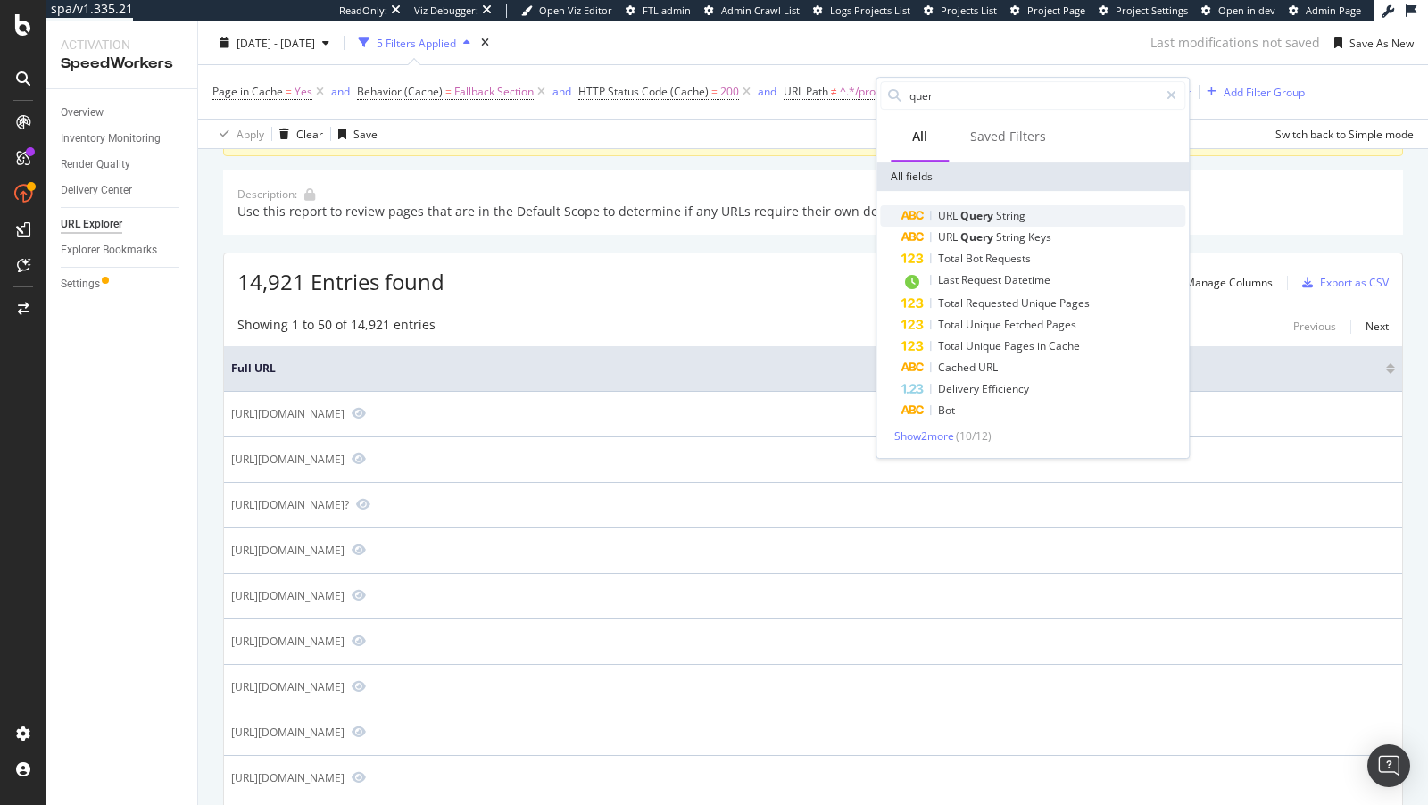
click at [981, 213] on span "Query" at bounding box center [978, 215] width 36 height 15
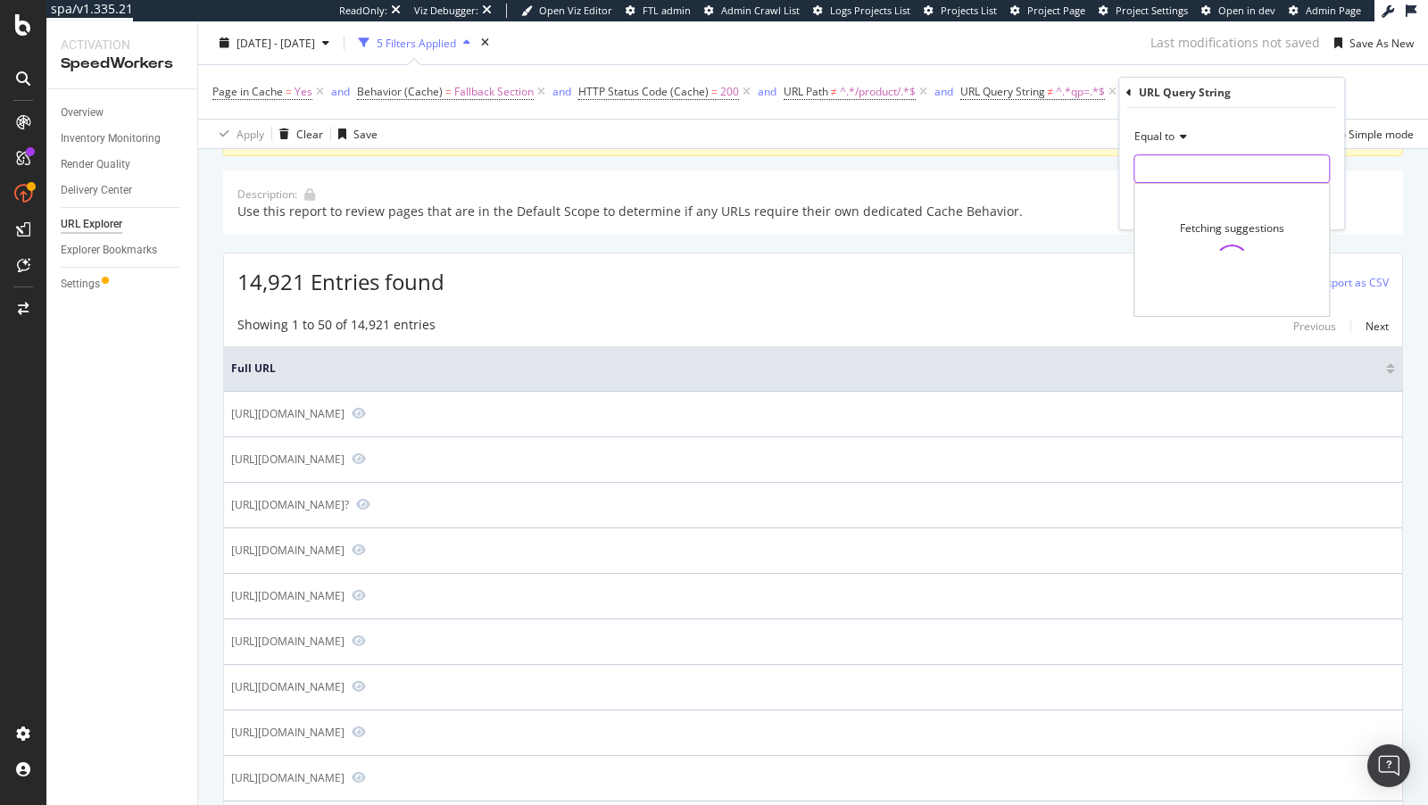
click at [1212, 155] on input "text" at bounding box center [1231, 168] width 195 height 29
paste input "/site/misc/"
type input "/site/misc/"
click at [1339, 201] on div "Equal to /site/misc/ /site/misc/ Cancel Add filter Apply" at bounding box center [1231, 168] width 225 height 121
click at [1156, 137] on span "Equal to" at bounding box center [1154, 135] width 40 height 15
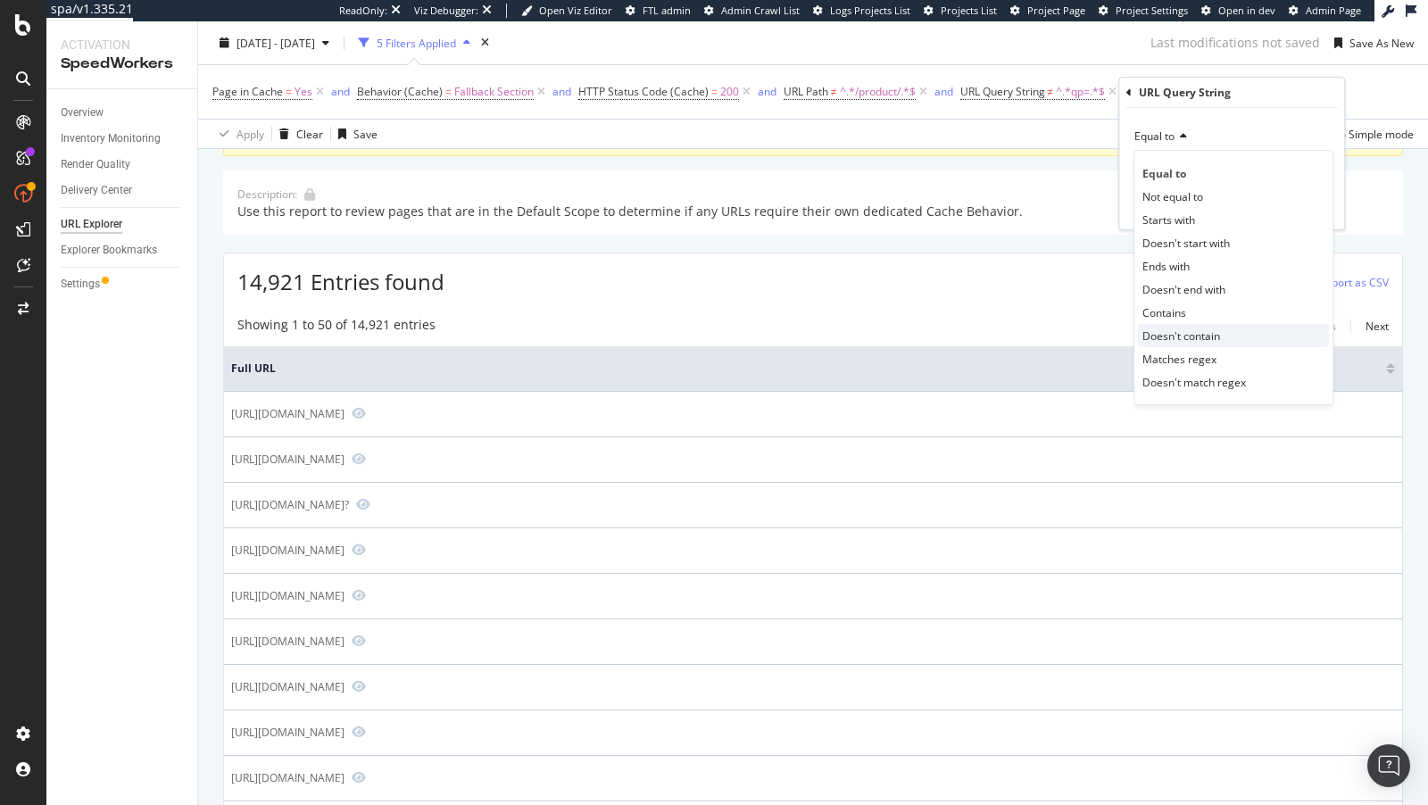
click at [1175, 329] on span "Doesn't contain" at bounding box center [1181, 335] width 78 height 15
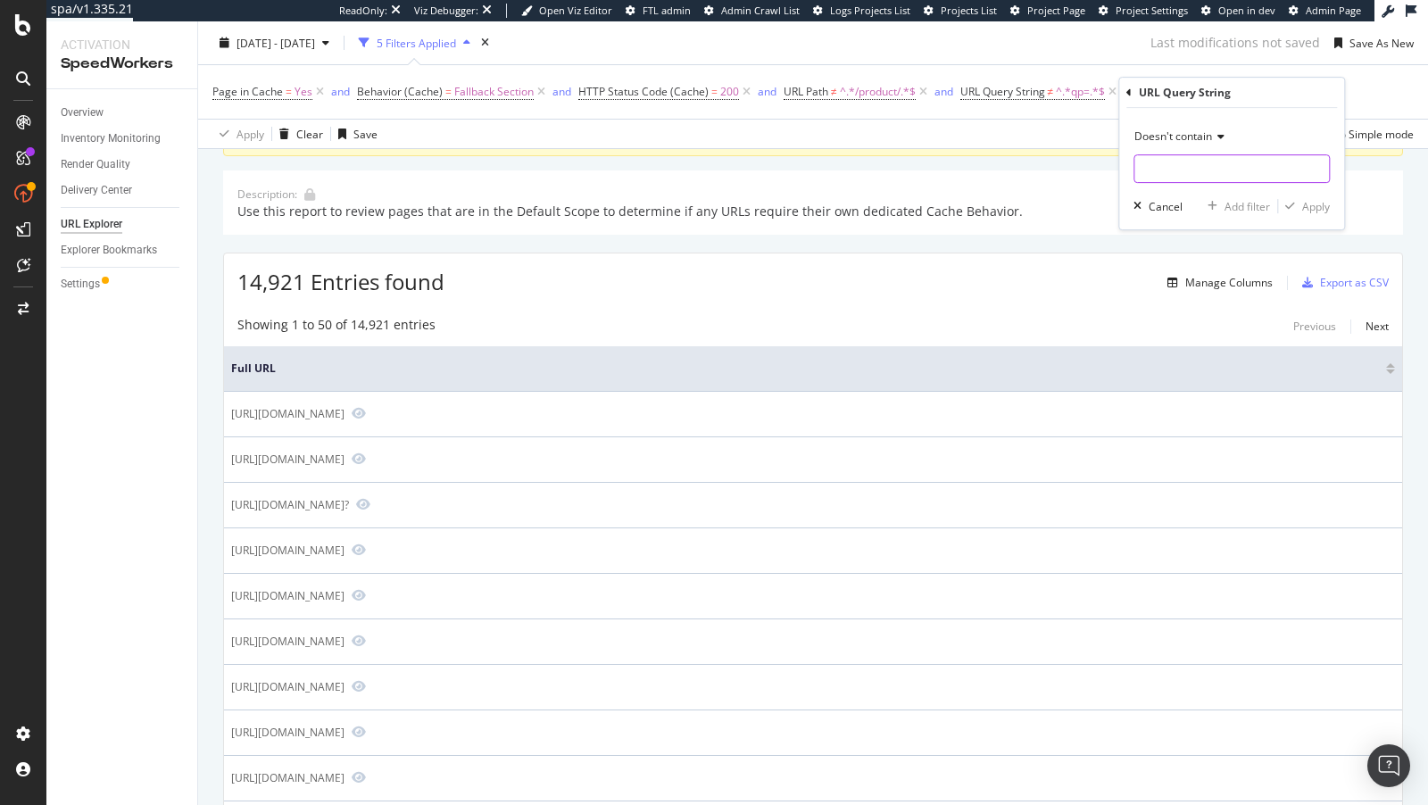
click at [1248, 172] on input "text" at bounding box center [1231, 168] width 195 height 29
paste input "/site/misc/"
type input "/site/misc/"
click at [1314, 204] on div "Apply" at bounding box center [1316, 206] width 28 height 15
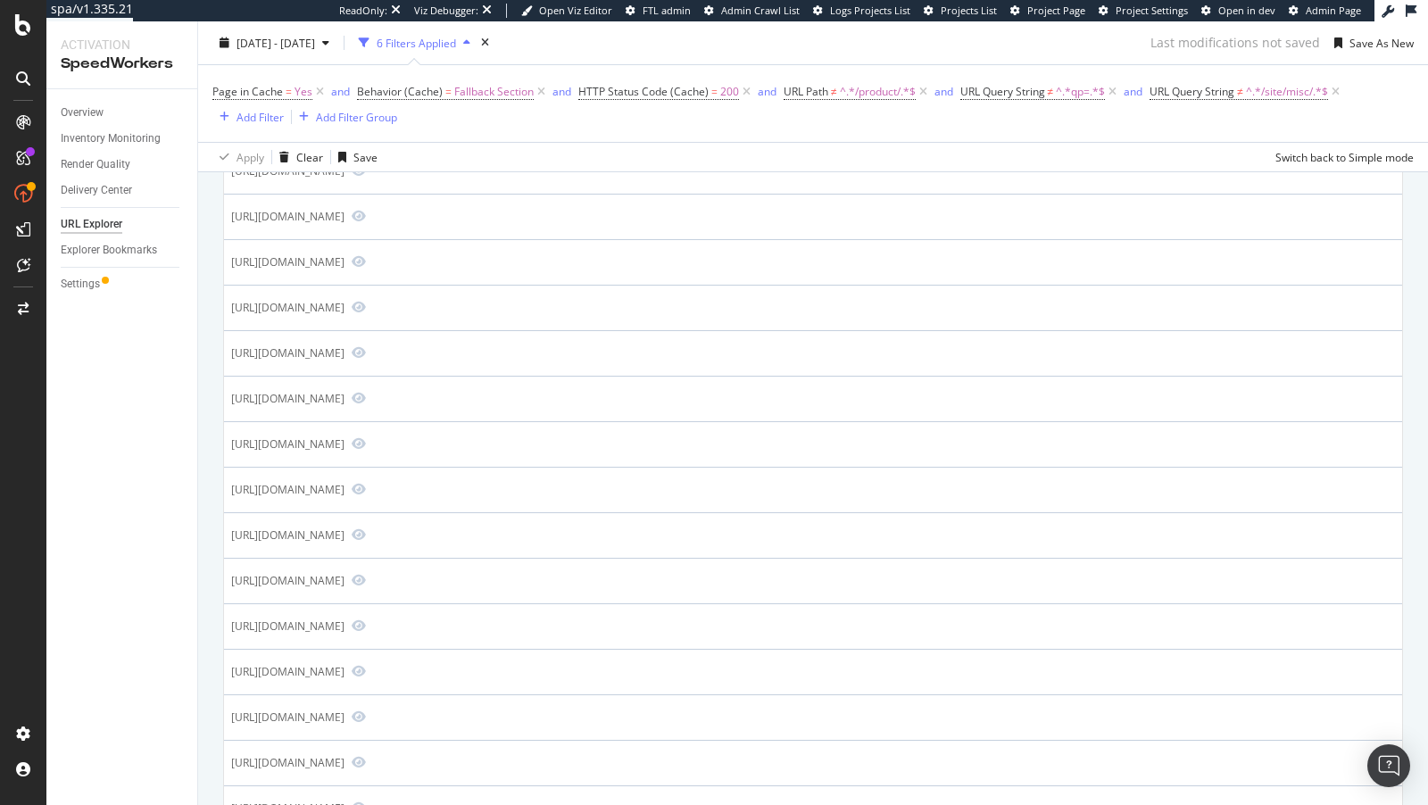
scroll to position [929, 0]
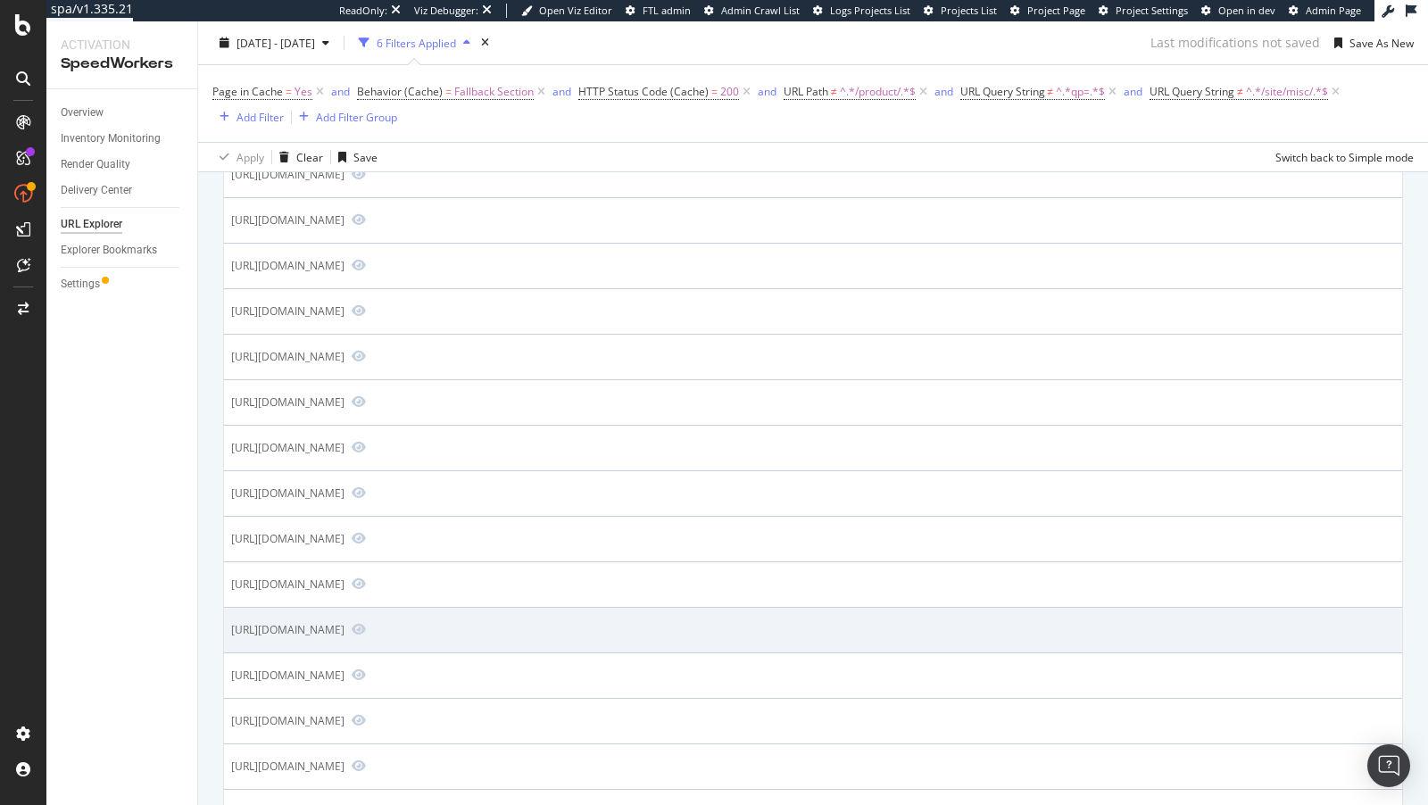
drag, startPoint x: 360, startPoint y: 616, endPoint x: 413, endPoint y: 613, distance: 53.6
click at [344, 622] on div "[URL][DOMAIN_NAME]" at bounding box center [287, 629] width 113 height 15
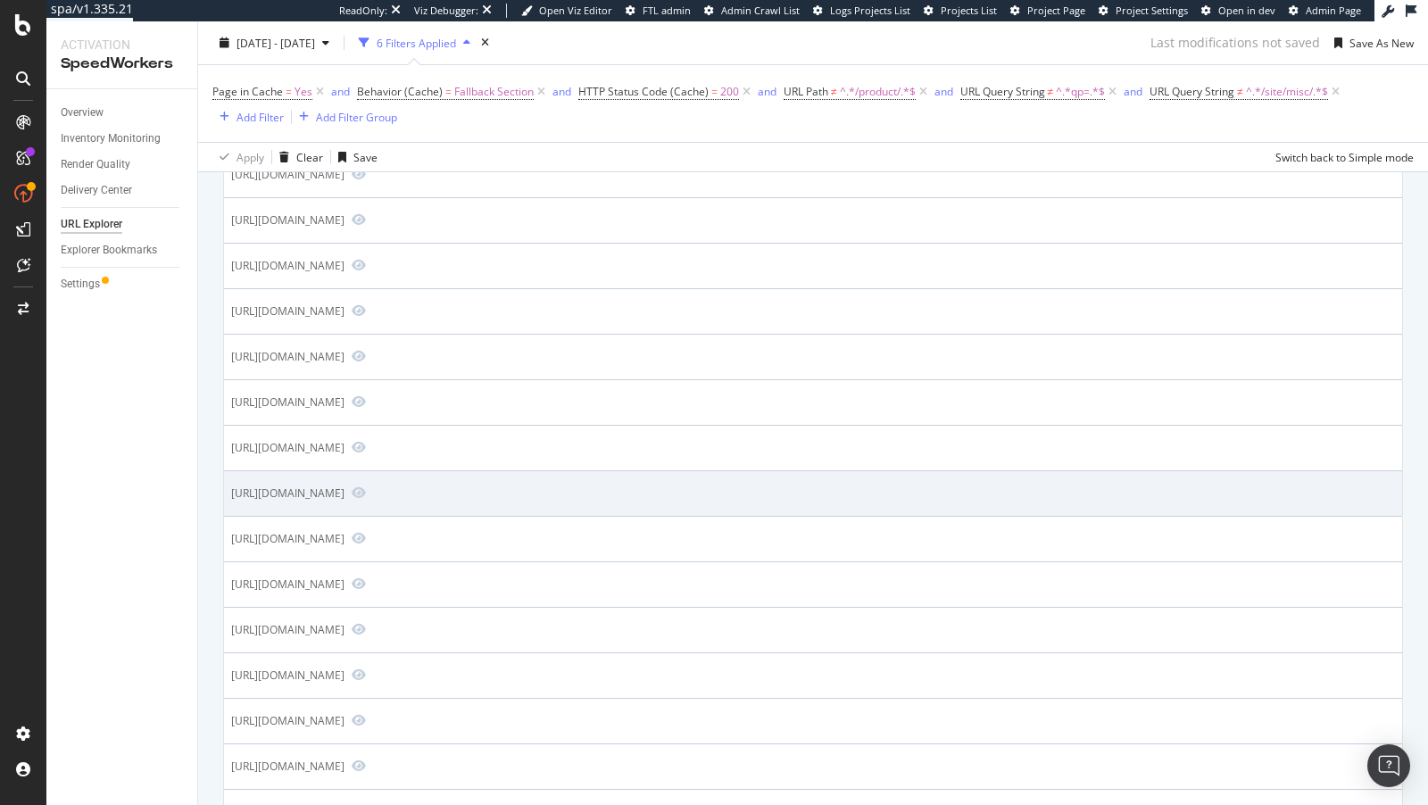
copy div "/site/misc/"
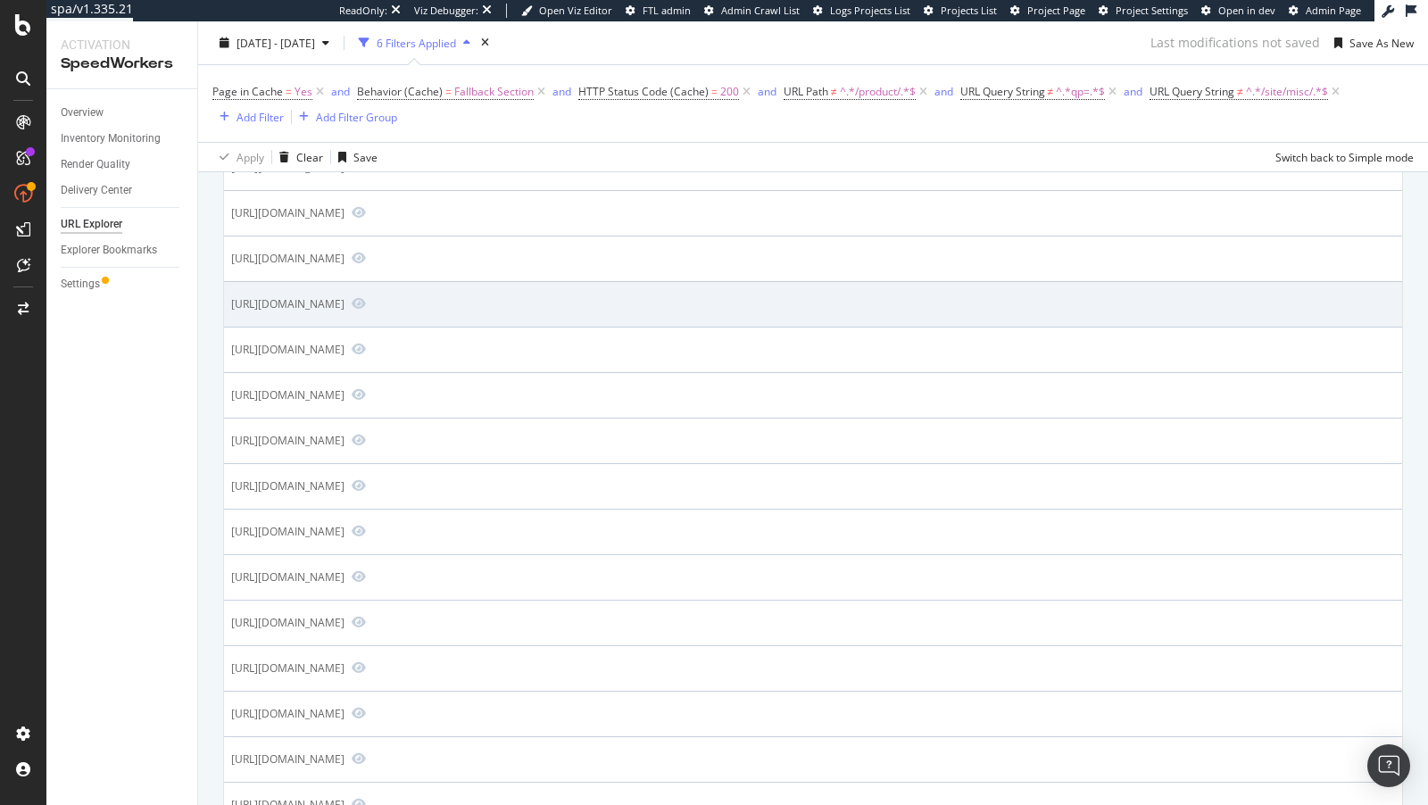
scroll to position [2085, 0]
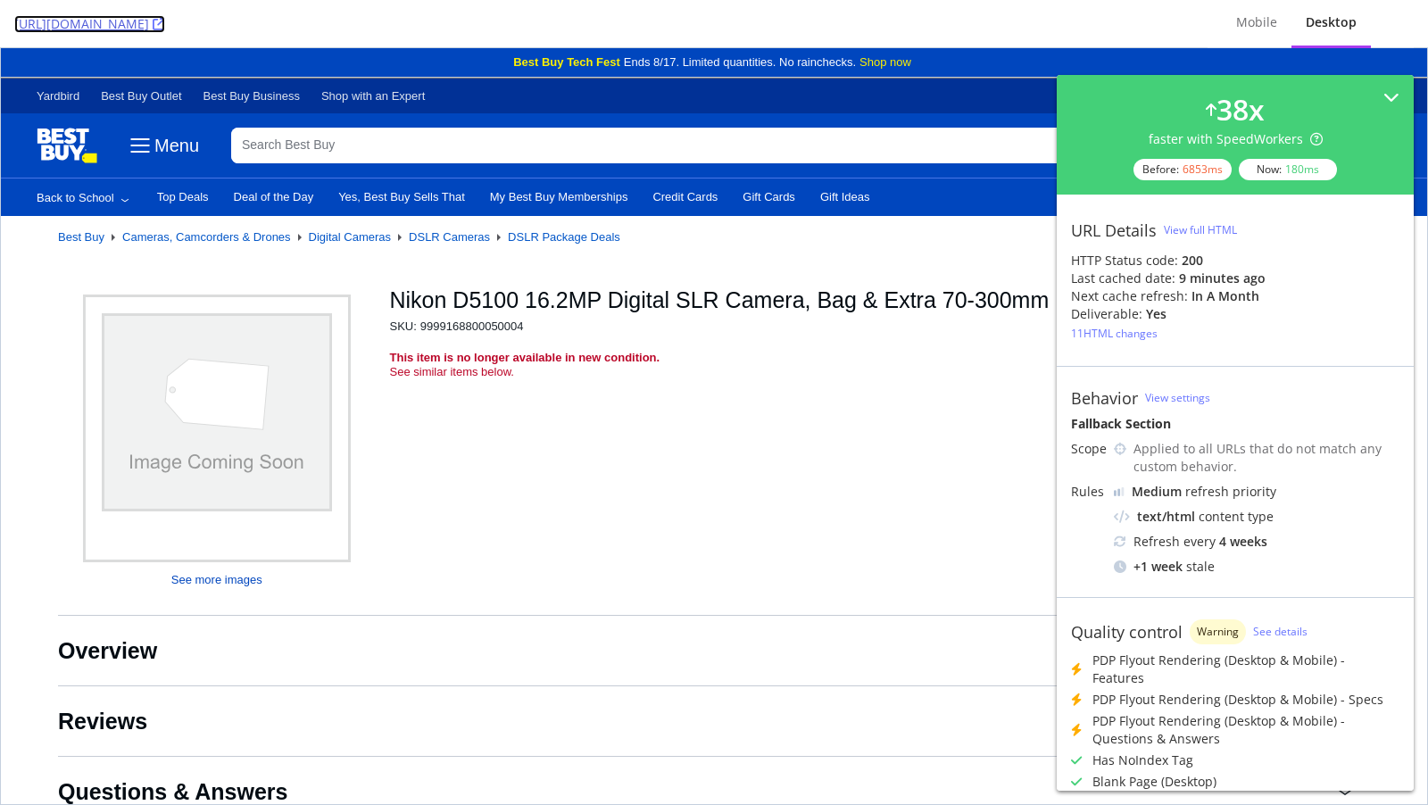
click at [165, 25] on icon at bounding box center [159, 24] width 12 height 12
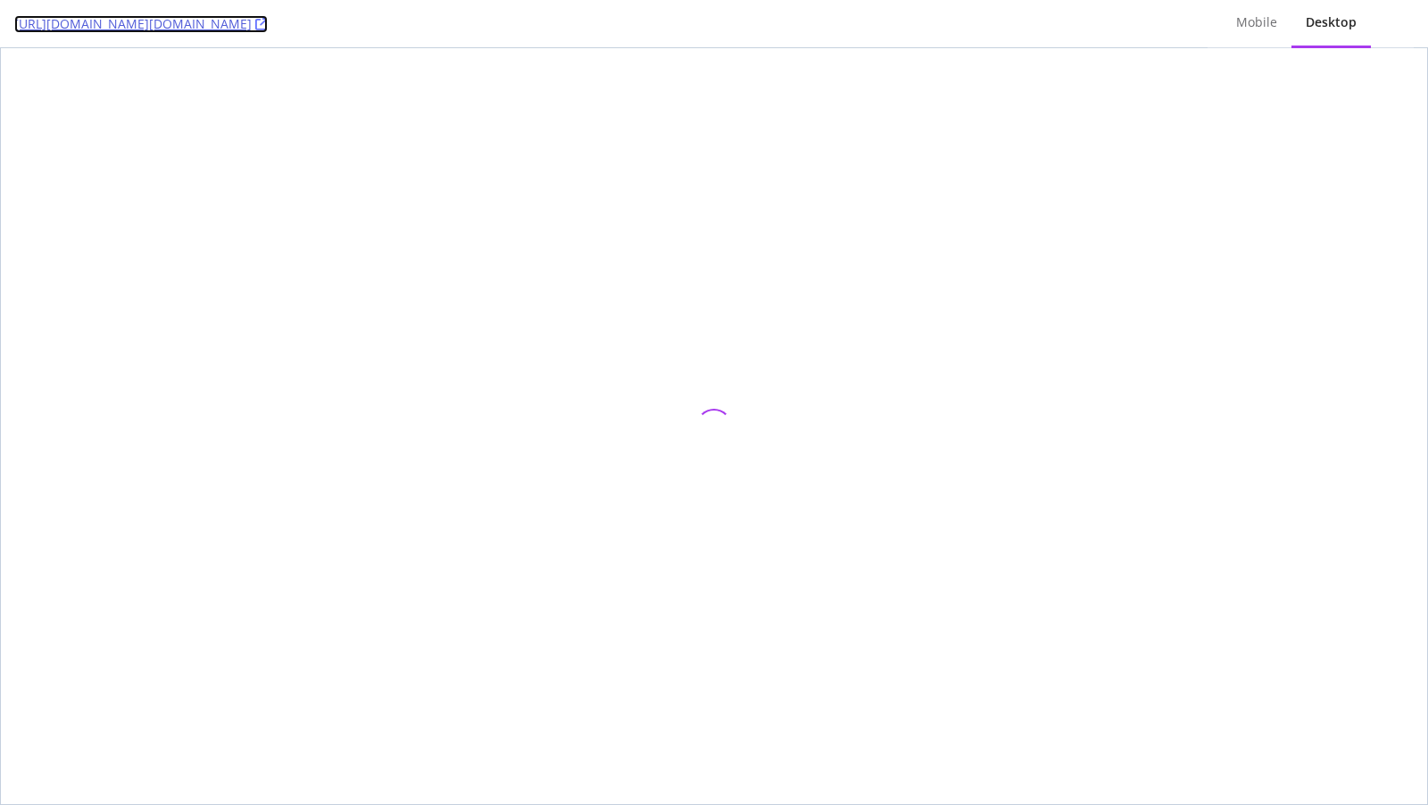
click at [268, 25] on link "[URL][DOMAIN_NAME][DOMAIN_NAME]" at bounding box center [140, 24] width 253 height 18
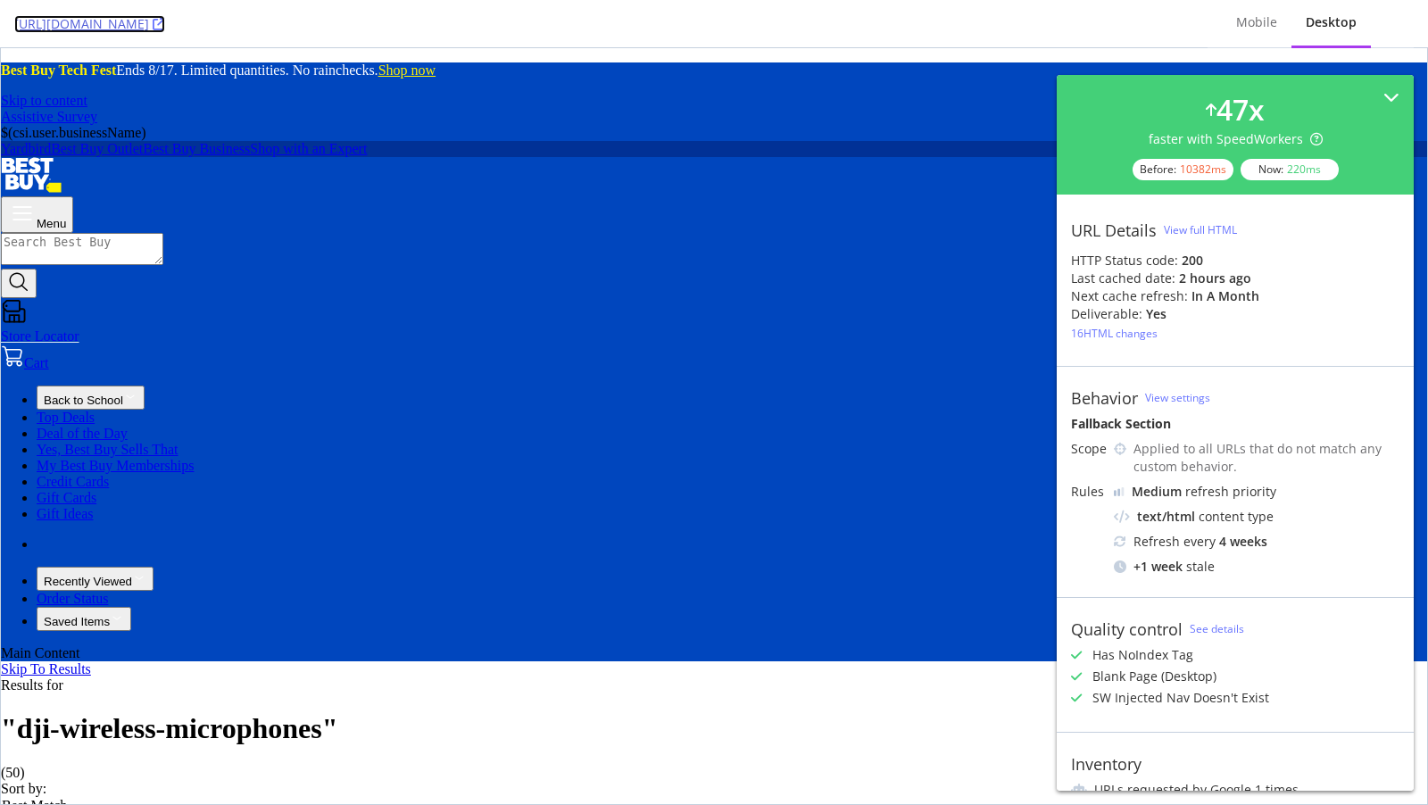
click at [165, 25] on icon at bounding box center [159, 24] width 12 height 12
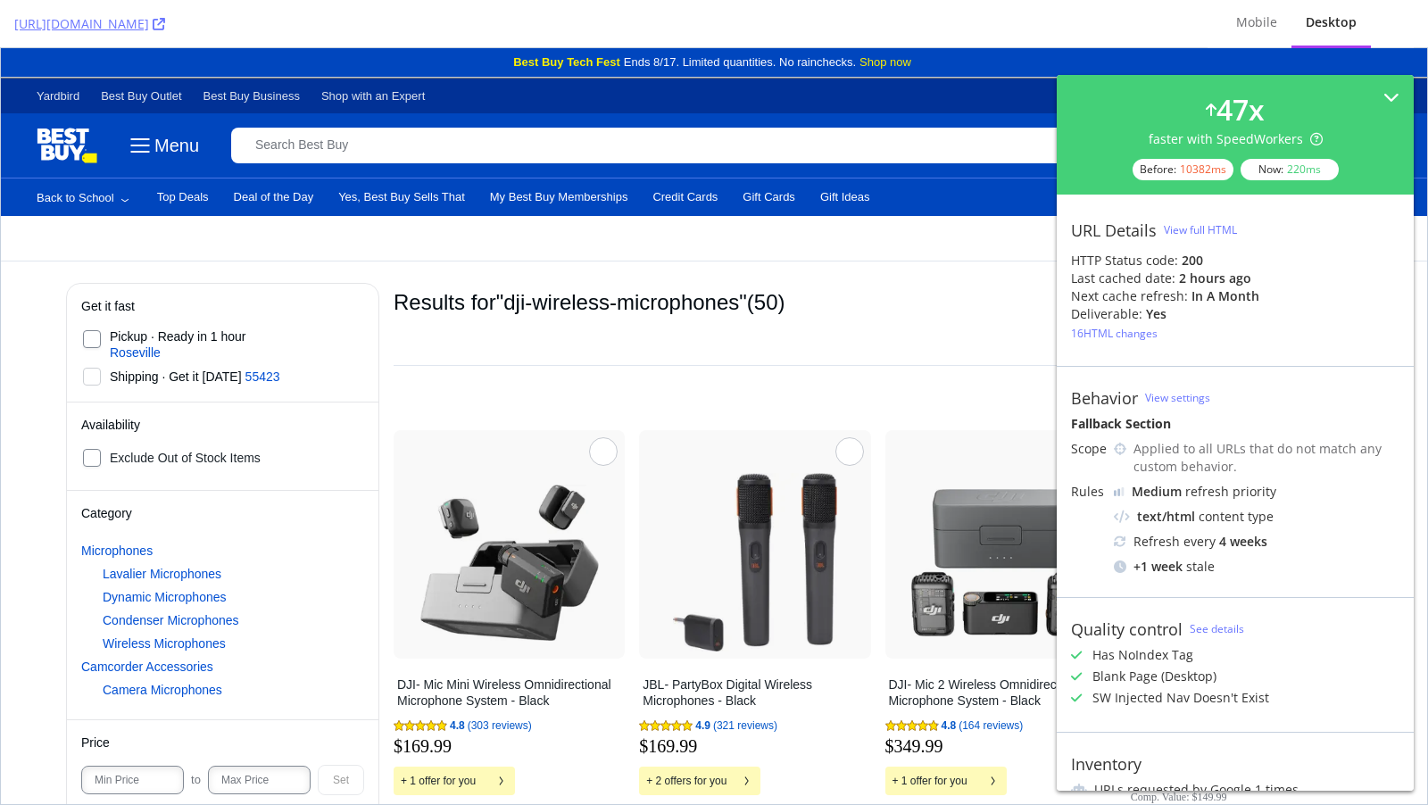
click at [187, 195] on link "Top Deals" at bounding box center [183, 196] width 52 height 13
click at [443, 201] on link "Yes, Best Buy Sells That" at bounding box center [401, 196] width 127 height 13
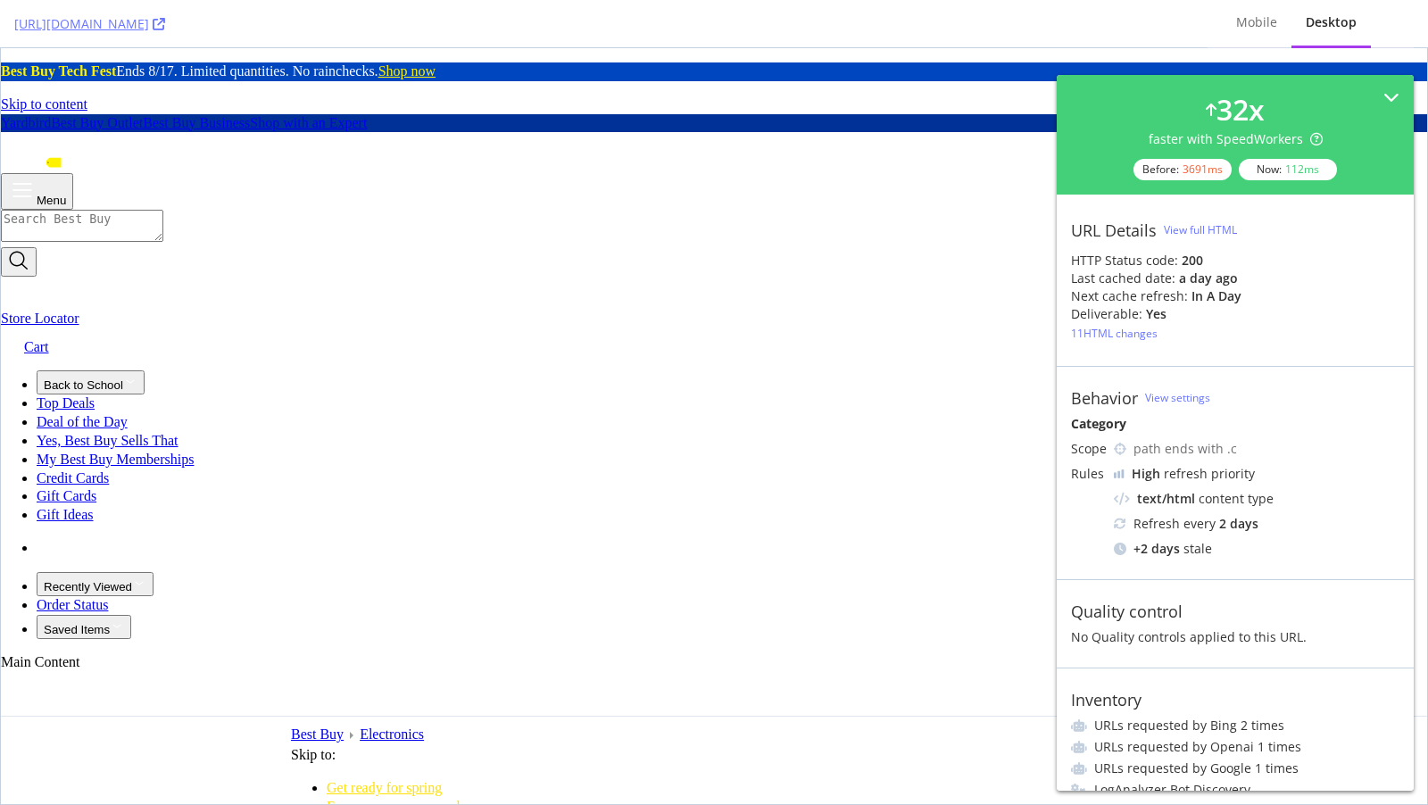
click at [73, 173] on button "Menu" at bounding box center [37, 191] width 72 height 37
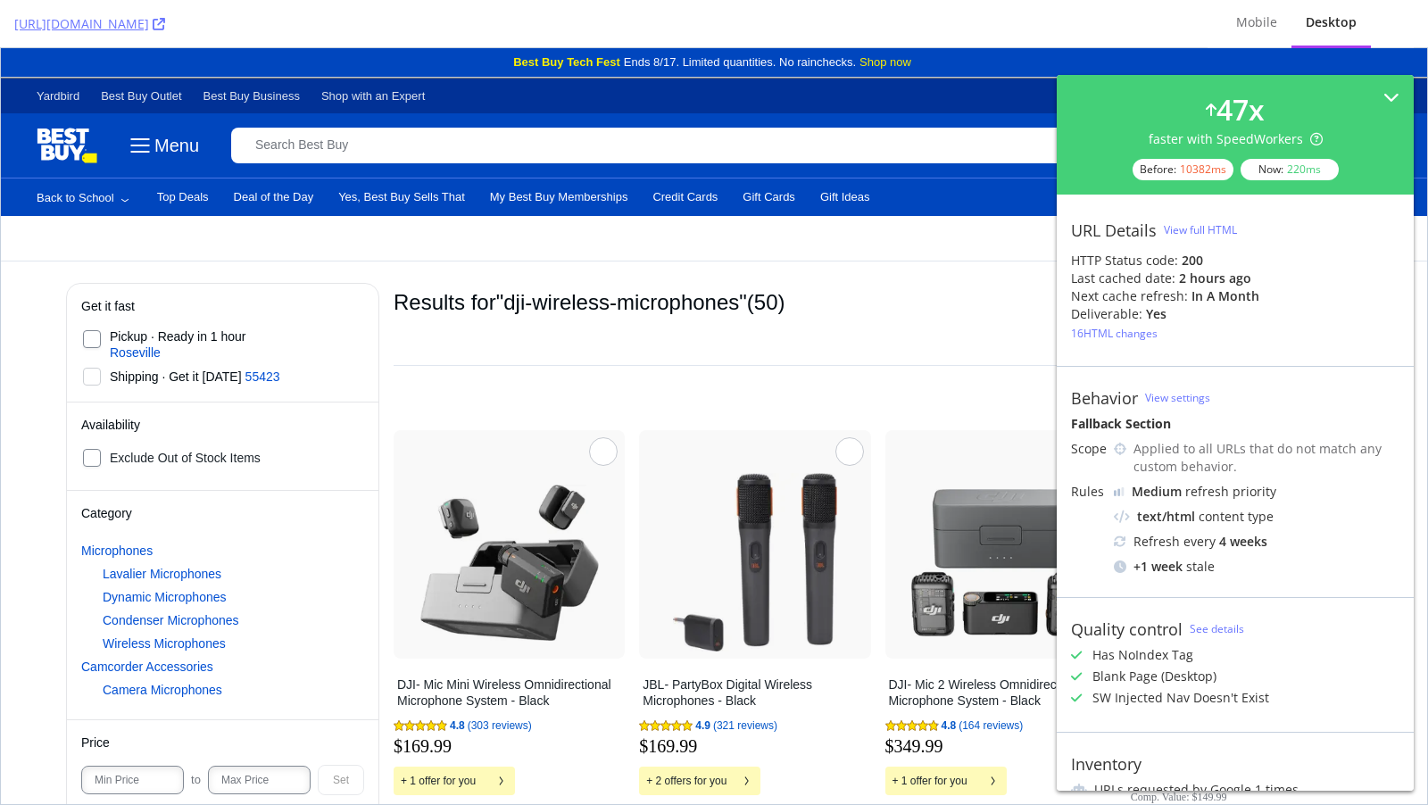
click at [162, 135] on button "Menu" at bounding box center [162, 145] width 73 height 29
click at [130, 147] on icon "Menu" at bounding box center [140, 145] width 29 height 29
click at [102, 193] on span "Back to School" at bounding box center [77, 198] width 81 height 14
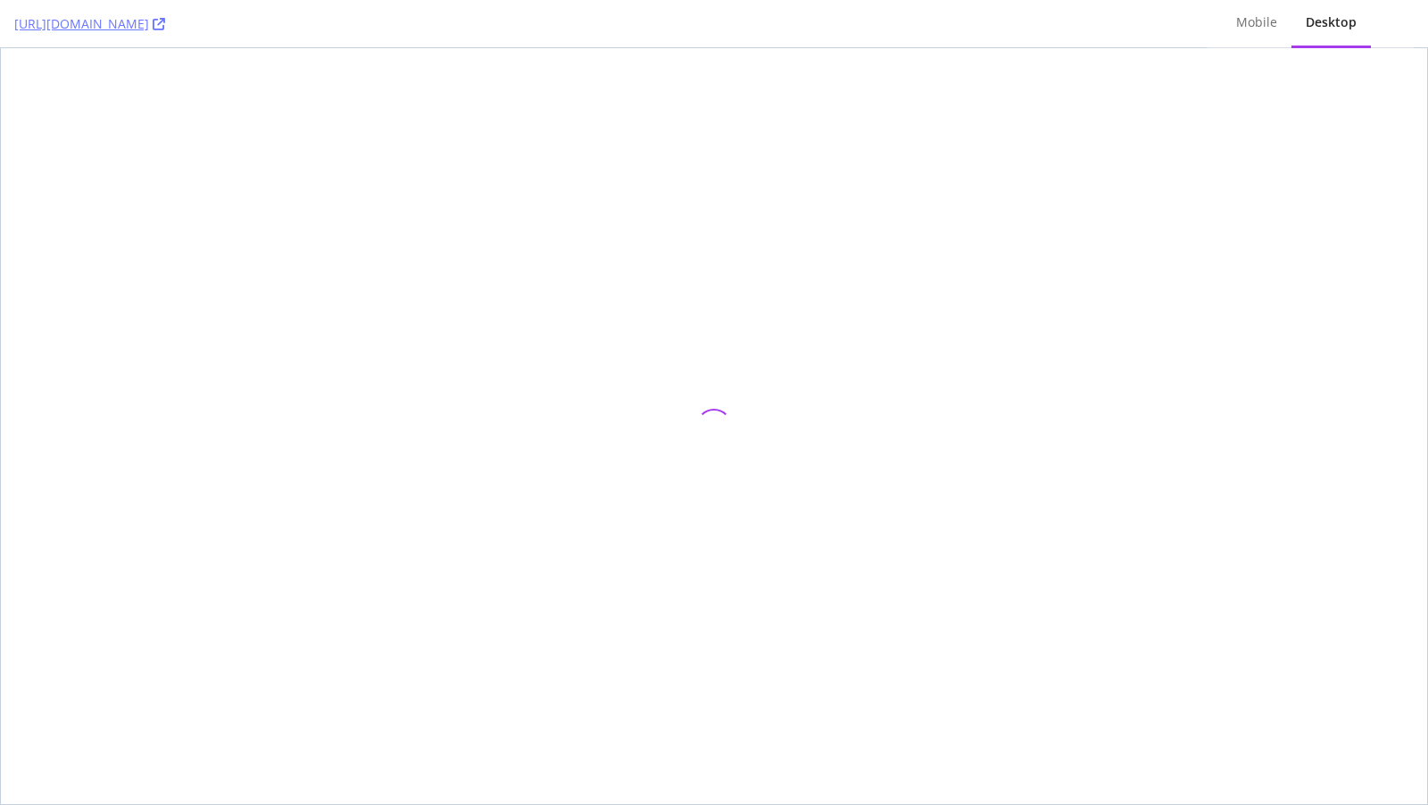
click at [460, 37] on div "[URL][DOMAIN_NAME]" at bounding box center [603, 23] width 1179 height 47
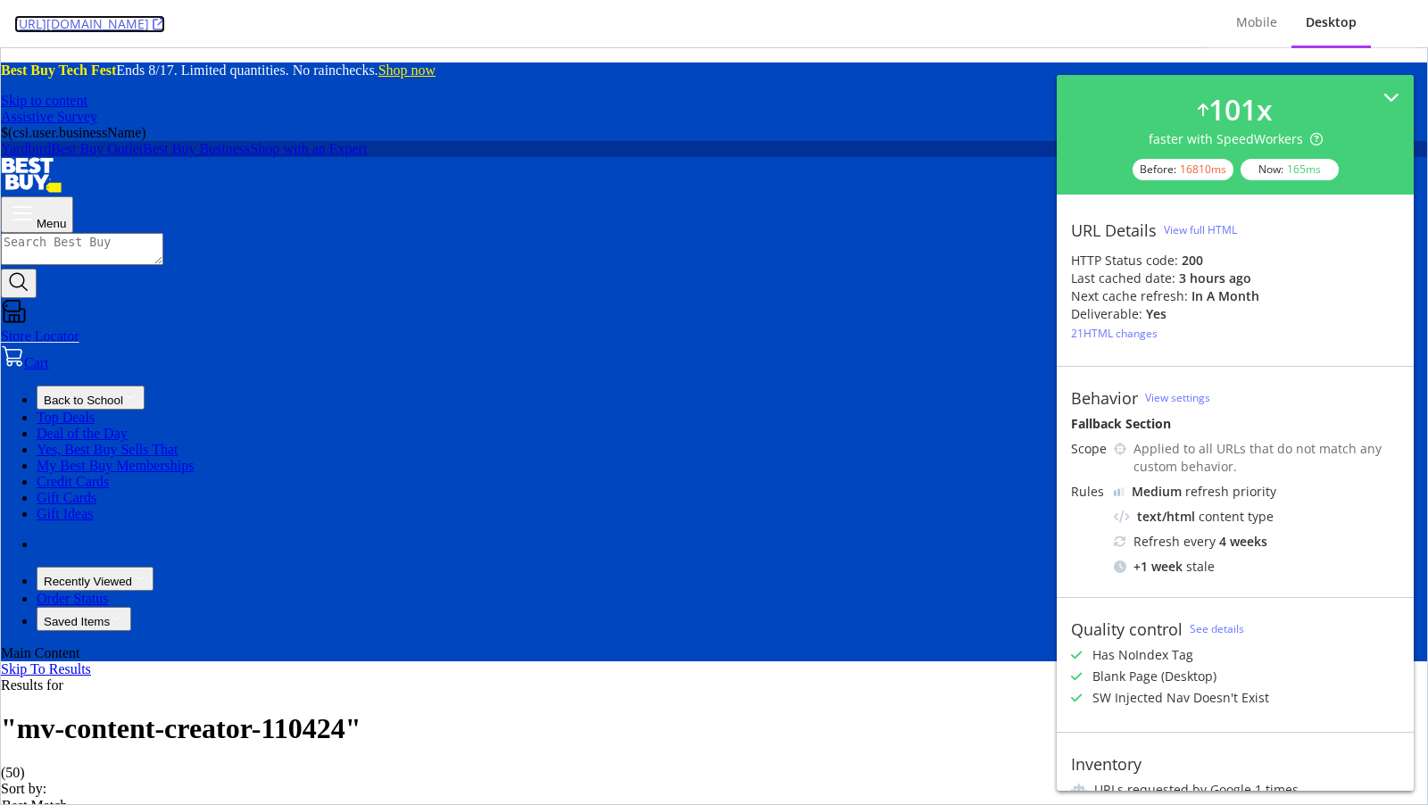
click at [165, 23] on icon at bounding box center [159, 24] width 12 height 12
click at [165, 25] on icon at bounding box center [159, 24] width 12 height 12
click at [165, 24] on icon at bounding box center [159, 24] width 12 height 12
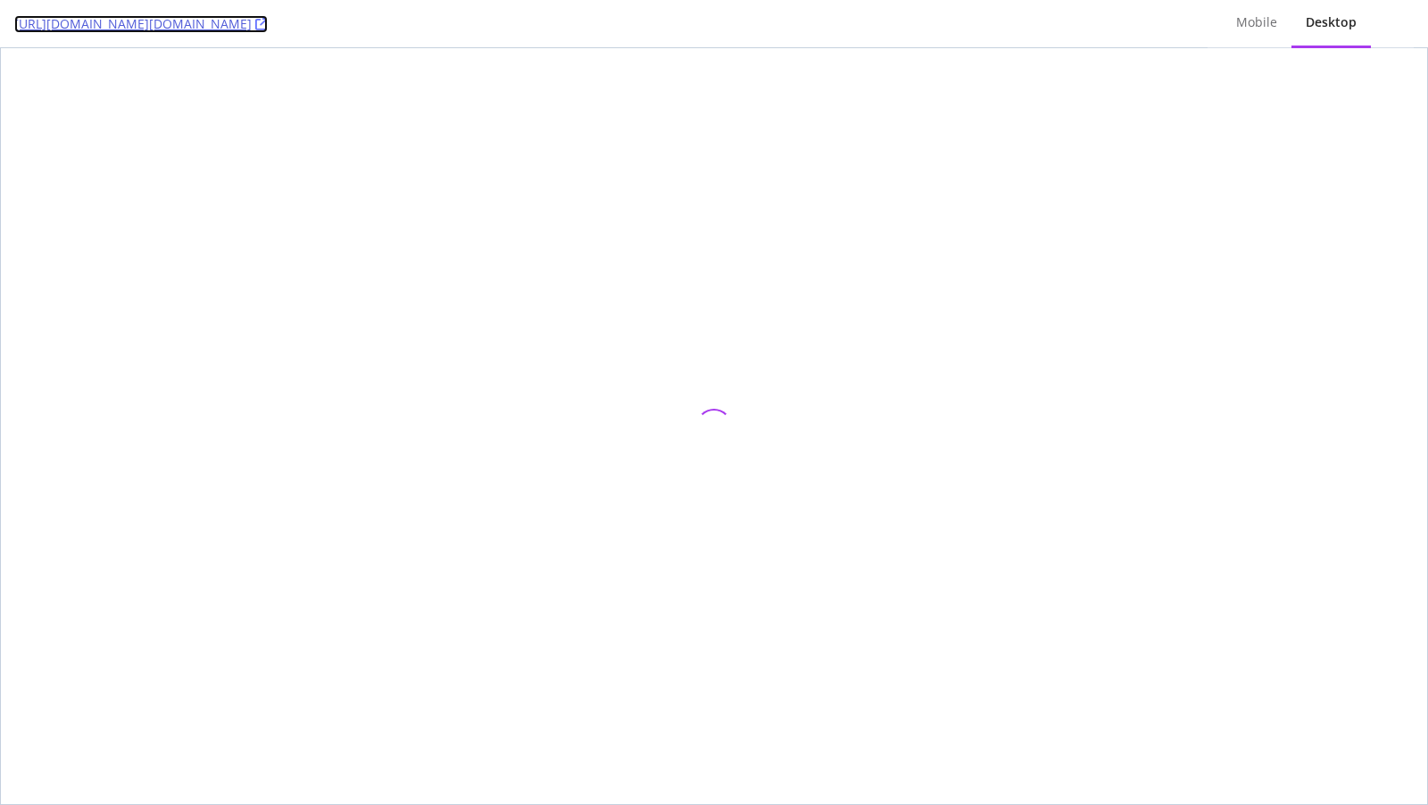
click at [268, 26] on link "https://www.bestbuy.com/site/searchpage.jsp?qp=brand_facet%3DBrand%7EHyperX&id=…" at bounding box center [140, 24] width 253 height 18
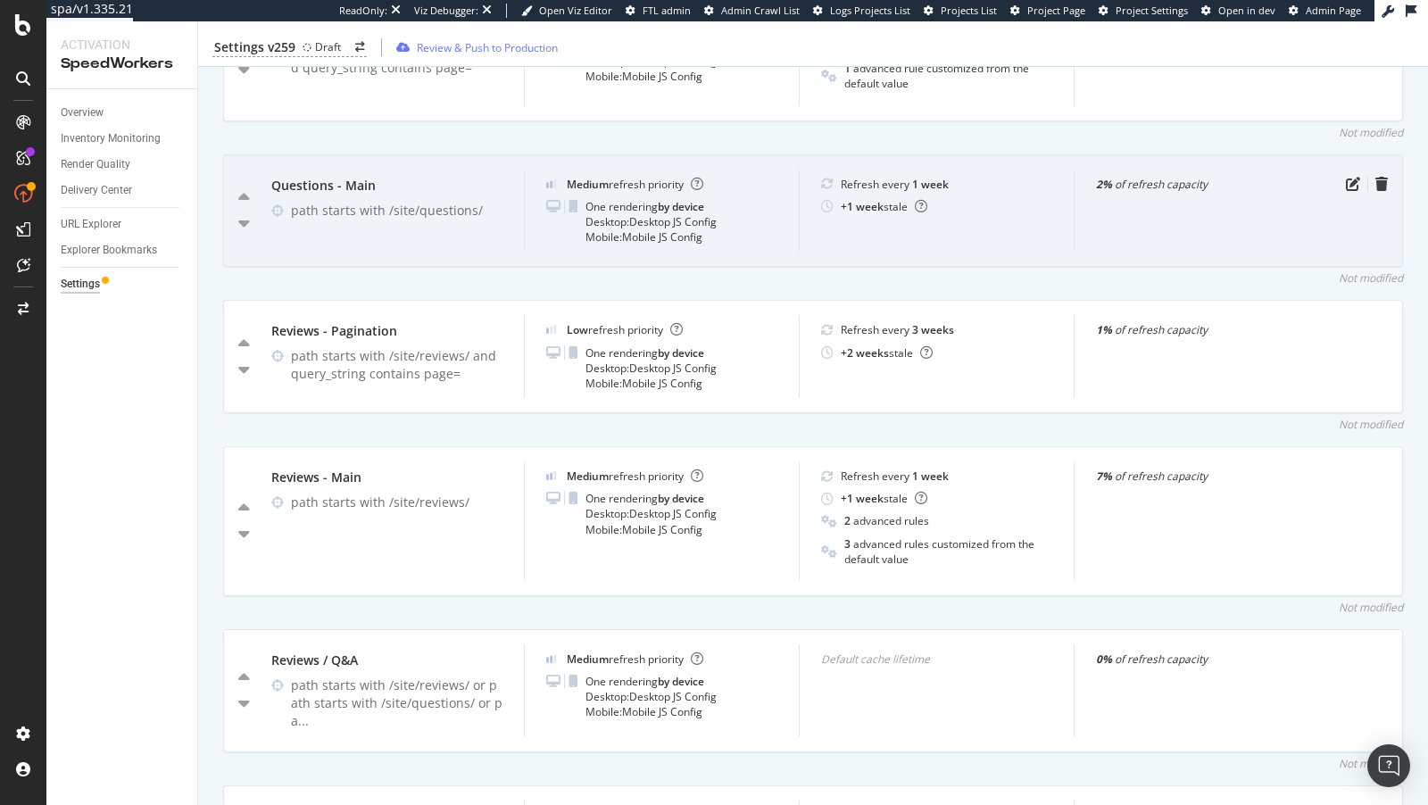
scroll to position [3775, 0]
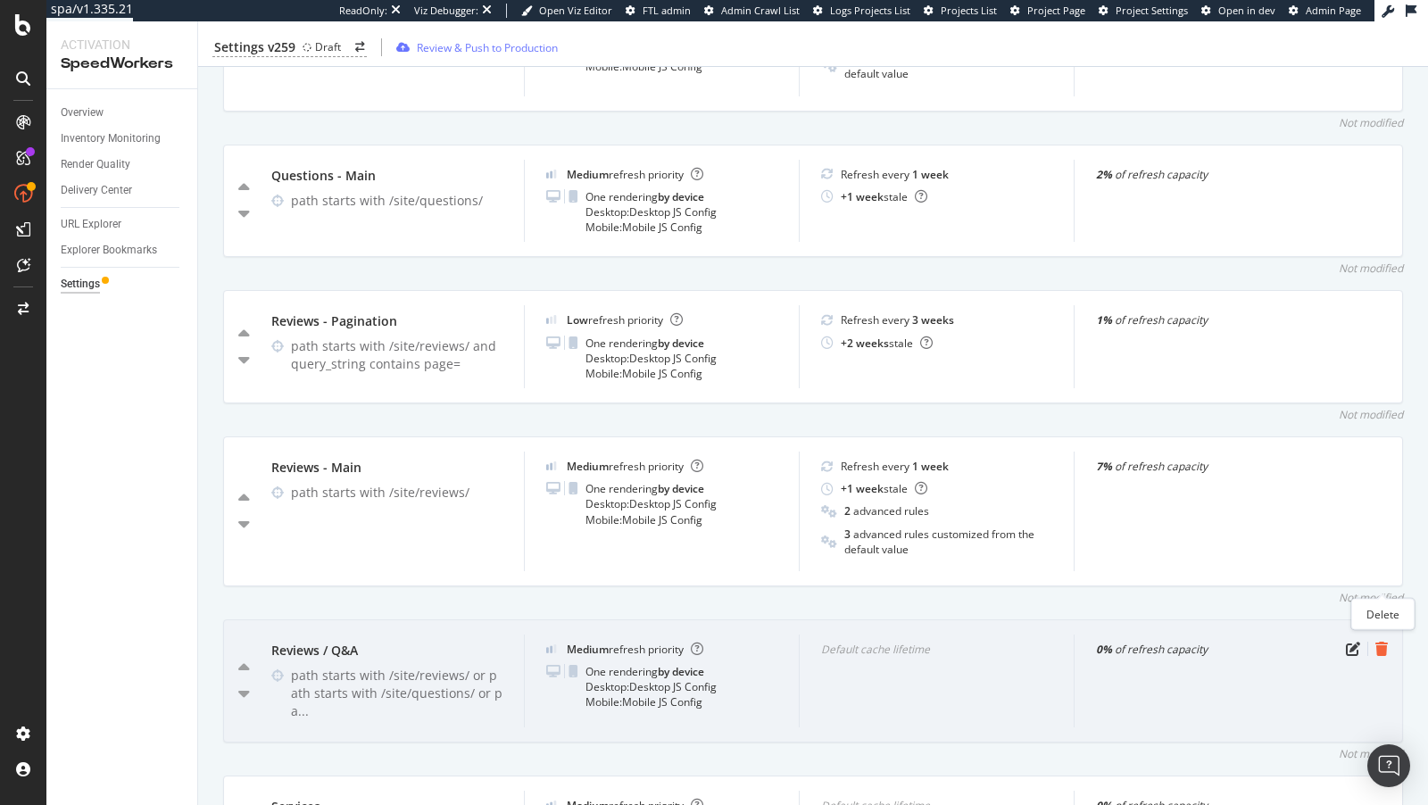
click at [1380, 642] on icon "trash" at bounding box center [1381, 649] width 12 height 14
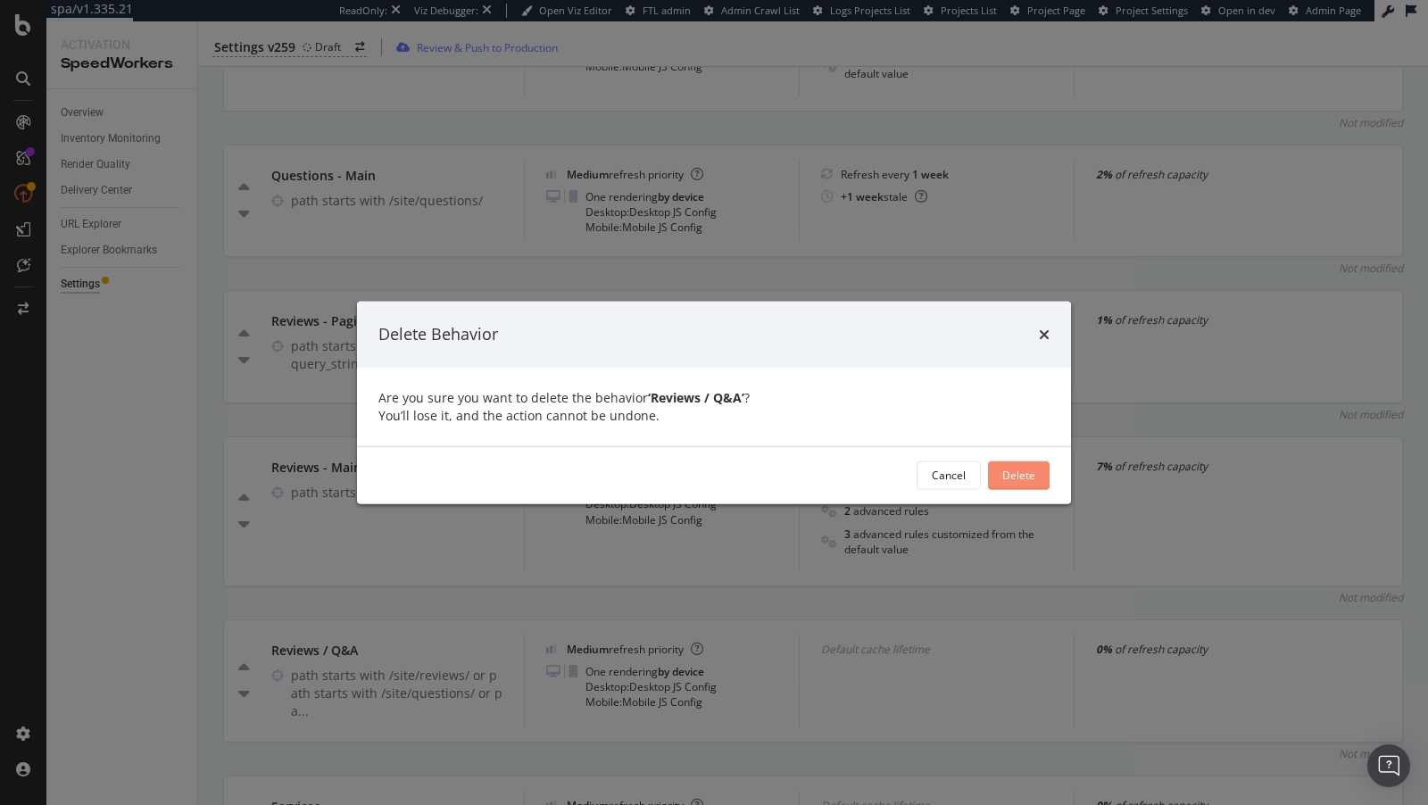
click at [1029, 472] on div "Delete" at bounding box center [1018, 475] width 33 height 15
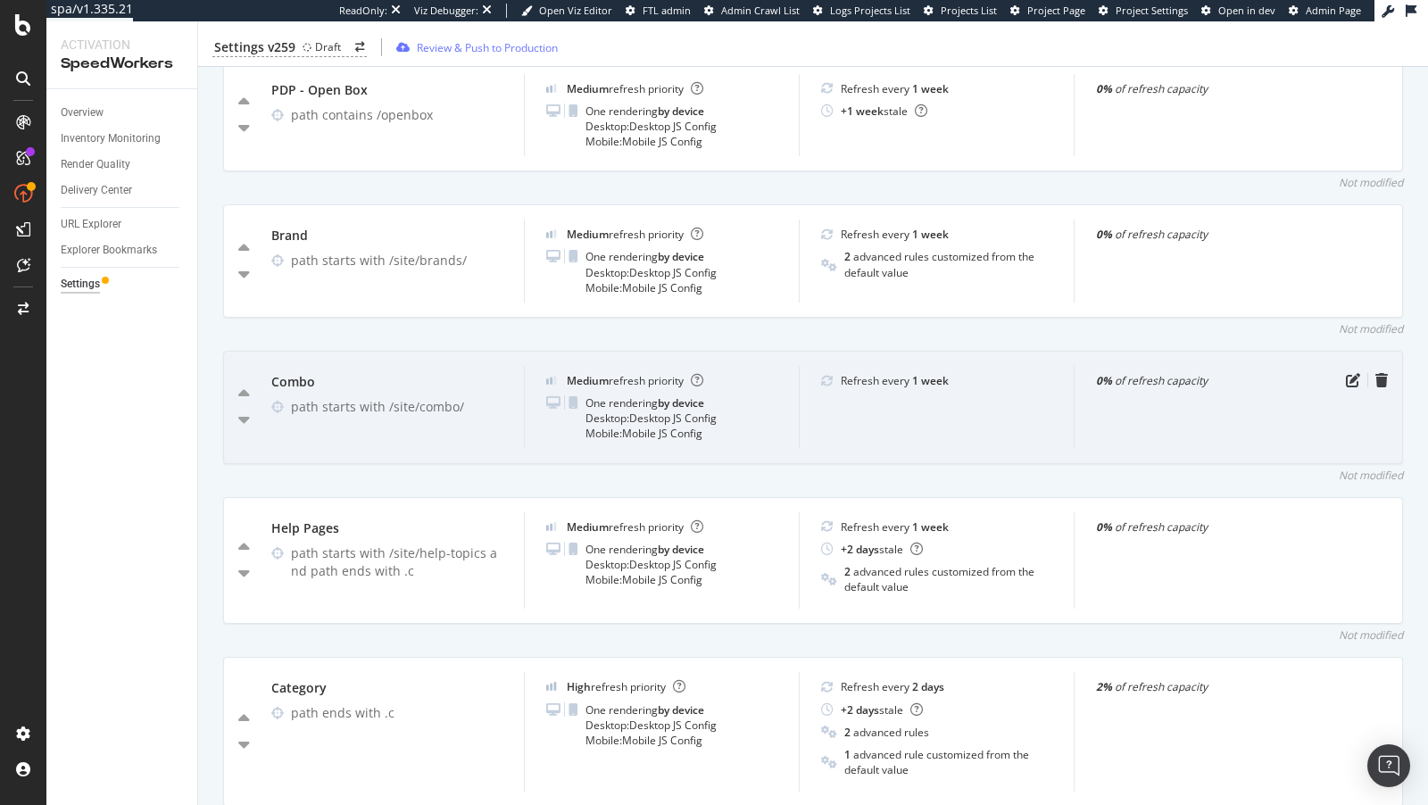
scroll to position [1831, 0]
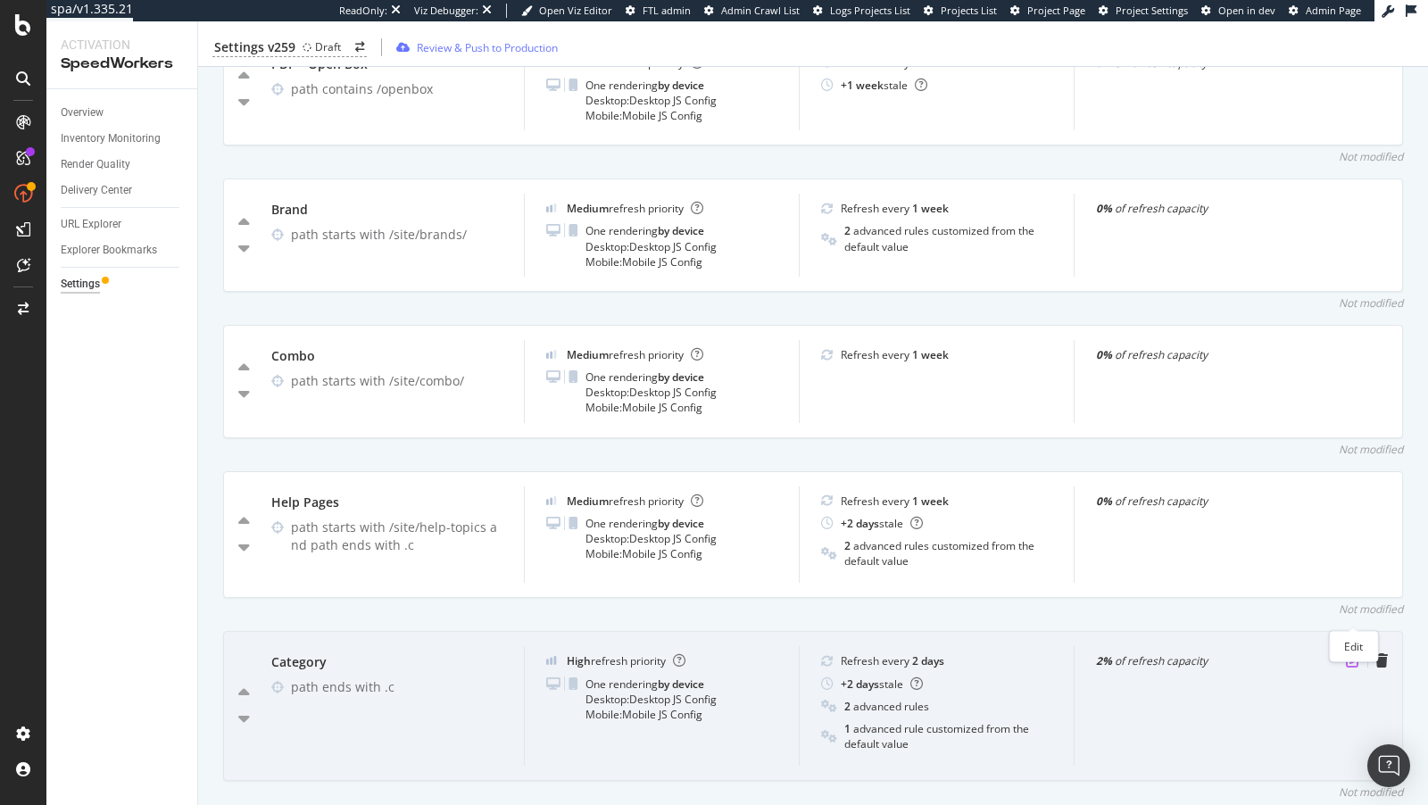
click at [1353, 653] on icon "pen-to-square" at bounding box center [1353, 660] width 14 height 14
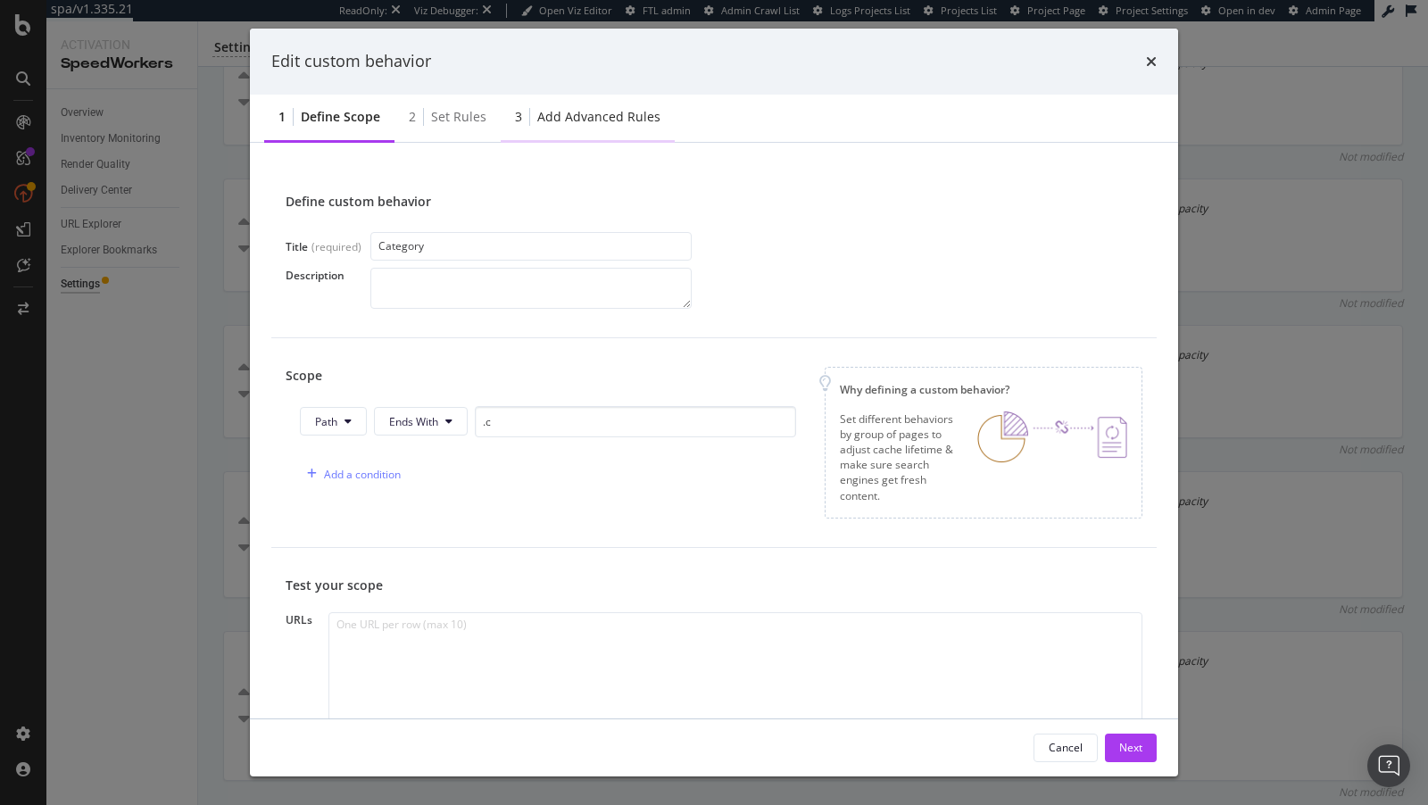
click at [592, 112] on div "Add advanced rules" at bounding box center [598, 117] width 123 height 18
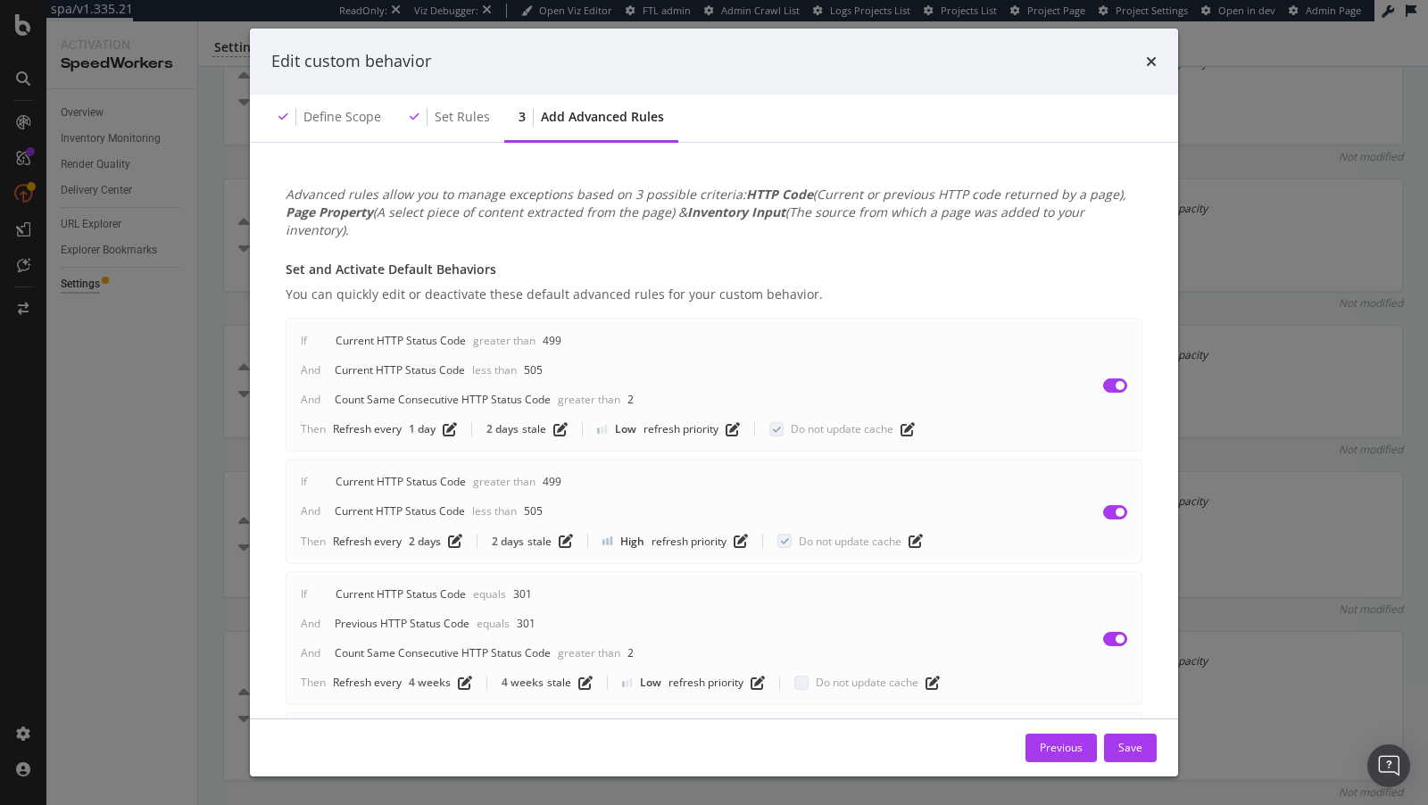
scroll to position [1122, 0]
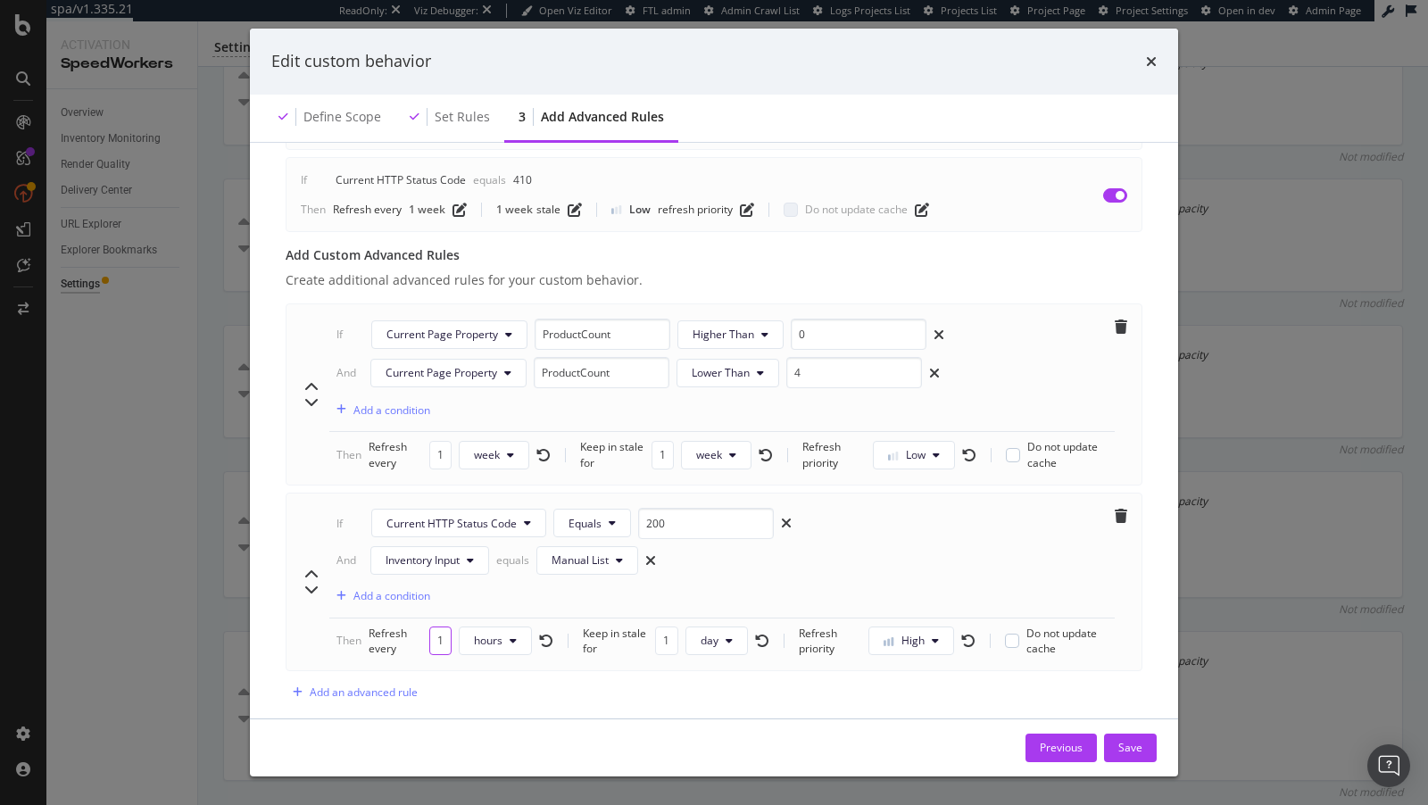
click at [443, 626] on input "12" at bounding box center [440, 640] width 22 height 29
click at [510, 635] on icon "modal" at bounding box center [513, 640] width 7 height 11
click at [490, 715] on span "days" at bounding box center [494, 711] width 40 height 16
click at [440, 626] on input "12" at bounding box center [442, 640] width 23 height 29
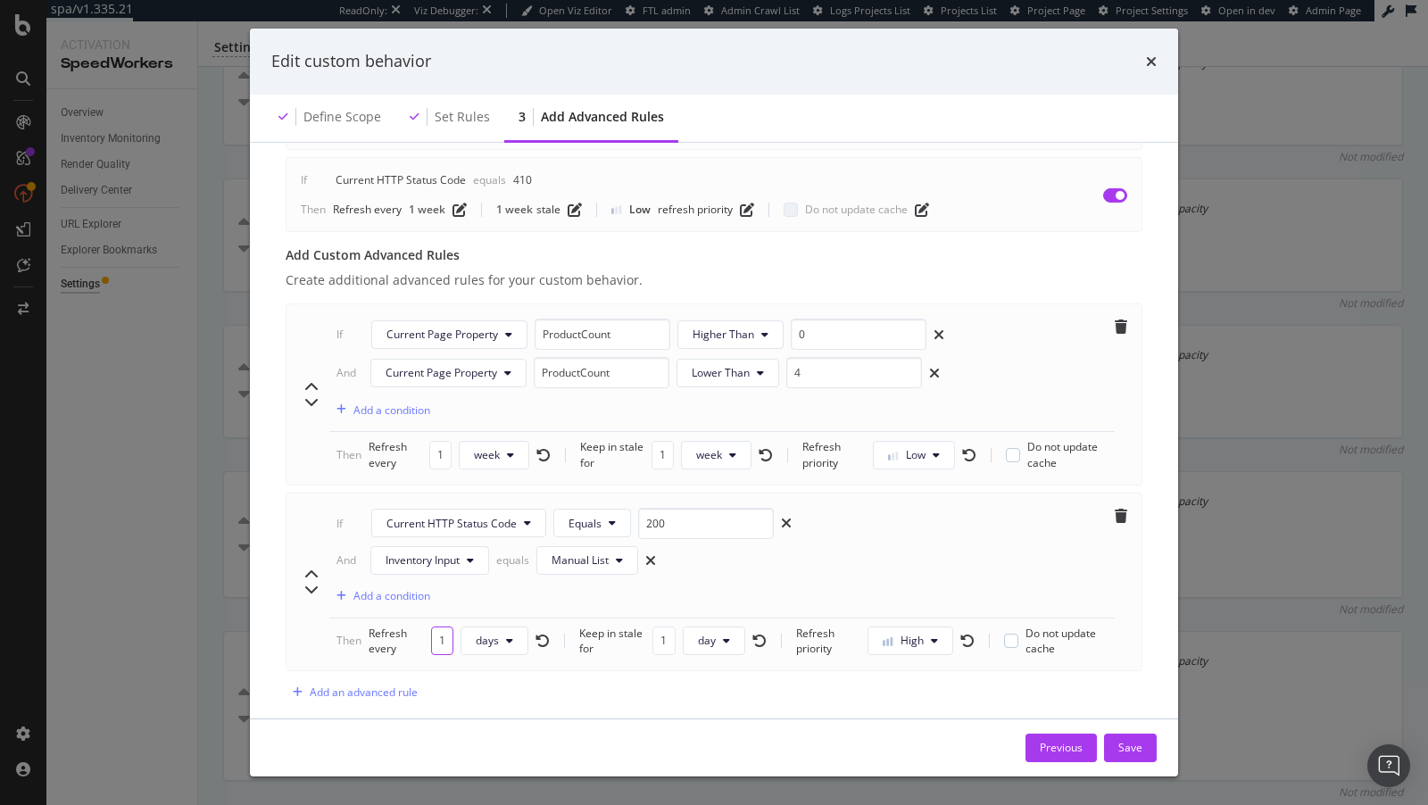
click at [440, 626] on input "12" at bounding box center [442, 640] width 23 height 29
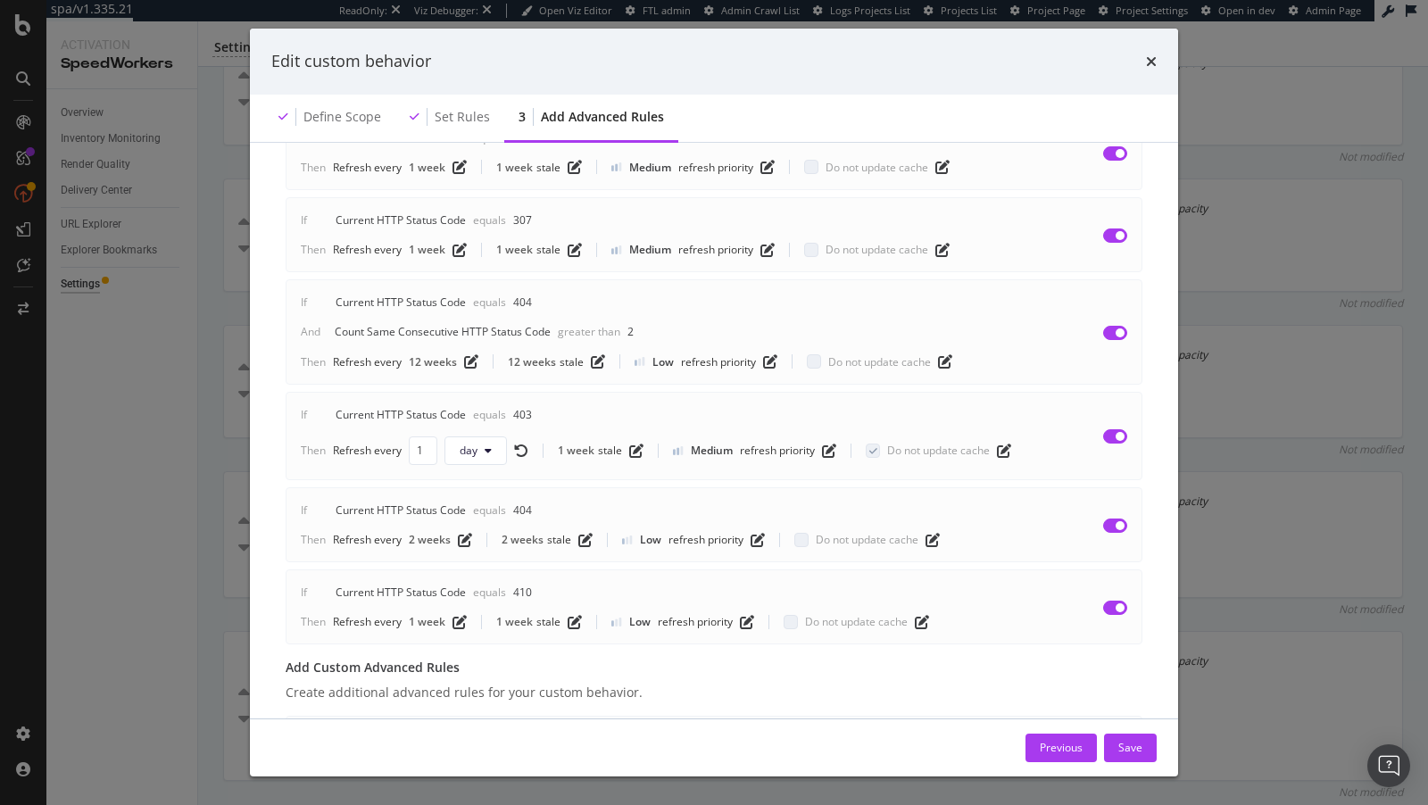
scroll to position [704, 0]
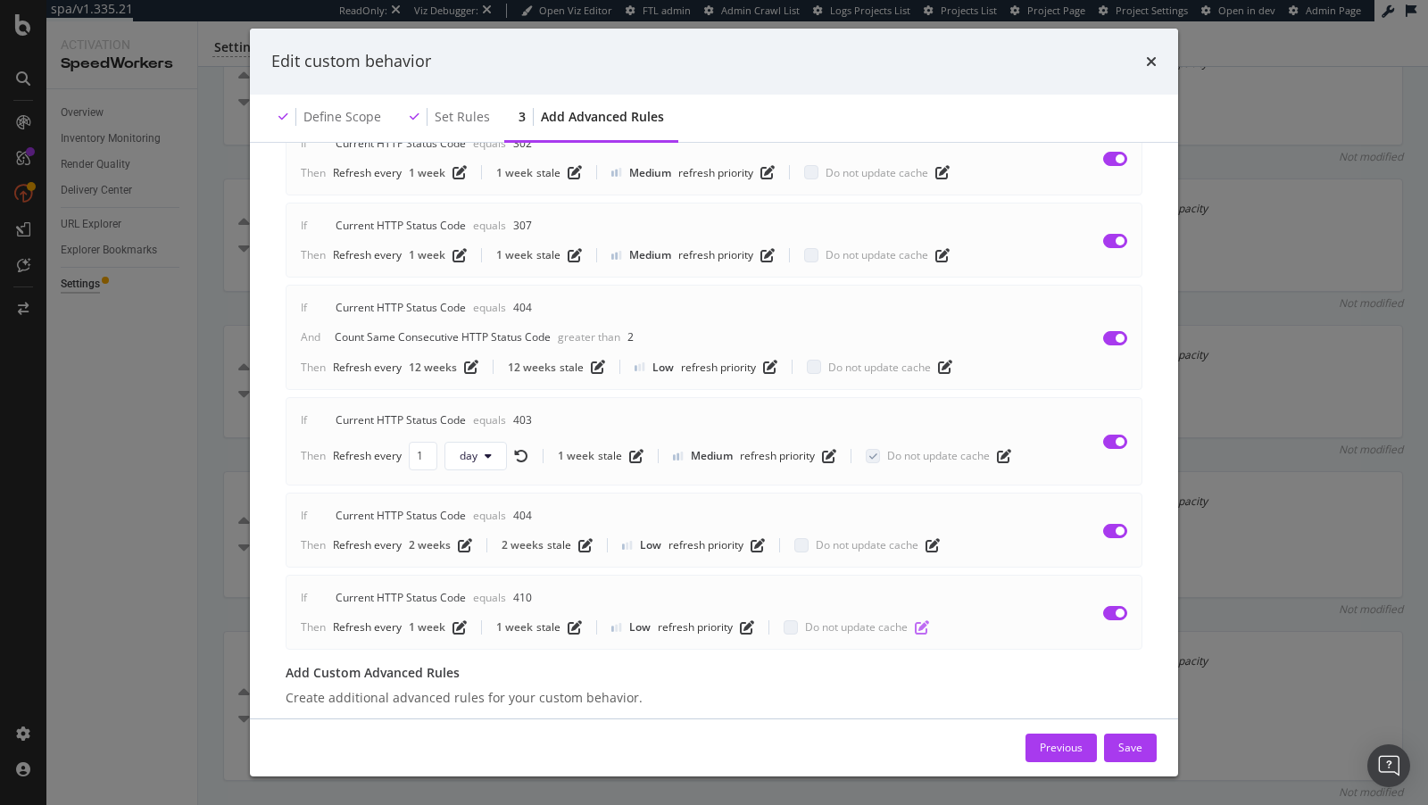
type input "1"
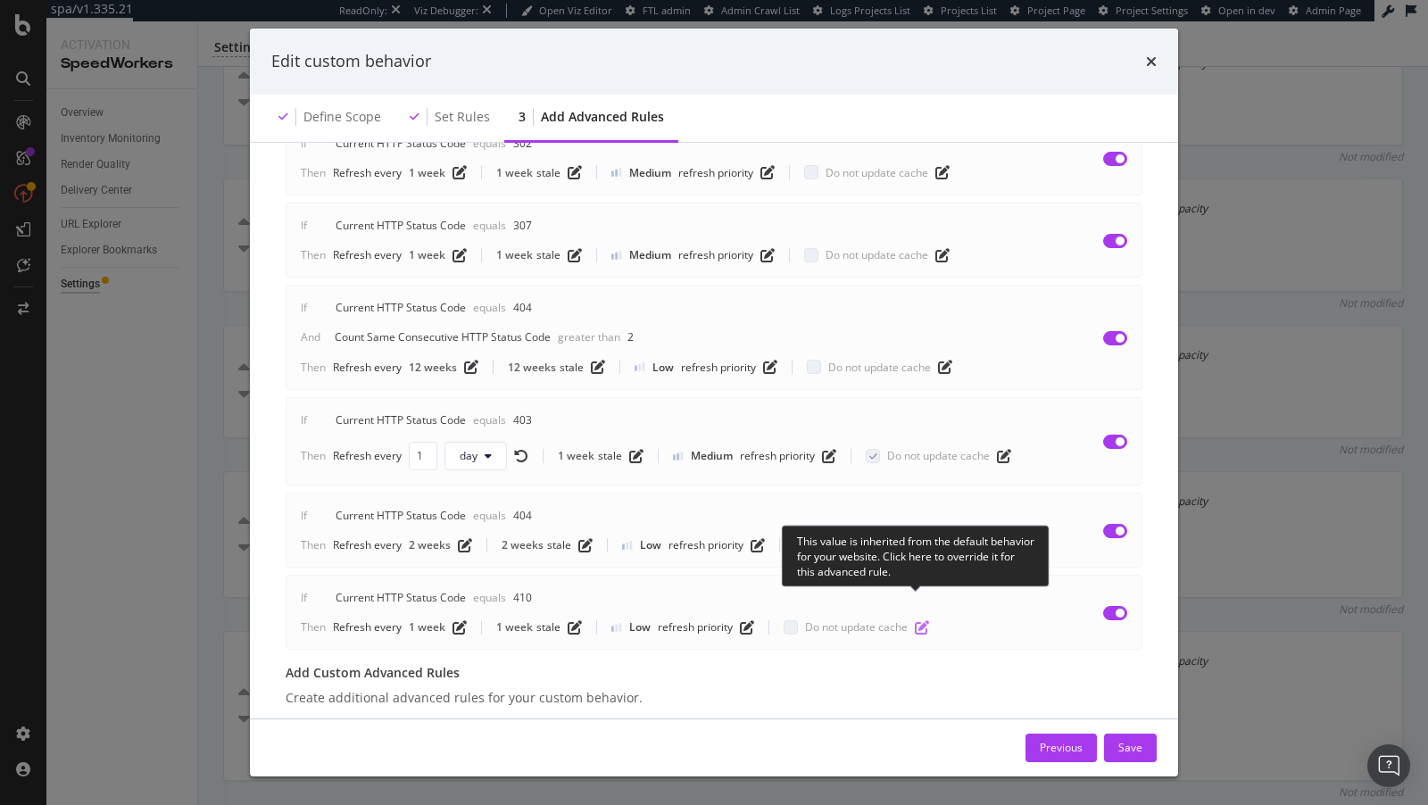
click at [915, 620] on icon "pen-to-square" at bounding box center [922, 627] width 14 height 14
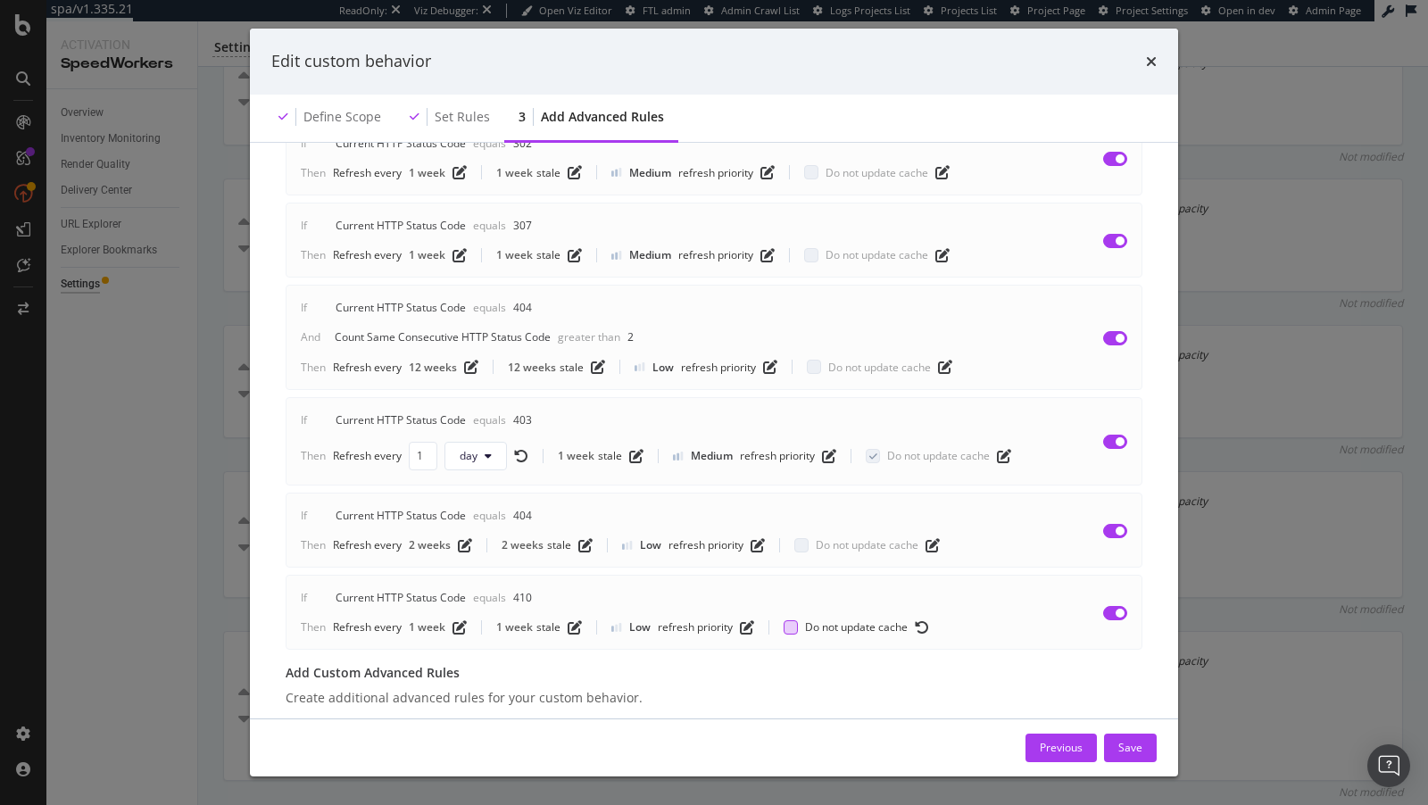
click at [789, 620] on div "modal" at bounding box center [790, 627] width 14 height 14
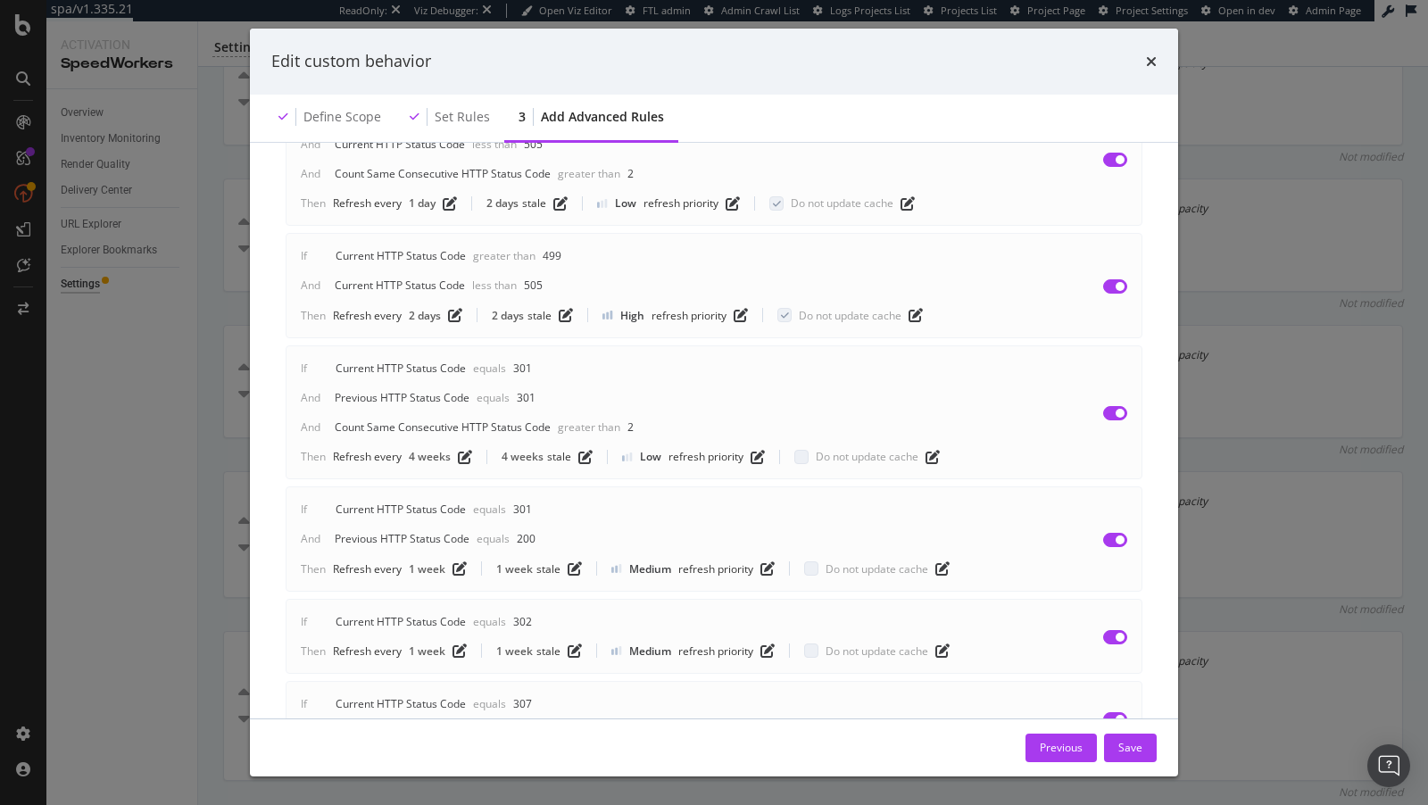
scroll to position [170, 0]
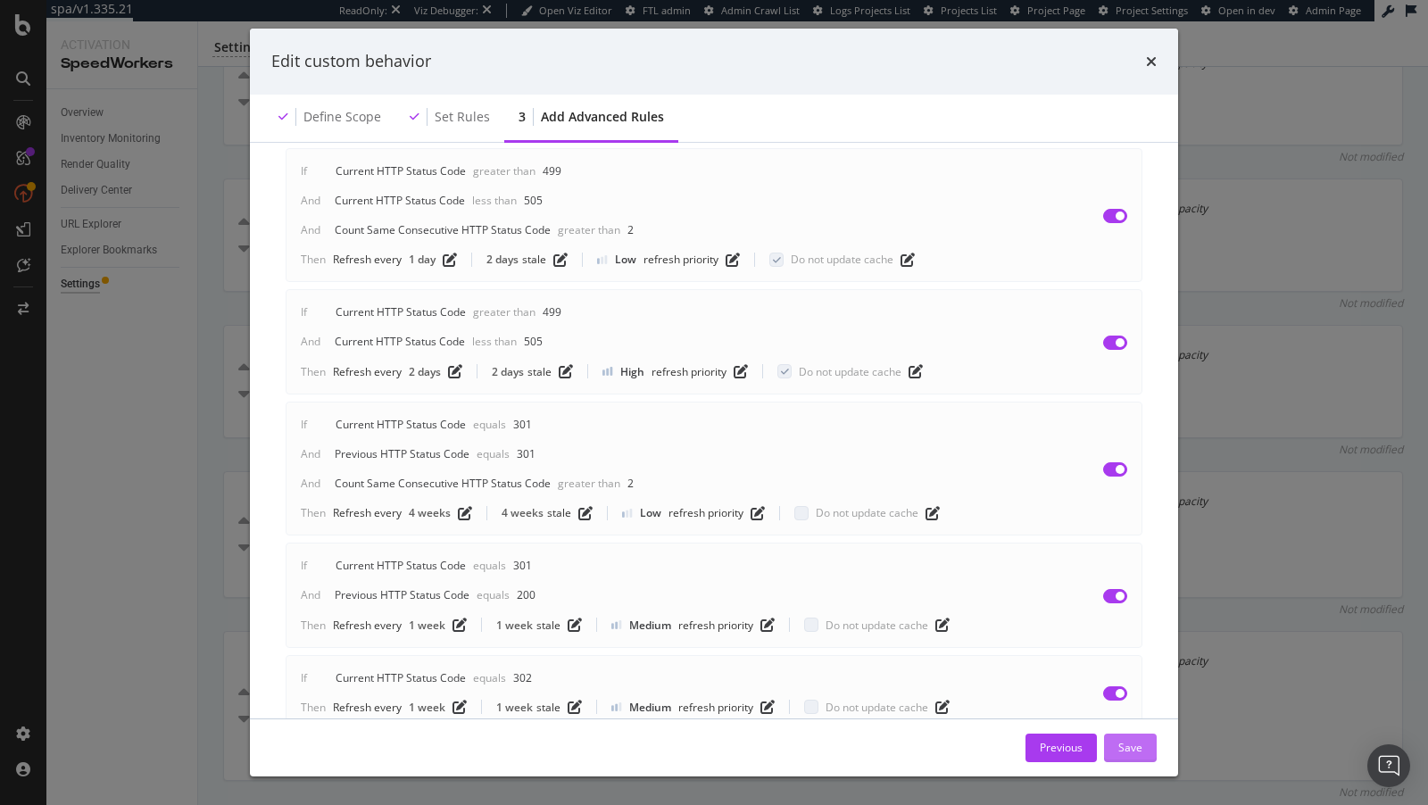
click at [1131, 752] on div "Save" at bounding box center [1130, 747] width 24 height 15
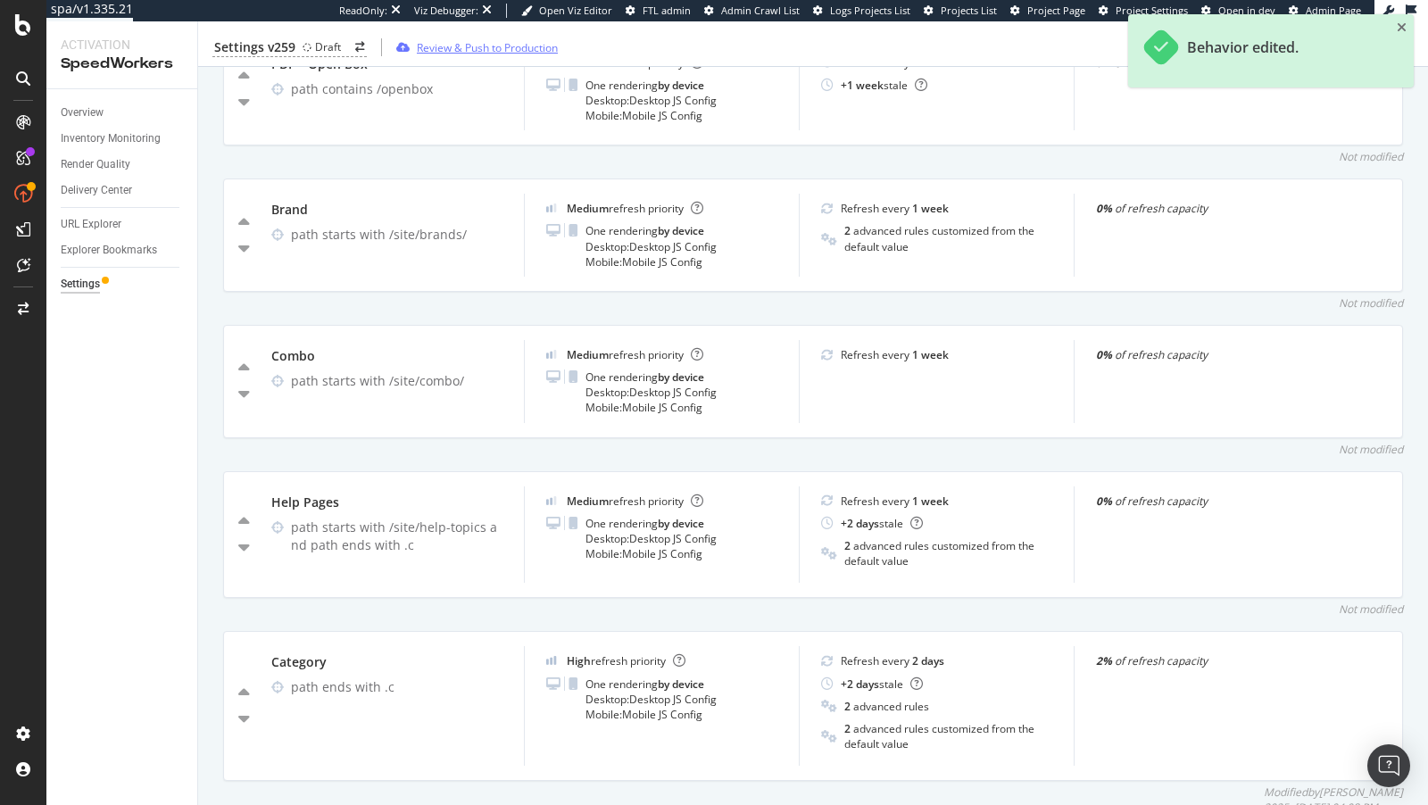
click at [468, 46] on div "Review & Push to Production" at bounding box center [487, 46] width 141 height 15
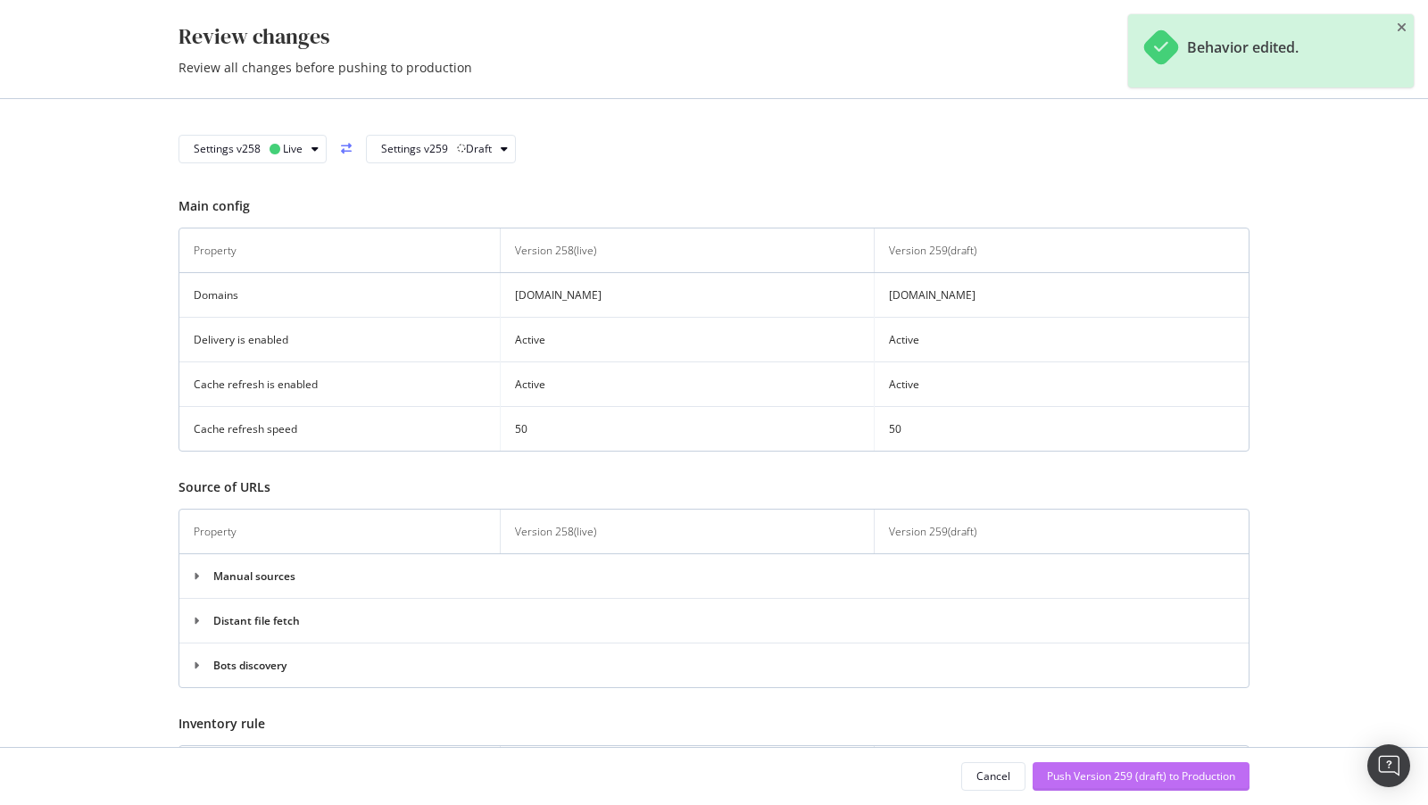
click at [1156, 775] on div "Push Version 259 (draft) to Production" at bounding box center [1141, 775] width 188 height 15
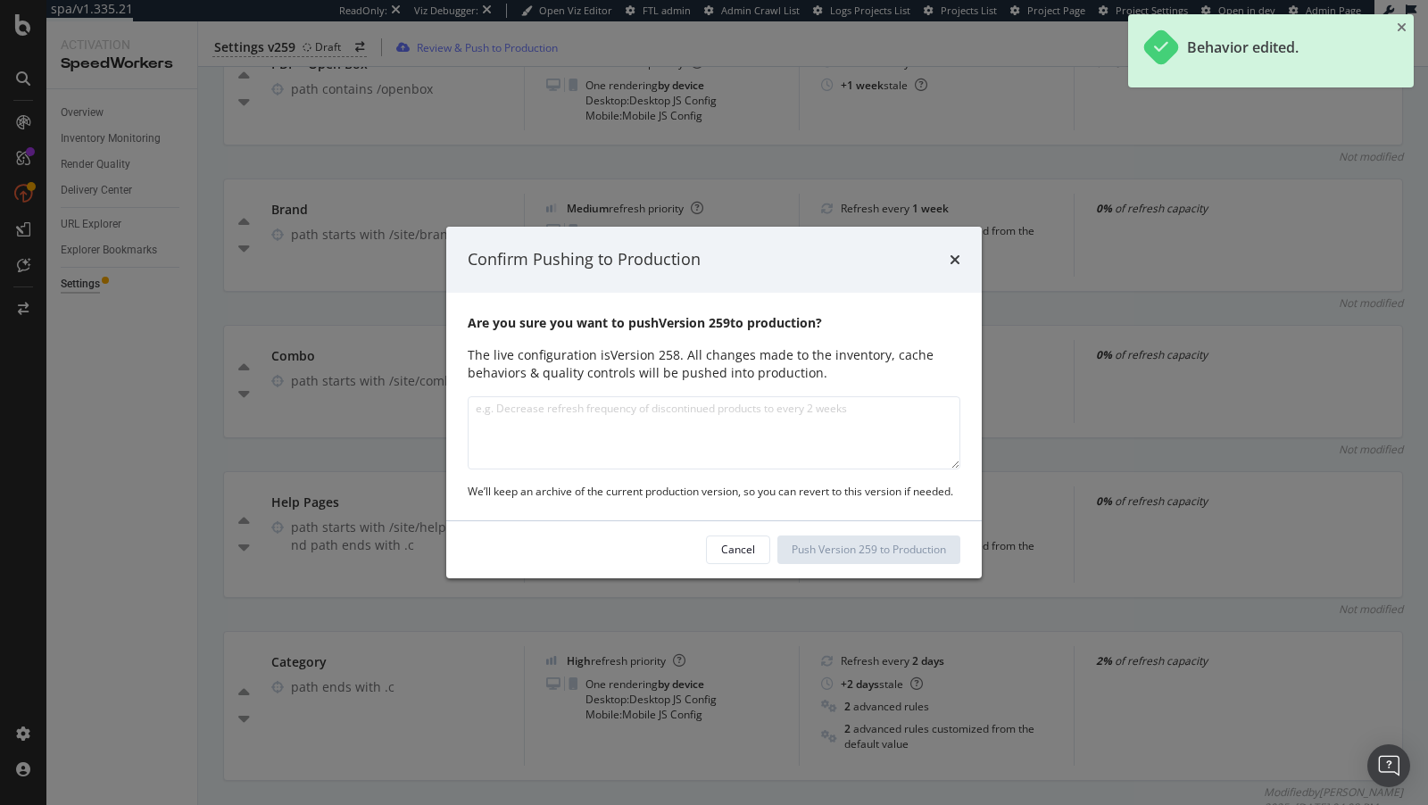
click at [629, 419] on textarea "modal" at bounding box center [714, 432] width 493 height 73
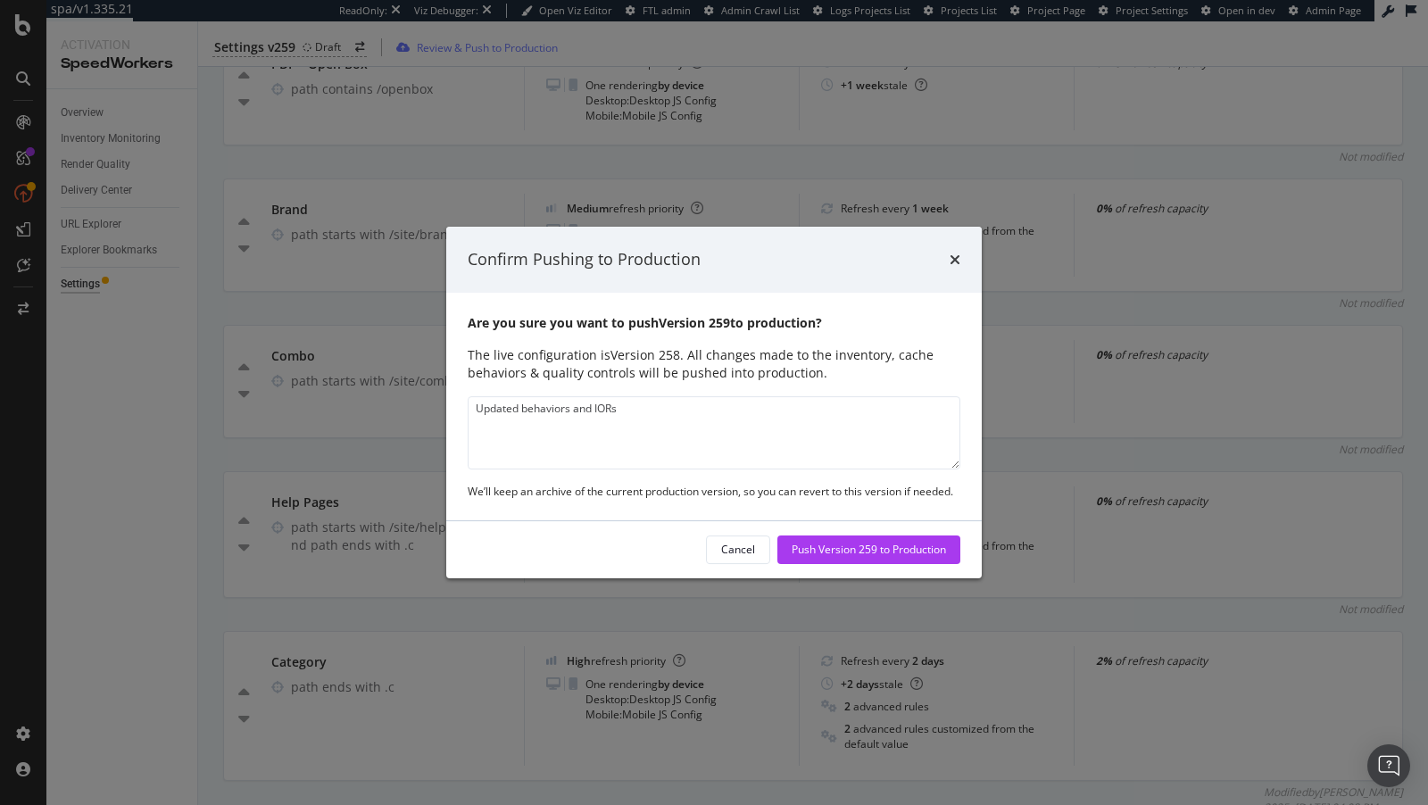
type textarea "Updated behaviors and IORs"
click at [667, 427] on textarea "Updated behaviors and IORs" at bounding box center [714, 432] width 493 height 73
click at [944, 266] on div "Confirm Pushing to Production" at bounding box center [714, 259] width 493 height 23
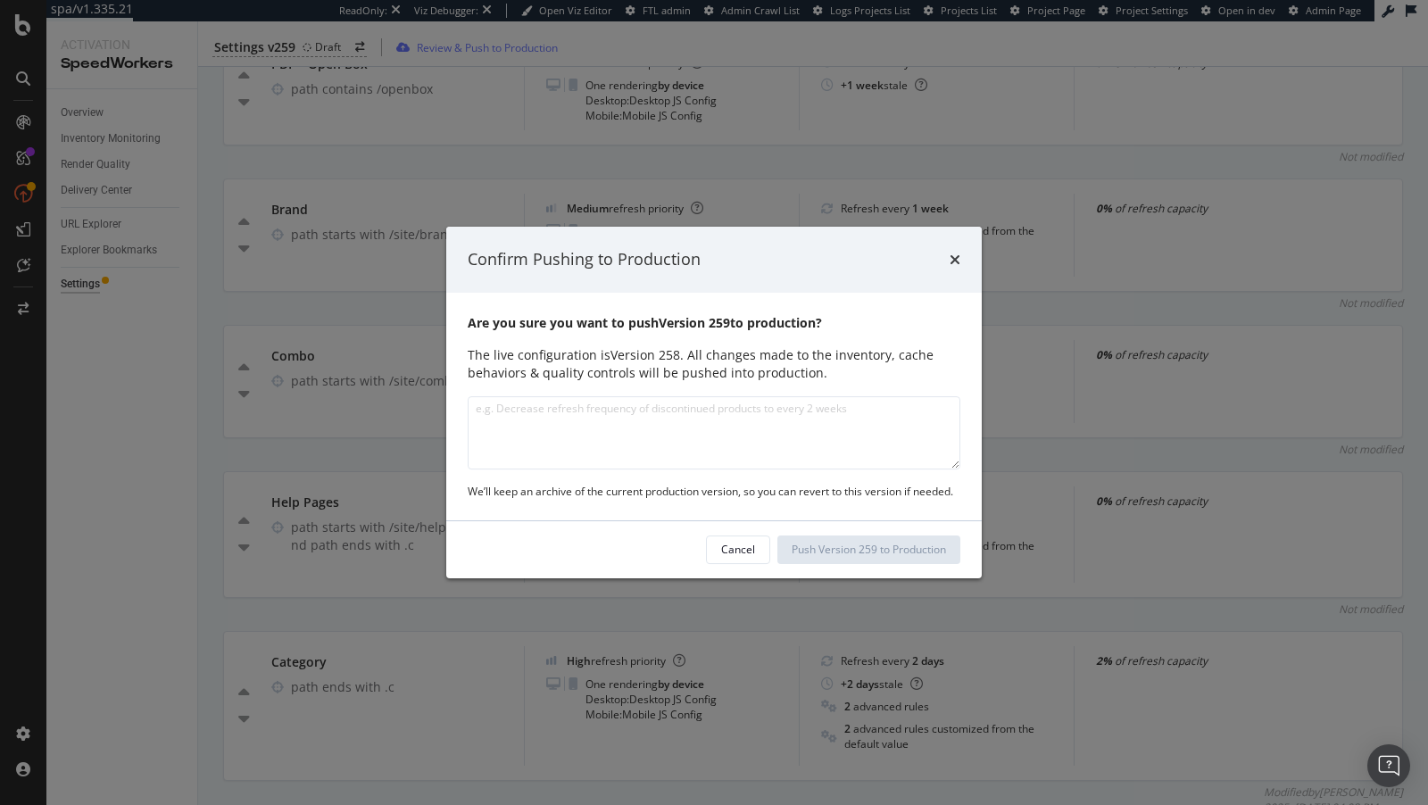
click at [962, 253] on div "Confirm Pushing to Production" at bounding box center [713, 260] width 535 height 66
click at [960, 254] on div "Confirm Pushing to Production" at bounding box center [713, 260] width 535 height 66
click at [957, 256] on icon "times" at bounding box center [954, 260] width 11 height 14
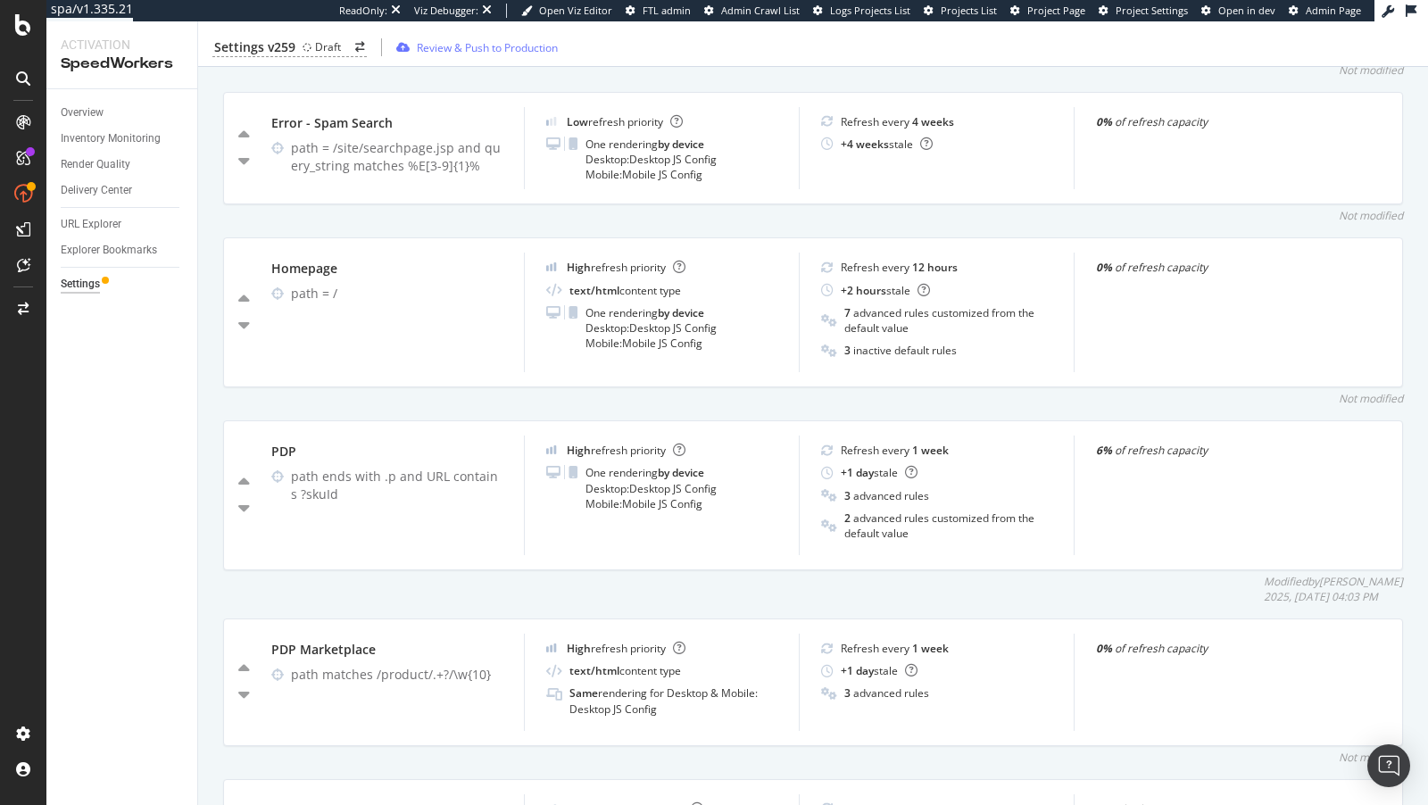
scroll to position [1441, 0]
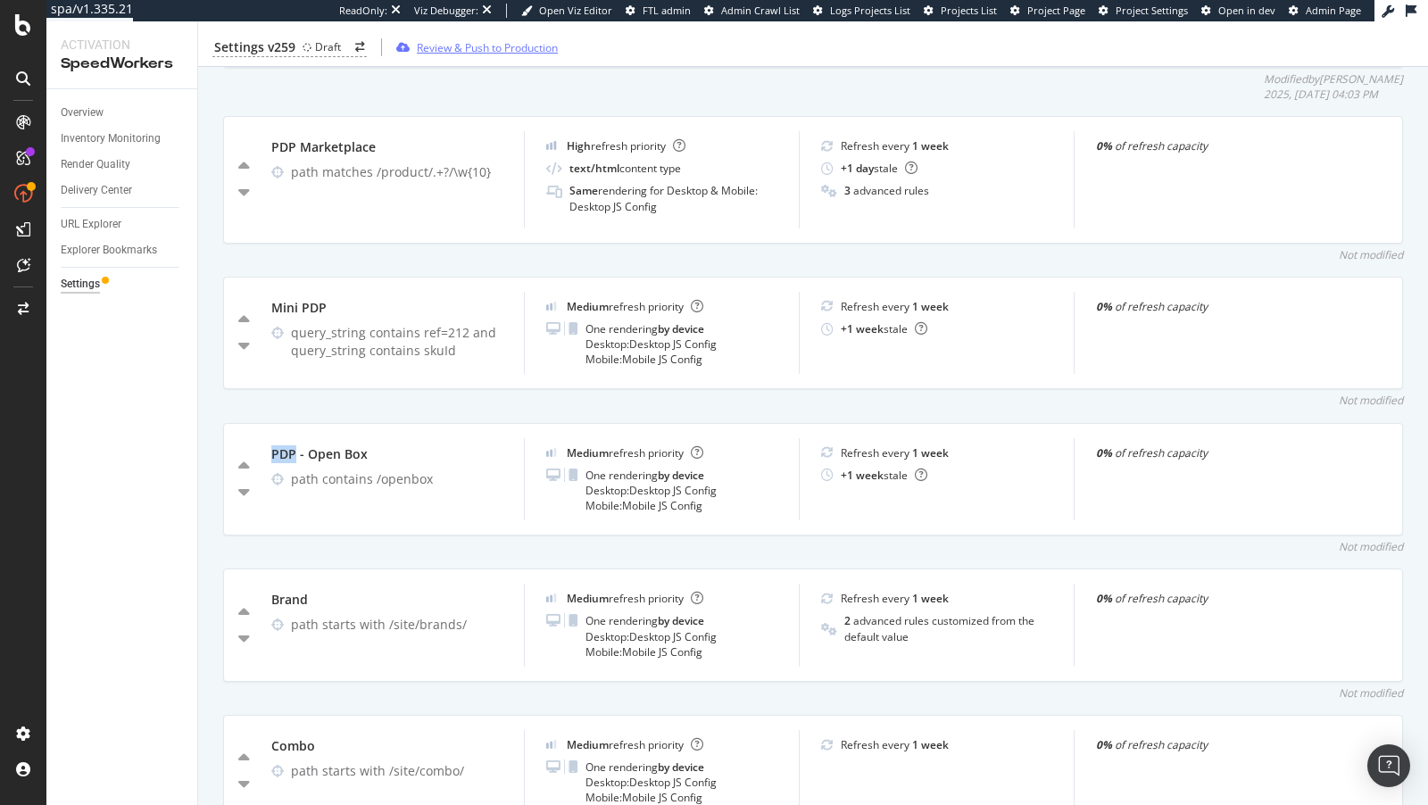
click at [446, 49] on div "Review & Push to Production" at bounding box center [487, 46] width 141 height 15
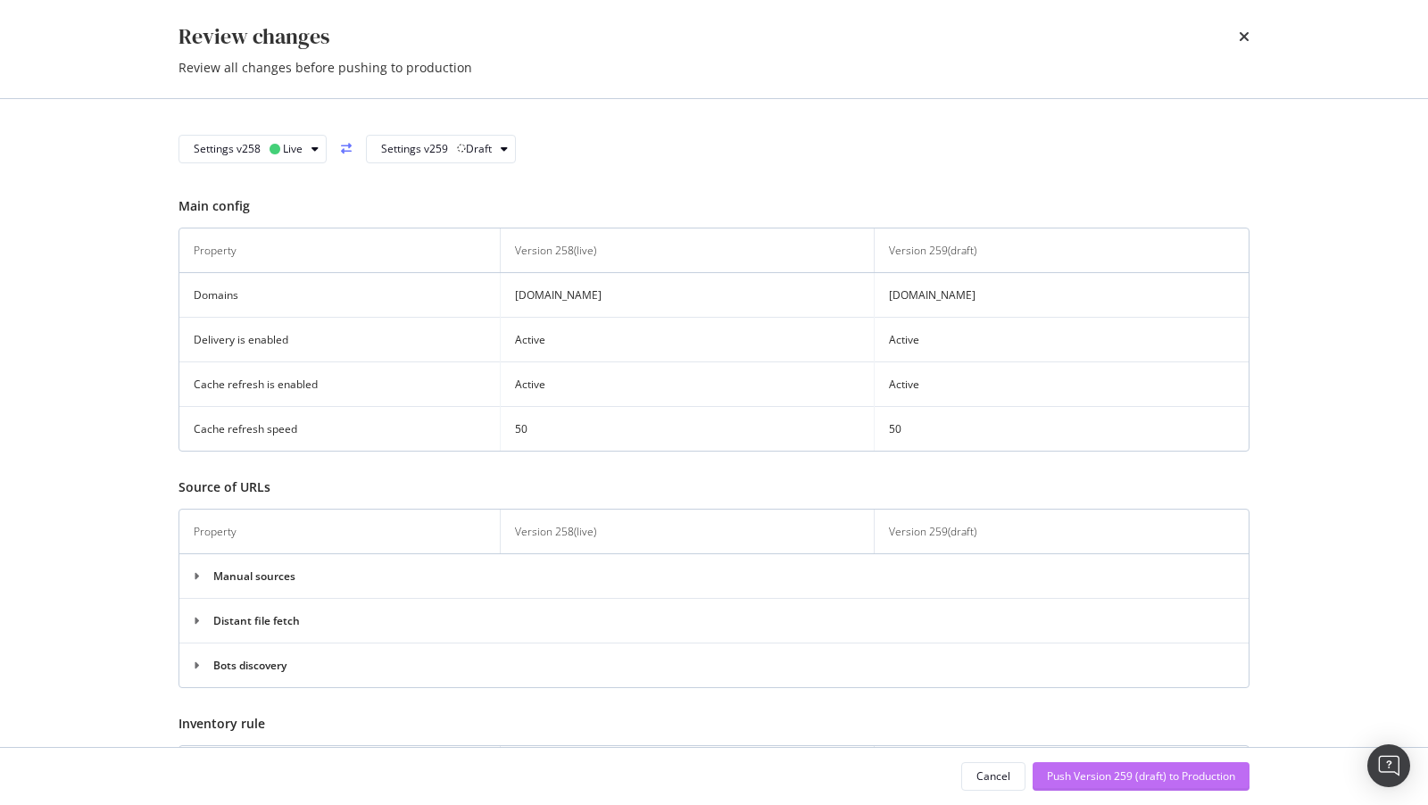
click at [1095, 772] on div "Push Version 259 (draft) to Production" at bounding box center [1141, 775] width 188 height 15
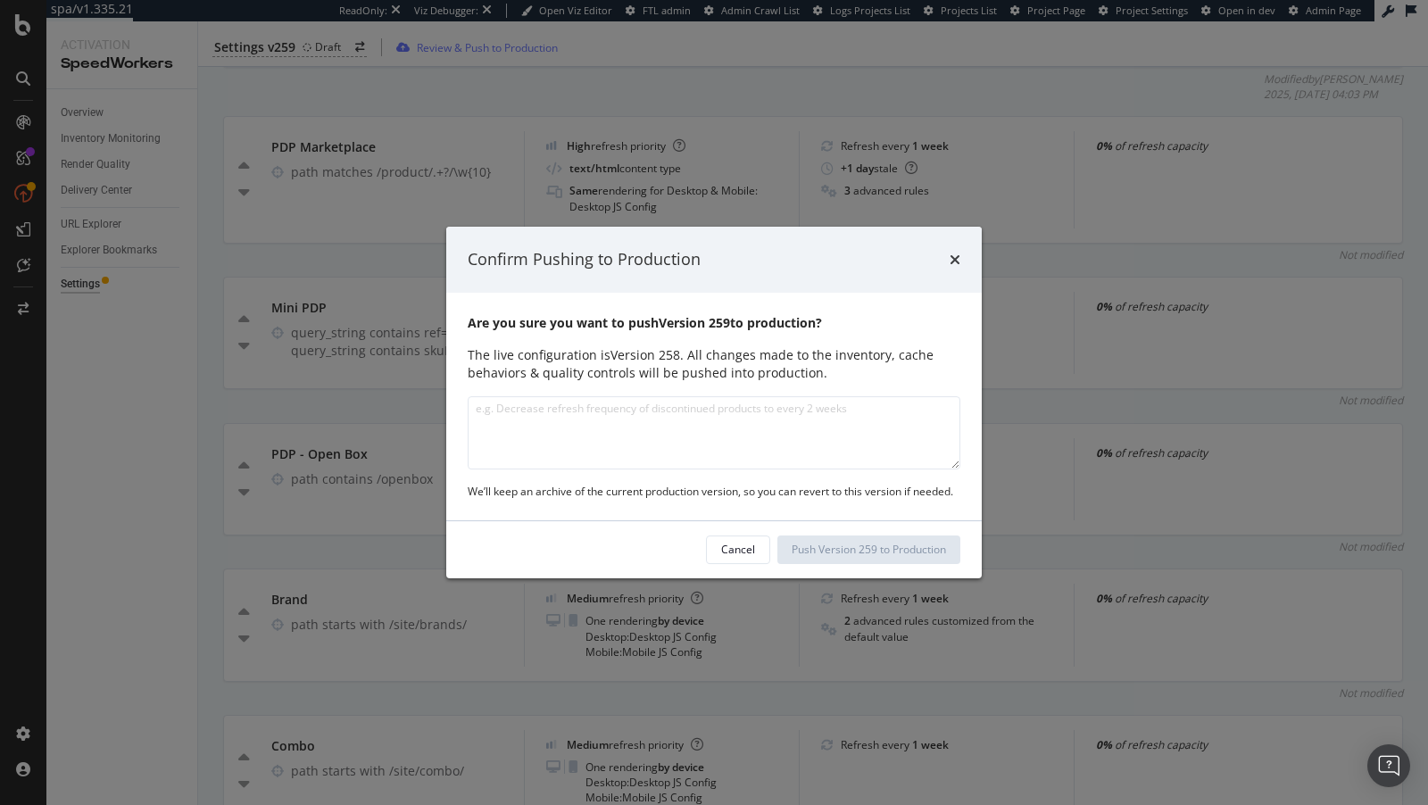
type textarea "/site/misc/"
click at [486, 441] on textarea "modal" at bounding box center [714, 432] width 493 height 73
paste textarea "Updated behaviors and IORs"
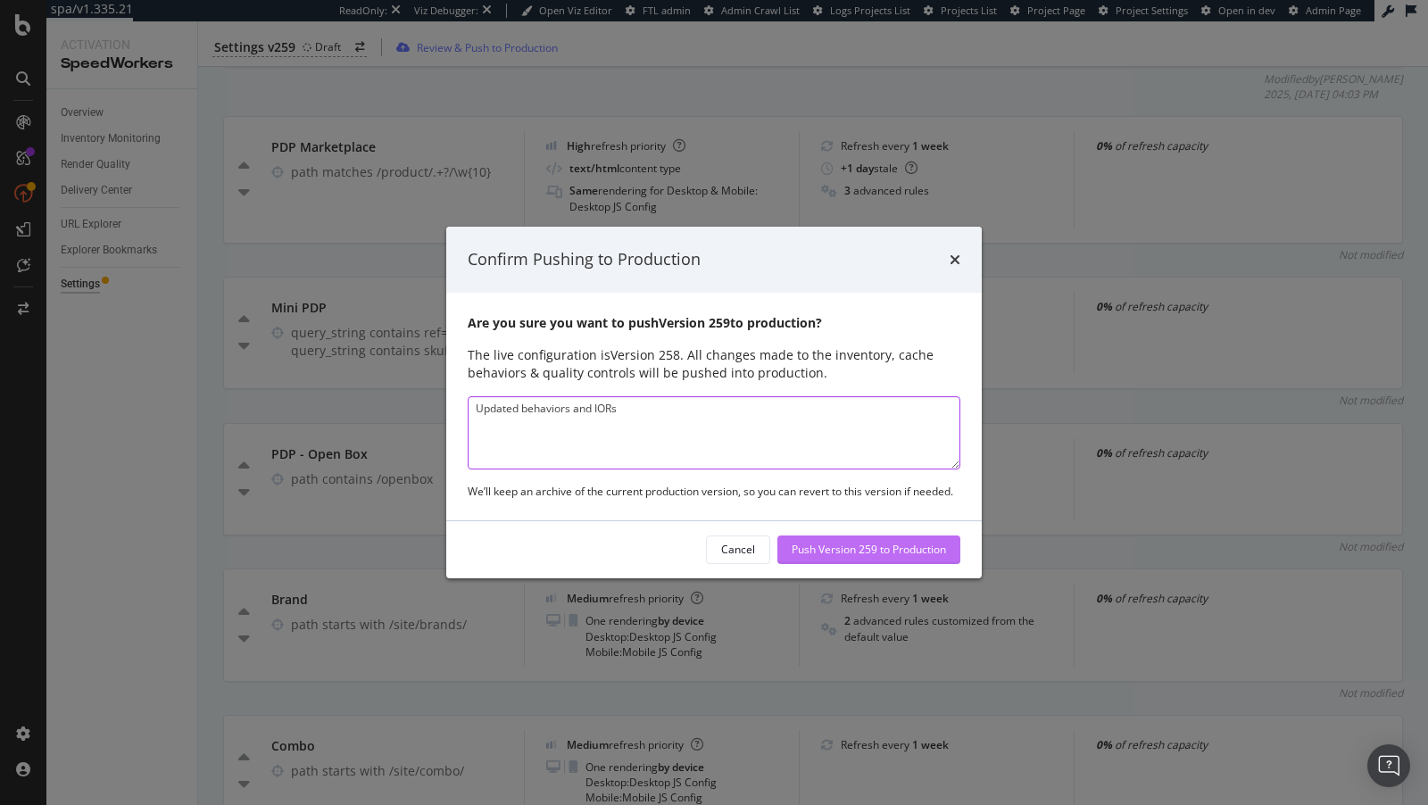
type textarea "Updated behaviors and IORs"
click at [861, 551] on div "Push Version 259 to Production" at bounding box center [869, 549] width 154 height 15
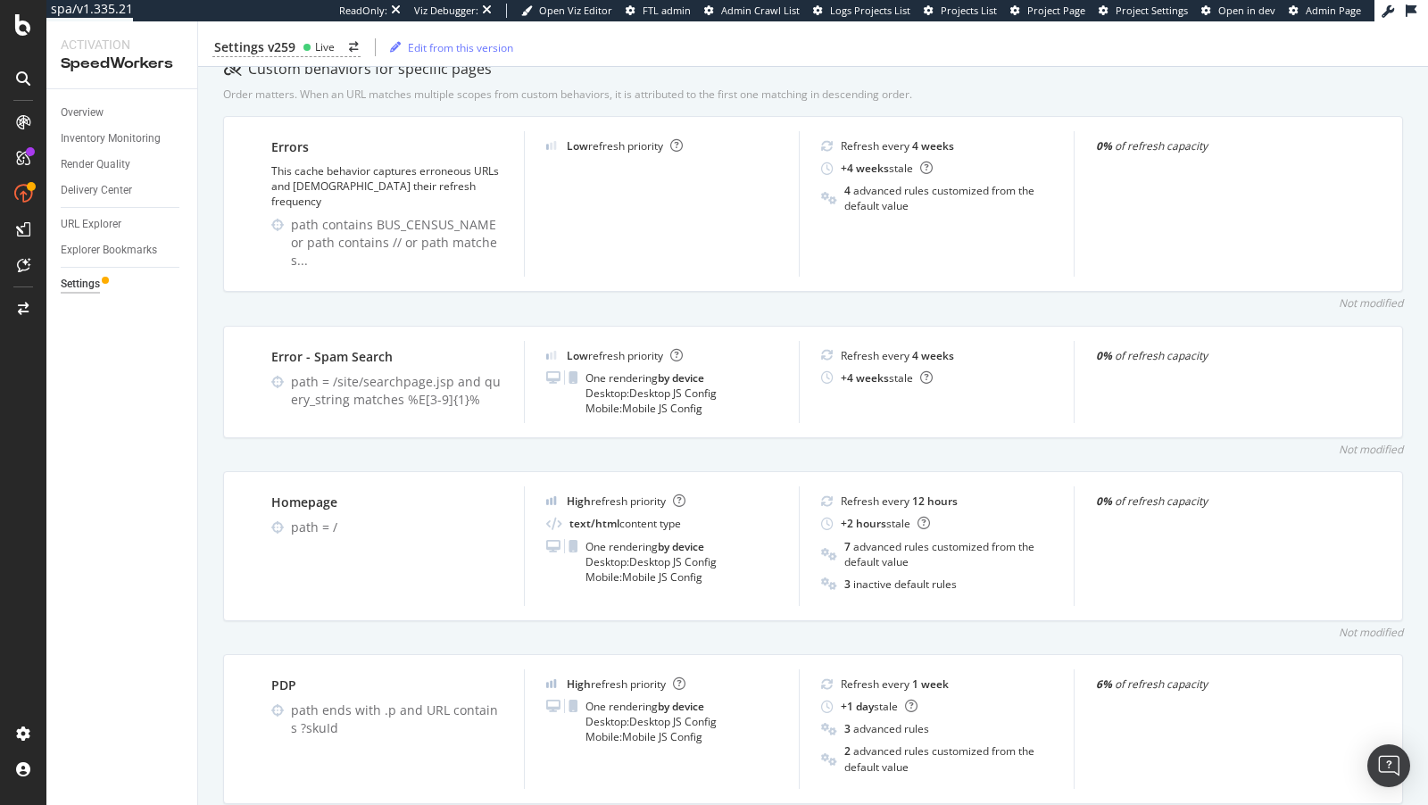
scroll to position [0, 0]
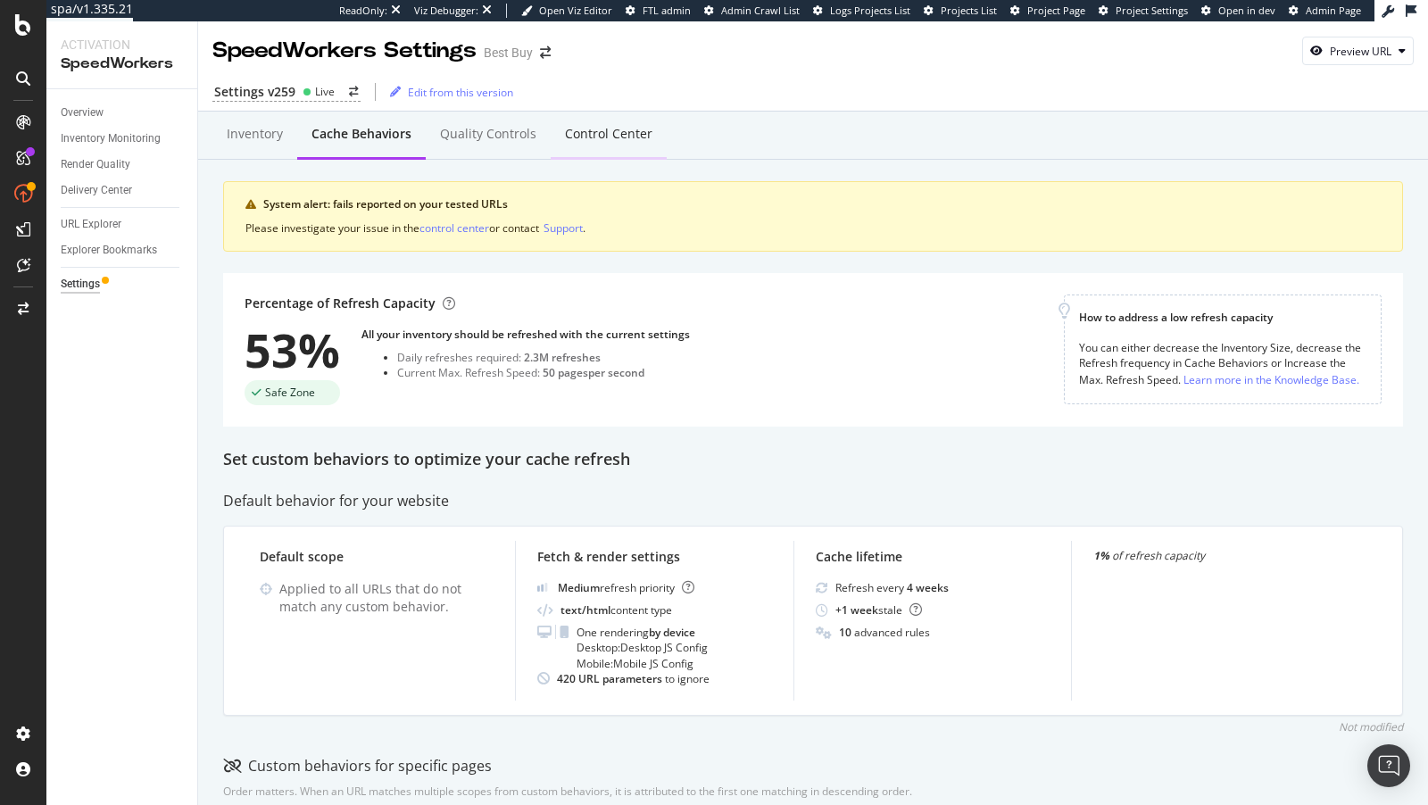
click at [577, 134] on div "Control Center" at bounding box center [608, 134] width 87 height 18
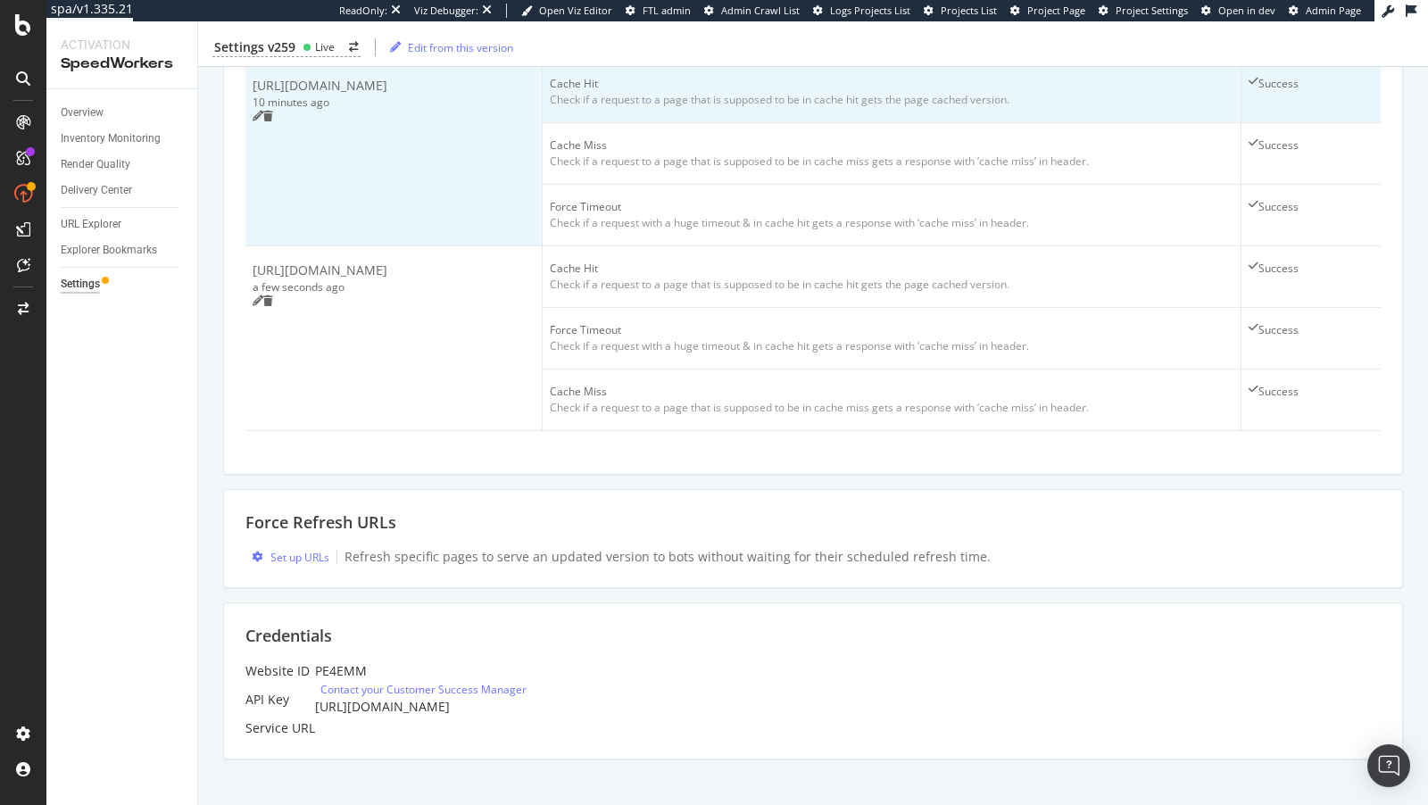
scroll to position [1893, 0]
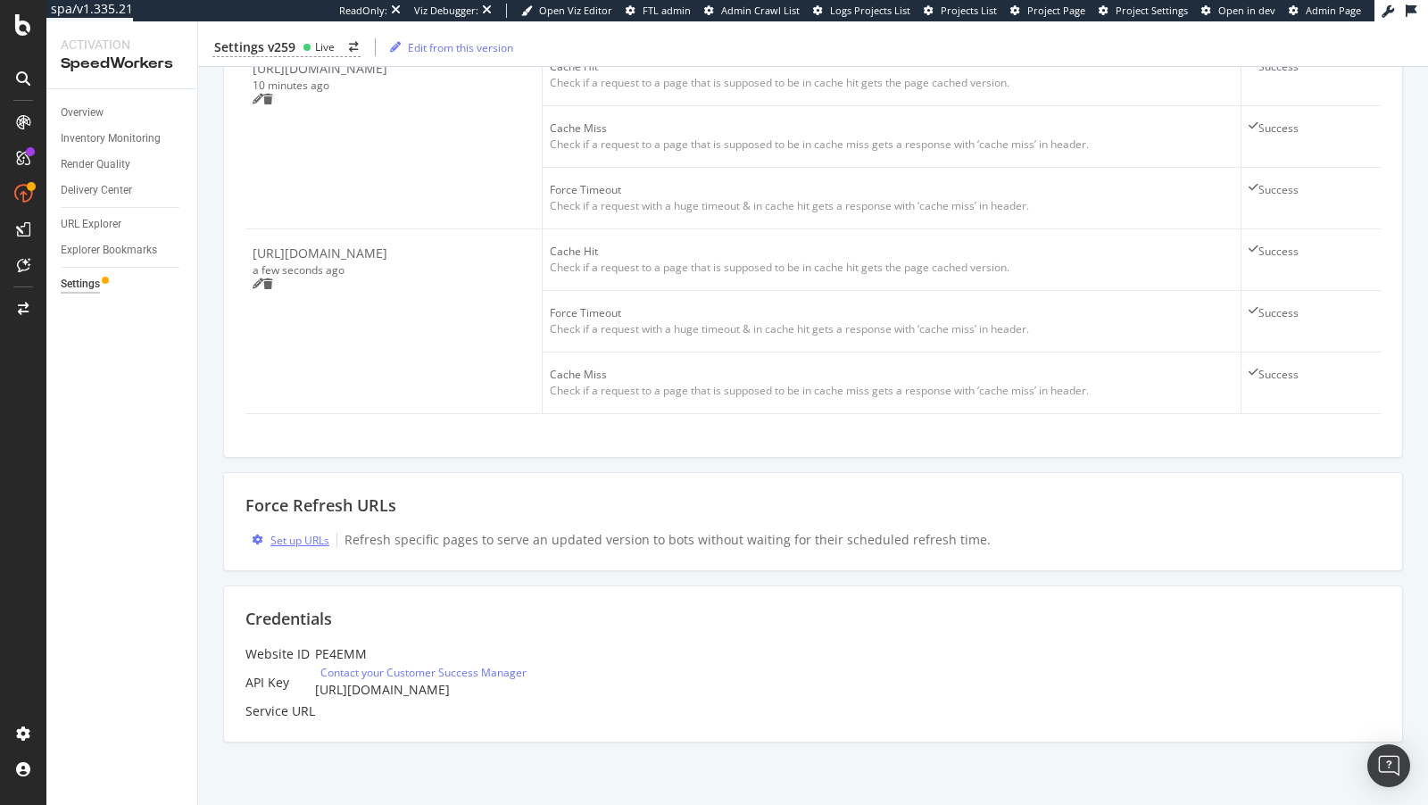
click at [287, 533] on div "Set up URLs" at bounding box center [299, 540] width 59 height 15
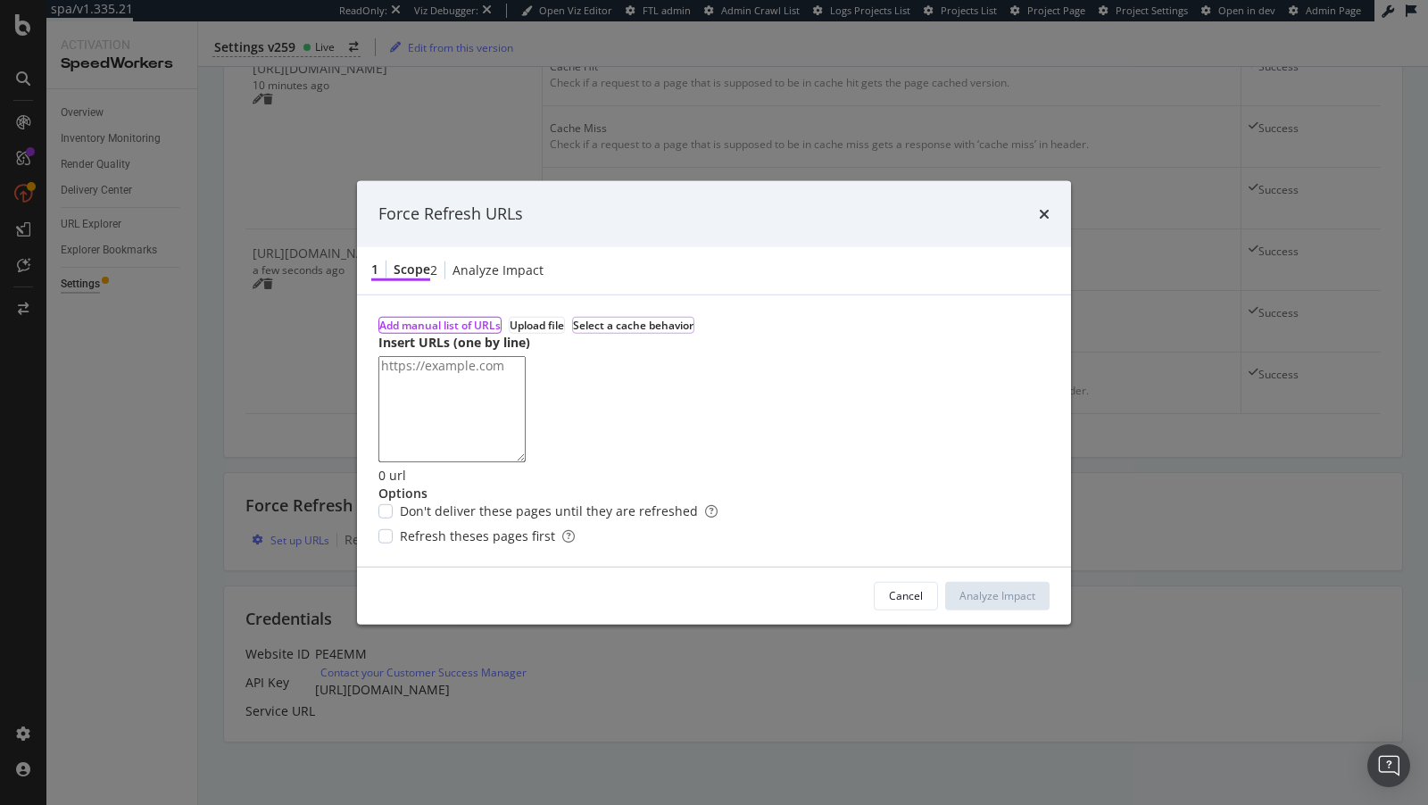
click at [683, 317] on div "Select a cache behavior" at bounding box center [633, 324] width 120 height 15
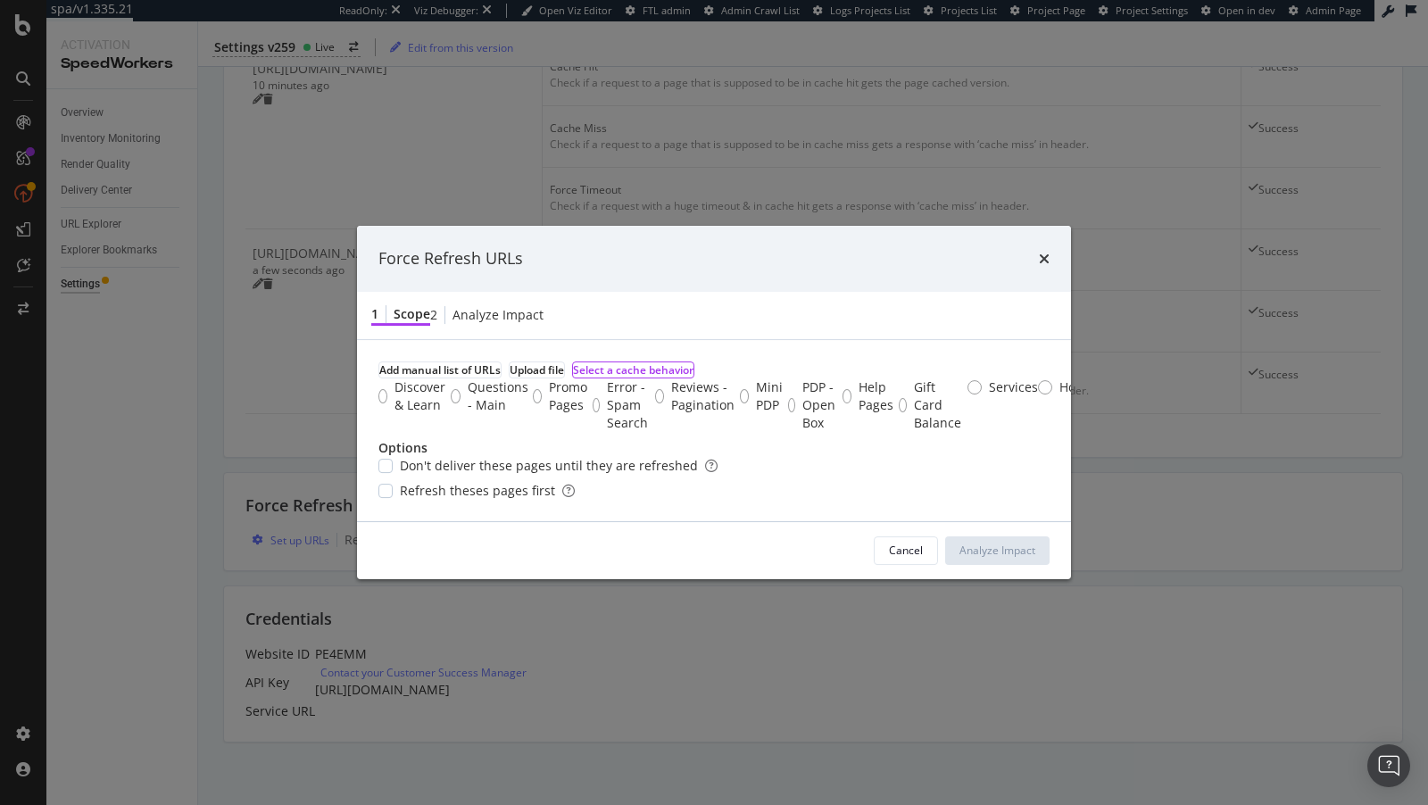
click at [1296, 414] on div "Fallback Section" at bounding box center [1323, 396] width 54 height 36
click at [995, 558] on div "Analyze Impact" at bounding box center [997, 550] width 76 height 15
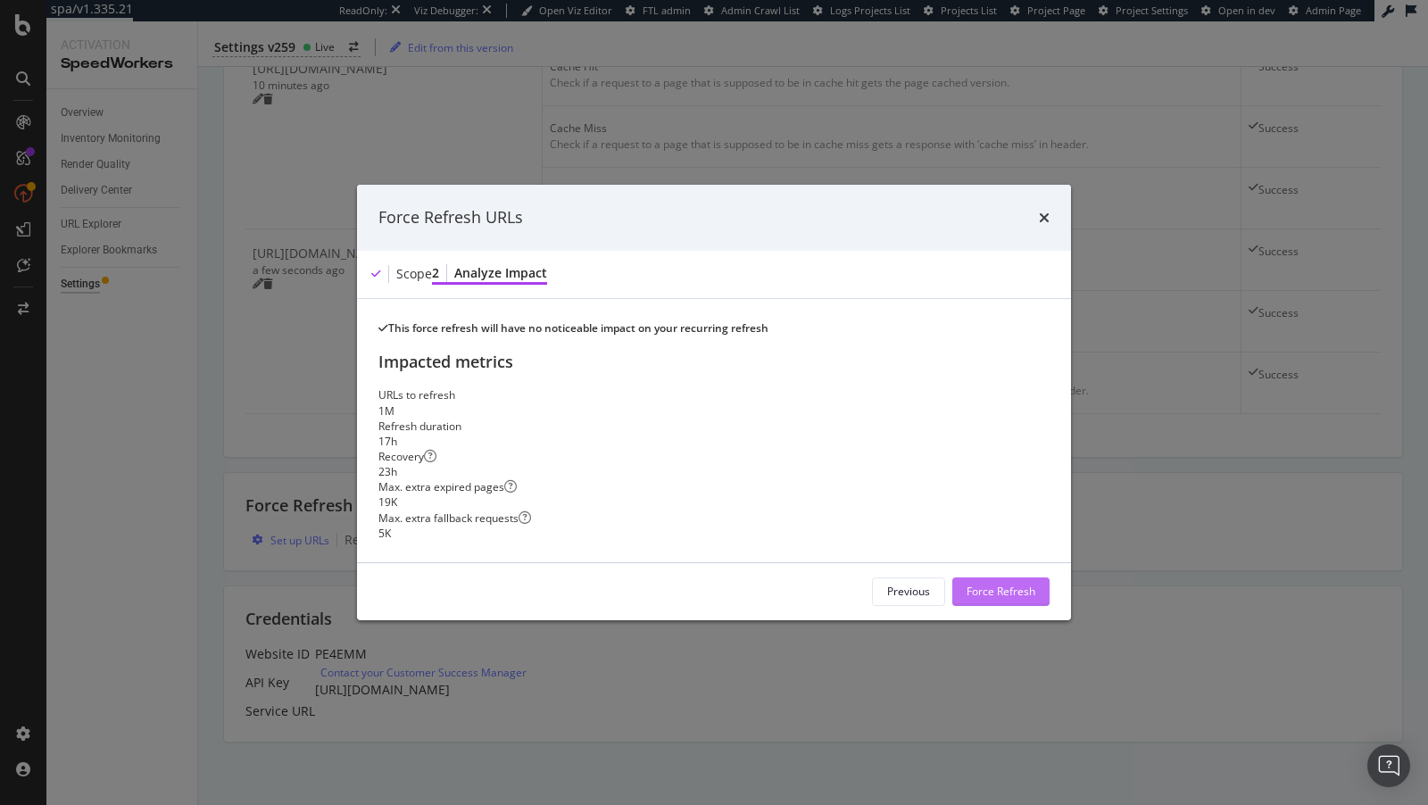
click at [988, 605] on div "Force Refresh" at bounding box center [1000, 591] width 69 height 27
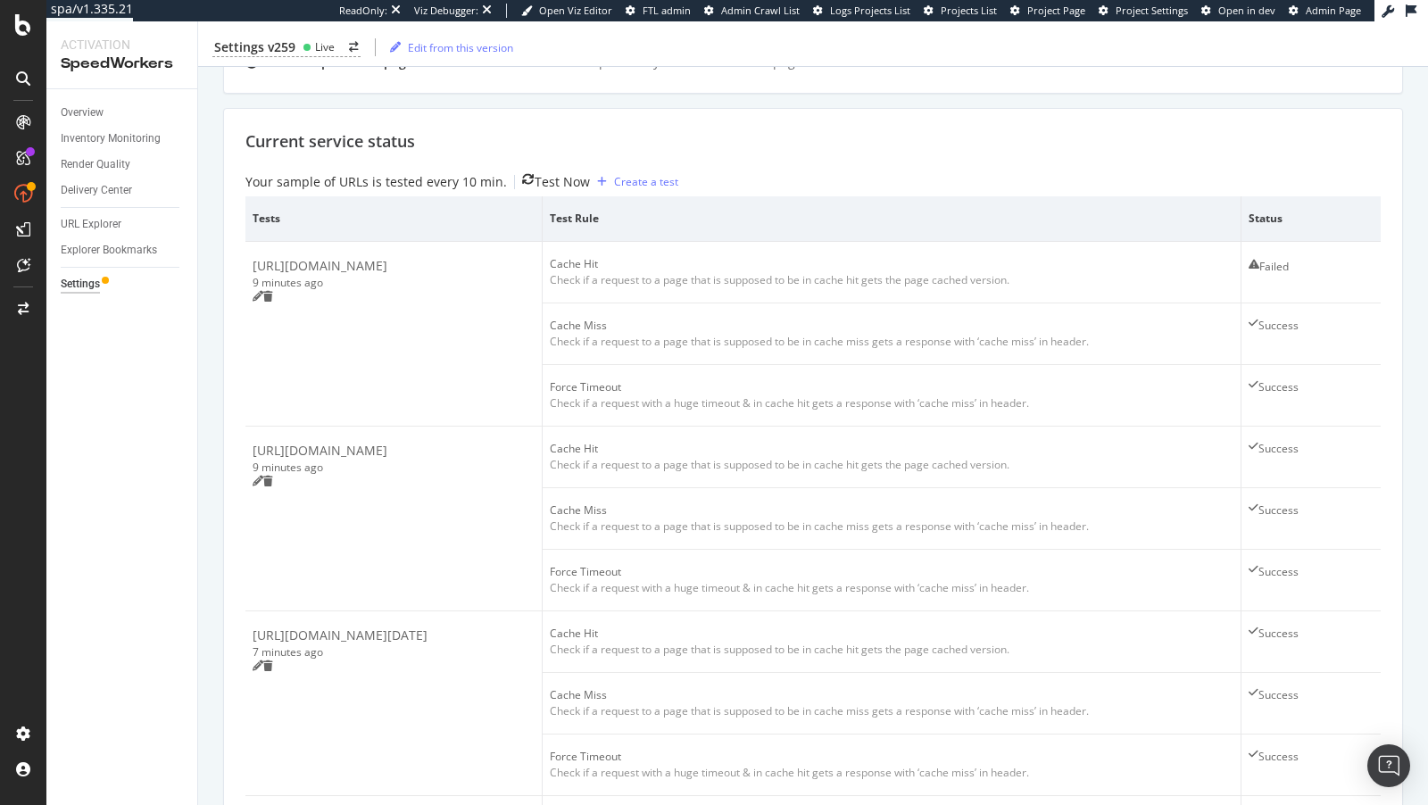
scroll to position [0, 0]
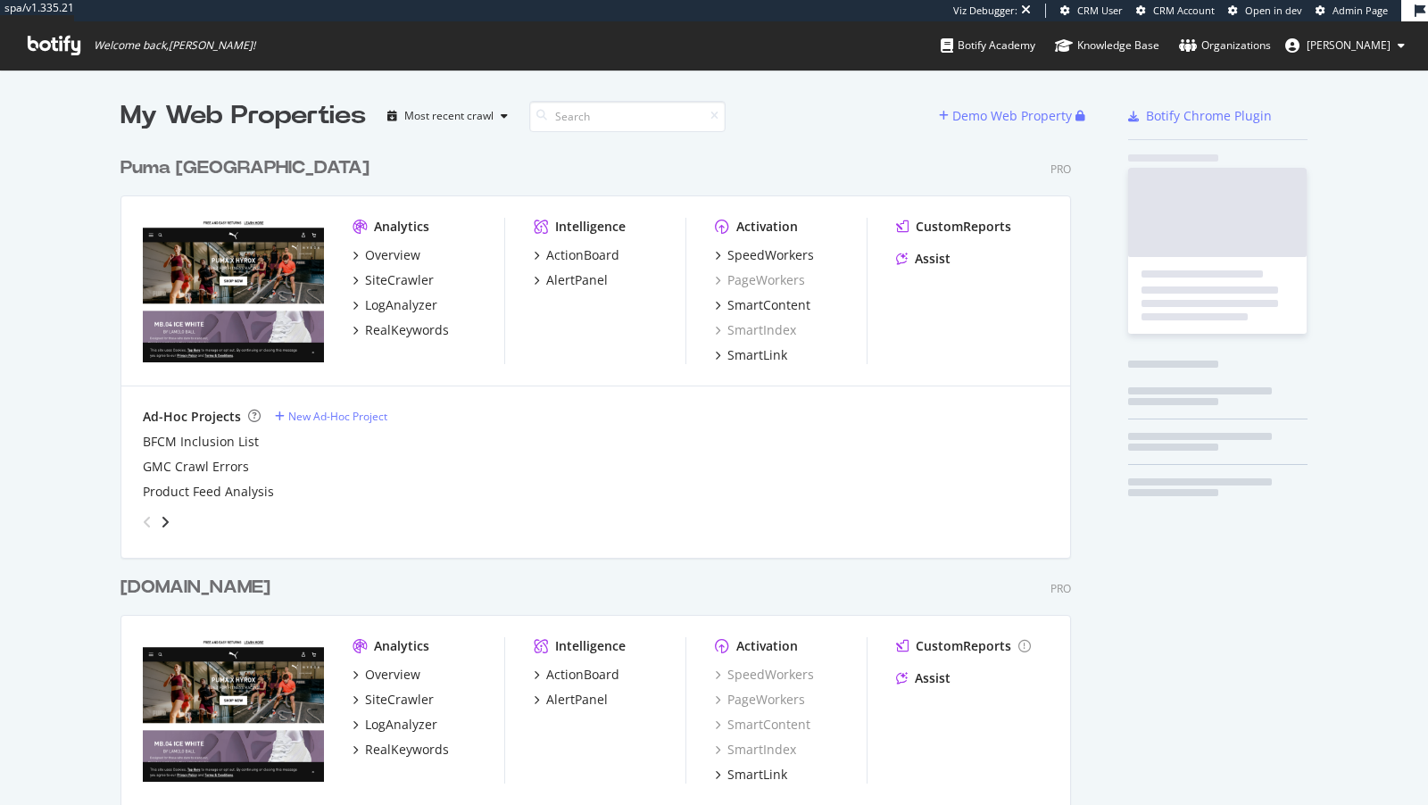
scroll to position [732, 965]
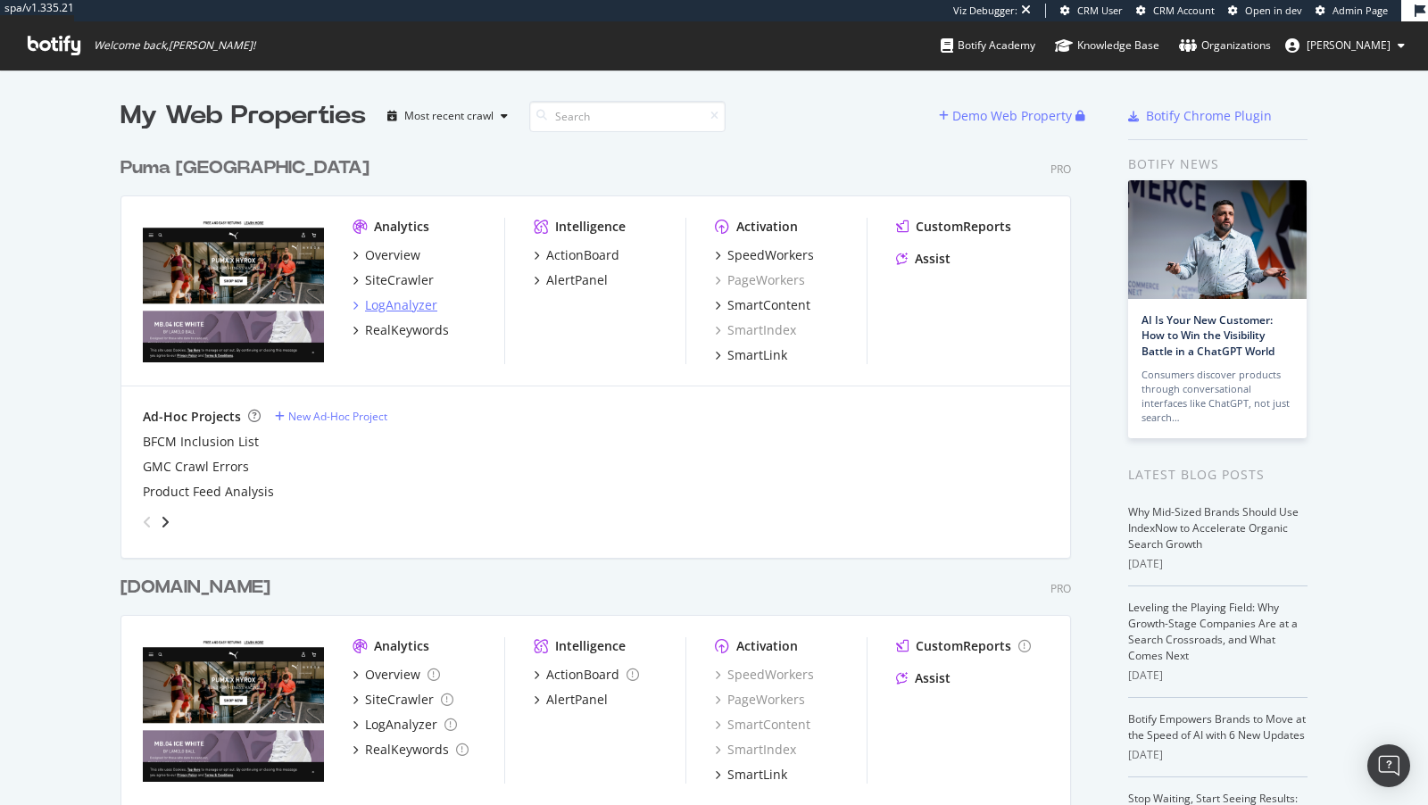
click at [380, 304] on div "LogAnalyzer" at bounding box center [401, 305] width 72 height 18
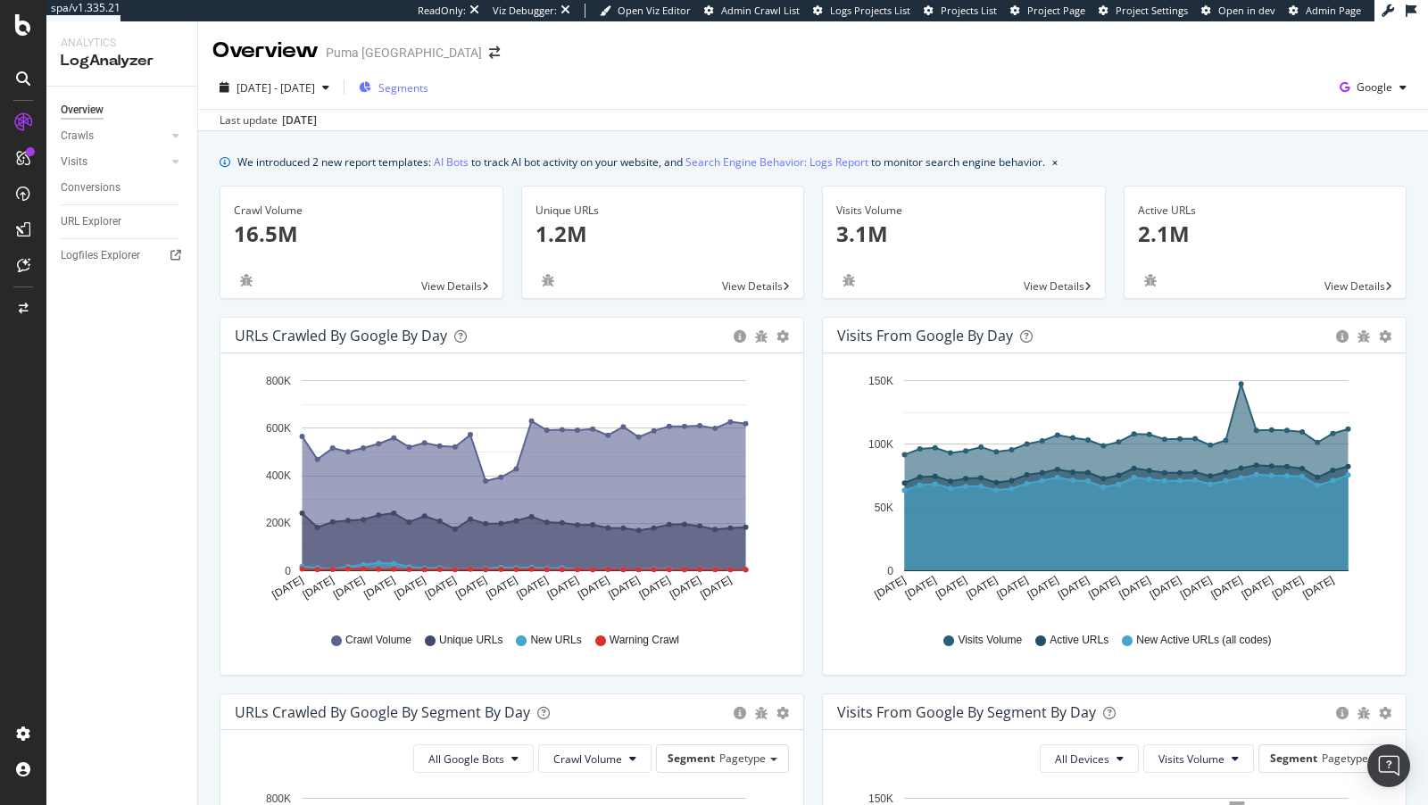
click at [428, 89] on span "Segments" at bounding box center [403, 87] width 50 height 15
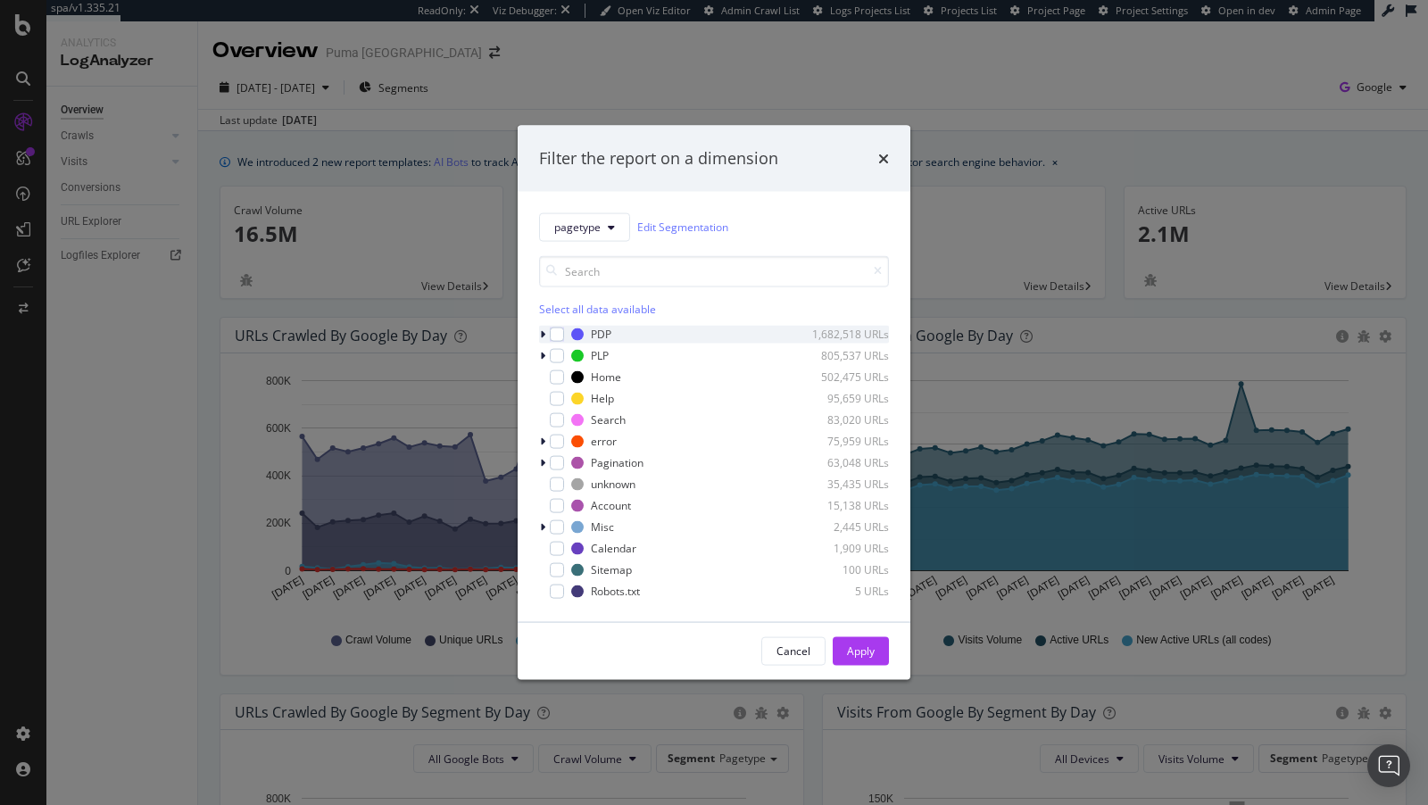
click at [540, 328] on icon "modal" at bounding box center [542, 333] width 5 height 11
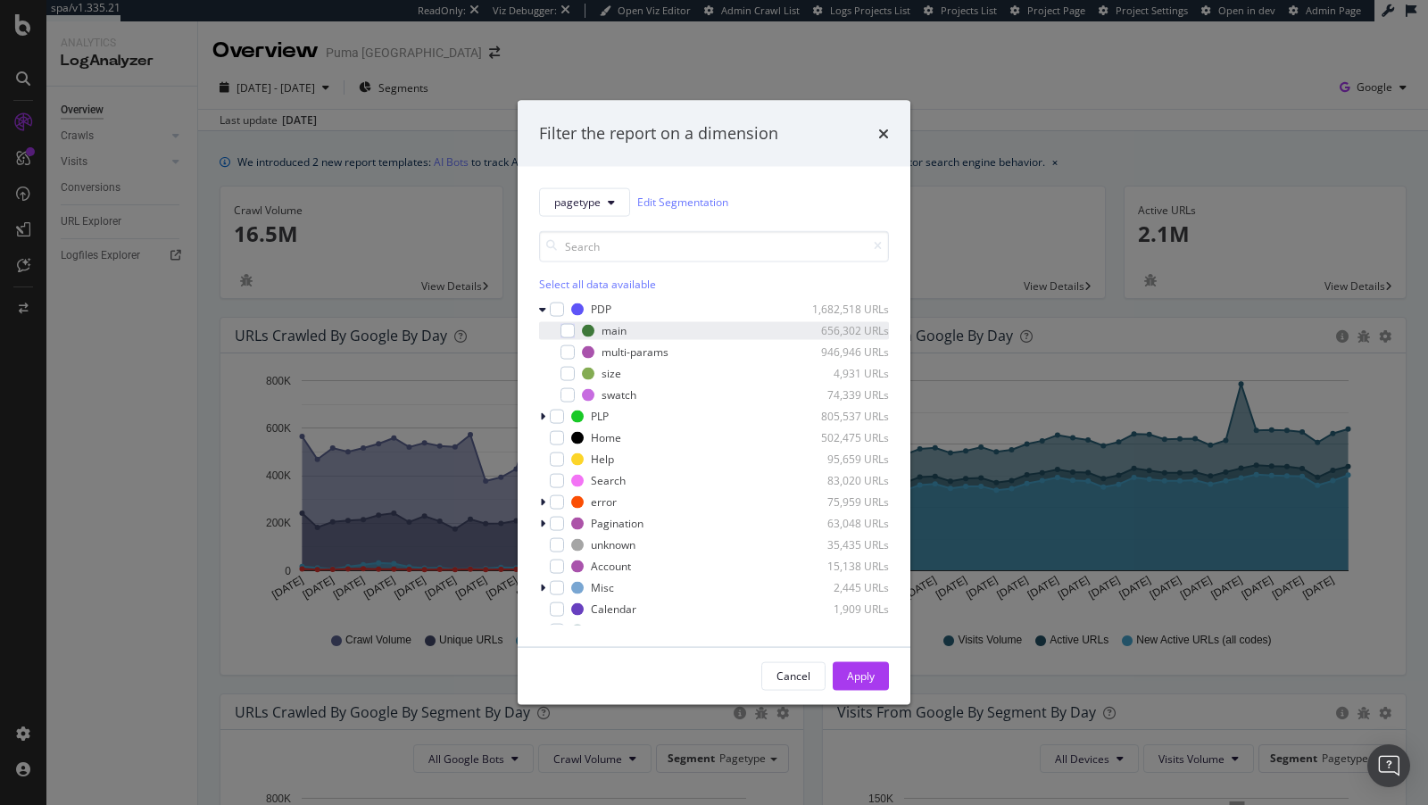
click at [575, 327] on div "main 656,302 URLs" at bounding box center [714, 330] width 350 height 18
click at [575, 367] on div "size 4,931 URLs" at bounding box center [714, 373] width 350 height 18
click at [572, 343] on div "multi-params 946,946 URLs" at bounding box center [714, 352] width 350 height 18
click at [567, 390] on div "modal" at bounding box center [567, 394] width 14 height 14
click at [871, 670] on div "Apply" at bounding box center [861, 675] width 28 height 15
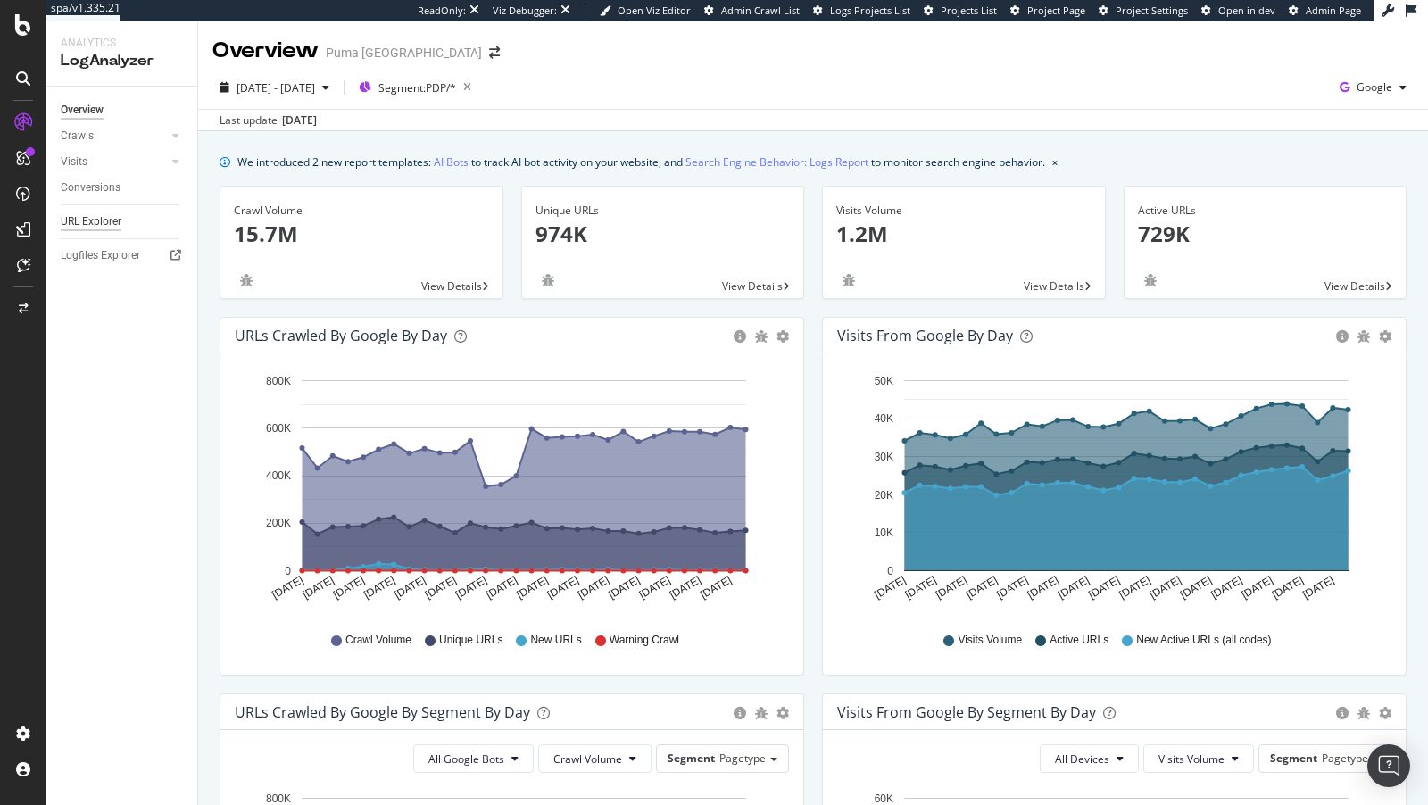
click at [99, 220] on div "URL Explorer" at bounding box center [91, 221] width 61 height 19
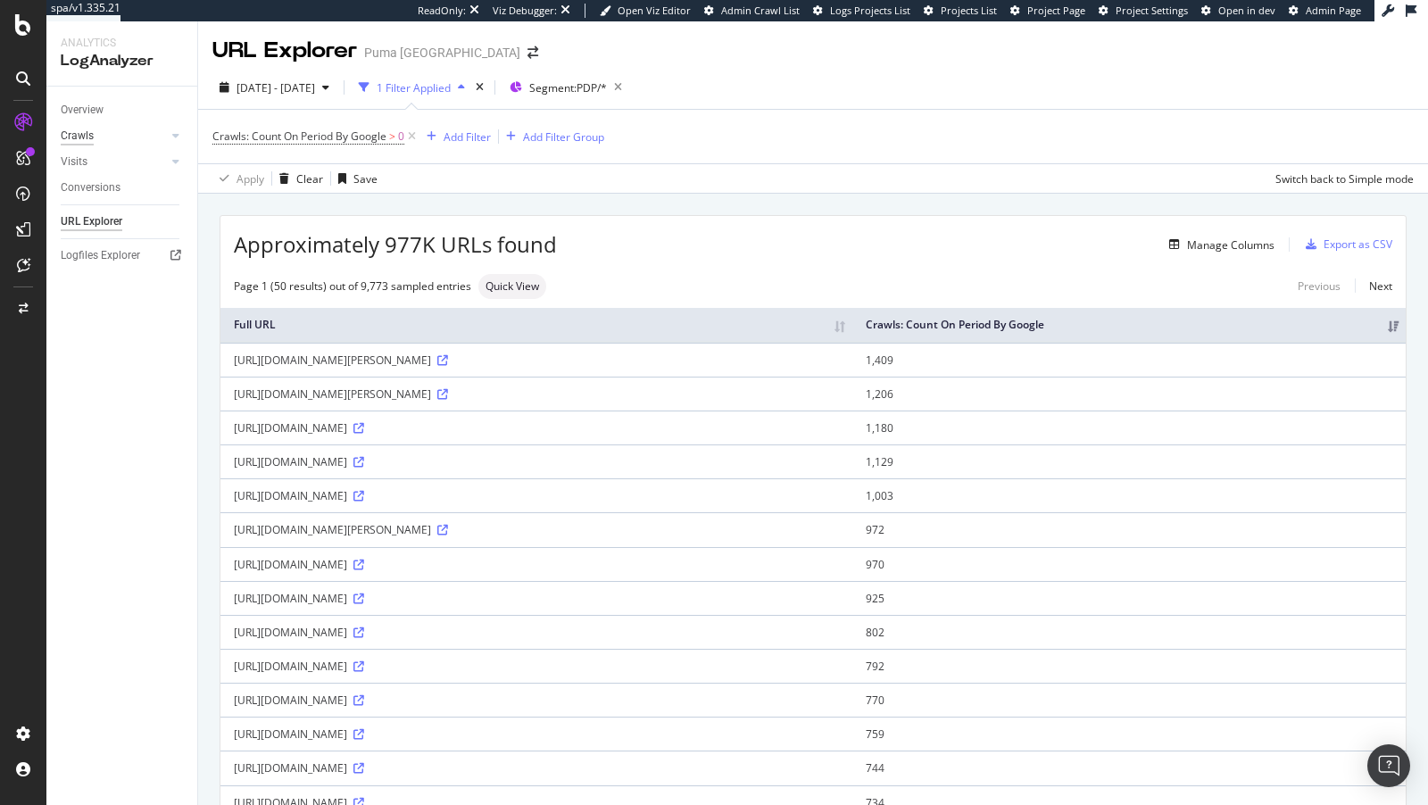
click at [86, 129] on div "Crawls" at bounding box center [77, 136] width 33 height 19
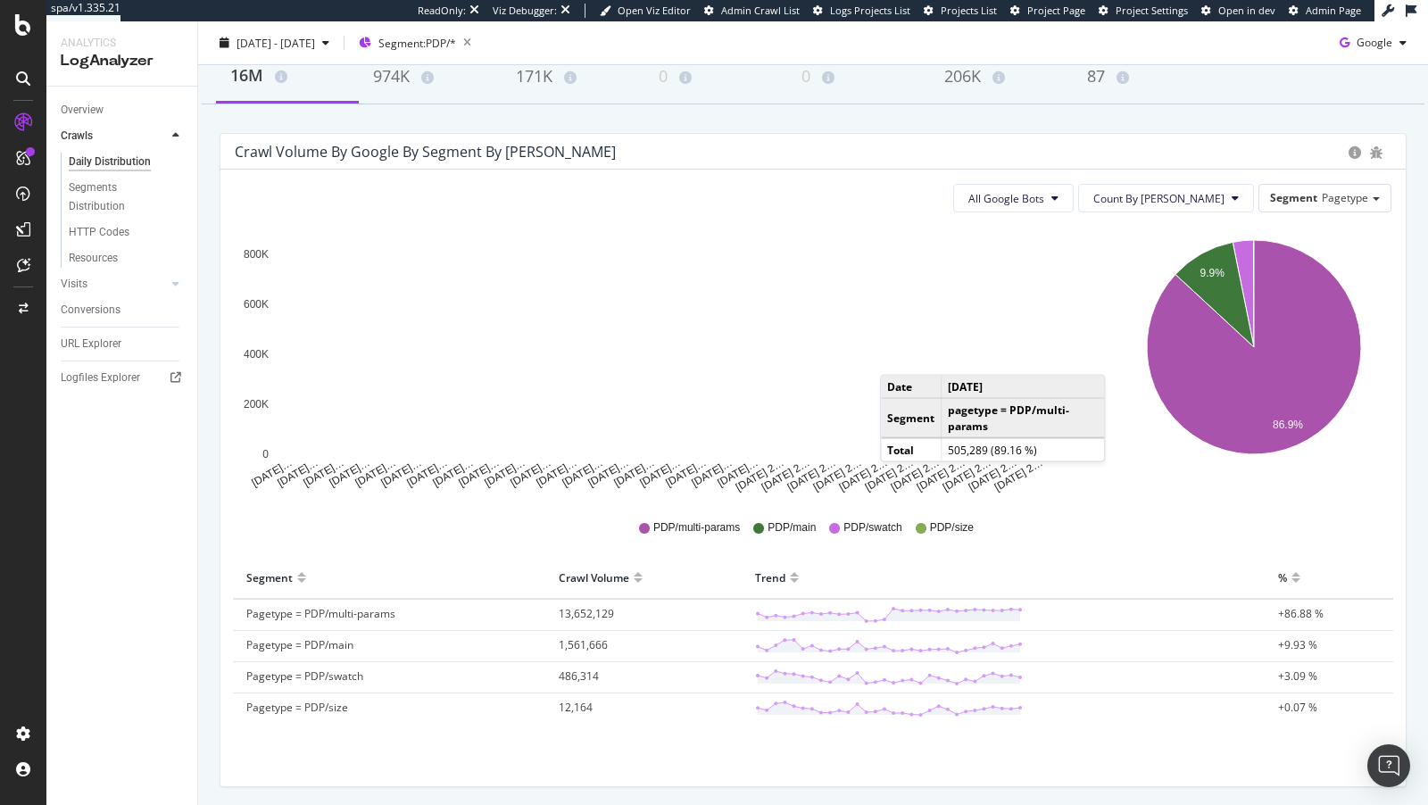
scroll to position [86, 0]
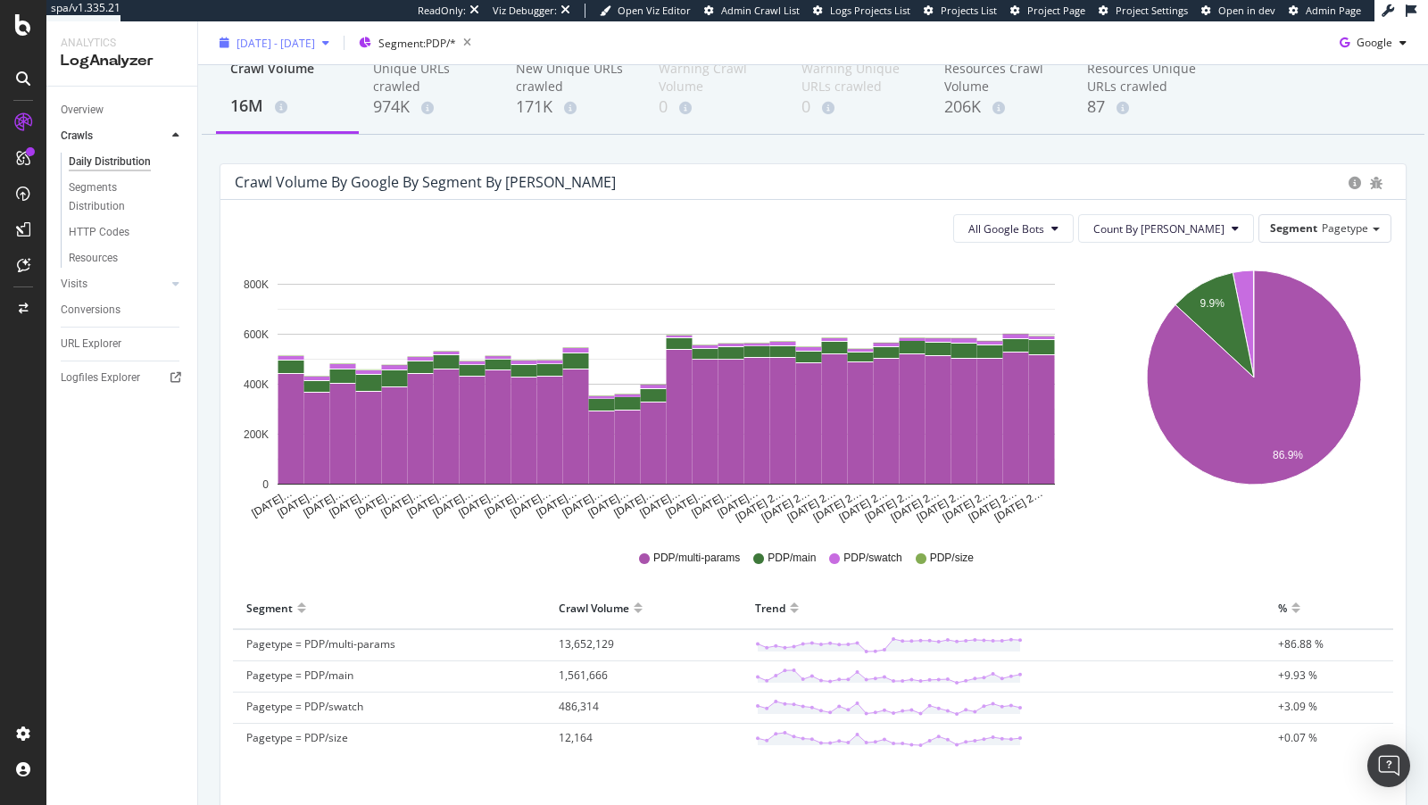
click at [267, 55] on div "[DATE] - [DATE]" at bounding box center [274, 42] width 124 height 27
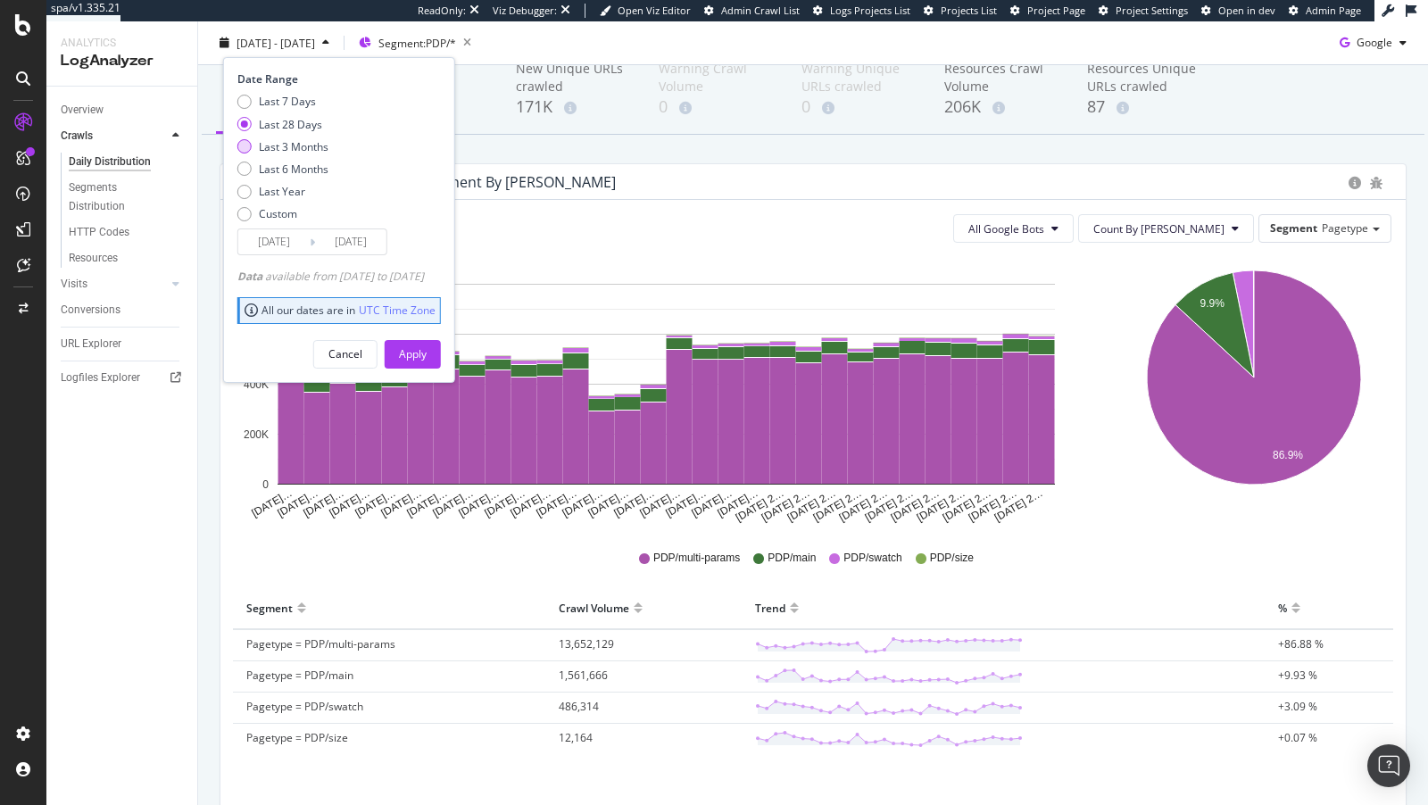
click at [286, 142] on div "Last 3 Months" at bounding box center [294, 145] width 70 height 15
type input "[DATE]"
click at [427, 358] on div "Apply" at bounding box center [413, 353] width 28 height 15
